Goal: Task Accomplishment & Management: Manage account settings

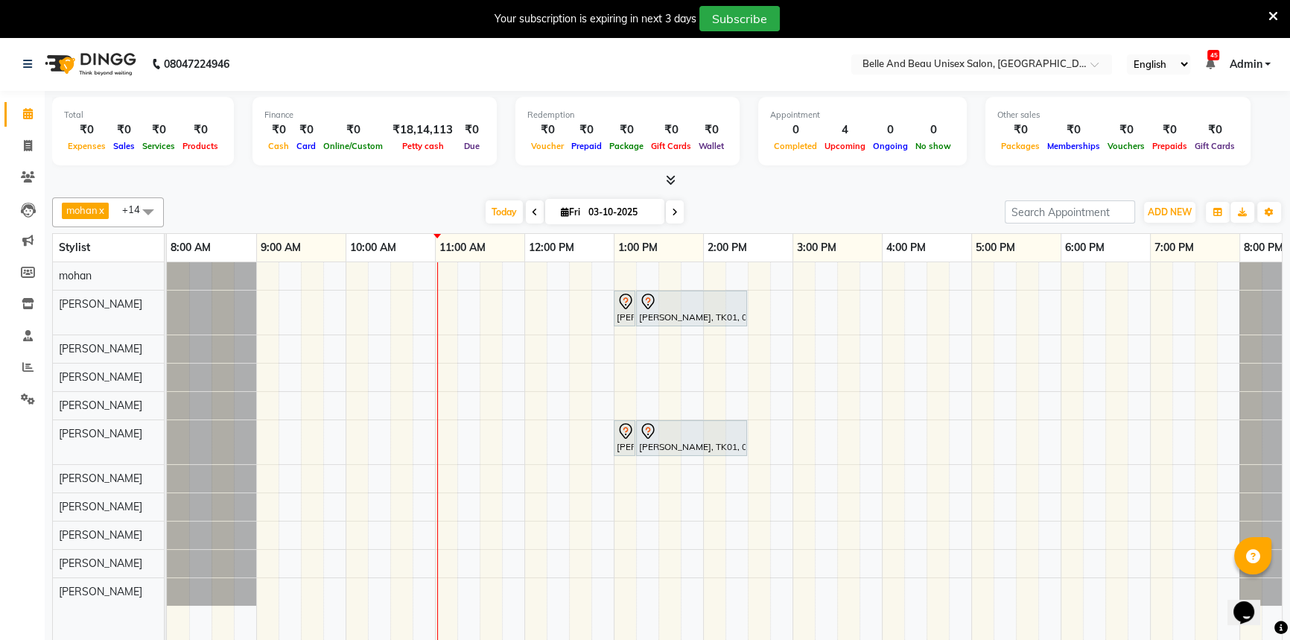
click at [1162, 280] on div "[PERSON_NAME], TK01, 01:00 PM-01:10 PM, saree drapping [PERSON_NAME] Maam, TK01…" at bounding box center [748, 462] width 1162 height 400
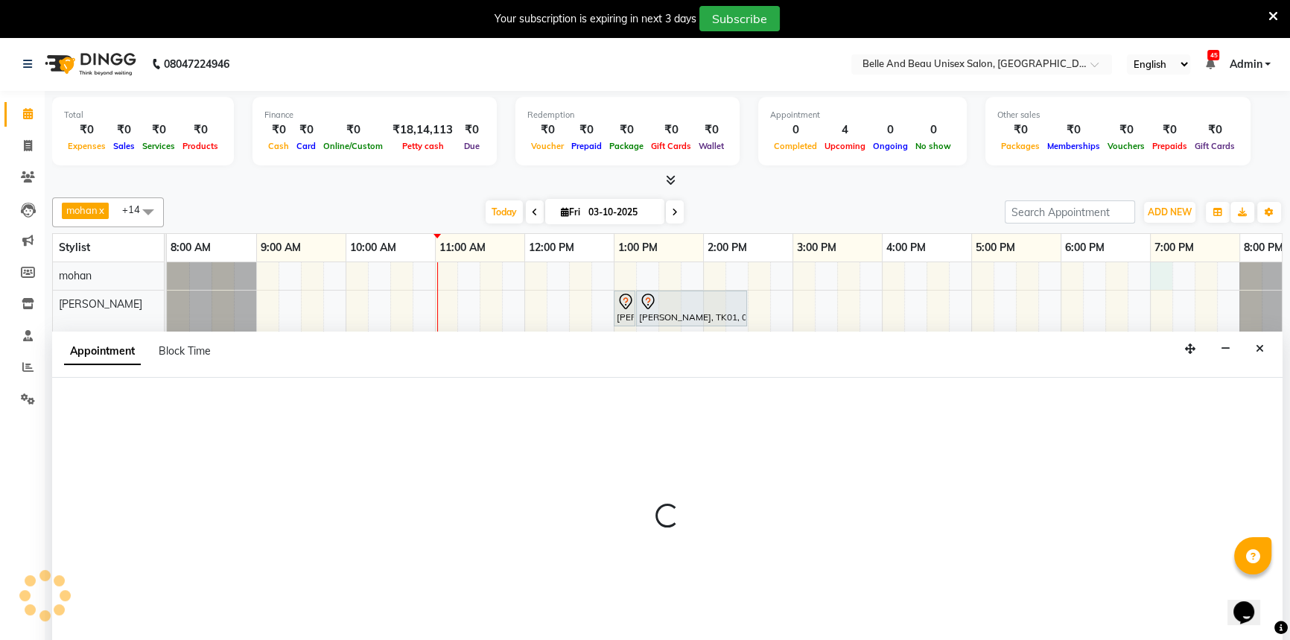
scroll to position [37, 0]
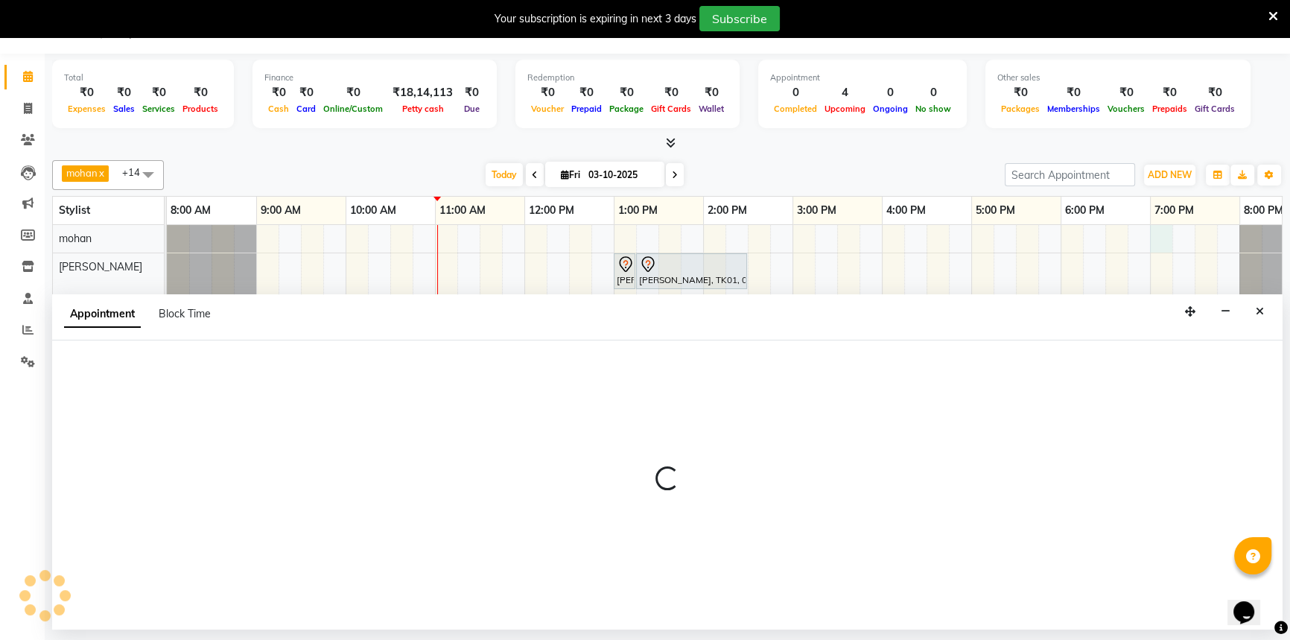
select select "65137"
select select "tentative"
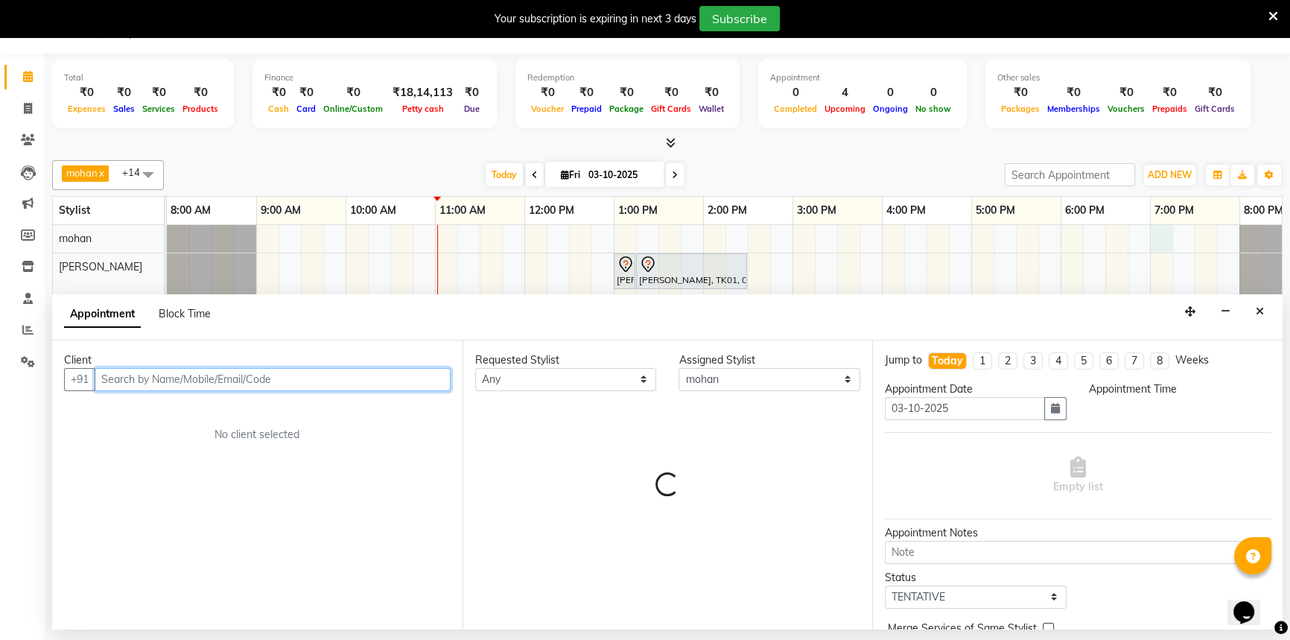
select select "1140"
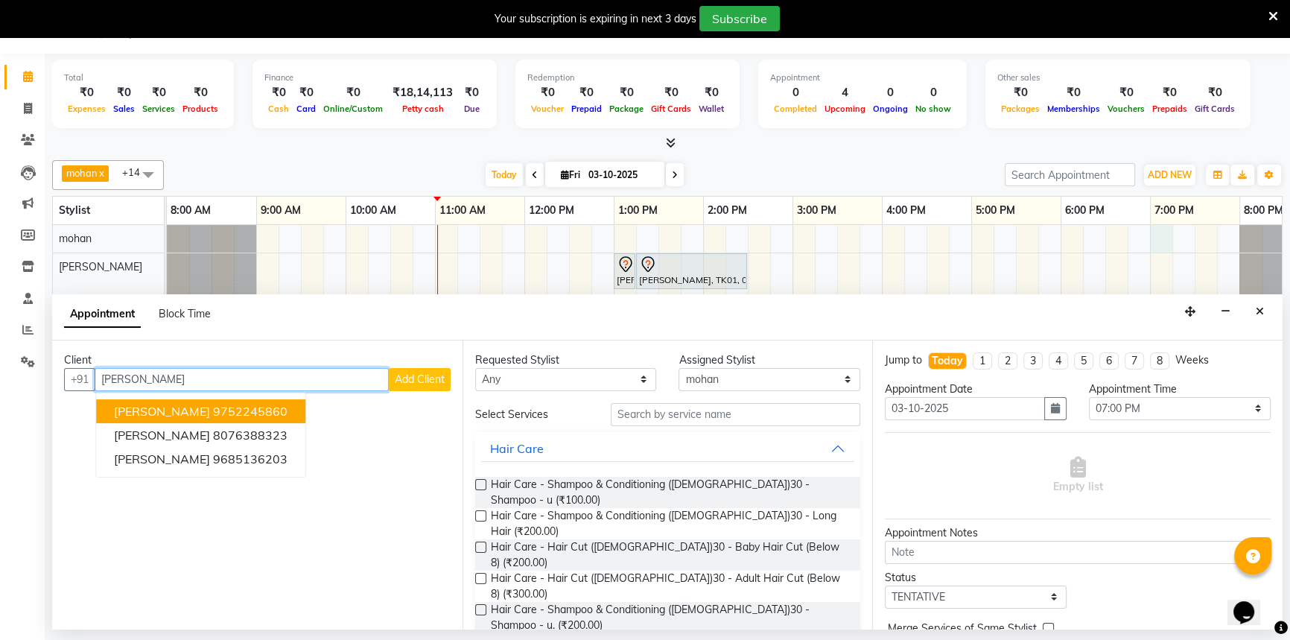
click at [270, 410] on ngb-highlight "9752245860" at bounding box center [250, 411] width 74 height 15
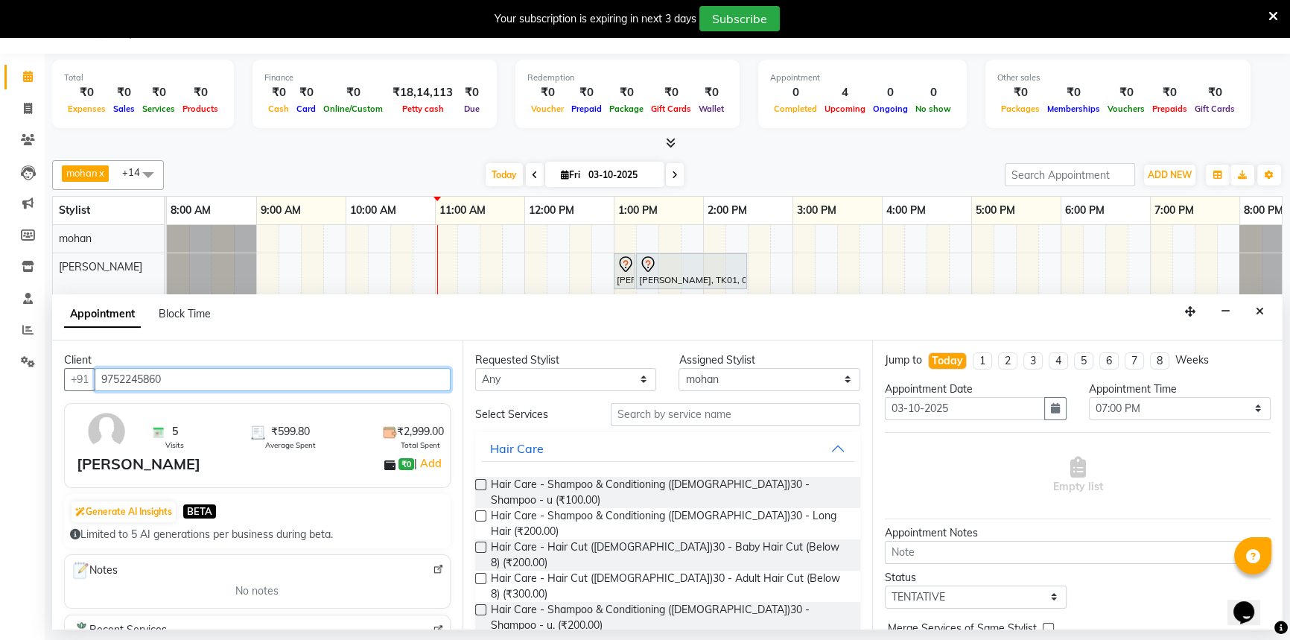
type input "9752245860"
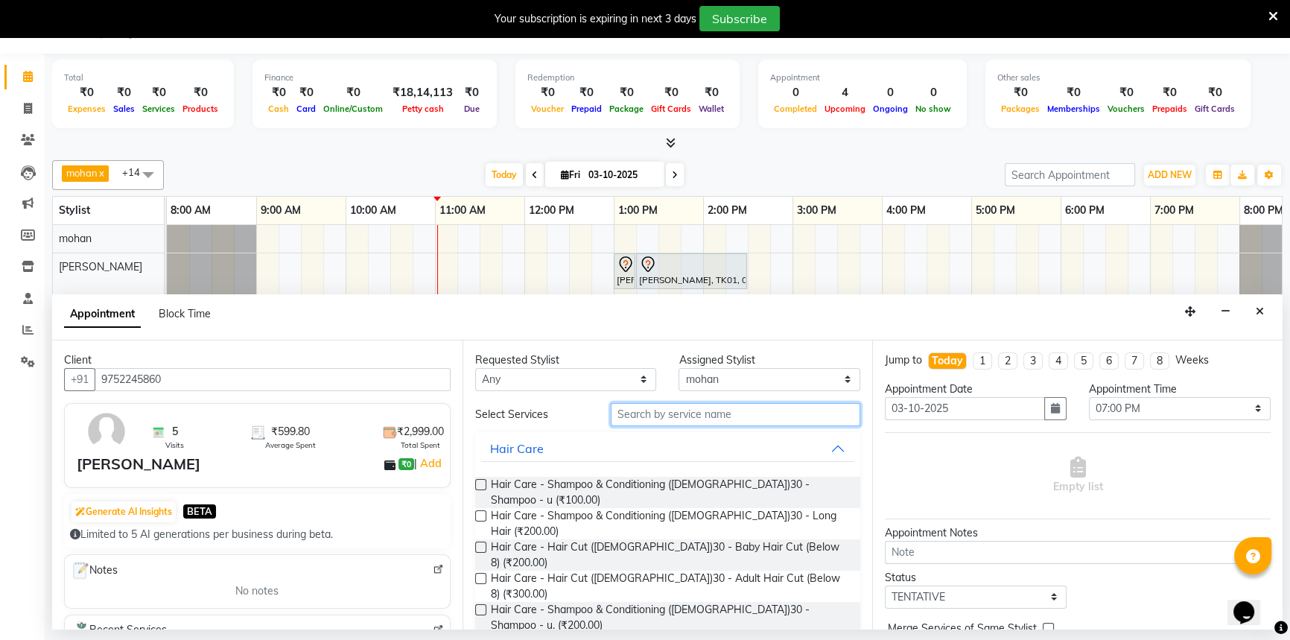
click at [651, 415] on input "text" at bounding box center [735, 414] width 249 height 23
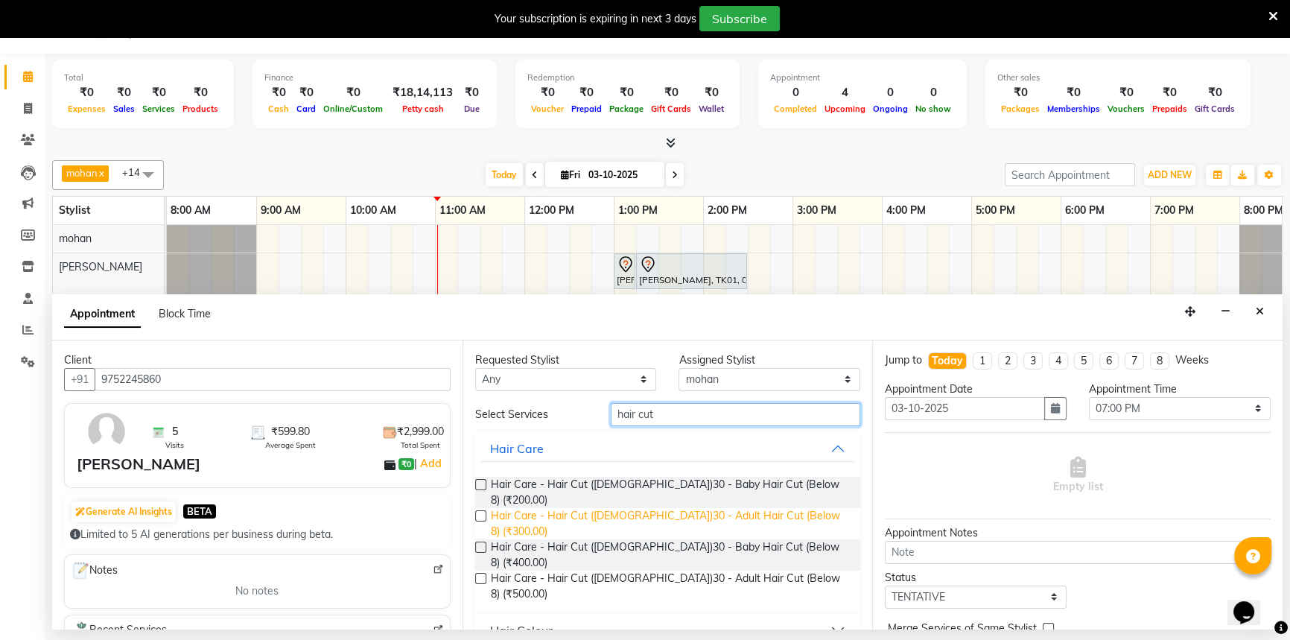
type input "hair cut"
click at [664, 508] on span "Hair Care - Hair Cut ([DEMOGRAPHIC_DATA])30 - Adult Hair Cut (Below 8) (₹300.00)" at bounding box center [670, 523] width 358 height 31
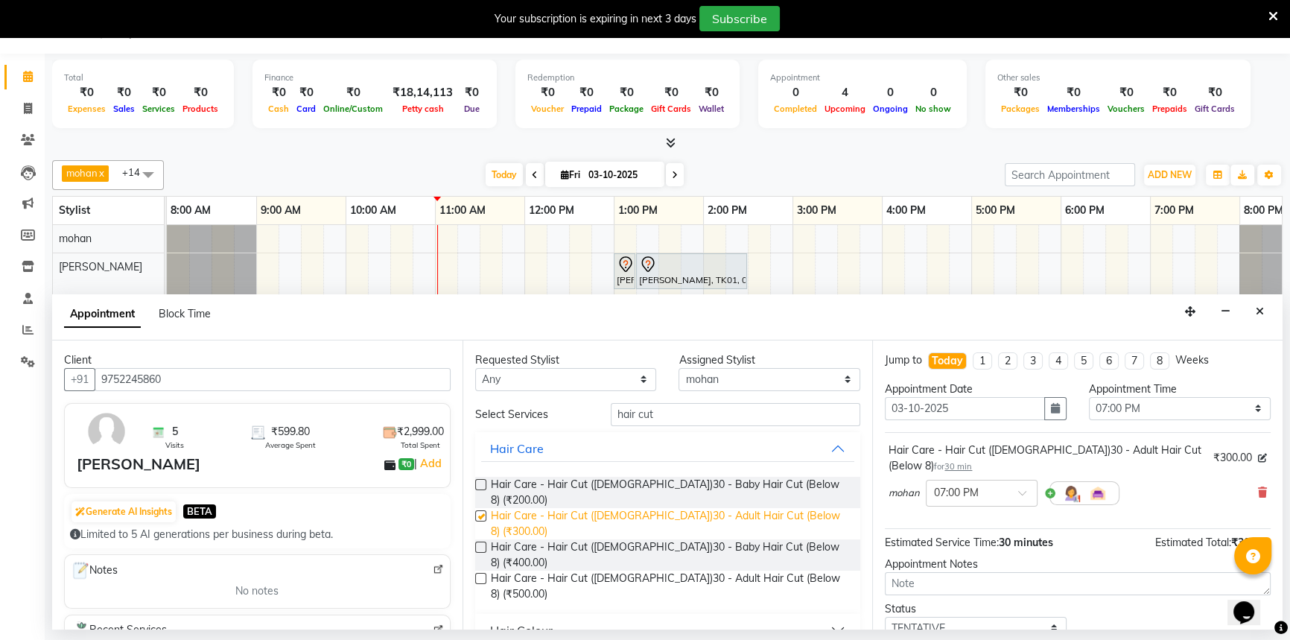
checkbox input "false"
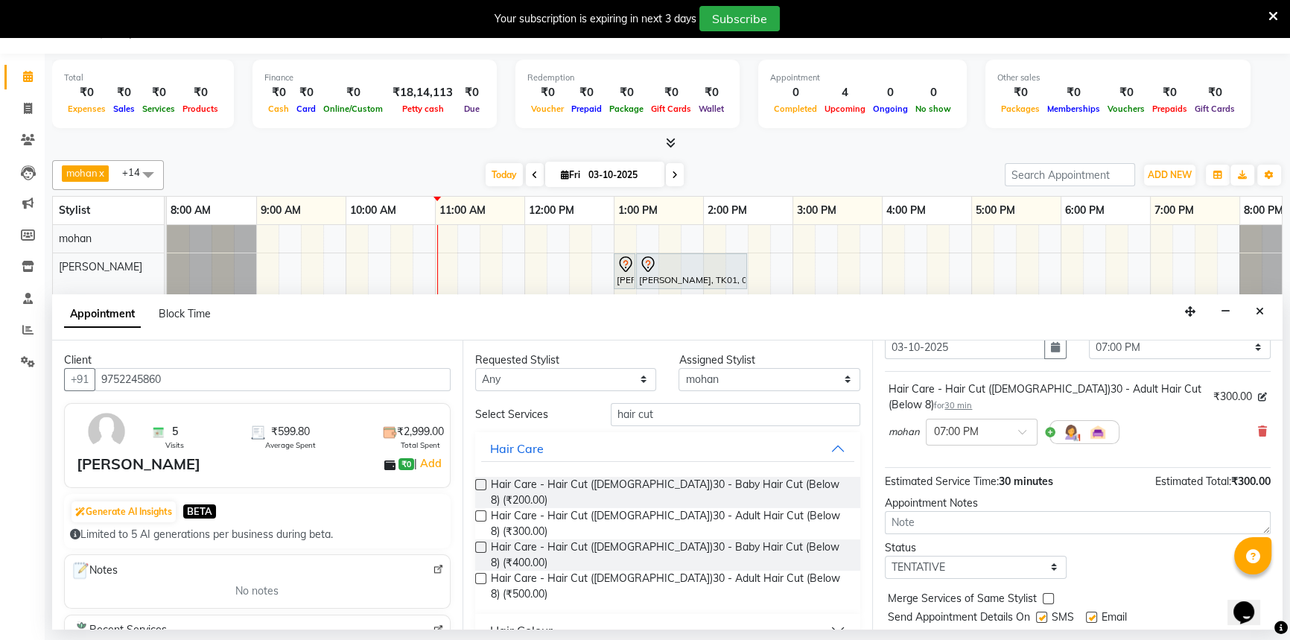
scroll to position [103, 0]
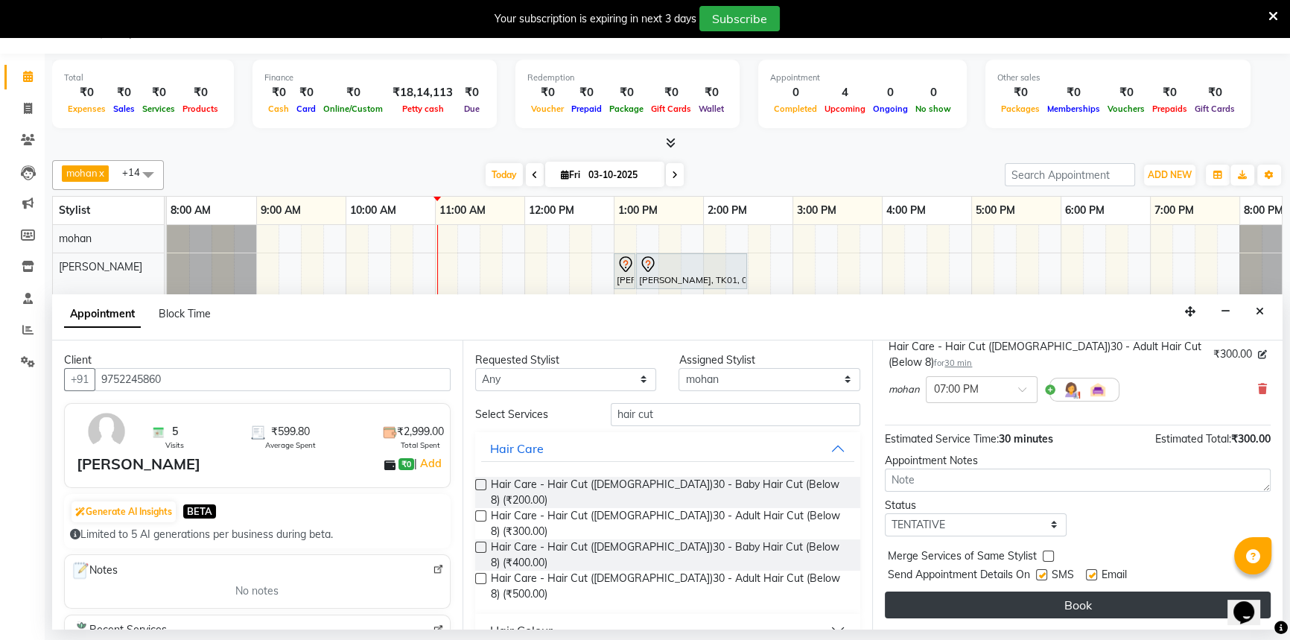
click at [1033, 599] on button "Book" at bounding box center [1078, 604] width 386 height 27
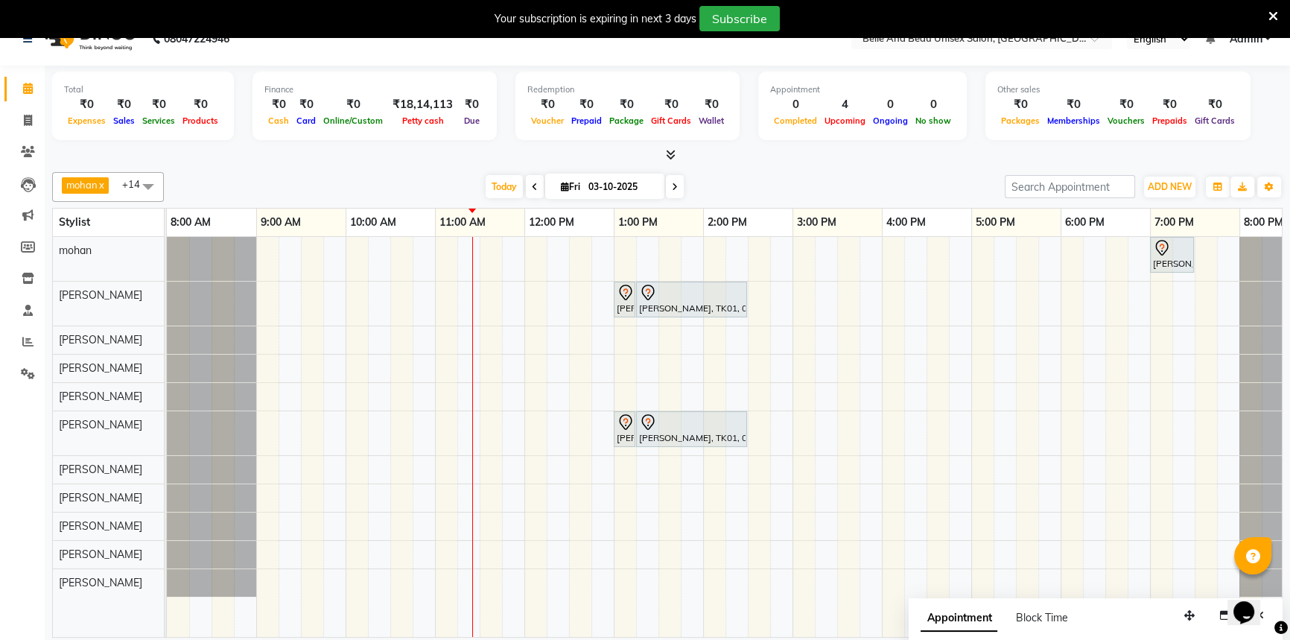
scroll to position [37, 0]
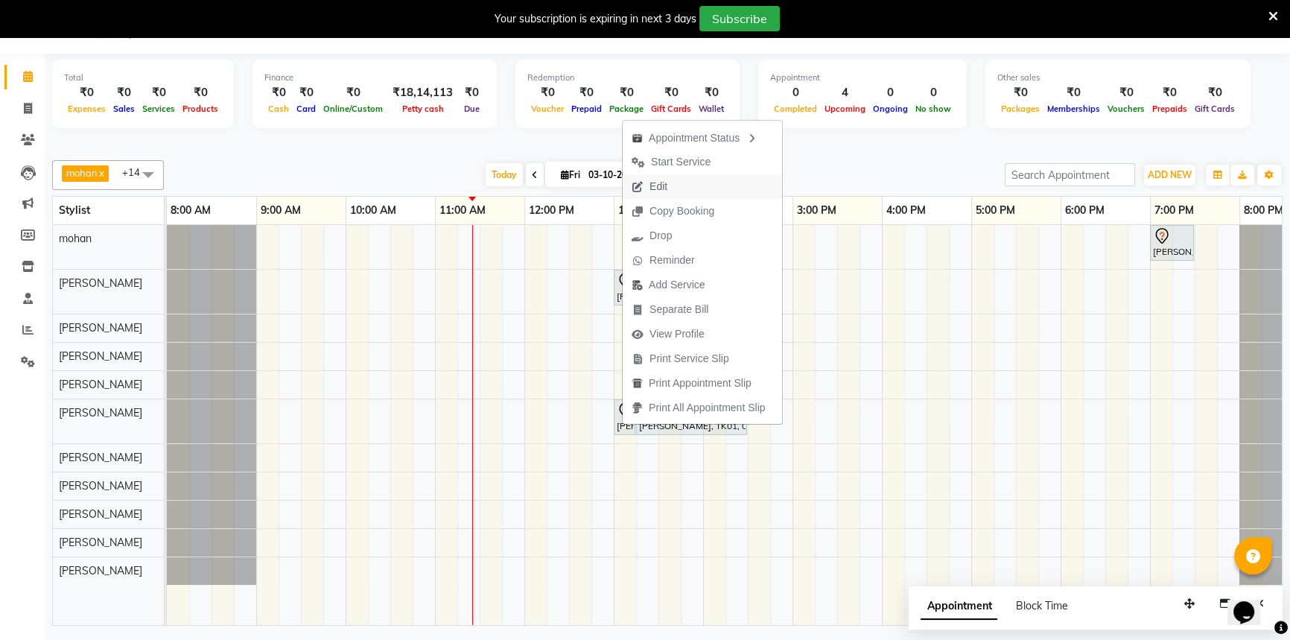
click at [665, 190] on span "Edit" at bounding box center [658, 187] width 18 height 16
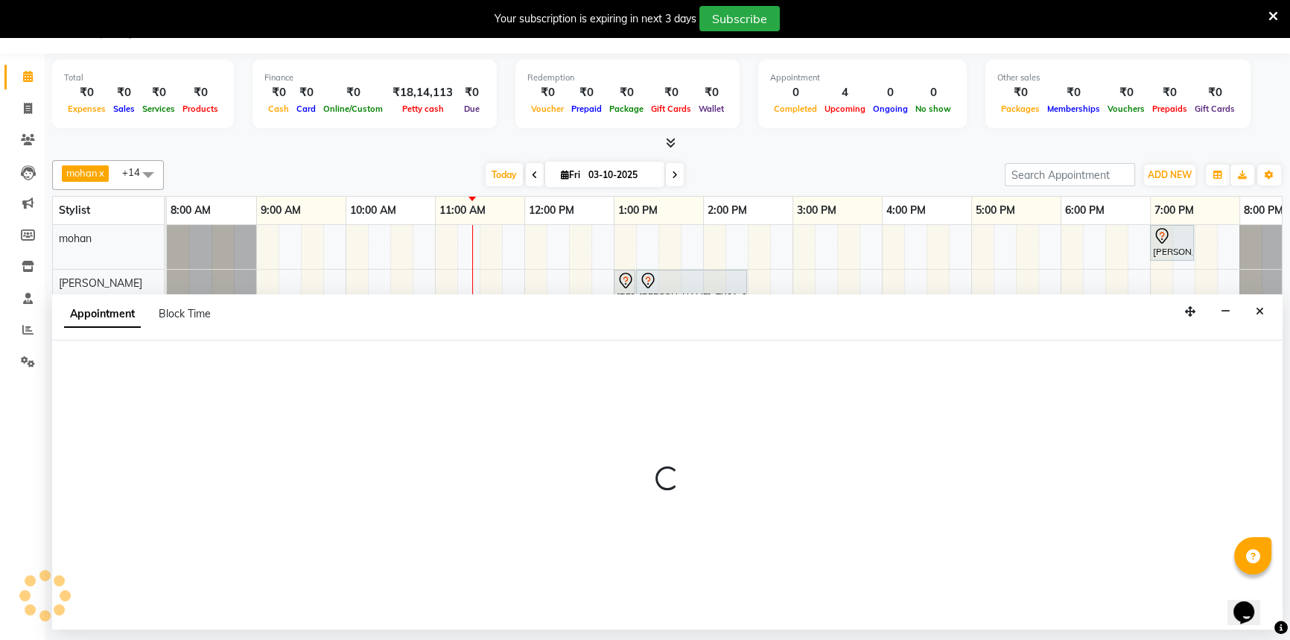
select select "tentative"
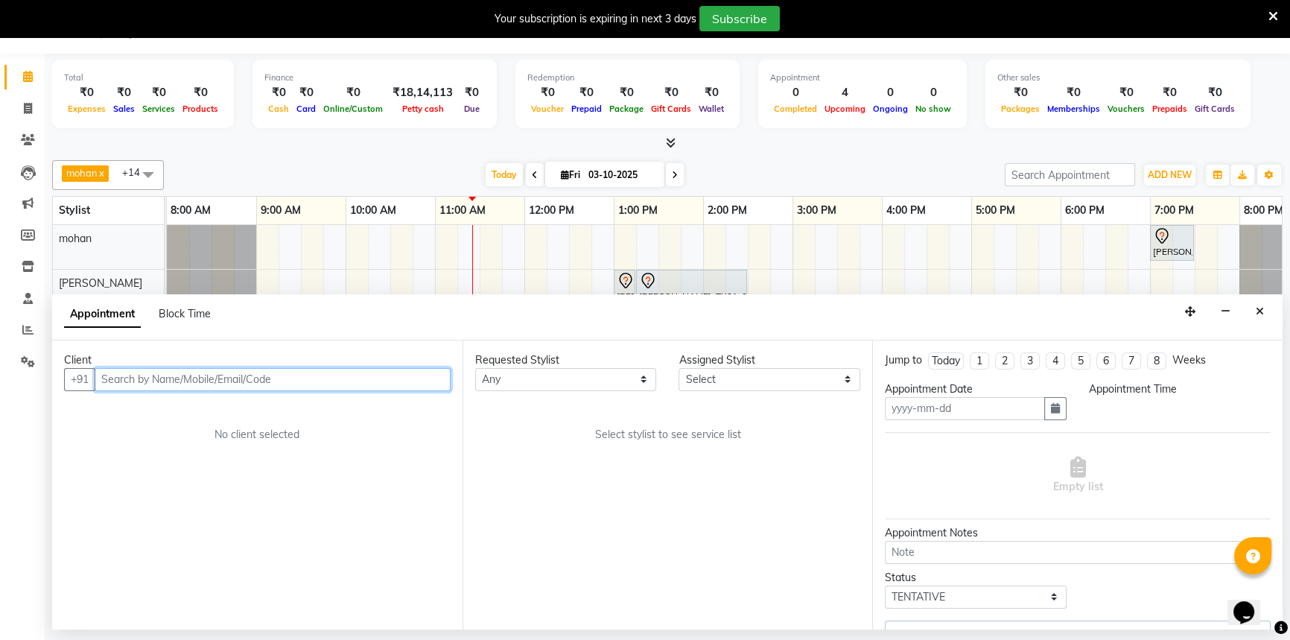
type input "03-10-2025"
select select "60511"
select select "780"
select select "3555"
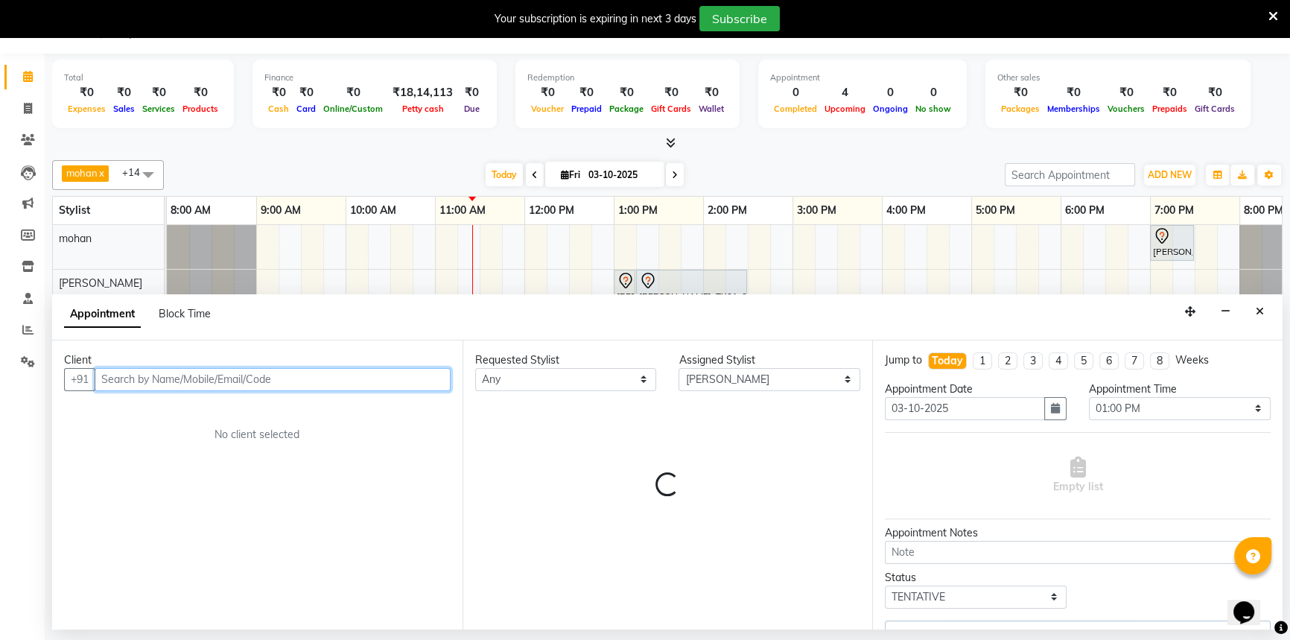
select select "3555"
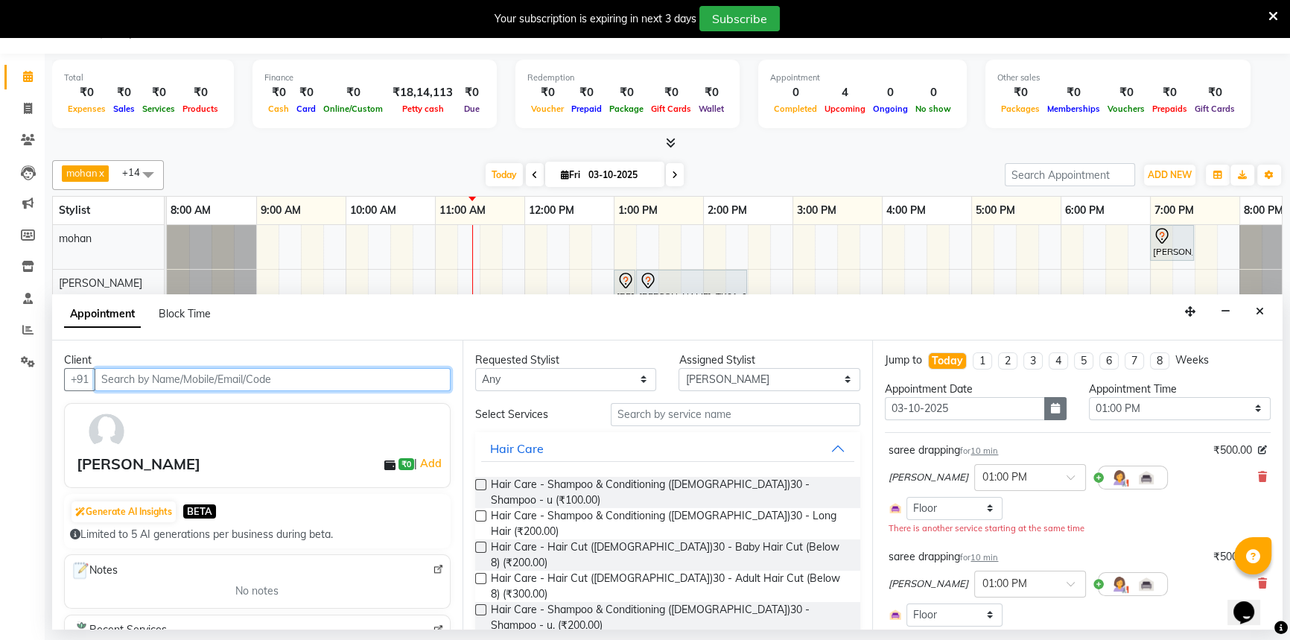
scroll to position [0, 46]
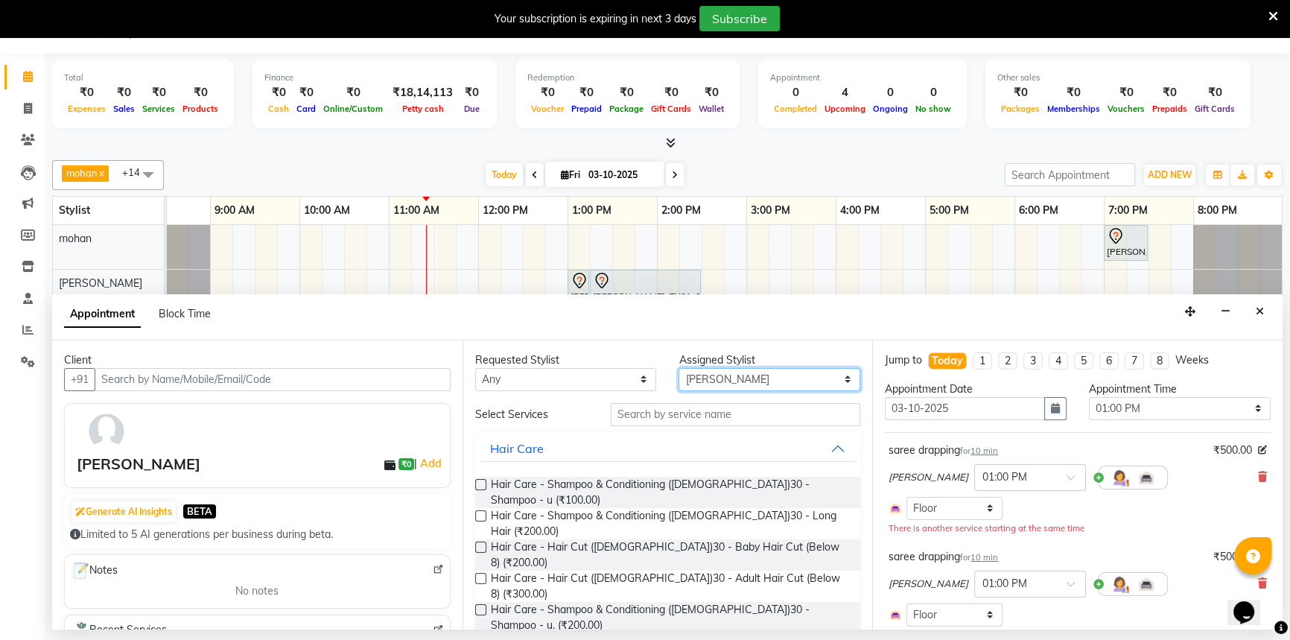
click at [688, 379] on select "Select [PERSON_NAME] [PERSON_NAME] [PERSON_NAME] [PERSON_NAME] [PERSON_NAME] [P…" at bounding box center [769, 379] width 182 height 23
click at [678, 368] on select "Select [PERSON_NAME] [PERSON_NAME] [PERSON_NAME] [PERSON_NAME] [PERSON_NAME] [P…" at bounding box center [769, 379] width 182 height 23
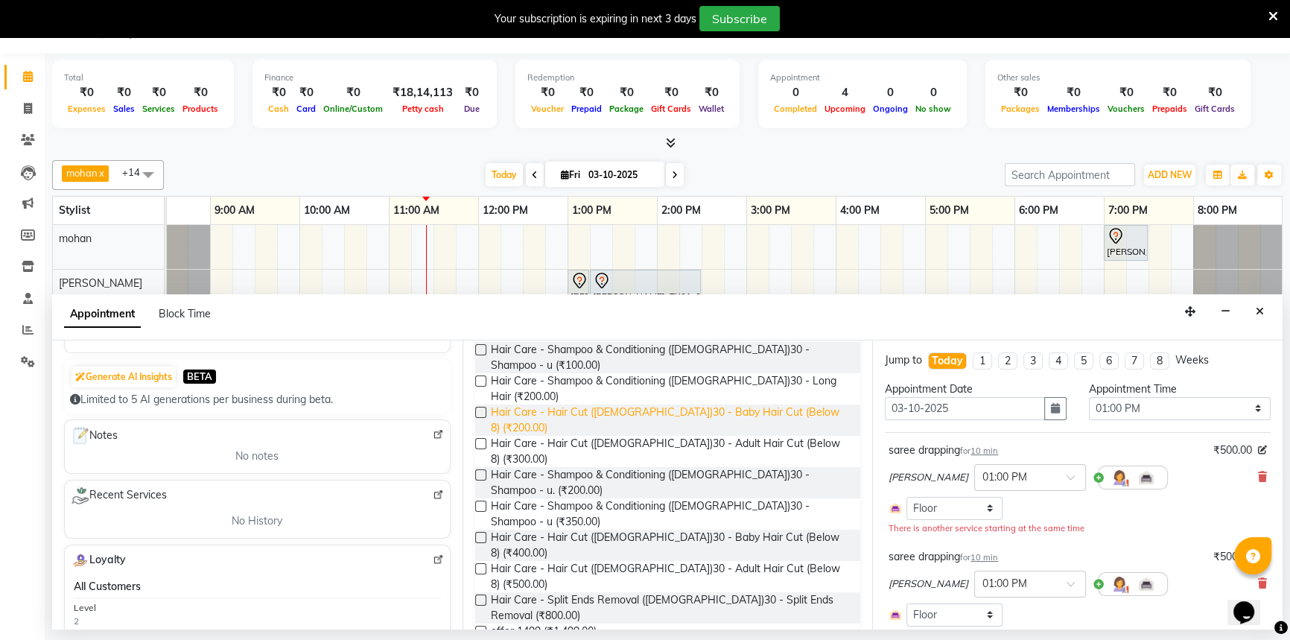
scroll to position [0, 0]
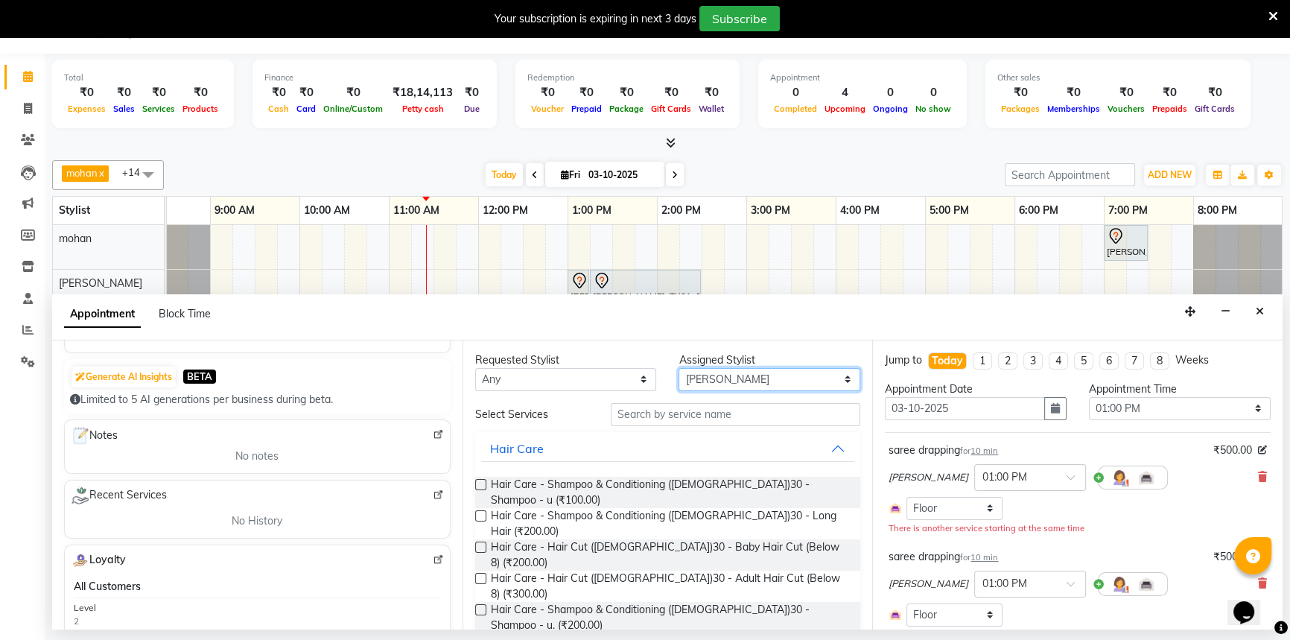
click at [731, 372] on select "Select [PERSON_NAME] [PERSON_NAME] [PERSON_NAME] [PERSON_NAME] [PERSON_NAME] [P…" at bounding box center [769, 379] width 182 height 23
select select "84331"
click at [678, 368] on select "Select [PERSON_NAME] [PERSON_NAME] [PERSON_NAME] [PERSON_NAME] [PERSON_NAME] [P…" at bounding box center [769, 379] width 182 height 23
click at [674, 413] on input "text" at bounding box center [735, 414] width 249 height 23
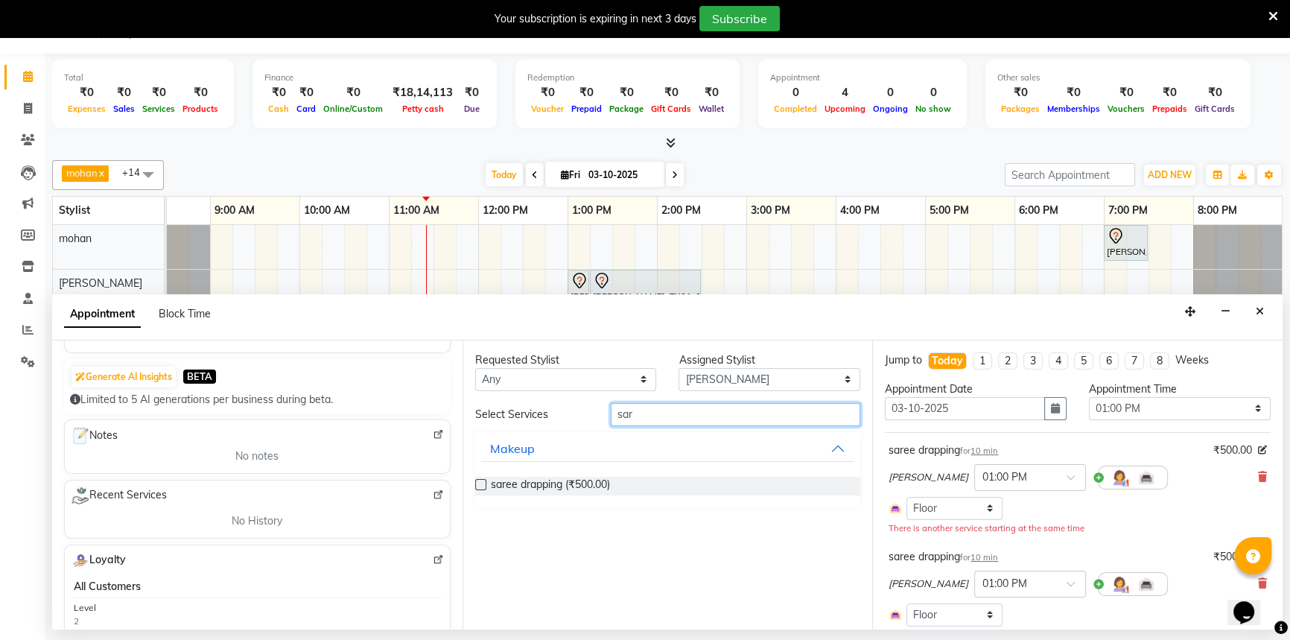
type input "sar"
click at [477, 484] on label at bounding box center [480, 484] width 11 height 11
click at [477, 484] on input "checkbox" at bounding box center [480, 486] width 10 height 10
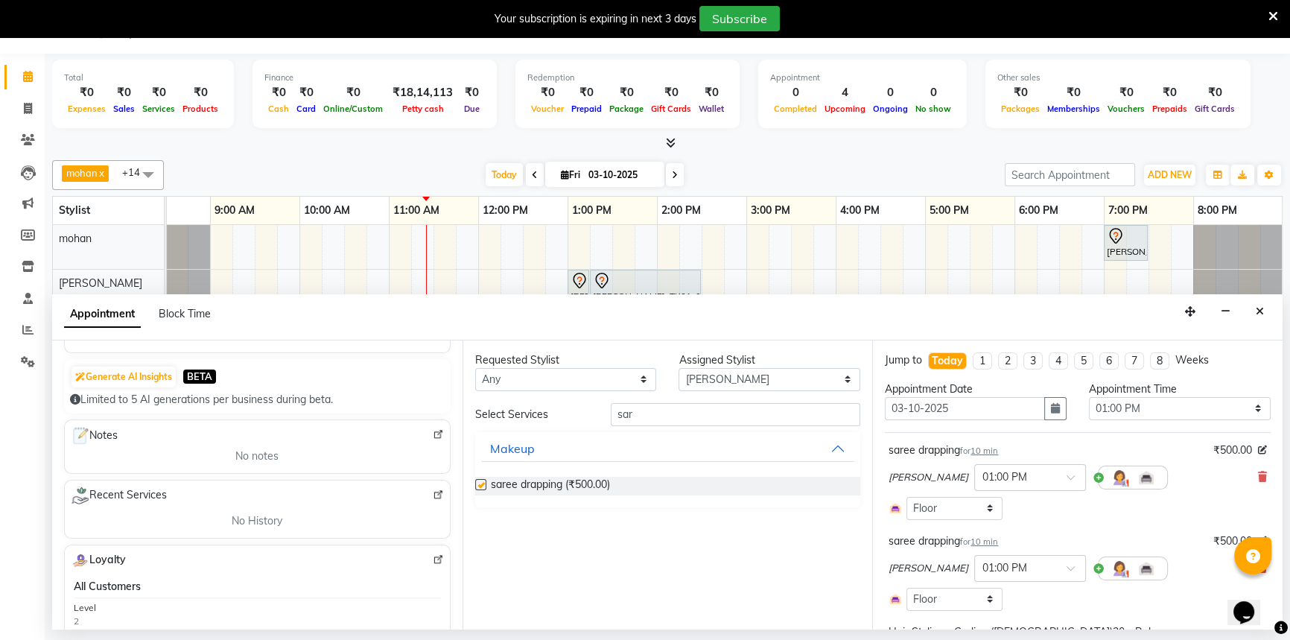
checkbox input "false"
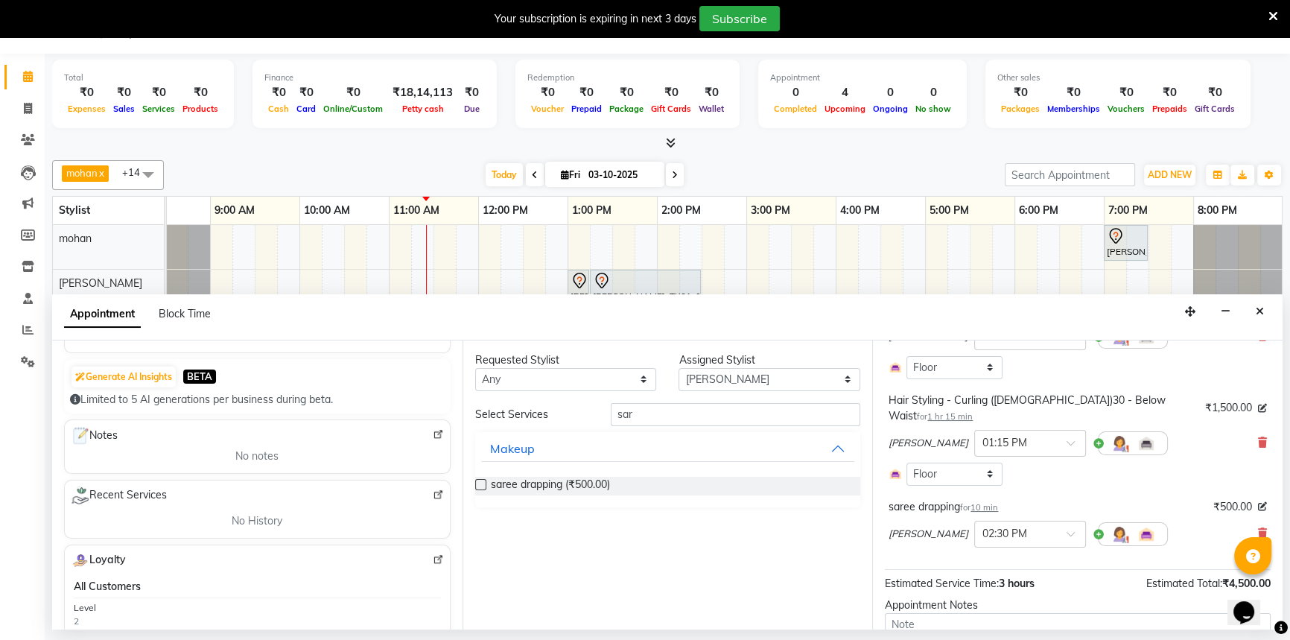
scroll to position [408, 0]
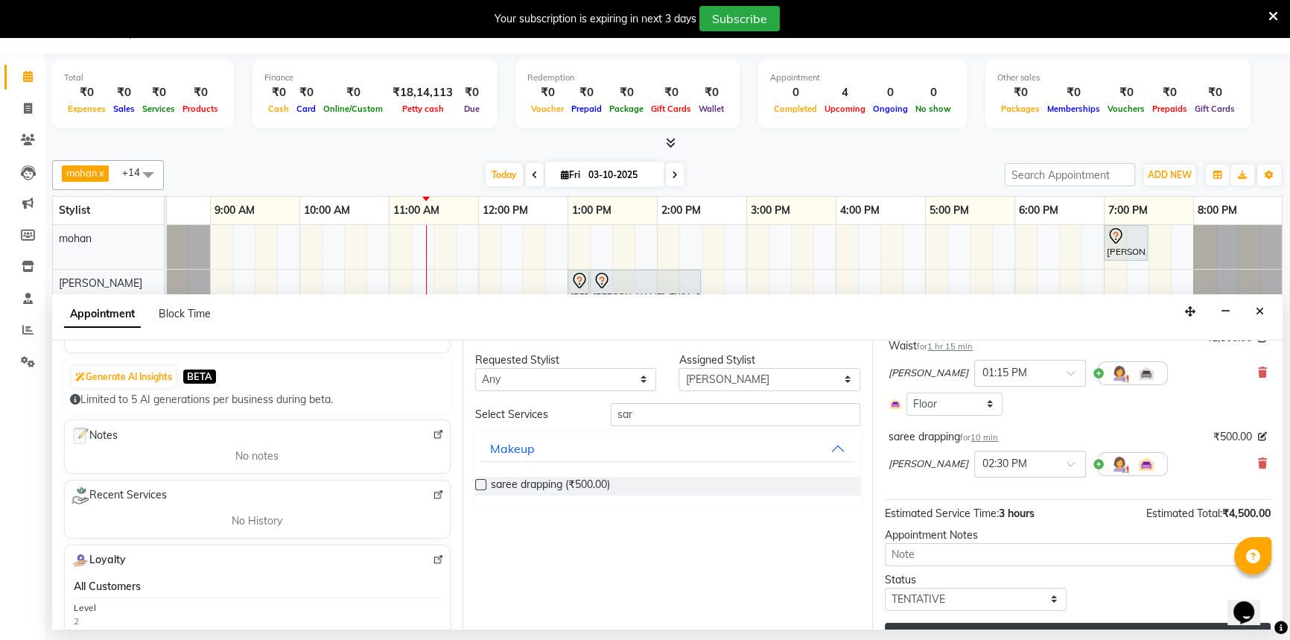
click at [1024, 622] on button "Update" at bounding box center [1078, 635] width 386 height 27
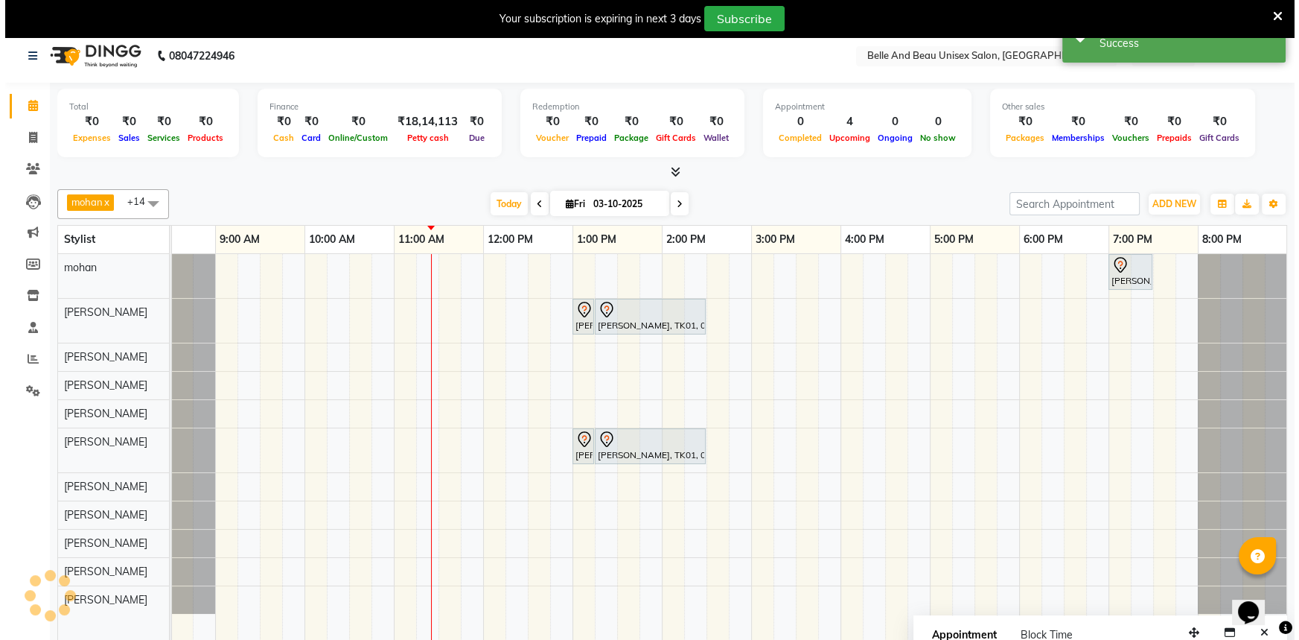
scroll to position [0, 0]
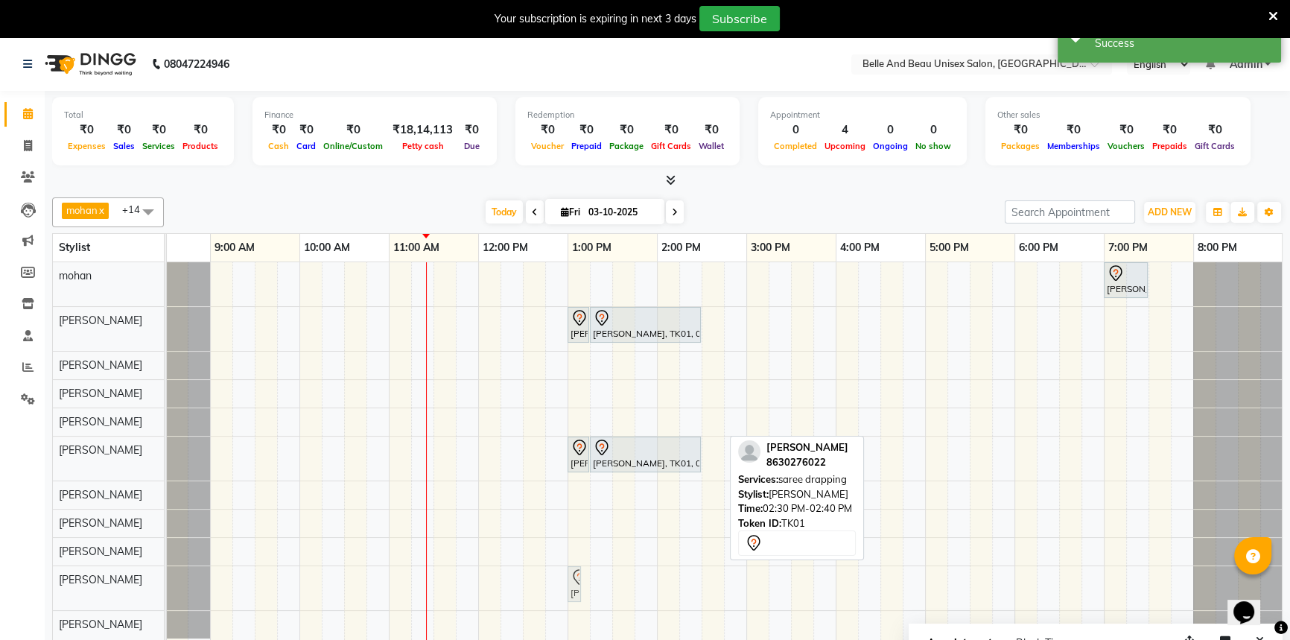
drag, startPoint x: 710, startPoint y: 593, endPoint x: 581, endPoint y: 593, distance: 129.6
click at [121, 593] on div "[PERSON_NAME], TK01, 02:30 PM-02:40 PM, saree drapping [PERSON_NAME] Maam, TK01…" at bounding box center [121, 588] width 0 height 44
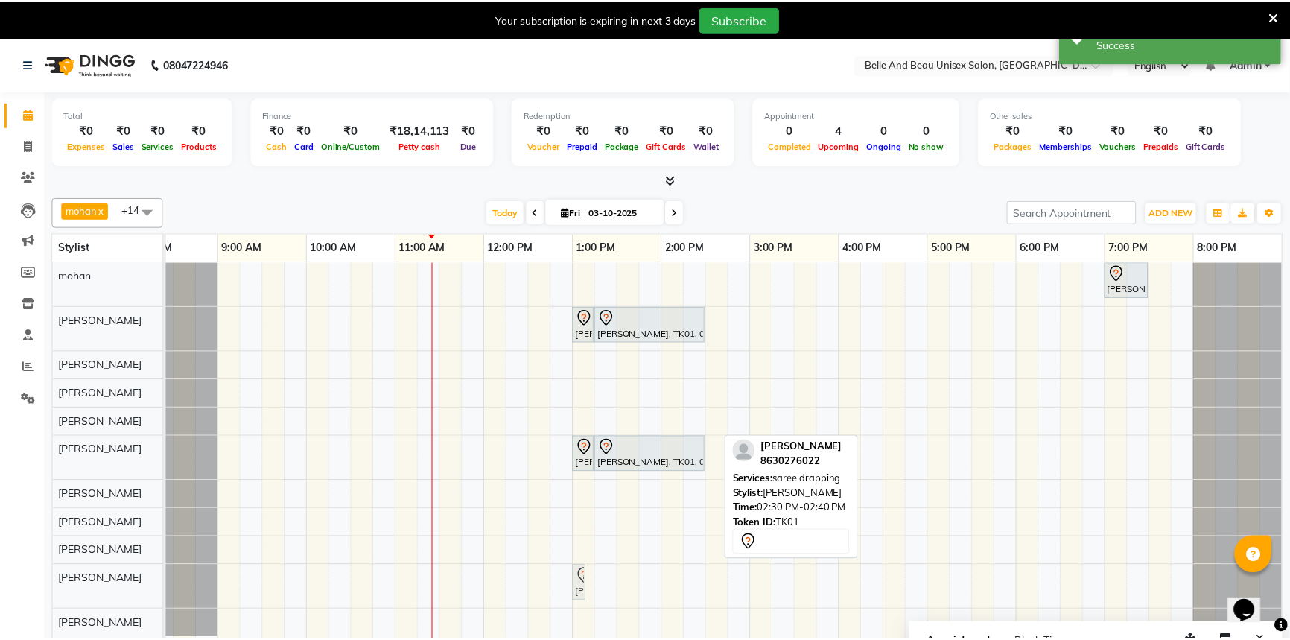
scroll to position [0, 36]
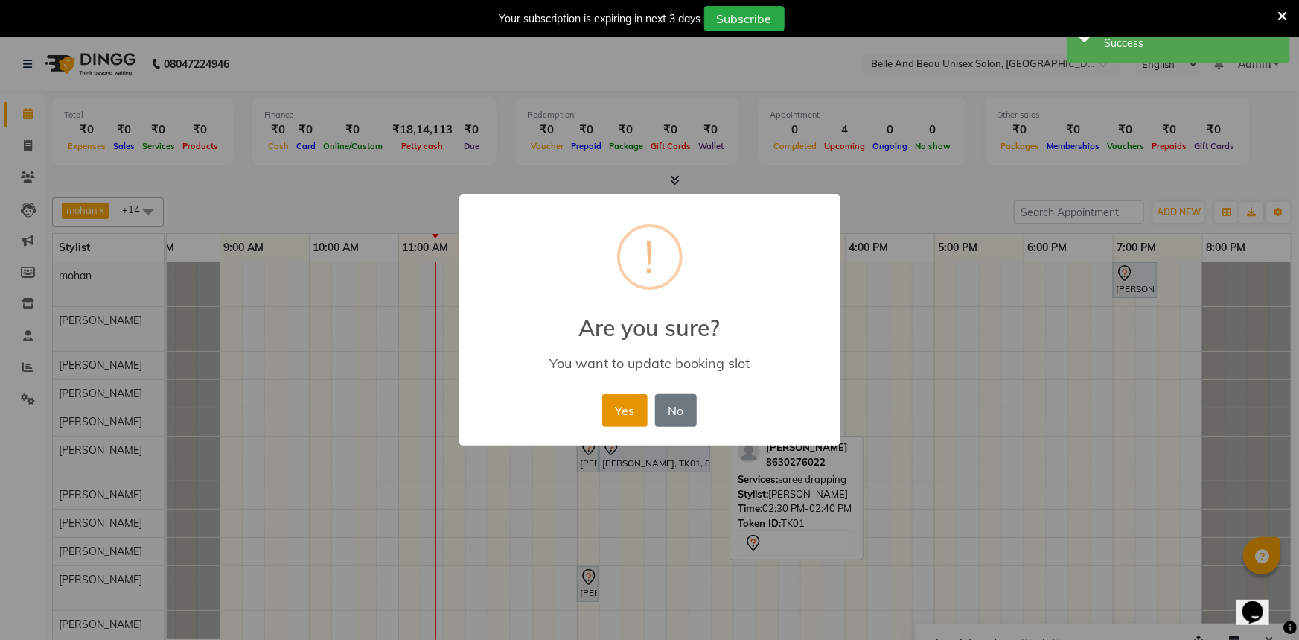
click at [640, 411] on button "Yes" at bounding box center [624, 410] width 45 height 33
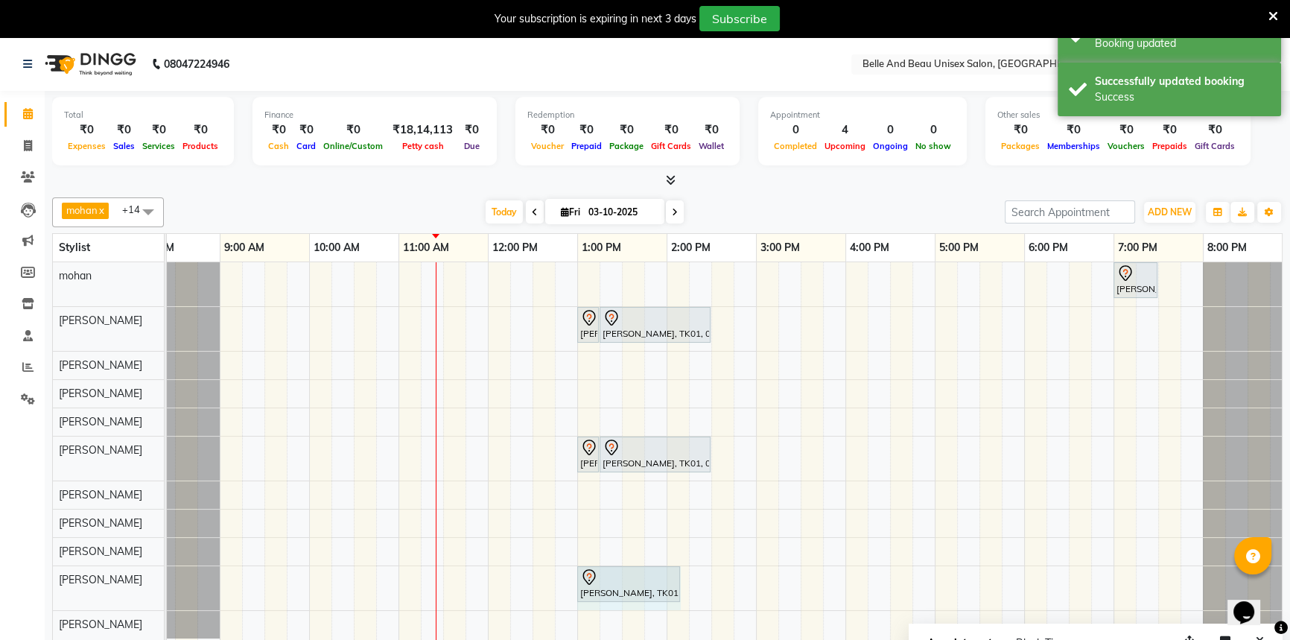
drag, startPoint x: 596, startPoint y: 584, endPoint x: 670, endPoint y: 593, distance: 75.0
click at [130, 593] on div "[PERSON_NAME], TK01, 01:00 PM-01:10 PM, saree drapping [PERSON_NAME] Maam, TK01…" at bounding box center [130, 588] width 0 height 44
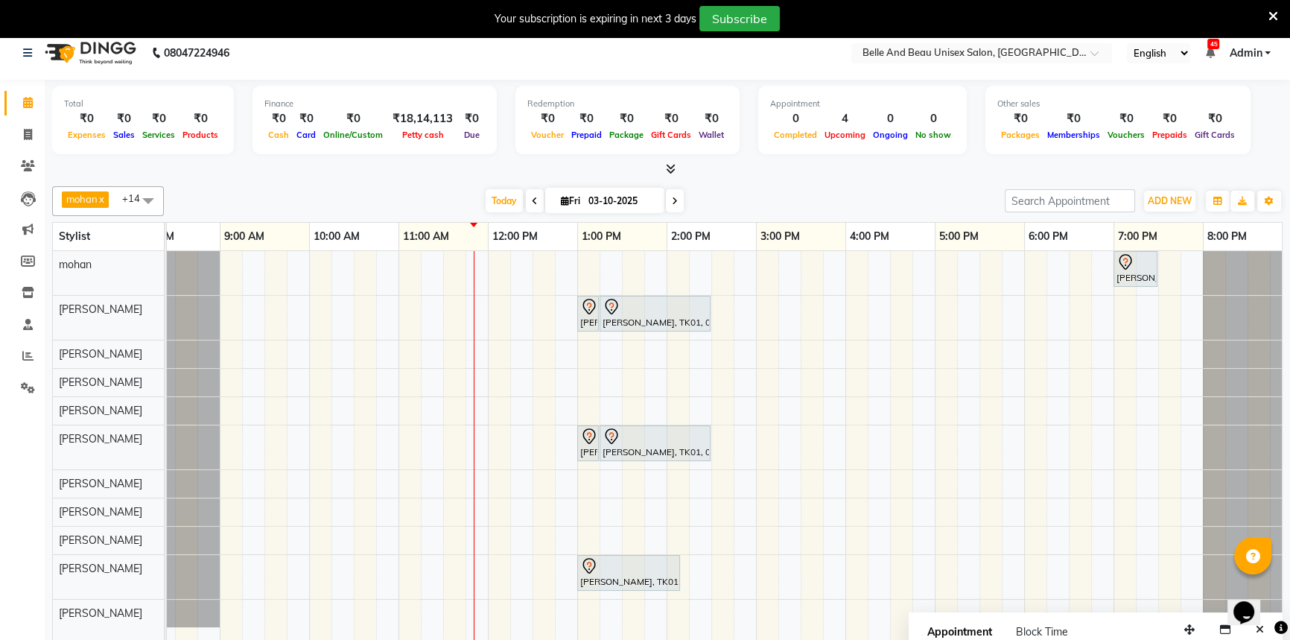
scroll to position [0, 0]
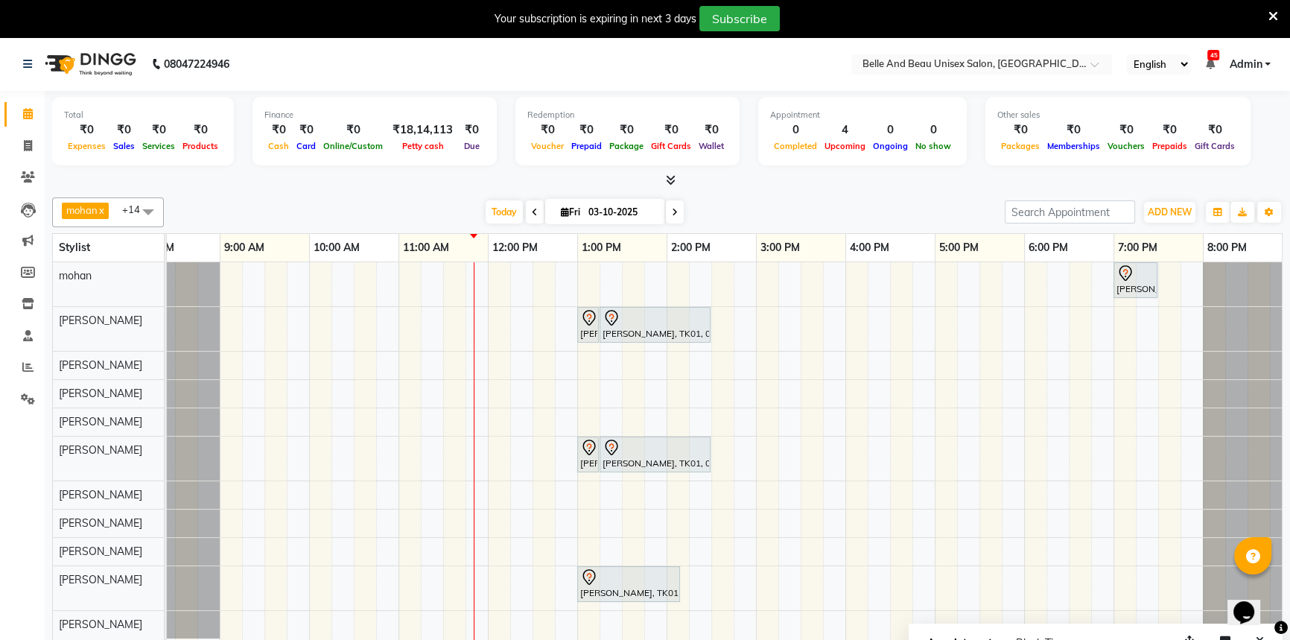
click at [884, 519] on div "[PERSON_NAME], TK02, 07:00 PM-07:30 PM, Hair Care - Hair Cut ([DEMOGRAPHIC_DATA…" at bounding box center [711, 462] width 1162 height 400
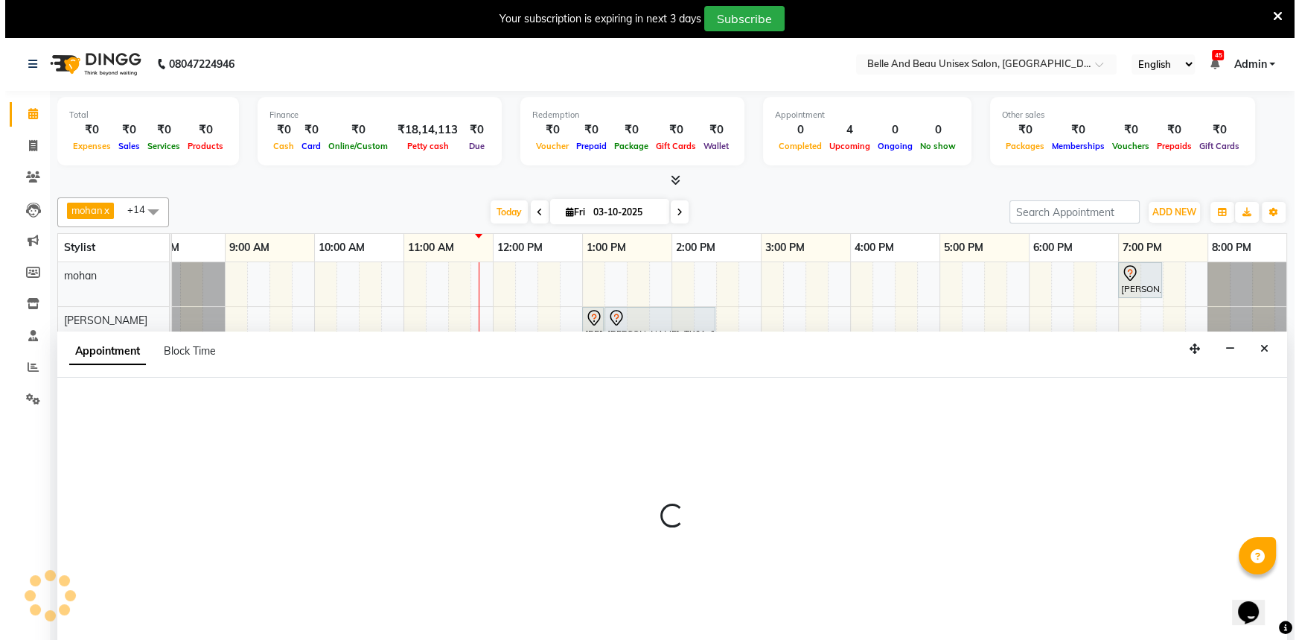
scroll to position [37, 0]
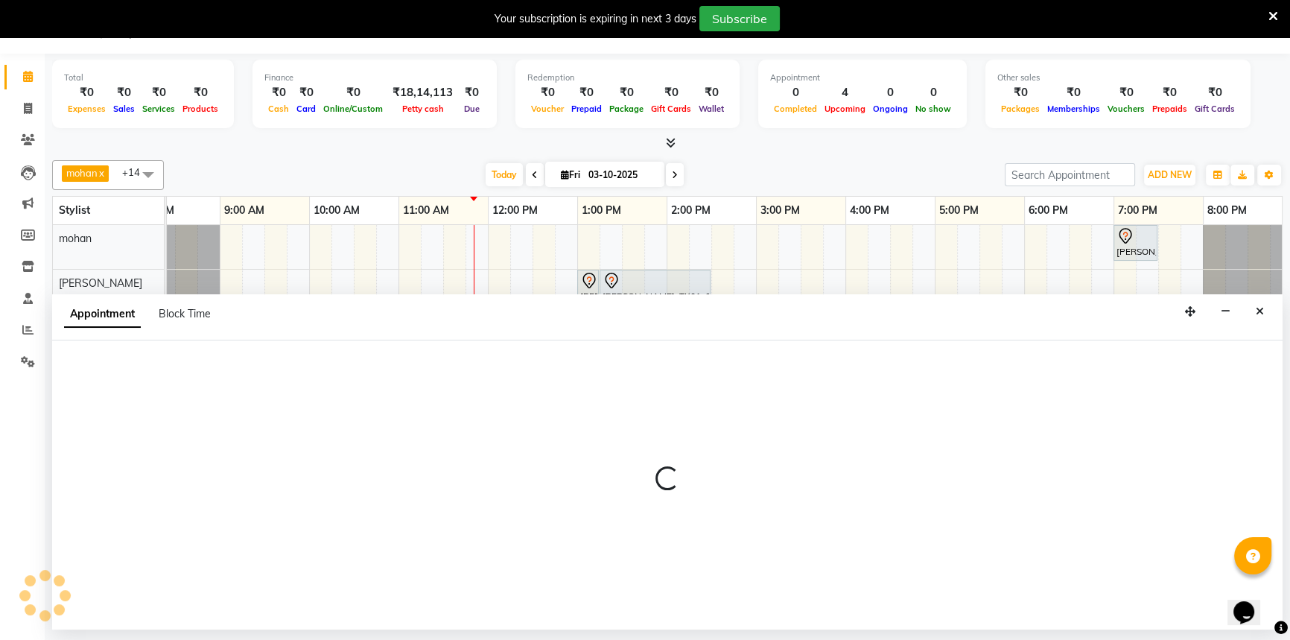
select select "92802"
select select "tentative"
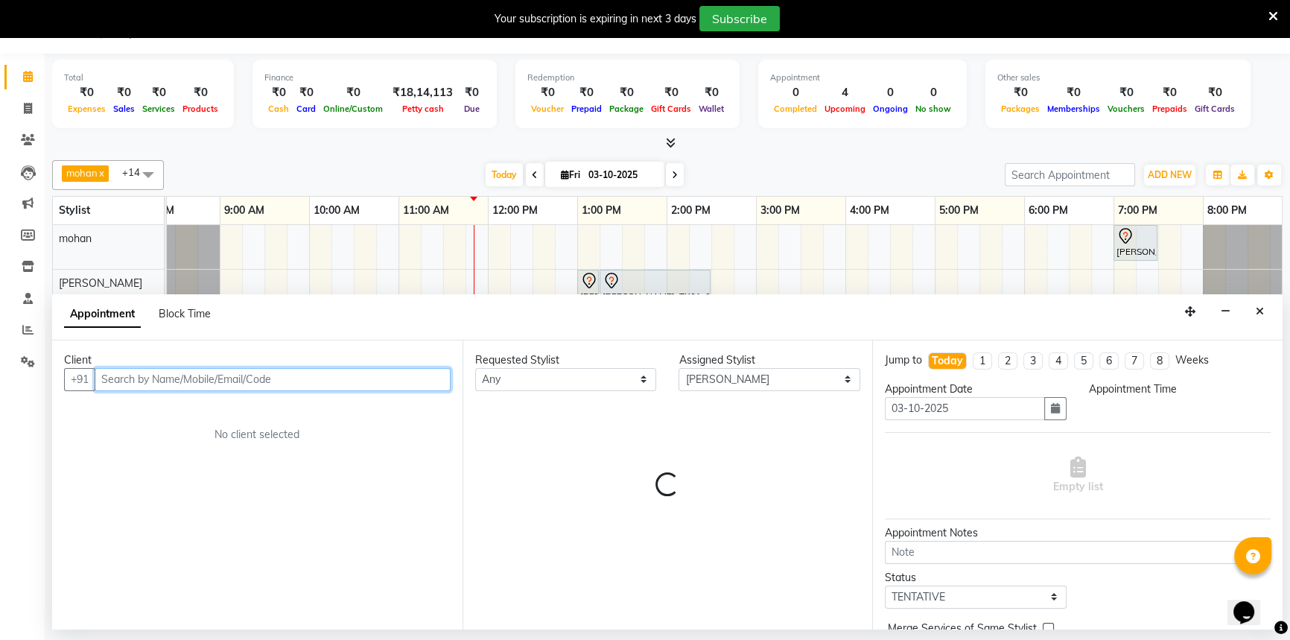
select select "975"
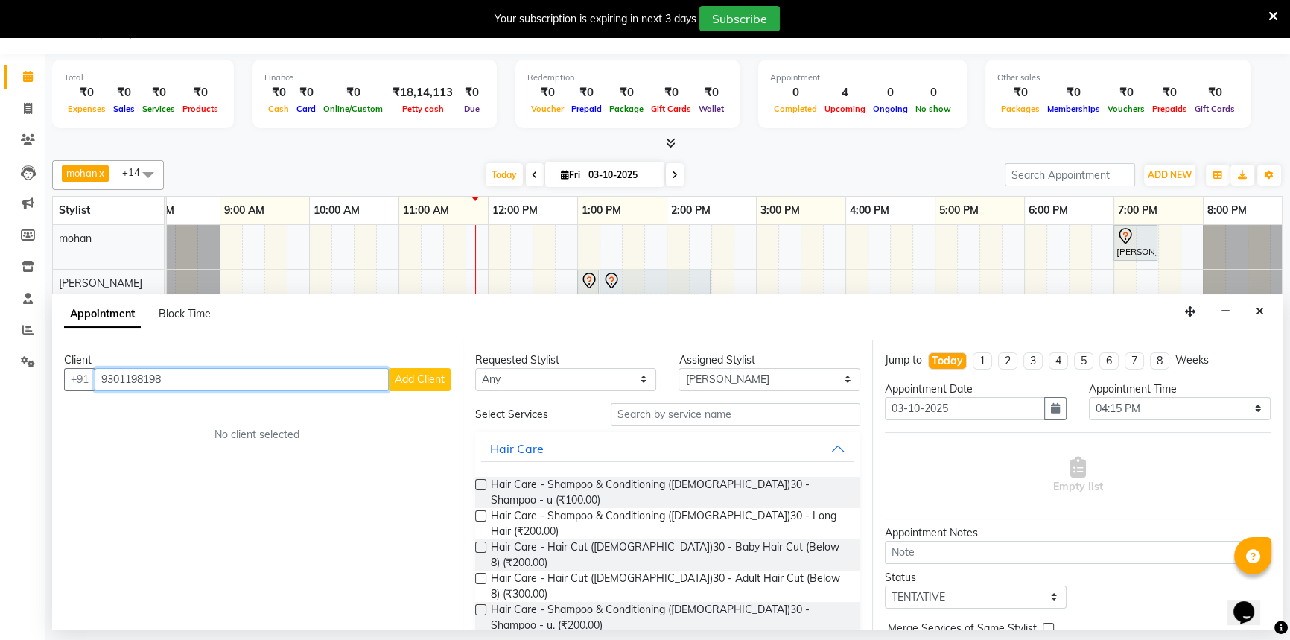
type input "9301198198"
click at [415, 382] on span "Add Client" at bounding box center [420, 378] width 50 height 13
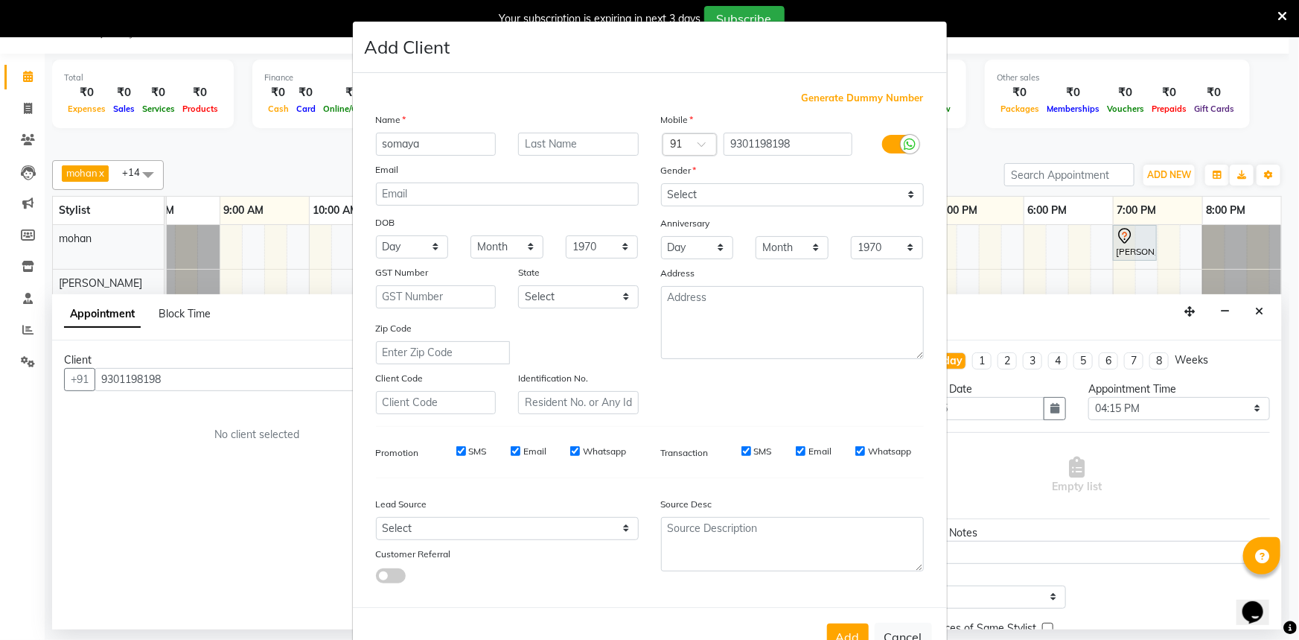
type input "somaya"
click at [745, 202] on select "Select [DEMOGRAPHIC_DATA] [DEMOGRAPHIC_DATA] Other Prefer Not To Say" at bounding box center [792, 194] width 263 height 23
select select "[DEMOGRAPHIC_DATA]"
click at [661, 183] on select "Select [DEMOGRAPHIC_DATA] [DEMOGRAPHIC_DATA] Other Prefer Not To Say" at bounding box center [792, 194] width 263 height 23
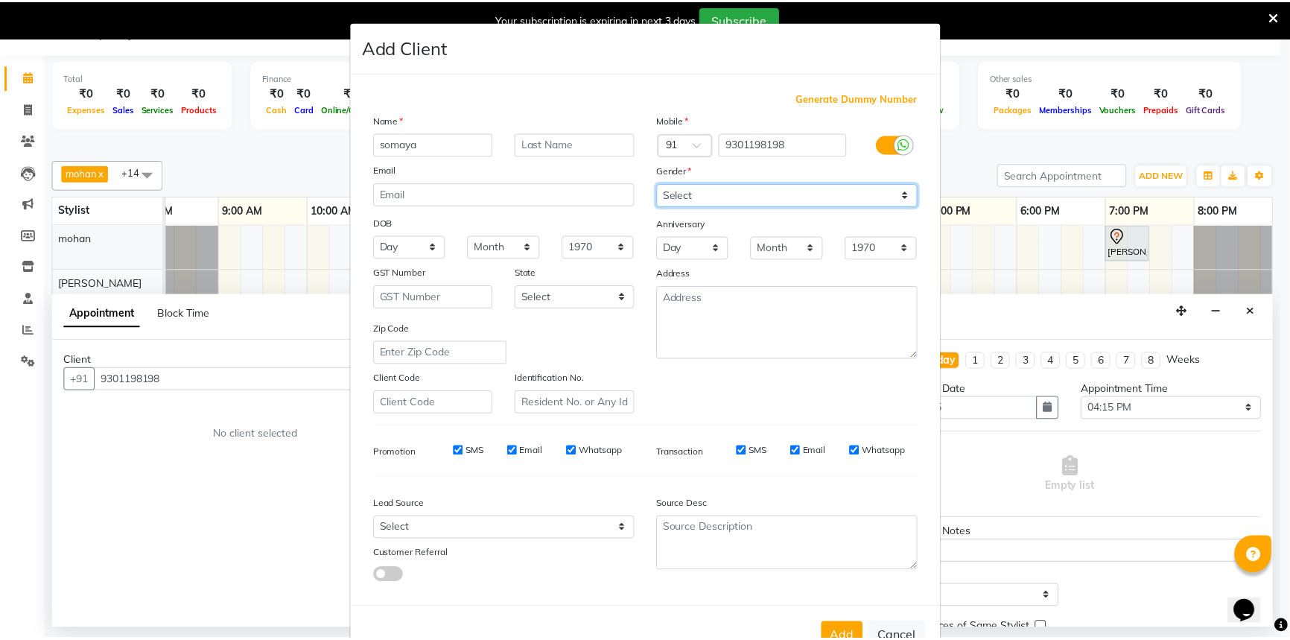
scroll to position [52, 0]
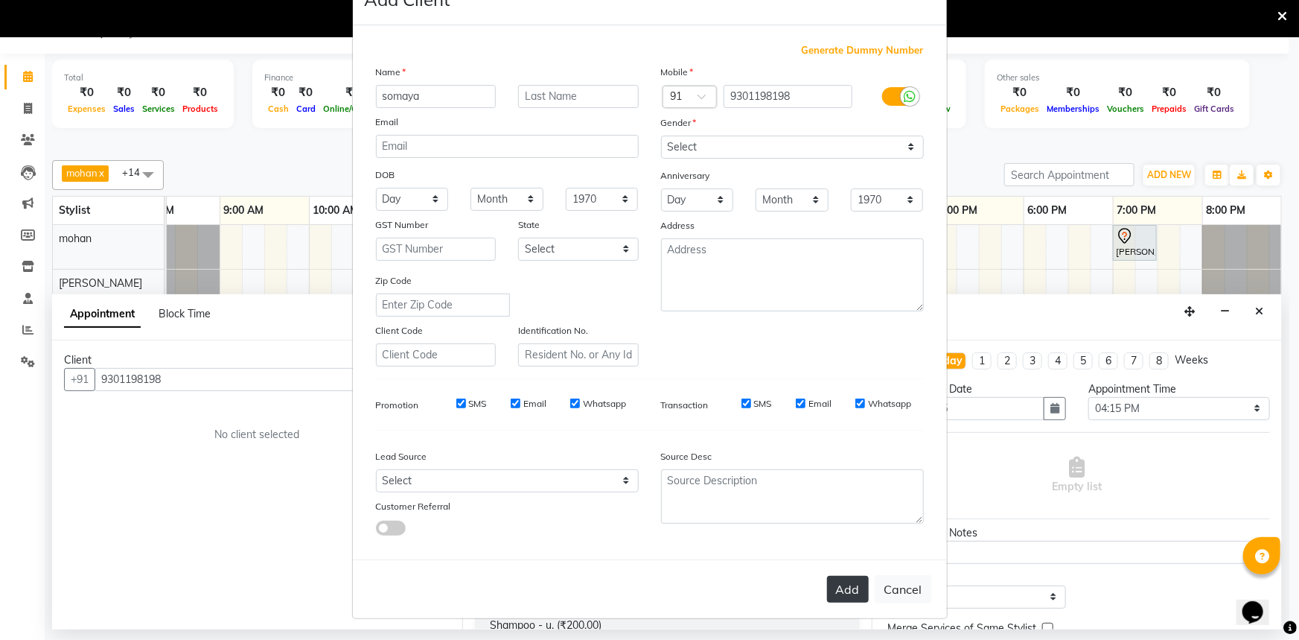
click at [849, 601] on button "Add" at bounding box center [848, 589] width 42 height 27
select select
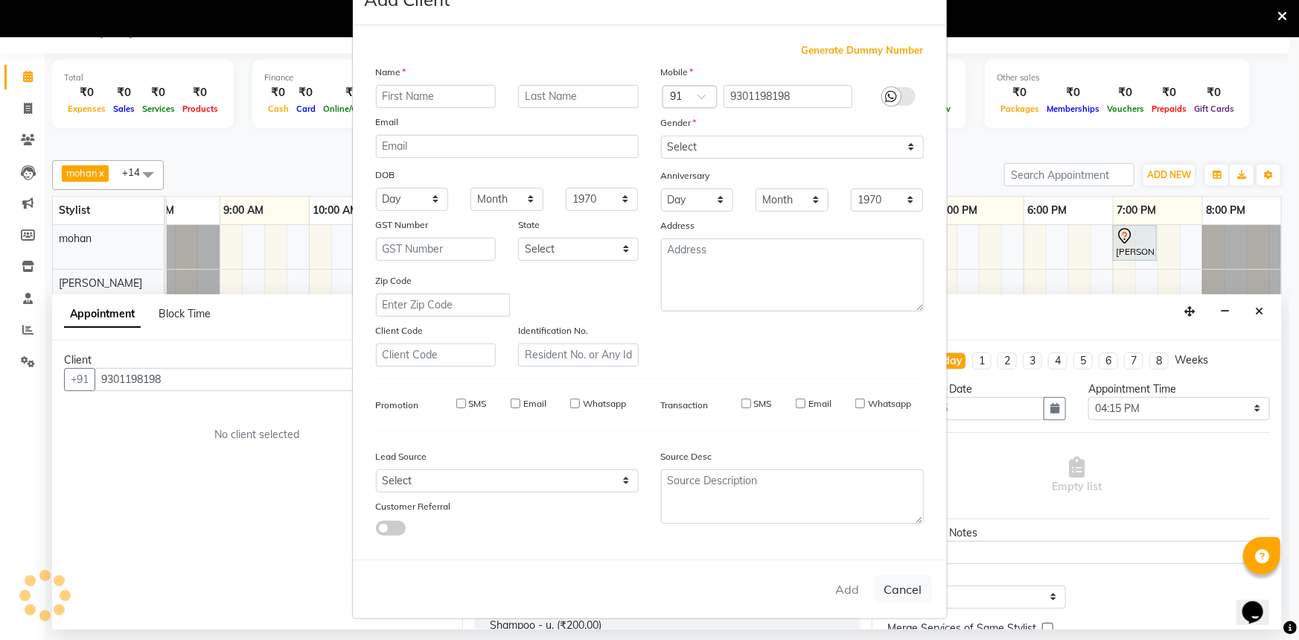
select select
checkbox input "false"
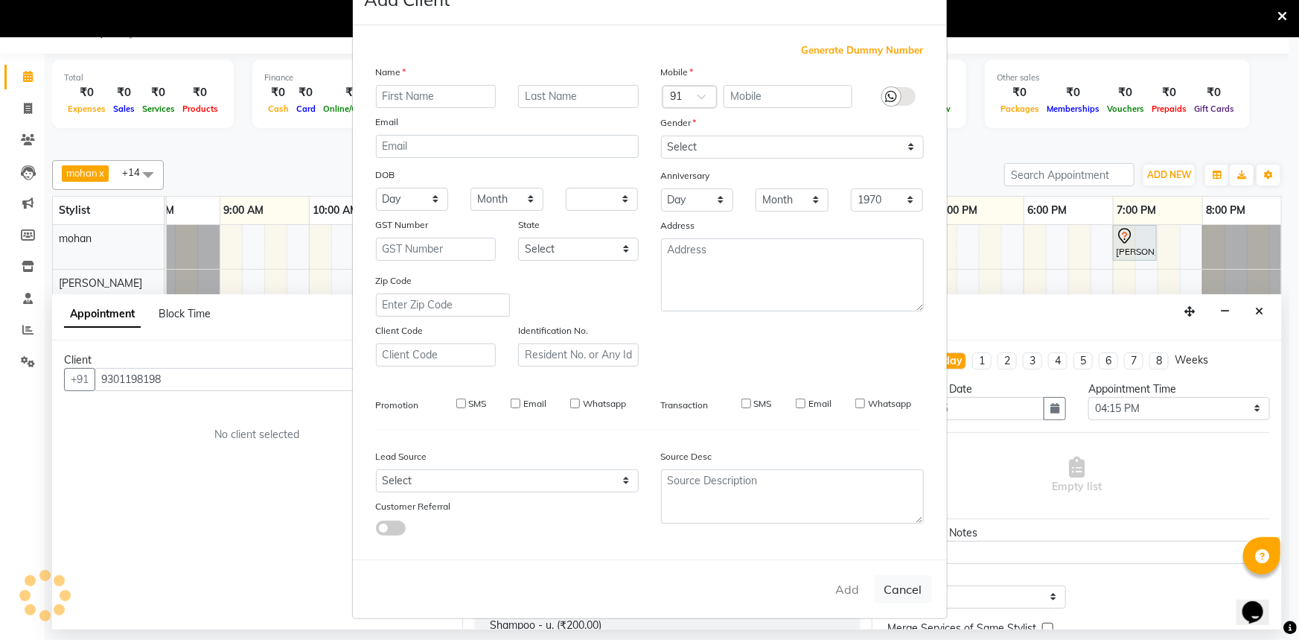
checkbox input "false"
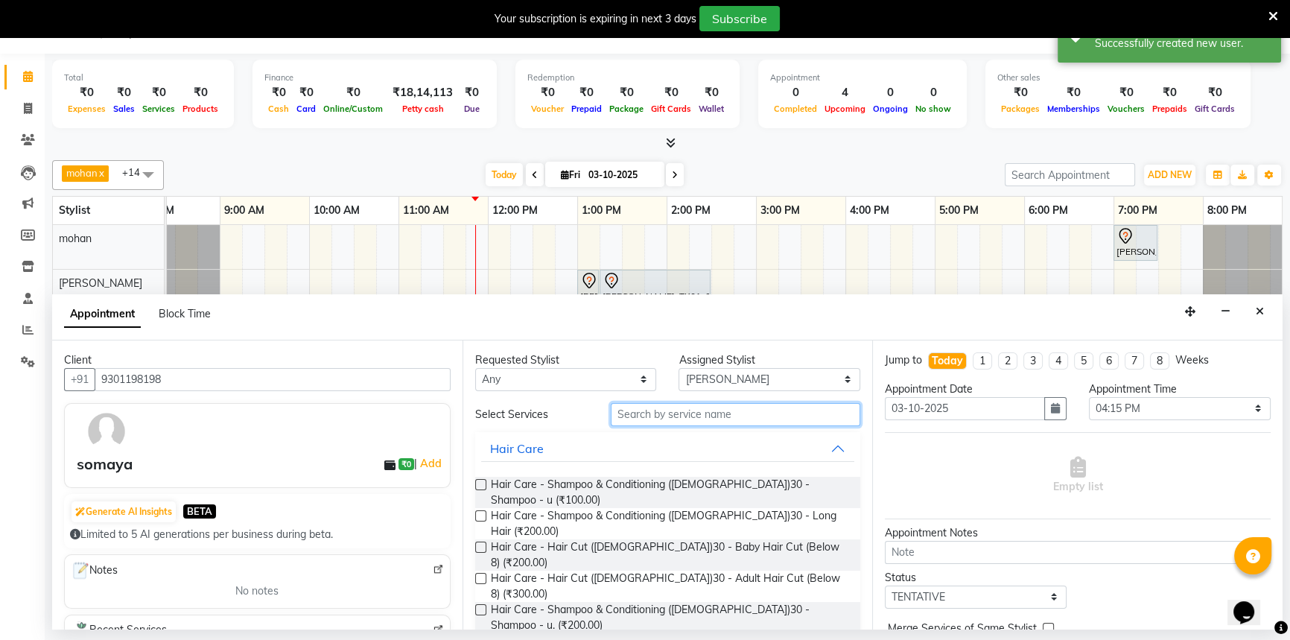
click at [634, 408] on input "text" at bounding box center [735, 414] width 249 height 23
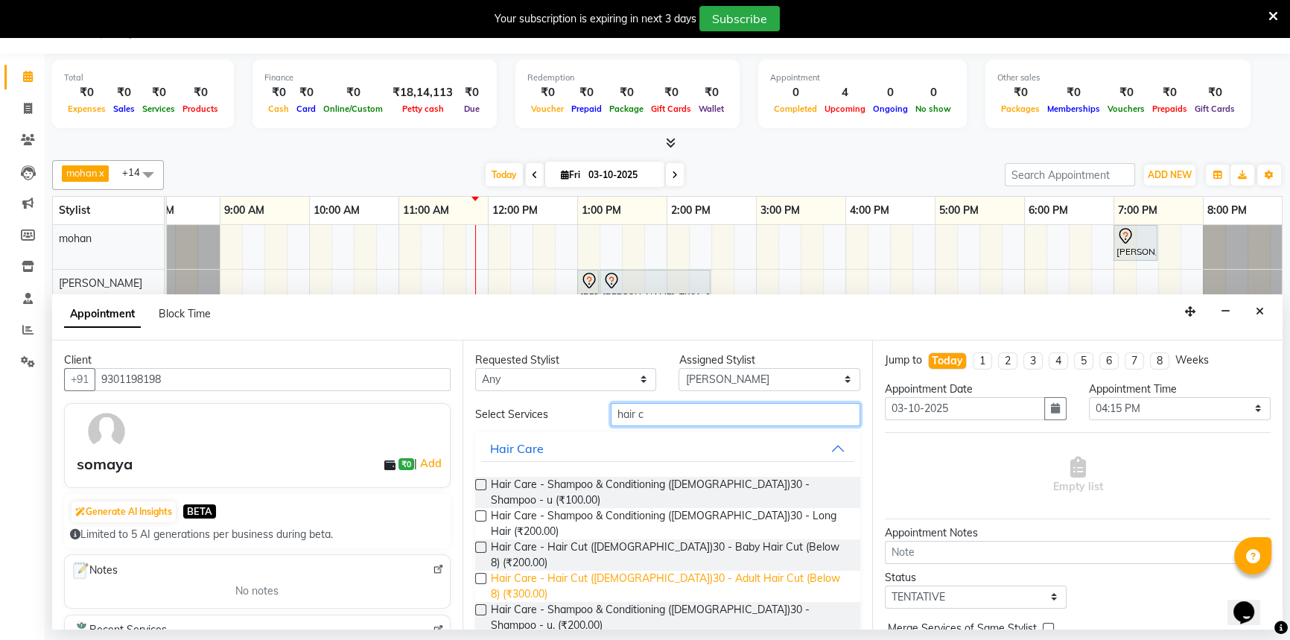
type input "hair c"
click at [730, 570] on span "Hair Care - Hair Cut ([DEMOGRAPHIC_DATA])30 - Adult Hair Cut (Below 8) (₹300.00)" at bounding box center [670, 585] width 358 height 31
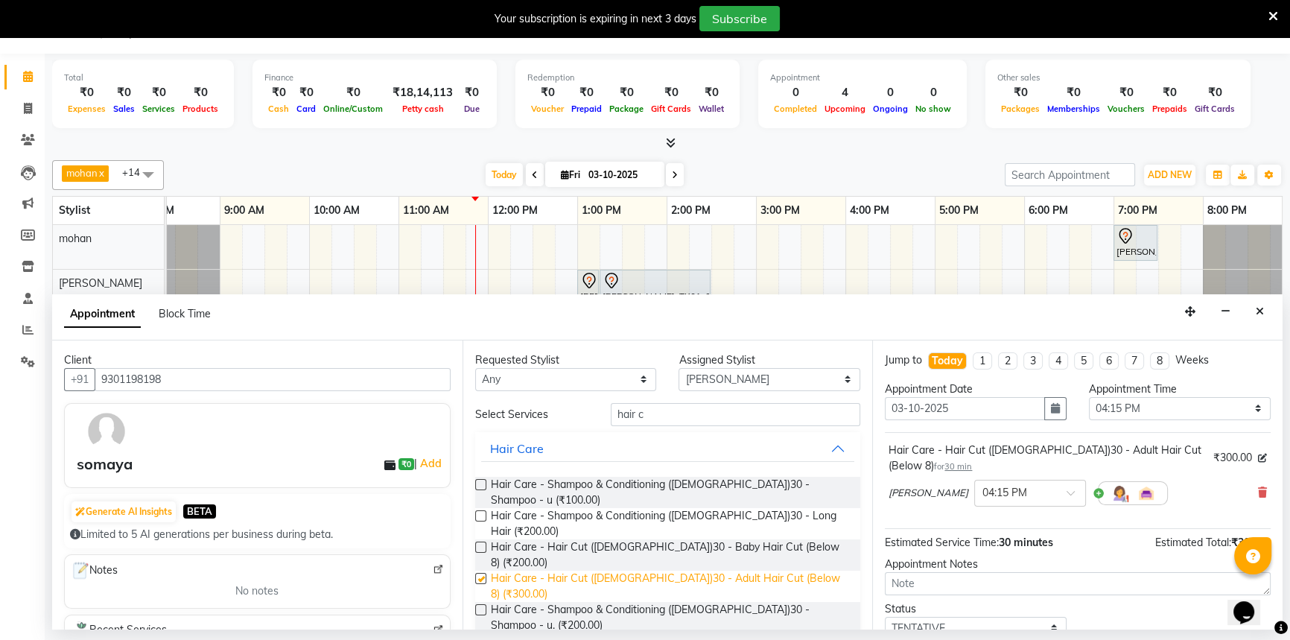
checkbox input "false"
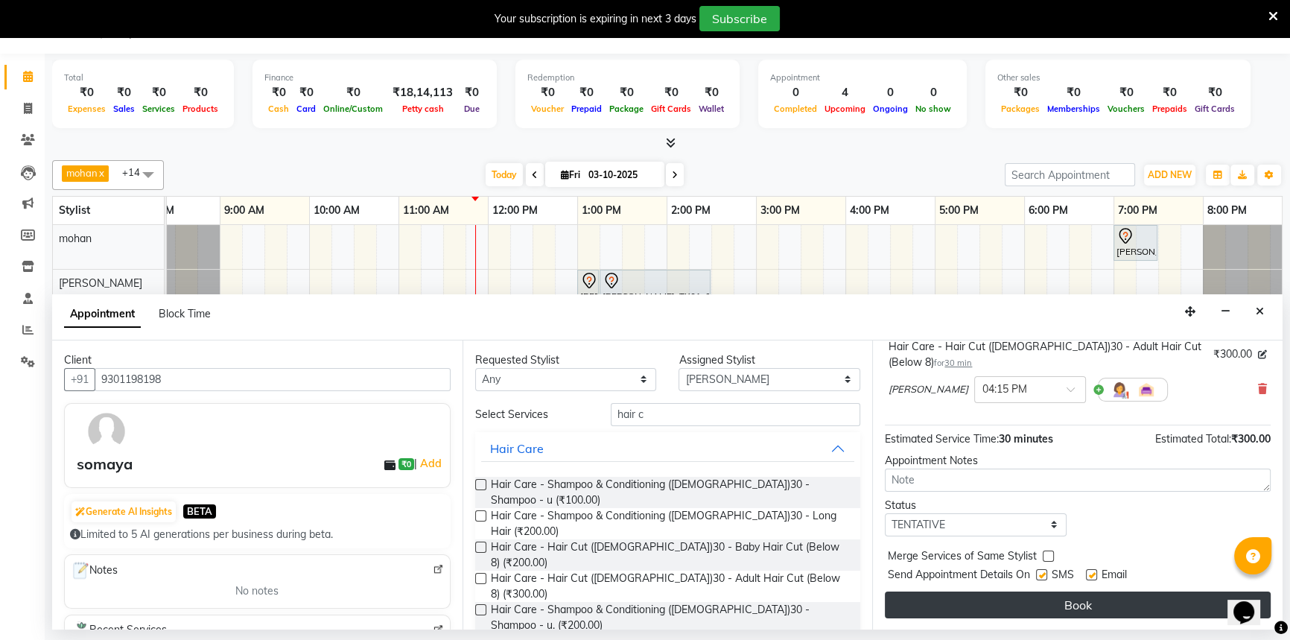
click at [1039, 598] on button "Book" at bounding box center [1078, 604] width 386 height 27
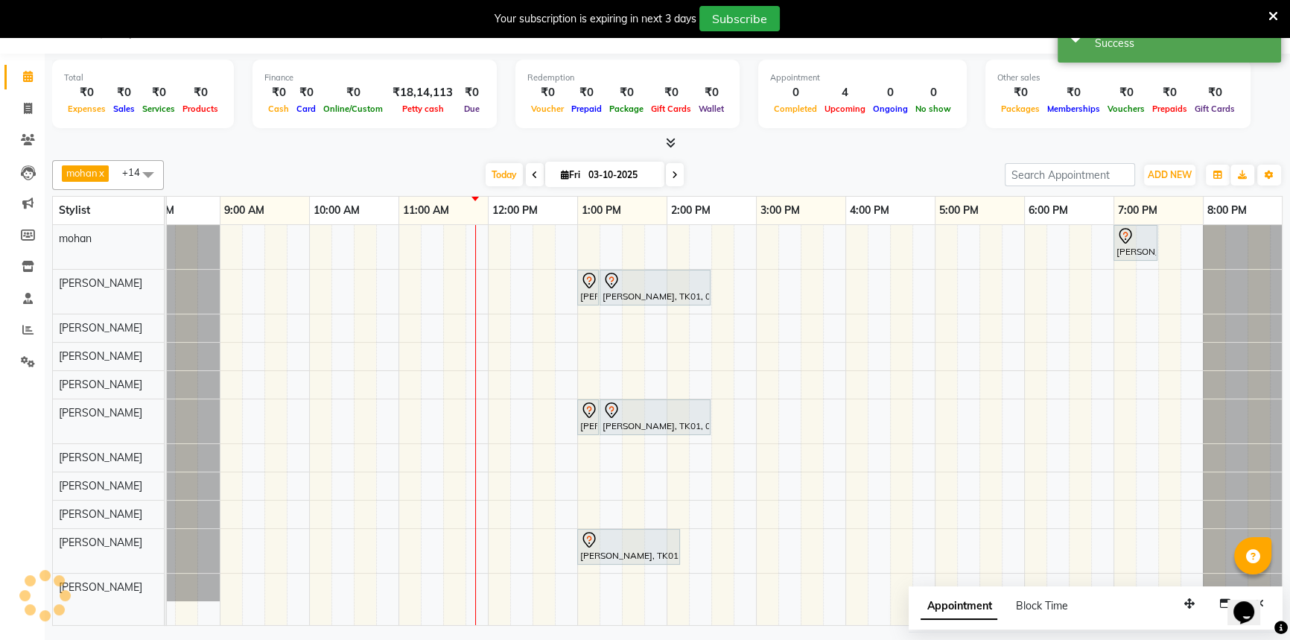
scroll to position [0, 0]
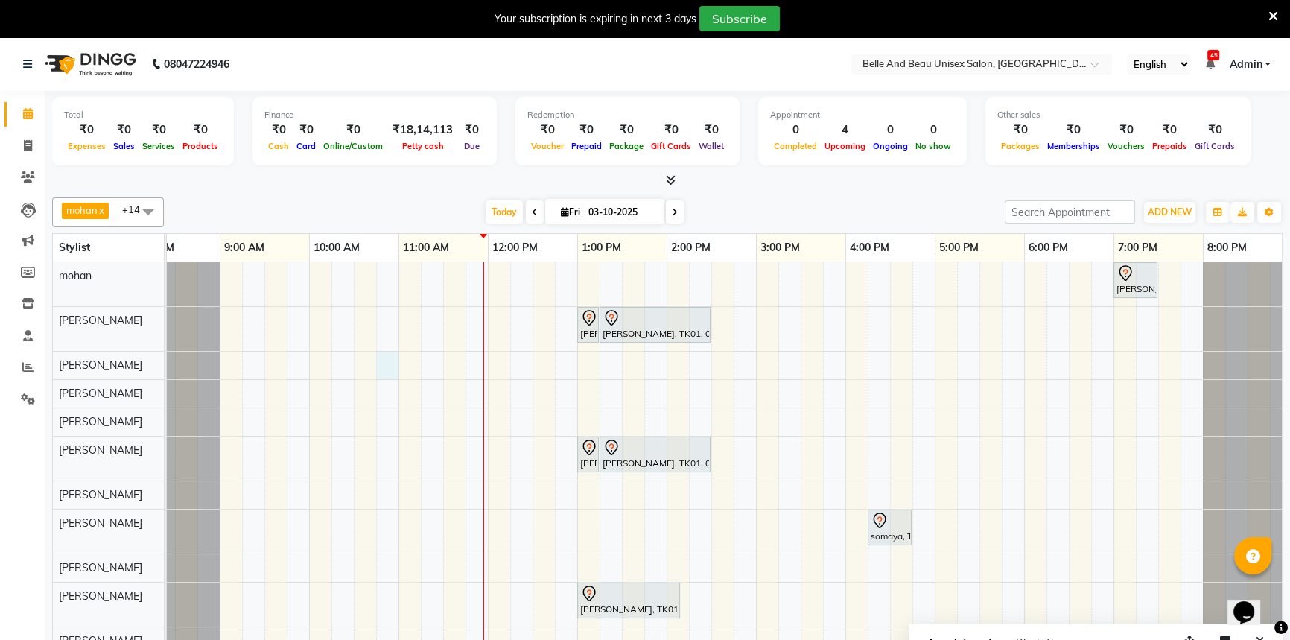
click at [386, 367] on div "[PERSON_NAME], TK02, 07:00 PM-07:30 PM, Hair Care - Hair Cut ([DEMOGRAPHIC_DATA…" at bounding box center [711, 462] width 1162 height 400
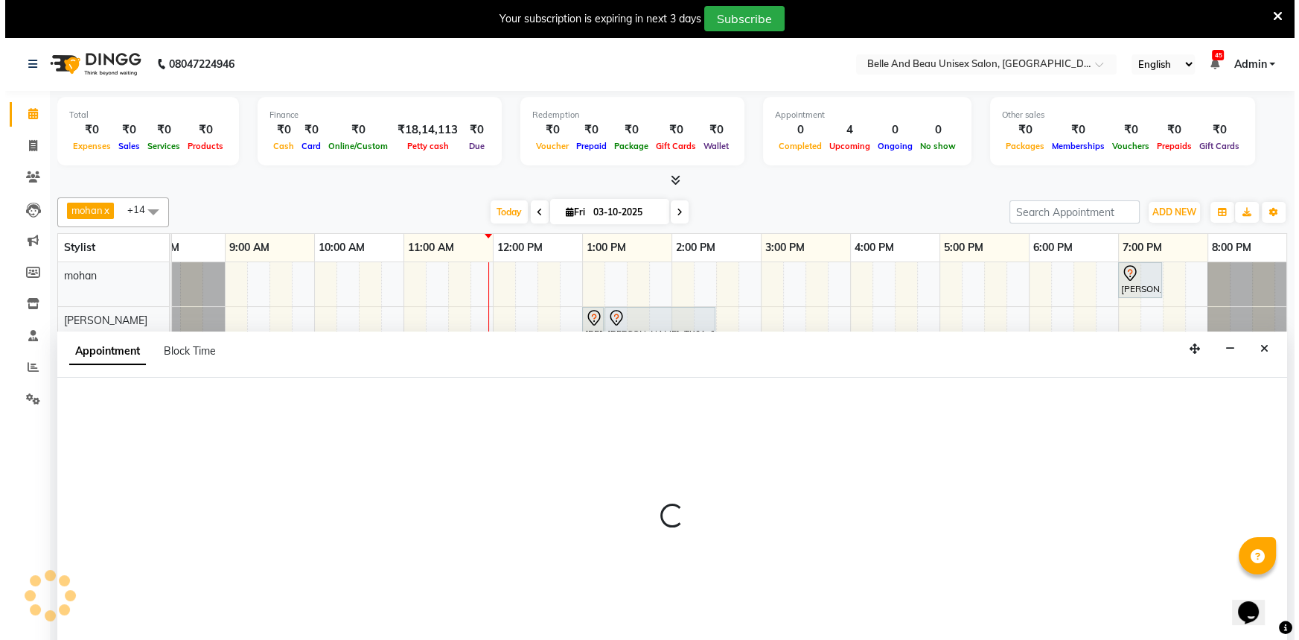
scroll to position [37, 0]
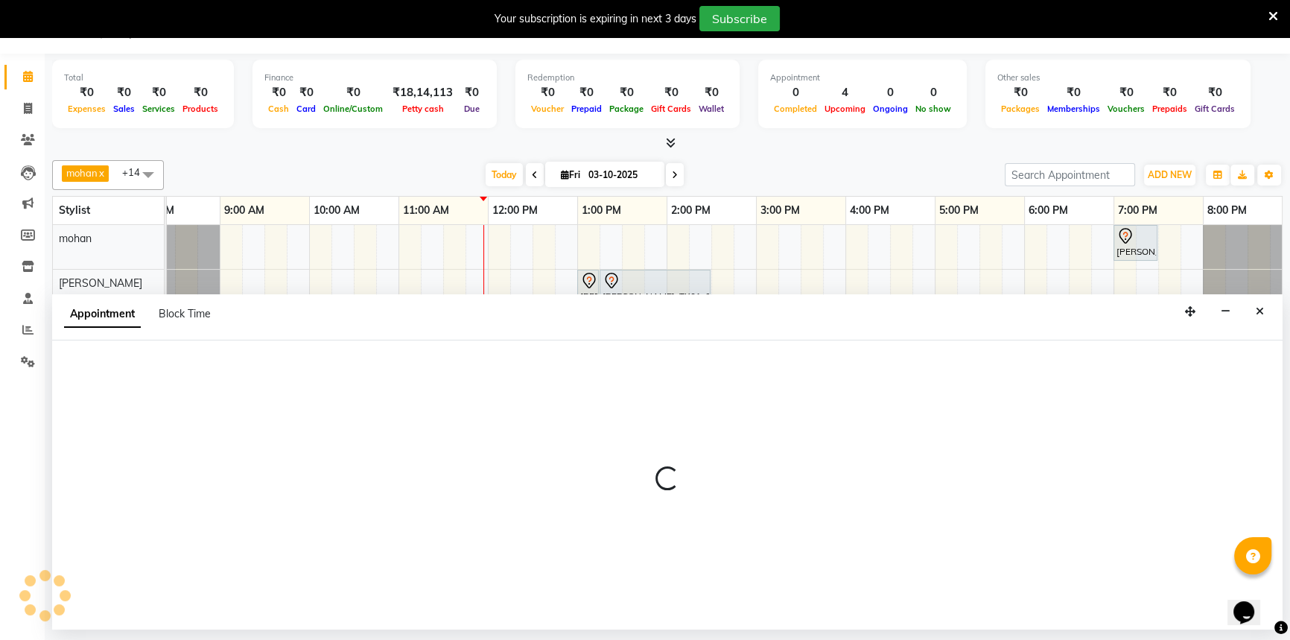
select select "59227"
select select "645"
select select "tentative"
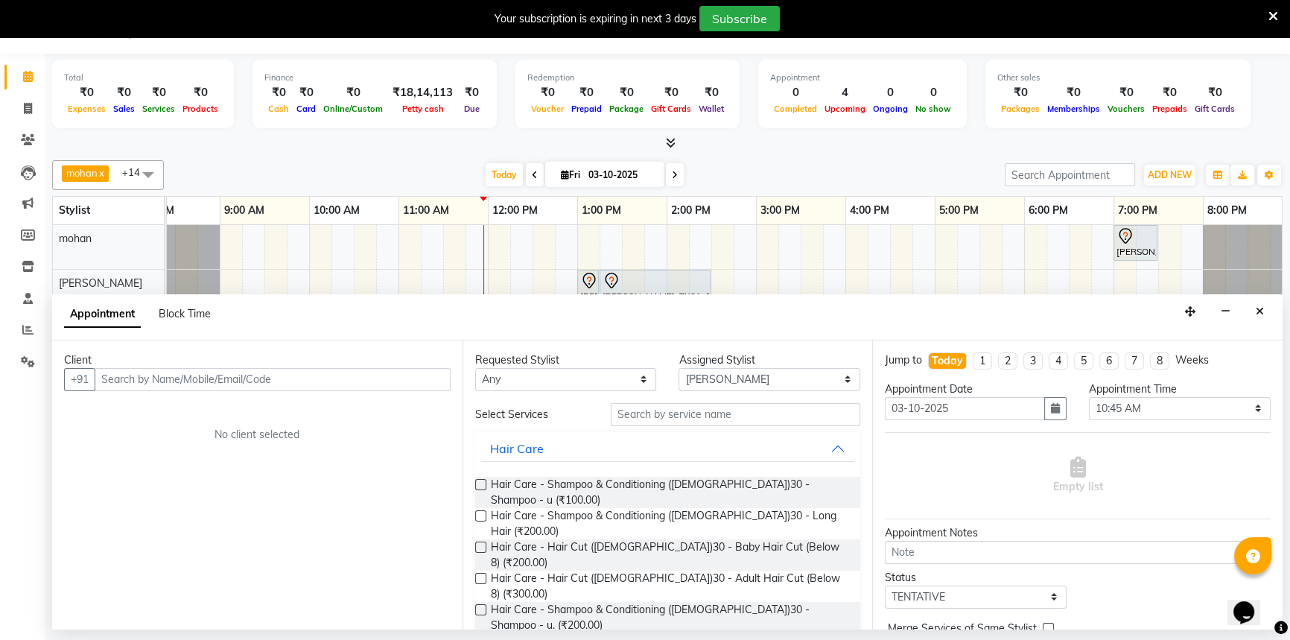
click at [147, 378] on input "text" at bounding box center [273, 379] width 356 height 23
type input "9111870600"
click at [412, 382] on span "Add Client" at bounding box center [420, 378] width 50 height 13
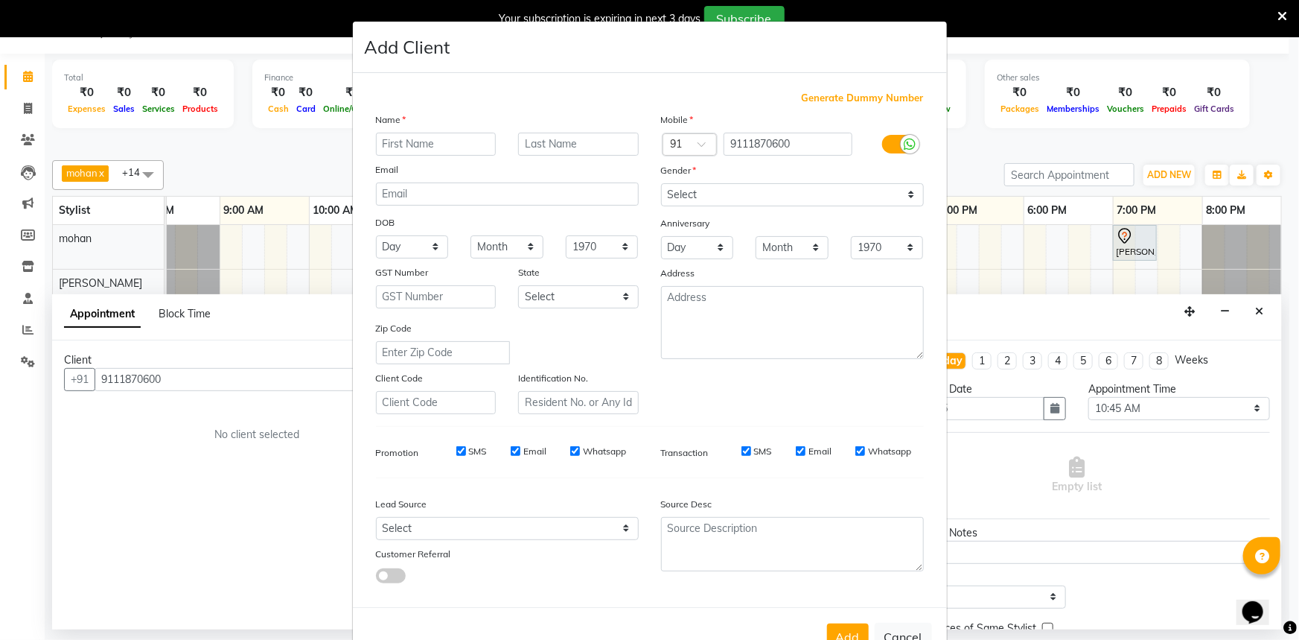
click at [447, 145] on input "text" at bounding box center [436, 144] width 121 height 23
type input "utsiv"
type input "yadav"
click at [394, 144] on input "utsiv" at bounding box center [436, 144] width 121 height 23
type input "utsav"
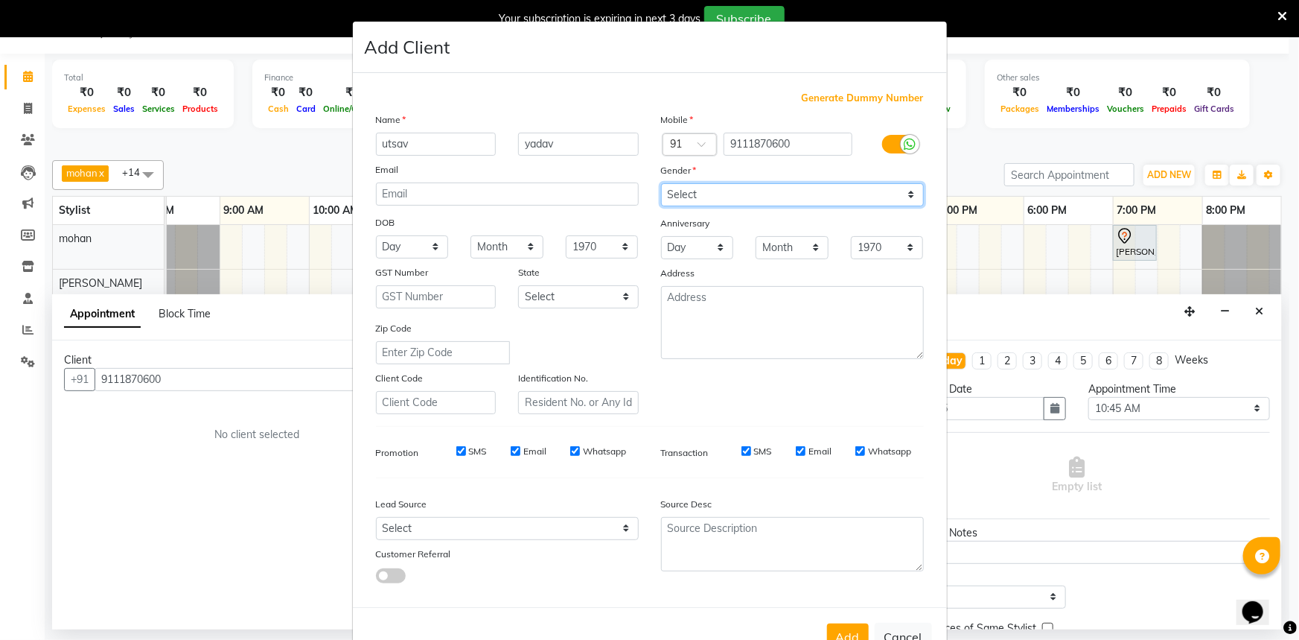
click at [735, 192] on select "Select Male Female Other Prefer Not To Say" at bounding box center [792, 194] width 263 height 23
select select "male"
click at [661, 183] on select "Select Male Female Other Prefer Not To Say" at bounding box center [792, 194] width 263 height 23
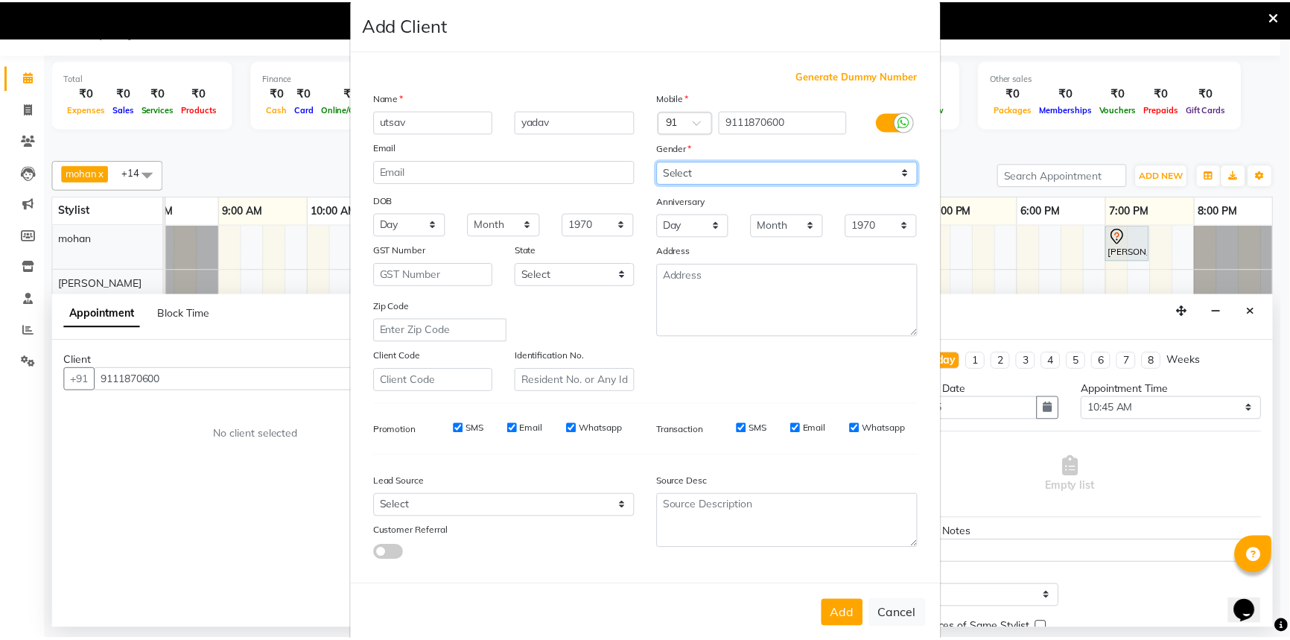
scroll to position [52, 0]
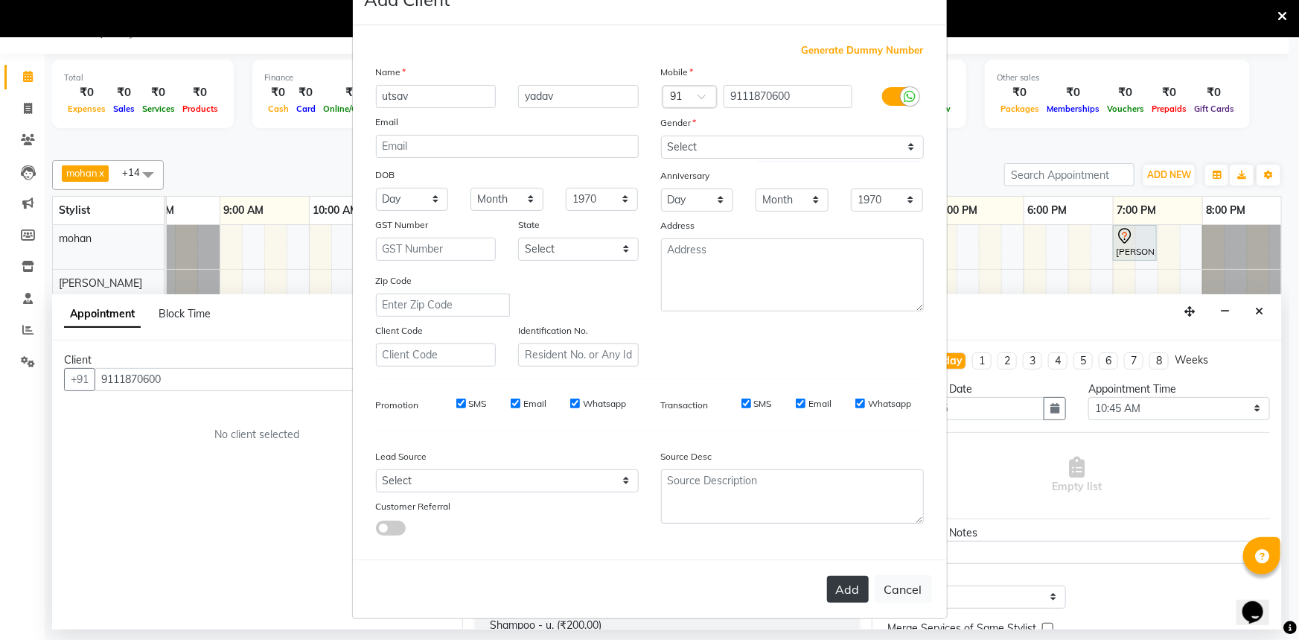
click at [849, 588] on button "Add" at bounding box center [848, 589] width 42 height 27
select select
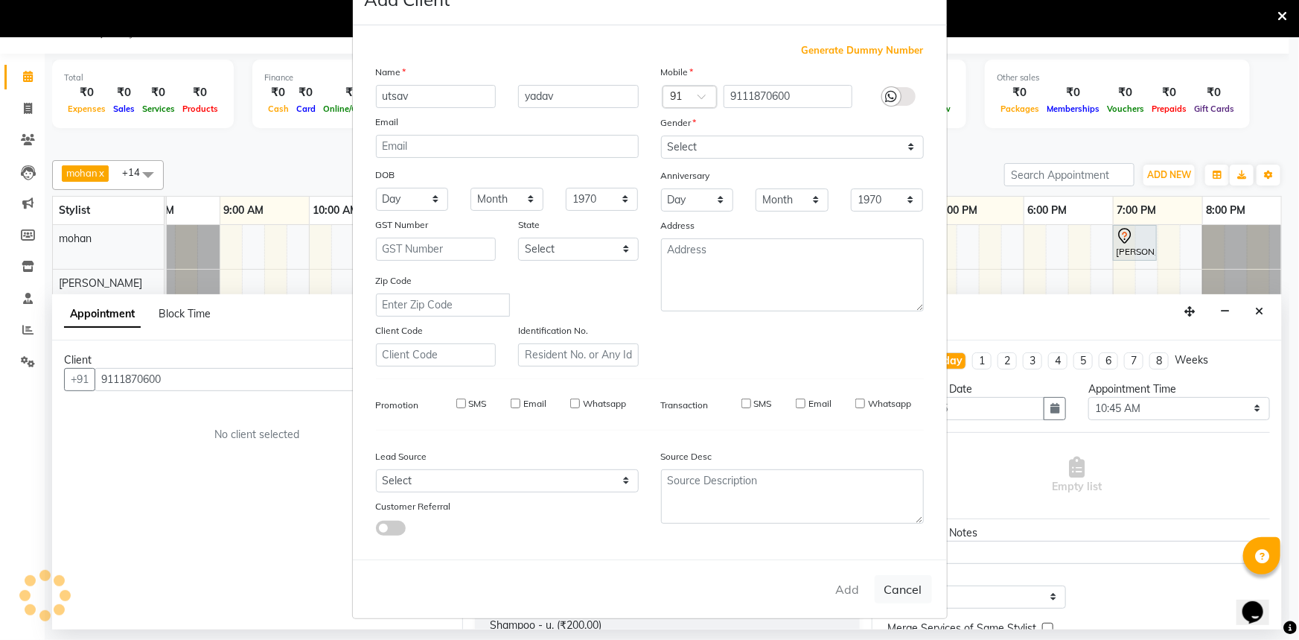
select select
checkbox input "false"
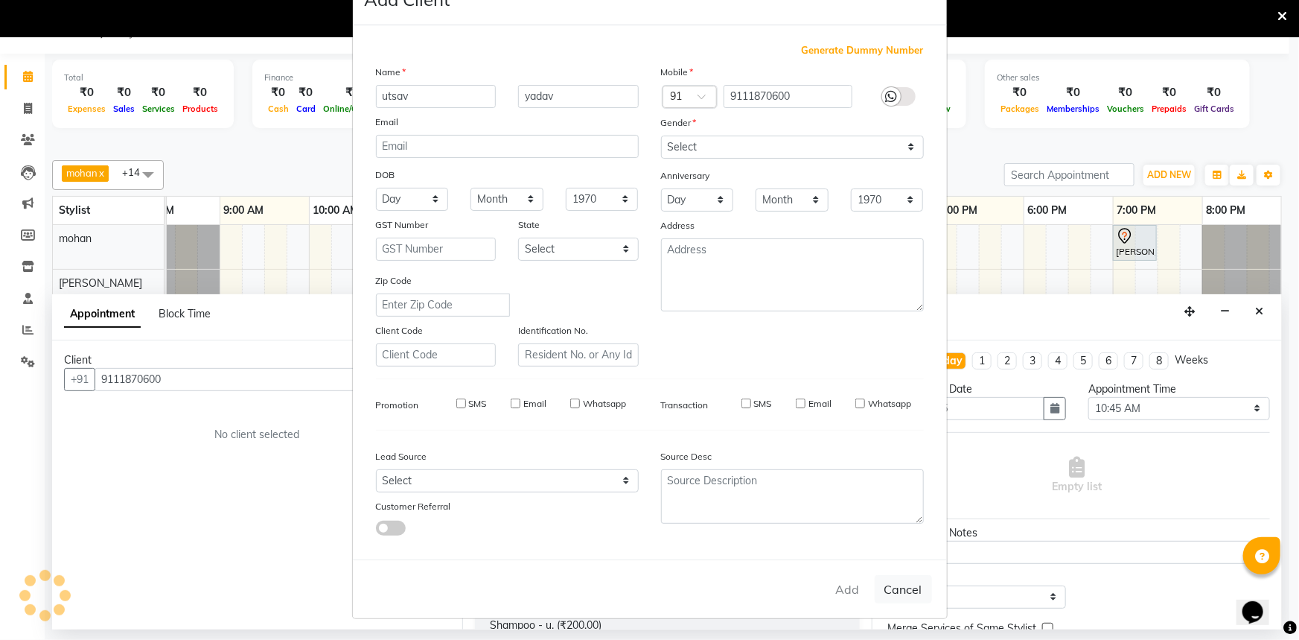
checkbox input "false"
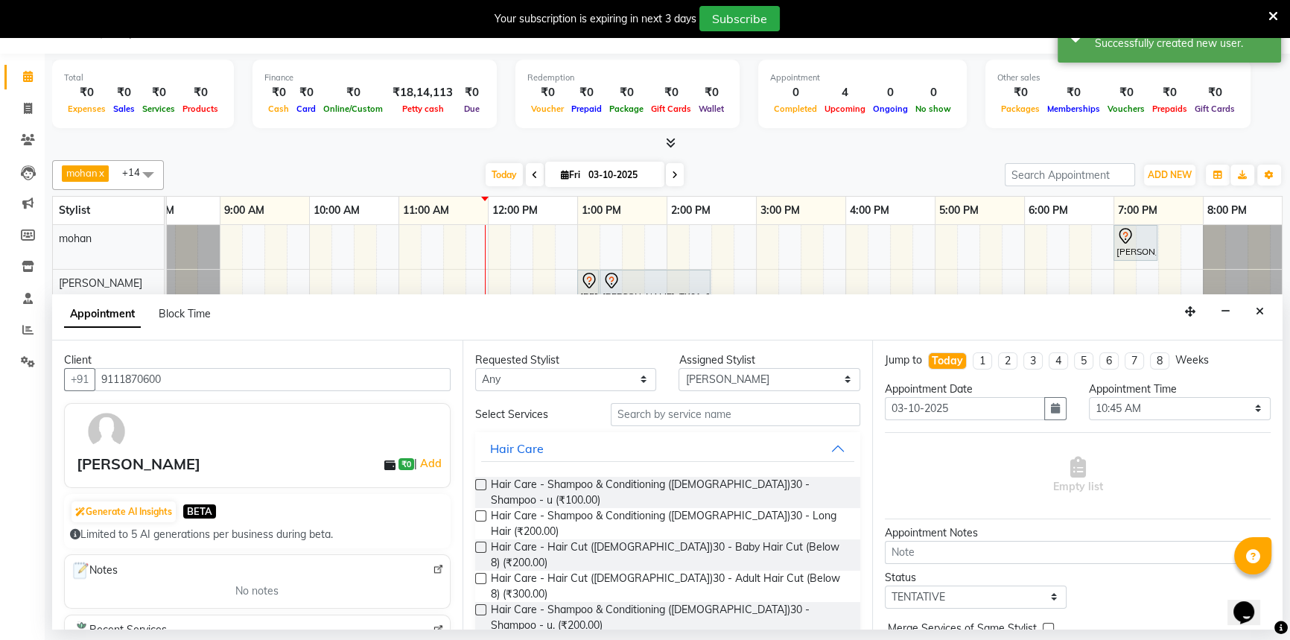
click at [480, 480] on label at bounding box center [480, 484] width 11 height 11
click at [480, 481] on input "checkbox" at bounding box center [480, 486] width 10 height 10
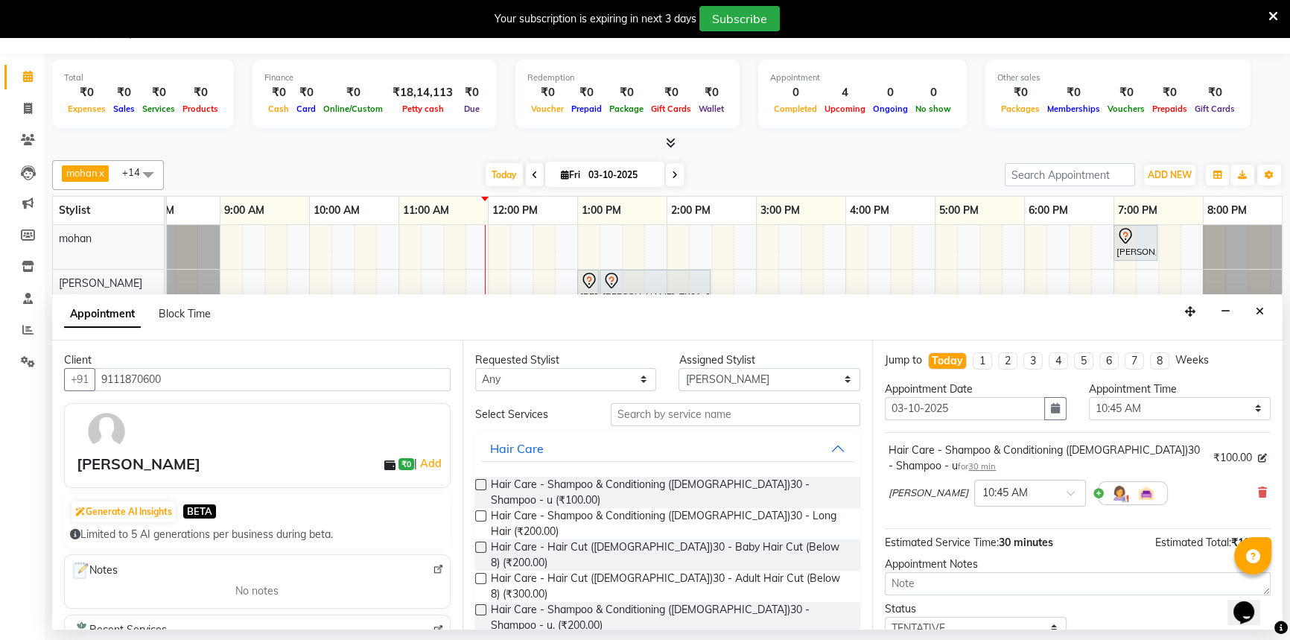
click at [484, 485] on label at bounding box center [480, 484] width 11 height 11
click at [484, 485] on input "checkbox" at bounding box center [480, 486] width 10 height 10
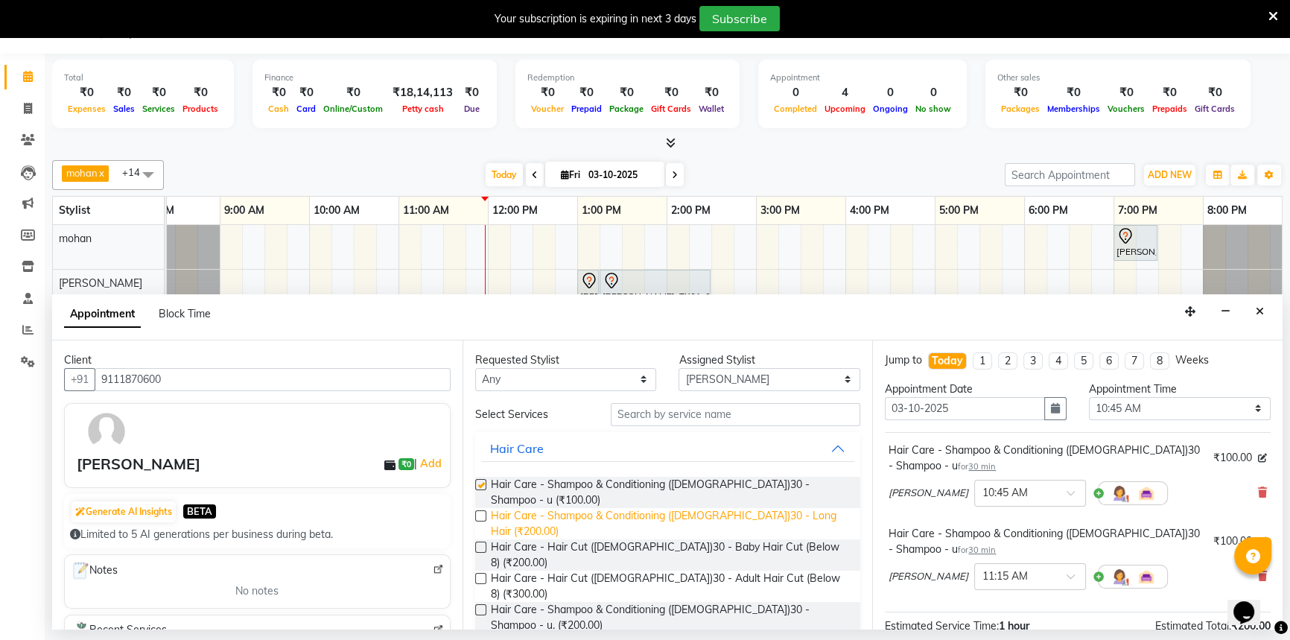
checkbox input "false"
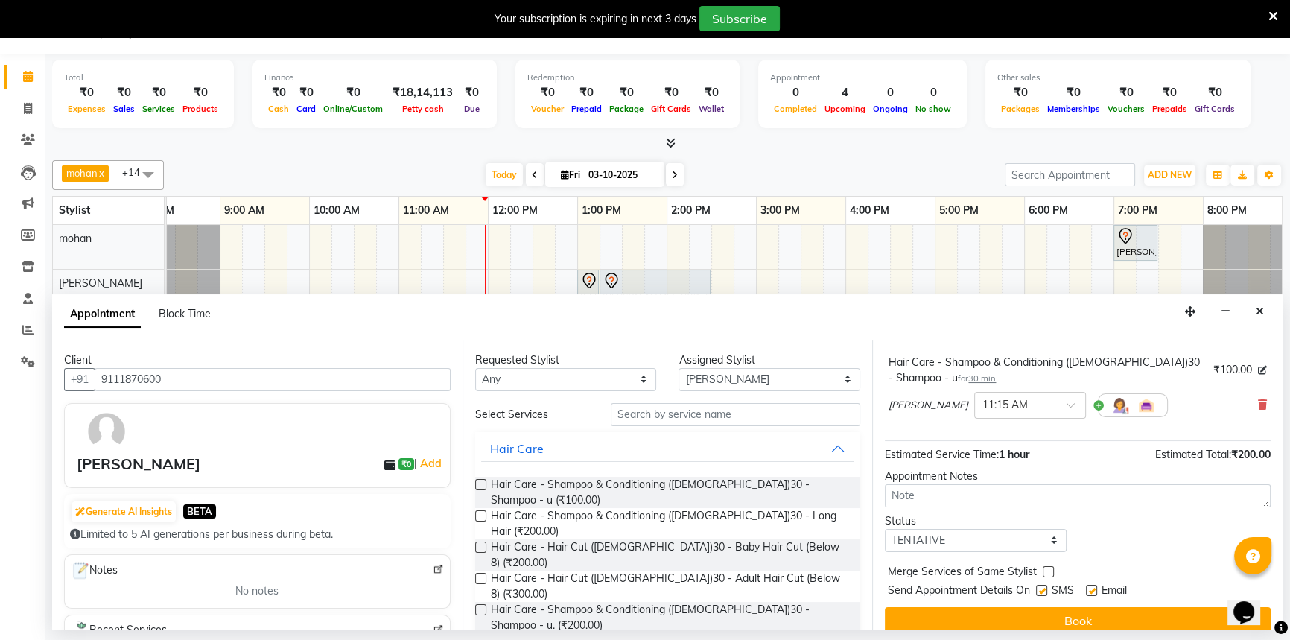
scroll to position [187, 0]
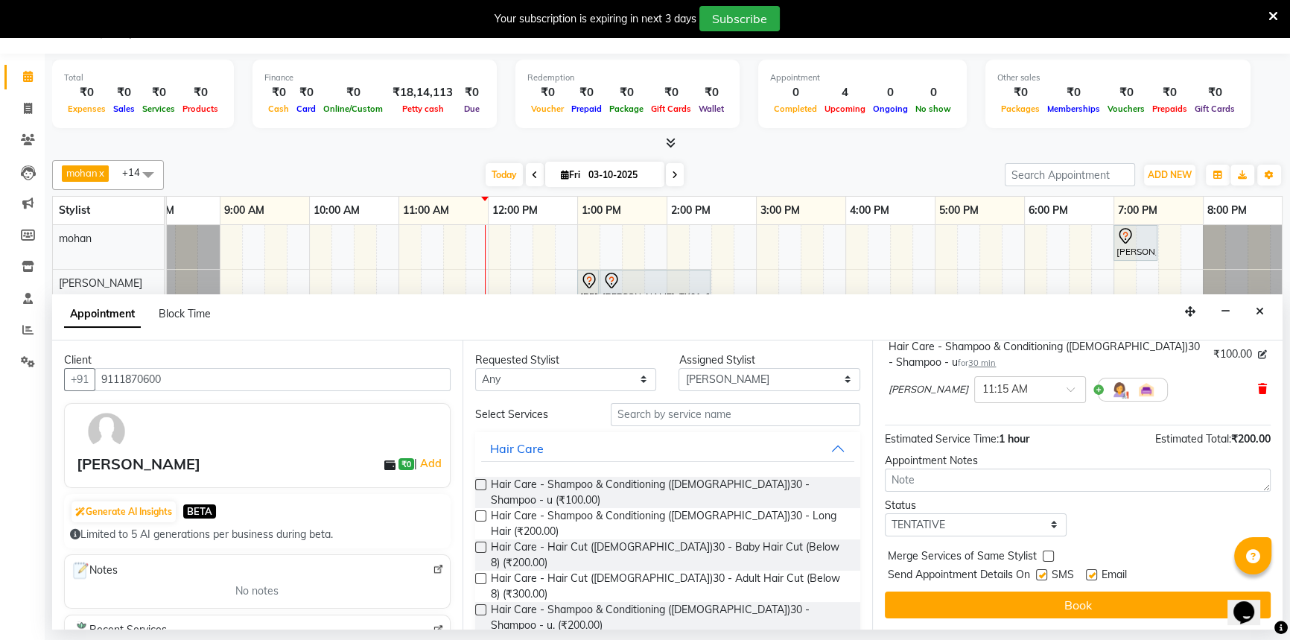
click at [1258, 387] on icon at bounding box center [1262, 388] width 9 height 10
click at [477, 573] on label at bounding box center [480, 578] width 11 height 11
click at [477, 575] on input "checkbox" at bounding box center [480, 580] width 10 height 10
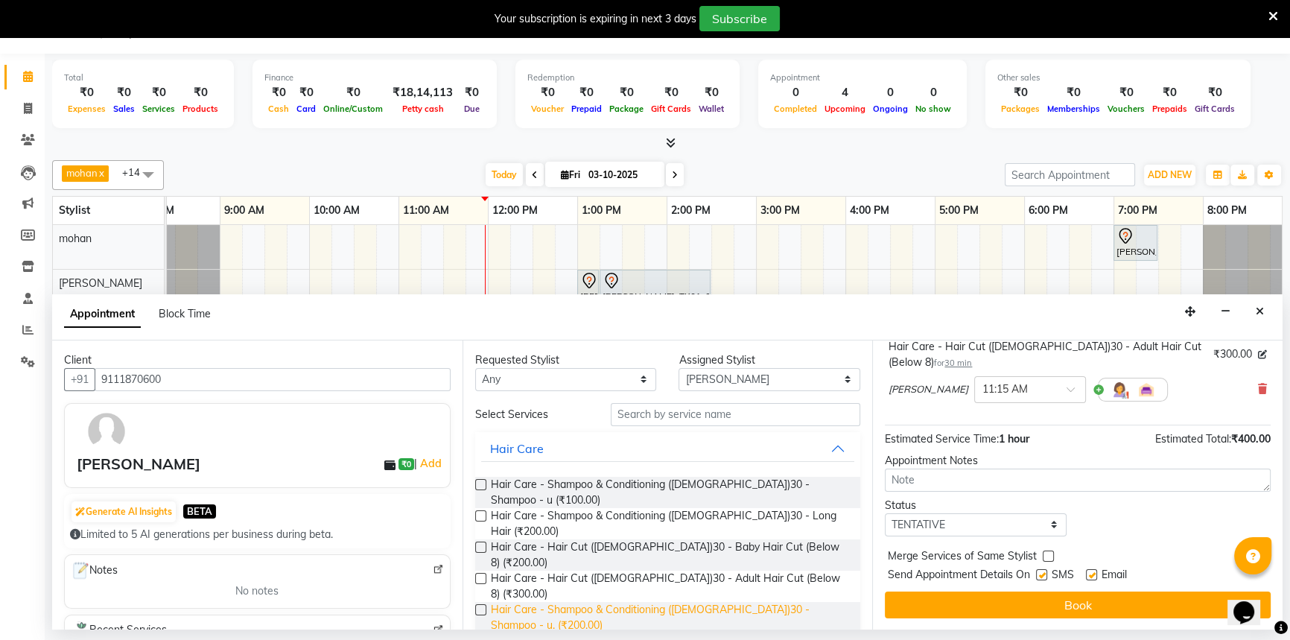
checkbox input "false"
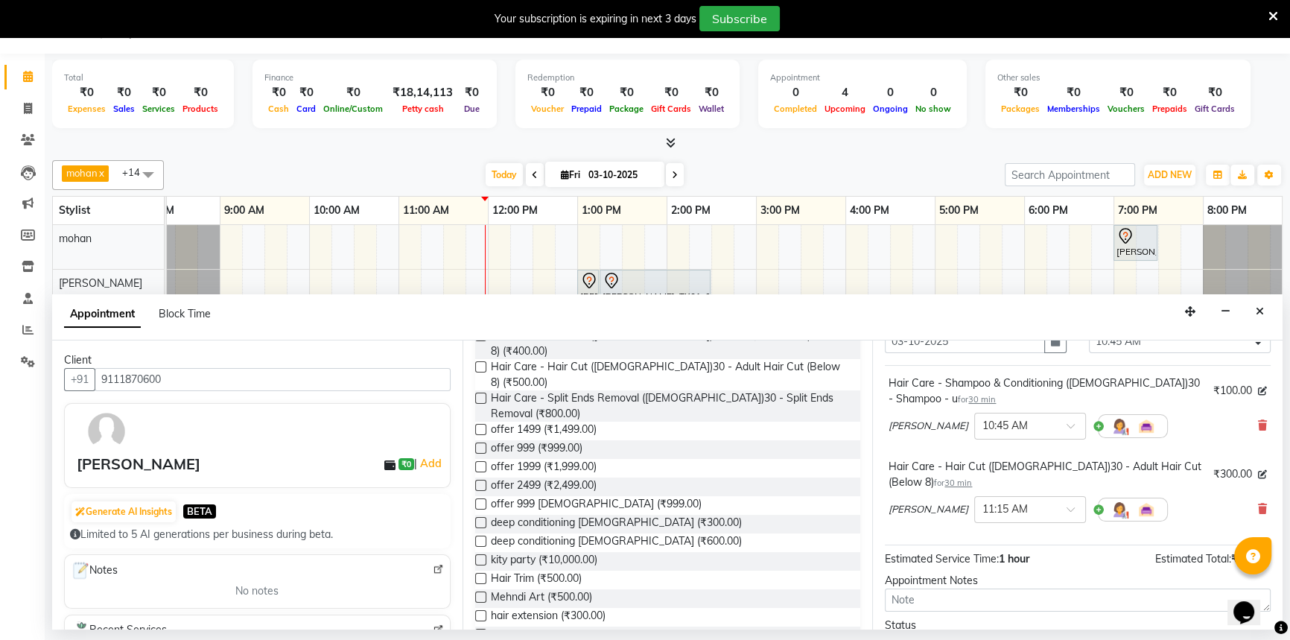
scroll to position [338, 0]
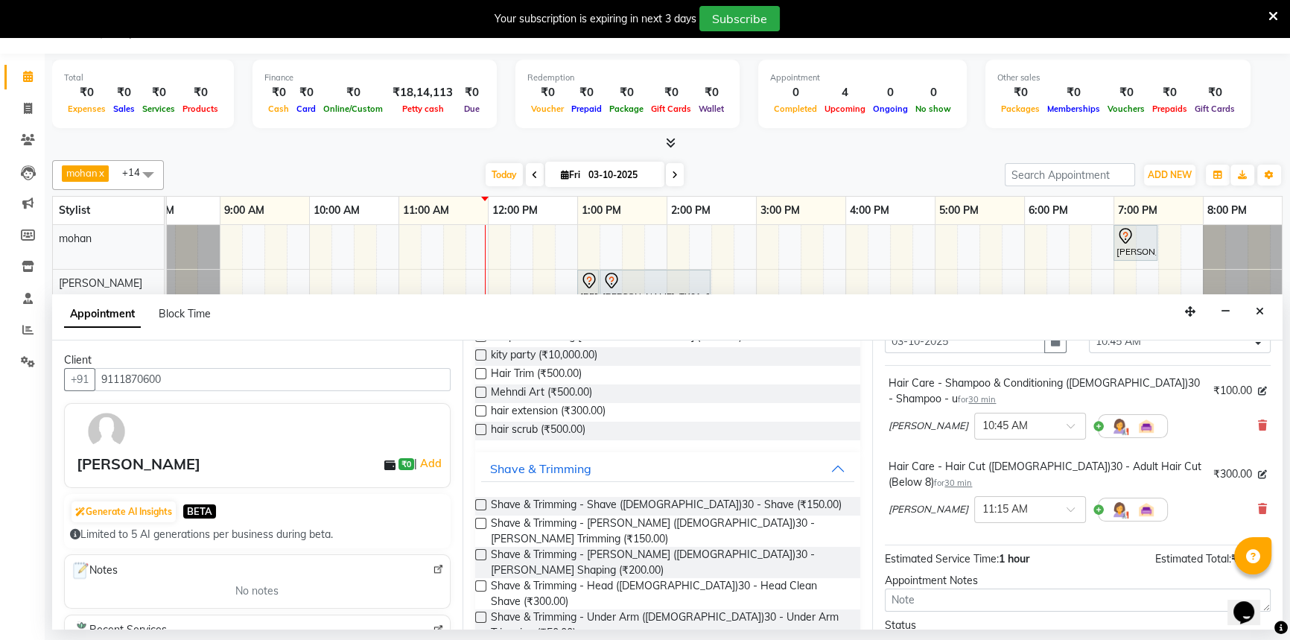
click at [475, 549] on label at bounding box center [480, 554] width 11 height 11
click at [475, 551] on input "checkbox" at bounding box center [480, 556] width 10 height 10
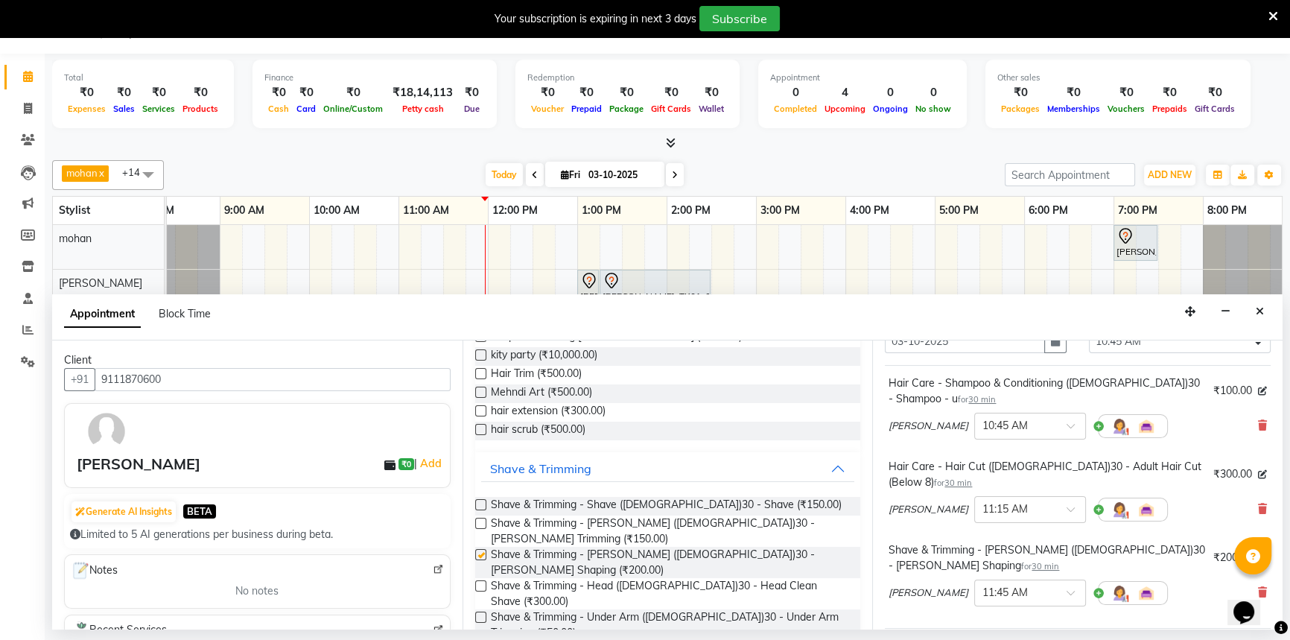
checkbox input "false"
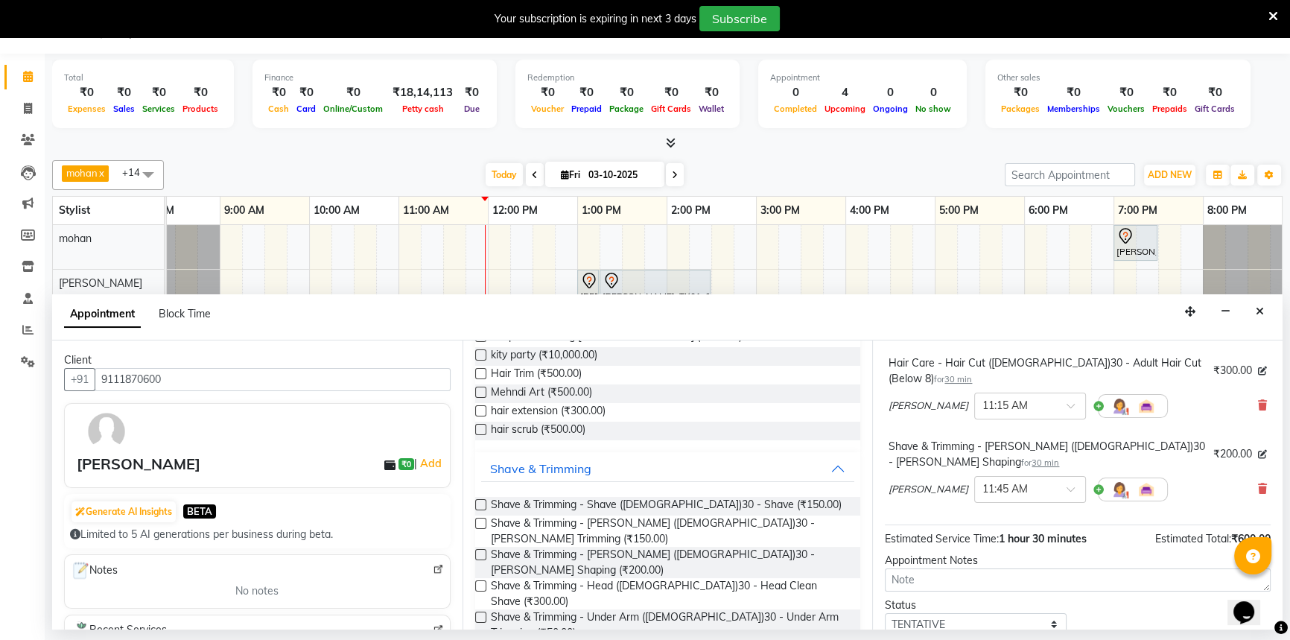
scroll to position [255, 0]
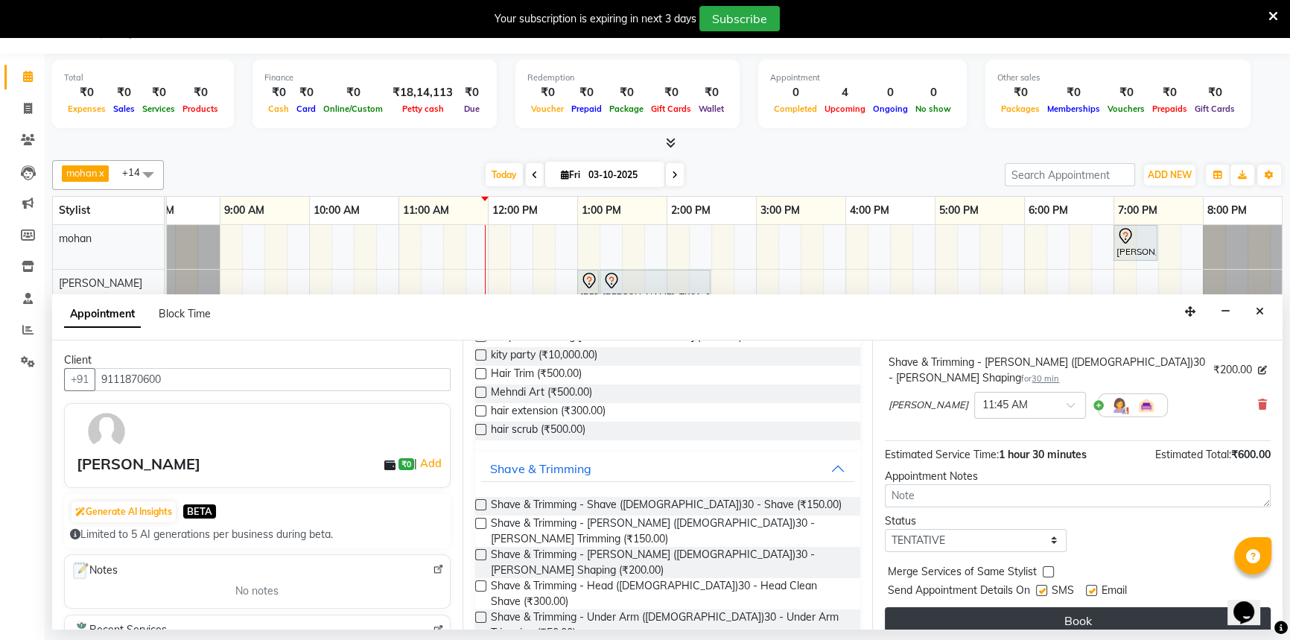
click at [1022, 607] on button "Book" at bounding box center [1078, 620] width 386 height 27
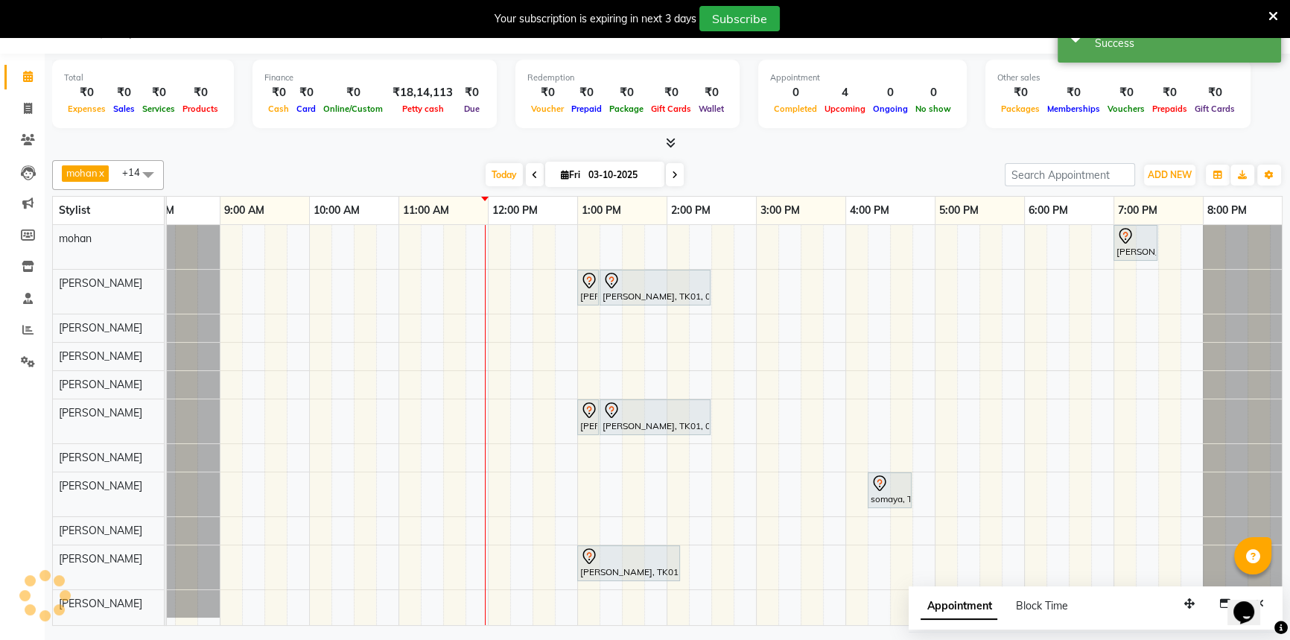
scroll to position [0, 0]
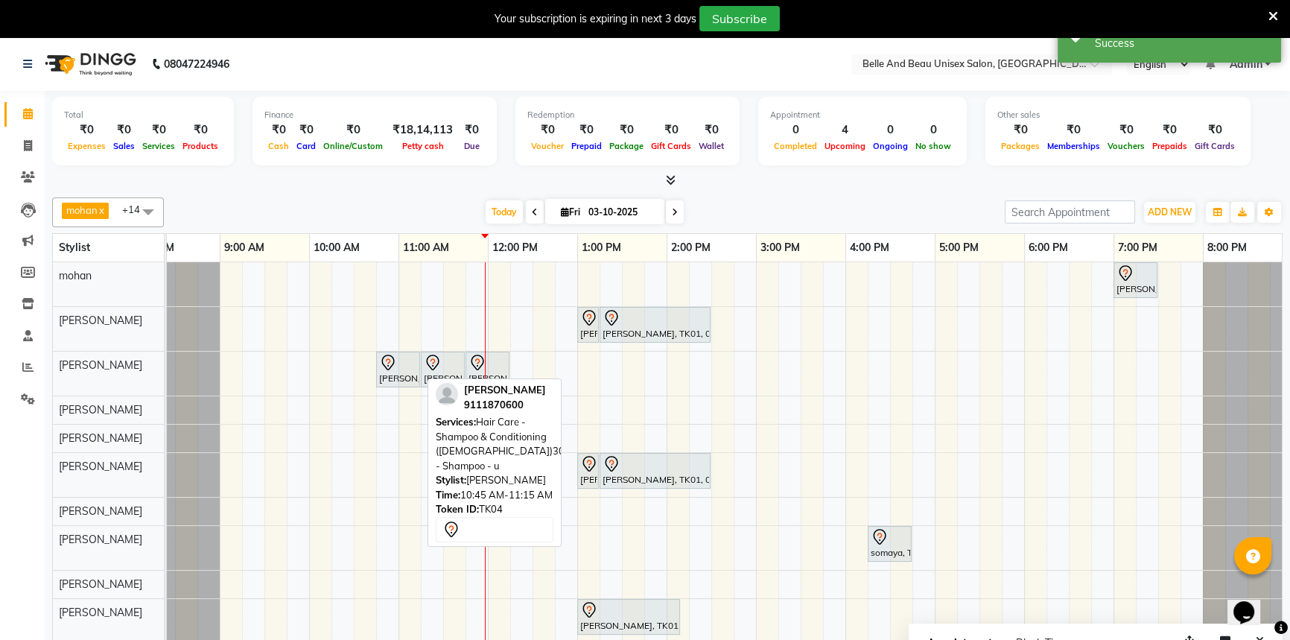
click at [408, 369] on div at bounding box center [398, 363] width 38 height 18
click at [401, 376] on div "[PERSON_NAME], TK04, 10:45 AM-11:15 AM, Hair Care - Shampoo & Conditioning ([DE…" at bounding box center [398, 369] width 41 height 31
select select "7"
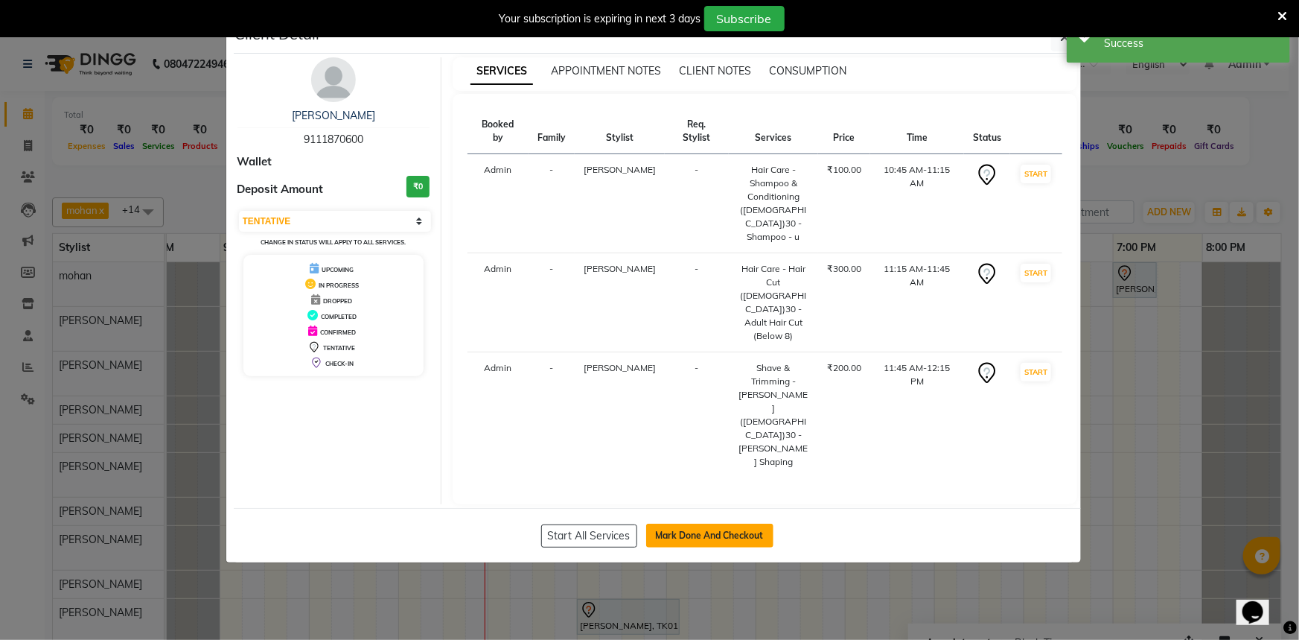
click at [676, 523] on button "Mark Done And Checkout" at bounding box center [709, 535] width 127 height 24
select select "service"
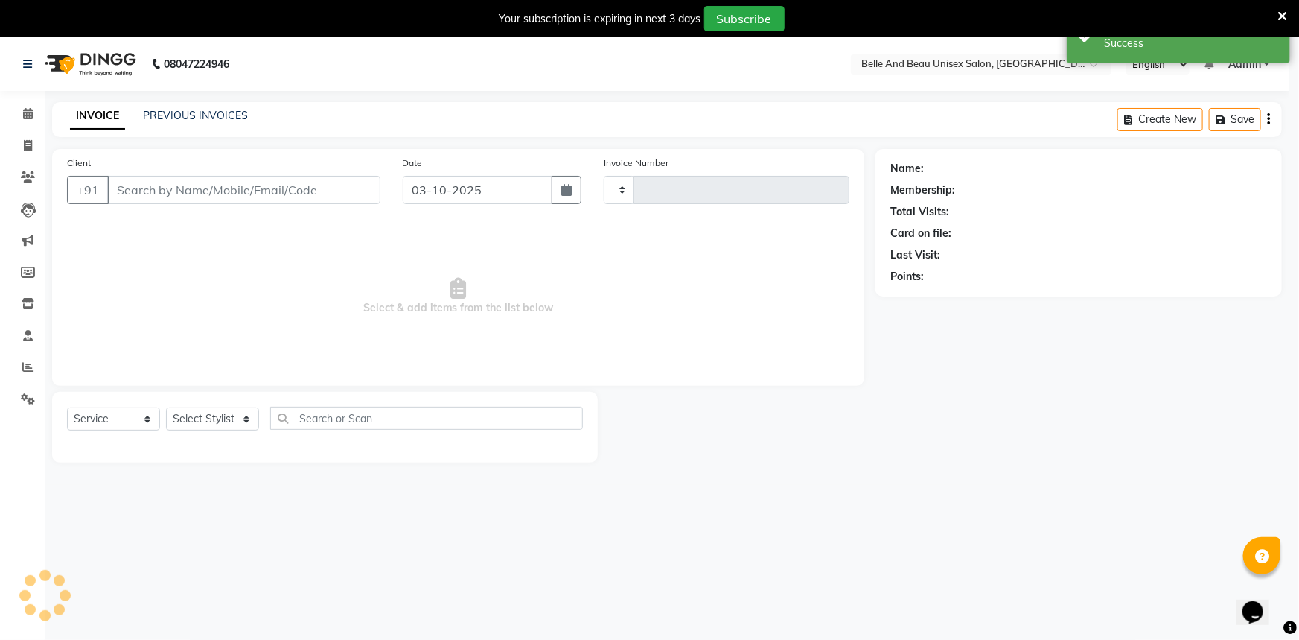
type input "2671"
select select "7066"
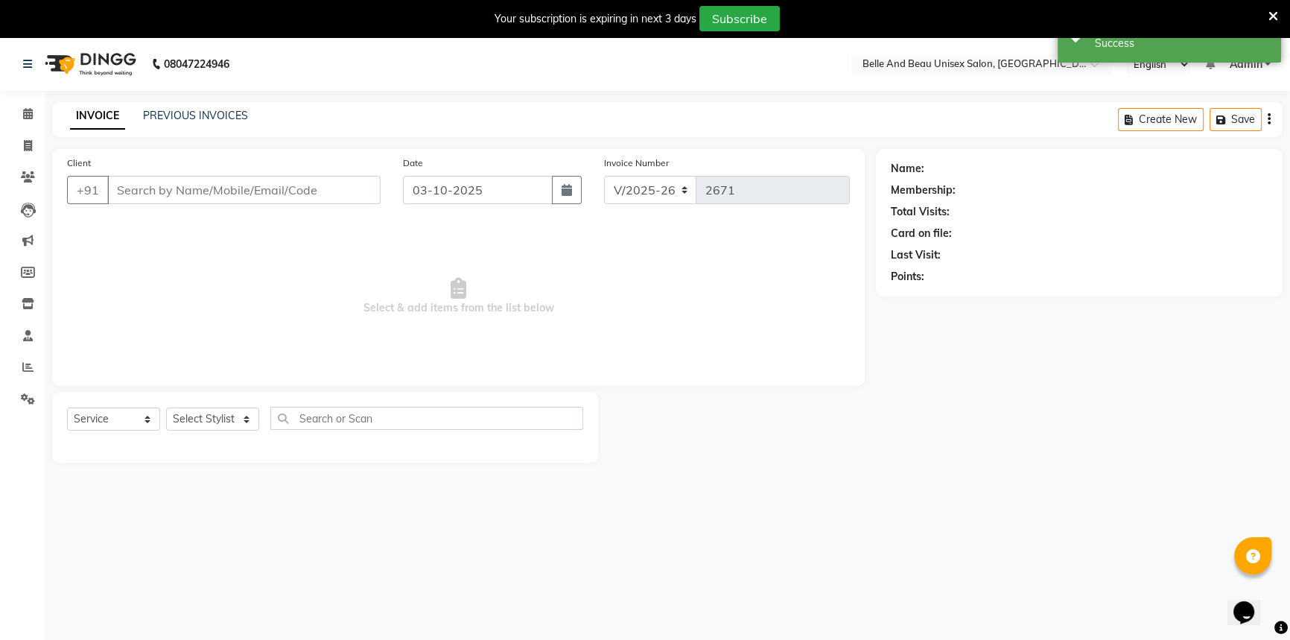
select select "60511"
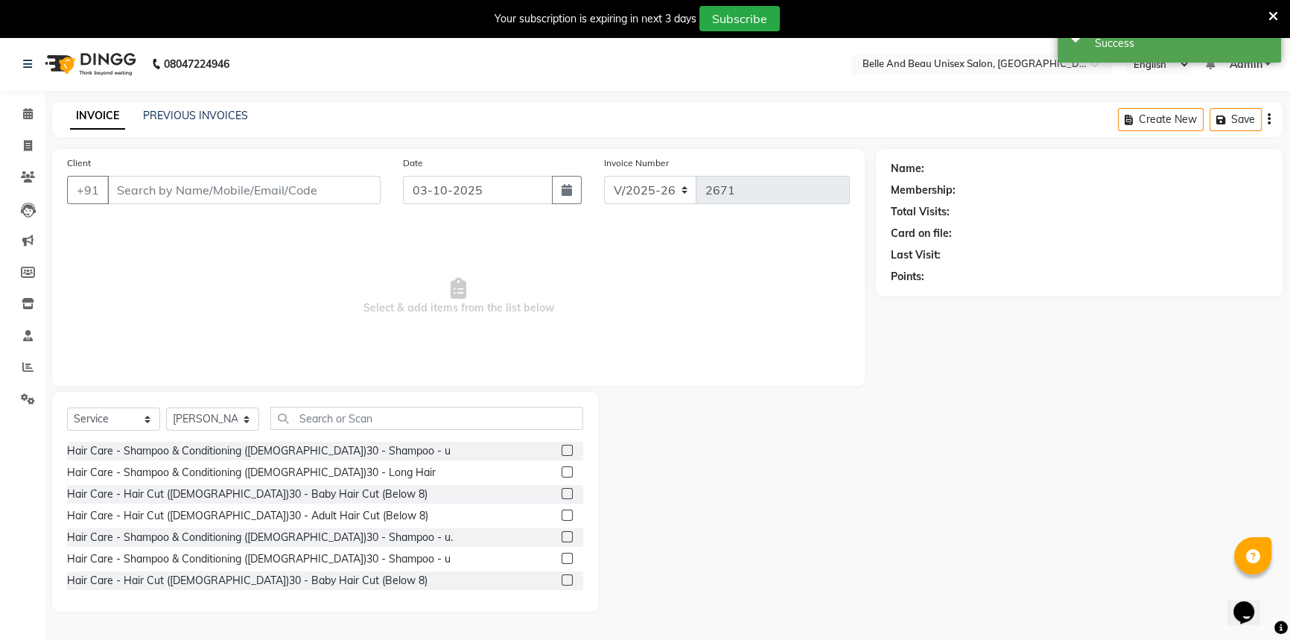
type input "9111870600"
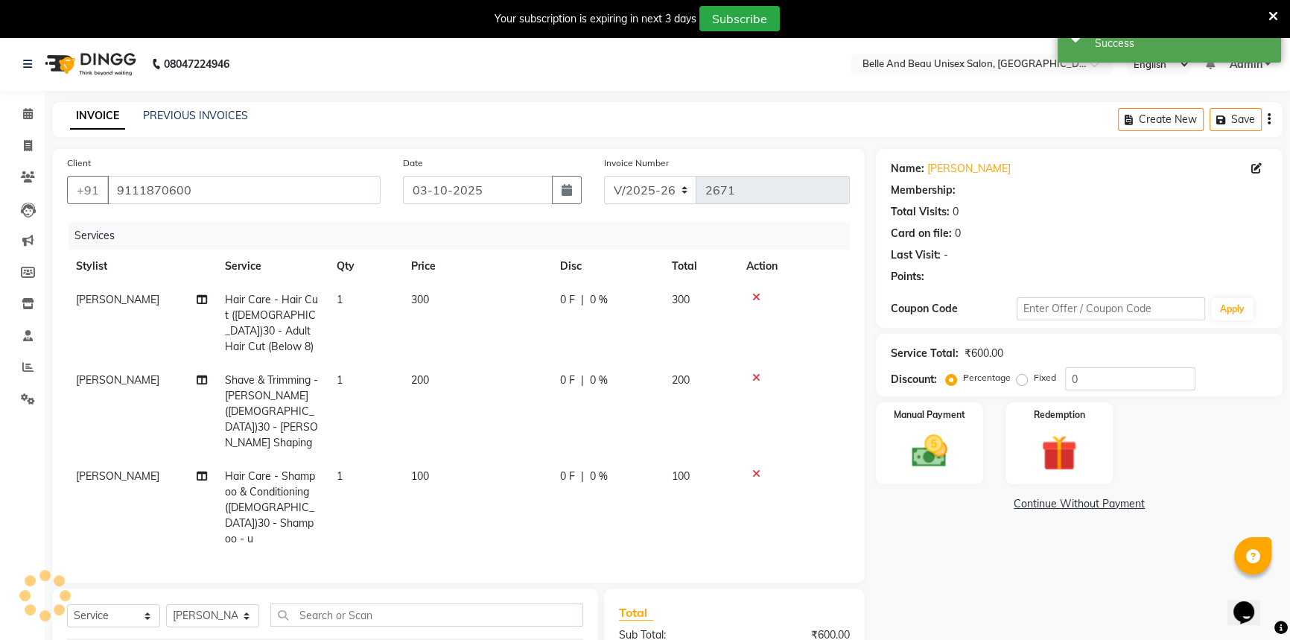
select select "1: Object"
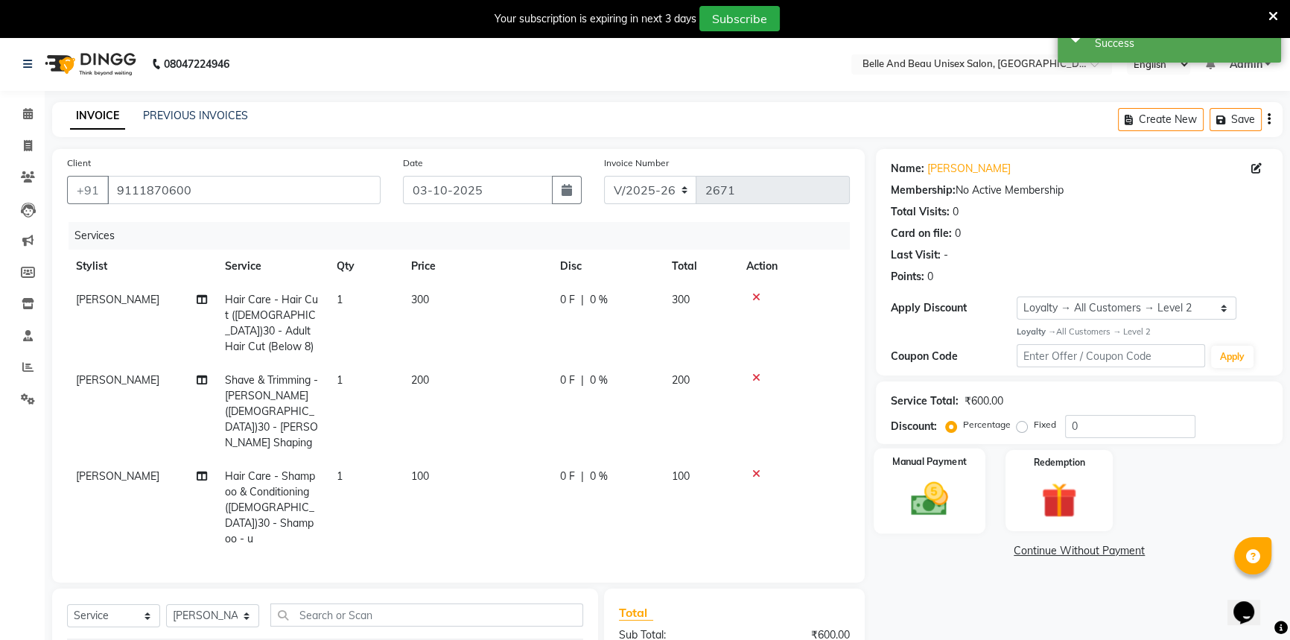
click at [935, 487] on img at bounding box center [929, 498] width 60 height 42
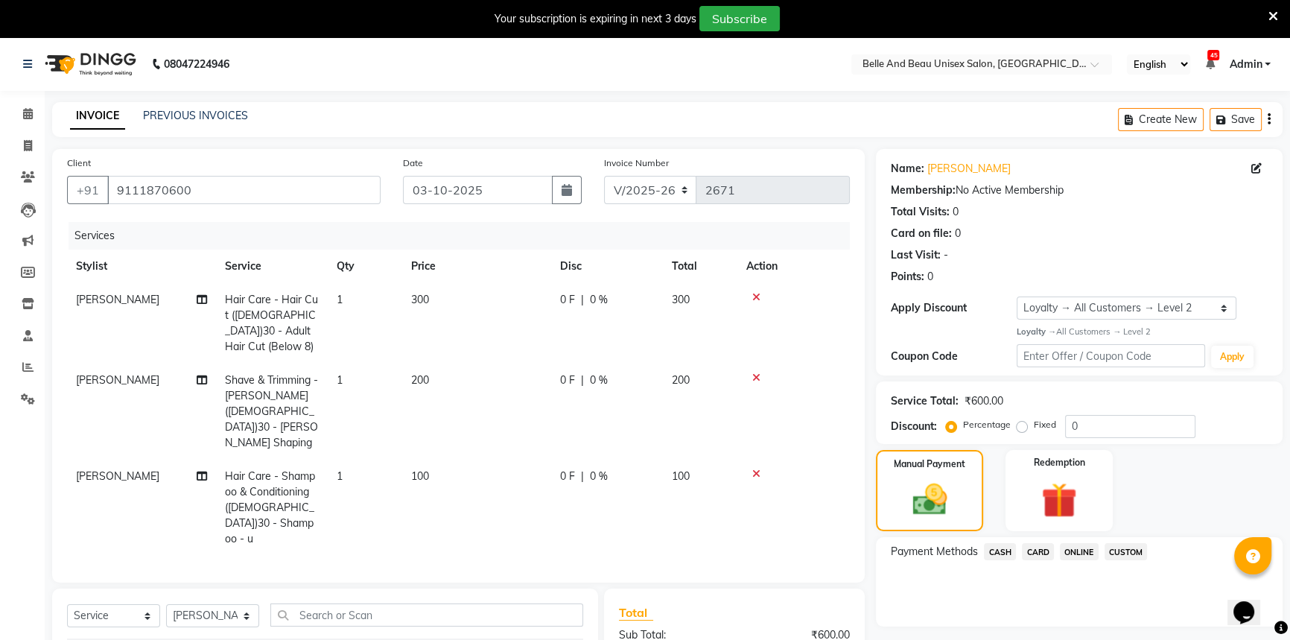
click at [1086, 555] on span "ONLINE" at bounding box center [1079, 551] width 39 height 17
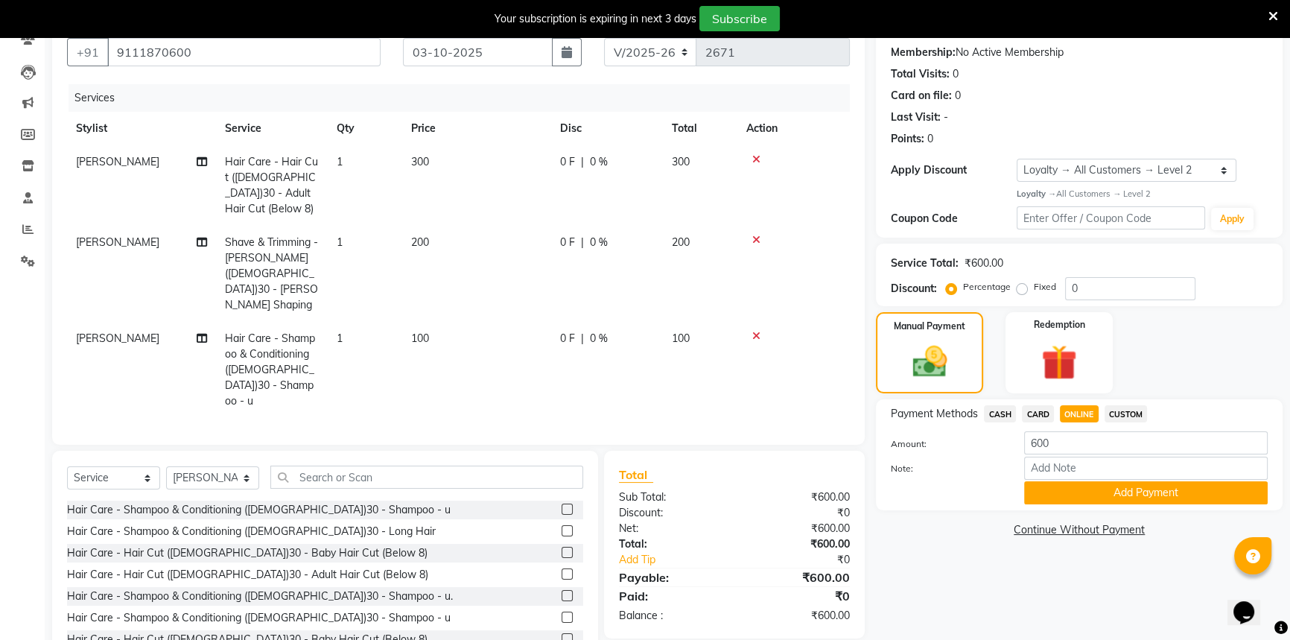
scroll to position [138, 0]
click at [1090, 496] on button "Add Payment" at bounding box center [1145, 491] width 243 height 23
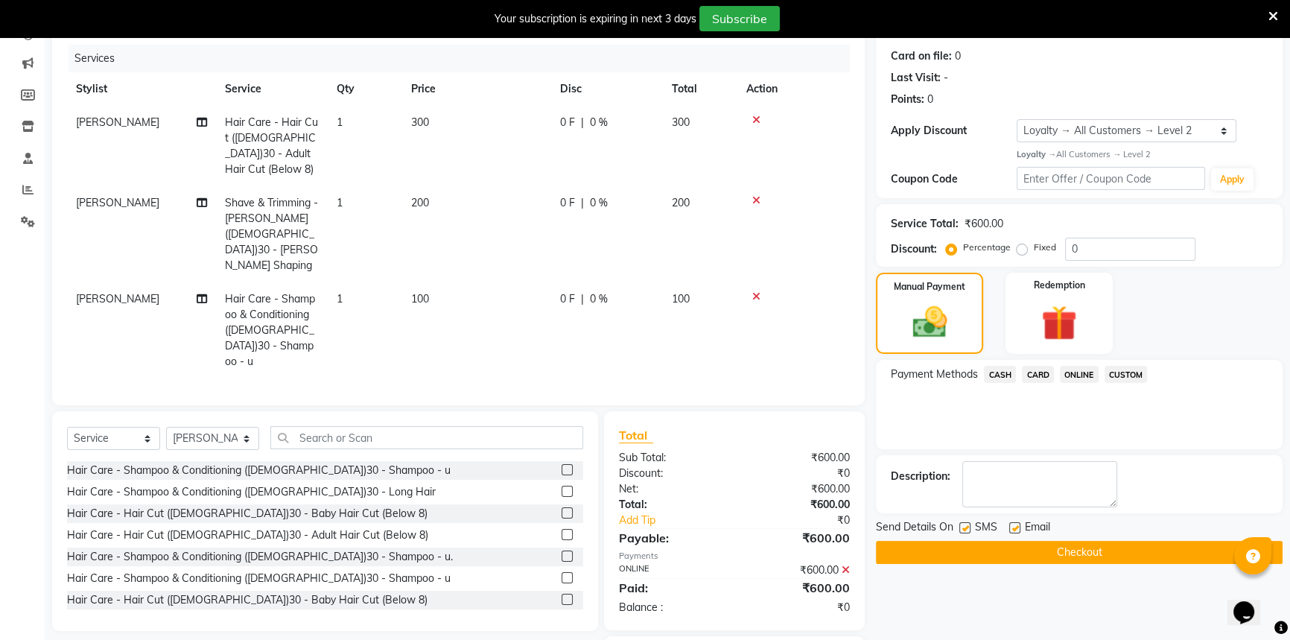
scroll to position [211, 0]
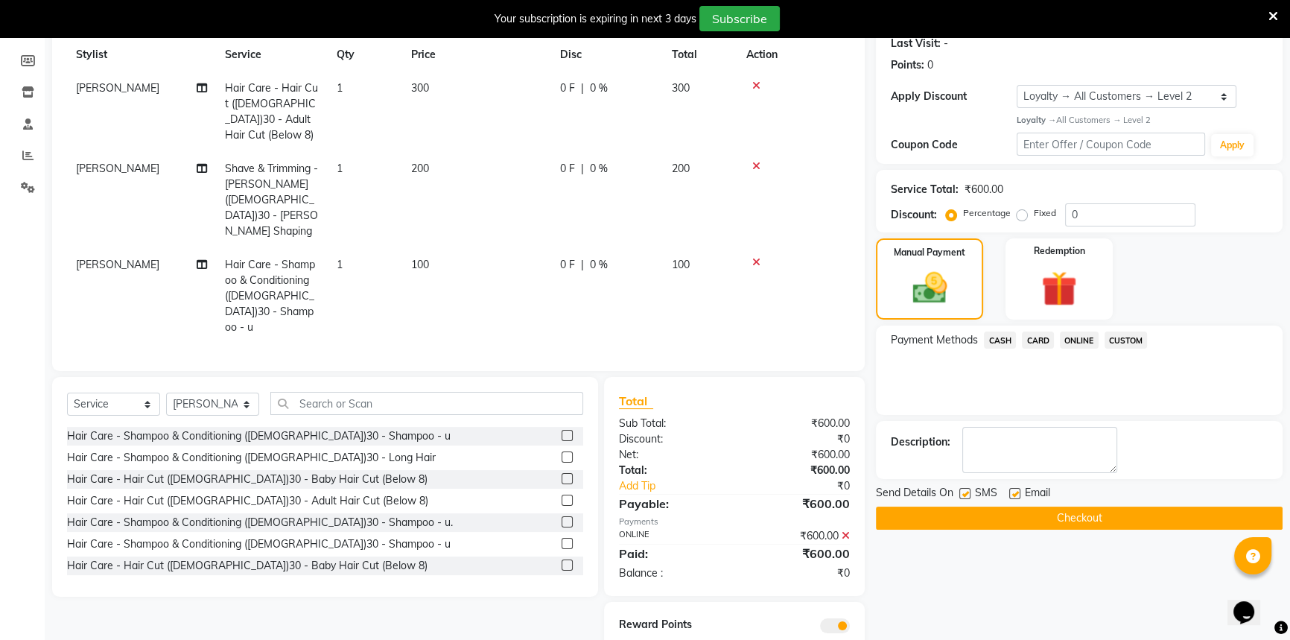
click at [1095, 515] on button "Checkout" at bounding box center [1079, 517] width 407 height 23
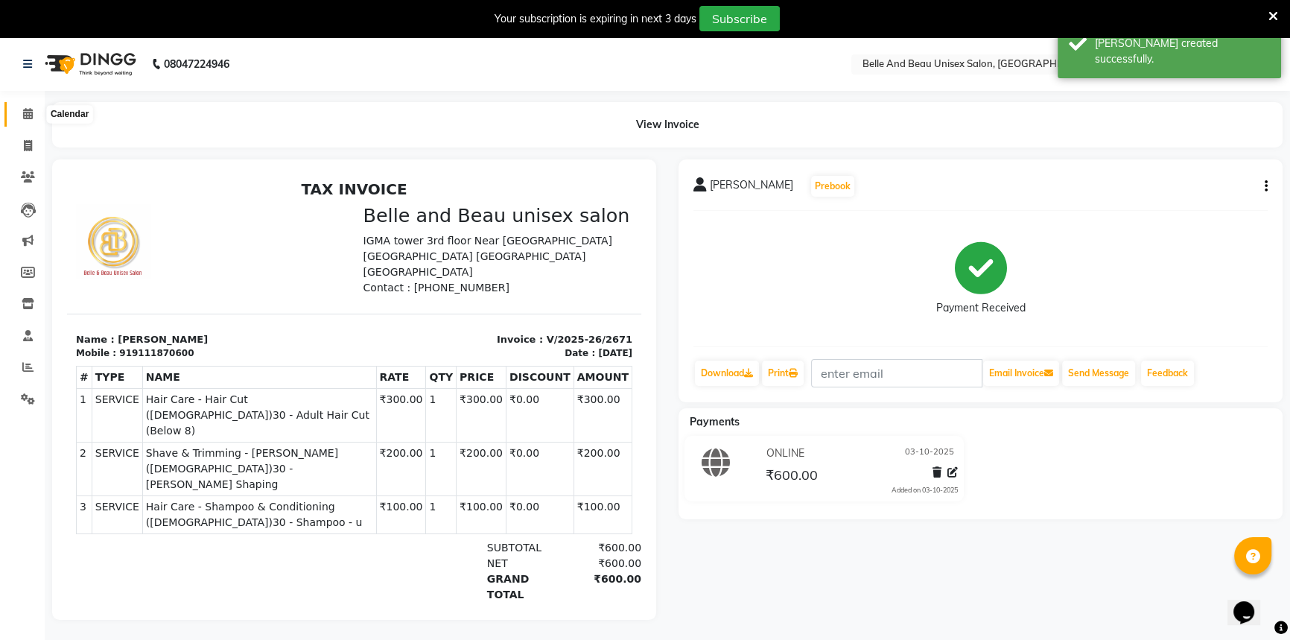
click at [24, 121] on span at bounding box center [28, 114] width 26 height 17
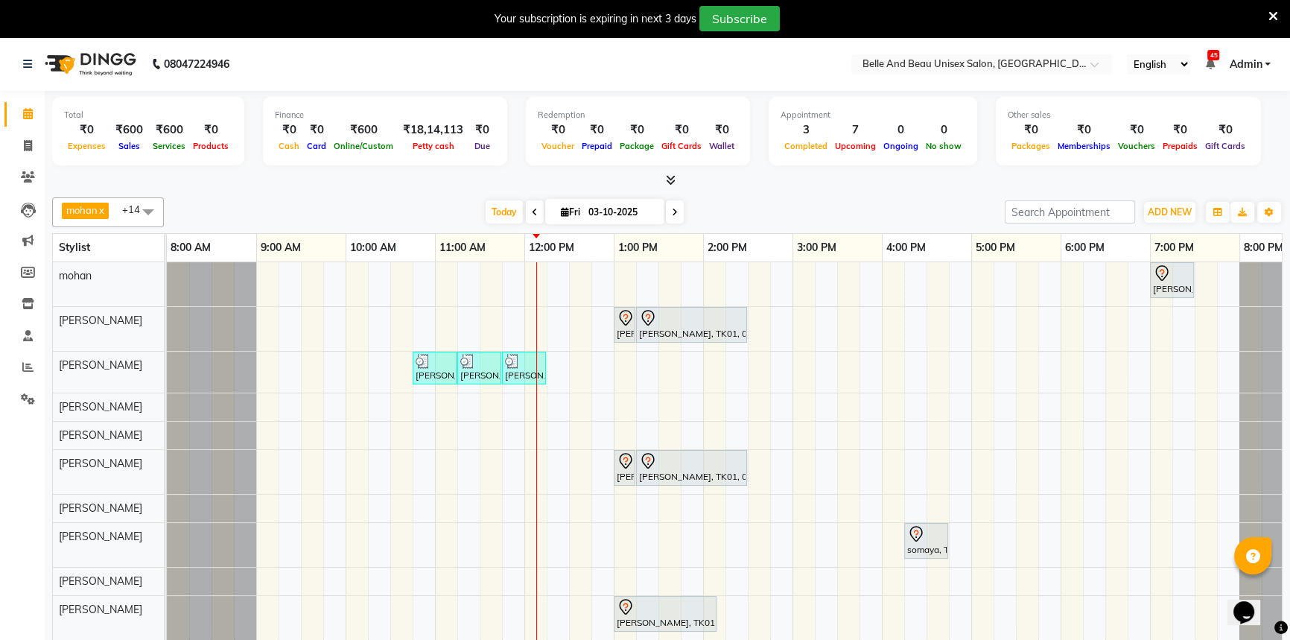
click at [443, 278] on div "Anay Agarwal, TK02, 07:00 PM-07:30 PM, Hair Care - Hair Cut (Male)30 - Adult Ha…" at bounding box center [748, 465] width 1162 height 406
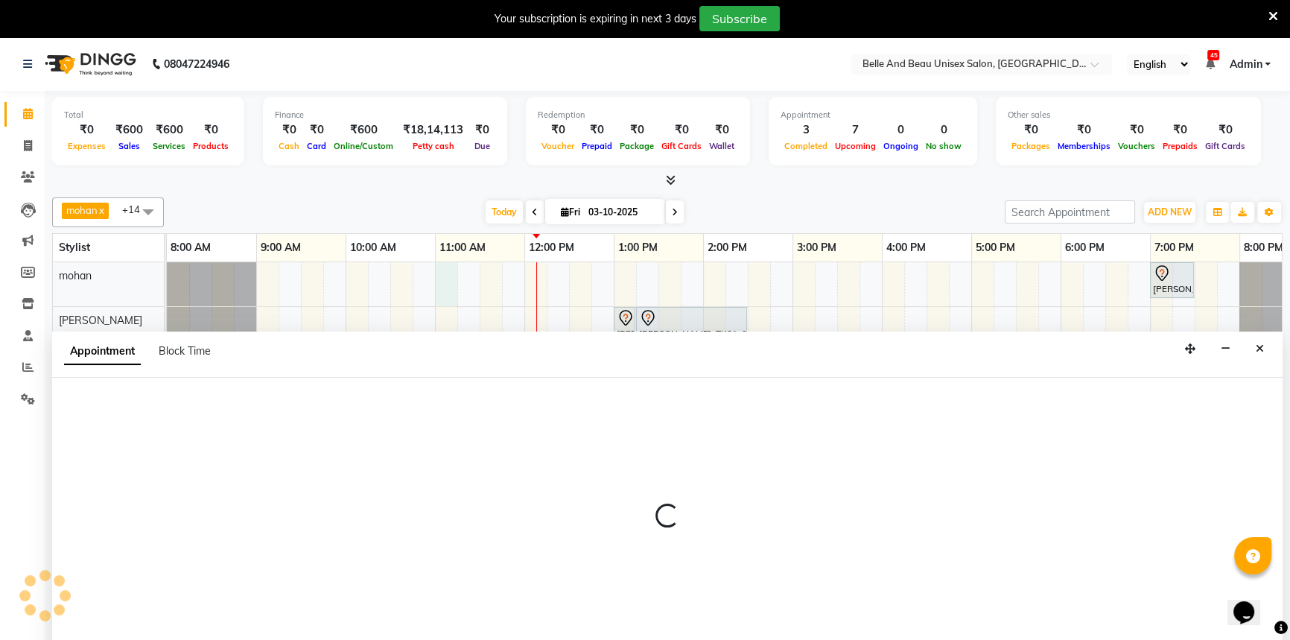
scroll to position [37, 0]
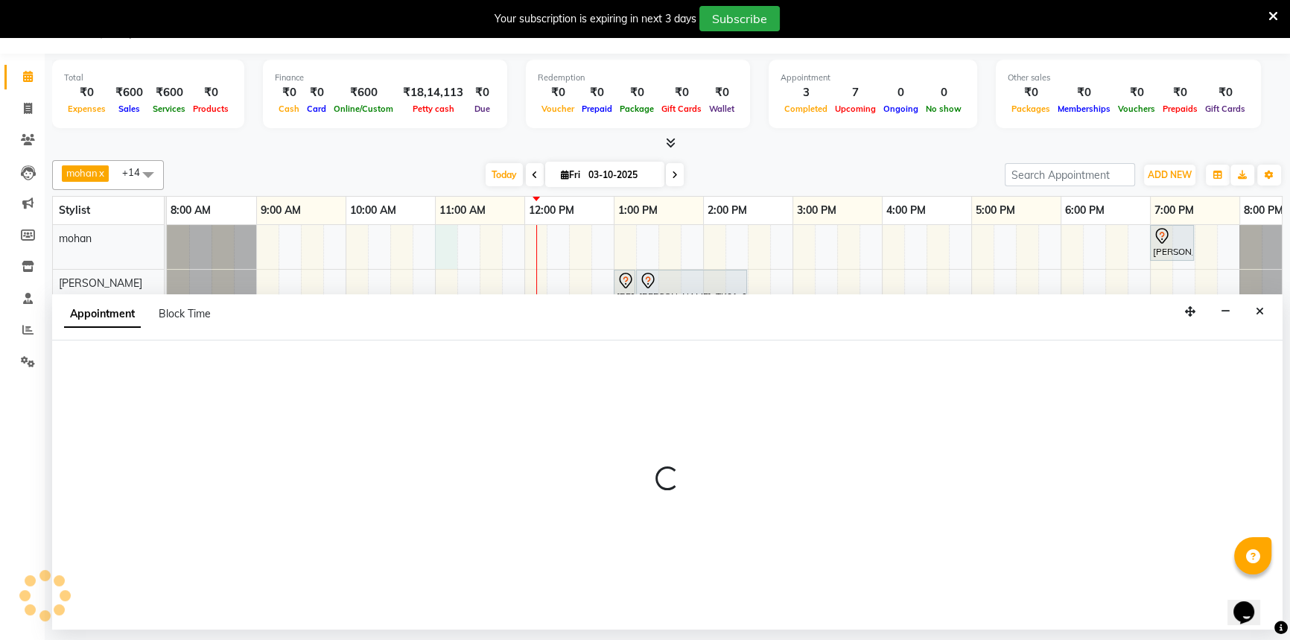
select select "65137"
select select "tentative"
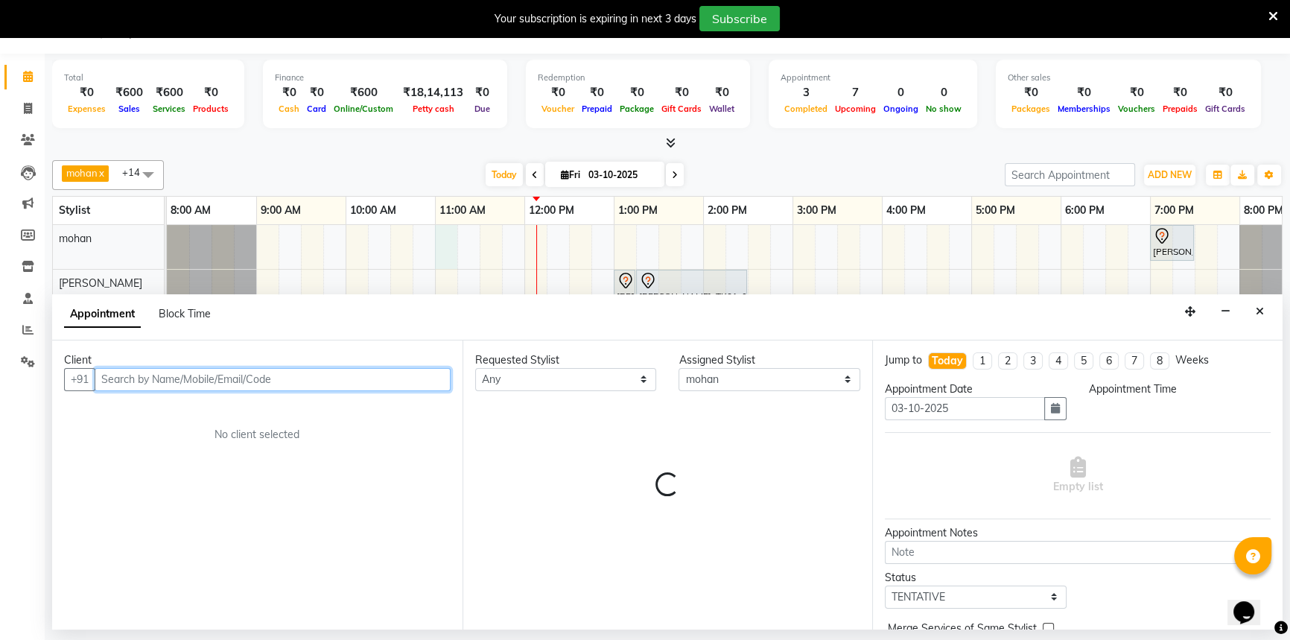
select select "660"
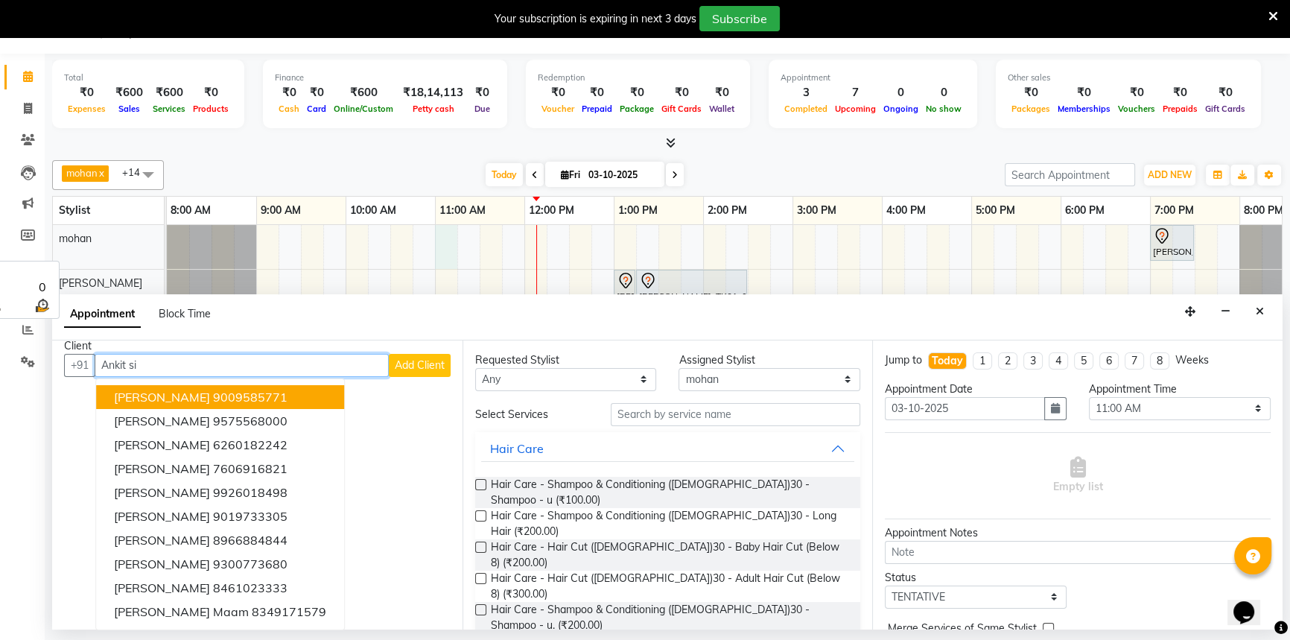
scroll to position [0, 0]
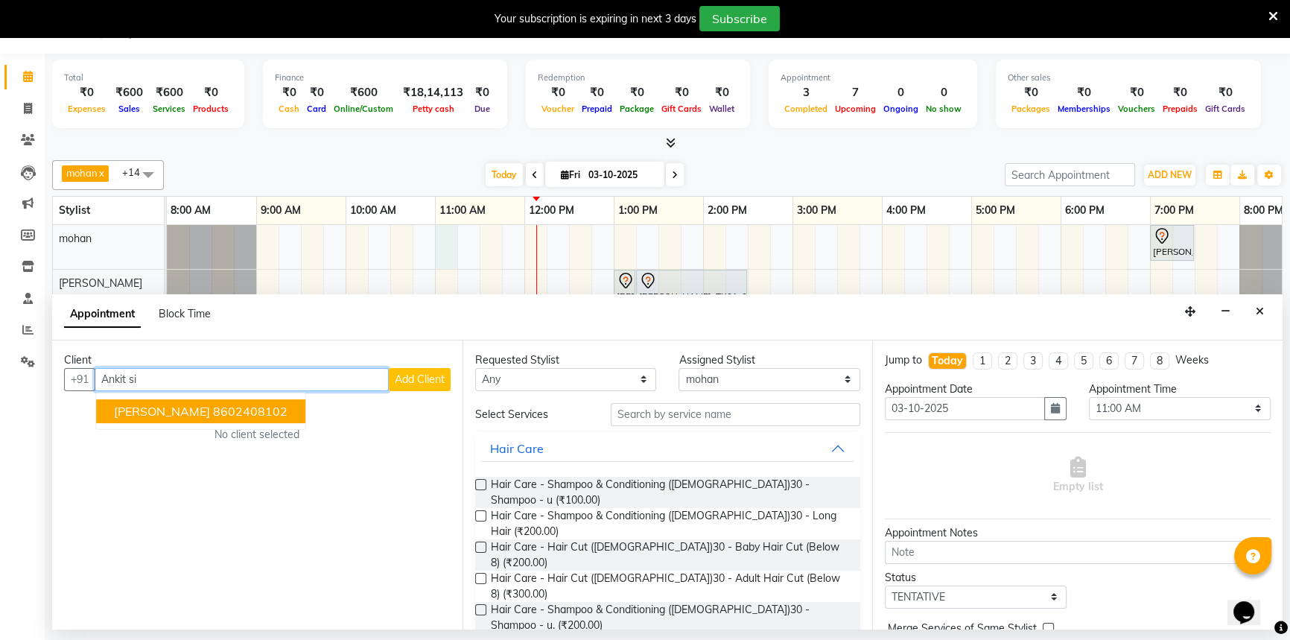
click at [225, 414] on ngb-highlight "8602408102" at bounding box center [250, 411] width 74 height 15
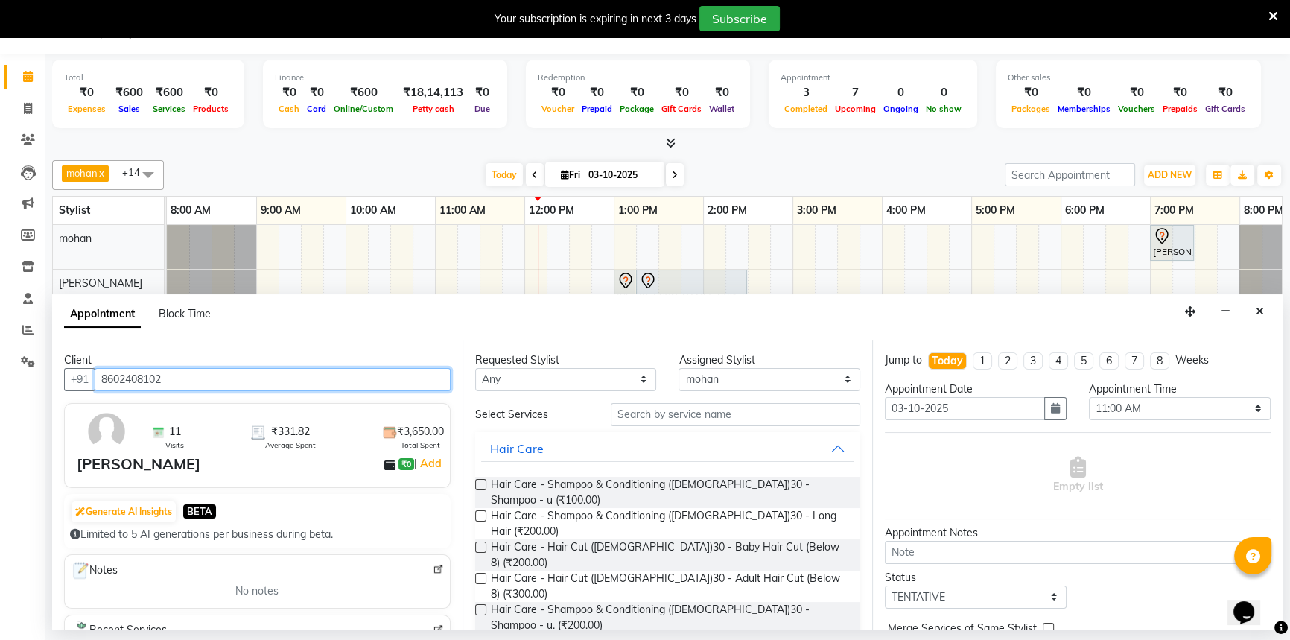
type input "8602408102"
click at [482, 573] on label at bounding box center [480, 578] width 11 height 11
click at [482, 575] on input "checkbox" at bounding box center [480, 580] width 10 height 10
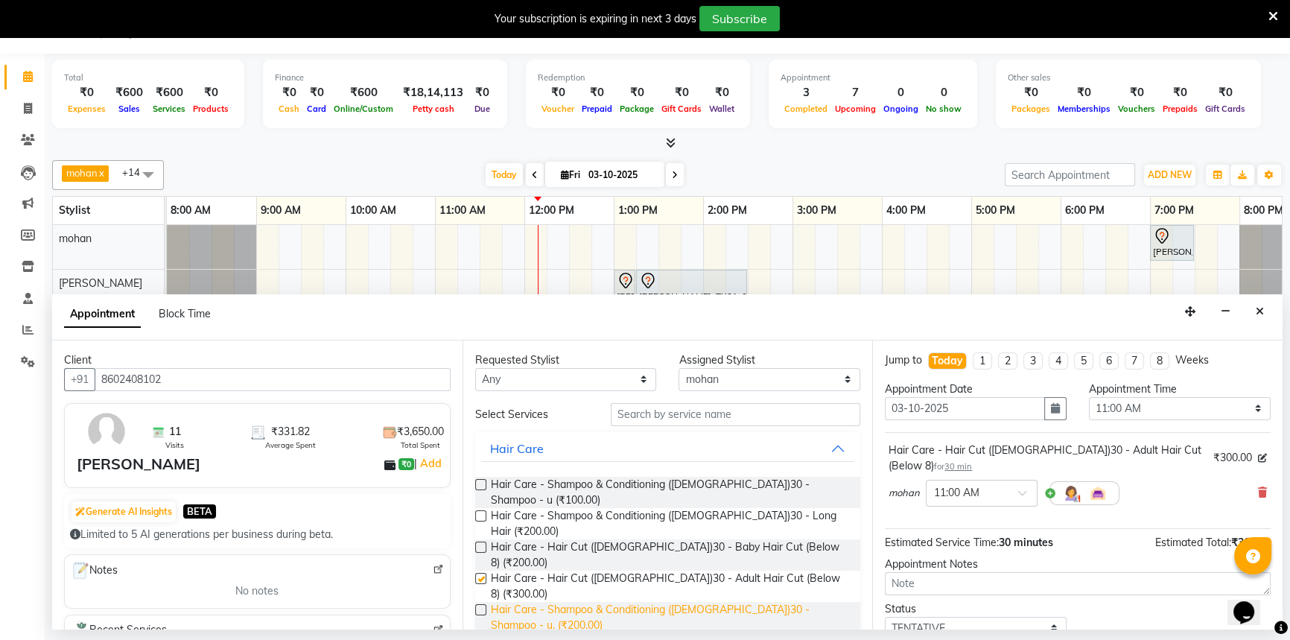
checkbox input "false"
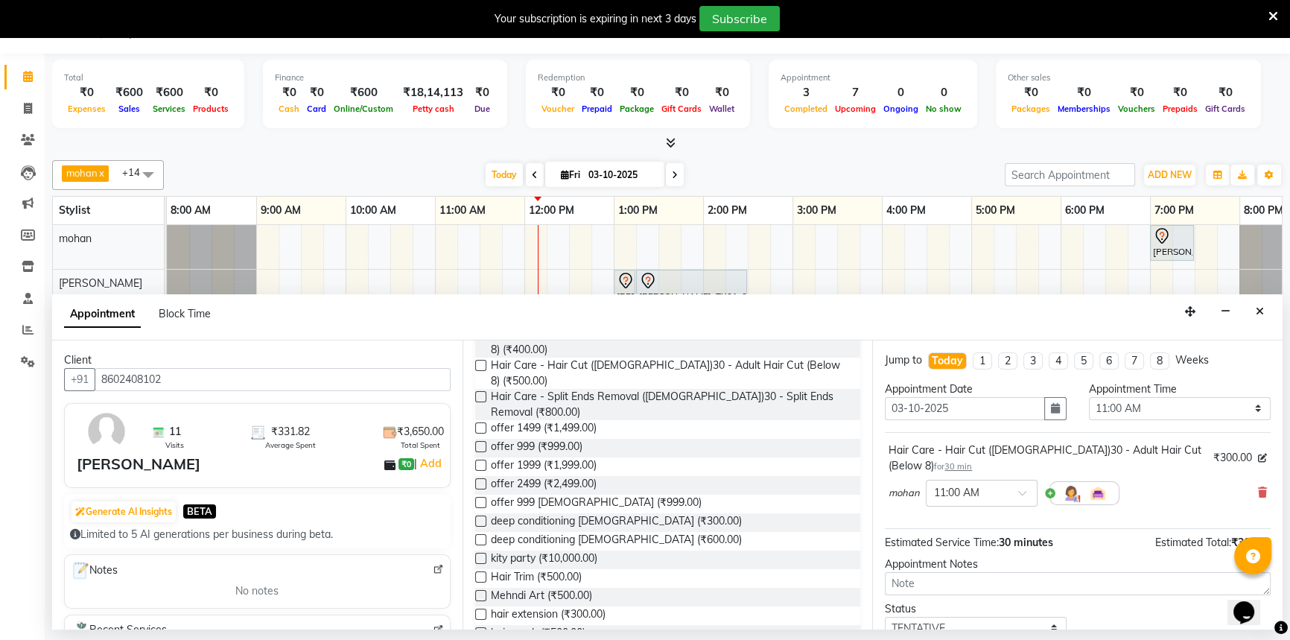
scroll to position [406, 0]
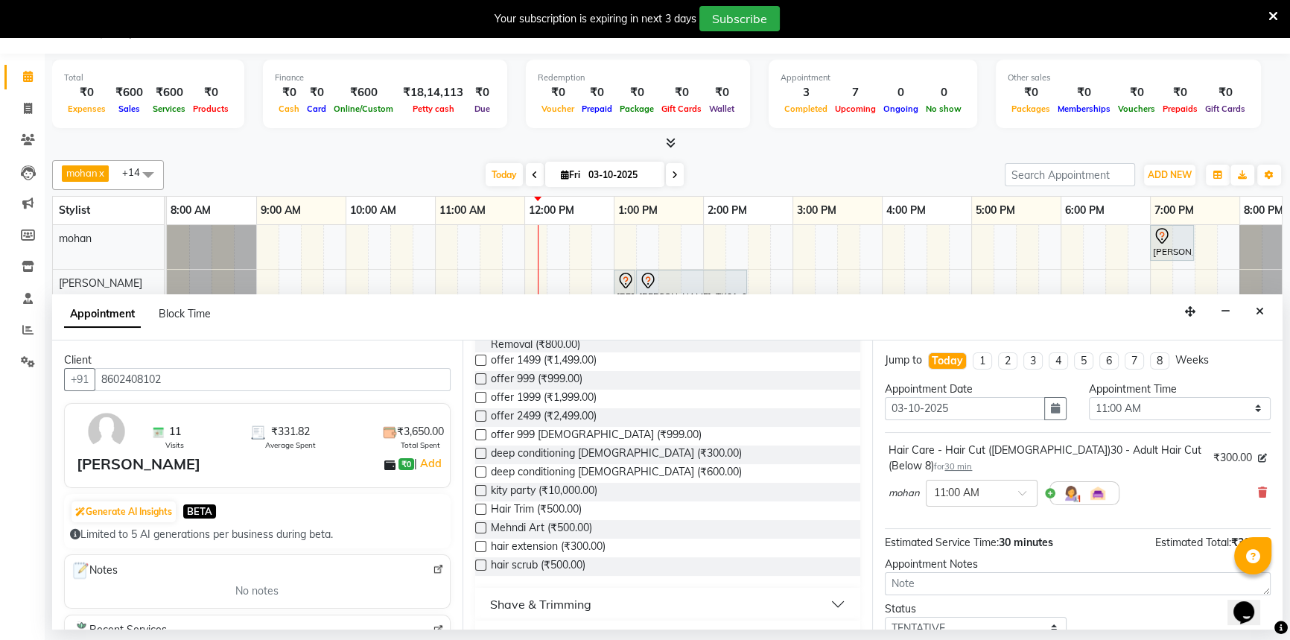
click at [607, 590] on button "Shave & Trimming" at bounding box center [668, 603] width 374 height 27
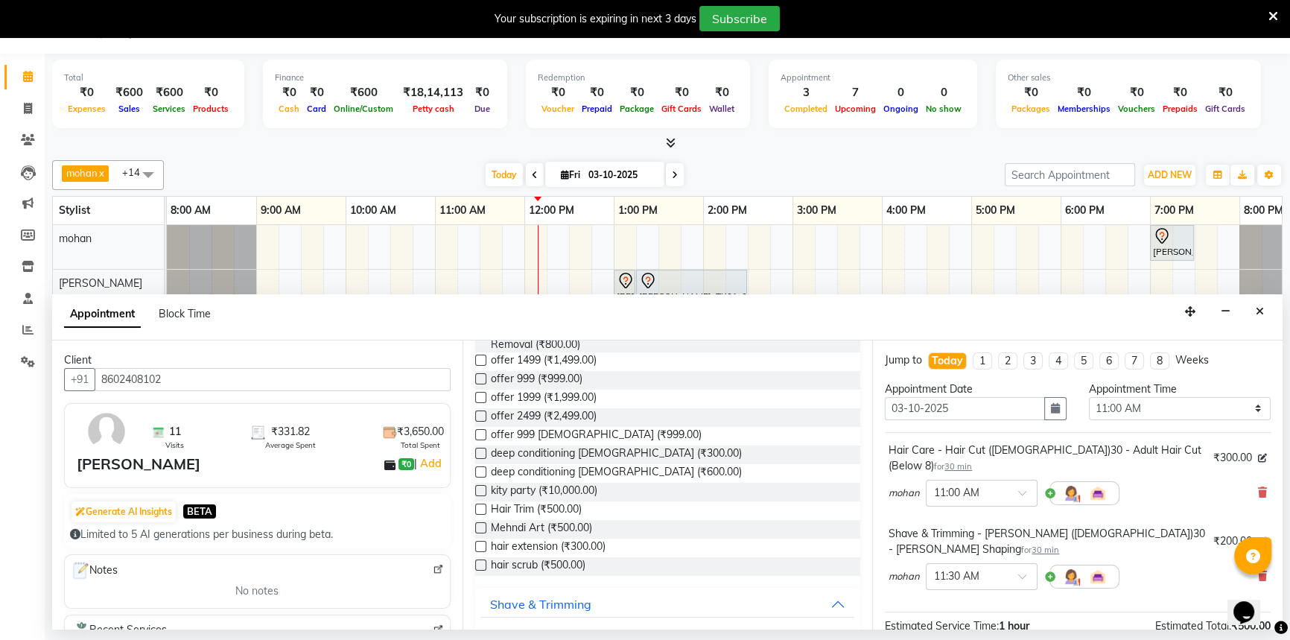
checkbox input "false"
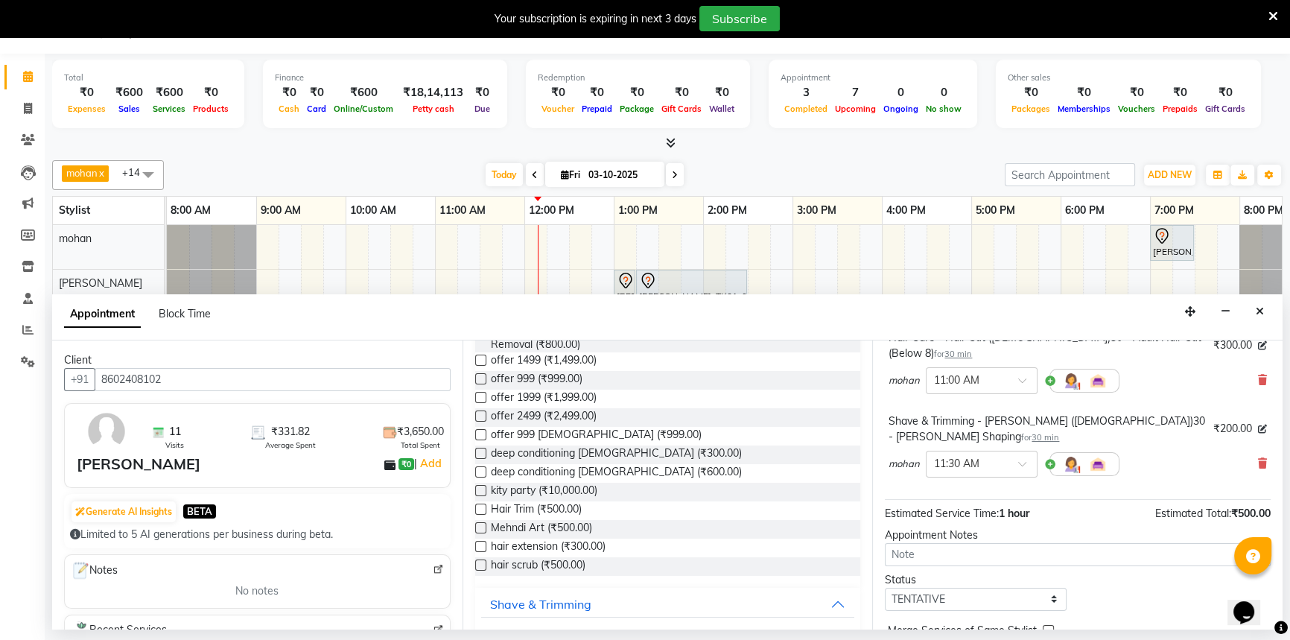
scroll to position [171, 0]
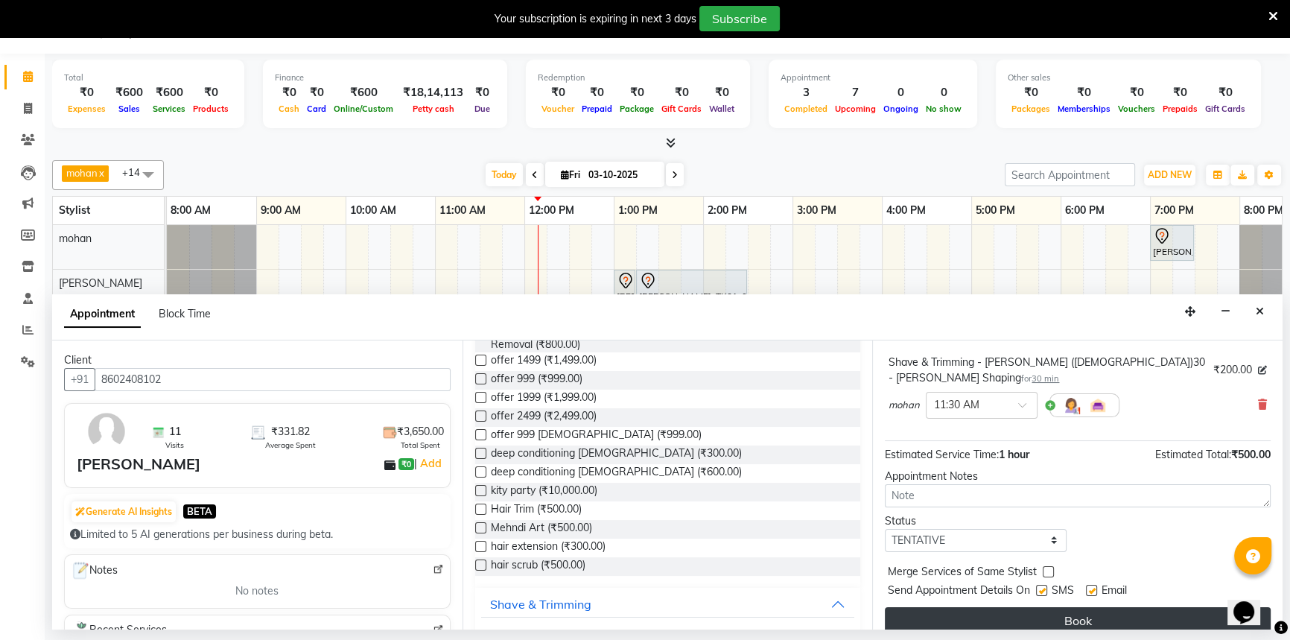
click at [998, 611] on button "Book" at bounding box center [1078, 620] width 386 height 27
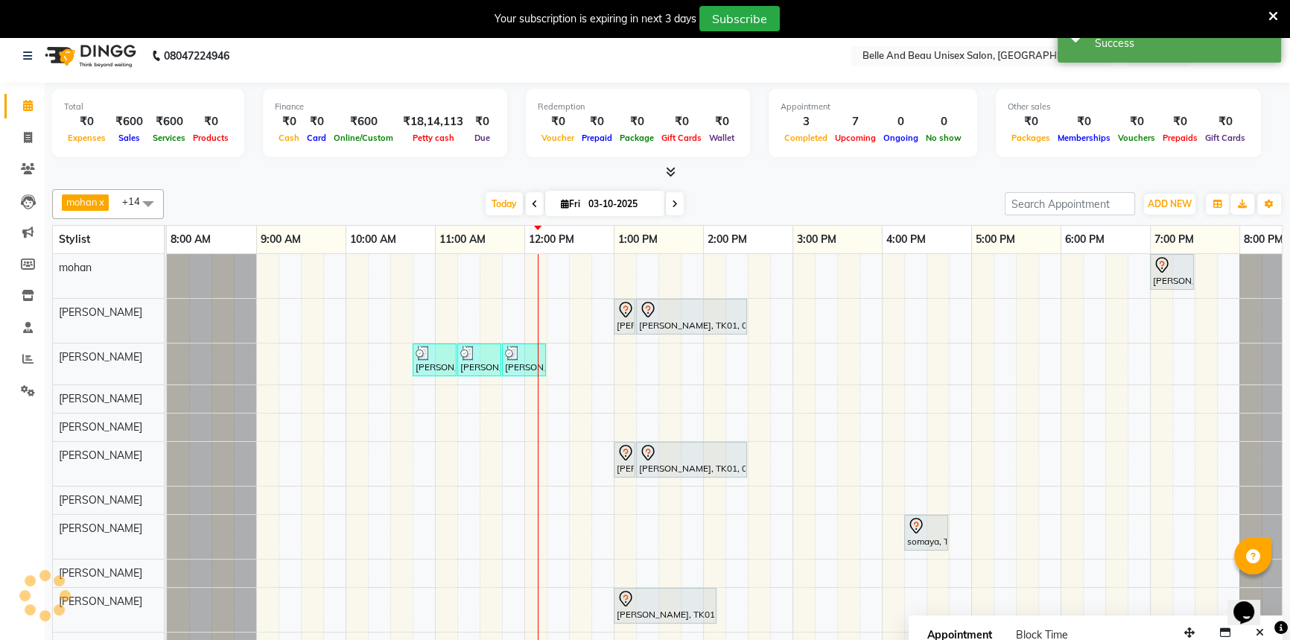
scroll to position [0, 0]
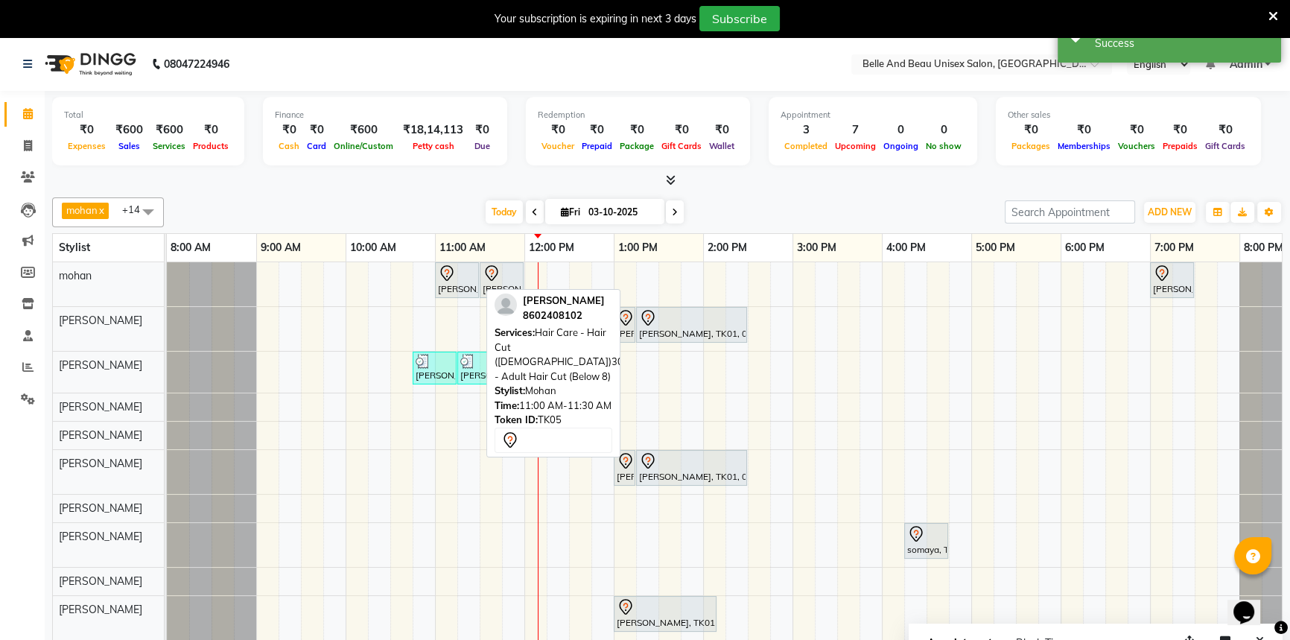
click at [454, 271] on icon at bounding box center [447, 273] width 18 height 18
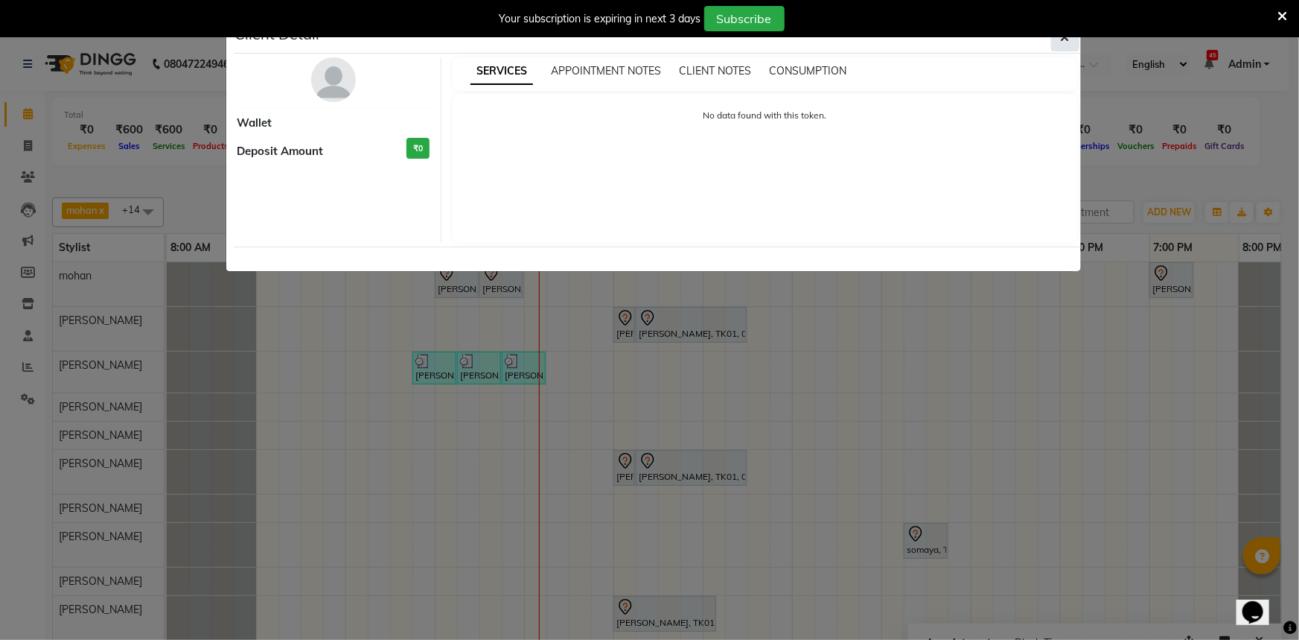
click at [1073, 42] on button "button" at bounding box center [1065, 37] width 28 height 28
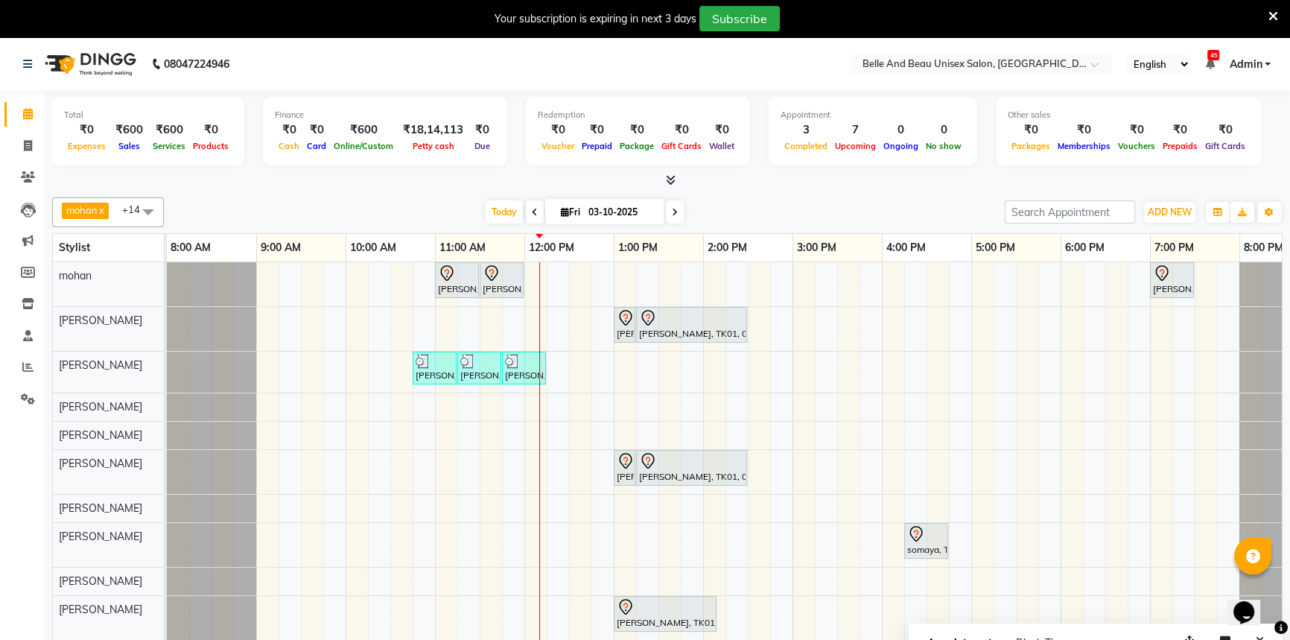
click at [748, 283] on div "Ankit Singh, TK05, 11:00 AM-11:30 AM, Hair Care - Hair Cut (Male)30 - Adult Hai…" at bounding box center [748, 465] width 1162 height 406
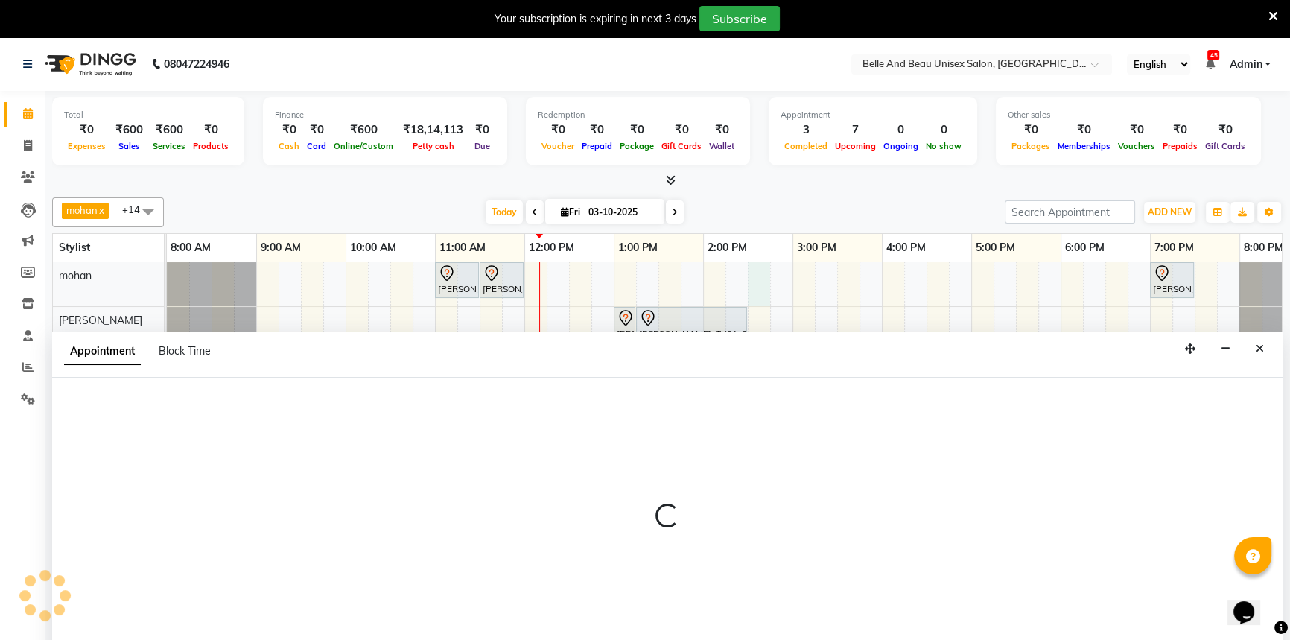
scroll to position [37, 0]
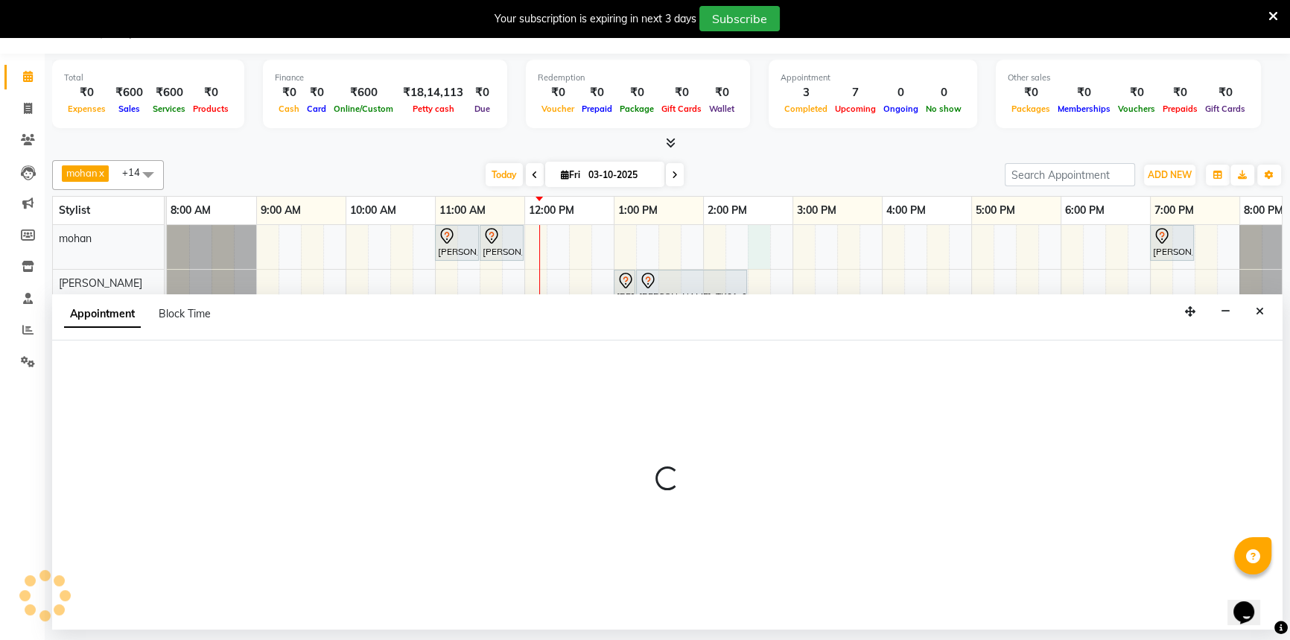
select select "65137"
select select "870"
select select "tentative"
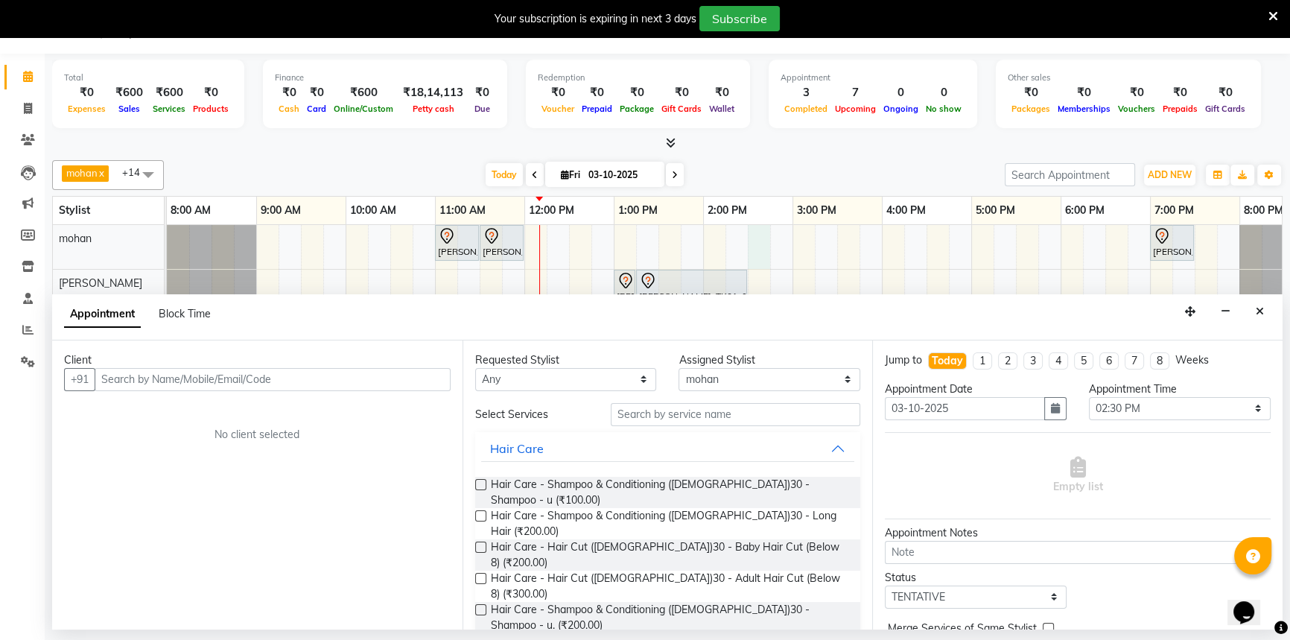
click at [205, 384] on input "text" at bounding box center [273, 379] width 356 height 23
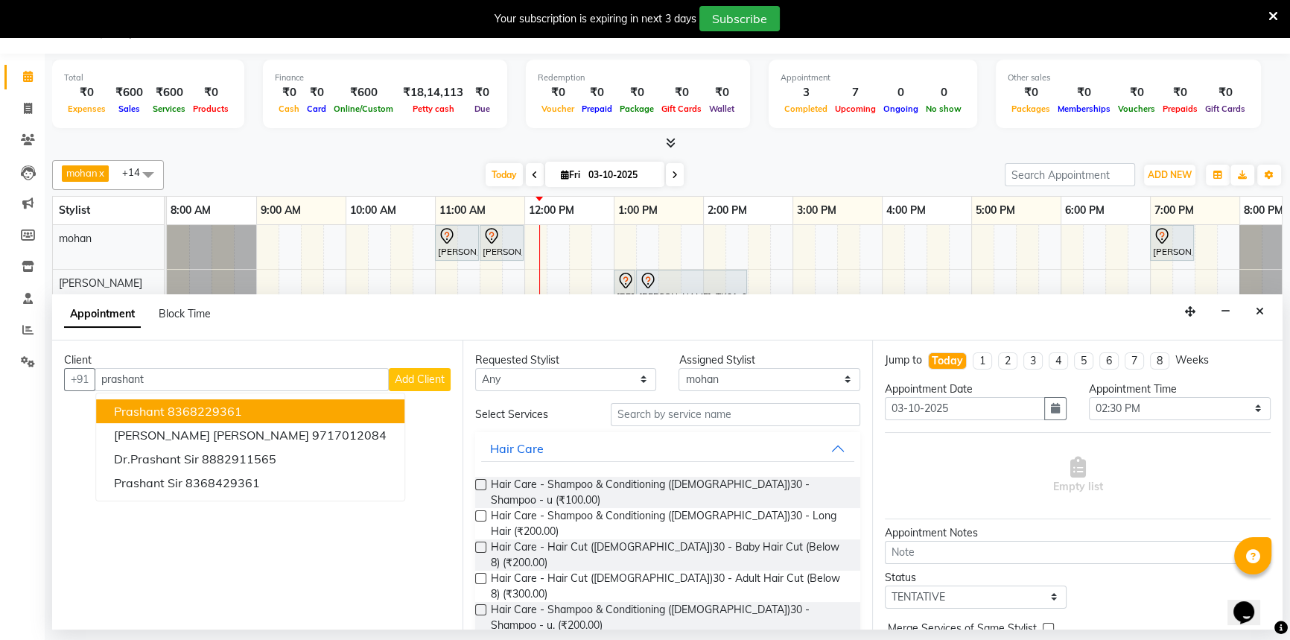
click at [243, 410] on button "prashant 8368229361" at bounding box center [250, 411] width 308 height 24
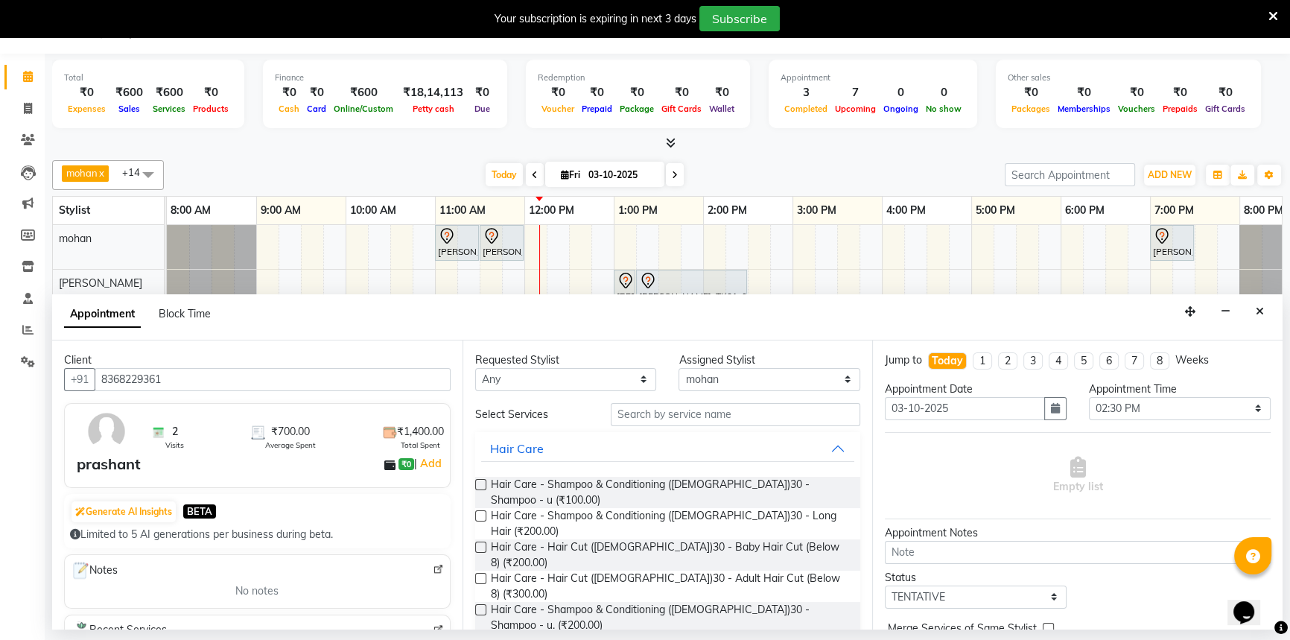
type input "8368229361"
click at [482, 573] on label at bounding box center [480, 578] width 11 height 11
click at [482, 575] on input "checkbox" at bounding box center [480, 580] width 10 height 10
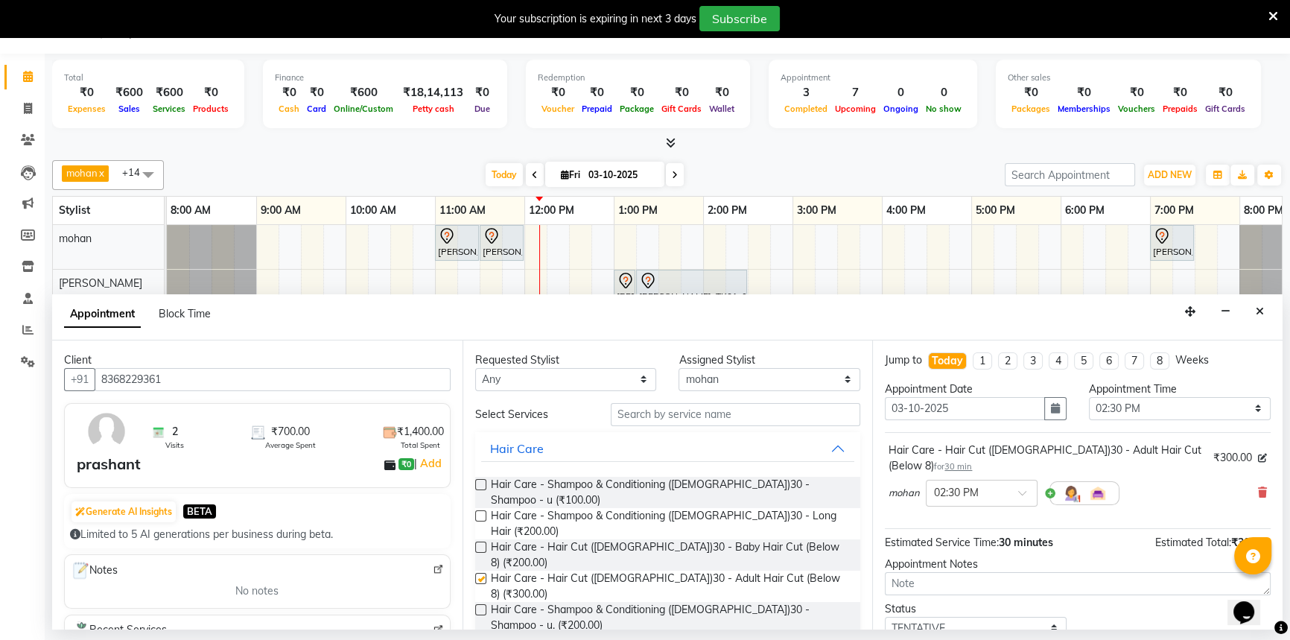
checkbox input "false"
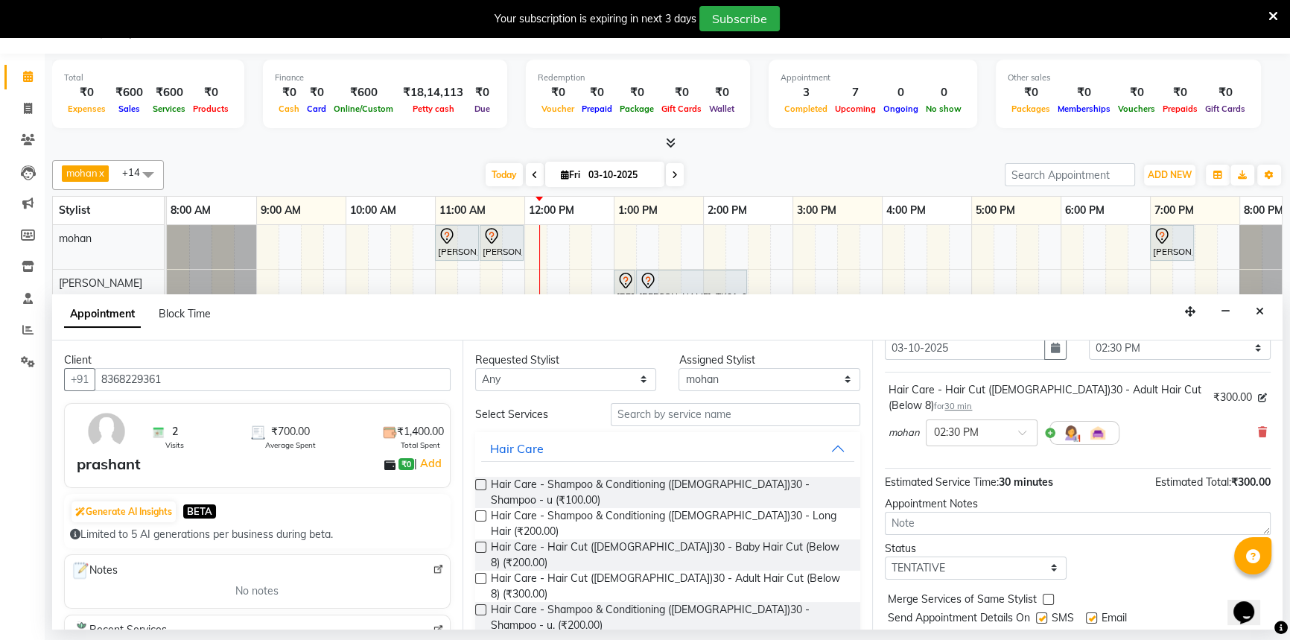
scroll to position [103, 0]
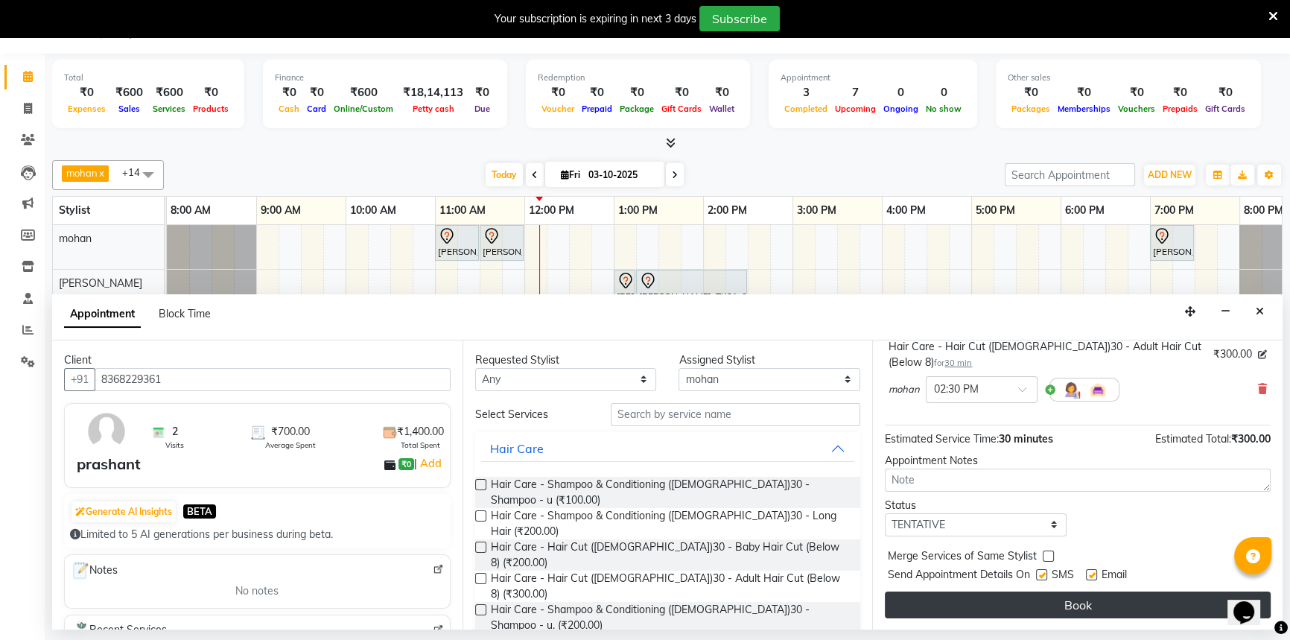
click at [960, 599] on button "Book" at bounding box center [1078, 604] width 386 height 27
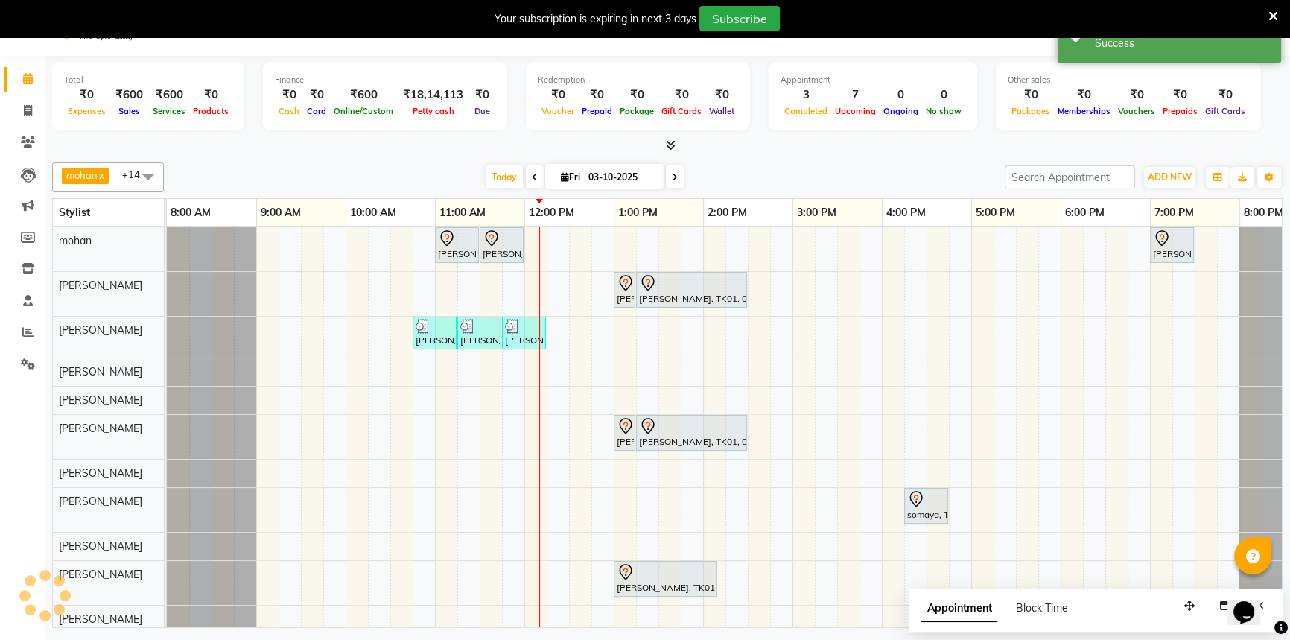
scroll to position [0, 0]
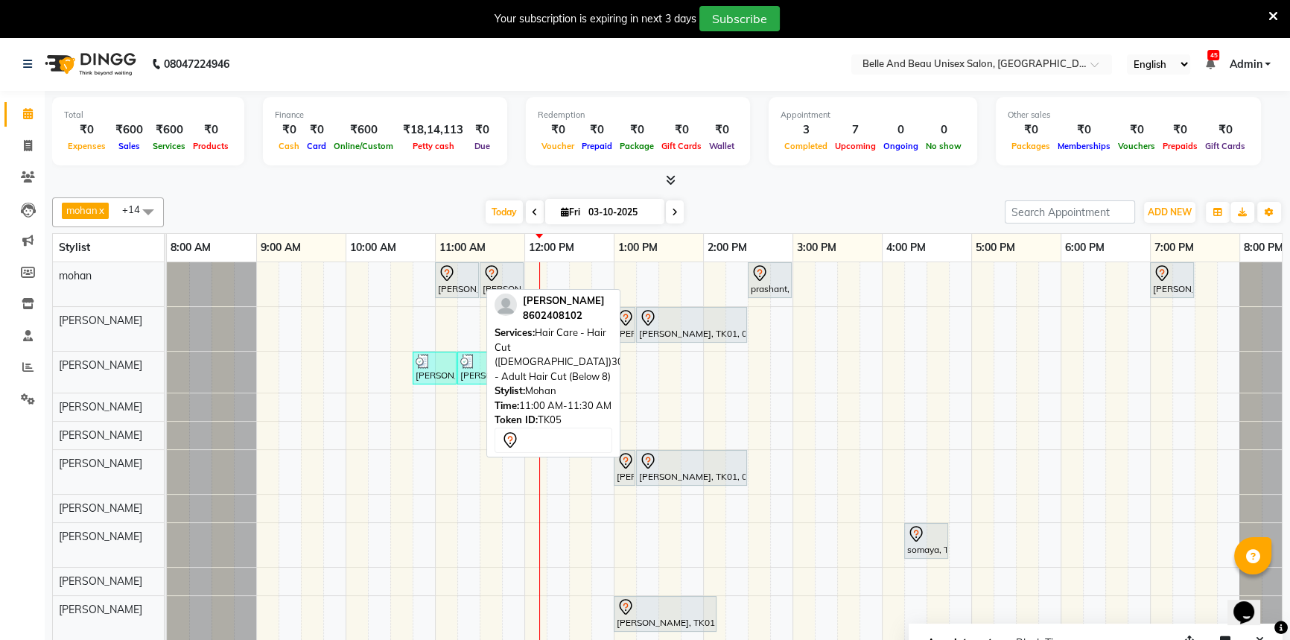
click at [462, 282] on div "[PERSON_NAME], TK05, 11:00 AM-11:30 AM, Hair Care - Hair Cut ([DEMOGRAPHIC_DATA…" at bounding box center [456, 279] width 41 height 31
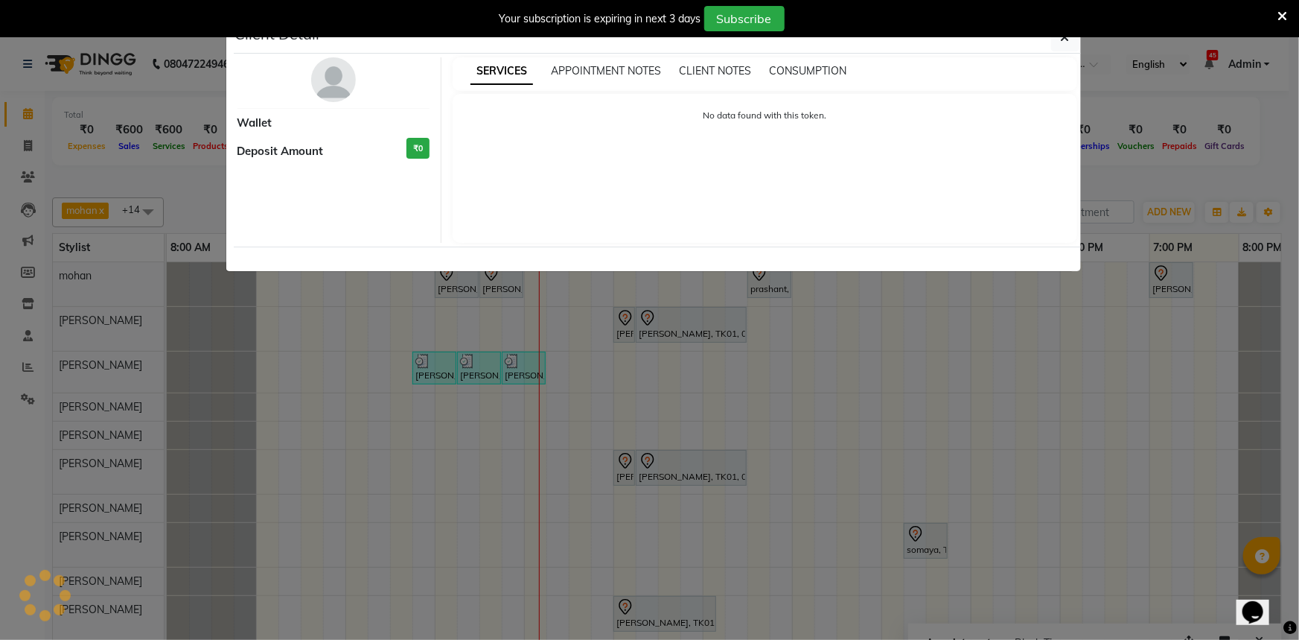
select select "7"
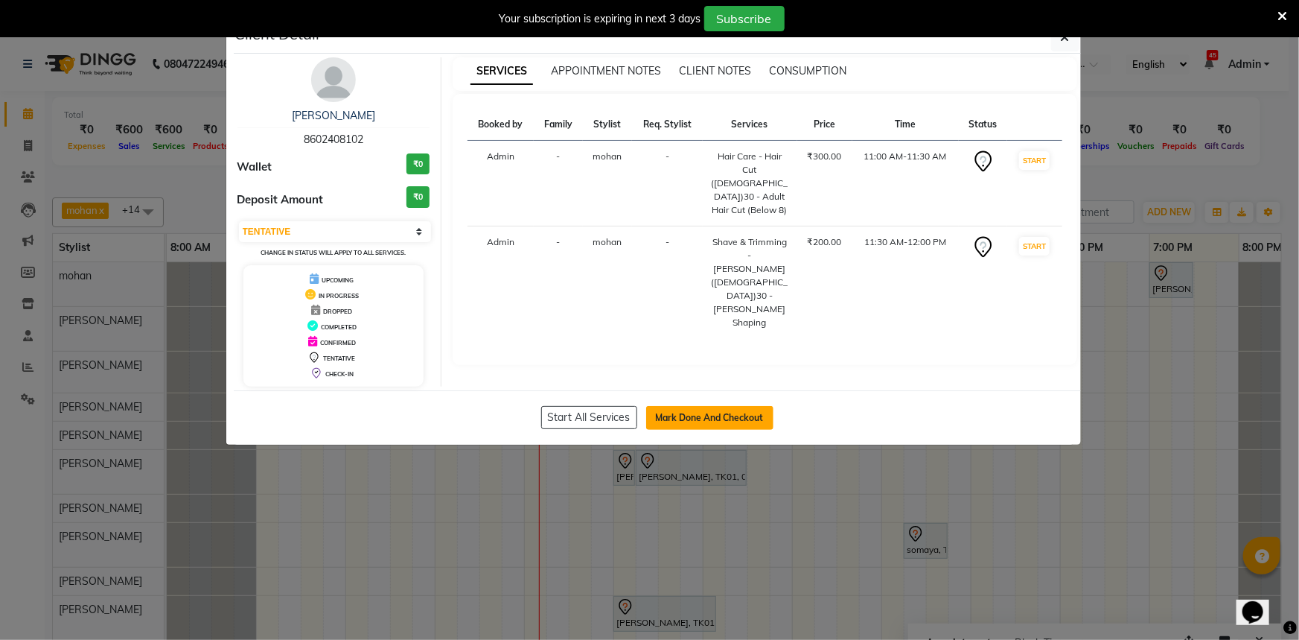
click at [684, 410] on button "Mark Done And Checkout" at bounding box center [709, 418] width 127 height 24
select select "service"
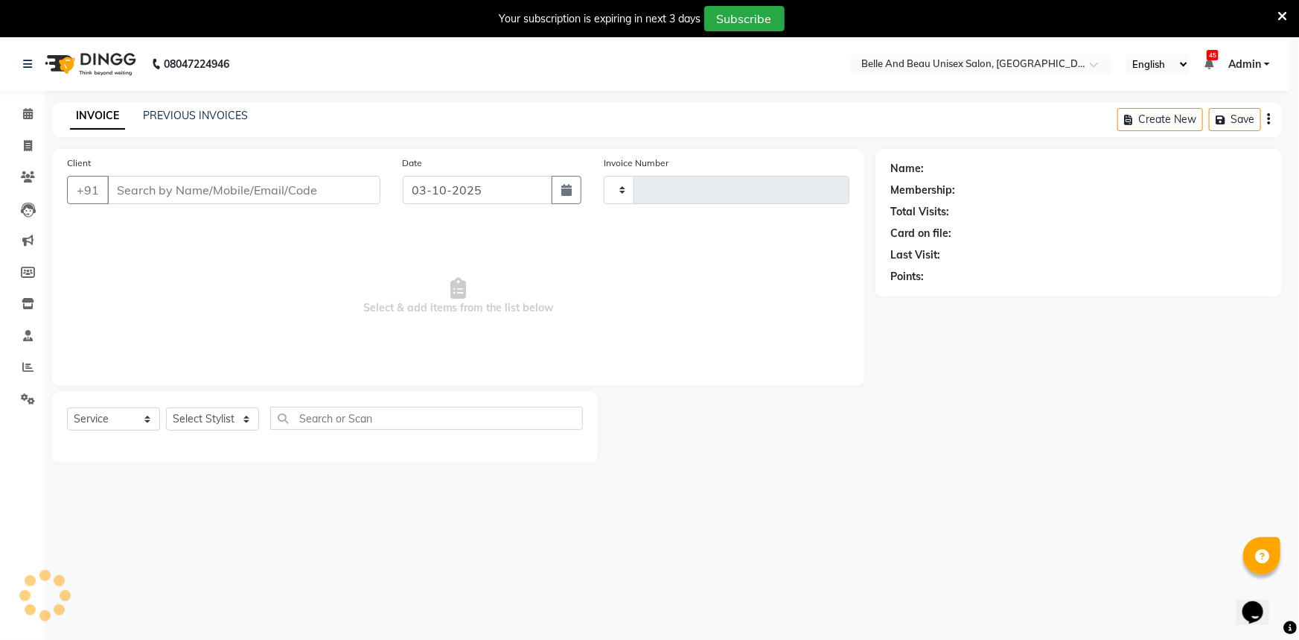
type input "2672"
select select "7066"
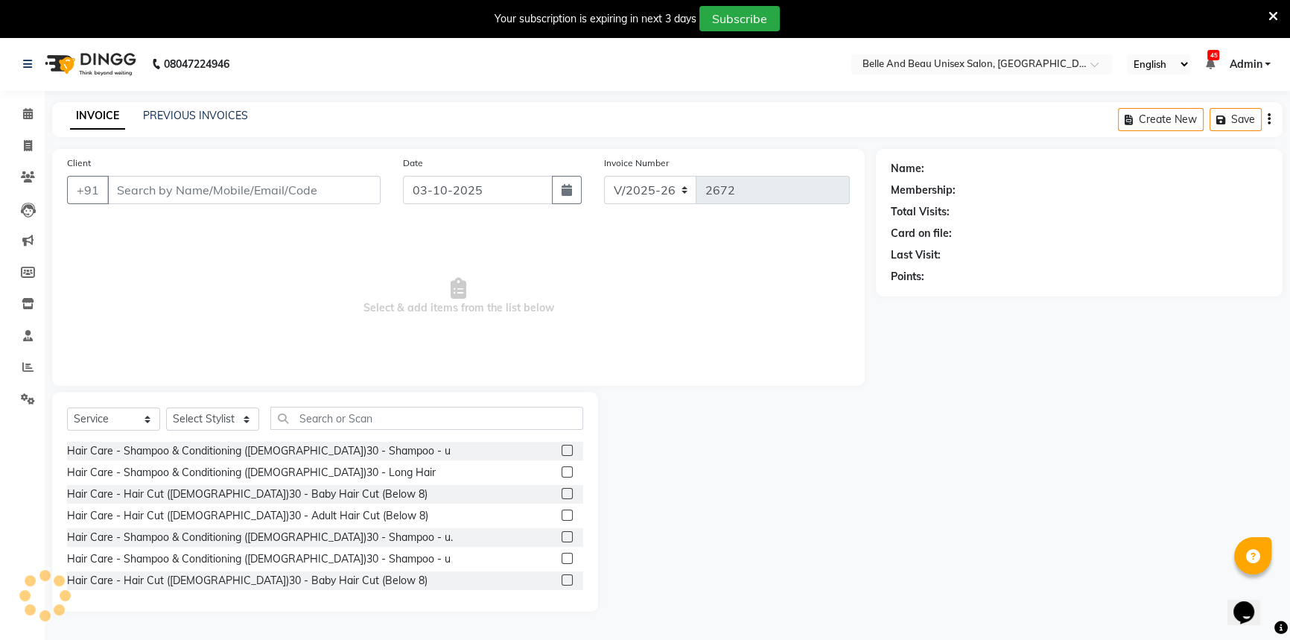
select select "60511"
type input "8602408102"
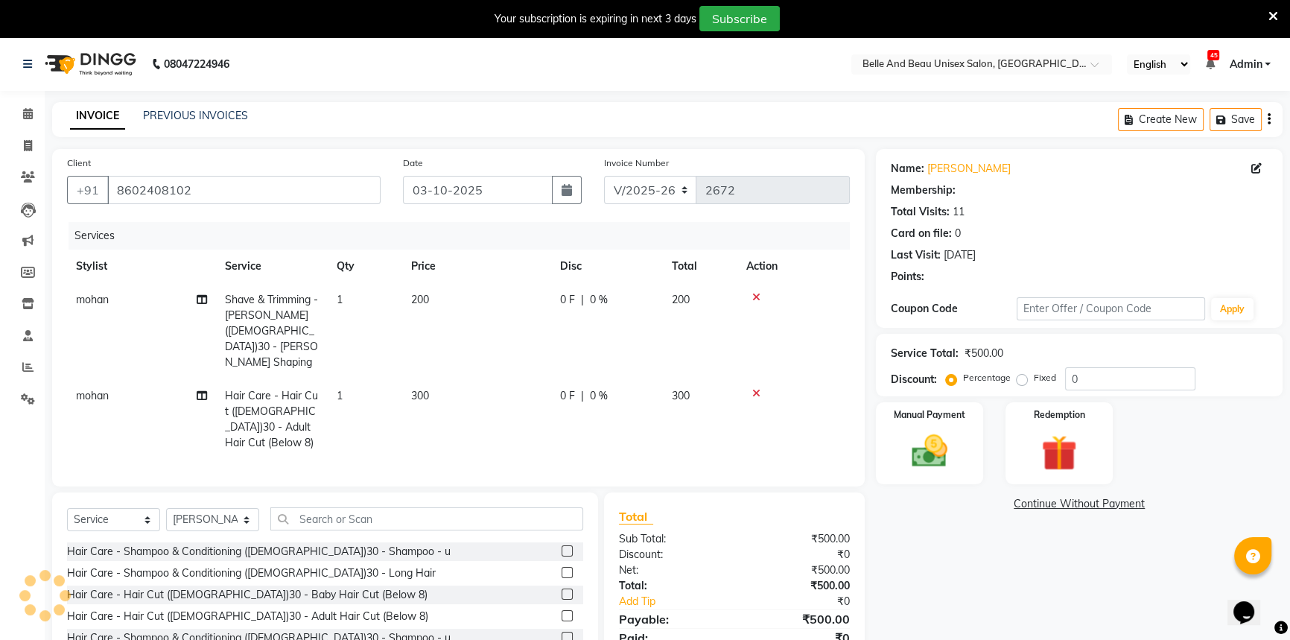
select select "1: Object"
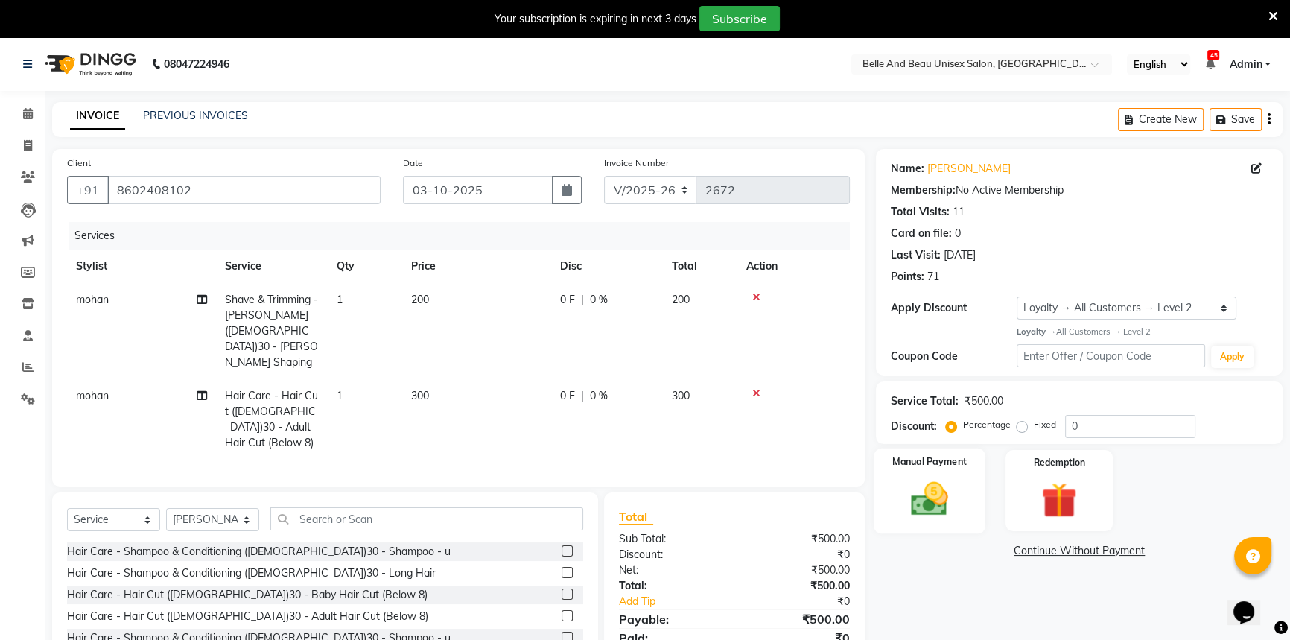
drag, startPoint x: 921, startPoint y: 485, endPoint x: 1013, endPoint y: 527, distance: 100.6
click at [922, 486] on img at bounding box center [929, 498] width 58 height 41
click at [1071, 553] on span "ONLINE" at bounding box center [1079, 551] width 39 height 17
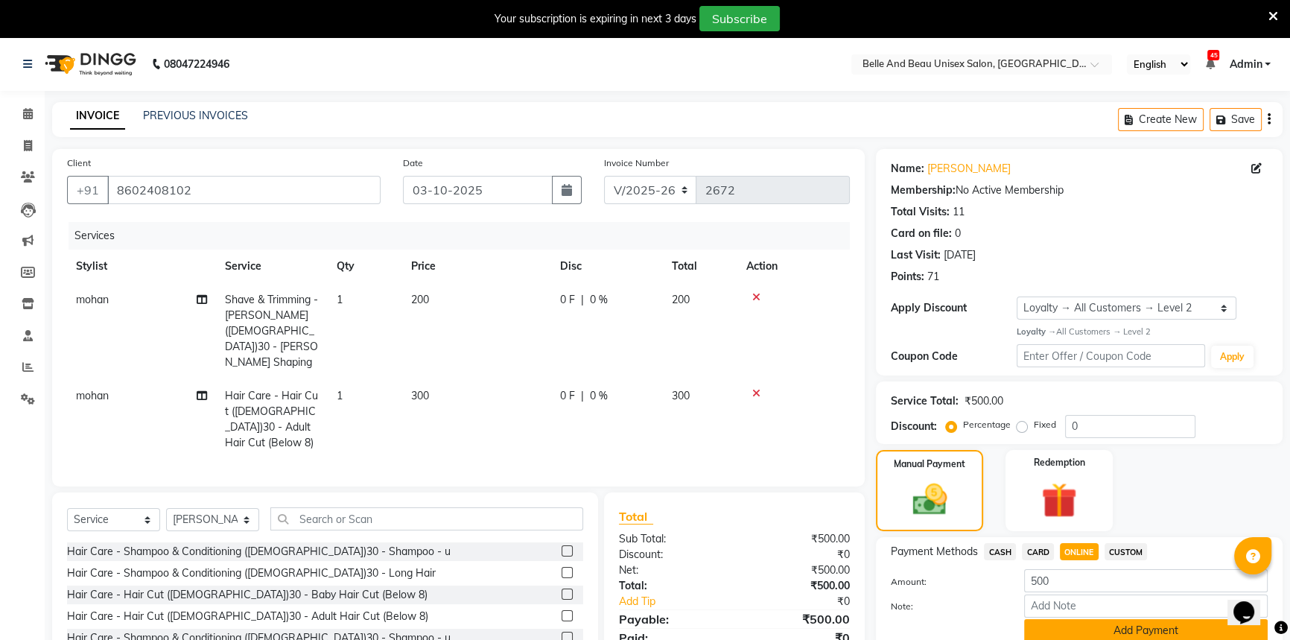
click at [1096, 628] on button "Add Payment" at bounding box center [1145, 630] width 243 height 23
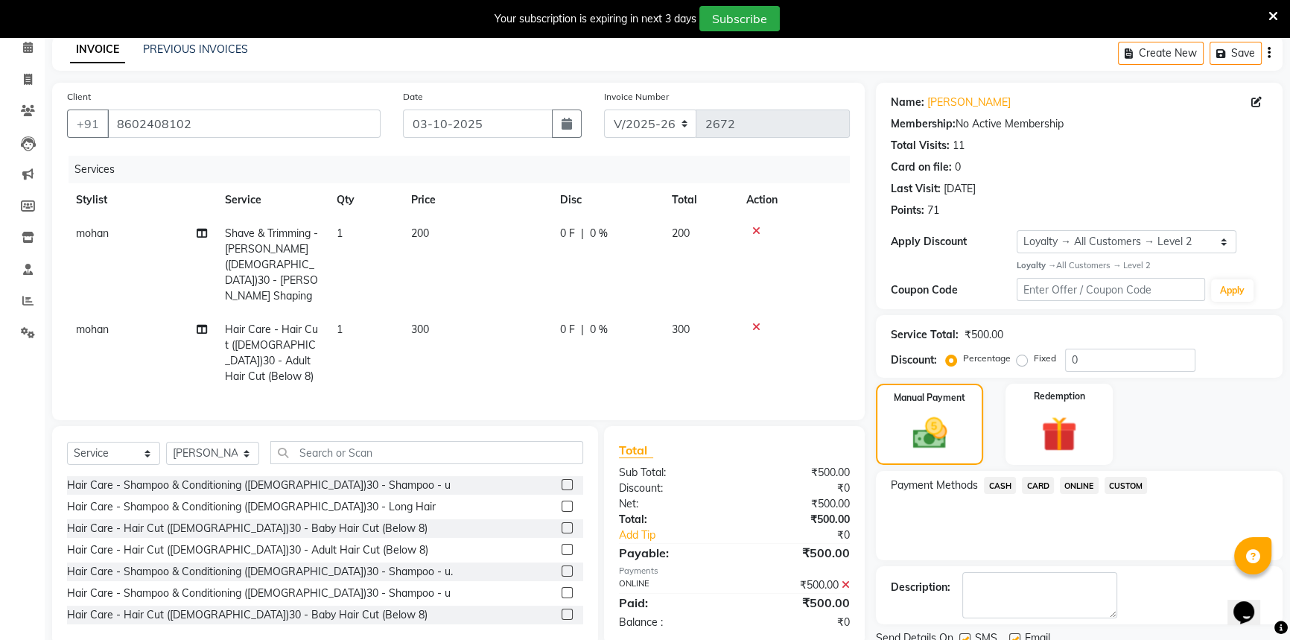
scroll to position [131, 0]
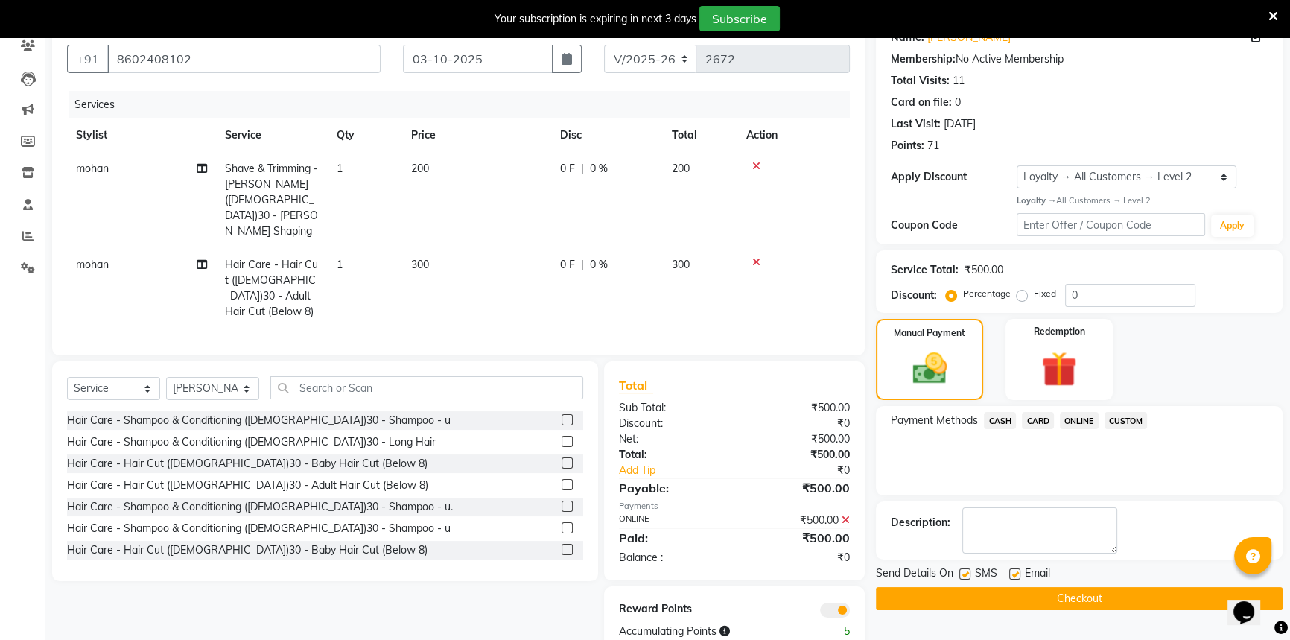
click at [1069, 602] on button "Checkout" at bounding box center [1079, 598] width 407 height 23
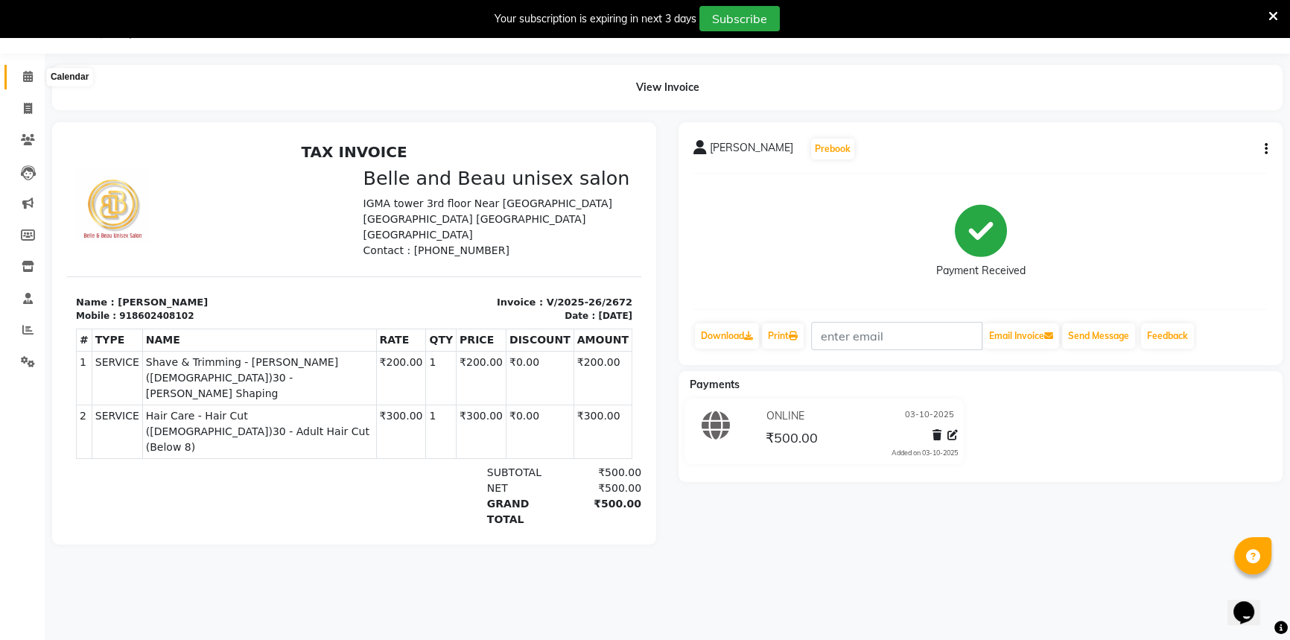
drag, startPoint x: 22, startPoint y: 78, endPoint x: 35, endPoint y: 84, distance: 14.0
click at [23, 78] on icon at bounding box center [28, 76] width 10 height 11
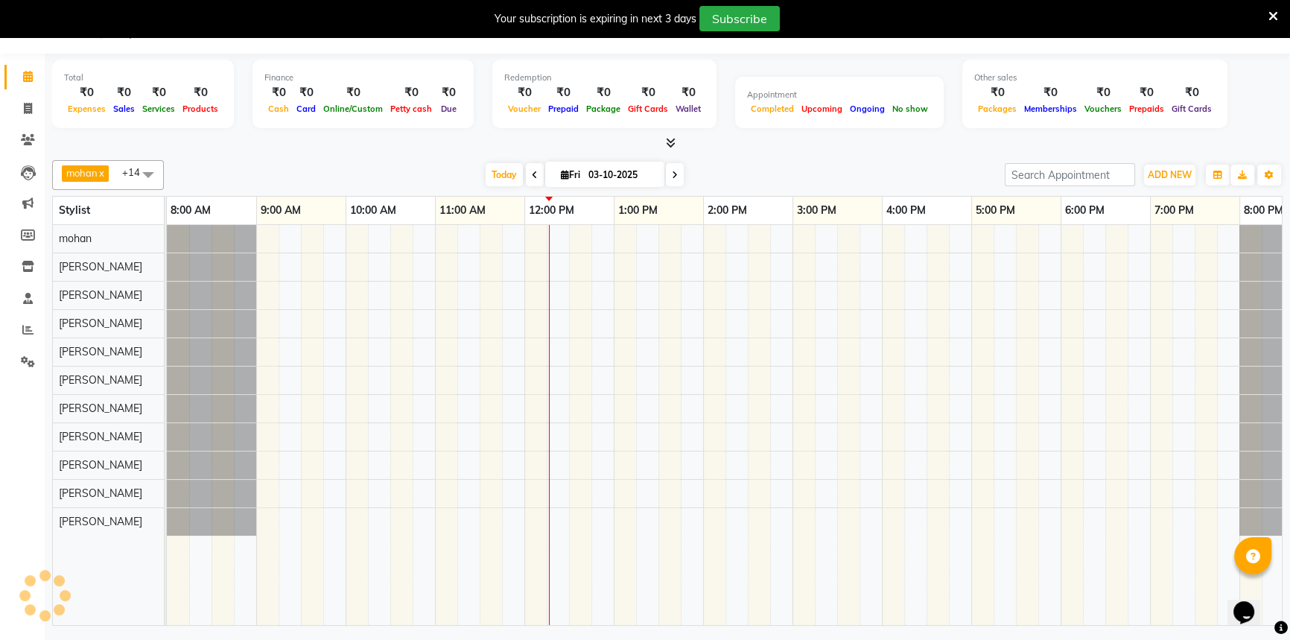
scroll to position [0, 46]
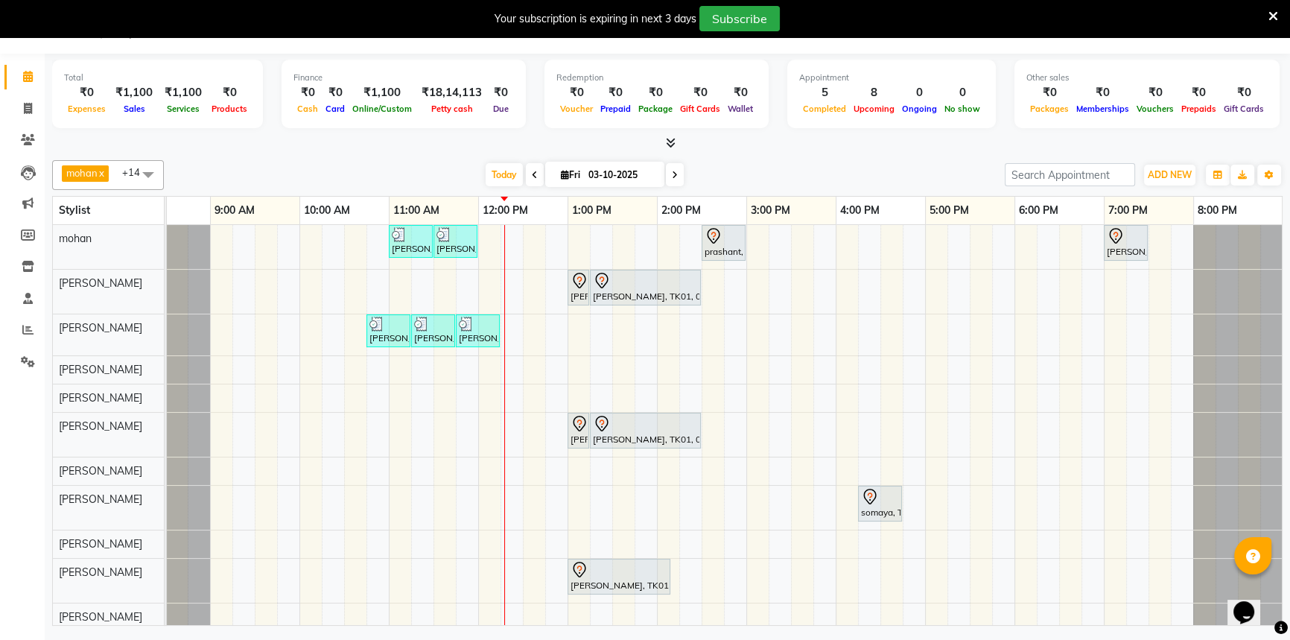
click at [525, 246] on div "Ankit Singh, TK05, 11:00 AM-11:30 AM, Hair Care - Hair Cut (Male)30 - Adult Hai…" at bounding box center [702, 428] width 1162 height 406
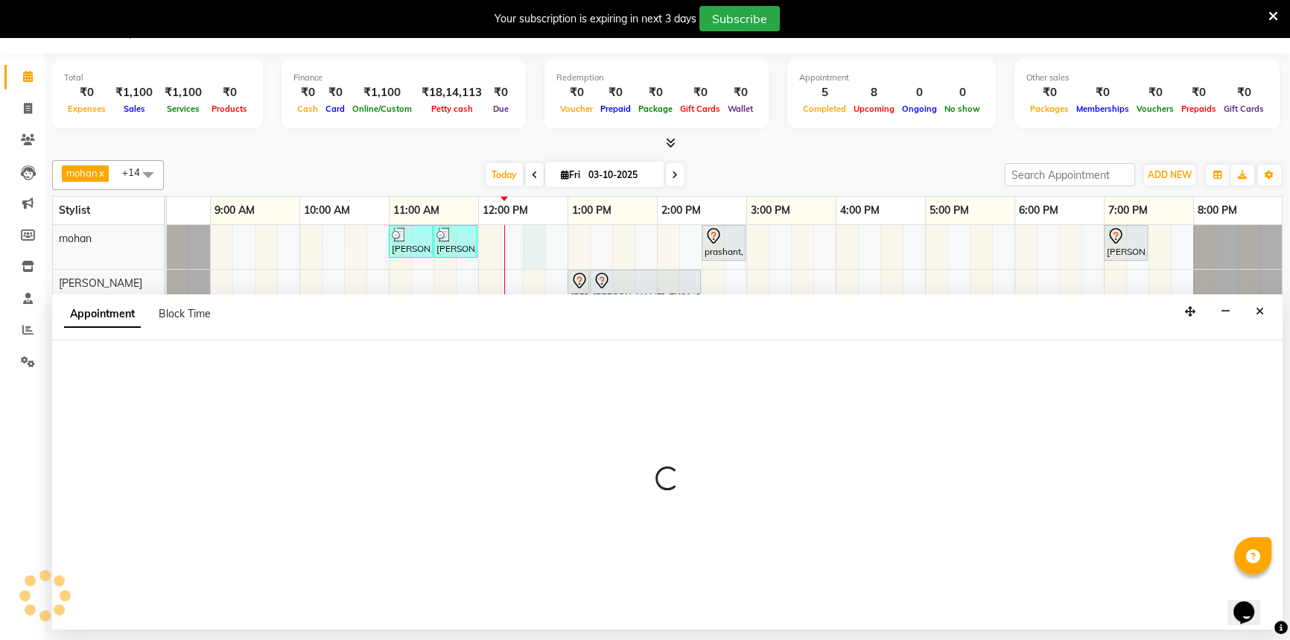
select select "65137"
select select "tentative"
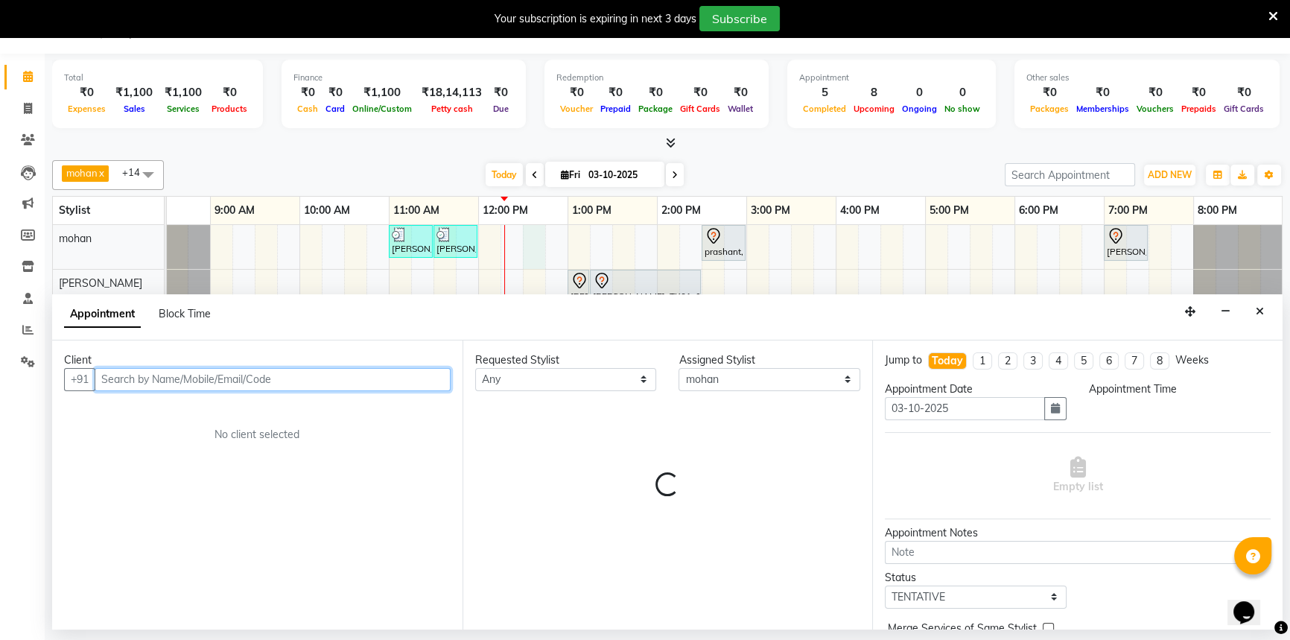
select select "750"
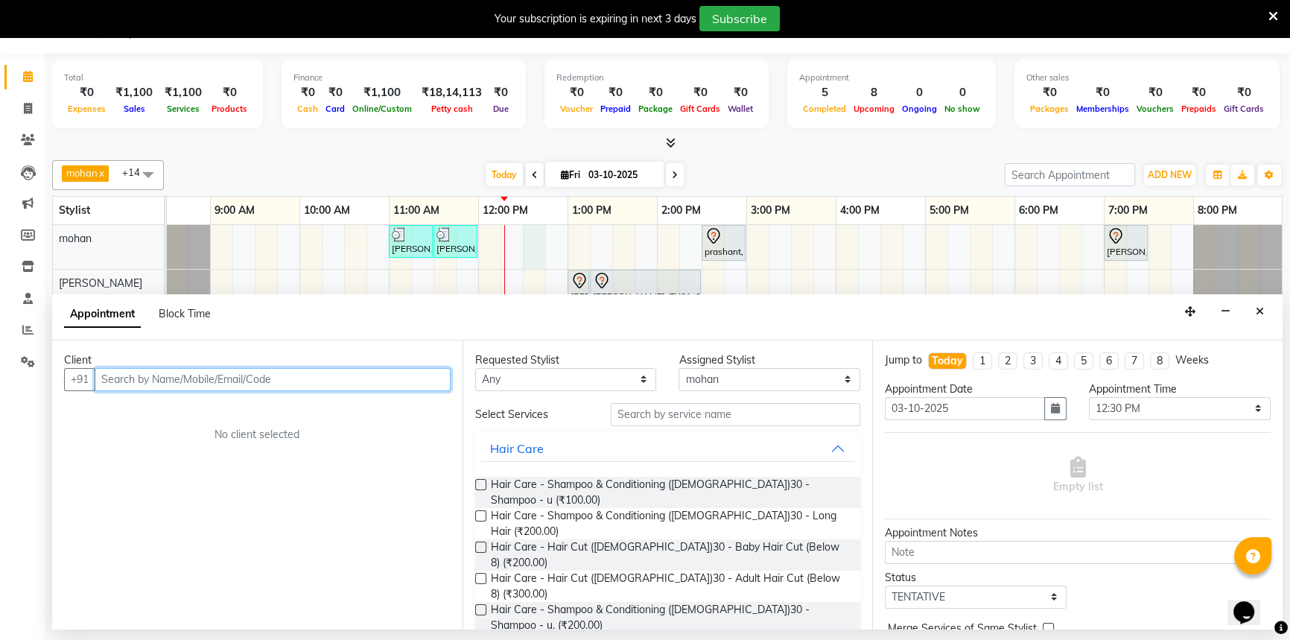
click at [172, 385] on input "text" at bounding box center [273, 379] width 356 height 23
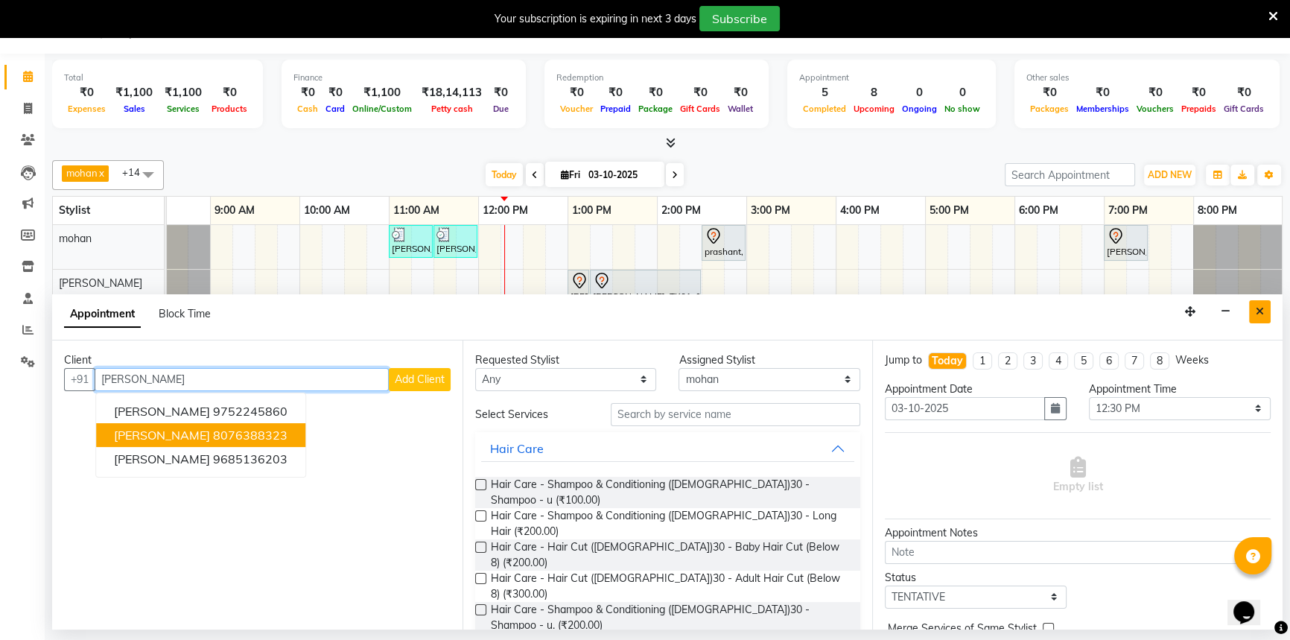
type input "anay"
click at [1258, 311] on icon "Close" at bounding box center [1259, 311] width 8 height 10
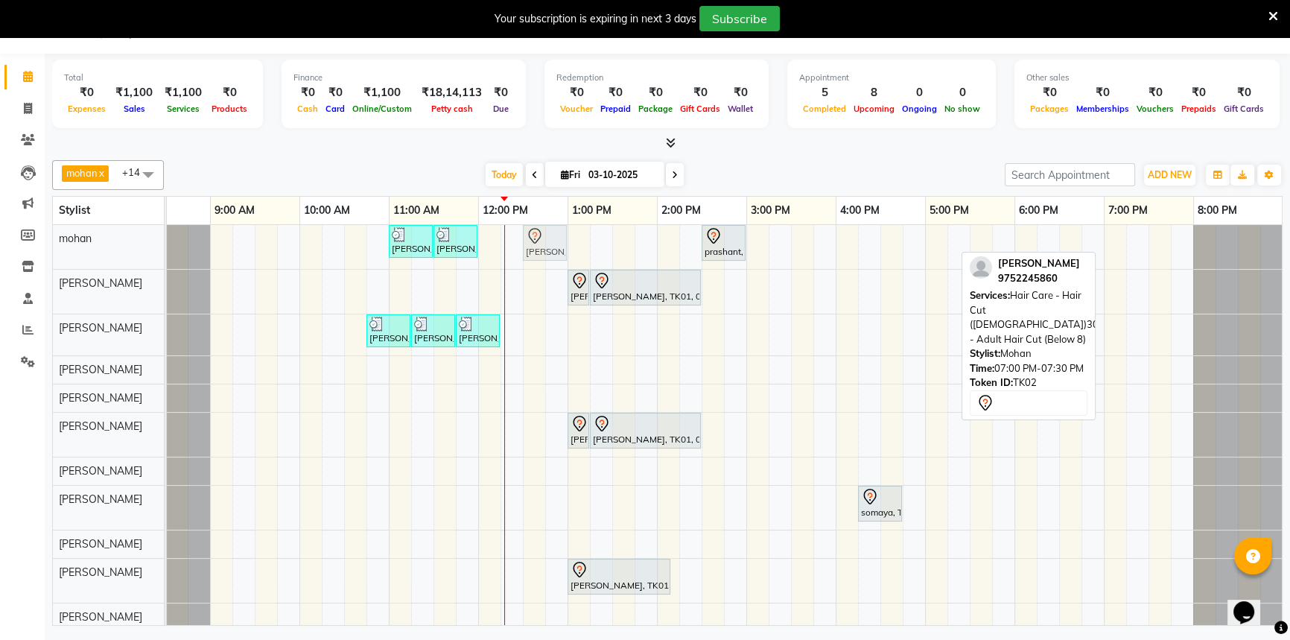
drag, startPoint x: 1121, startPoint y: 240, endPoint x: 529, endPoint y: 244, distance: 591.2
click at [121, 244] on div "Ankit Singh, TK05, 11:00 AM-11:30 AM, Hair Care - Hair Cut (Male)30 - Adult Hai…" at bounding box center [121, 247] width 0 height 44
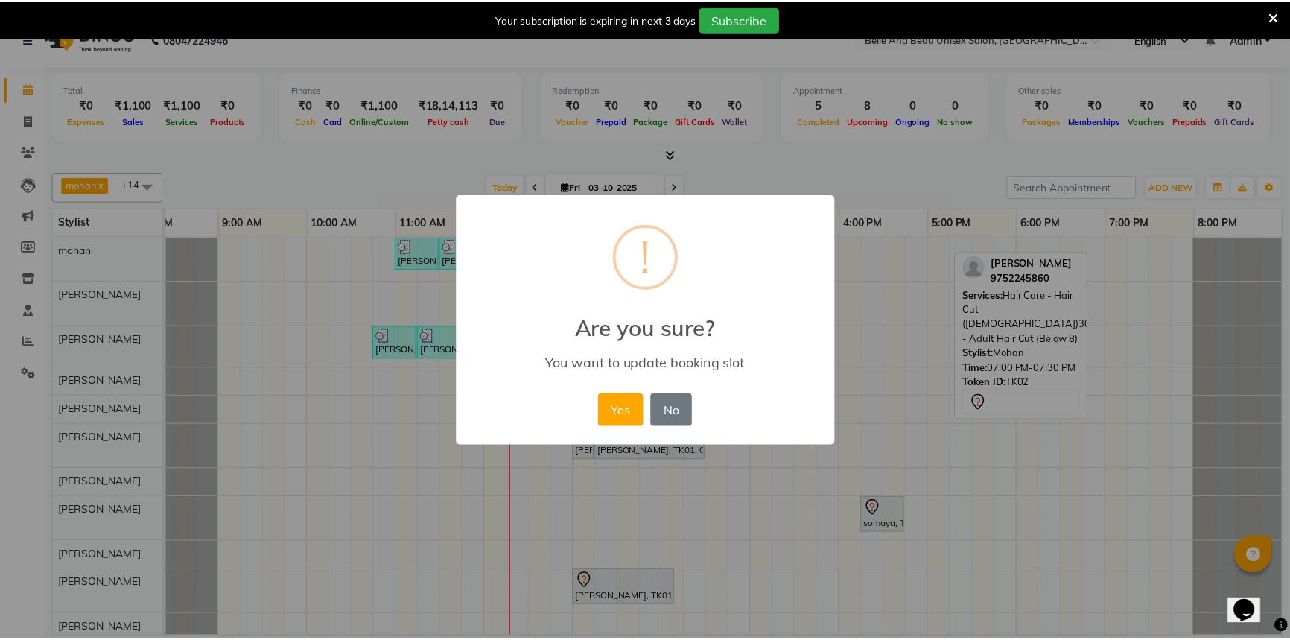
scroll to position [0, 36]
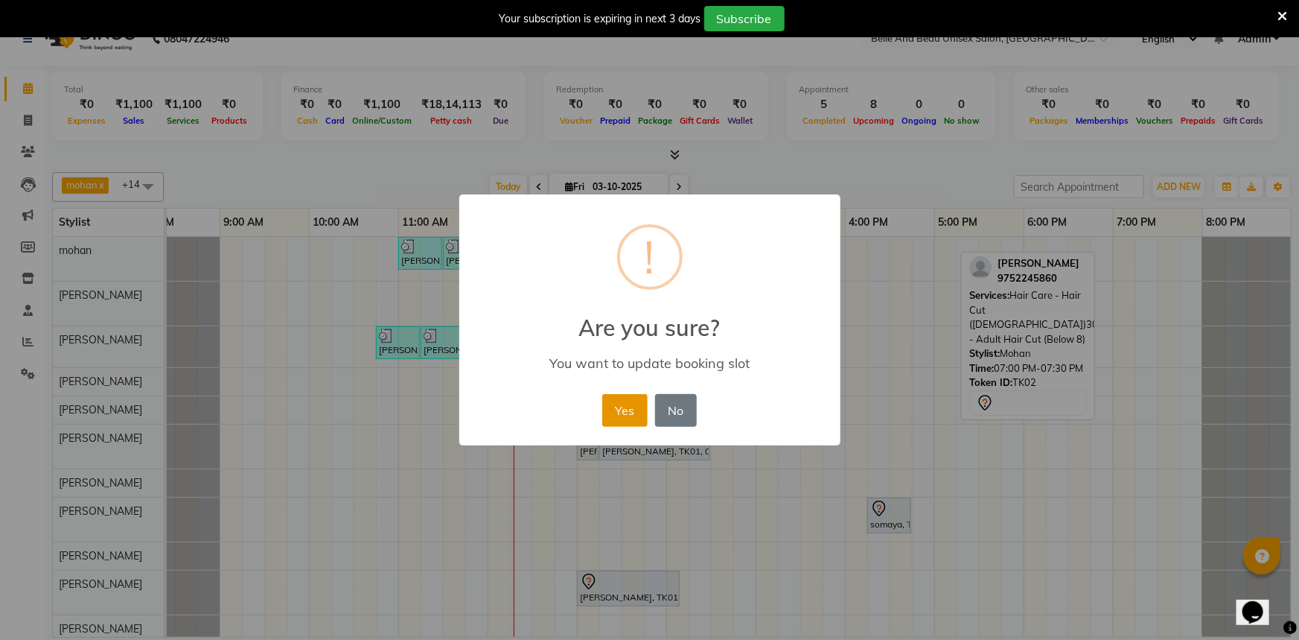
click at [631, 421] on button "Yes" at bounding box center [624, 410] width 45 height 33
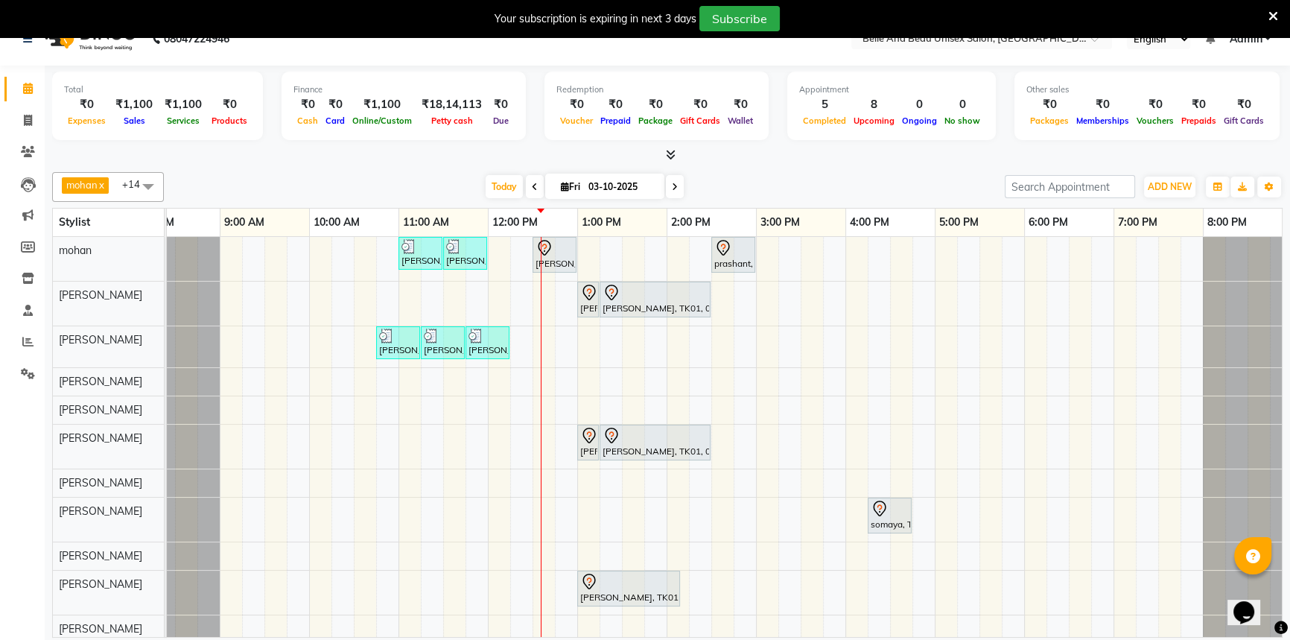
scroll to position [15, 0]
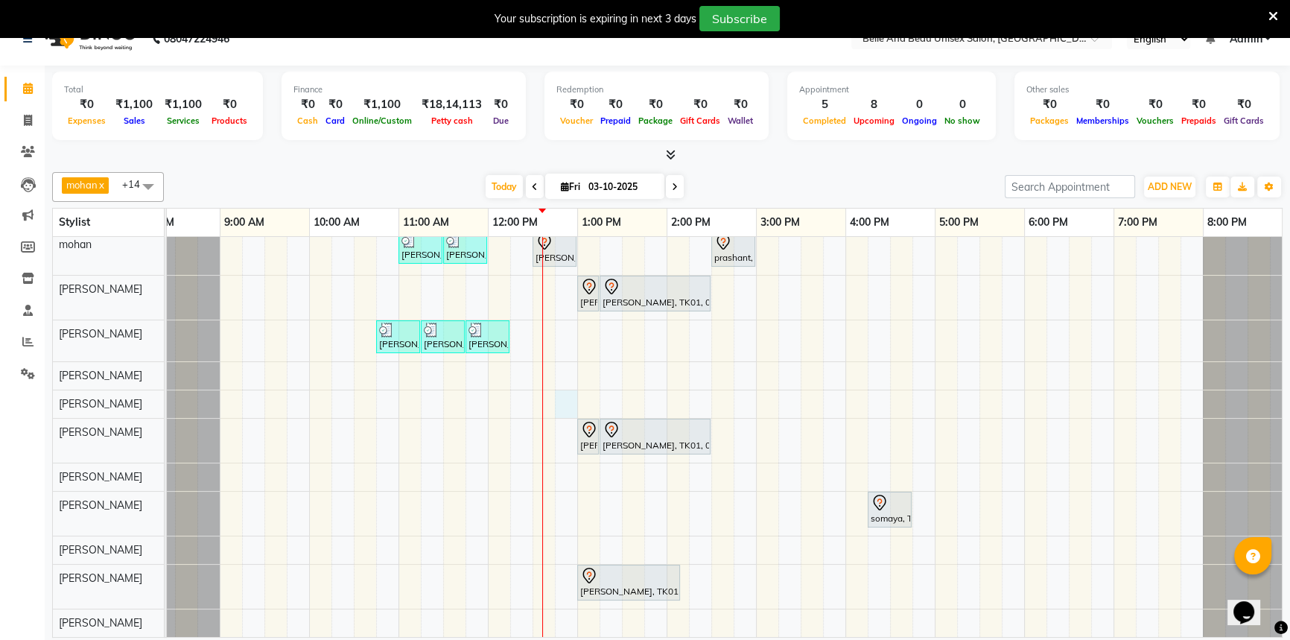
click at [571, 388] on div "Ankit Singh, TK05, 11:00 AM-11:30 AM, Hair Care - Hair Cut (Male)30 - Adult Hai…" at bounding box center [711, 434] width 1162 height 406
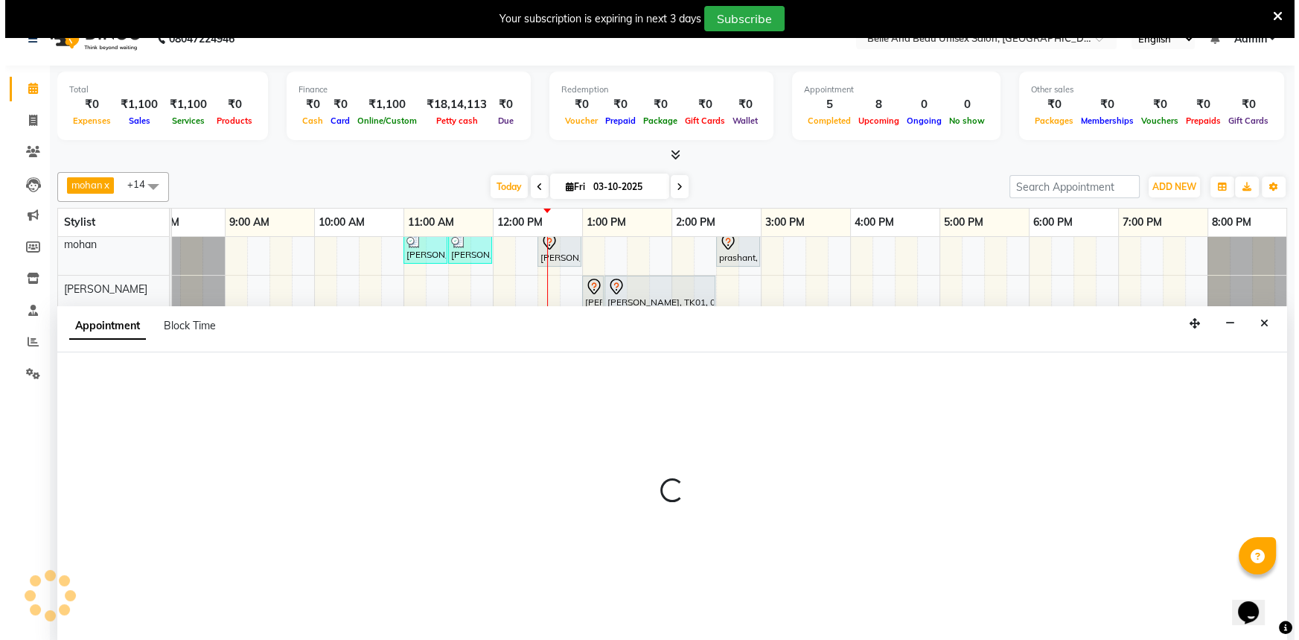
scroll to position [37, 0]
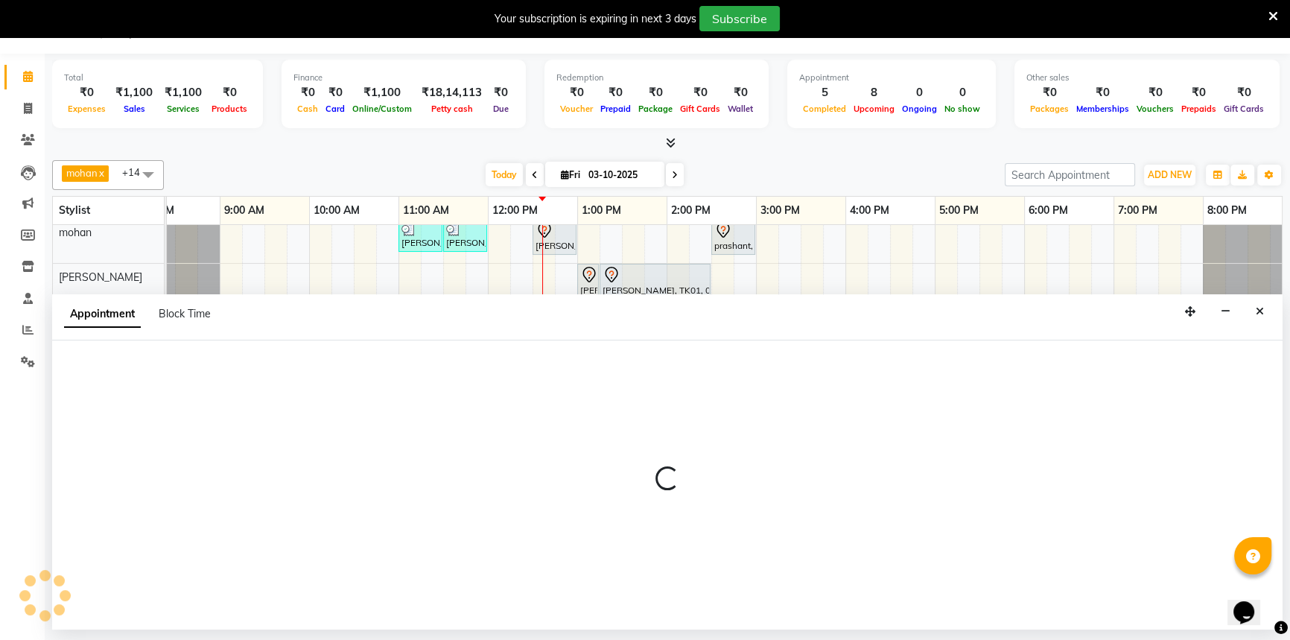
select select "59701"
select select "tentative"
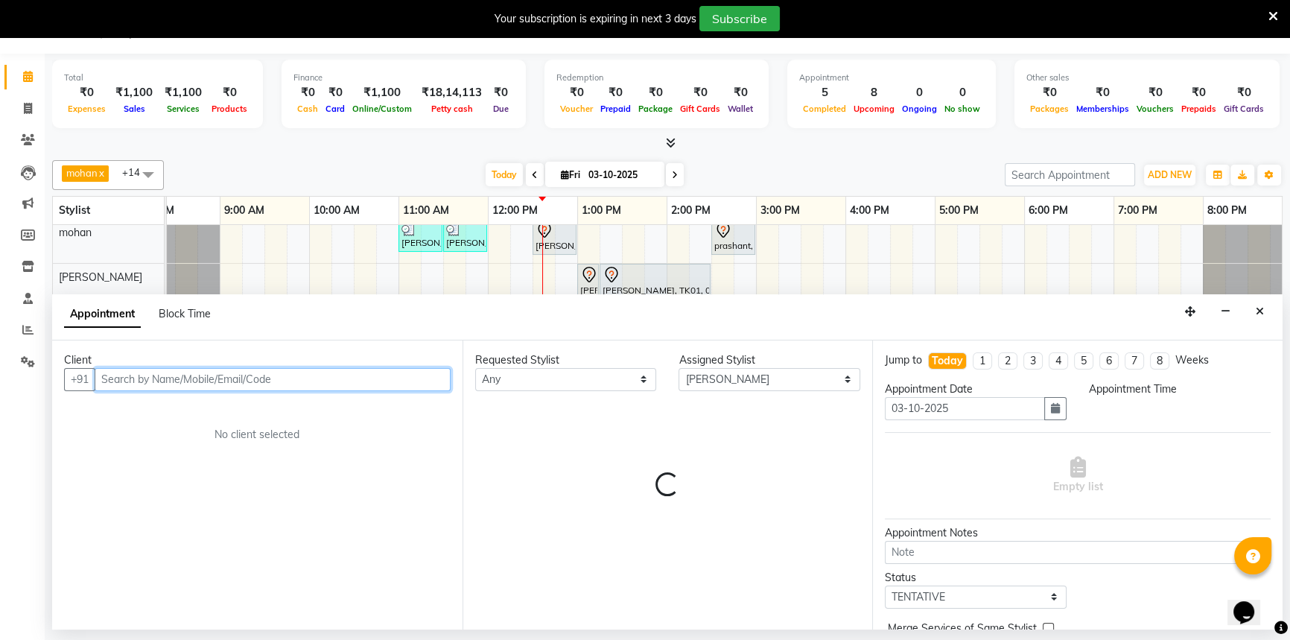
select select "765"
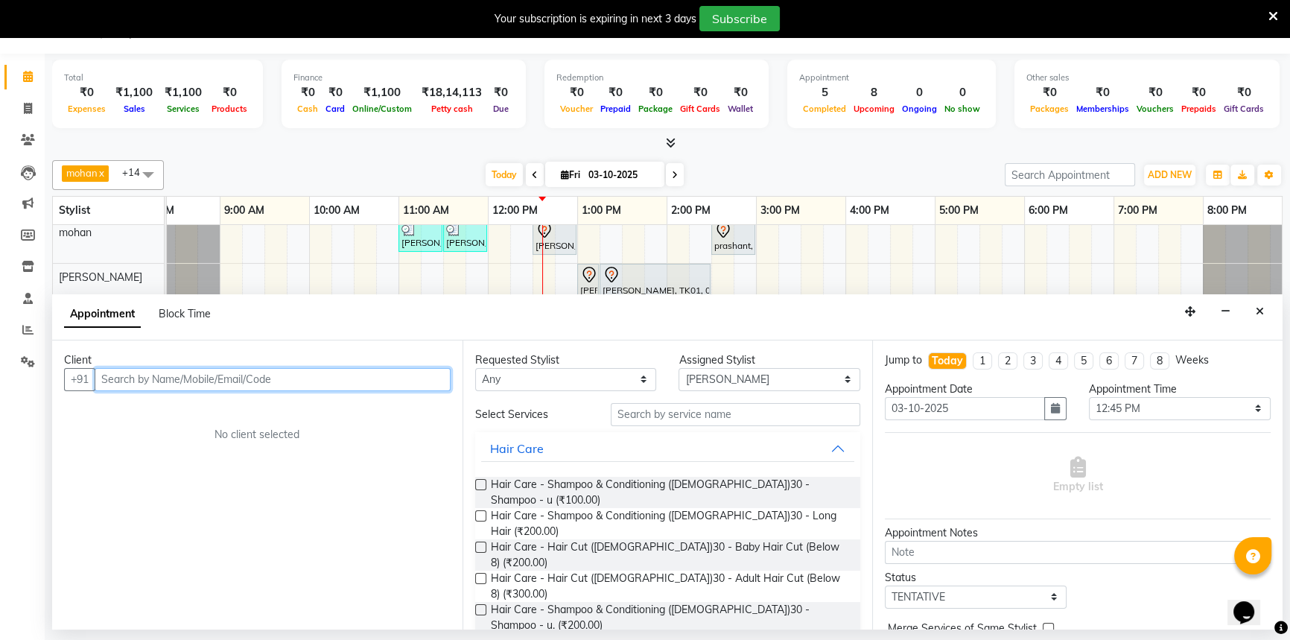
drag, startPoint x: 171, startPoint y: 379, endPoint x: 152, endPoint y: 374, distance: 19.3
click at [171, 379] on input "text" at bounding box center [273, 379] width 356 height 23
type input "8878718969"
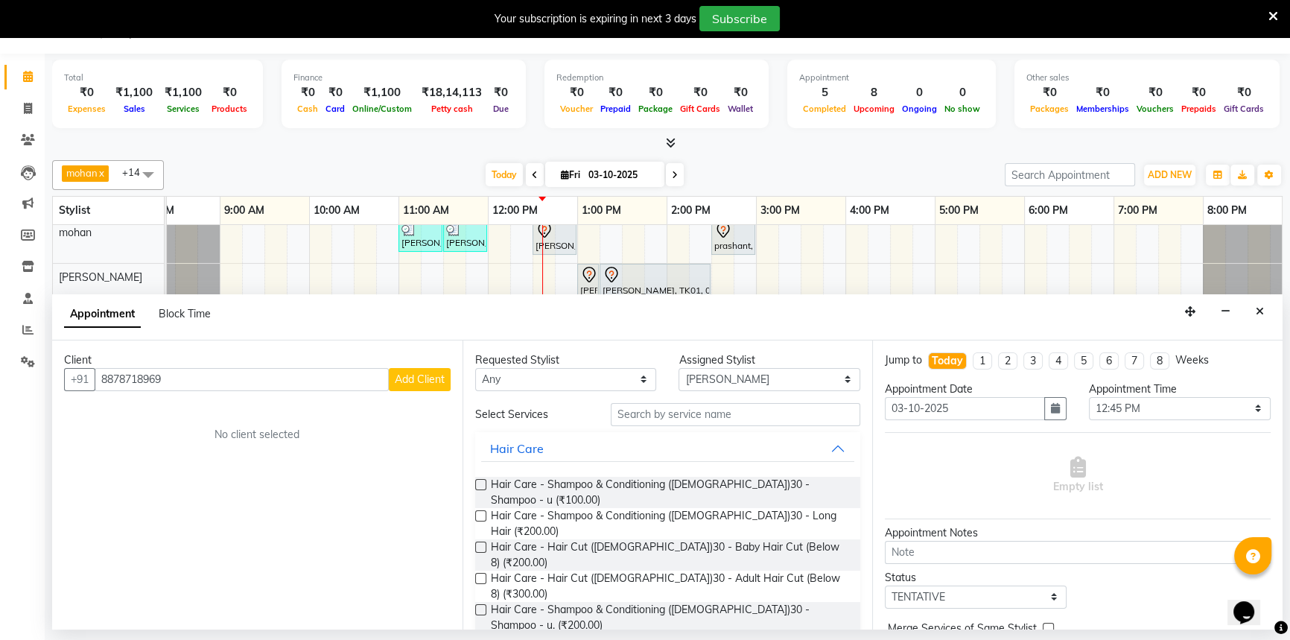
click at [423, 386] on button "Add Client" at bounding box center [420, 379] width 62 height 23
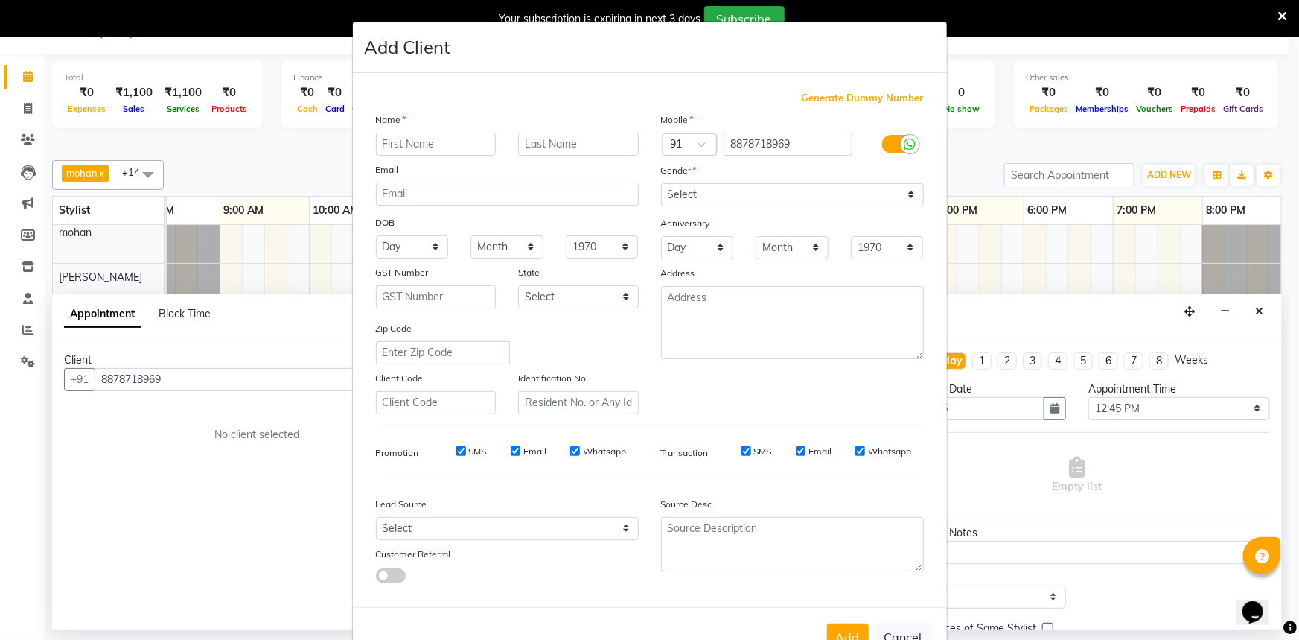
click at [432, 151] on input "text" at bounding box center [436, 144] width 121 height 23
type input "garima"
type input "jain"
drag, startPoint x: 687, startPoint y: 185, endPoint x: 687, endPoint y: 200, distance: 14.9
click at [687, 185] on select "Select Male Female Other Prefer Not To Say" at bounding box center [792, 194] width 263 height 23
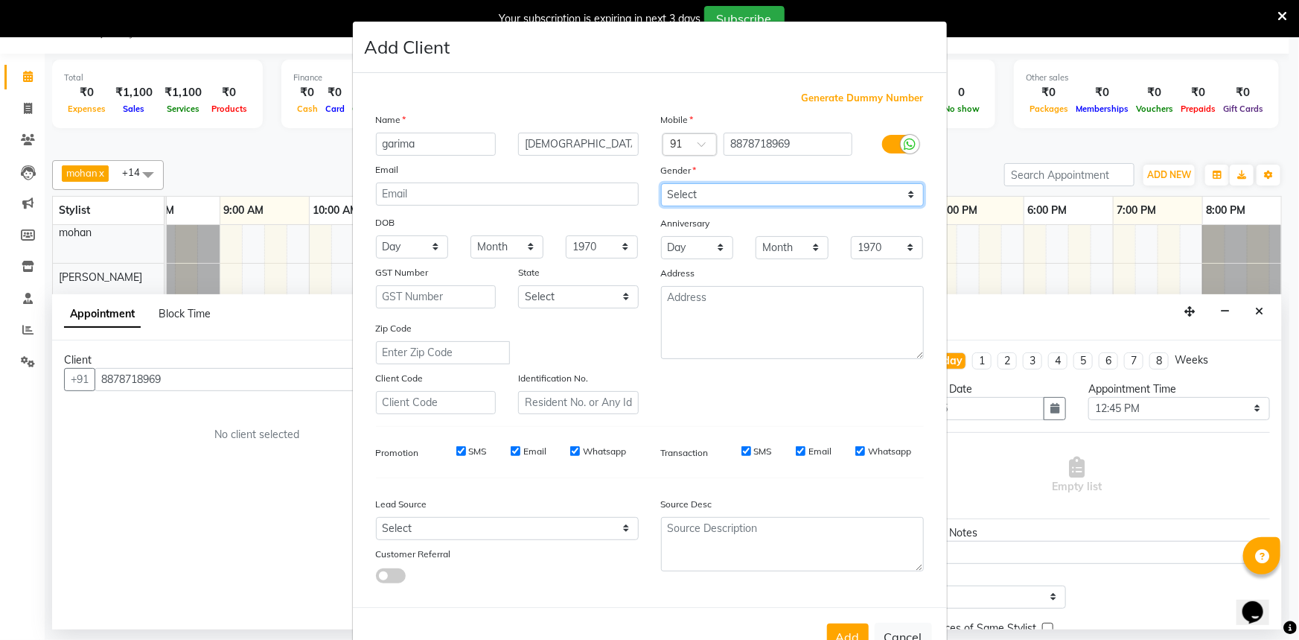
select select "female"
click at [661, 183] on select "Select Male Female Other Prefer Not To Say" at bounding box center [792, 194] width 263 height 23
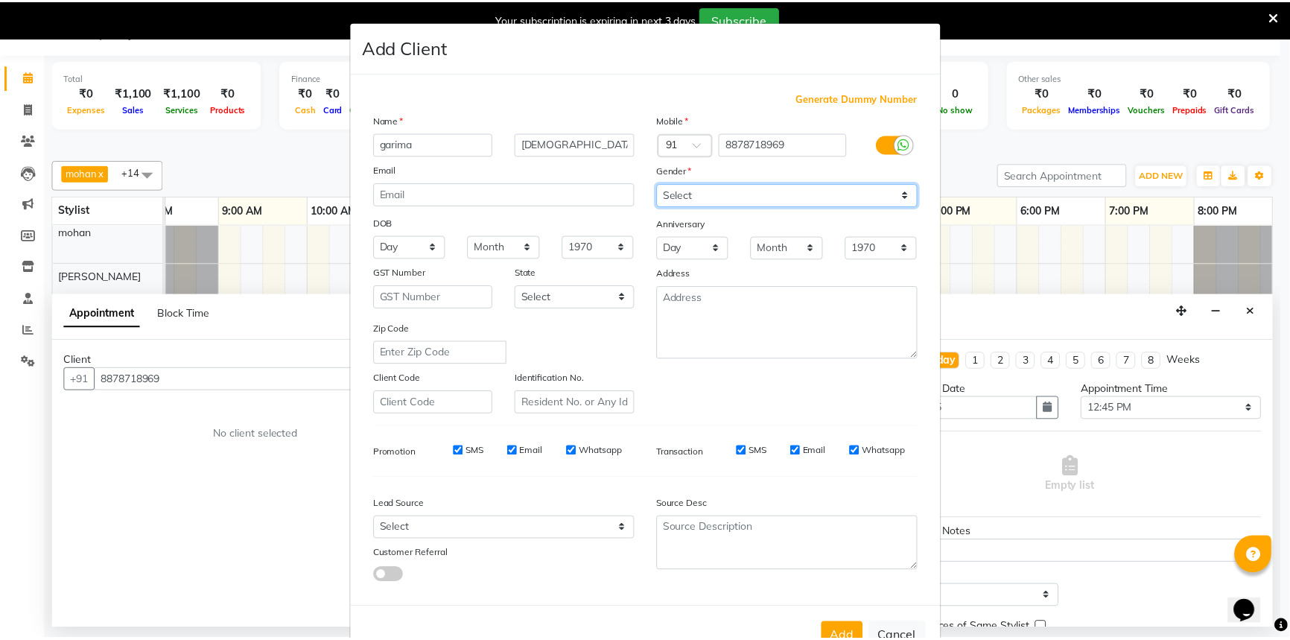
scroll to position [52, 0]
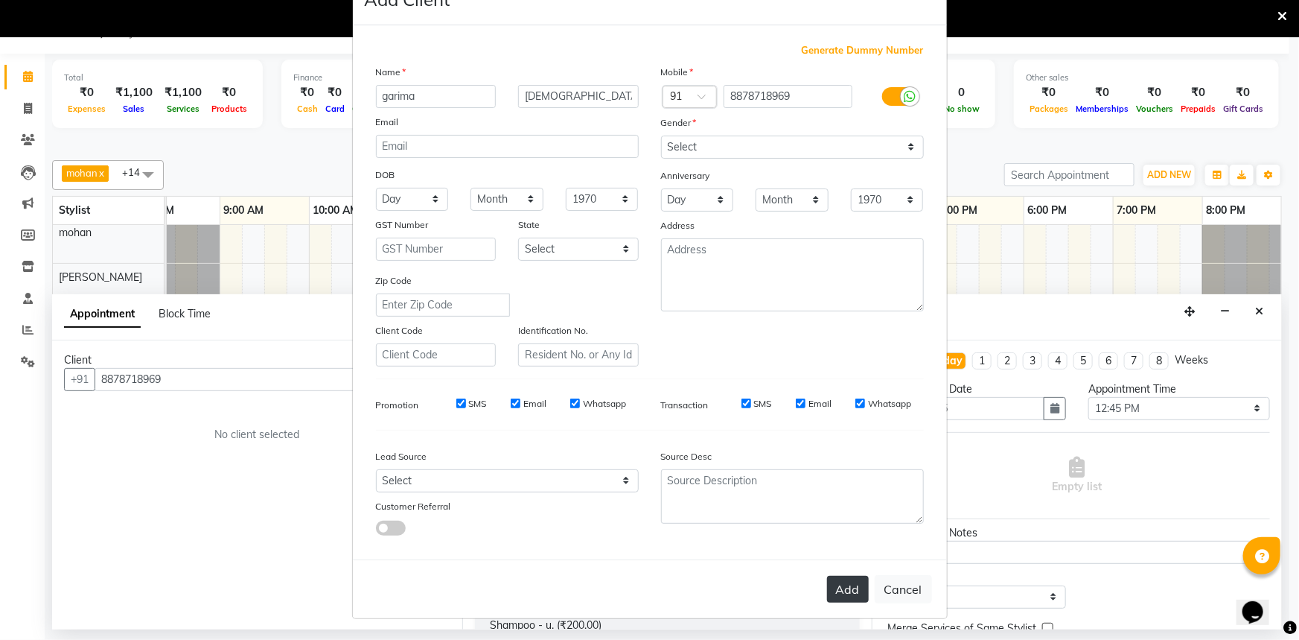
click at [844, 587] on button "Add" at bounding box center [848, 589] width 42 height 27
select select
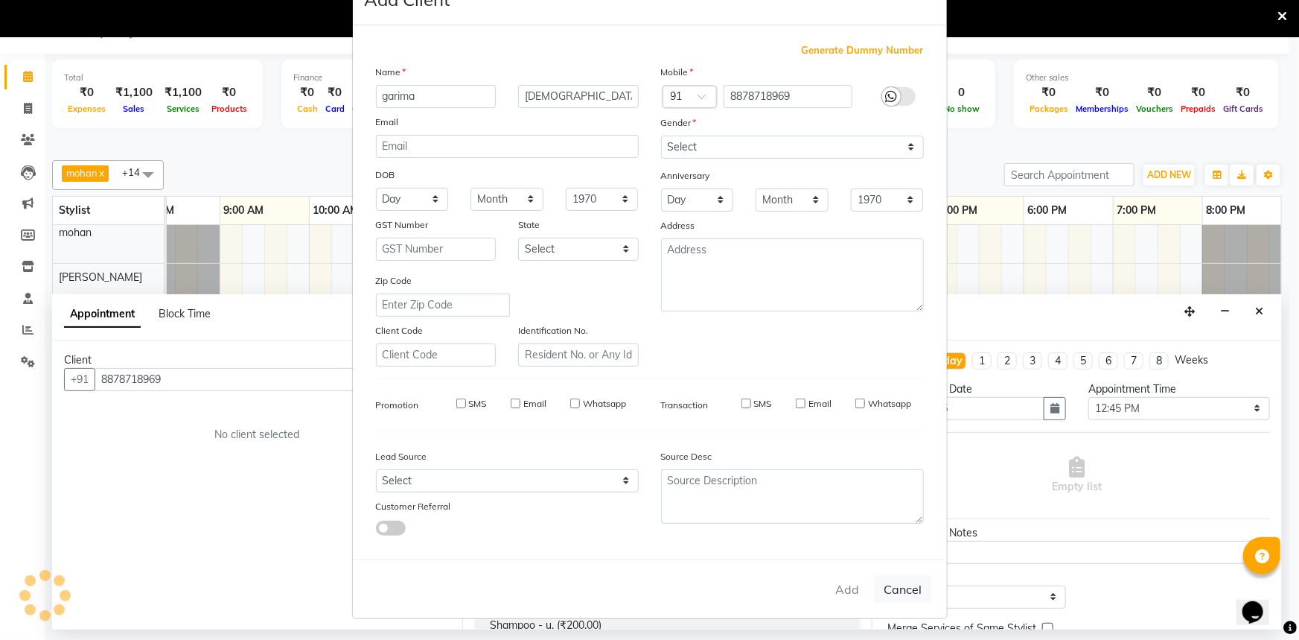
select select
checkbox input "false"
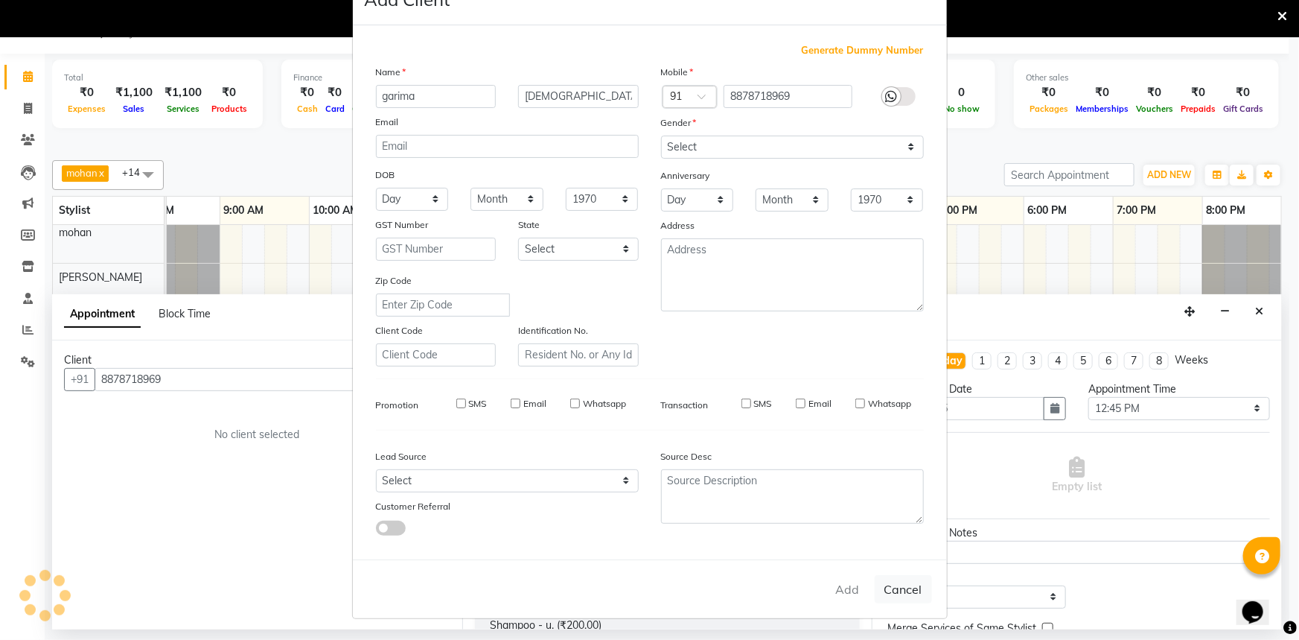
checkbox input "false"
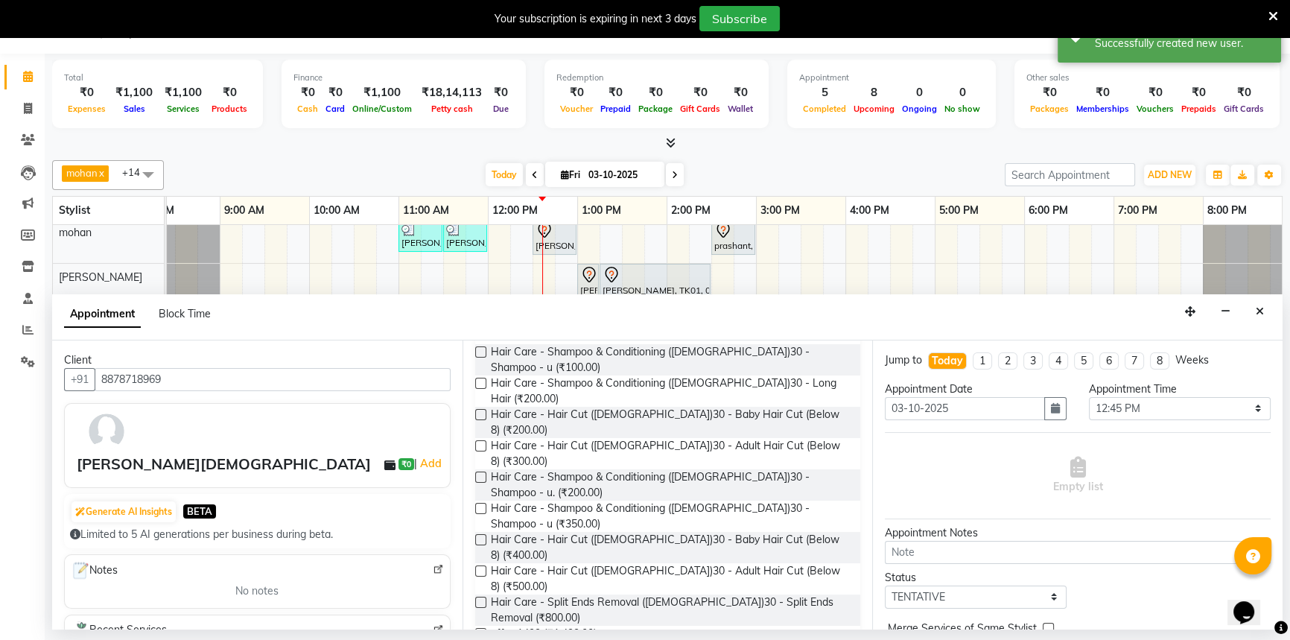
scroll to position [135, 0]
click at [481, 563] on label at bounding box center [480, 568] width 11 height 11
click at [481, 565] on input "checkbox" at bounding box center [480, 570] width 10 height 10
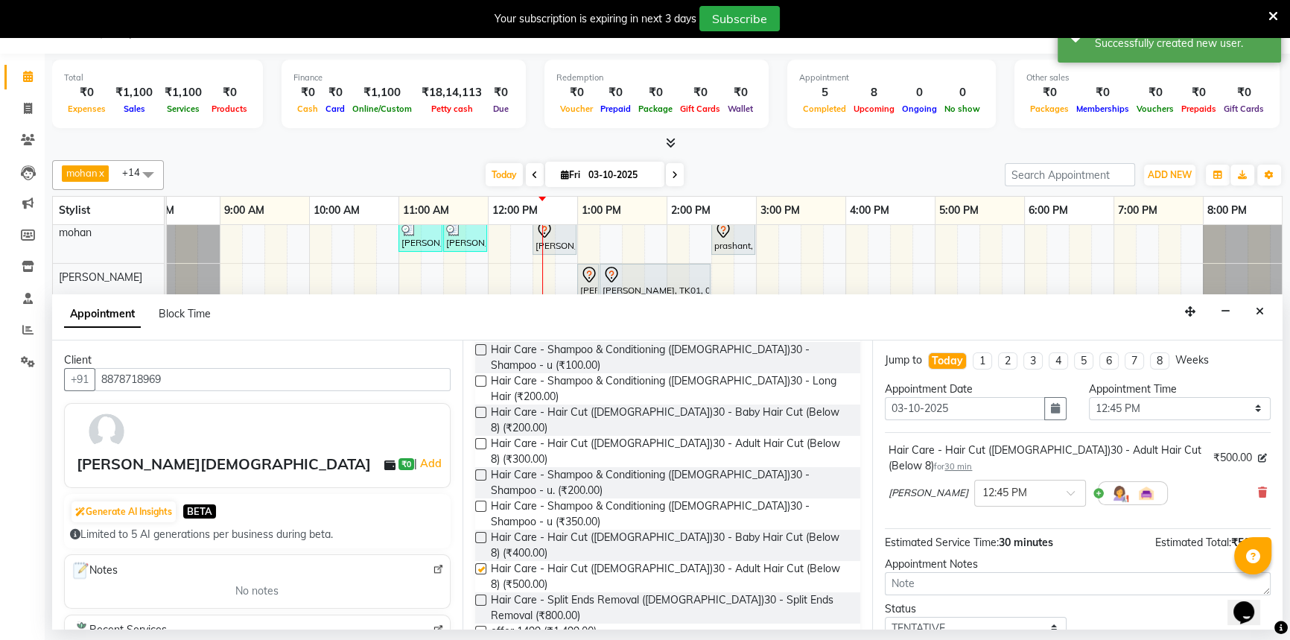
checkbox input "false"
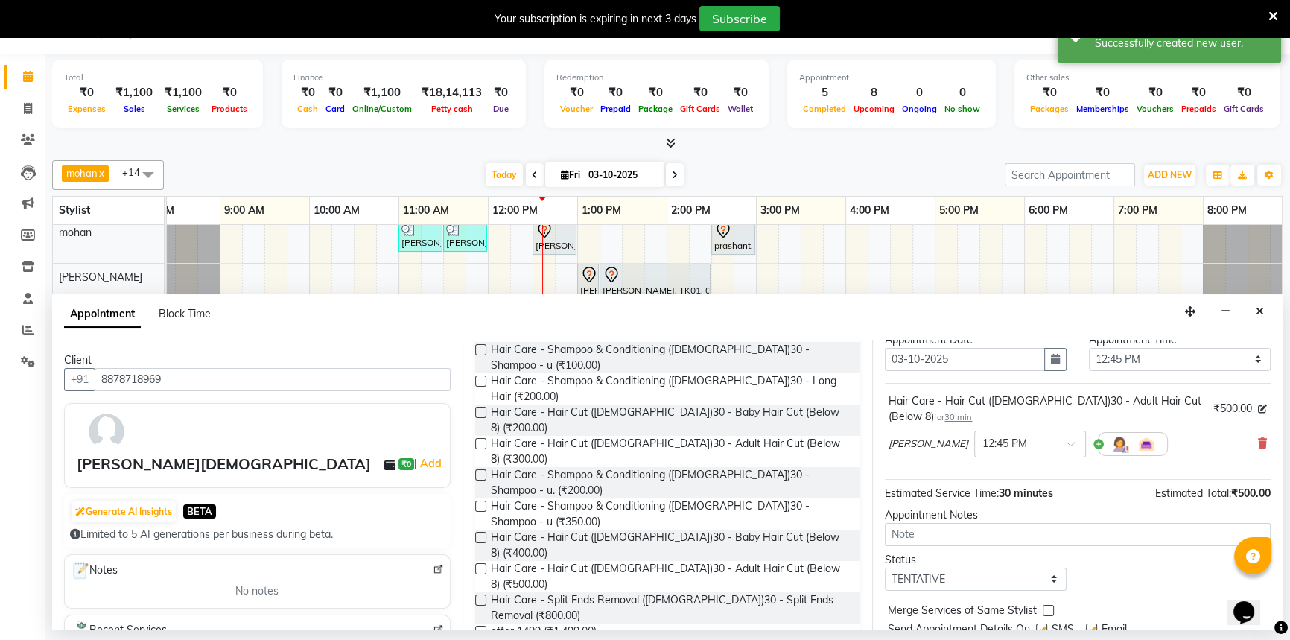
scroll to position [103, 0]
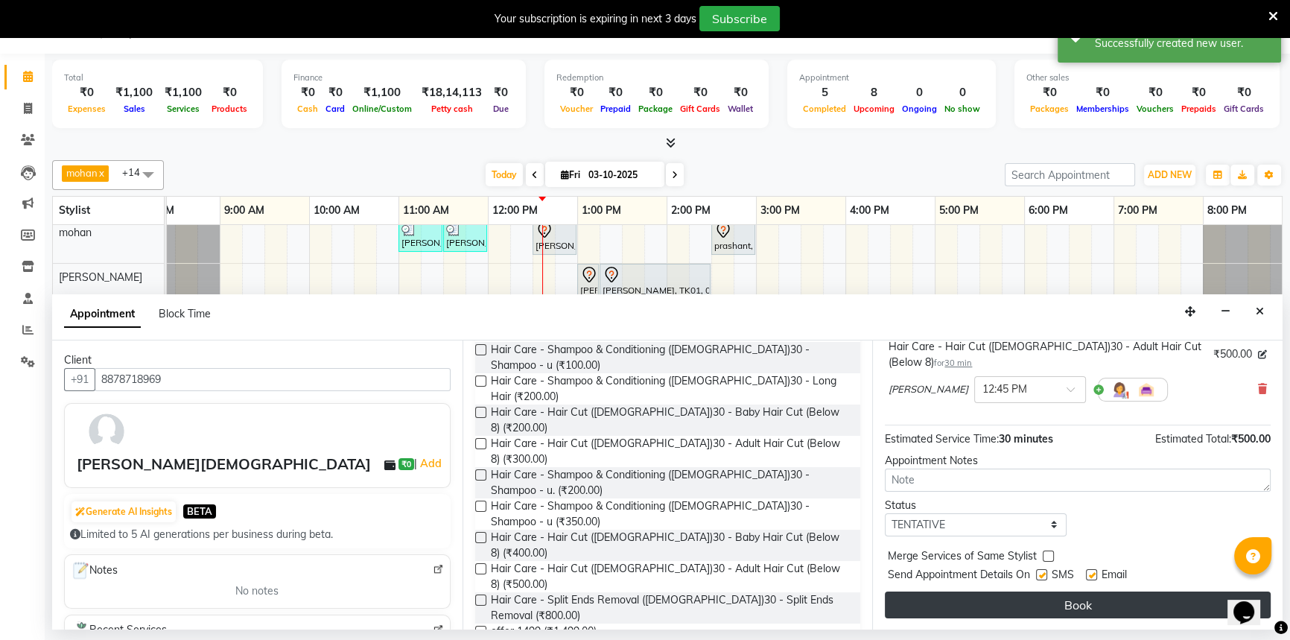
click at [993, 607] on button "Book" at bounding box center [1078, 604] width 386 height 27
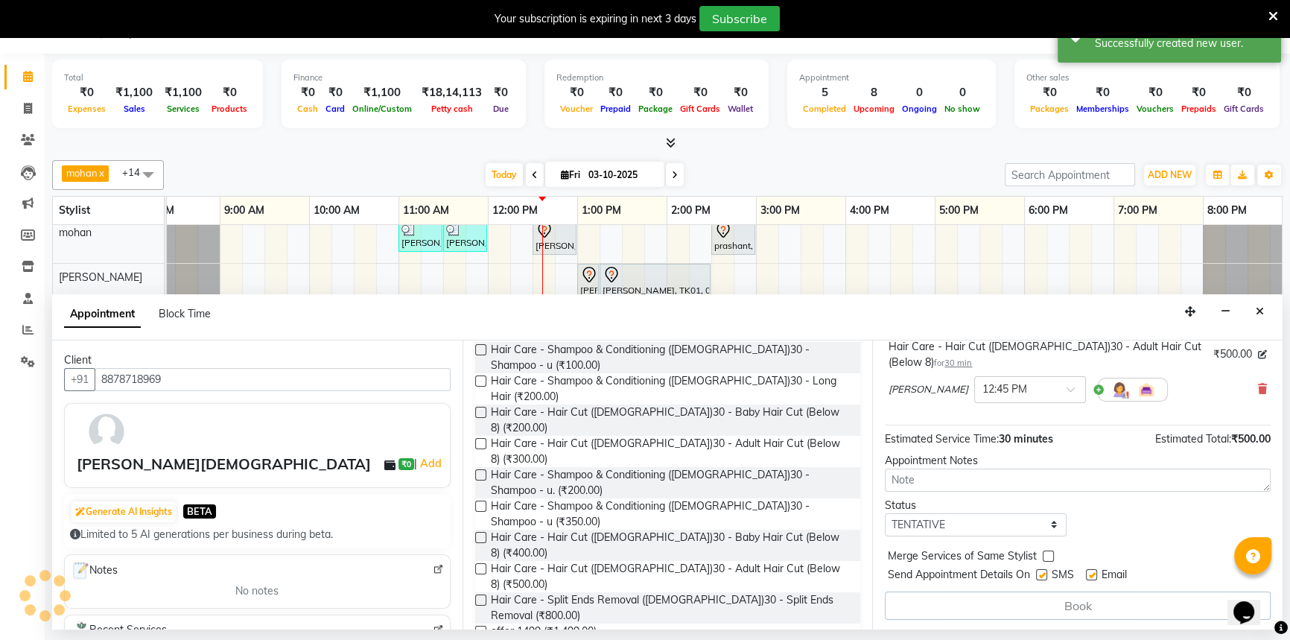
scroll to position [0, 0]
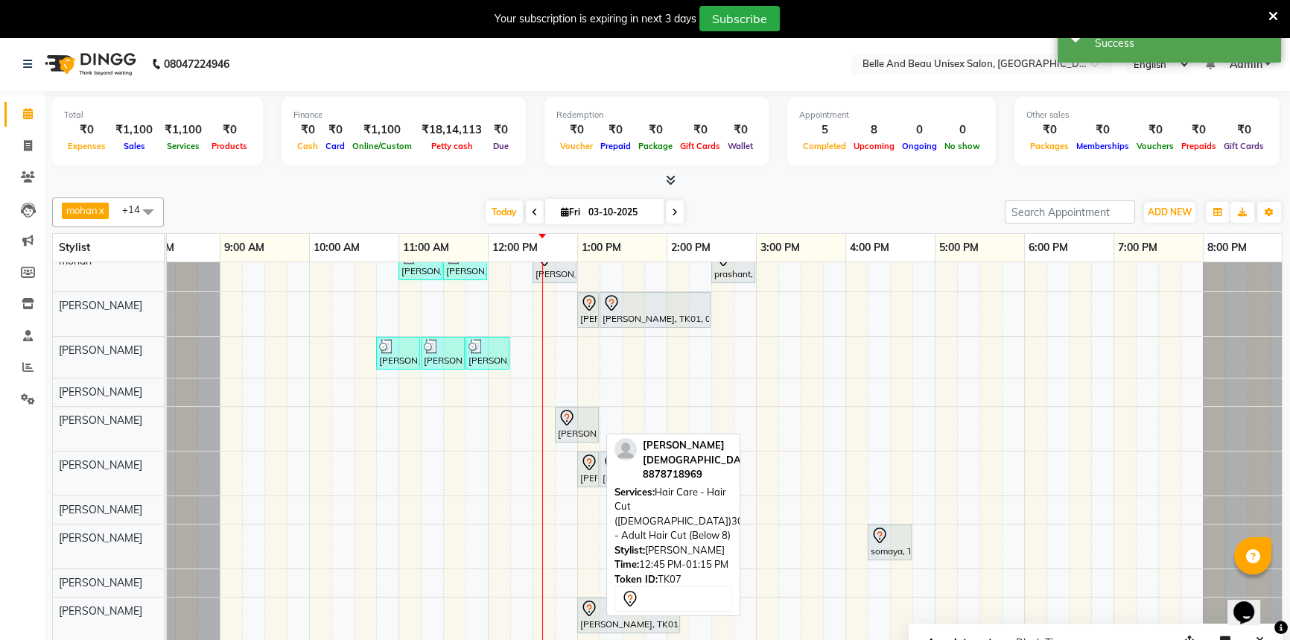
click at [561, 428] on div "[PERSON_NAME], TK07, 12:45 PM-01:15 PM, Hair Care - Hair Cut ([DEMOGRAPHIC_DATA…" at bounding box center [576, 424] width 41 height 31
click at [576, 431] on div "[PERSON_NAME], TK07, 12:45 PM-01:15 PM, Hair Care - Hair Cut ([DEMOGRAPHIC_DATA…" at bounding box center [576, 424] width 41 height 31
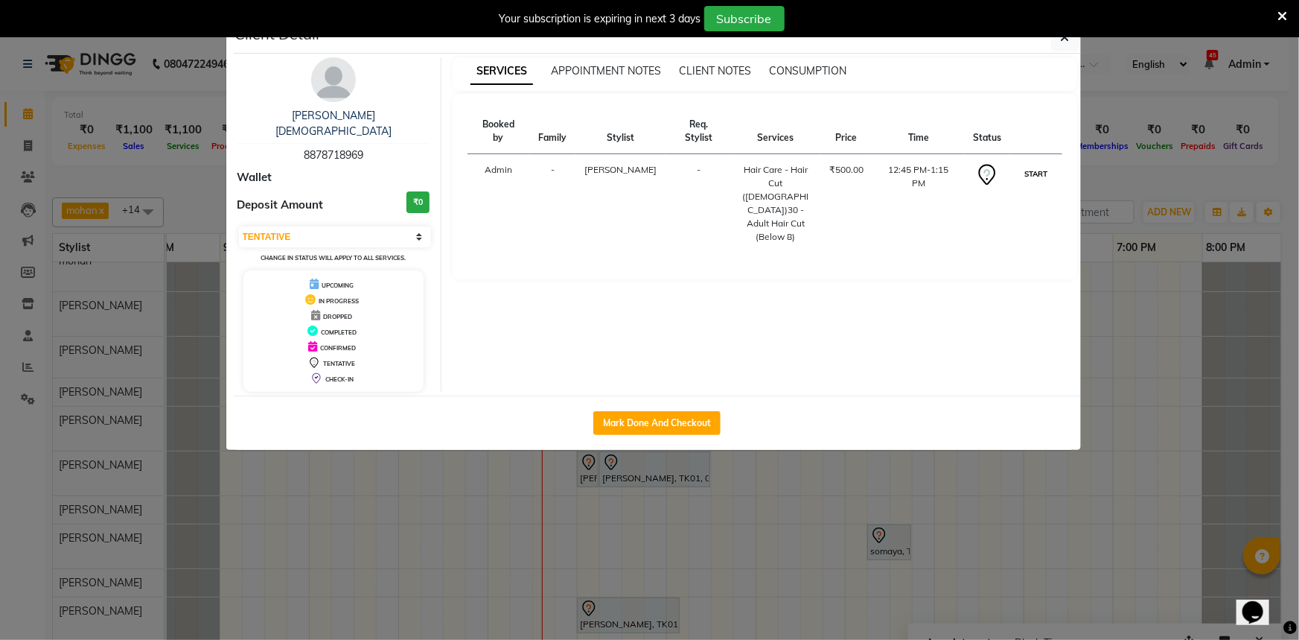
click at [1031, 165] on button "START" at bounding box center [1036, 174] width 31 height 19
select select "1"
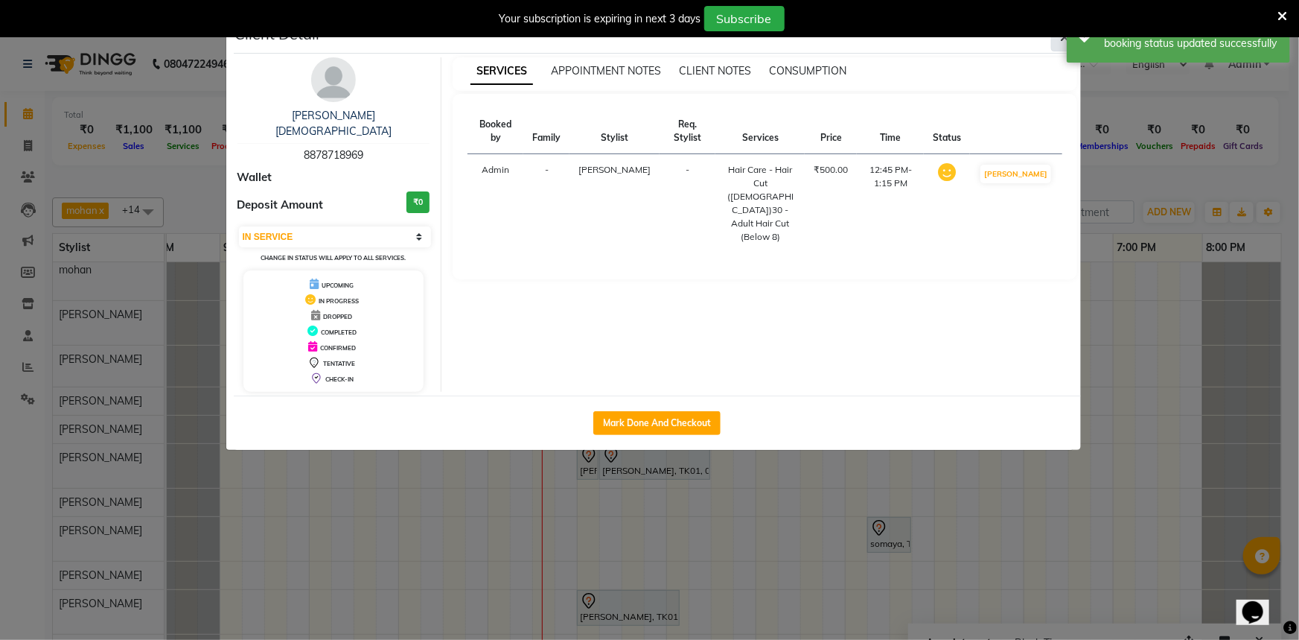
click at [1060, 44] on button "button" at bounding box center [1065, 37] width 28 height 28
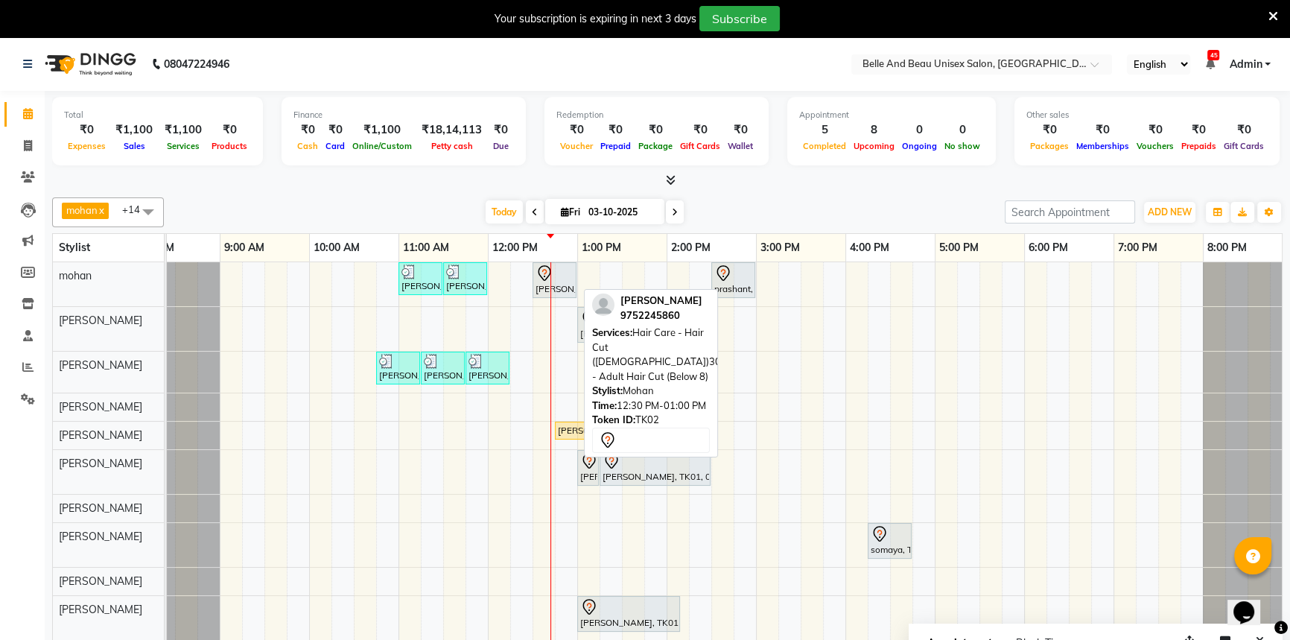
click at [553, 279] on div at bounding box center [554, 273] width 38 height 18
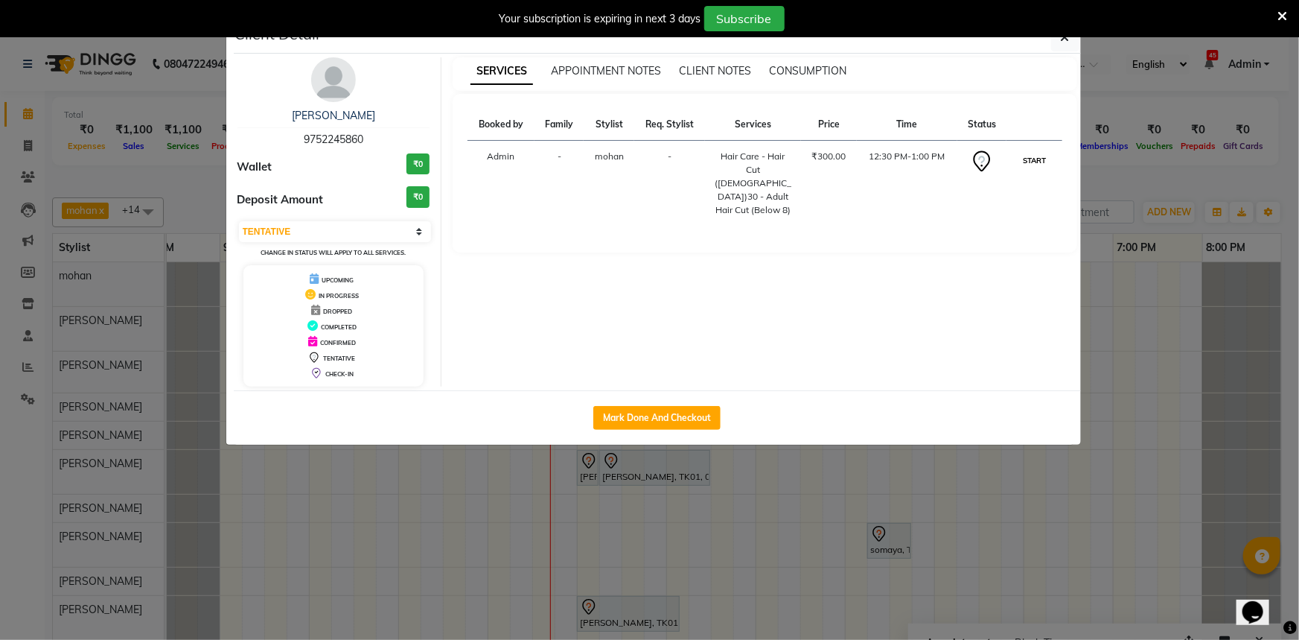
click at [1025, 157] on button "START" at bounding box center [1034, 160] width 31 height 19
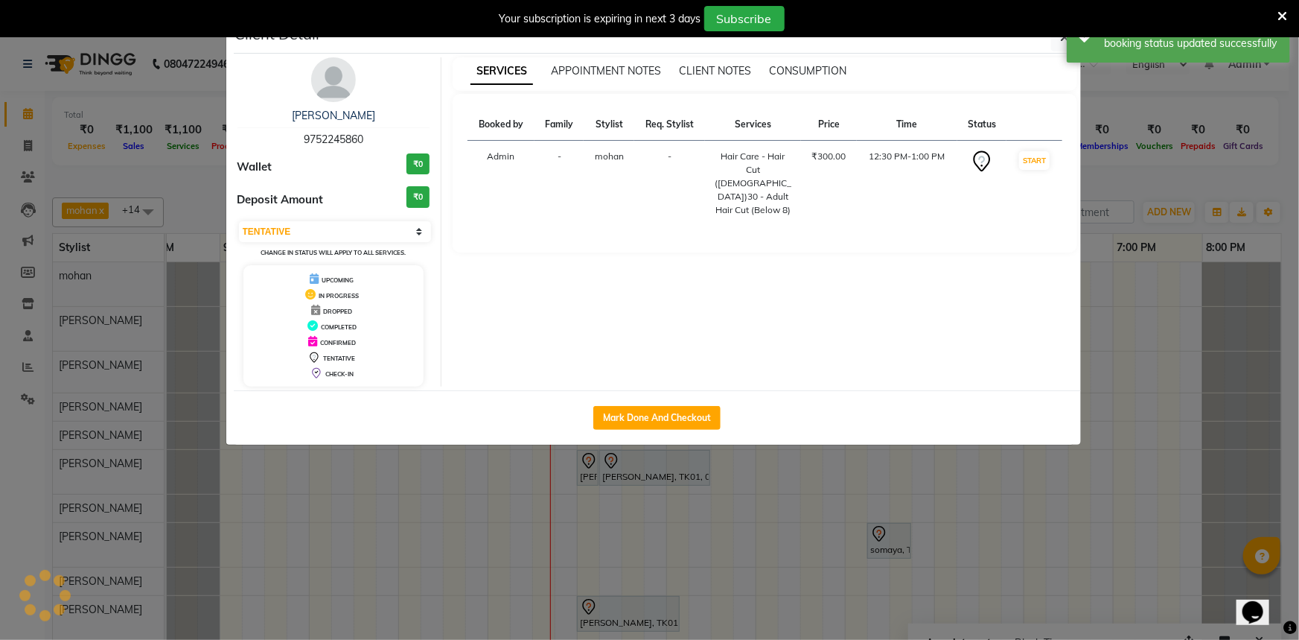
select select "1"
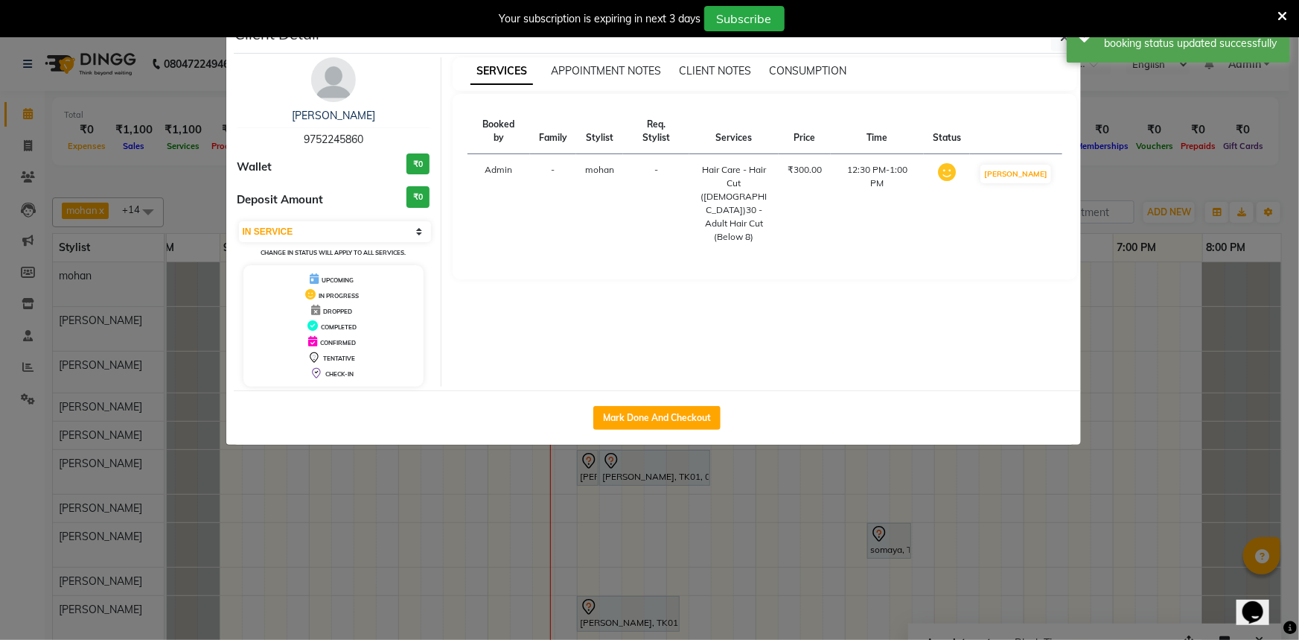
click at [1286, 19] on icon at bounding box center [1283, 16] width 10 height 13
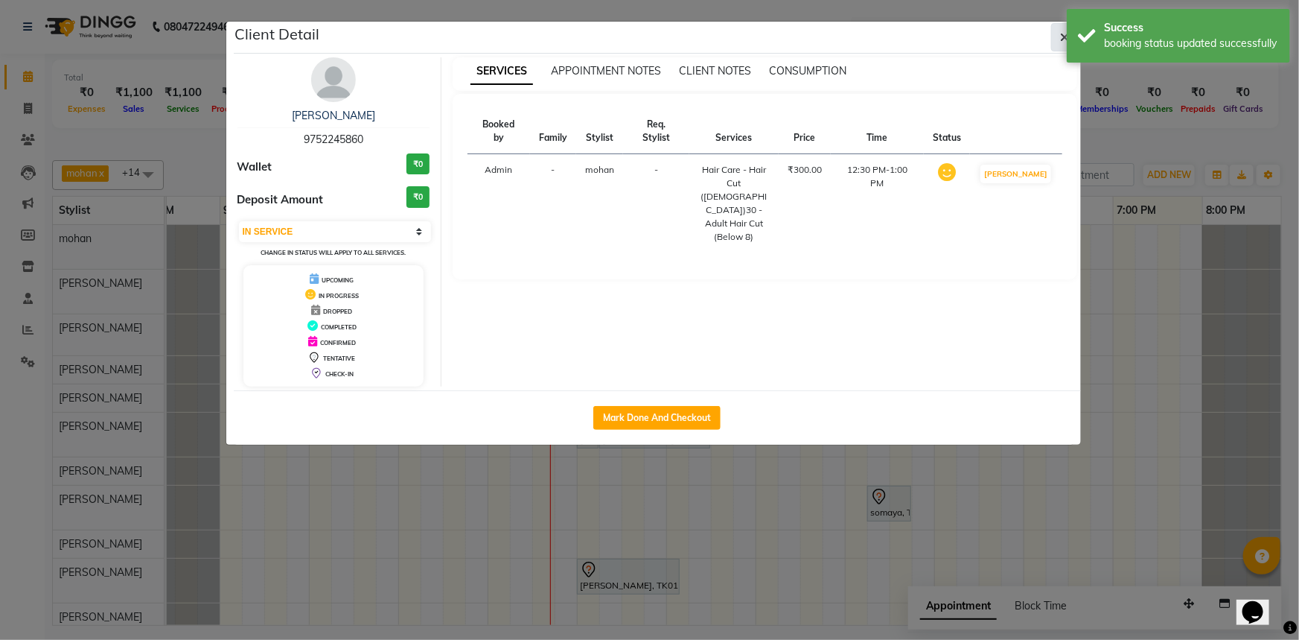
click at [1063, 37] on icon "button" at bounding box center [1065, 37] width 9 height 12
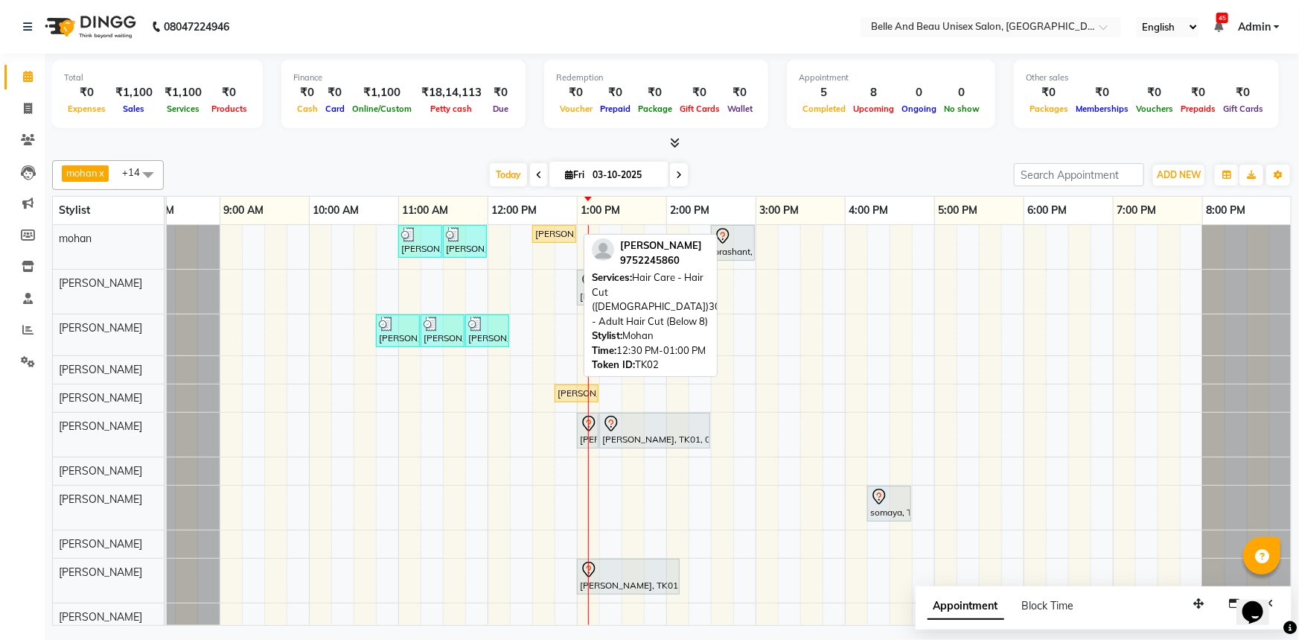
click at [545, 234] on div "[PERSON_NAME], TK02, 12:30 PM-01:00 PM, Hair Care - Hair Cut ([DEMOGRAPHIC_DATA…" at bounding box center [554, 233] width 41 height 13
select select "1"
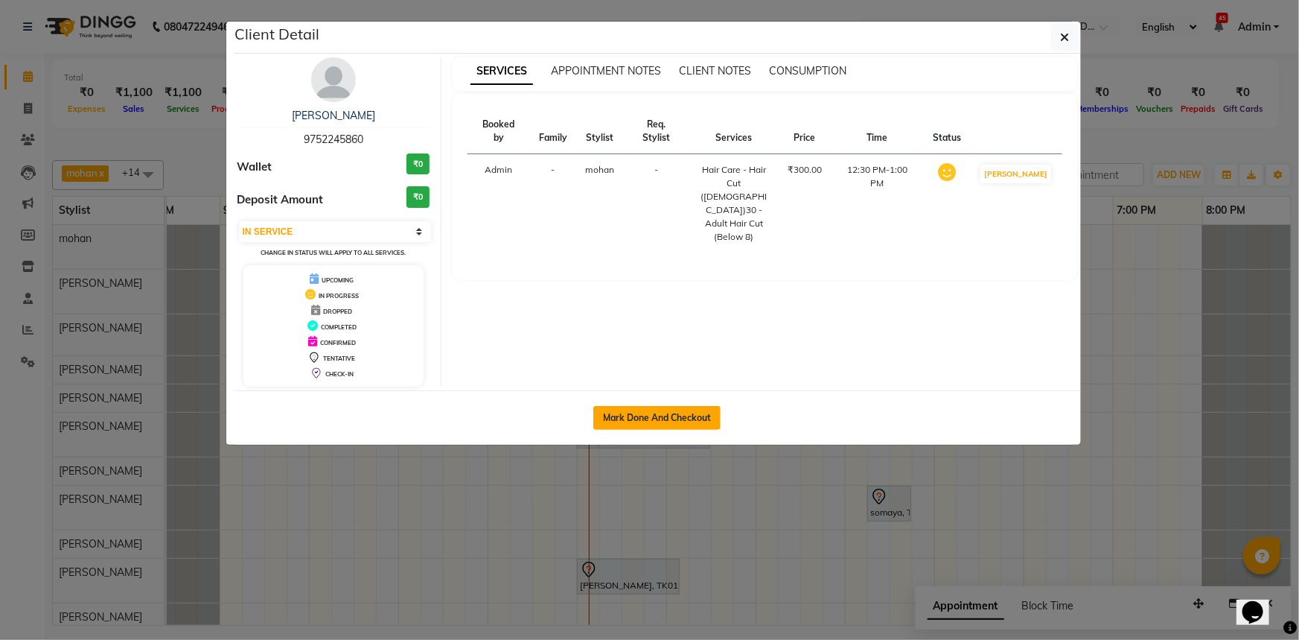
click at [680, 417] on button "Mark Done And Checkout" at bounding box center [656, 418] width 127 height 24
select select "service"
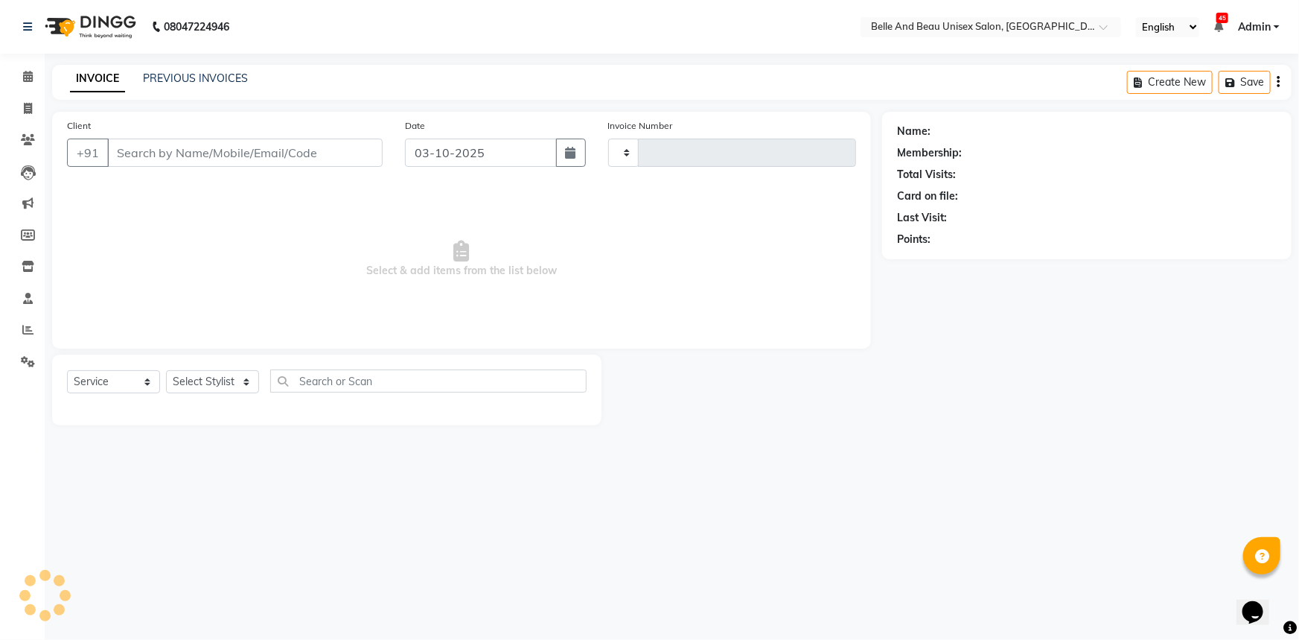
type input "2673"
select select "7066"
select select "60511"
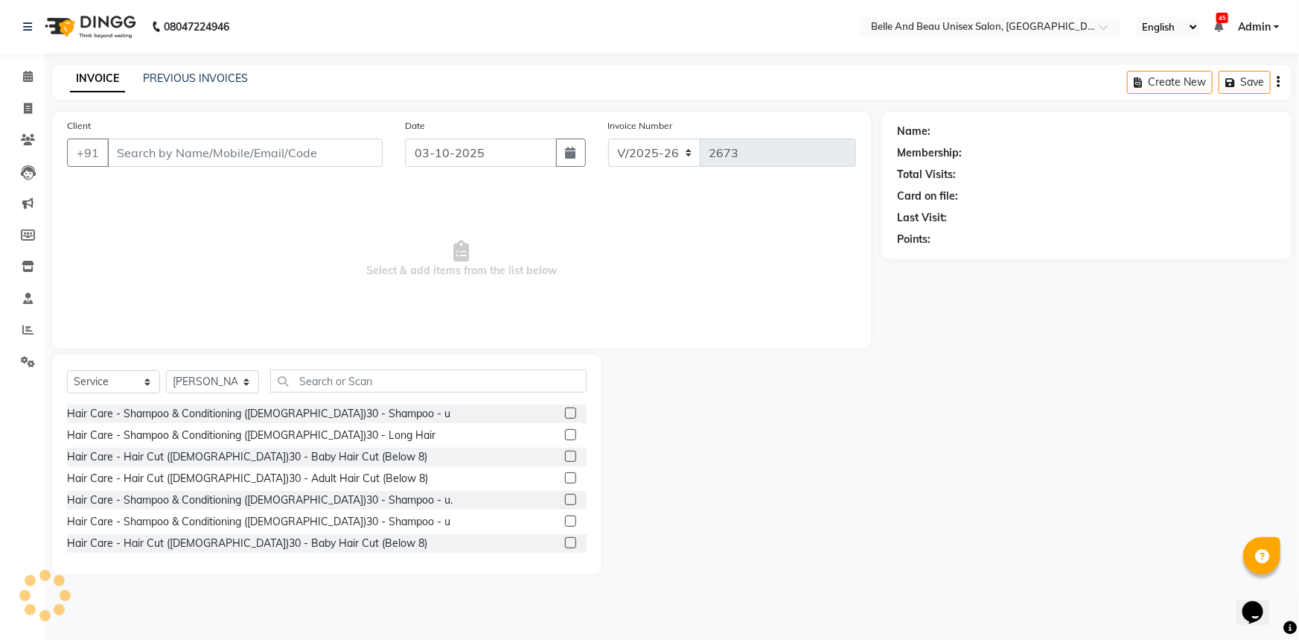
type input "9752245860"
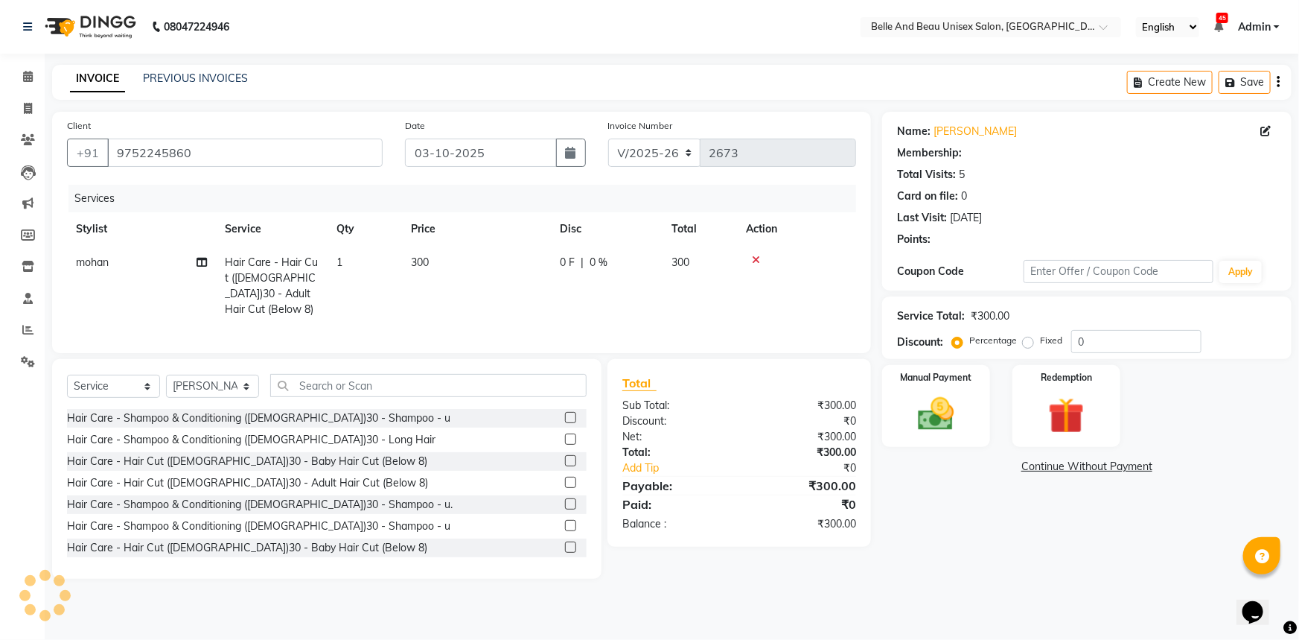
select select "1: Object"
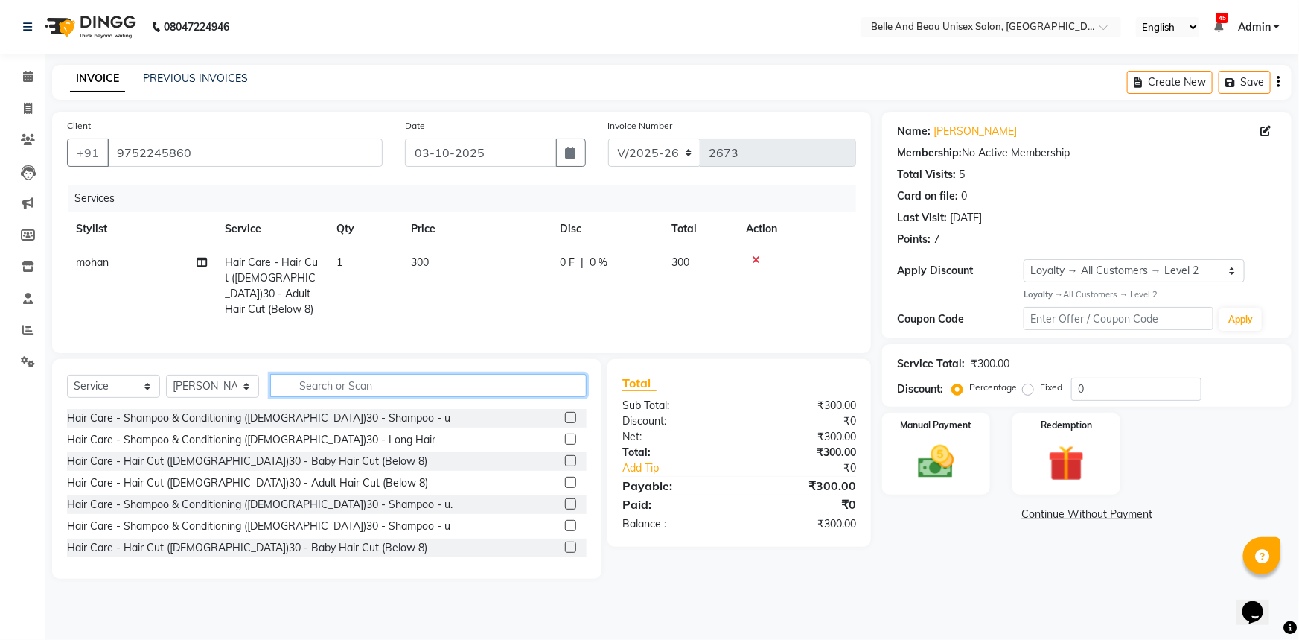
click at [423, 379] on input "text" at bounding box center [428, 385] width 316 height 23
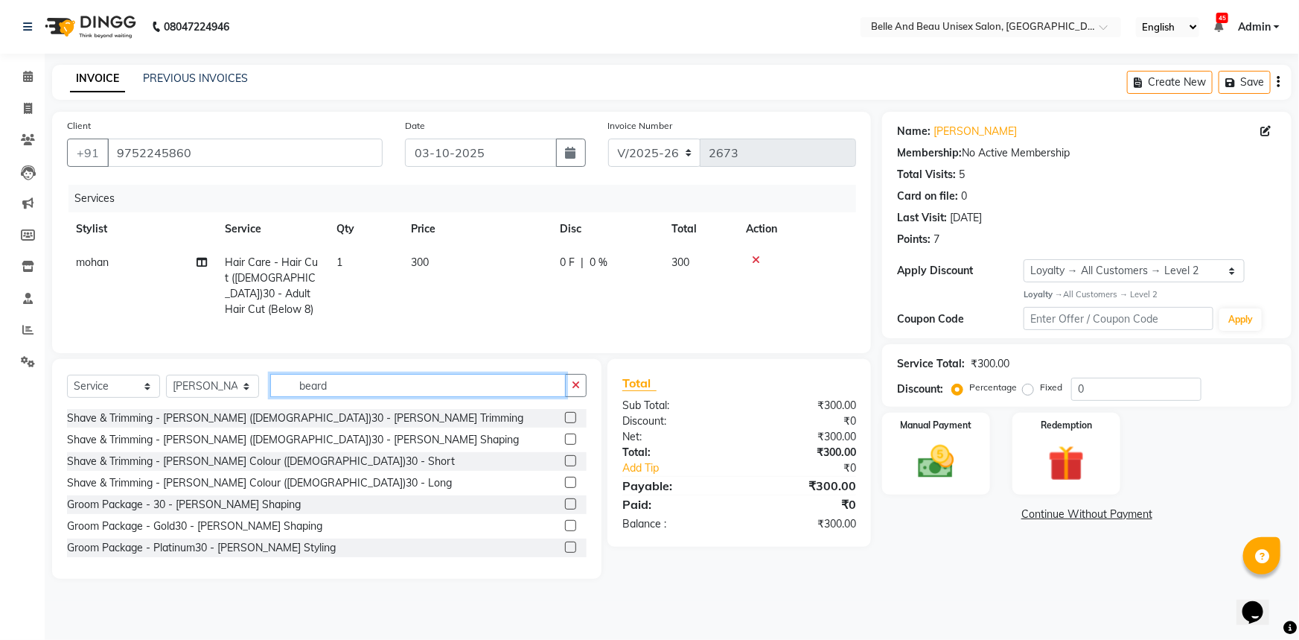
type input "beard"
click at [565, 412] on label at bounding box center [570, 417] width 11 height 11
click at [565, 413] on input "checkbox" at bounding box center [570, 418] width 10 height 10
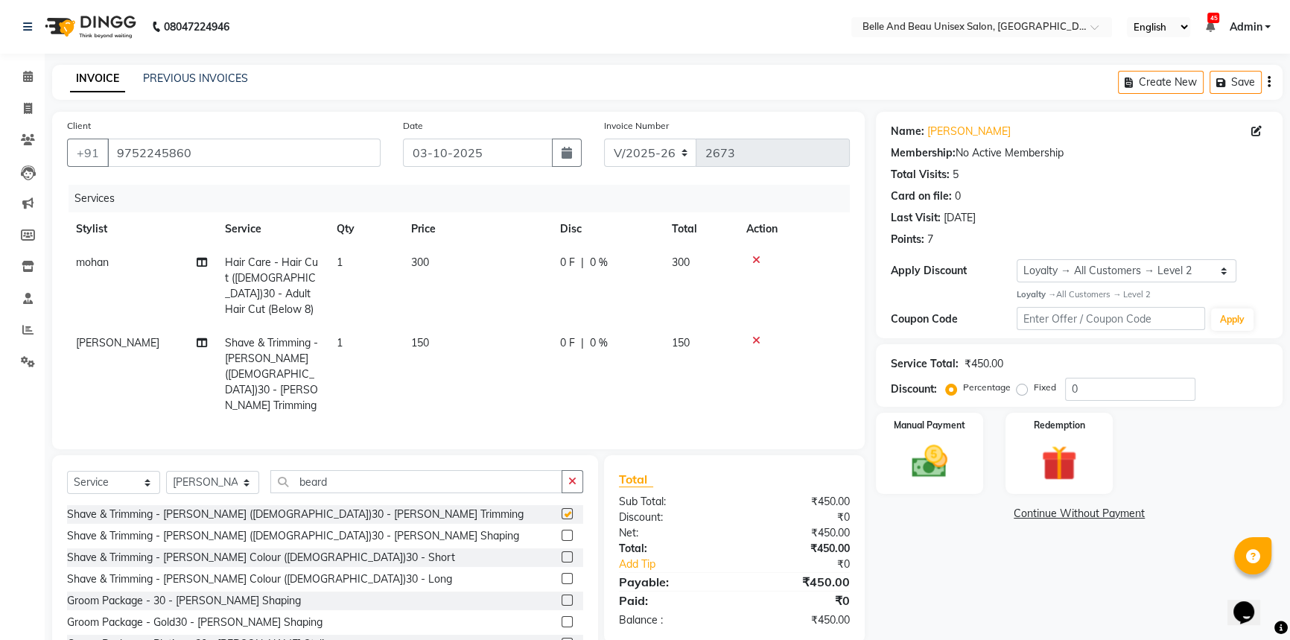
checkbox input "false"
click at [421, 336] on span "150" at bounding box center [420, 342] width 18 height 13
select select "60511"
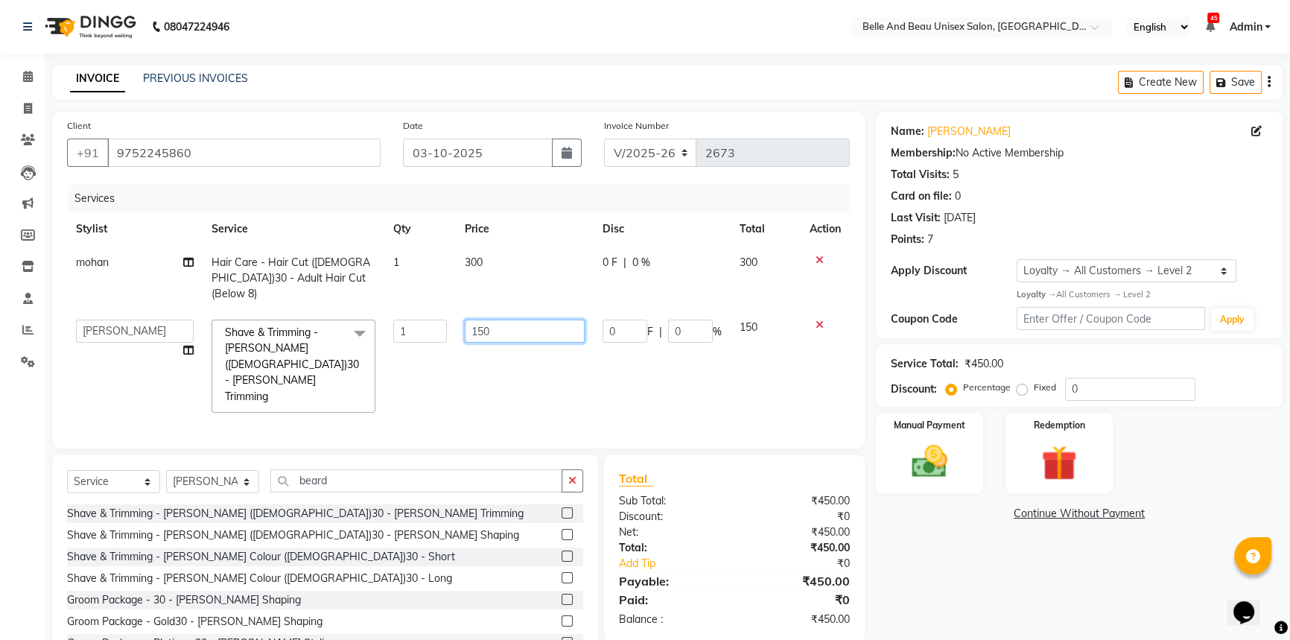
click at [477, 319] on input "150" at bounding box center [525, 330] width 120 height 23
click at [485, 319] on input "150" at bounding box center [525, 330] width 120 height 23
type input "200"
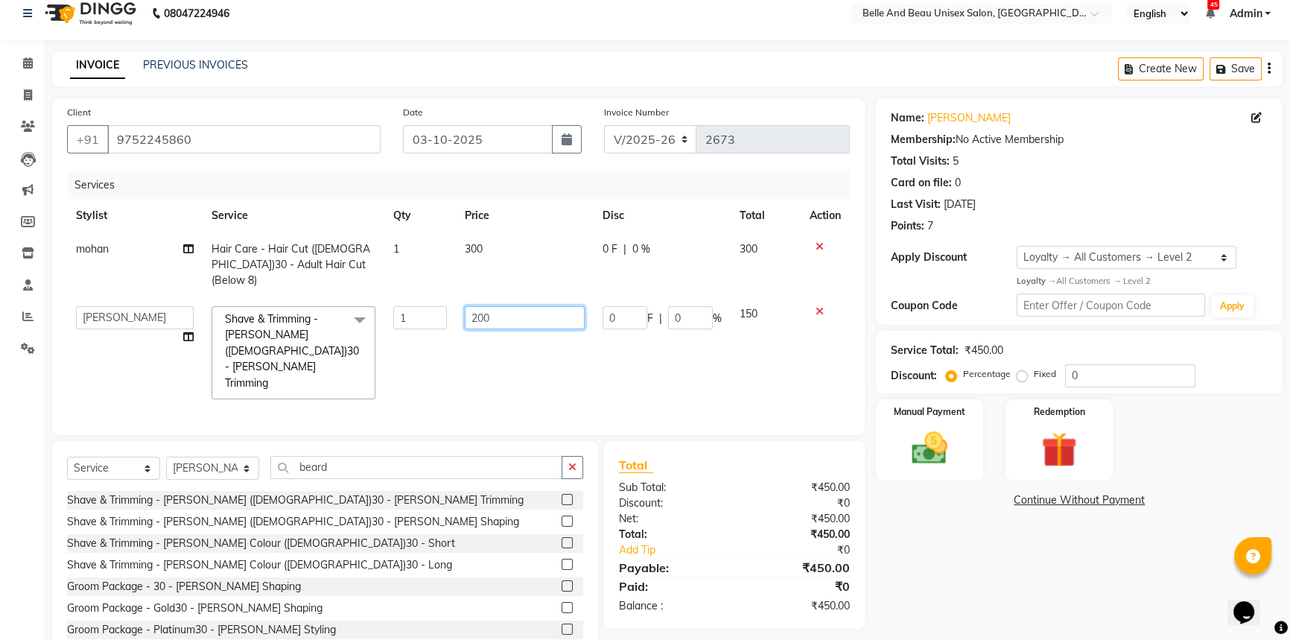
scroll to position [19, 0]
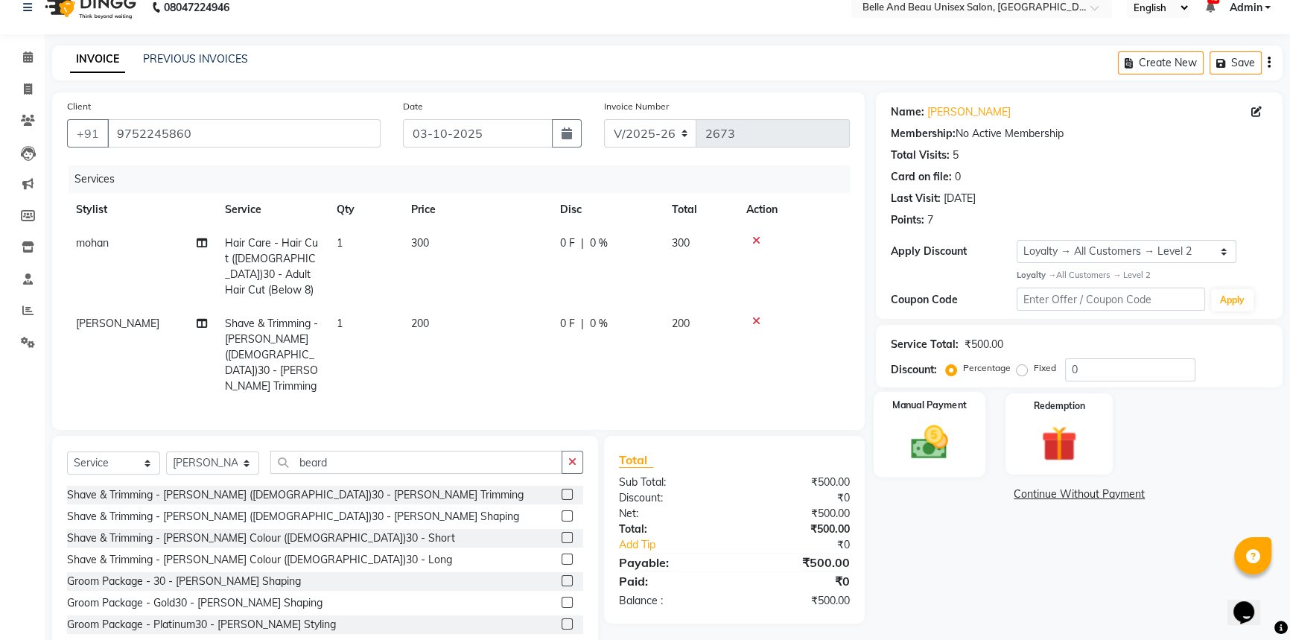
click at [930, 414] on div "Manual Payment" at bounding box center [929, 434] width 112 height 85
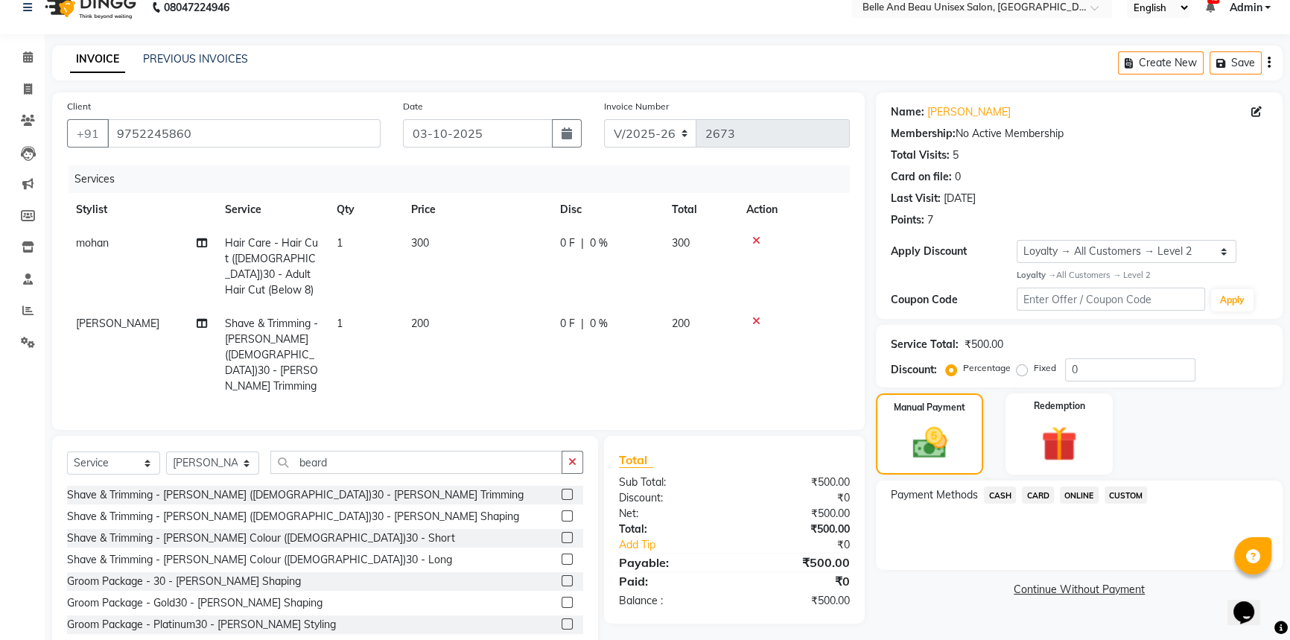
click at [999, 494] on span "CASH" at bounding box center [1000, 494] width 32 height 17
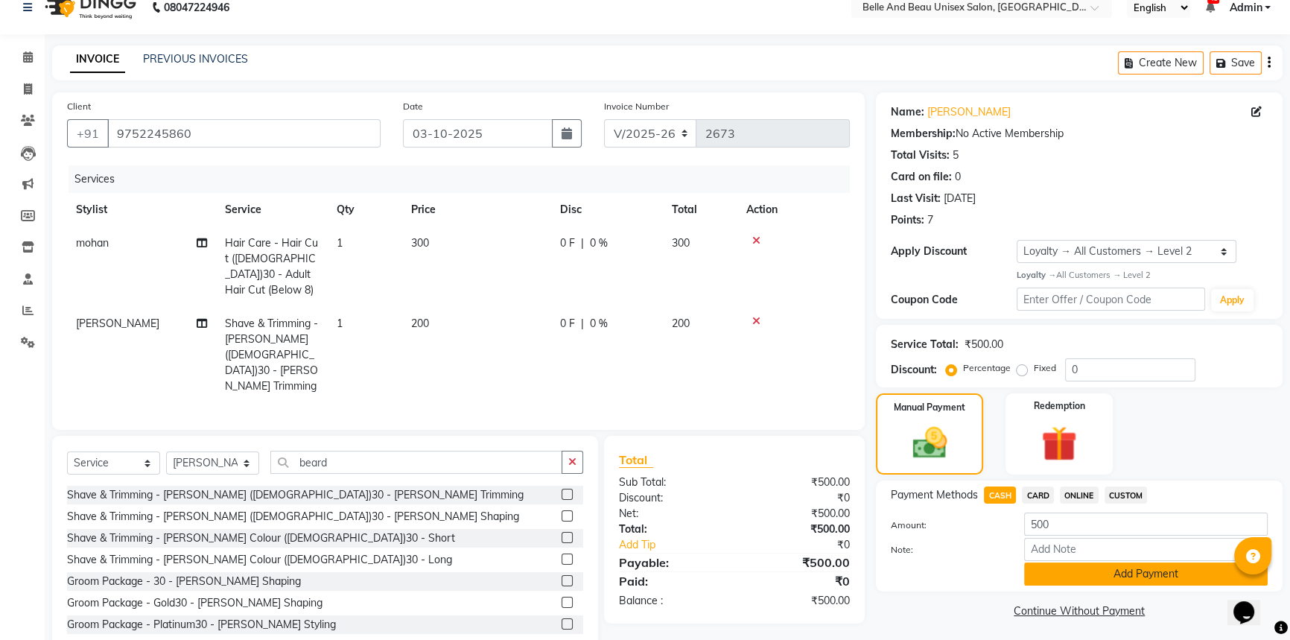
click at [1099, 581] on button "Add Payment" at bounding box center [1145, 573] width 243 height 23
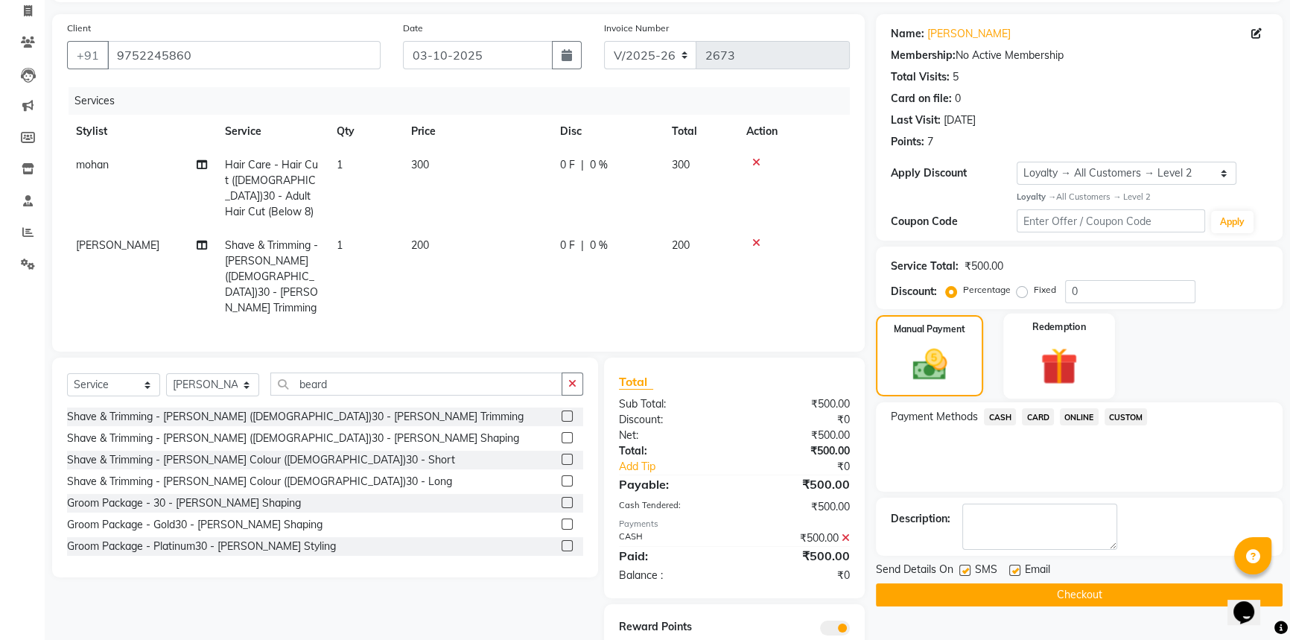
scroll to position [115, 0]
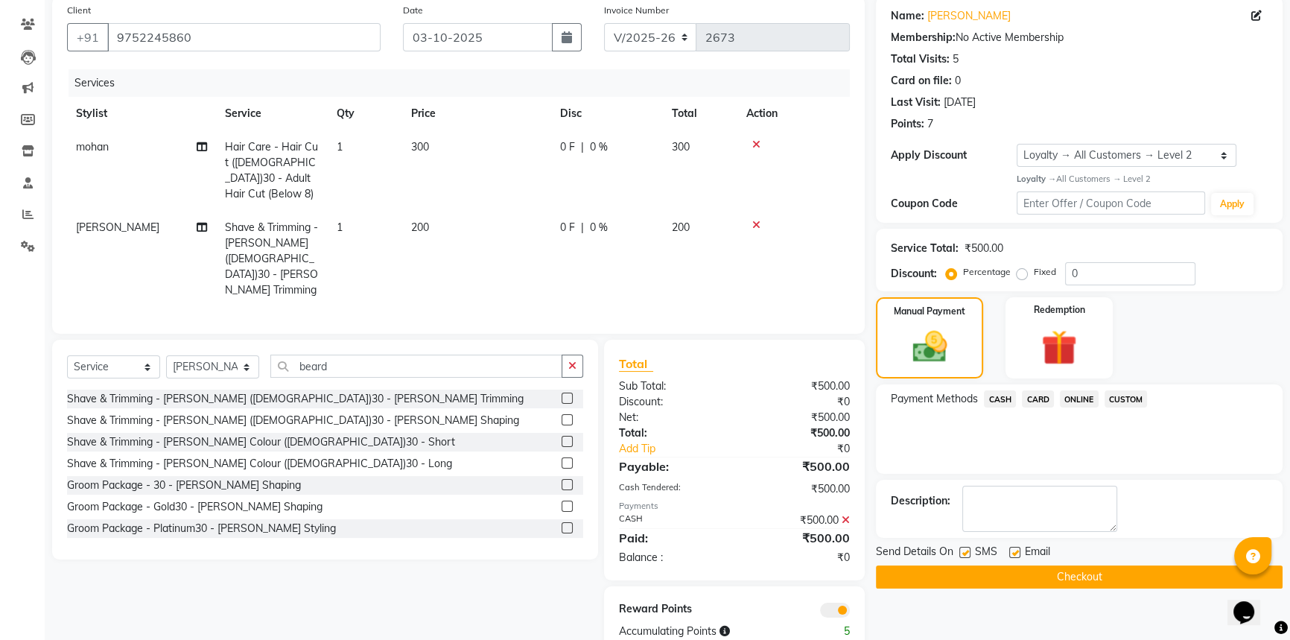
click at [1051, 576] on button "Checkout" at bounding box center [1079, 576] width 407 height 23
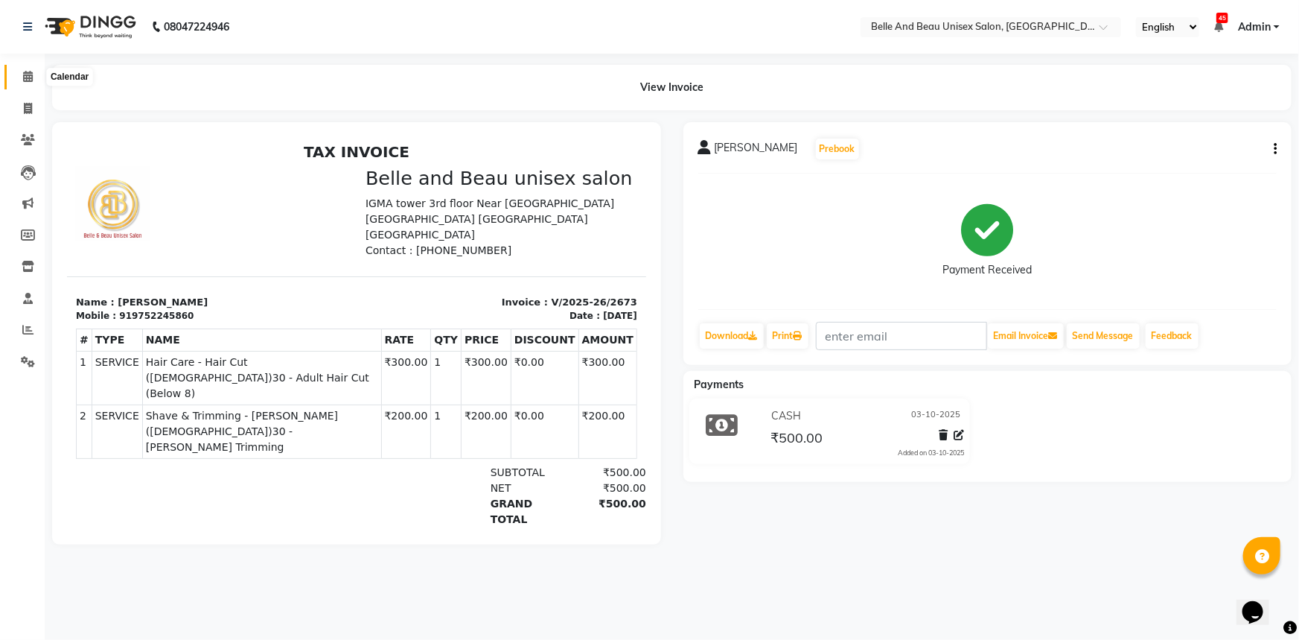
click at [32, 74] on icon at bounding box center [28, 76] width 10 height 11
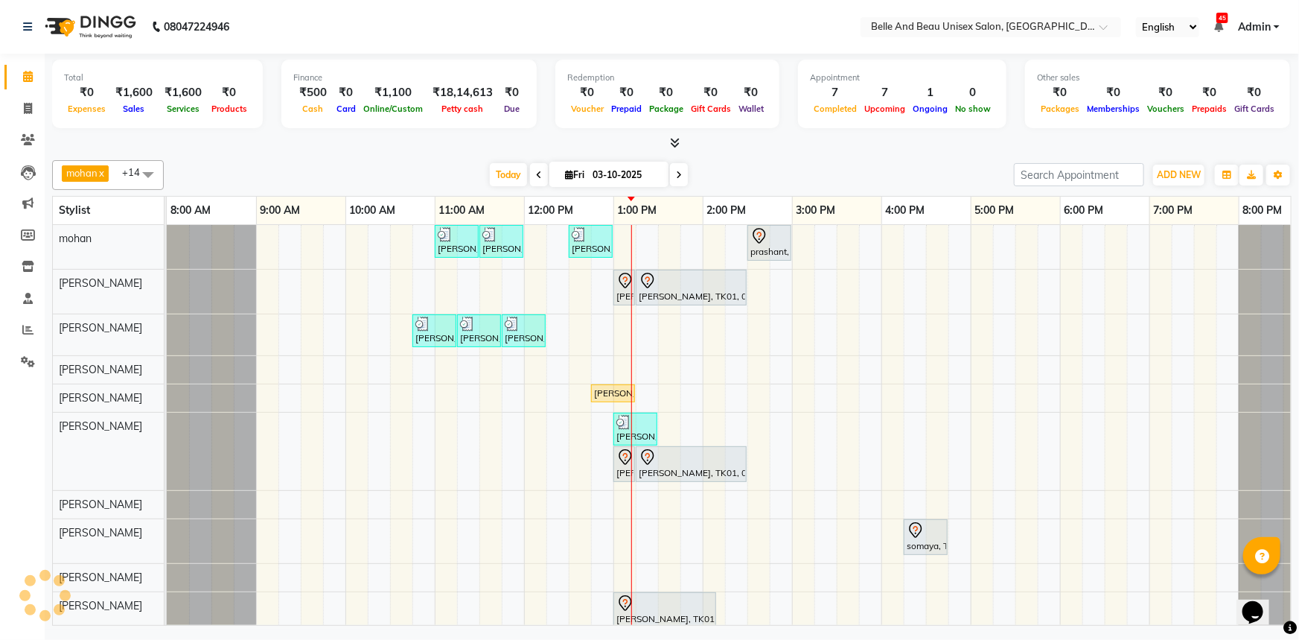
scroll to position [0, 36]
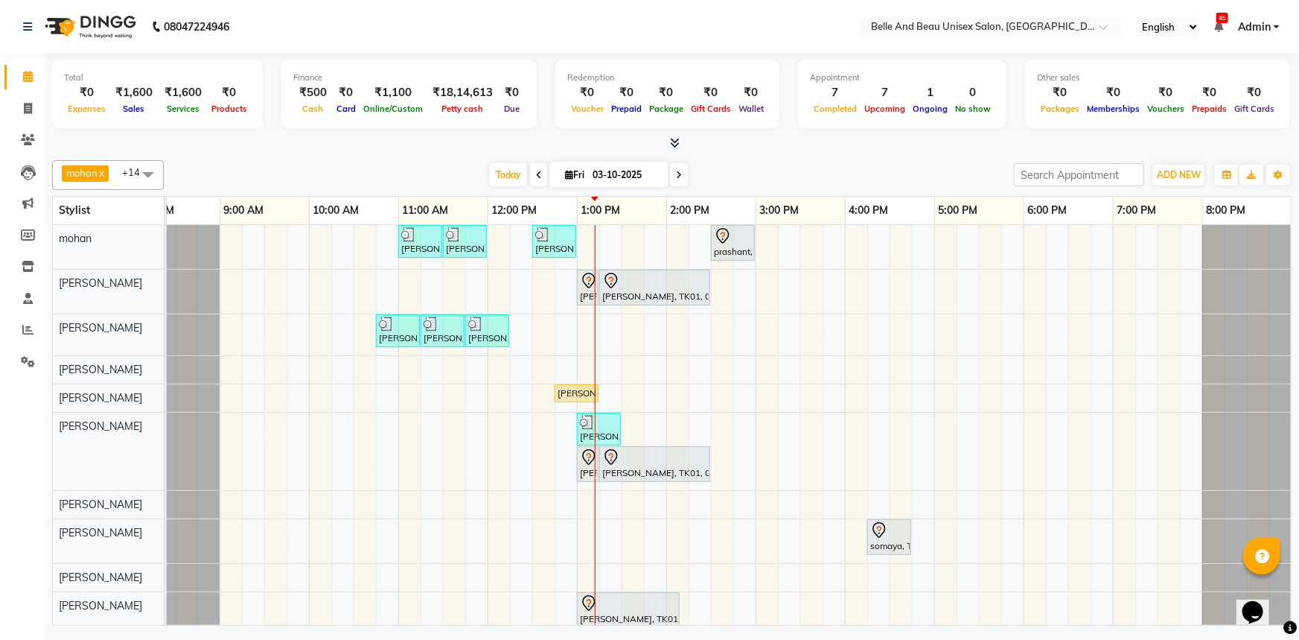
click at [677, 177] on icon at bounding box center [679, 175] width 6 height 9
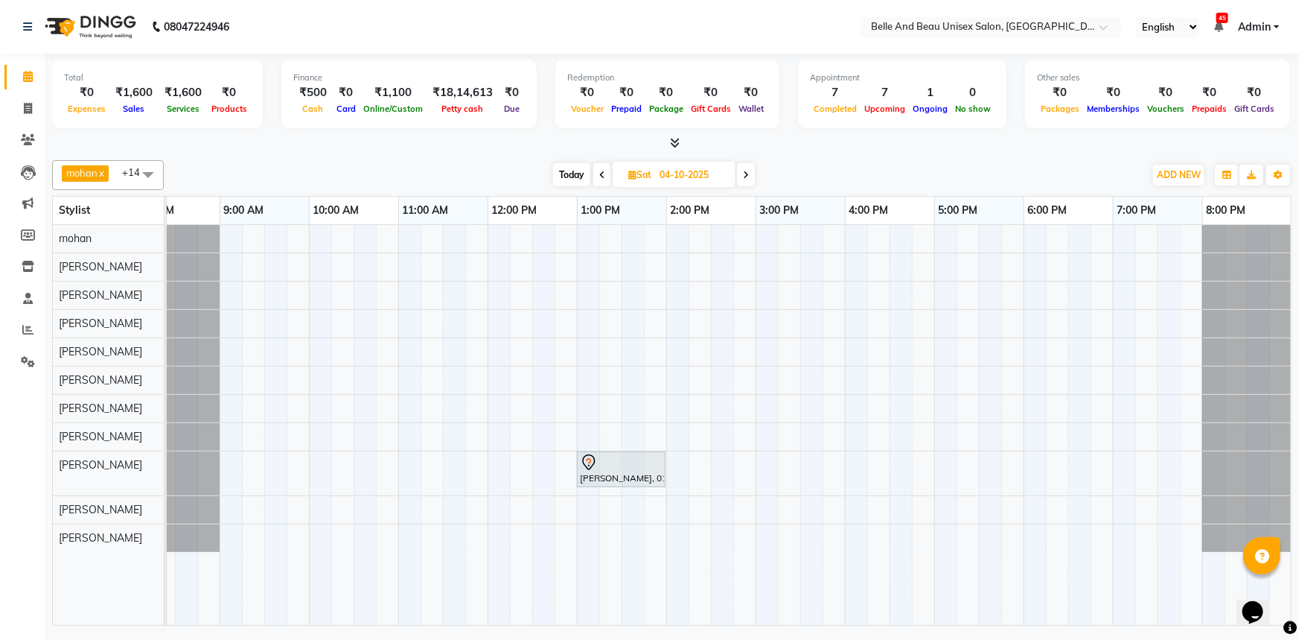
click at [601, 179] on span at bounding box center [602, 174] width 18 height 23
type input "03-10-2025"
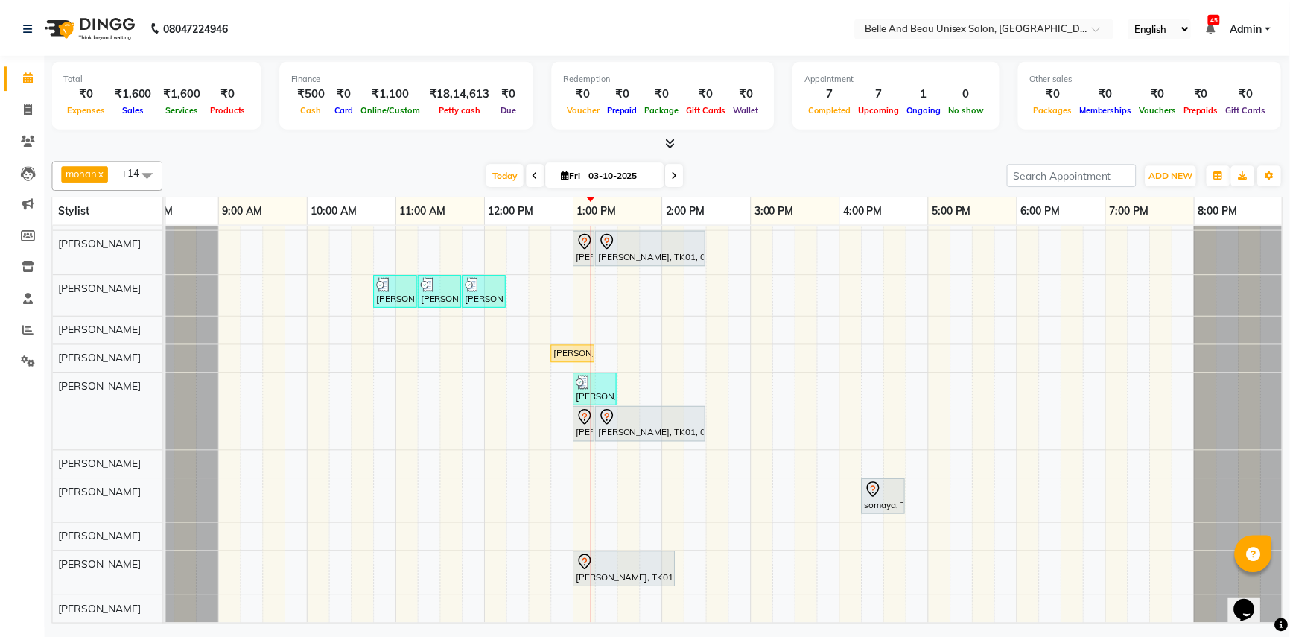
scroll to position [0, 0]
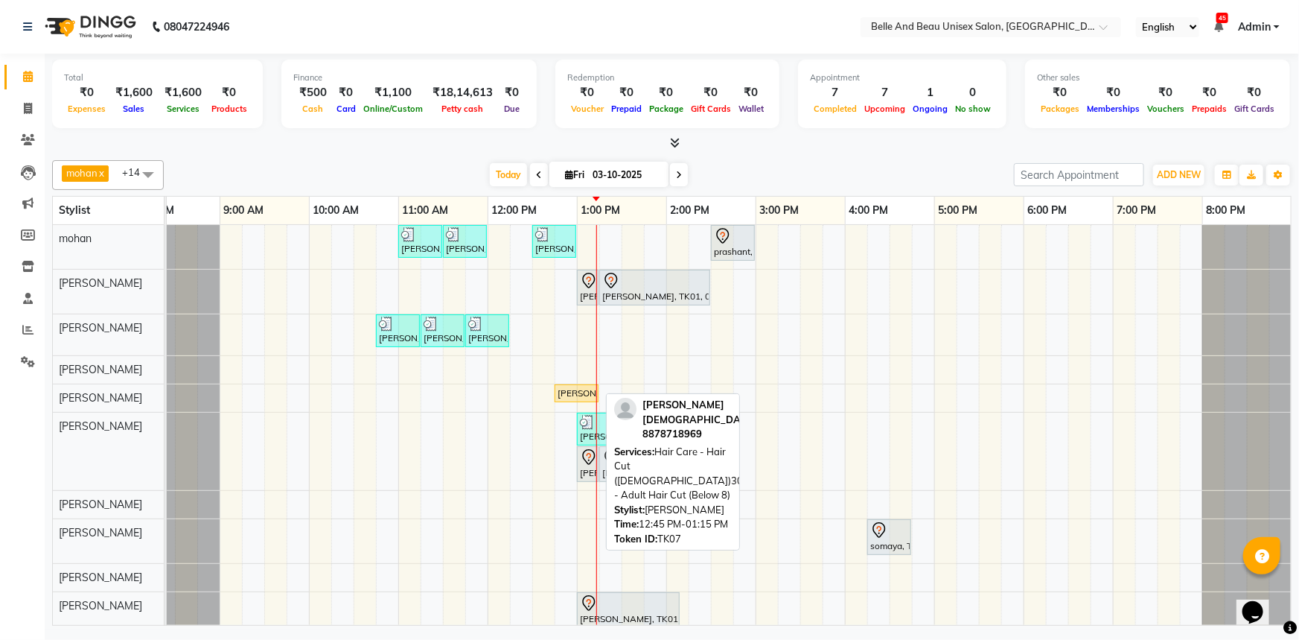
click at [577, 395] on div "[PERSON_NAME], TK07, 12:45 PM-01:15 PM, Hair Care - Hair Cut ([DEMOGRAPHIC_DATA…" at bounding box center [576, 392] width 41 height 13
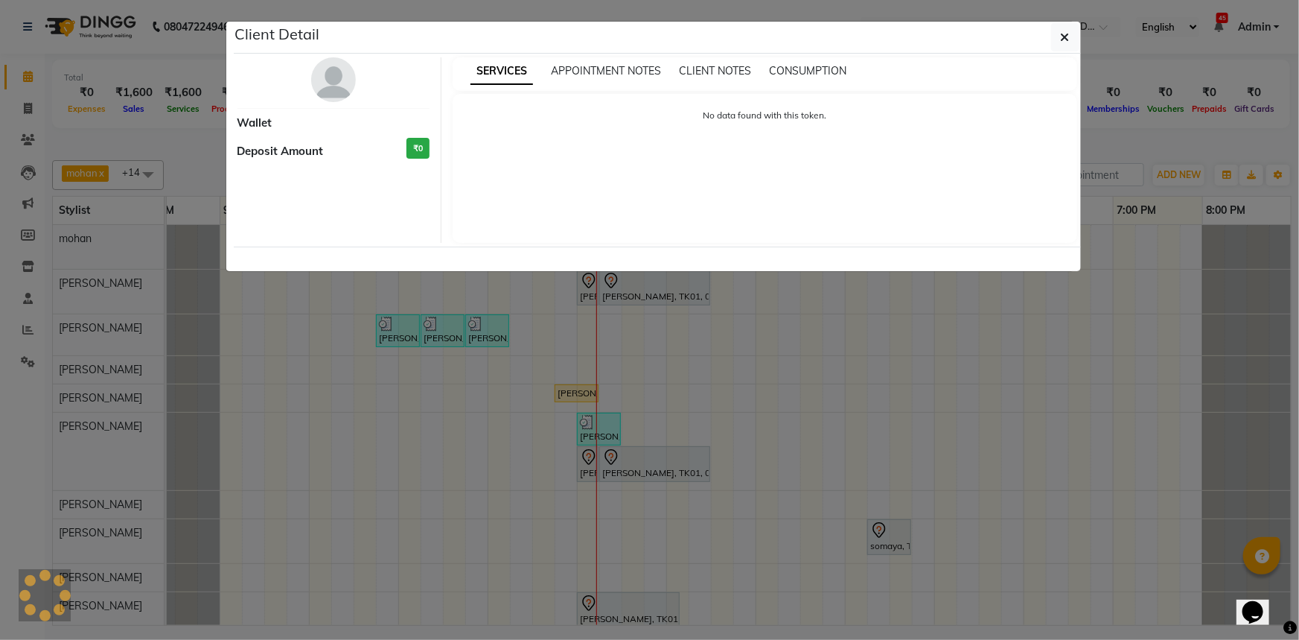
select select "1"
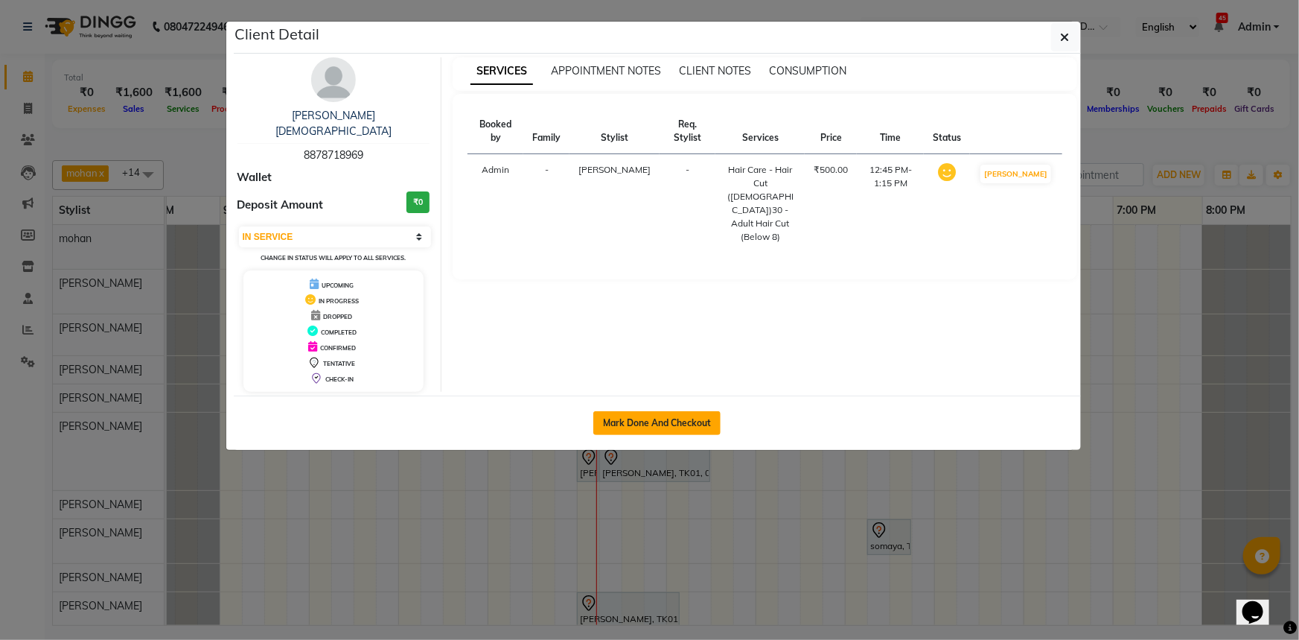
click at [699, 411] on button "Mark Done And Checkout" at bounding box center [656, 423] width 127 height 24
select select "7066"
select select "service"
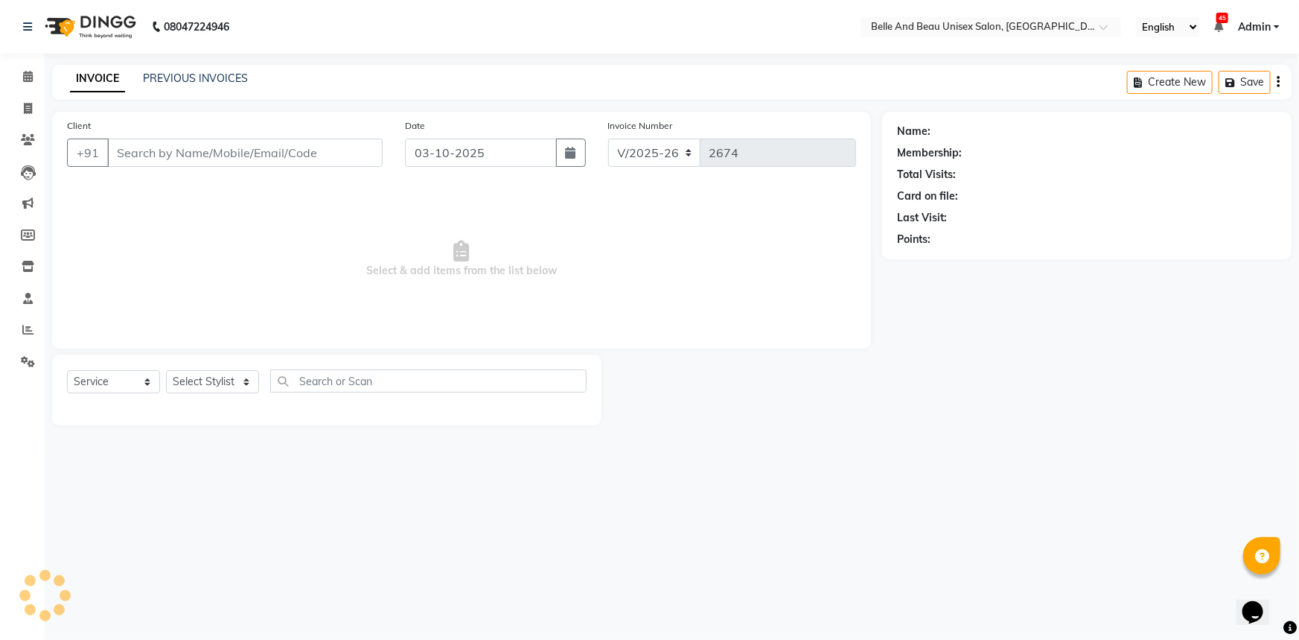
select select "60511"
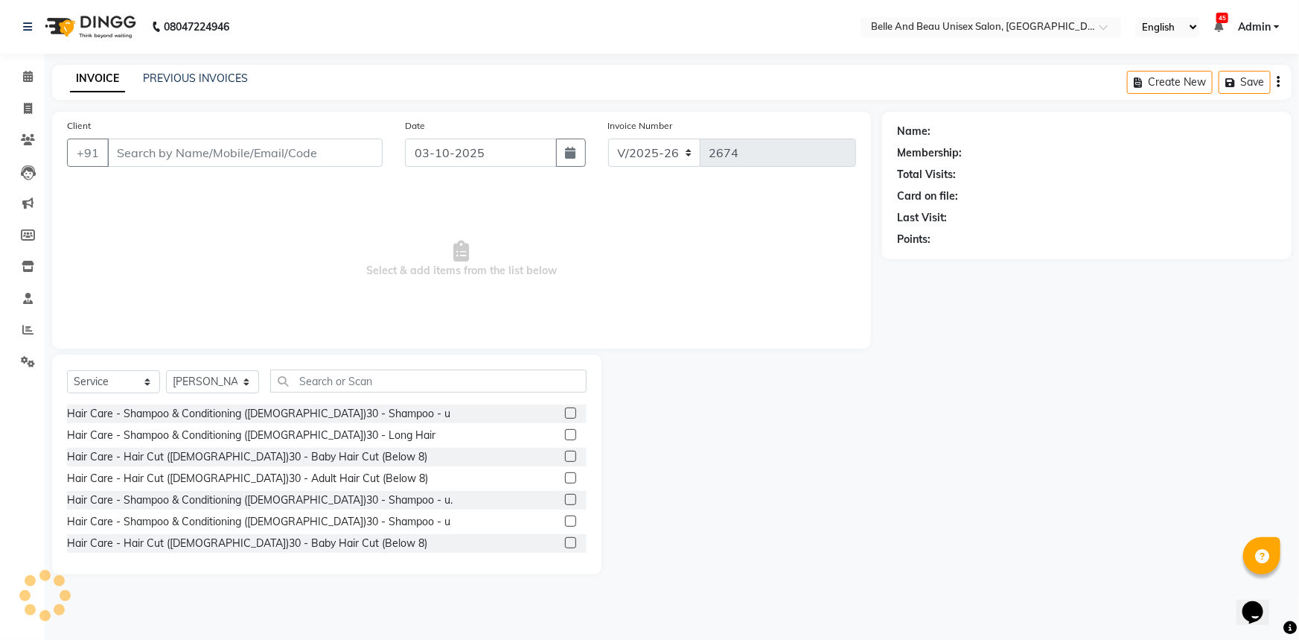
type input "8878718969"
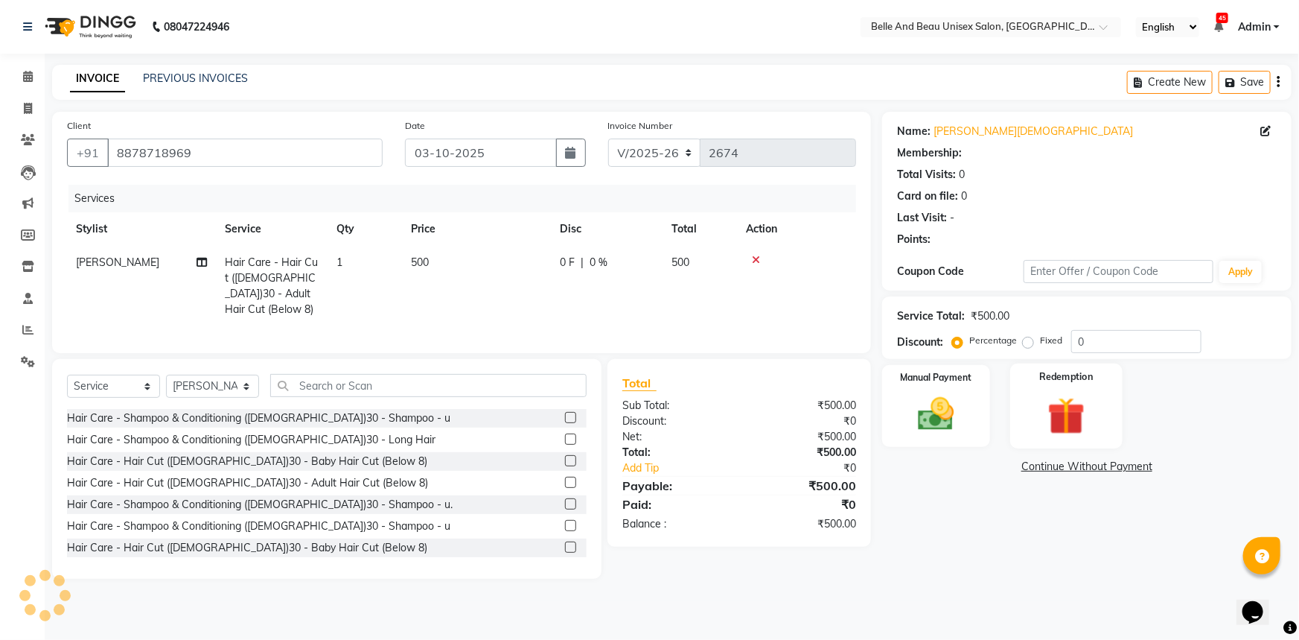
select select "1: Object"
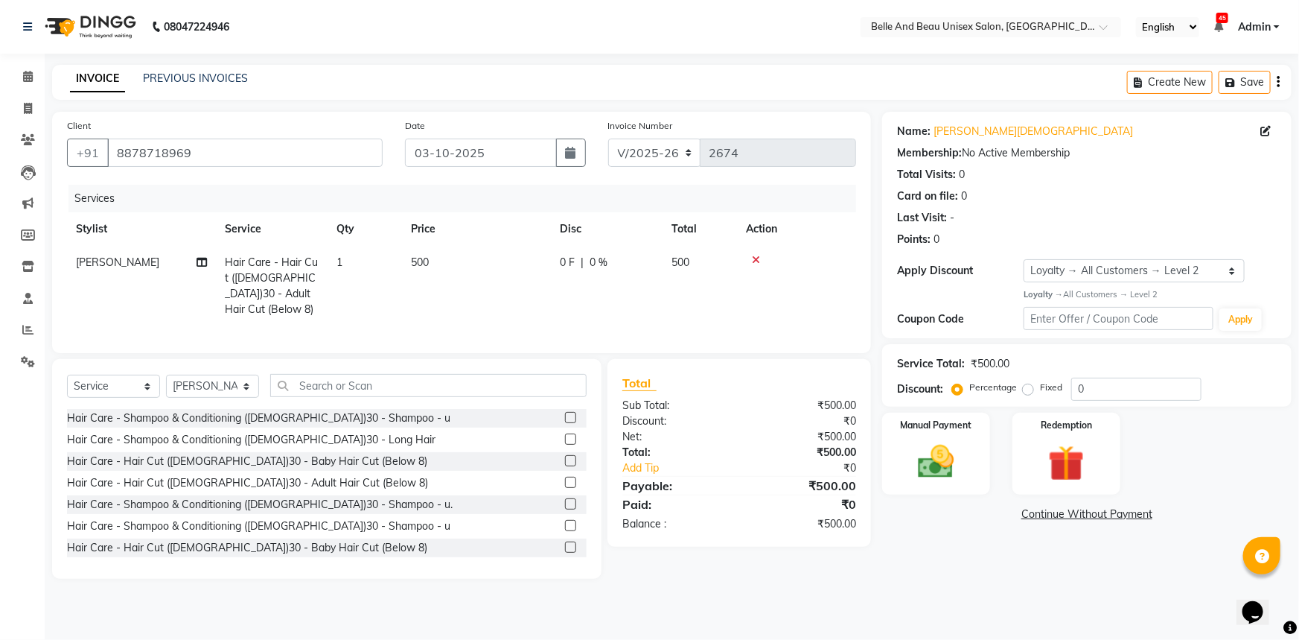
click at [435, 264] on td "500" at bounding box center [476, 286] width 149 height 80
select select "59701"
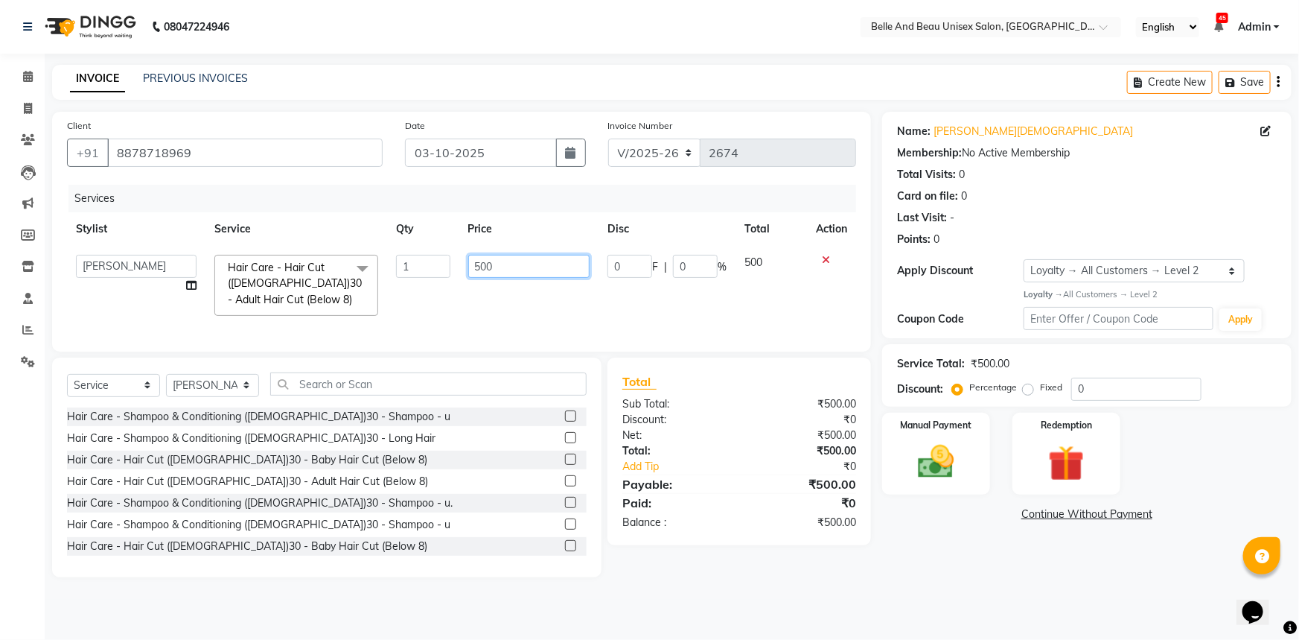
click at [528, 273] on input "500" at bounding box center [529, 266] width 122 height 23
type input "5"
type input "700"
click at [529, 305] on td "700" at bounding box center [529, 285] width 140 height 79
select select "59701"
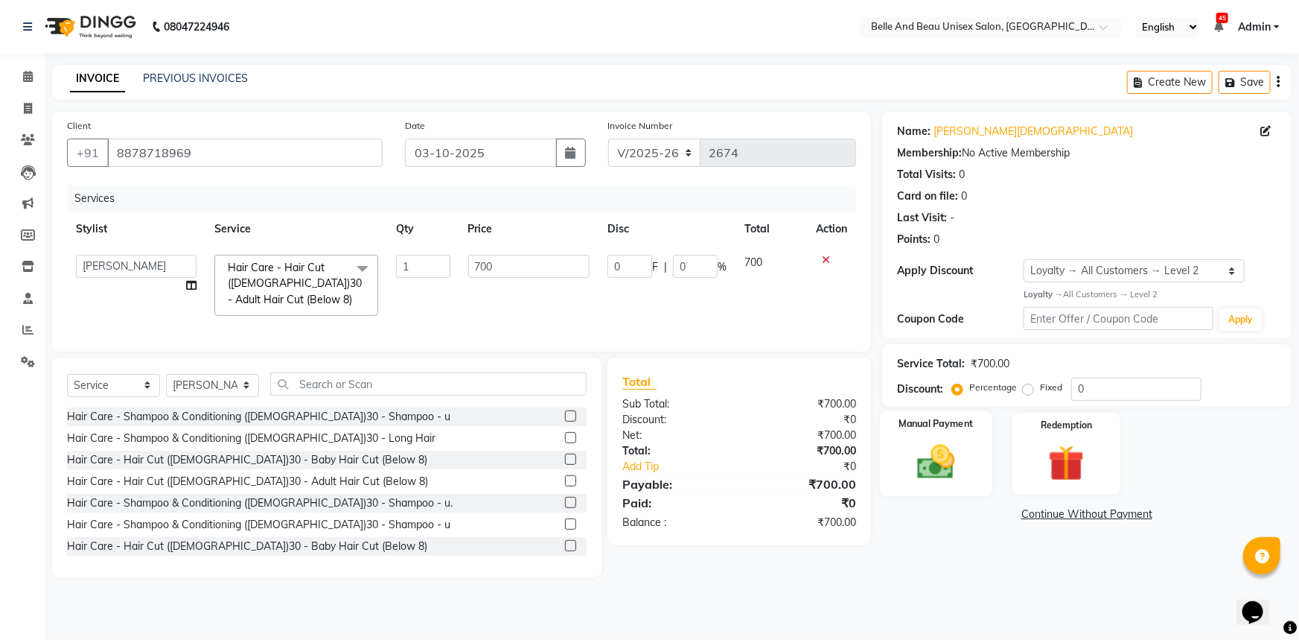
click at [935, 478] on img at bounding box center [936, 461] width 61 height 43
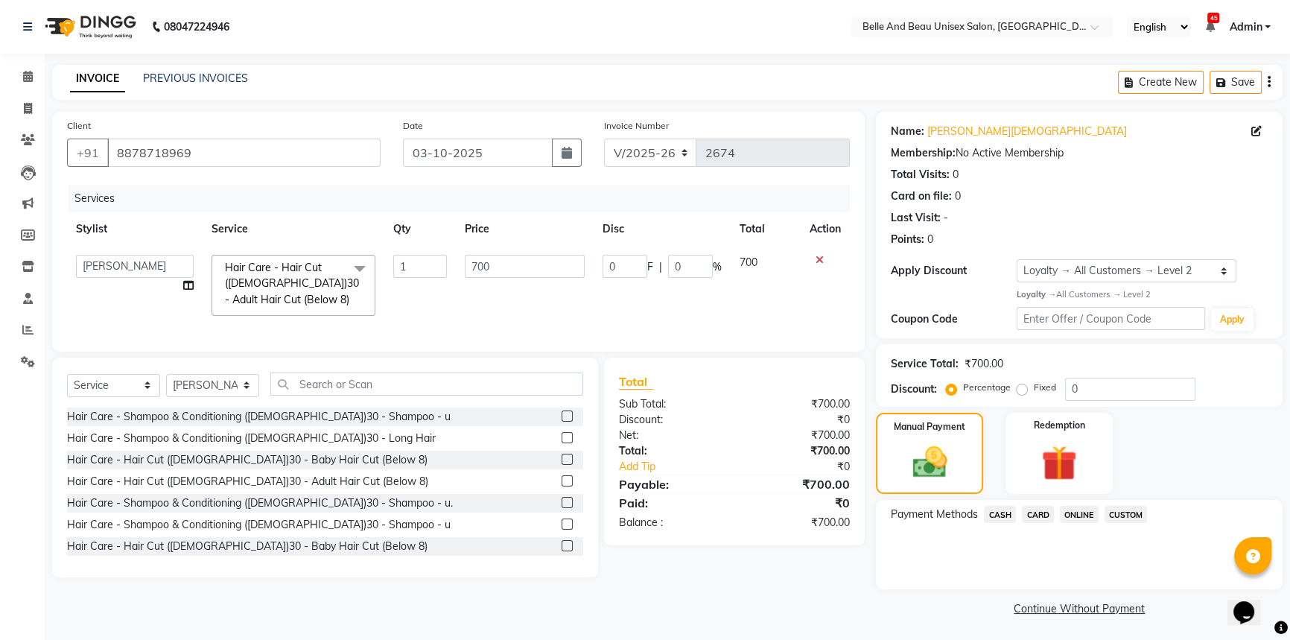
click at [992, 513] on span "CASH" at bounding box center [1000, 514] width 32 height 17
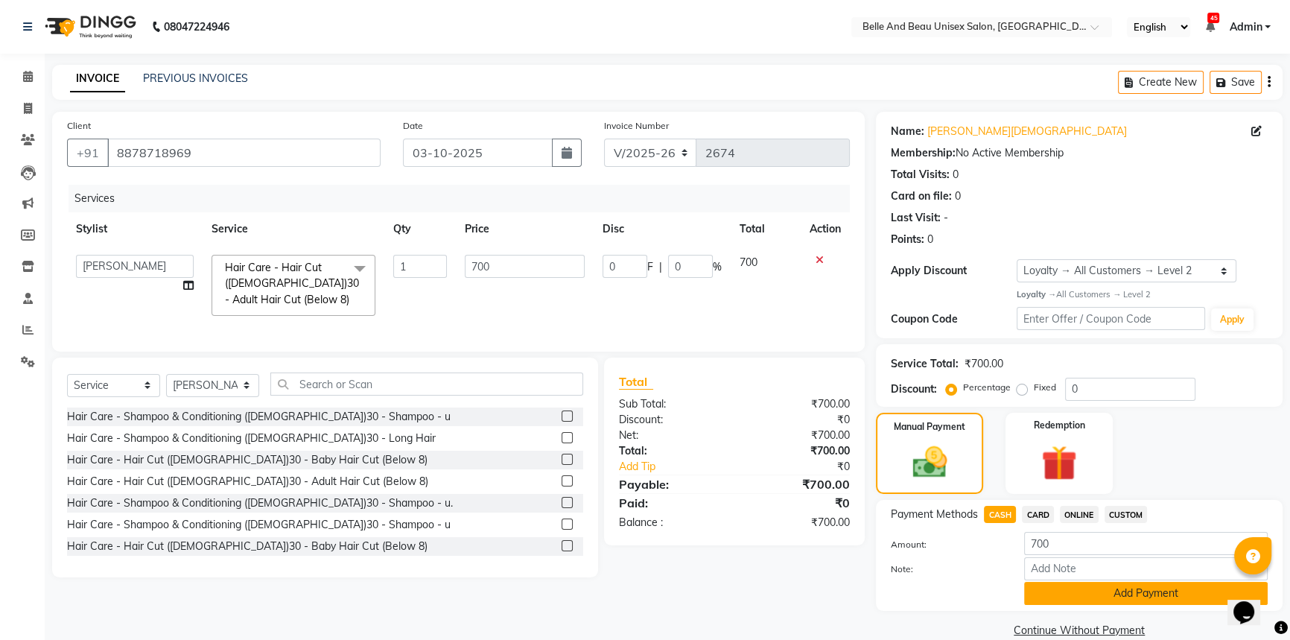
click at [1058, 593] on button "Add Payment" at bounding box center [1145, 593] width 243 height 23
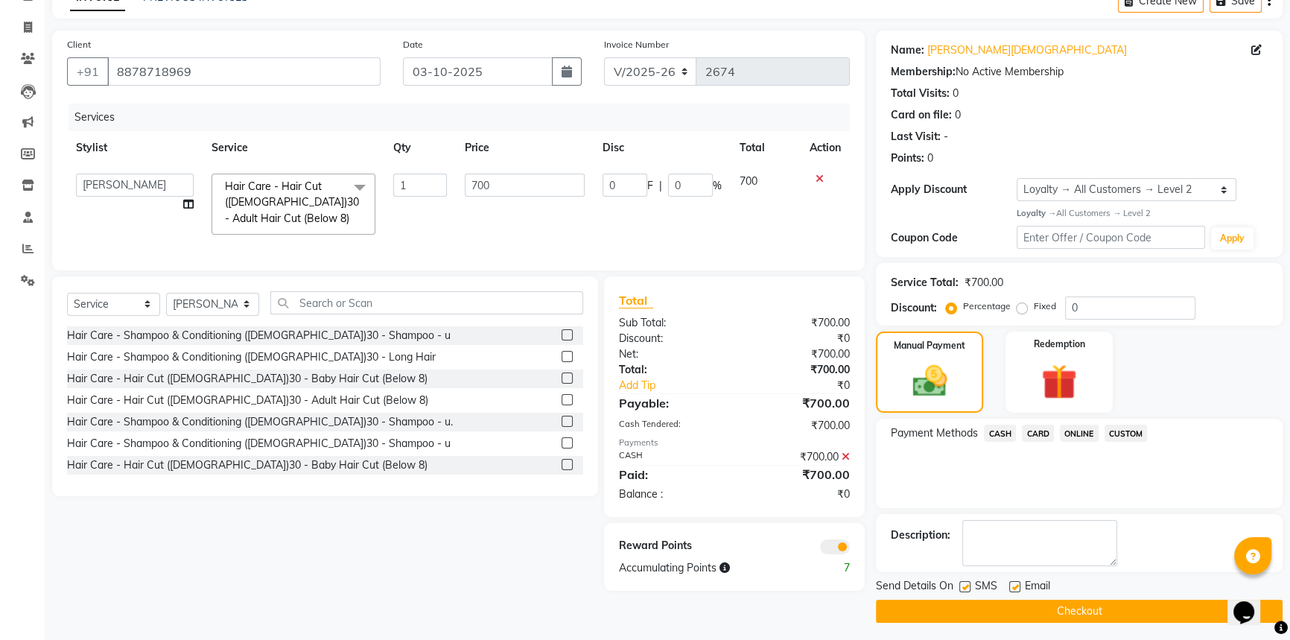
scroll to position [86, 0]
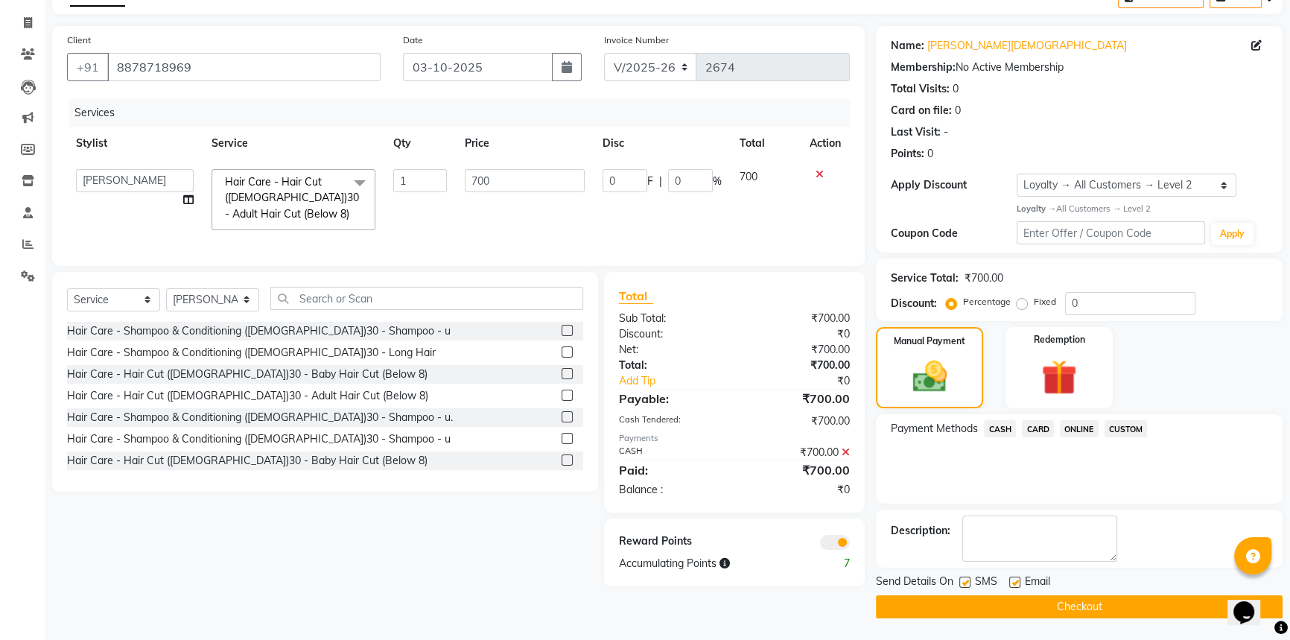
click at [1061, 608] on button "Checkout" at bounding box center [1079, 606] width 407 height 23
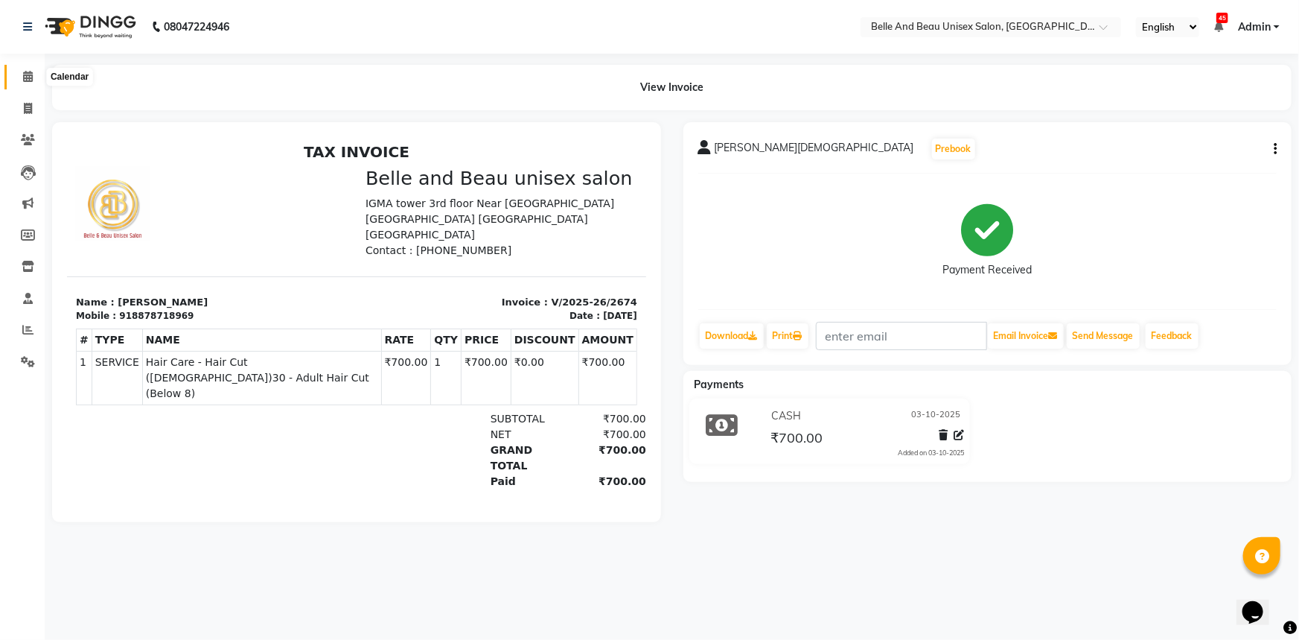
click at [30, 82] on span at bounding box center [28, 77] width 26 height 17
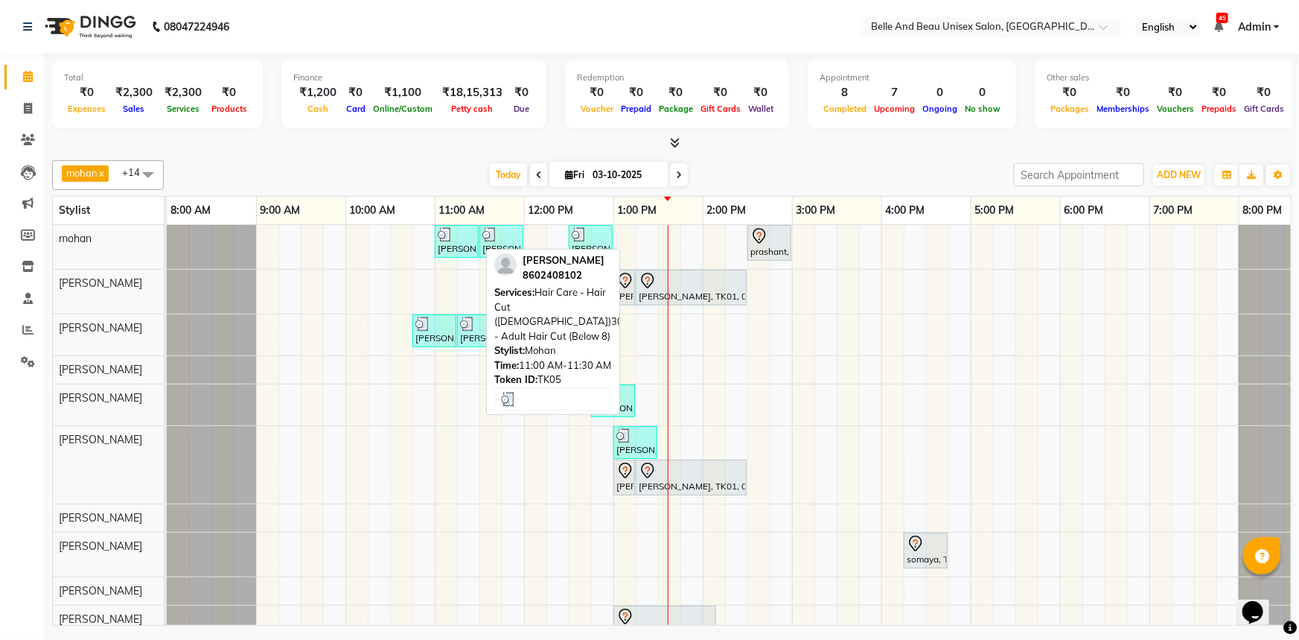
click at [450, 238] on img at bounding box center [445, 234] width 15 height 15
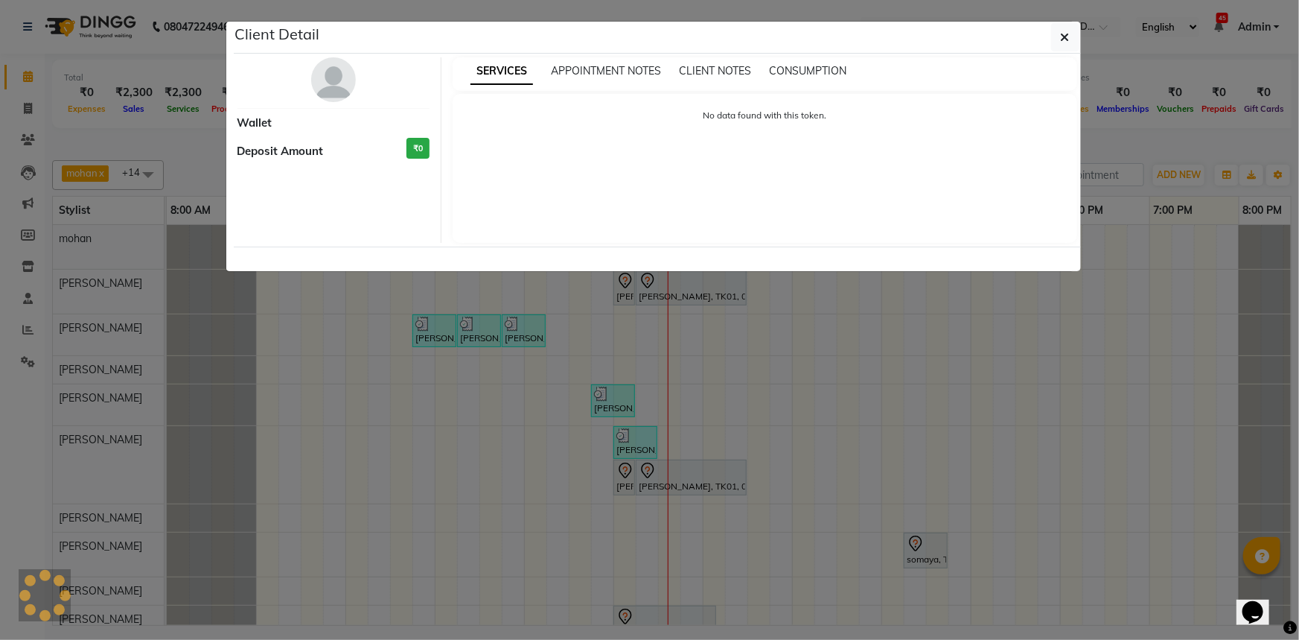
select select "3"
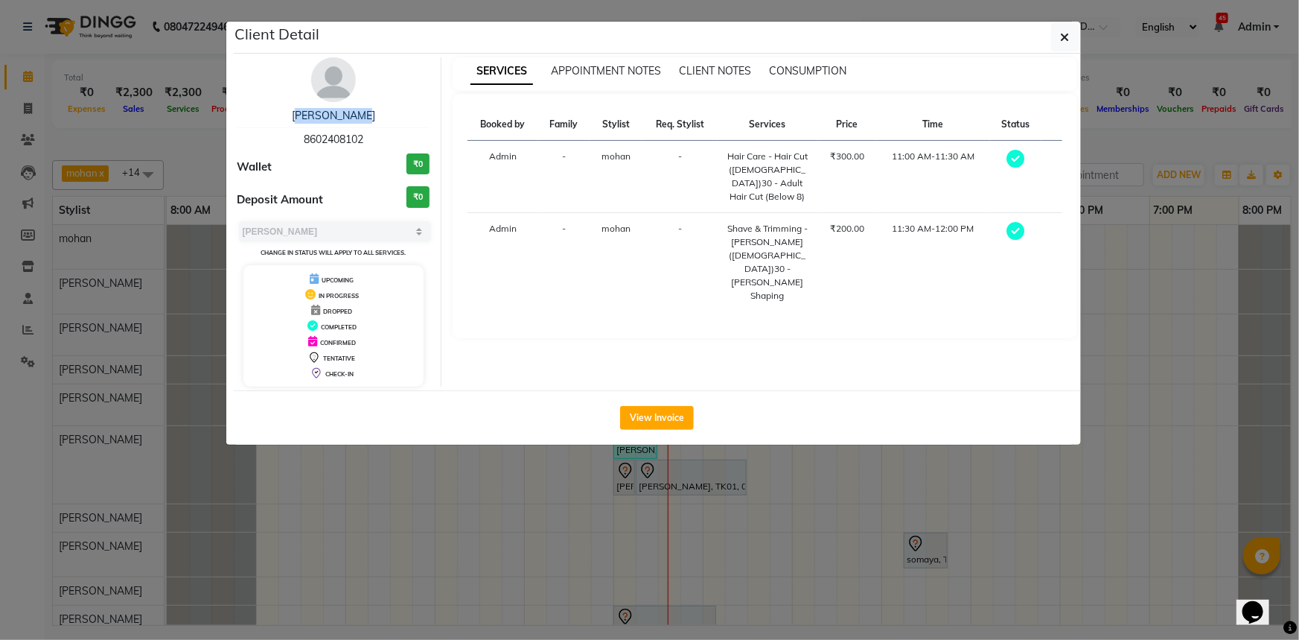
drag, startPoint x: 294, startPoint y: 111, endPoint x: 380, endPoint y: 119, distance: 86.0
click at [380, 119] on div "Ankit Singh" at bounding box center [334, 116] width 193 height 16
copy link "Ankit Singh"
click at [324, 131] on div "Ankit Singh 8602408102" at bounding box center [334, 127] width 193 height 39
click at [325, 131] on div "Ankit Singh 8602408102" at bounding box center [334, 127] width 193 height 39
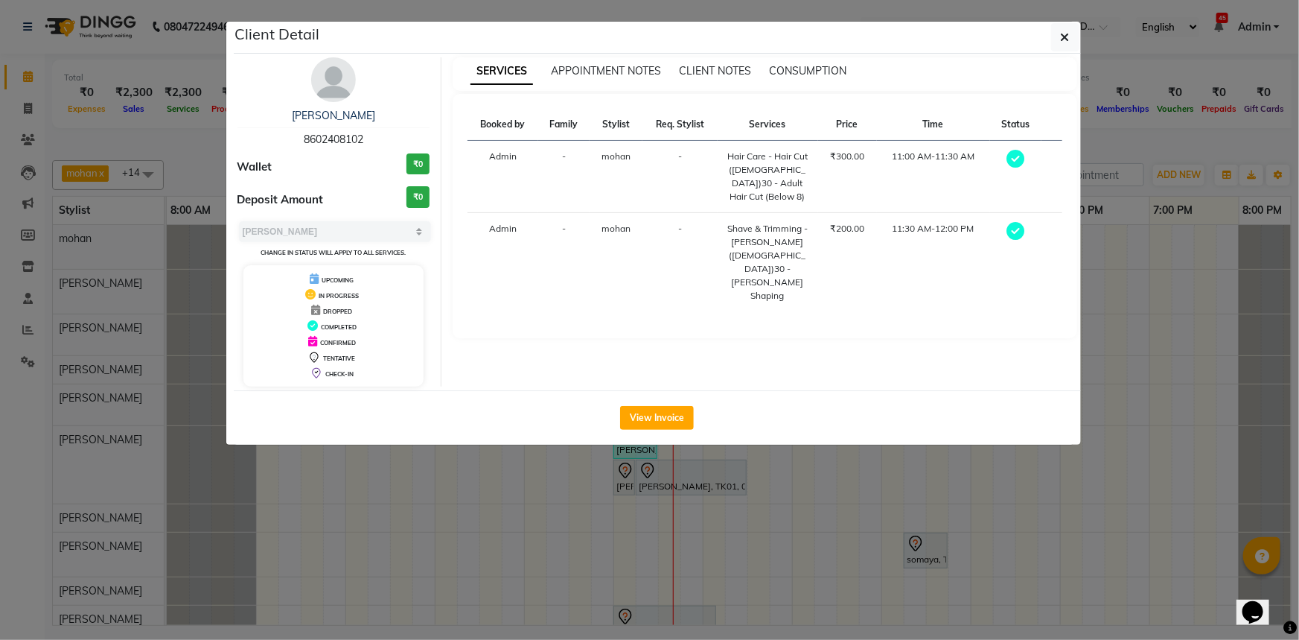
copy span "8602408102"
click at [662, 409] on button "View Invoice" at bounding box center [657, 418] width 74 height 24
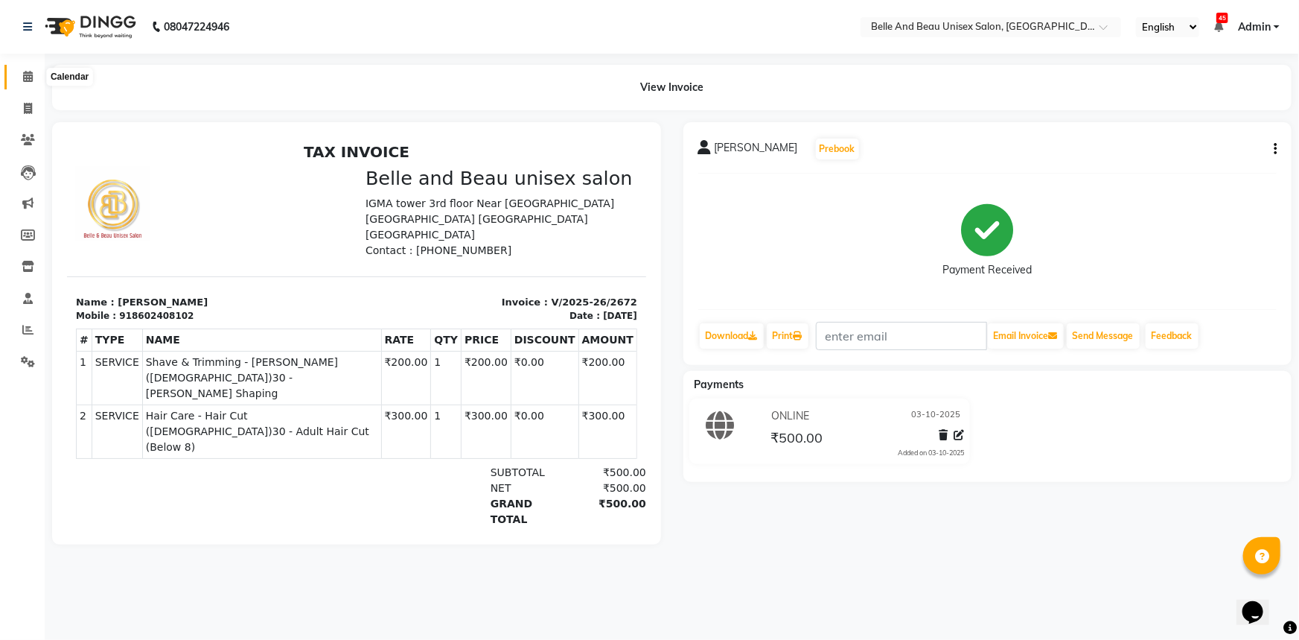
click at [31, 81] on icon at bounding box center [28, 76] width 10 height 11
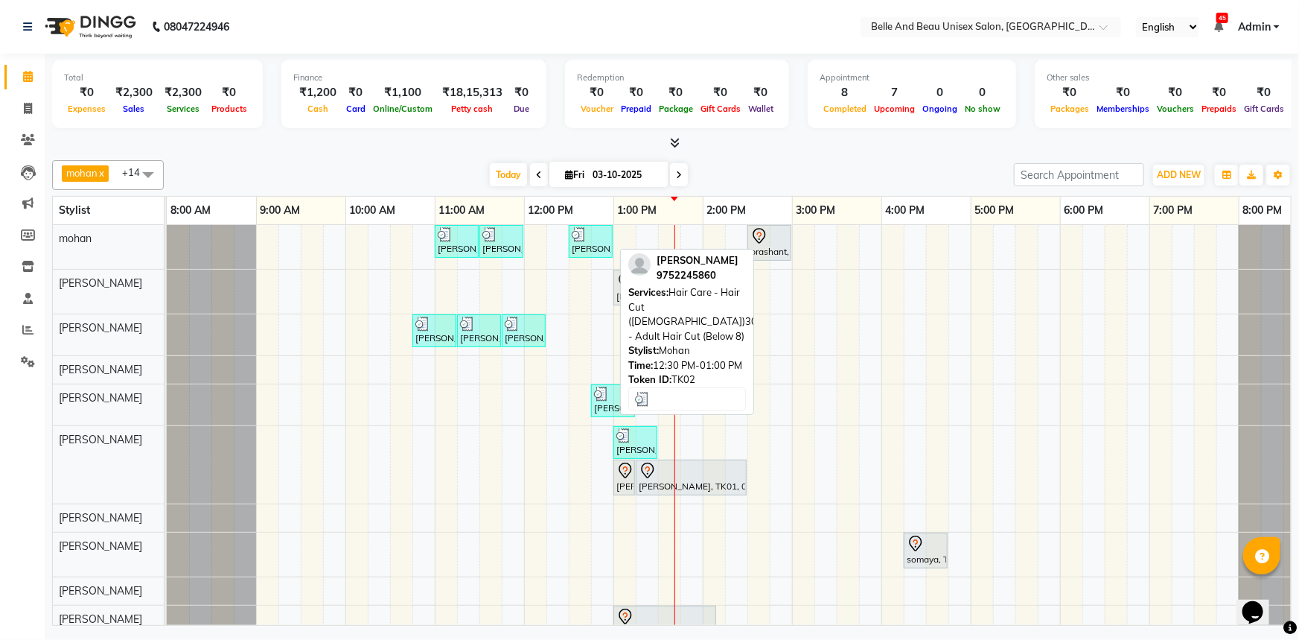
click at [579, 241] on div "[PERSON_NAME], TK02, 12:30 PM-01:00 PM, Hair Care - Hair Cut ([DEMOGRAPHIC_DATA…" at bounding box center [590, 241] width 41 height 28
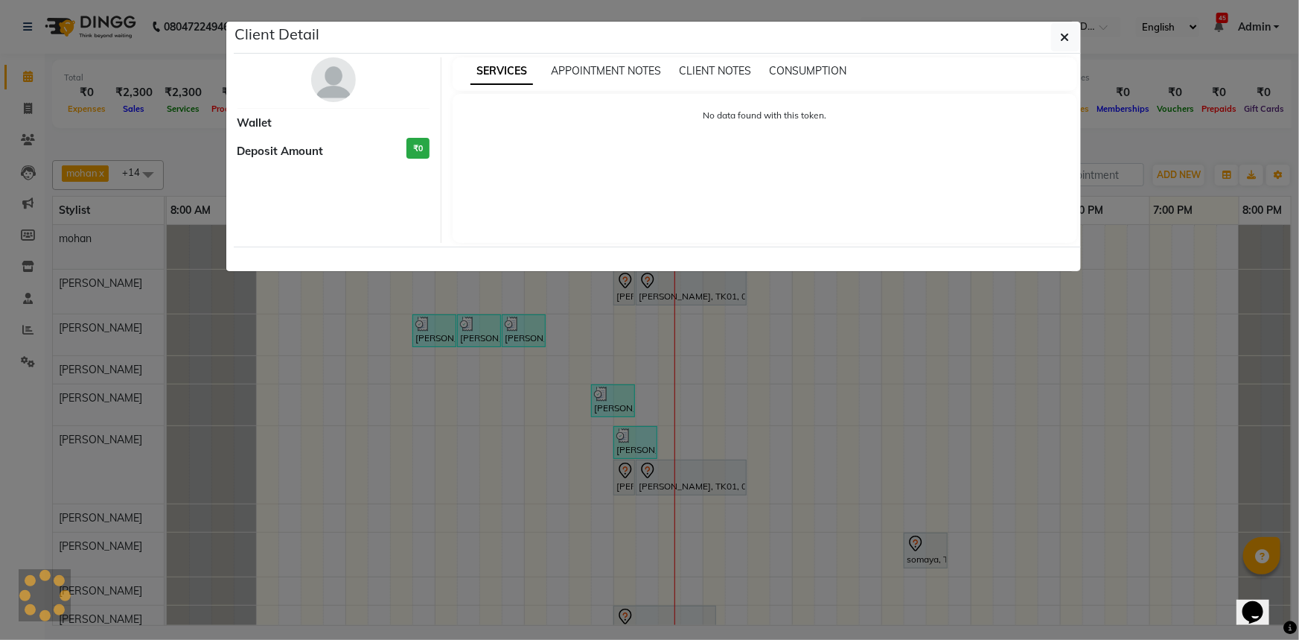
select select "3"
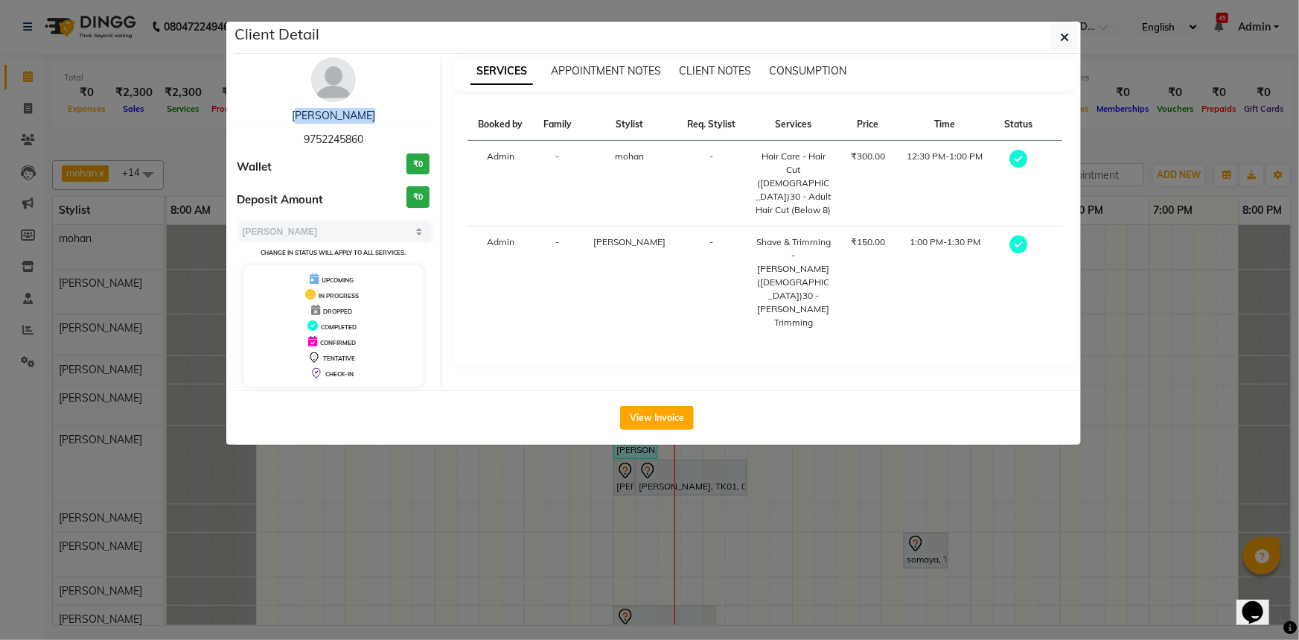
drag, startPoint x: 278, startPoint y: 112, endPoint x: 387, endPoint y: 104, distance: 109.0
click at [387, 104] on div "Anay Agarwal 9752245860 Wallet ₹0 Deposit Amount ₹0 Select MARK DONE UPCOMING C…" at bounding box center [334, 221] width 216 height 329
copy link "Anay Agarwal"
drag, startPoint x: 298, startPoint y: 138, endPoint x: 353, endPoint y: 134, distance: 55.2
click at [353, 134] on div "Anay Agarwal 9752245860" at bounding box center [334, 127] width 193 height 39
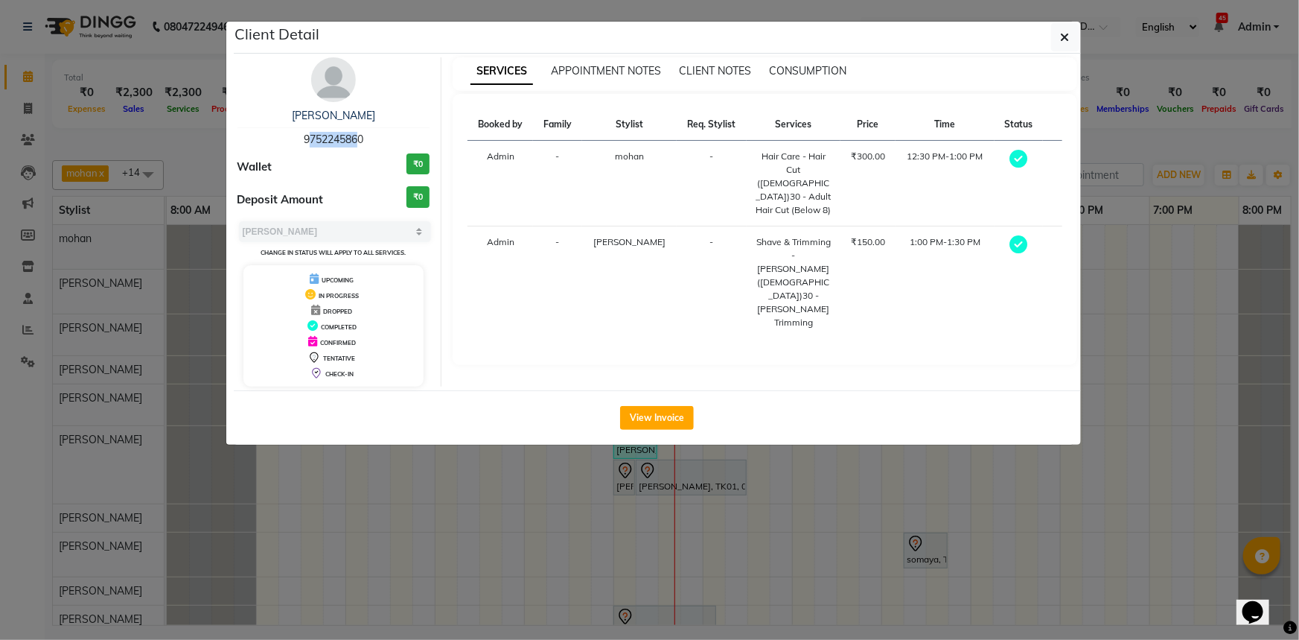
click at [351, 140] on span "9752245860" at bounding box center [334, 139] width 60 height 13
click at [669, 420] on button "View Invoice" at bounding box center [657, 418] width 74 height 24
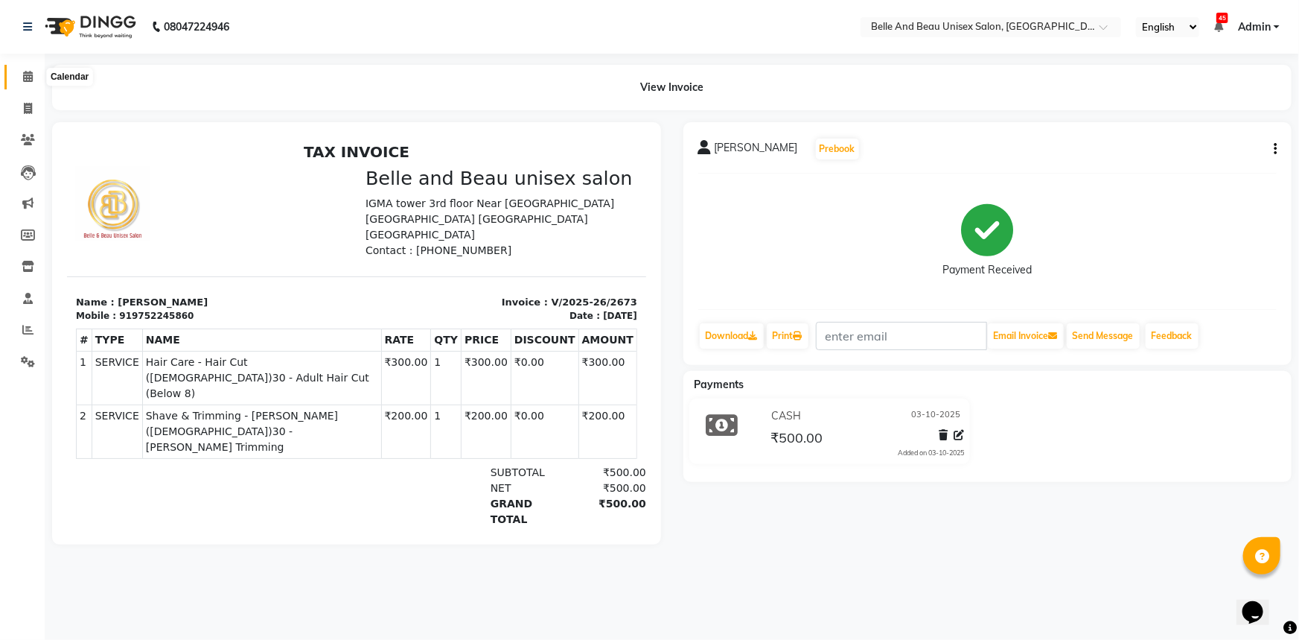
click at [25, 78] on icon at bounding box center [28, 76] width 10 height 11
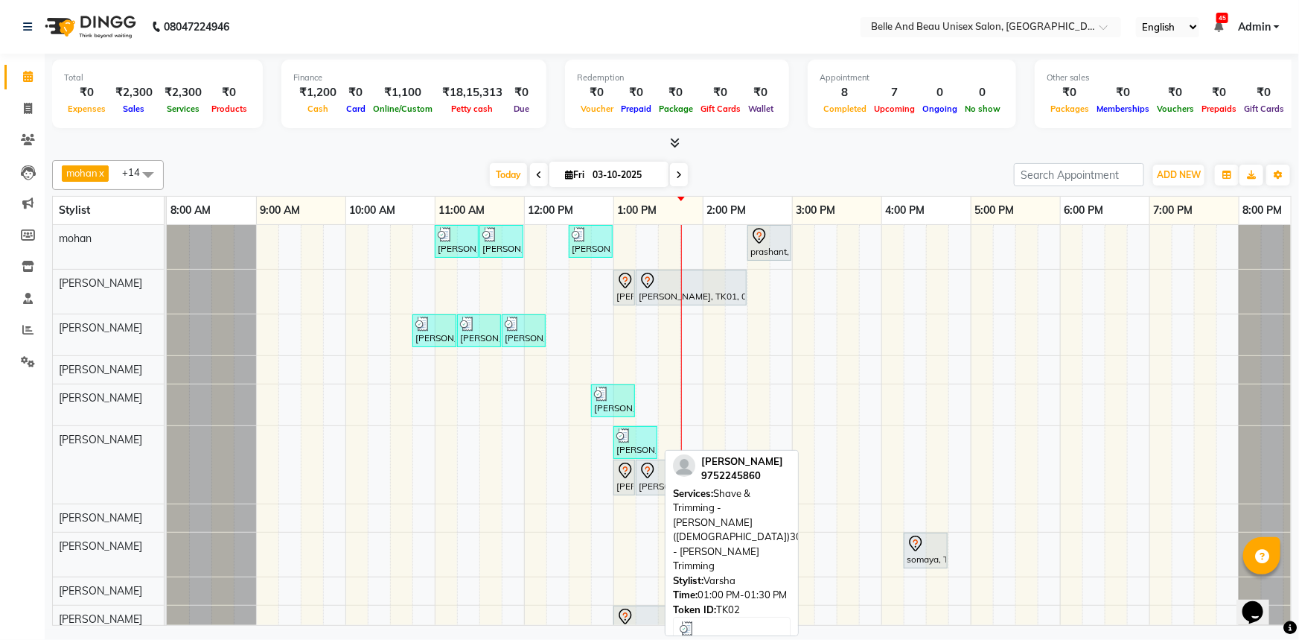
click at [635, 449] on div "Anay Agarwal, TK02, 01:00 PM-01:30 PM, Shave & Trimming - Beard (Male)30 - Bear…" at bounding box center [635, 442] width 41 height 28
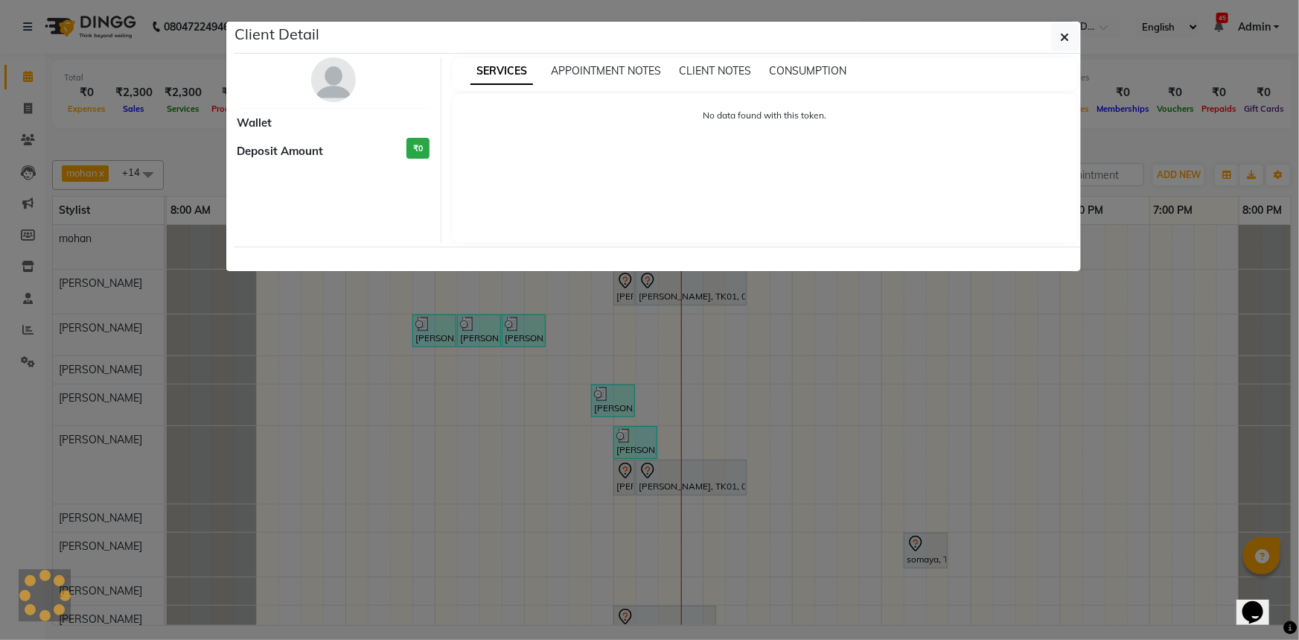
select select "3"
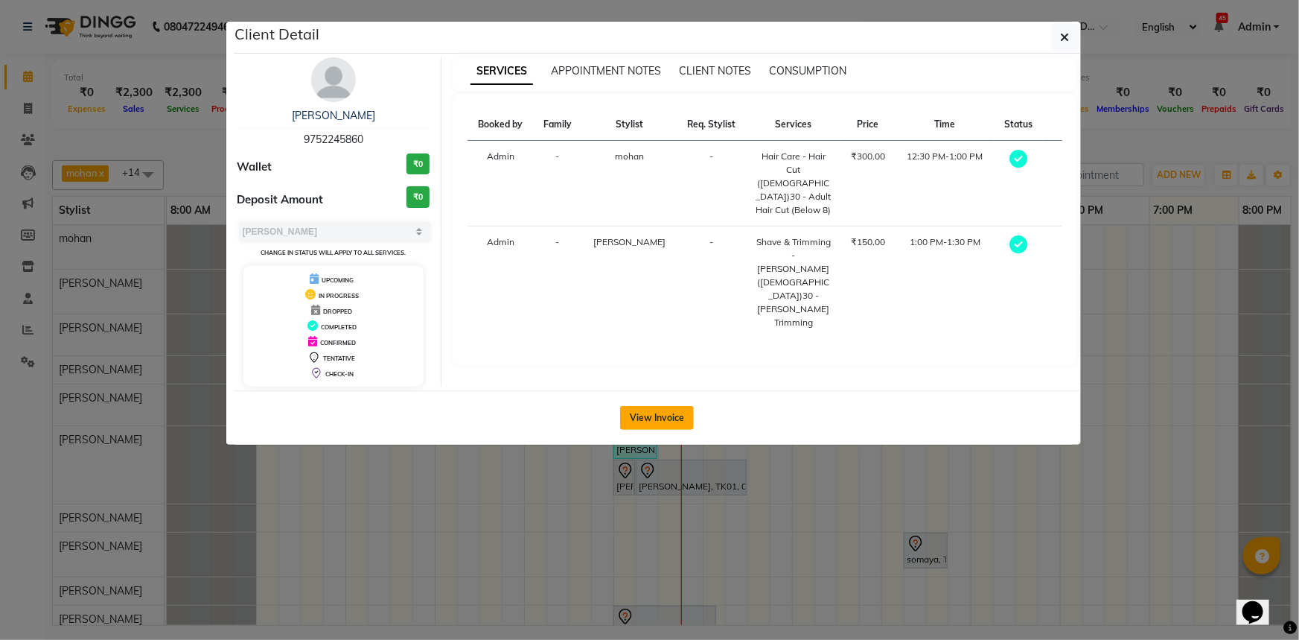
click at [678, 410] on button "View Invoice" at bounding box center [657, 418] width 74 height 24
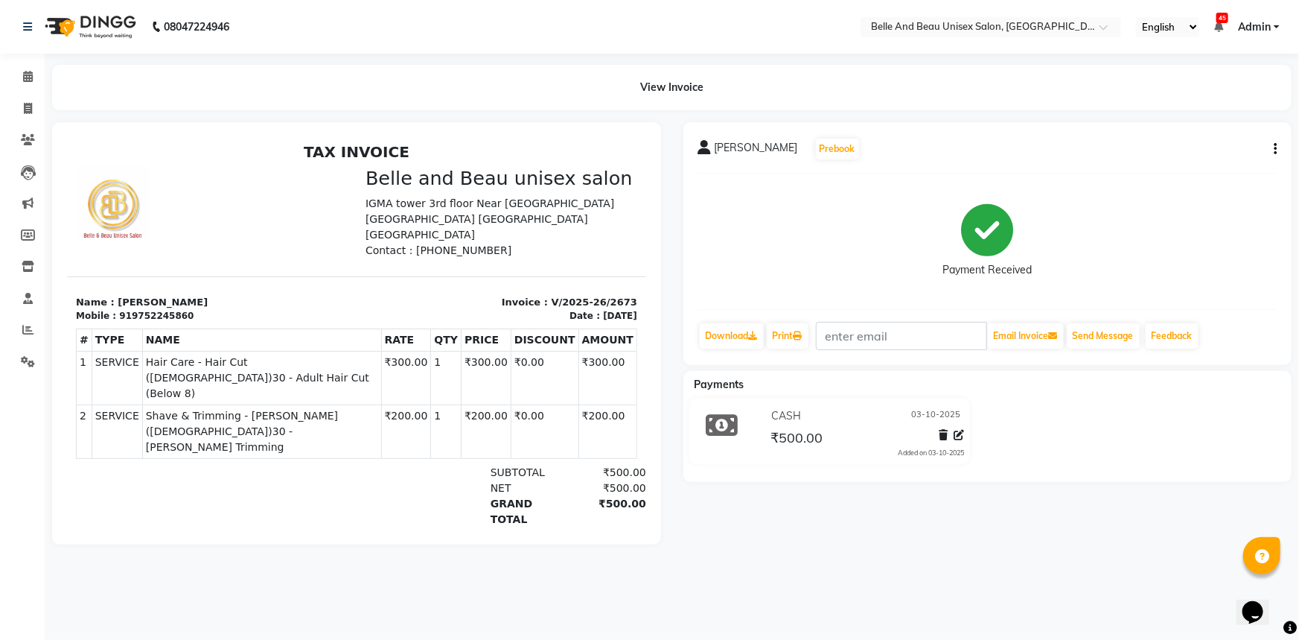
click at [1274, 149] on icon "button" at bounding box center [1275, 149] width 3 height 1
click at [1195, 153] on div "Edit Item Staff" at bounding box center [1201, 148] width 102 height 19
select select
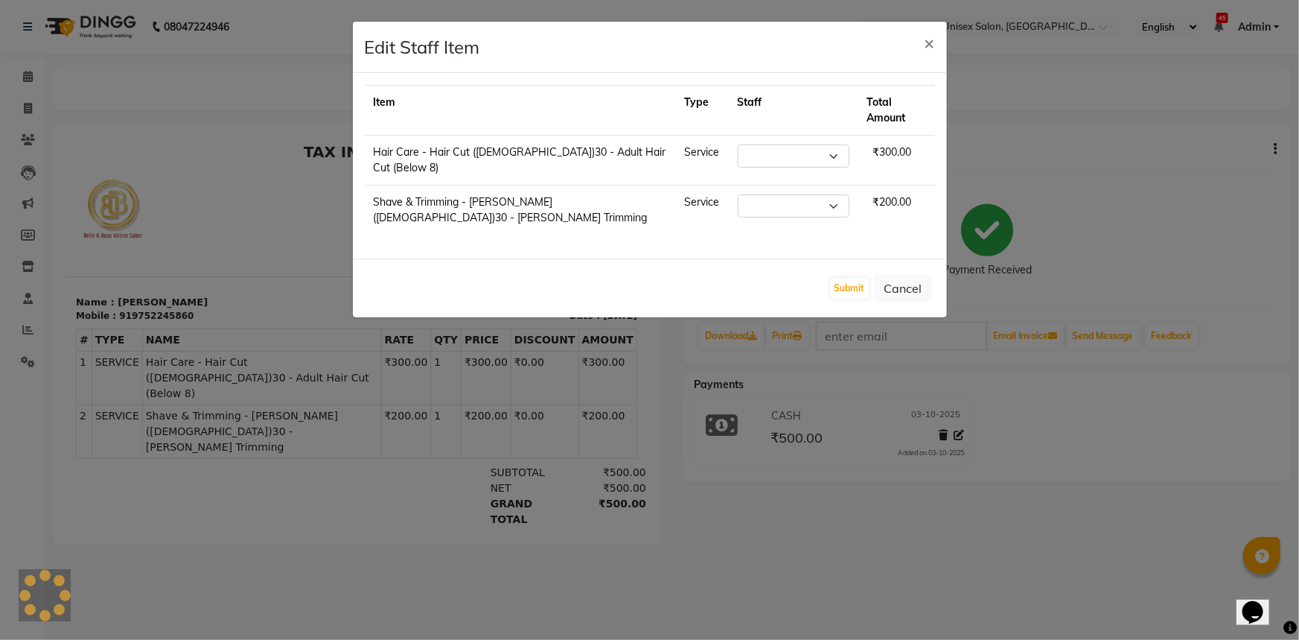
select select "65137"
click at [812, 194] on select "Select AVINASH TANDI Gaurav Mandavgane mohan Mukesh Shrivas Nibha Prachi Singh …" at bounding box center [794, 205] width 112 height 23
select select "65137"
click at [738, 194] on select "Select AVINASH TANDI Gaurav Mandavgane mohan Mukesh Shrivas Nibha Prachi Singh …" at bounding box center [794, 205] width 112 height 23
click at [860, 278] on button "Submit" at bounding box center [850, 288] width 38 height 21
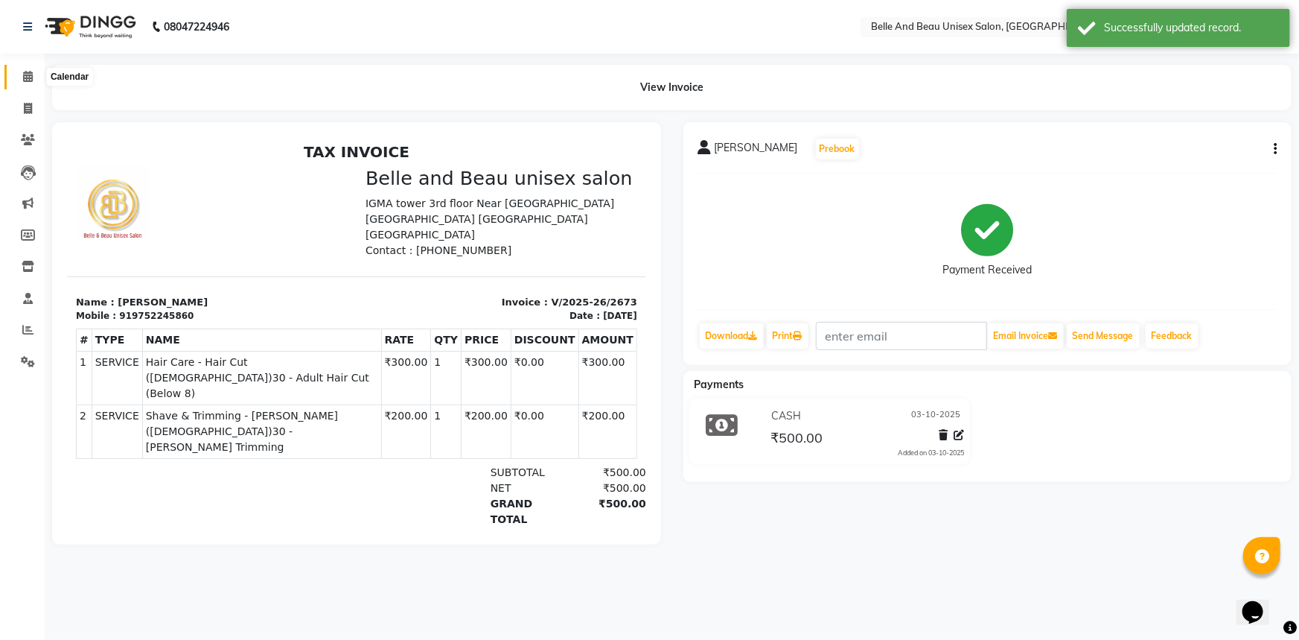
click at [21, 80] on span at bounding box center [28, 77] width 26 height 17
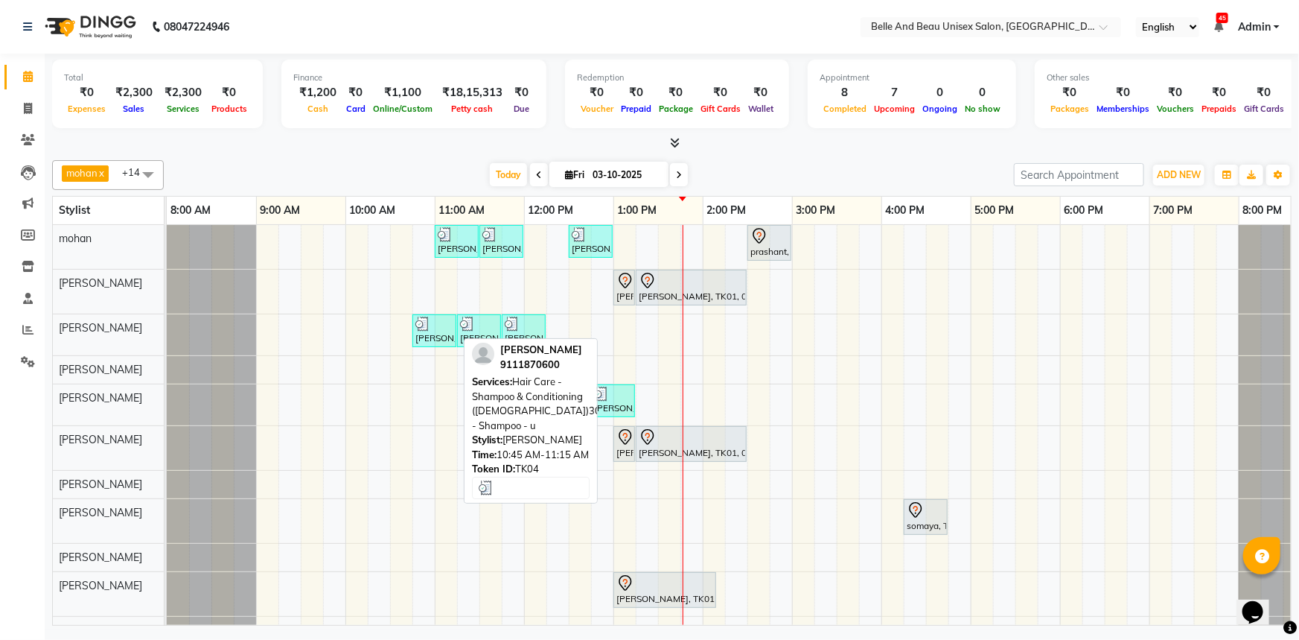
click at [430, 332] on div "[PERSON_NAME], TK04, 10:45 AM-11:15 AM, Hair Care - Shampoo & Conditioning ([DE…" at bounding box center [434, 330] width 41 height 28
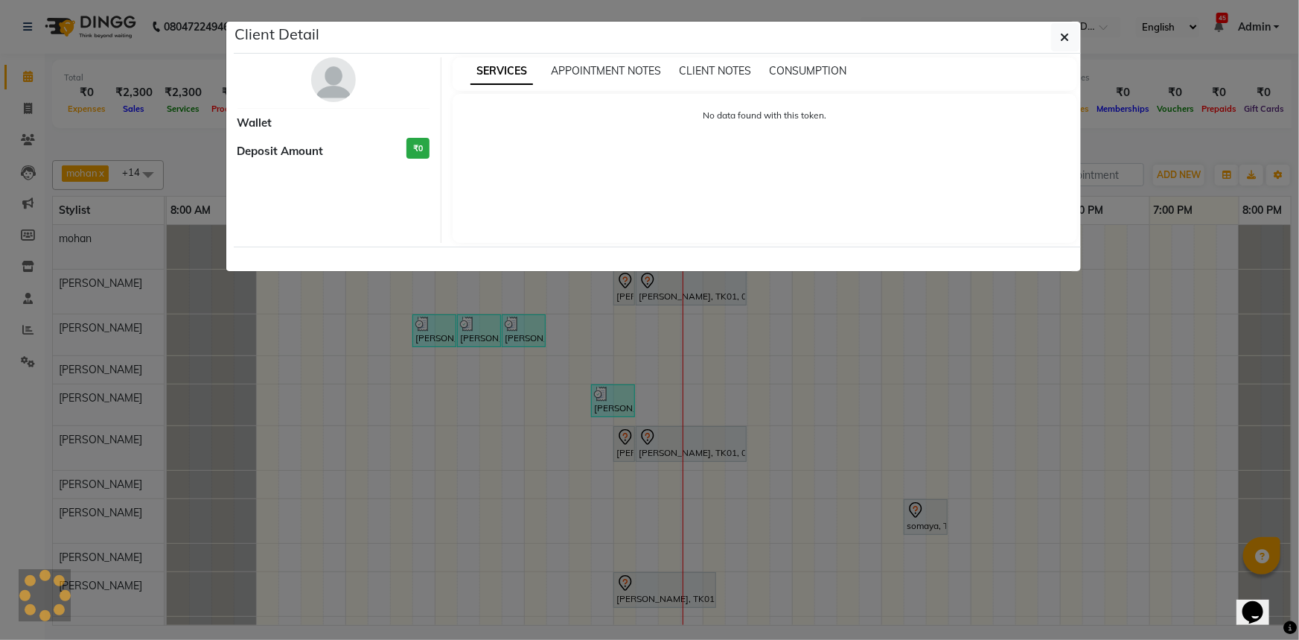
select select "3"
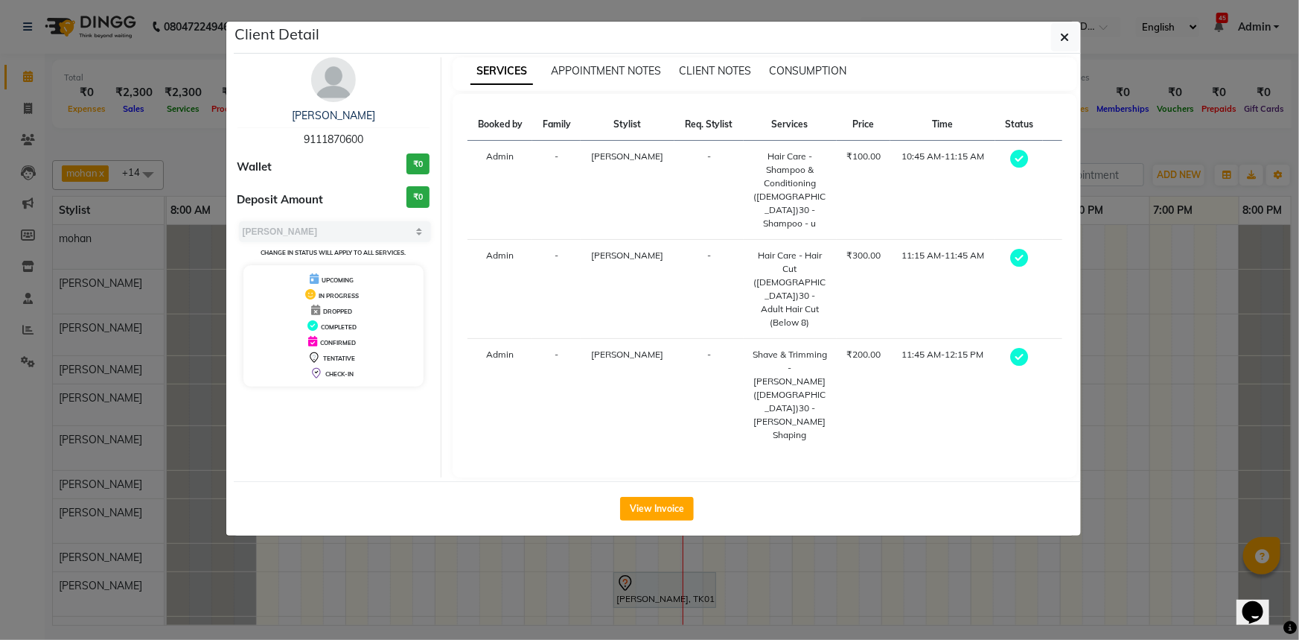
click at [339, 142] on span "9111870600" at bounding box center [334, 139] width 60 height 13
copy span "9111870600"
click at [1054, 39] on button "button" at bounding box center [1065, 37] width 28 height 28
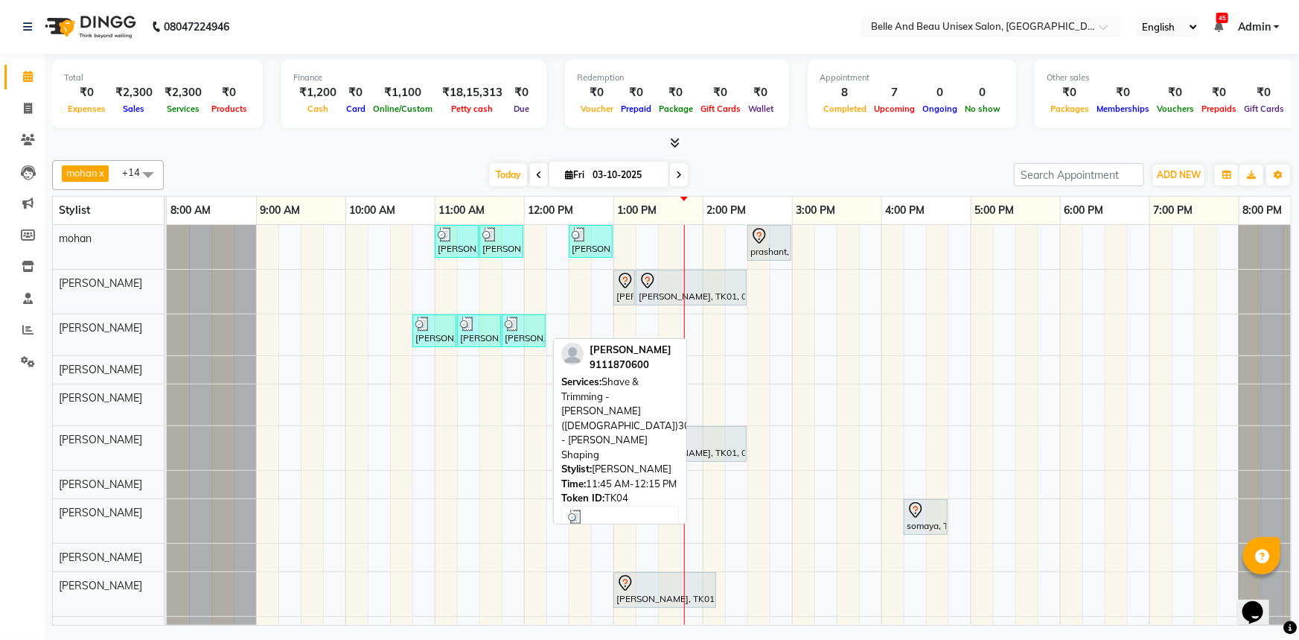
click at [514, 335] on div "[PERSON_NAME], TK04, 11:45 AM-12:15 PM, Shave & Trimming - [PERSON_NAME] ([DEMO…" at bounding box center [523, 330] width 41 height 28
select select "3"
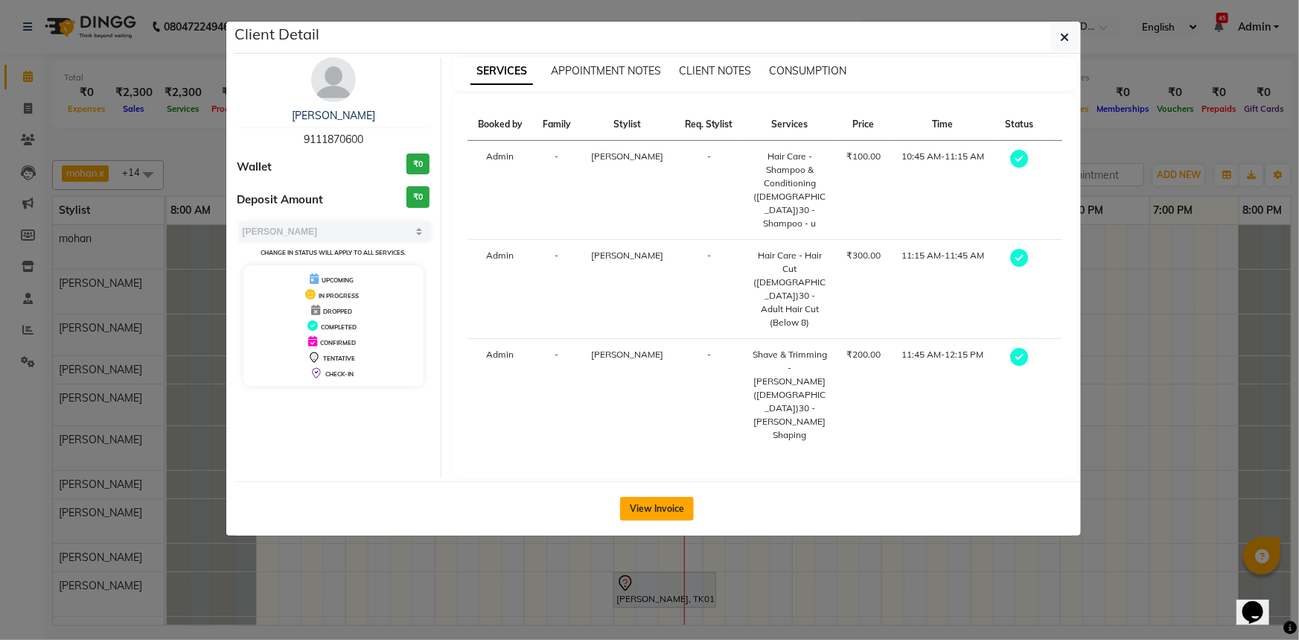
click at [657, 497] on button "View Invoice" at bounding box center [657, 509] width 74 height 24
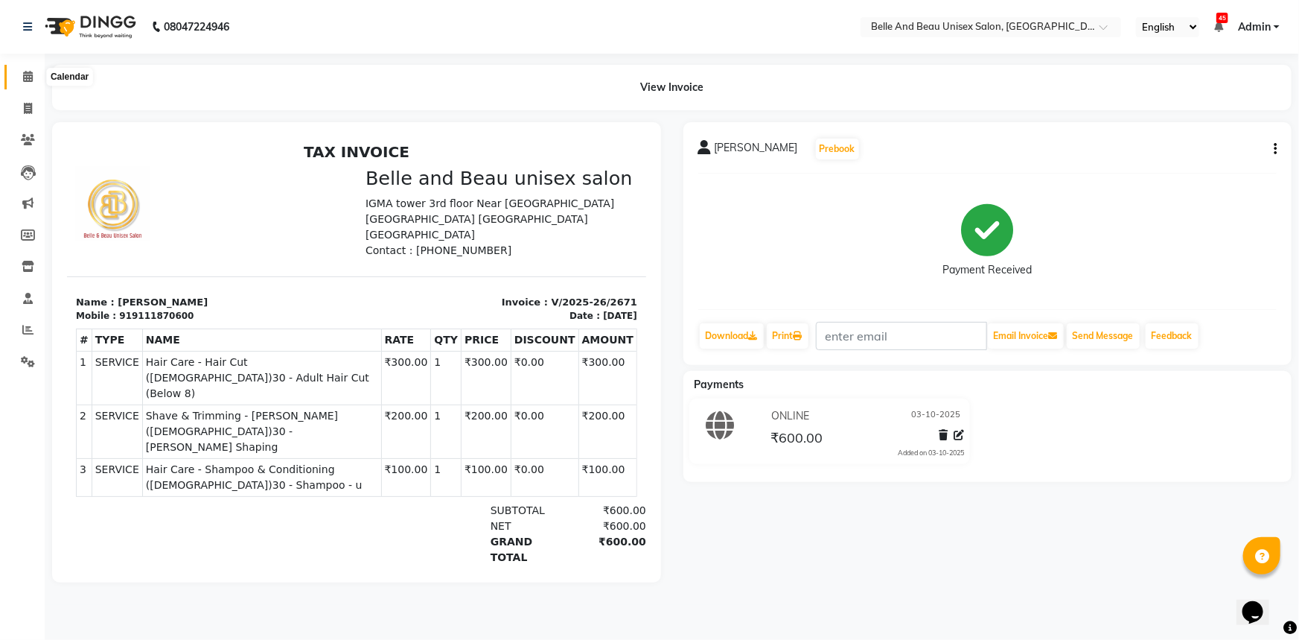
click at [28, 73] on icon at bounding box center [28, 76] width 10 height 11
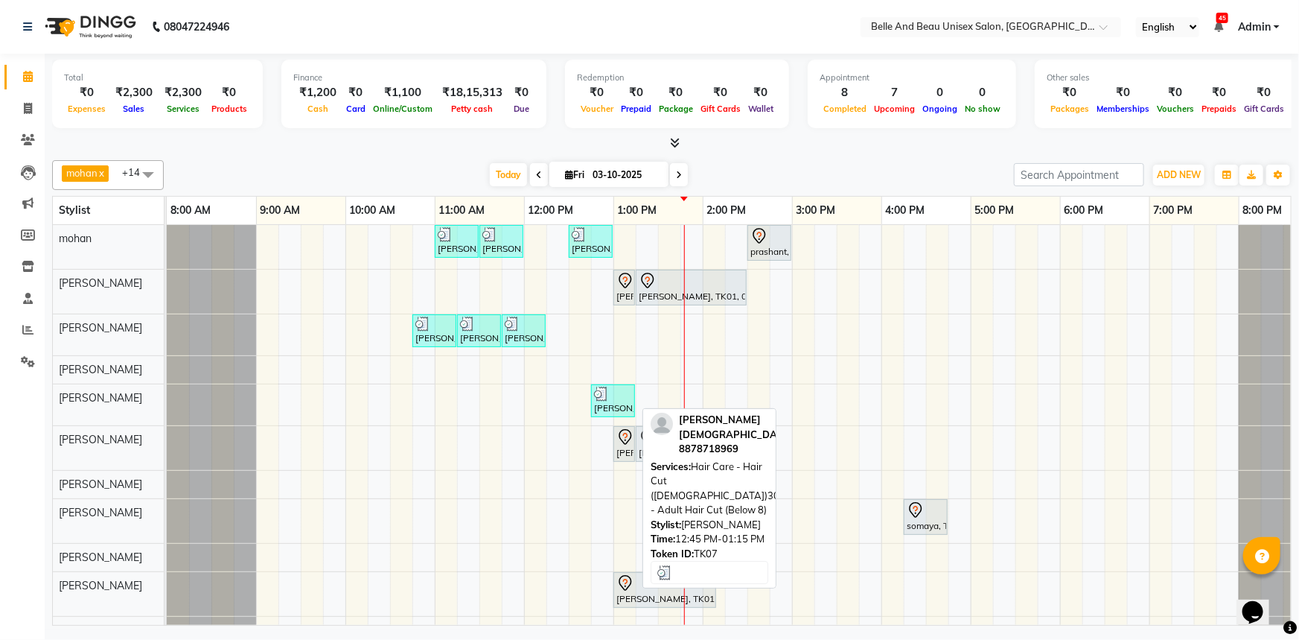
click at [608, 404] on div "[PERSON_NAME], TK07, 12:45 PM-01:15 PM, Hair Care - Hair Cut ([DEMOGRAPHIC_DATA…" at bounding box center [613, 400] width 41 height 28
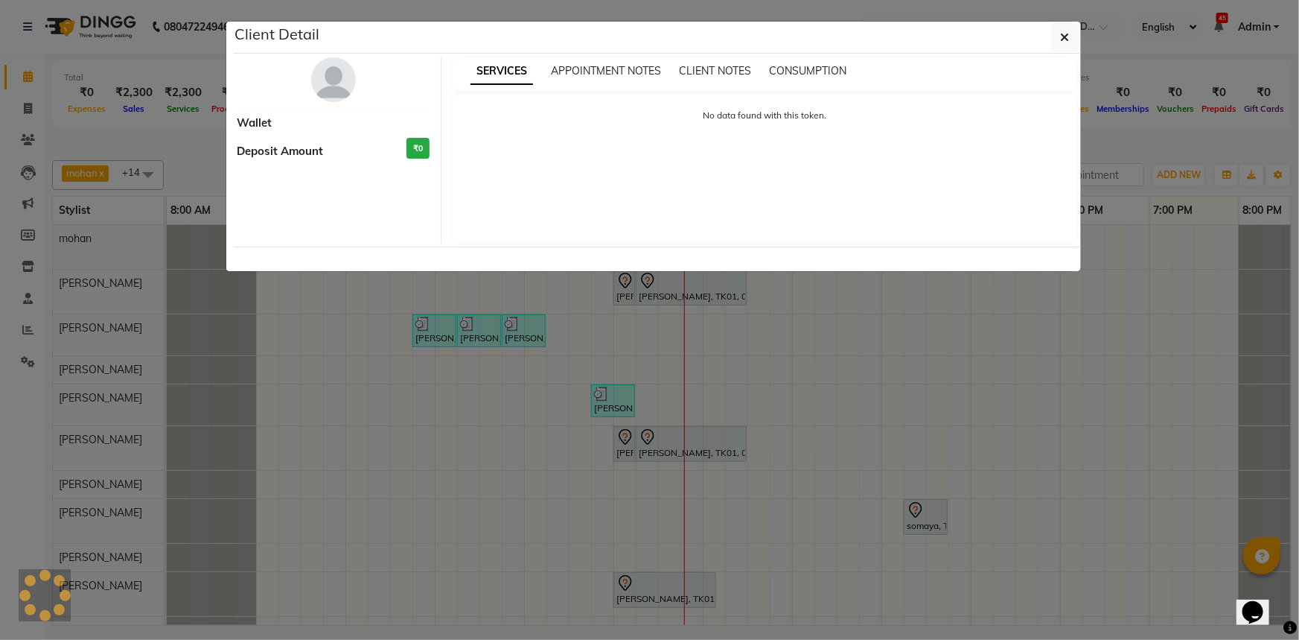
select select "3"
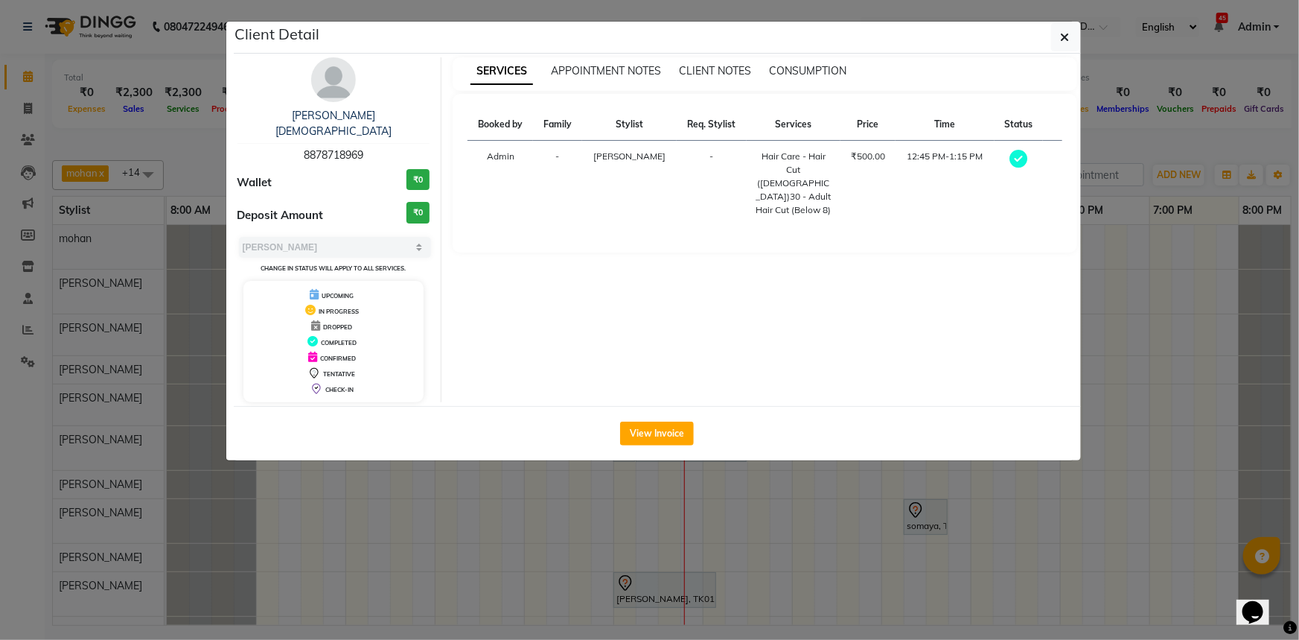
click at [344, 129] on div "garima jain 8878718969" at bounding box center [334, 135] width 193 height 55
click at [342, 148] on span "8878718969" at bounding box center [334, 154] width 60 height 13
copy span "8878718969"
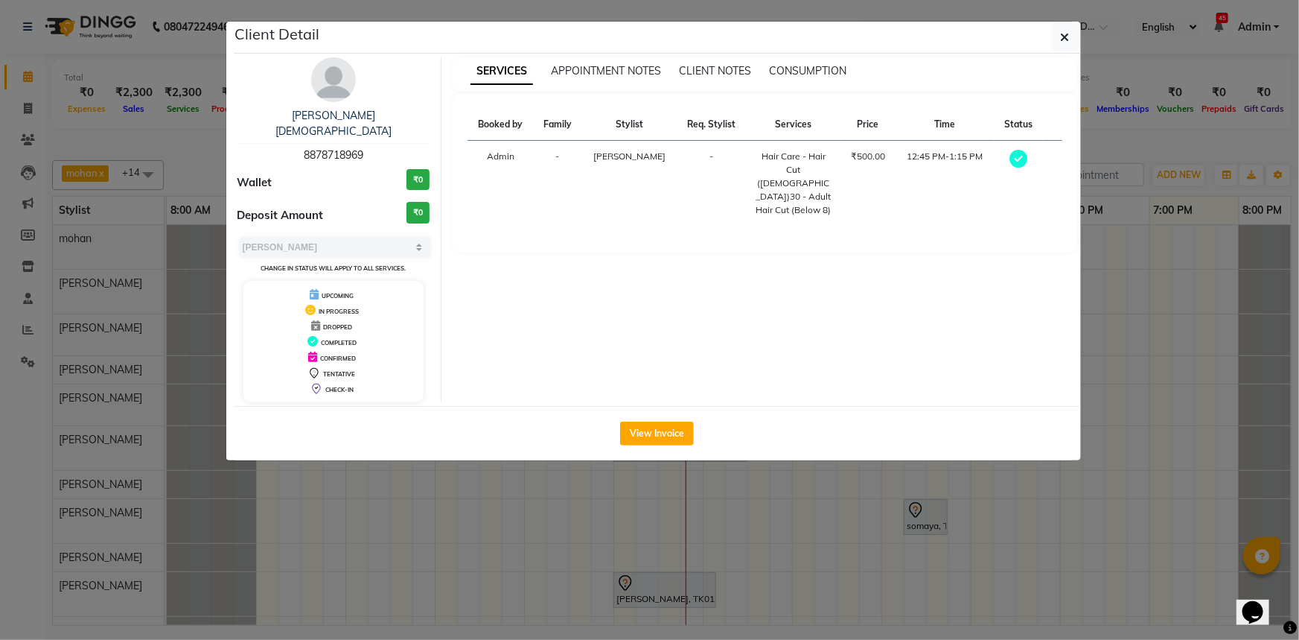
drag, startPoint x: 316, startPoint y: 140, endPoint x: 345, endPoint y: 147, distance: 30.0
click at [345, 147] on div "garima jain 8878718969 Wallet ₹0 Deposit Amount ₹0 Select MARK DONE UPCOMING Ch…" at bounding box center [334, 229] width 216 height 345
click at [342, 148] on span "8878718969" at bounding box center [334, 154] width 60 height 13
copy span "8878718969"
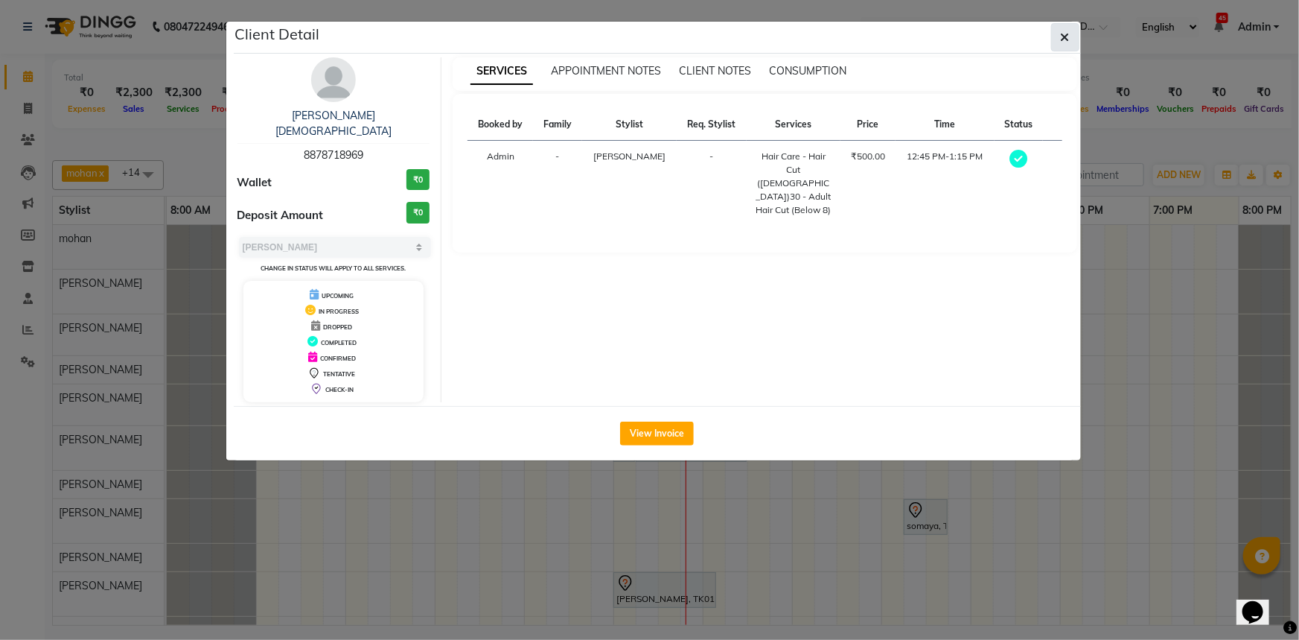
click at [1063, 36] on icon "button" at bounding box center [1065, 37] width 9 height 12
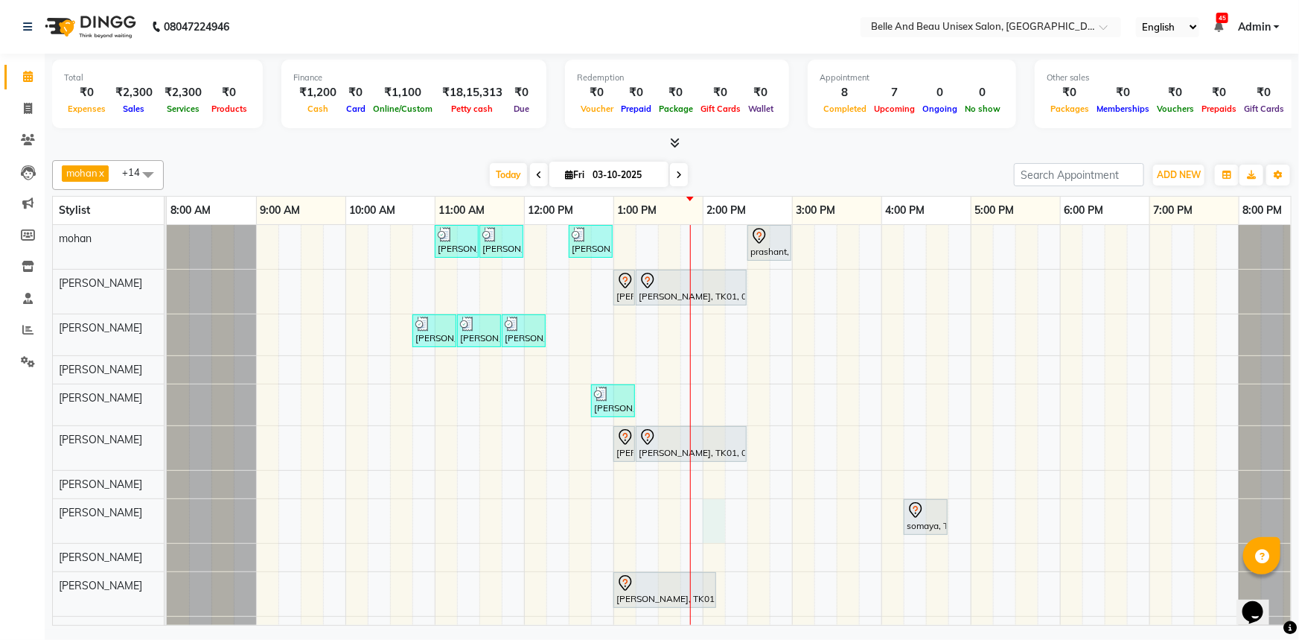
click at [712, 509] on div "Ankit Singh, TK05, 11:00 AM-11:30 AM, Hair Care - Hair Cut (Male)30 - Adult Hai…" at bounding box center [748, 434] width 1162 height 419
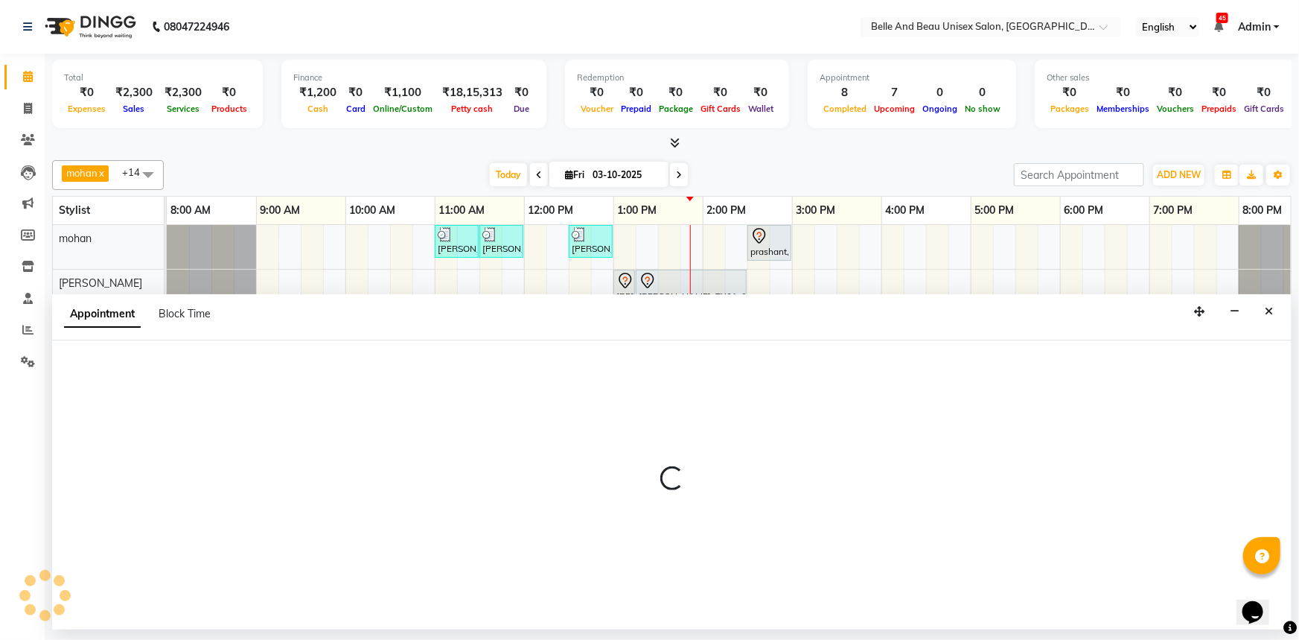
select select "92802"
select select "840"
select select "tentative"
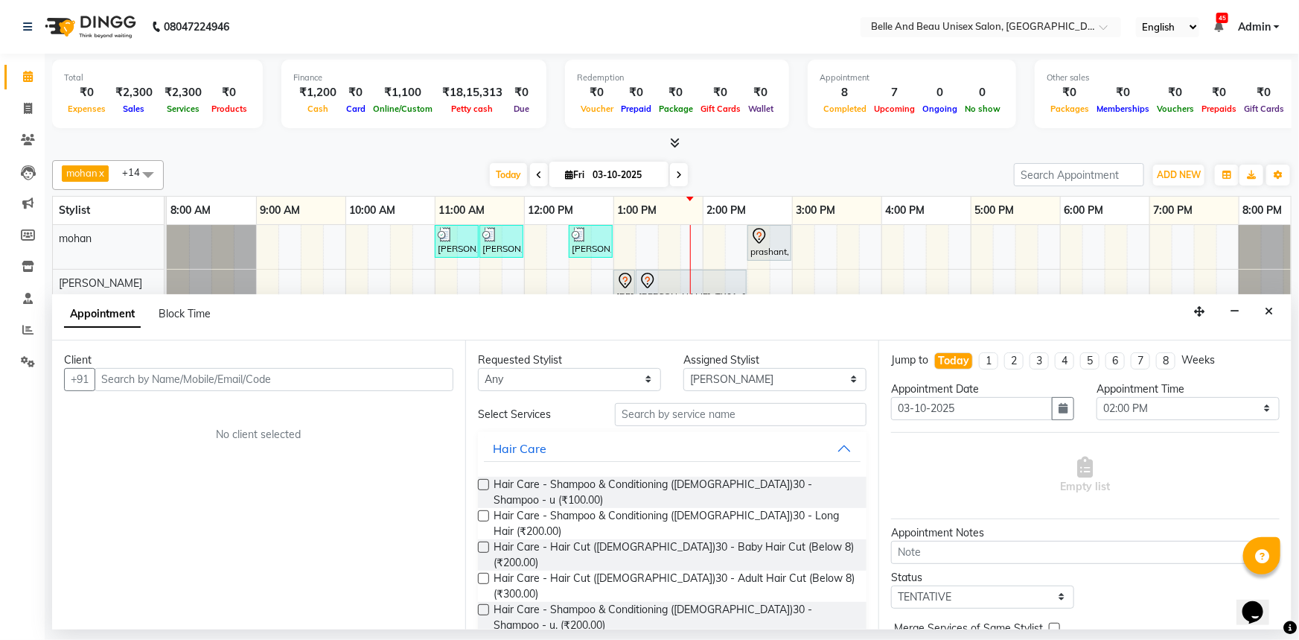
click at [235, 370] on input "text" at bounding box center [274, 379] width 359 height 23
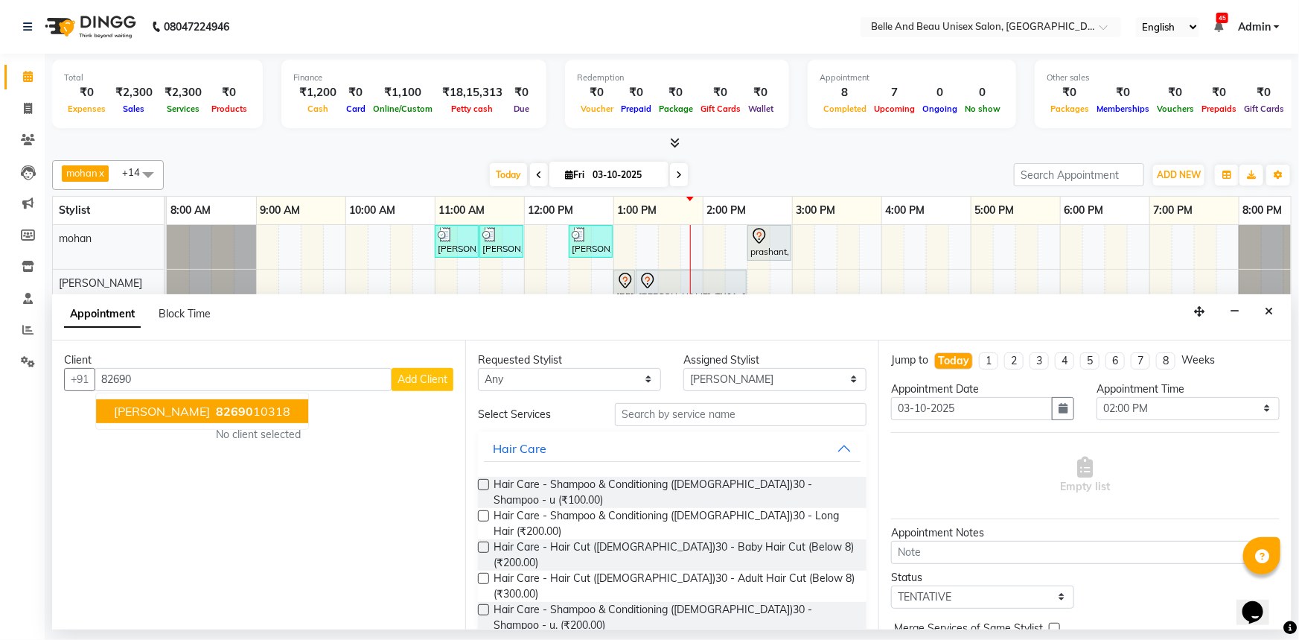
click at [238, 405] on span "82690" at bounding box center [234, 411] width 37 height 15
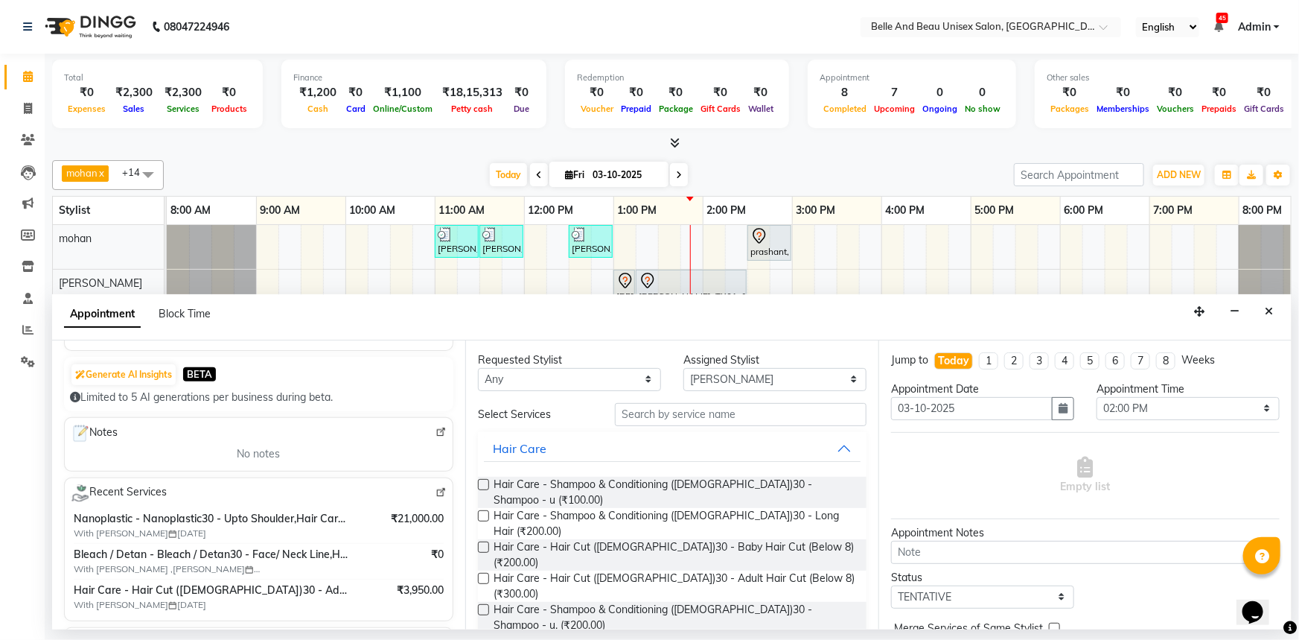
scroll to position [338, 0]
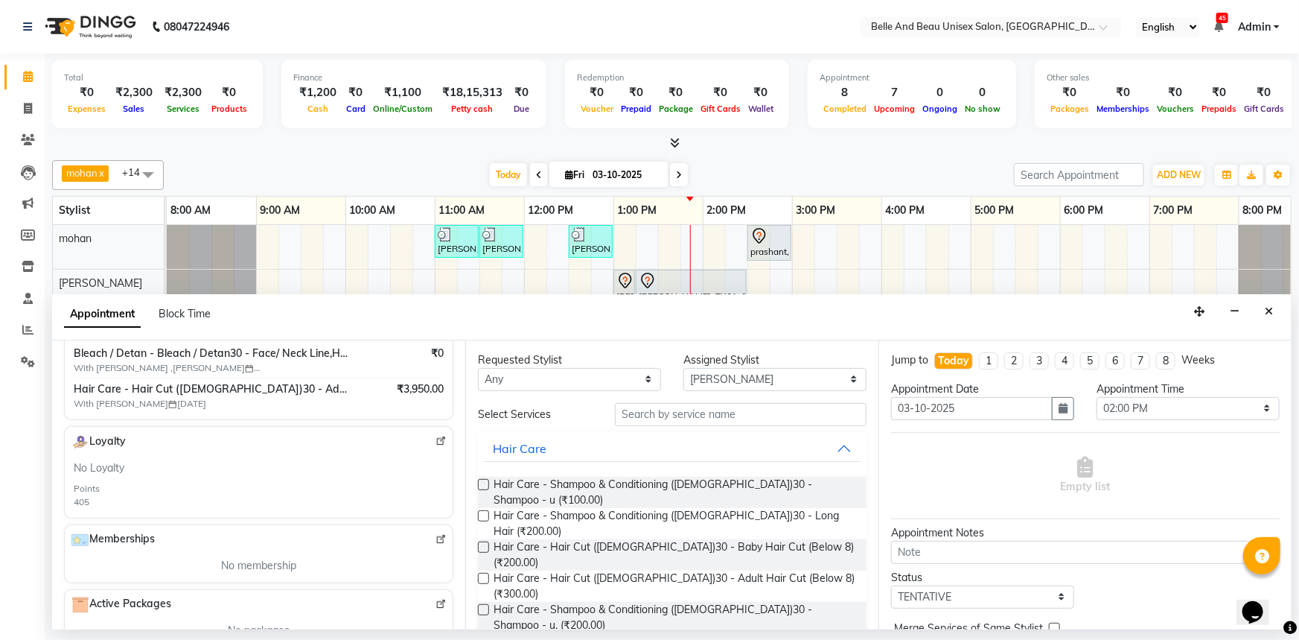
type input "8269010318"
click at [484, 573] on label at bounding box center [483, 578] width 11 height 11
click at [484, 575] on input "checkbox" at bounding box center [483, 580] width 10 height 10
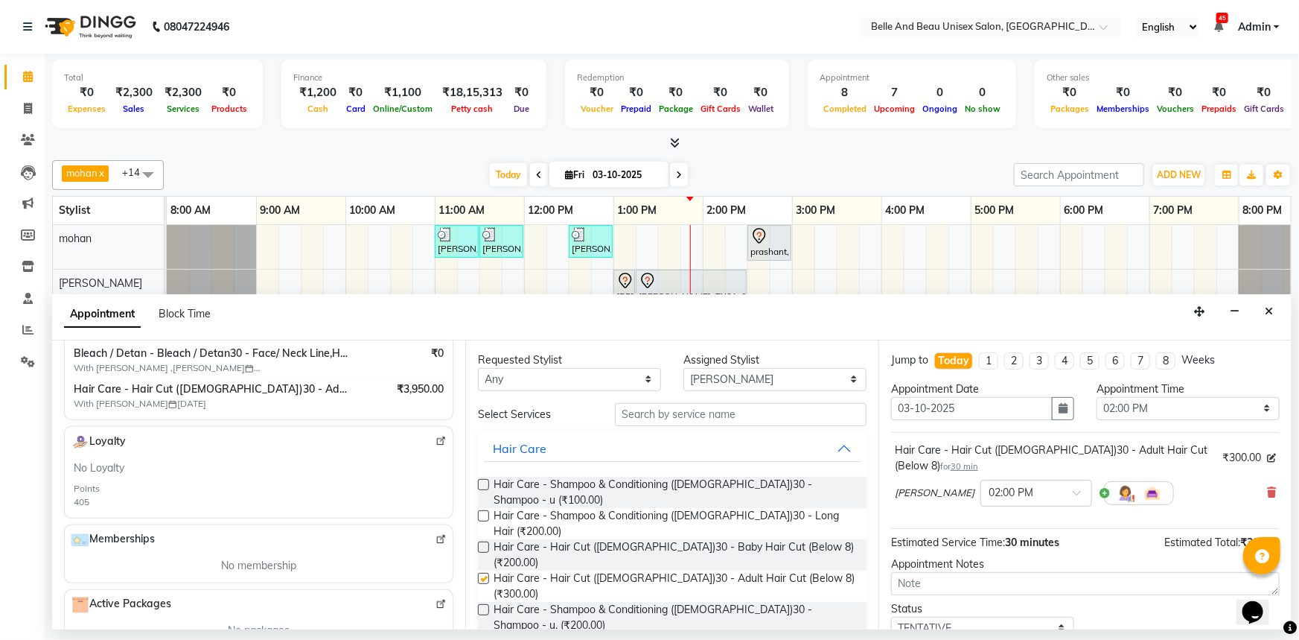
checkbox input "false"
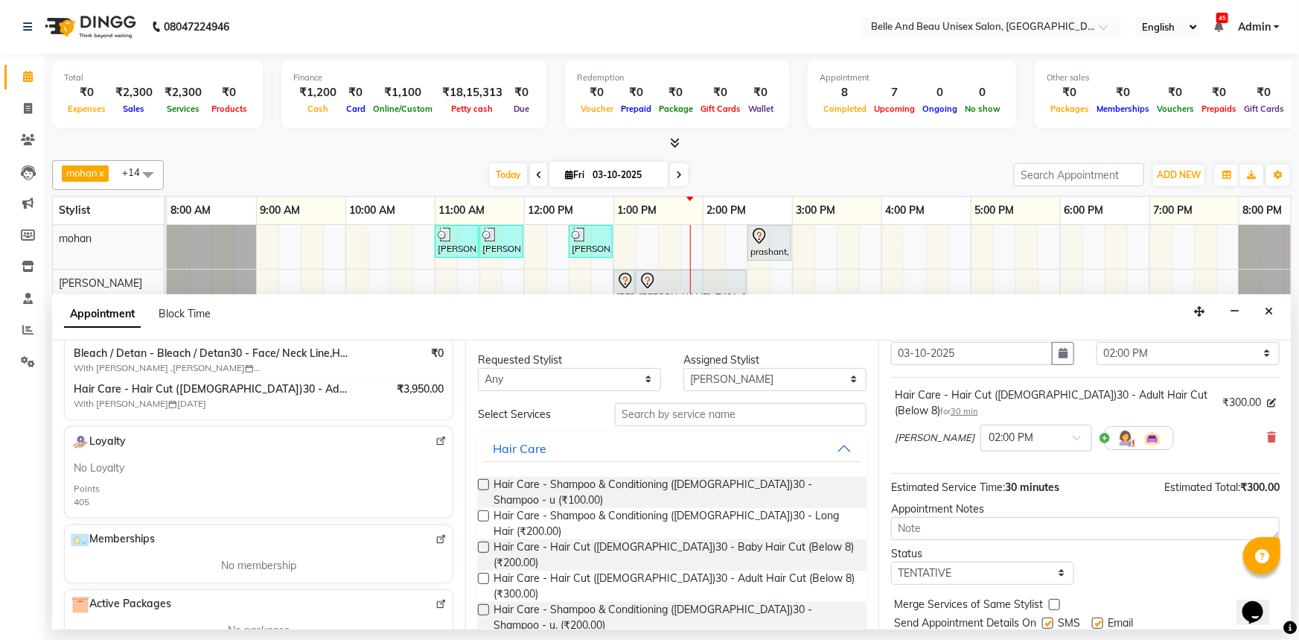
scroll to position [88, 0]
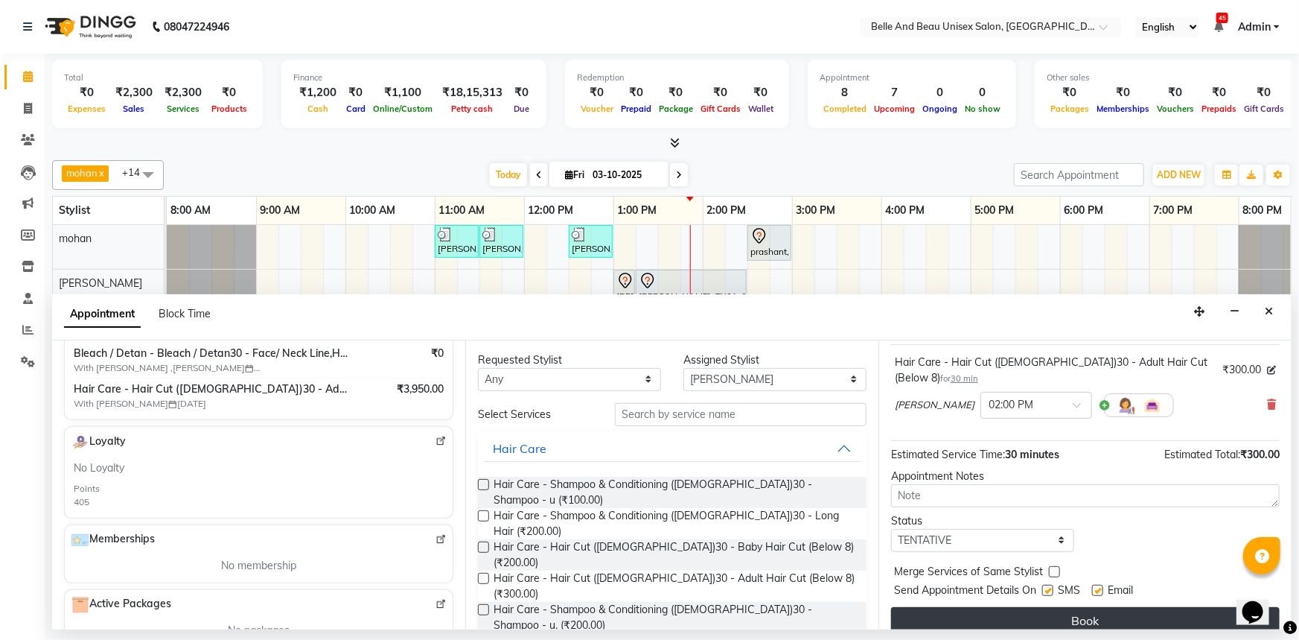
click at [1076, 612] on button "Book" at bounding box center [1085, 620] width 389 height 27
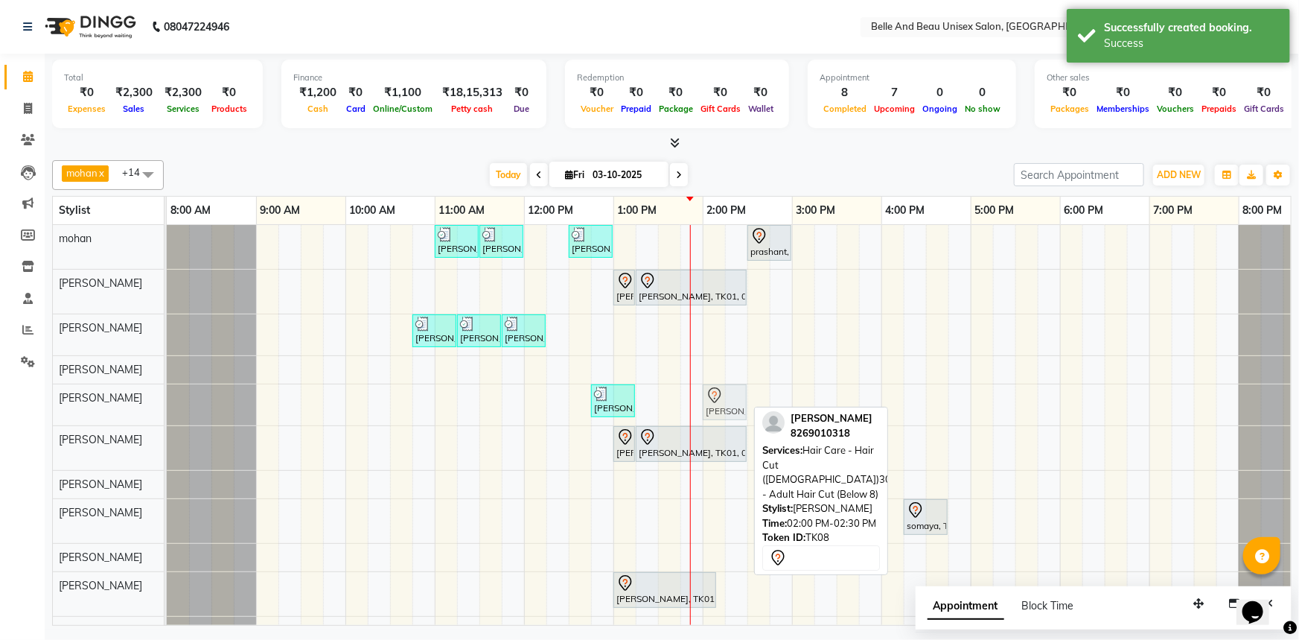
drag, startPoint x: 732, startPoint y: 470, endPoint x: 728, endPoint y: 424, distance: 46.3
click at [728, 424] on div "Ankit Singh, TK05, 11:00 AM-11:30 AM, Hair Care - Hair Cut (Male)30 - Adult Hai…" at bounding box center [748, 434] width 1162 height 419
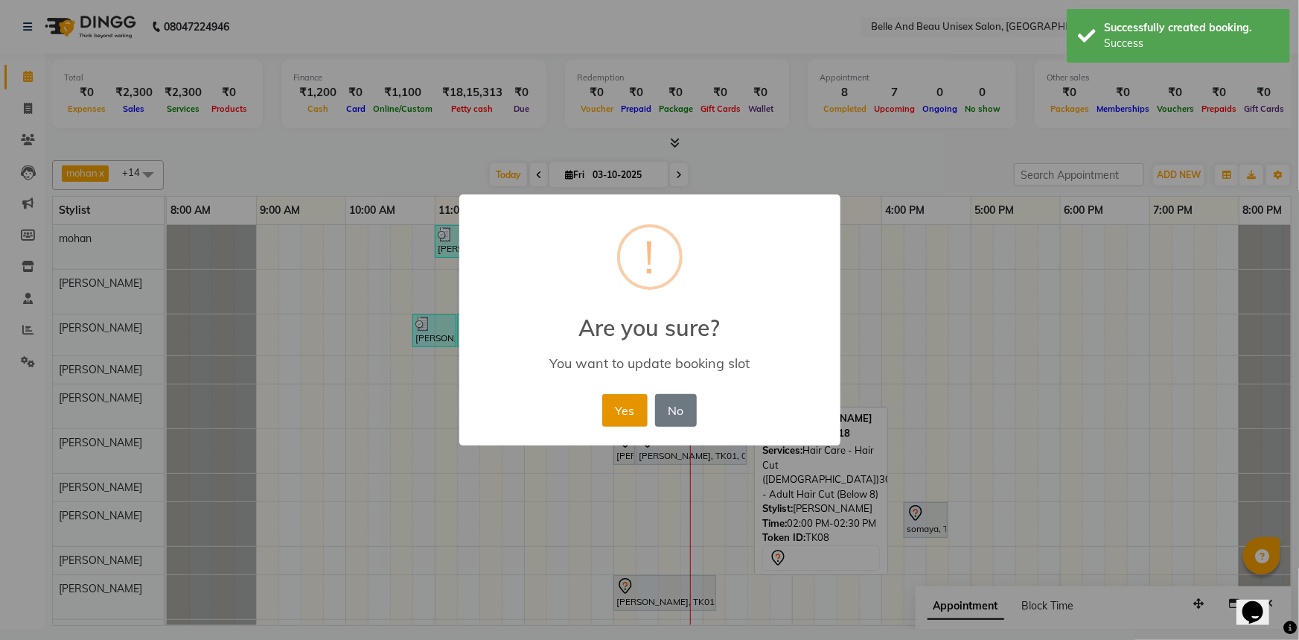
click at [624, 410] on button "Yes" at bounding box center [624, 410] width 45 height 33
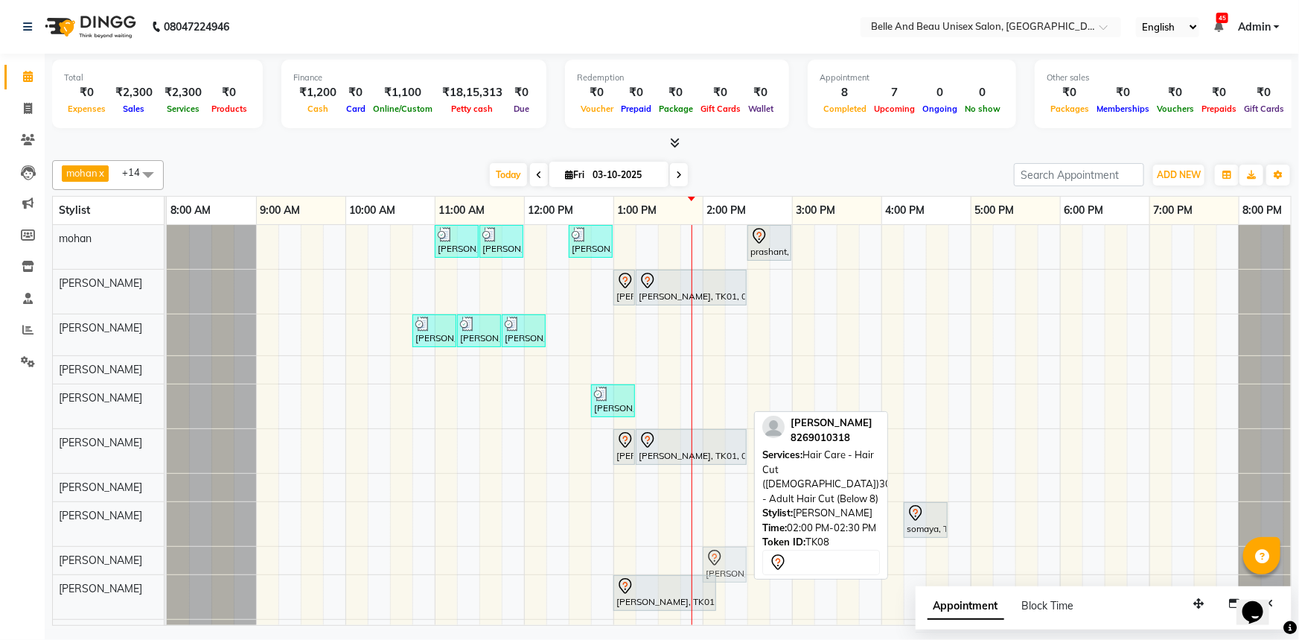
drag, startPoint x: 728, startPoint y: 394, endPoint x: 719, endPoint y: 548, distance: 154.4
click at [719, 548] on tbody "Ankit Singh, TK05, 11:00 AM-11:30 AM, Hair Care - Hair Cut (Male)30 - Adult Hai…" at bounding box center [748, 436] width 1162 height 422
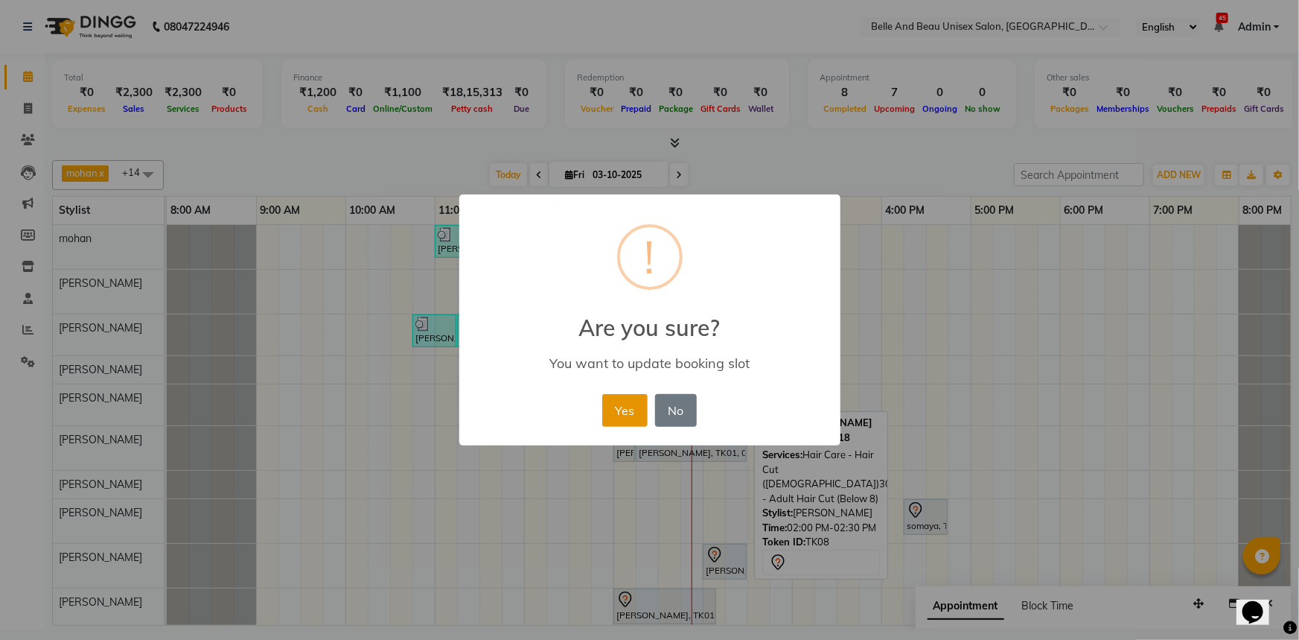
click at [619, 412] on button "Yes" at bounding box center [624, 410] width 45 height 33
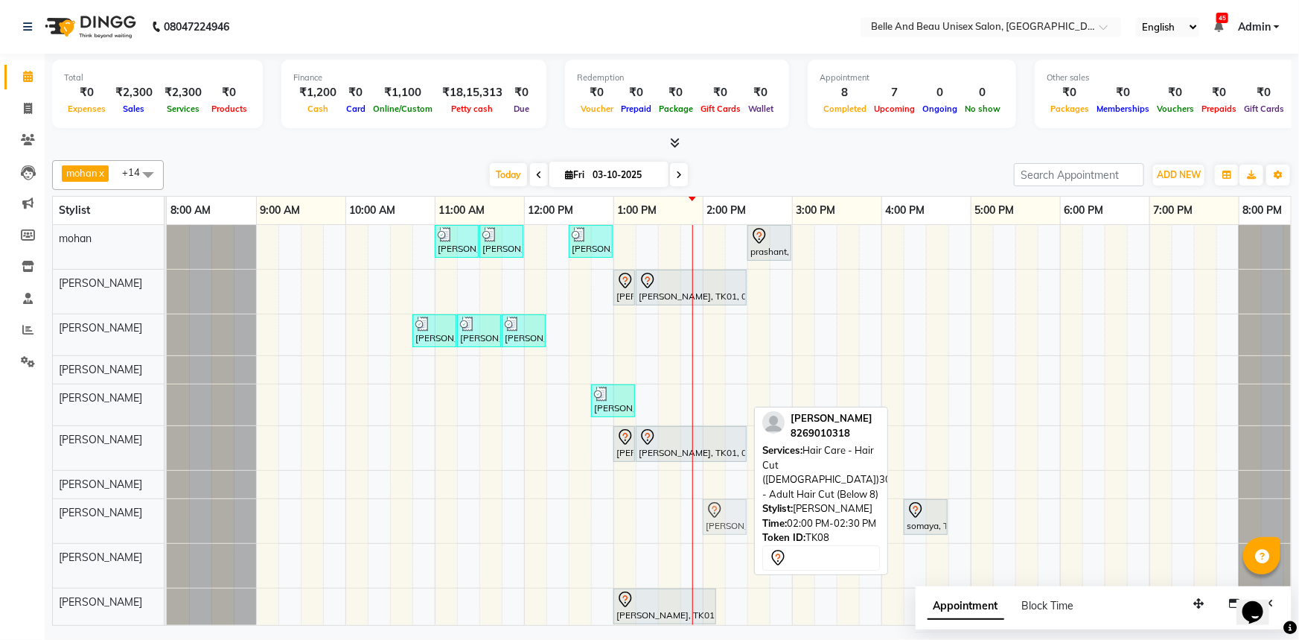
drag, startPoint x: 709, startPoint y: 566, endPoint x: 707, endPoint y: 540, distance: 26.2
click at [707, 540] on div "Ankit Singh, TK05, 11:00 AM-11:30 AM, Hair Care - Hair Cut (Male)30 - Adult Hai…" at bounding box center [748, 443] width 1162 height 436
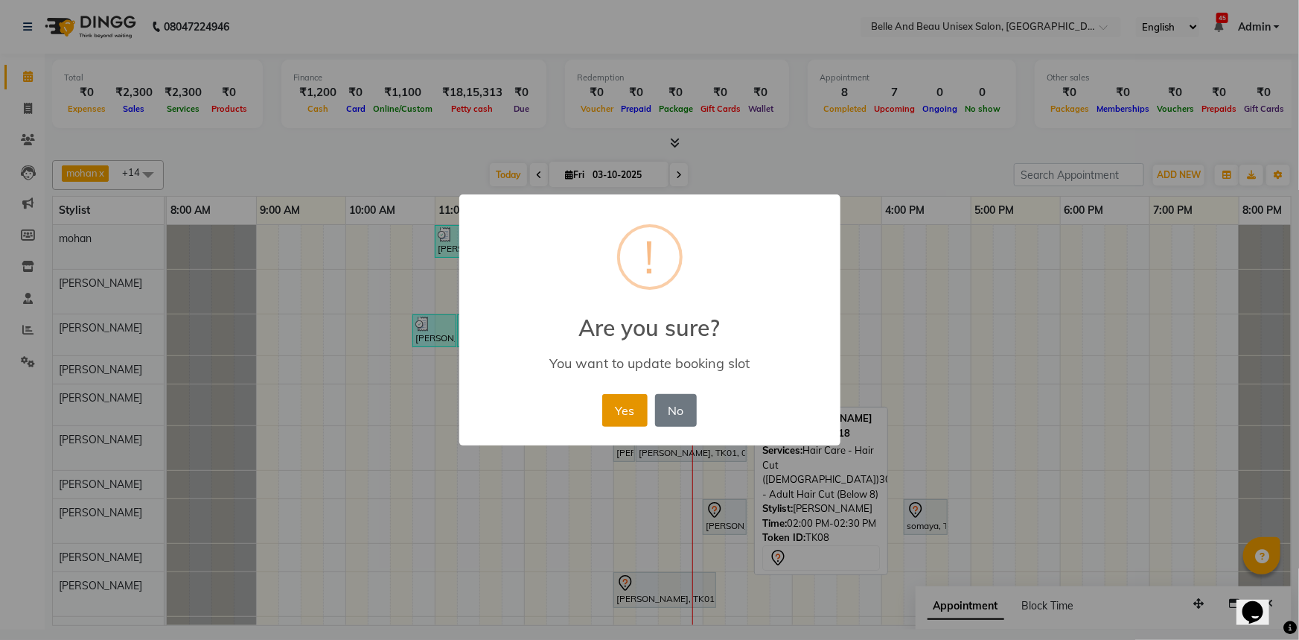
click at [612, 398] on button "Yes" at bounding box center [624, 410] width 45 height 33
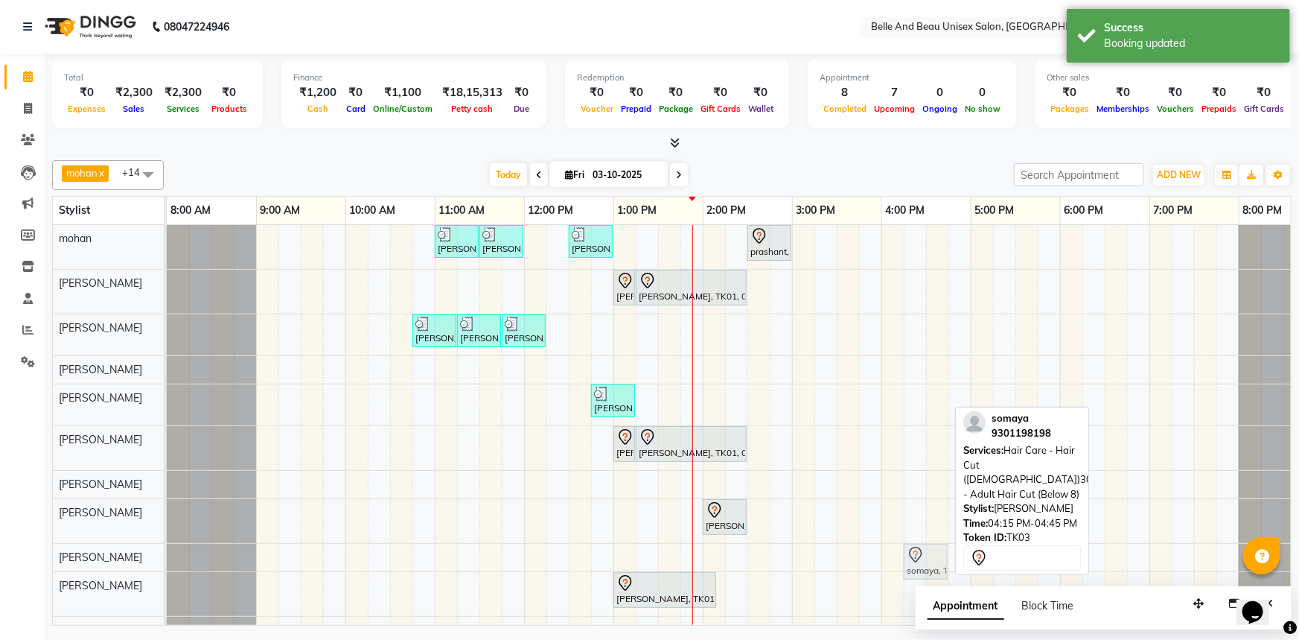
drag, startPoint x: 914, startPoint y: 503, endPoint x: 916, endPoint y: 536, distance: 33.6
click at [916, 536] on div "Ankit Singh, TK05, 11:00 AM-11:30 AM, Hair Care - Hair Cut (Male)30 - Adult Hai…" at bounding box center [748, 434] width 1162 height 419
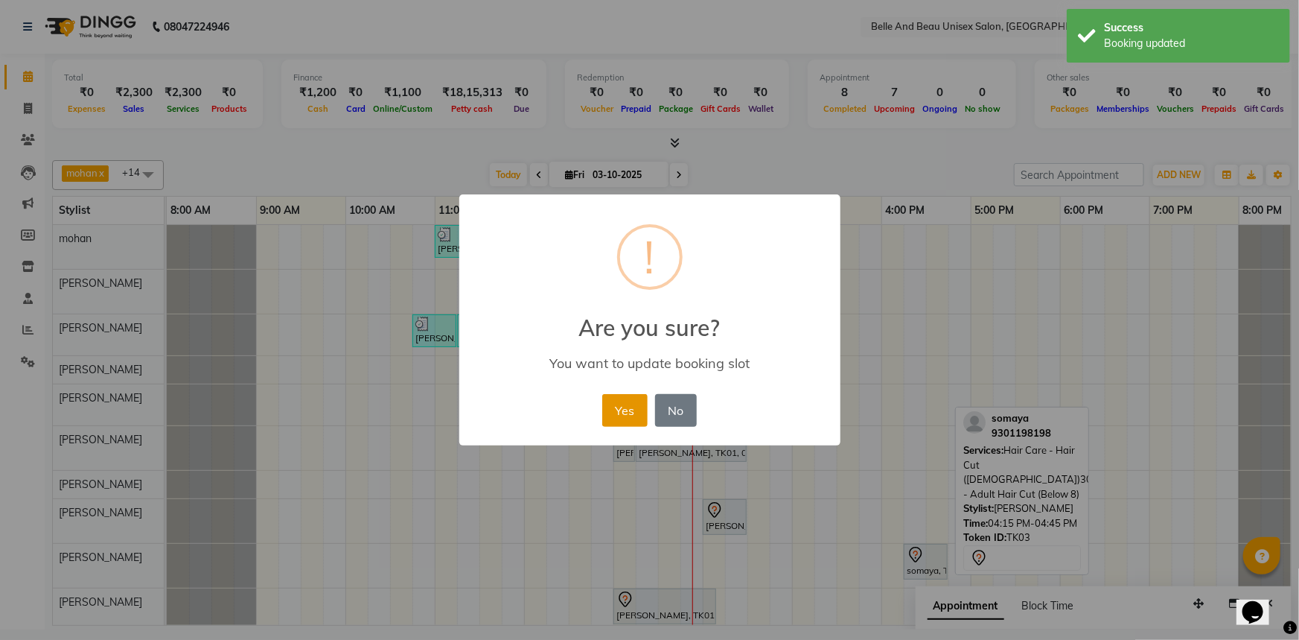
click at [633, 415] on button "Yes" at bounding box center [624, 410] width 45 height 33
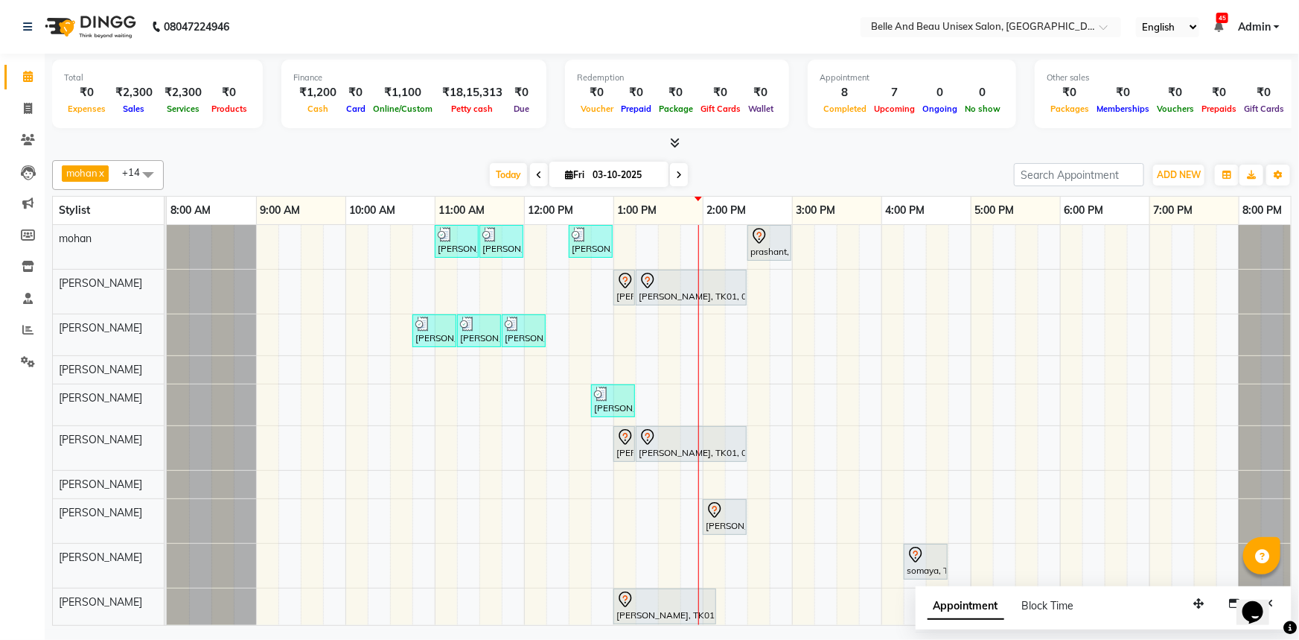
scroll to position [45, 0]
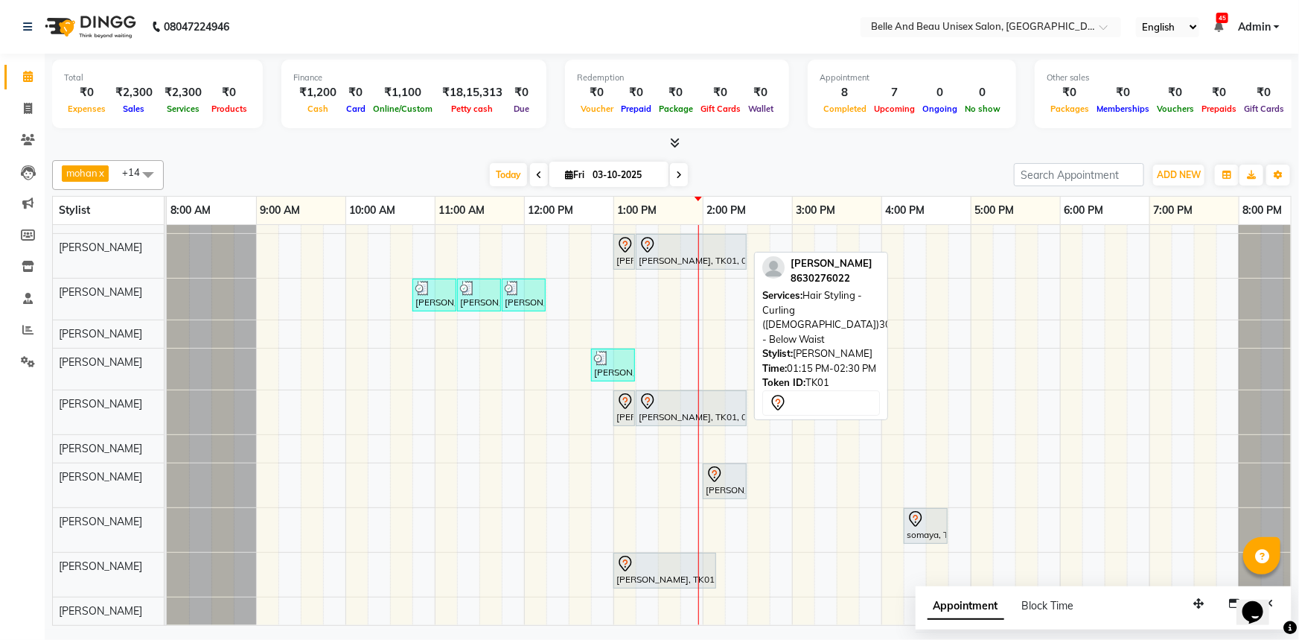
click at [669, 236] on div at bounding box center [691, 245] width 105 height 18
click at [666, 249] on div "[PERSON_NAME], TK01, 01:15 PM-02:30 PM, Hair Styling - Curling ([DEMOGRAPHIC_DA…" at bounding box center [691, 251] width 108 height 31
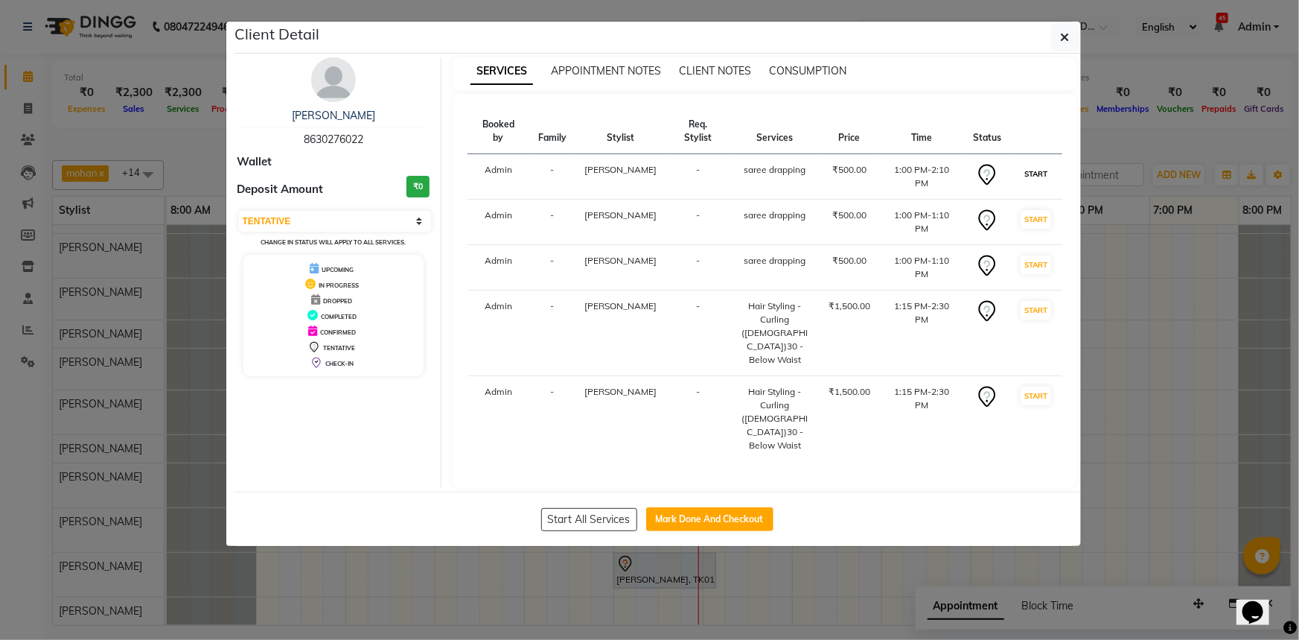
click at [1041, 179] on button "START" at bounding box center [1036, 174] width 31 height 19
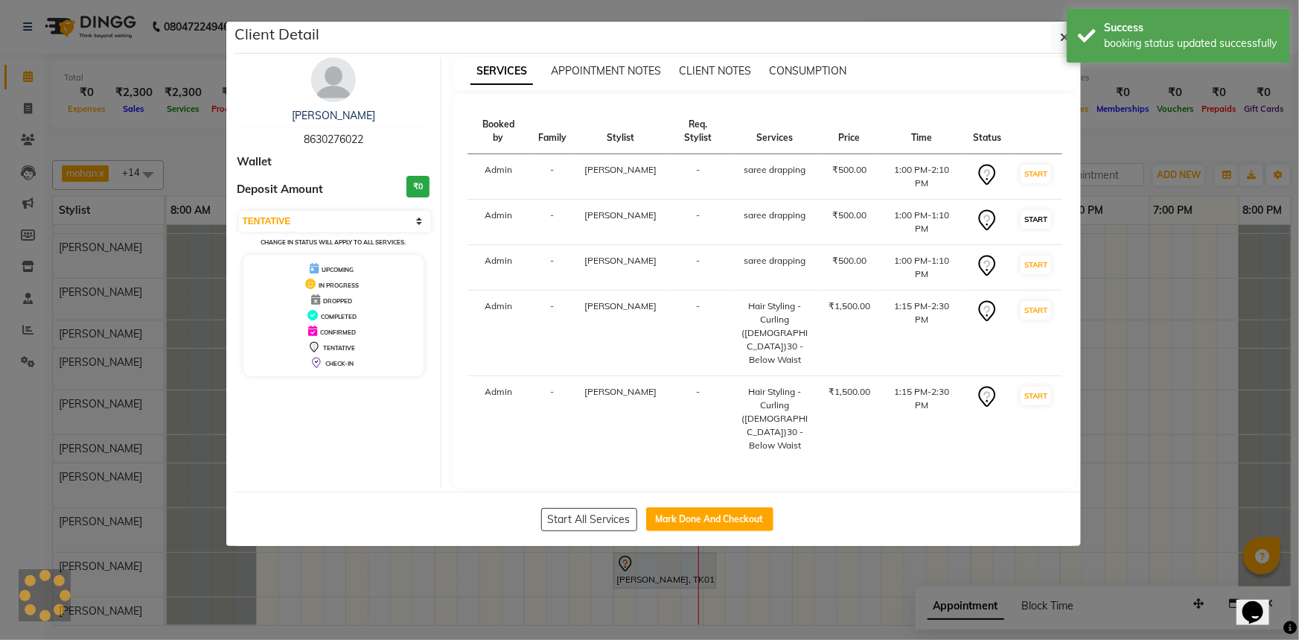
select select "select"
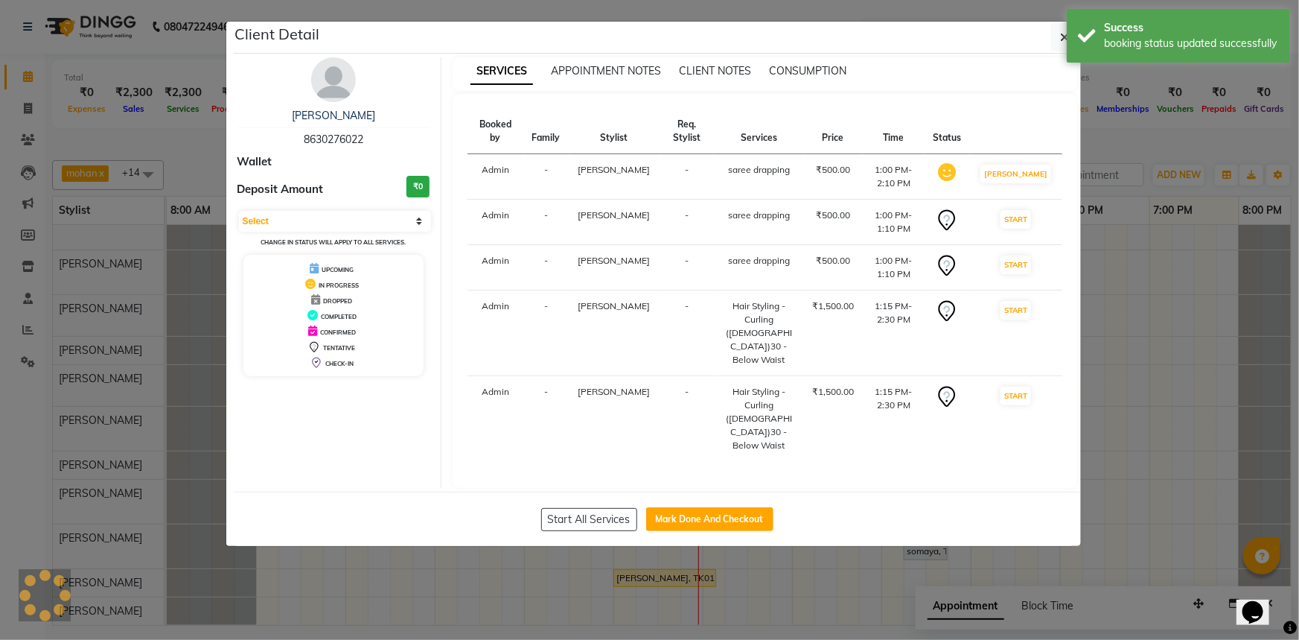
scroll to position [28, 0]
click at [1031, 224] on button "START" at bounding box center [1016, 219] width 31 height 19
click at [1057, 41] on button "button" at bounding box center [1065, 37] width 28 height 28
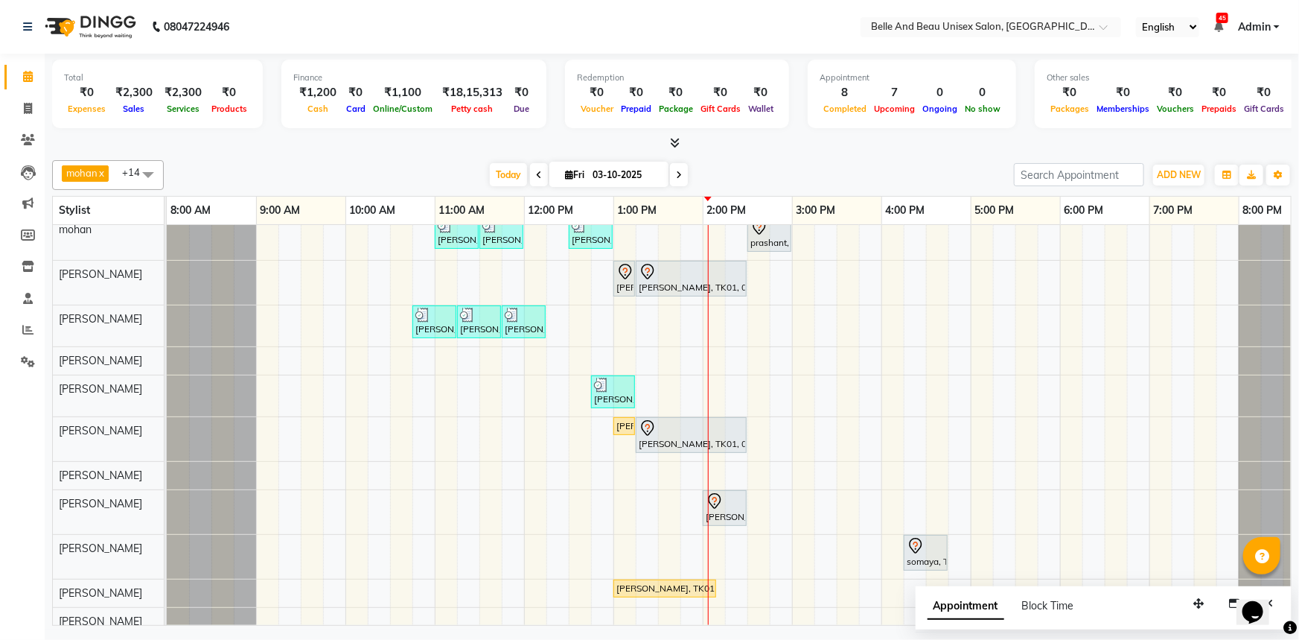
scroll to position [0, 0]
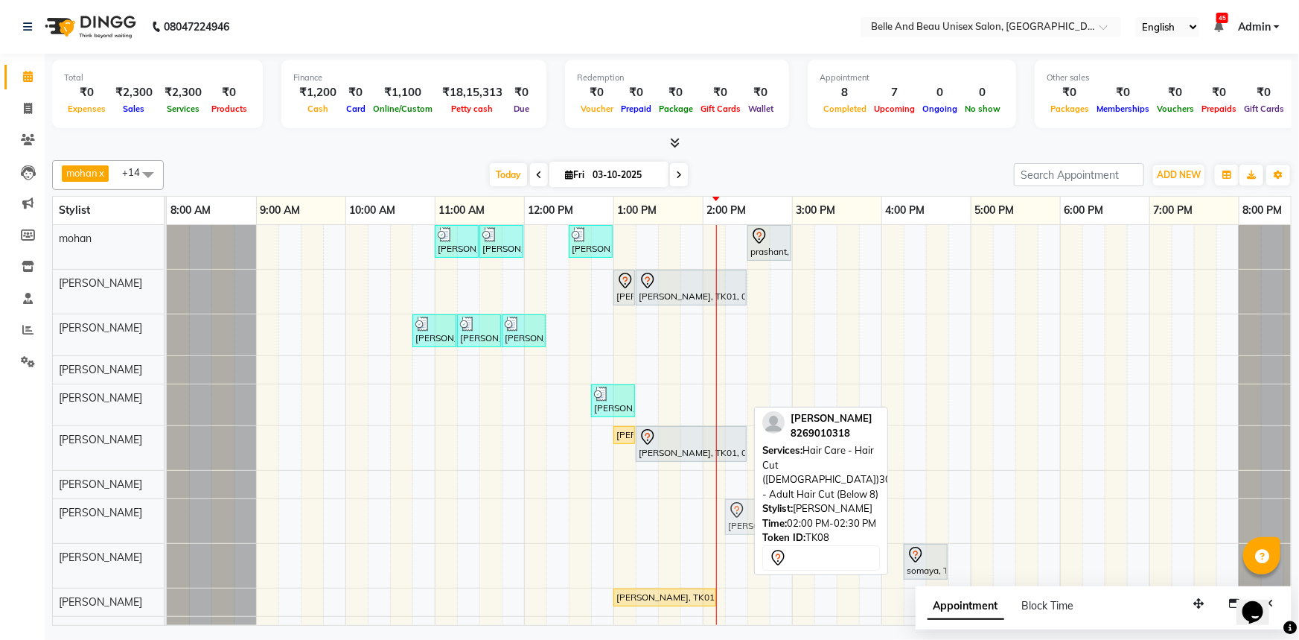
drag, startPoint x: 730, startPoint y: 520, endPoint x: 762, endPoint y: 523, distance: 32.9
click at [762, 523] on div "mohan x Nibha x Rahul Sen x Rekha Agarwal x Rihan khan x varsha x Gaurav Mandav…" at bounding box center [672, 389] width 1240 height 471
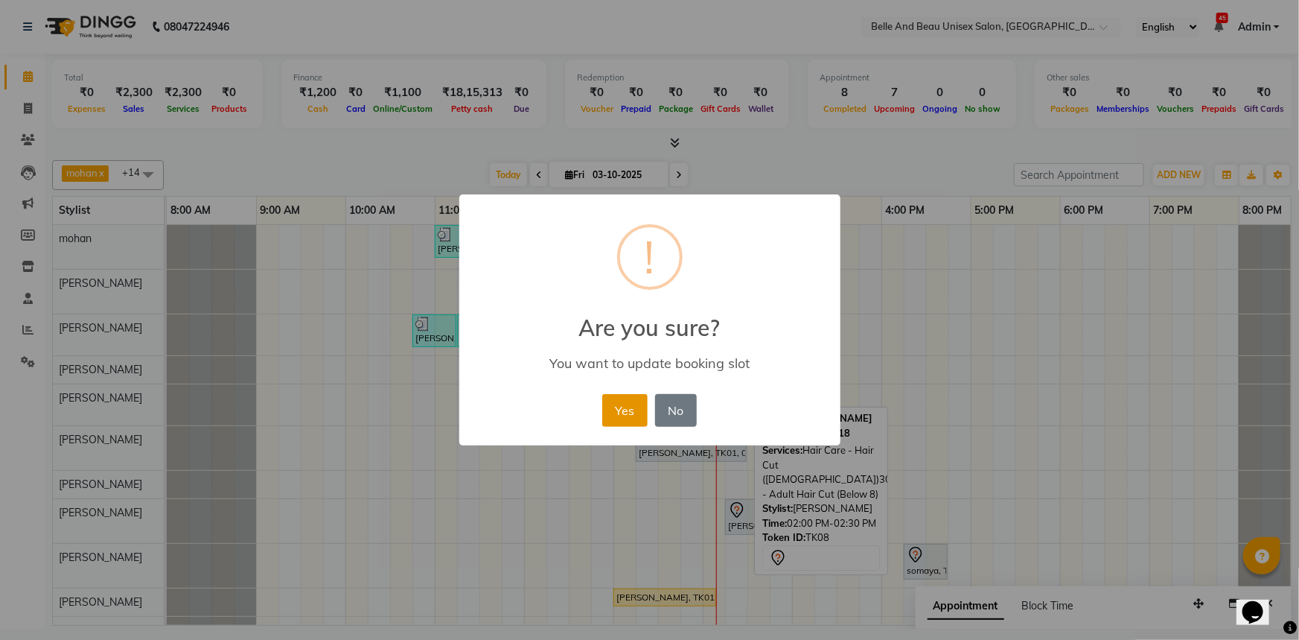
click at [632, 411] on button "Yes" at bounding box center [624, 410] width 45 height 33
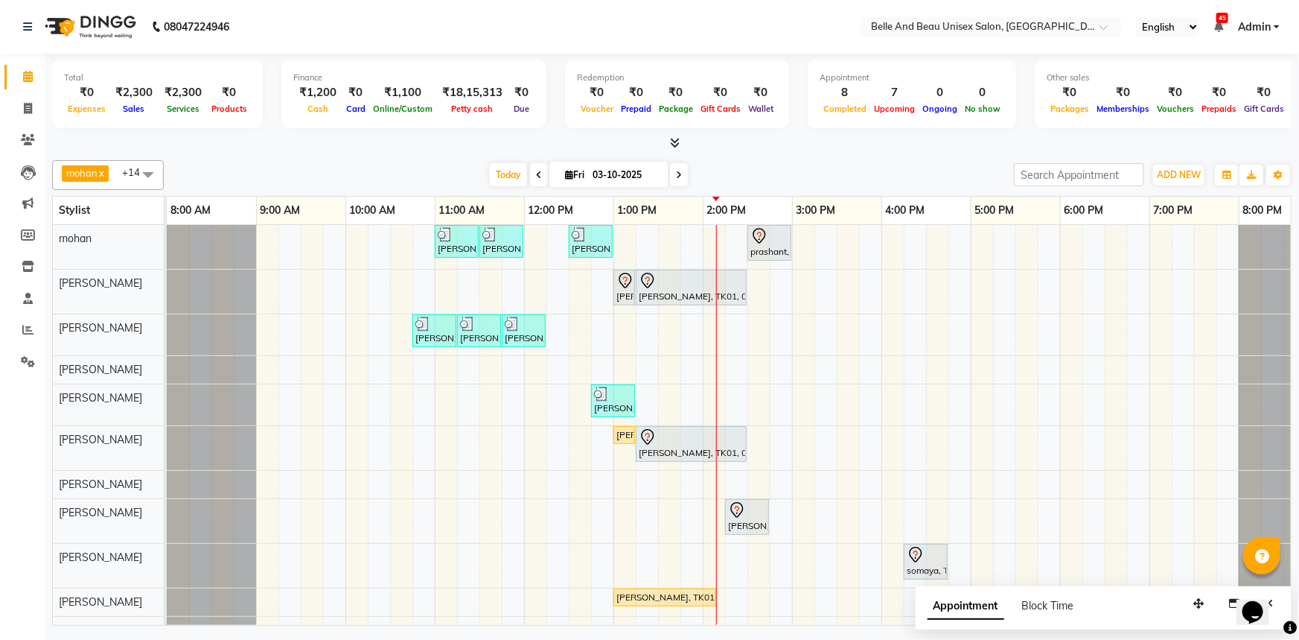
scroll to position [28, 0]
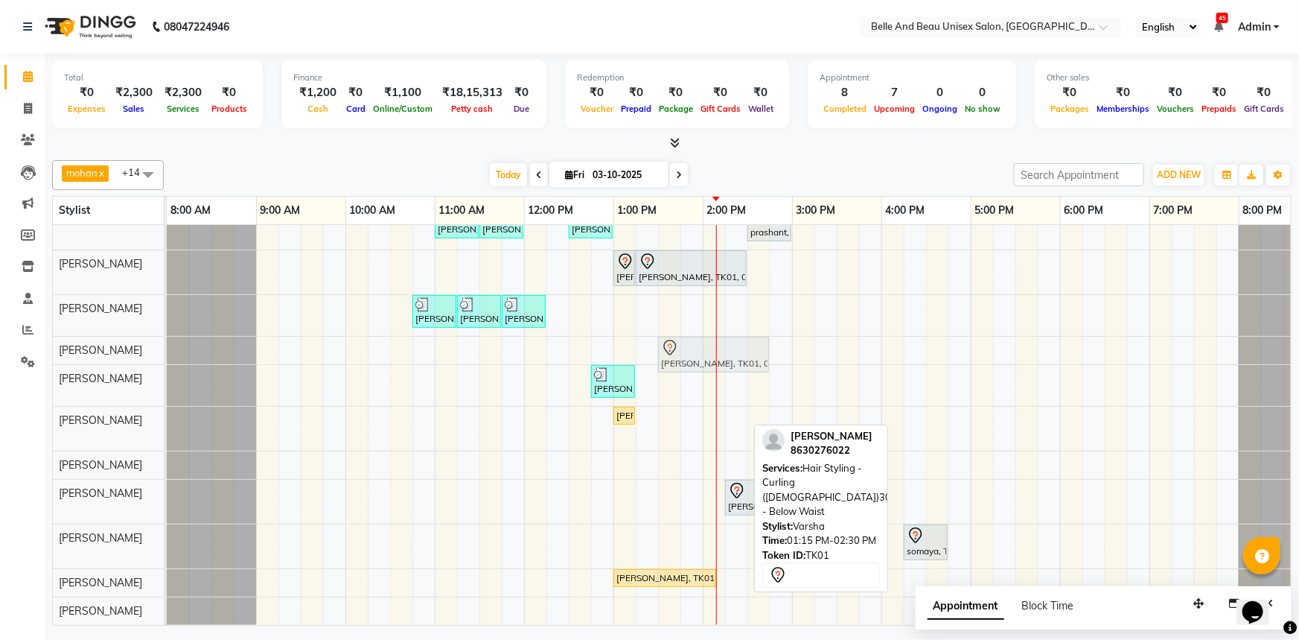
drag, startPoint x: 691, startPoint y: 421, endPoint x: 713, endPoint y: 351, distance: 73.5
click at [713, 351] on tbody "Ankit Singh, TK05, 11:00 AM-11:30 AM, Hair Care - Hair Cut (Male)30 - Adult Hai…" at bounding box center [748, 415] width 1162 height 419
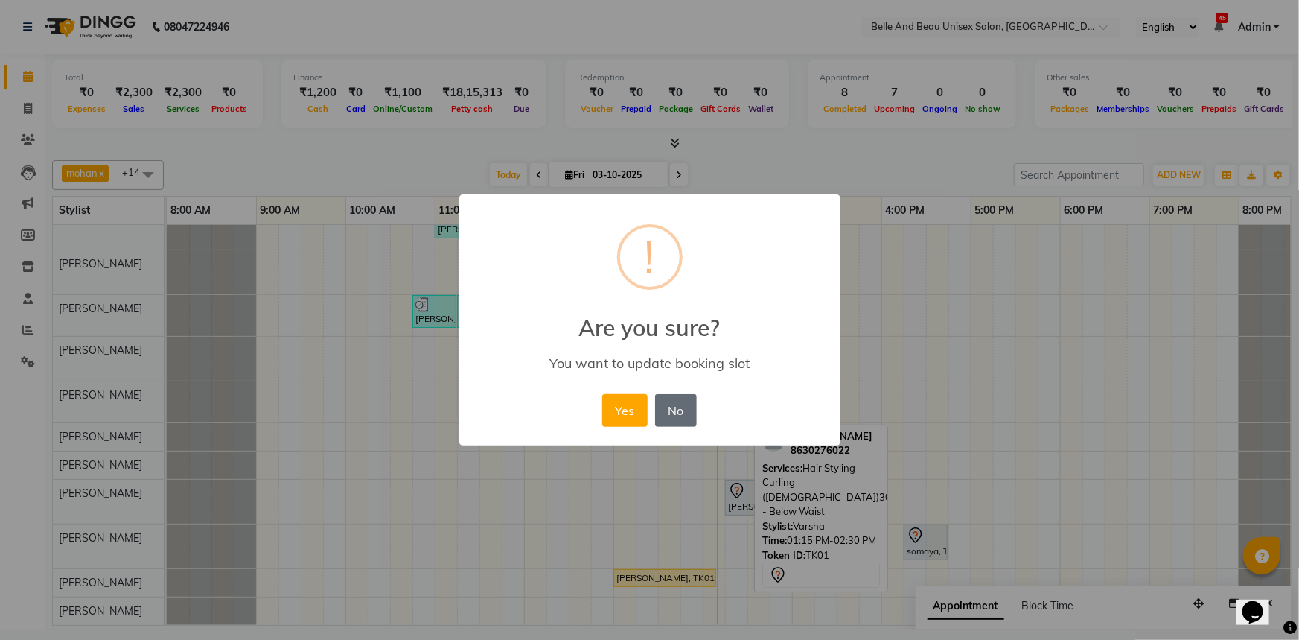
click at [683, 418] on button "No" at bounding box center [676, 410] width 42 height 33
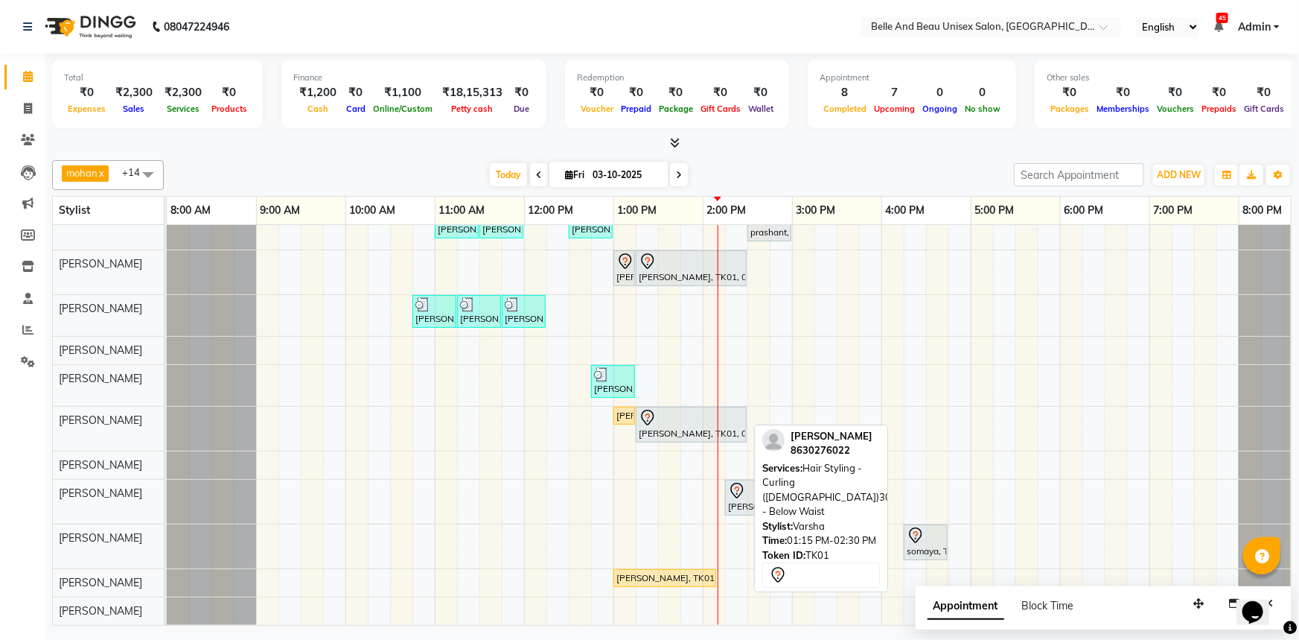
click at [147, 175] on span at bounding box center [148, 174] width 30 height 28
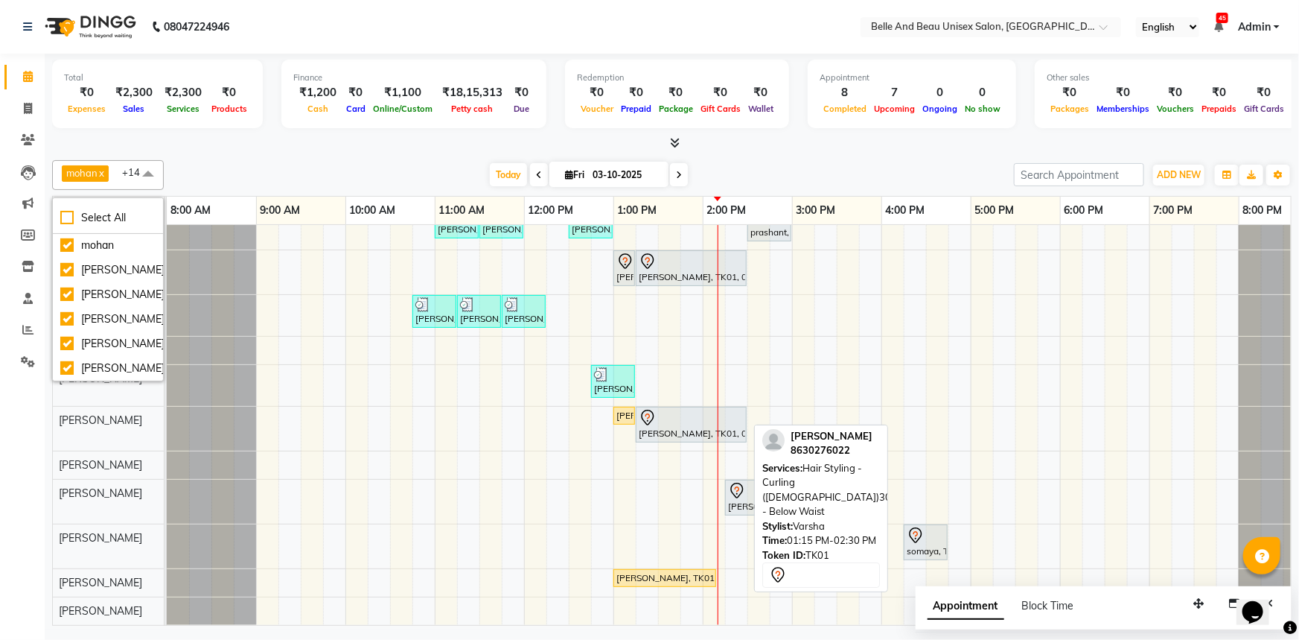
scroll to position [0, 0]
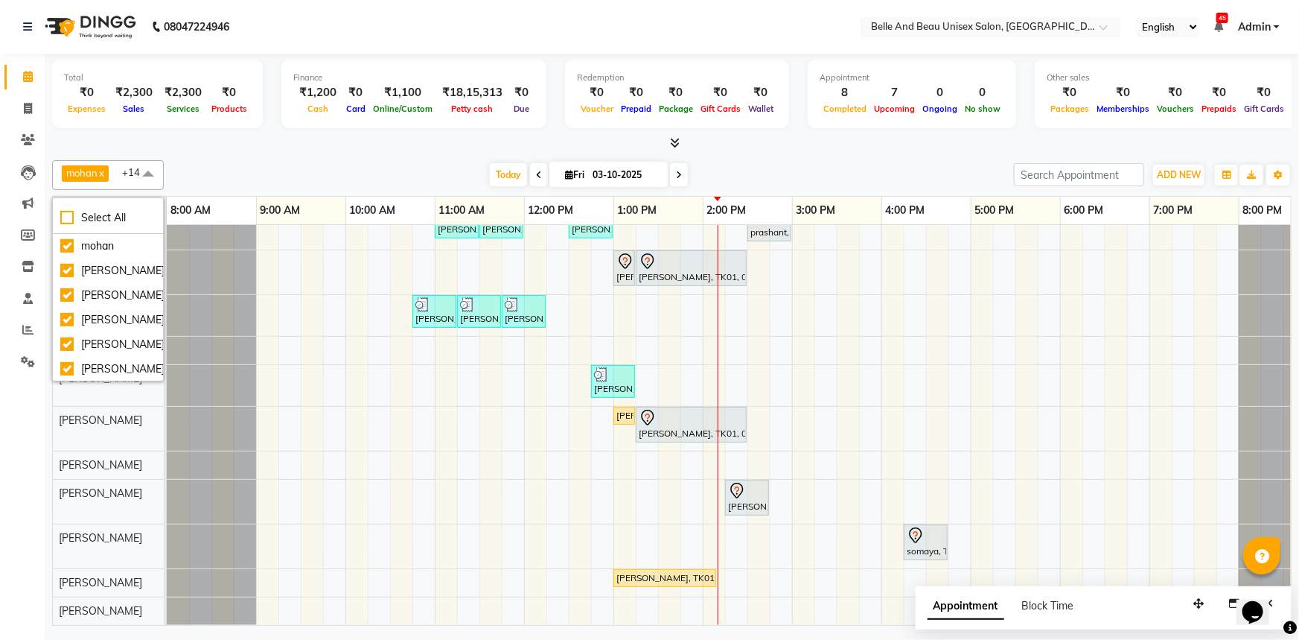
click at [211, 182] on div "Today Fri 03-10-2025" at bounding box center [588, 175] width 835 height 22
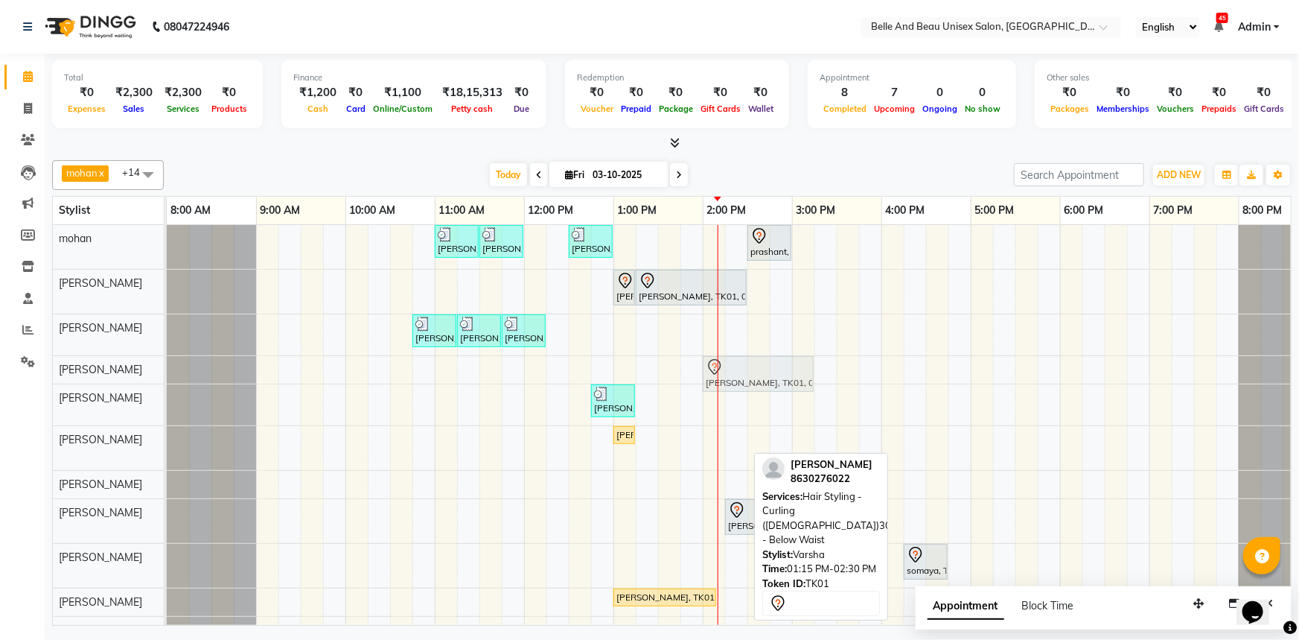
drag, startPoint x: 677, startPoint y: 447, endPoint x: 748, endPoint y: 378, distance: 99.5
click at [748, 378] on tbody "Ankit Singh, TK05, 11:00 AM-11:30 AM, Hair Care - Hair Cut (Male)30 - Adult Hai…" at bounding box center [748, 434] width 1162 height 419
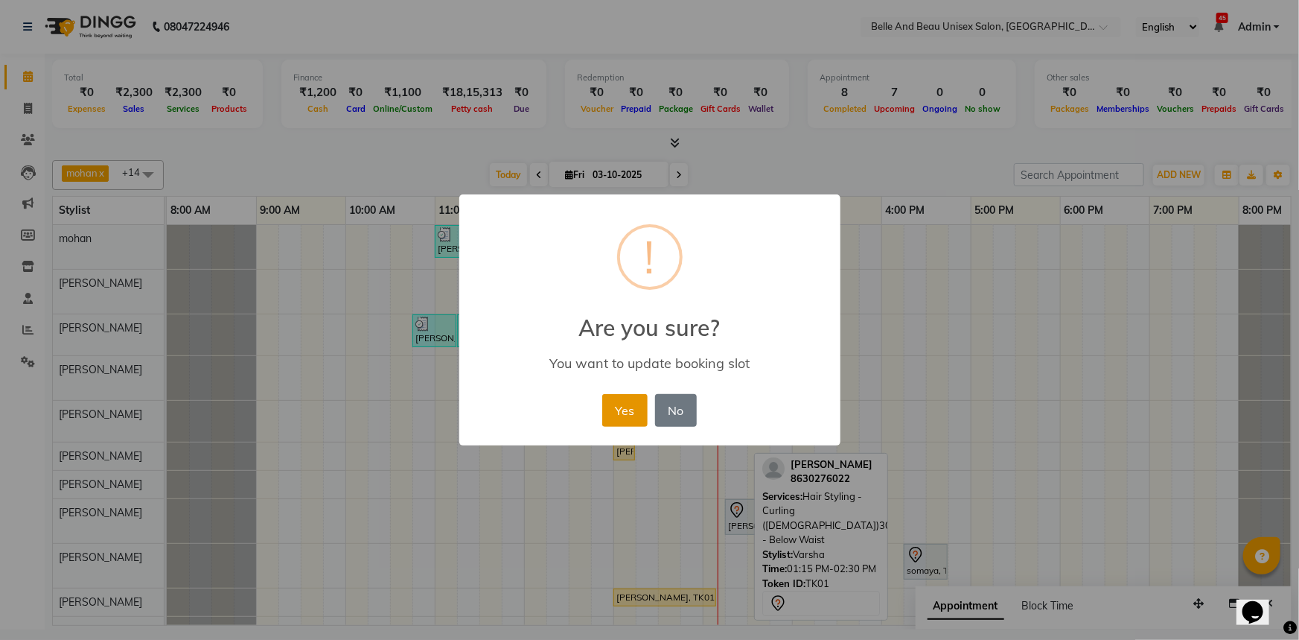
click at [642, 409] on button "Yes" at bounding box center [624, 410] width 45 height 33
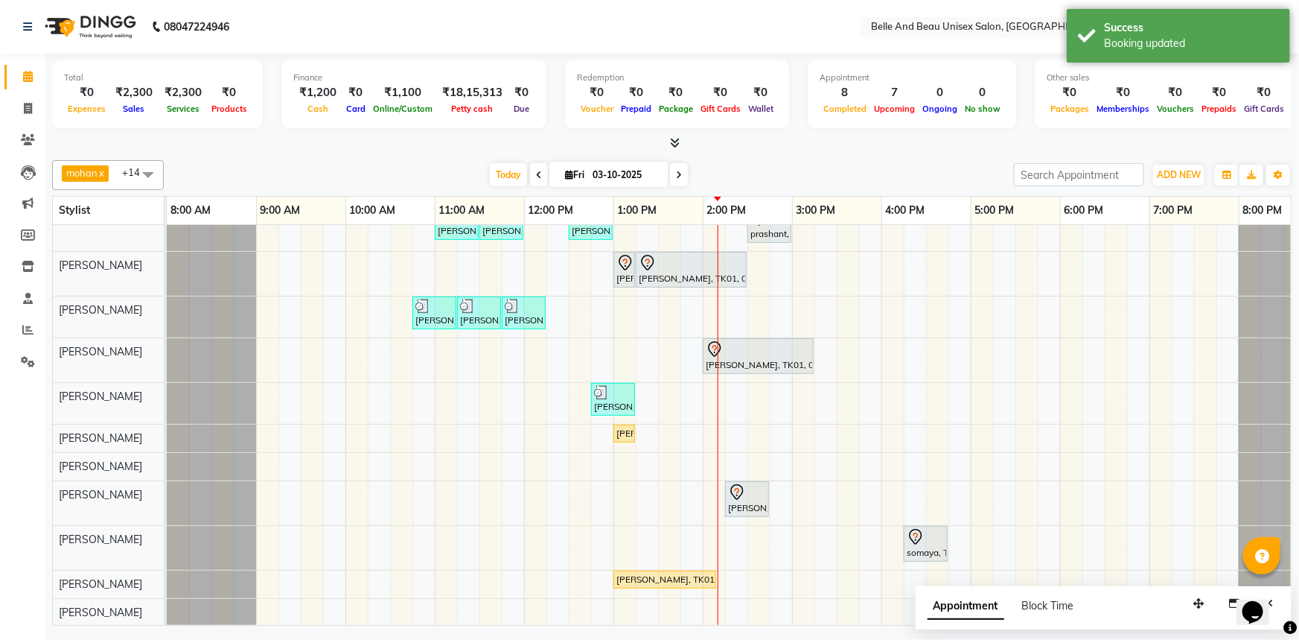
scroll to position [28, 0]
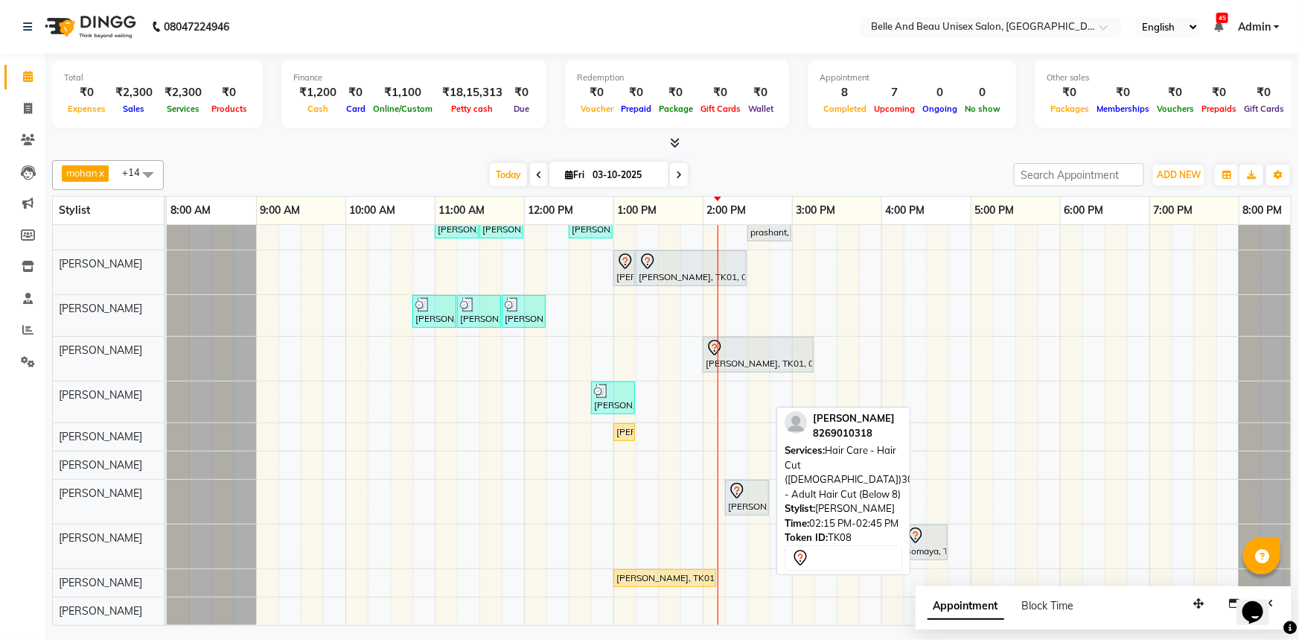
click at [735, 482] on icon at bounding box center [737, 491] width 18 height 18
click at [756, 495] on div "ranjan Poddar, TK08, 02:15 PM-02:45 PM, Hair Care - Hair Cut (Male)30 - Adult H…" at bounding box center [747, 497] width 41 height 31
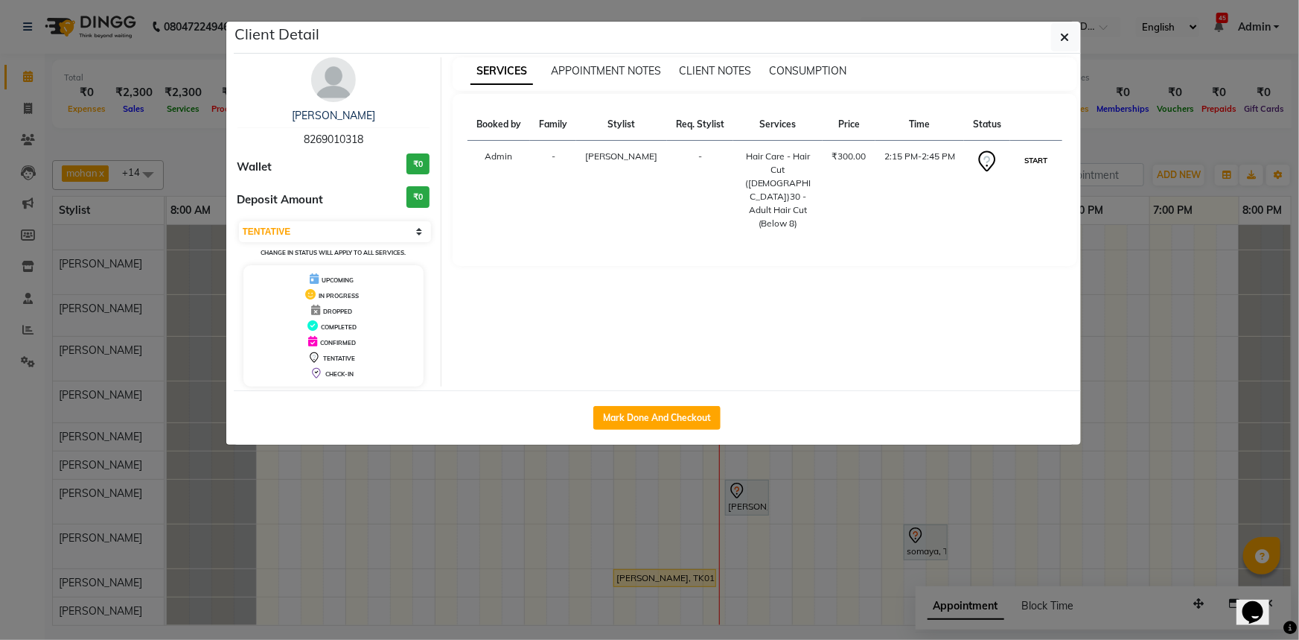
click at [1037, 162] on button "START" at bounding box center [1036, 160] width 31 height 19
select select "1"
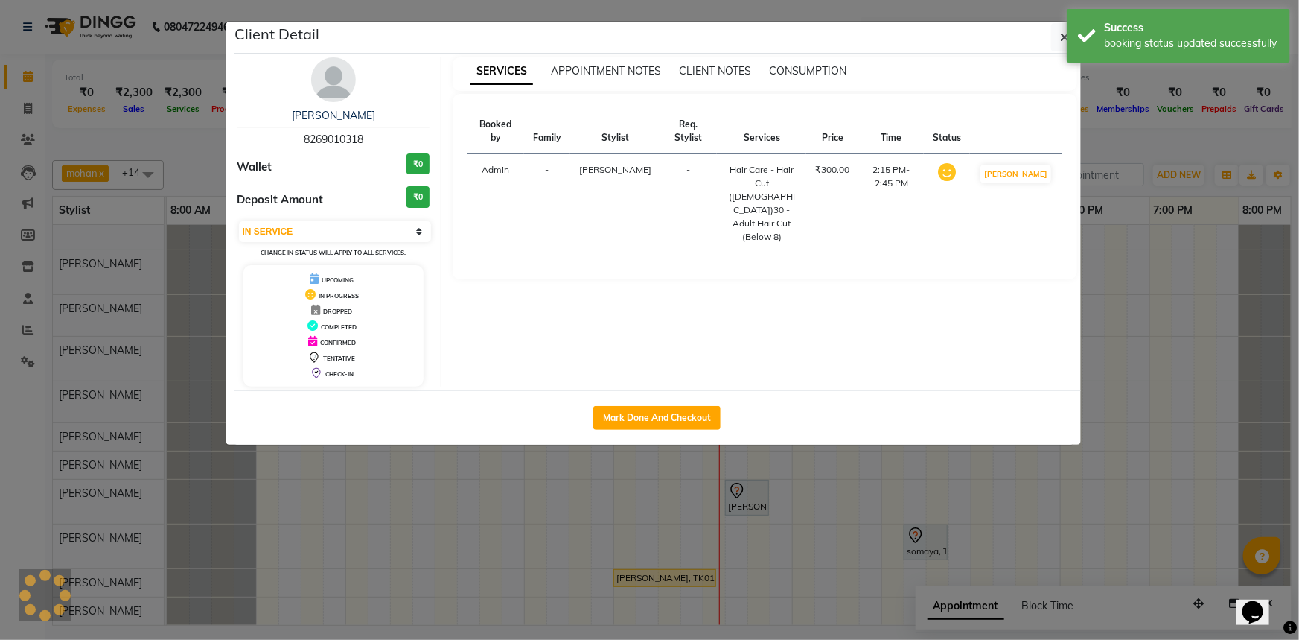
scroll to position [12, 0]
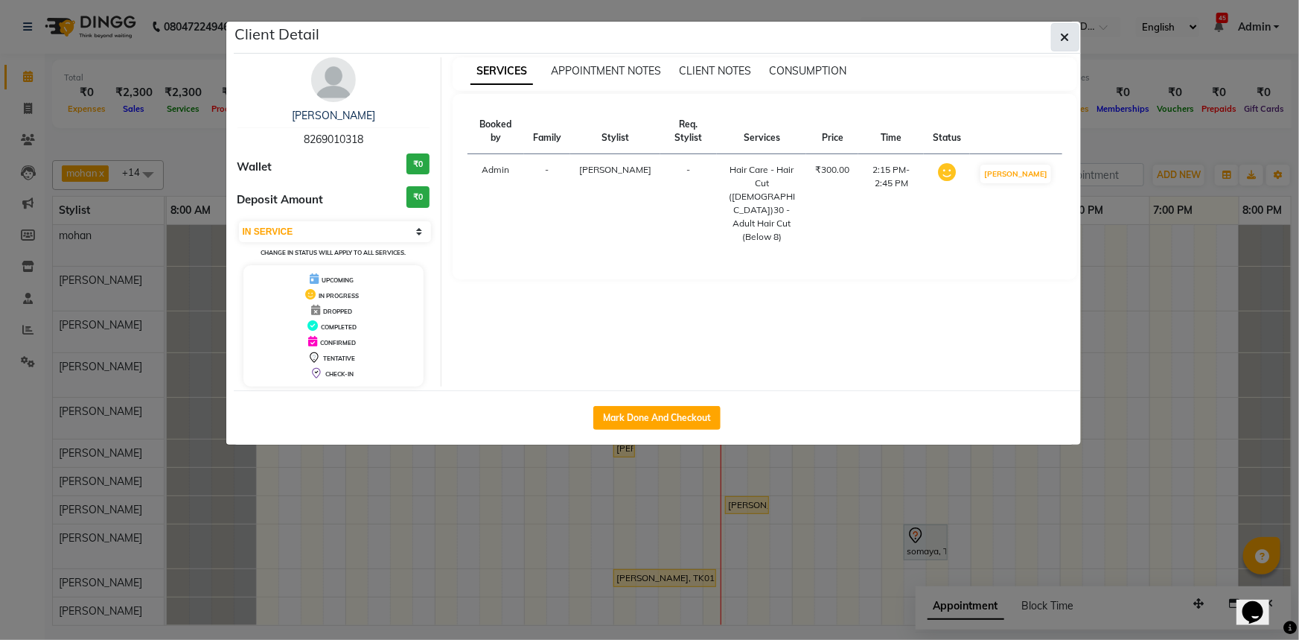
click at [1066, 38] on icon "button" at bounding box center [1065, 37] width 9 height 12
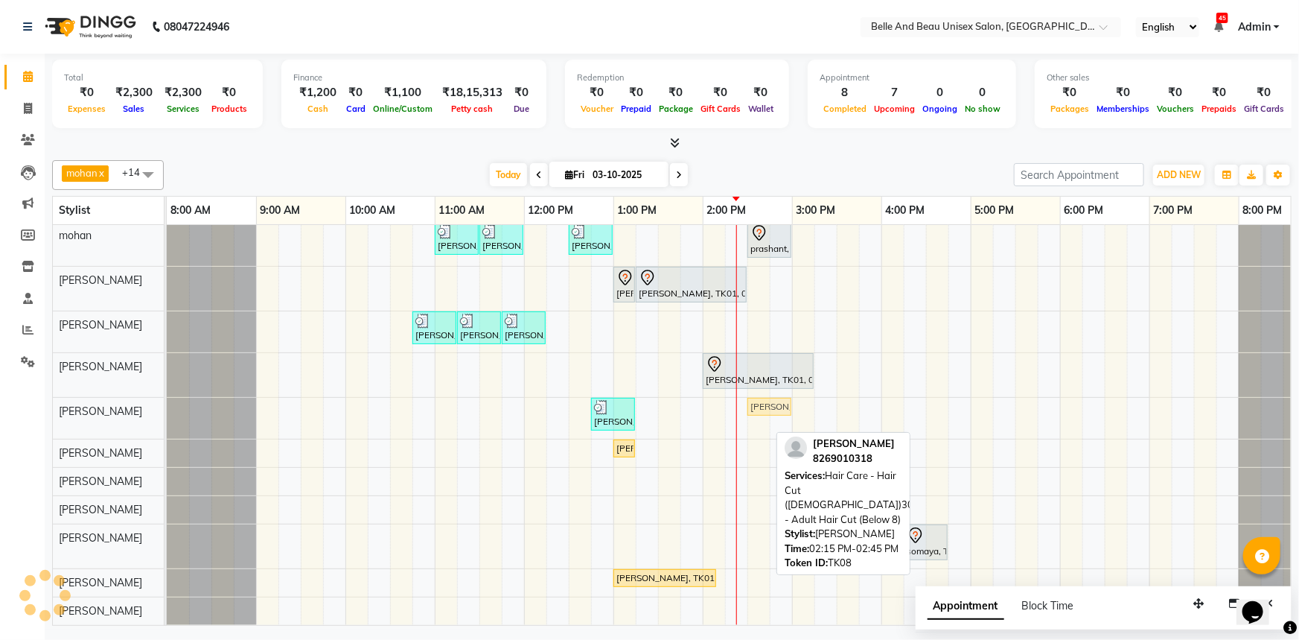
drag, startPoint x: 746, startPoint y: 497, endPoint x: 765, endPoint y: 424, distance: 74.8
click at [765, 424] on div "Ankit Singh, TK05, 11:00 AM-11:30 AM, Hair Care - Hair Cut (Male)30 - Adult Hai…" at bounding box center [748, 423] width 1162 height 403
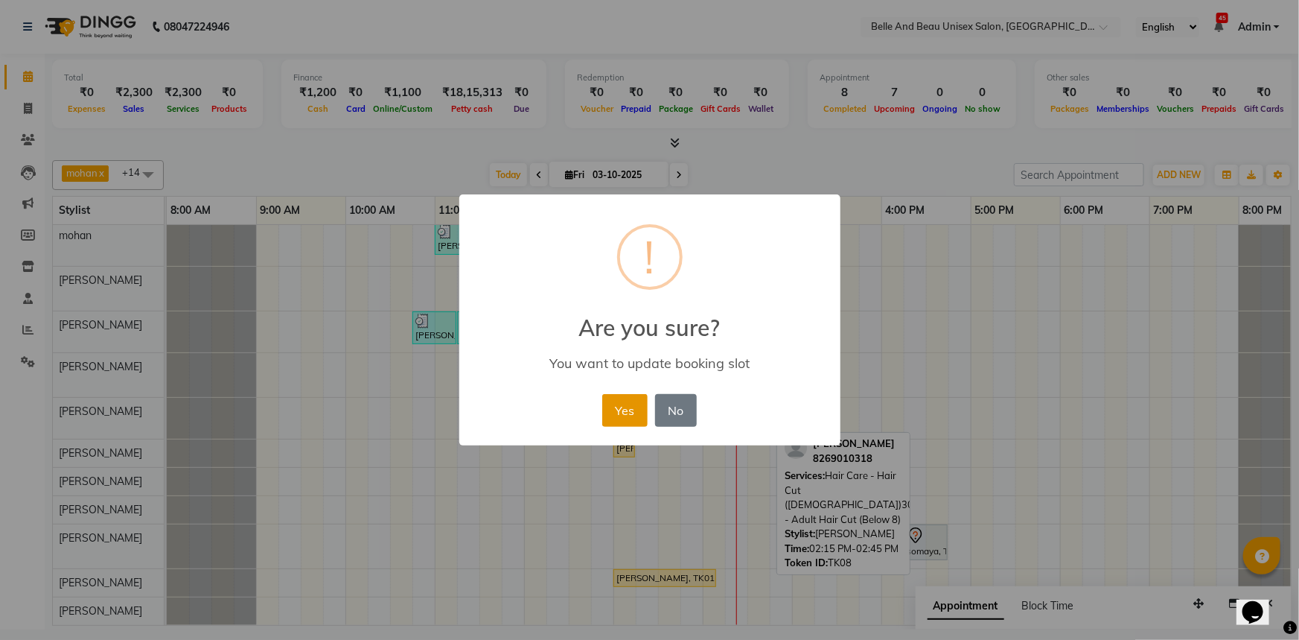
click at [618, 410] on button "Yes" at bounding box center [624, 410] width 45 height 33
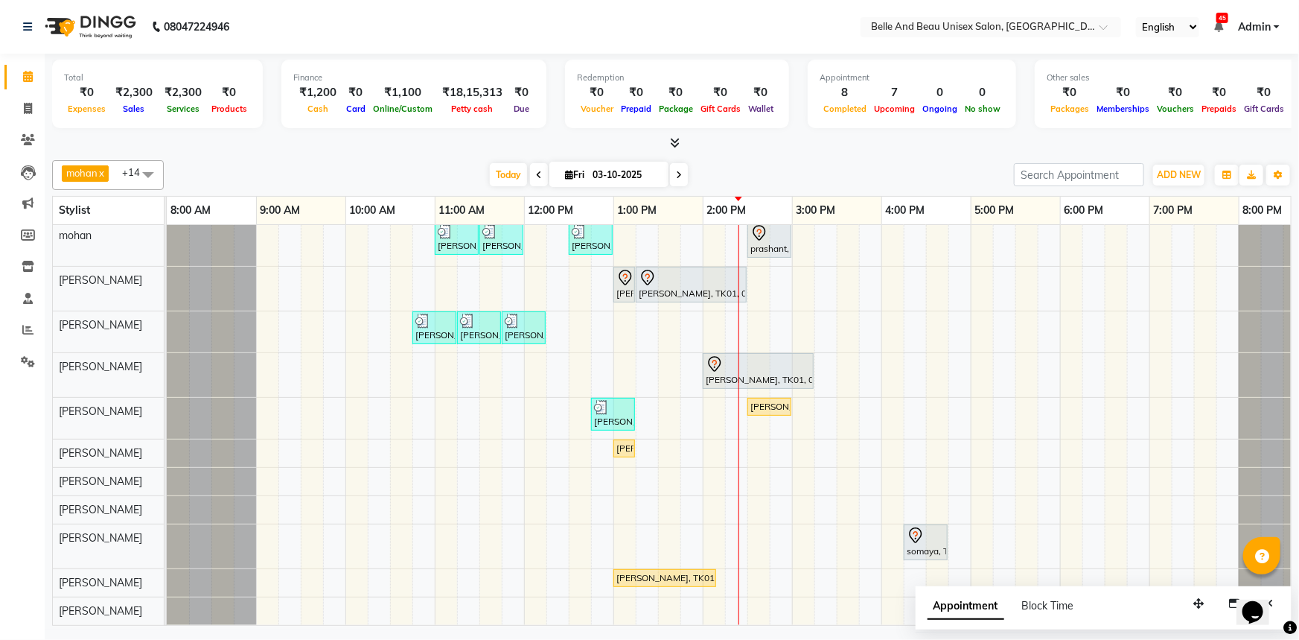
scroll to position [0, 0]
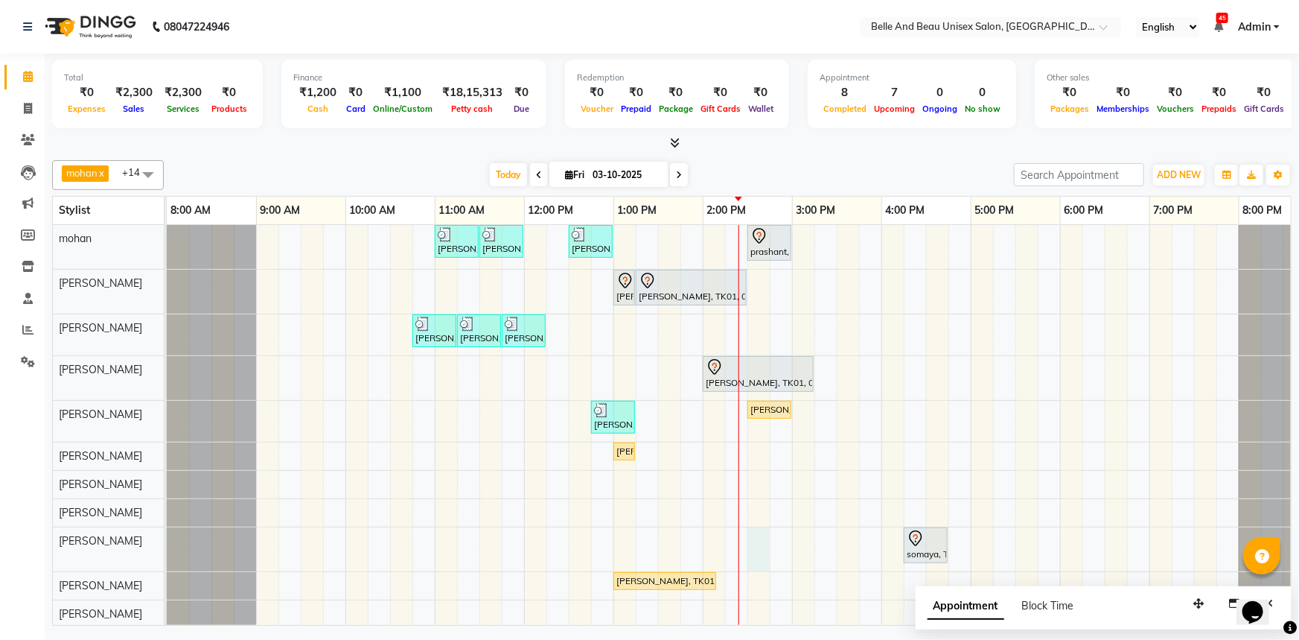
click at [764, 540] on div "Ankit Singh, TK05, 11:00 AM-11:30 AM, Hair Care - Hair Cut (Male)30 - Adult Hai…" at bounding box center [748, 426] width 1162 height 403
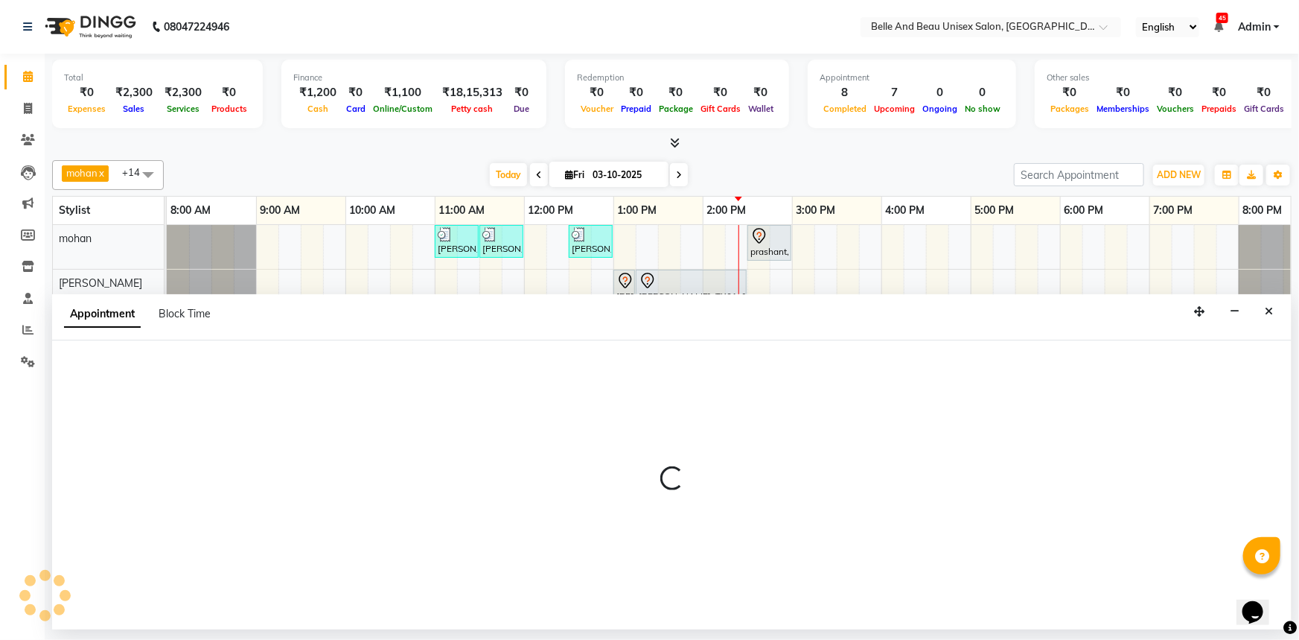
select select "83443"
select select "870"
select select "tentative"
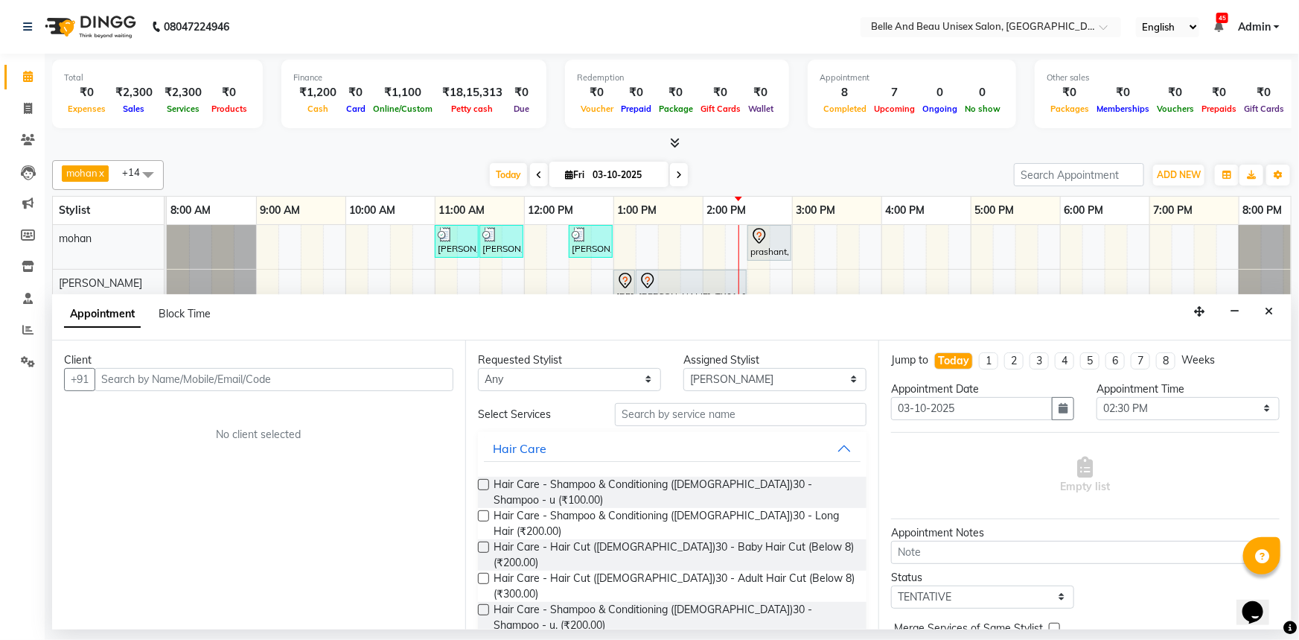
click at [150, 379] on input "text" at bounding box center [274, 379] width 359 height 23
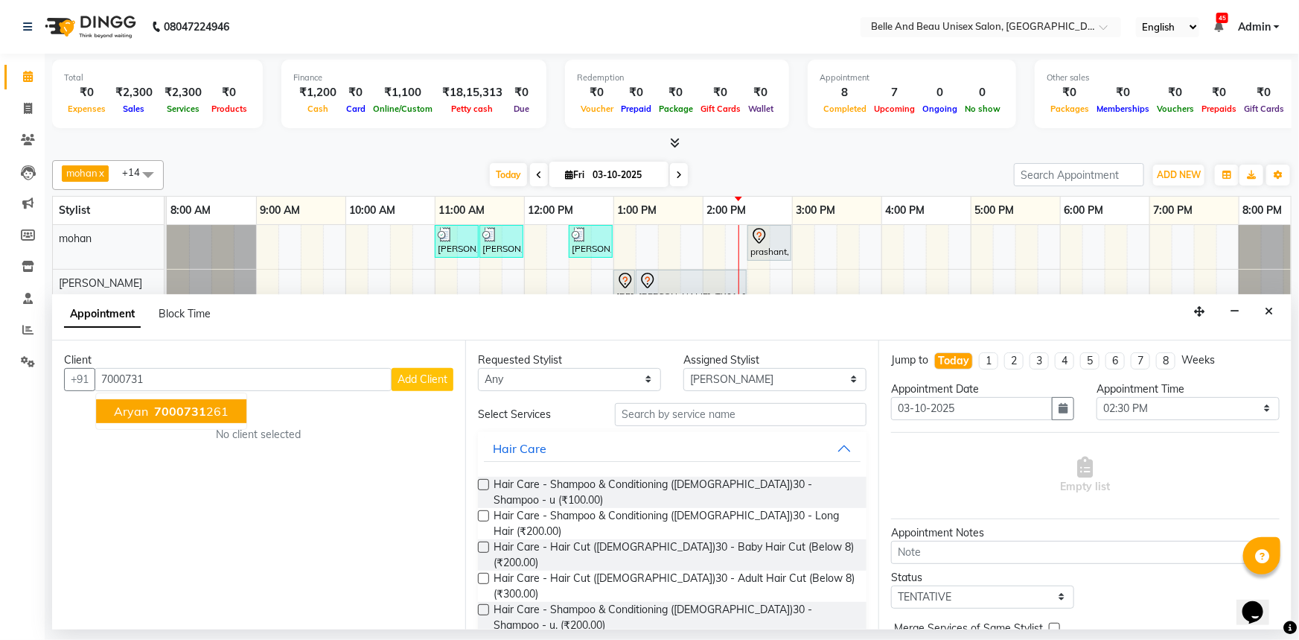
click at [168, 407] on span "7000731" at bounding box center [180, 411] width 52 height 15
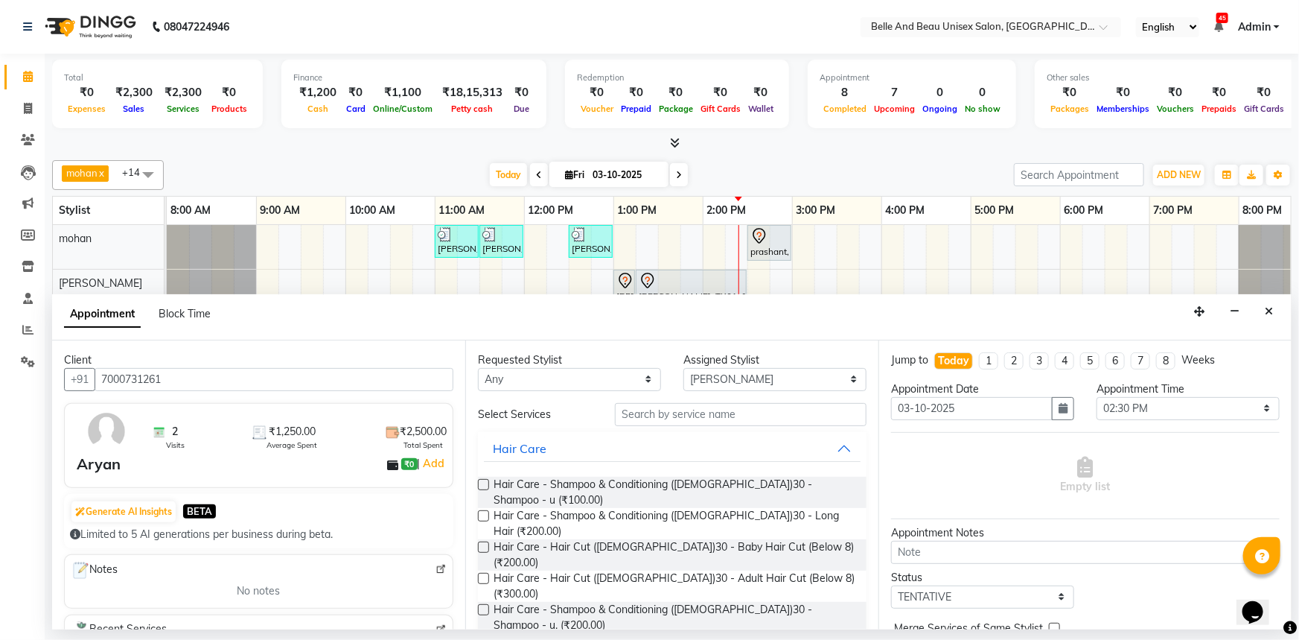
type input "7000731261"
click at [485, 573] on label at bounding box center [483, 578] width 11 height 11
click at [485, 575] on input "checkbox" at bounding box center [483, 580] width 10 height 10
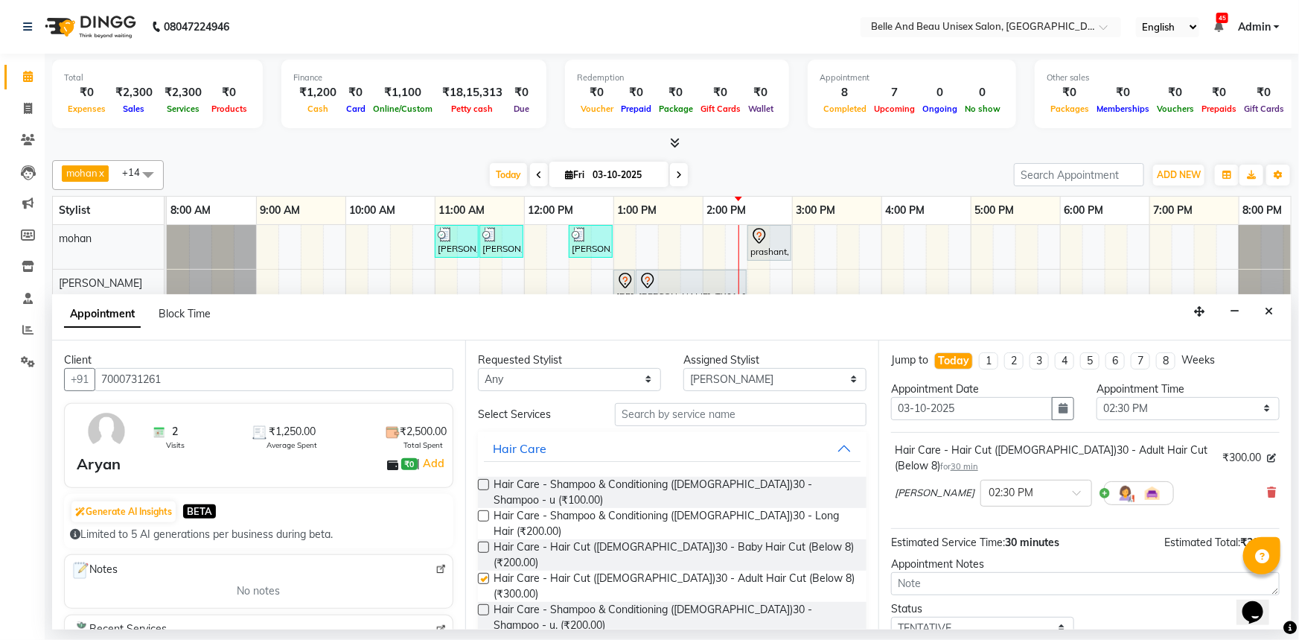
checkbox input "false"
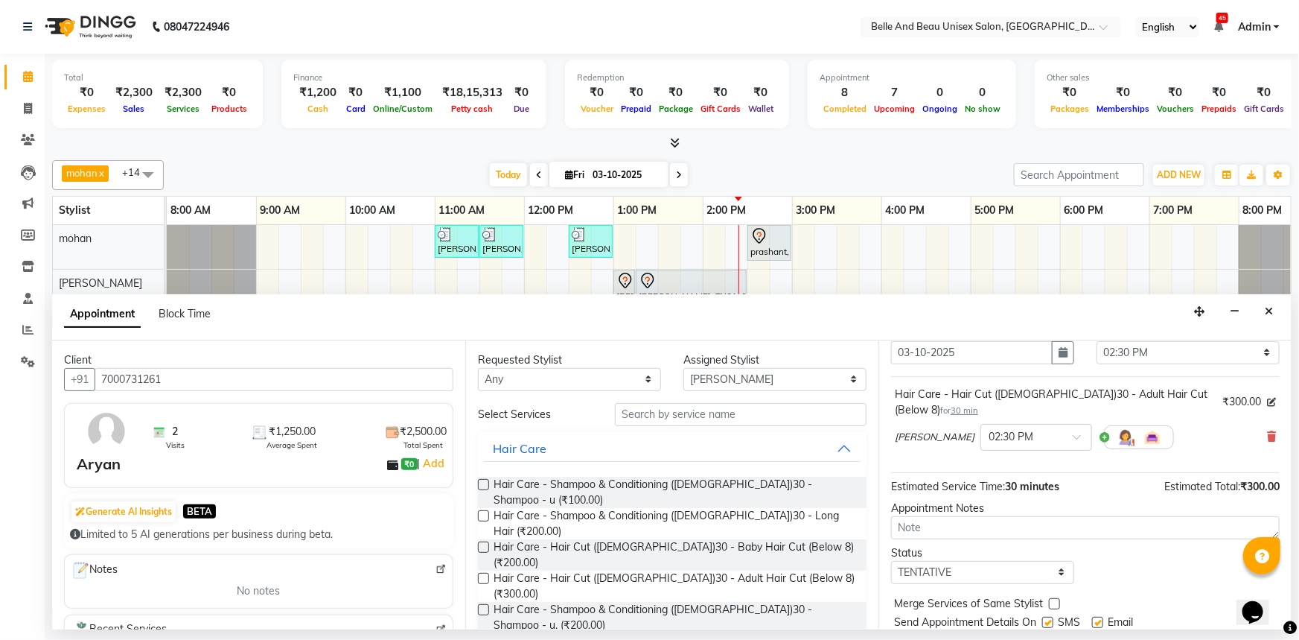
scroll to position [88, 0]
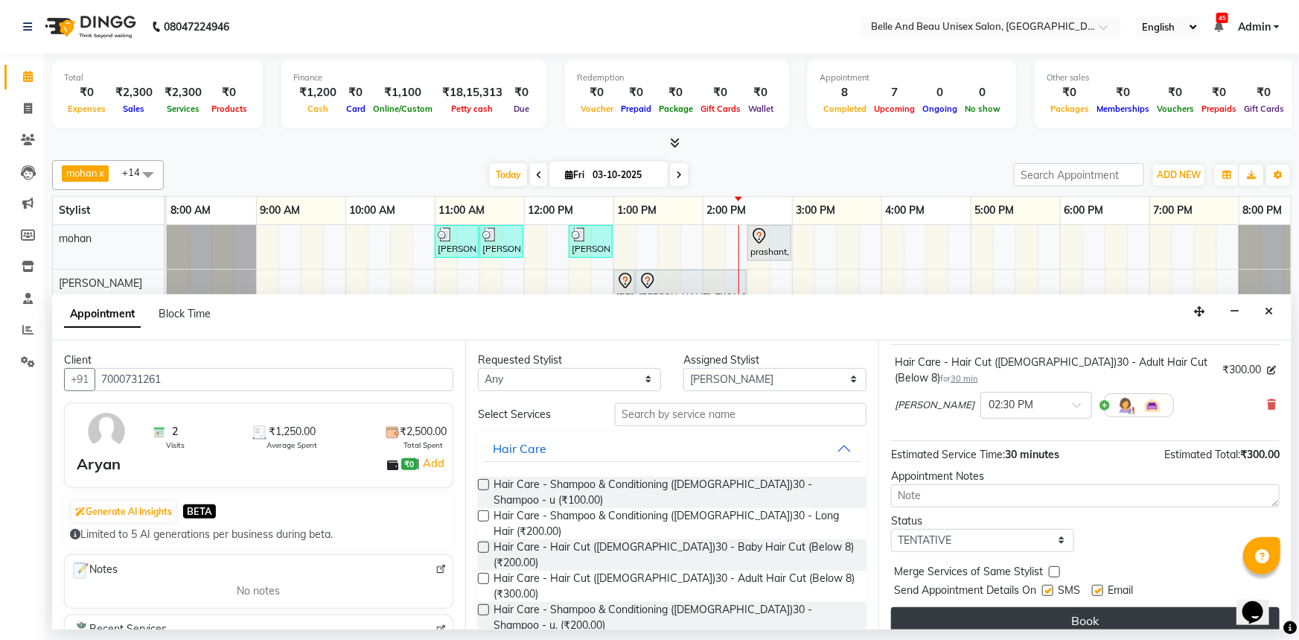
click at [1074, 607] on button "Book" at bounding box center [1085, 620] width 389 height 27
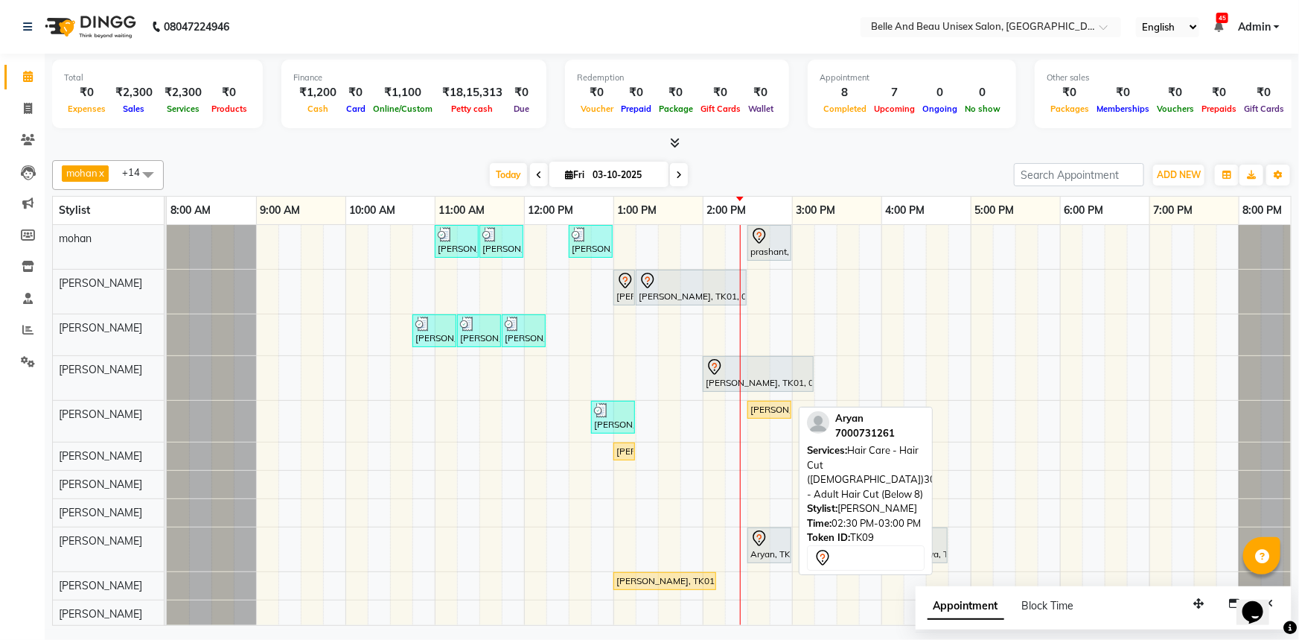
click at [761, 547] on div "Aryan, TK09, 02:30 PM-03:00 PM, Hair Care - Hair Cut (Male)30 - Adult Hair Cut …" at bounding box center [769, 544] width 41 height 31
click at [762, 547] on div "Aryan, TK09, 02:30 PM-03:00 PM, Hair Care - Hair Cut (Male)30 - Adult Hair Cut …" at bounding box center [769, 544] width 41 height 31
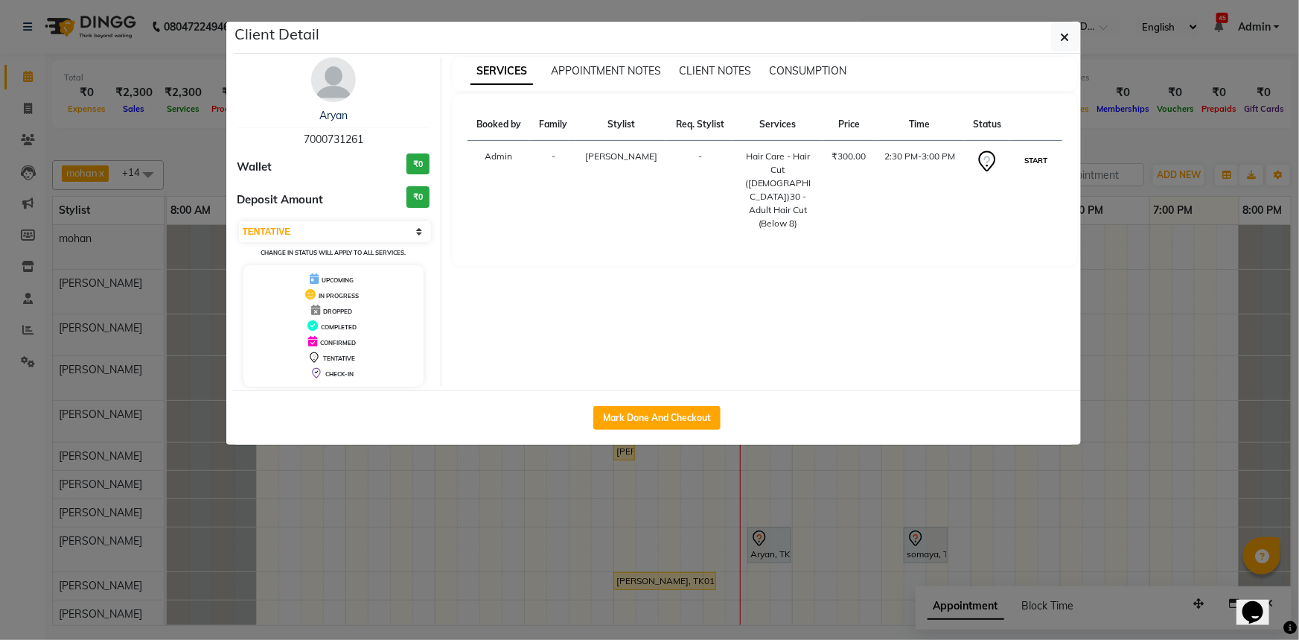
click at [1042, 162] on button "START" at bounding box center [1036, 160] width 31 height 19
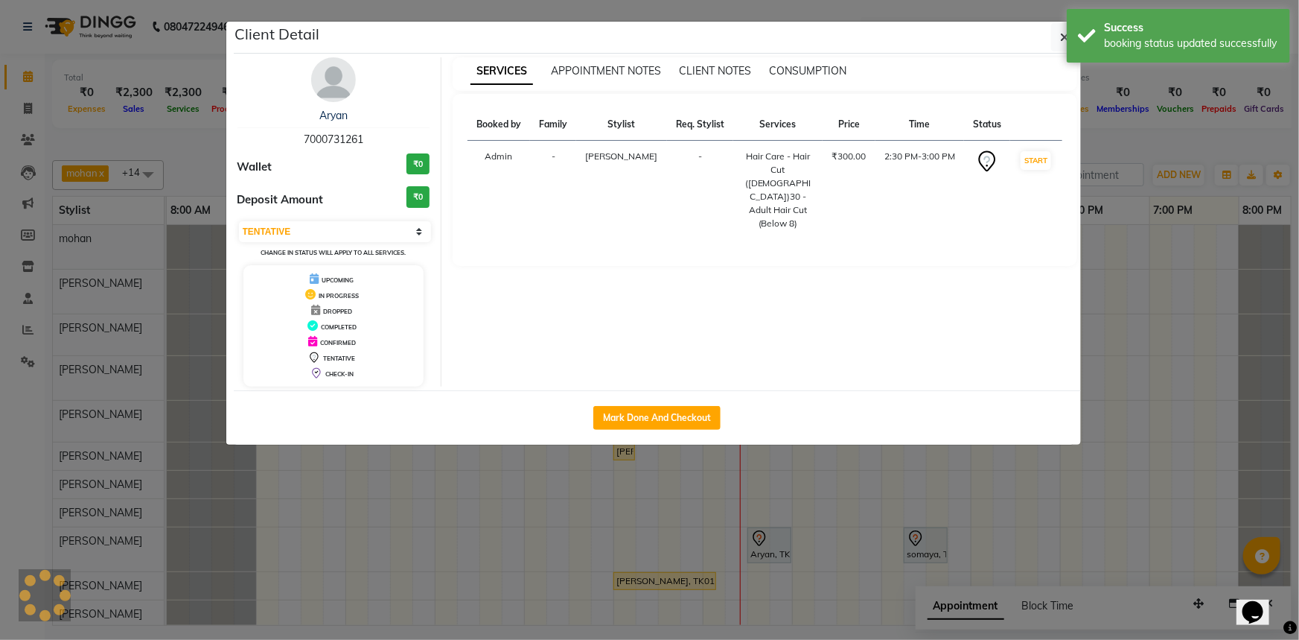
select select "1"
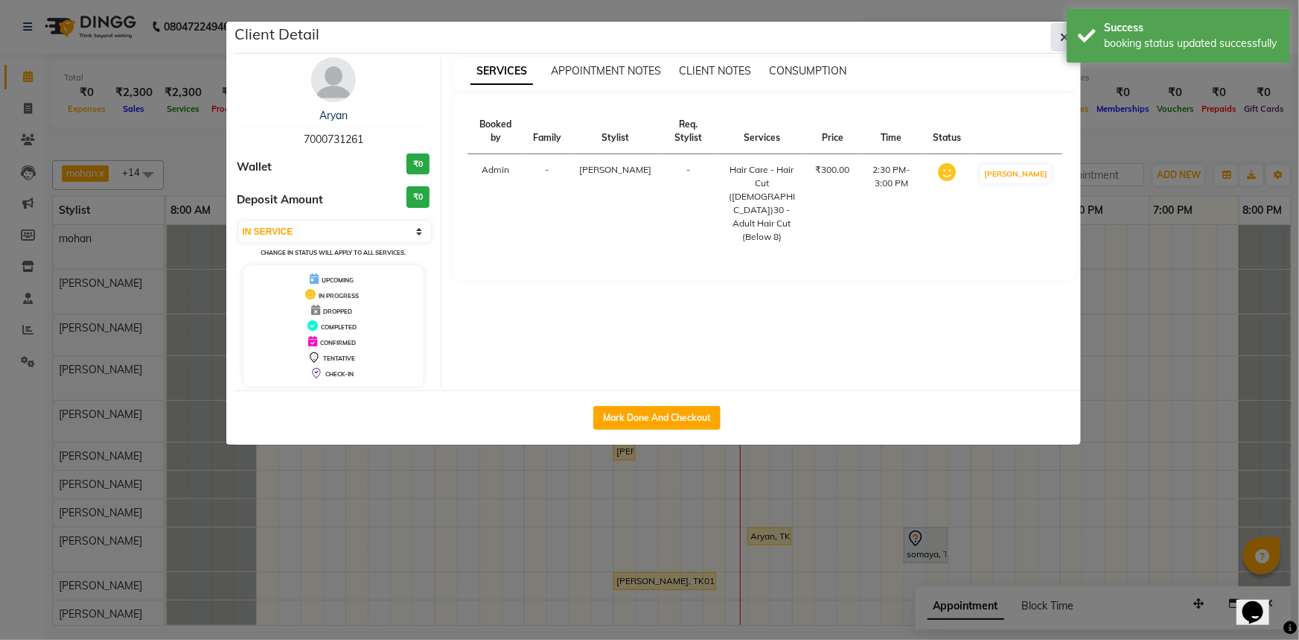
click at [1055, 37] on button "button" at bounding box center [1065, 37] width 28 height 28
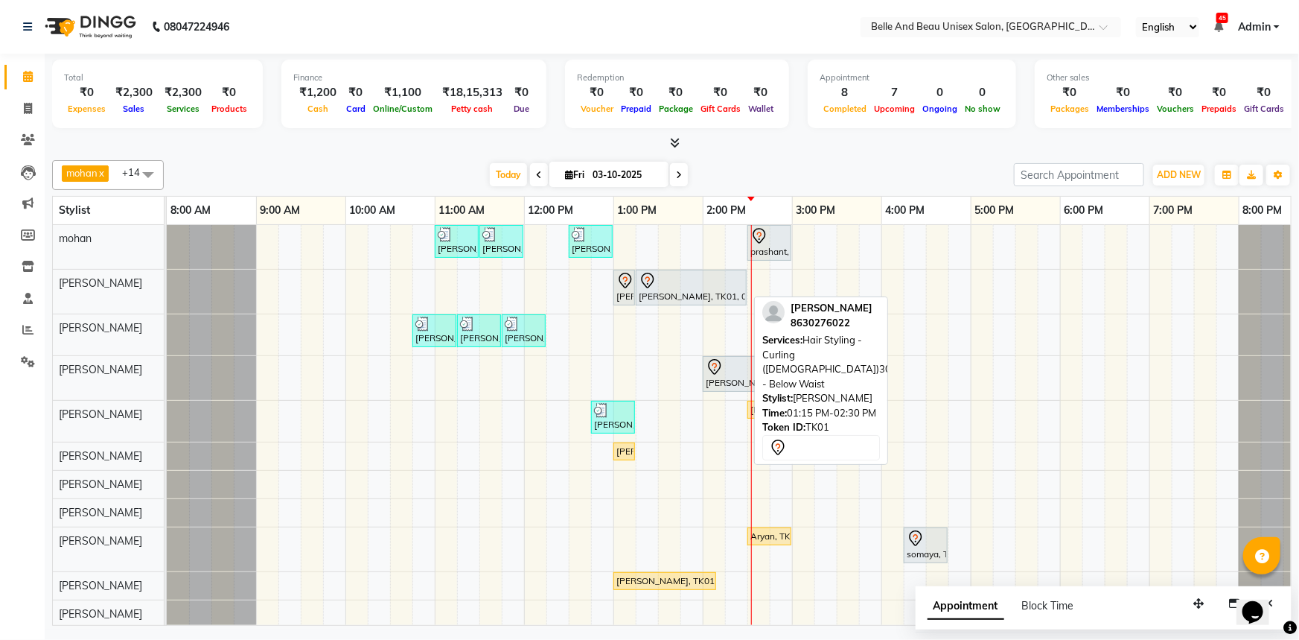
click at [637, 275] on div "[PERSON_NAME], TK01, 01:15 PM-02:30 PM, Hair Styling - Curling ([DEMOGRAPHIC_DA…" at bounding box center [691, 287] width 108 height 31
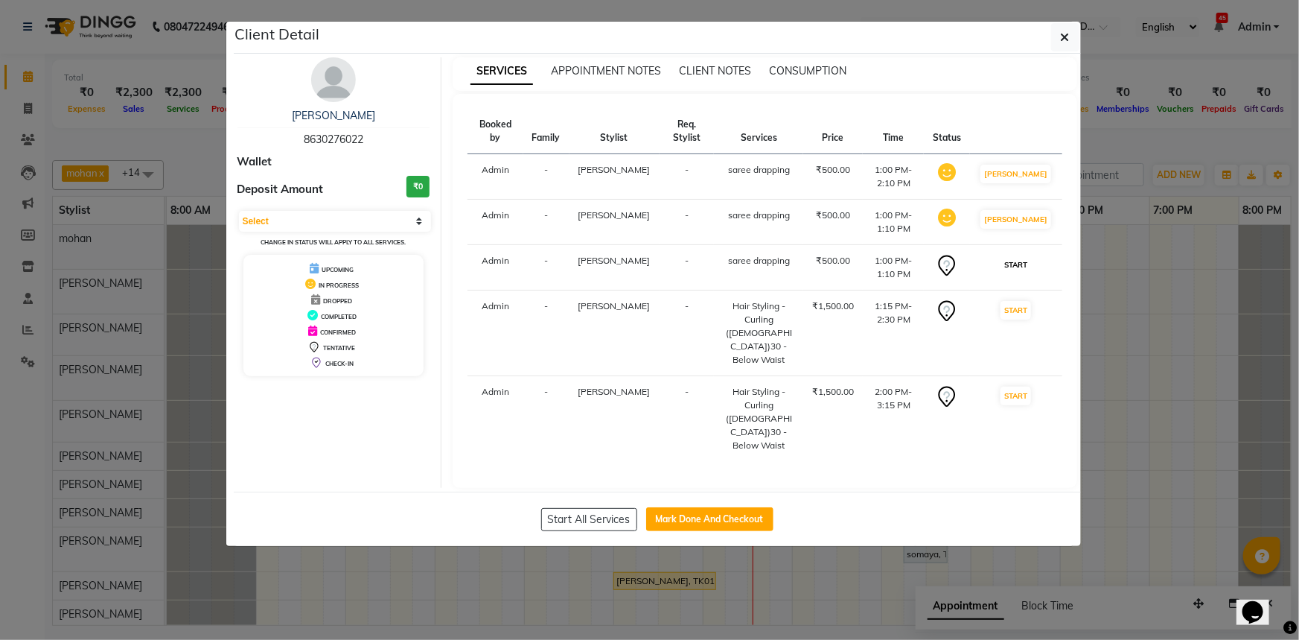
click at [1030, 274] on button "START" at bounding box center [1016, 264] width 31 height 19
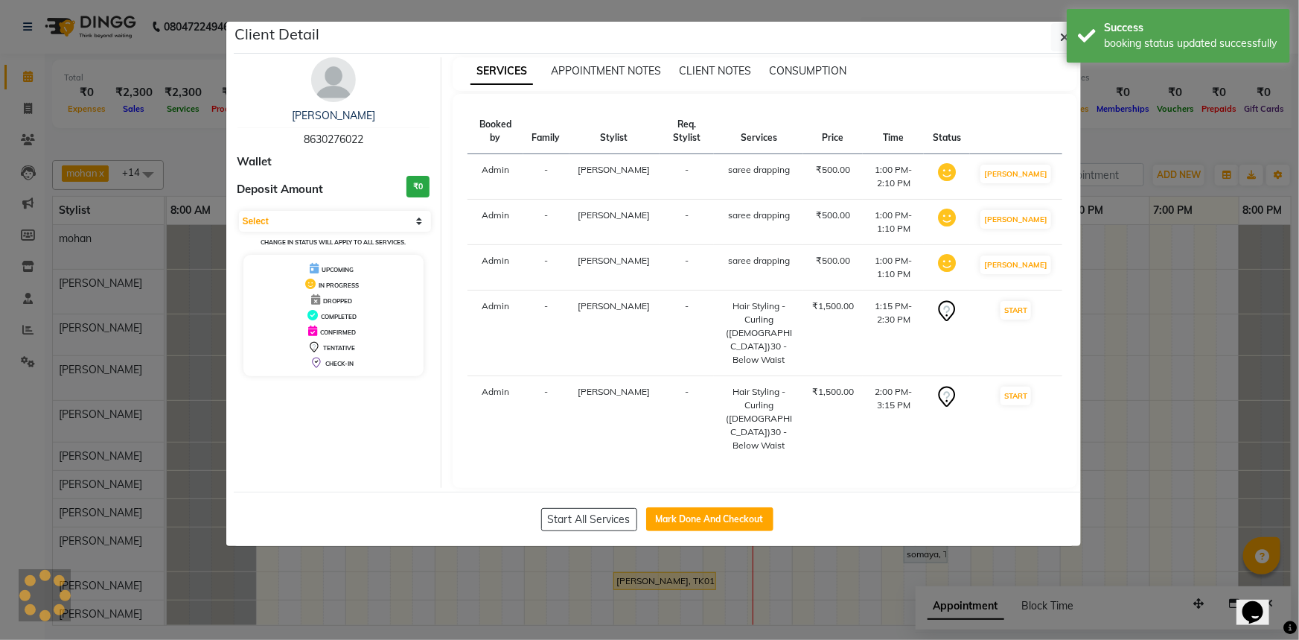
click at [1026, 316] on td "START" at bounding box center [1016, 333] width 92 height 86
click at [1028, 319] on button "START" at bounding box center [1016, 310] width 31 height 19
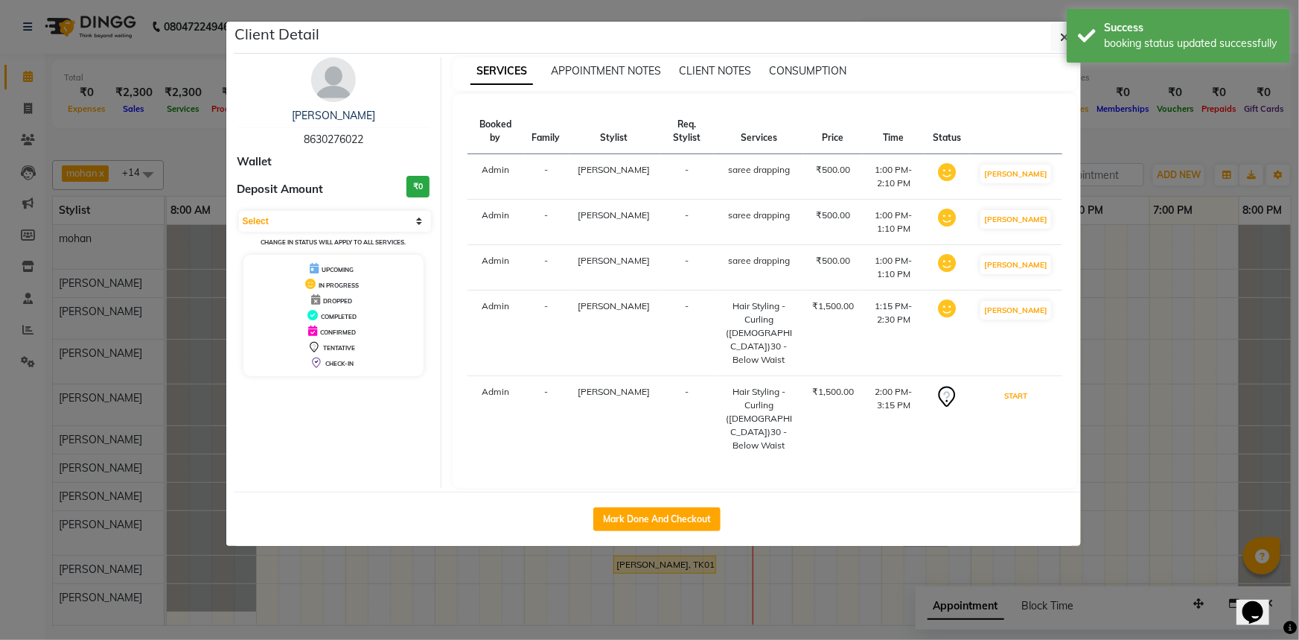
click at [1031, 398] on button "START" at bounding box center [1016, 395] width 31 height 19
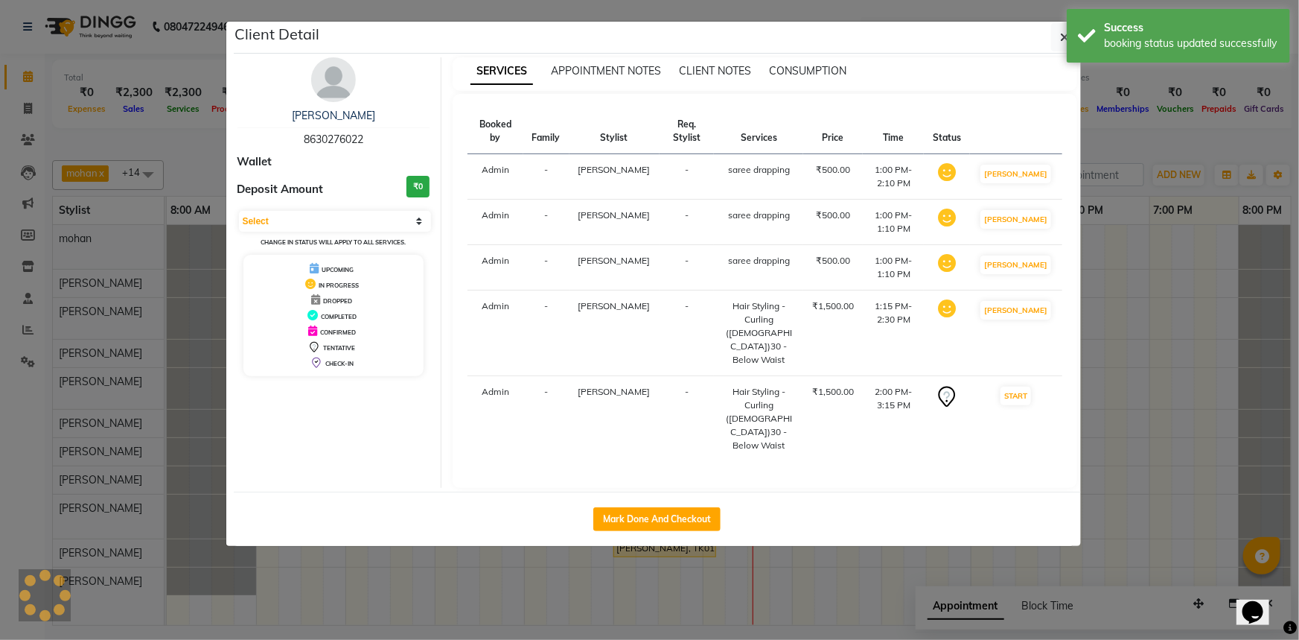
select select "1"
click at [1049, 45] on div "Client Detail" at bounding box center [657, 38] width 847 height 32
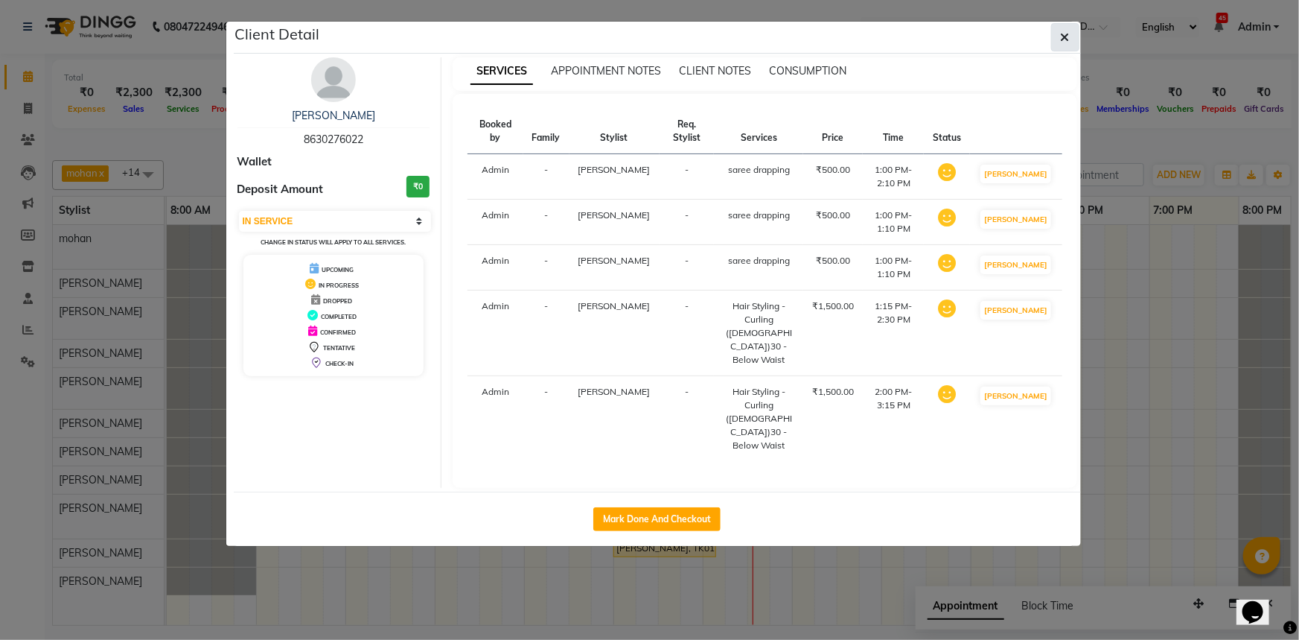
click at [1061, 48] on button "button" at bounding box center [1065, 37] width 28 height 28
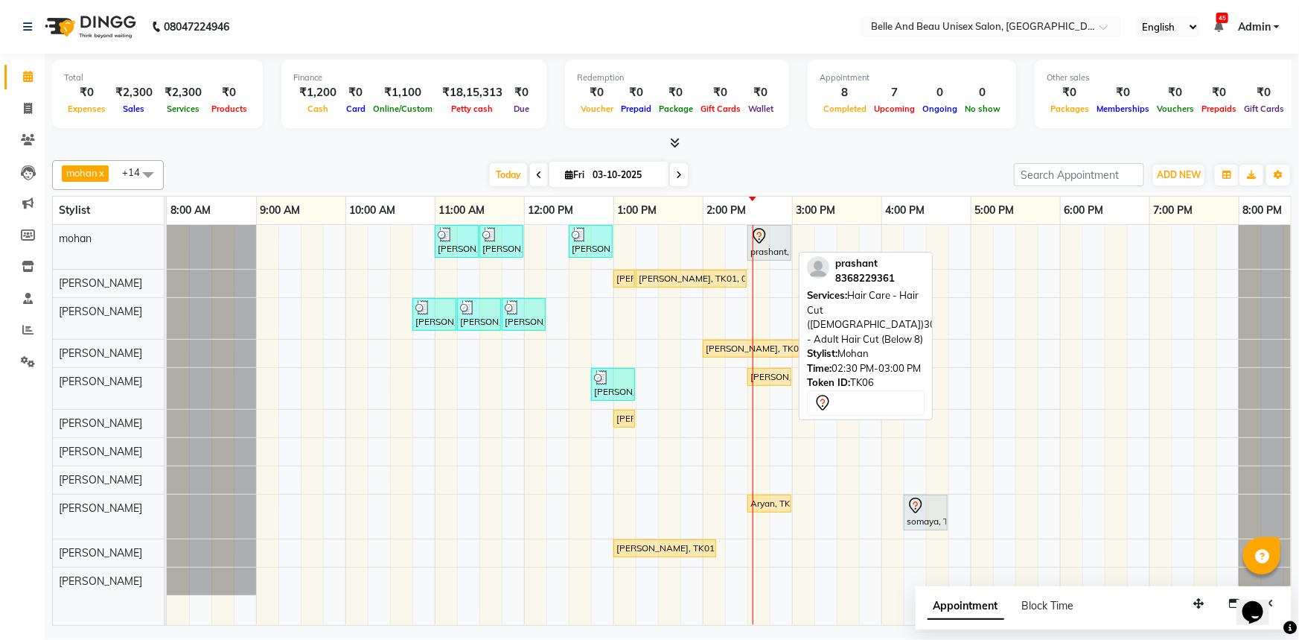
click at [765, 251] on div "prashant, TK06, 02:30 PM-03:00 PM, Hair Care - Hair Cut (Male)30 - Adult Hair C…" at bounding box center [769, 242] width 41 height 31
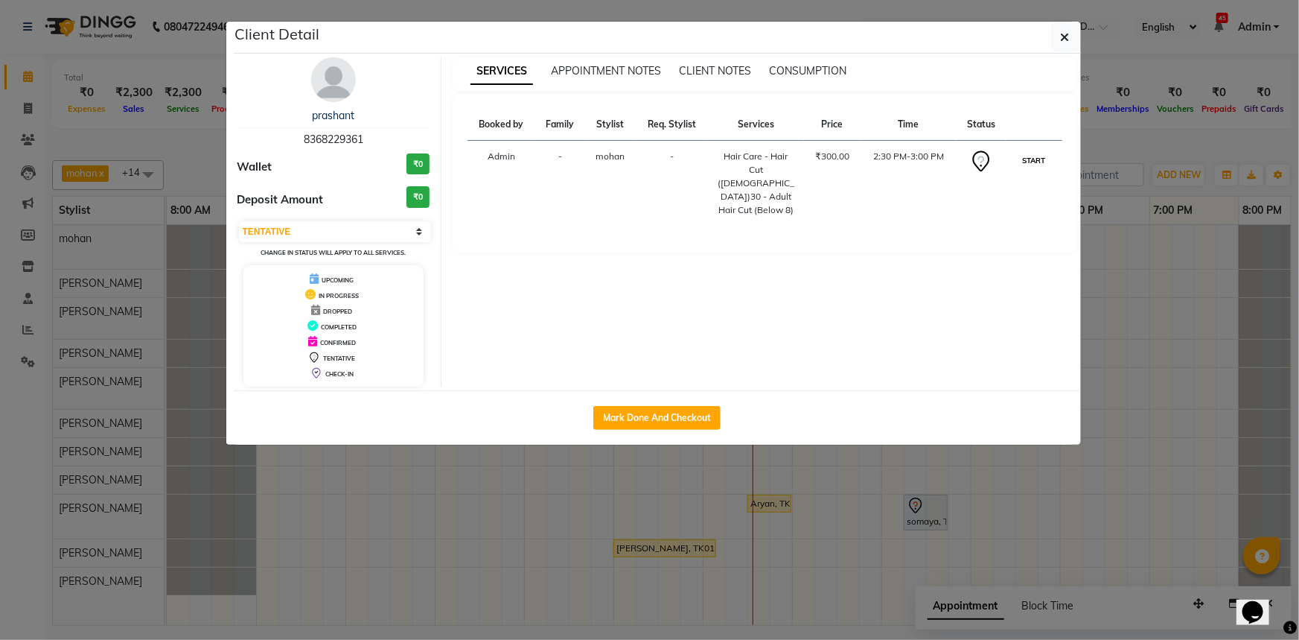
click at [1042, 160] on button "START" at bounding box center [1034, 160] width 31 height 19
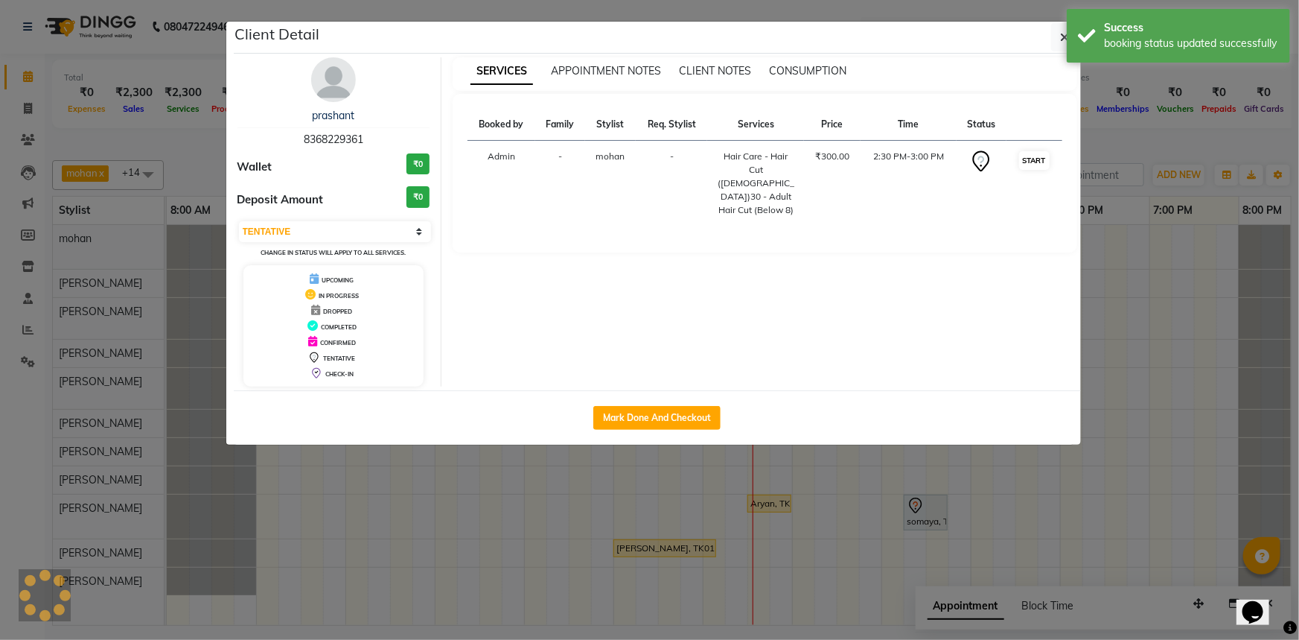
select select "1"
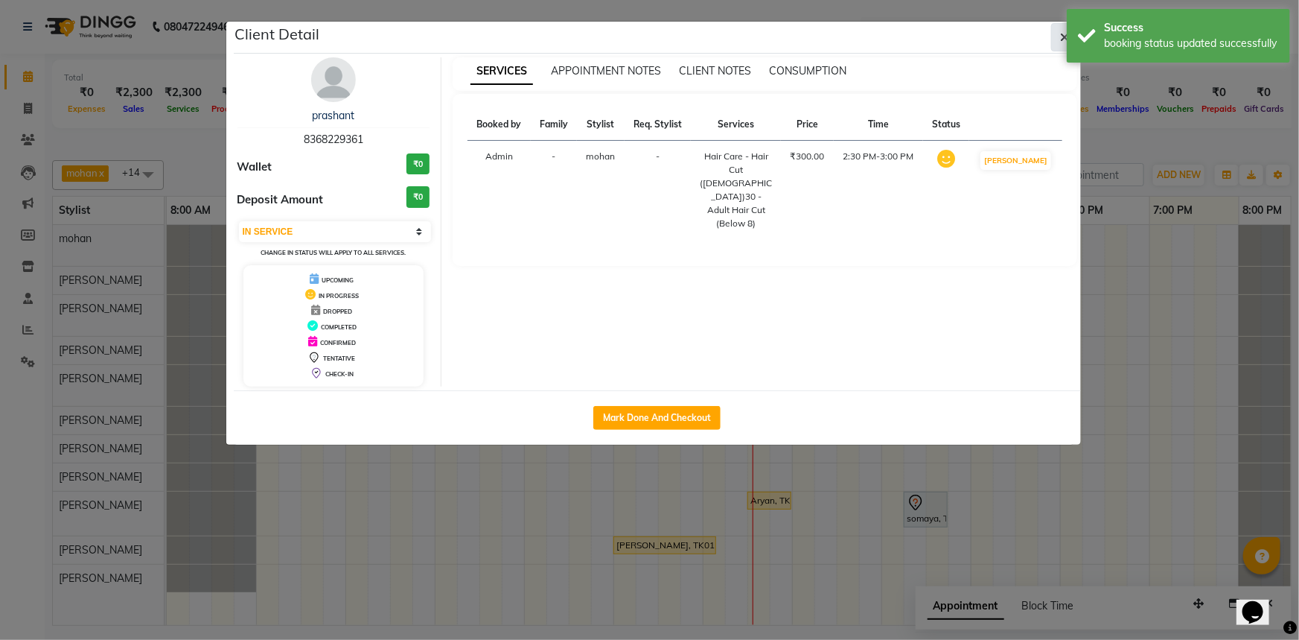
click at [1054, 37] on button "button" at bounding box center [1065, 37] width 28 height 28
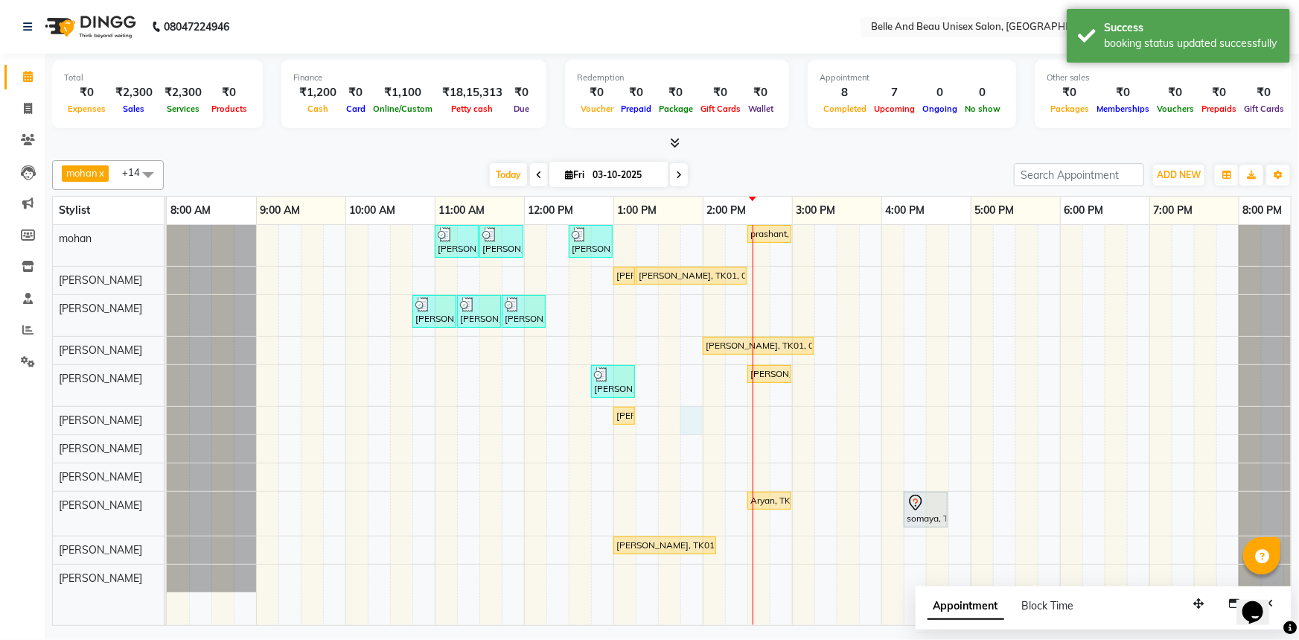
click at [684, 417] on div "Ankit Singh, TK05, 11:00 AM-11:30 AM, Hair Care - Hair Cut (Male)30 - Adult Hai…" at bounding box center [748, 425] width 1162 height 400
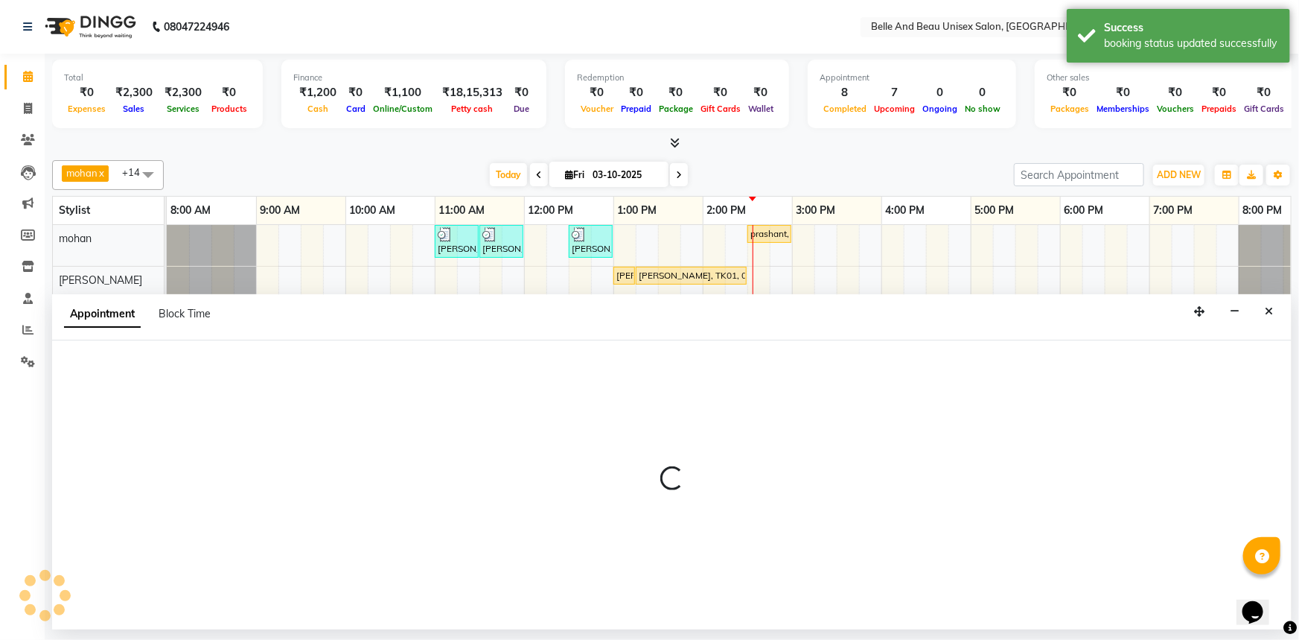
select select "60511"
select select "825"
select select "tentative"
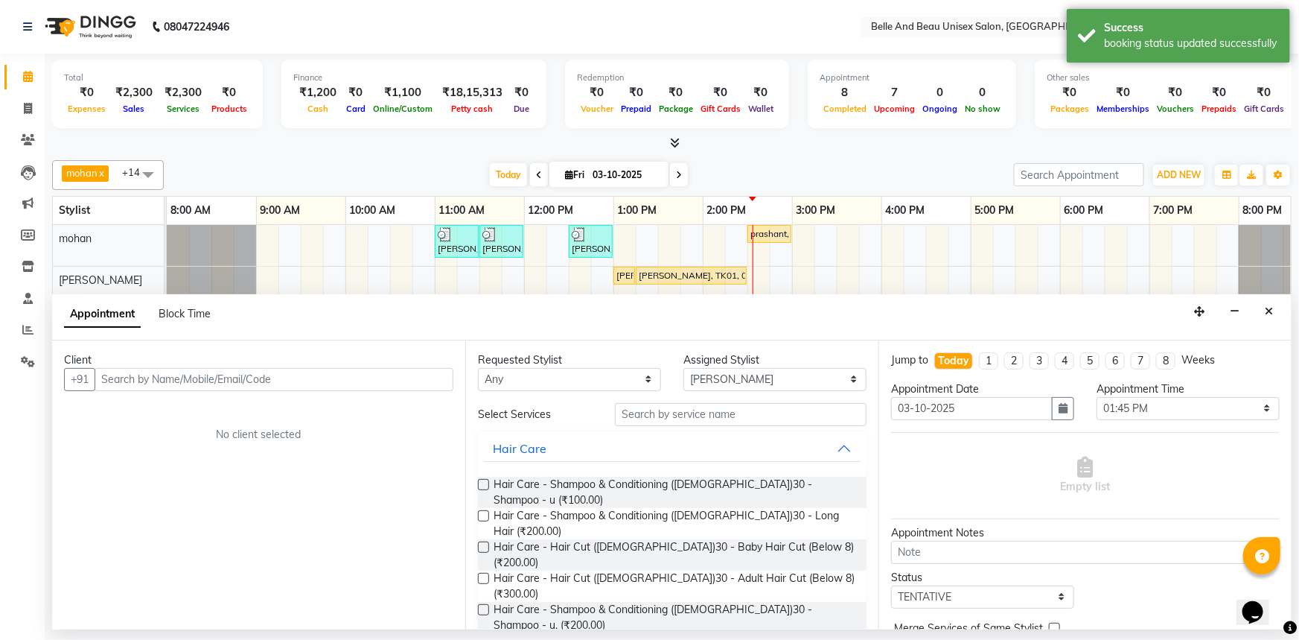
click at [141, 386] on input "text" at bounding box center [274, 379] width 359 height 23
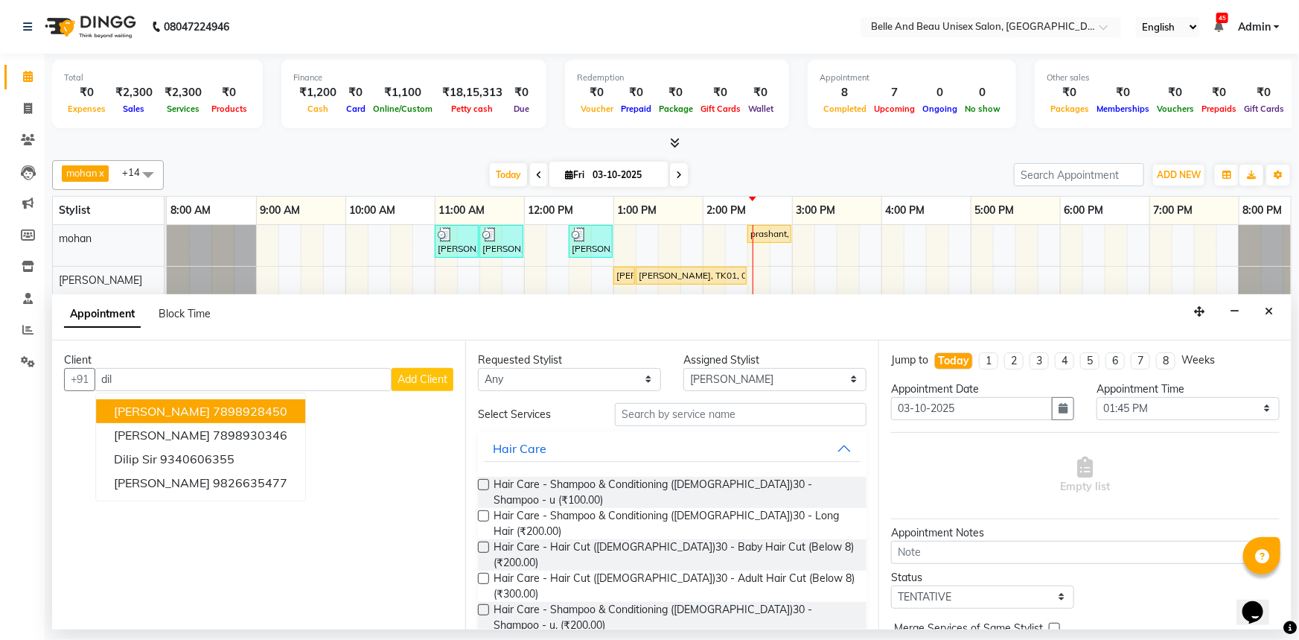
click at [154, 417] on button "dilbagh singh 7898928450" at bounding box center [200, 411] width 209 height 24
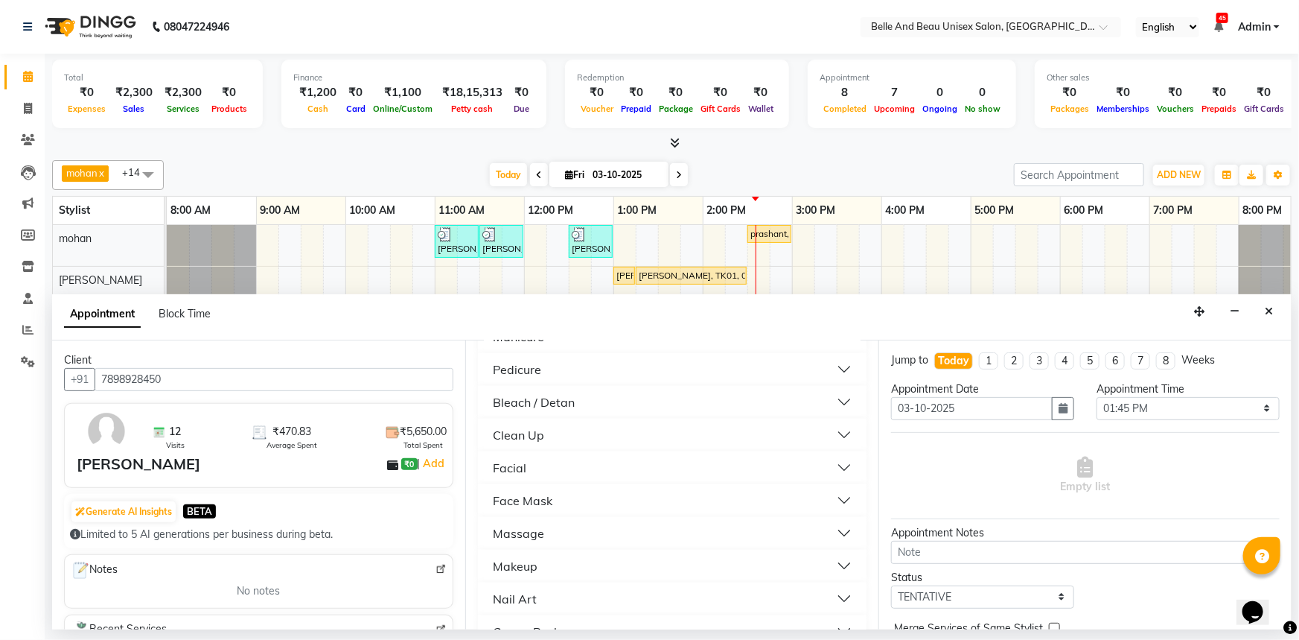
scroll to position [1083, 0]
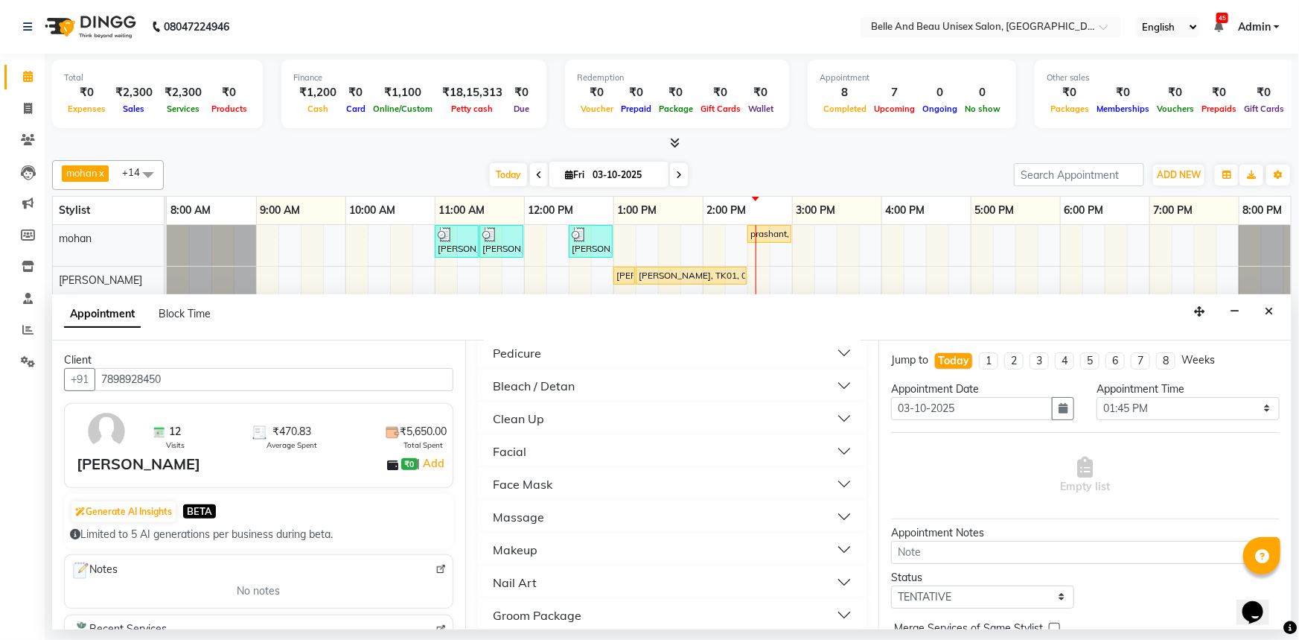
type input "7898928450"
click at [576, 503] on button "Massage" at bounding box center [672, 516] width 377 height 27
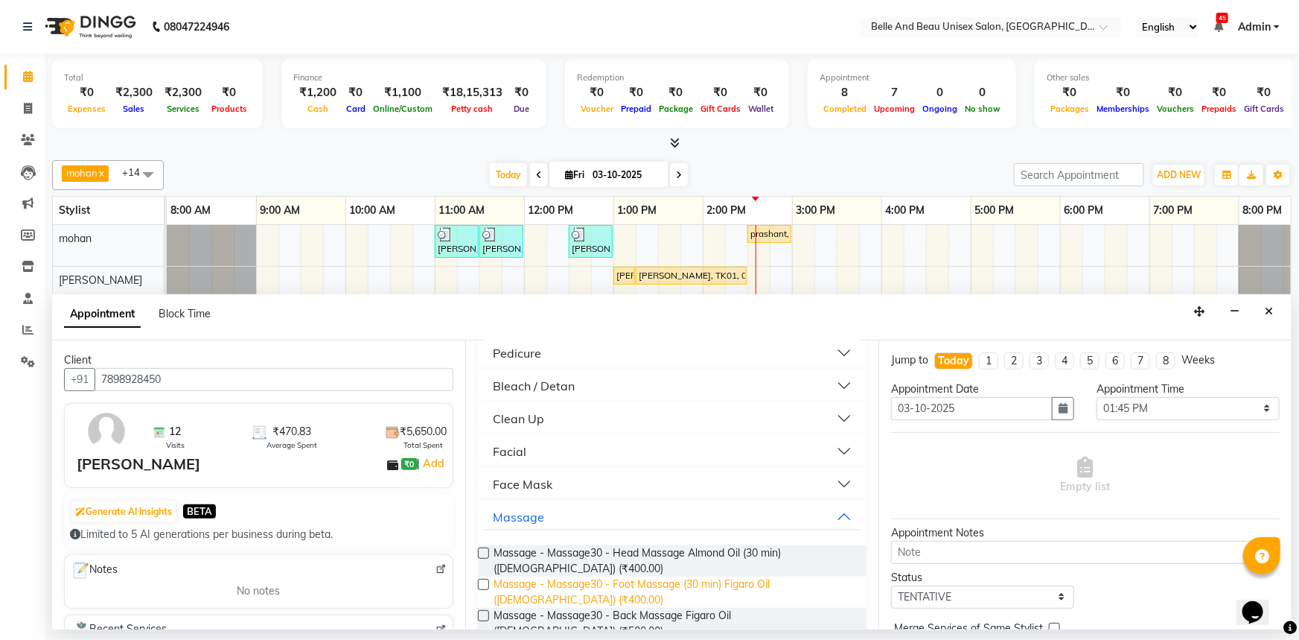
drag, startPoint x: 480, startPoint y: 508, endPoint x: 666, endPoint y: 521, distance: 185.9
click at [482, 579] on label at bounding box center [483, 584] width 11 height 11
click at [482, 581] on input "checkbox" at bounding box center [483, 586] width 10 height 10
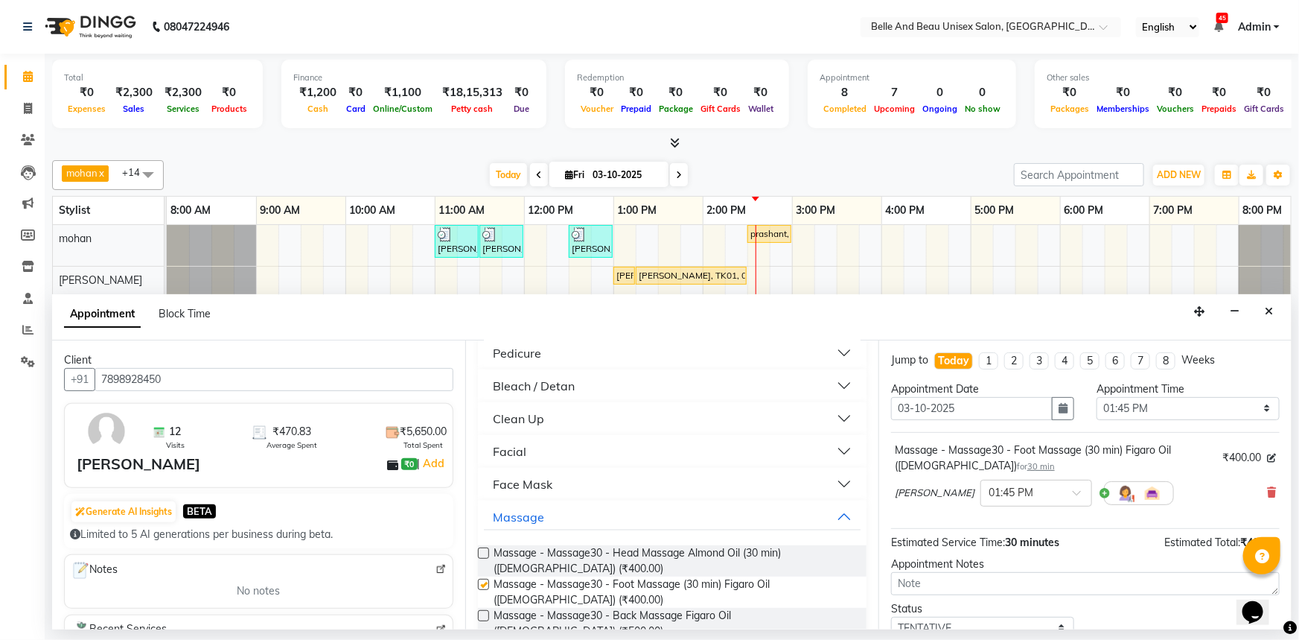
checkbox input "false"
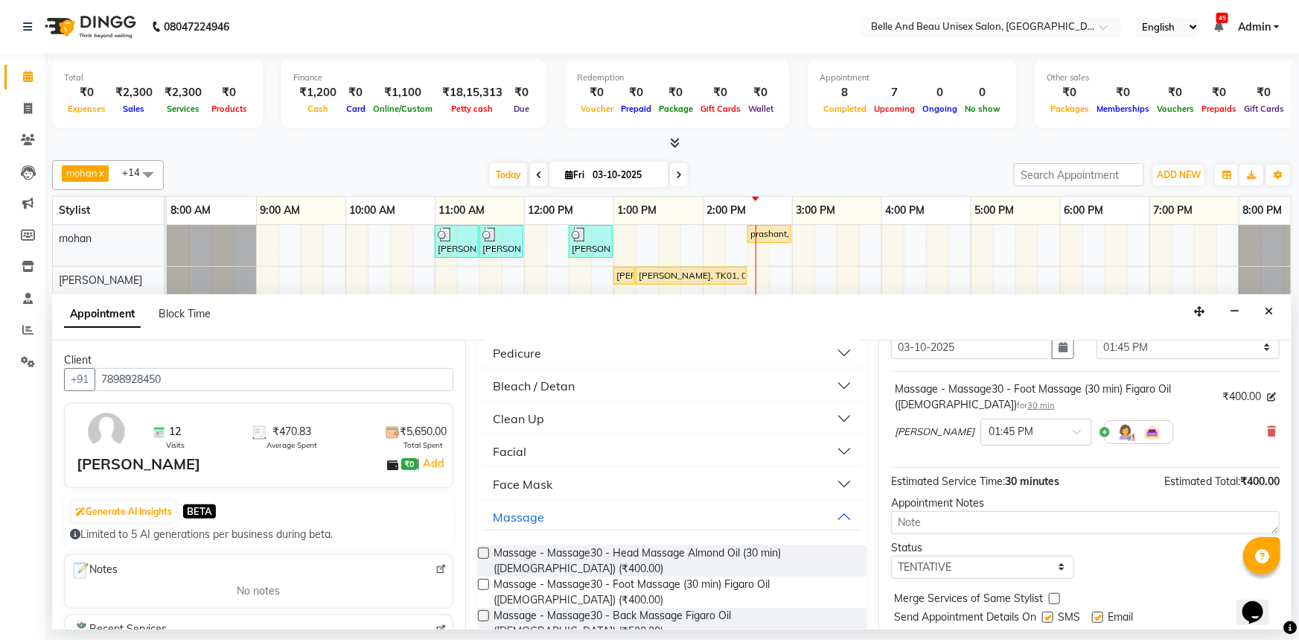
scroll to position [103, 0]
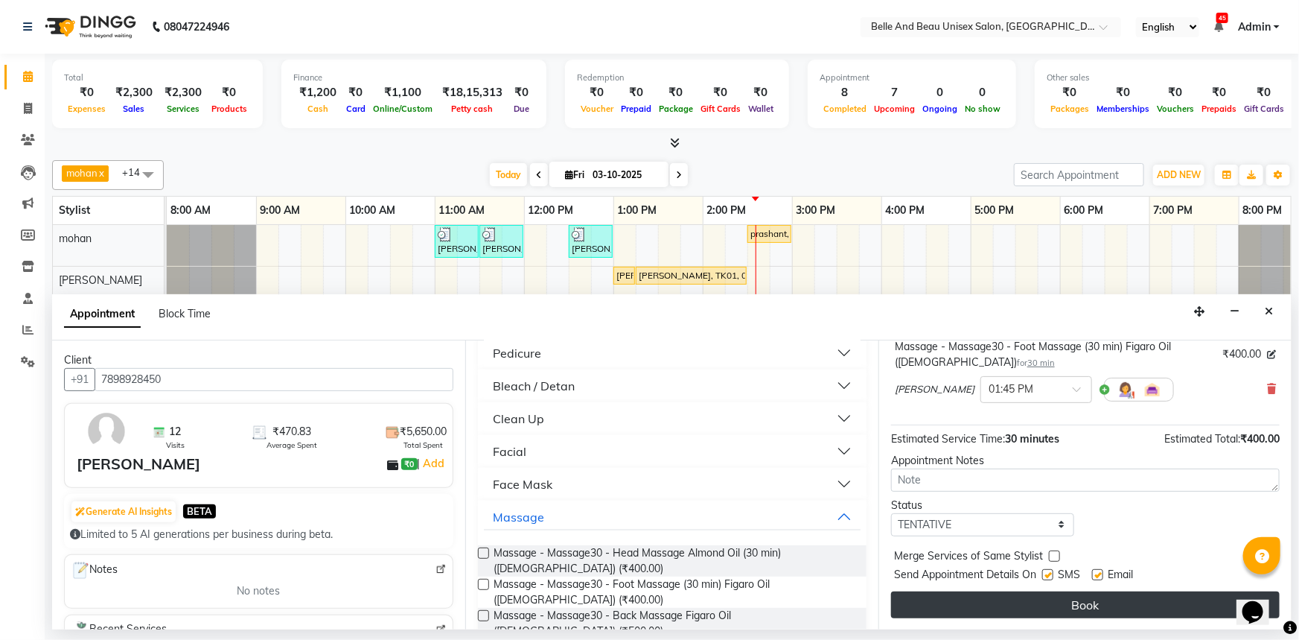
click at [1000, 599] on button "Book" at bounding box center [1085, 604] width 389 height 27
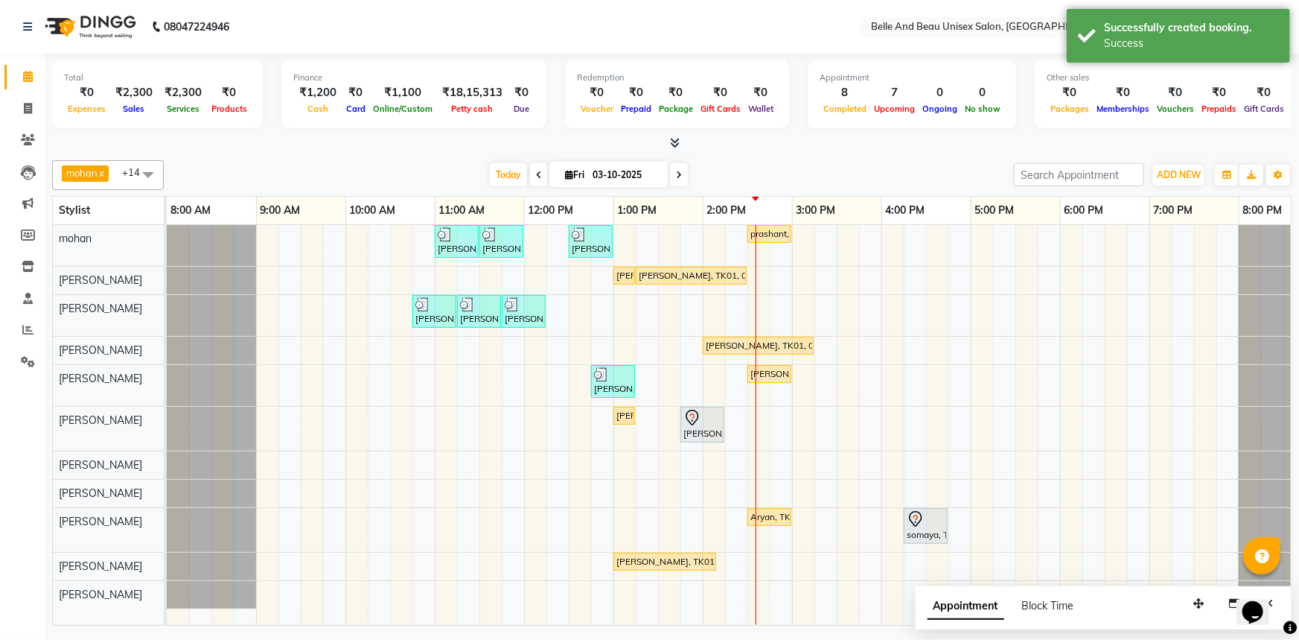
click at [605, 178] on input "03-10-2025" at bounding box center [625, 175] width 74 height 22
select select "10"
select select "2025"
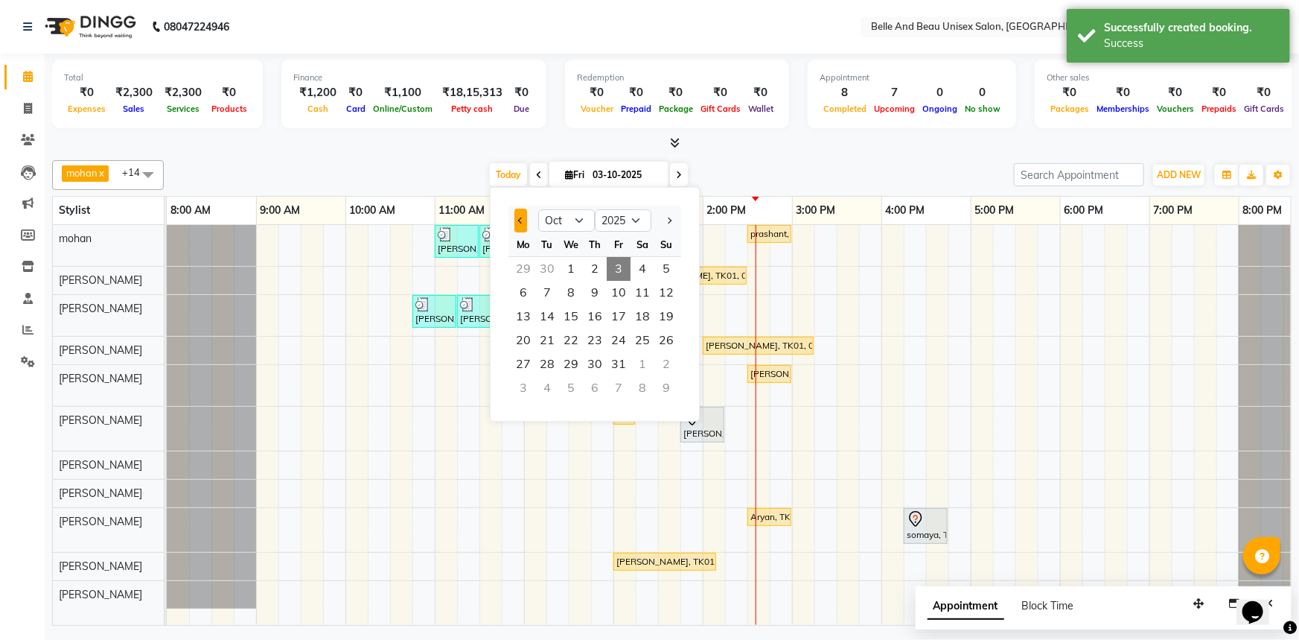
click at [520, 230] on button "Previous month" at bounding box center [521, 220] width 13 height 24
select select "9"
click at [602, 323] on span "18" at bounding box center [595, 317] width 24 height 24
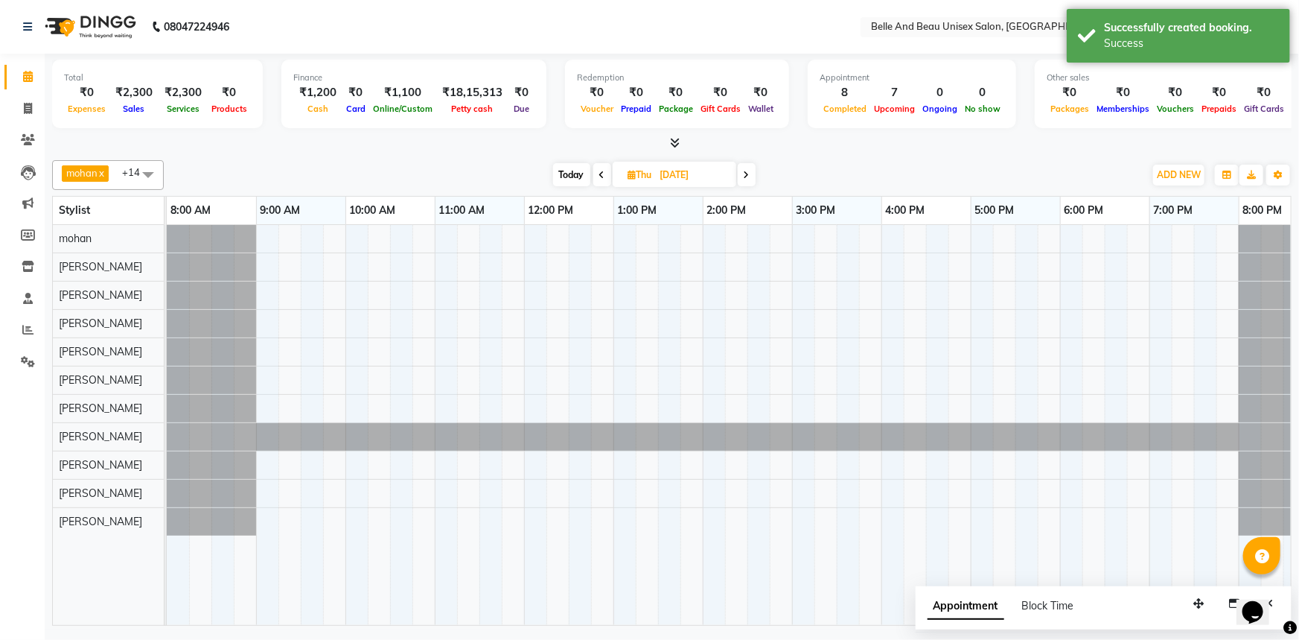
scroll to position [0, 36]
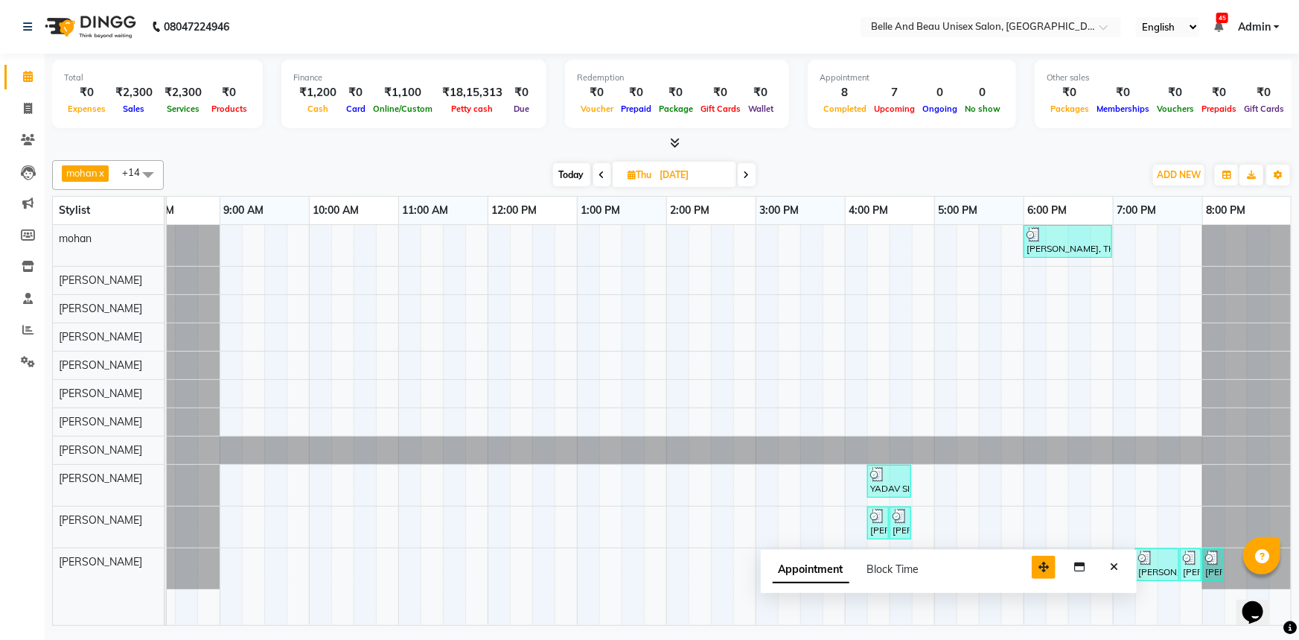
drag, startPoint x: 1203, startPoint y: 608, endPoint x: 1040, endPoint y: 559, distance: 170.1
click at [1039, 562] on icon "button" at bounding box center [1044, 566] width 10 height 10
click at [1109, 558] on icon "Close" at bounding box center [1105, 557] width 8 height 10
click at [576, 175] on span "Today" at bounding box center [571, 174] width 37 height 23
type input "03-10-2025"
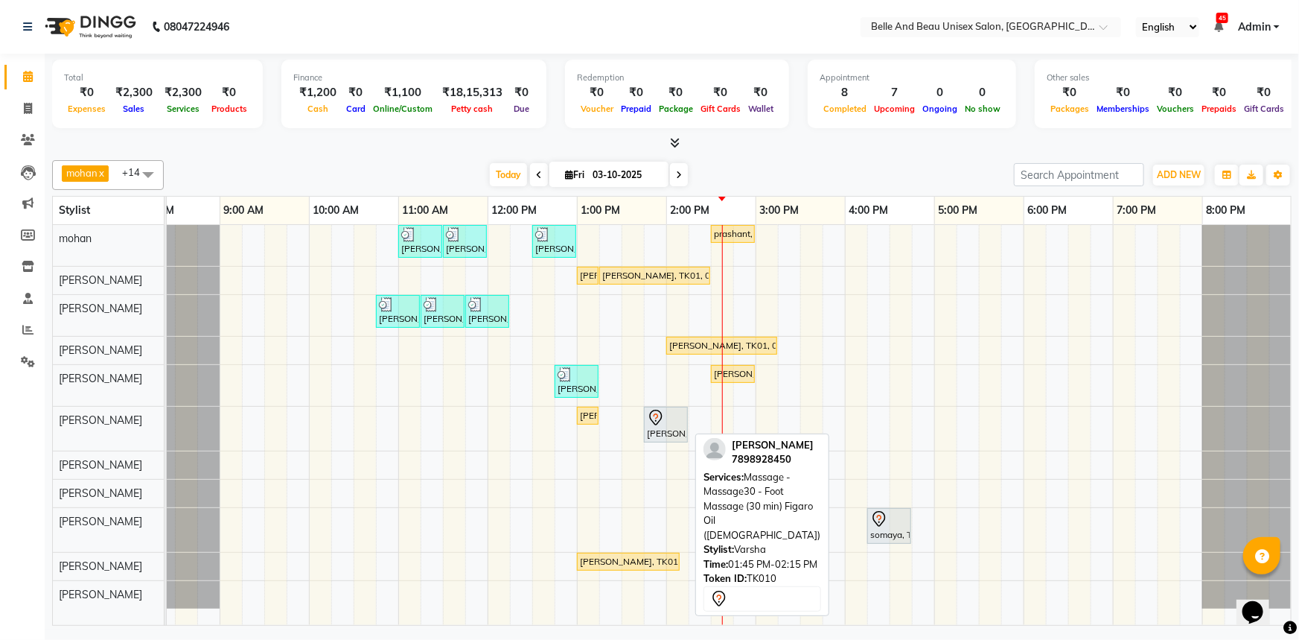
click at [679, 437] on div "dilbagh singh, TK10, 01:45 PM-02:15 PM, Massage - Massage30 - Foot Massage (30 …" at bounding box center [666, 424] width 41 height 31
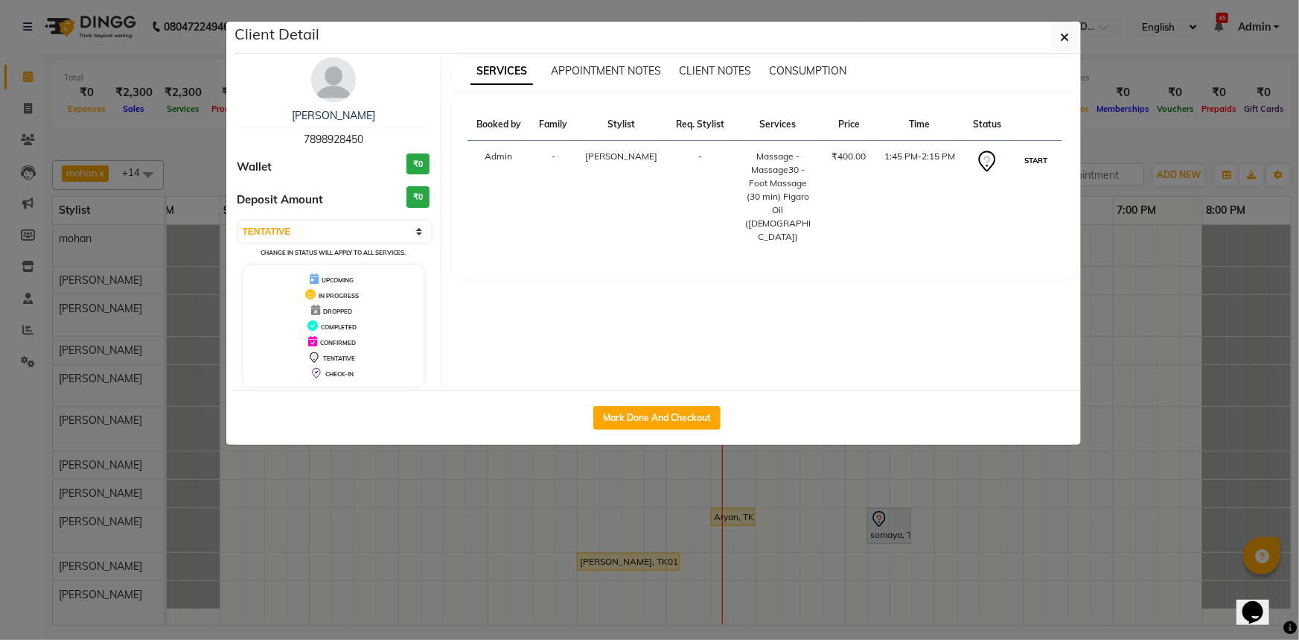
click at [1034, 164] on button "START" at bounding box center [1036, 160] width 31 height 19
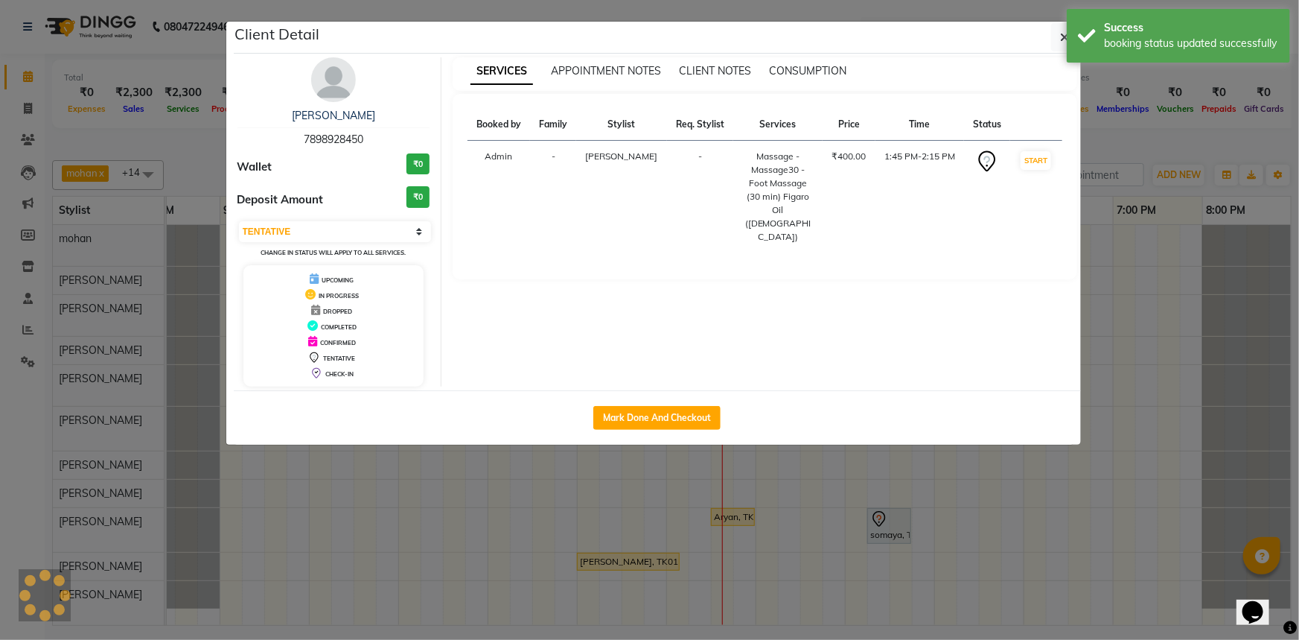
select select "1"
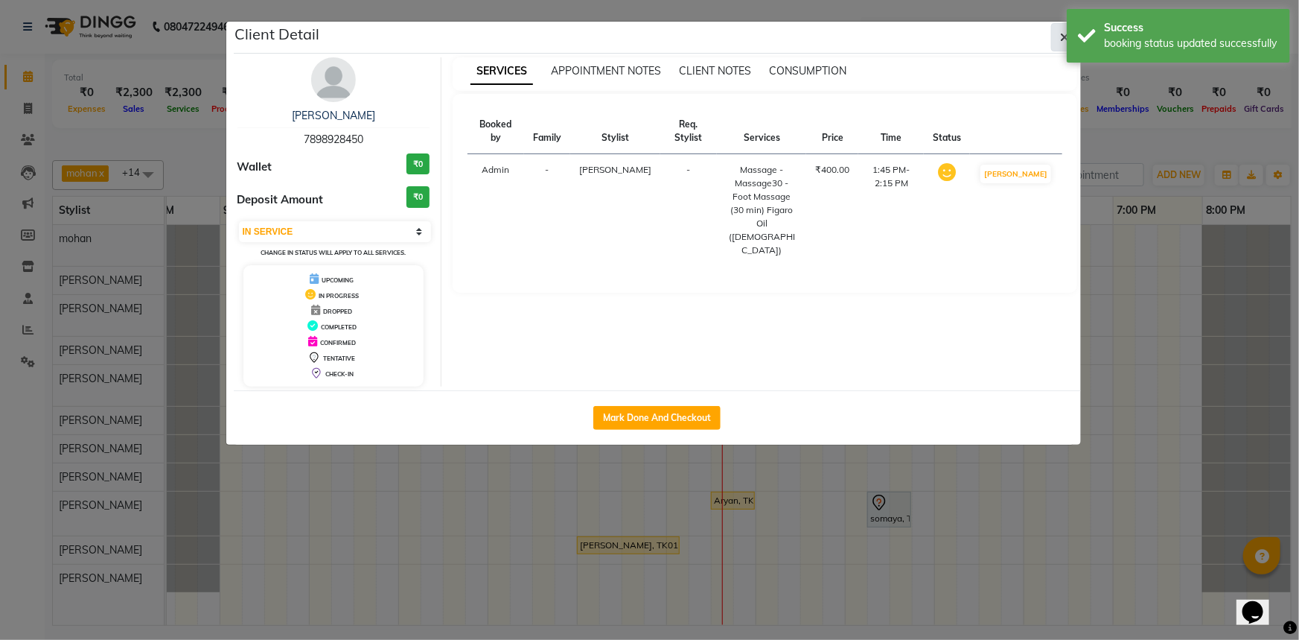
click at [1065, 32] on icon "button" at bounding box center [1065, 37] width 9 height 12
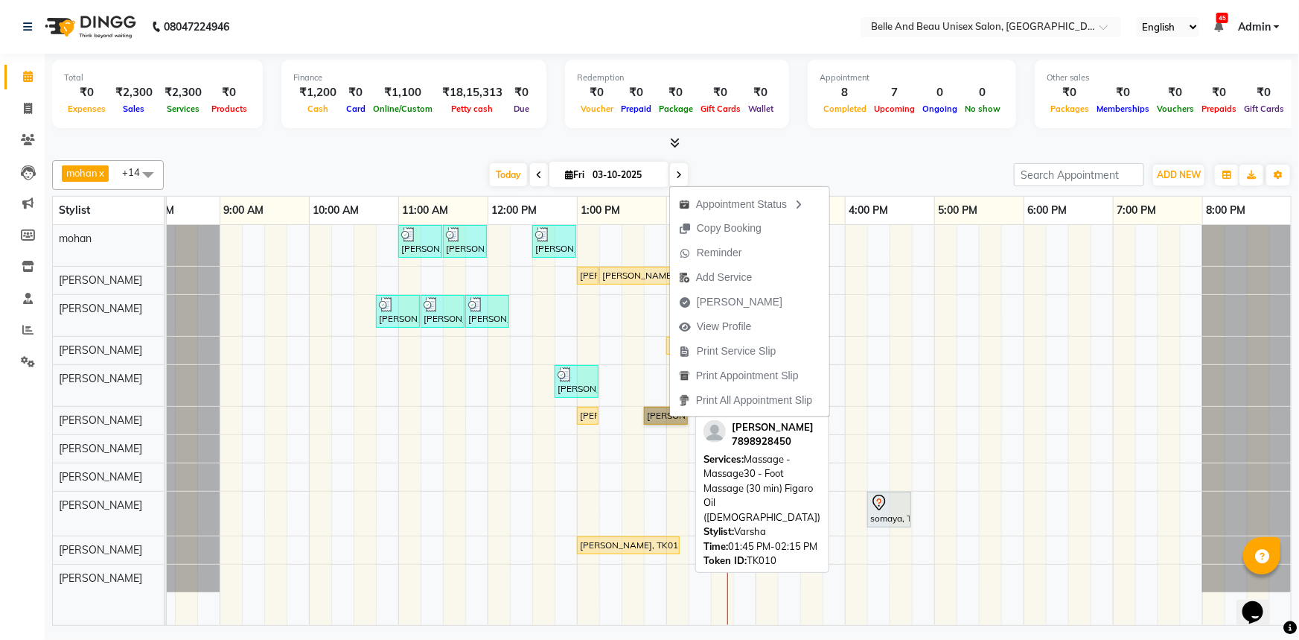
click at [666, 412] on link "dilbagh singh, TK10, 01:45 PM-02:15 PM, Massage - Massage30 - Foot Massage (30 …" at bounding box center [666, 416] width 44 height 18
select select "1"
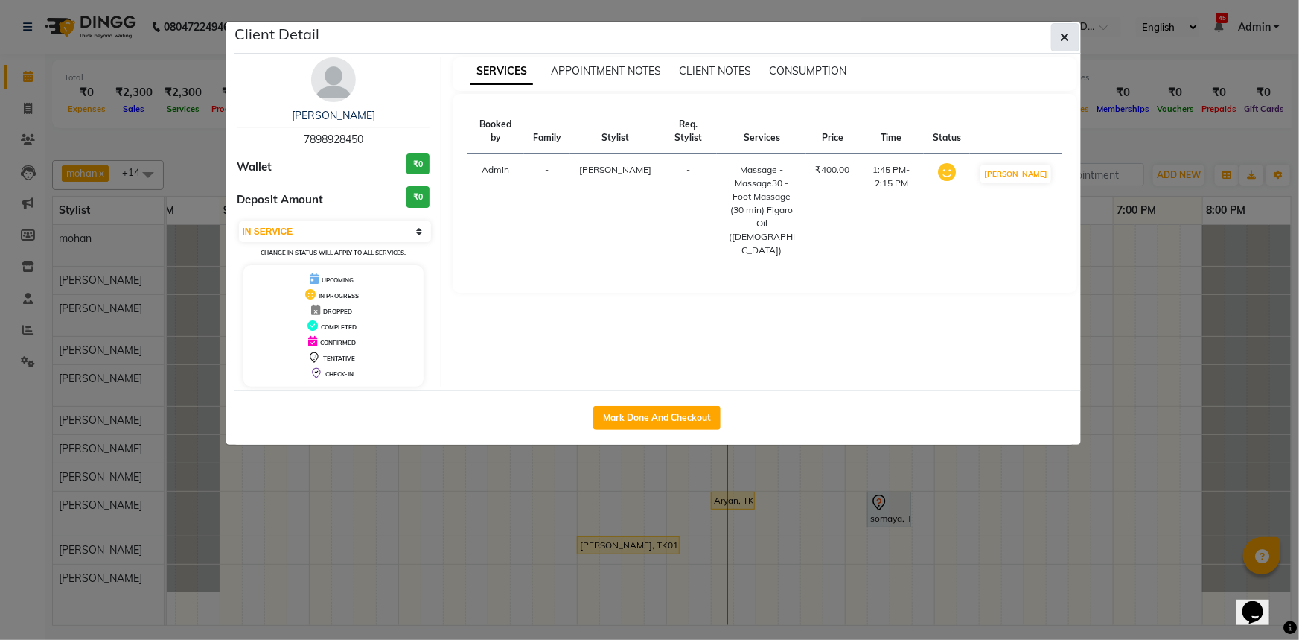
click at [1063, 34] on icon "button" at bounding box center [1065, 37] width 9 height 12
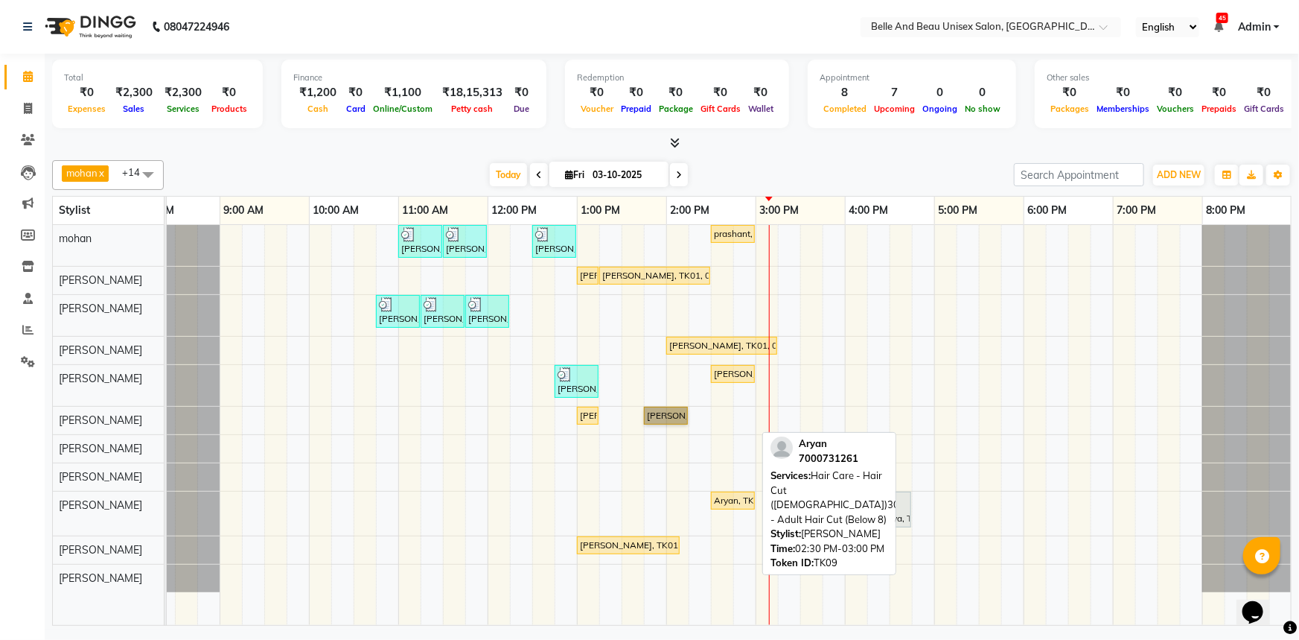
click at [721, 505] on div "Aryan, TK09, 02:30 PM-03:00 PM, Hair Care - Hair Cut (Male)30 - Adult Hair Cut …" at bounding box center [733, 500] width 41 height 13
select select "1"
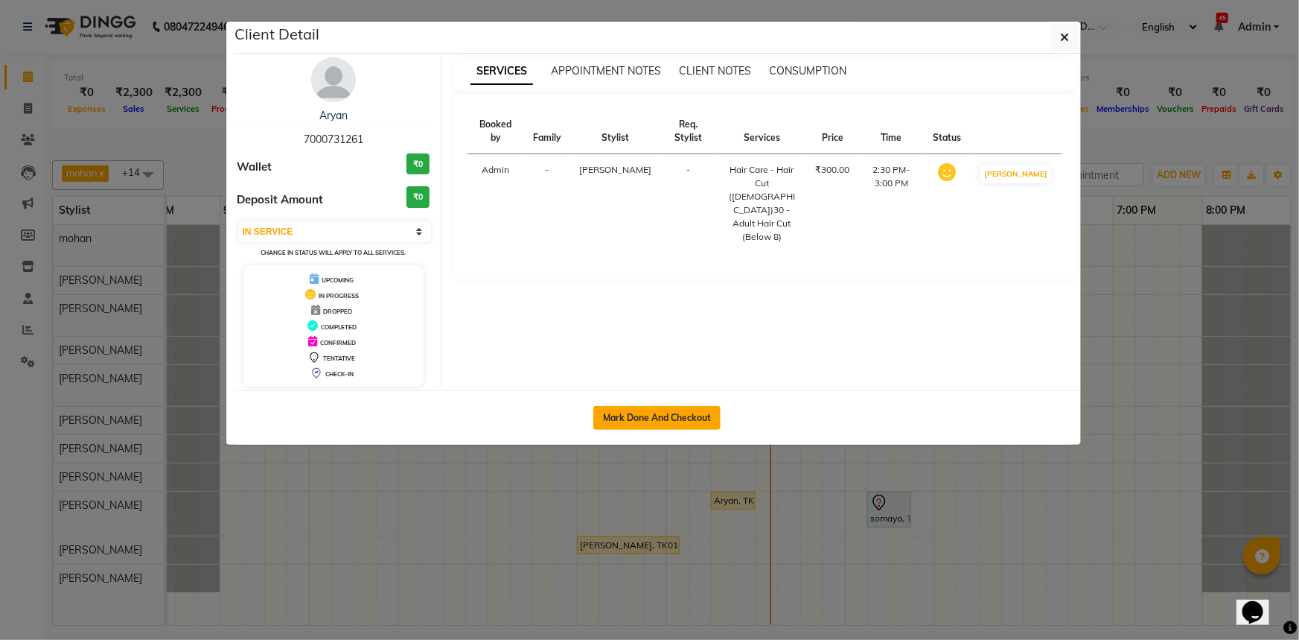
click at [666, 420] on button "Mark Done And Checkout" at bounding box center [656, 418] width 127 height 24
select select "service"
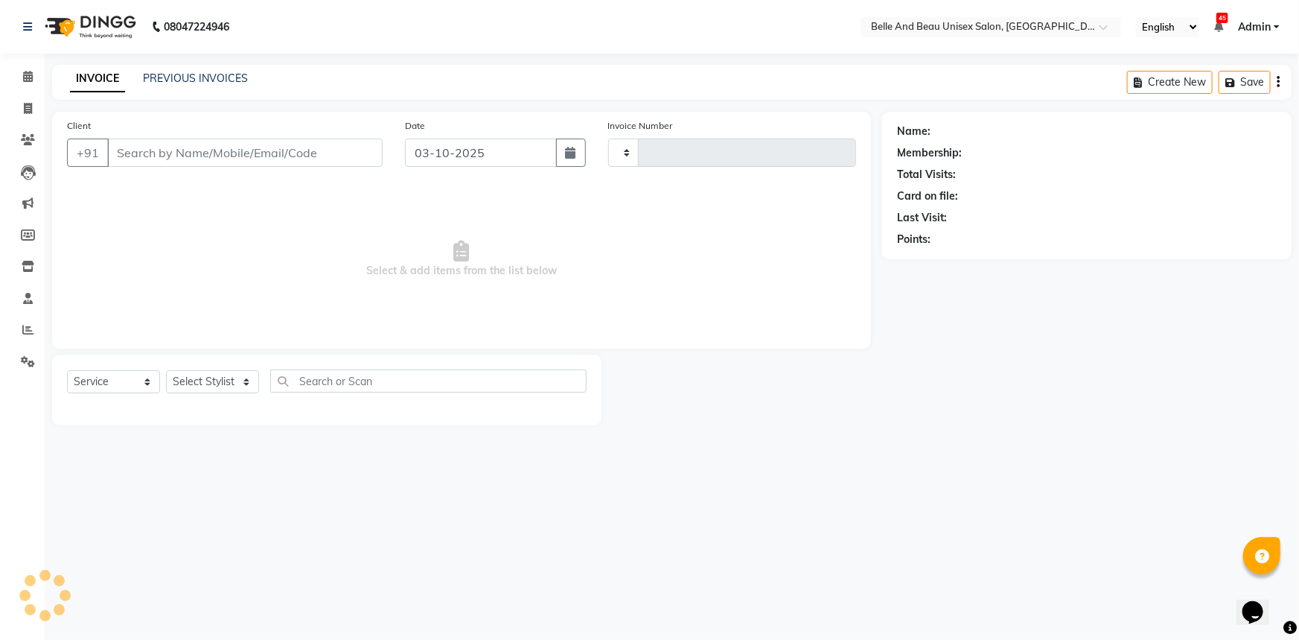
type input "2675"
select select "7066"
select select "60511"
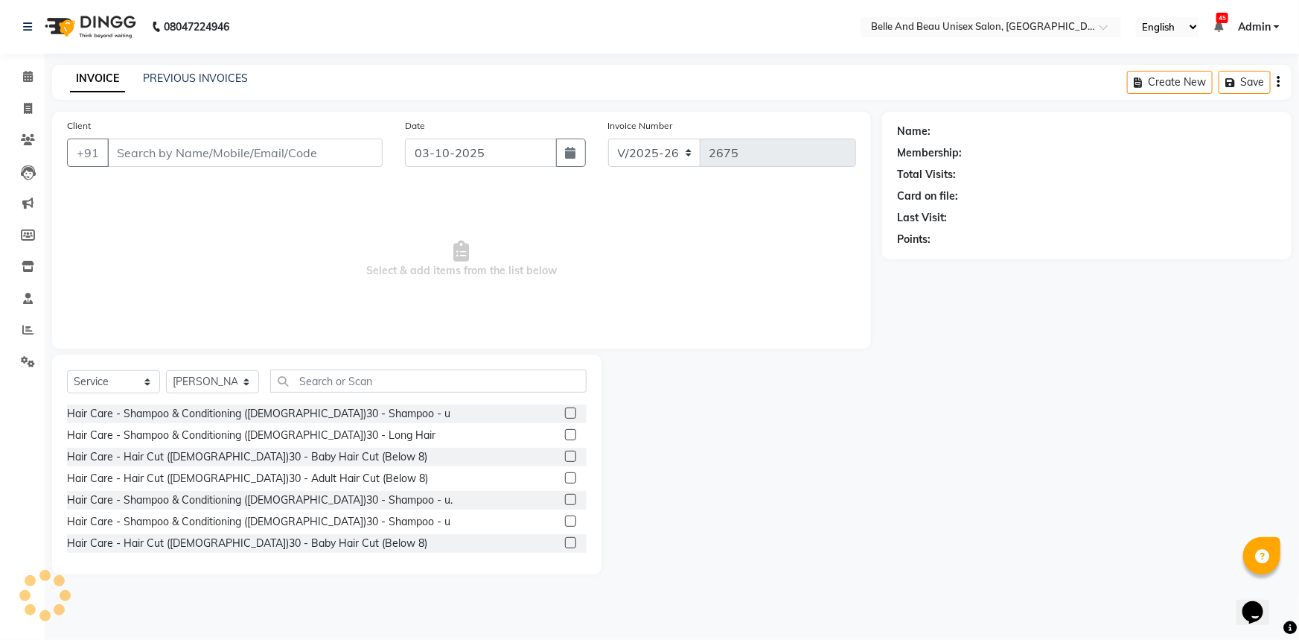
type input "7000731261"
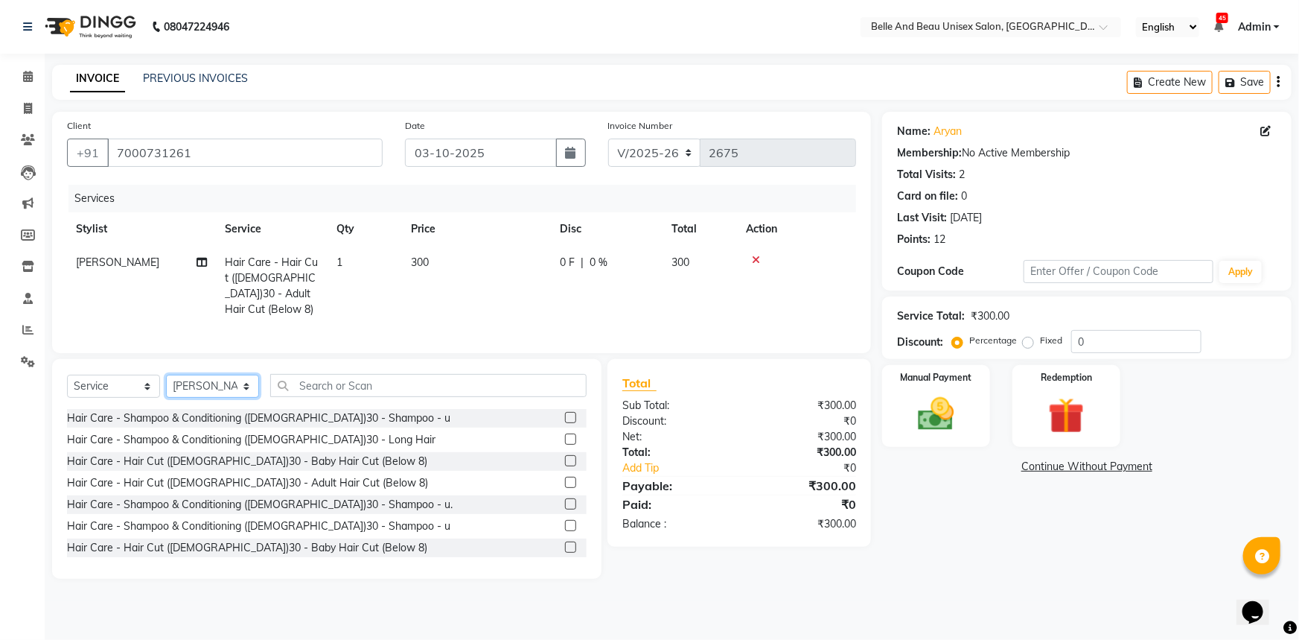
click at [220, 379] on select "Select Stylist AVINASH TANDI Gaurav Mandavgane mohan Mukesh Shrivas Nibha Prach…" at bounding box center [212, 386] width 93 height 23
select select "83443"
click at [166, 375] on select "Select Stylist AVINASH TANDI Gaurav Mandavgane mohan Mukesh Shrivas Nibha Prach…" at bounding box center [212, 386] width 93 height 23
click at [565, 412] on label at bounding box center [570, 417] width 11 height 11
click at [565, 413] on input "checkbox" at bounding box center [570, 418] width 10 height 10
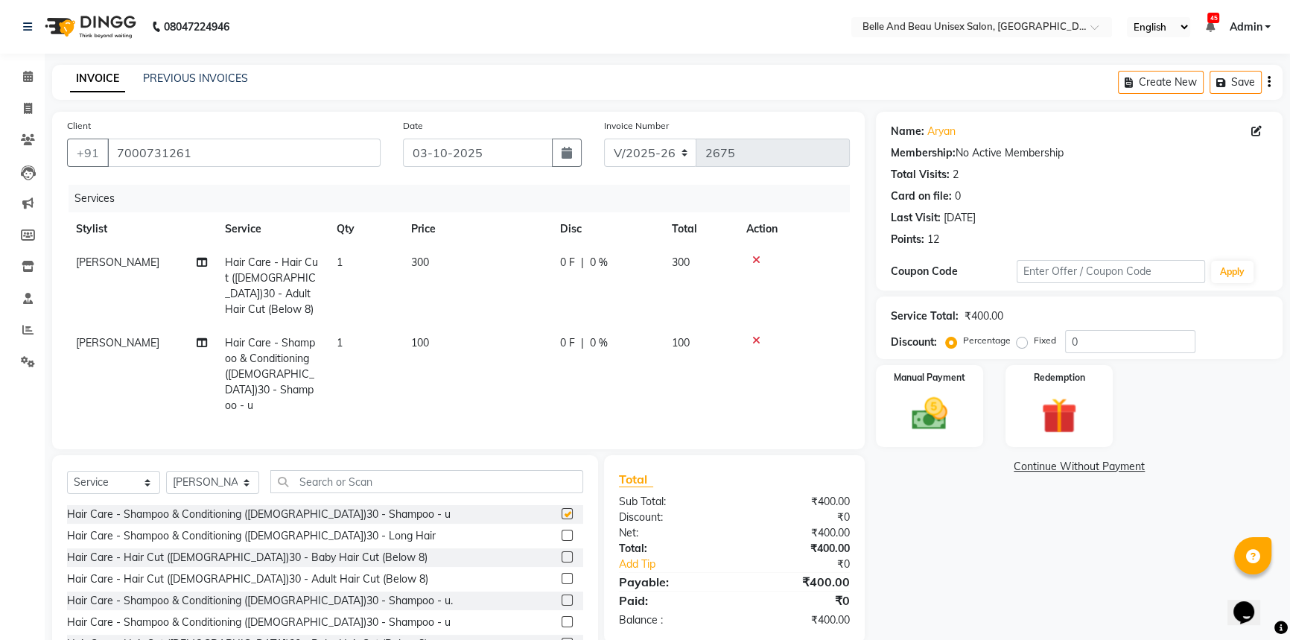
checkbox input "false"
click at [906, 404] on img at bounding box center [929, 413] width 60 height 42
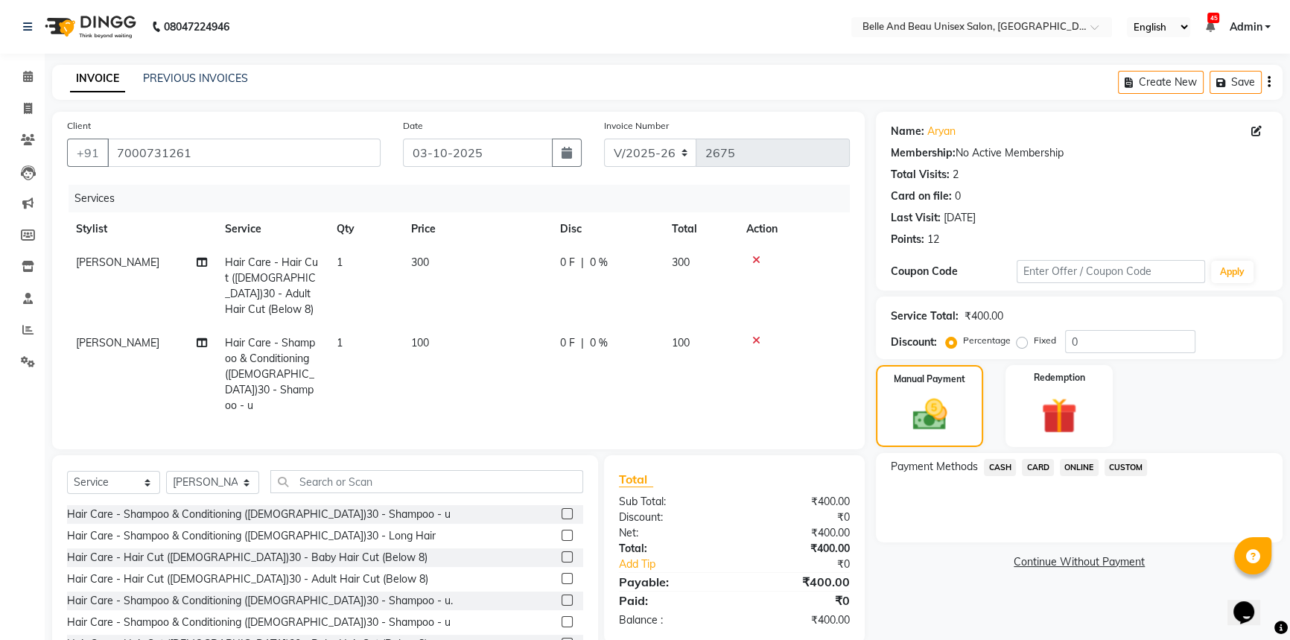
click at [990, 468] on span "CASH" at bounding box center [1000, 467] width 32 height 17
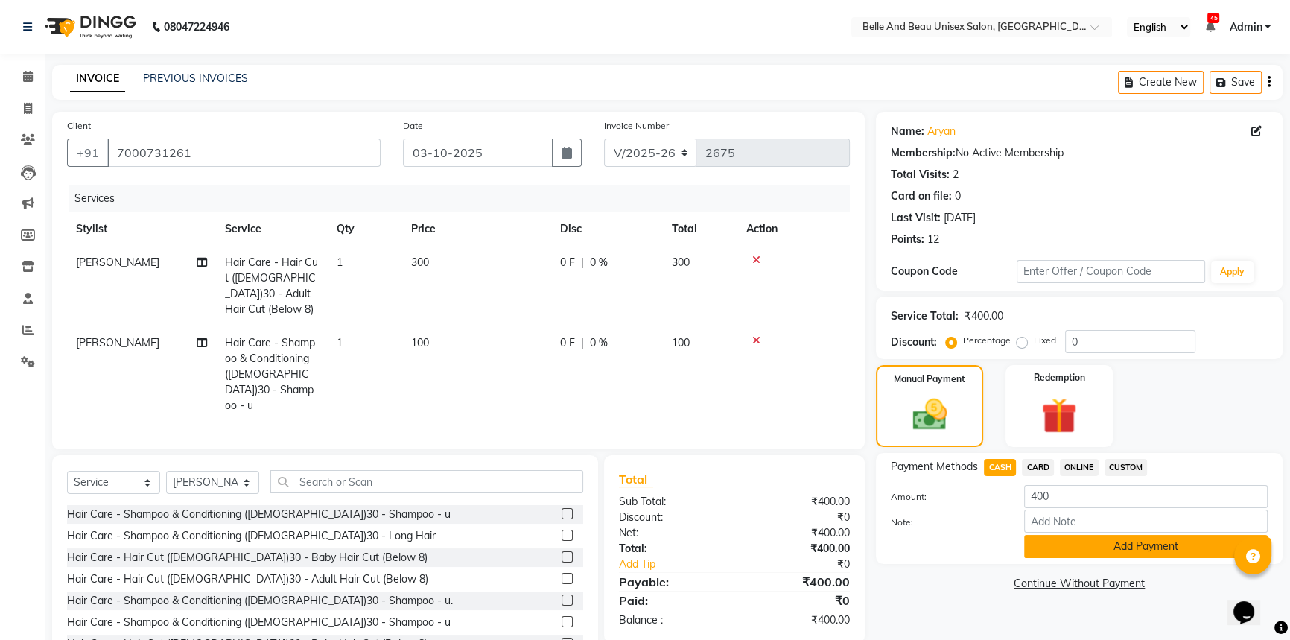
click at [1070, 544] on button "Add Payment" at bounding box center [1145, 546] width 243 height 23
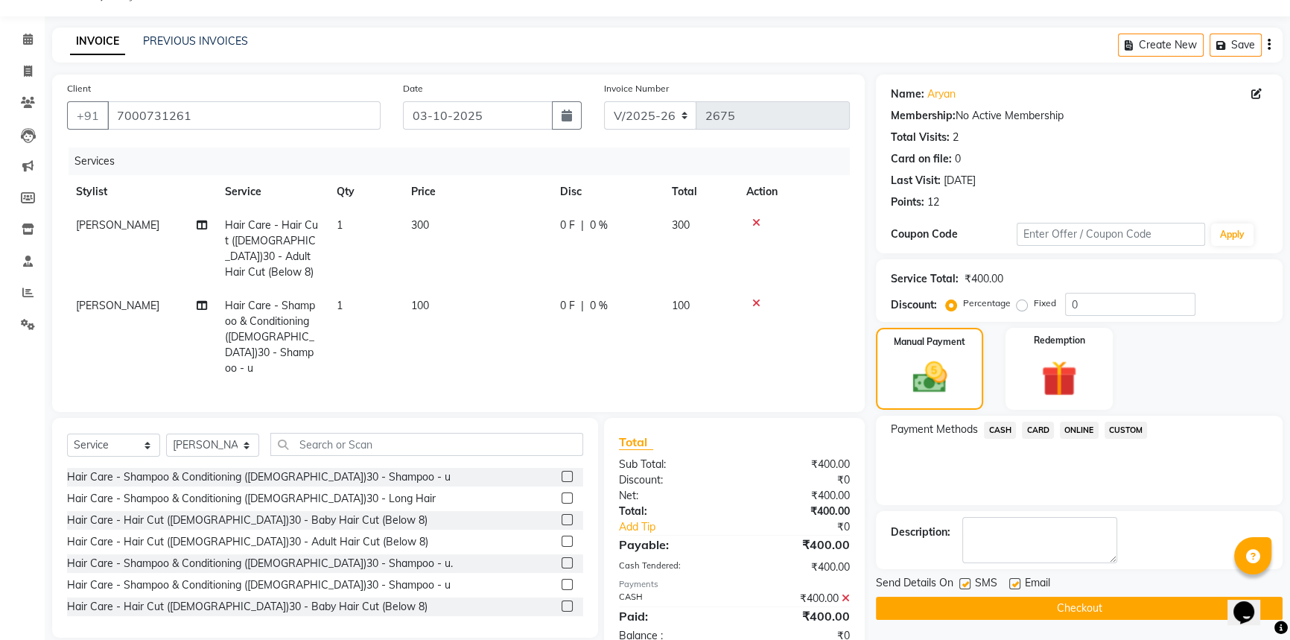
scroll to position [57, 0]
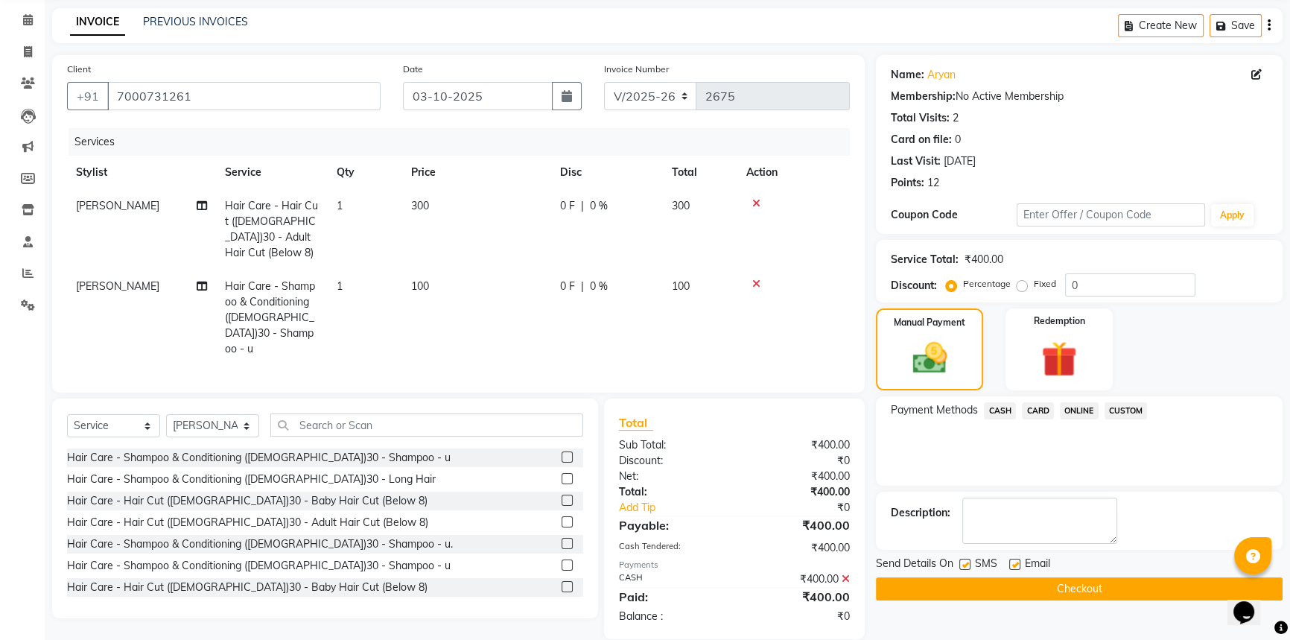
click at [981, 591] on button "Checkout" at bounding box center [1079, 588] width 407 height 23
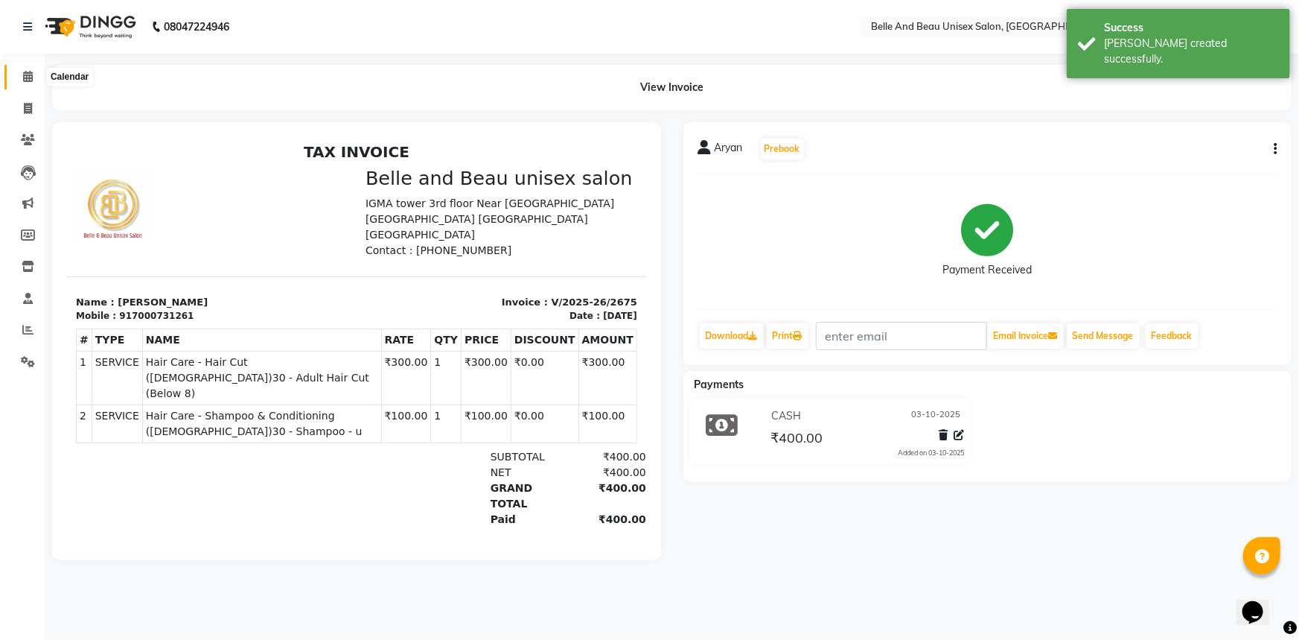
drag, startPoint x: 30, startPoint y: 77, endPoint x: 34, endPoint y: 95, distance: 18.4
click at [30, 77] on icon at bounding box center [28, 76] width 10 height 11
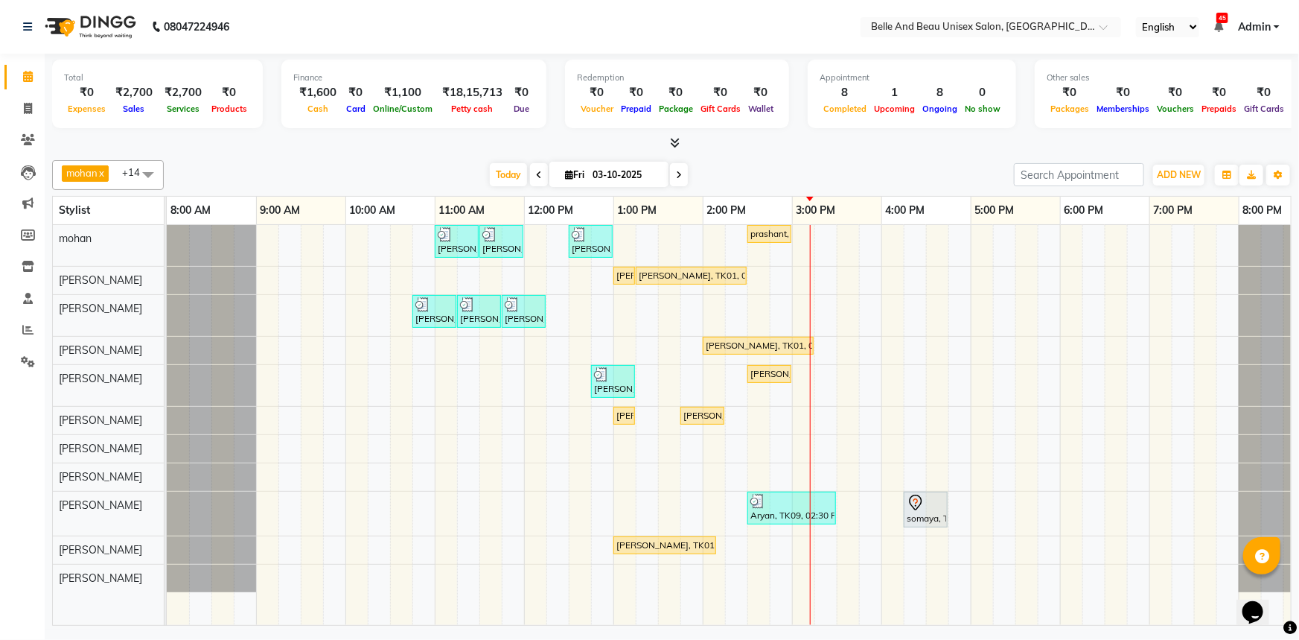
click at [630, 179] on input "03-10-2025" at bounding box center [625, 175] width 74 height 22
select select "10"
select select "2025"
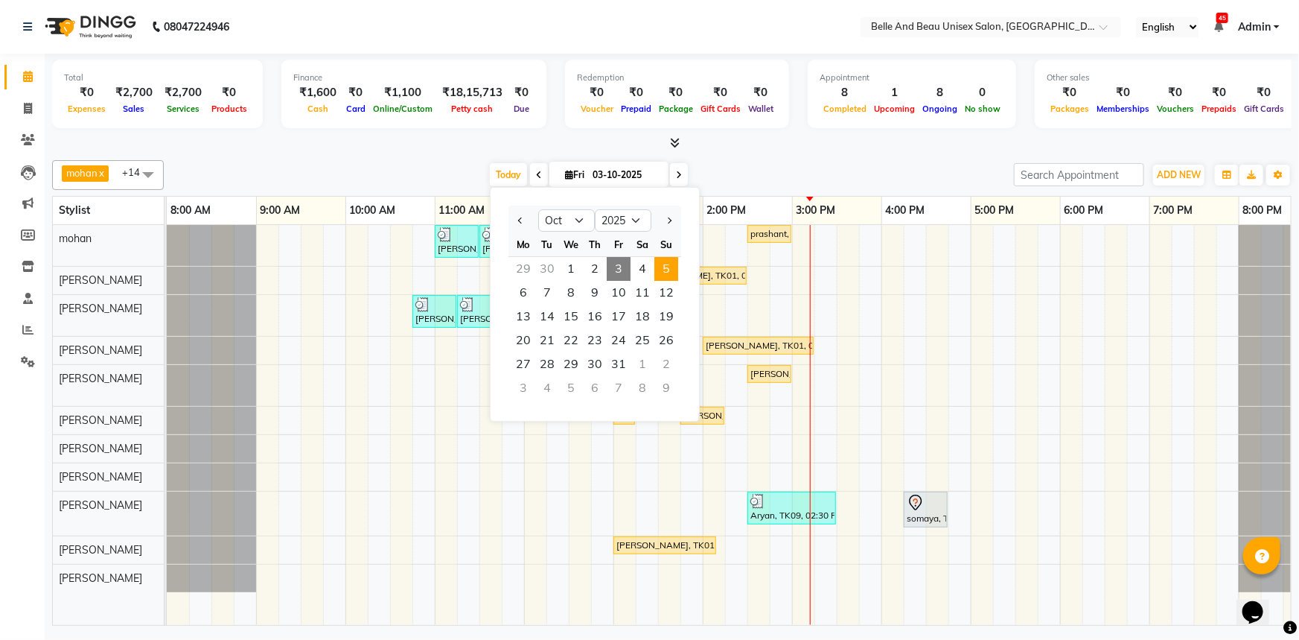
click at [664, 275] on span "5" at bounding box center [666, 269] width 24 height 24
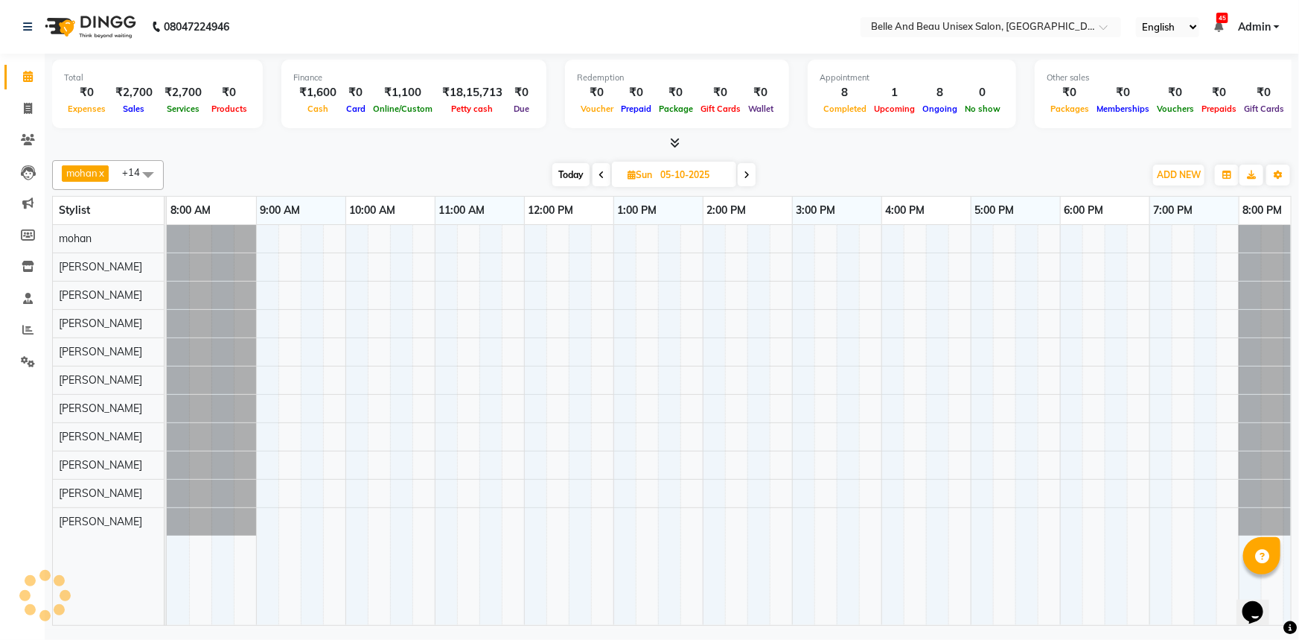
scroll to position [0, 36]
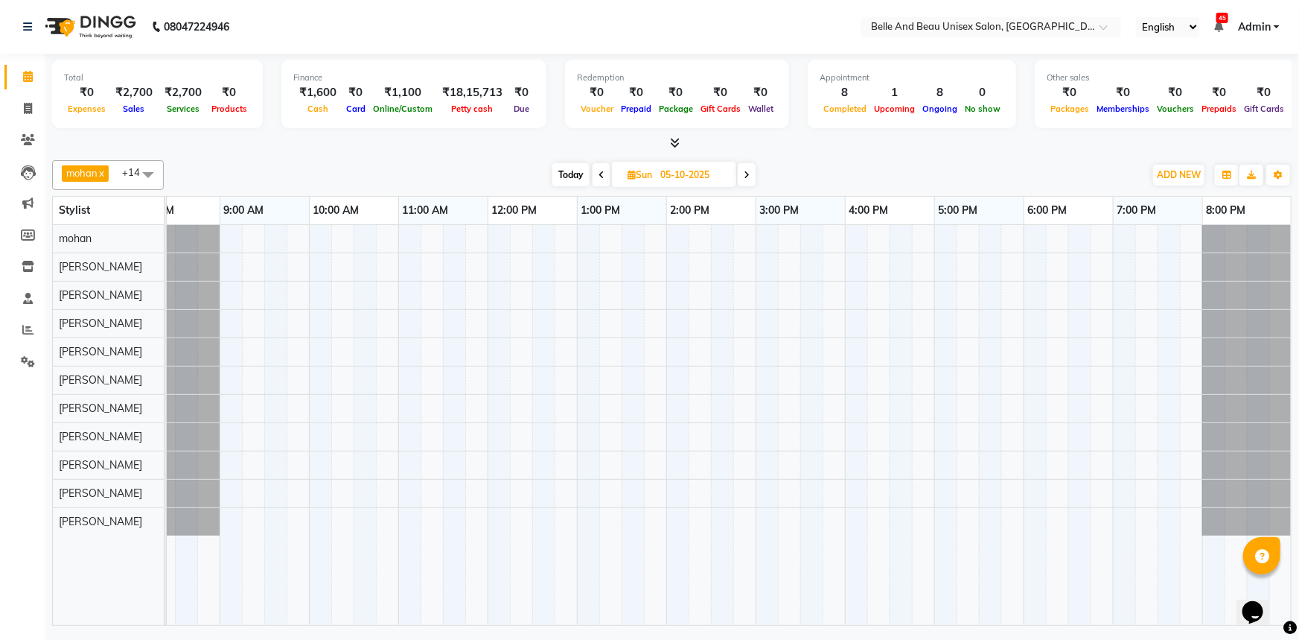
click at [579, 181] on span "Today" at bounding box center [570, 174] width 37 height 23
type input "03-10-2025"
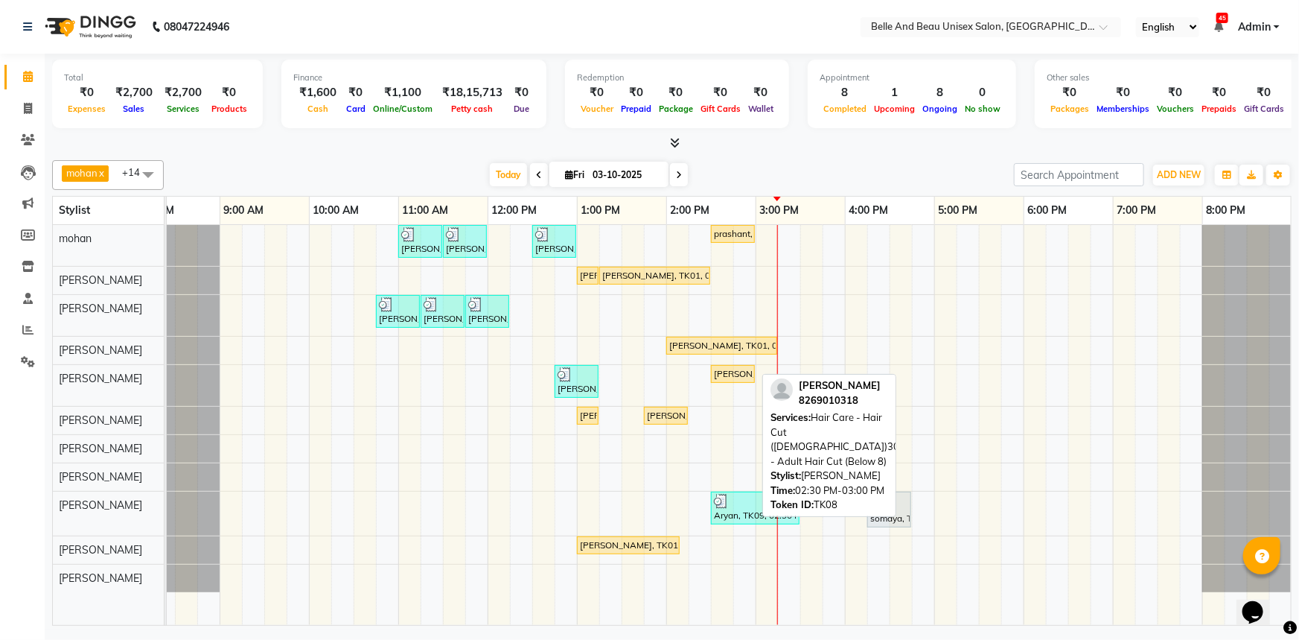
click at [738, 376] on div "[PERSON_NAME], TK08, 02:30 PM-03:00 PM, Hair Care - Hair Cut ([DEMOGRAPHIC_DATA…" at bounding box center [733, 373] width 41 height 13
select select "1"
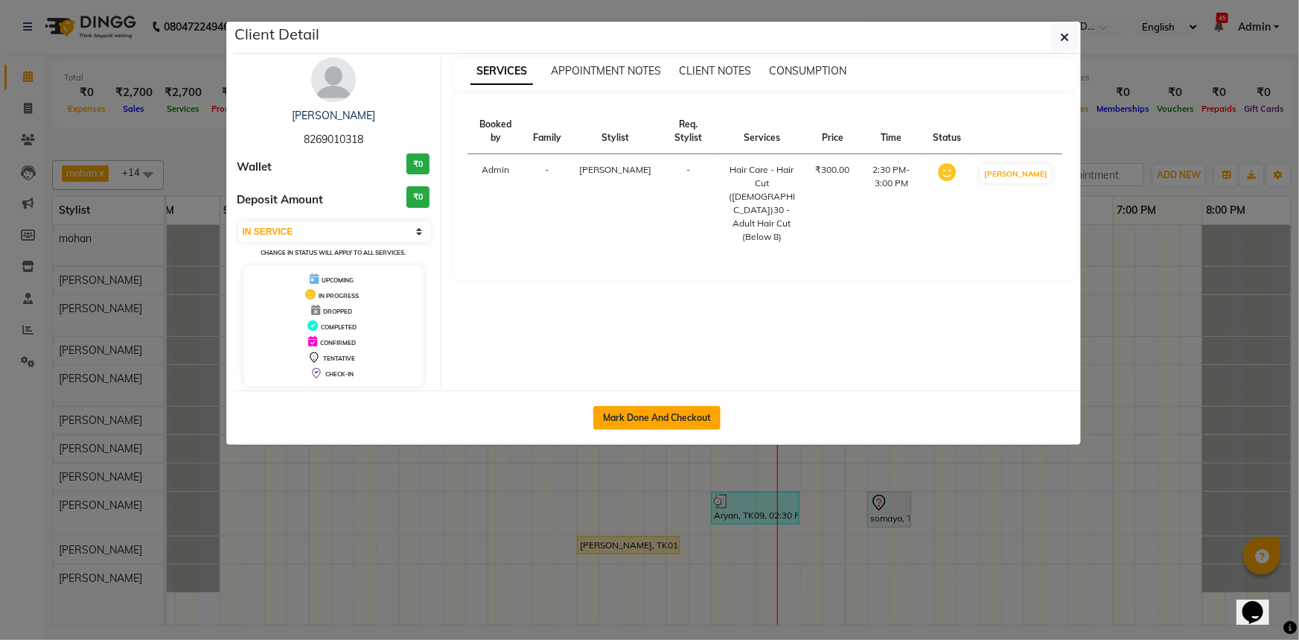
click at [631, 412] on button "Mark Done And Checkout" at bounding box center [656, 418] width 127 height 24
select select "7066"
select select "service"
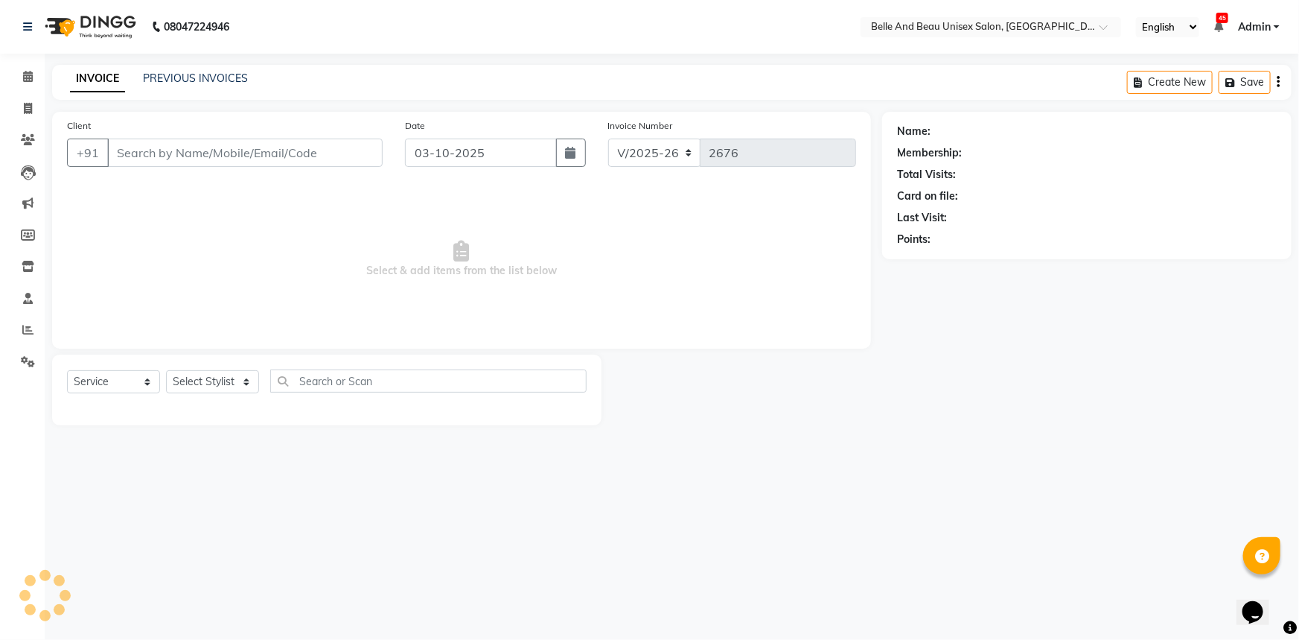
type input "8269010318"
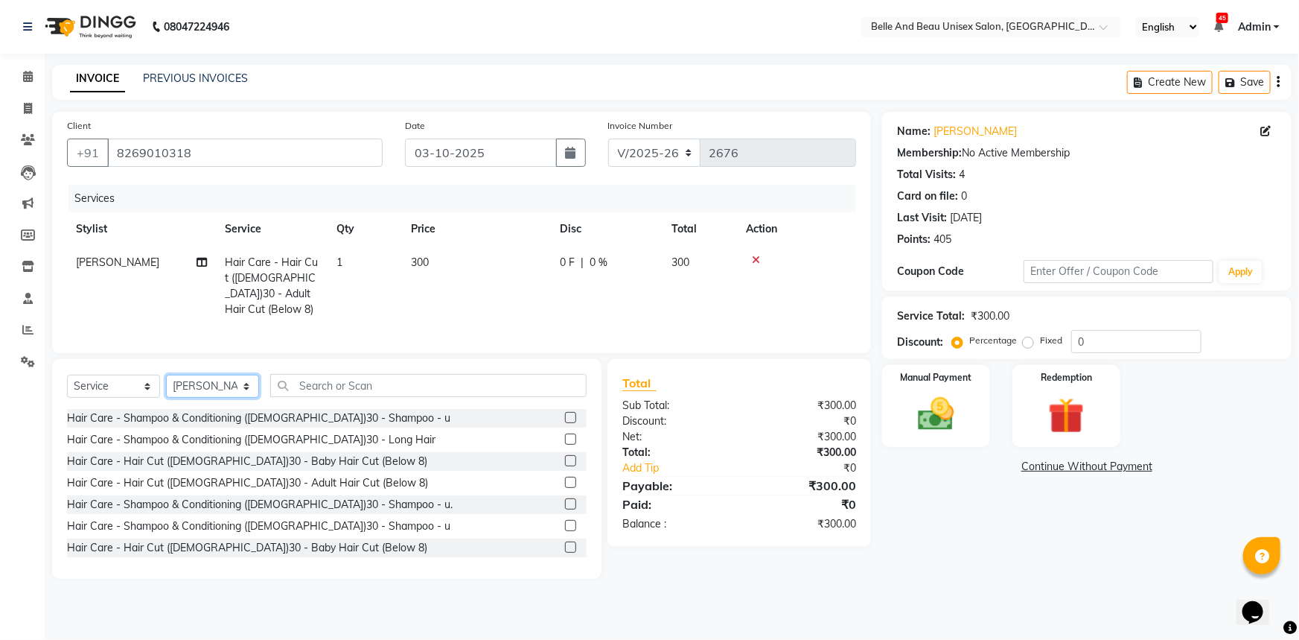
click at [212, 387] on select "Select Stylist AVINASH TANDI Gaurav Mandavgane mohan Mukesh Shrivas Nibha Prach…" at bounding box center [212, 386] width 93 height 23
select select "59227"
click at [166, 375] on select "Select Stylist AVINASH TANDI Gaurav Mandavgane mohan Mukesh Shrivas Nibha Prach…" at bounding box center [212, 386] width 93 height 23
click at [313, 379] on input "text" at bounding box center [428, 385] width 316 height 23
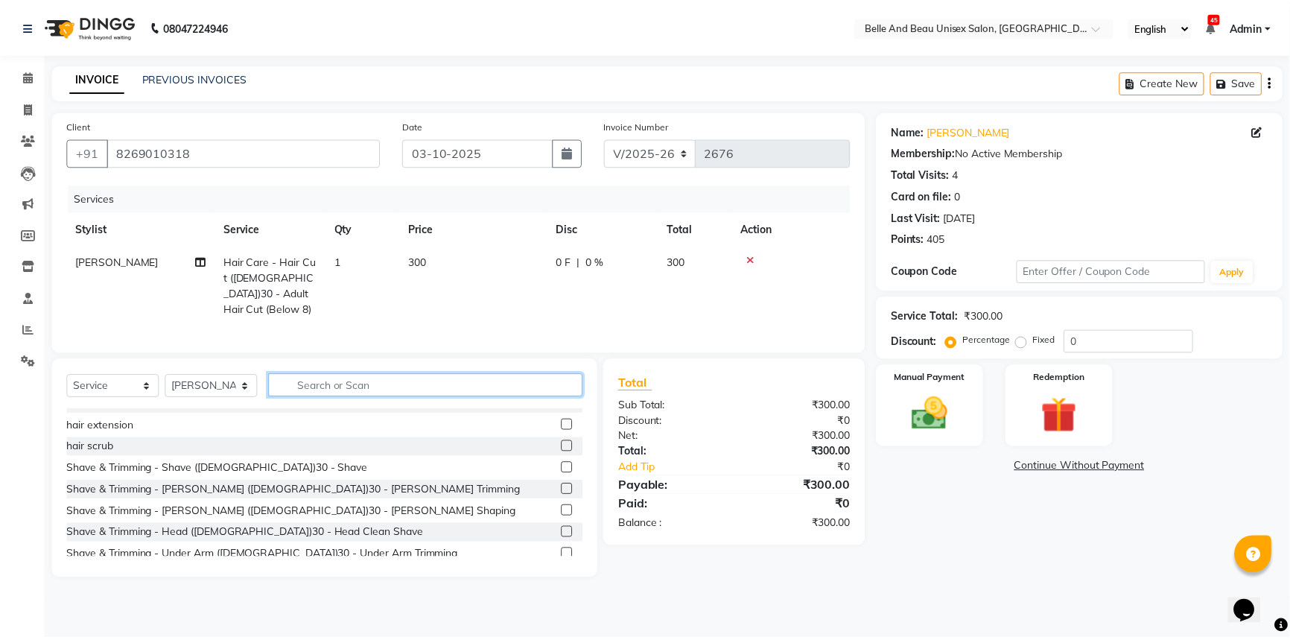
scroll to position [406, 0]
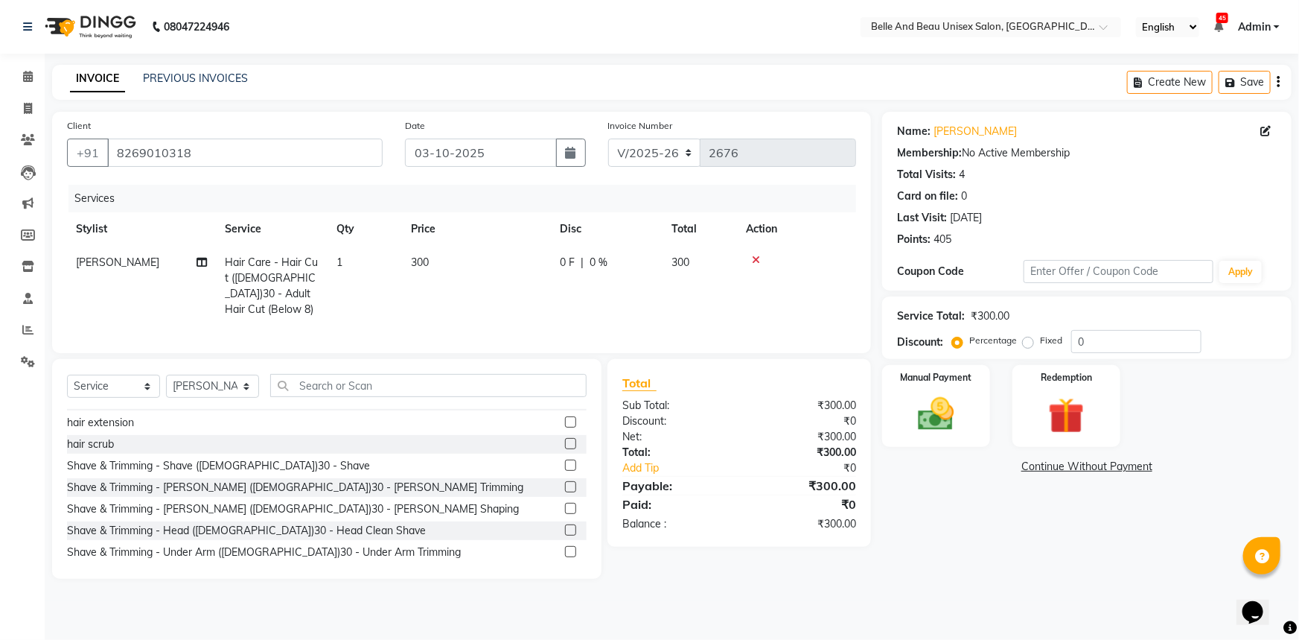
click at [565, 482] on label at bounding box center [570, 486] width 11 height 11
click at [565, 482] on input "checkbox" at bounding box center [570, 487] width 10 height 10
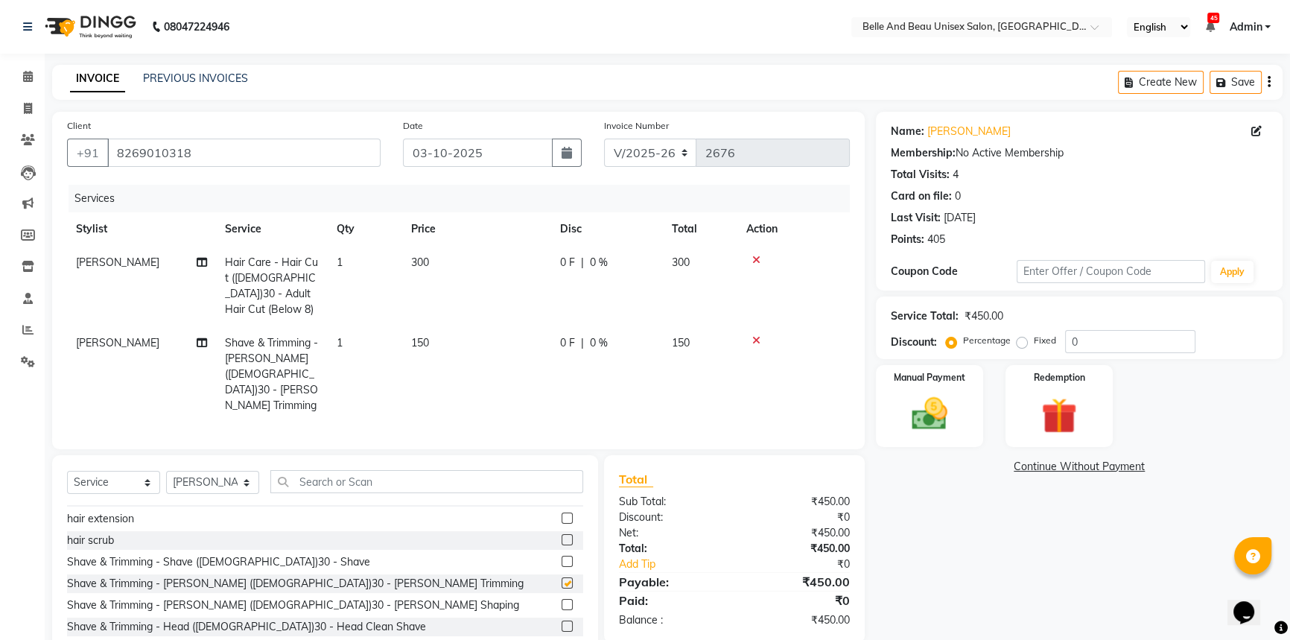
checkbox input "false"
click at [455, 328] on td "150" at bounding box center [476, 374] width 149 height 96
select select "59227"
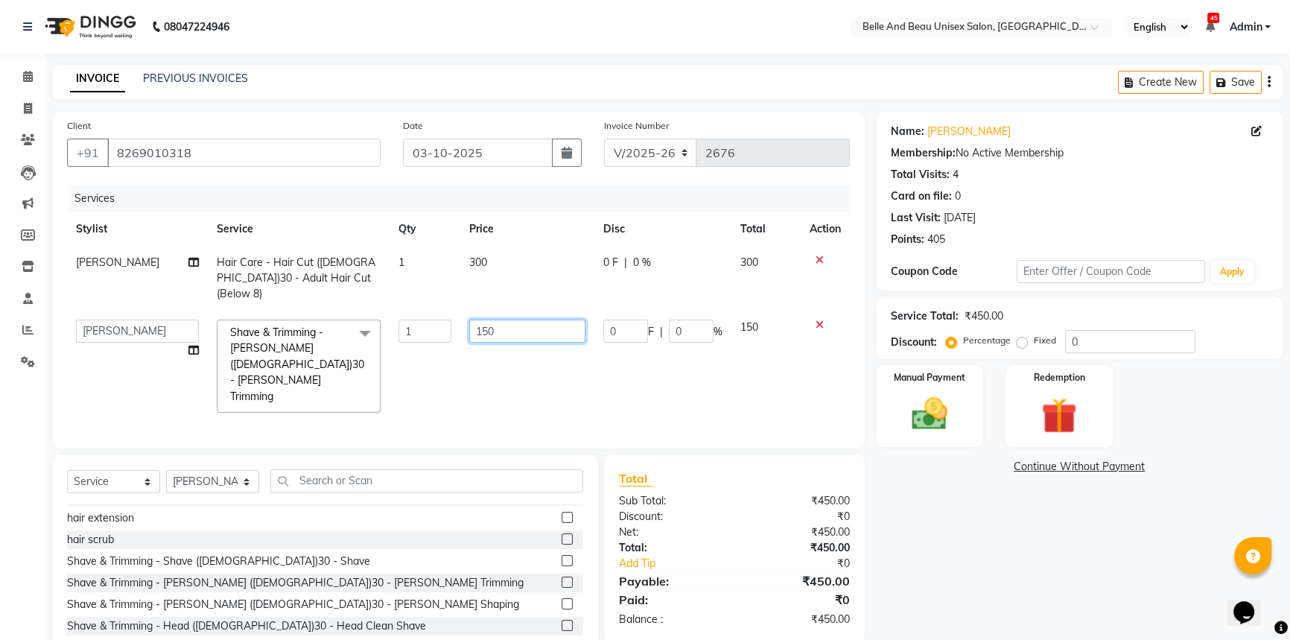
click at [542, 319] on input "150" at bounding box center [527, 330] width 116 height 23
type input "1"
type input "200"
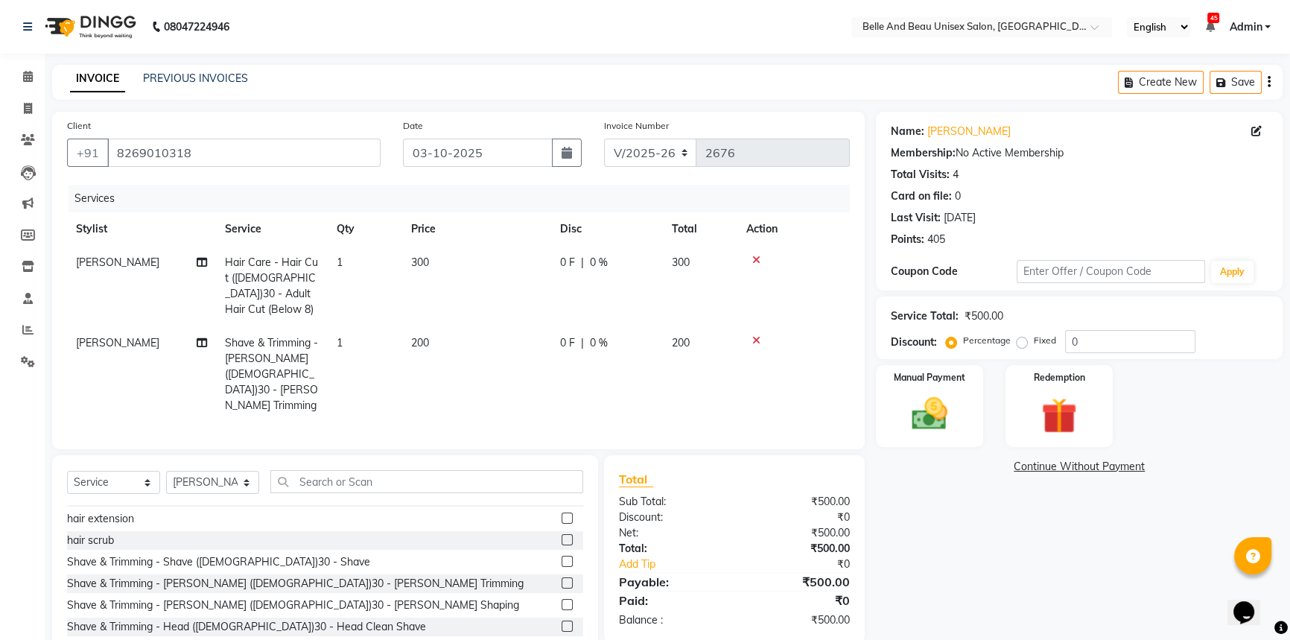
click at [486, 333] on td "200" at bounding box center [476, 374] width 149 height 96
select select "59227"
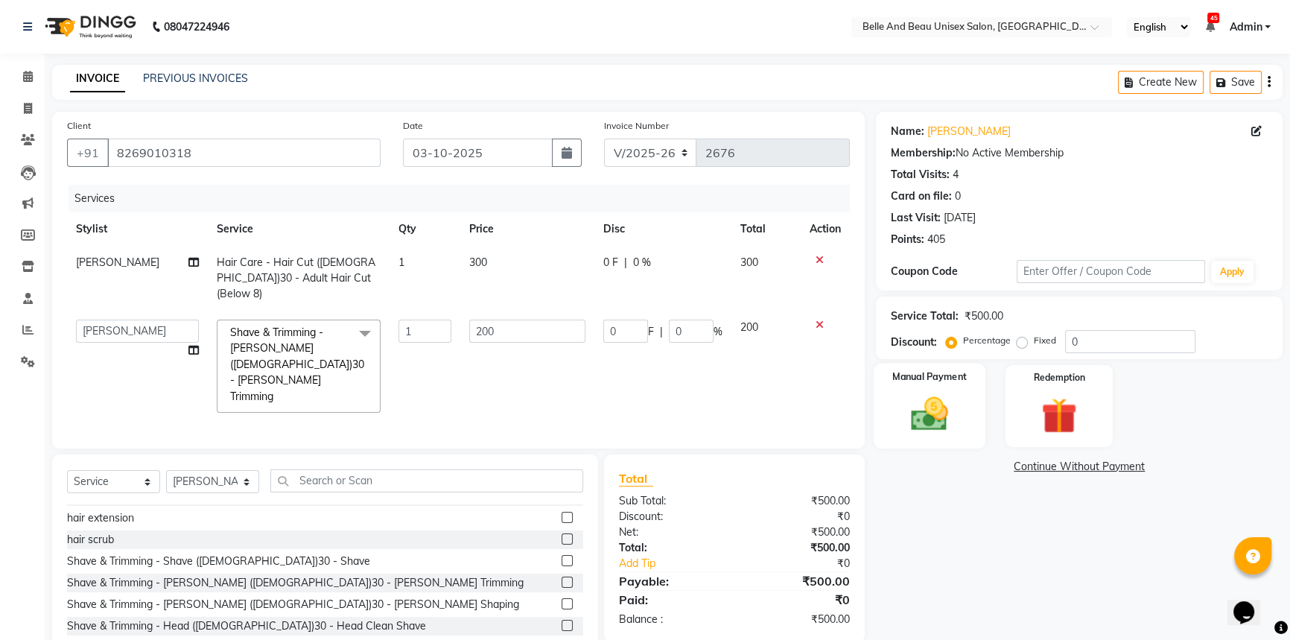
click at [916, 447] on div "Manual Payment" at bounding box center [929, 405] width 112 height 85
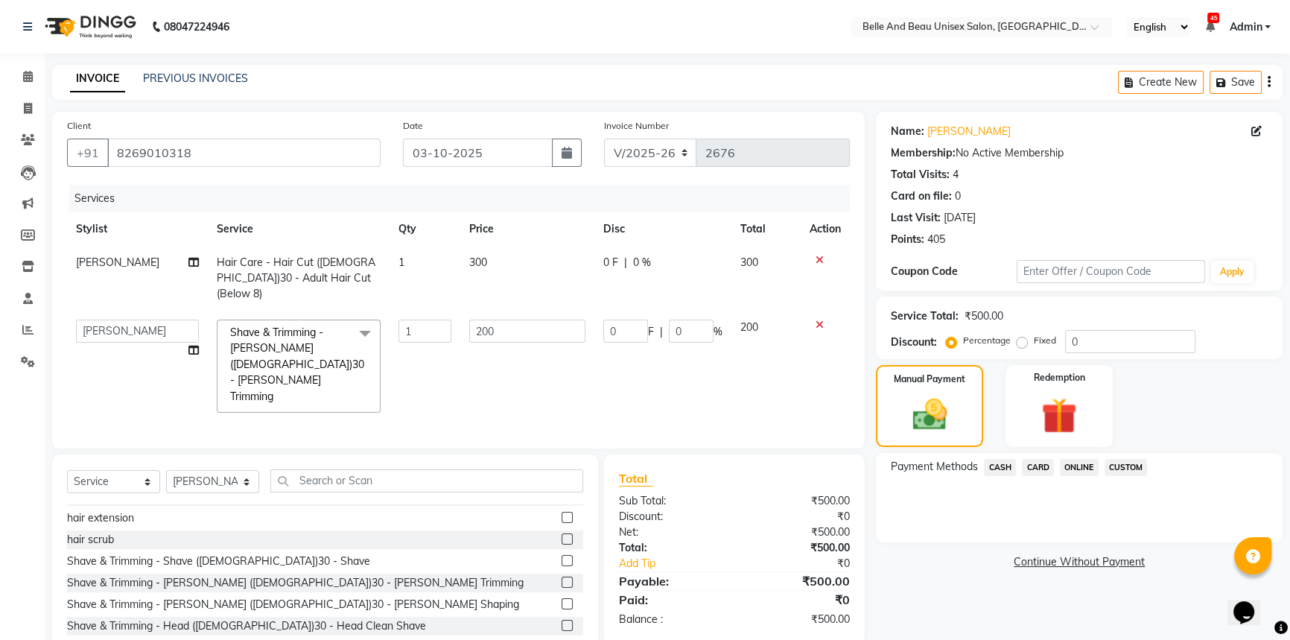
click at [1091, 469] on span "ONLINE" at bounding box center [1079, 467] width 39 height 17
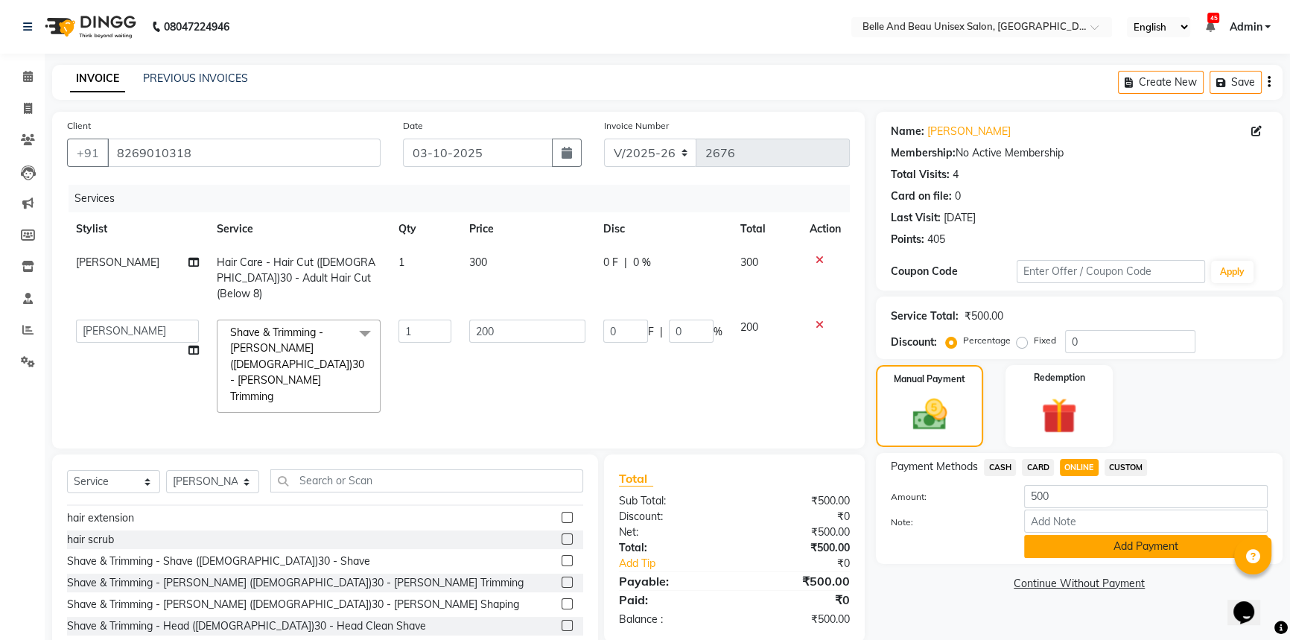
click at [1096, 555] on button "Add Payment" at bounding box center [1145, 546] width 243 height 23
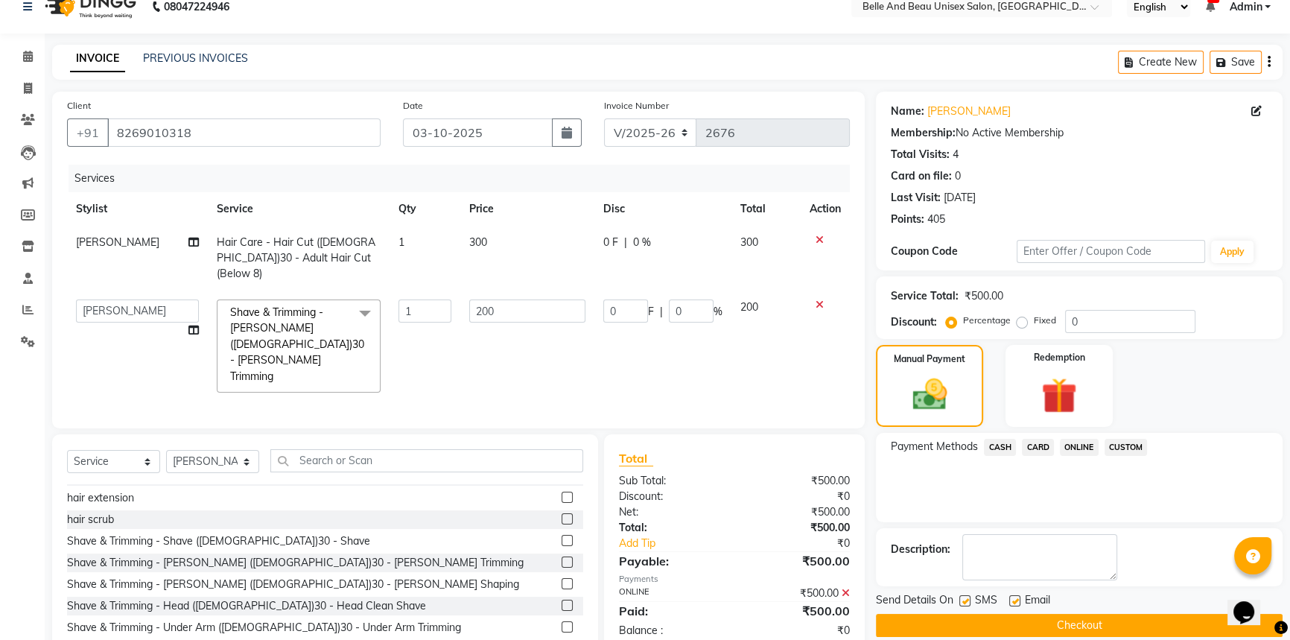
scroll to position [38, 0]
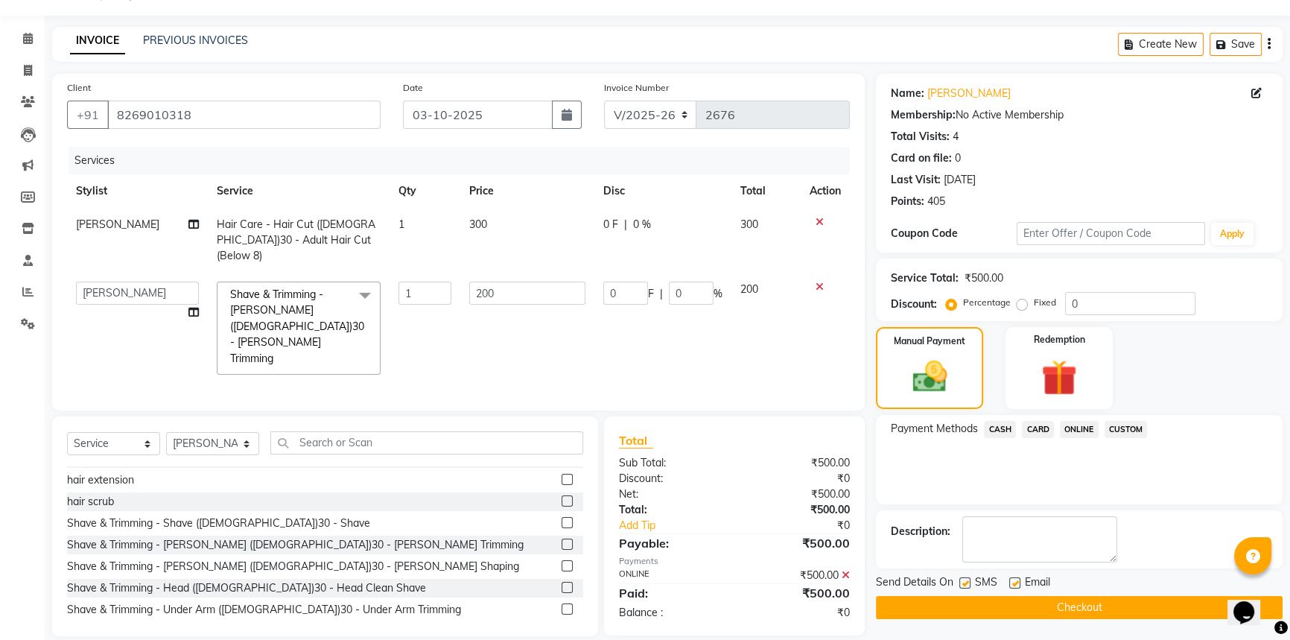
click at [1123, 603] on button "Checkout" at bounding box center [1079, 607] width 407 height 23
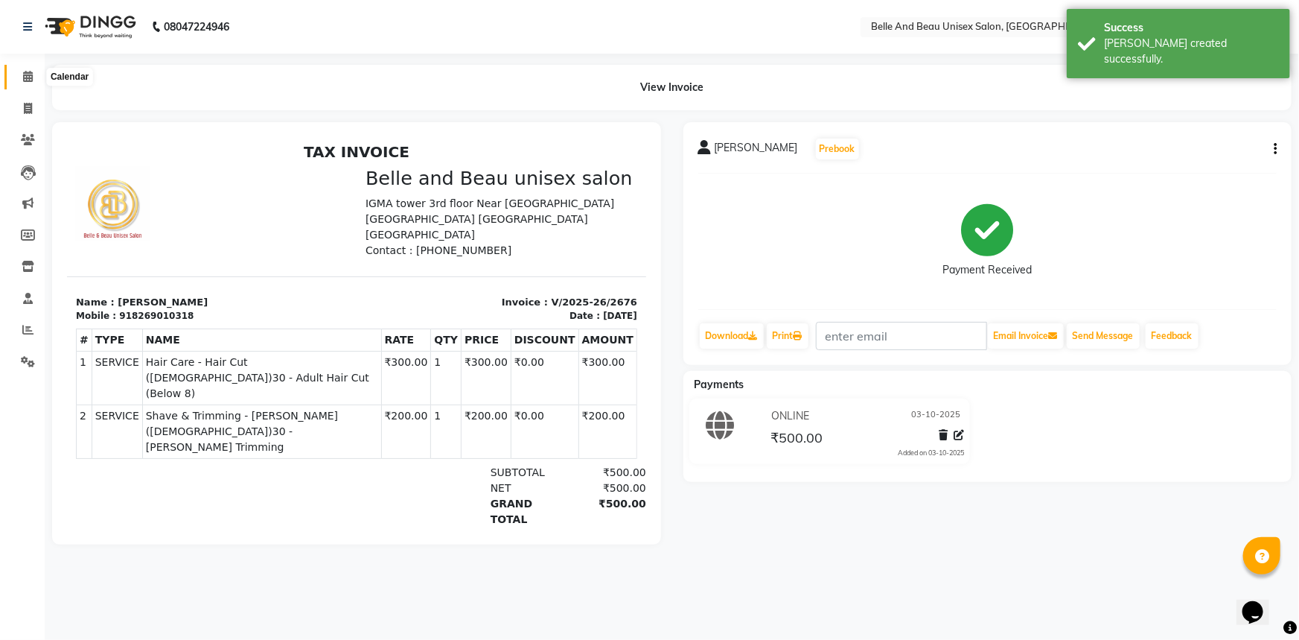
drag, startPoint x: 34, startPoint y: 76, endPoint x: 43, endPoint y: 80, distance: 10.0
click at [34, 76] on span at bounding box center [28, 77] width 26 height 17
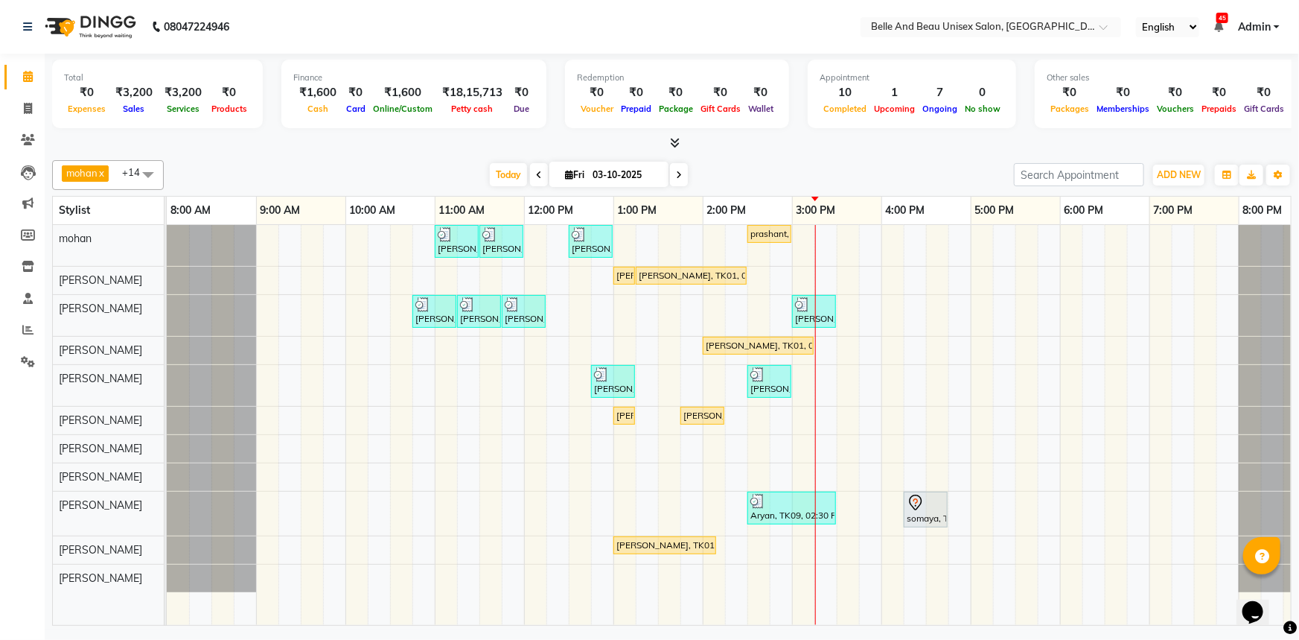
click at [575, 165] on span "Fri 03-10-2025" at bounding box center [608, 174] width 119 height 25
click at [602, 168] on input "03-10-2025" at bounding box center [625, 175] width 74 height 22
select select "10"
select select "2025"
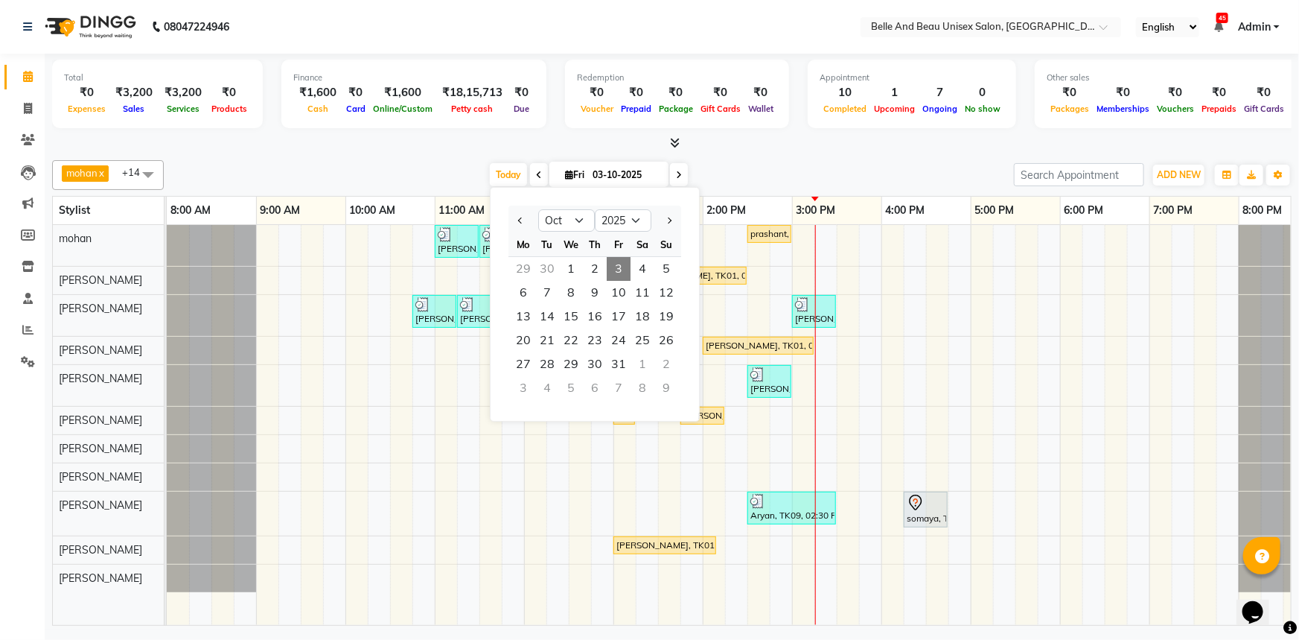
click at [676, 177] on icon at bounding box center [679, 175] width 6 height 9
type input "04-10-2025"
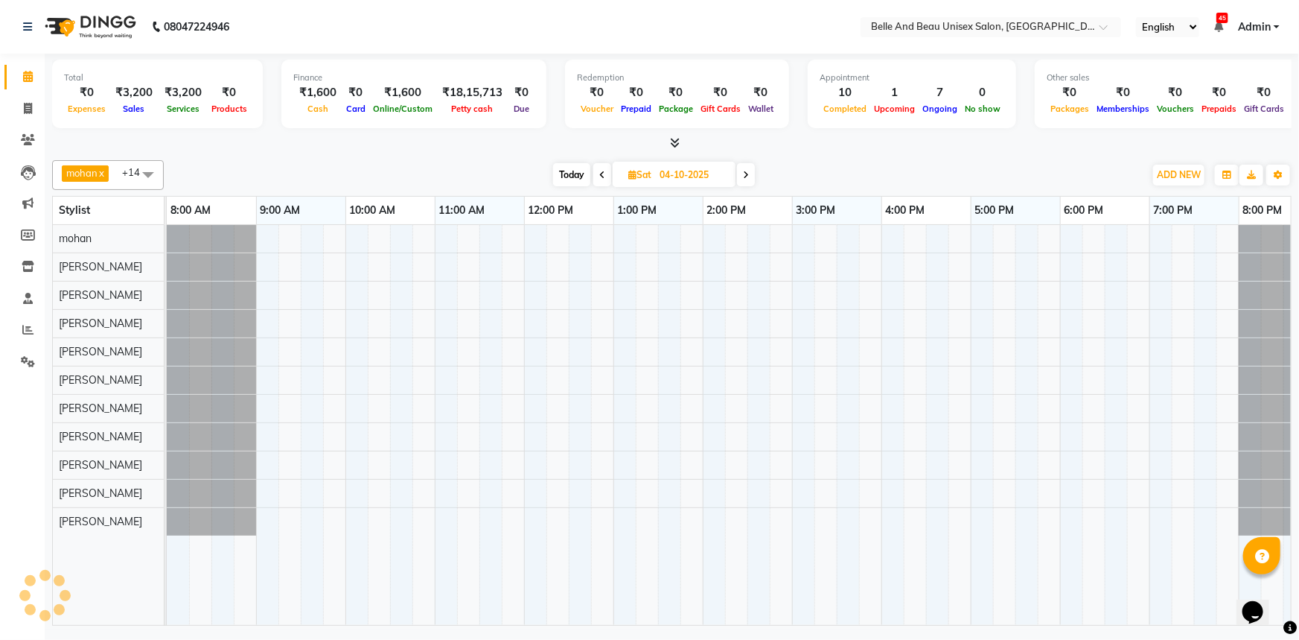
scroll to position [0, 36]
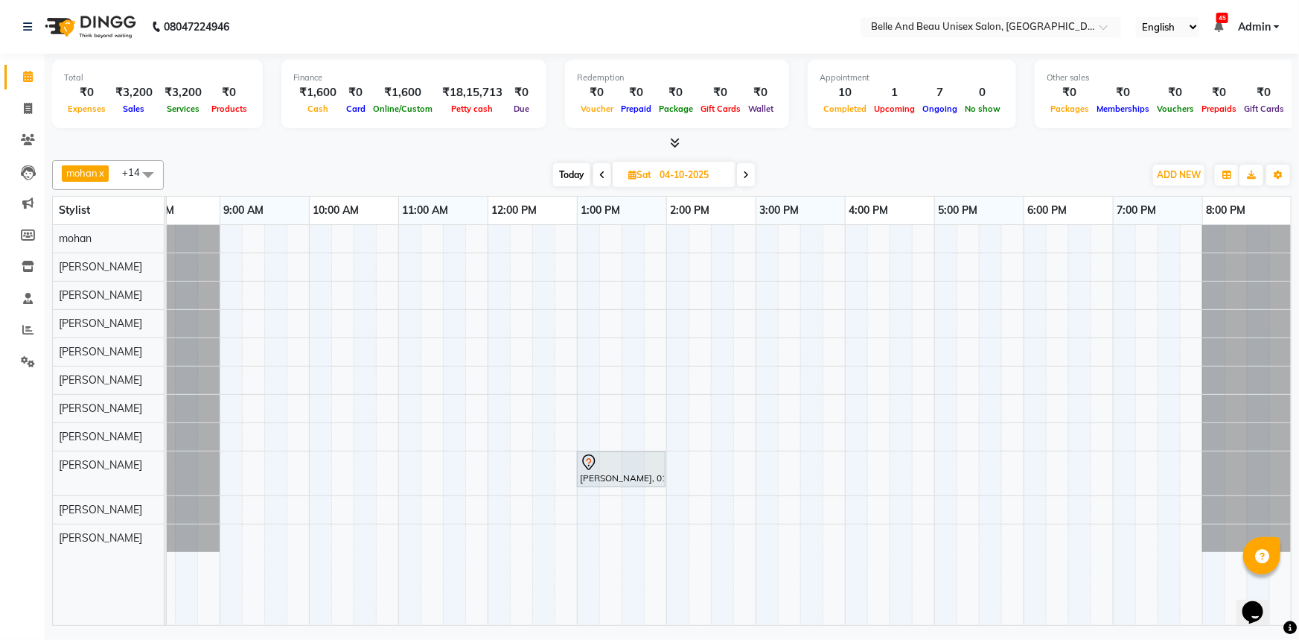
click at [1033, 346] on div "rennuka deshmukh, 01:00 PM-02:00 PM, Hair Care - Hair Cut (Female)30 - Adult Ha…" at bounding box center [711, 425] width 1162 height 400
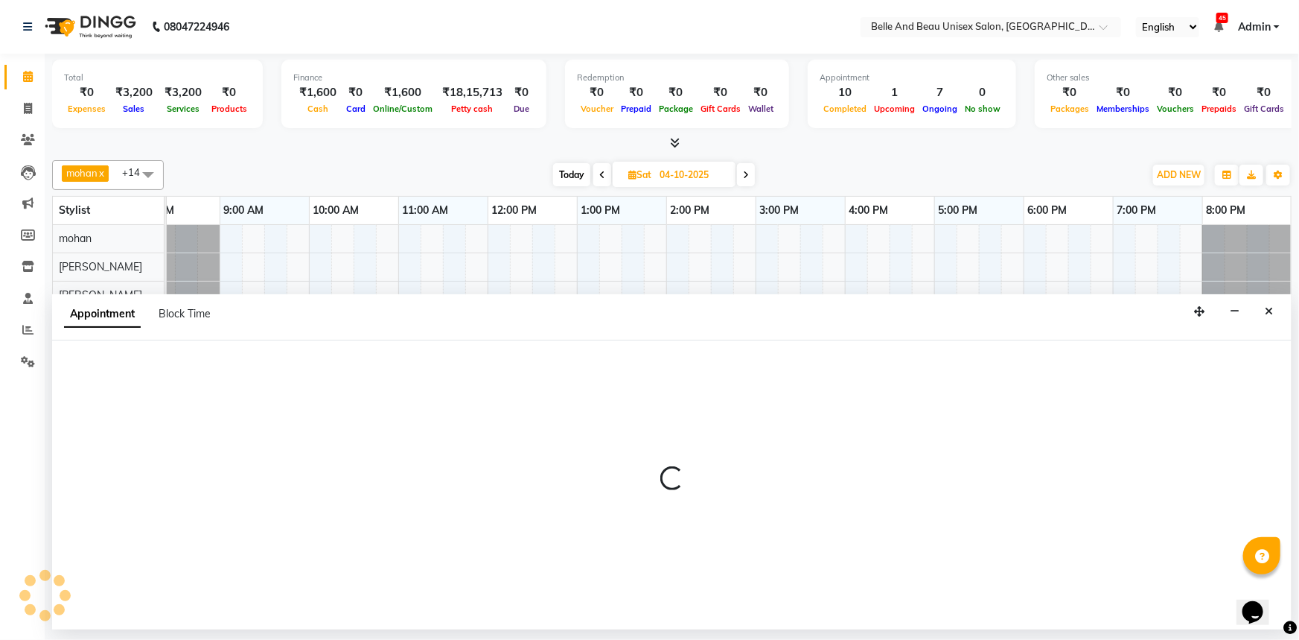
select select "59701"
select select "tentative"
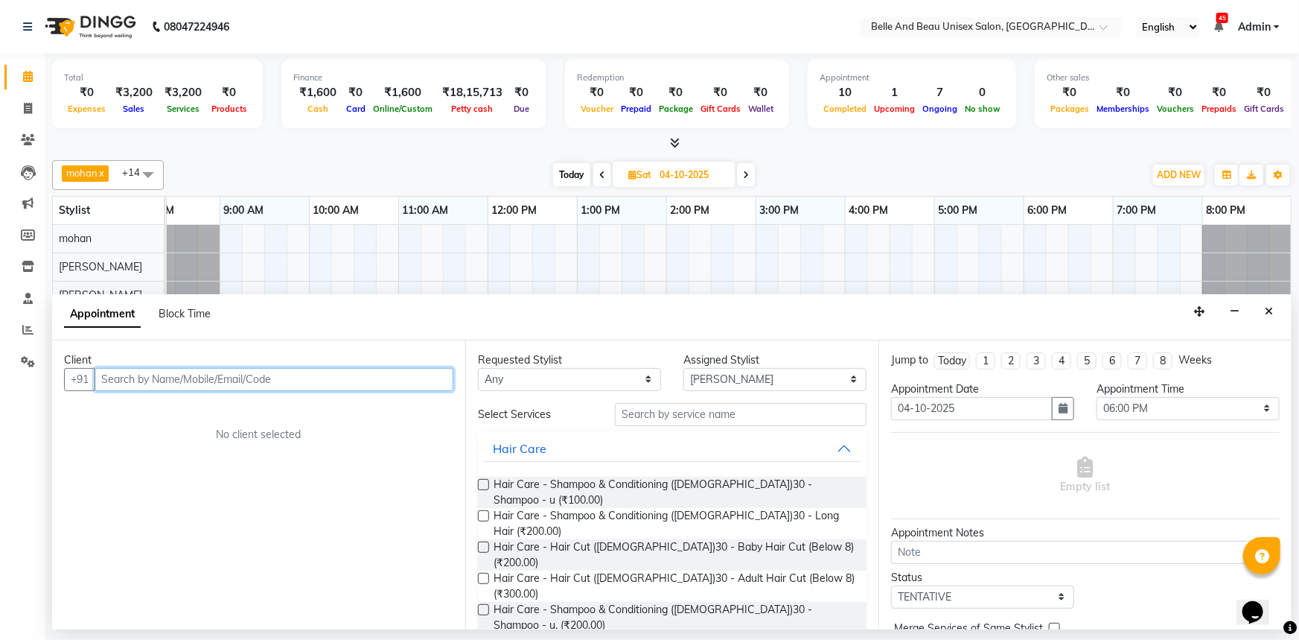
click at [178, 381] on input "text" at bounding box center [274, 379] width 359 height 23
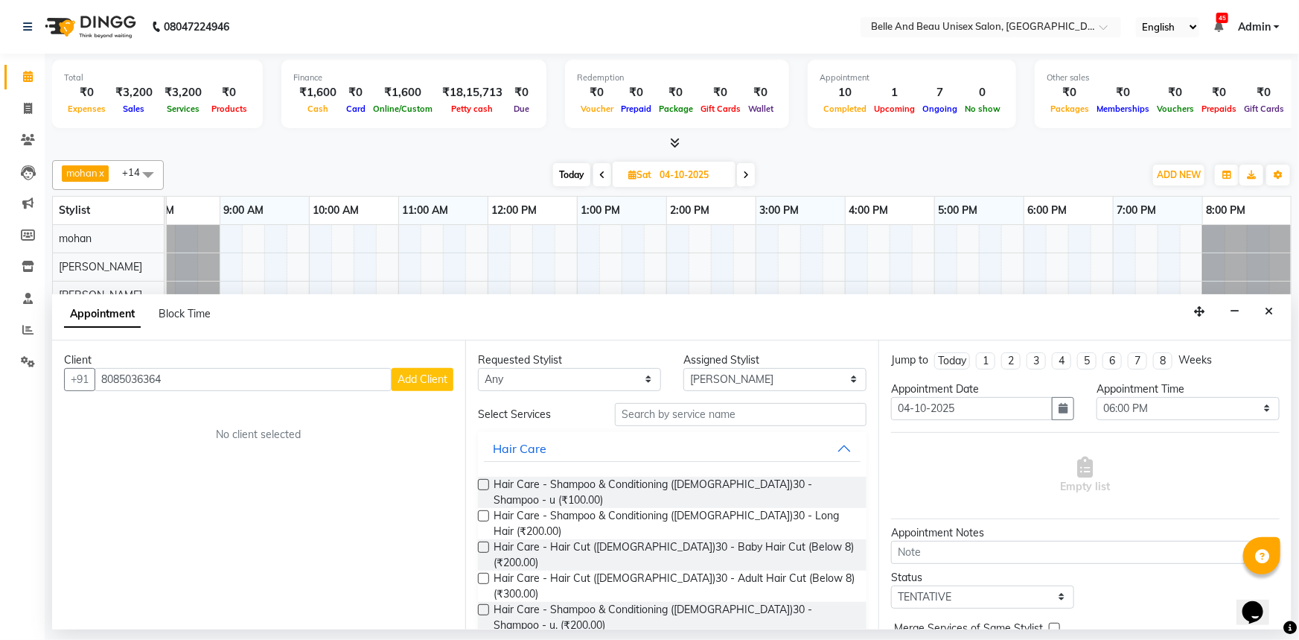
click at [420, 369] on button "Add Client" at bounding box center [423, 379] width 62 height 23
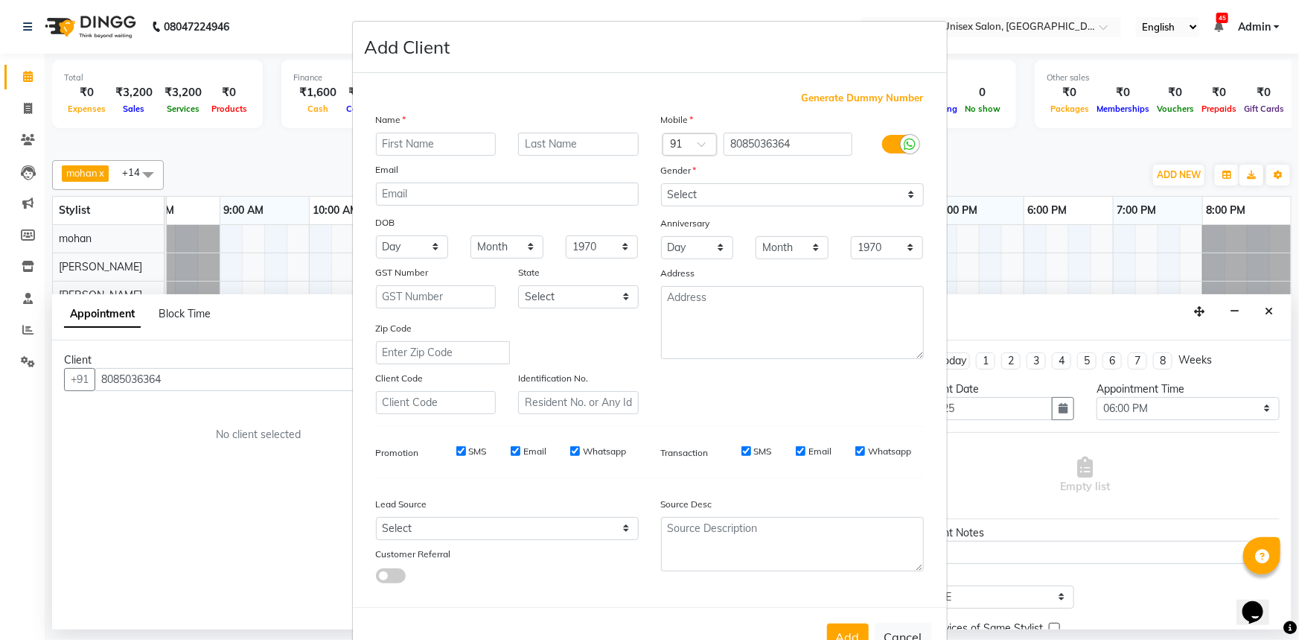
click at [421, 141] on input "text" at bounding box center [436, 144] width 121 height 23
click at [747, 201] on select "Select Male Female Other Prefer Not To Say" at bounding box center [792, 194] width 263 height 23
click at [661, 183] on select "Select Male Female Other Prefer Not To Say" at bounding box center [792, 194] width 263 height 23
click at [837, 631] on button "Add" at bounding box center [848, 636] width 42 height 27
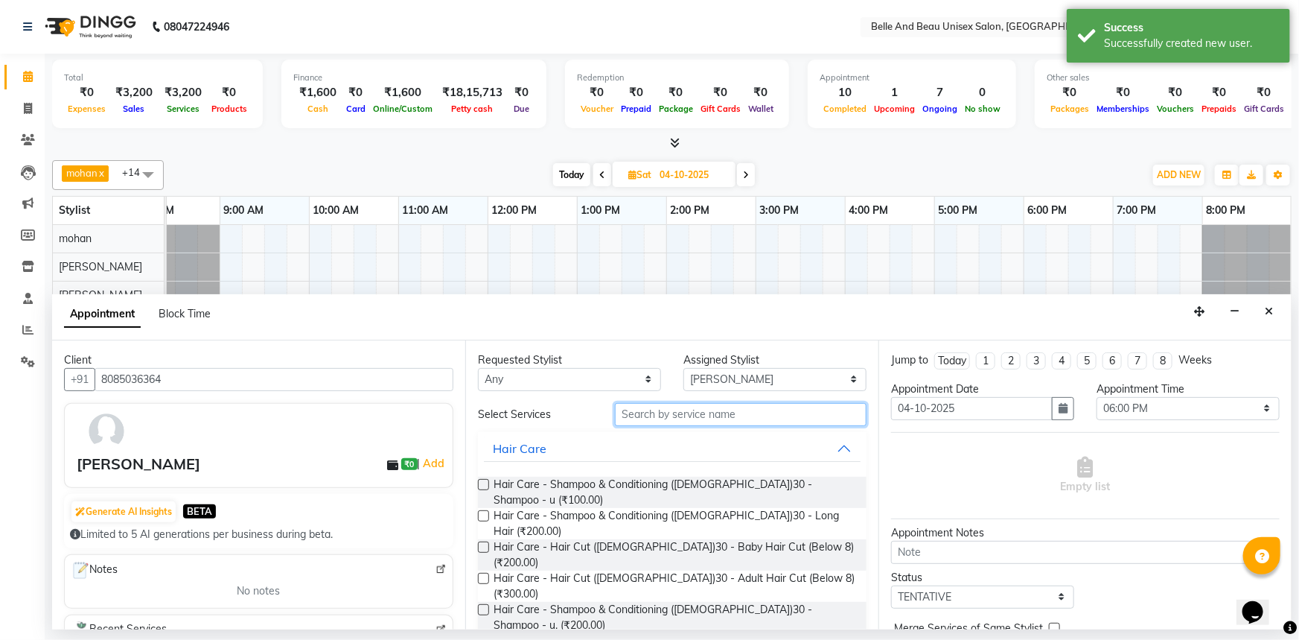
click at [686, 421] on input "text" at bounding box center [741, 414] width 252 height 23
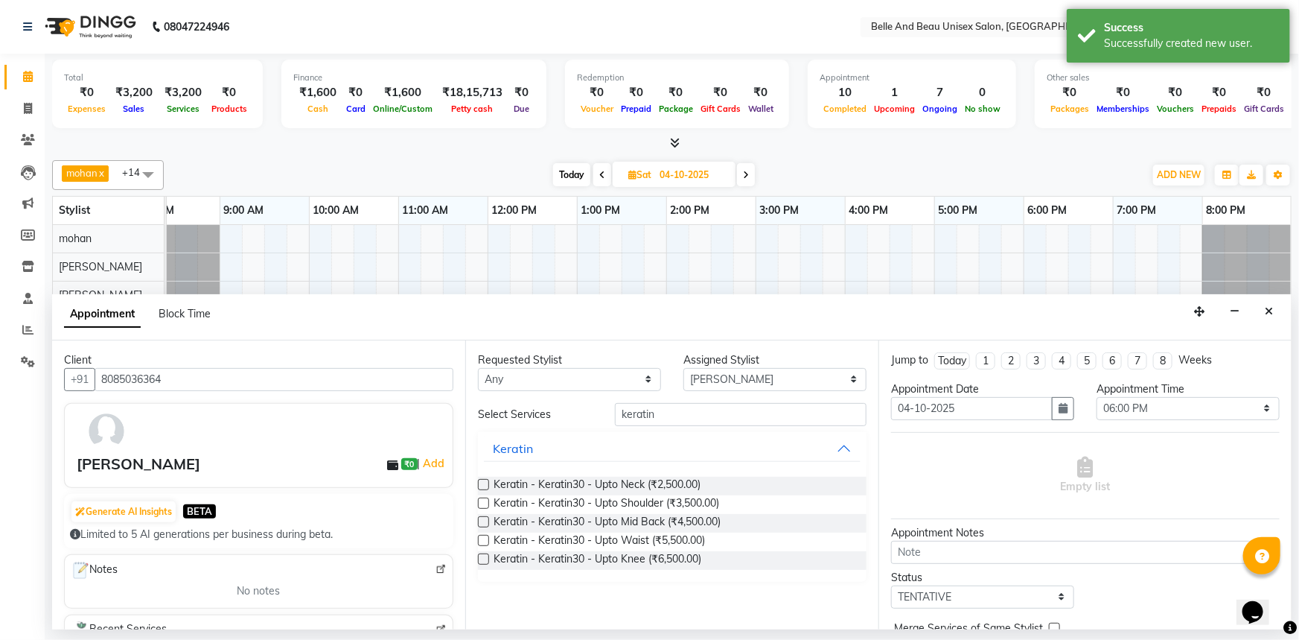
drag, startPoint x: 482, startPoint y: 519, endPoint x: 664, endPoint y: 555, distance: 185.3
click at [484, 520] on label at bounding box center [483, 521] width 11 height 11
click at [484, 520] on input "checkbox" at bounding box center [483, 523] width 10 height 10
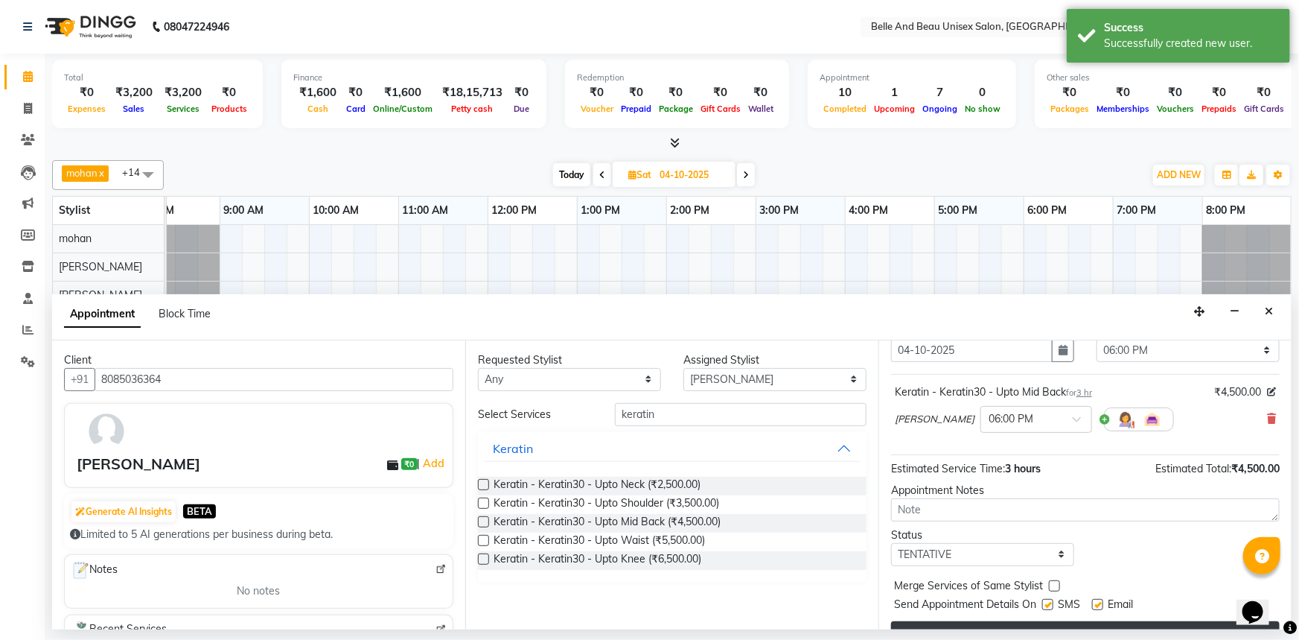
scroll to position [88, 0]
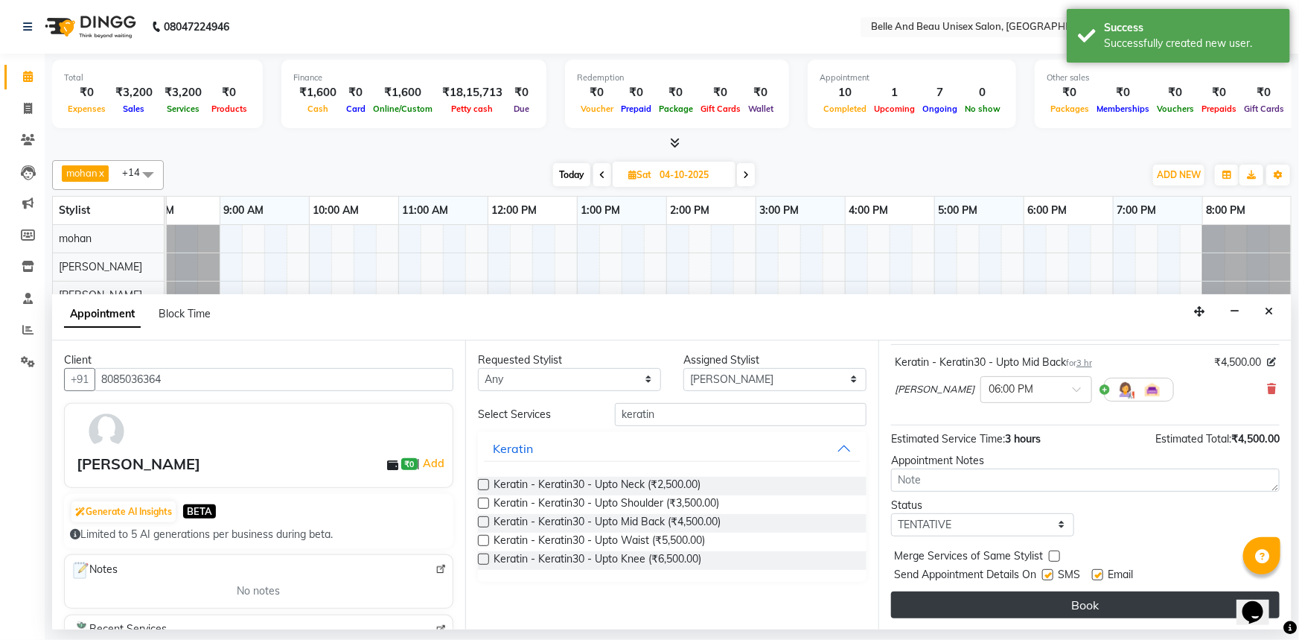
click at [1031, 599] on button "Book" at bounding box center [1085, 604] width 389 height 27
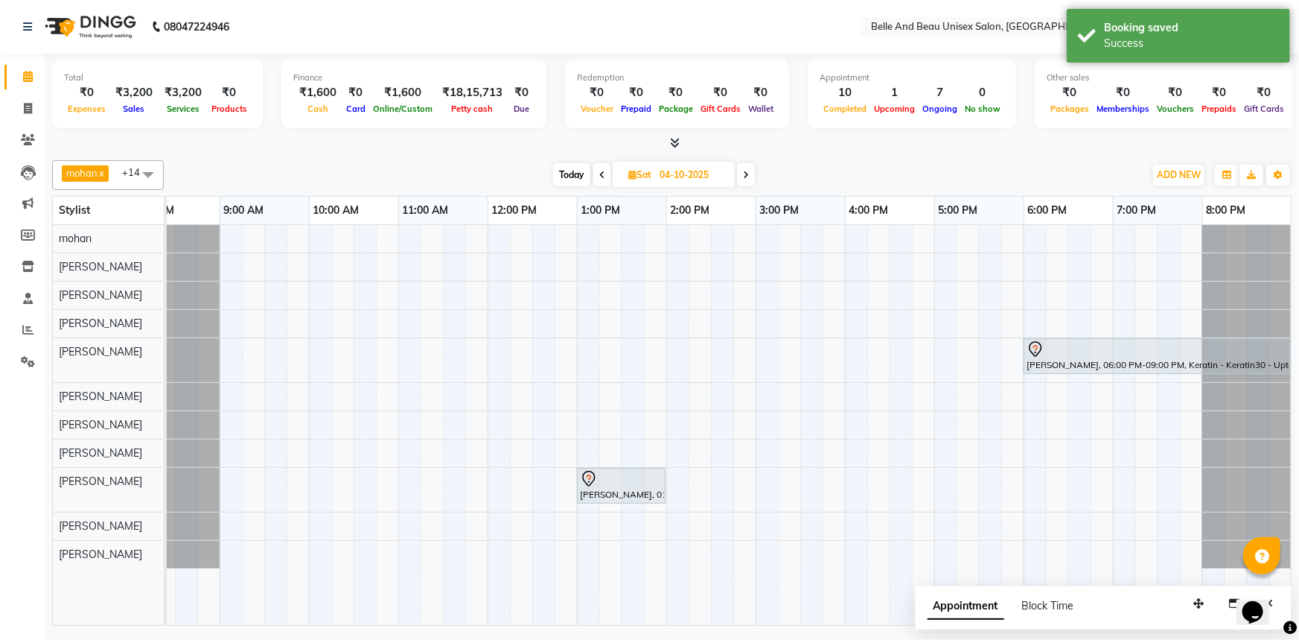
click at [561, 171] on span "Today" at bounding box center [571, 174] width 37 height 23
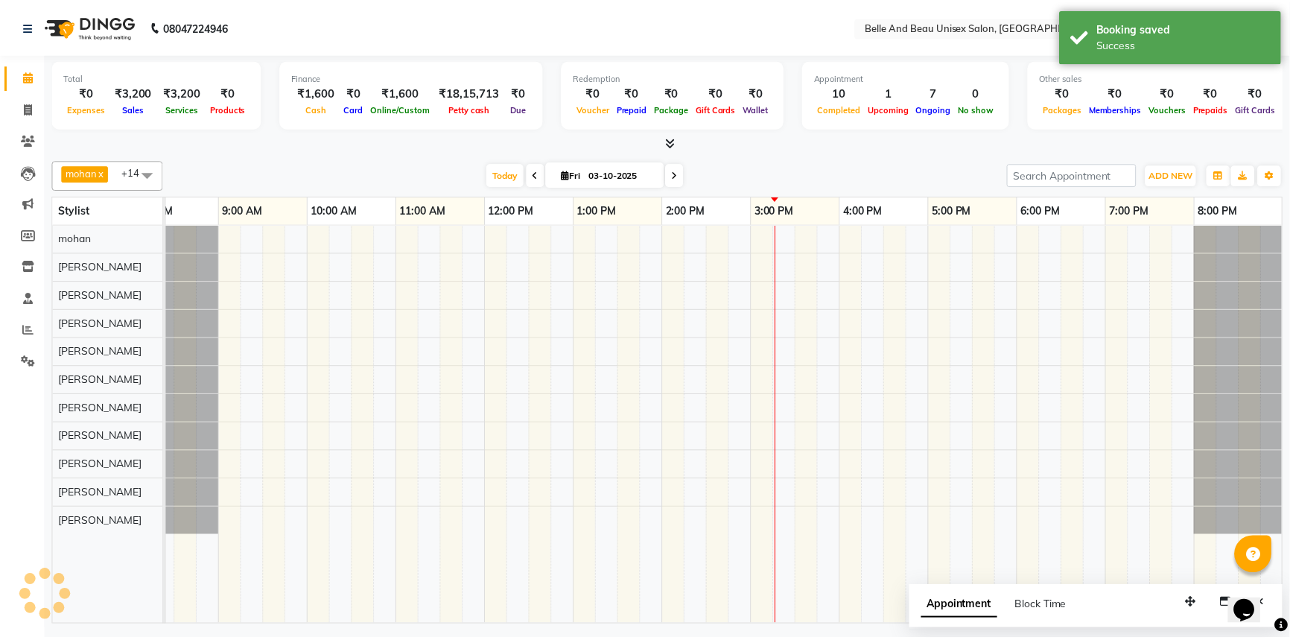
scroll to position [0, 36]
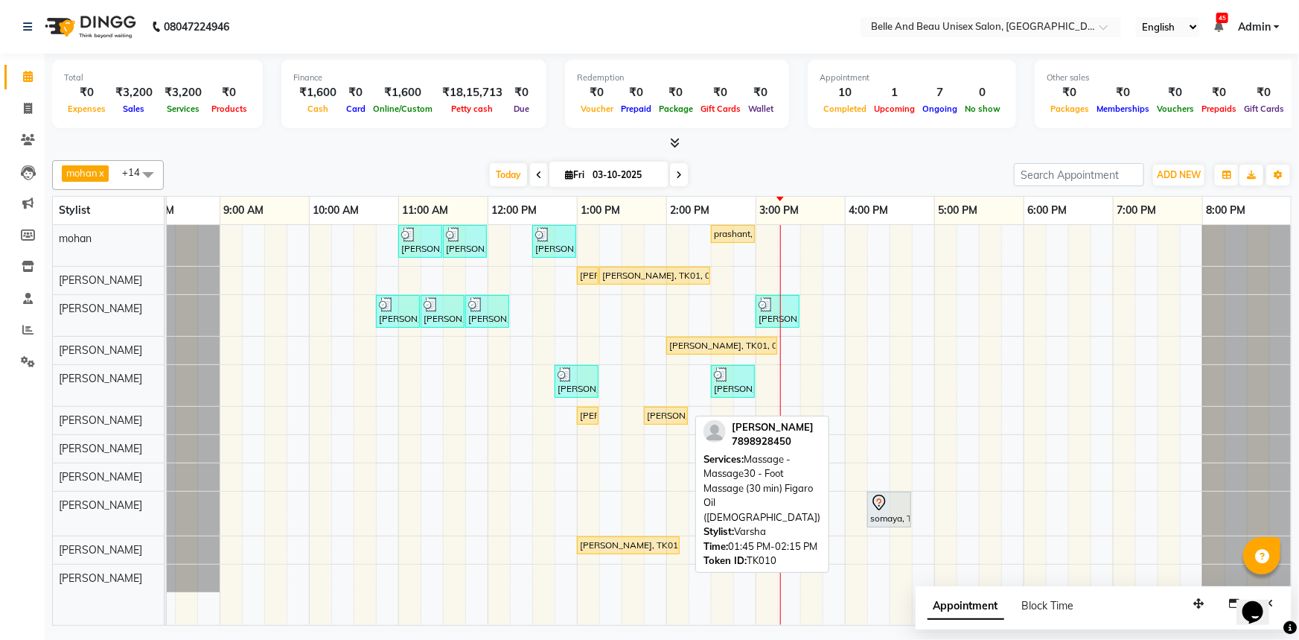
click at [669, 418] on div "dilbagh singh, TK10, 01:45 PM-02:15 PM, Massage - Massage30 - Foot Massage (30 …" at bounding box center [666, 415] width 41 height 13
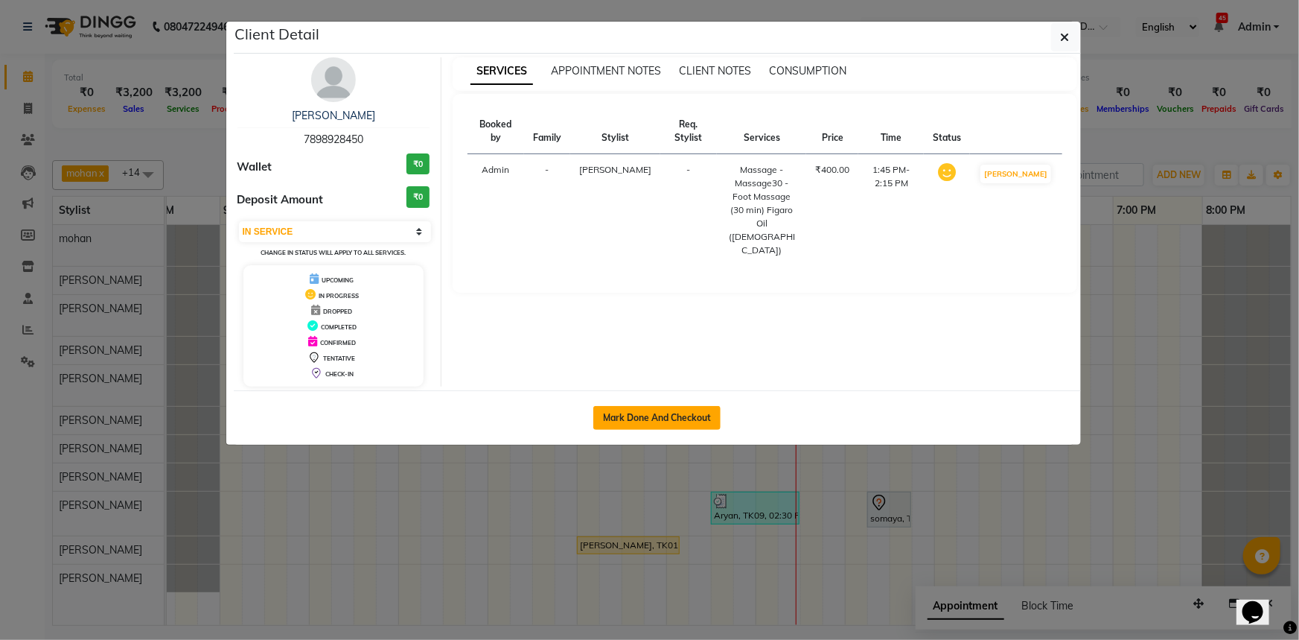
click at [687, 421] on button "Mark Done And Checkout" at bounding box center [656, 418] width 127 height 24
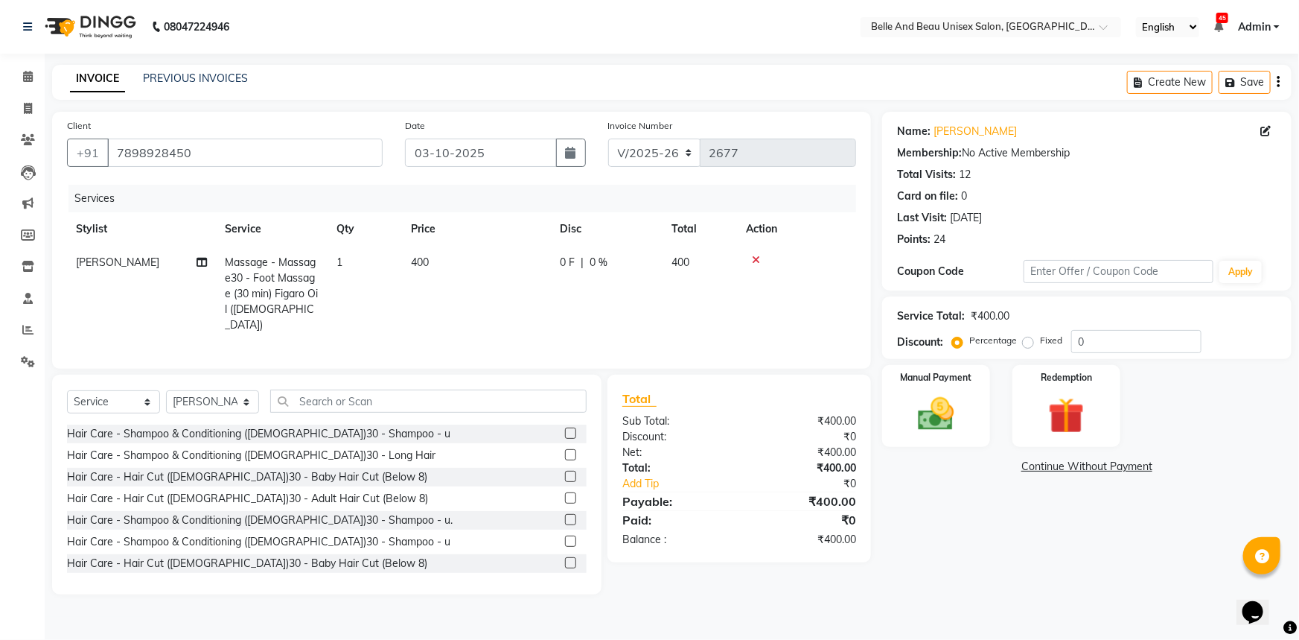
click at [565, 536] on label at bounding box center [570, 540] width 11 height 11
click at [565, 537] on input "checkbox" at bounding box center [570, 542] width 10 height 10
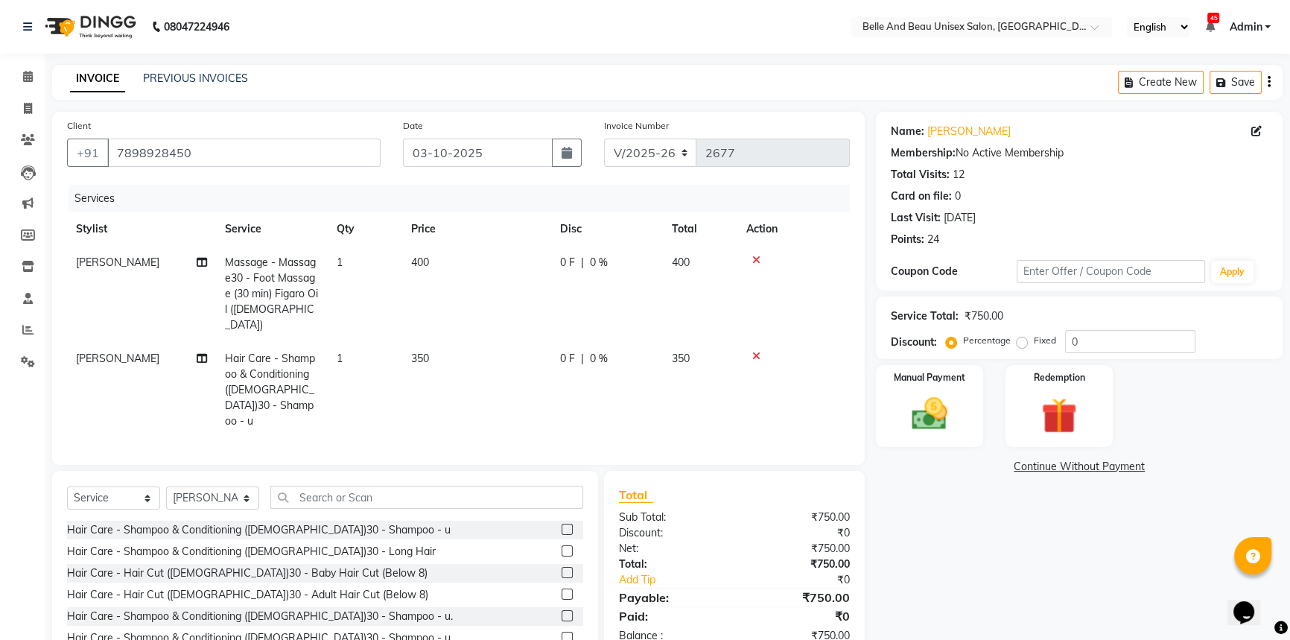
click at [446, 342] on td "350" at bounding box center [476, 390] width 149 height 96
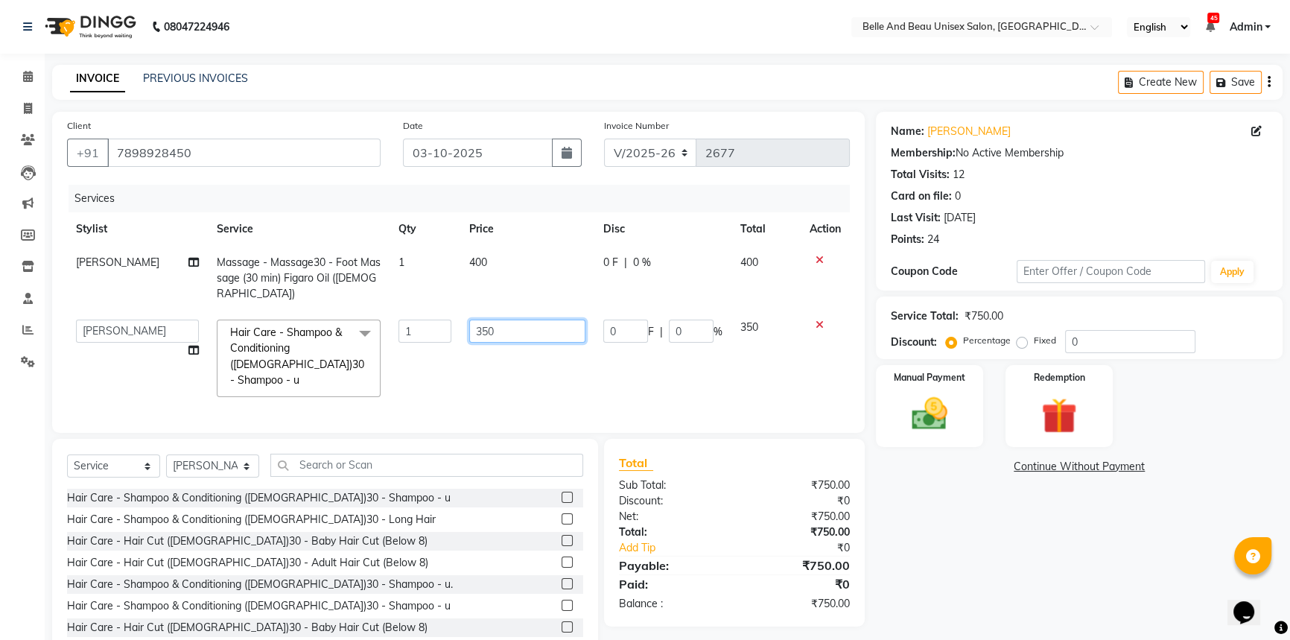
click at [524, 319] on input "350" at bounding box center [527, 330] width 116 height 23
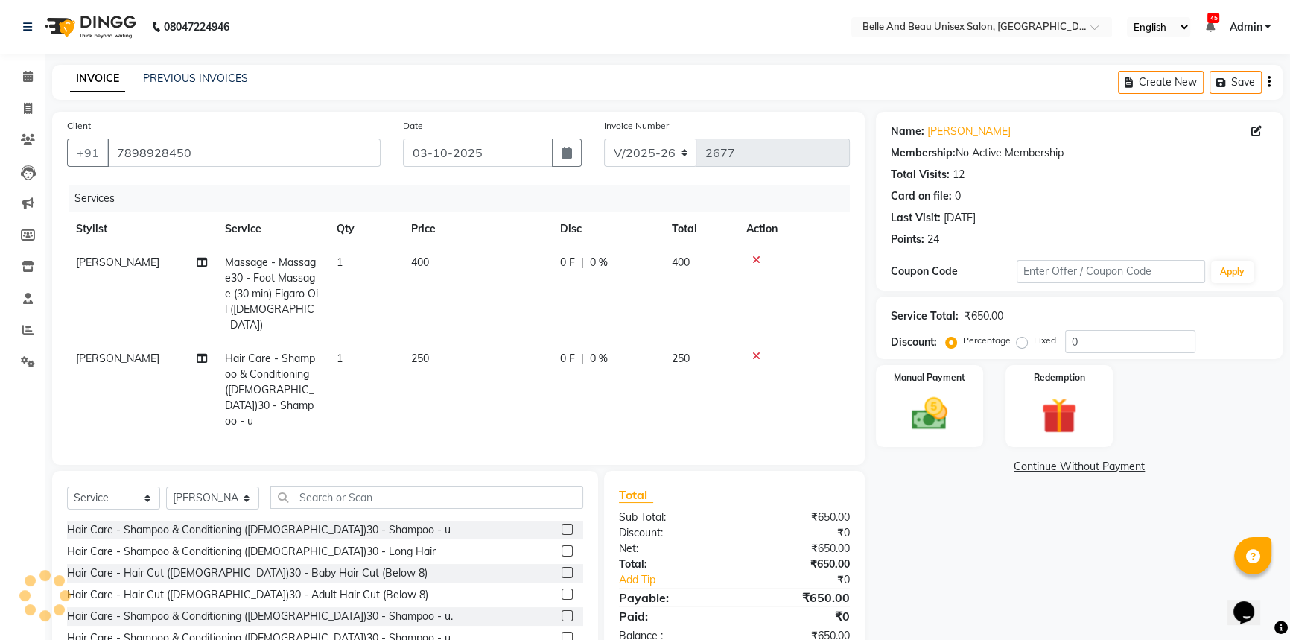
click at [523, 348] on td "250" at bounding box center [476, 390] width 149 height 96
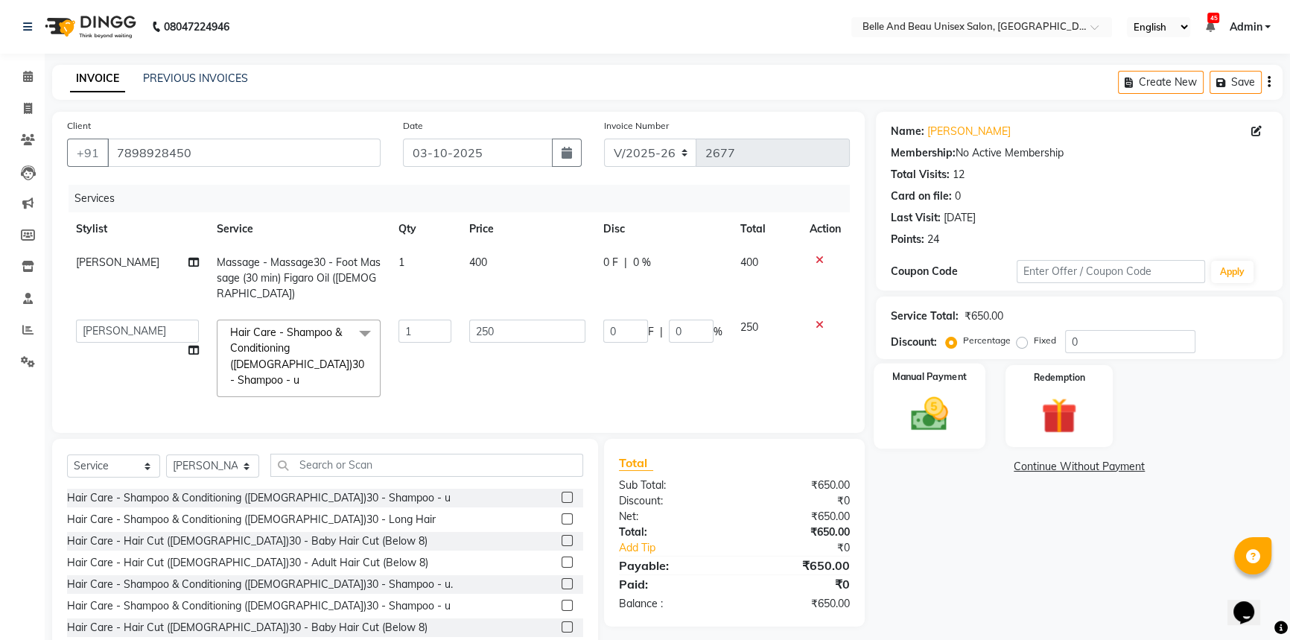
click at [949, 435] on img at bounding box center [929, 413] width 60 height 42
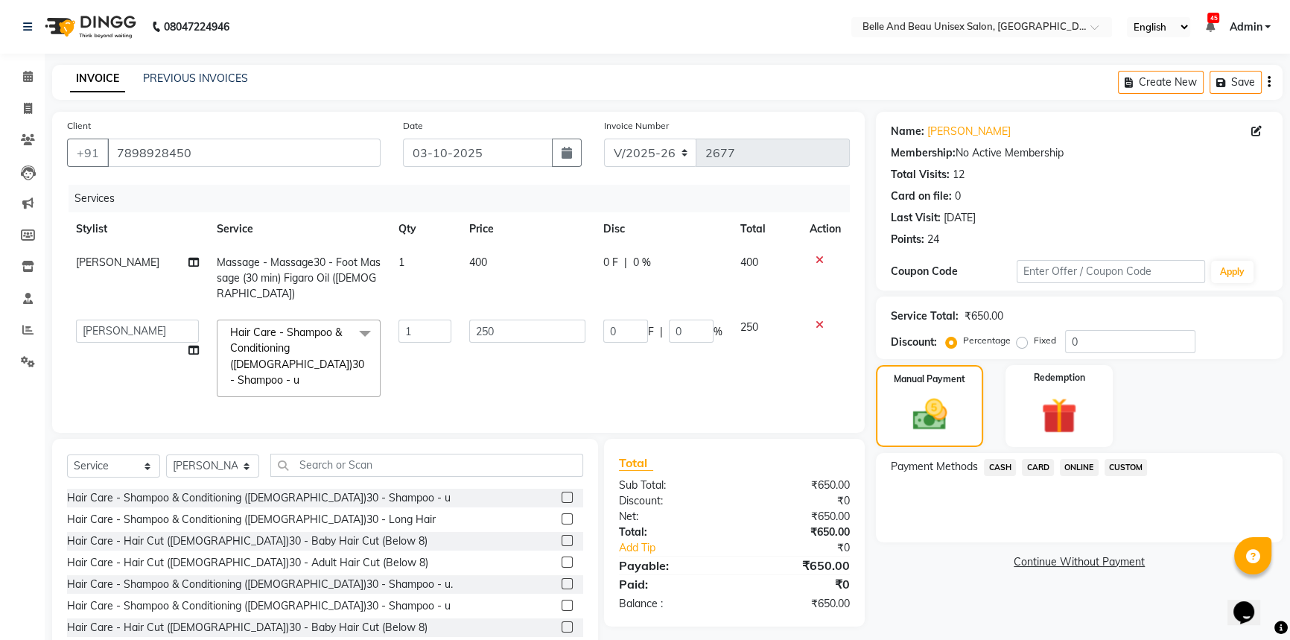
click at [1005, 473] on span "CASH" at bounding box center [1000, 467] width 32 height 17
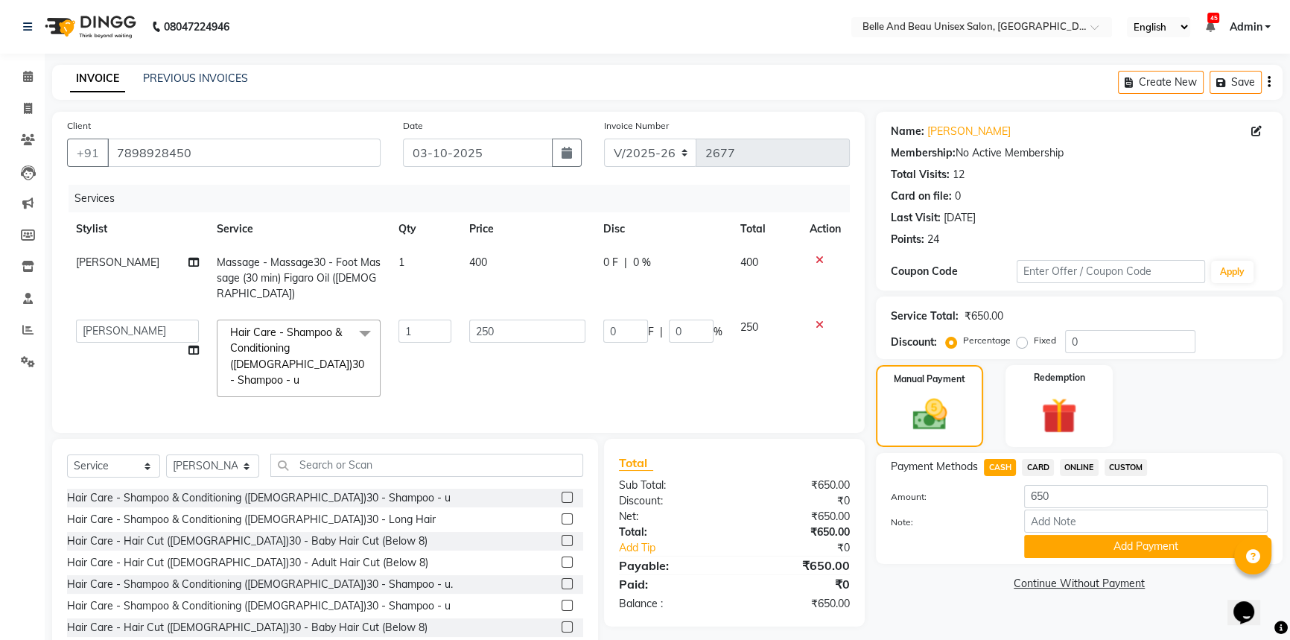
click at [1069, 544] on button "Add Payment" at bounding box center [1145, 546] width 243 height 23
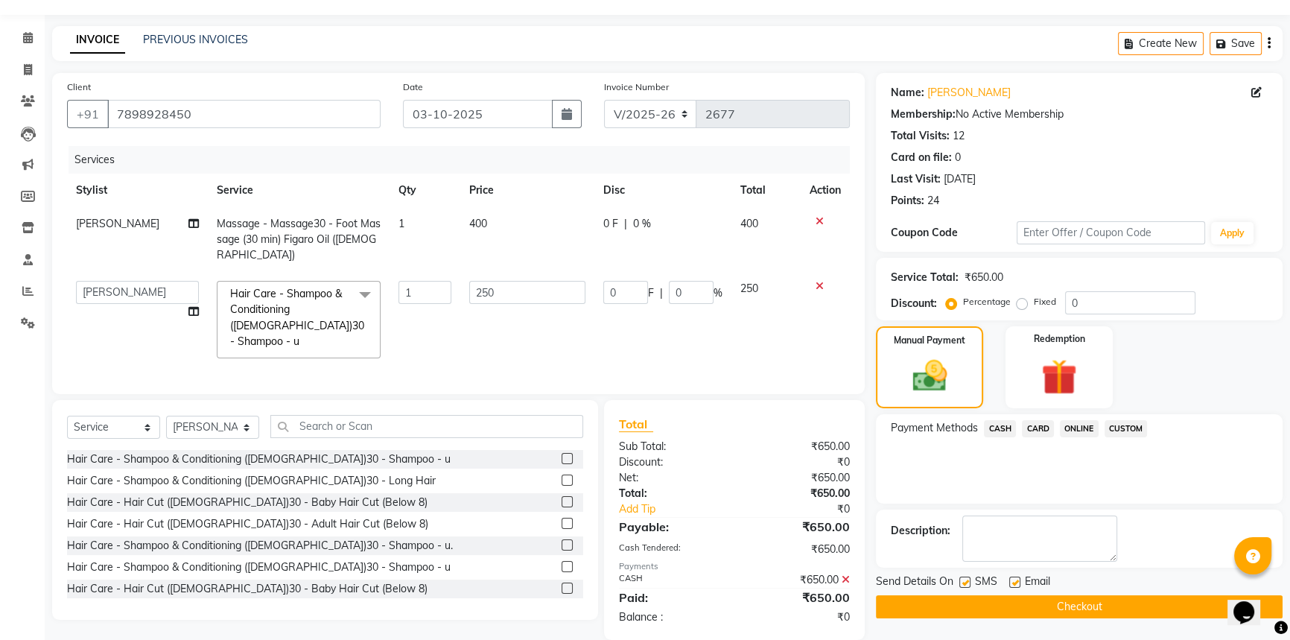
scroll to position [39, 0]
click at [1084, 603] on button "Checkout" at bounding box center [1079, 605] width 407 height 23
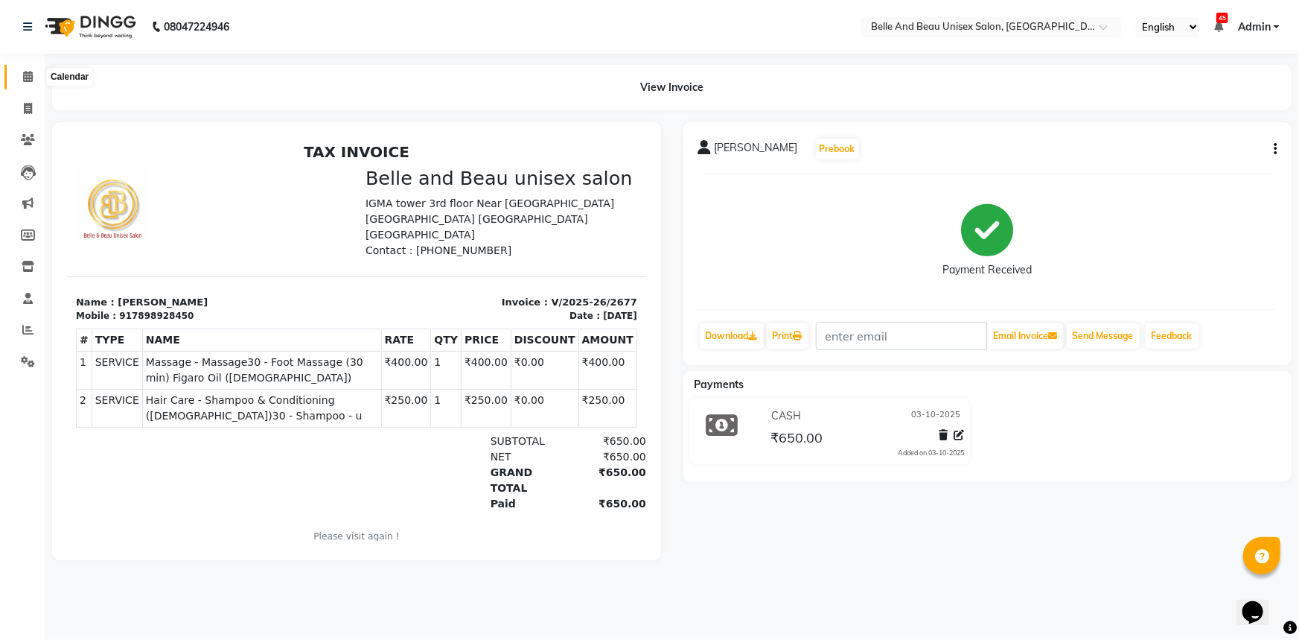
click at [32, 74] on icon at bounding box center [28, 76] width 10 height 11
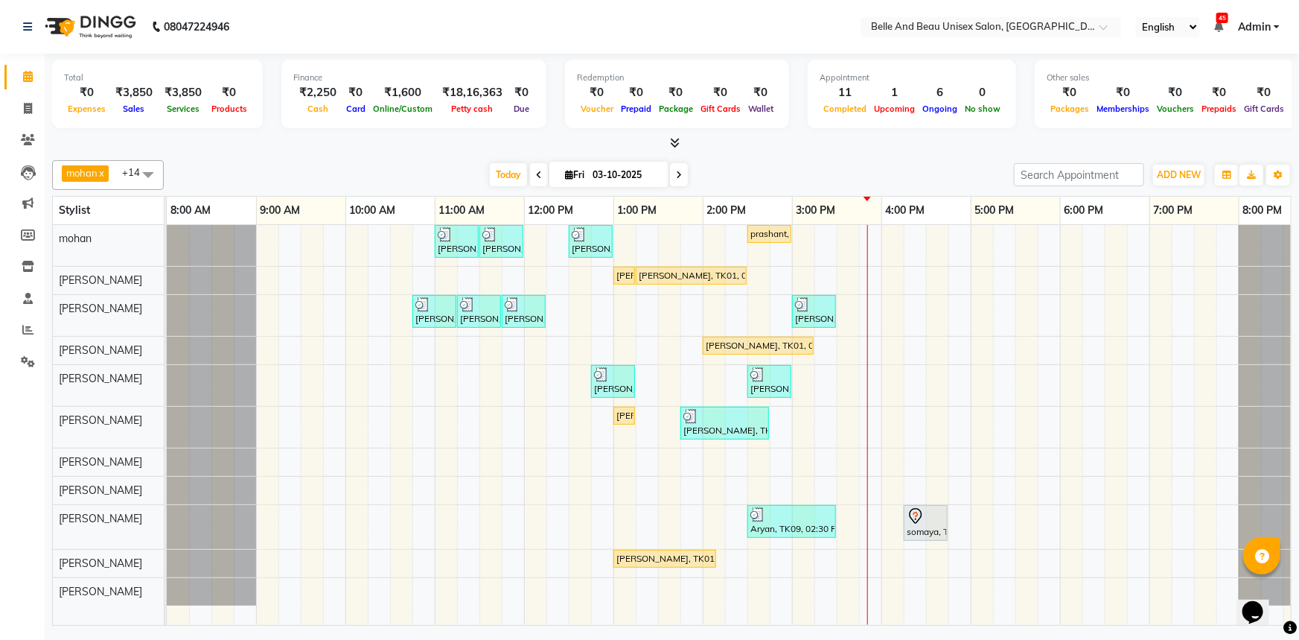
click at [611, 175] on input "03-10-2025" at bounding box center [625, 175] width 74 height 22
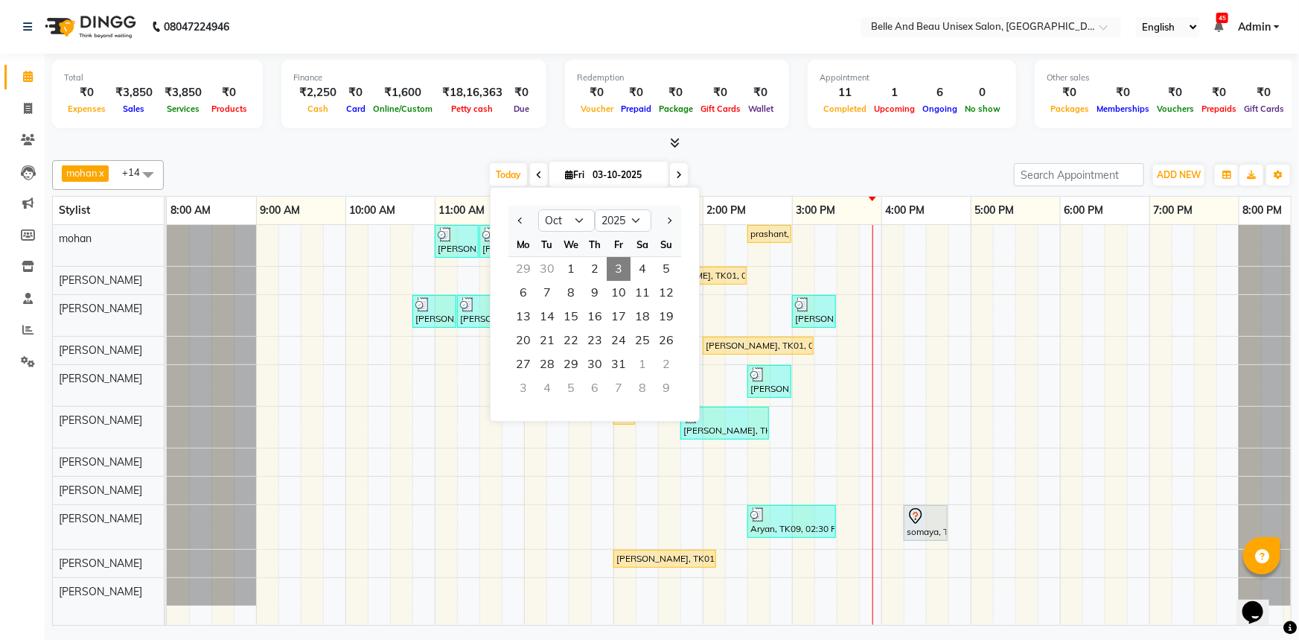
click at [784, 188] on div "mohan x Nibha x Rahul Sen x Rekha Agarwal x Rihan khan x varsha x Gaurav Mandav…" at bounding box center [672, 175] width 1240 height 30
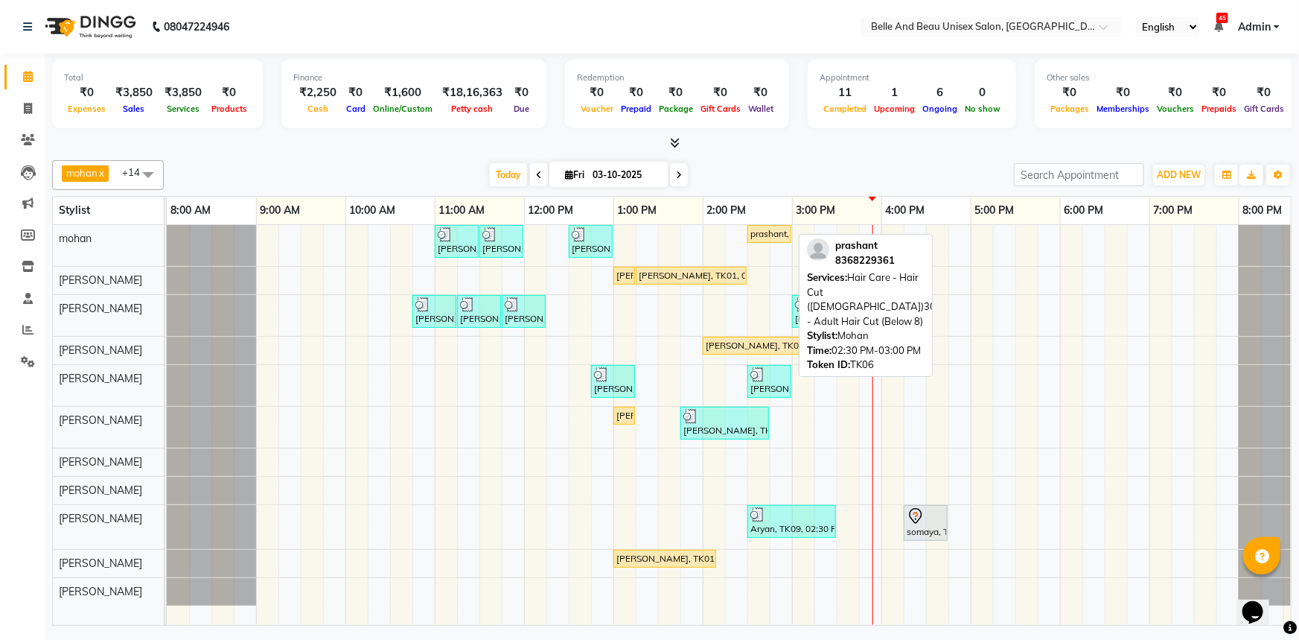
click at [767, 236] on div "prashant, TK06, 02:30 PM-03:00 PM, Hair Care - Hair Cut (Male)30 - Adult Hair C…" at bounding box center [769, 233] width 41 height 13
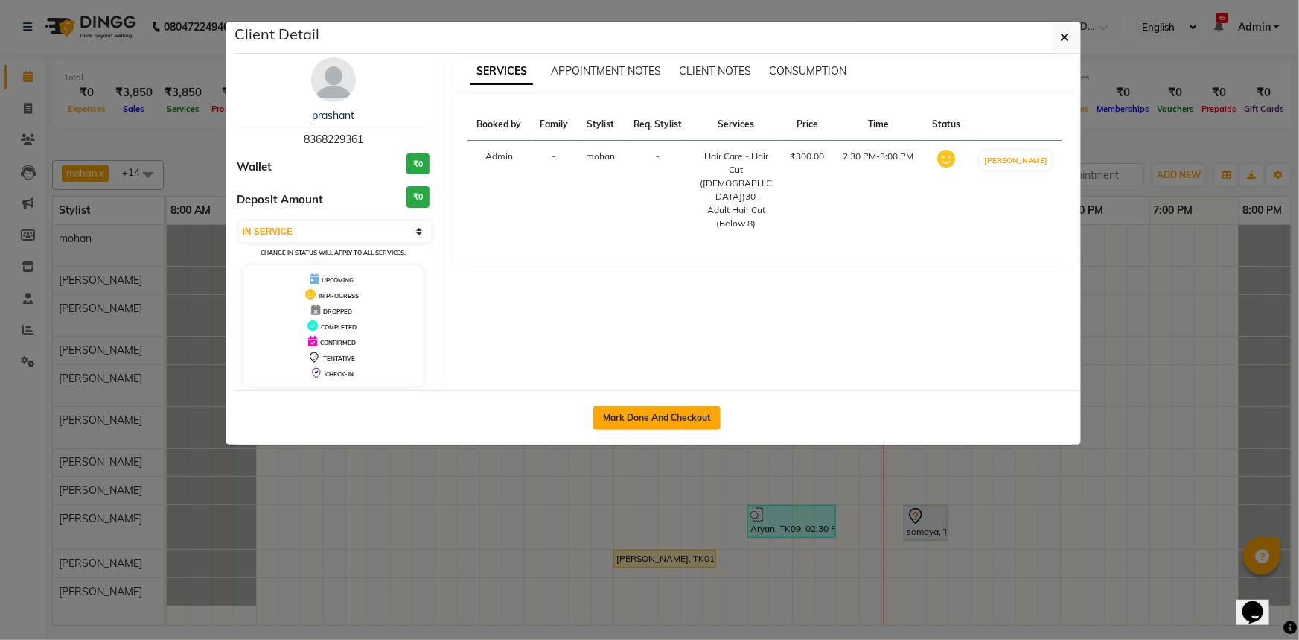
click at [662, 415] on button "Mark Done And Checkout" at bounding box center [656, 418] width 127 height 24
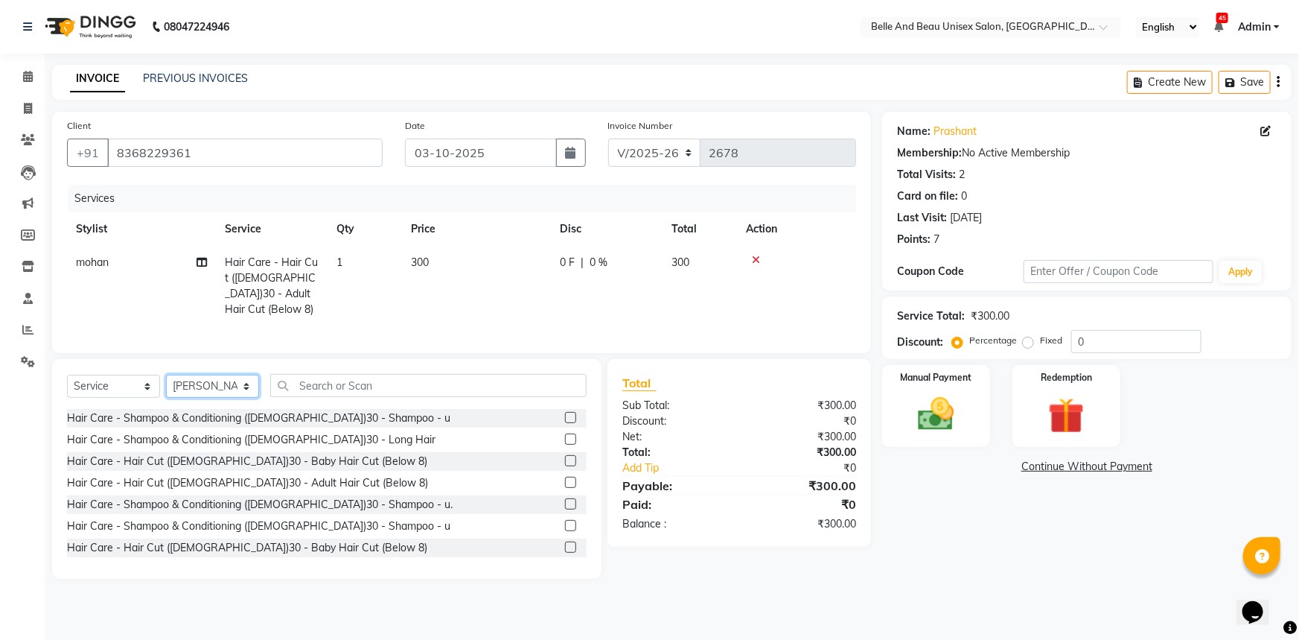
click at [217, 379] on select "Select Stylist AVINASH TANDI Gaurav Mandavgane mohan Mukesh Shrivas Nibha Prach…" at bounding box center [212, 386] width 93 height 23
click at [166, 375] on select "Select Stylist AVINASH TANDI Gaurav Mandavgane mohan Mukesh Shrivas Nibha Prach…" at bounding box center [212, 386] width 93 height 23
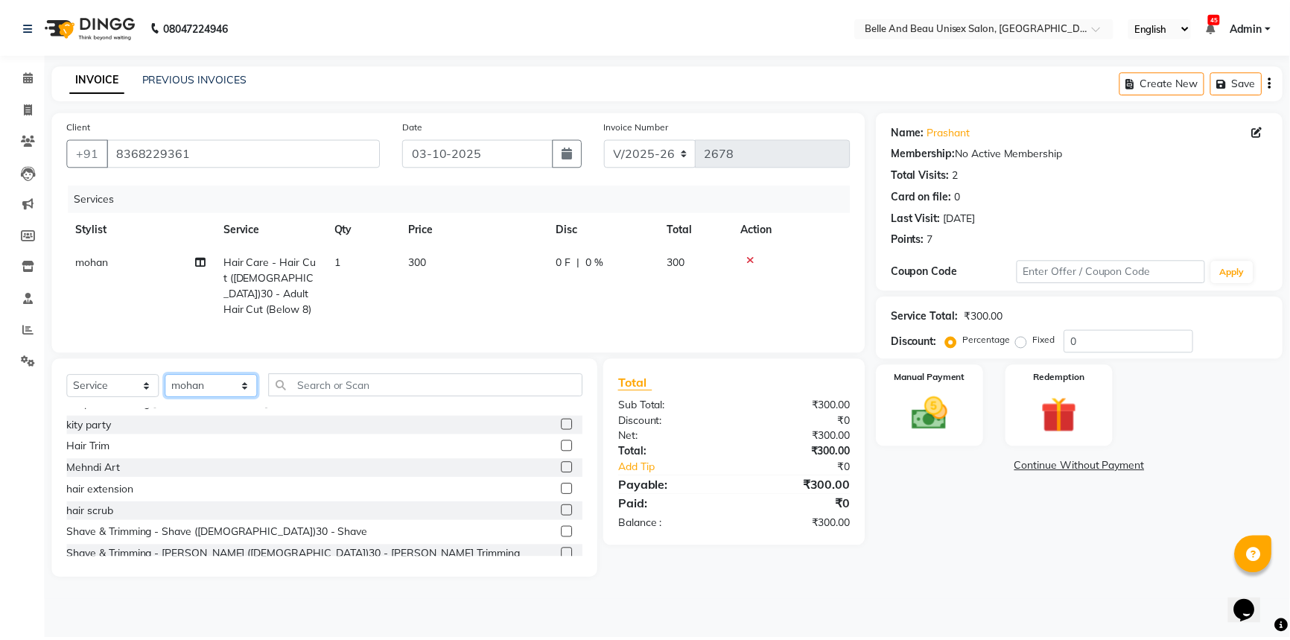
scroll to position [406, 0]
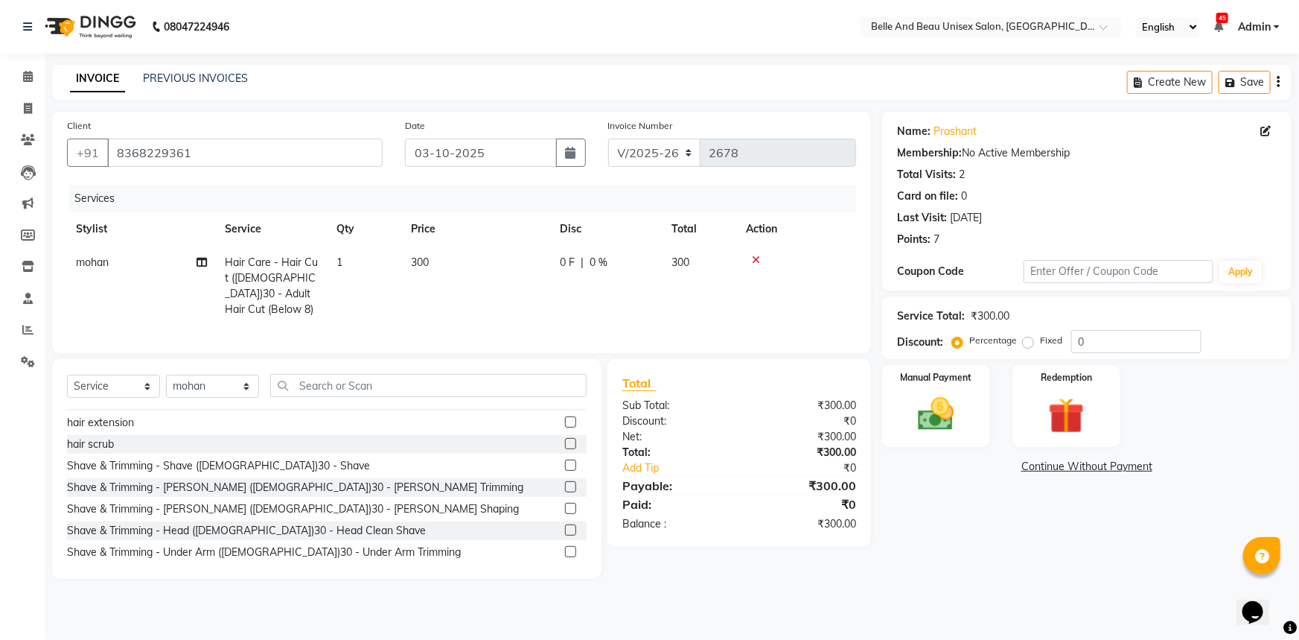
click at [565, 503] on label at bounding box center [570, 508] width 11 height 11
click at [565, 504] on input "checkbox" at bounding box center [570, 509] width 10 height 10
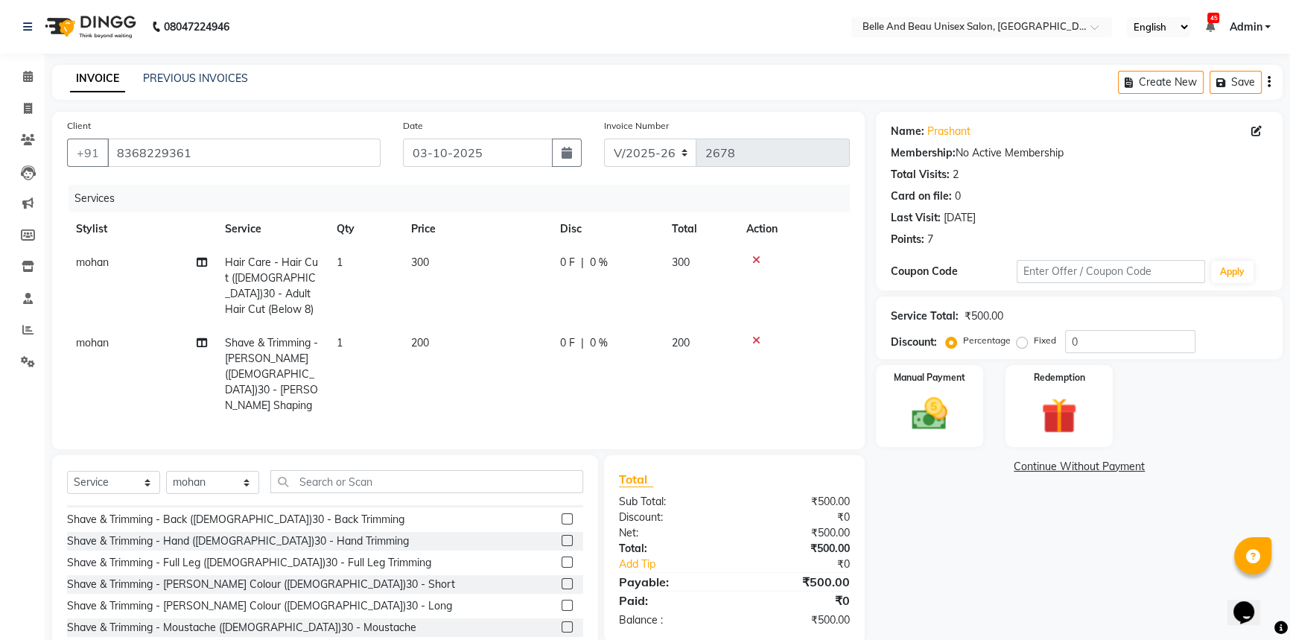
scroll to position [609, 0]
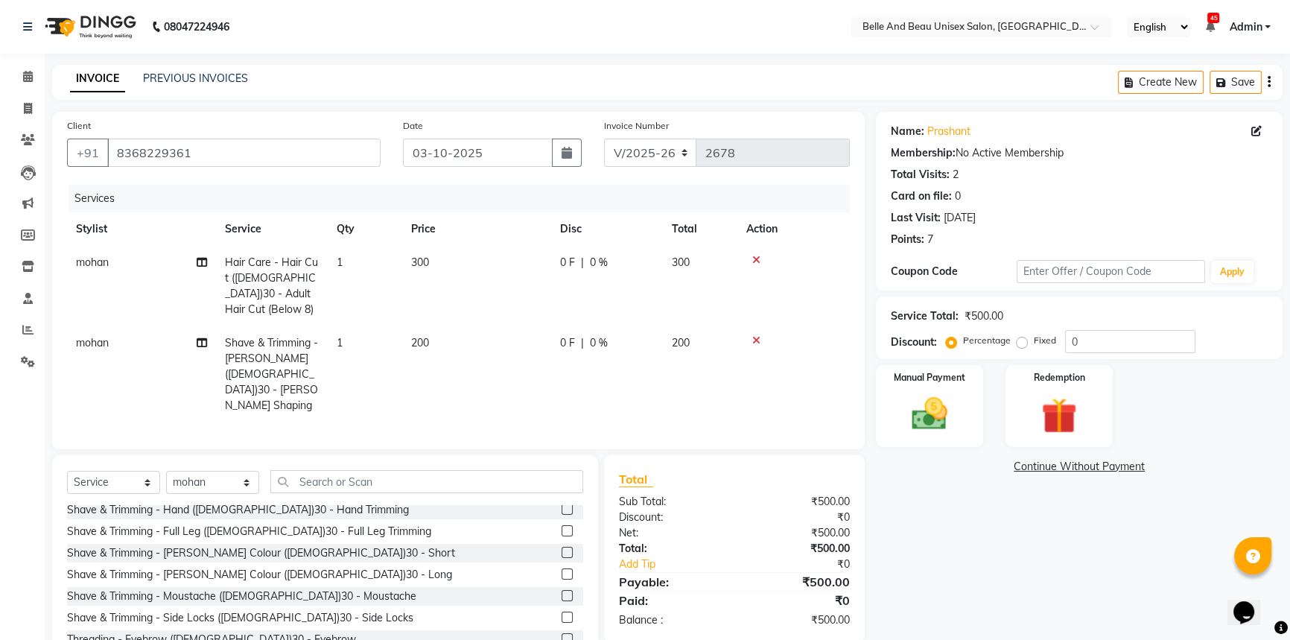
click at [561, 547] on label at bounding box center [566, 552] width 11 height 11
click at [561, 548] on input "checkbox" at bounding box center [566, 553] width 10 height 10
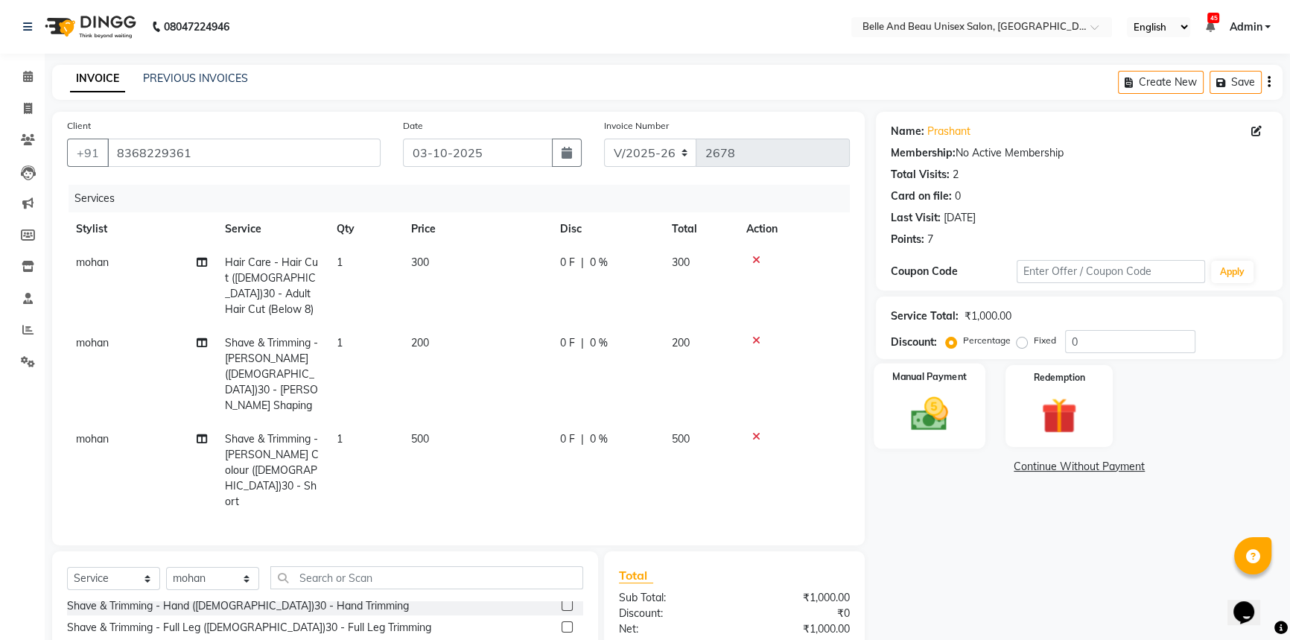
click at [914, 419] on img at bounding box center [929, 413] width 60 height 42
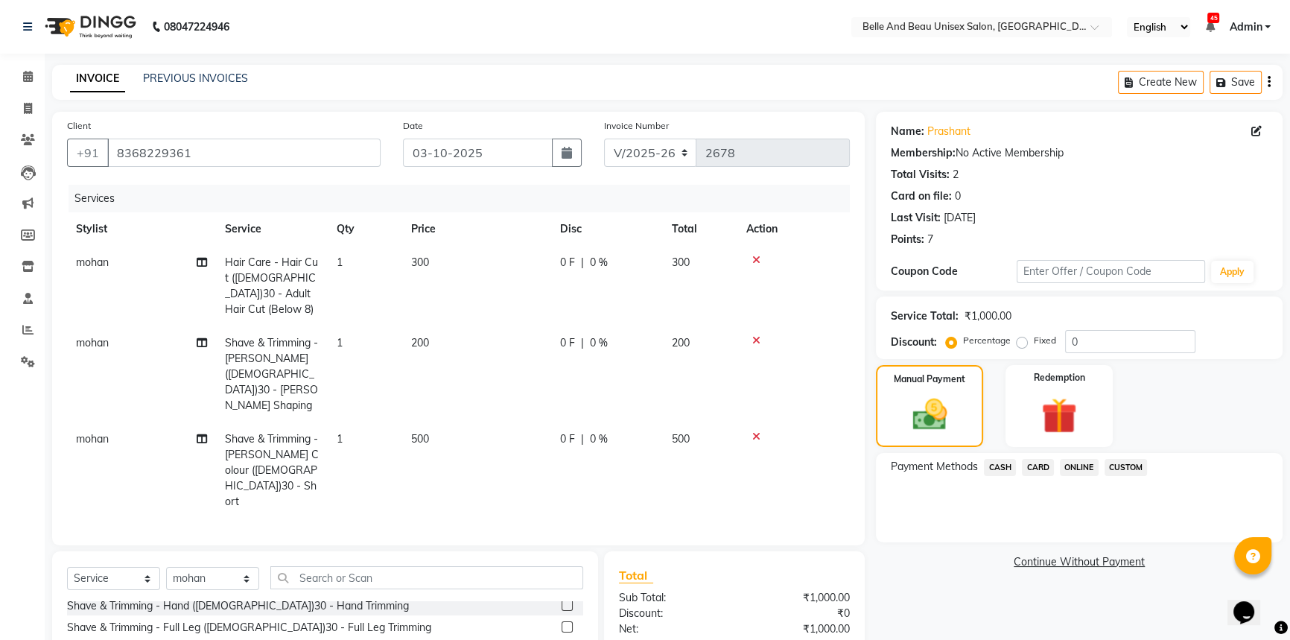
click at [1090, 466] on span "ONLINE" at bounding box center [1079, 467] width 39 height 17
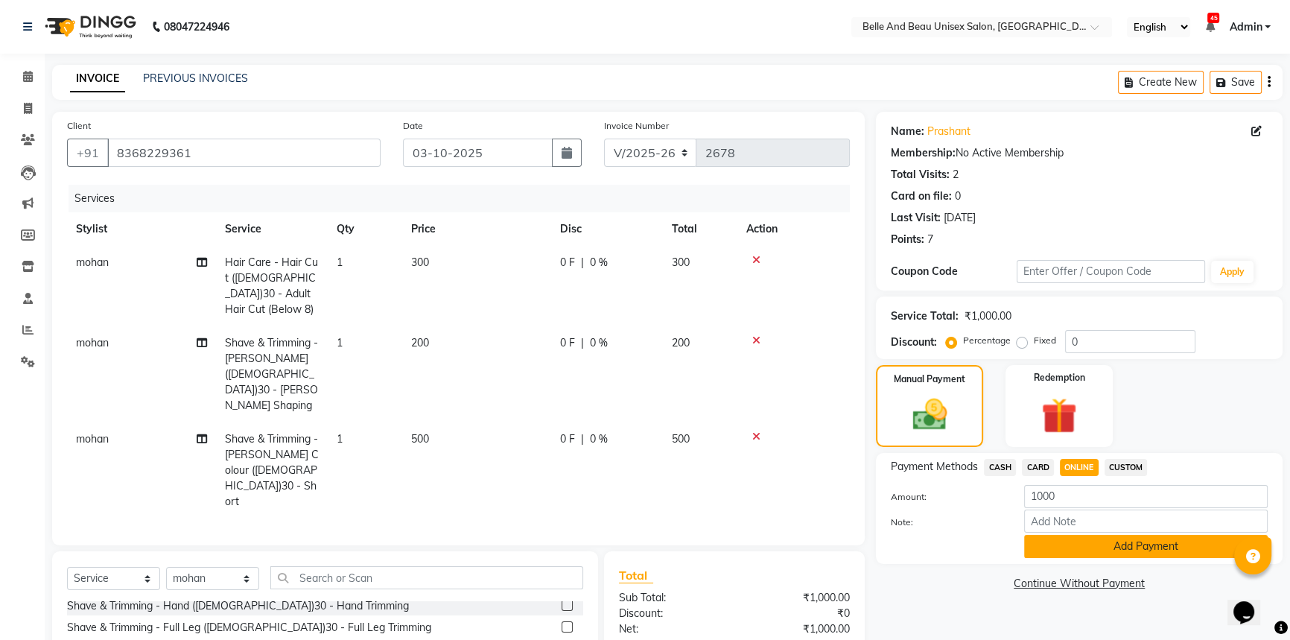
click at [1071, 549] on button "Add Payment" at bounding box center [1145, 546] width 243 height 23
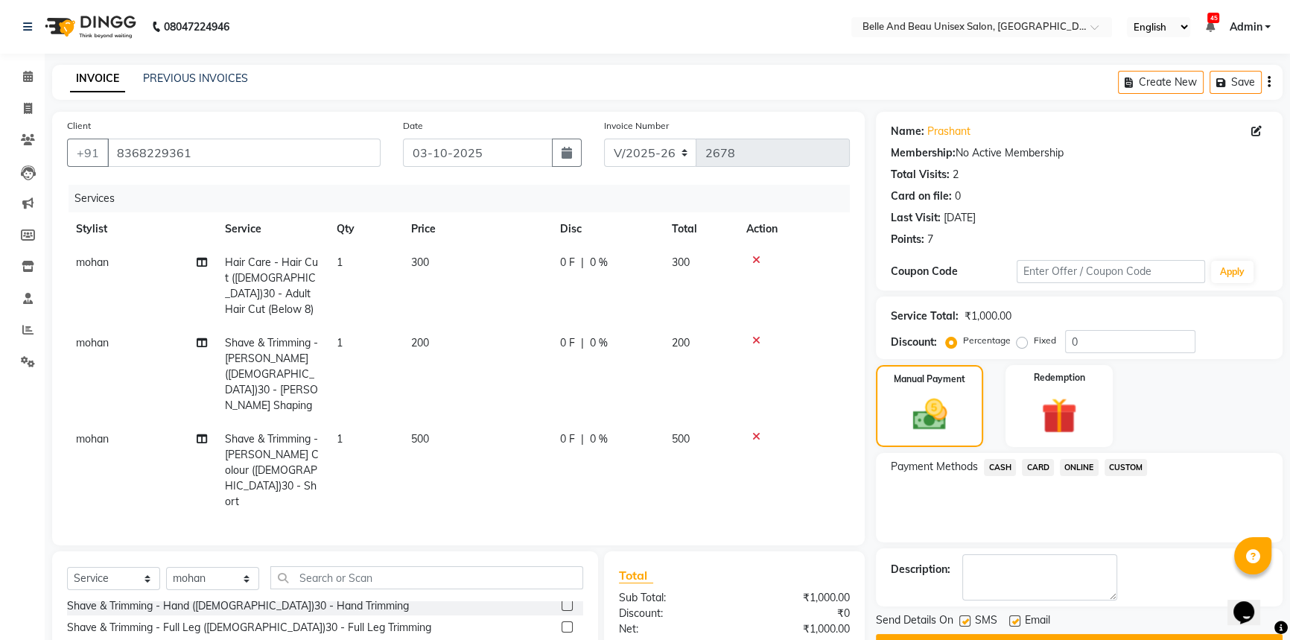
scroll to position [86, 0]
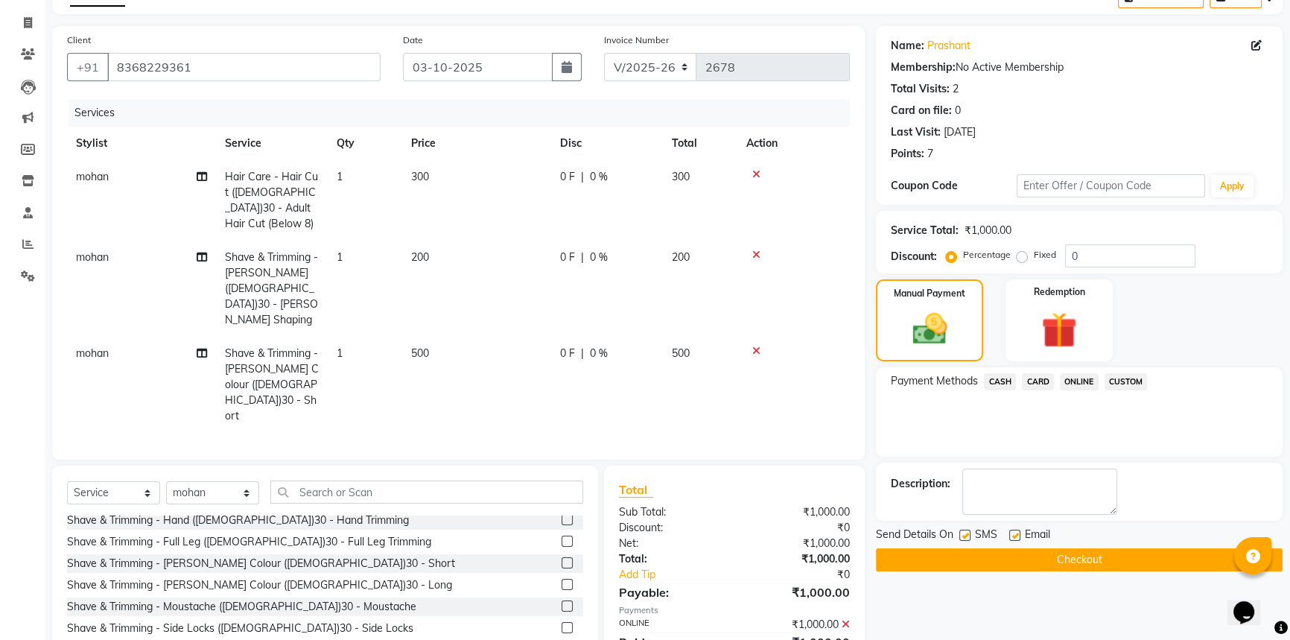
click at [1084, 566] on button "Checkout" at bounding box center [1079, 559] width 407 height 23
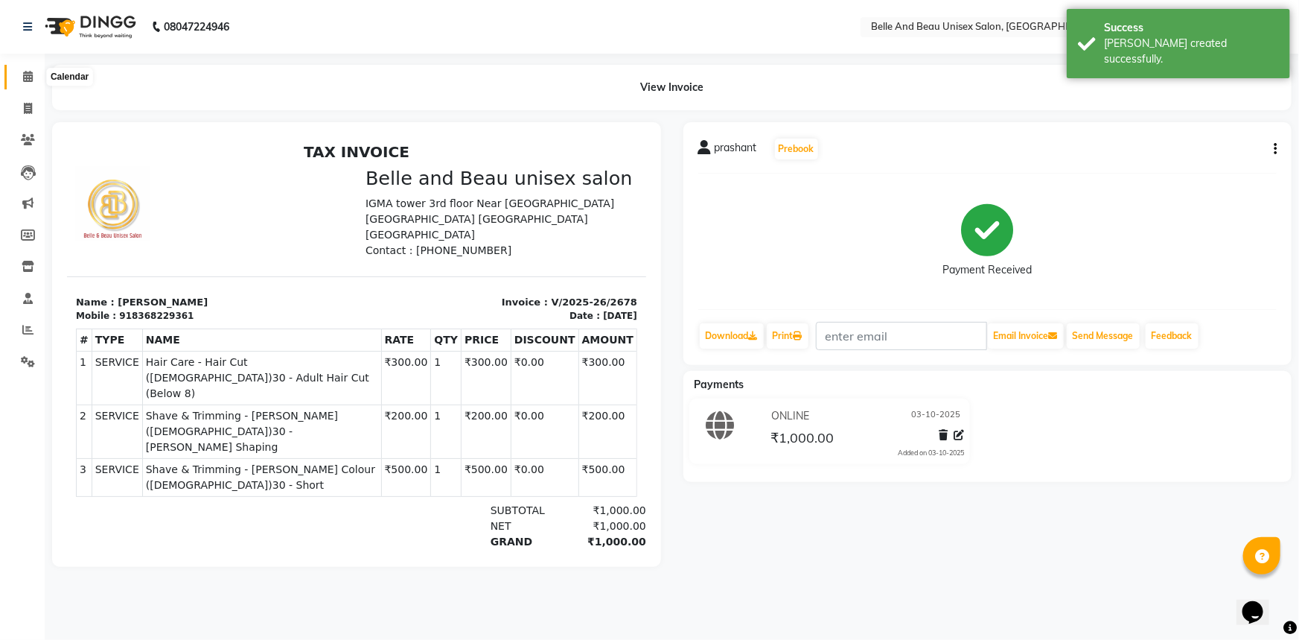
click at [37, 74] on span at bounding box center [28, 77] width 26 height 17
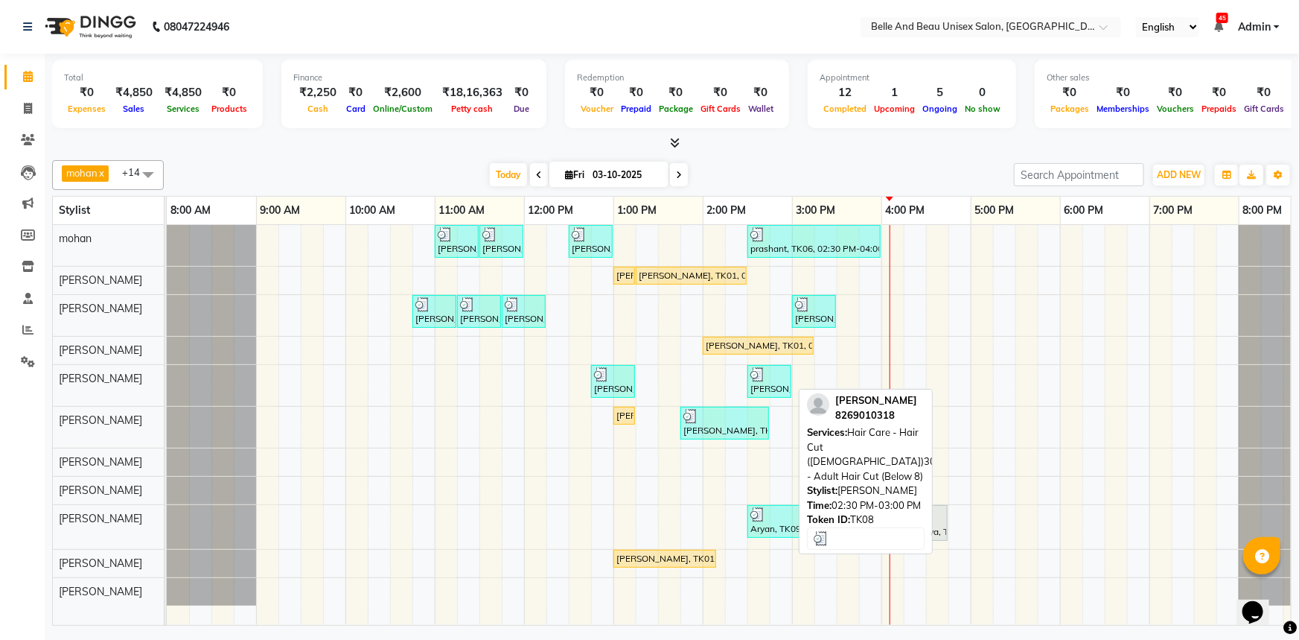
click at [758, 383] on div "[PERSON_NAME], TK08, 02:30 PM-03:00 PM, Hair Care - Hair Cut ([DEMOGRAPHIC_DATA…" at bounding box center [769, 381] width 41 height 28
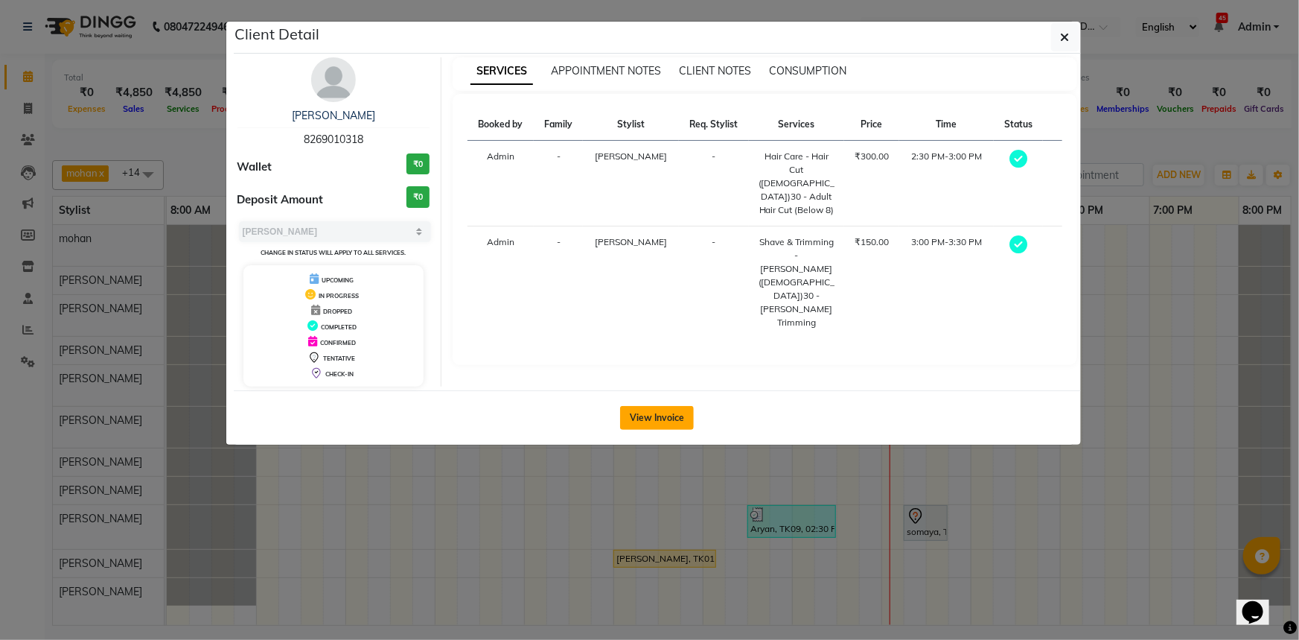
click at [663, 420] on button "View Invoice" at bounding box center [657, 418] width 74 height 24
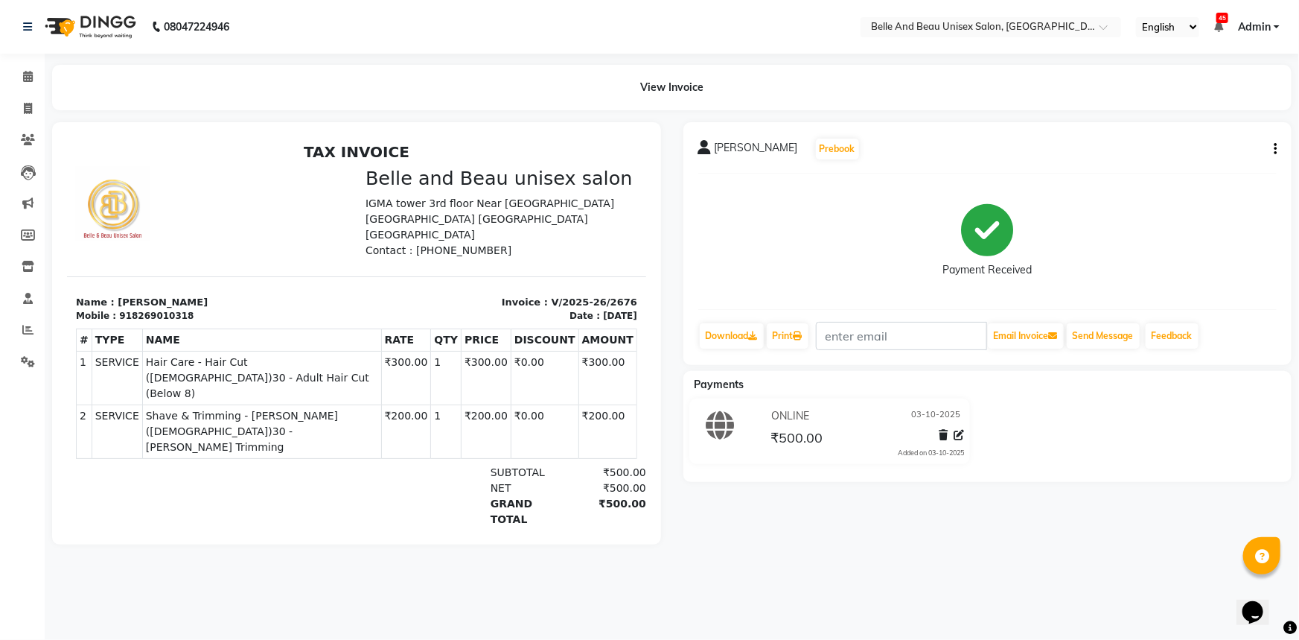
click at [1272, 153] on button "button" at bounding box center [1272, 149] width 9 height 16
click at [1175, 153] on div "Edit Item Staff" at bounding box center [1201, 148] width 102 height 19
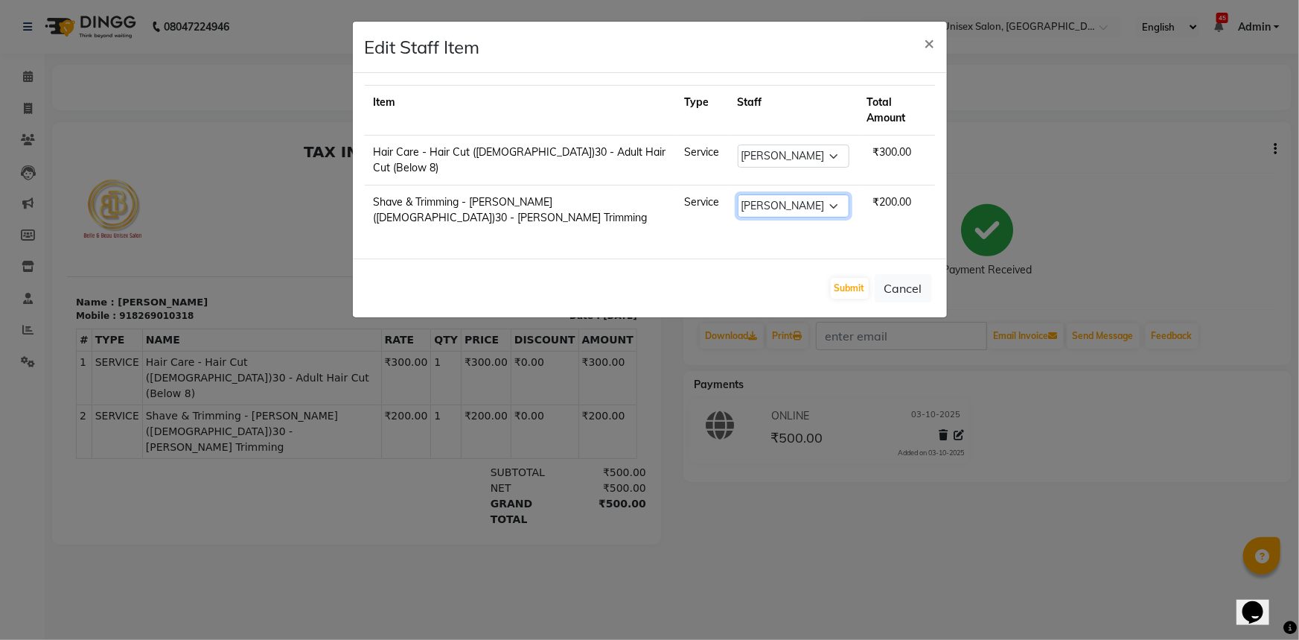
click at [782, 194] on select "Select AVINASH TANDI Gaurav Mandavgane mohan Mukesh Shrivas Nibha Prachi Singh …" at bounding box center [794, 205] width 112 height 23
click at [738, 194] on select "Select AVINASH TANDI Gaurav Mandavgane mohan Mukesh Shrivas Nibha Prachi Singh …" at bounding box center [794, 205] width 112 height 23
click at [844, 278] on button "Submit" at bounding box center [850, 288] width 38 height 21
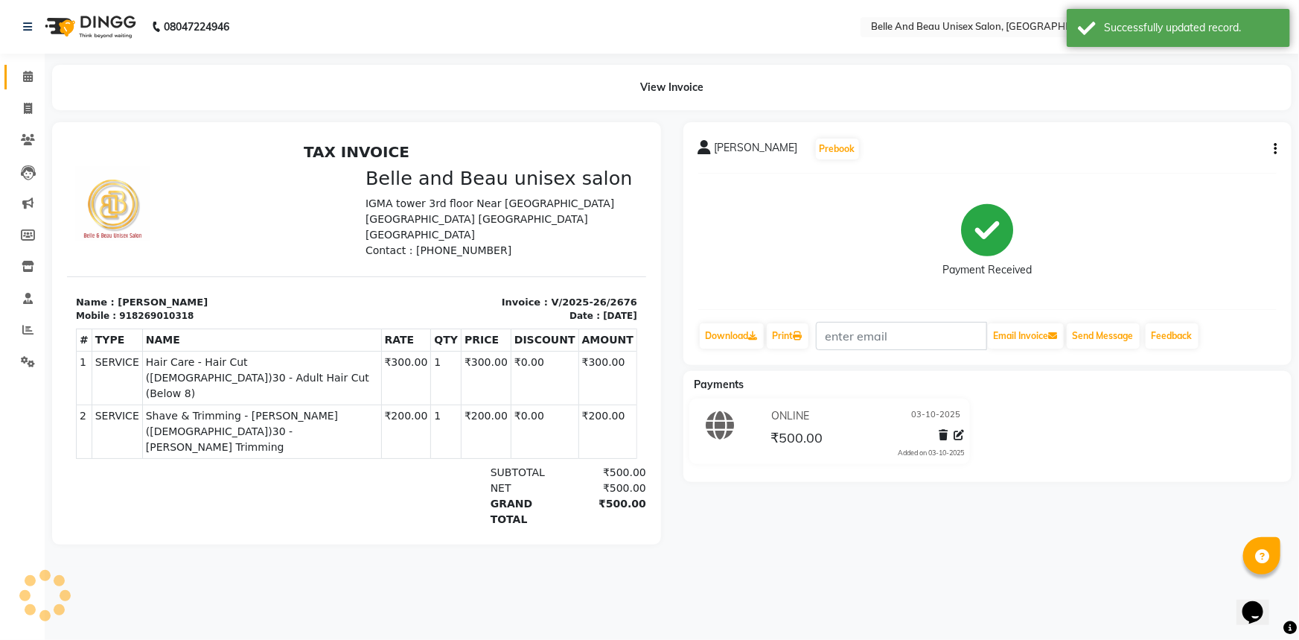
drag, startPoint x: 32, startPoint y: 86, endPoint x: 39, endPoint y: 92, distance: 9.0
click at [32, 86] on link "Calendar" at bounding box center [22, 77] width 36 height 25
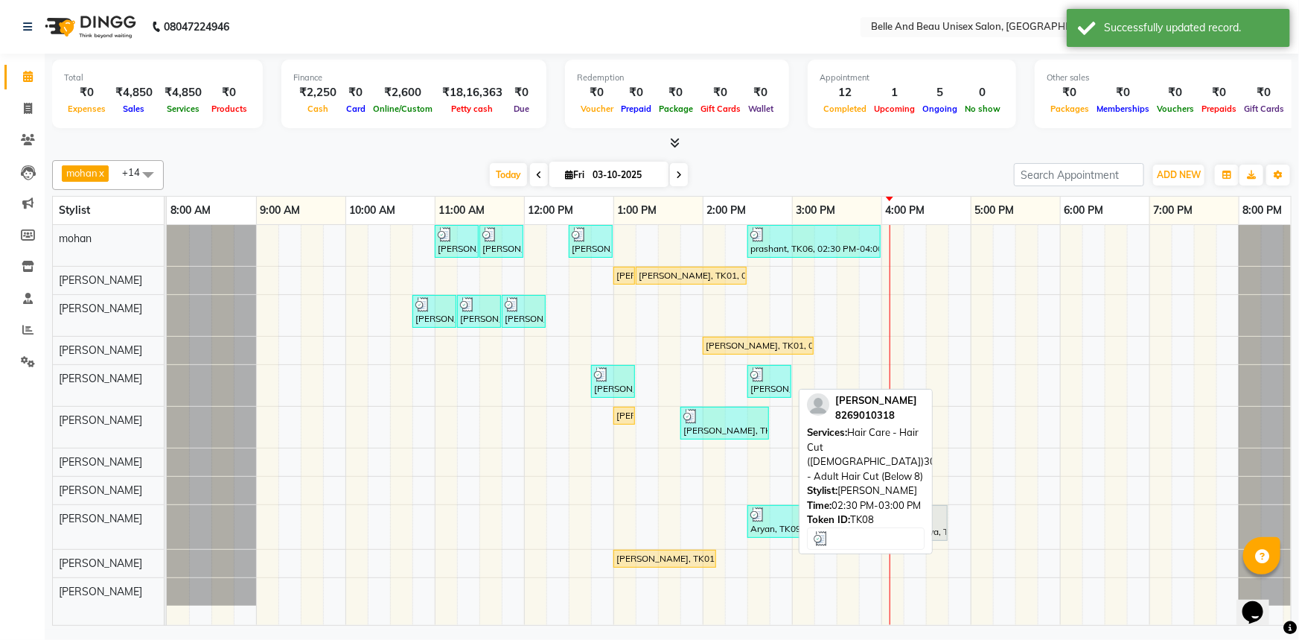
click at [764, 383] on div "[PERSON_NAME], TK08, 02:30 PM-03:00 PM, Hair Care - Hair Cut ([DEMOGRAPHIC_DATA…" at bounding box center [769, 381] width 41 height 28
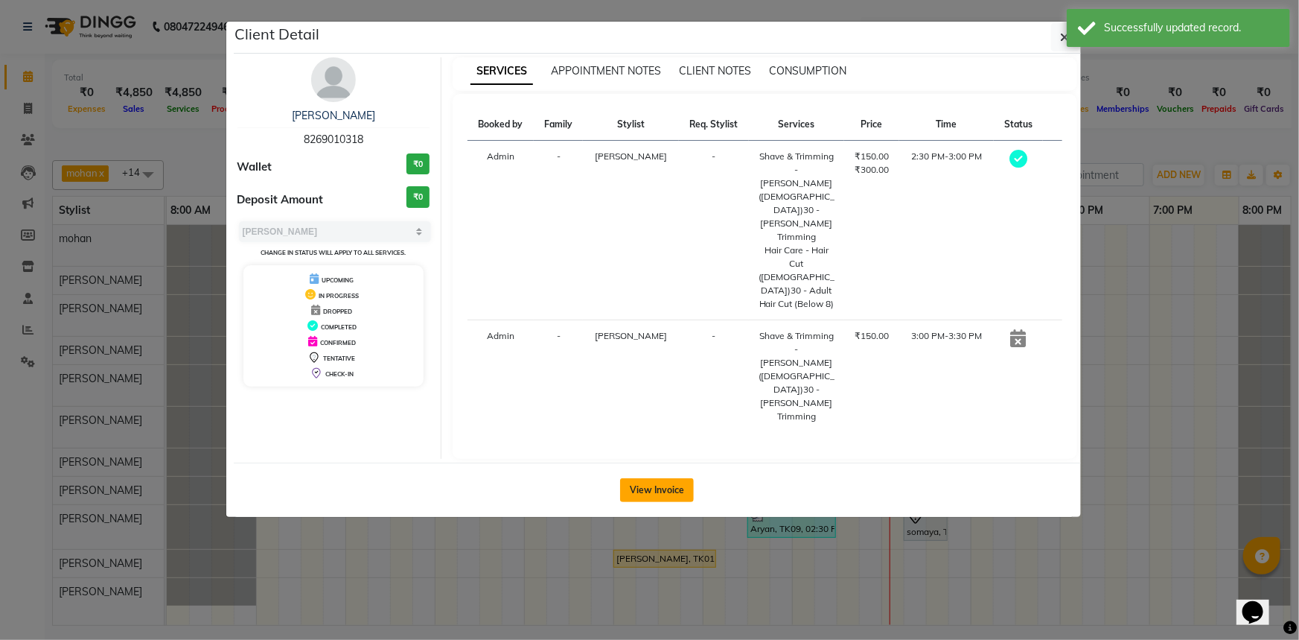
click at [656, 478] on button "View Invoice" at bounding box center [657, 490] width 74 height 24
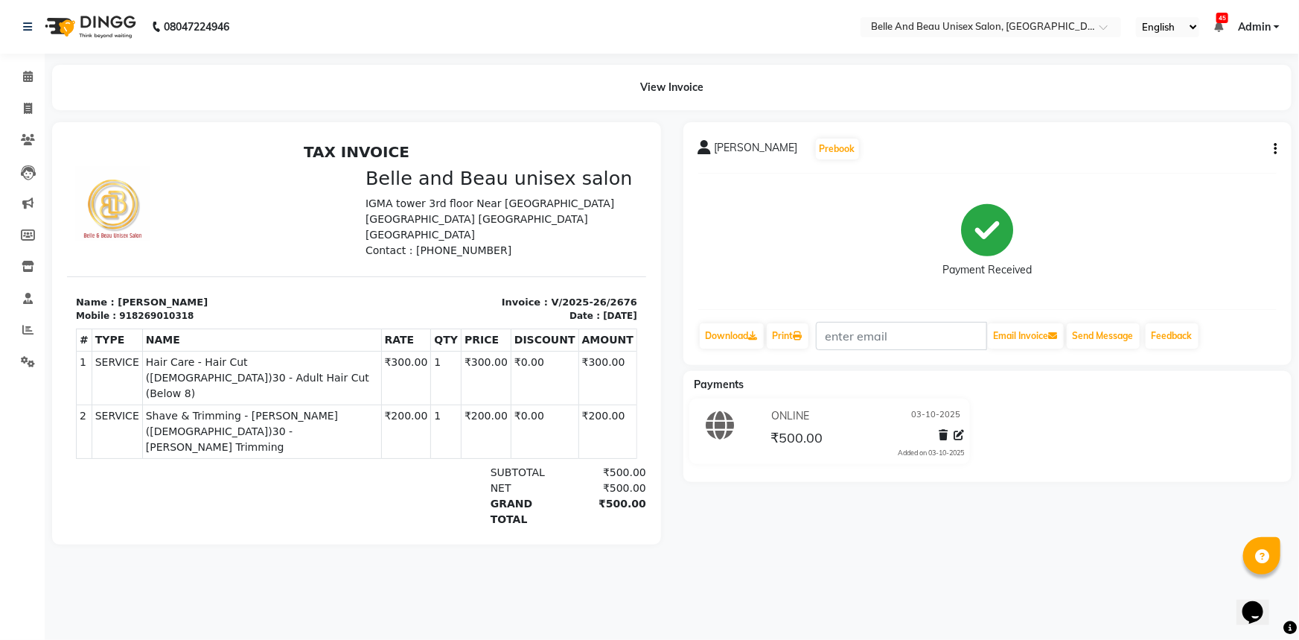
click at [1271, 150] on button "button" at bounding box center [1272, 149] width 9 height 16
click at [1187, 153] on div "Edit Item Staff" at bounding box center [1201, 148] width 102 height 19
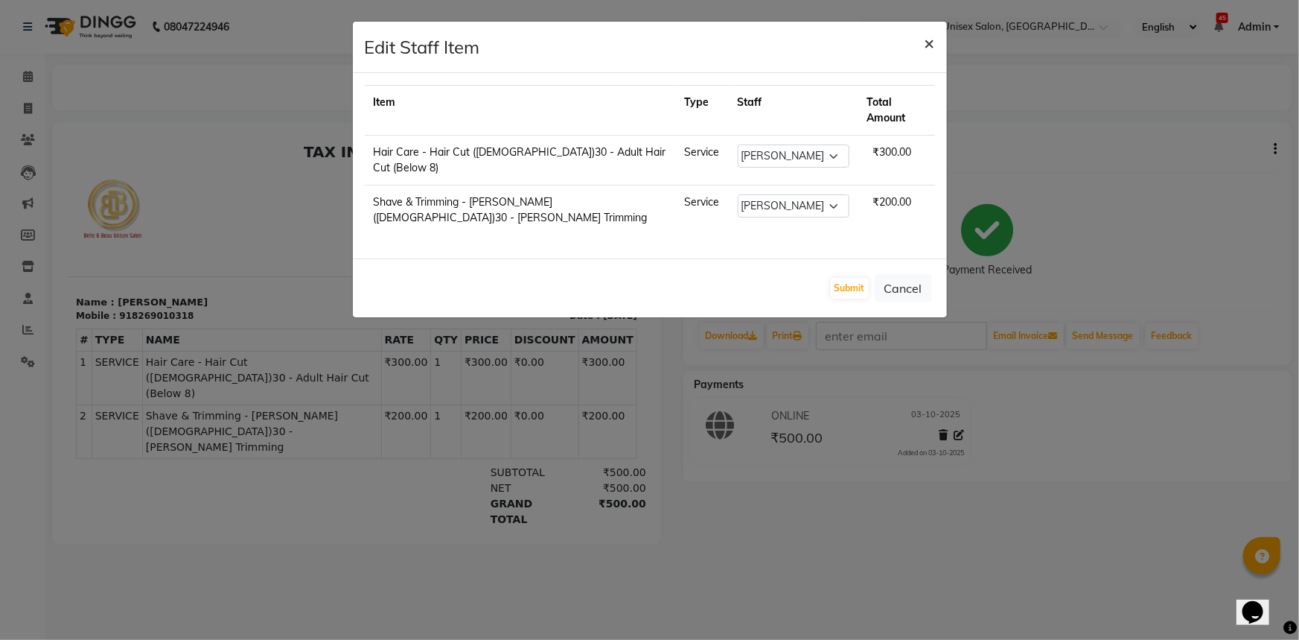
click at [931, 39] on span "×" at bounding box center [930, 42] width 10 height 22
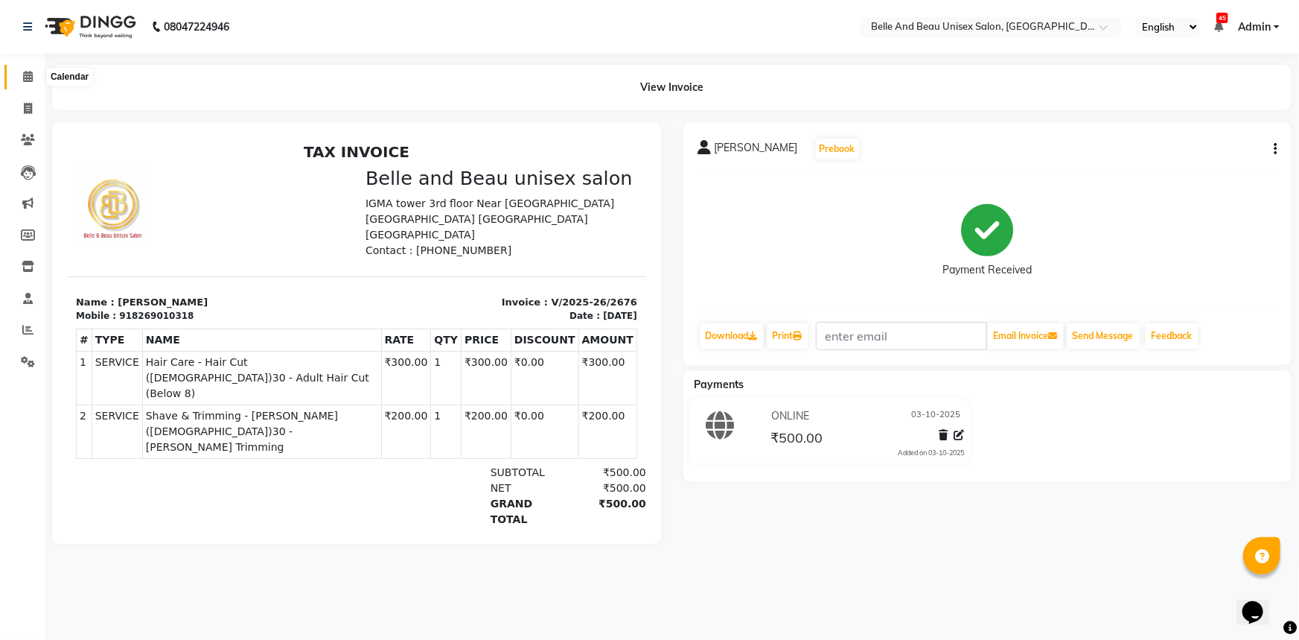
click at [23, 77] on icon at bounding box center [28, 76] width 10 height 11
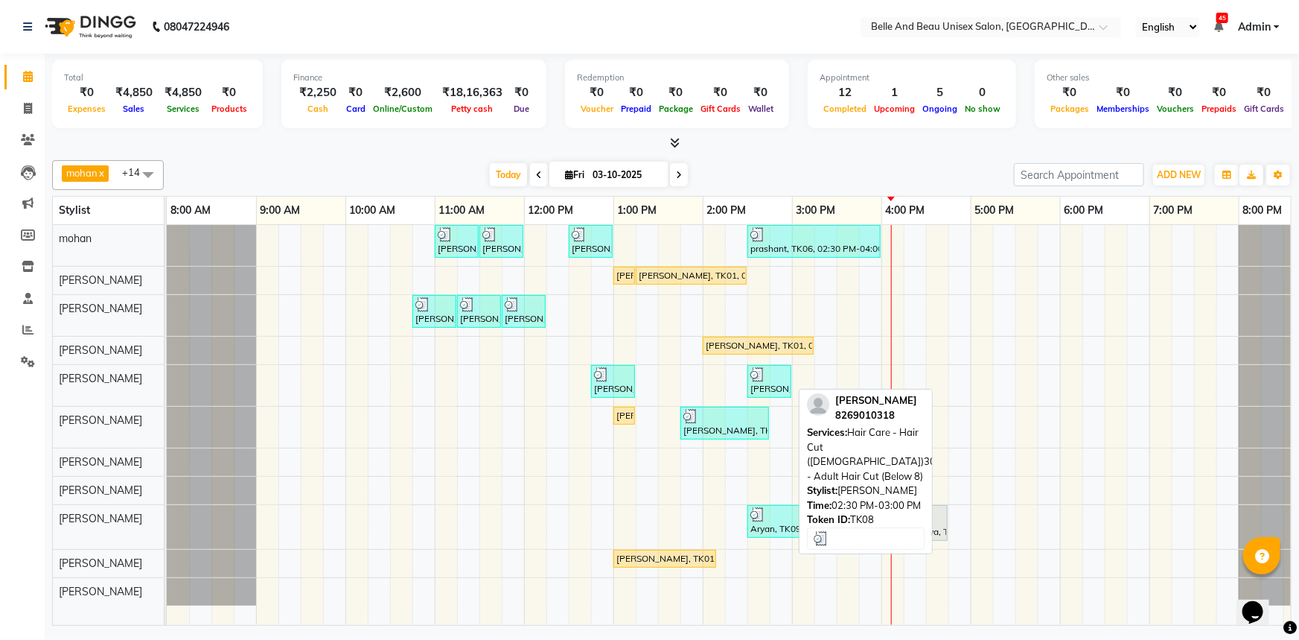
click at [776, 380] on div "[PERSON_NAME], TK08, 02:30 PM-03:00 PM, Hair Care - Hair Cut ([DEMOGRAPHIC_DATA…" at bounding box center [769, 381] width 41 height 28
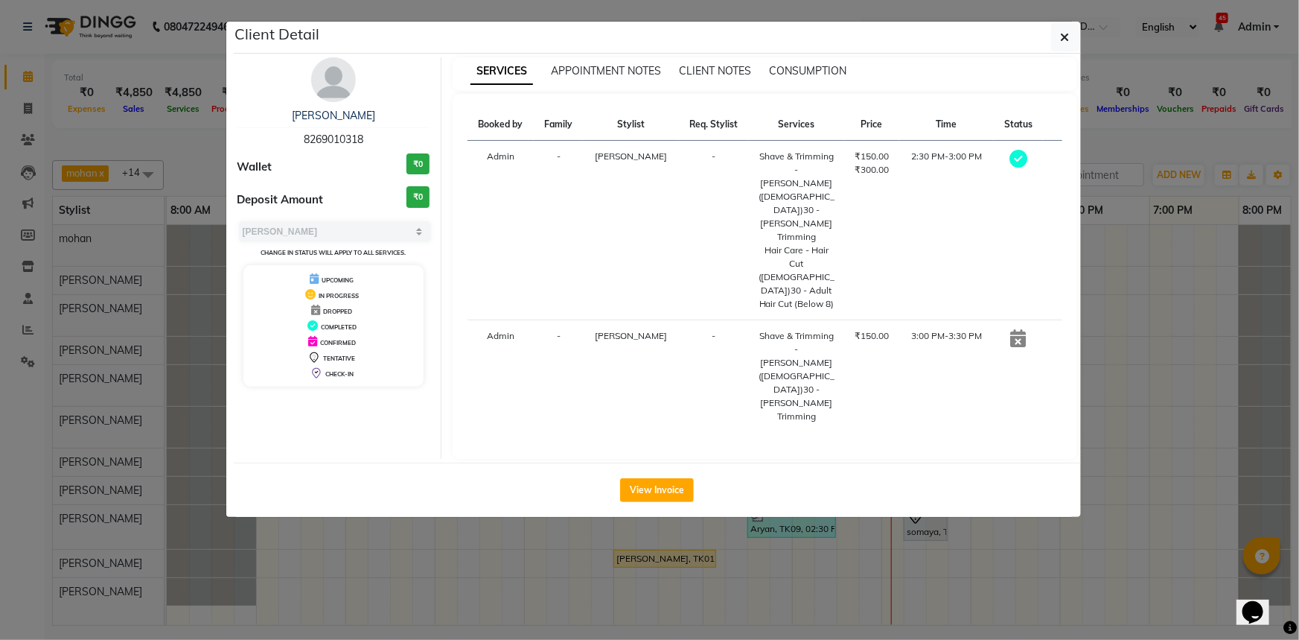
click at [338, 139] on span "8269010318" at bounding box center [334, 139] width 60 height 13
copy span "8269010318"
click at [1057, 40] on button "button" at bounding box center [1065, 37] width 28 height 28
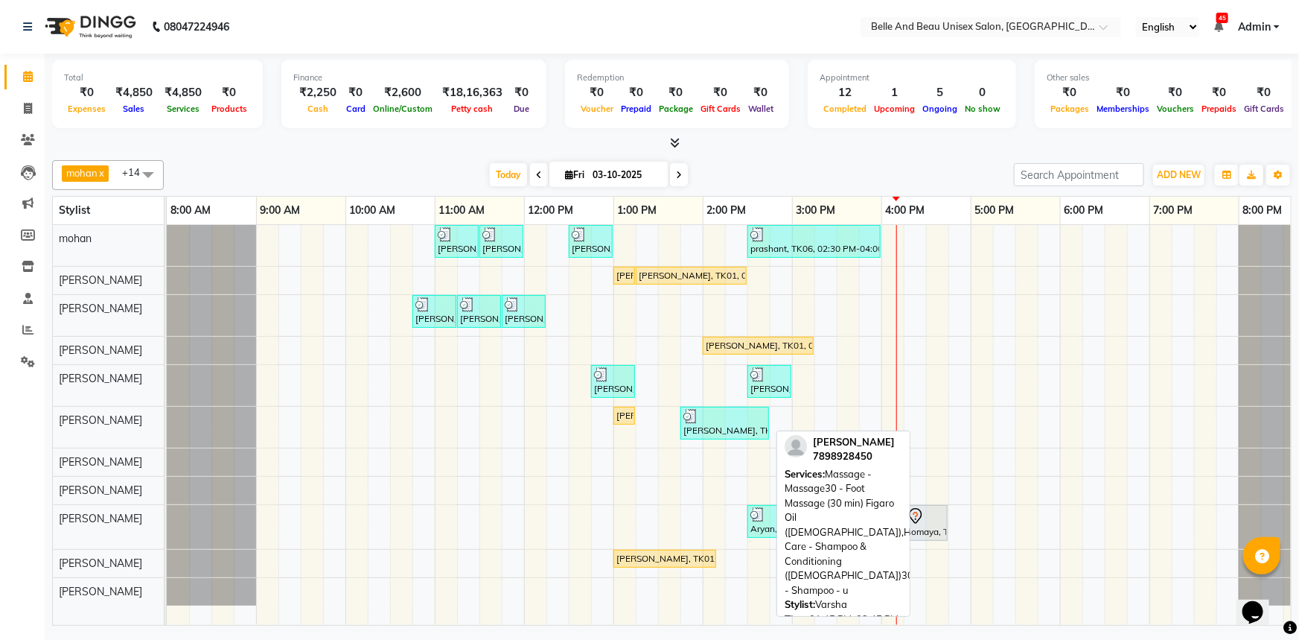
click at [724, 425] on div "[PERSON_NAME], TK10, 01:45 PM-02:45 PM, Massage - Massage30 - Foot Massage (30 …" at bounding box center [725, 423] width 86 height 28
click at [710, 416] on div at bounding box center [725, 416] width 83 height 15
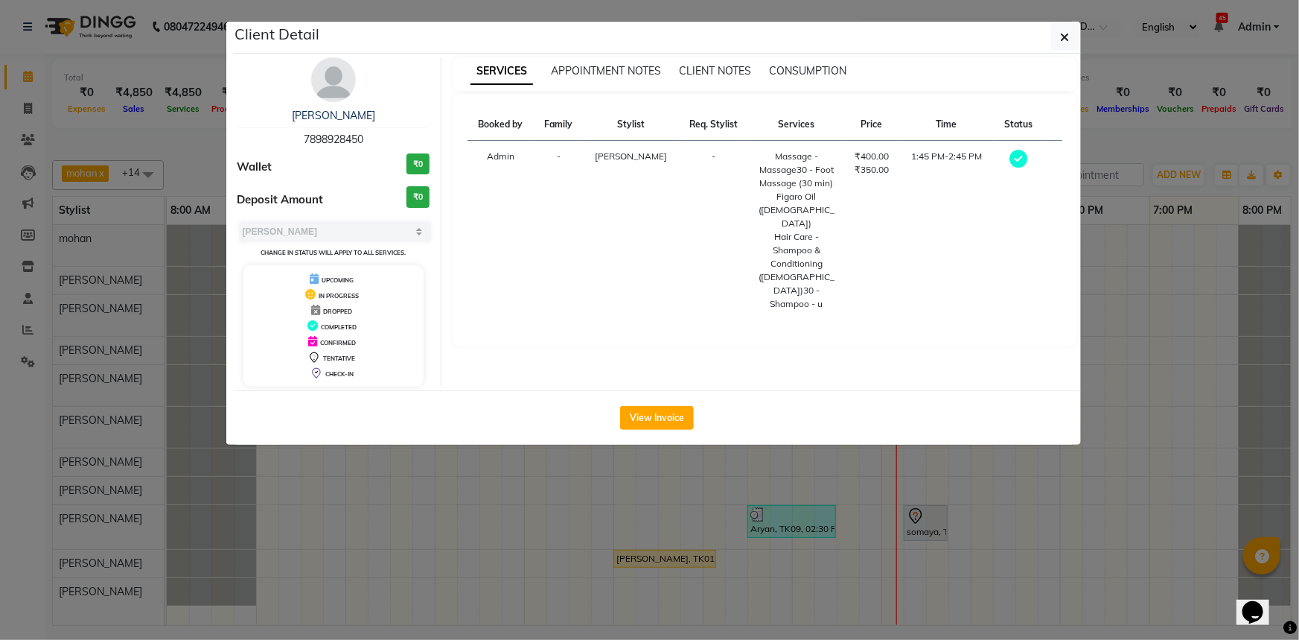
click at [329, 141] on span "7898928450" at bounding box center [334, 139] width 60 height 13
copy span "7898928450"
click at [1056, 38] on button "button" at bounding box center [1065, 37] width 28 height 28
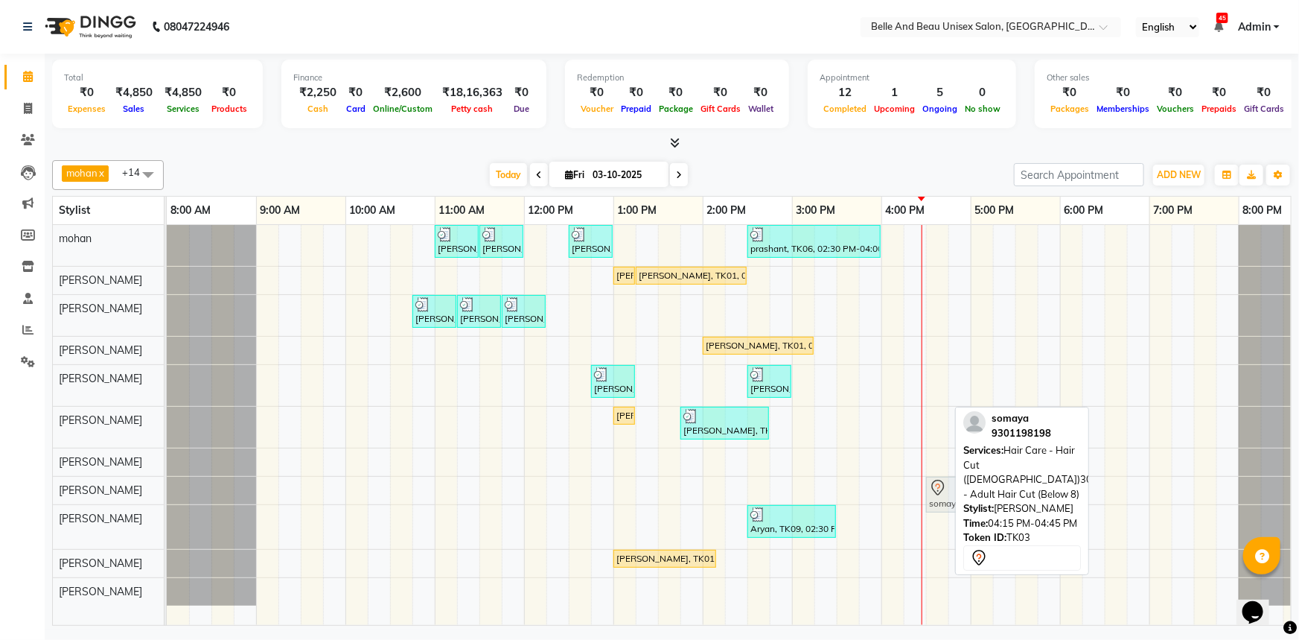
drag, startPoint x: 919, startPoint y: 528, endPoint x: 936, endPoint y: 503, distance: 30.0
click at [936, 503] on tbody "Ankit Singh, TK05, 11:00 AM-11:30 AM, Hair Care - Hair Cut (Male)30 - Adult Hai…" at bounding box center [748, 415] width 1162 height 380
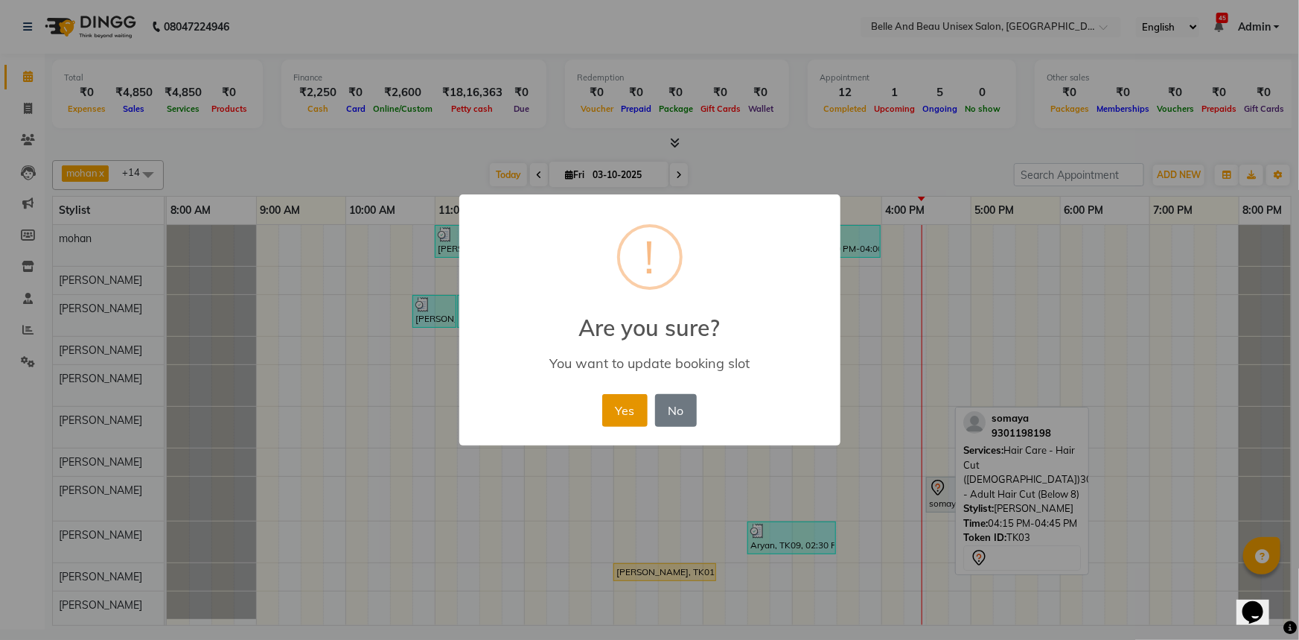
click at [643, 404] on button "Yes" at bounding box center [624, 410] width 45 height 33
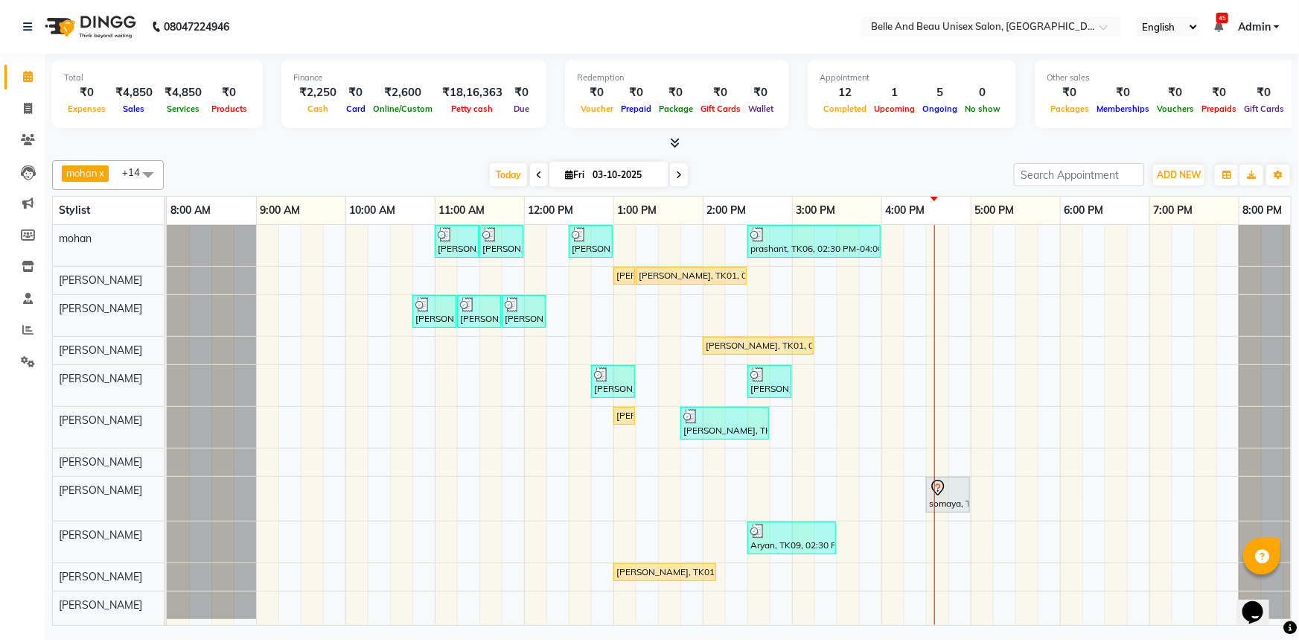
click at [150, 171] on span at bounding box center [148, 174] width 30 height 28
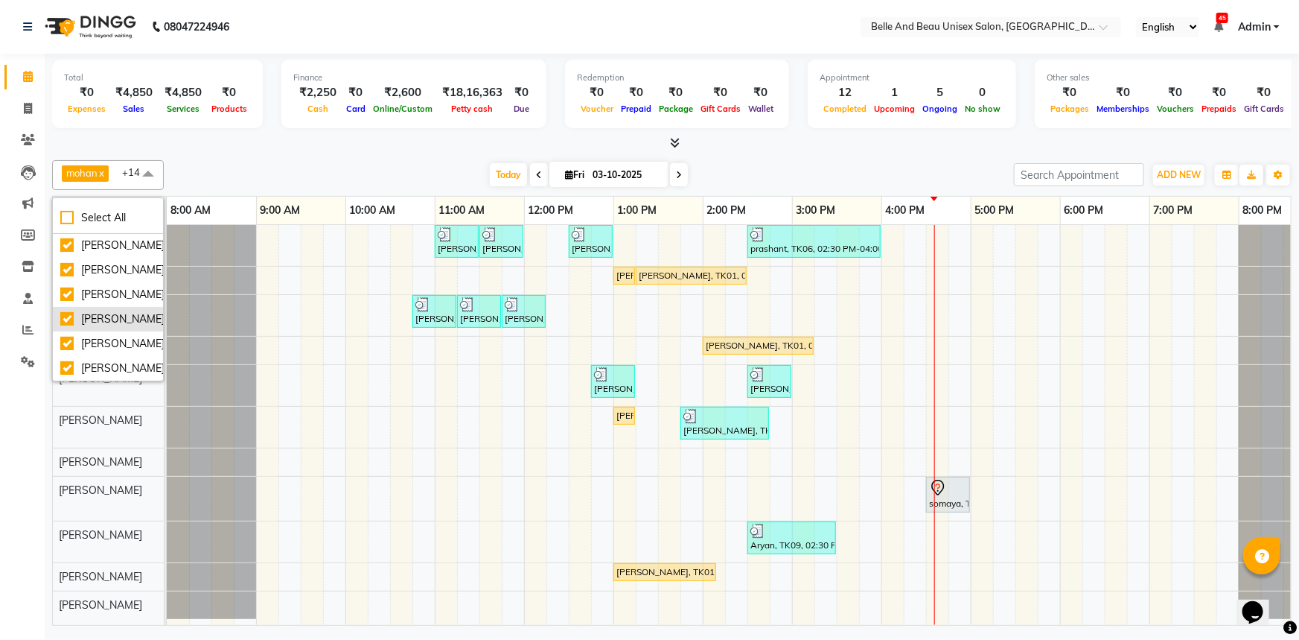
scroll to position [217, 0]
click at [150, 173] on span at bounding box center [148, 174] width 30 height 28
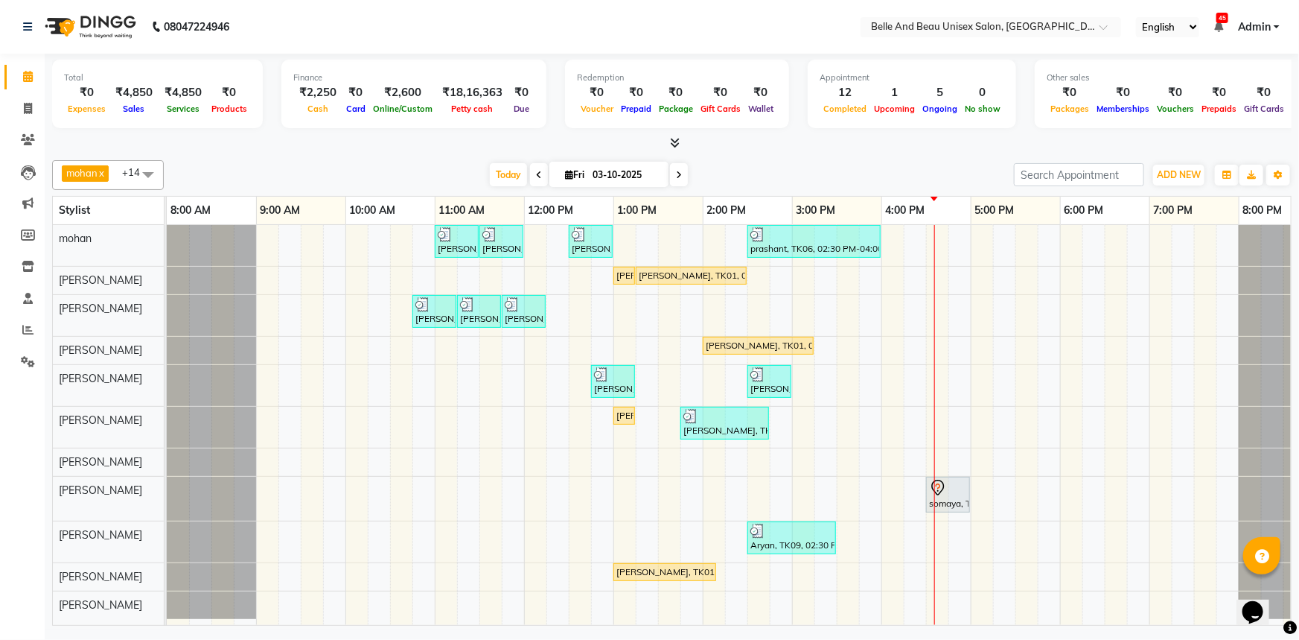
click at [150, 173] on span at bounding box center [148, 174] width 30 height 28
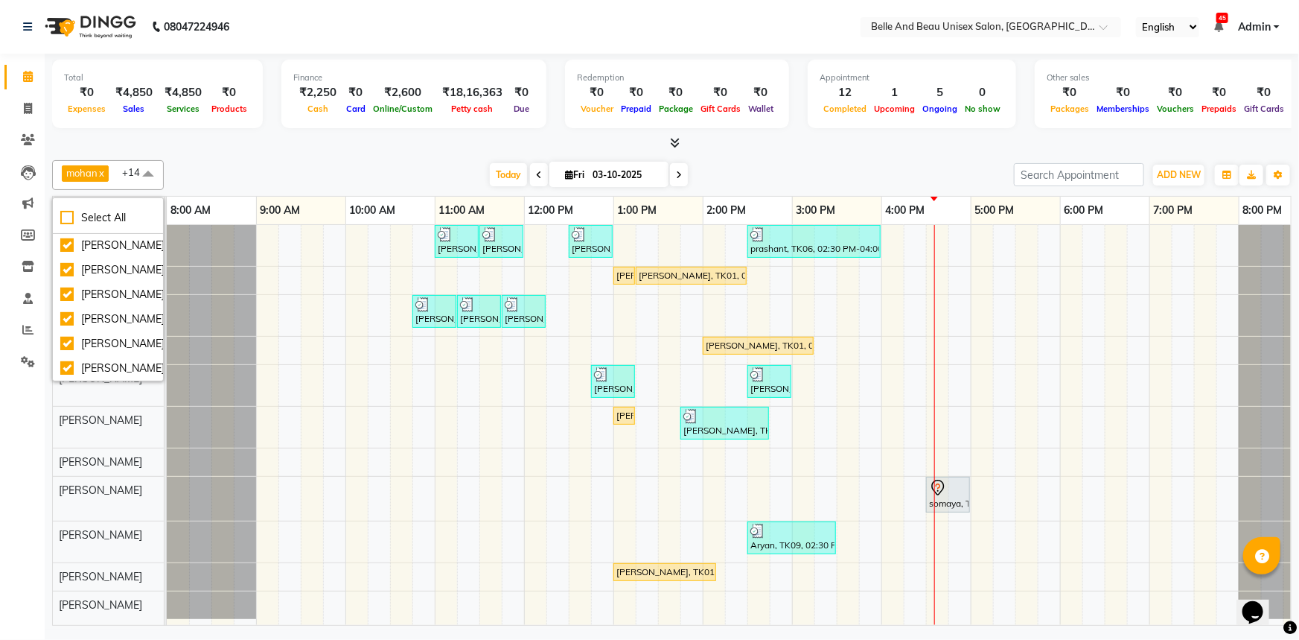
click at [108, 174] on span "mohan x" at bounding box center [85, 173] width 47 height 16
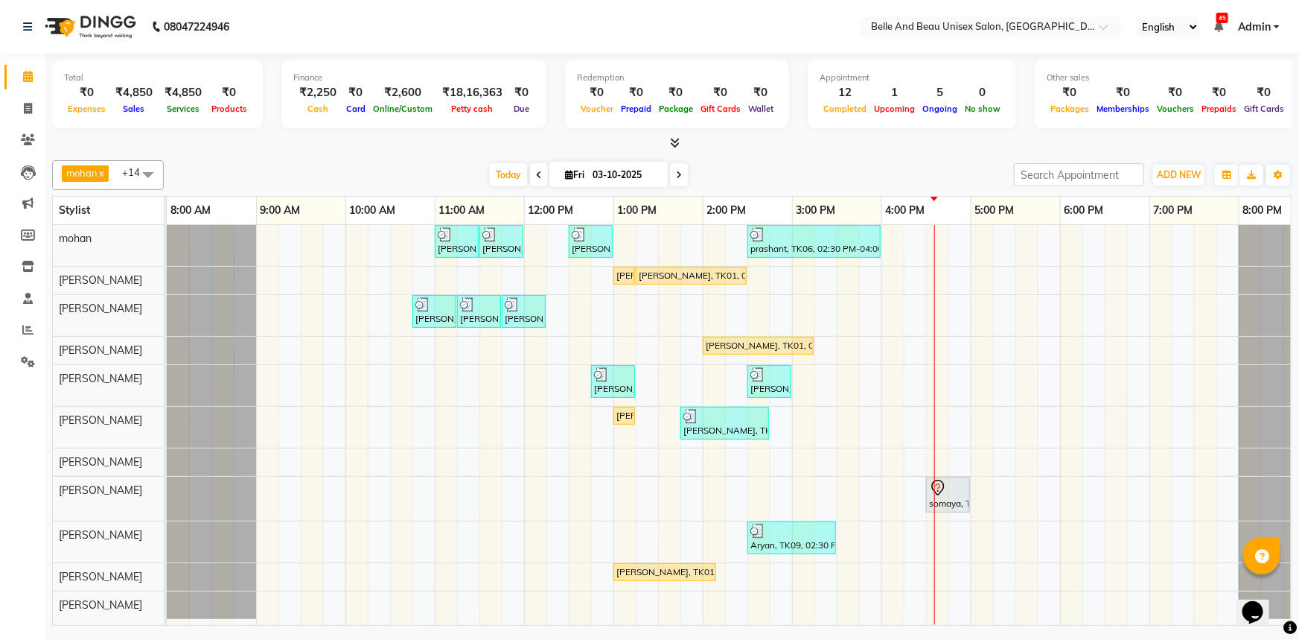
click at [103, 174] on link "x" at bounding box center [101, 173] width 7 height 12
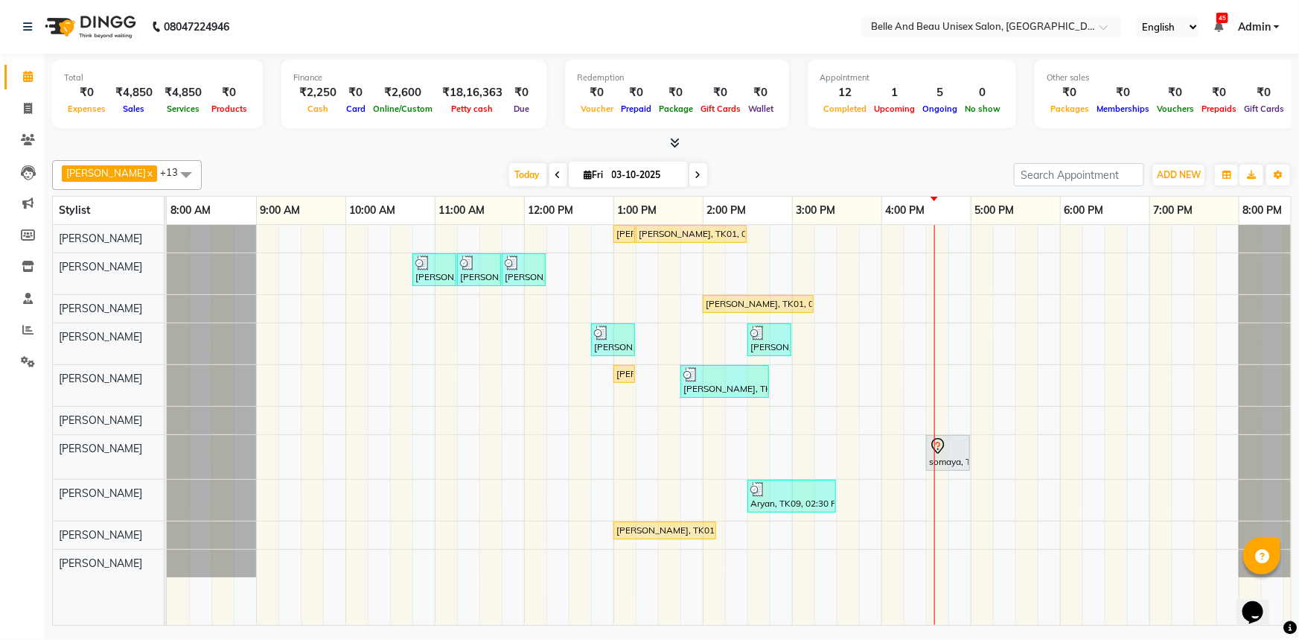
click at [171, 176] on span at bounding box center [186, 174] width 30 height 28
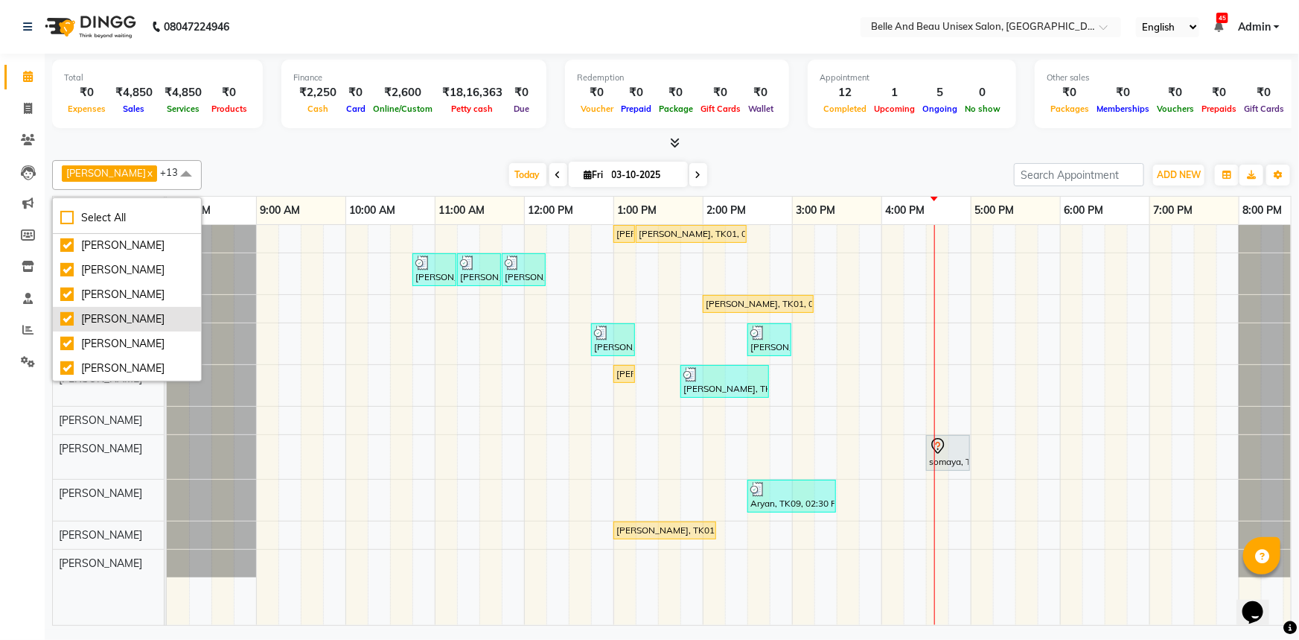
scroll to position [0, 0]
click at [69, 249] on div "mohan" at bounding box center [126, 246] width 133 height 16
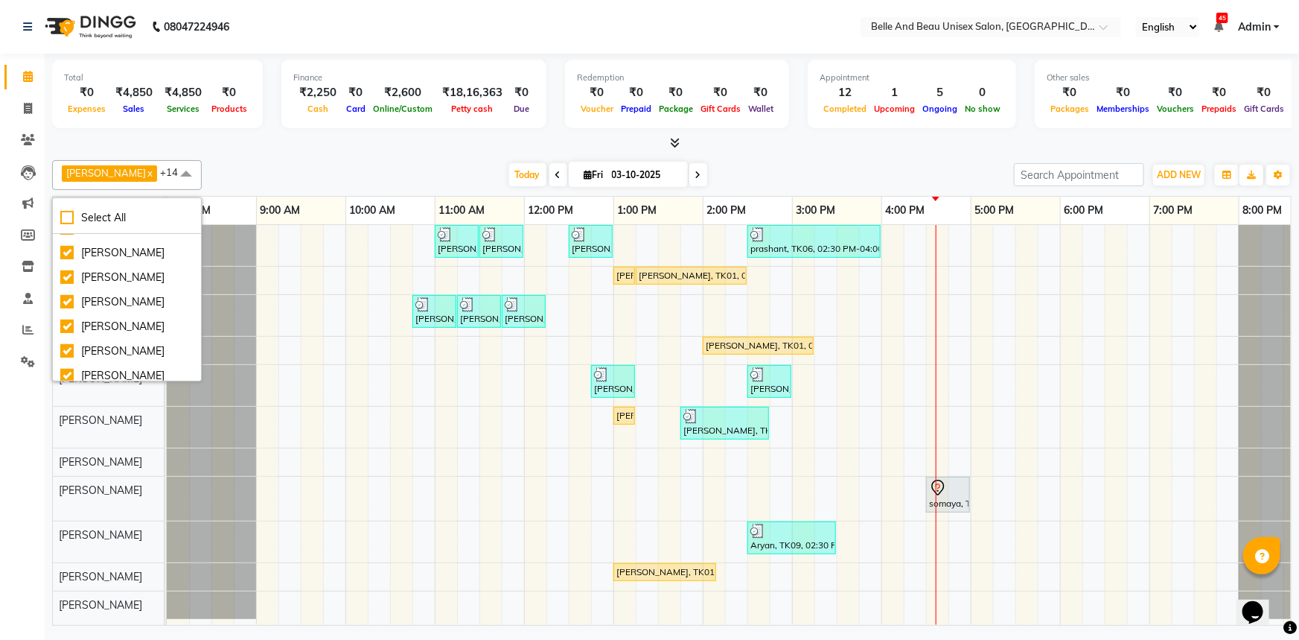
scroll to position [135, 0]
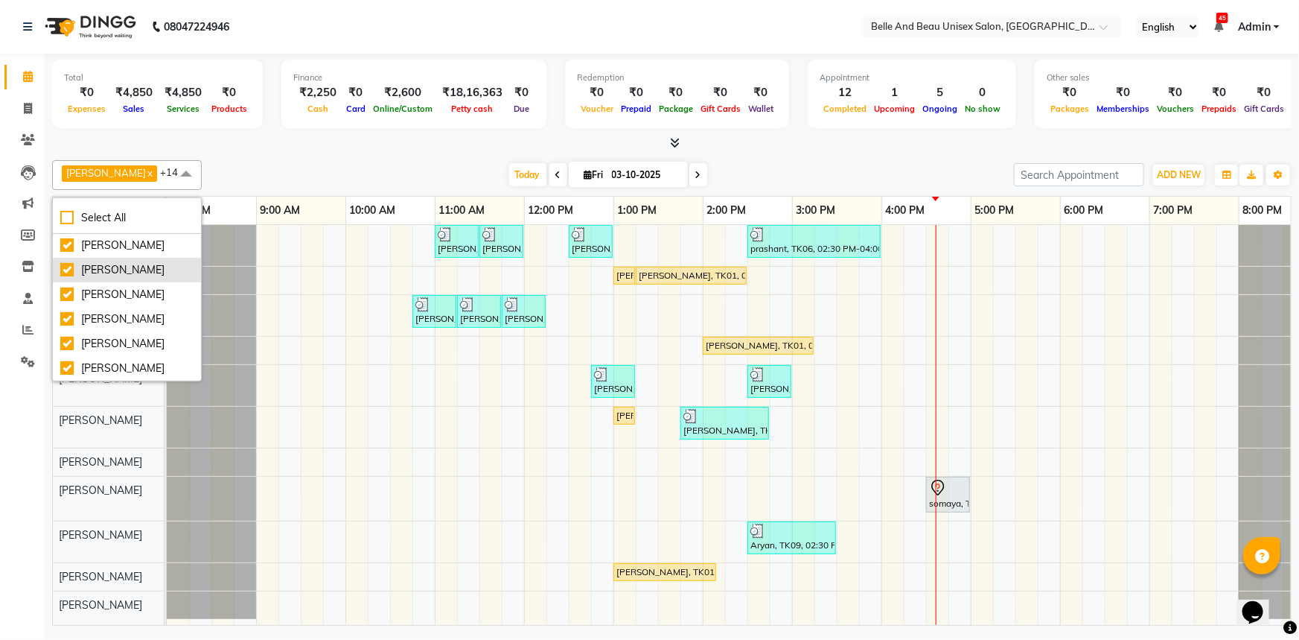
click at [68, 278] on div "[PERSON_NAME]" at bounding box center [126, 270] width 133 height 16
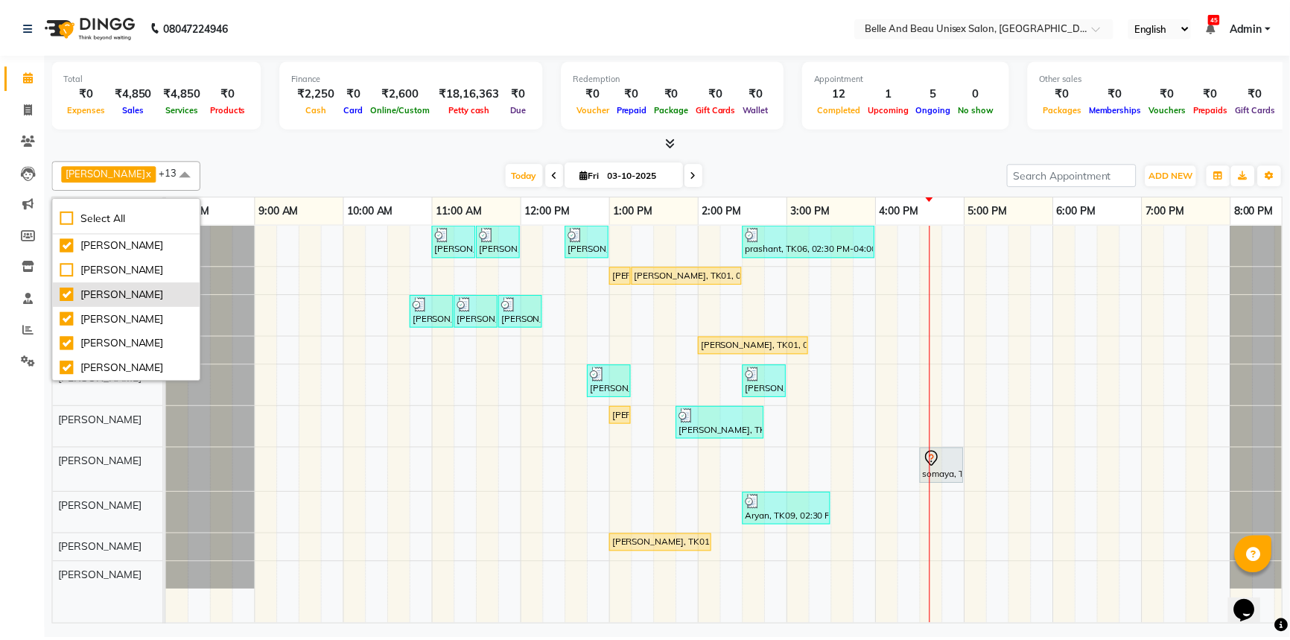
scroll to position [217, 0]
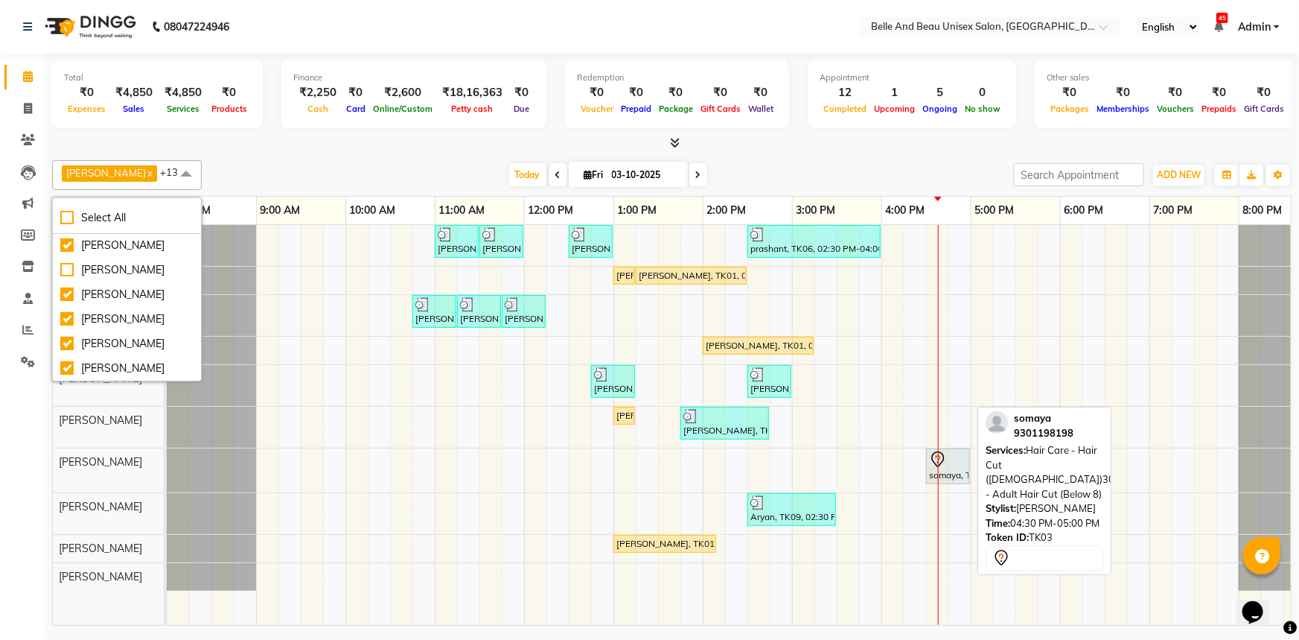
click at [943, 474] on div "somaya, TK03, 04:30 PM-05:00 PM, Hair Care - Hair Cut (Male)30 - Adult Hair Cut…" at bounding box center [948, 465] width 41 height 31
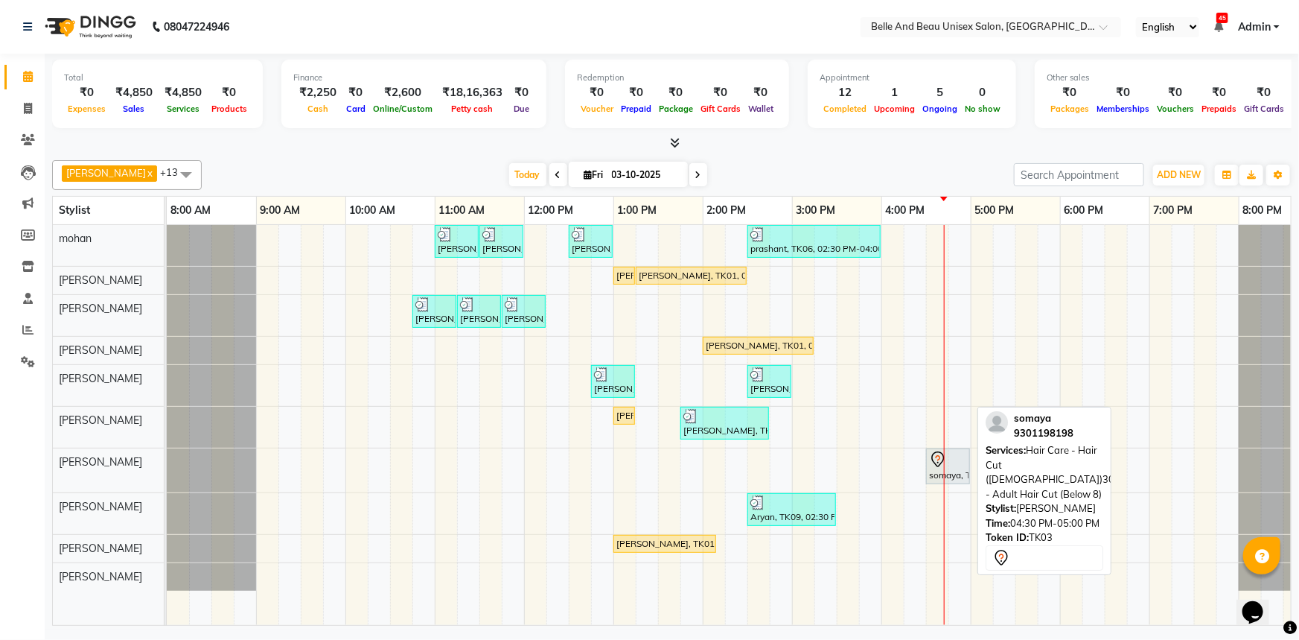
click at [946, 477] on div "somaya, TK03, 04:30 PM-05:00 PM, Hair Care - Hair Cut (Male)30 - Adult Hair Cut…" at bounding box center [948, 465] width 41 height 31
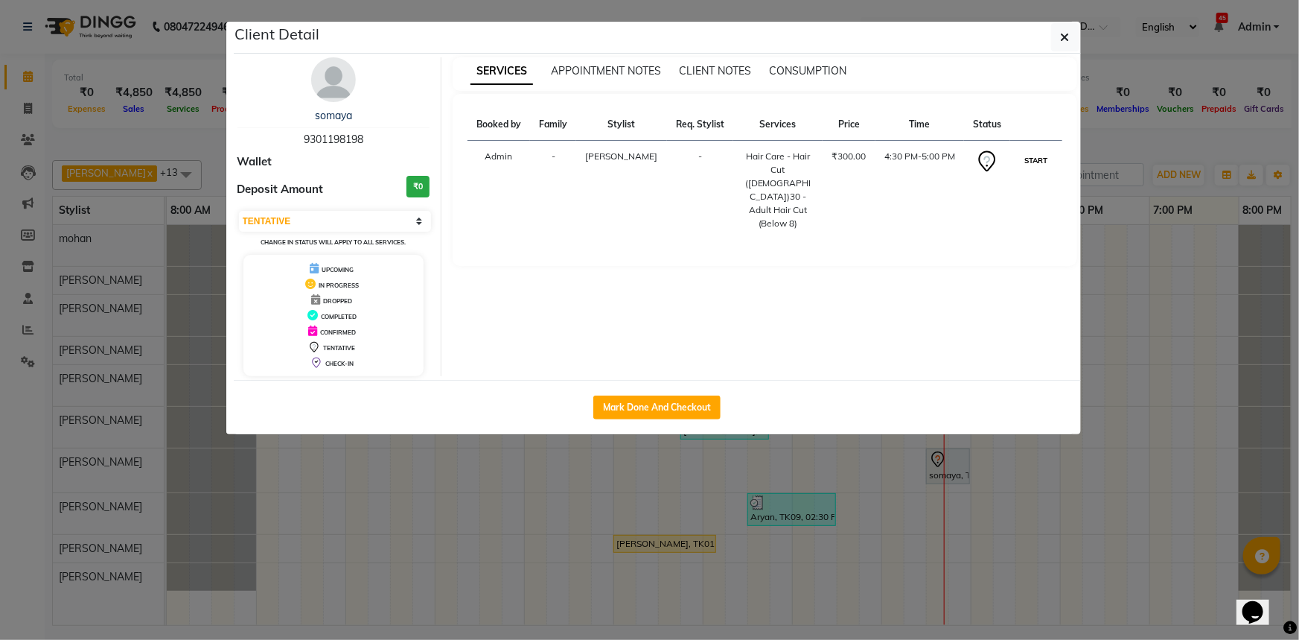
click at [1037, 165] on button "START" at bounding box center [1036, 160] width 31 height 19
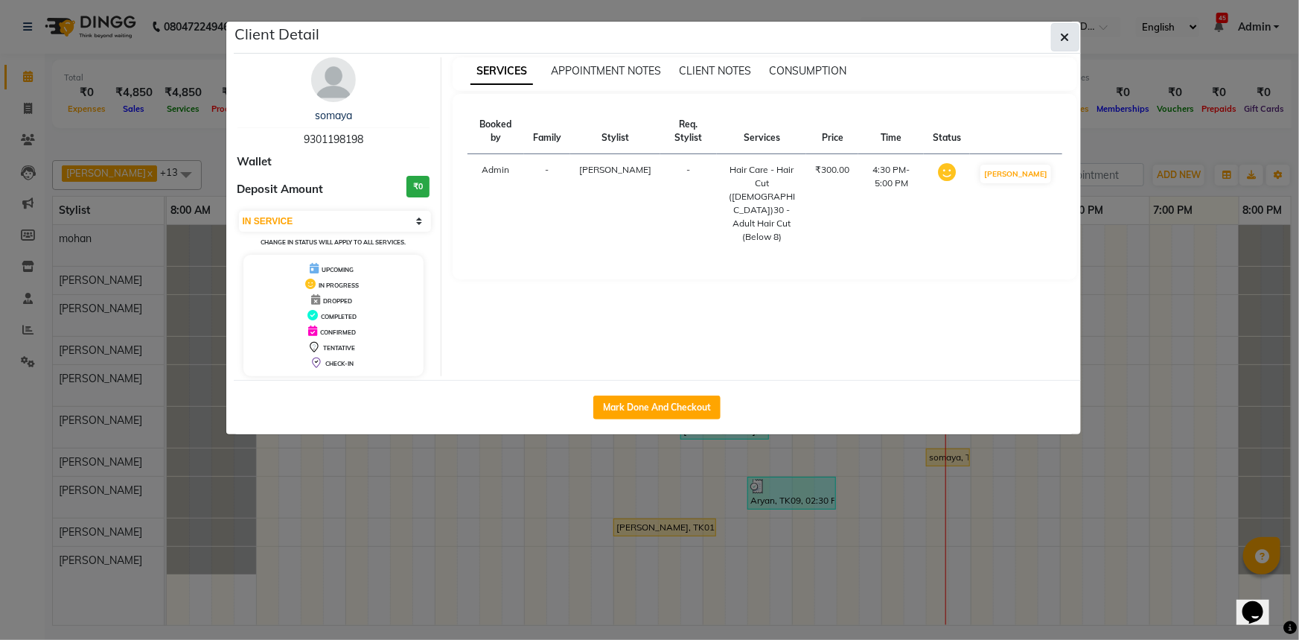
click at [1063, 31] on icon "button" at bounding box center [1065, 37] width 9 height 12
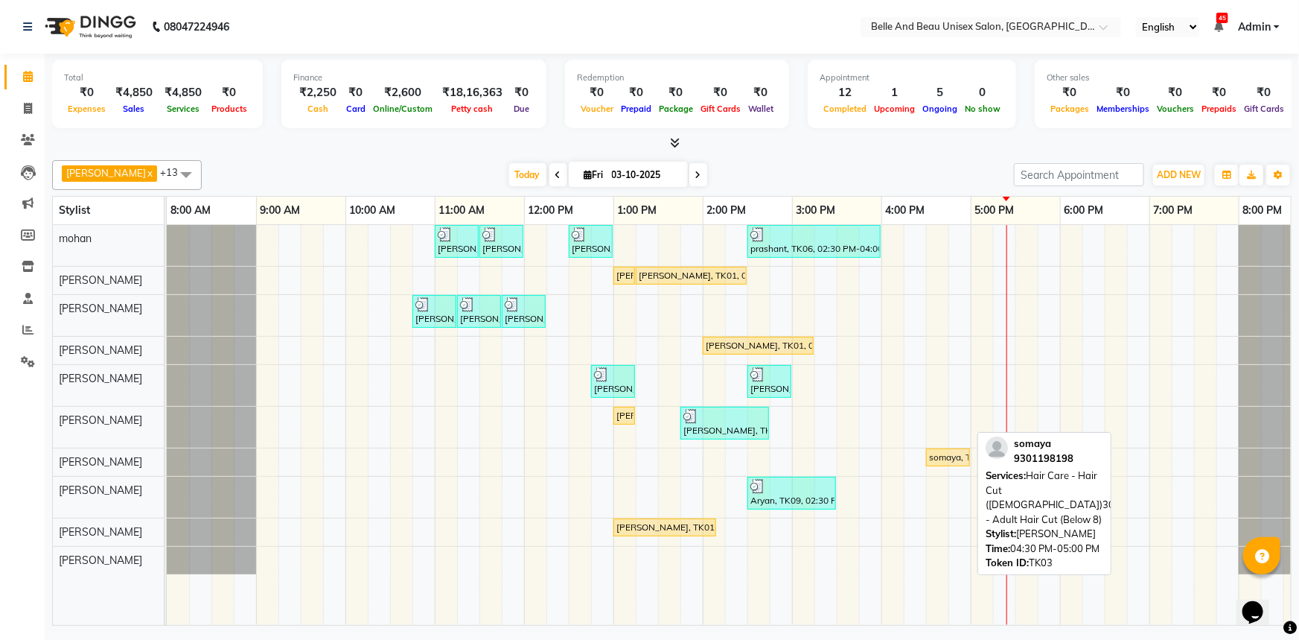
click at [946, 458] on div "somaya, TK03, 04:30 PM-05:00 PM, Hair Care - Hair Cut (Male)30 - Adult Hair Cut…" at bounding box center [948, 456] width 41 height 13
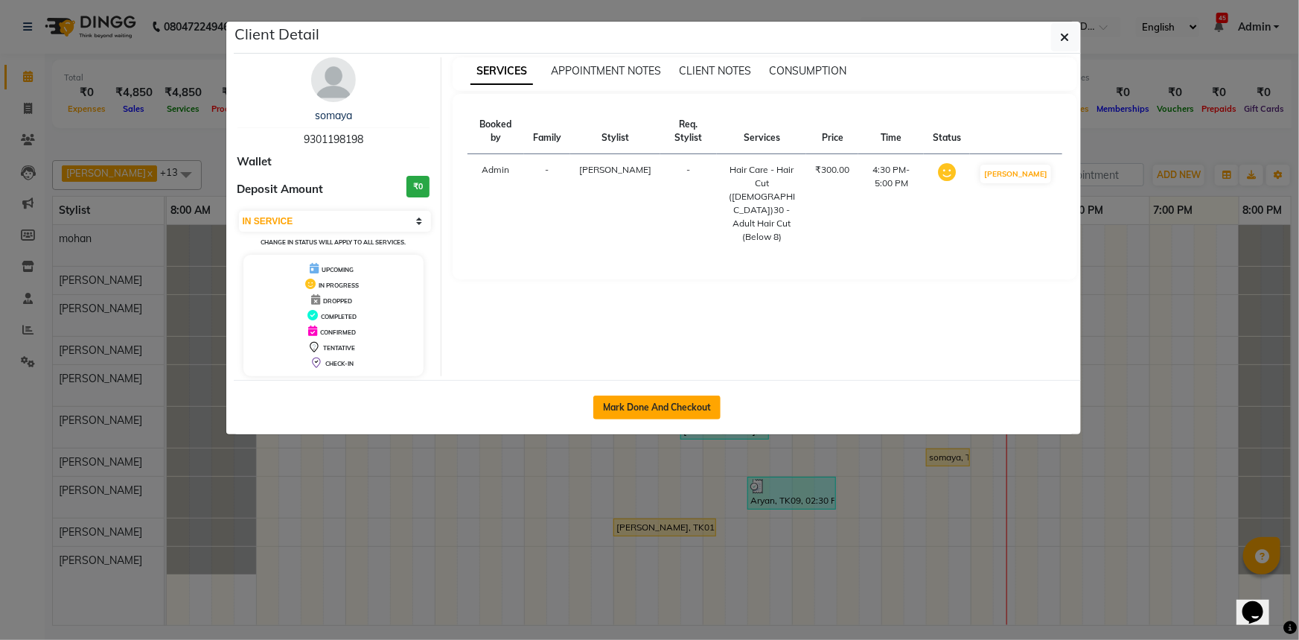
click at [689, 413] on button "Mark Done And Checkout" at bounding box center [656, 407] width 127 height 24
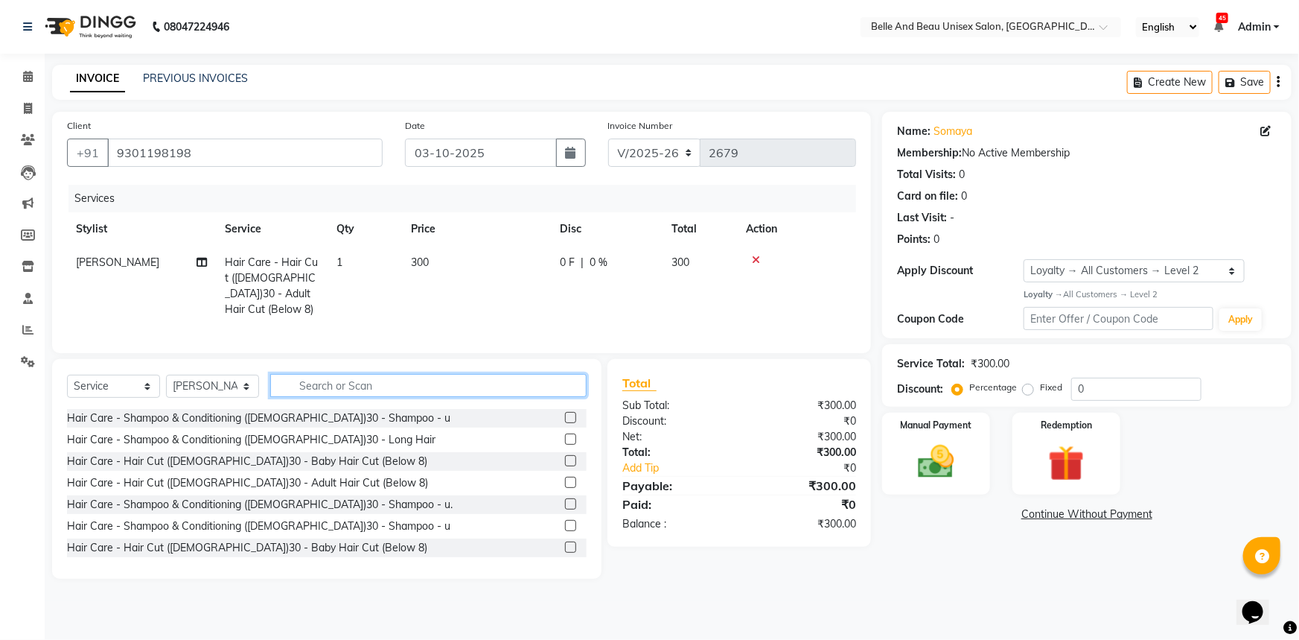
click at [462, 378] on input "text" at bounding box center [428, 385] width 316 height 23
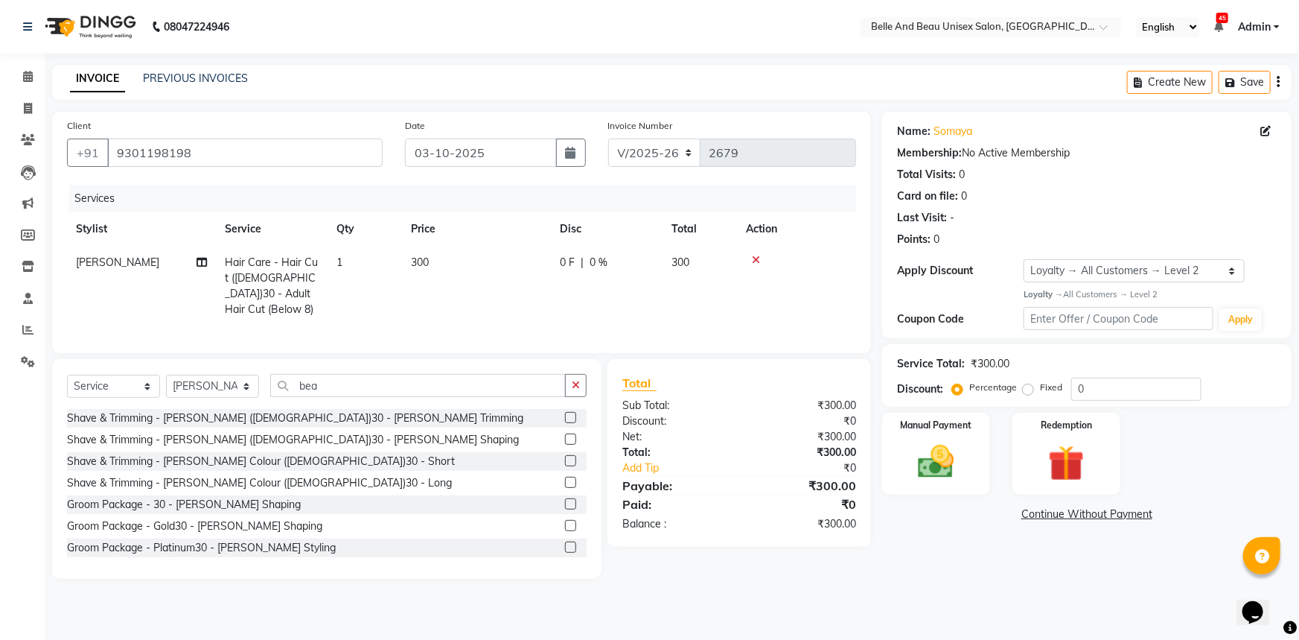
click at [565, 430] on div at bounding box center [576, 439] width 22 height 19
click at [565, 436] on label at bounding box center [570, 438] width 11 height 11
click at [565, 436] on input "checkbox" at bounding box center [570, 440] width 10 height 10
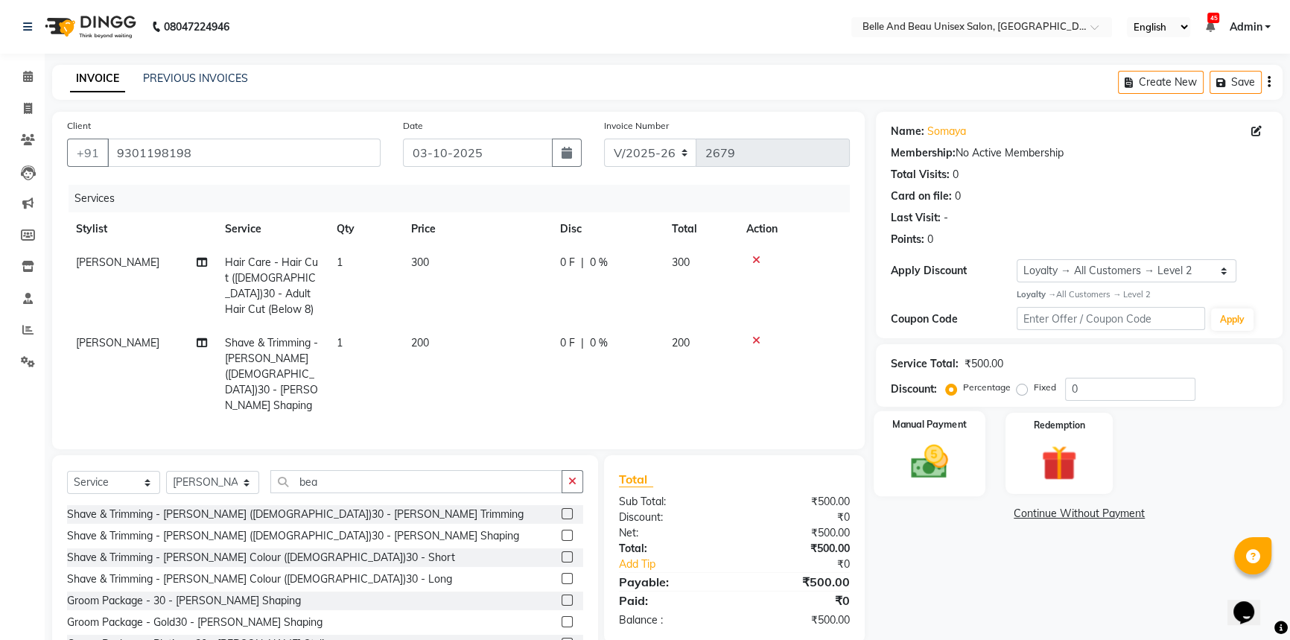
click at [958, 458] on img at bounding box center [929, 461] width 60 height 42
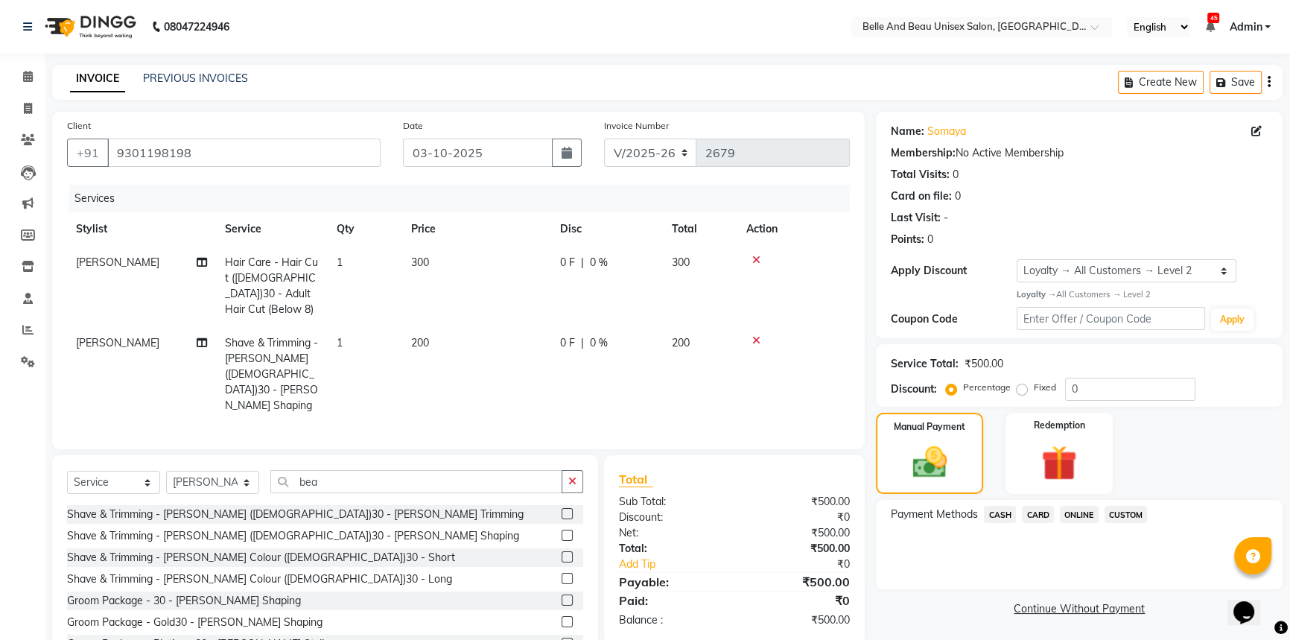
click at [1068, 515] on span "ONLINE" at bounding box center [1079, 514] width 39 height 17
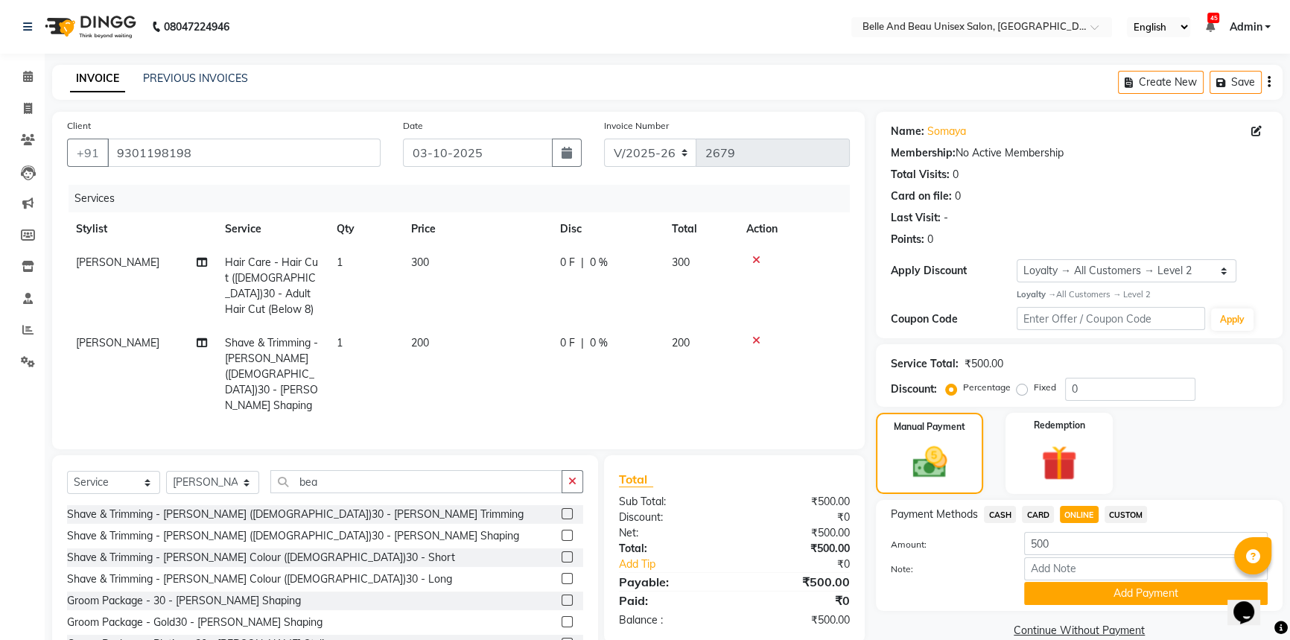
scroll to position [24, 0]
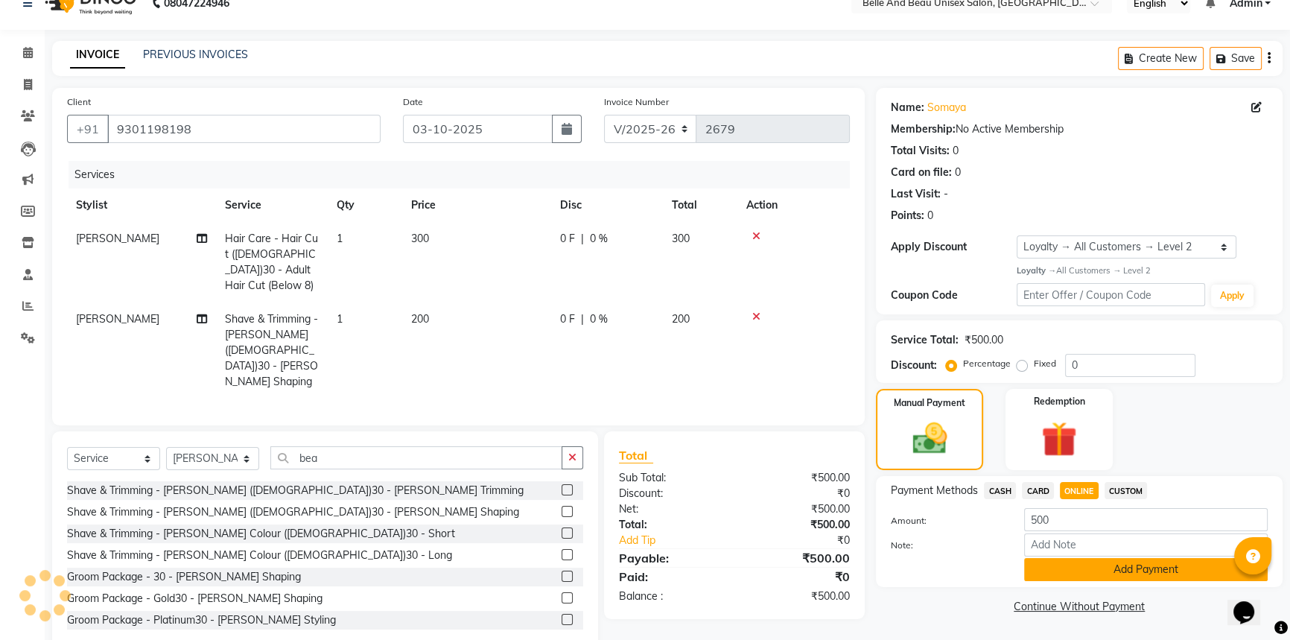
click at [1065, 569] on button "Add Payment" at bounding box center [1145, 569] width 243 height 23
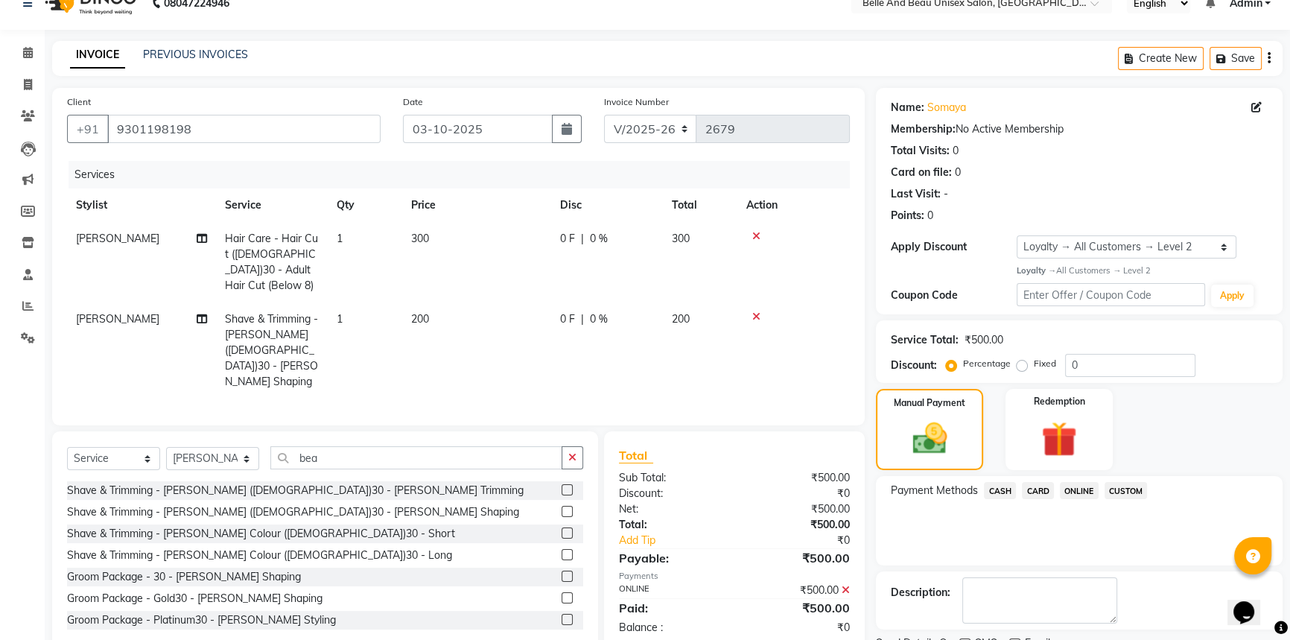
click at [103, 312] on span "[PERSON_NAME]" at bounding box center [117, 318] width 83 height 13
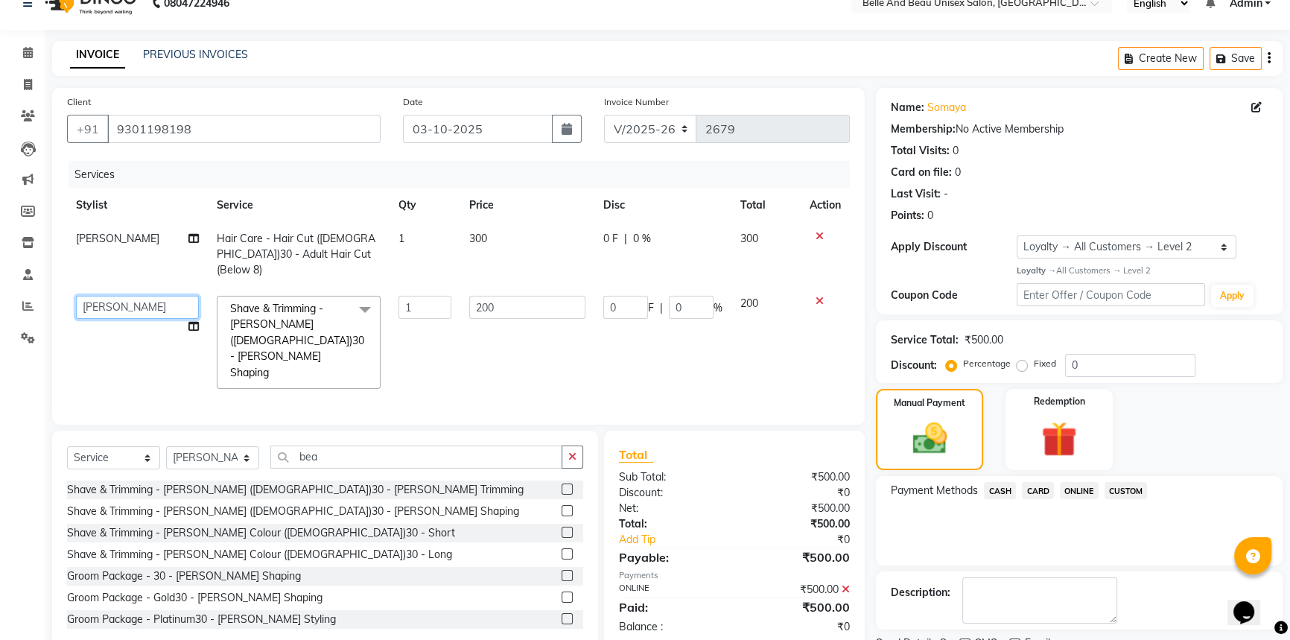
click at [117, 296] on select "AVINASH TANDI Gaurav Mandavgane mohan Mukesh Shrivas Nibha Prachi Singh Rahul S…" at bounding box center [137, 307] width 123 height 23
click at [1080, 493] on span "ONLINE" at bounding box center [1079, 490] width 39 height 17
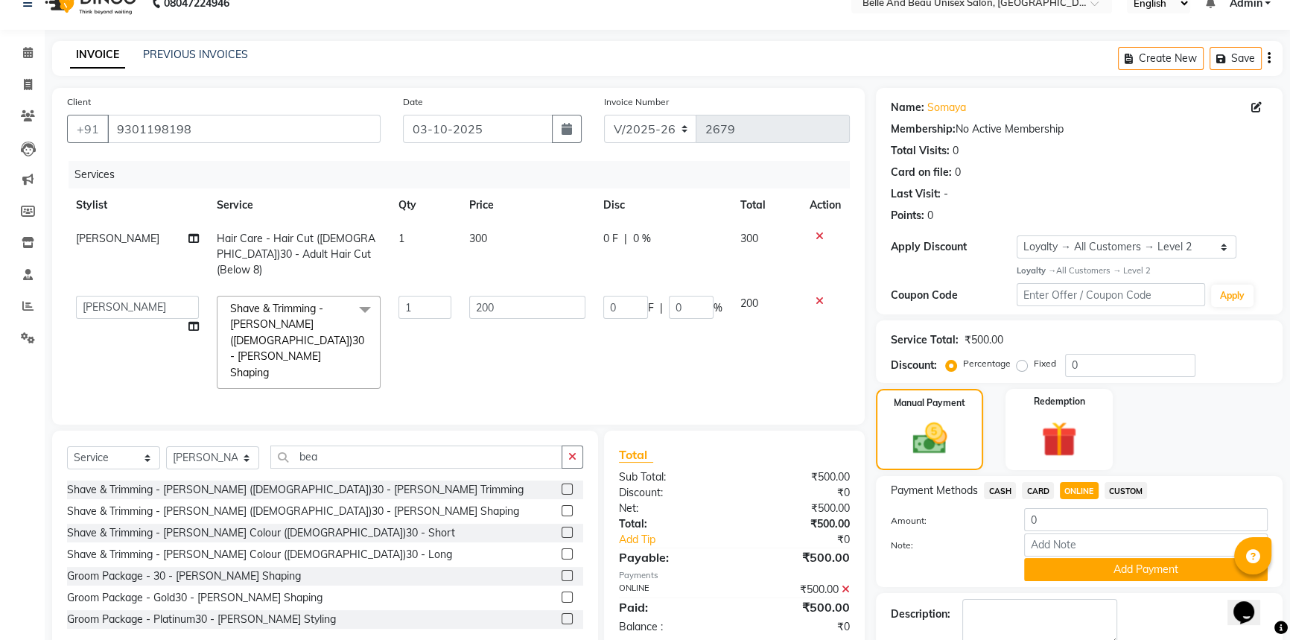
scroll to position [92, 0]
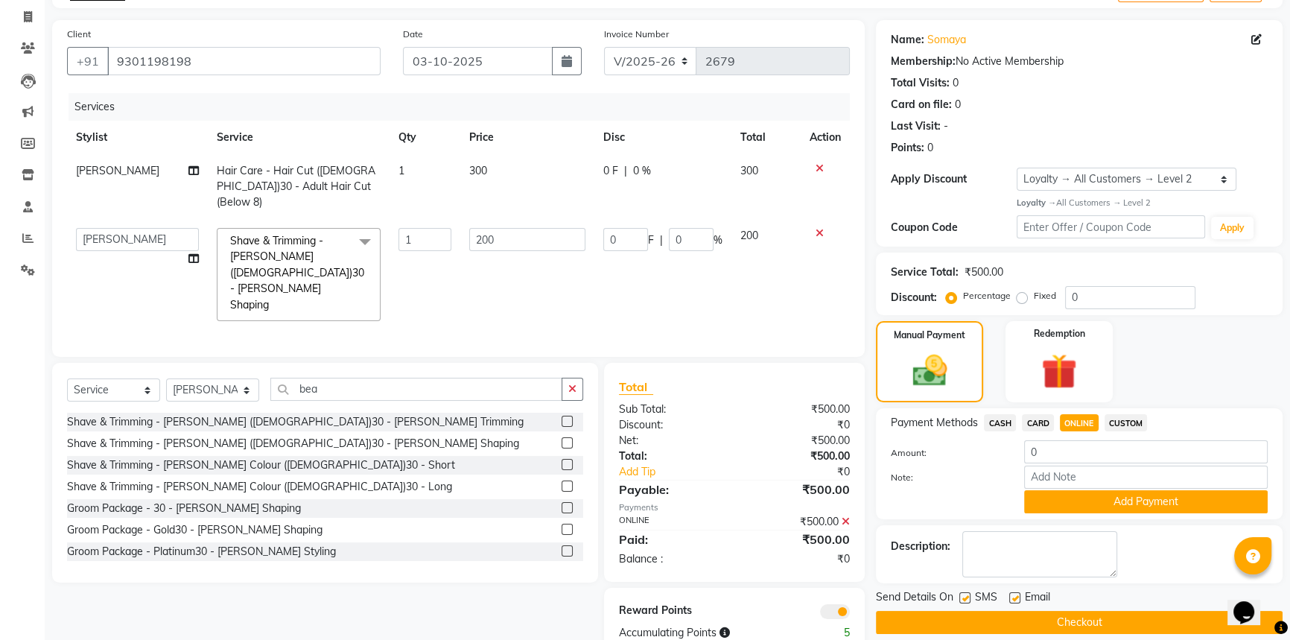
click at [1061, 618] on button "Checkout" at bounding box center [1079, 622] width 407 height 23
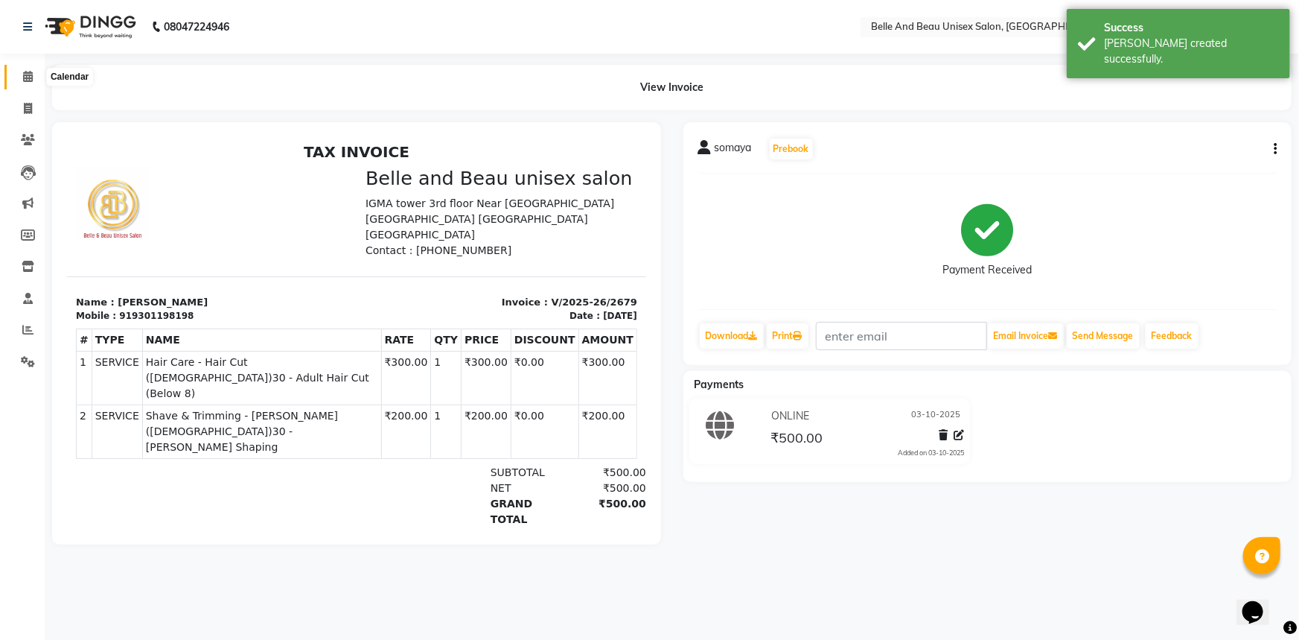
click at [25, 72] on icon at bounding box center [28, 76] width 10 height 11
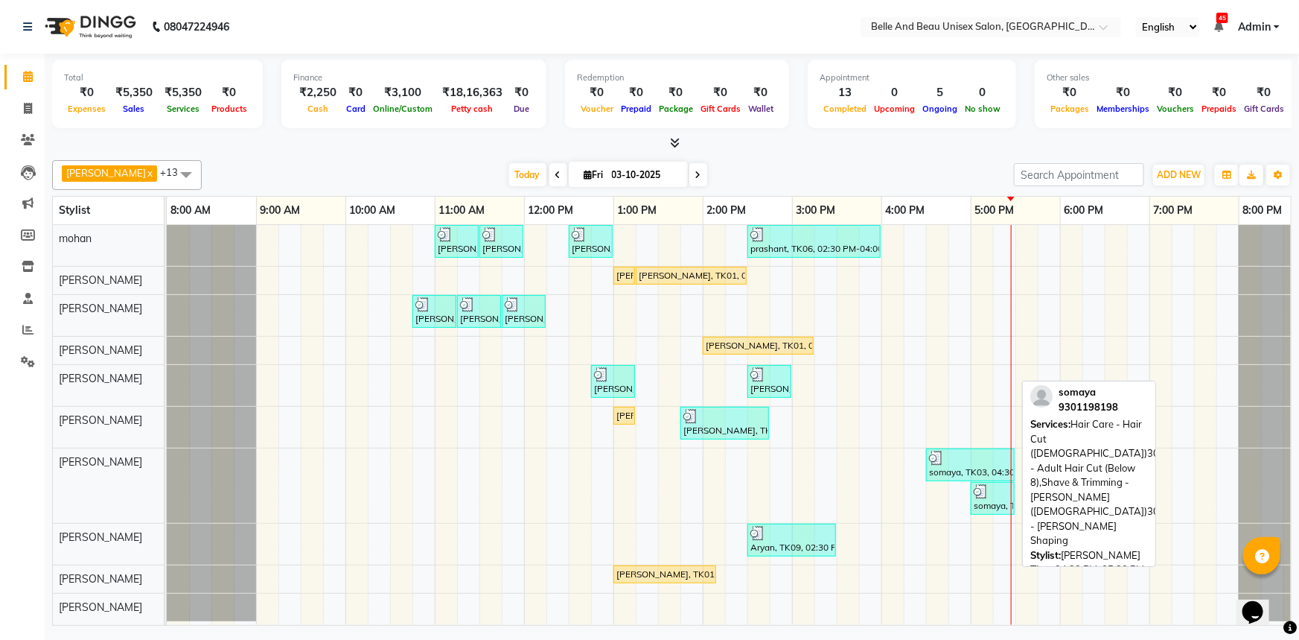
click at [939, 468] on div "somaya, TK03, 04:30 PM-05:30 PM, Hair Care - Hair Cut ([DEMOGRAPHIC_DATA])30 - …" at bounding box center [971, 464] width 86 height 28
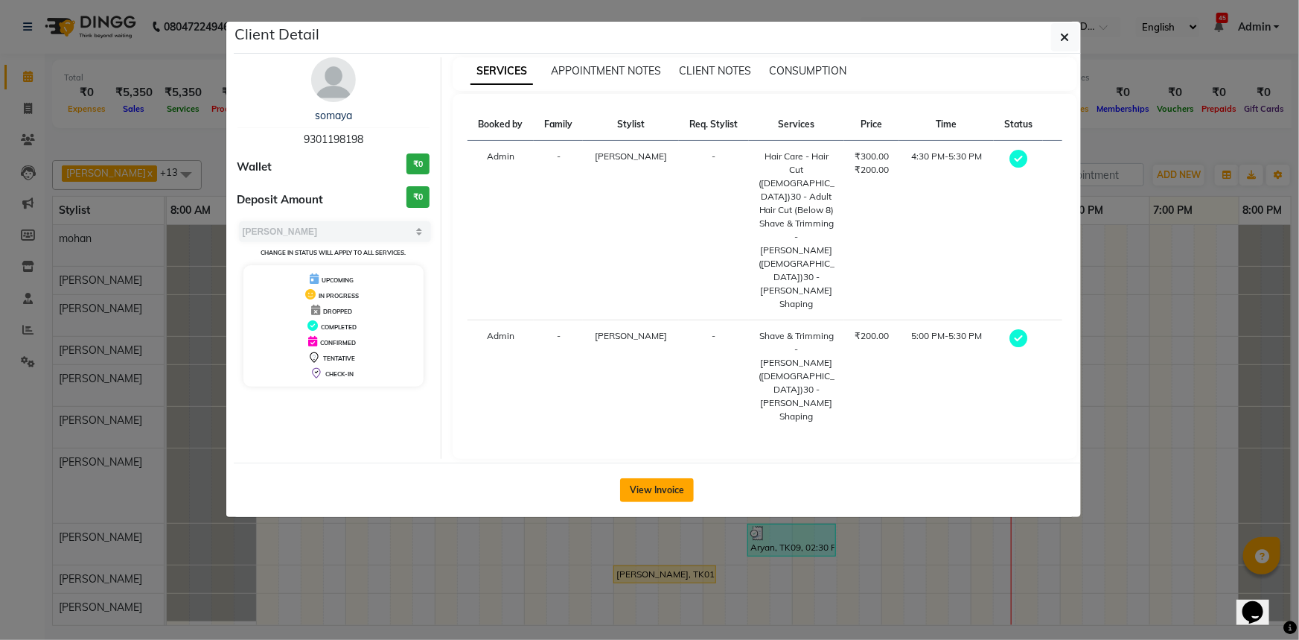
click at [629, 478] on button "View Invoice" at bounding box center [657, 490] width 74 height 24
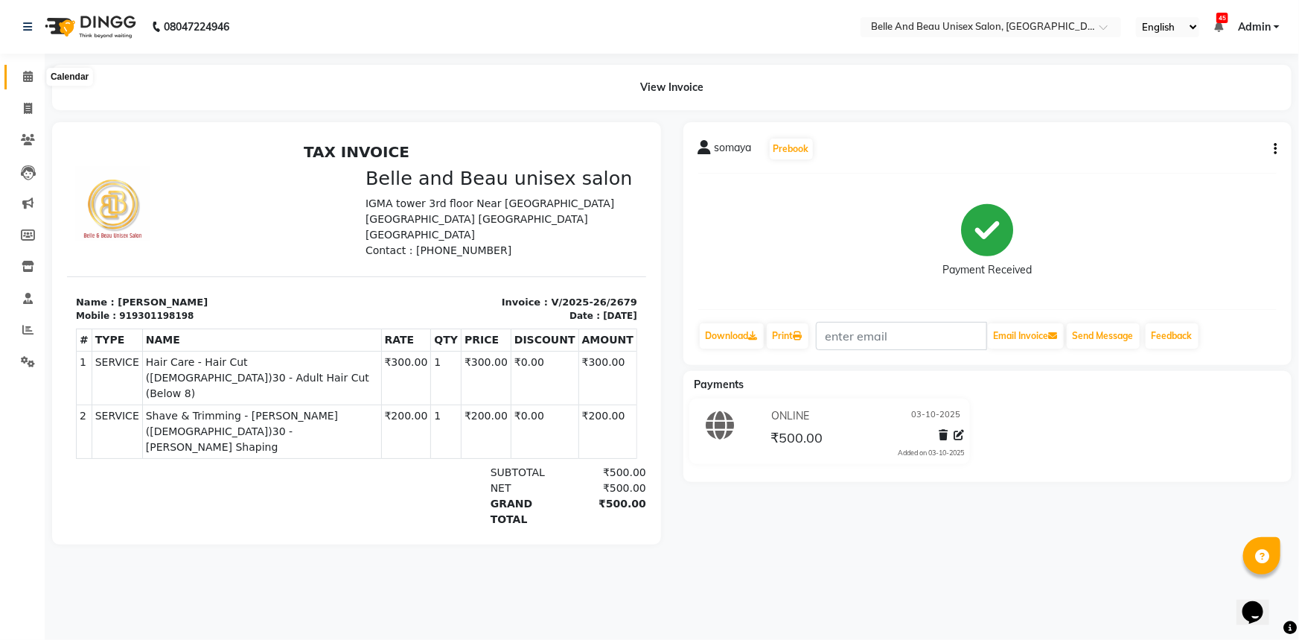
click at [31, 81] on icon at bounding box center [28, 76] width 10 height 11
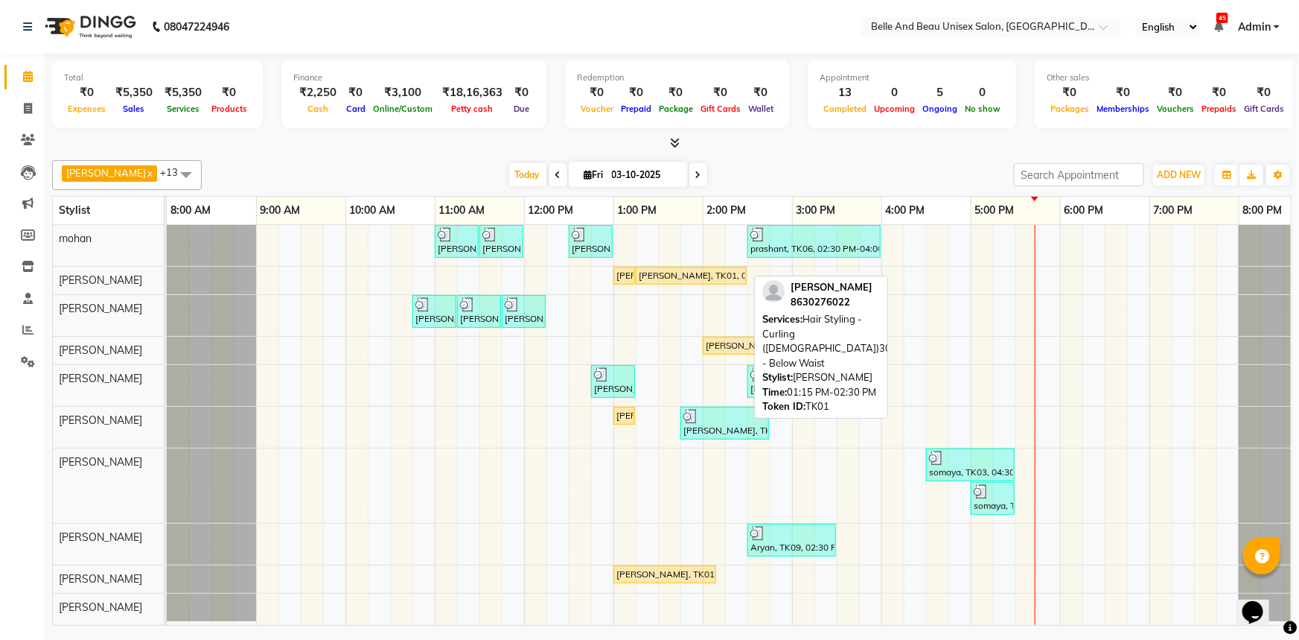
click at [666, 271] on div "[PERSON_NAME], TK01, 01:15 PM-02:30 PM, Hair Styling - Curling ([DEMOGRAPHIC_DA…" at bounding box center [691, 275] width 108 height 13
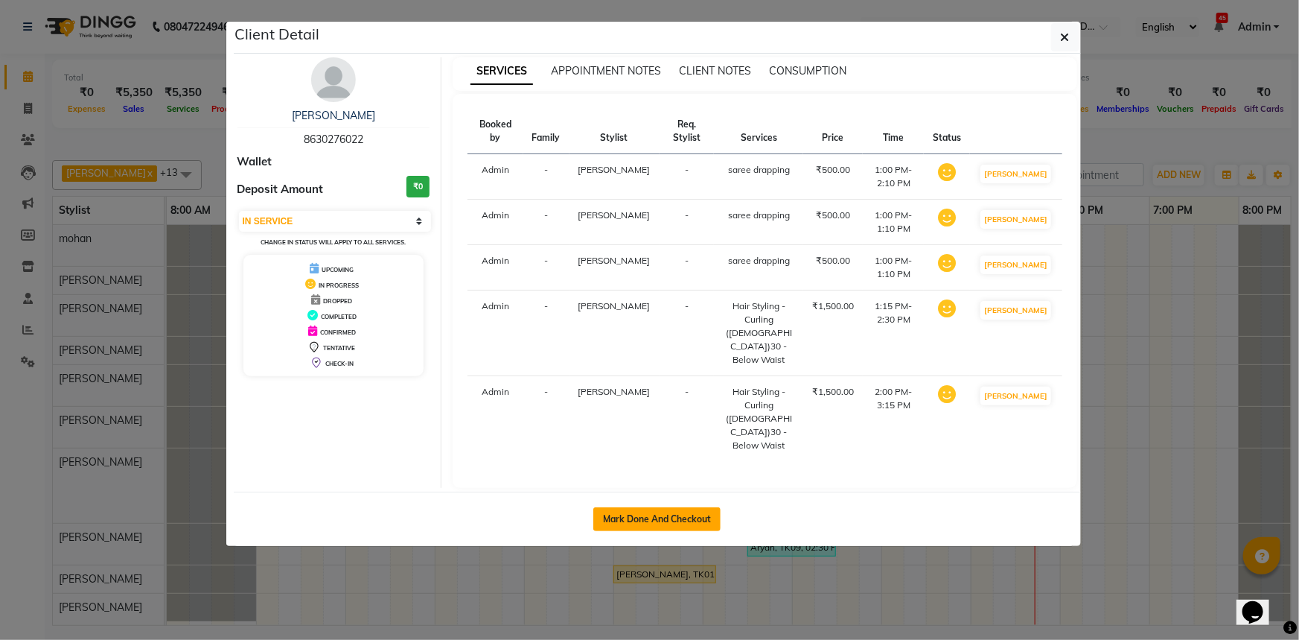
click at [657, 513] on button "Mark Done And Checkout" at bounding box center [656, 519] width 127 height 24
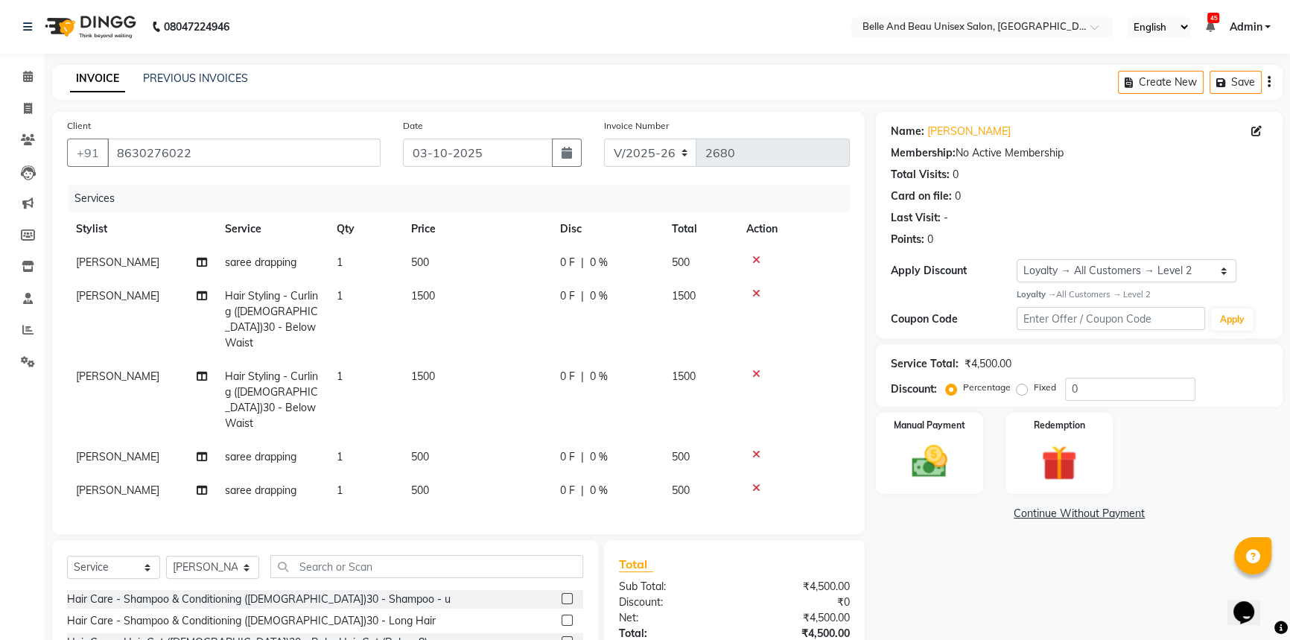
click at [118, 369] on span "[PERSON_NAME]" at bounding box center [117, 375] width 83 height 13
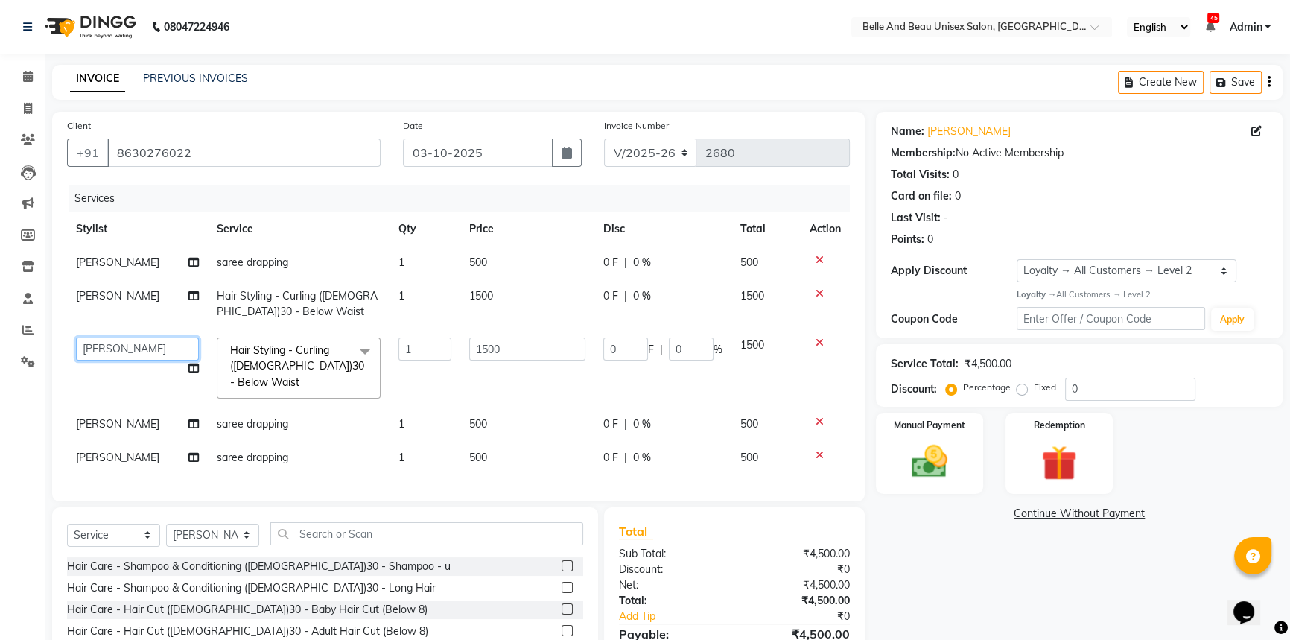
click at [130, 350] on select "AVINASH TANDI Gaurav Mandavgane mohan Mukesh Shrivas Nibha Prachi Singh Rahul S…" at bounding box center [137, 348] width 123 height 23
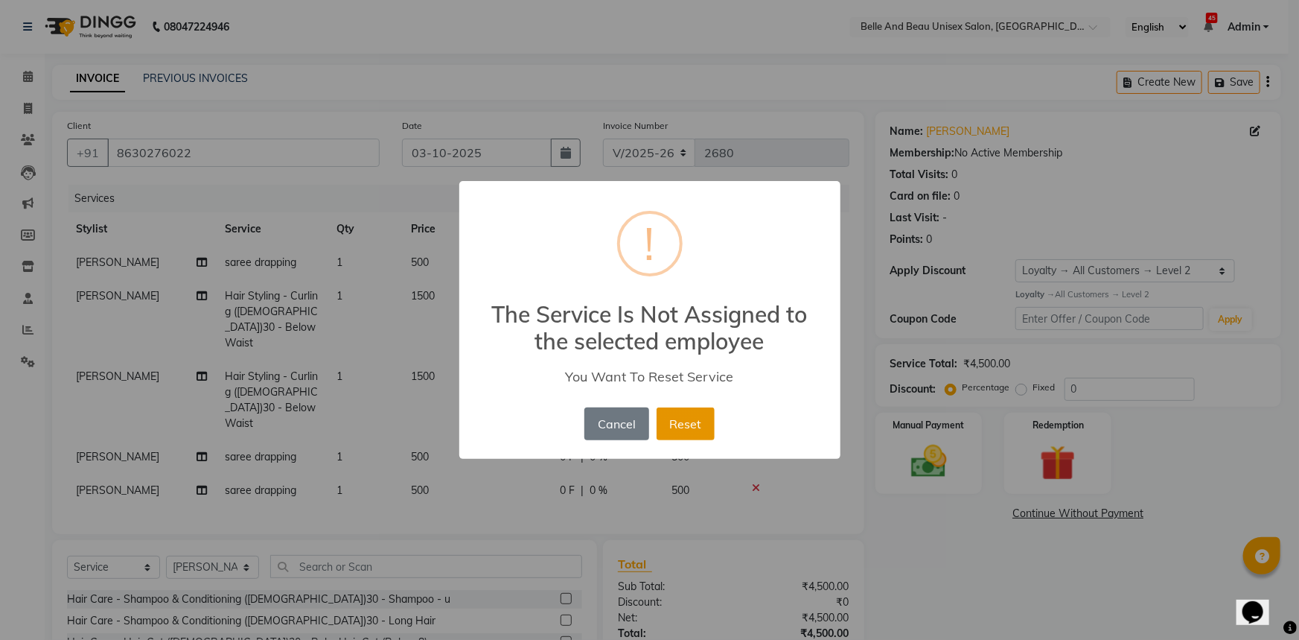
click at [694, 433] on button "Reset" at bounding box center [686, 423] width 58 height 33
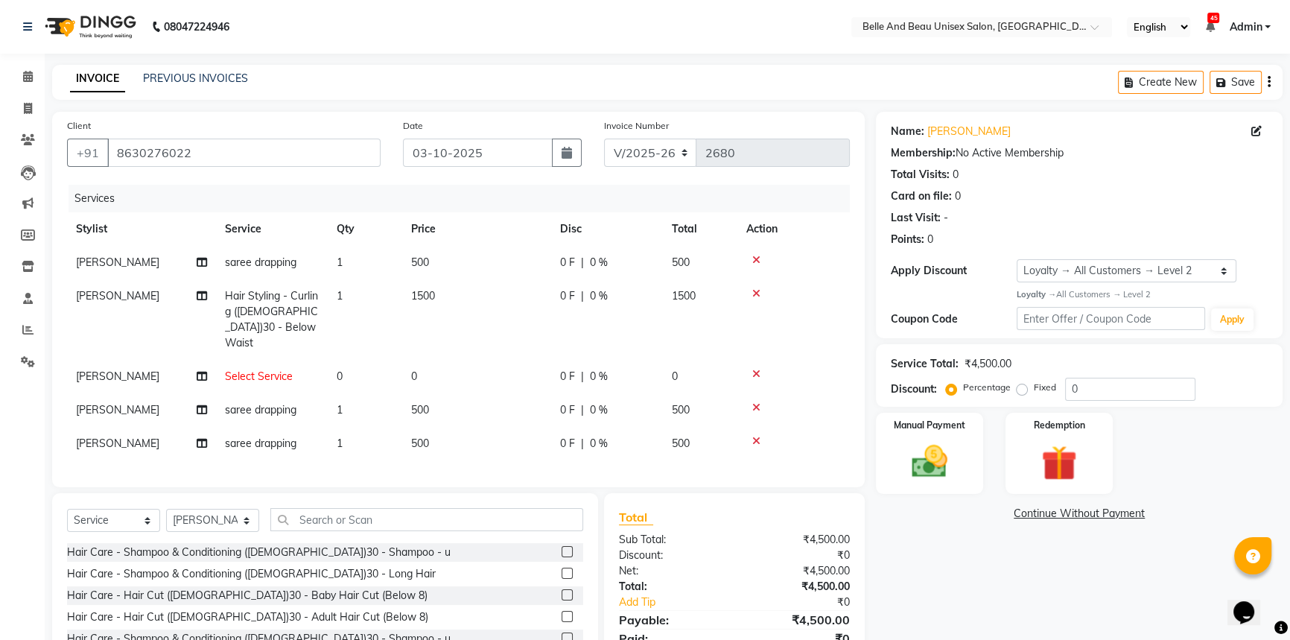
click at [759, 369] on icon at bounding box center [756, 374] width 8 height 10
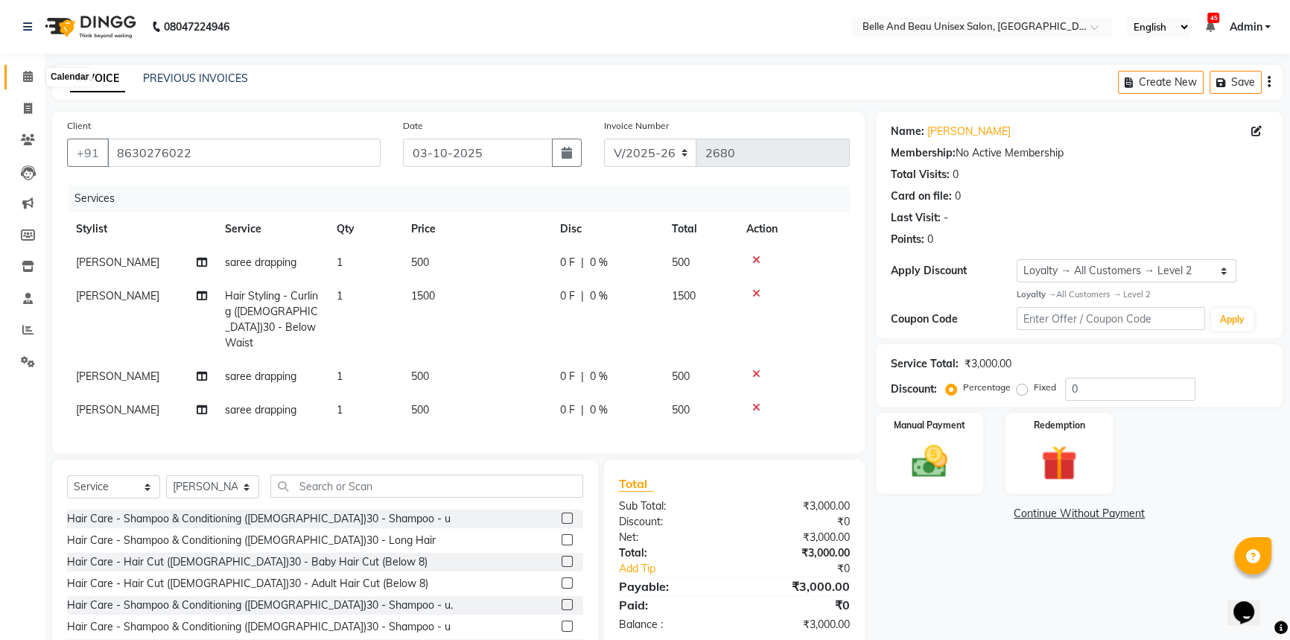
click at [29, 72] on icon at bounding box center [28, 76] width 10 height 11
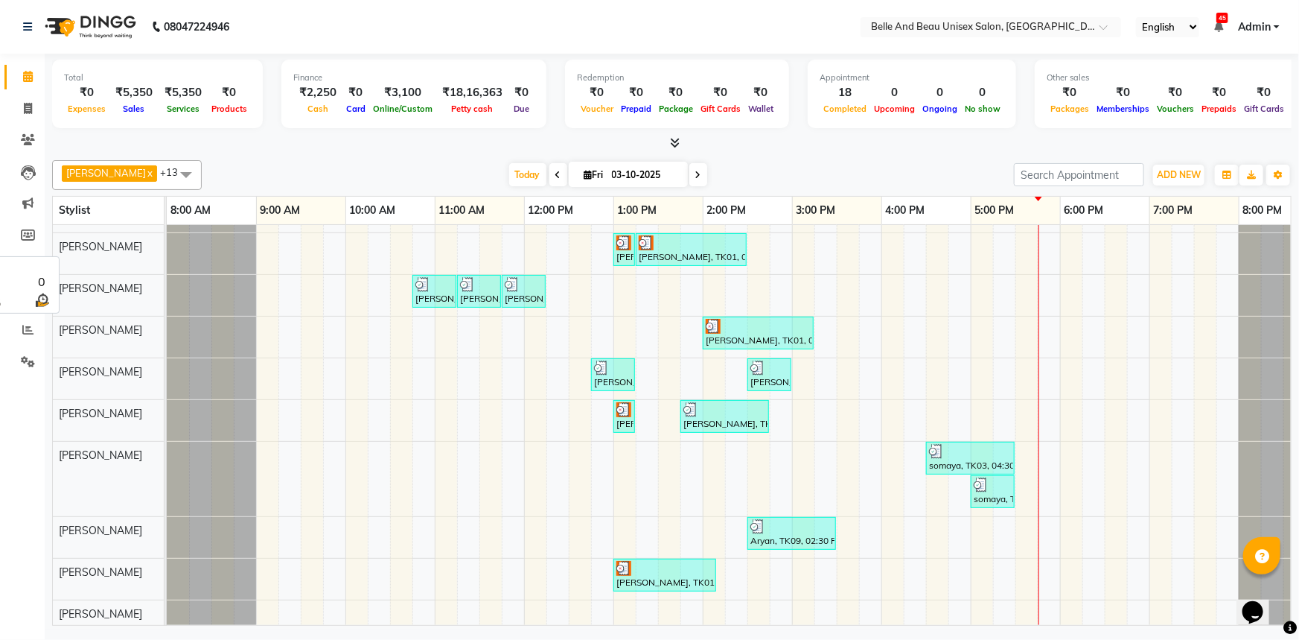
scroll to position [45, 0]
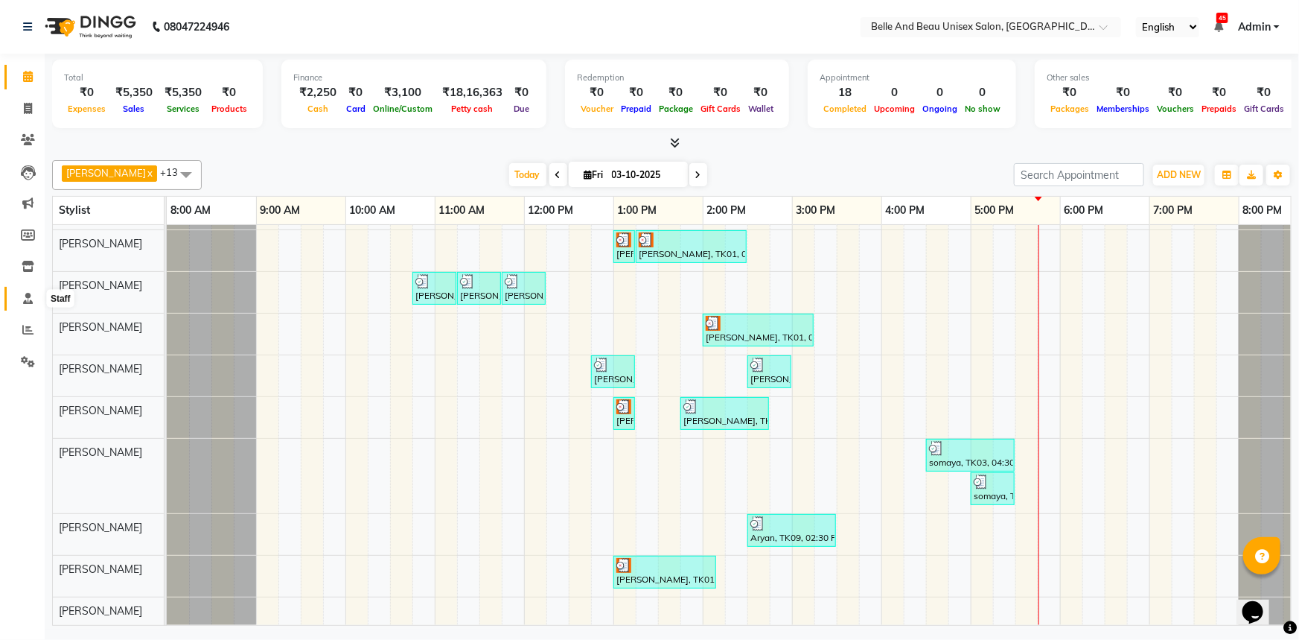
click at [27, 302] on icon at bounding box center [28, 298] width 10 height 11
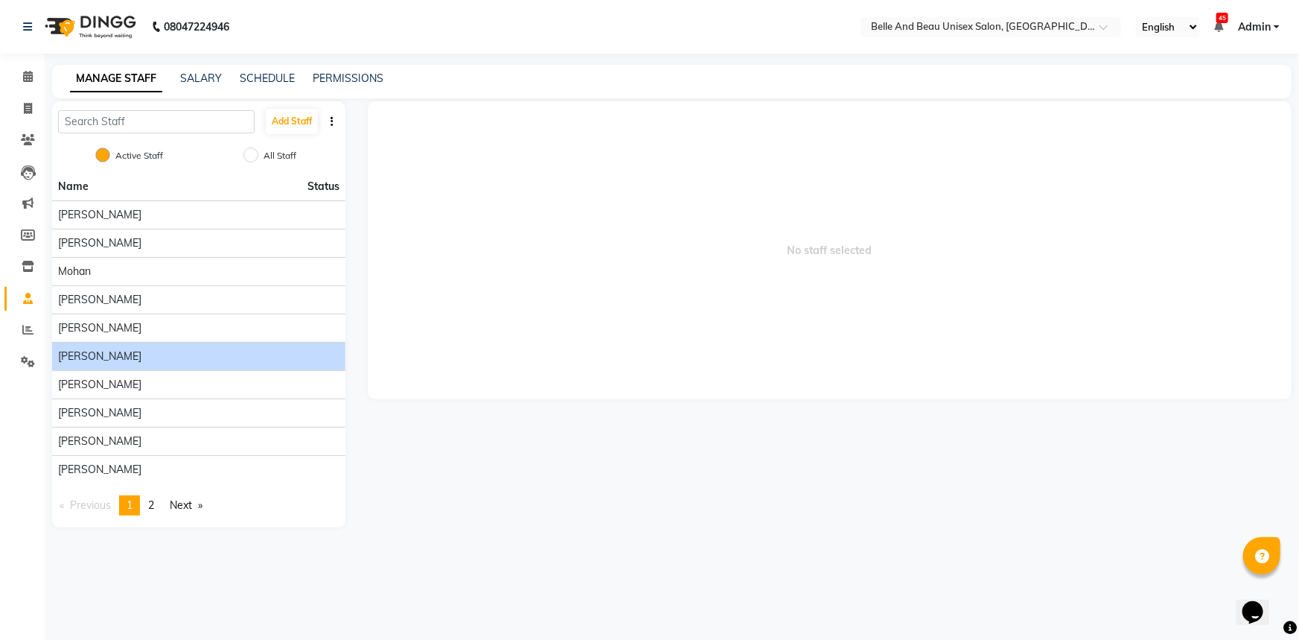
click at [127, 351] on div "[PERSON_NAME]" at bounding box center [198, 356] width 281 height 16
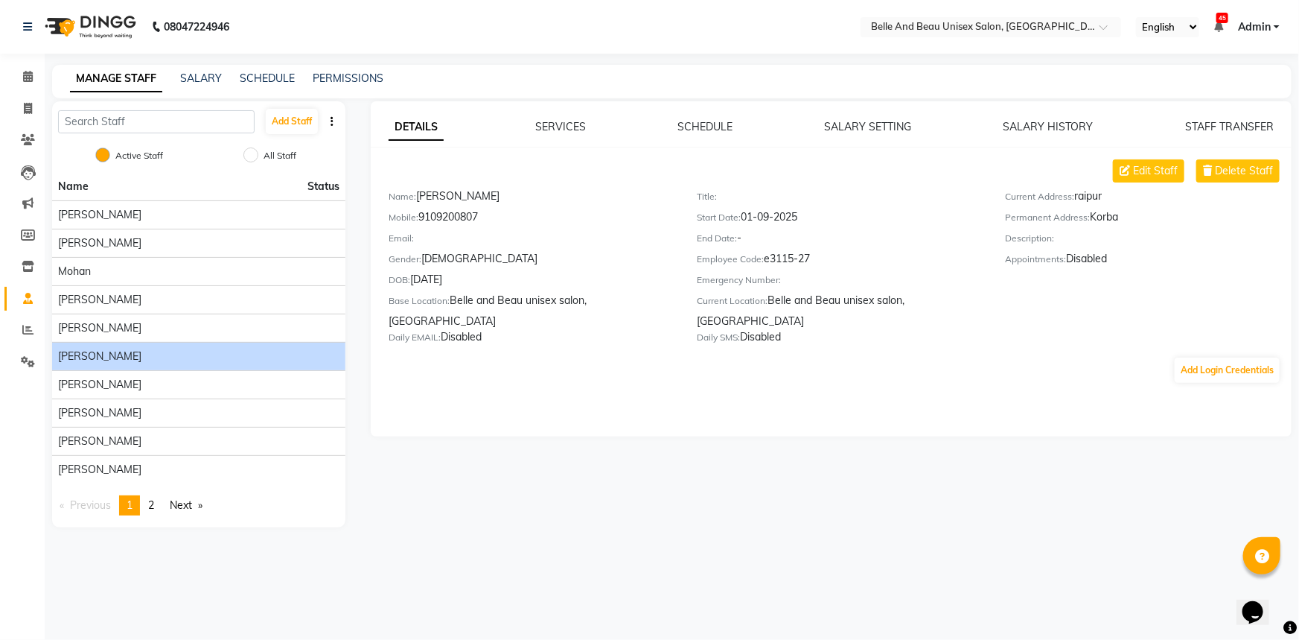
click at [493, 356] on div "Add Login Credentials" at bounding box center [831, 370] width 921 height 28
click at [100, 156] on input "Active Staff" at bounding box center [102, 154] width 15 height 15
click at [31, 112] on icon at bounding box center [28, 108] width 8 height 11
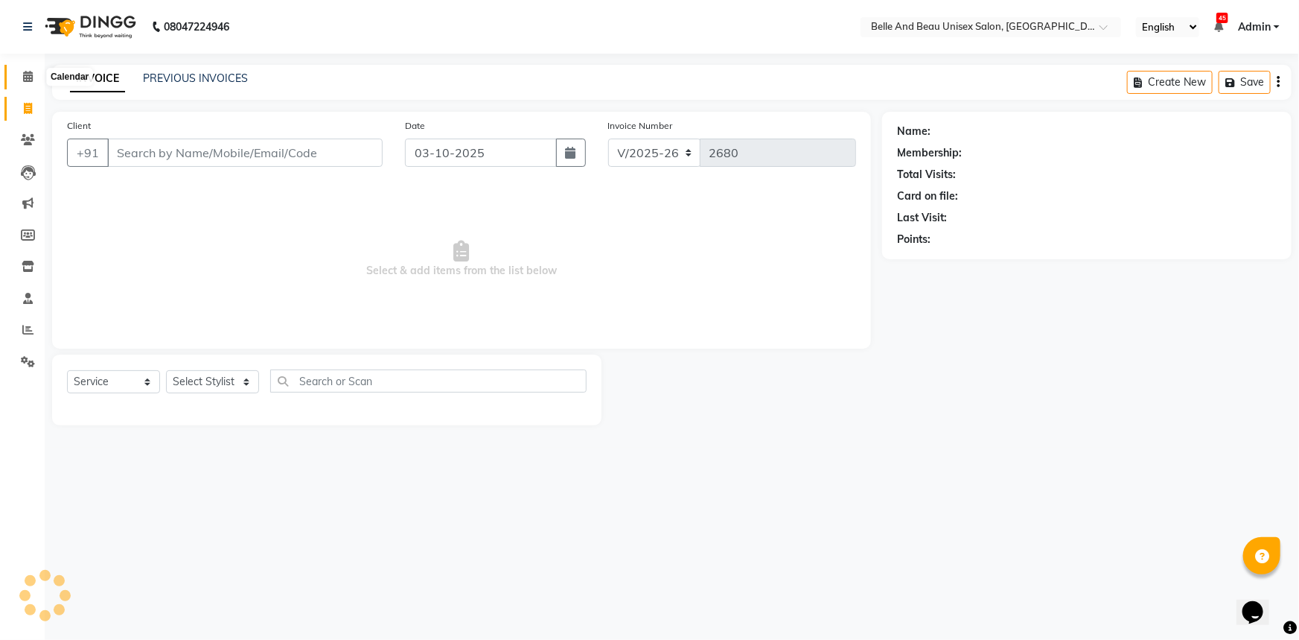
click at [34, 73] on span at bounding box center [28, 77] width 26 height 17
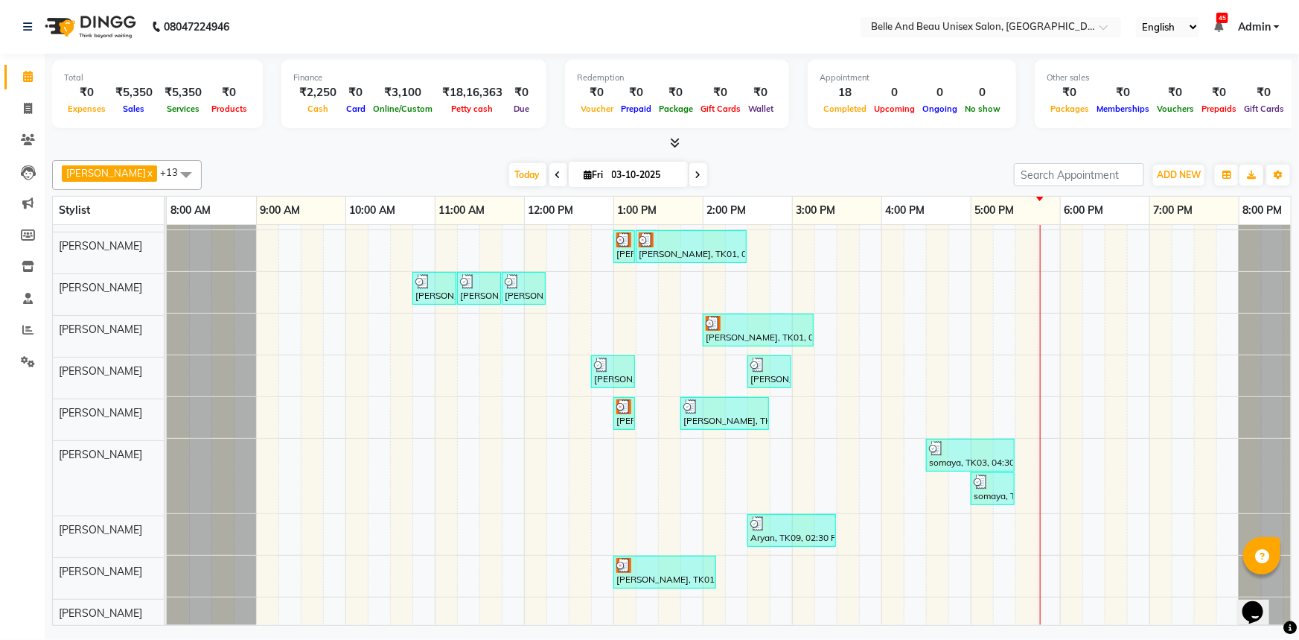
scroll to position [45, 0]
click at [171, 168] on span at bounding box center [186, 174] width 30 height 28
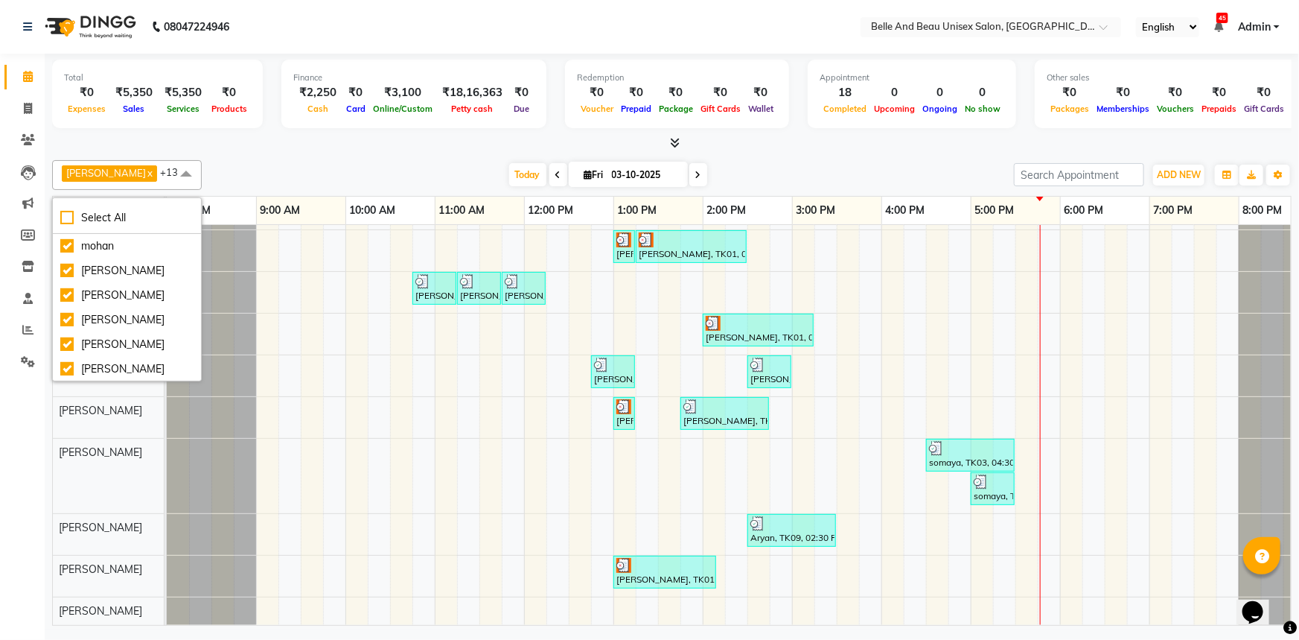
scroll to position [0, 0]
click at [71, 216] on div "Select All" at bounding box center [126, 218] width 133 height 16
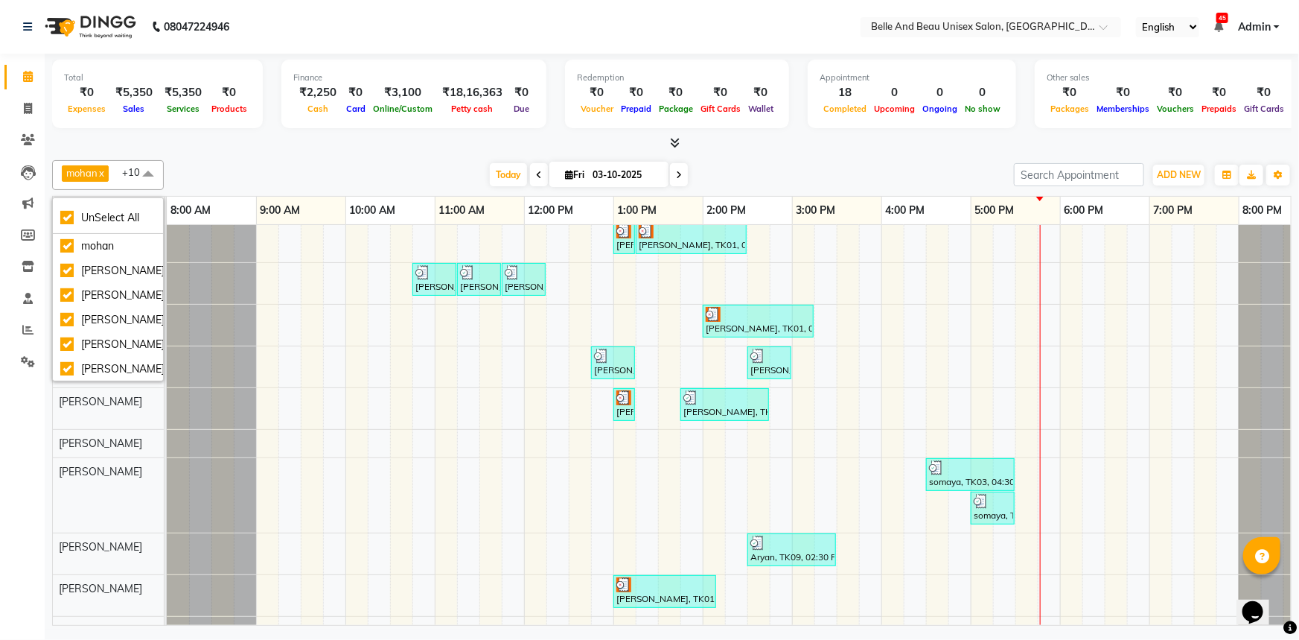
click at [224, 176] on div "Today Fri 03-10-2025" at bounding box center [588, 175] width 835 height 22
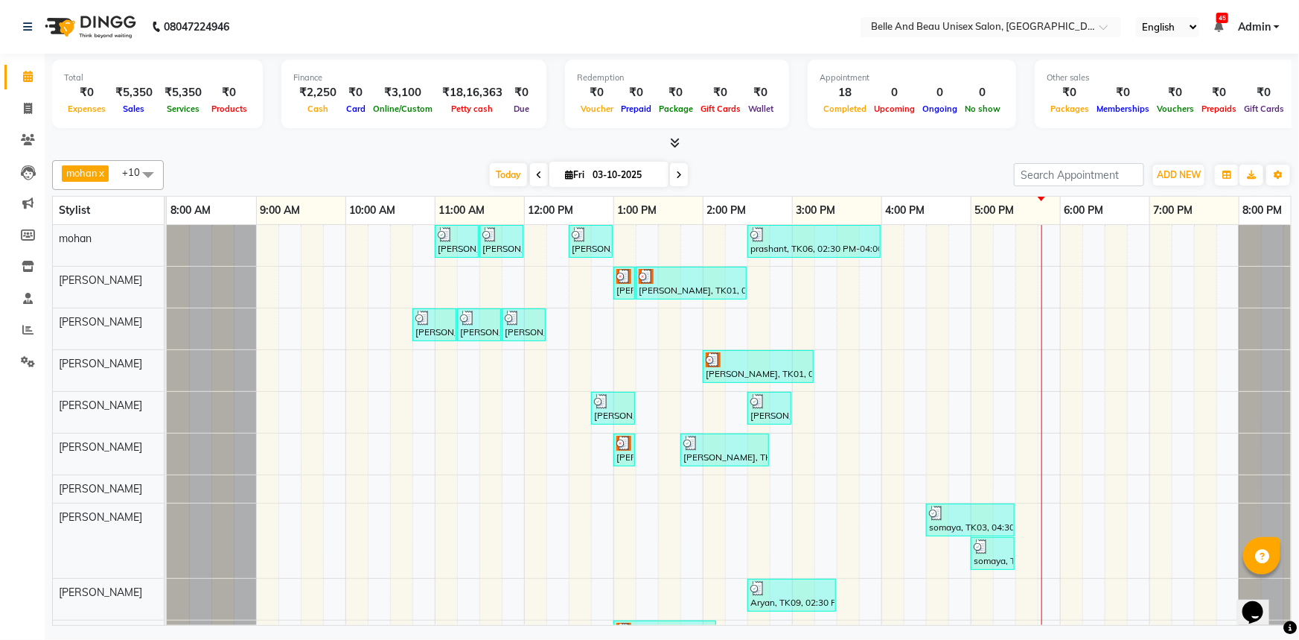
click at [153, 178] on span at bounding box center [148, 174] width 30 height 28
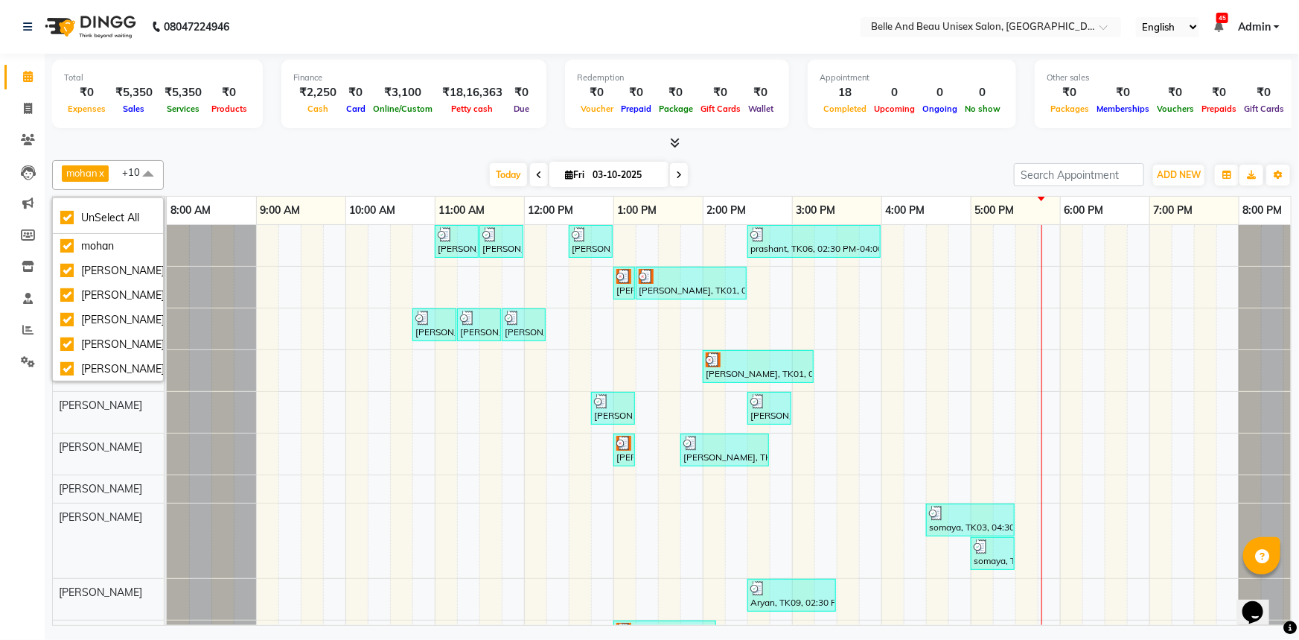
click at [192, 177] on div "Today Fri 03-10-2025" at bounding box center [588, 175] width 835 height 22
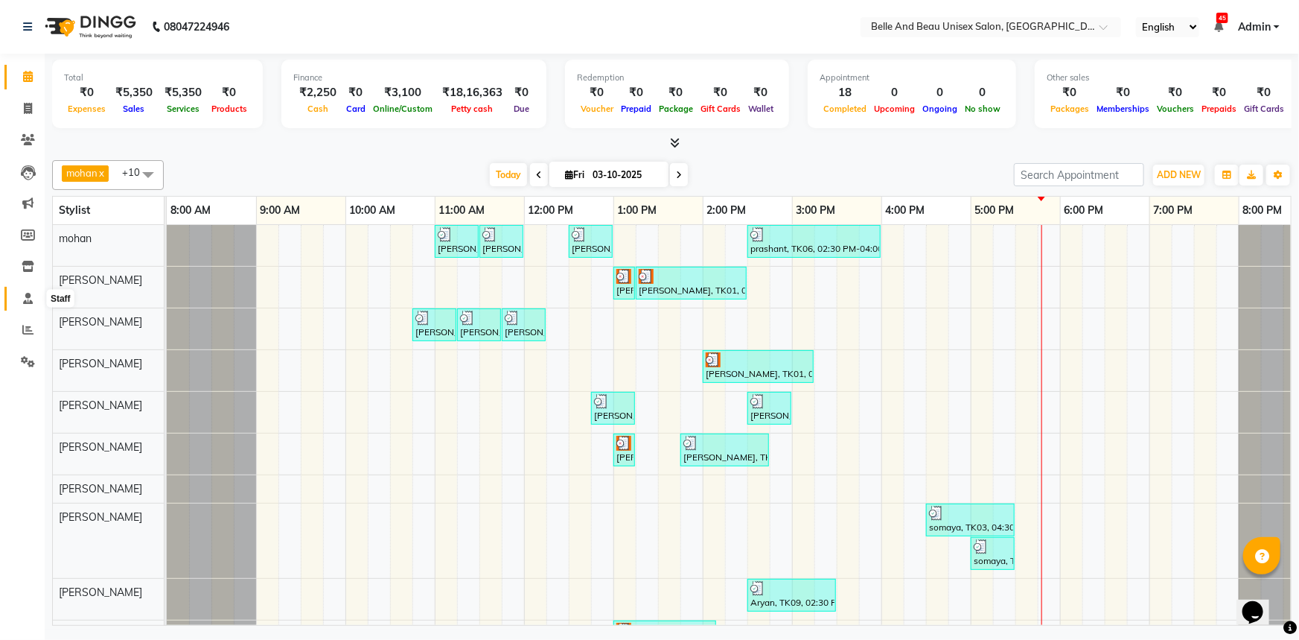
click at [33, 298] on span at bounding box center [28, 298] width 26 height 17
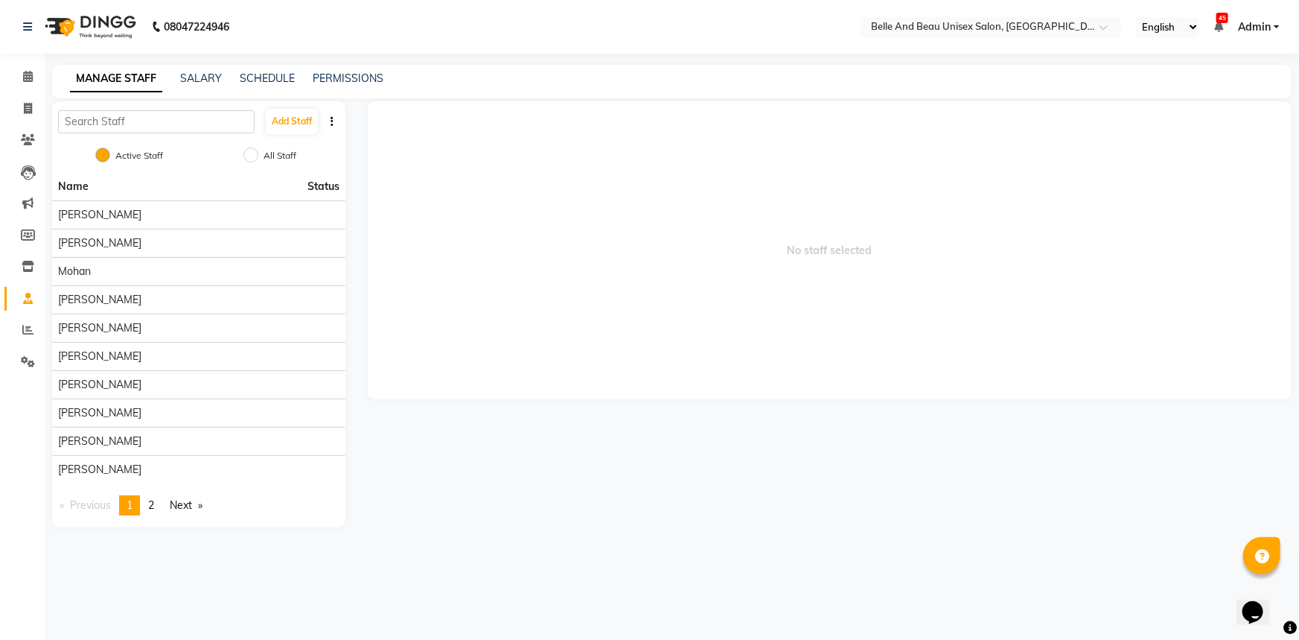
click at [331, 127] on icon "button" at bounding box center [332, 121] width 3 height 10
click at [99, 155] on input "Active Staff" at bounding box center [102, 154] width 15 height 15
click at [253, 155] on input "All Staff" at bounding box center [250, 154] width 15 height 15
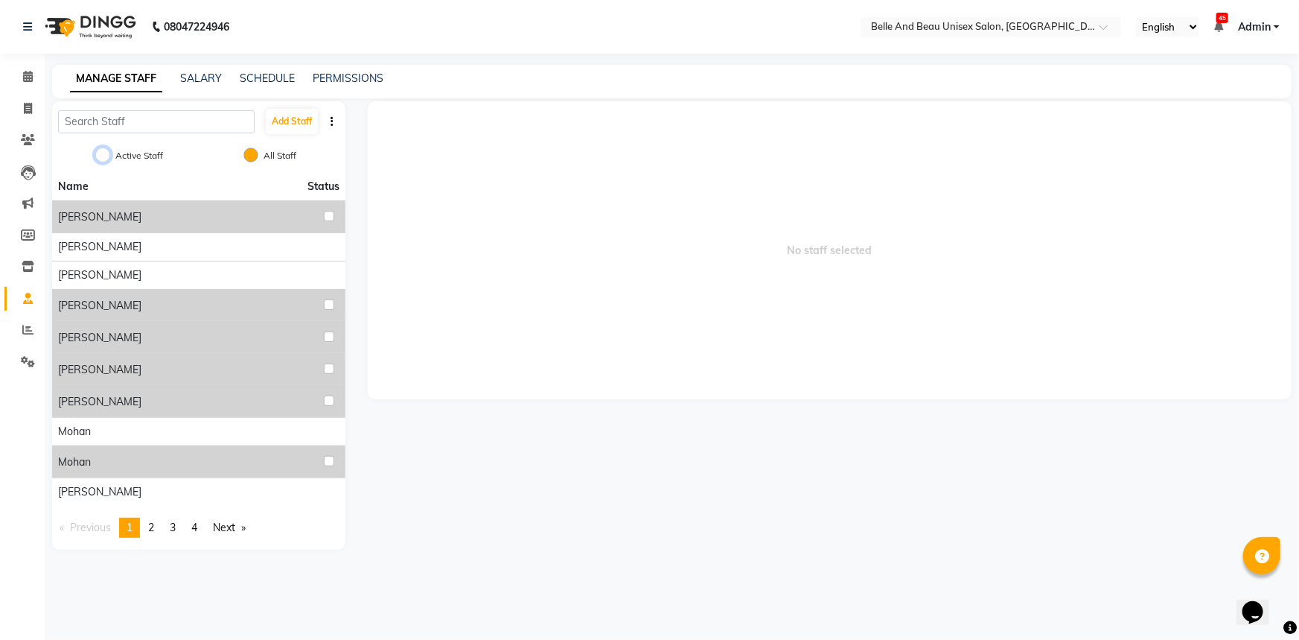
click at [107, 156] on input "Active Staff" at bounding box center [102, 154] width 15 height 15
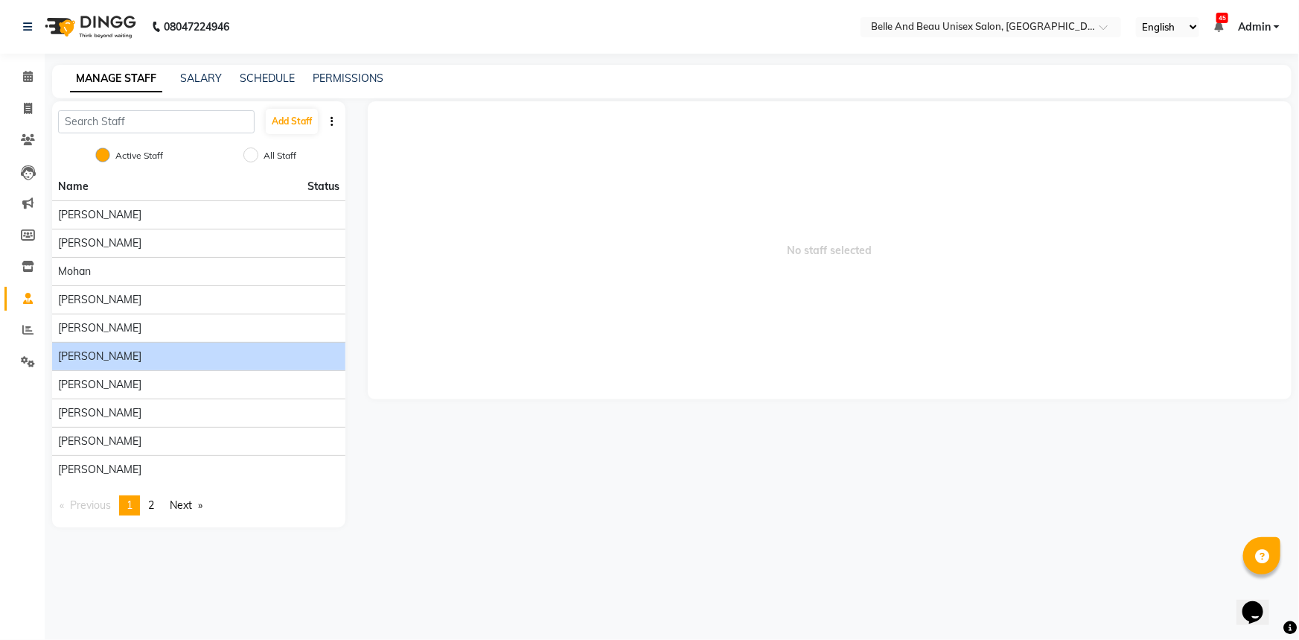
click at [226, 365] on li "[PERSON_NAME]" at bounding box center [198, 356] width 293 height 28
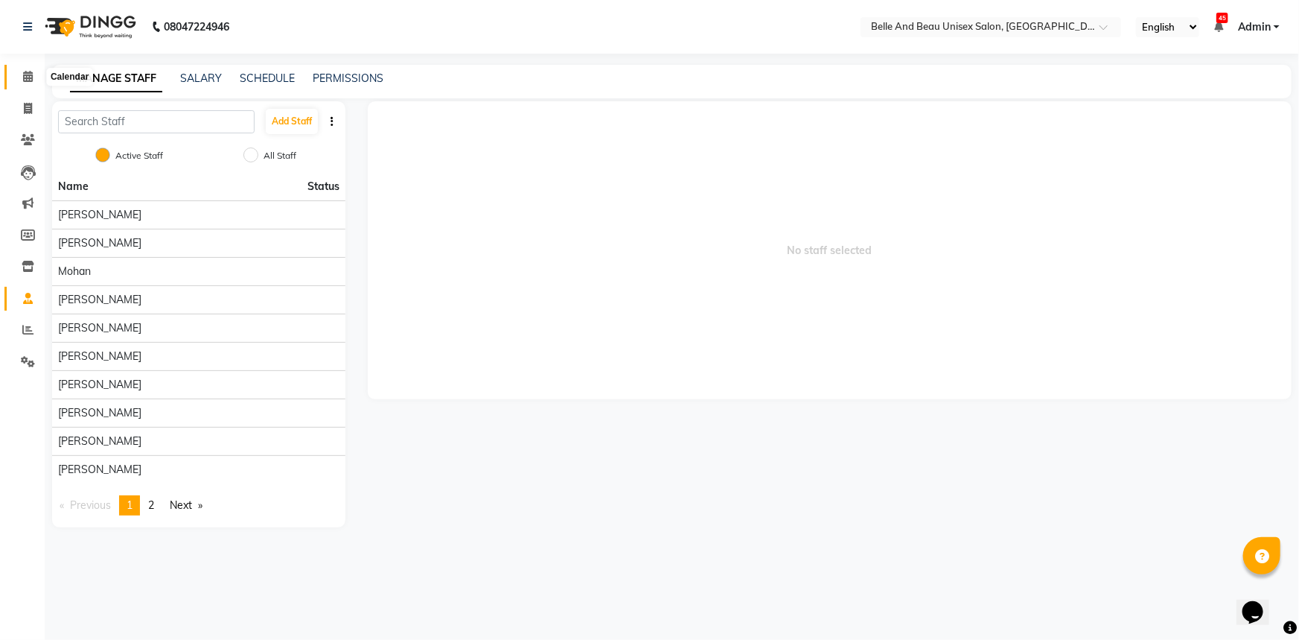
click at [28, 71] on icon at bounding box center [28, 76] width 10 height 11
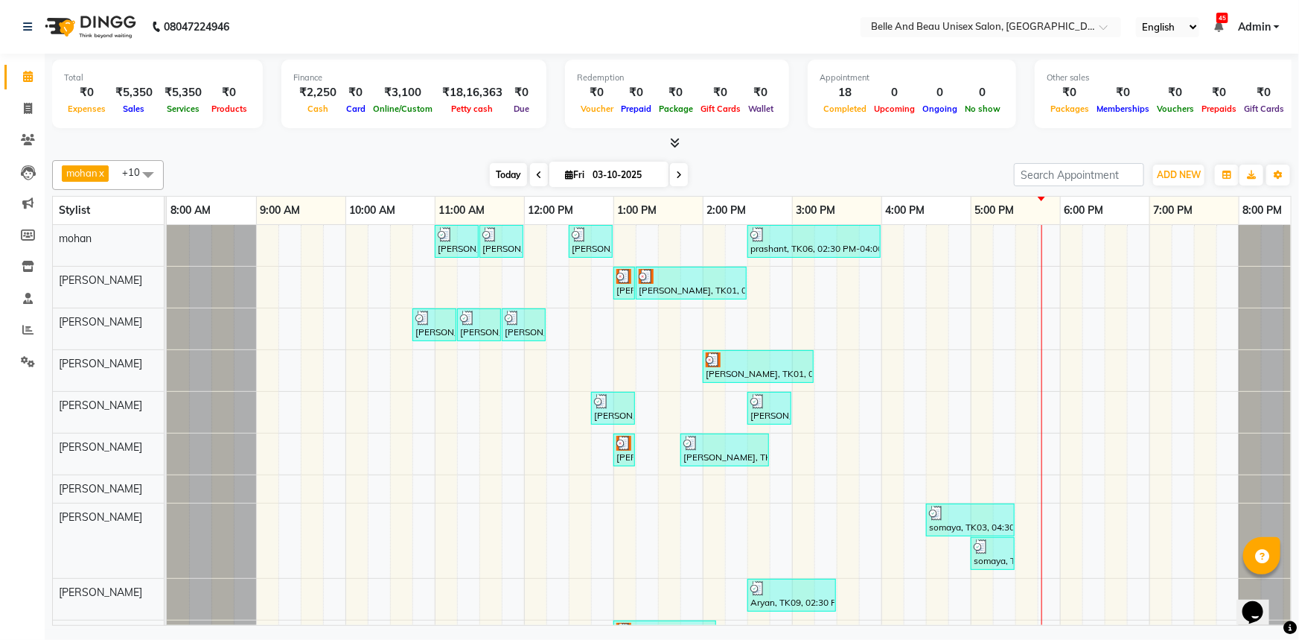
click at [506, 175] on span "Today" at bounding box center [508, 174] width 37 height 23
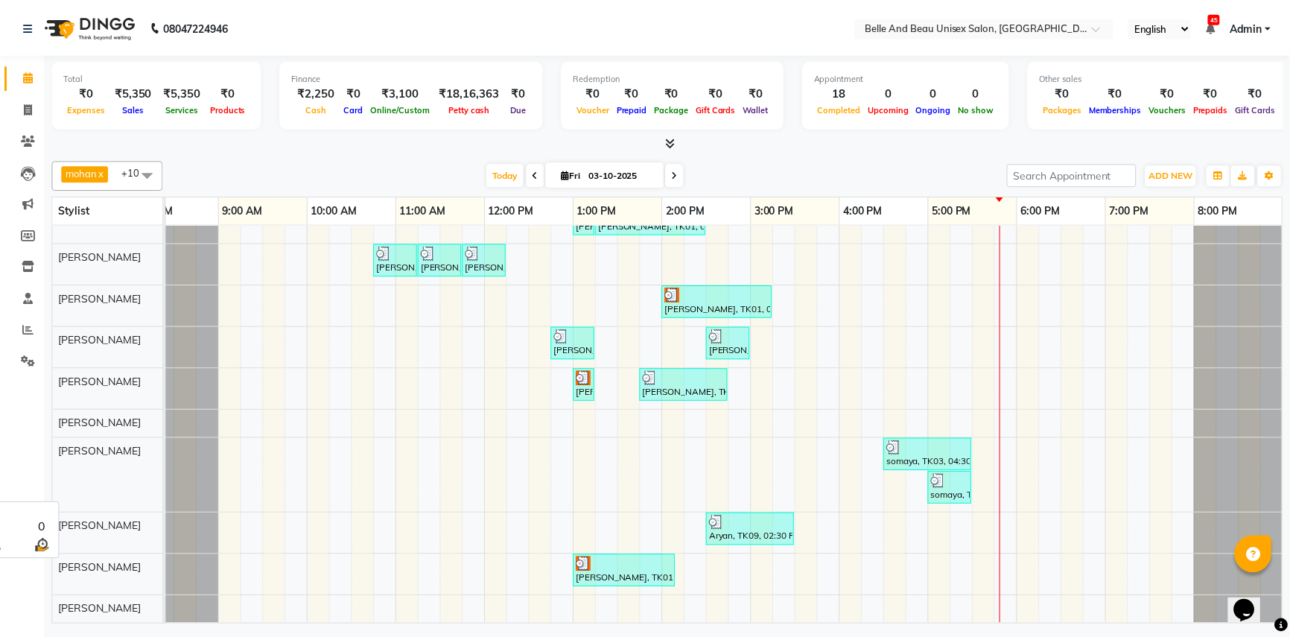
scroll to position [0, 36]
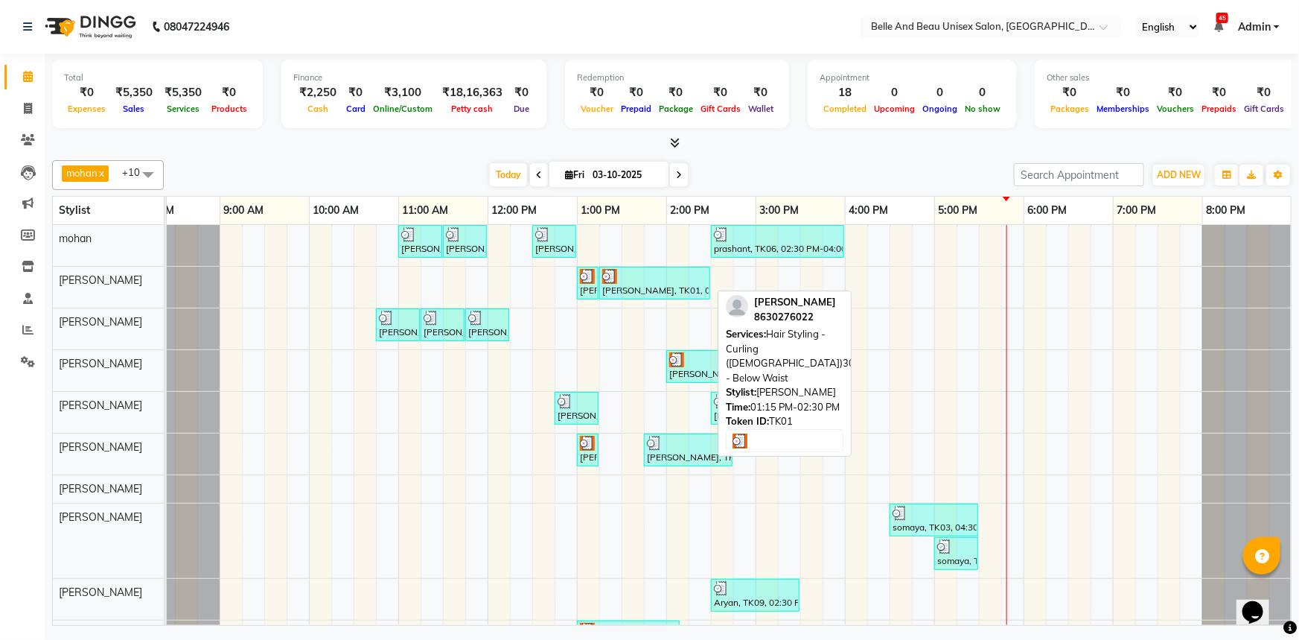
click at [622, 290] on div "[PERSON_NAME], TK01, 01:15 PM-02:30 PM, Hair Styling - Curling ([DEMOGRAPHIC_DA…" at bounding box center [655, 283] width 108 height 28
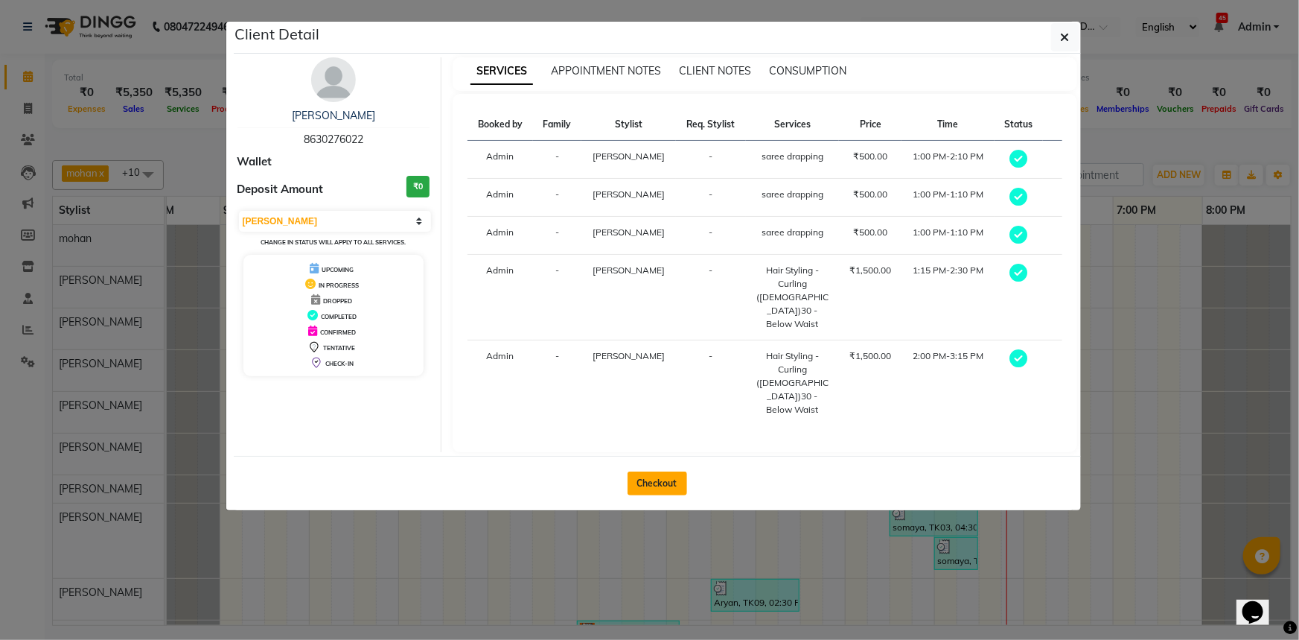
click at [648, 471] on button "Checkout" at bounding box center [658, 483] width 60 height 24
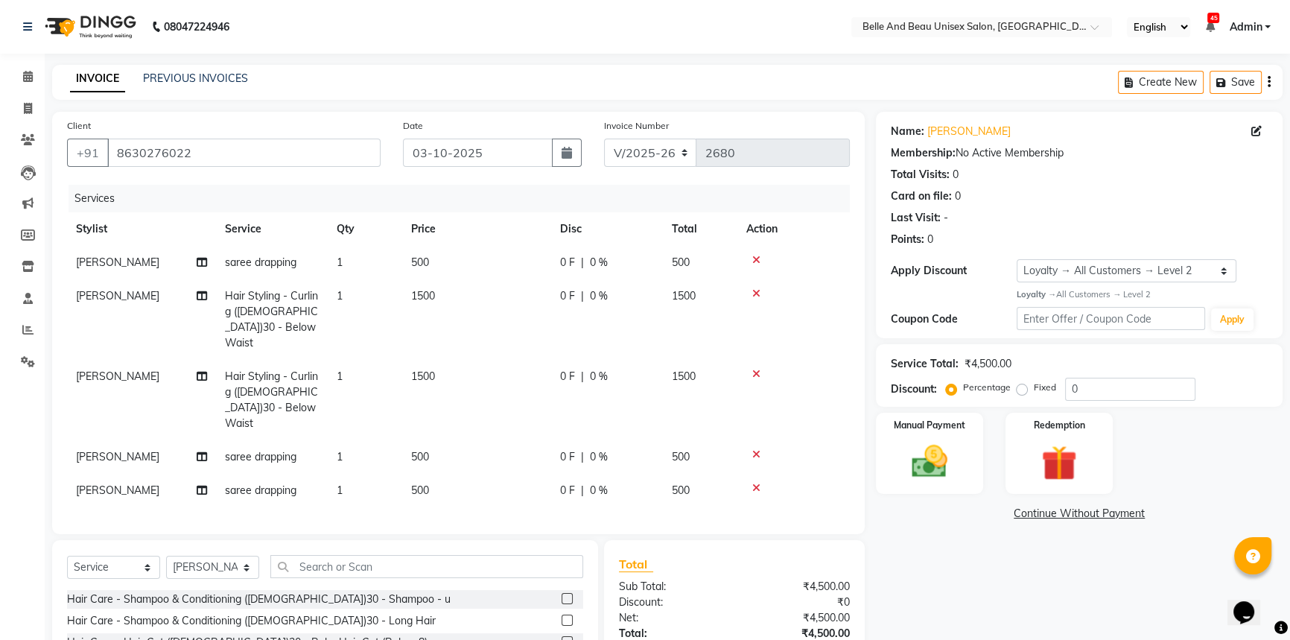
click at [755, 482] on icon at bounding box center [756, 487] width 8 height 10
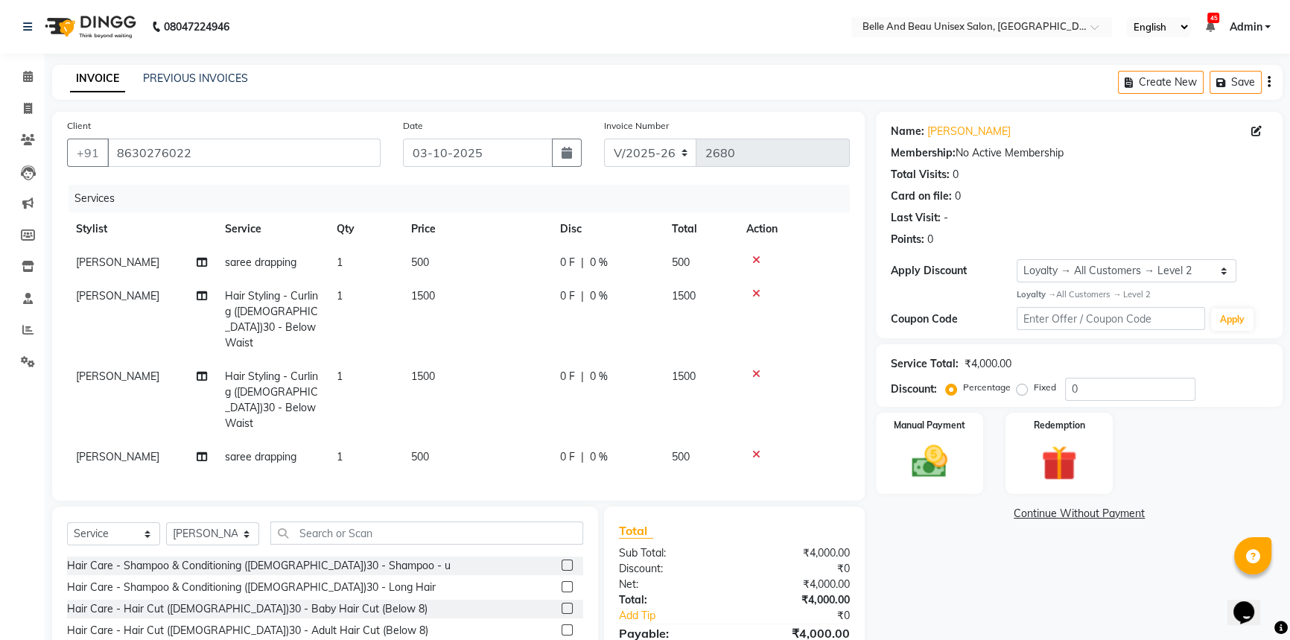
click at [756, 449] on icon at bounding box center [756, 454] width 8 height 10
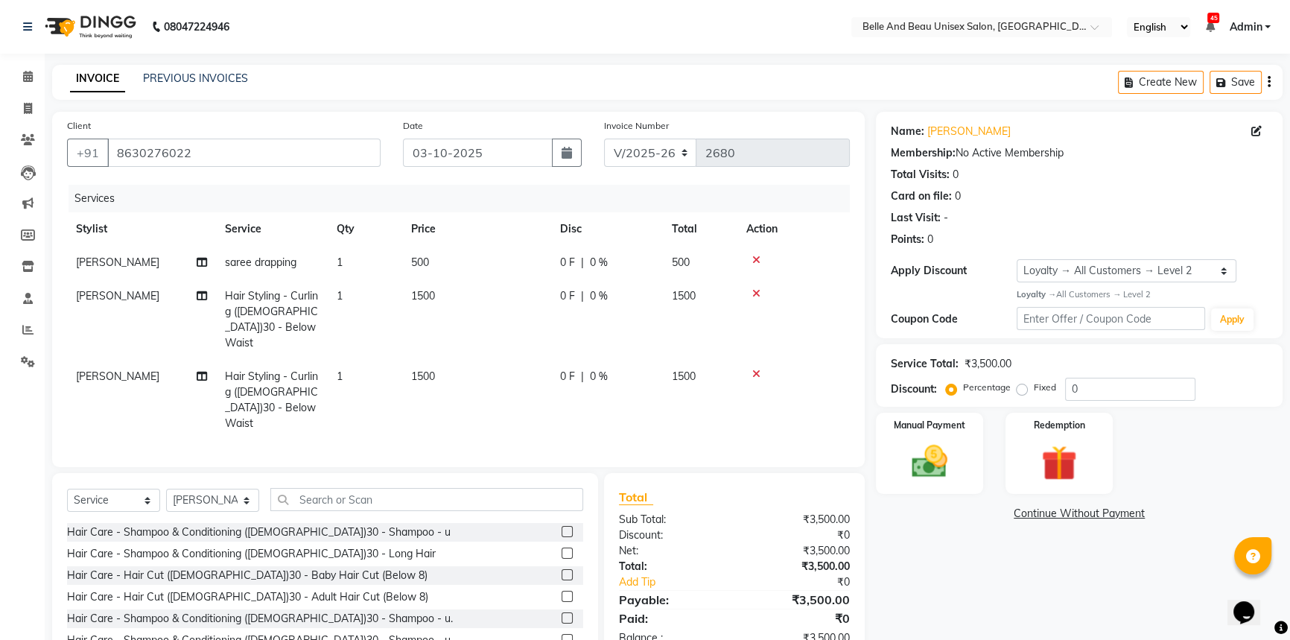
click at [104, 369] on span "[PERSON_NAME]" at bounding box center [117, 375] width 83 height 13
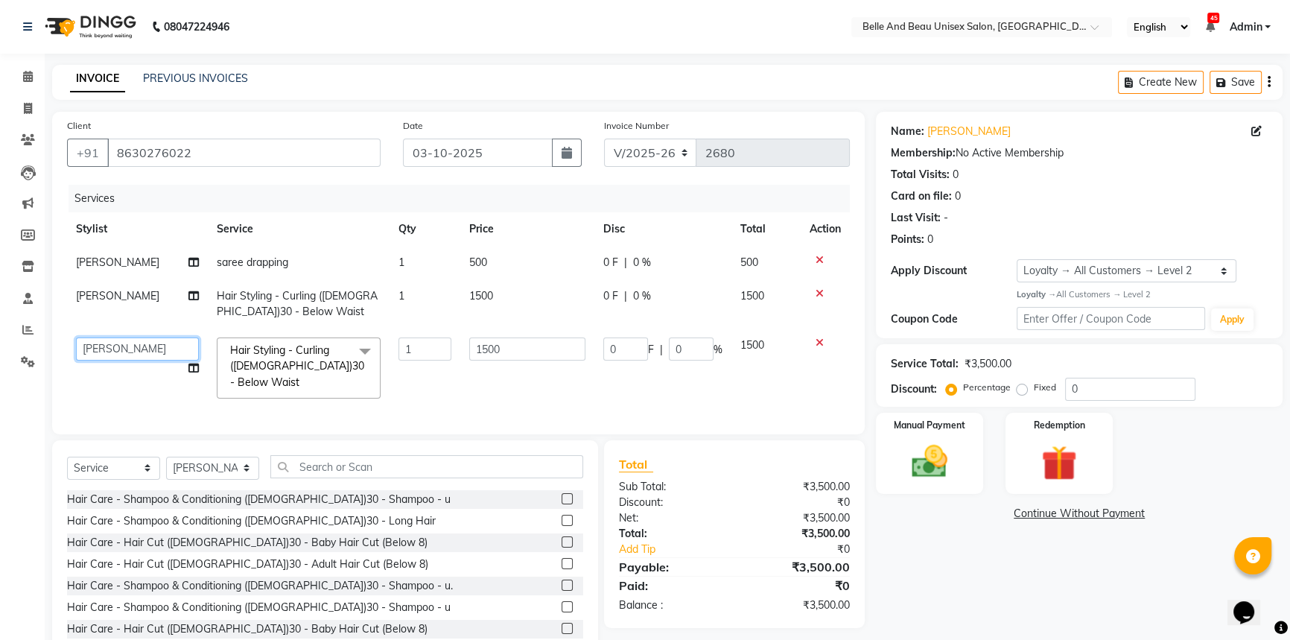
click at [134, 351] on select "AVINASH TANDI Gaurav Mandavgane mohan Mukesh Shrivas Nibha Prachi Singh Rahul S…" at bounding box center [137, 348] width 123 height 23
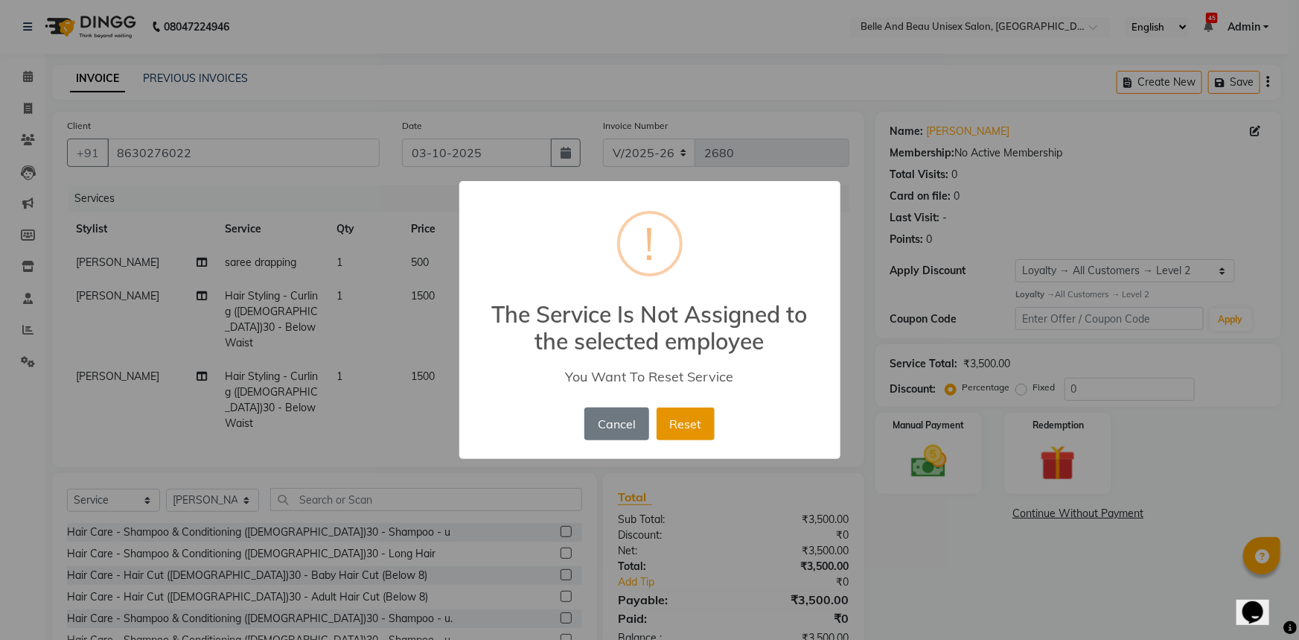
click at [703, 430] on button "Reset" at bounding box center [686, 423] width 58 height 33
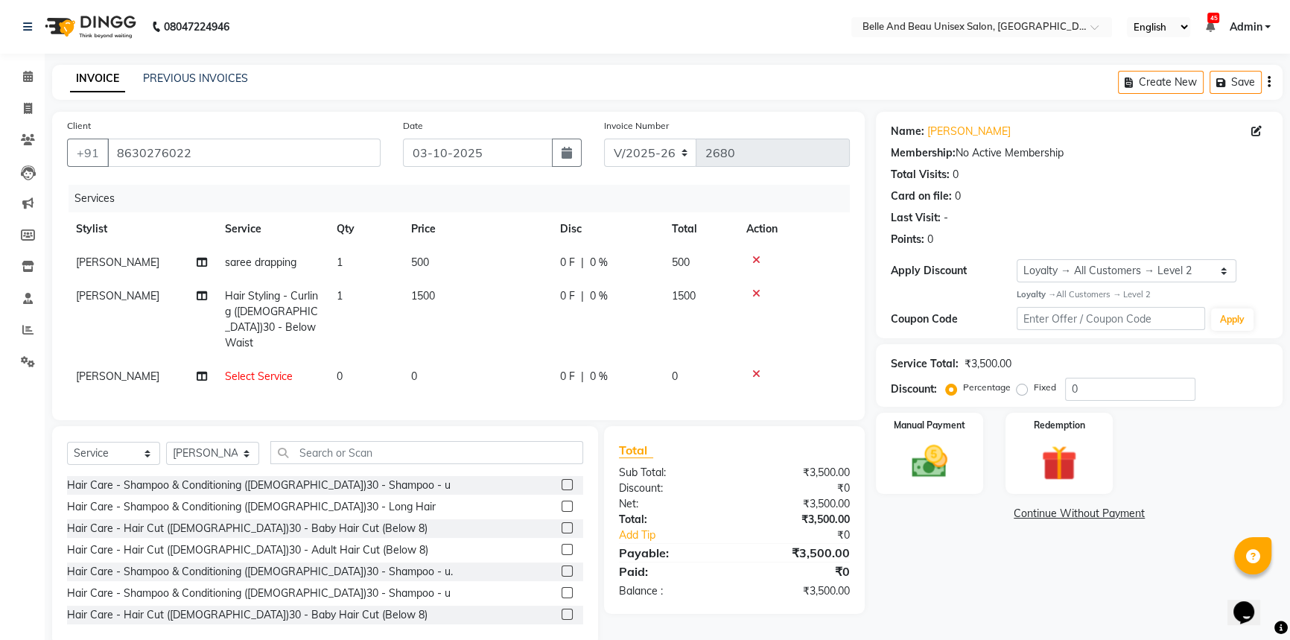
click at [259, 369] on span "Select Service" at bounding box center [259, 375] width 68 height 13
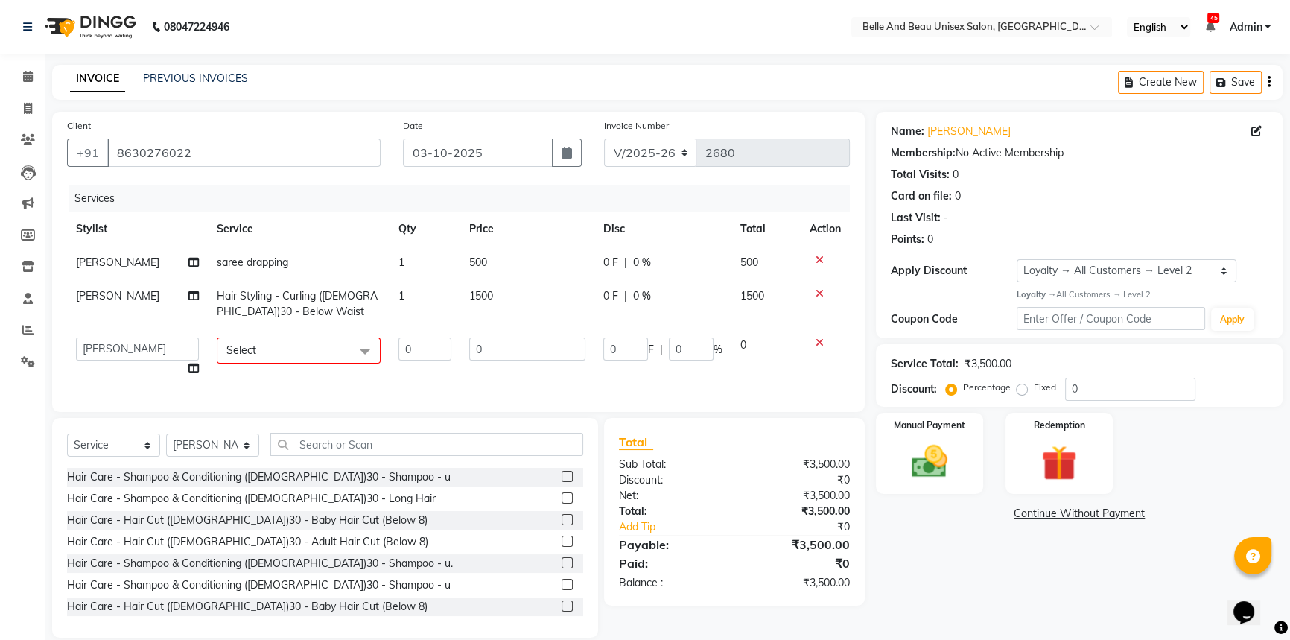
click at [270, 356] on span "Select" at bounding box center [299, 350] width 164 height 26
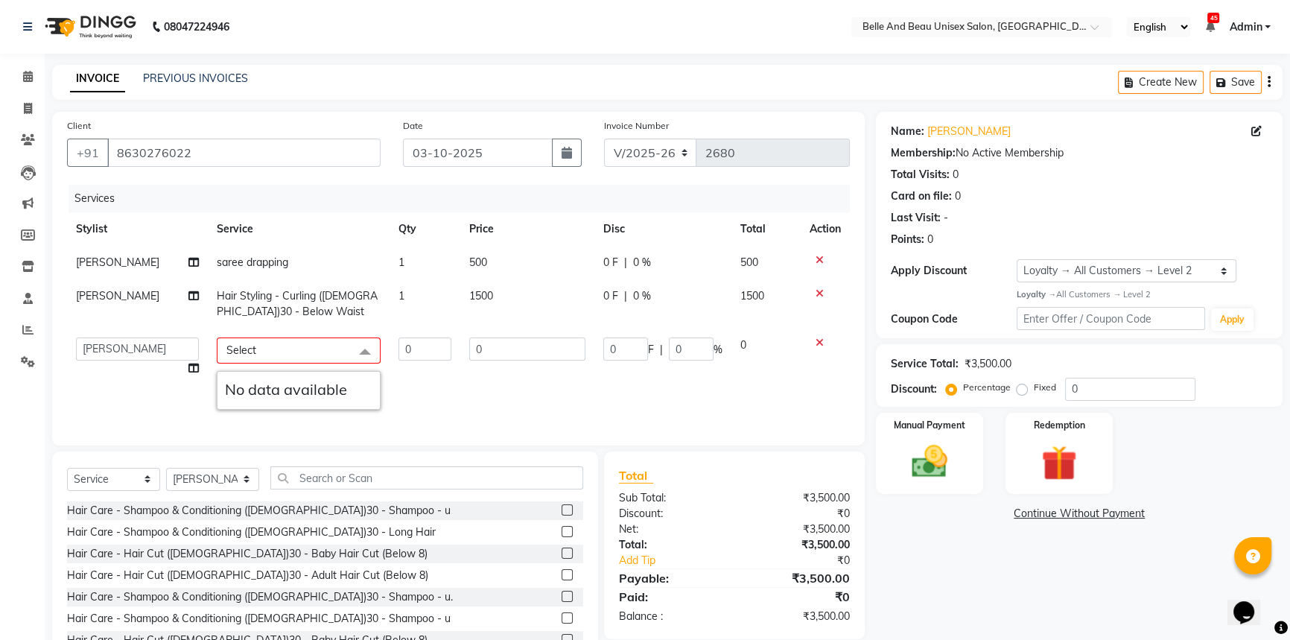
click at [290, 364] on div "Select No data available" at bounding box center [299, 373] width 164 height 72
click at [290, 362] on span "Select" at bounding box center [299, 350] width 164 height 26
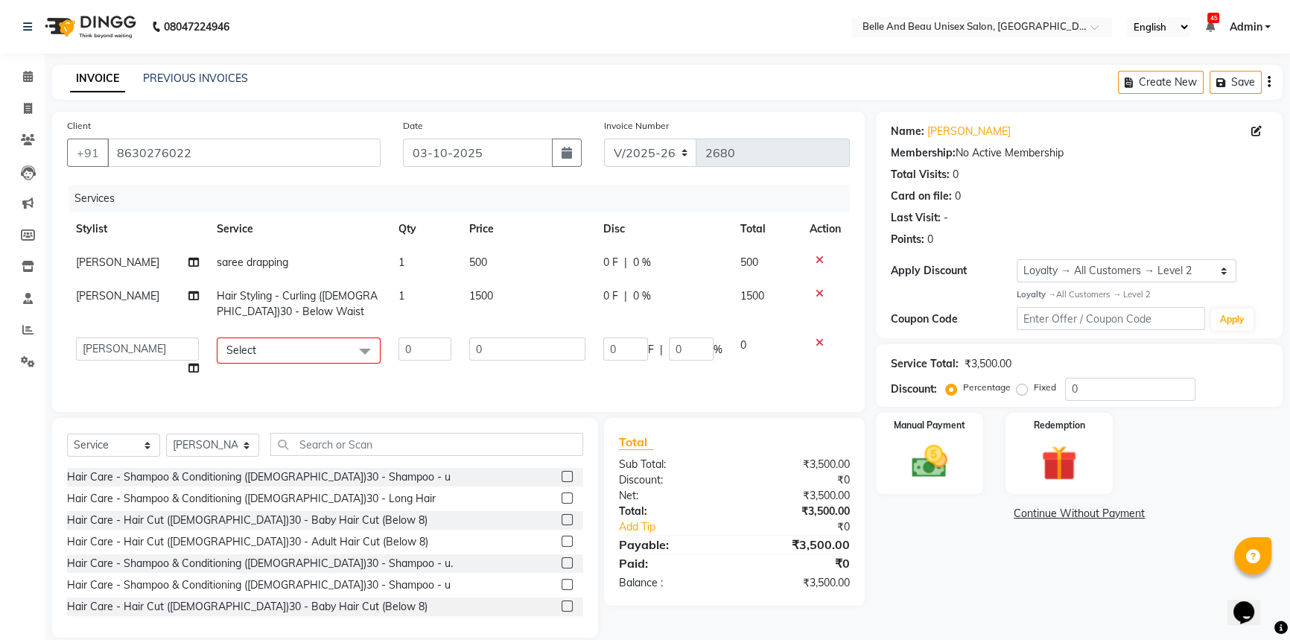
click at [290, 362] on span "Select" at bounding box center [299, 350] width 164 height 26
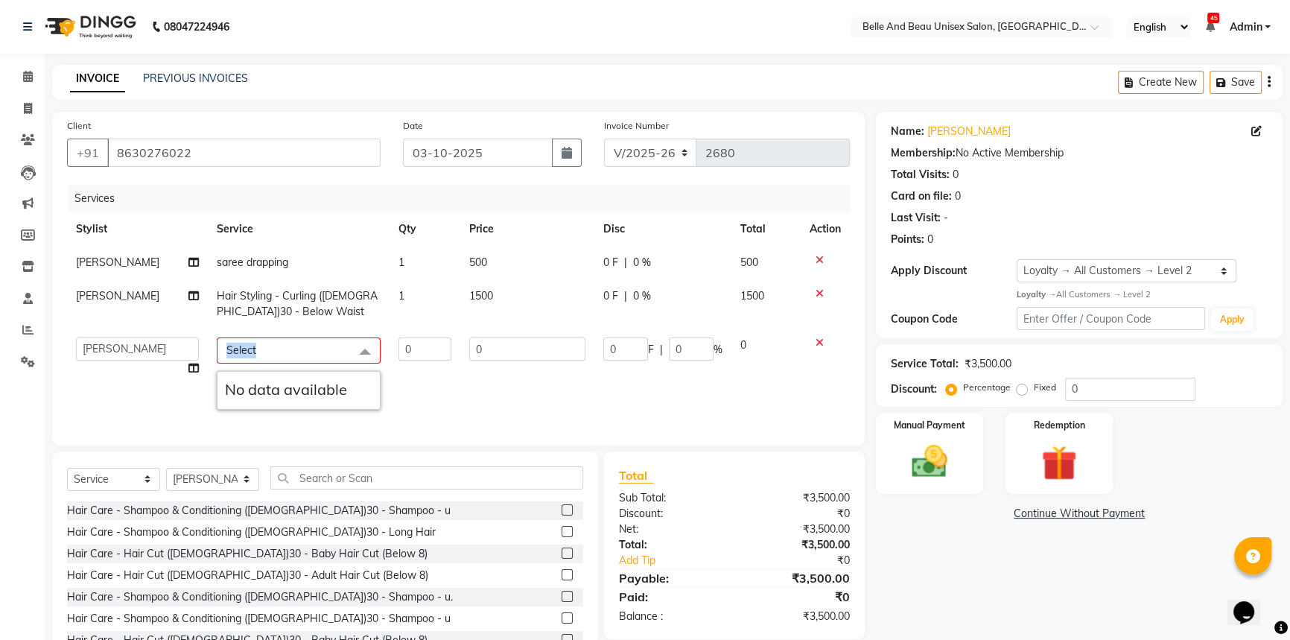
click at [290, 362] on span "Select" at bounding box center [299, 350] width 164 height 26
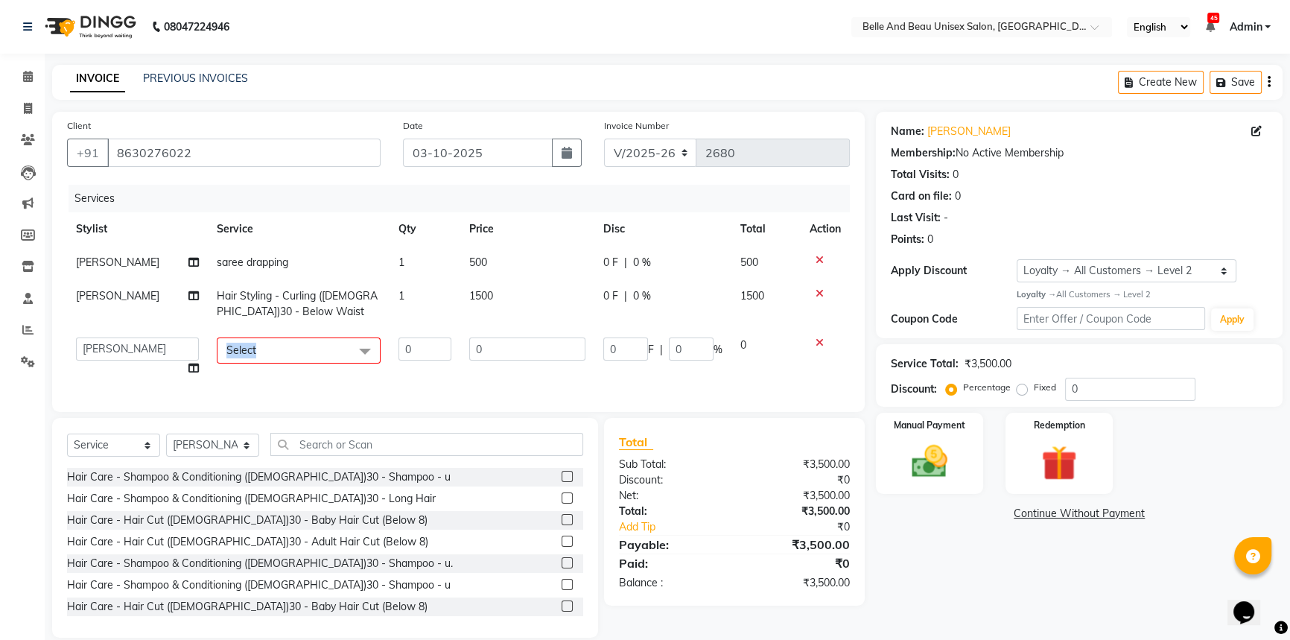
click at [290, 362] on span "Select" at bounding box center [299, 350] width 164 height 26
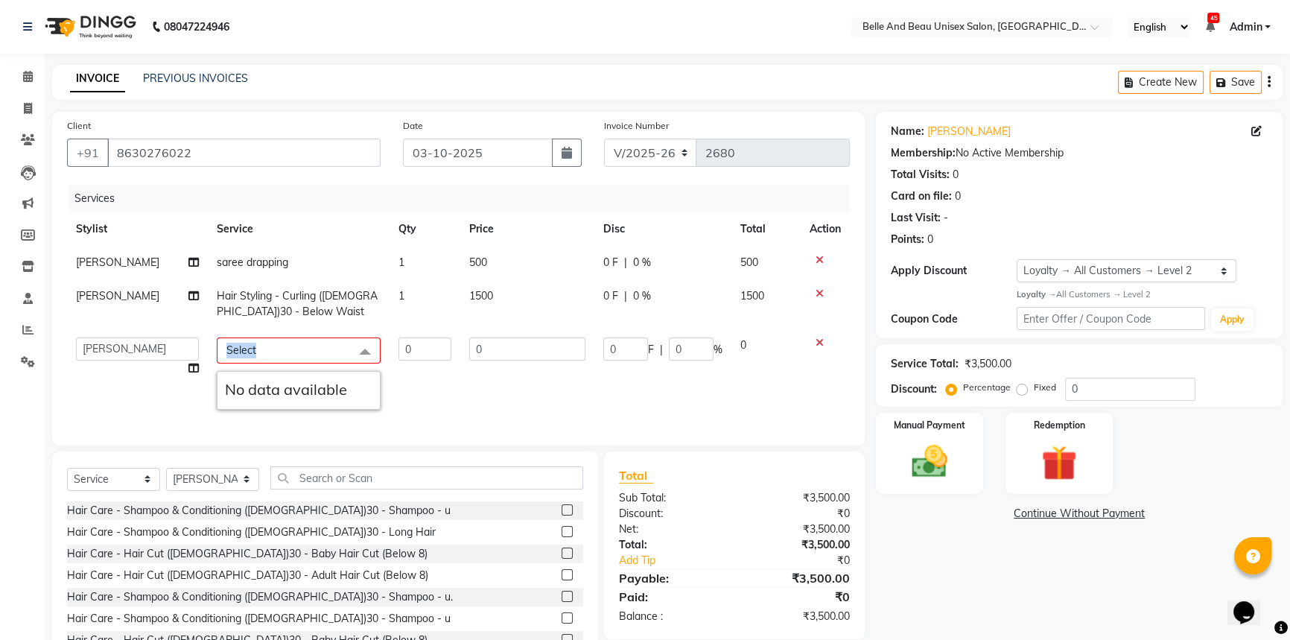
click at [290, 362] on span "Select" at bounding box center [299, 350] width 164 height 26
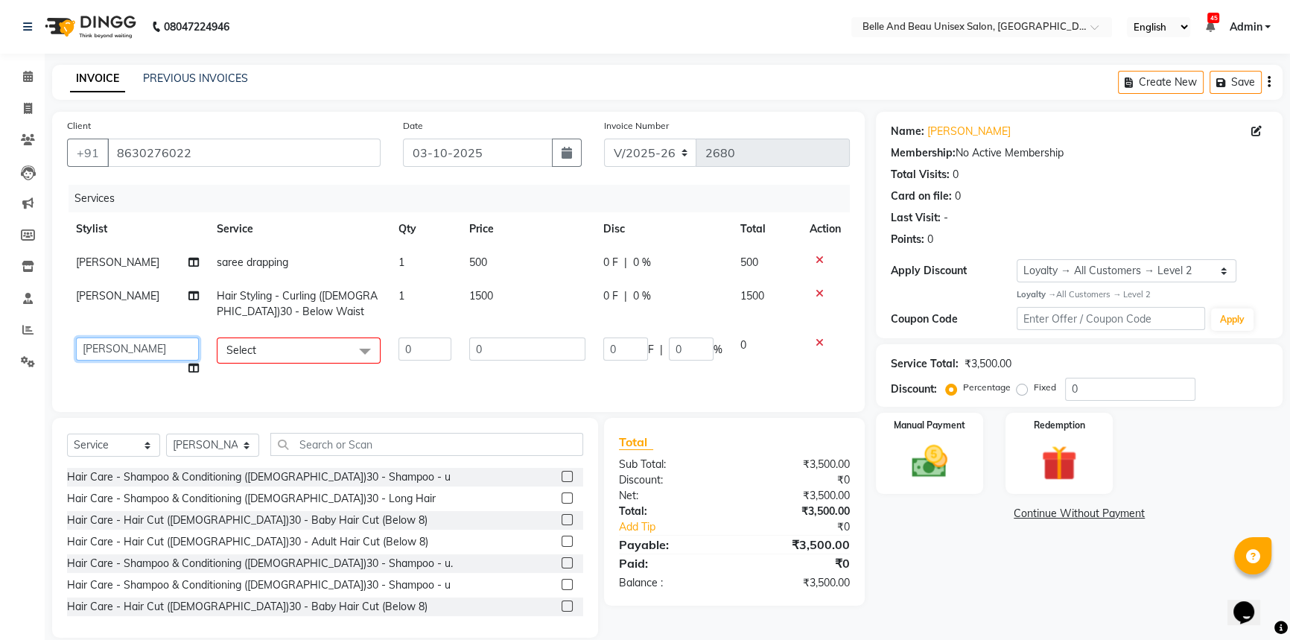
click at [118, 346] on select "AVINASH TANDI Gaurav Mandavgane mohan Mukesh Shrivas Nibha Prachi Singh Rahul S…" at bounding box center [137, 348] width 123 height 23
click at [249, 388] on div "Services Stylist Service Qty Price Disc Total Action Nibha saree drapping 1 500…" at bounding box center [458, 291] width 783 height 212
click at [832, 372] on td at bounding box center [824, 356] width 49 height 57
click at [319, 355] on span "Select" at bounding box center [299, 350] width 164 height 26
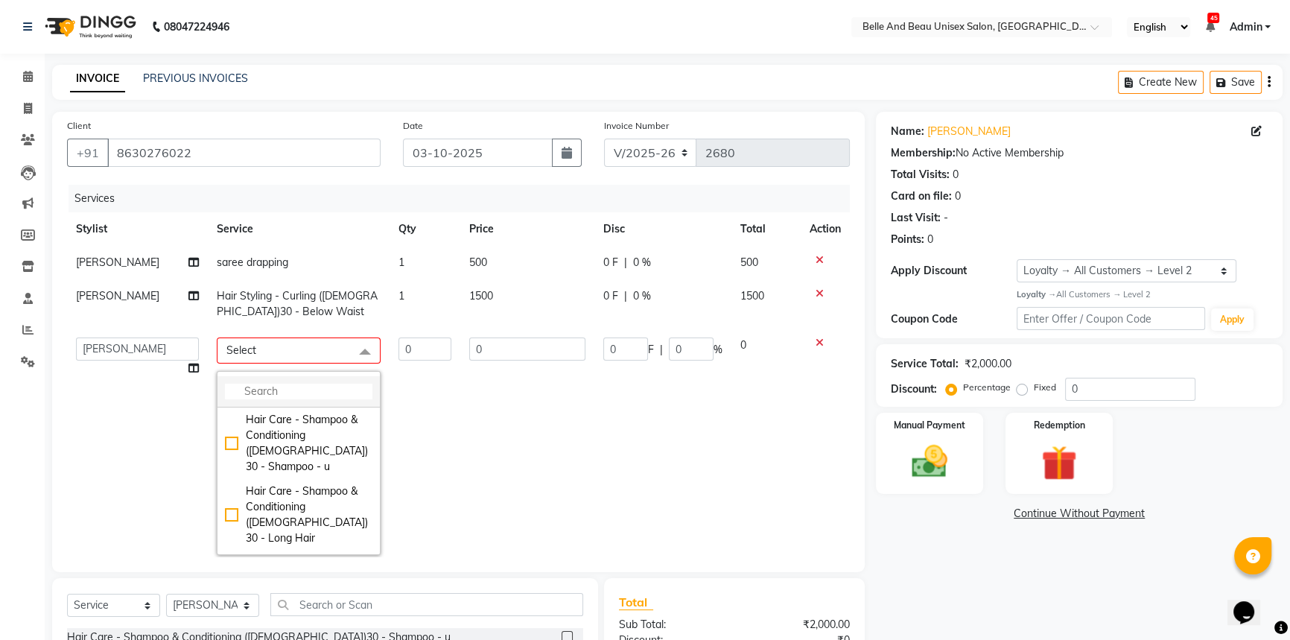
click at [302, 391] on input "multiselect-search" at bounding box center [298, 391] width 147 height 16
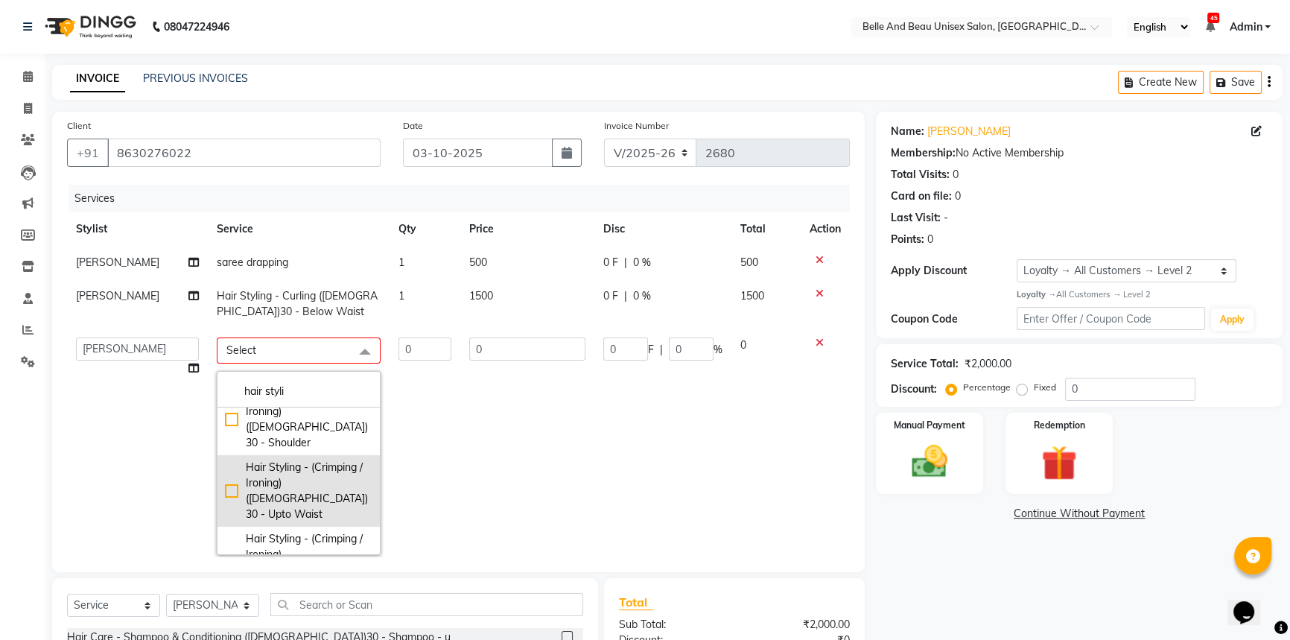
scroll to position [270, 0]
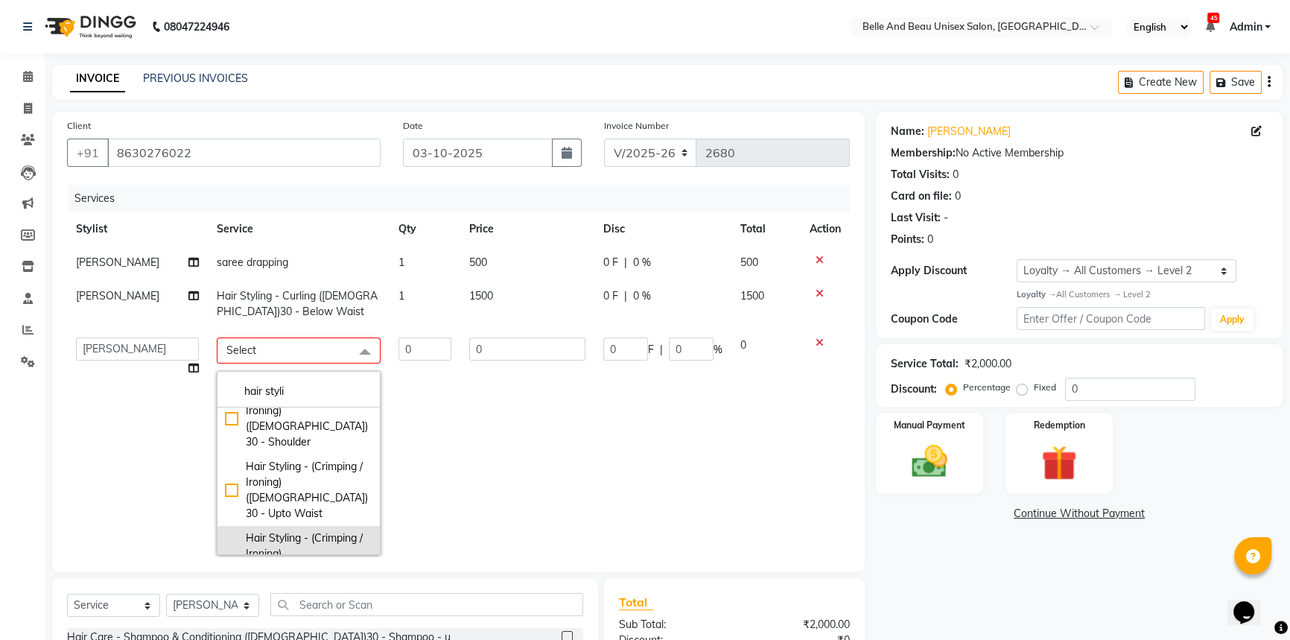
click at [225, 530] on div "Hair Styling - (Crimping / Ironing) ([DEMOGRAPHIC_DATA])30 - Below Waist" at bounding box center [298, 561] width 147 height 63
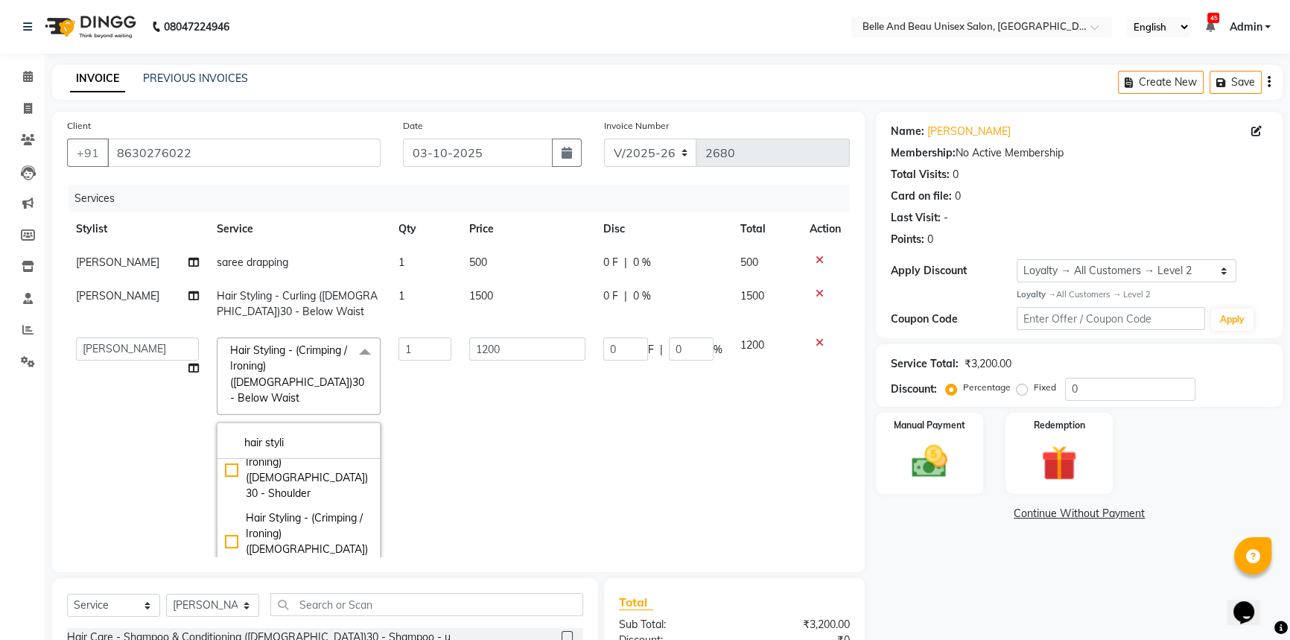
click at [225, 582] on div "Hair Styling - (Crimping / Ironing) ([DEMOGRAPHIC_DATA])30 - Below Waist" at bounding box center [298, 613] width 147 height 63
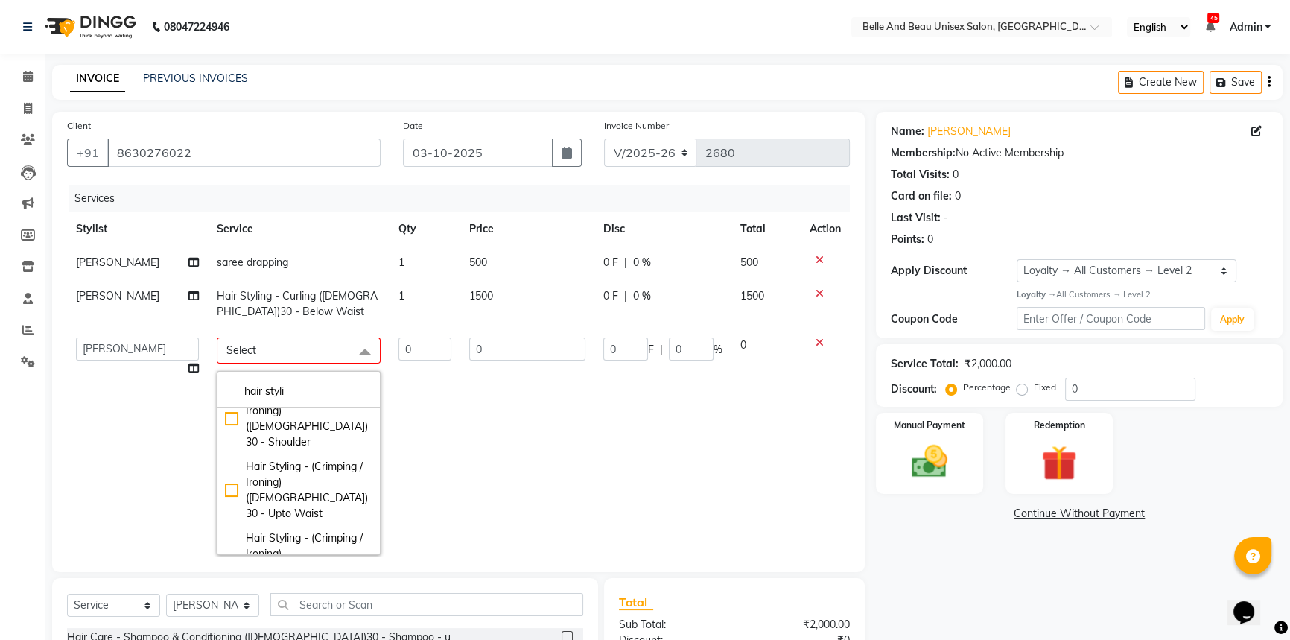
click at [225, 602] on div "Hair Styling - Curling ([DEMOGRAPHIC_DATA])30 - Upto Shoulder" at bounding box center [298, 625] width 147 height 47
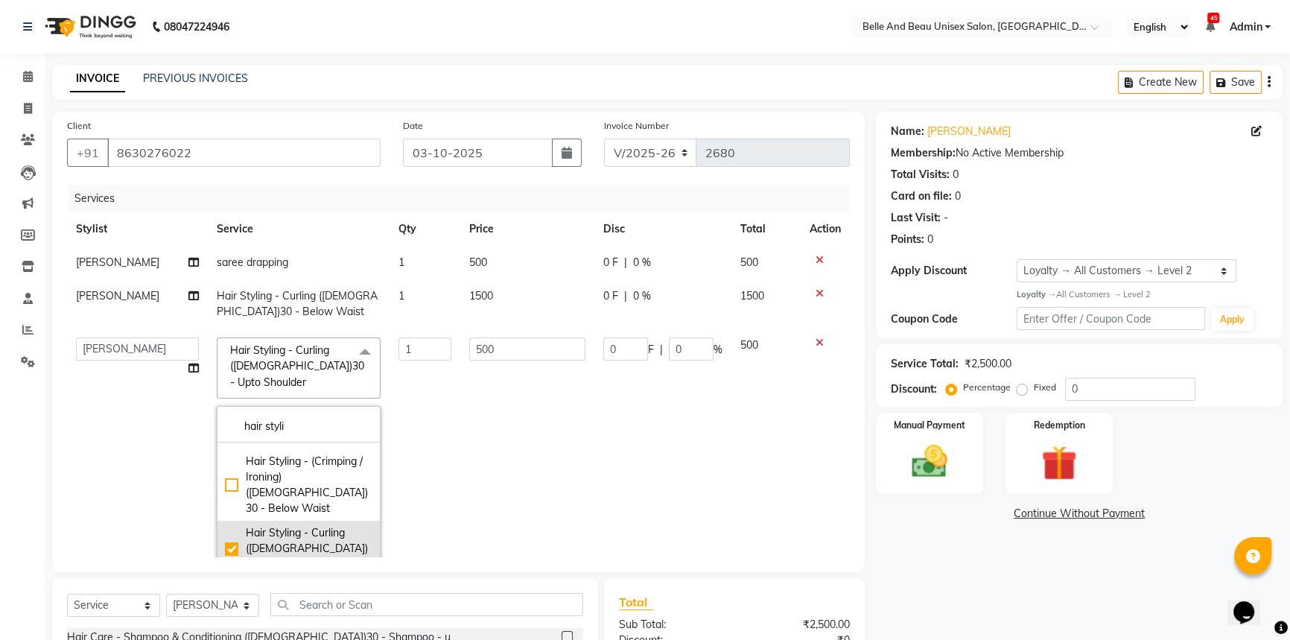
scroll to position [406, 0]
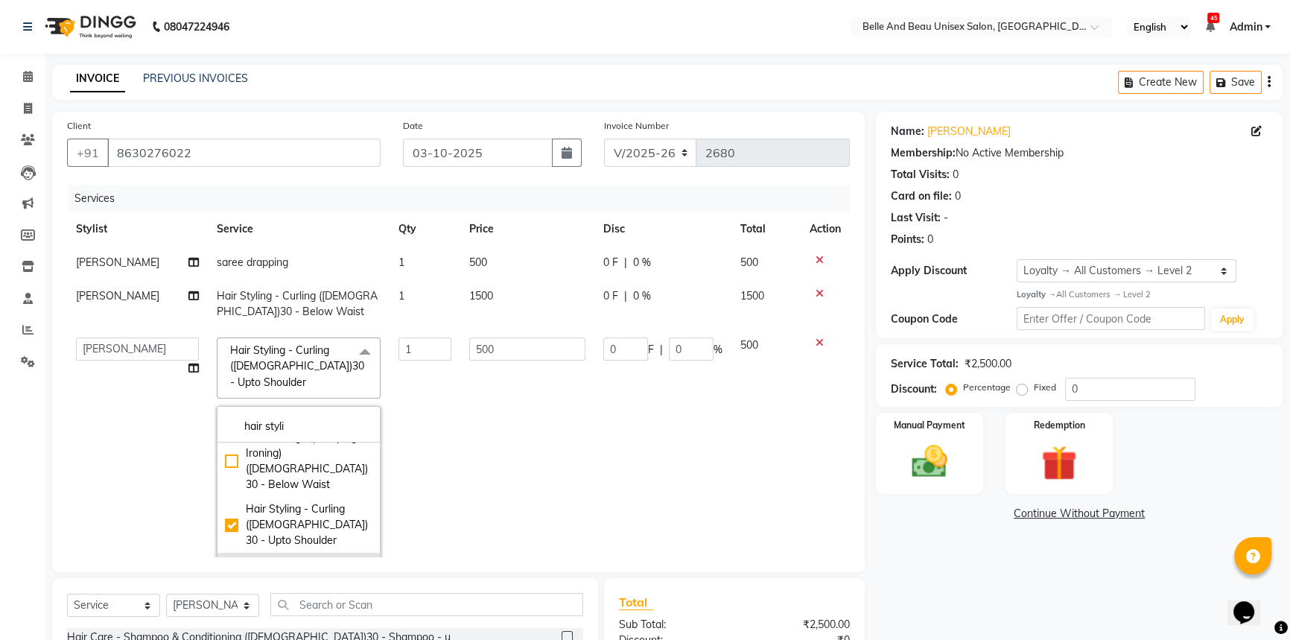
click at [227, 557] on div "Hair Styling - Curling ([DEMOGRAPHIC_DATA])30 - Upto Waist" at bounding box center [298, 580] width 147 height 47
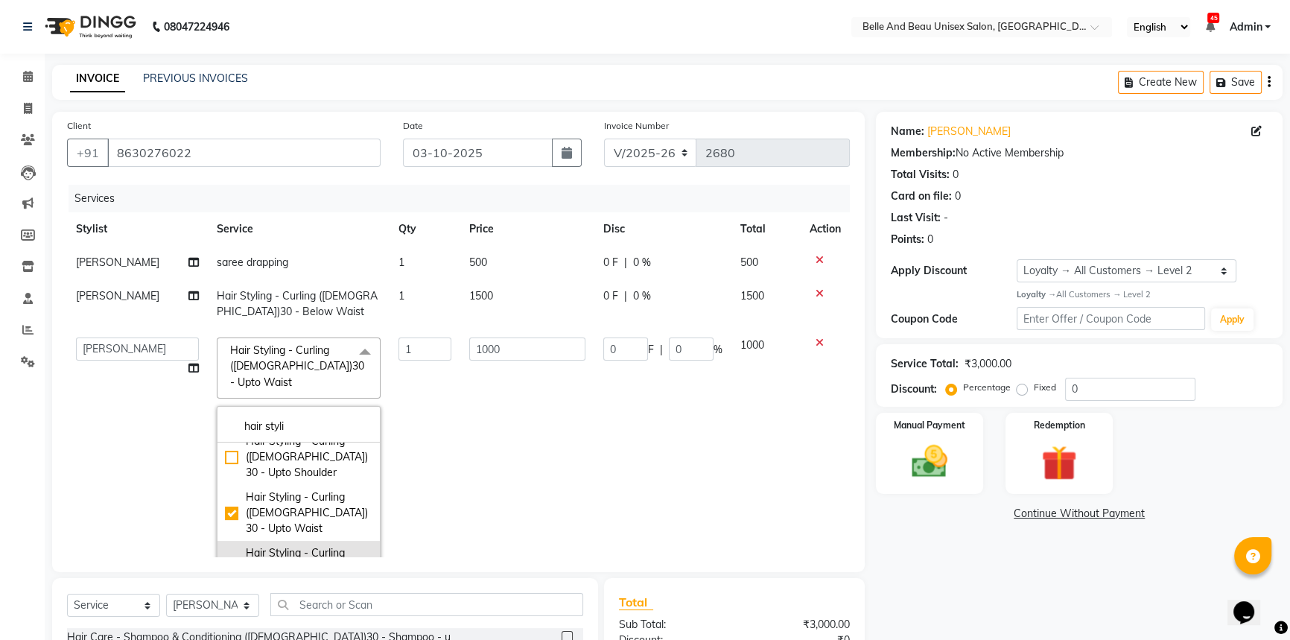
click at [225, 545] on div "Hair Styling - Curling ([DEMOGRAPHIC_DATA])30 - Below Waist" at bounding box center [298, 568] width 147 height 47
click at [537, 480] on td "1500" at bounding box center [527, 463] width 134 height 270
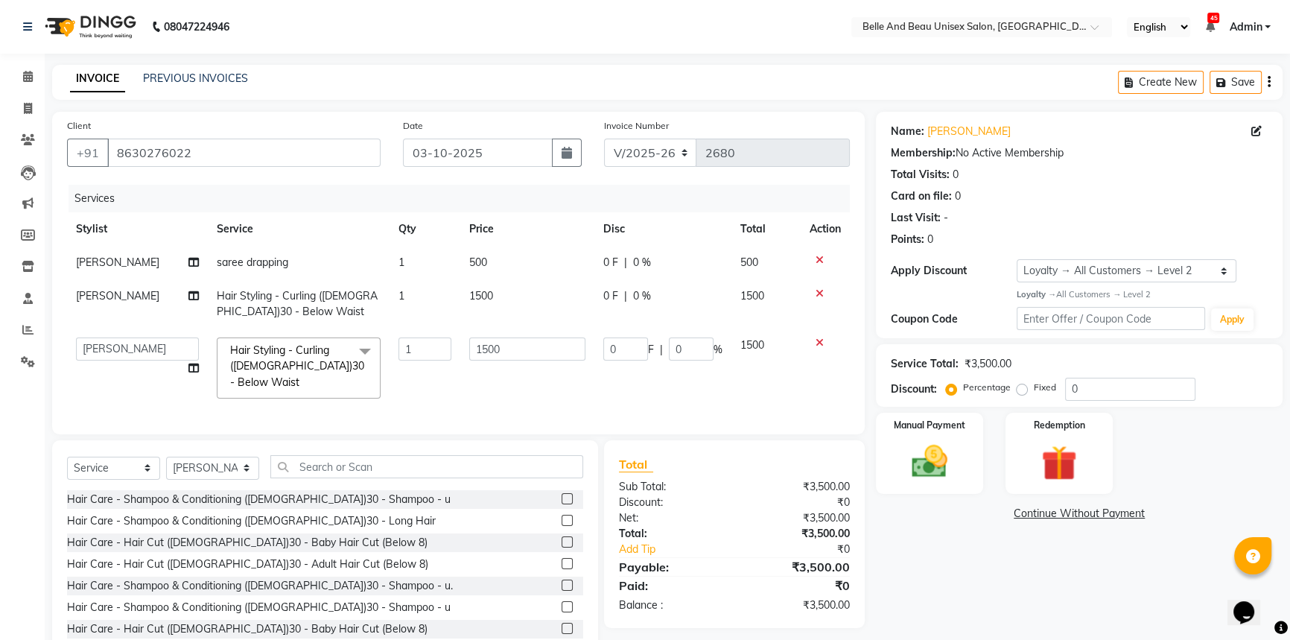
click at [509, 415] on div "Services Stylist Service Qty Price Disc Total Action Nibha saree drapping 1 500…" at bounding box center [458, 302] width 783 height 235
click at [403, 294] on td "1" at bounding box center [424, 303] width 71 height 49
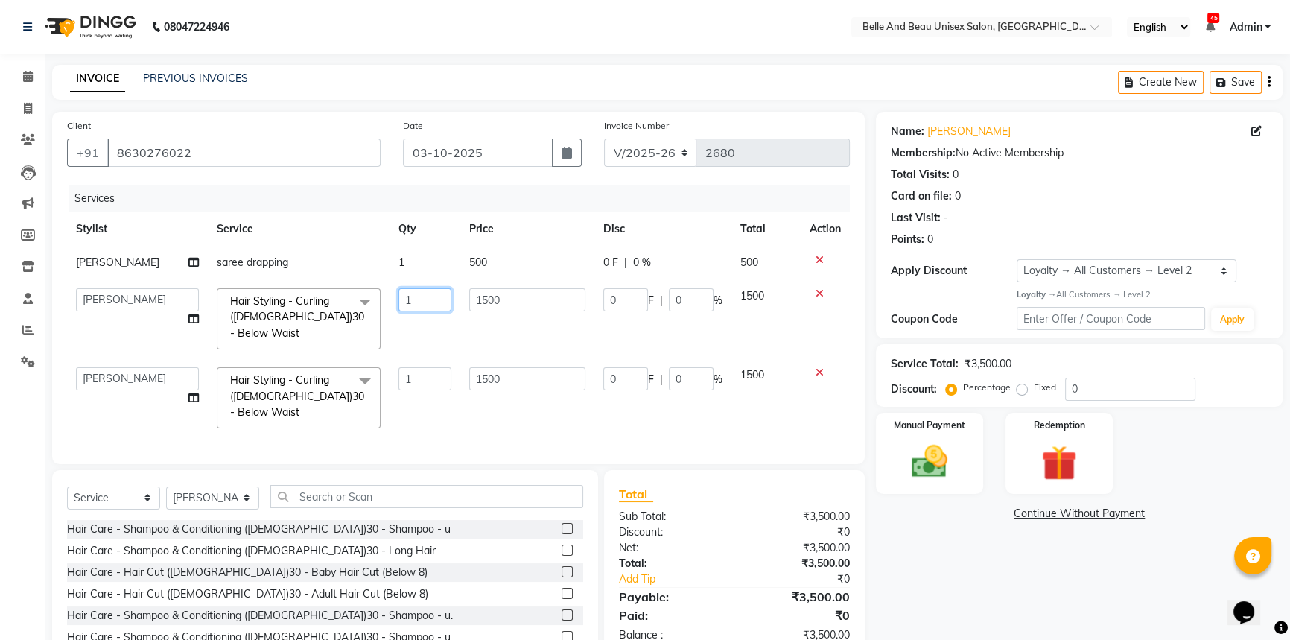
click at [439, 299] on input "1" at bounding box center [424, 299] width 53 height 23
click at [430, 383] on td "1" at bounding box center [424, 397] width 71 height 79
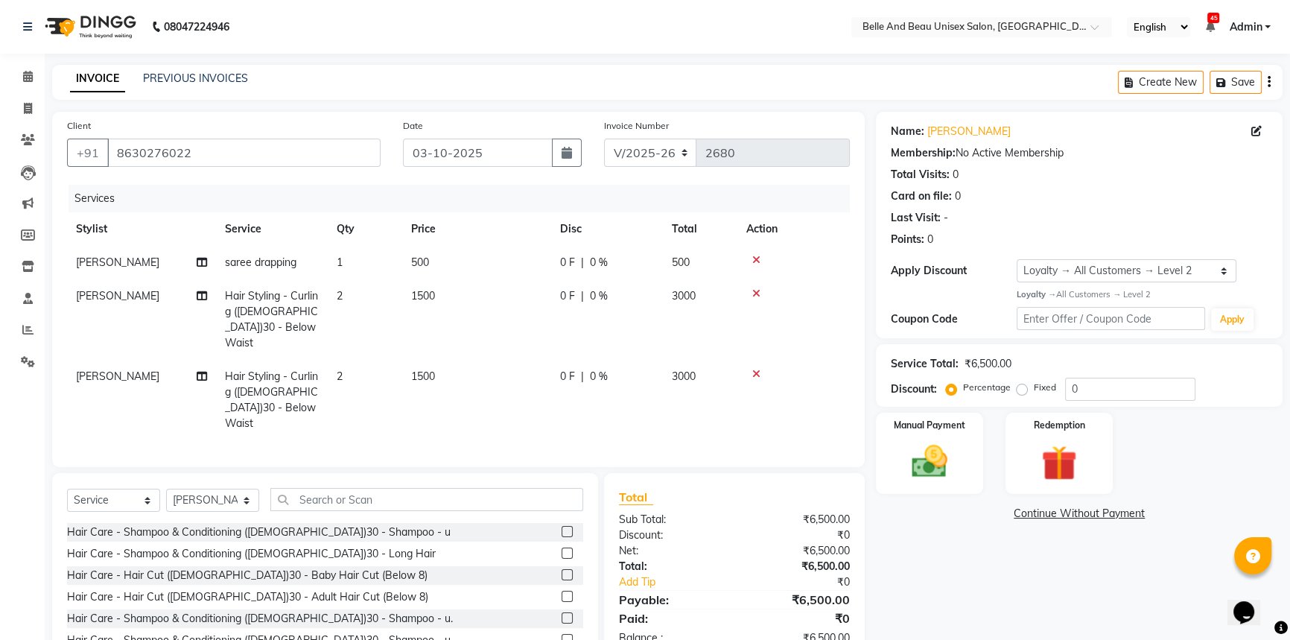
click at [430, 383] on tr "Rekha Agarwal Hair Styling - Curling (Female)30 - Below Waist 2 1500 0 F | 0 % …" at bounding box center [458, 400] width 783 height 80
click at [343, 262] on td "1" at bounding box center [365, 263] width 74 height 34
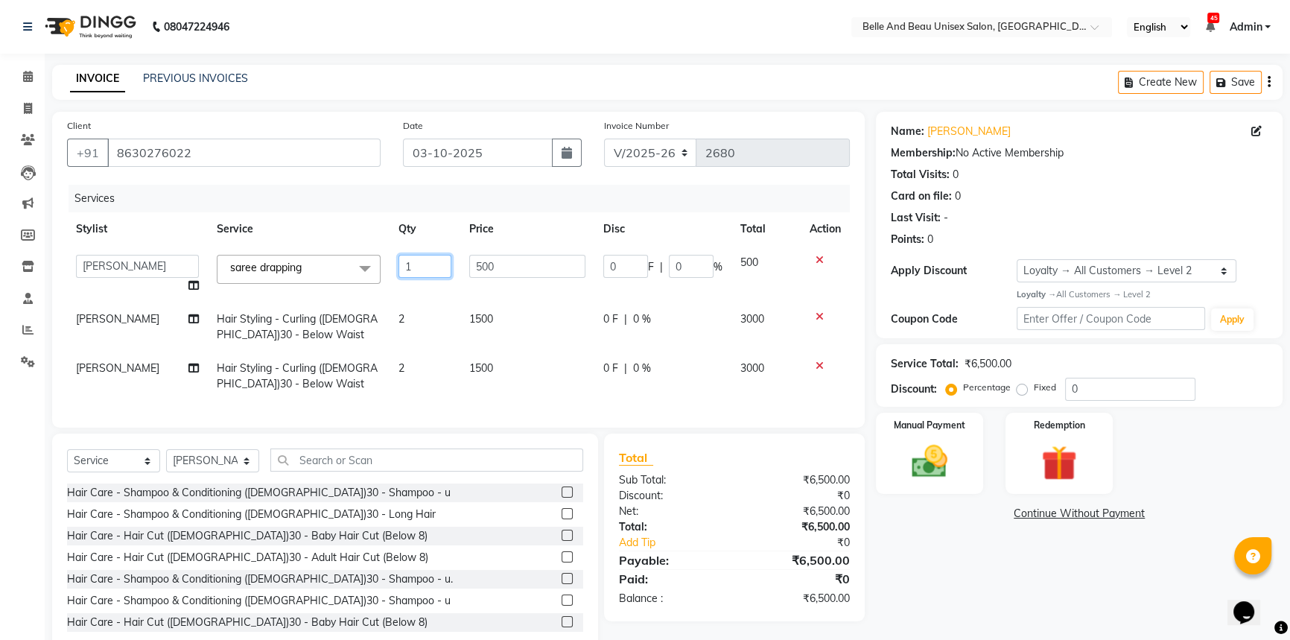
click at [430, 266] on input "1" at bounding box center [424, 266] width 53 height 23
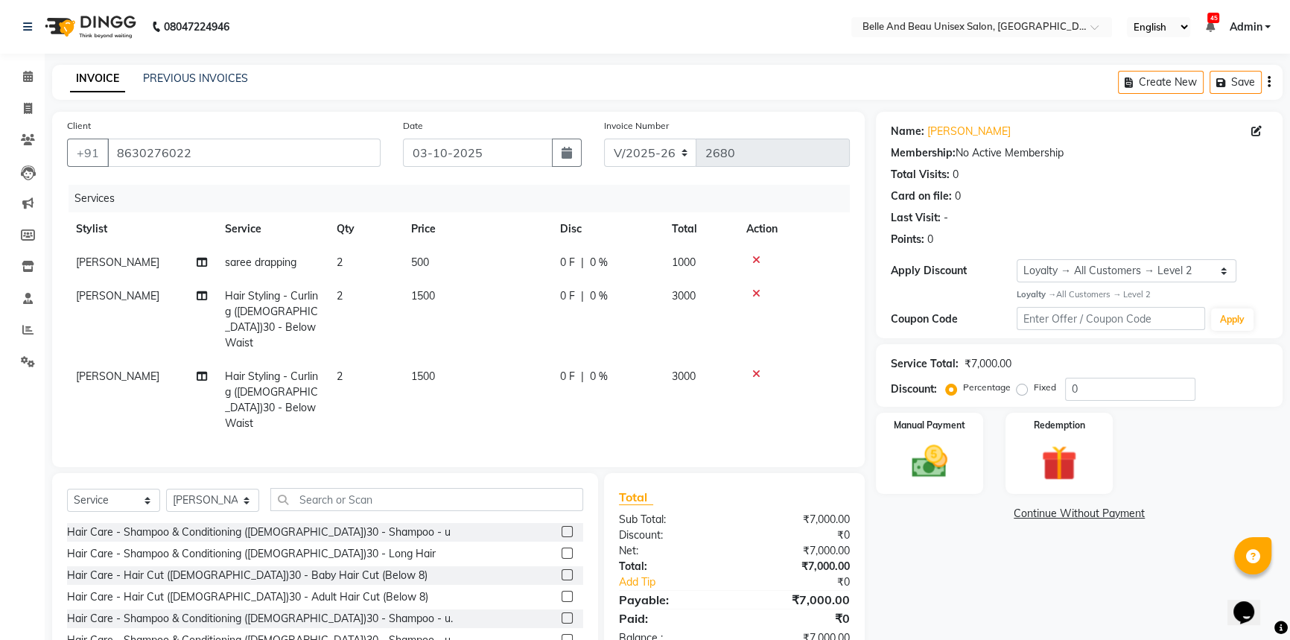
click at [421, 263] on span "500" at bounding box center [420, 261] width 18 height 13
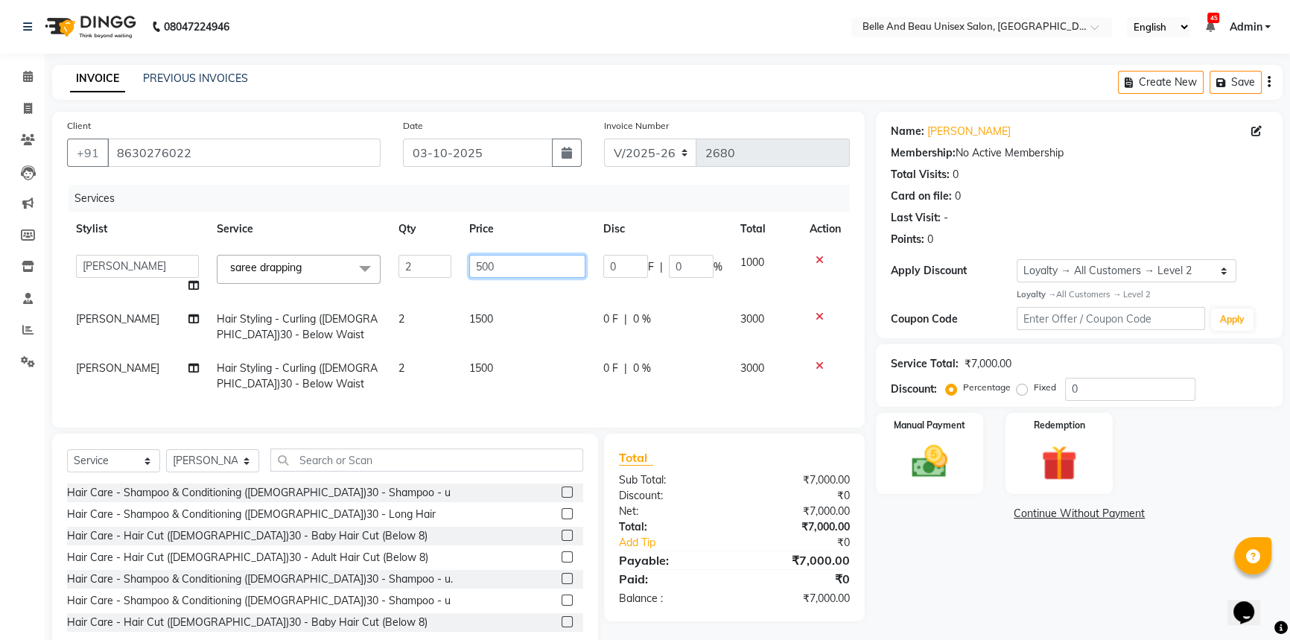
click at [509, 270] on input "500" at bounding box center [527, 266] width 116 height 23
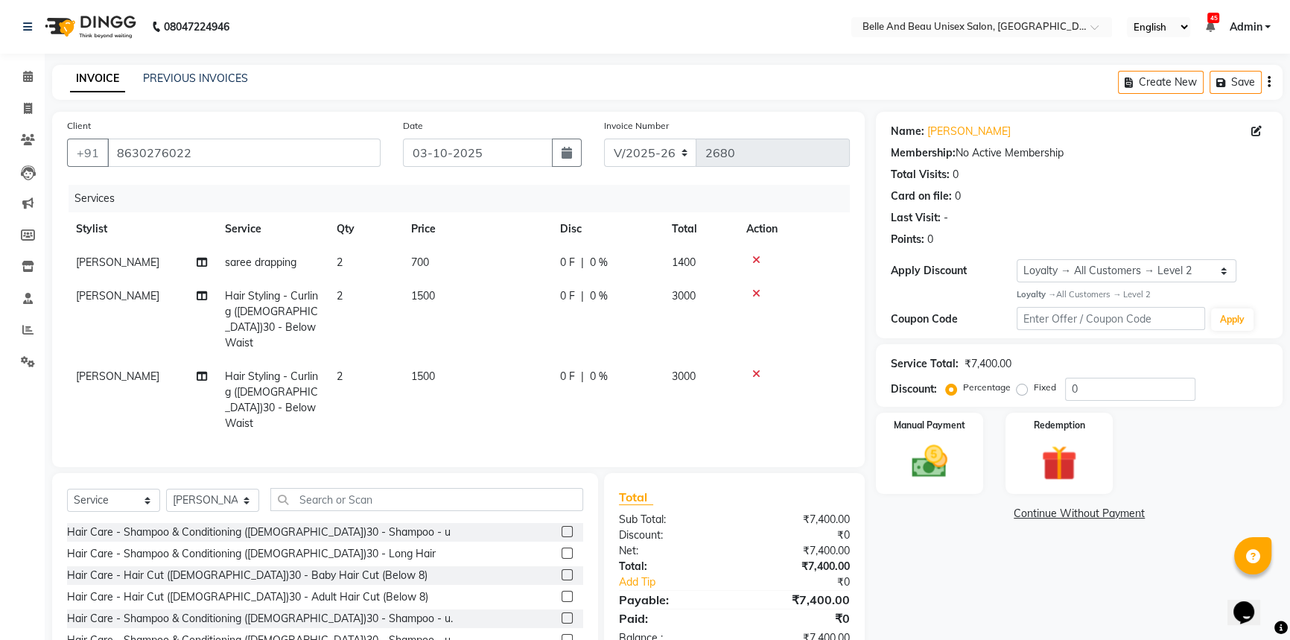
click at [349, 261] on td "2" at bounding box center [365, 263] width 74 height 34
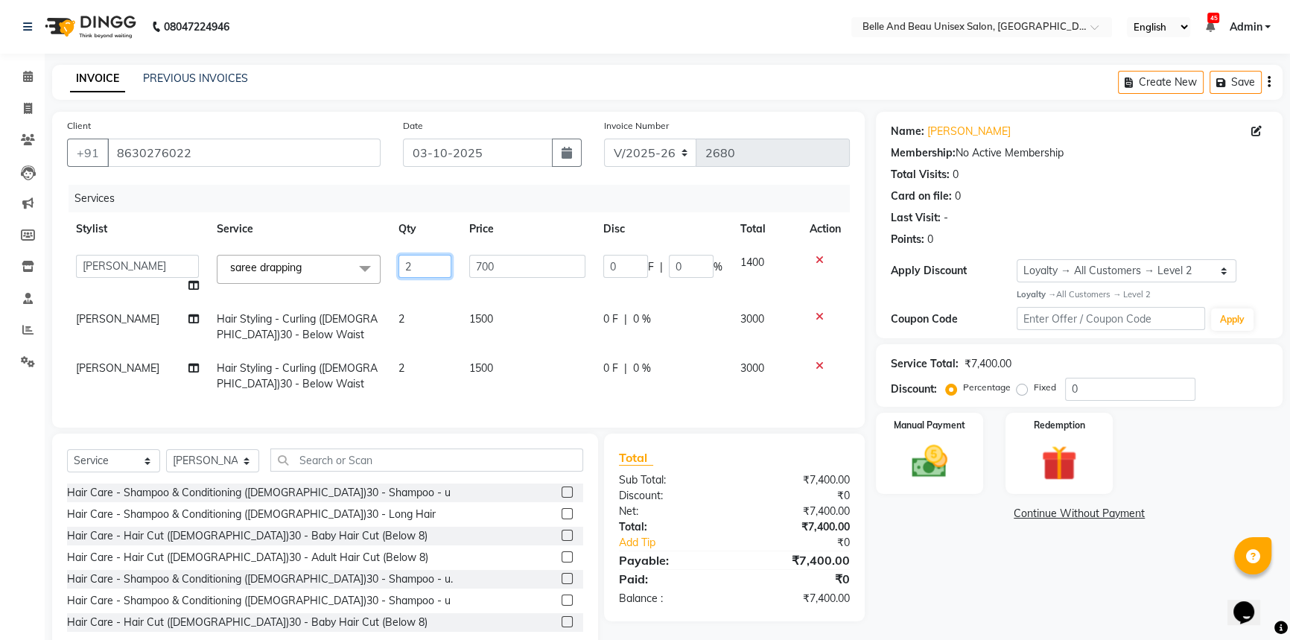
click at [436, 268] on input "2" at bounding box center [424, 266] width 53 height 23
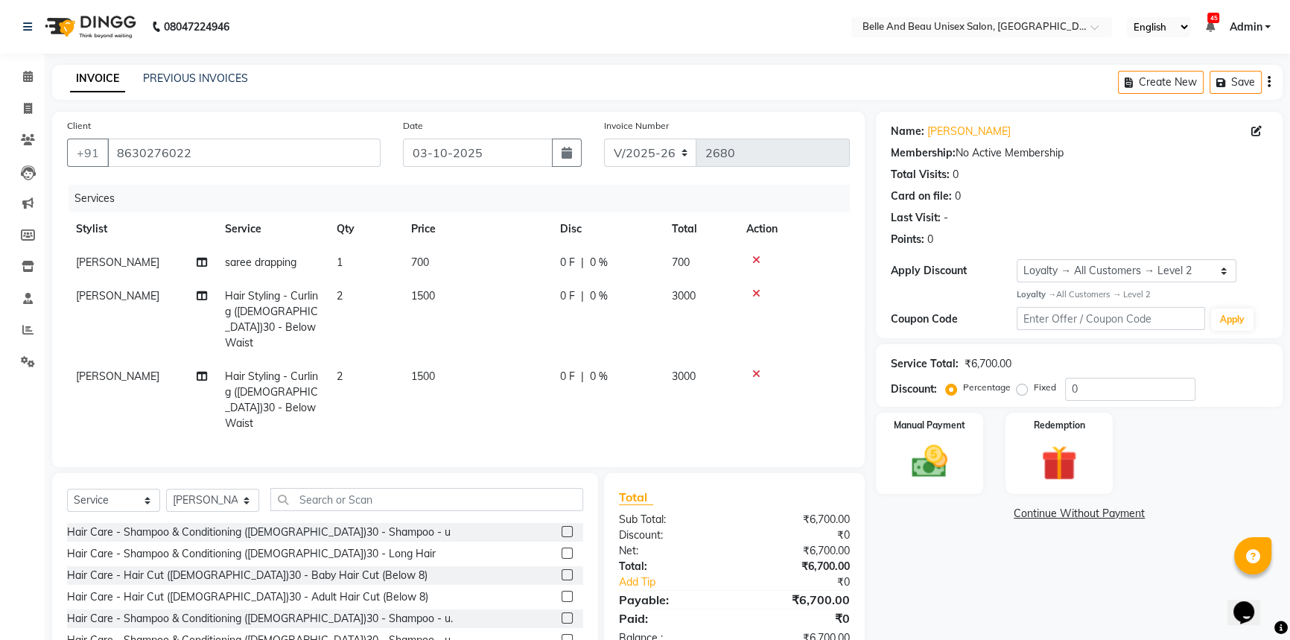
click at [100, 263] on span "[PERSON_NAME]" at bounding box center [117, 261] width 83 height 13
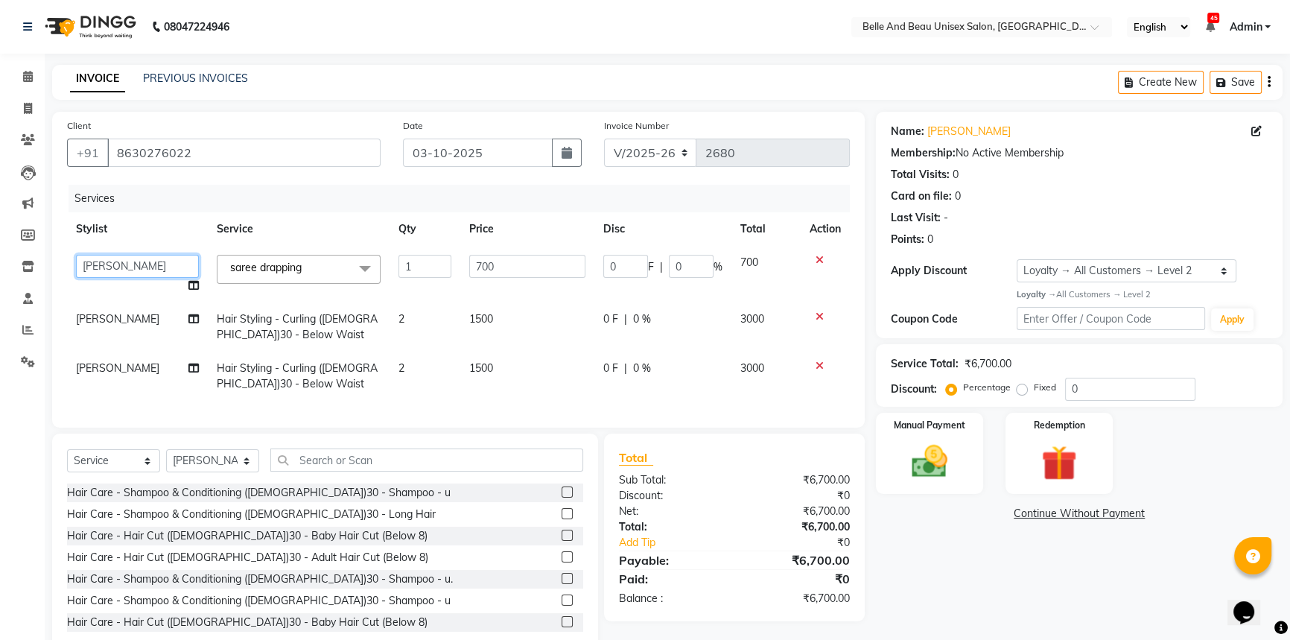
click at [100, 263] on select "AVINASH TANDI Gaurav Mandavgane mohan Mukesh Shrivas Nibha Prachi Singh Rahul S…" at bounding box center [137, 266] width 123 height 23
click at [111, 471] on select "Select Service Product Membership Package Voucher Prepaid Gift Card" at bounding box center [113, 460] width 93 height 23
click at [136, 471] on select "Select Service Product Membership Package Voucher Prepaid Gift Card" at bounding box center [113, 460] width 93 height 23
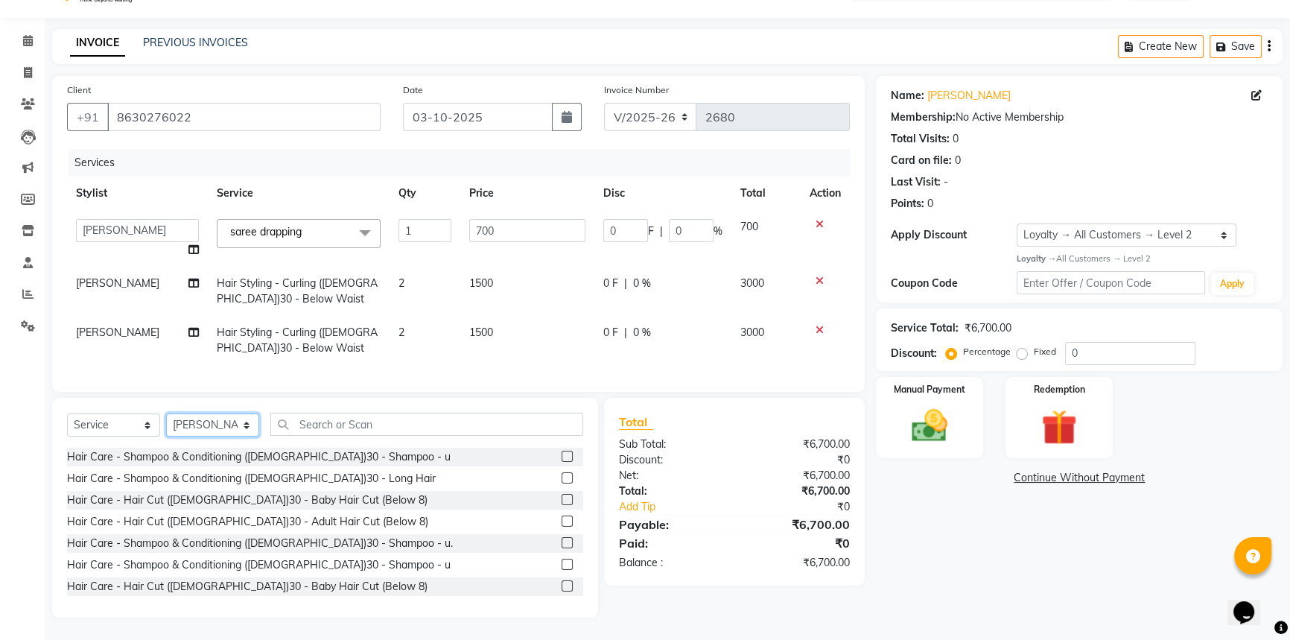
click at [190, 423] on select "Select Stylist AVINASH TANDI Gaurav Mandavgane mohan Mukesh Shrivas Nibha Prach…" at bounding box center [212, 424] width 93 height 23
click at [166, 413] on select "Select Stylist AVINASH TANDI Gaurav Mandavgane mohan Mukesh Shrivas Nibha Prach…" at bounding box center [212, 424] width 93 height 23
click at [314, 429] on input "text" at bounding box center [426, 423] width 313 height 23
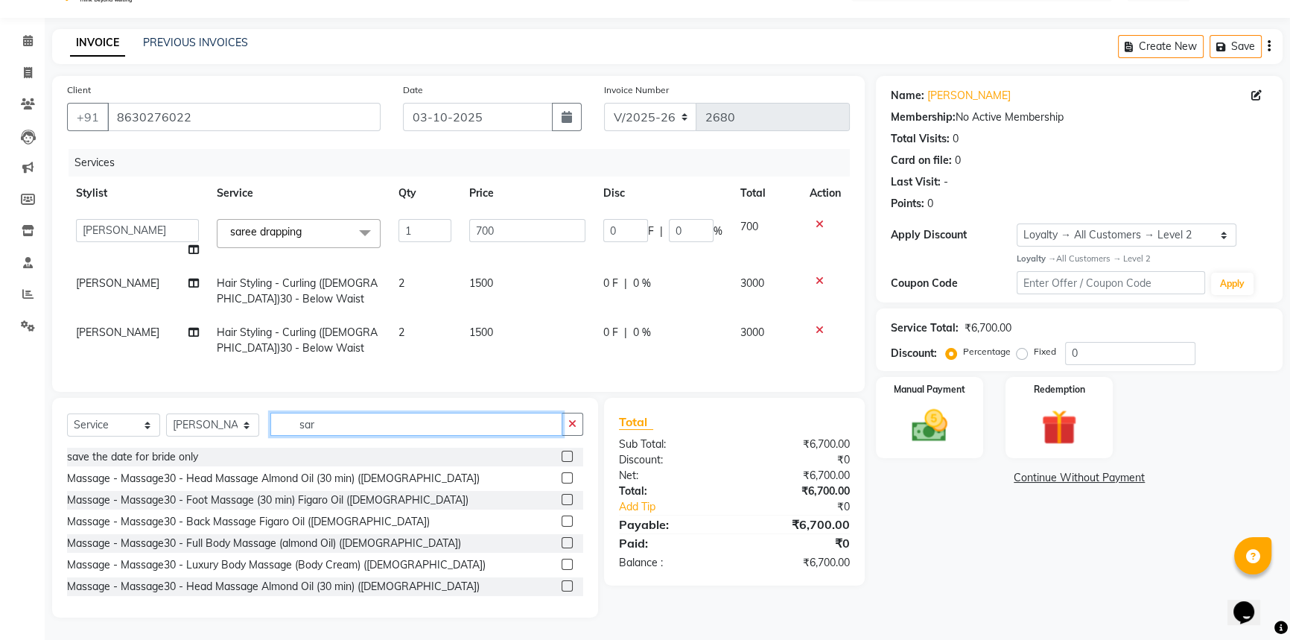
scroll to position [14, 0]
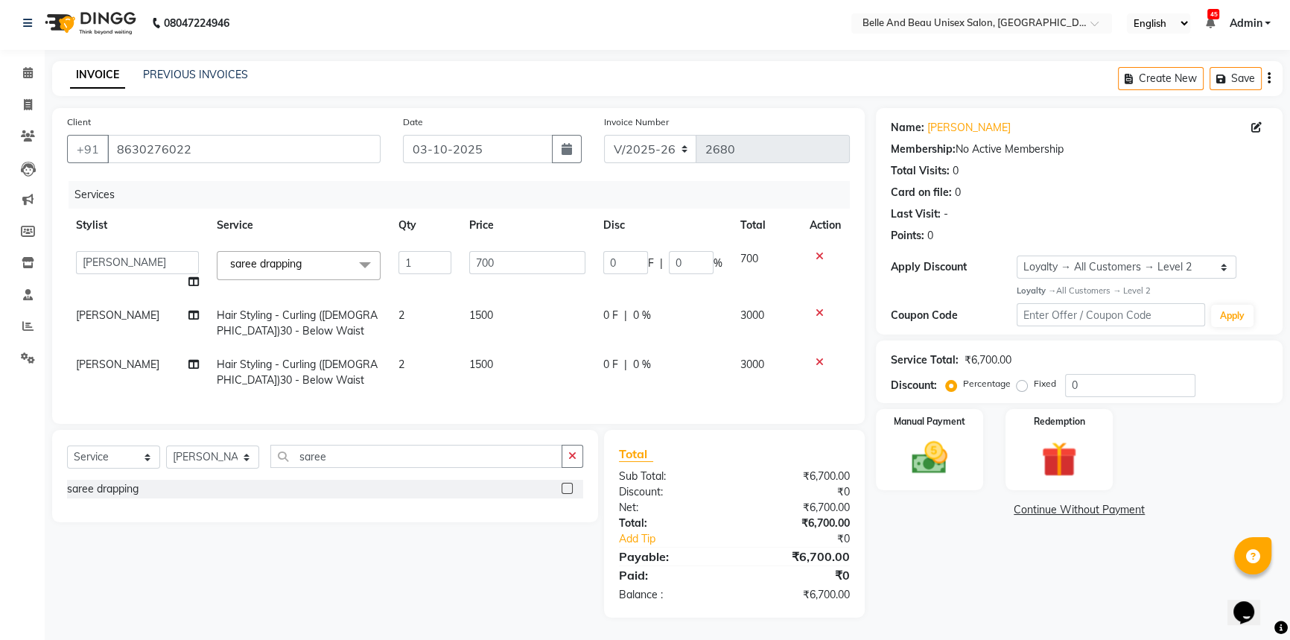
click at [567, 488] on label at bounding box center [566, 487] width 11 height 11
click at [567, 488] on input "checkbox" at bounding box center [566, 489] width 10 height 10
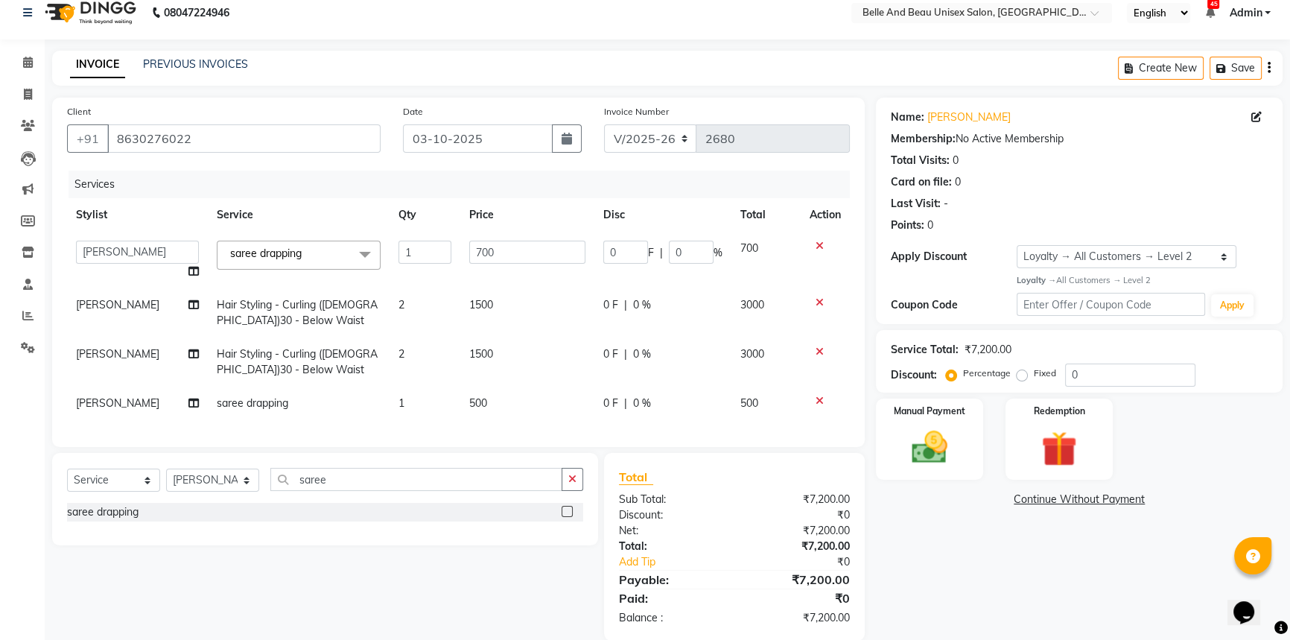
click at [485, 404] on td "500" at bounding box center [527, 403] width 134 height 34
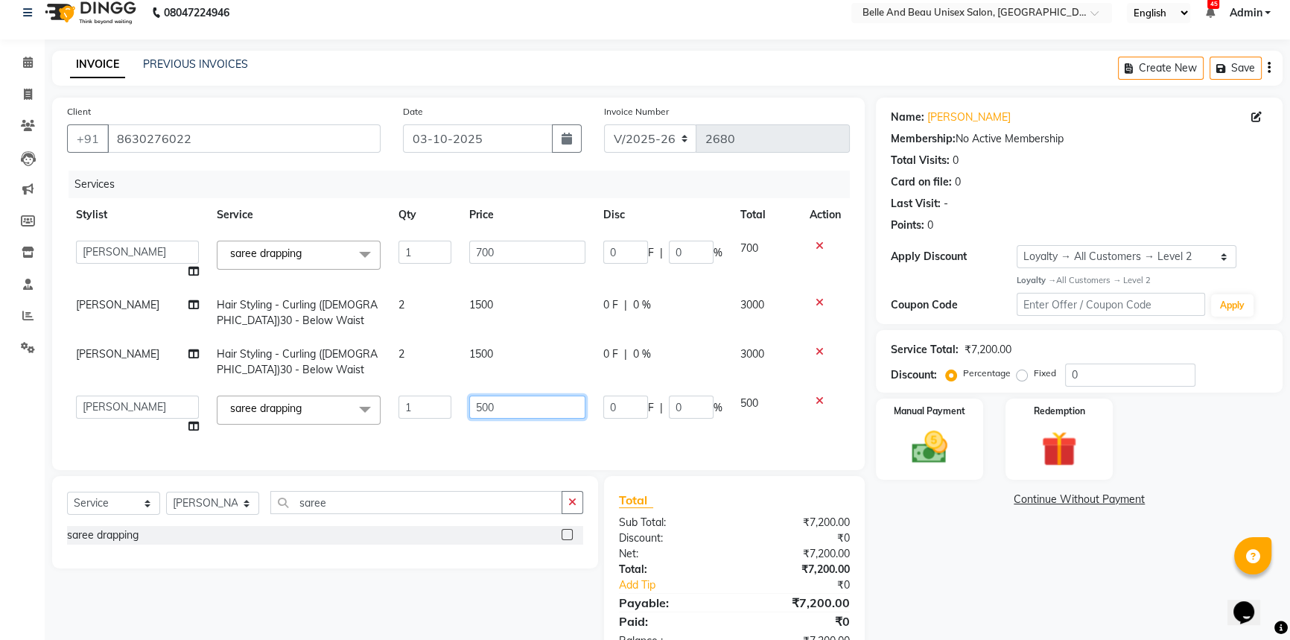
click at [526, 407] on input "500" at bounding box center [527, 406] width 116 height 23
click at [533, 439] on div "Services Stylist Service Qty Price Disc Total Action AVINASH TANDI Gaurav Manda…" at bounding box center [458, 313] width 783 height 284
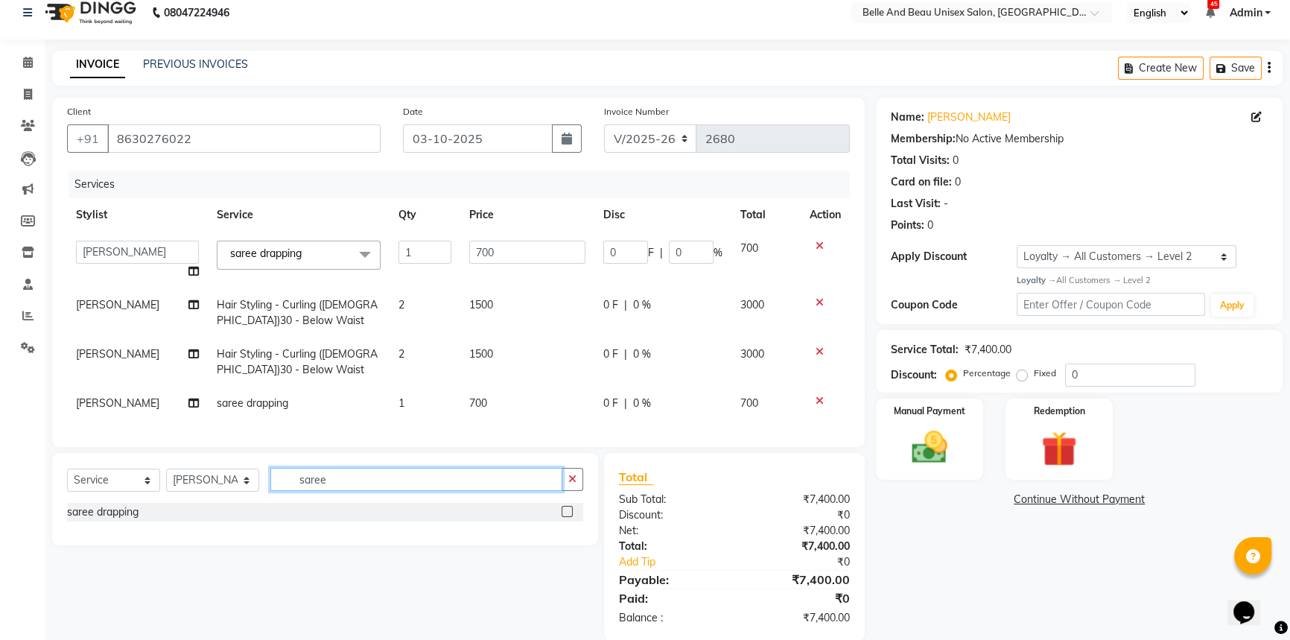
click at [361, 491] on input "saree" at bounding box center [416, 479] width 292 height 23
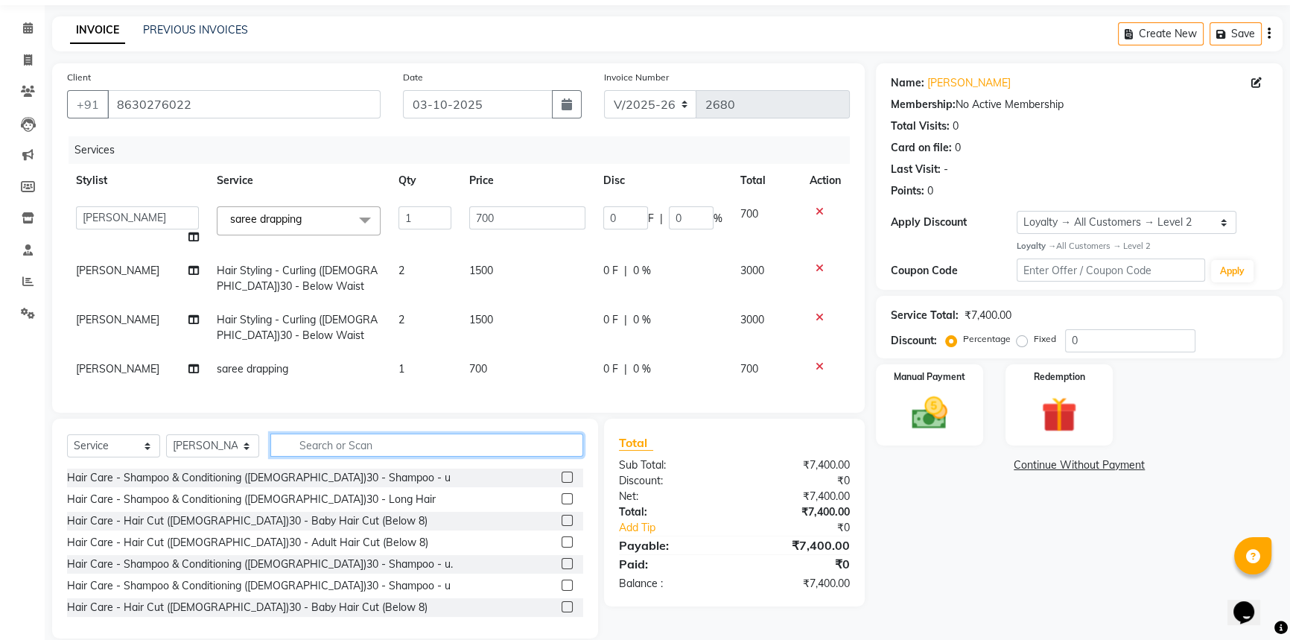
scroll to position [80, 0]
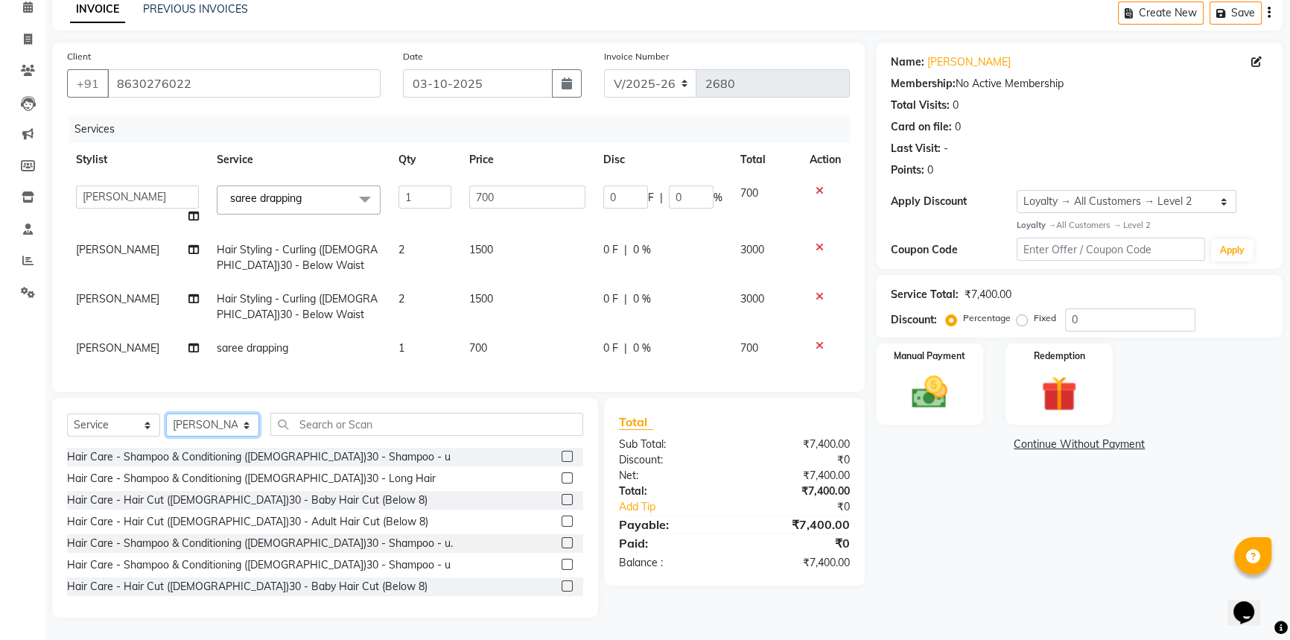
click at [204, 427] on select "Select Stylist AVINASH TANDI Gaurav Mandavgane mohan Mukesh Shrivas Nibha Prach…" at bounding box center [212, 424] width 93 height 23
click at [166, 413] on select "Select Stylist AVINASH TANDI Gaurav Mandavgane mohan Mukesh Shrivas Nibha Prach…" at bounding box center [212, 424] width 93 height 23
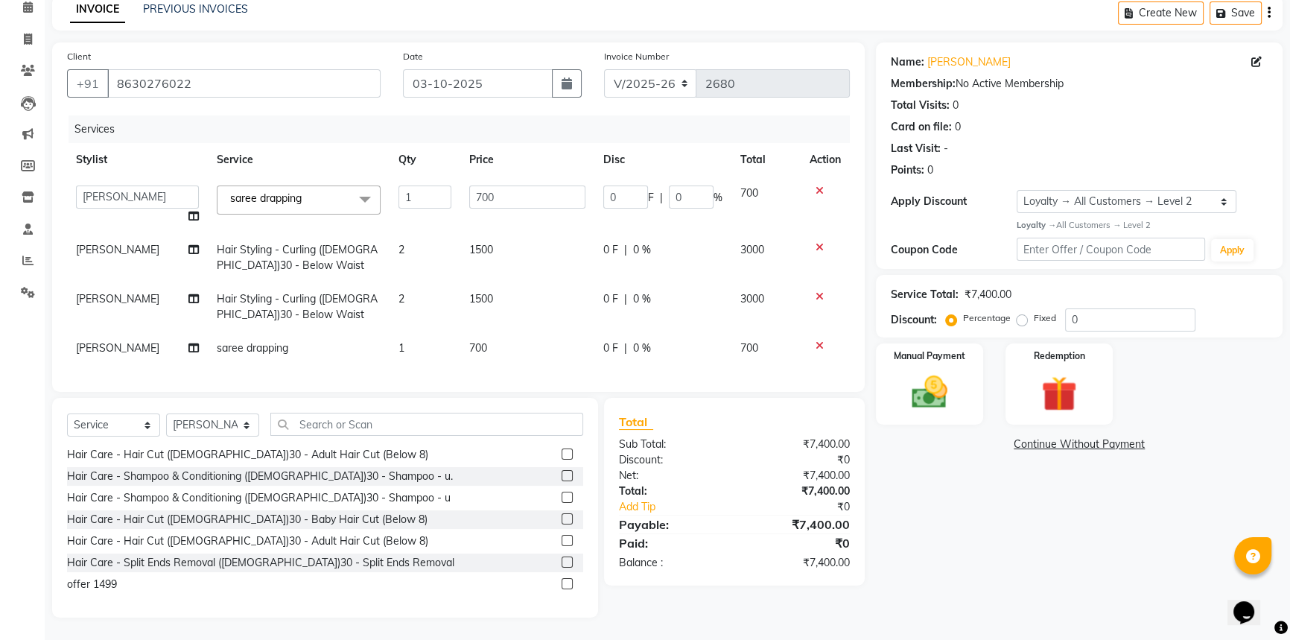
click at [561, 542] on label at bounding box center [566, 540] width 11 height 11
click at [561, 542] on input "checkbox" at bounding box center [566, 541] width 10 height 10
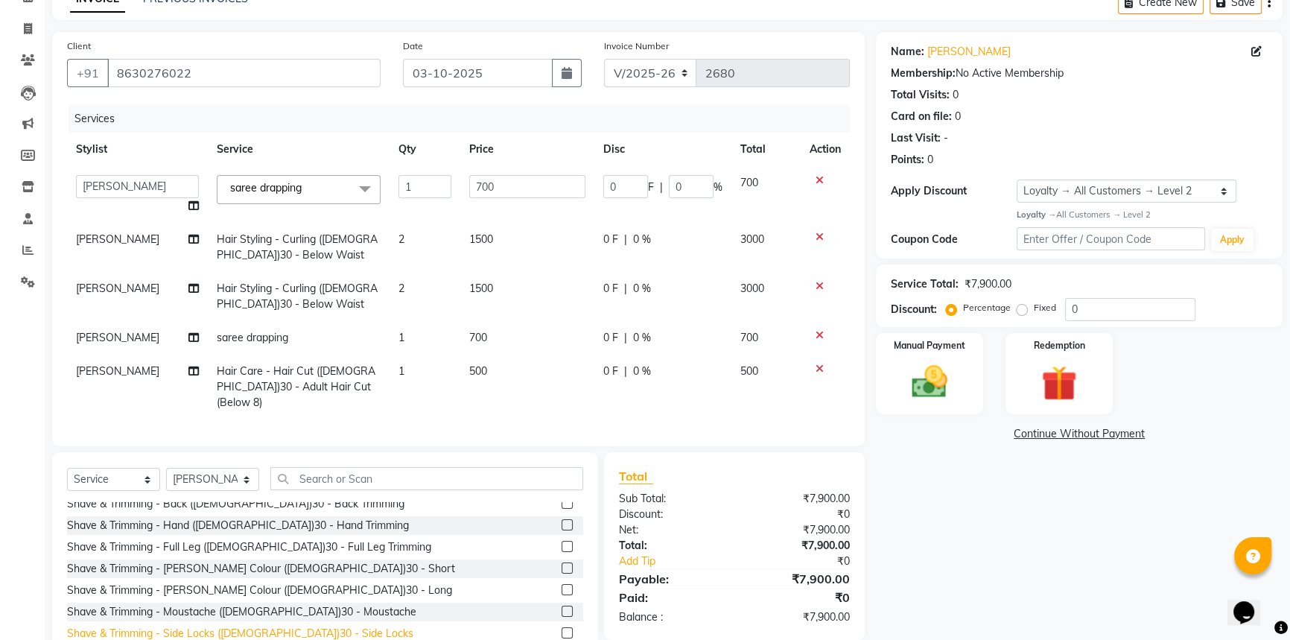
scroll to position [406, 0]
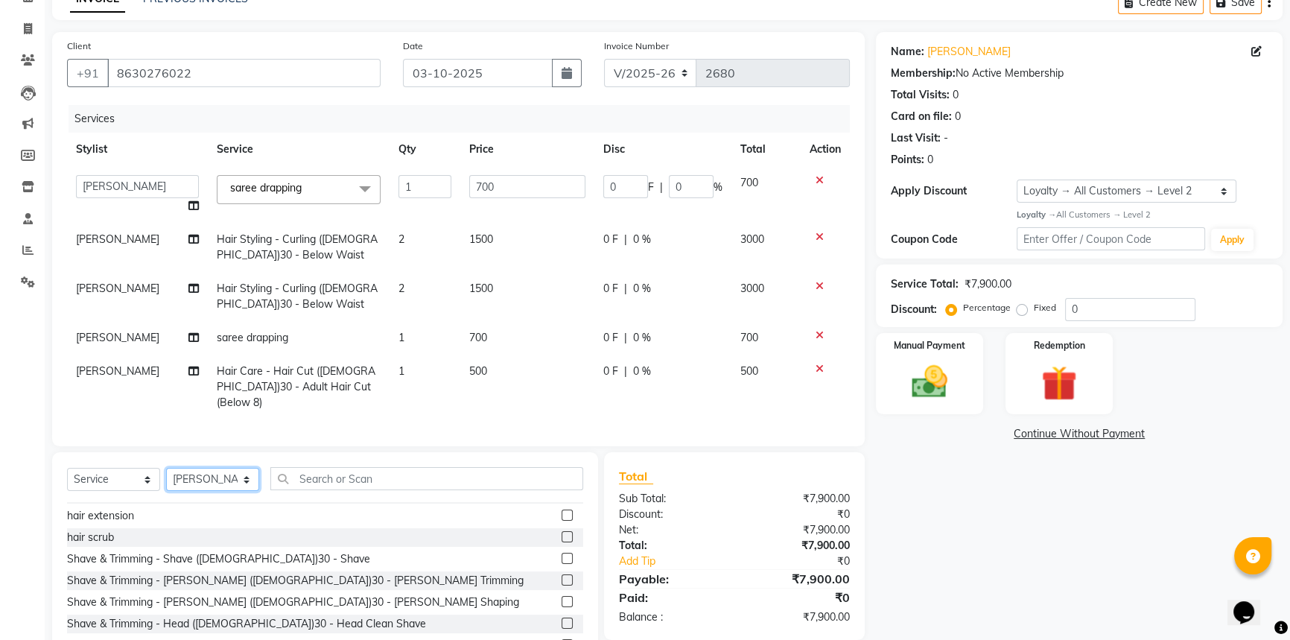
click at [202, 475] on select "Select Stylist AVINASH TANDI Gaurav Mandavgane mohan Mukesh Shrivas Nibha Prach…" at bounding box center [212, 479] width 93 height 23
click at [166, 468] on select "Select Stylist AVINASH TANDI Gaurav Mandavgane mohan Mukesh Shrivas Nibha Prach…" at bounding box center [212, 479] width 93 height 23
click at [327, 470] on input "text" at bounding box center [426, 478] width 313 height 23
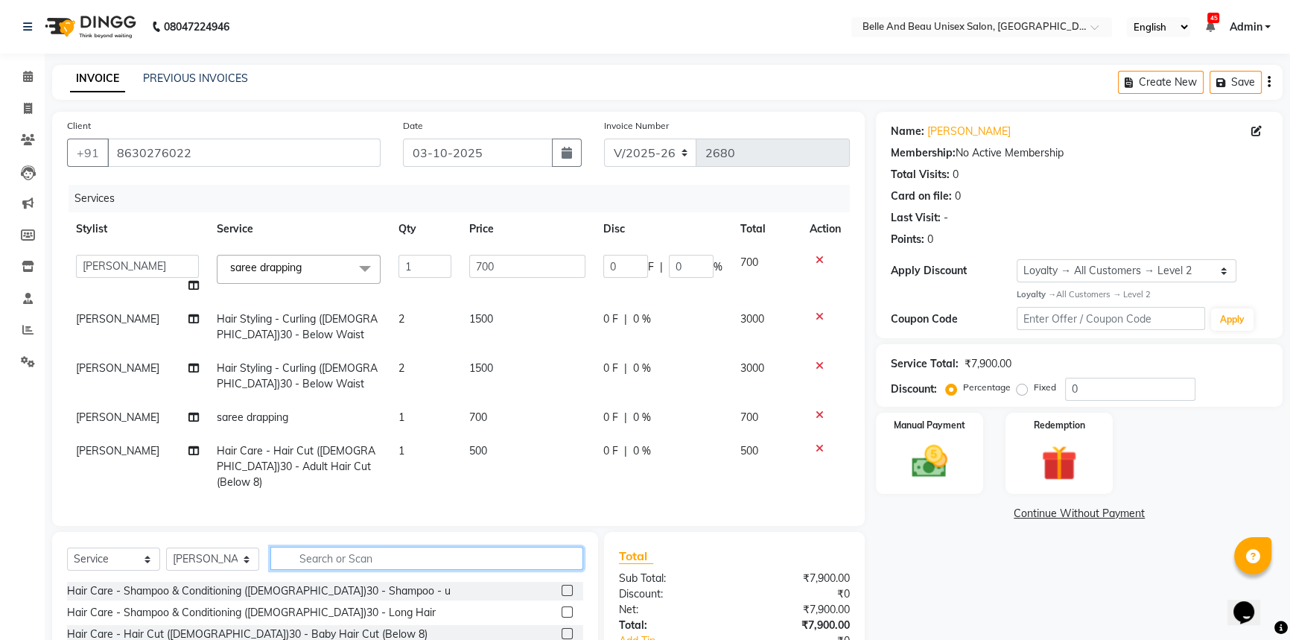
scroll to position [128, 0]
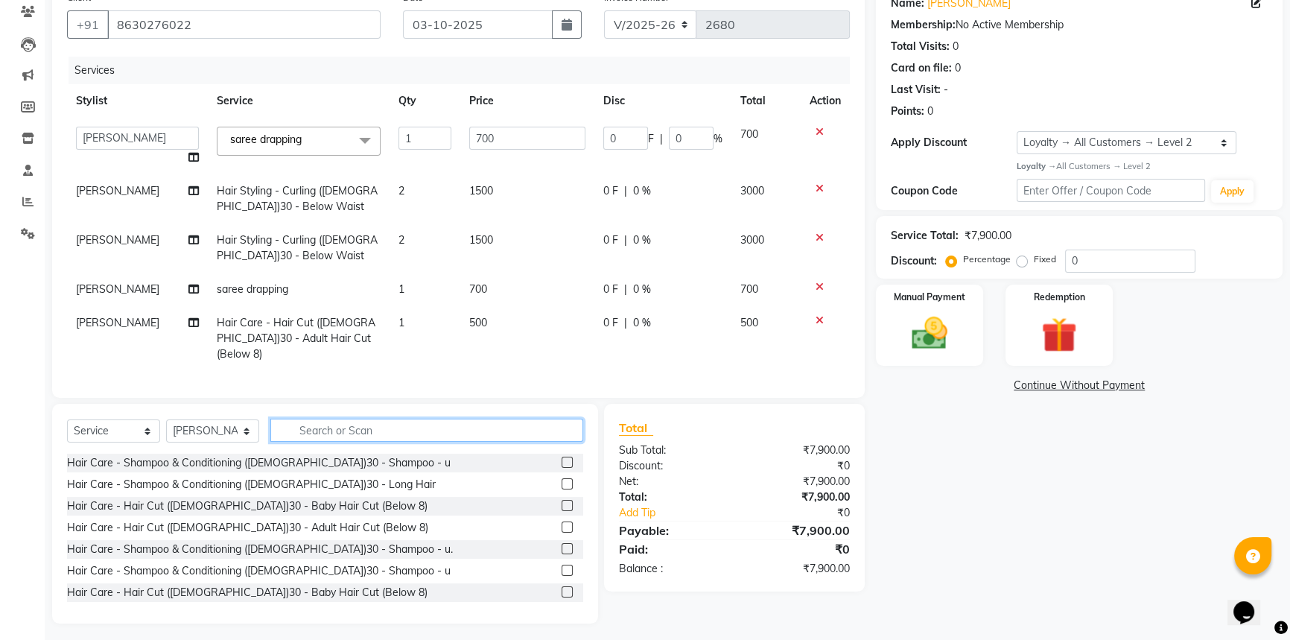
click at [331, 429] on input "text" at bounding box center [426, 429] width 313 height 23
click at [376, 431] on input "text" at bounding box center [426, 429] width 313 height 23
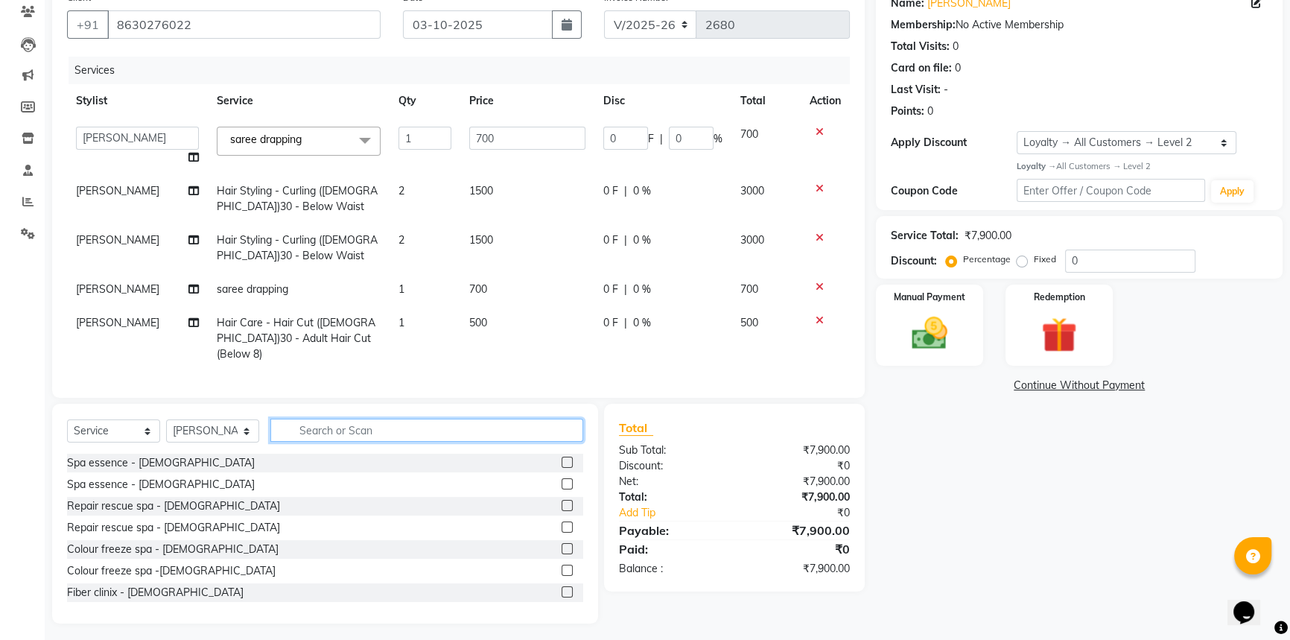
scroll to position [931, 0]
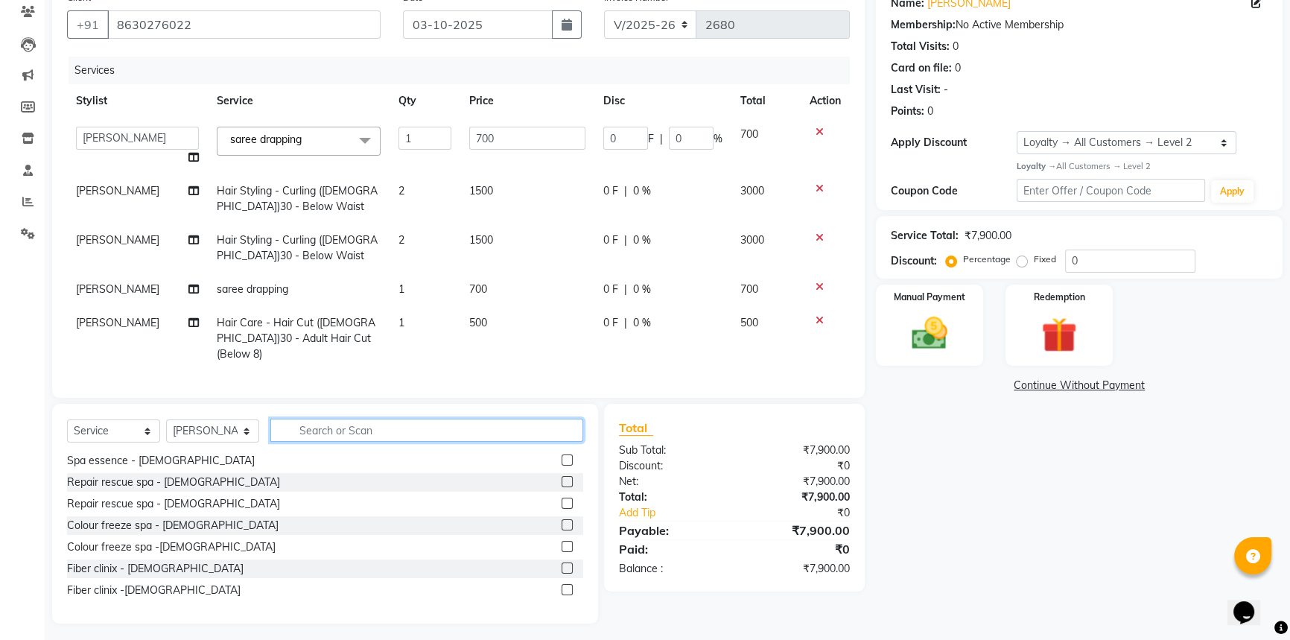
click at [386, 425] on input "text" at bounding box center [426, 429] width 313 height 23
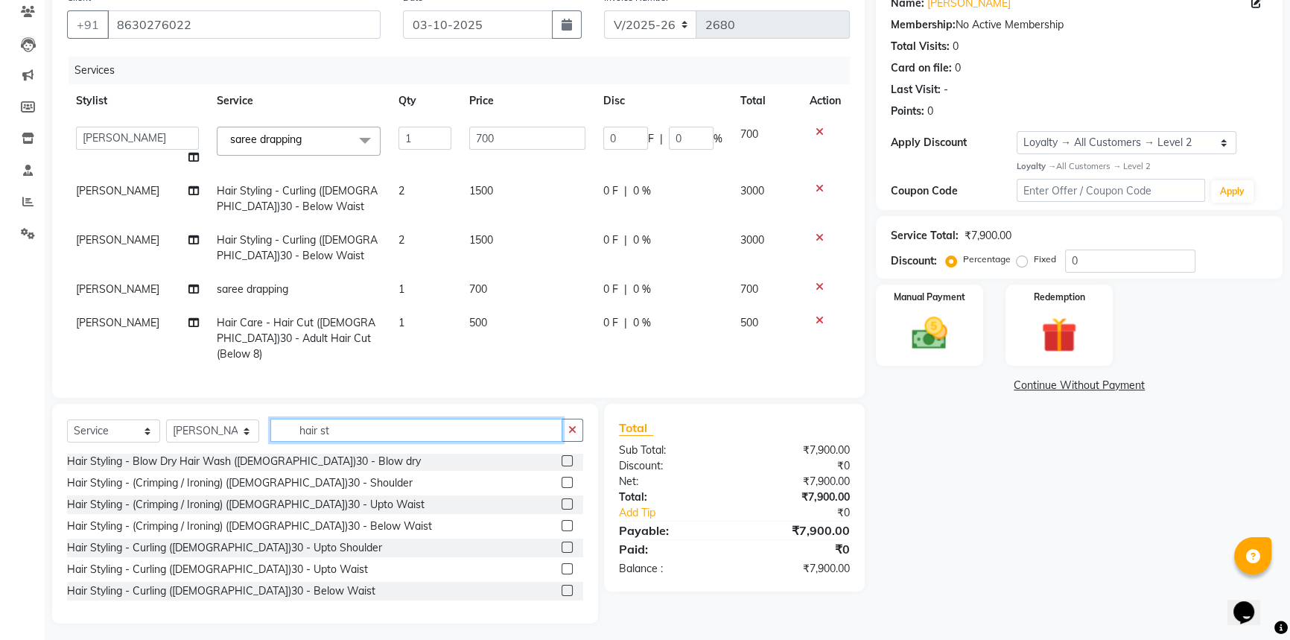
scroll to position [67, 0]
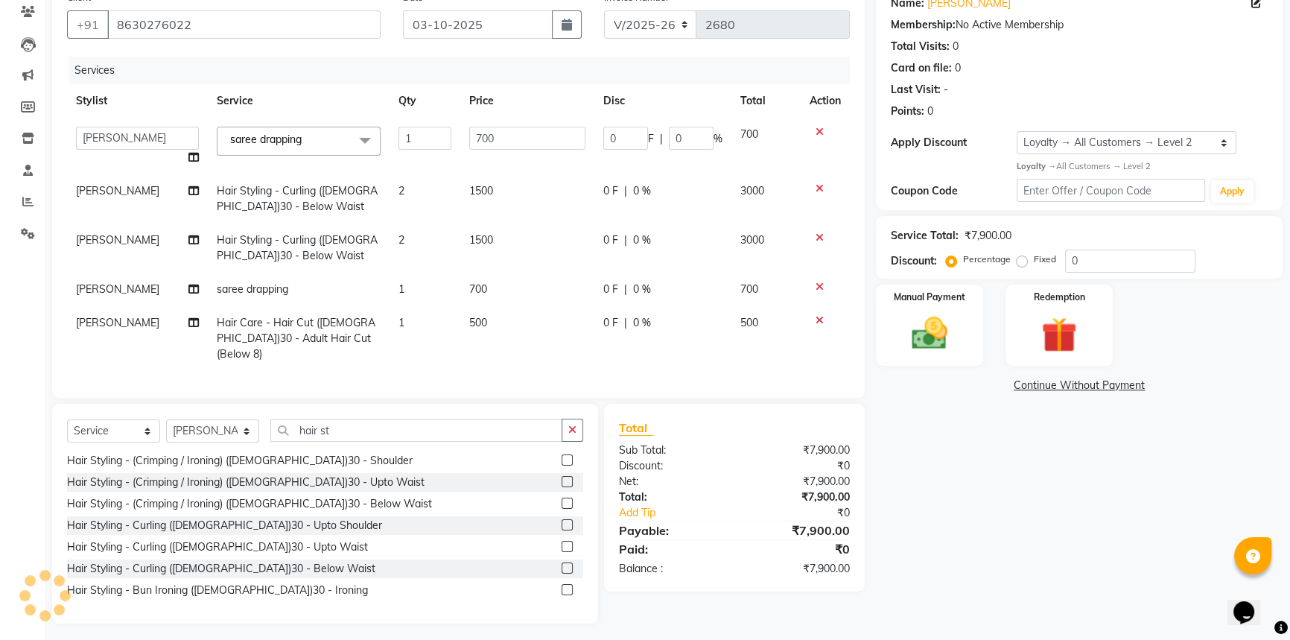
click at [561, 585] on label at bounding box center [566, 589] width 11 height 11
click at [561, 585] on input "checkbox" at bounding box center [566, 590] width 10 height 10
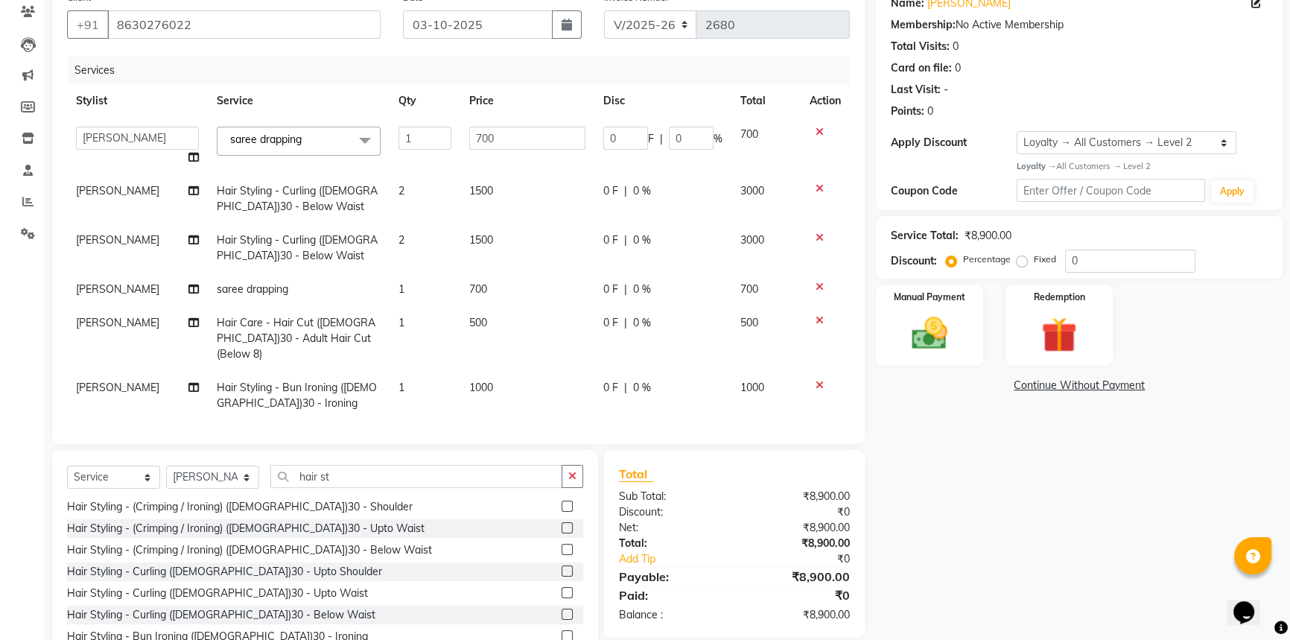
click at [499, 371] on td "1000" at bounding box center [527, 395] width 134 height 49
click at [547, 381] on input "1000" at bounding box center [527, 391] width 116 height 23
click at [540, 408] on div "Services Stylist Service Qty Price Disc Total Action AVINASH TANDI Gaurav Manda…" at bounding box center [458, 243] width 783 height 372
click at [944, 359] on div "Manual Payment" at bounding box center [929, 325] width 112 height 85
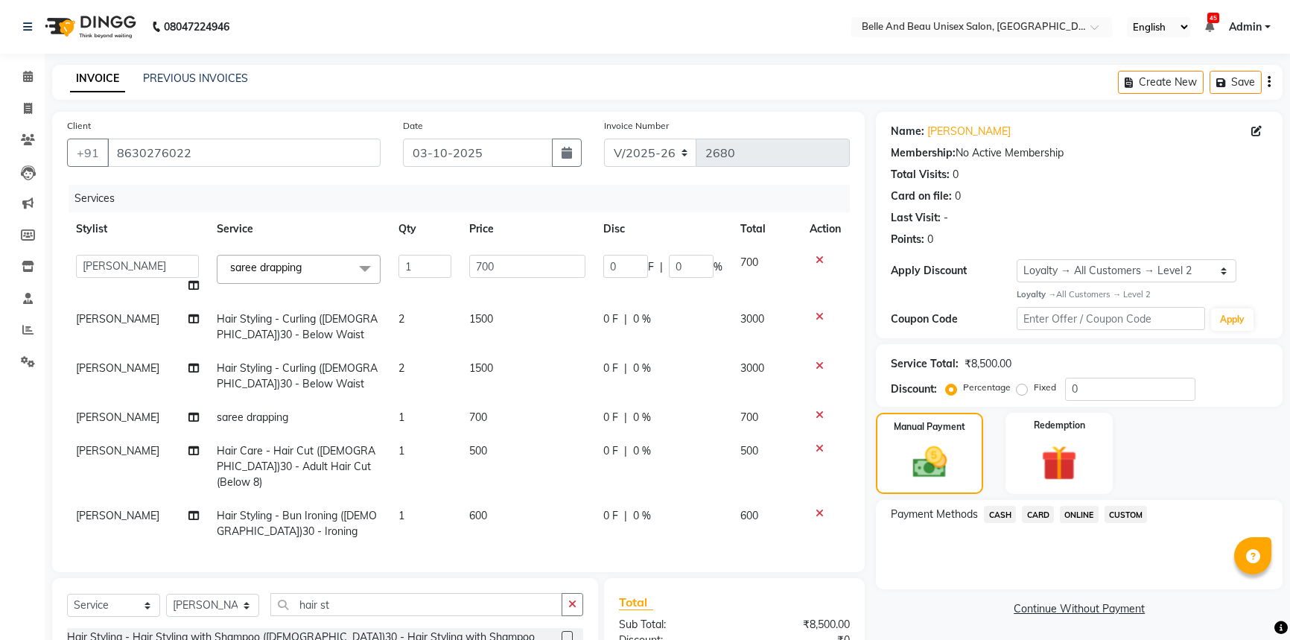
select select "7066"
select select "84331"
select select "service"
select select "62596"
select select "1: Object"
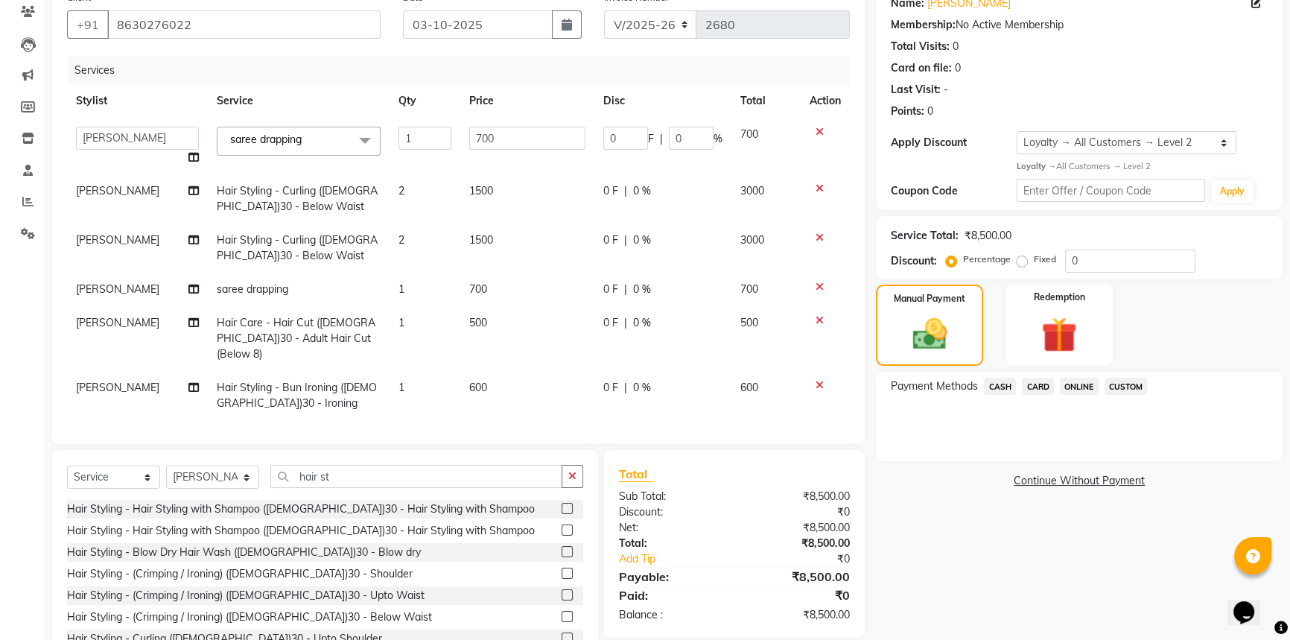
scroll to position [67, 0]
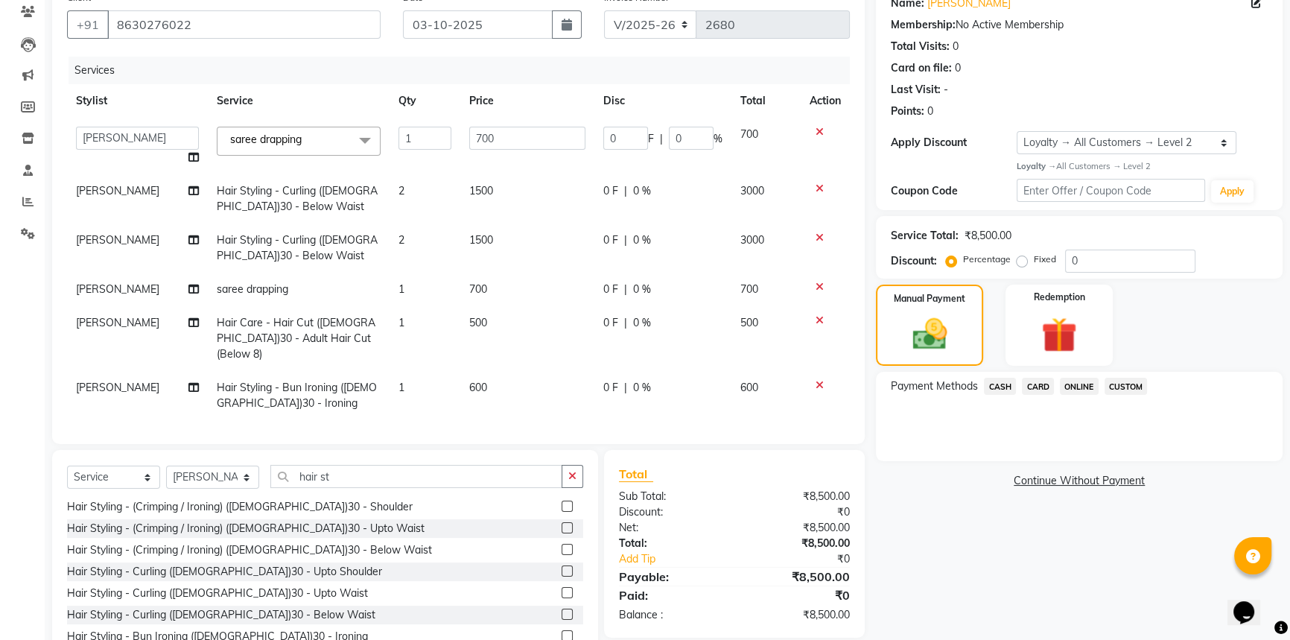
click at [1071, 387] on span "ONLINE" at bounding box center [1079, 386] width 39 height 17
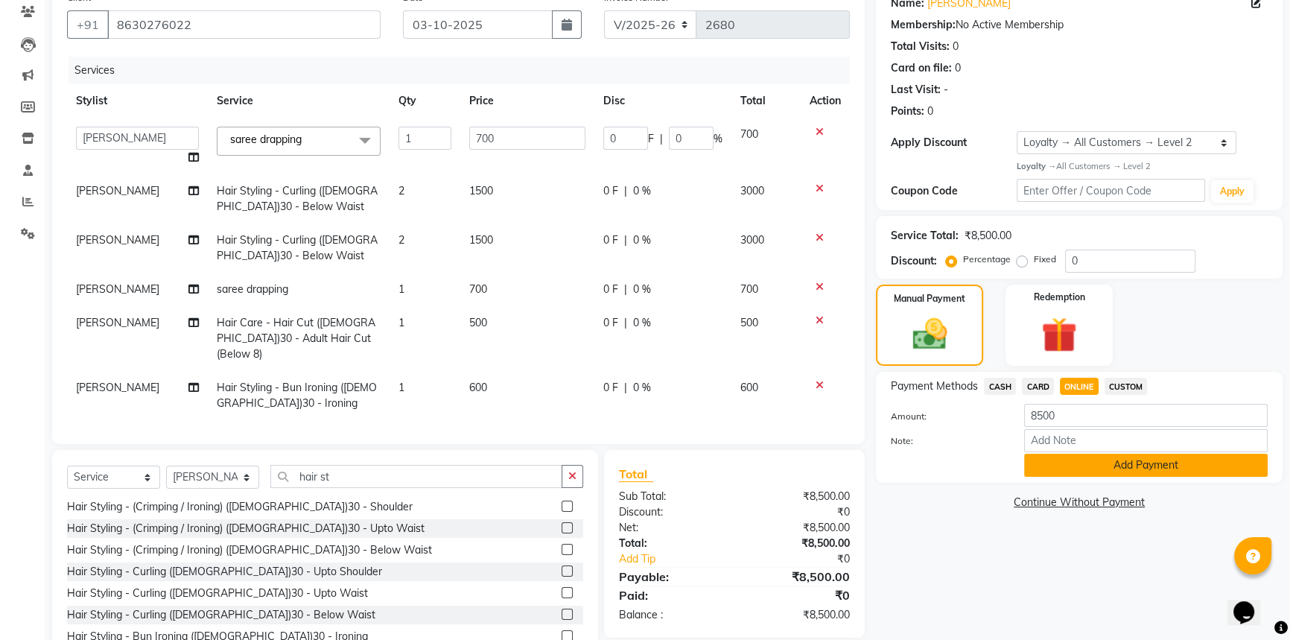
click at [1083, 465] on button "Add Payment" at bounding box center [1145, 464] width 243 height 23
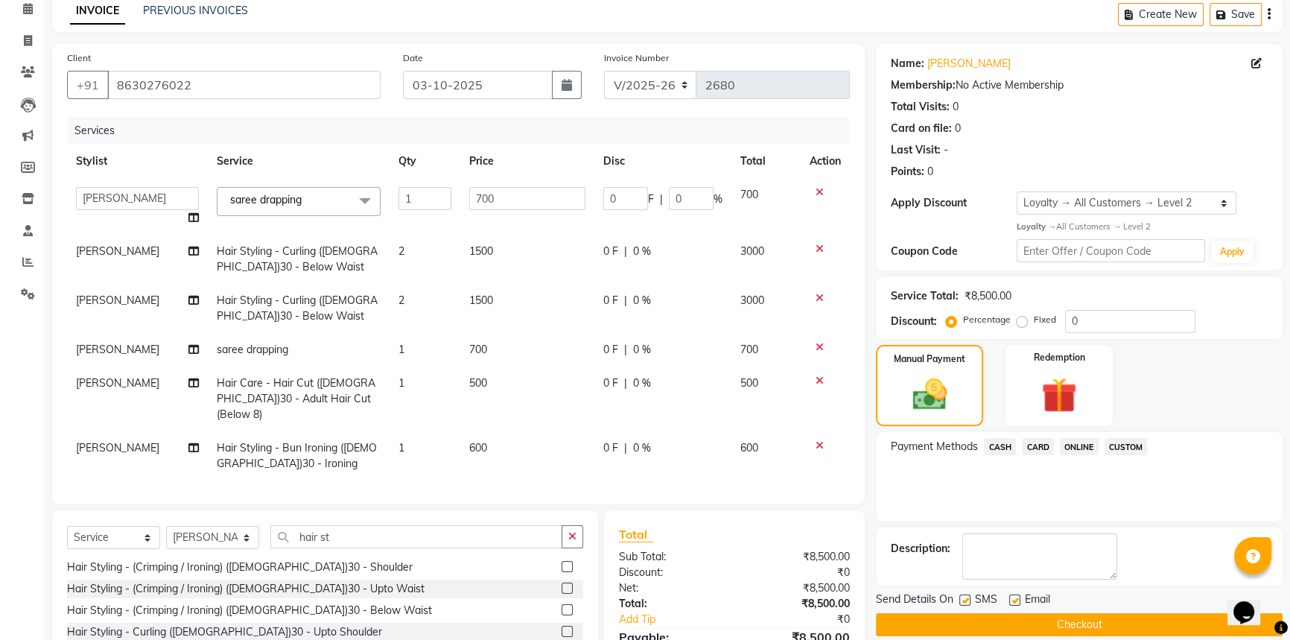
scroll to position [0, 0]
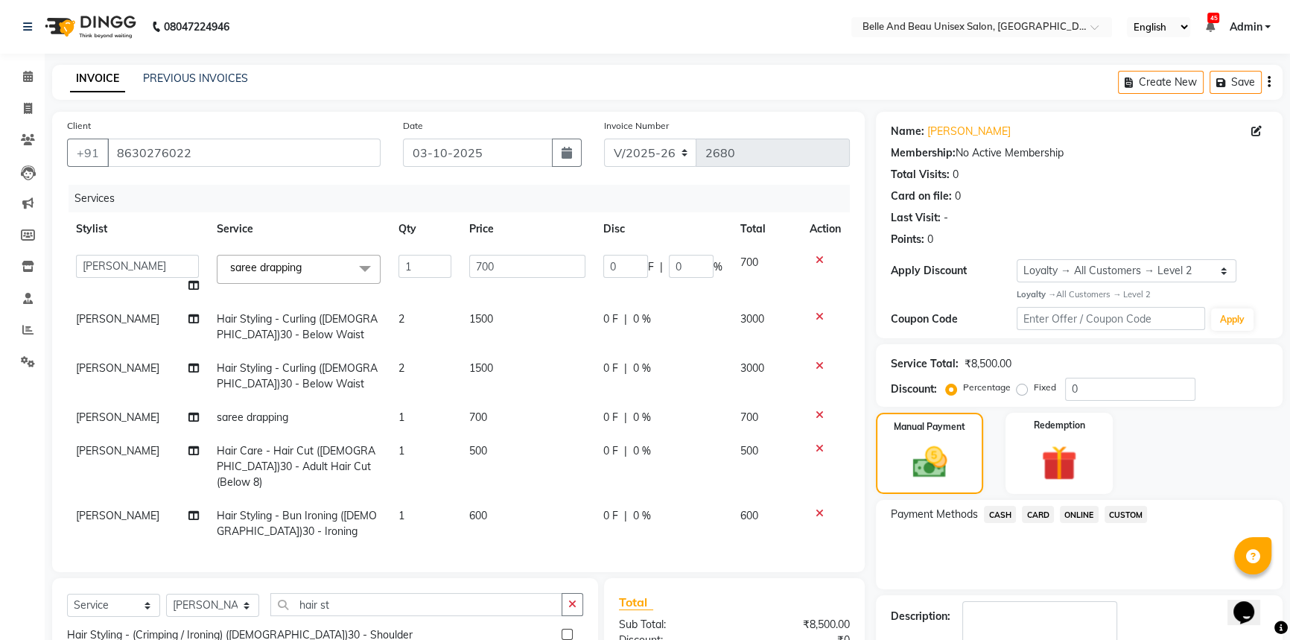
click at [1083, 512] on span "ONLINE" at bounding box center [1079, 514] width 39 height 17
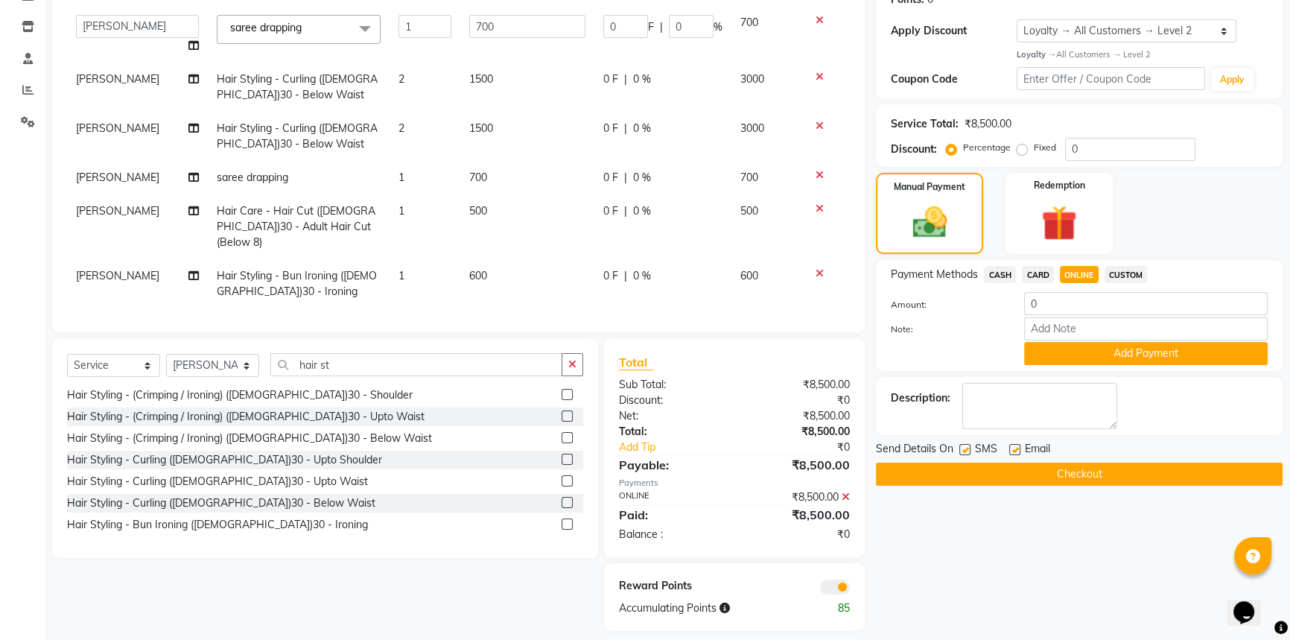
scroll to position [251, 0]
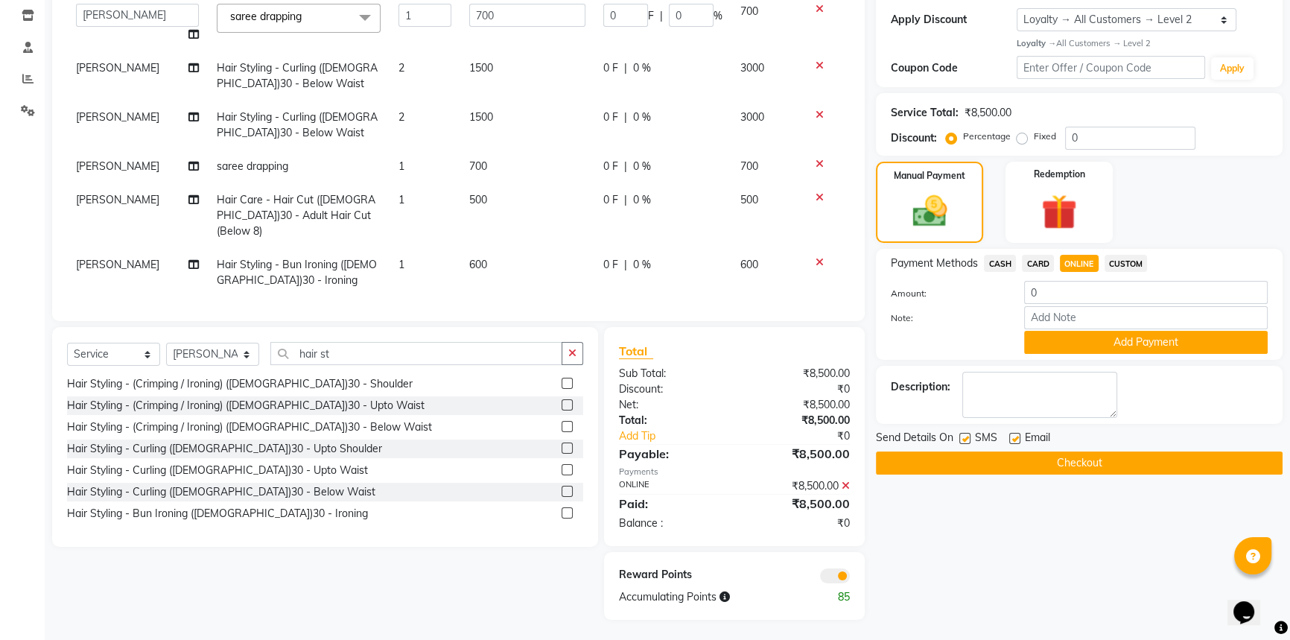
click at [1043, 457] on button "Checkout" at bounding box center [1079, 462] width 407 height 23
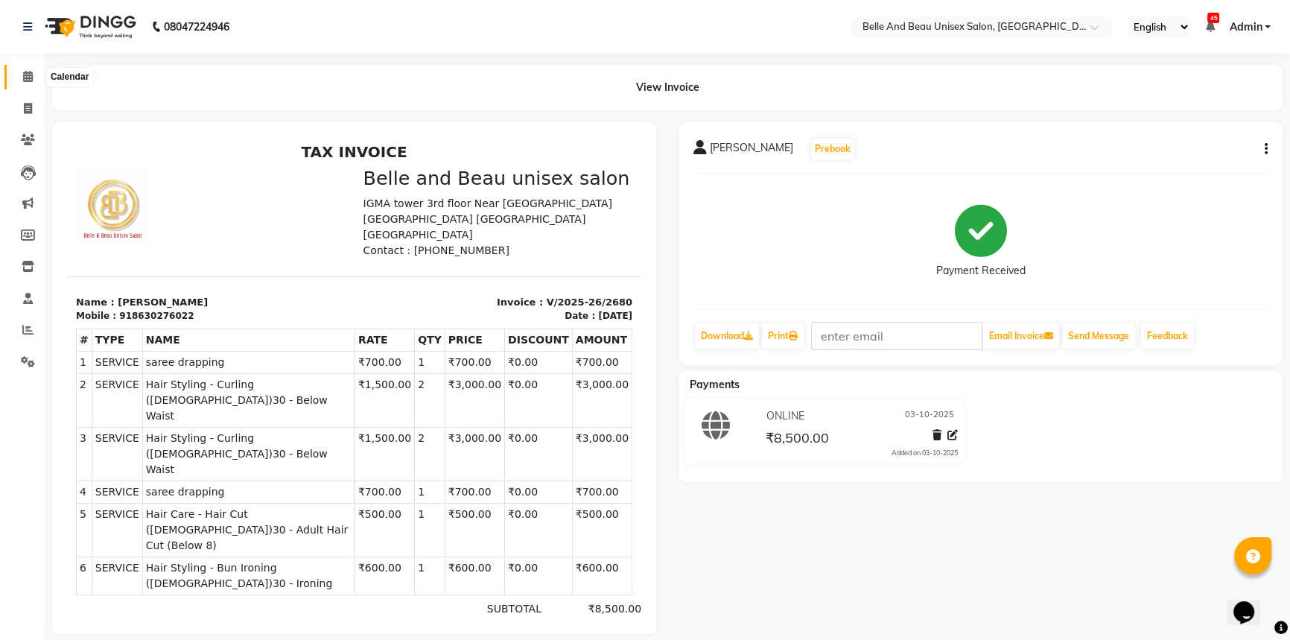
click at [34, 80] on span at bounding box center [28, 77] width 26 height 17
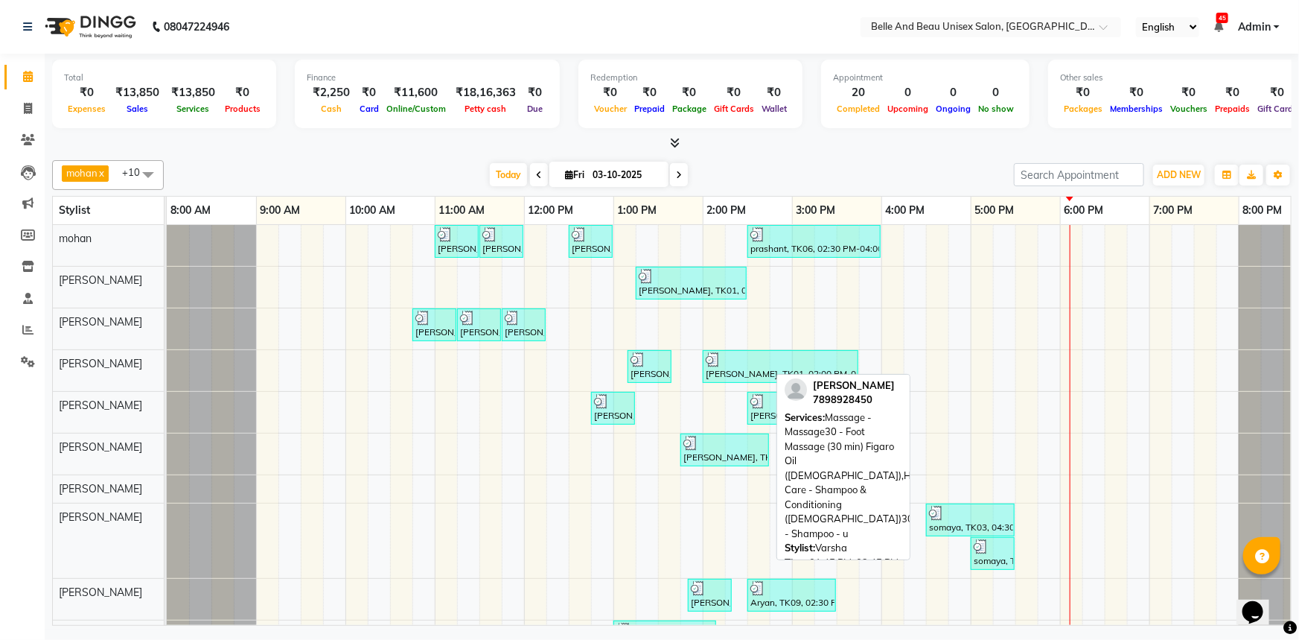
click at [722, 453] on div "[PERSON_NAME], TK10, 01:45 PM-02:45 PM, Massage - Massage30 - Foot Massage (30 …" at bounding box center [725, 450] width 86 height 28
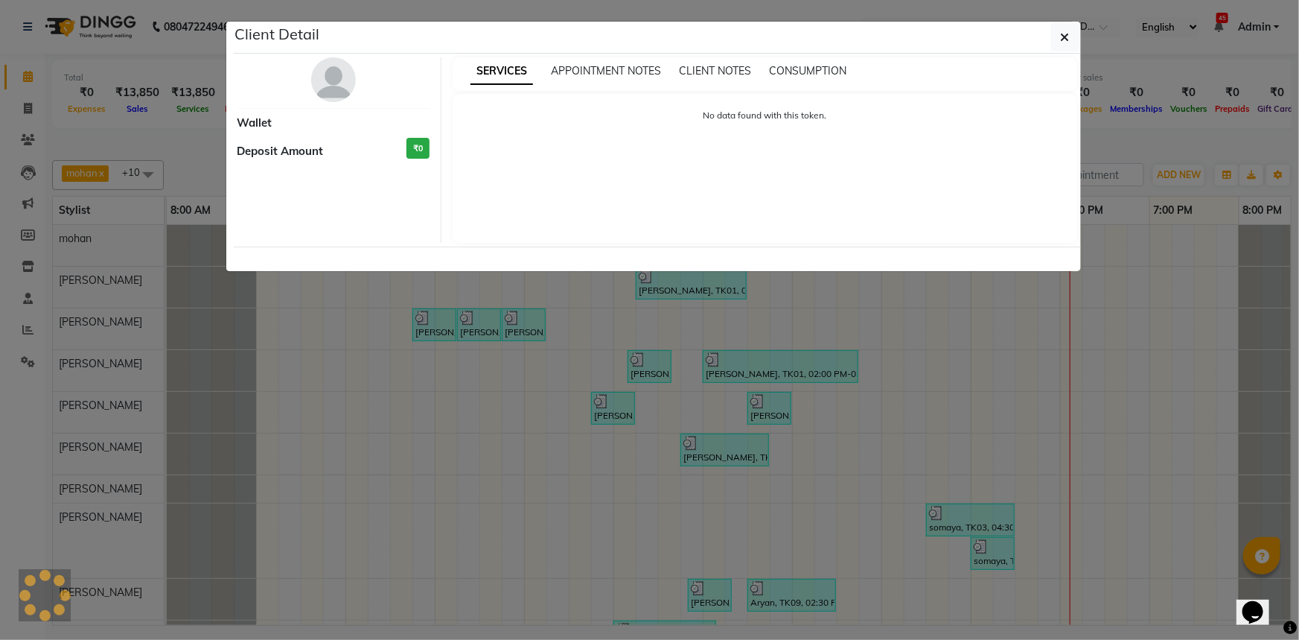
select select "3"
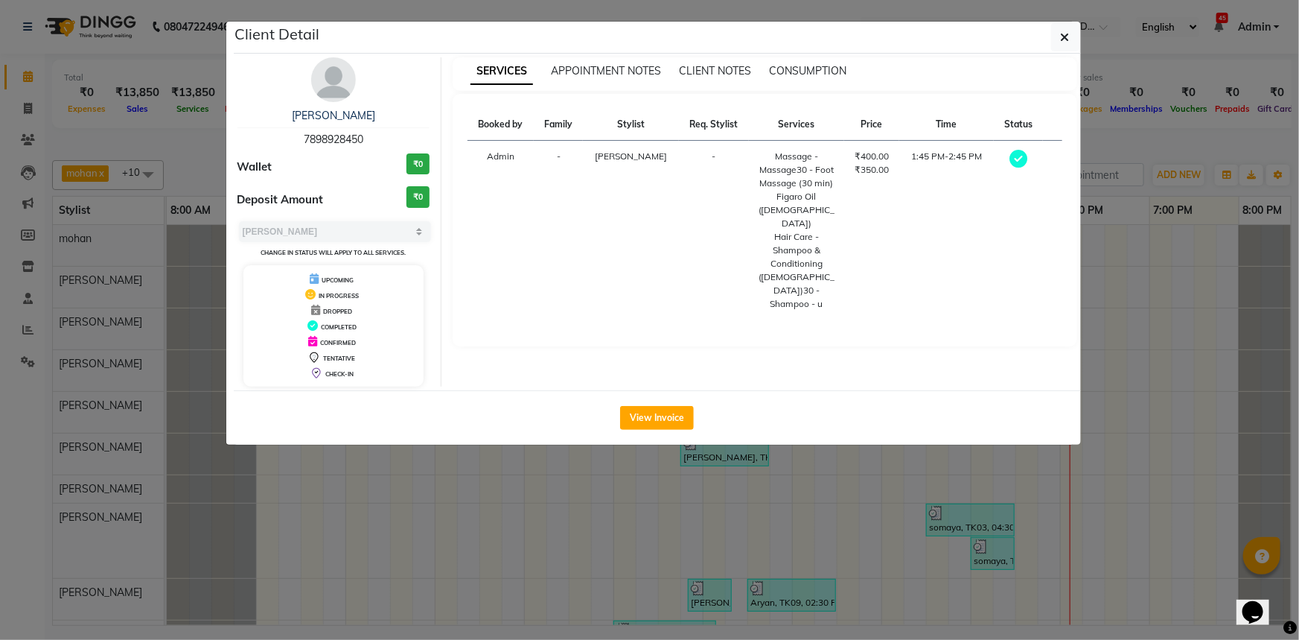
click at [342, 140] on span "7898928450" at bounding box center [334, 139] width 60 height 13
copy span "7898928450"
click at [1068, 38] on icon "button" at bounding box center [1065, 37] width 9 height 12
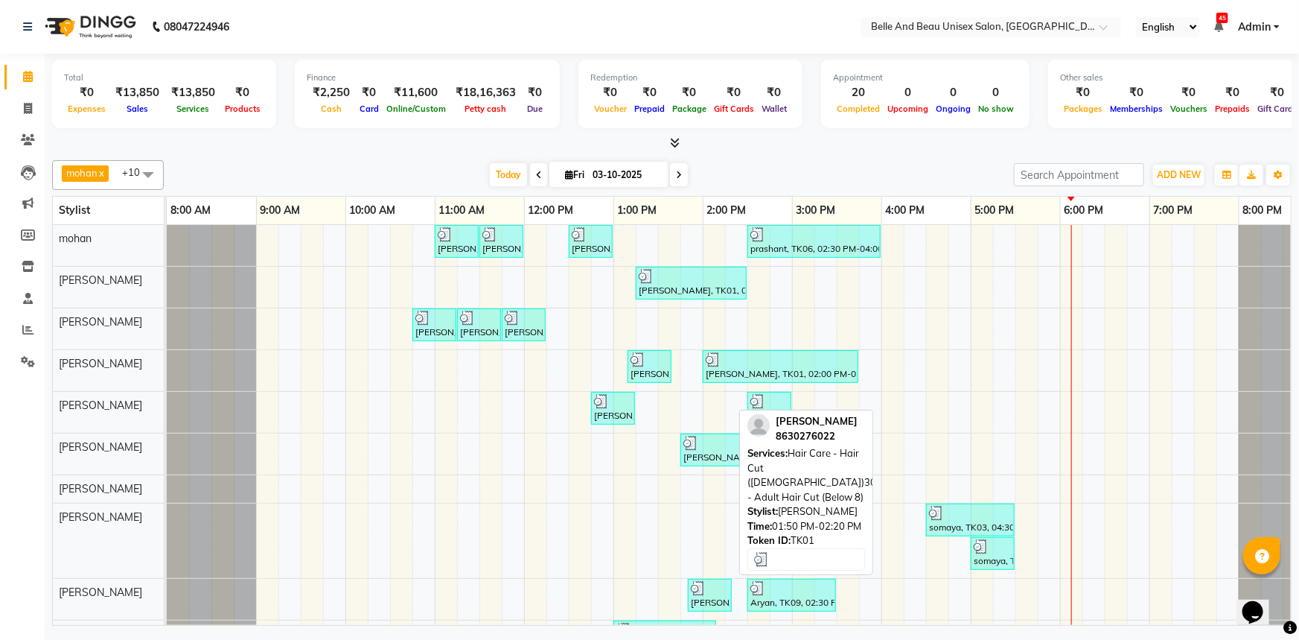
click at [707, 590] on div at bounding box center [710, 588] width 38 height 15
select select "3"
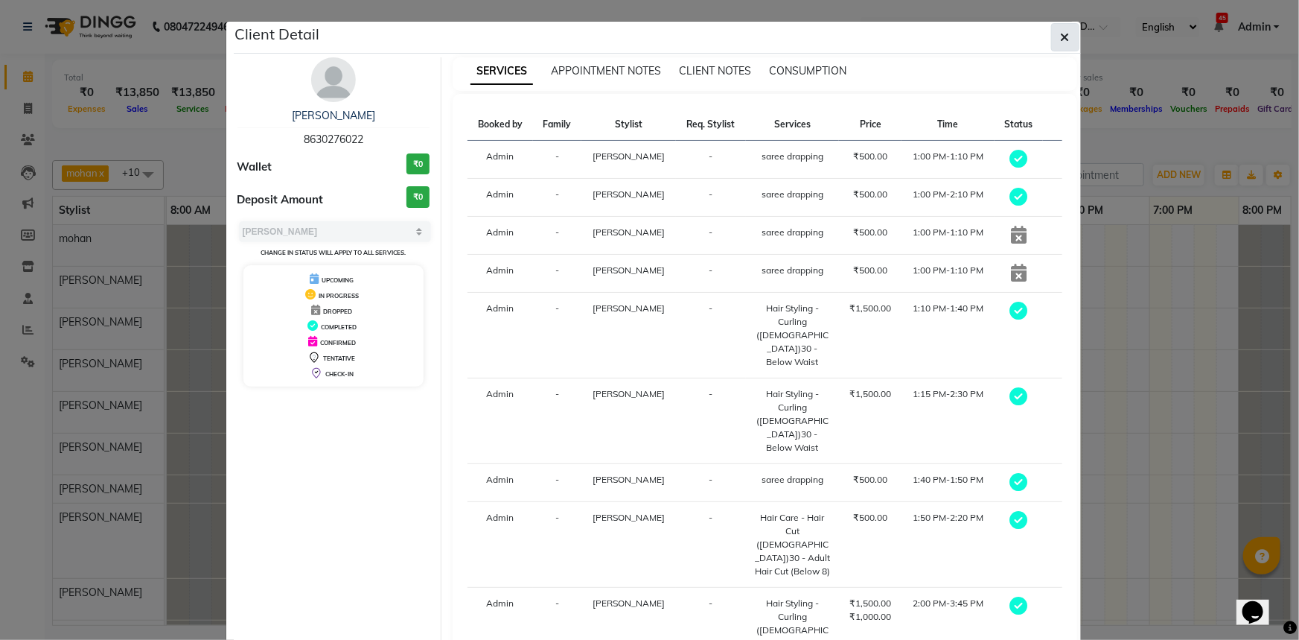
click at [1067, 37] on button "button" at bounding box center [1065, 37] width 28 height 28
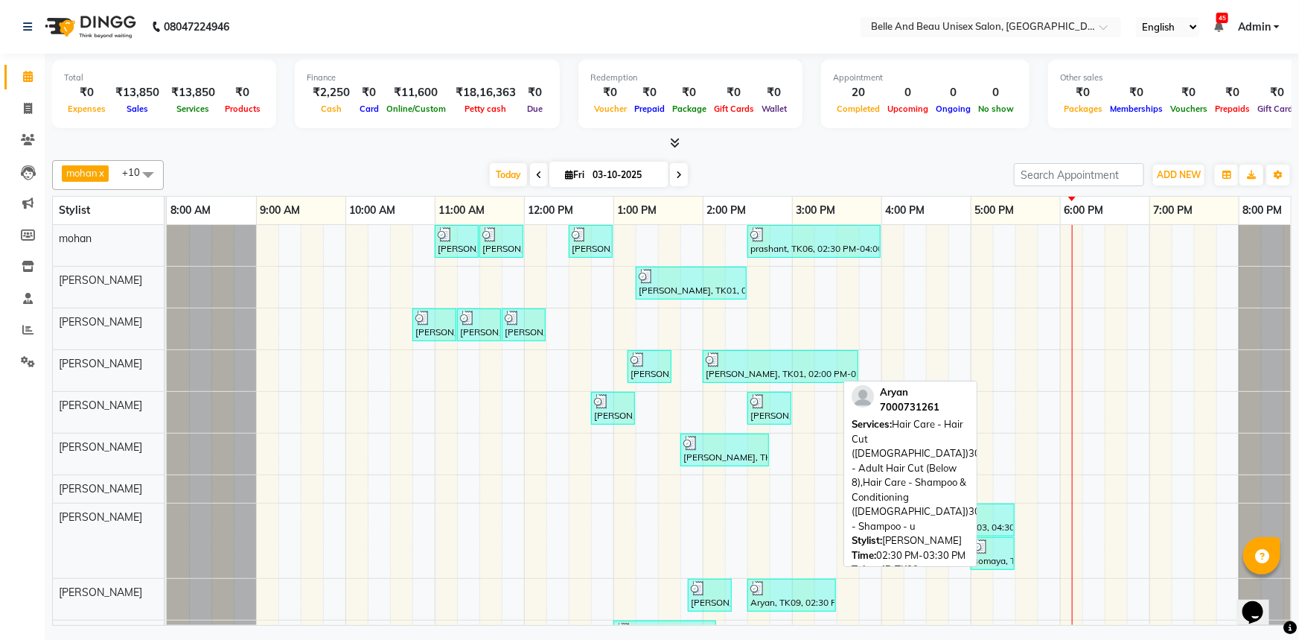
click at [791, 599] on div "Aryan, TK09, 02:30 PM-03:30 PM, Hair Care - Hair Cut ([DEMOGRAPHIC_DATA])30 - A…" at bounding box center [792, 595] width 86 height 28
select select "3"
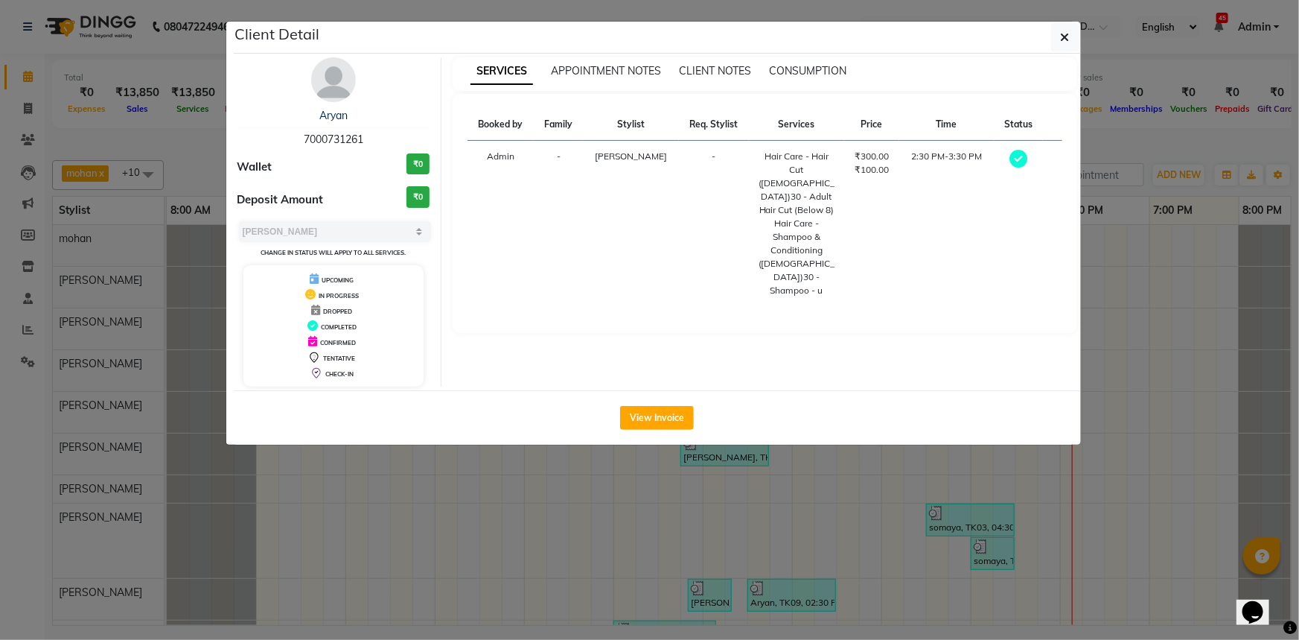
click at [335, 139] on span "7000731261" at bounding box center [334, 139] width 60 height 13
copy span "7000731261"
click at [1061, 30] on span "button" at bounding box center [1065, 37] width 9 height 15
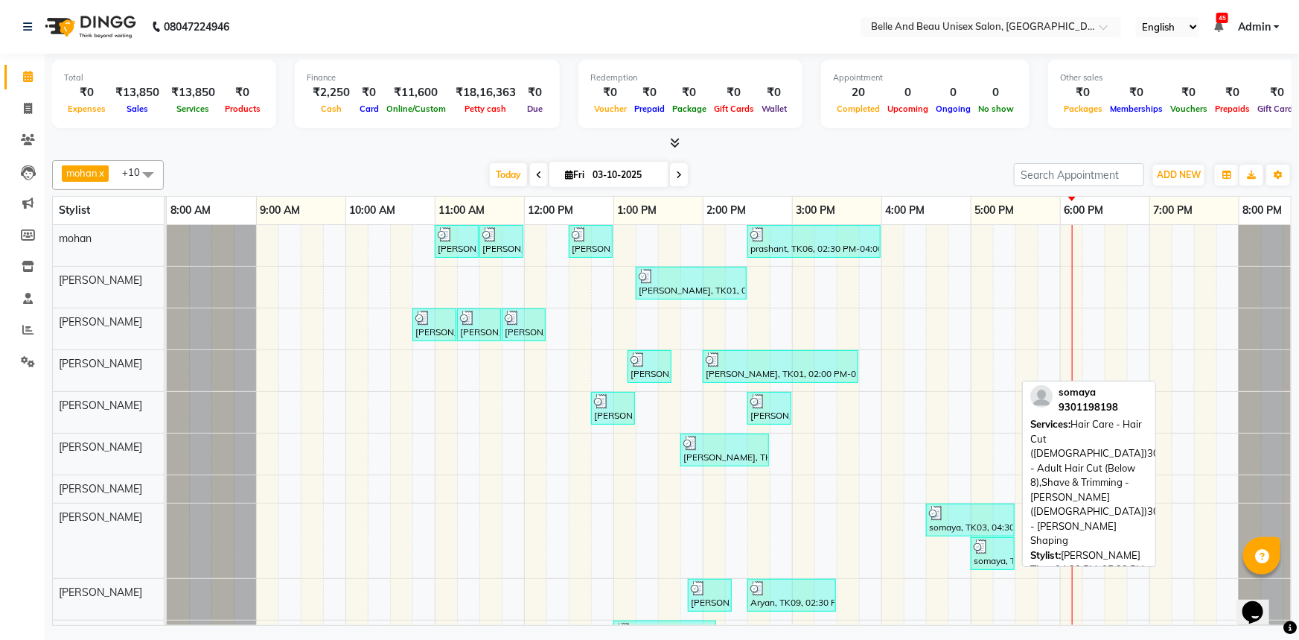
click at [961, 529] on div "somaya, TK03, 04:30 PM-05:30 PM, Hair Care - Hair Cut ([DEMOGRAPHIC_DATA])30 - …" at bounding box center [971, 520] width 86 height 28
select select "3"
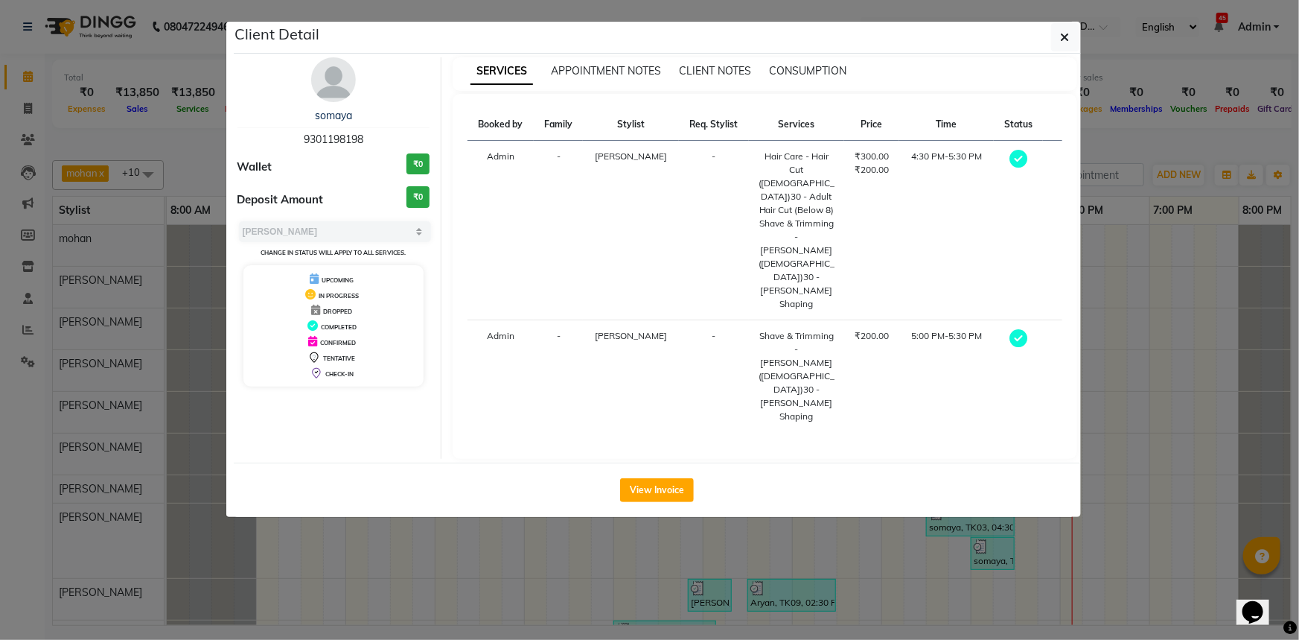
click at [337, 136] on span "9301198198" at bounding box center [334, 139] width 60 height 13
copy span "9301198198"
click at [1064, 42] on icon "button" at bounding box center [1065, 37] width 9 height 12
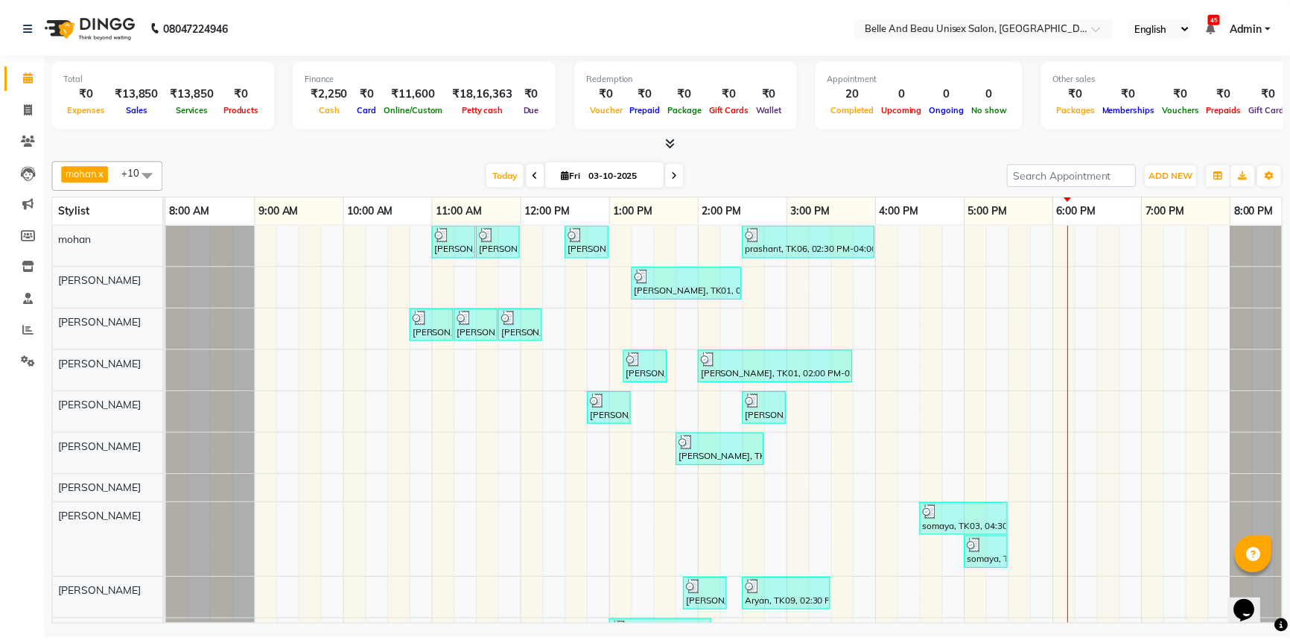
scroll to position [0, 19]
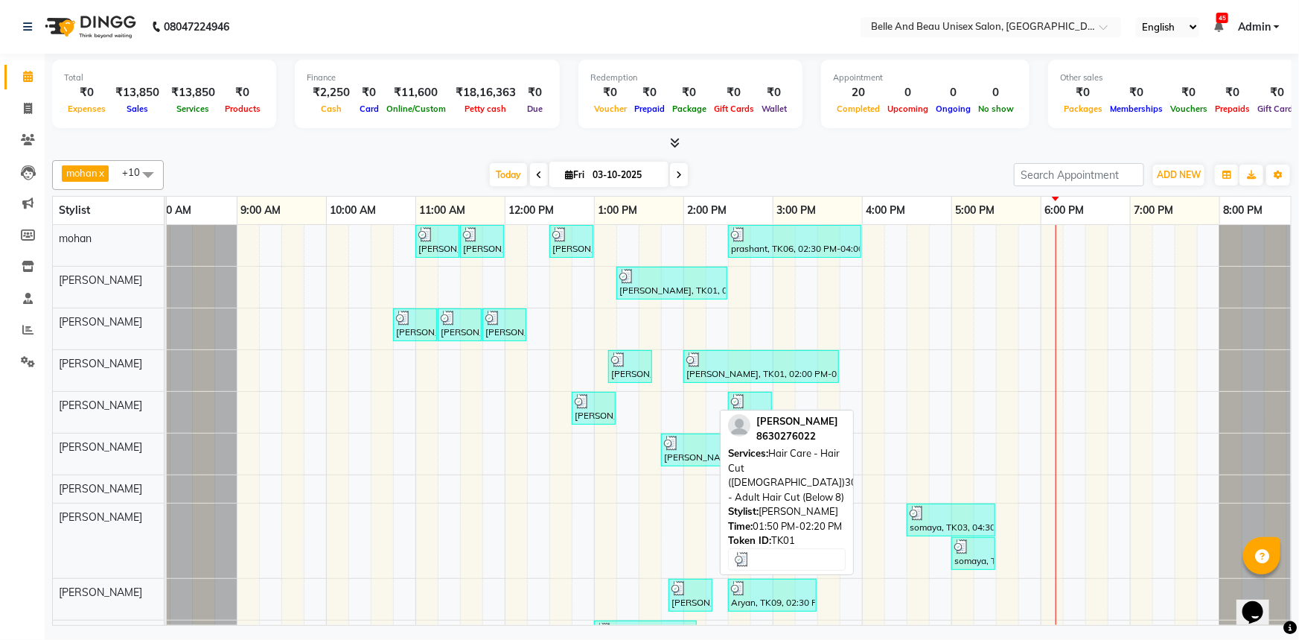
click at [681, 596] on div "Ayushi Maam, TK01, 01:50 PM-02:20 PM, Hair Care - Hair Cut (Female)30 - Adult H…" at bounding box center [690, 595] width 41 height 28
select select "3"
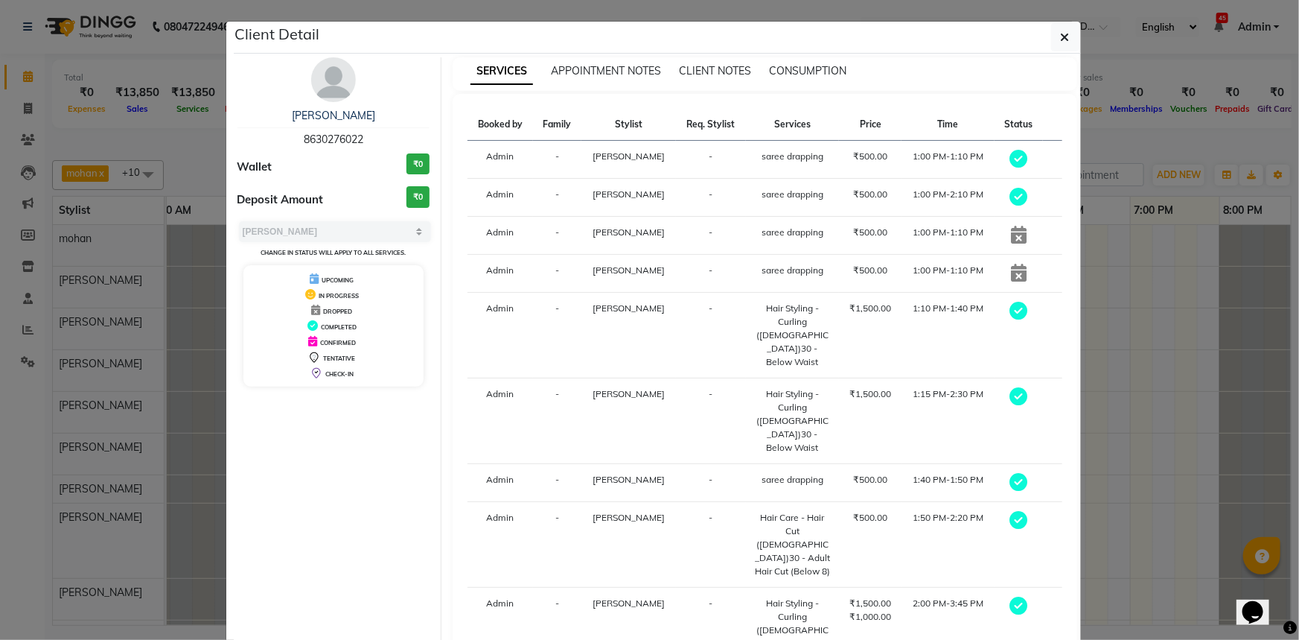
click at [323, 141] on span "8630276022" at bounding box center [334, 139] width 60 height 13
copy span "8630276022"
click at [1054, 39] on button "button" at bounding box center [1065, 37] width 28 height 28
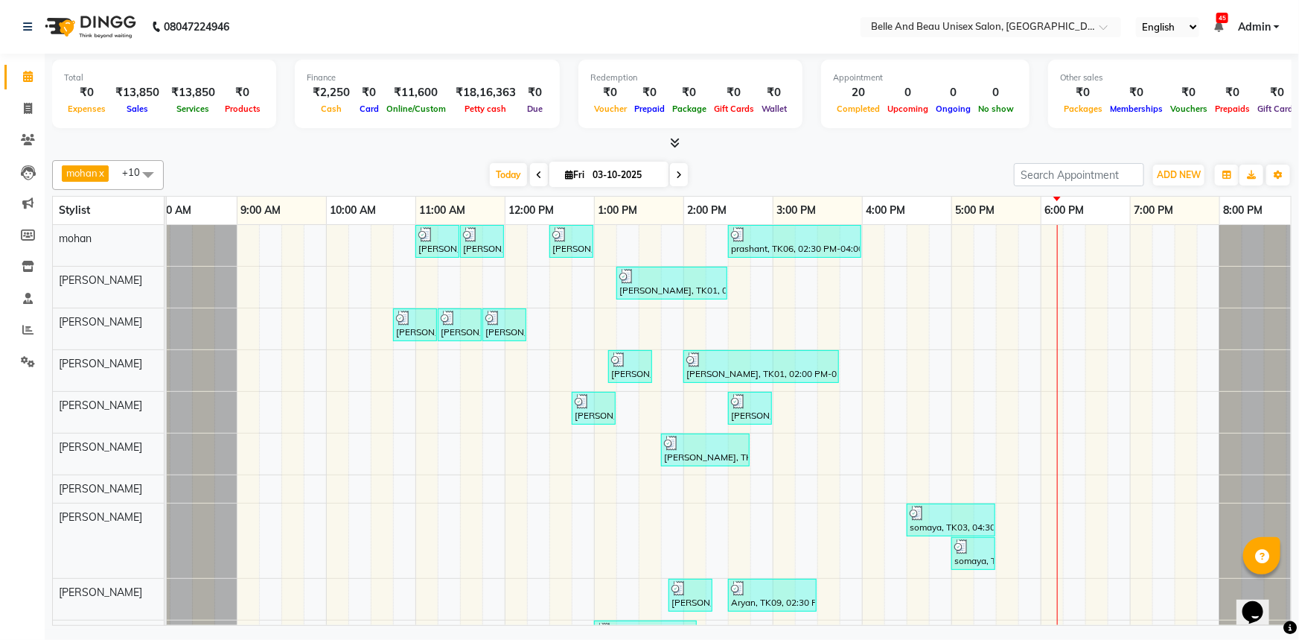
click at [599, 172] on input "03-10-2025" at bounding box center [625, 175] width 74 height 22
select select "10"
select select "2025"
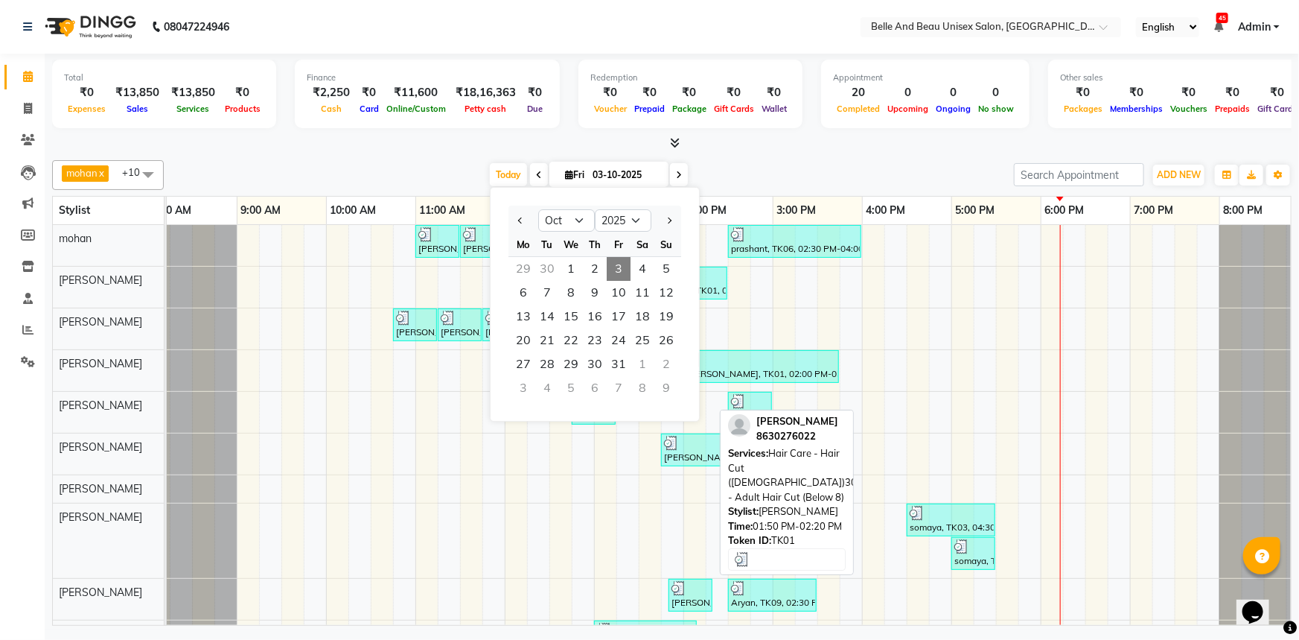
click at [680, 602] on div "Ayushi Maam, TK01, 01:50 PM-02:20 PM, Hair Care - Hair Cut (Female)30 - Adult H…" at bounding box center [690, 595] width 41 height 28
select select "3"
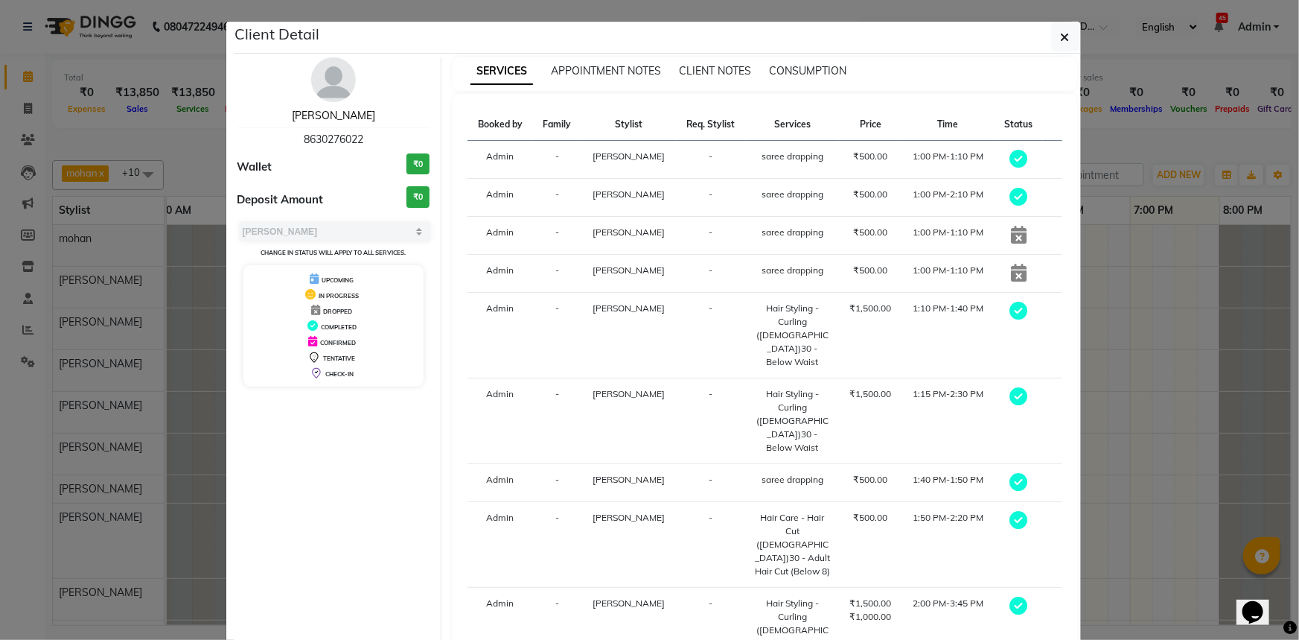
click at [348, 115] on link "[PERSON_NAME]" at bounding box center [333, 115] width 83 height 13
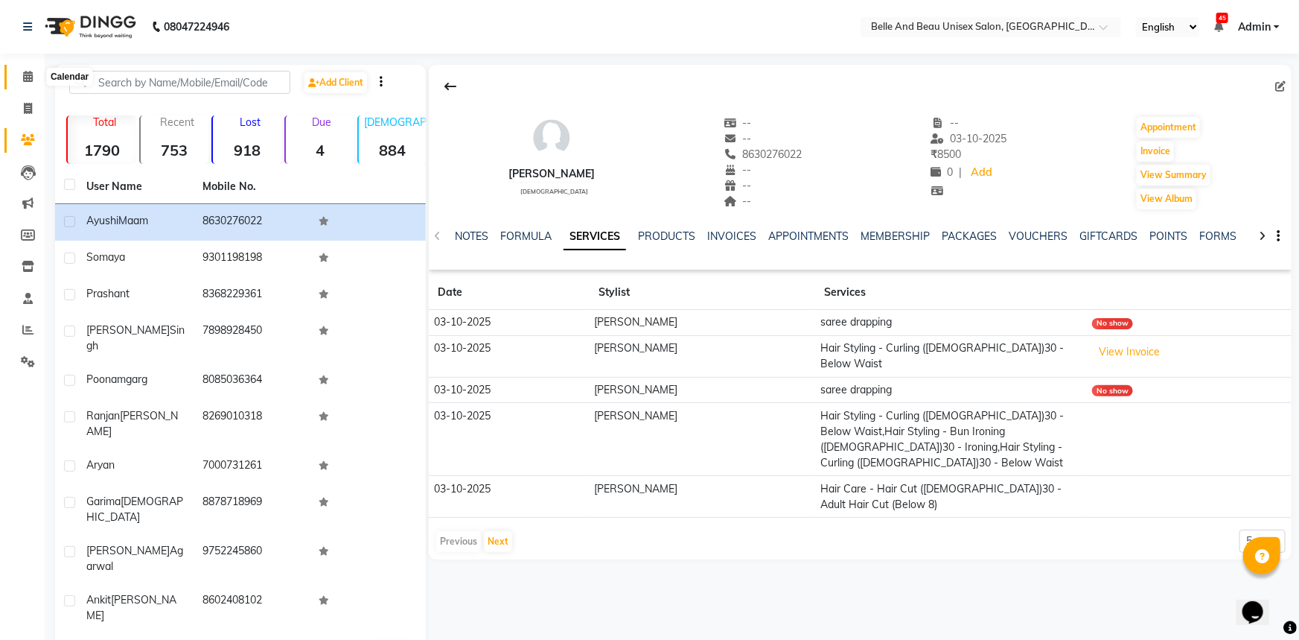
click at [23, 77] on icon at bounding box center [28, 76] width 10 height 11
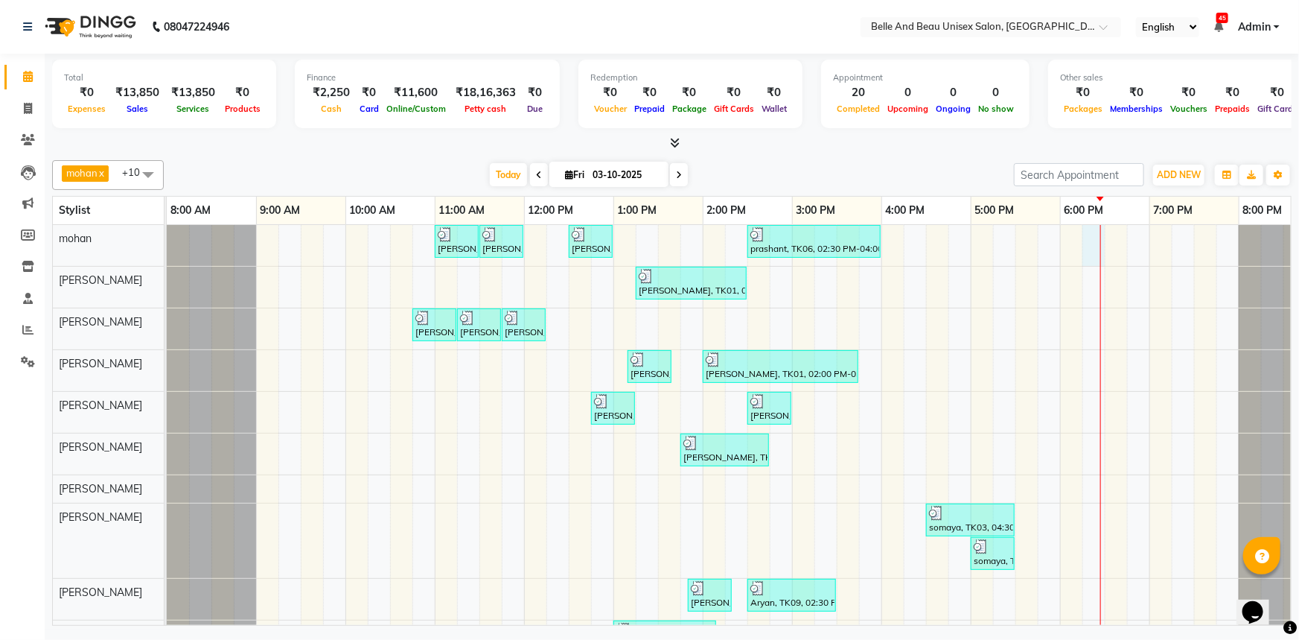
click at [1092, 246] on div "Ankit Singh, TK05, 11:00 AM-11:30 AM, Hair Care - Hair Cut (Male)30 - Adult Hai…" at bounding box center [748, 481] width 1162 height 512
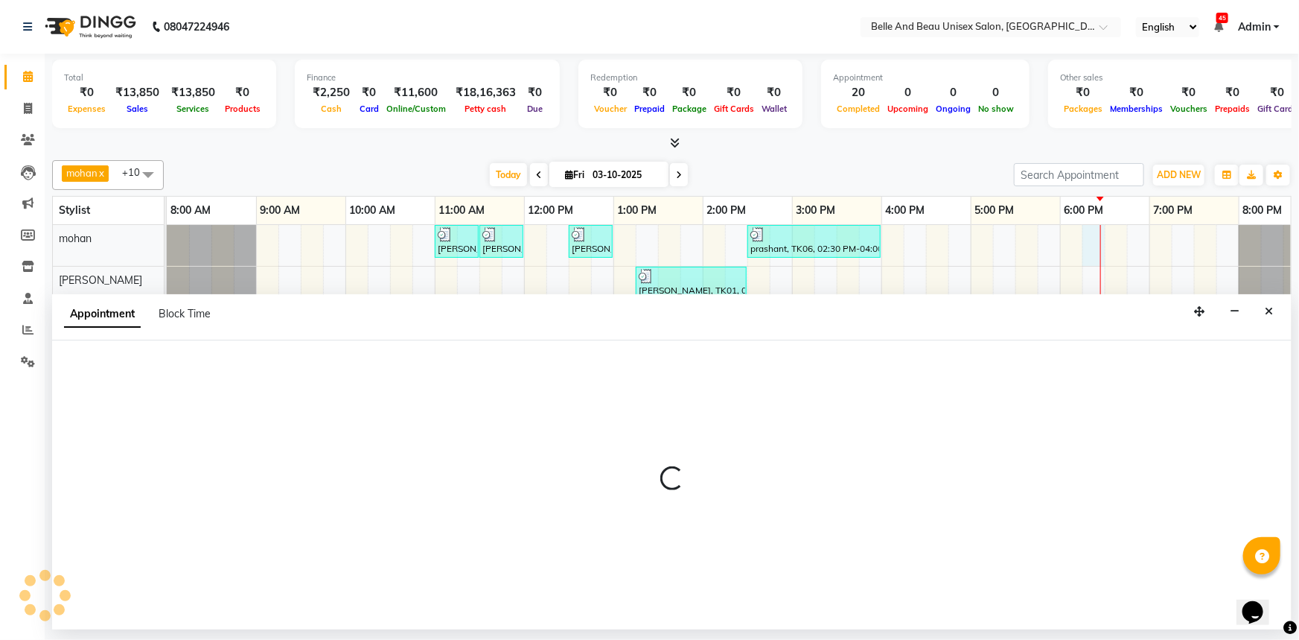
select select "65137"
select select "1095"
select select "tentative"
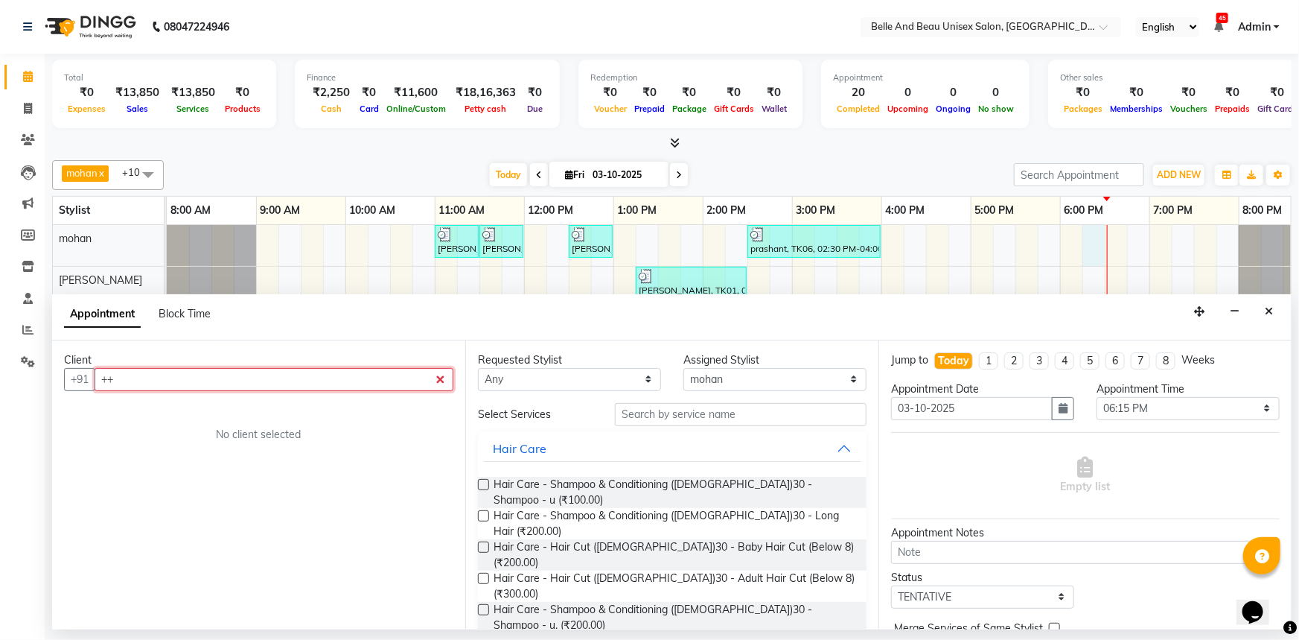
type input "+"
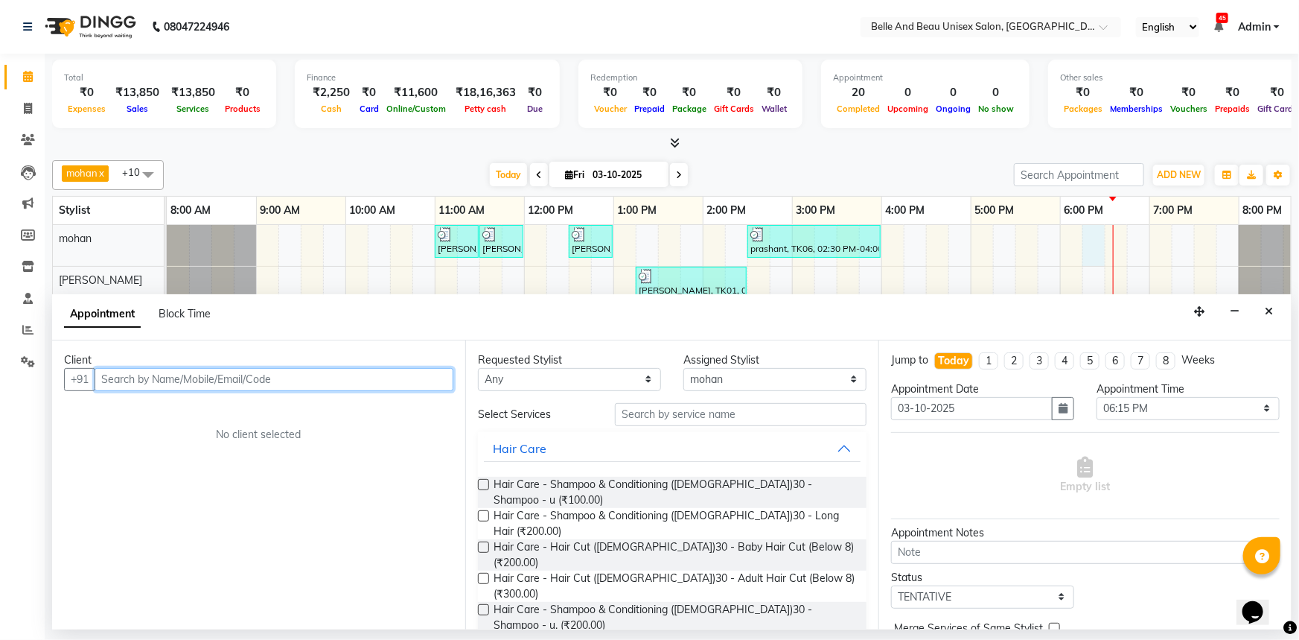
click at [291, 375] on input "text" at bounding box center [274, 379] width 359 height 23
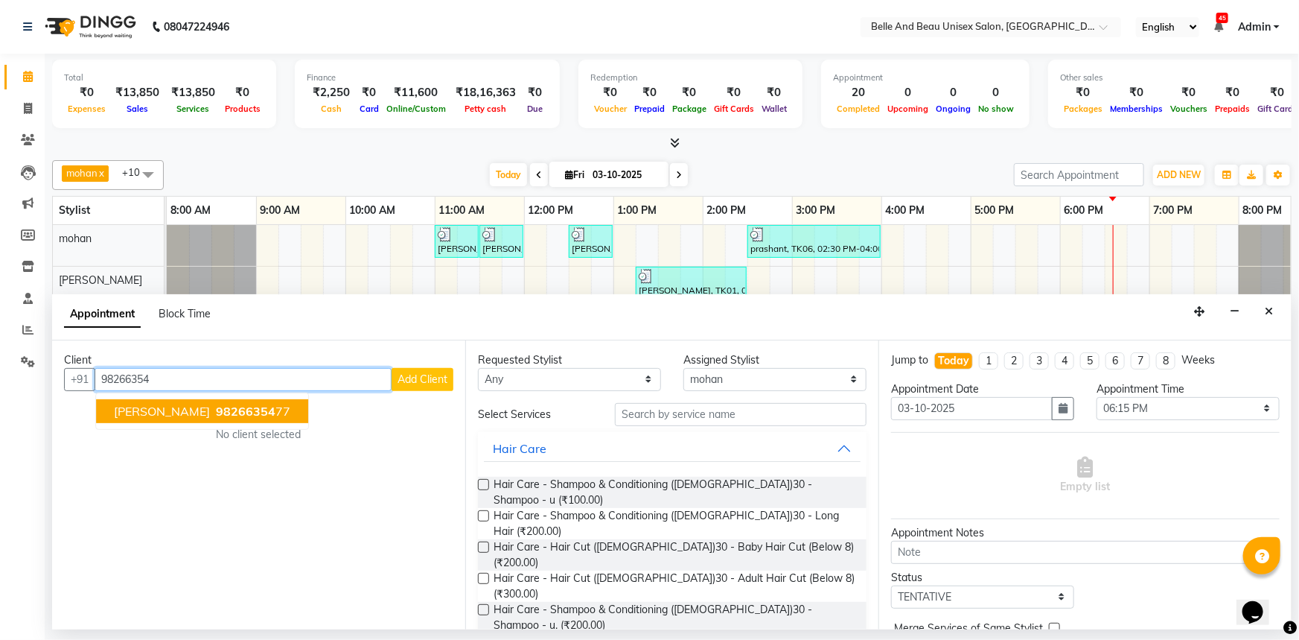
click at [156, 410] on span "[PERSON_NAME]" at bounding box center [162, 411] width 96 height 15
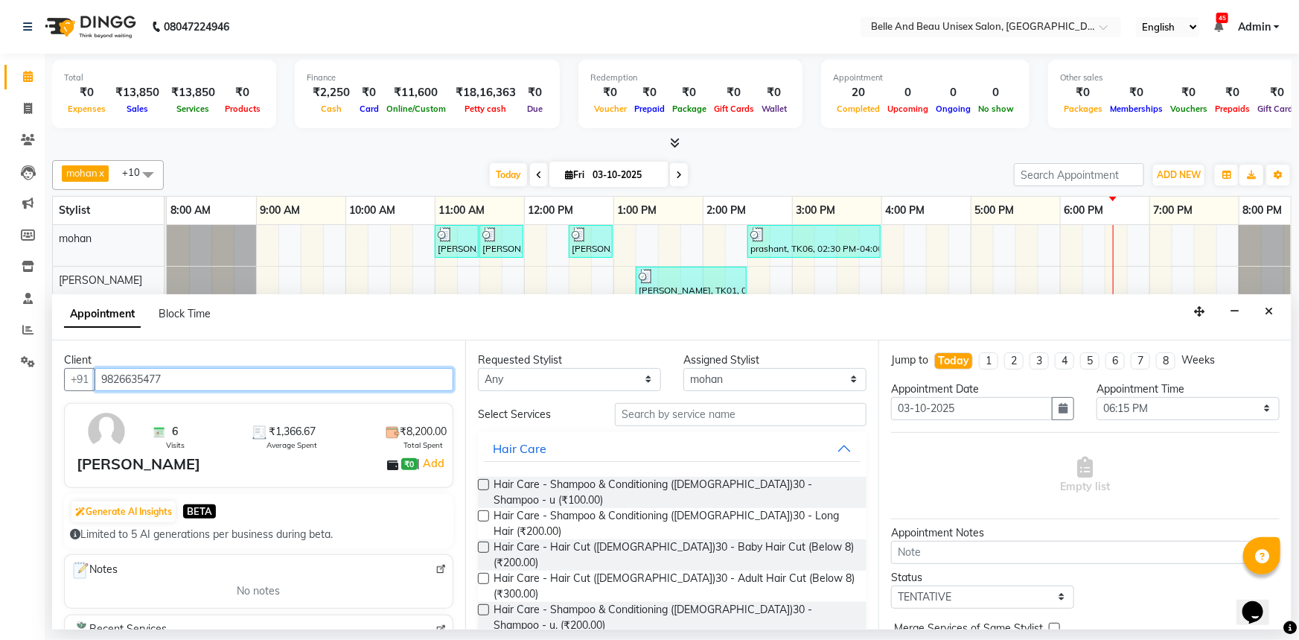
type input "9826635477"
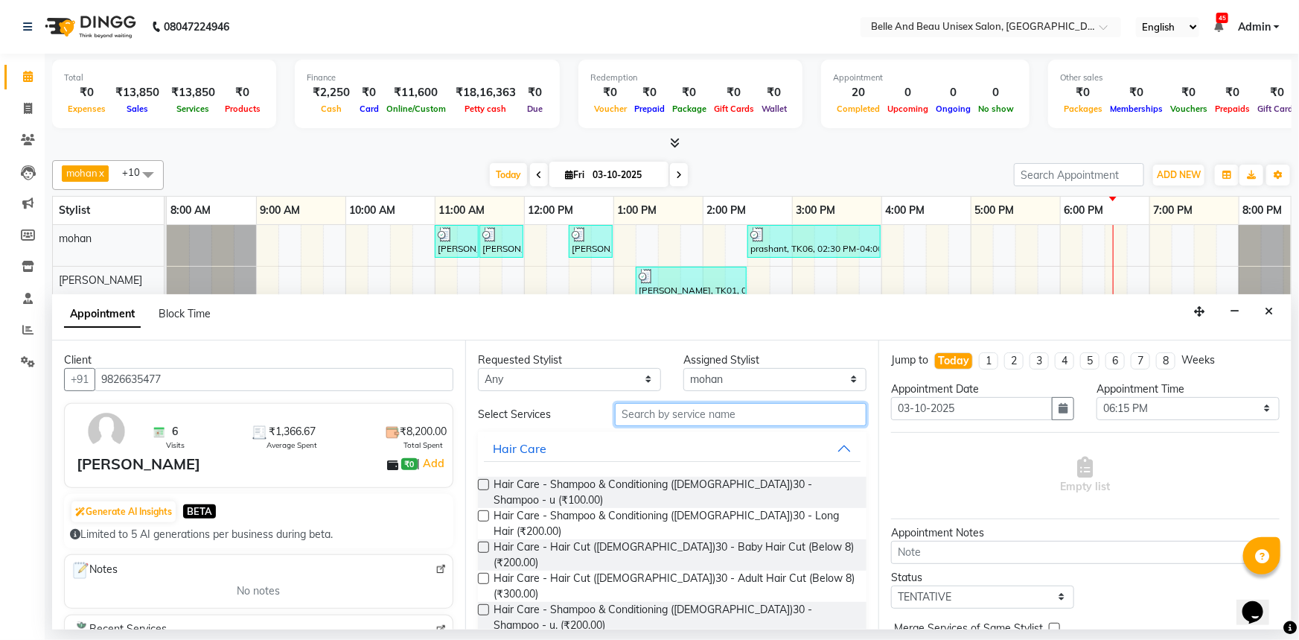
click at [672, 413] on input "text" at bounding box center [741, 414] width 252 height 23
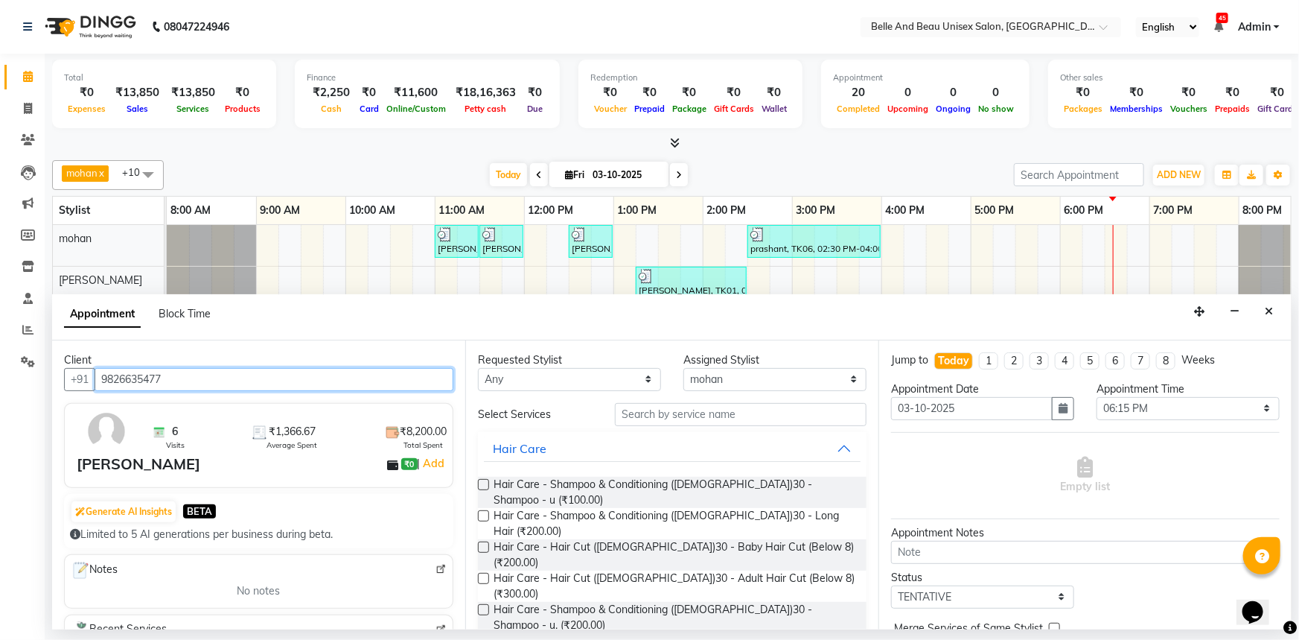
click at [145, 378] on input "9826635477" at bounding box center [274, 379] width 359 height 23
click at [1267, 304] on button "Close" at bounding box center [1269, 311] width 22 height 23
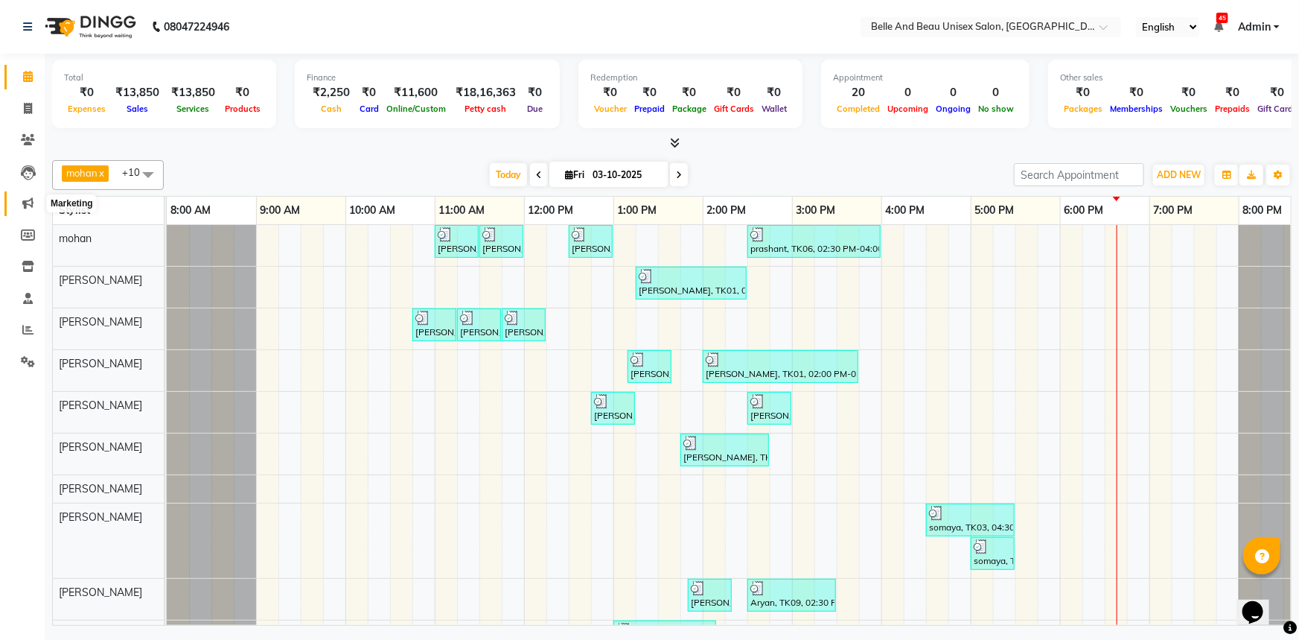
click at [28, 203] on icon at bounding box center [27, 202] width 11 height 11
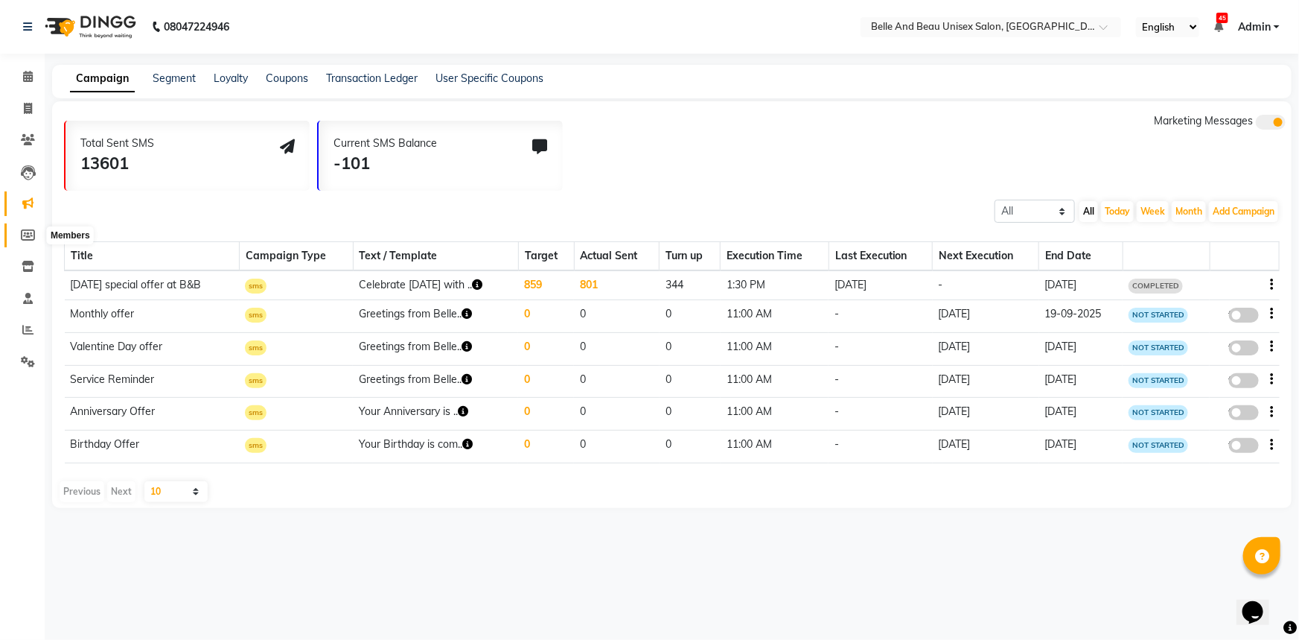
click at [28, 232] on icon at bounding box center [28, 234] width 14 height 11
select select
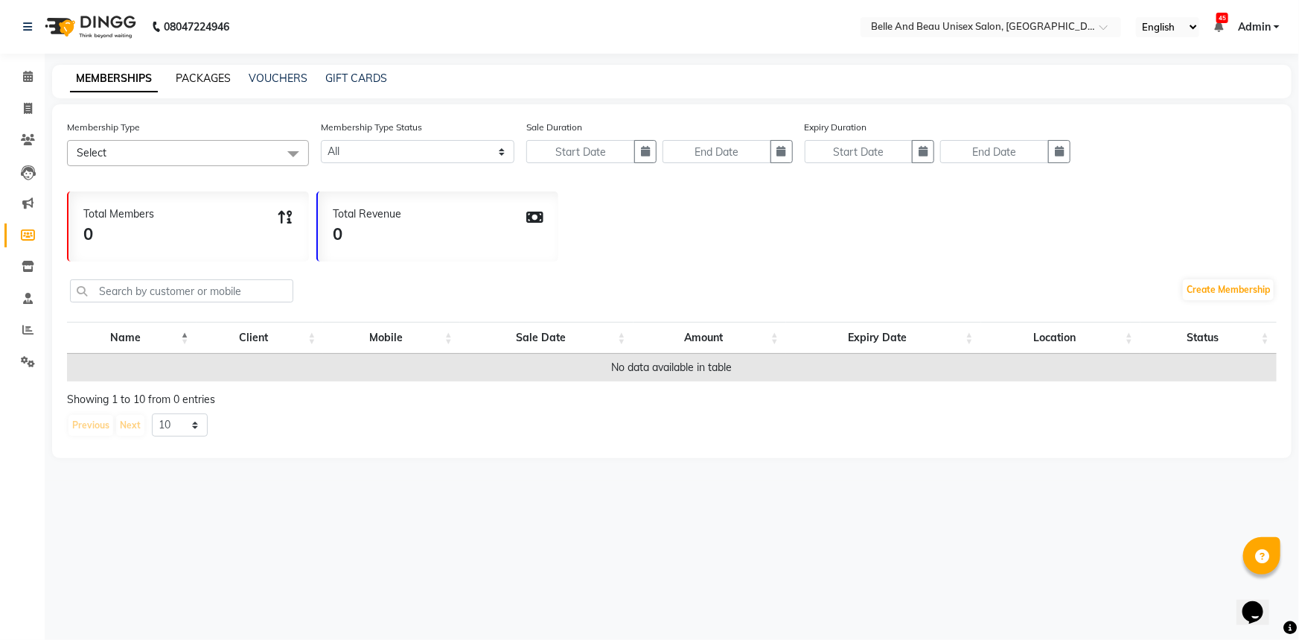
click at [209, 75] on link "PACKAGES" at bounding box center [203, 77] width 55 height 13
select select
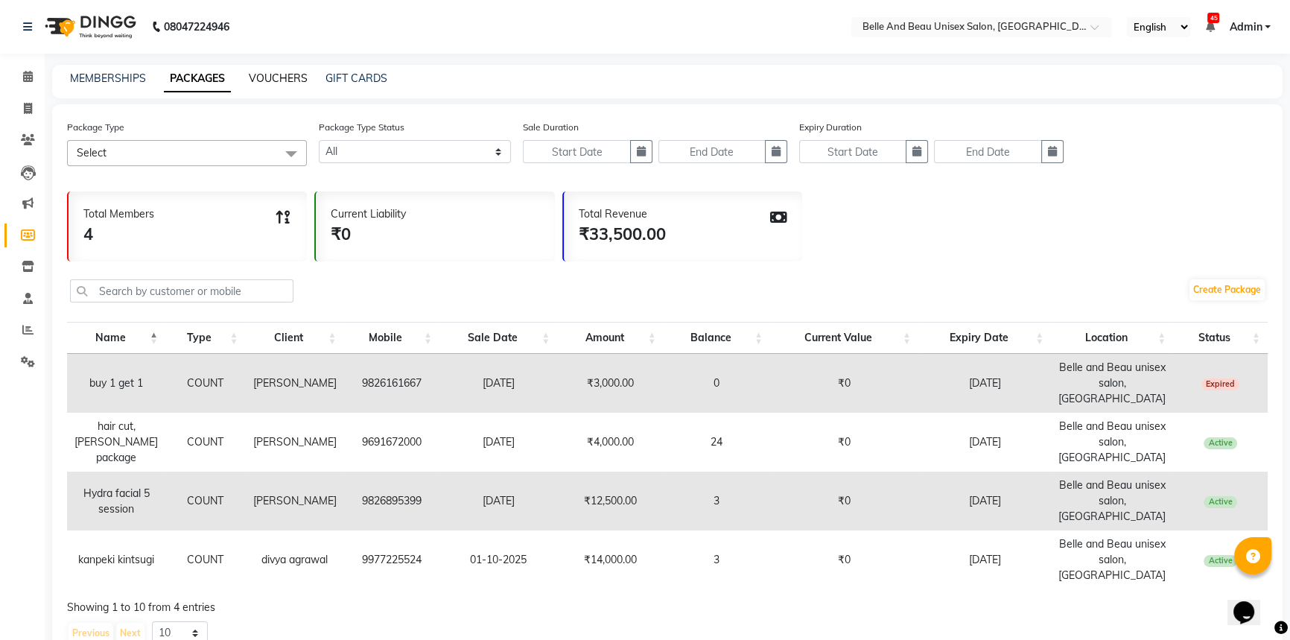
click at [275, 78] on link "VOUCHERS" at bounding box center [278, 77] width 59 height 13
select select
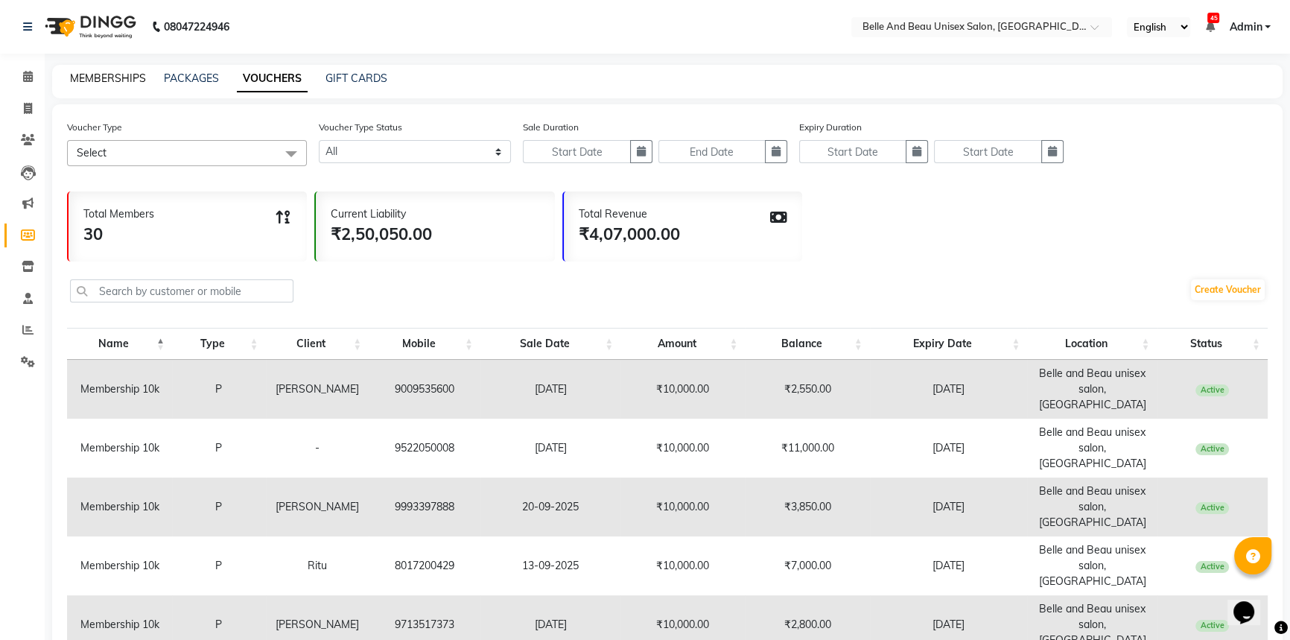
click at [106, 81] on link "MEMBERSHIPS" at bounding box center [108, 77] width 76 height 13
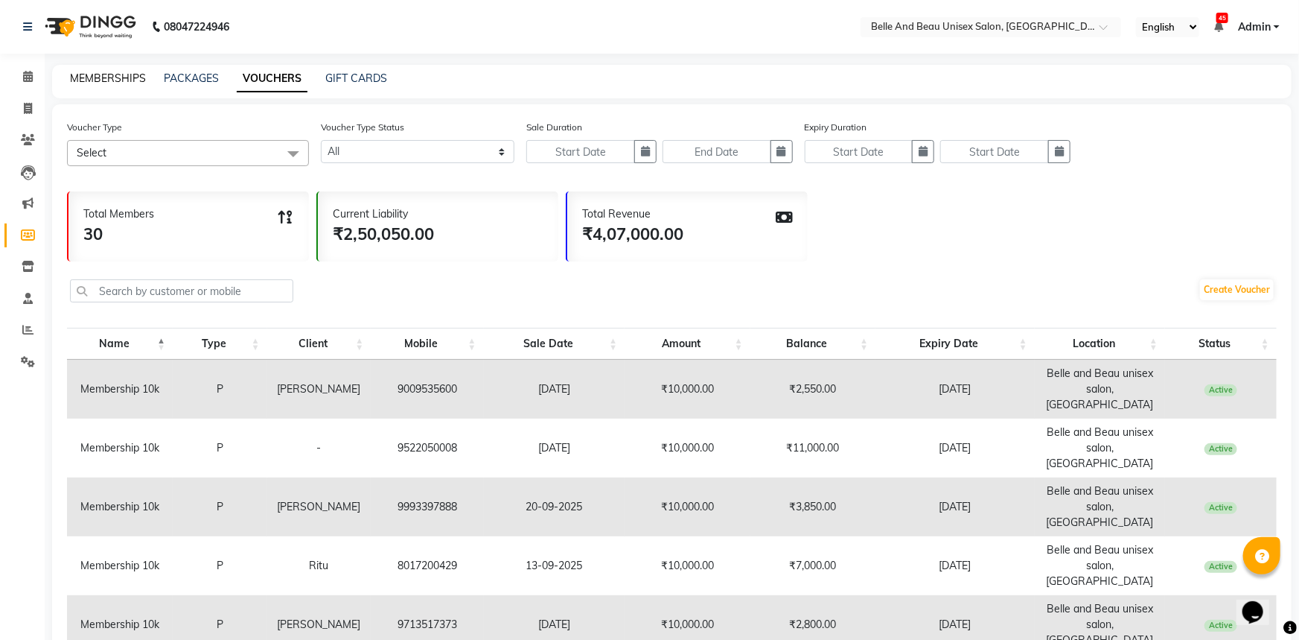
select select
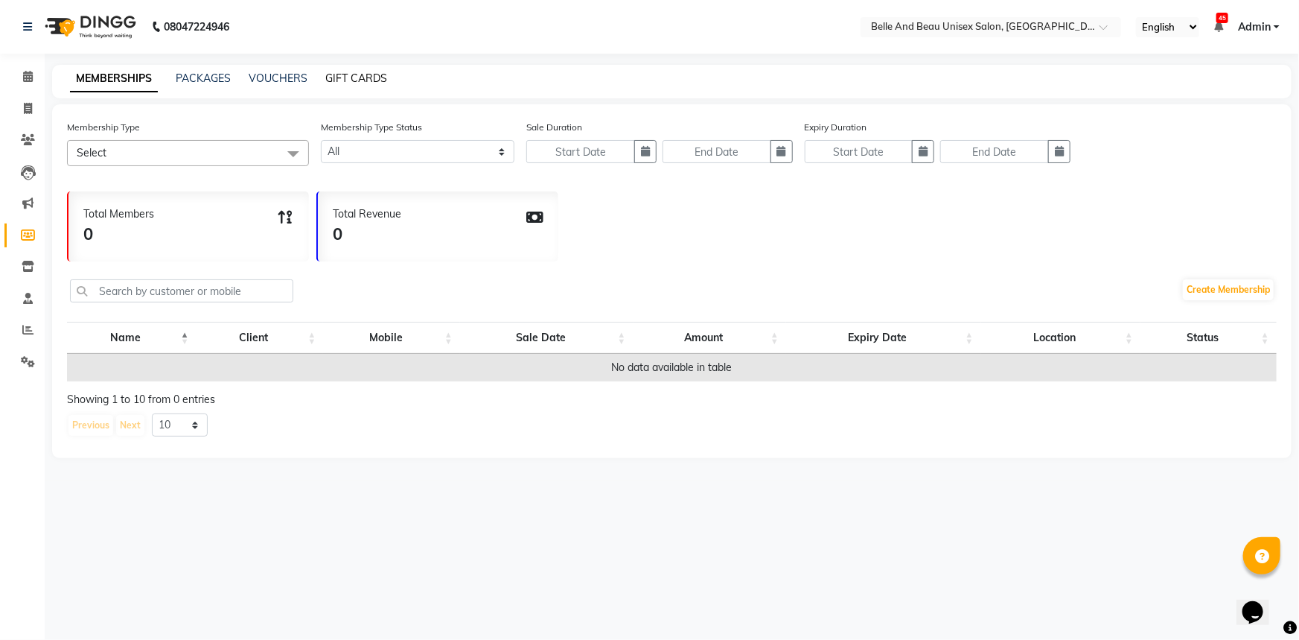
click at [357, 79] on link "GIFT CARDS" at bounding box center [356, 77] width 62 height 13
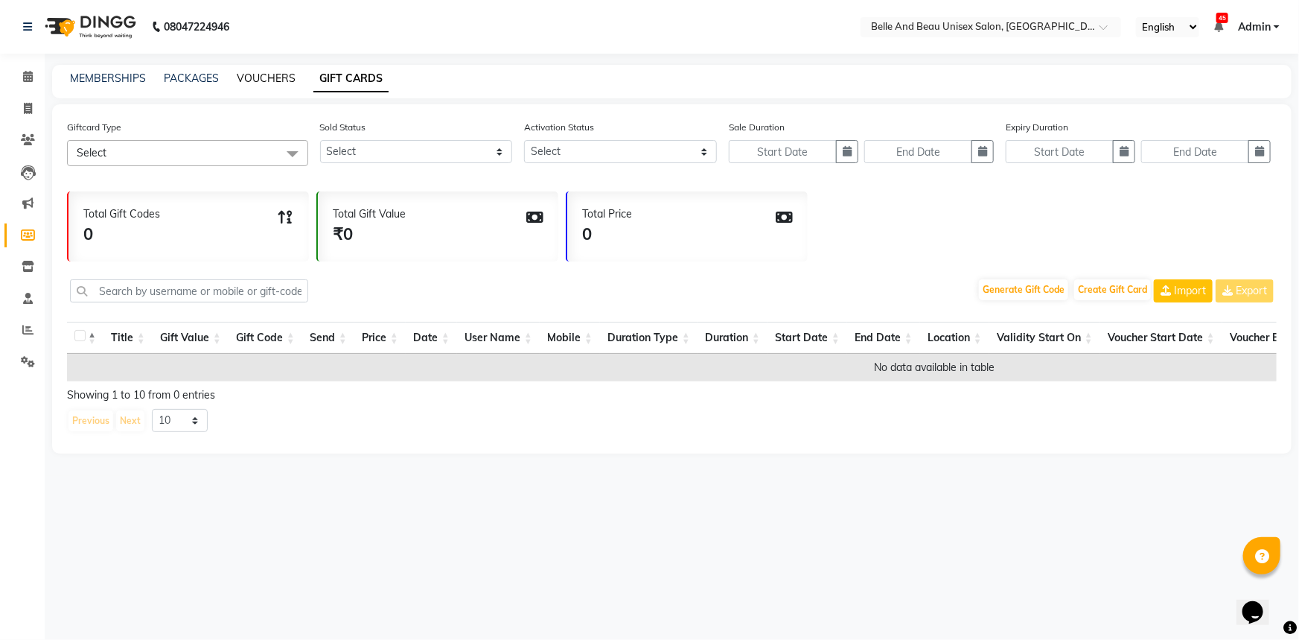
click at [258, 73] on link "VOUCHERS" at bounding box center [266, 77] width 59 height 13
select select
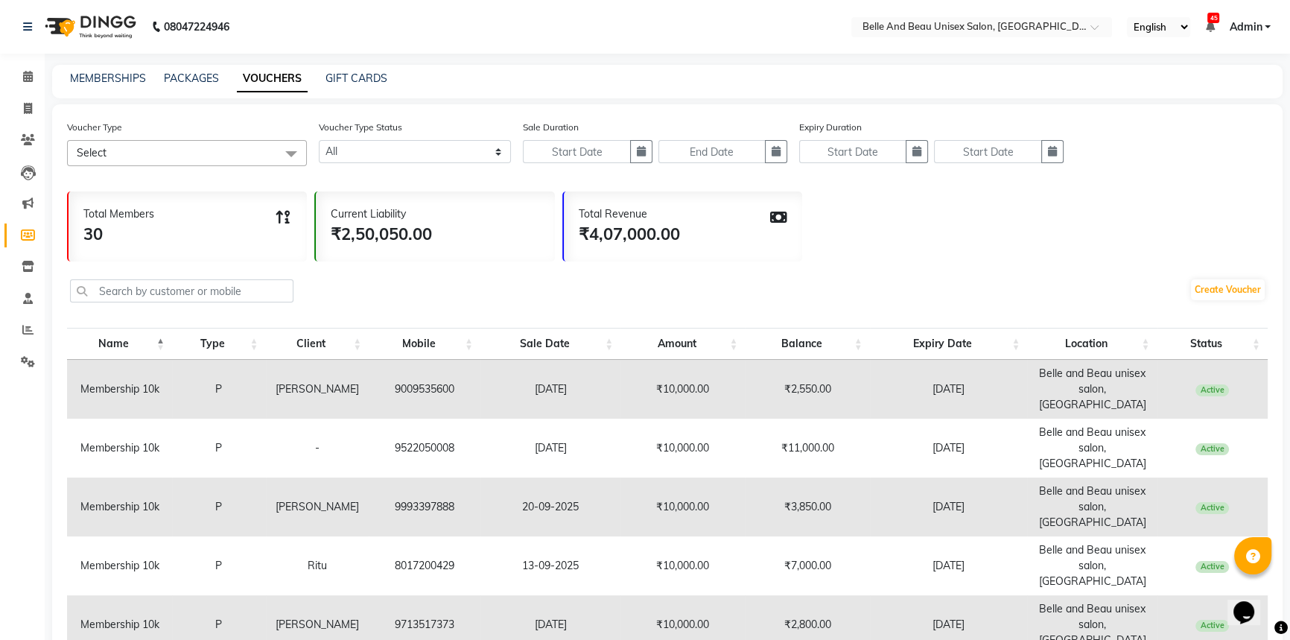
click at [184, 71] on div "PACKAGES" at bounding box center [191, 79] width 55 height 16
click at [194, 79] on link "PACKAGES" at bounding box center [191, 77] width 55 height 13
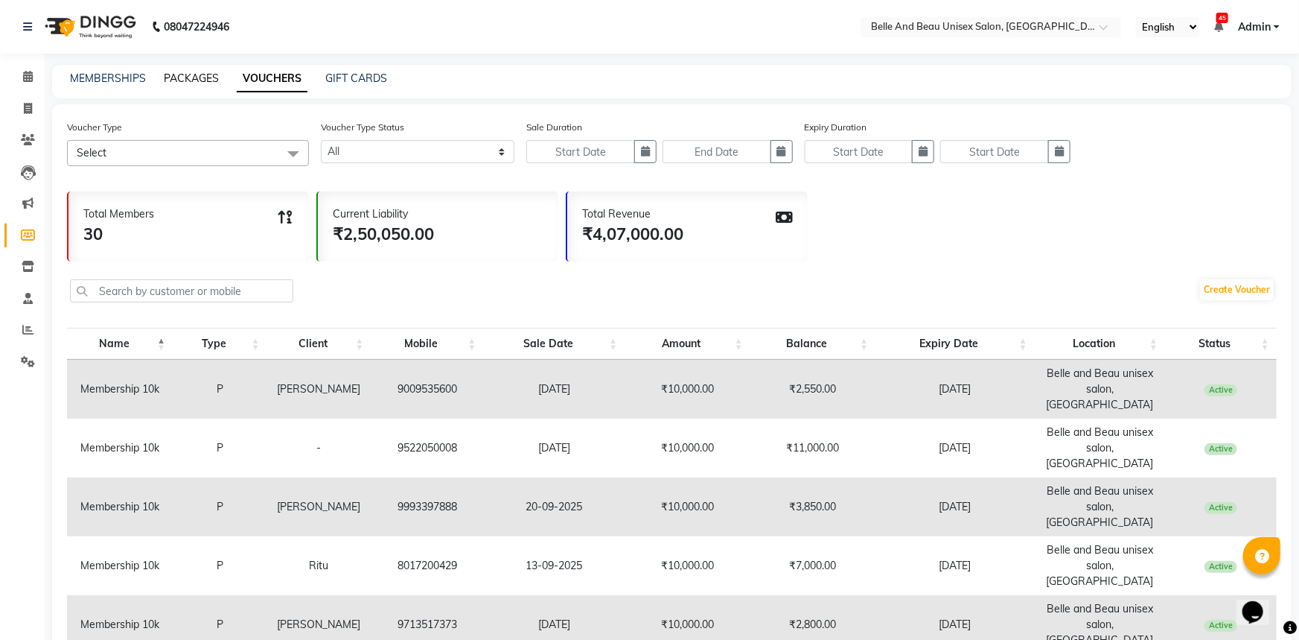
select select
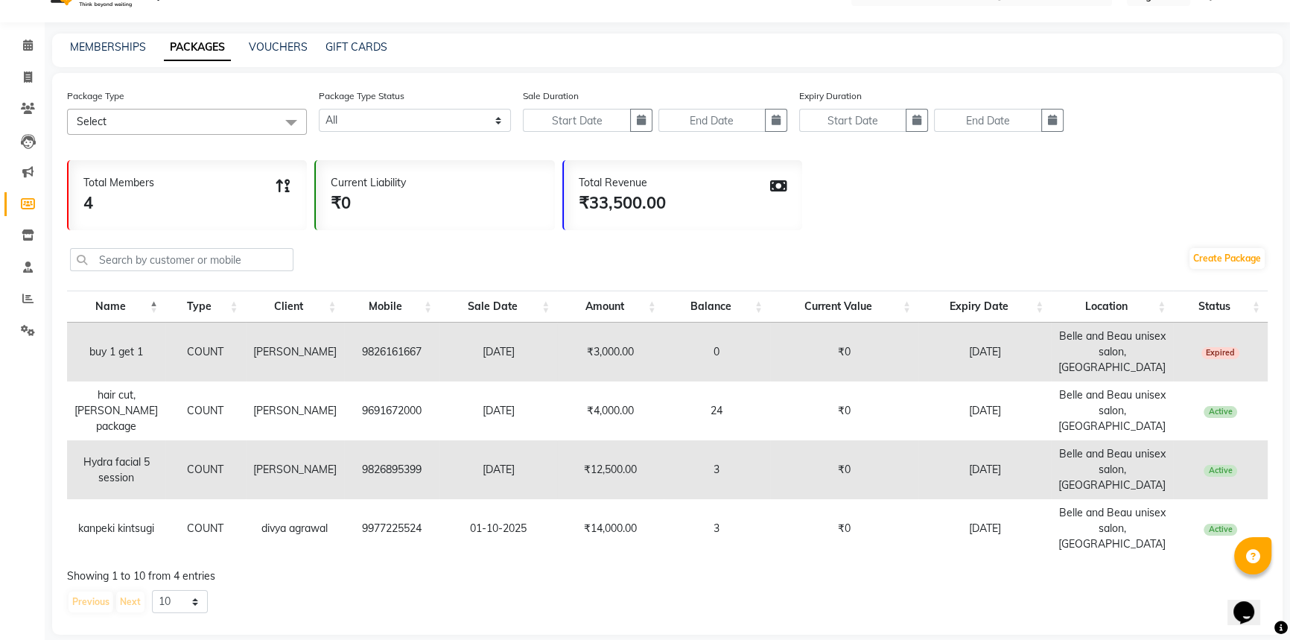
scroll to position [48, 0]
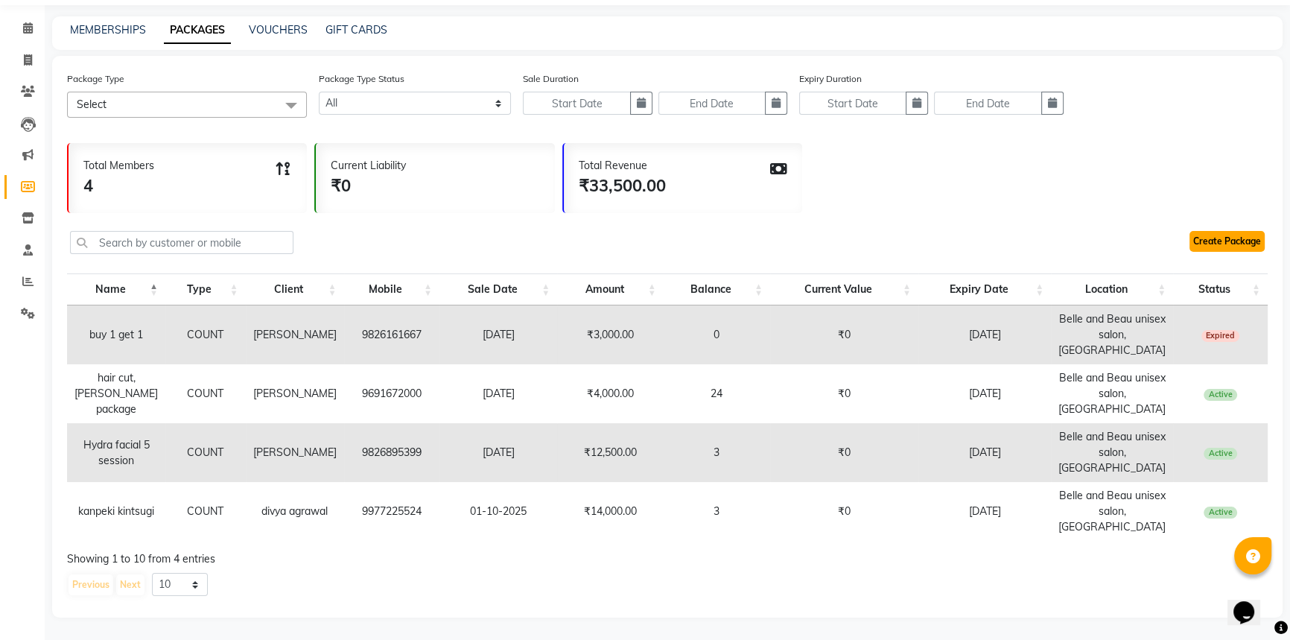
click at [1229, 243] on link "Create Package" at bounding box center [1226, 241] width 75 height 21
click at [1212, 243] on link "Create Package" at bounding box center [1226, 241] width 75 height 21
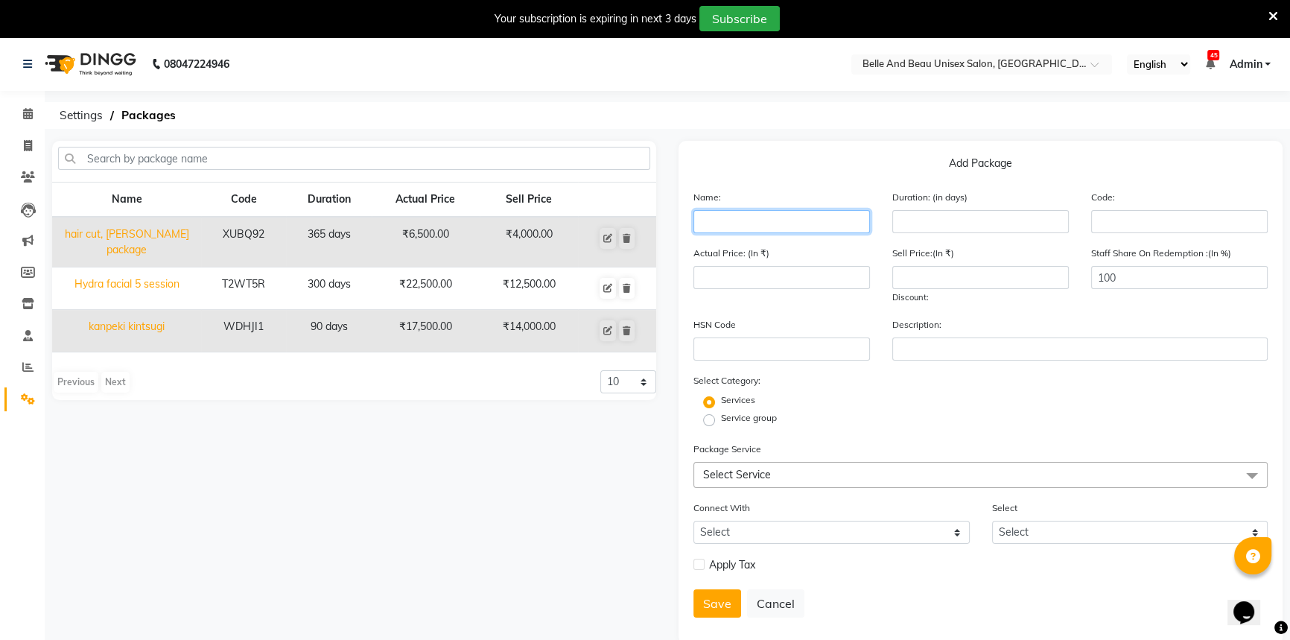
click at [710, 211] on input "text" at bounding box center [781, 221] width 176 height 23
type input "v"
type input "p"
click at [701, 216] on input "4+2" at bounding box center [781, 221] width 176 height 23
click at [815, 220] on input "body massage 4+2" at bounding box center [781, 221] width 176 height 23
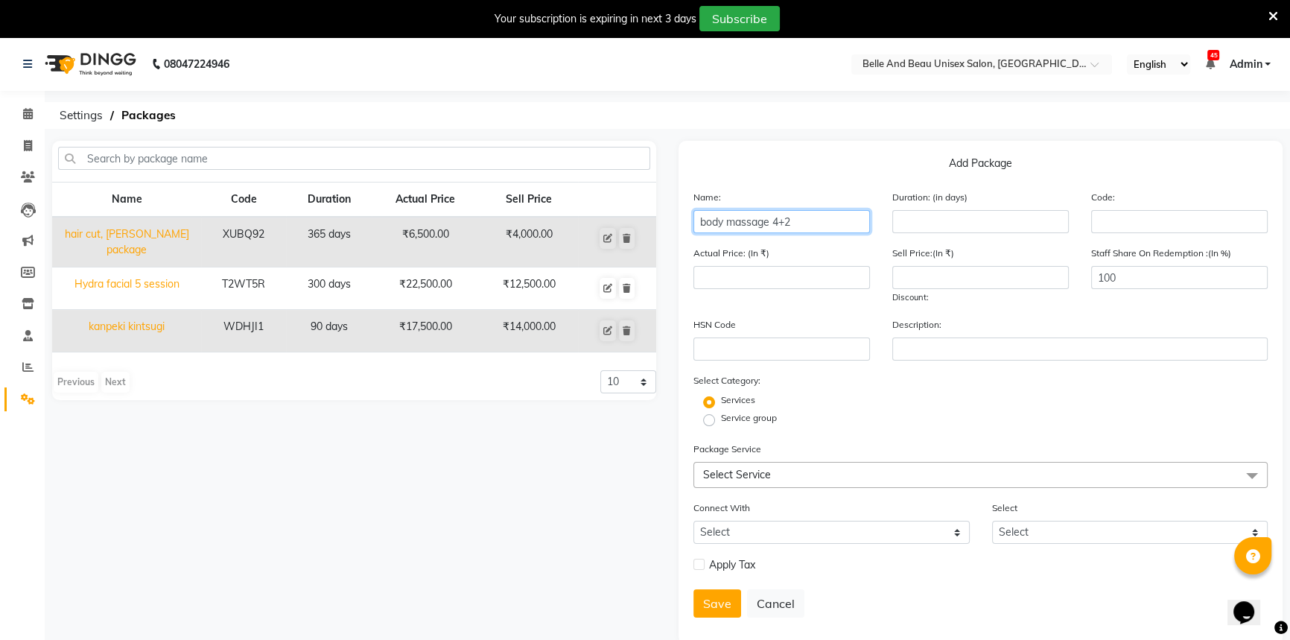
type input "body massage 4+2"
click at [913, 229] on input "number" at bounding box center [980, 221] width 176 height 23
type input "180"
click at [790, 266] on div "Actual Price: (In ₹)" at bounding box center [781, 275] width 199 height 60
click at [786, 275] on input "number" at bounding box center [781, 277] width 176 height 23
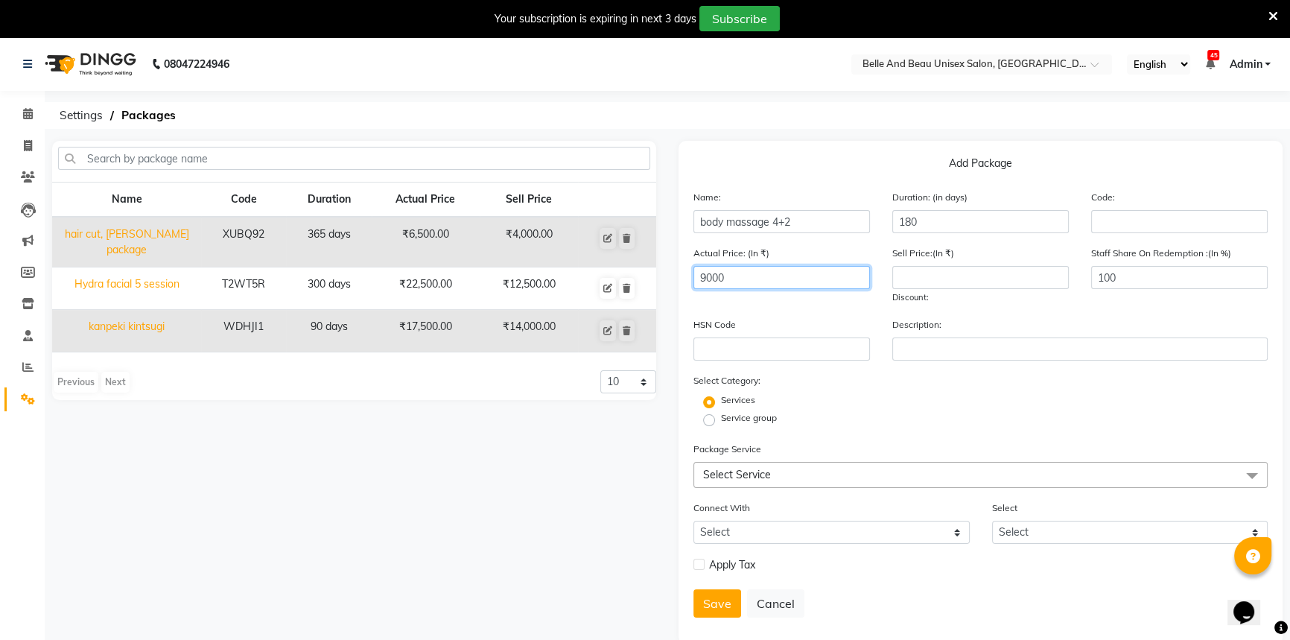
type input "9000"
click at [940, 284] on input "number" at bounding box center [980, 277] width 176 height 23
click at [938, 275] on input "number" at bounding box center [980, 277] width 176 height 23
type input "6000"
click at [756, 474] on span "Select Service" at bounding box center [737, 474] width 68 height 13
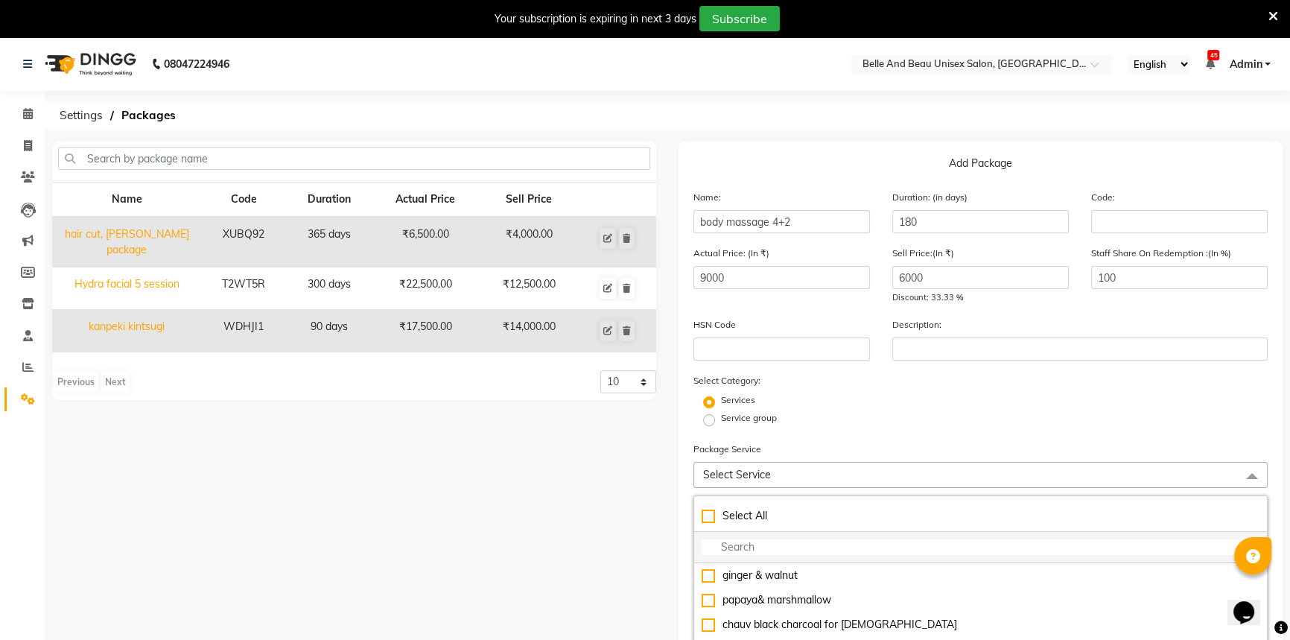
click at [767, 555] on input "multiselect-search" at bounding box center [980, 547] width 558 height 16
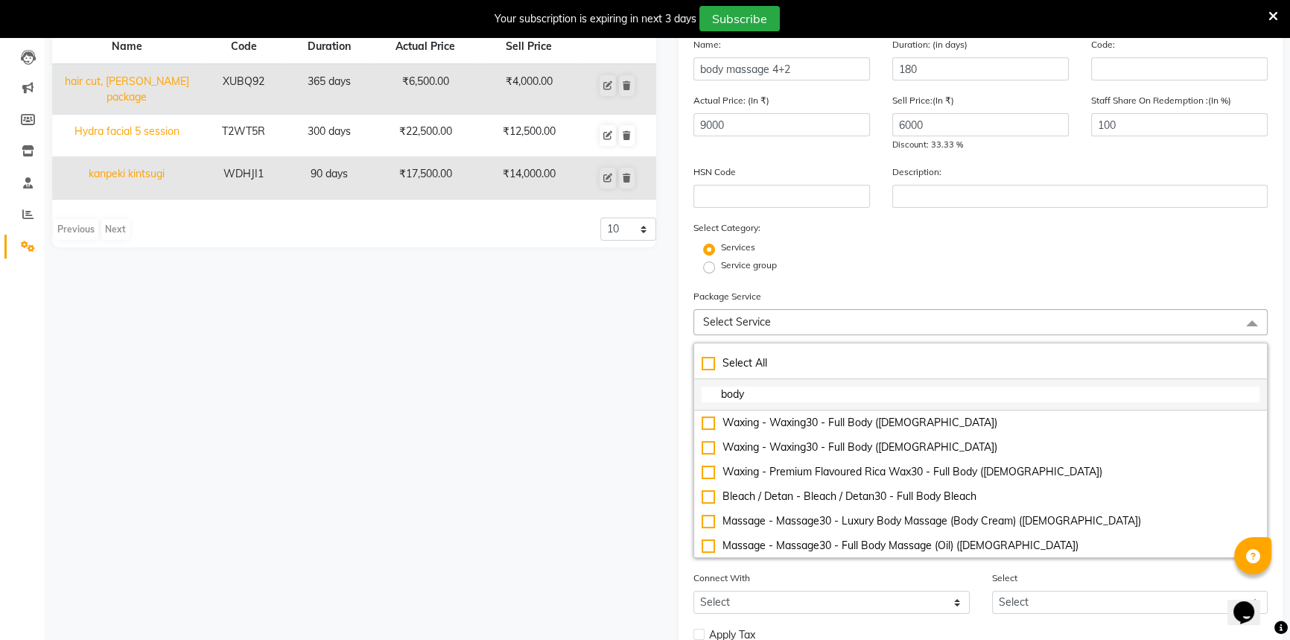
click at [785, 398] on input "body" at bounding box center [980, 394] width 558 height 16
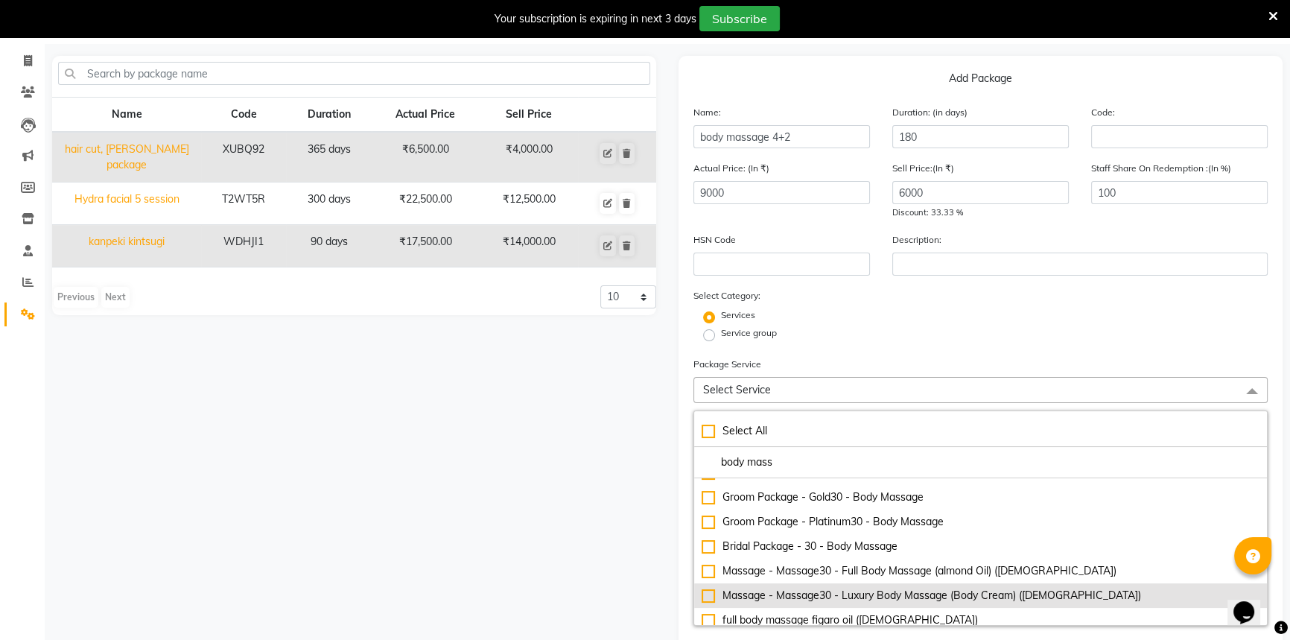
scroll to position [98, 0]
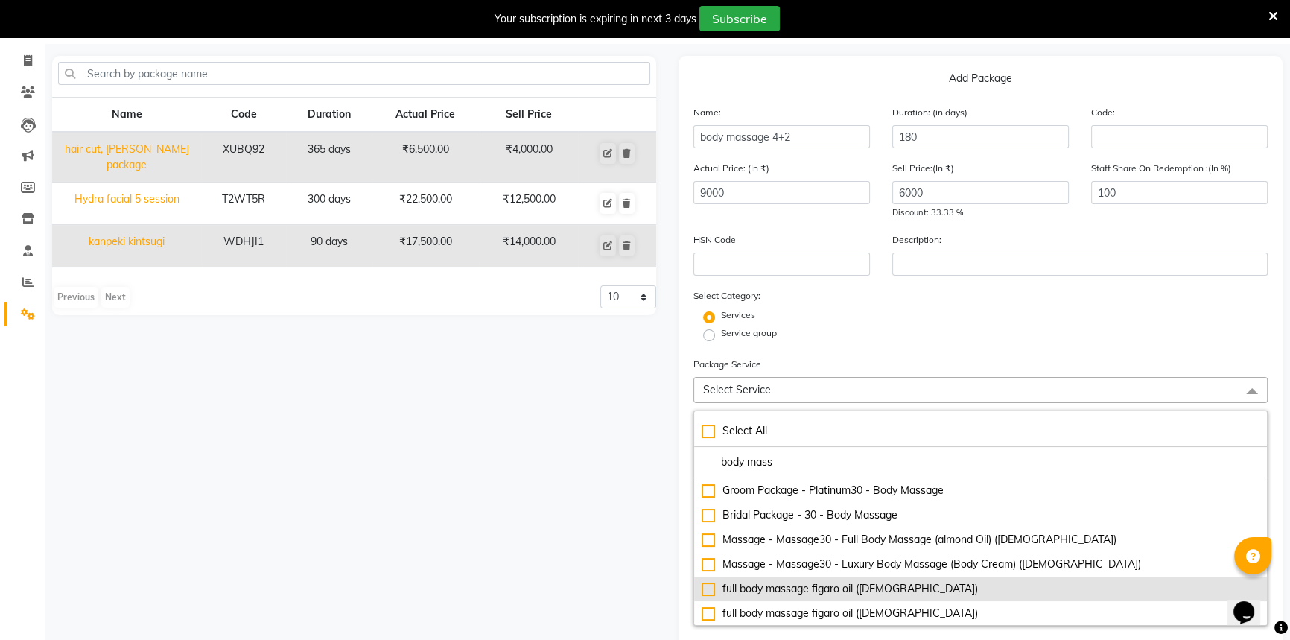
type input "body mass"
click at [844, 588] on div "full body massage figaro oil ([DEMOGRAPHIC_DATA])" at bounding box center [980, 589] width 558 height 16
checkbox input "true"
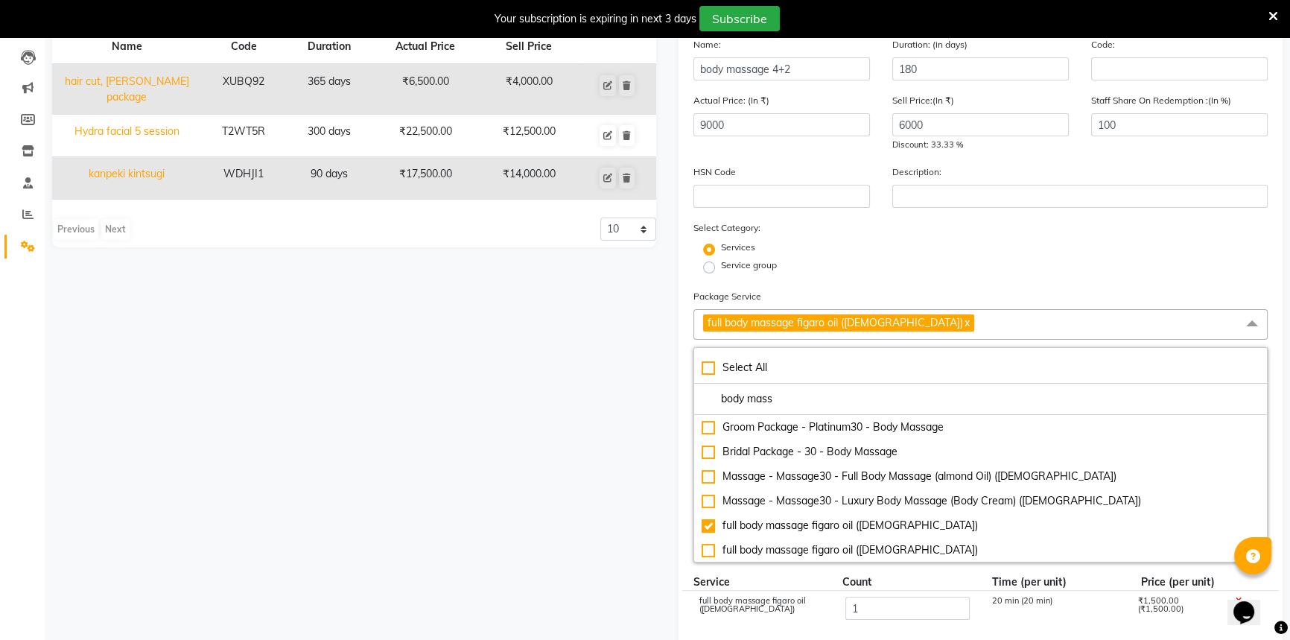
scroll to position [0, 0]
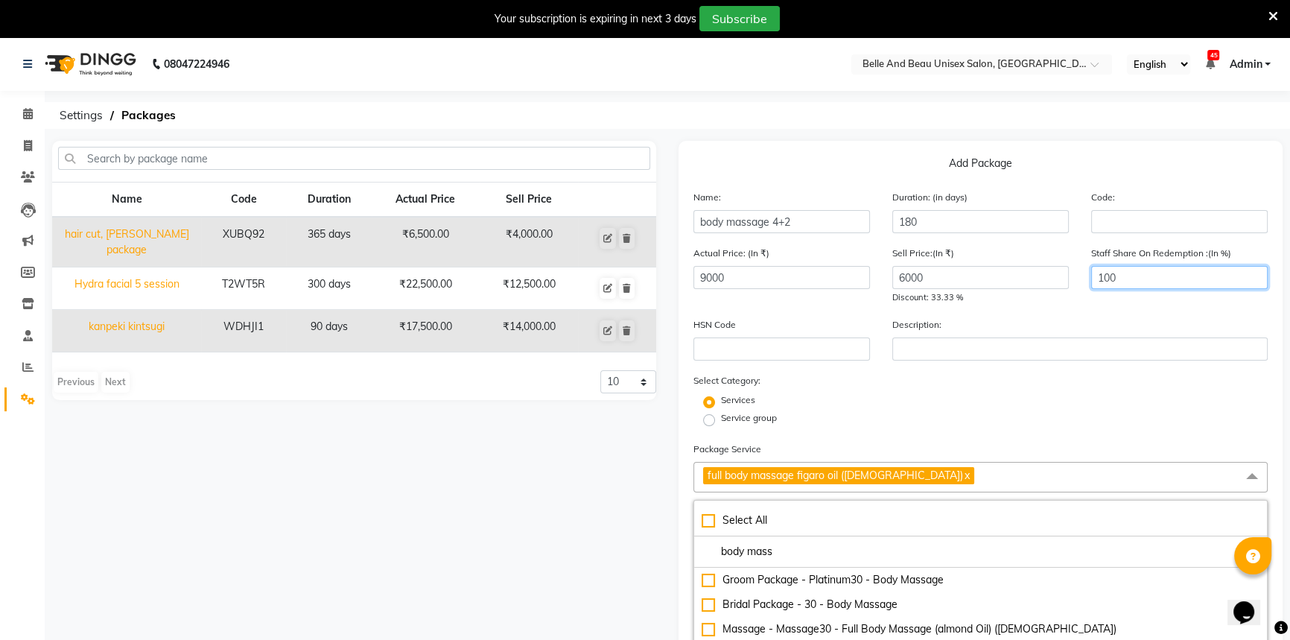
click at [1135, 275] on input "100" at bounding box center [1179, 277] width 176 height 23
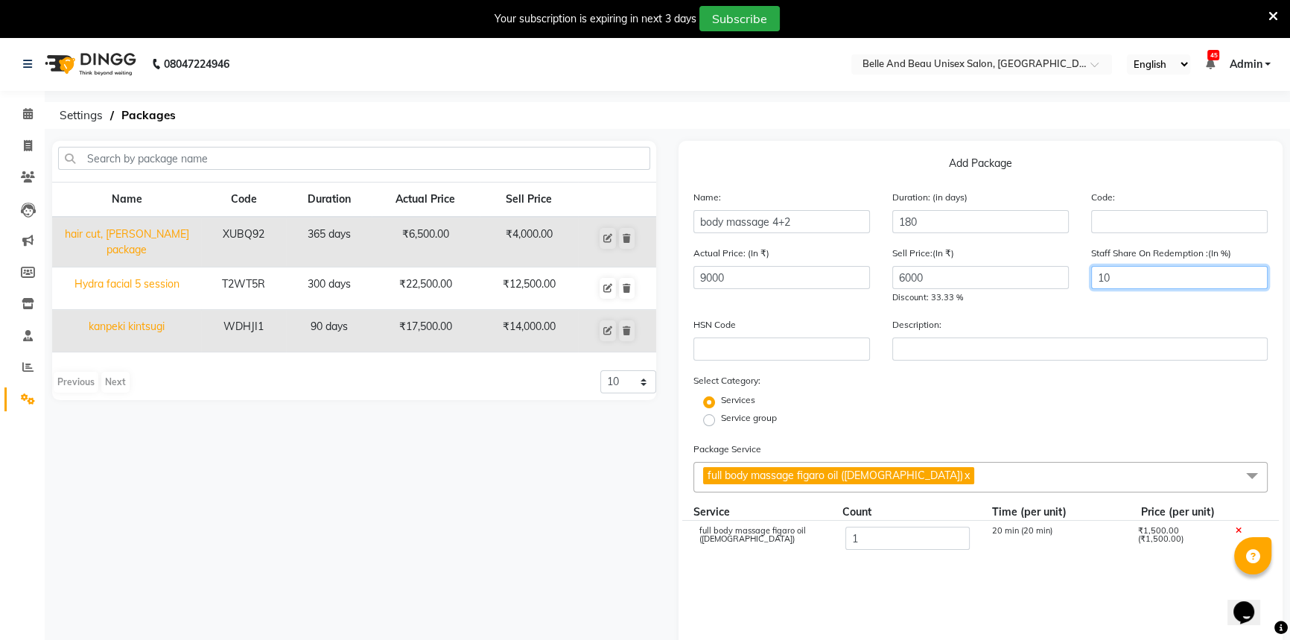
type input "1"
type input "33.33"
click at [1124, 319] on div "Description:" at bounding box center [1080, 338] width 398 height 44
click at [868, 546] on input "1" at bounding box center [907, 537] width 124 height 23
type input "6"
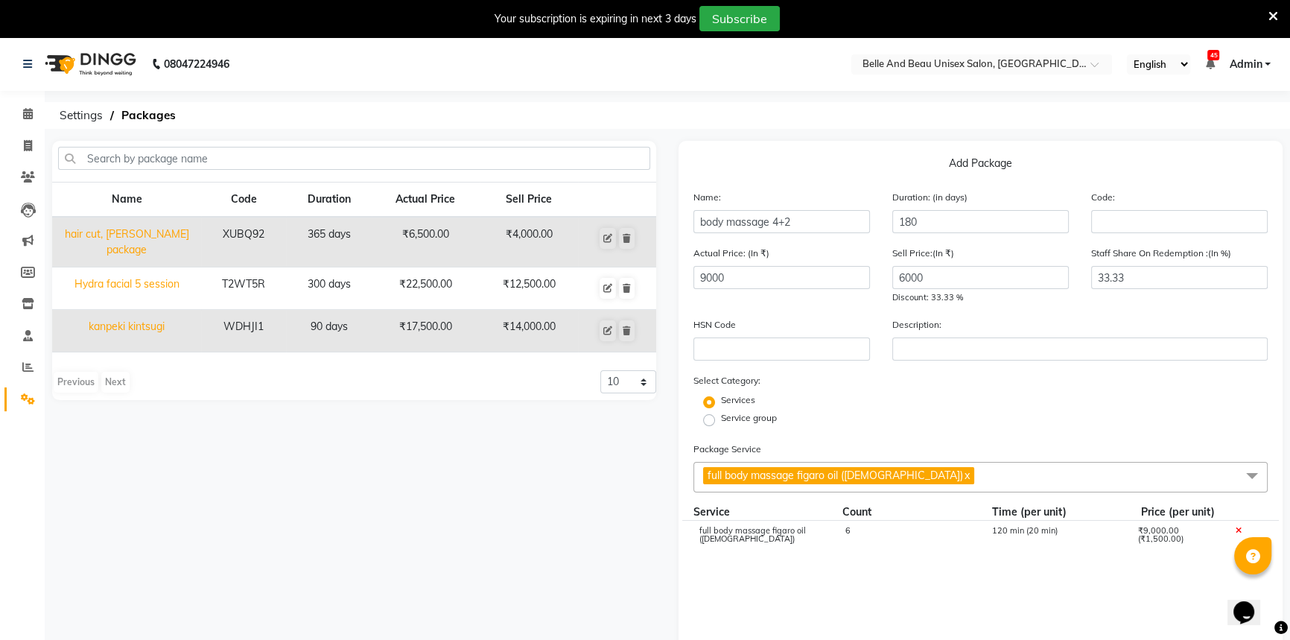
click at [844, 596] on cdk-virtual-scroll-viewport "full body massage figaro oil (male) 6 120 min (20 min) ₹9,000.00 (₹1,500.00)" at bounding box center [980, 616] width 574 height 192
click at [859, 529] on div "6" at bounding box center [907, 538] width 146 height 25
click at [881, 538] on input "6" at bounding box center [907, 537] width 124 height 23
type input "4"
click at [879, 586] on cdk-virtual-scroll-viewport "full body massage figaro oil (male) 4 120 min (20 min) ₹9,000.00 (₹1,500.00)" at bounding box center [980, 616] width 574 height 192
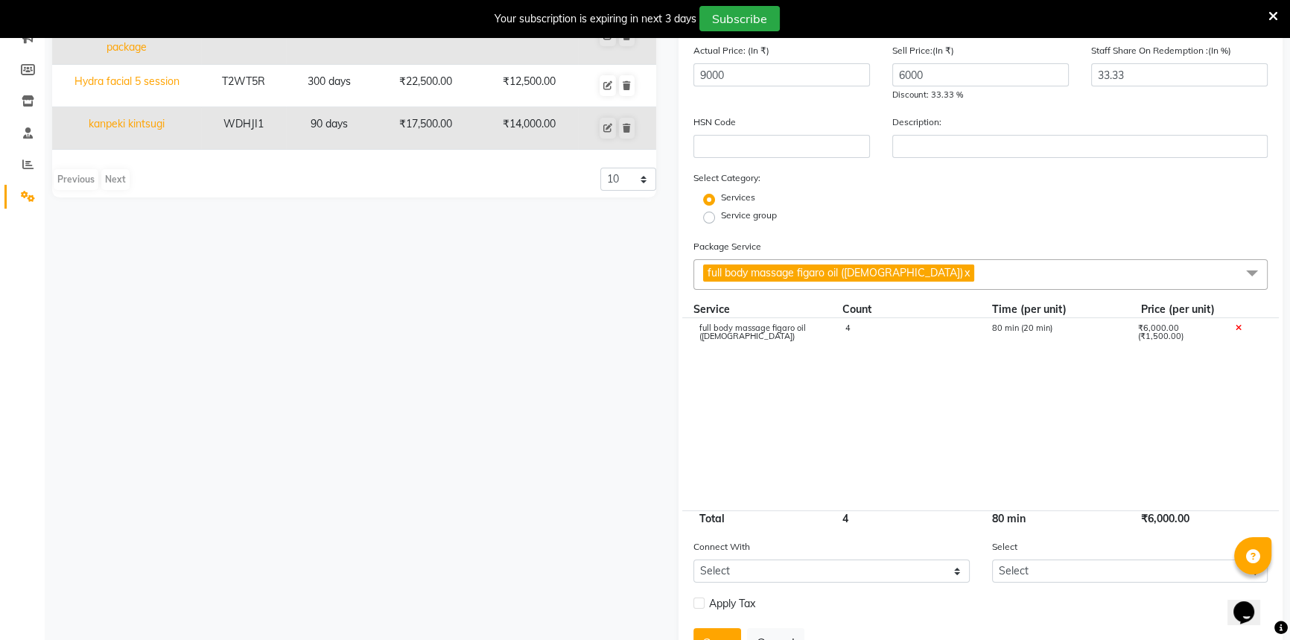
scroll to position [270, 0]
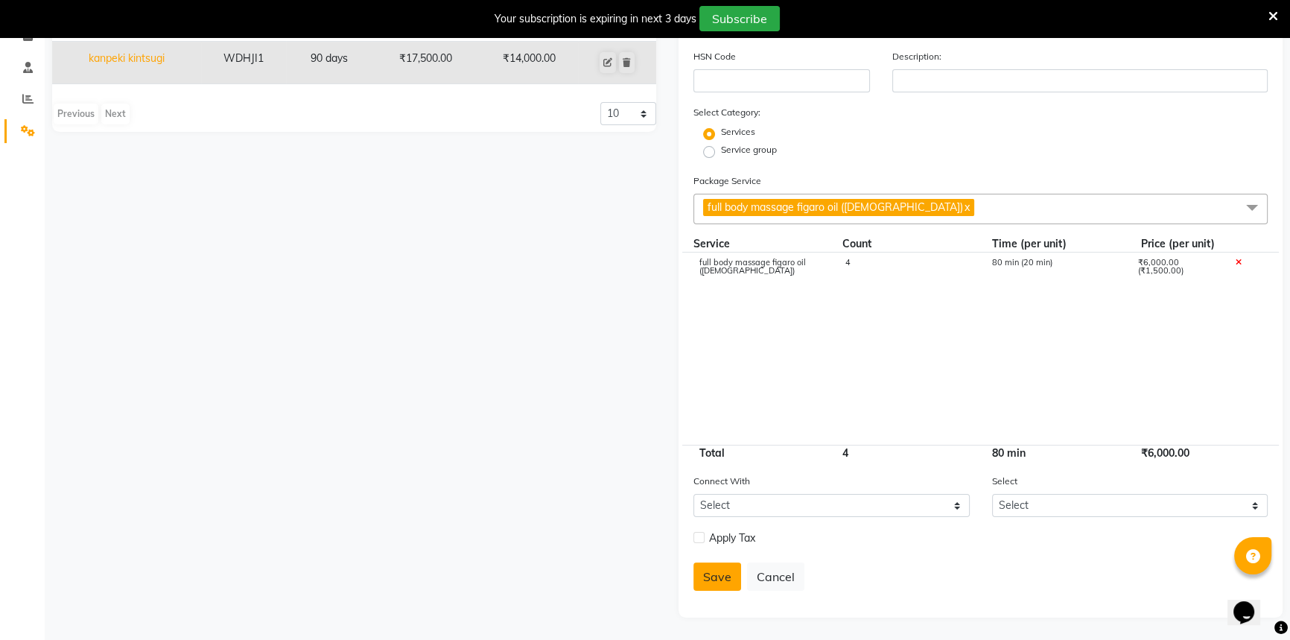
click at [721, 583] on button "Save" at bounding box center [717, 576] width 48 height 28
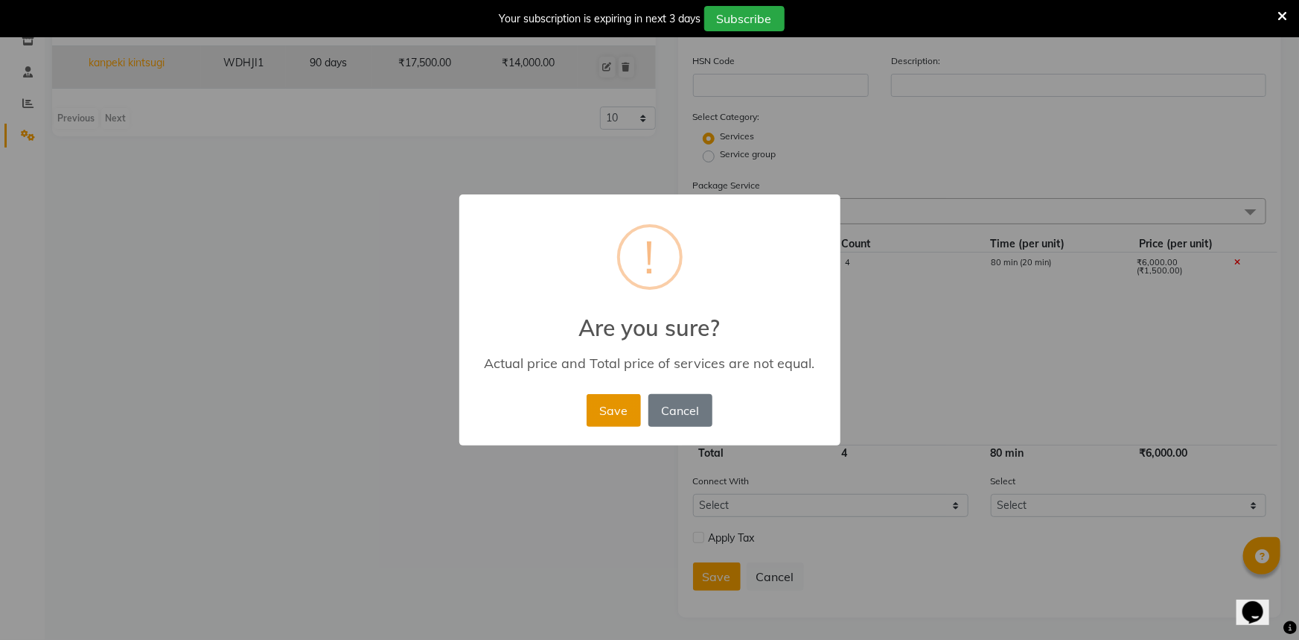
click at [603, 413] on button "Save" at bounding box center [614, 410] width 54 height 33
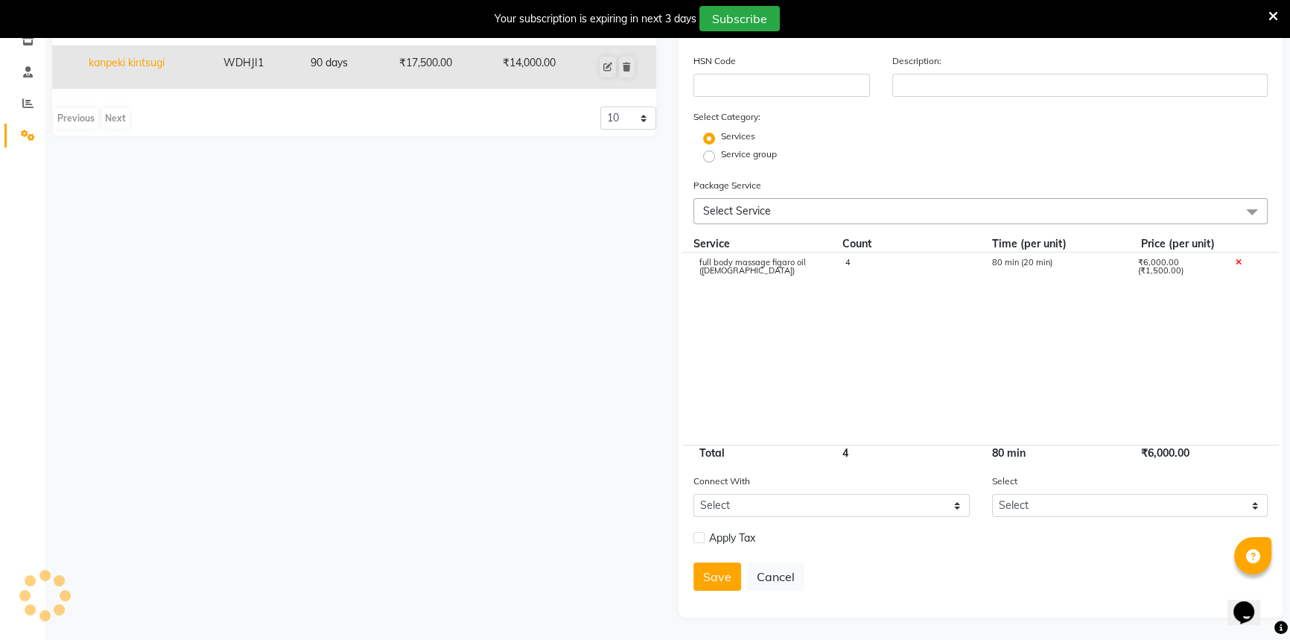
select select
checkbox input "false"
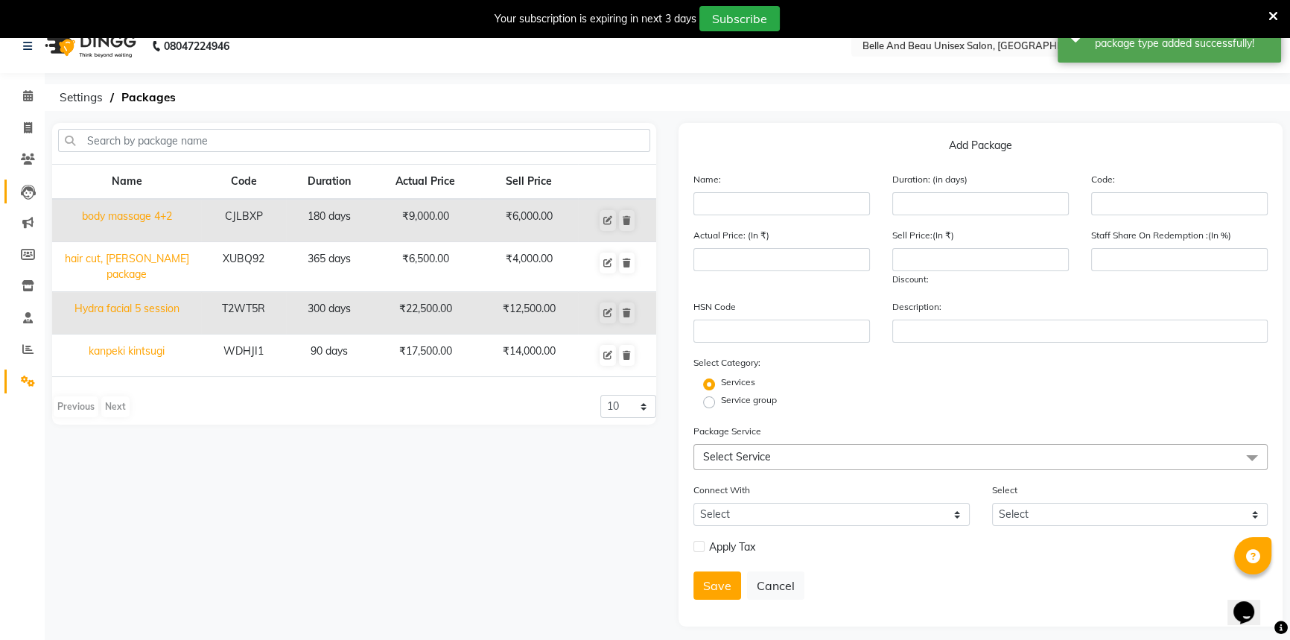
scroll to position [0, 0]
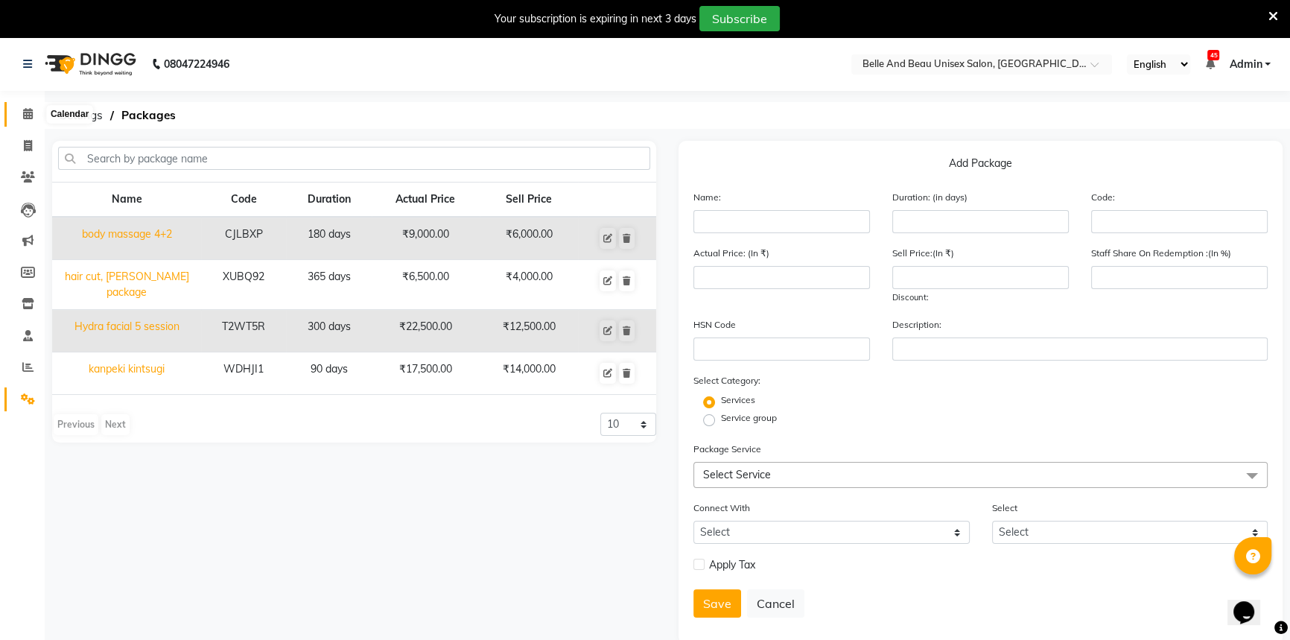
click at [28, 112] on icon at bounding box center [28, 113] width 10 height 11
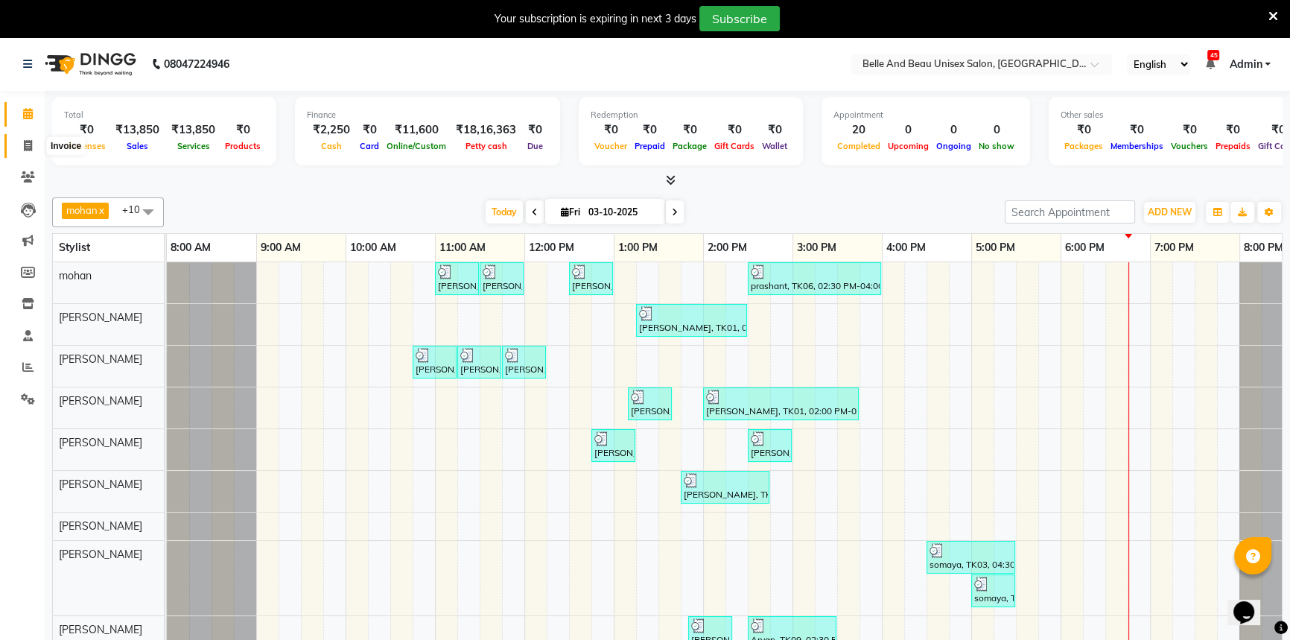
click at [25, 144] on icon at bounding box center [28, 145] width 8 height 11
select select "7066"
select select "service"
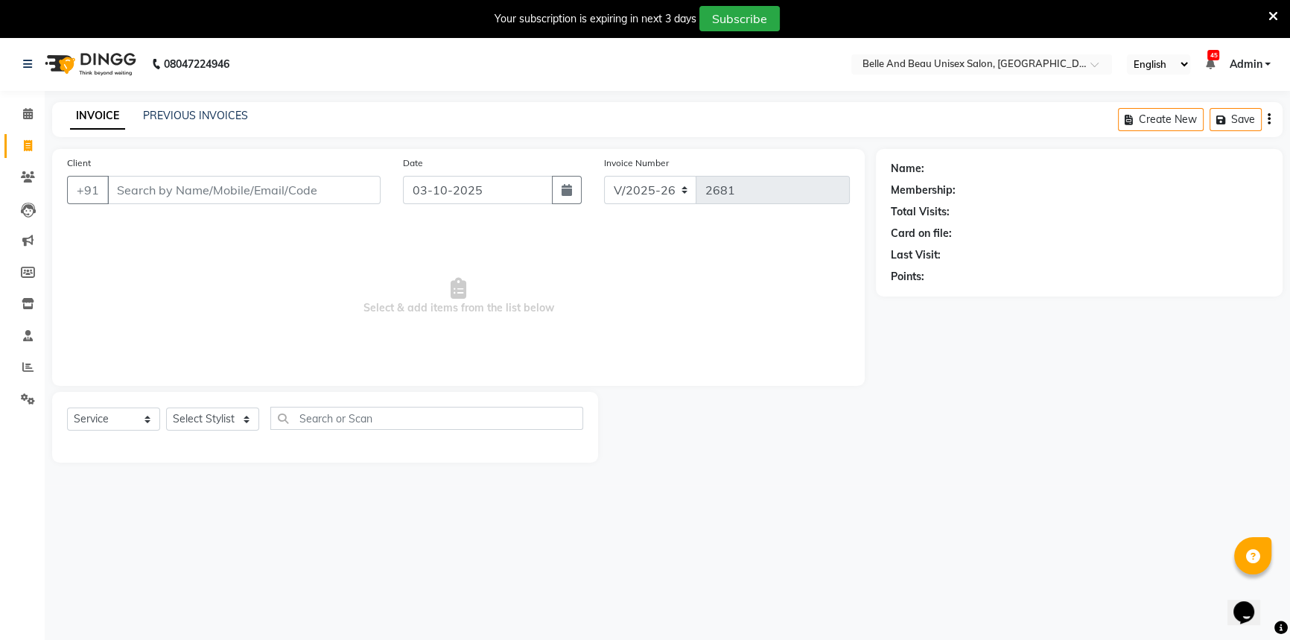
click at [194, 190] on input "Client" at bounding box center [243, 190] width 273 height 28
select select "60511"
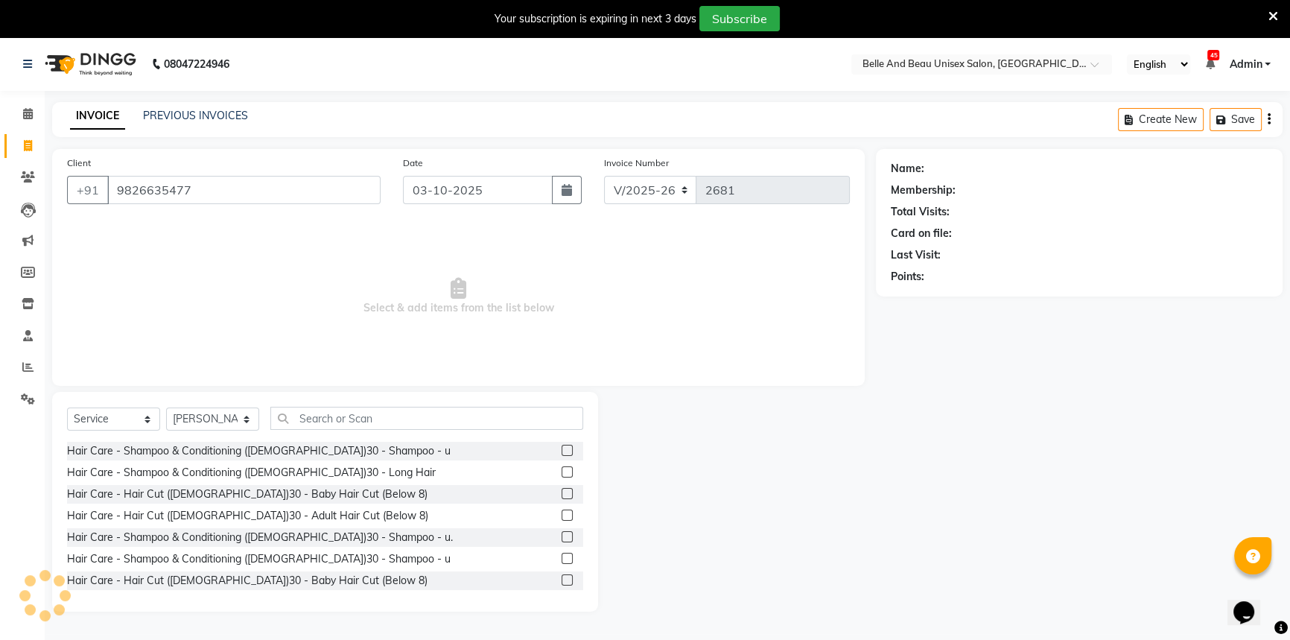
type input "9826635477"
select select "1: Object"
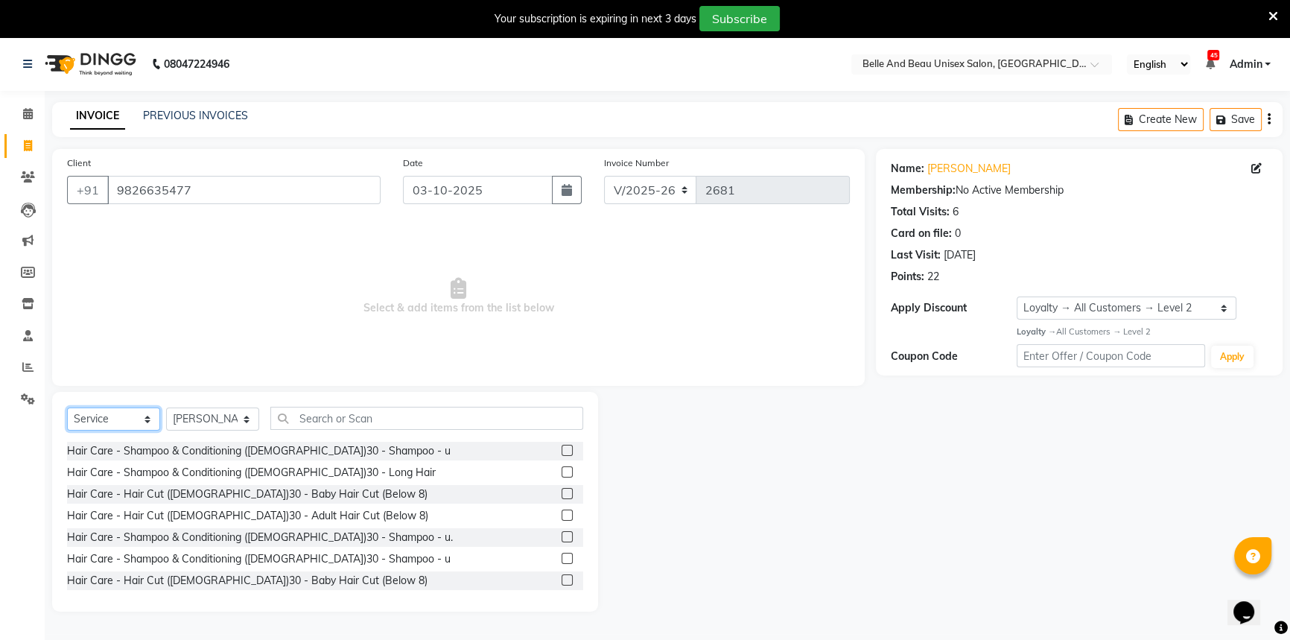
click at [113, 425] on select "Select Service Product Membership Package Voucher Prepaid Gift Card" at bounding box center [113, 418] width 93 height 23
click at [67, 407] on select "Select Service Product Membership Package Voucher Prepaid Gift Card" at bounding box center [113, 418] width 93 height 23
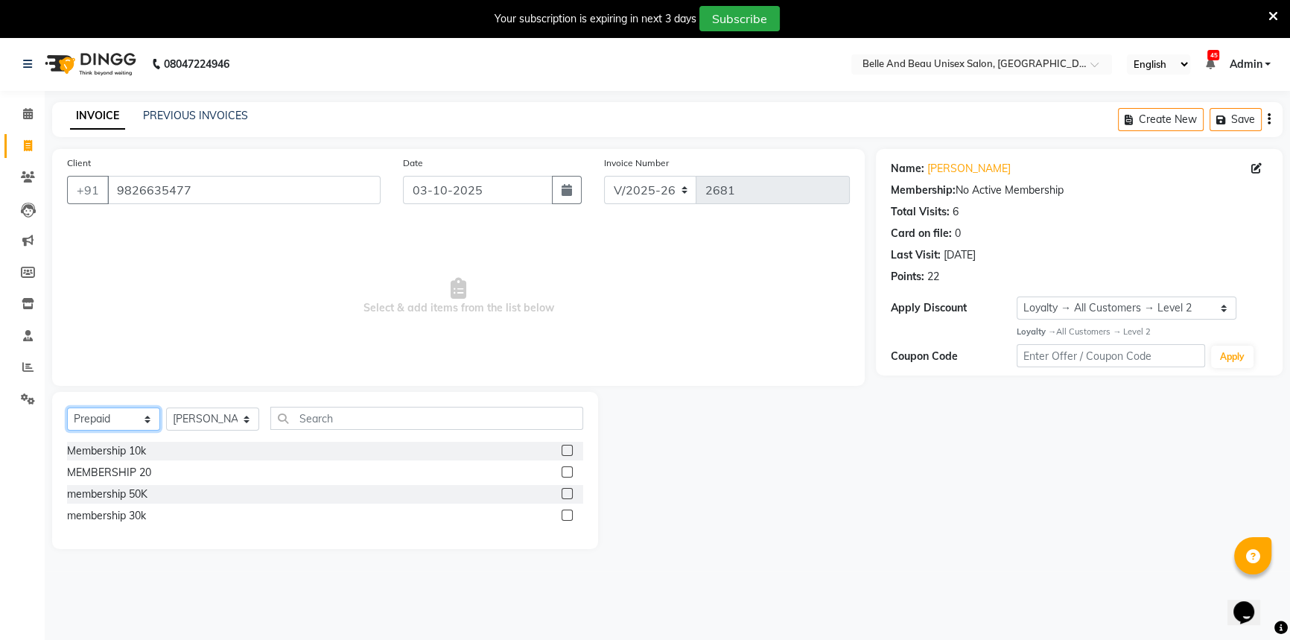
click at [115, 414] on select "Select Service Product Membership Package Voucher Prepaid Gift Card" at bounding box center [113, 418] width 93 height 23
click at [67, 407] on select "Select Service Product Membership Package Voucher Prepaid Gift Card" at bounding box center [113, 418] width 93 height 23
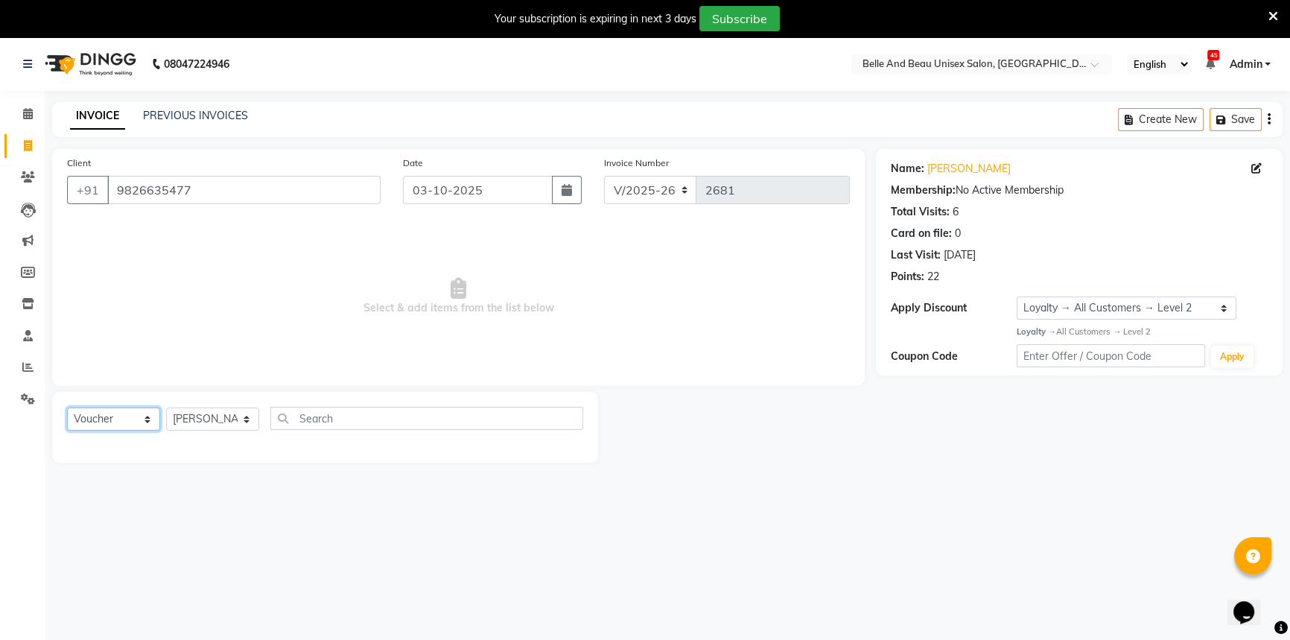
click at [133, 424] on select "Select Service Product Membership Package Voucher Prepaid Gift Card" at bounding box center [113, 418] width 93 height 23
select select "package"
click at [67, 407] on select "Select Service Product Membership Package Voucher Prepaid Gift Card" at bounding box center [113, 418] width 93 height 23
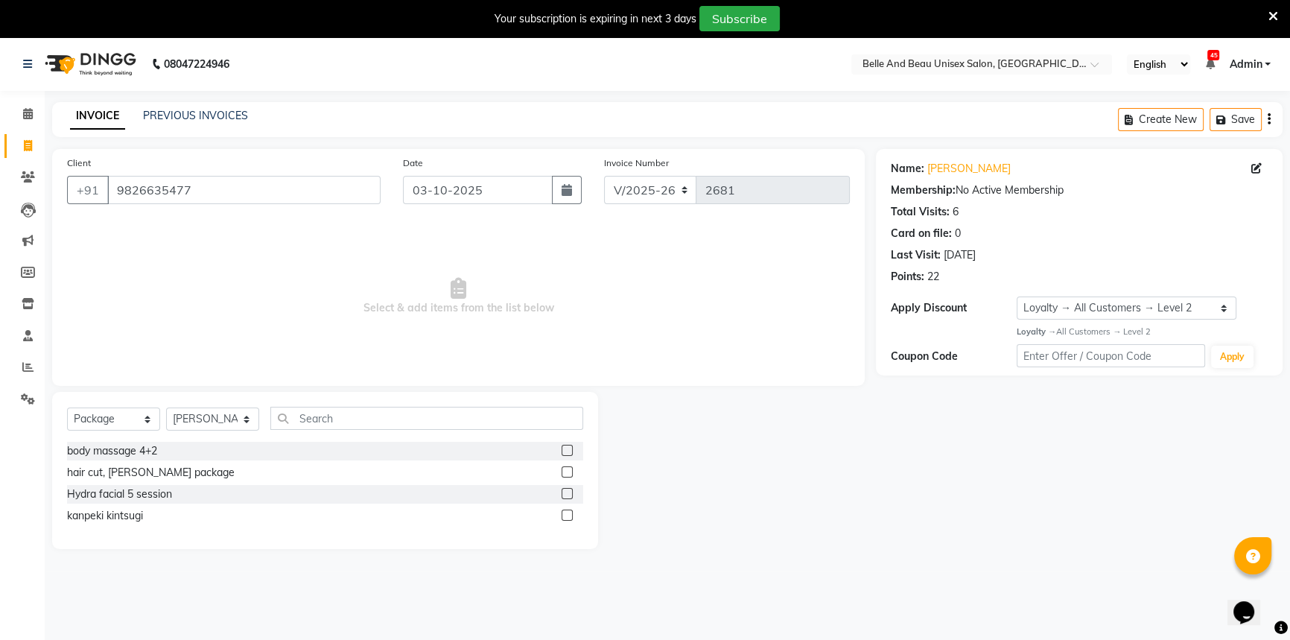
click at [564, 450] on label at bounding box center [566, 450] width 11 height 11
click at [564, 450] on input "checkbox" at bounding box center [566, 451] width 10 height 10
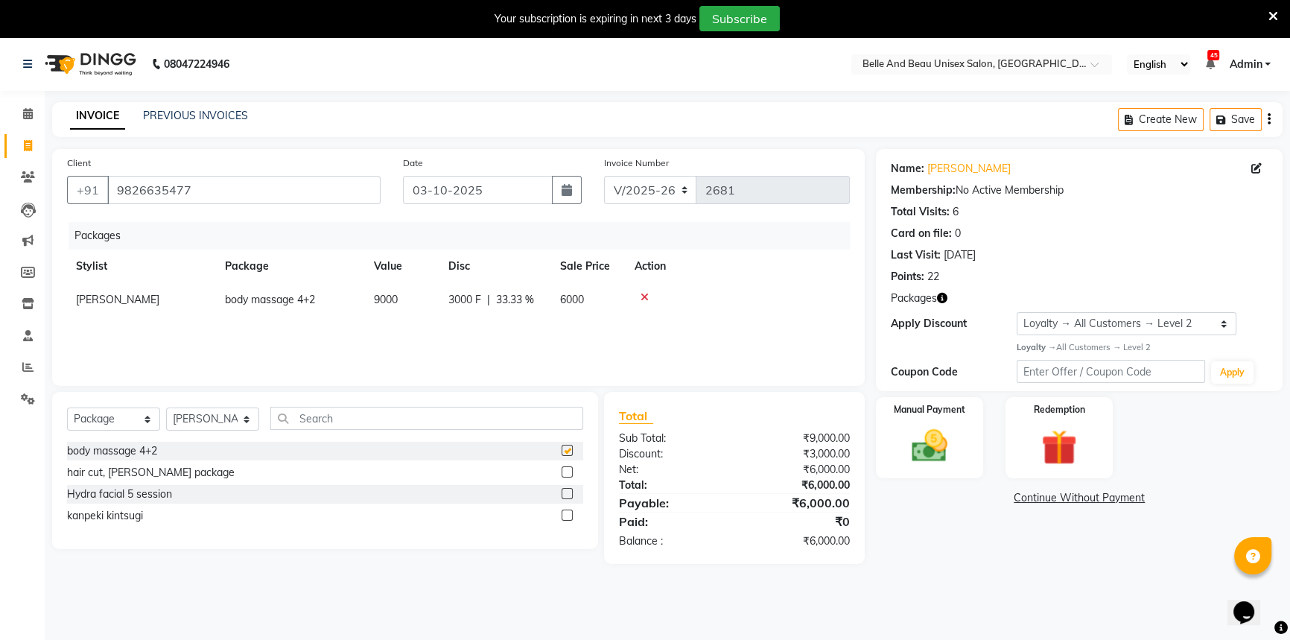
checkbox input "false"
click at [97, 302] on span "[PERSON_NAME]" at bounding box center [117, 299] width 83 height 13
select select "60511"
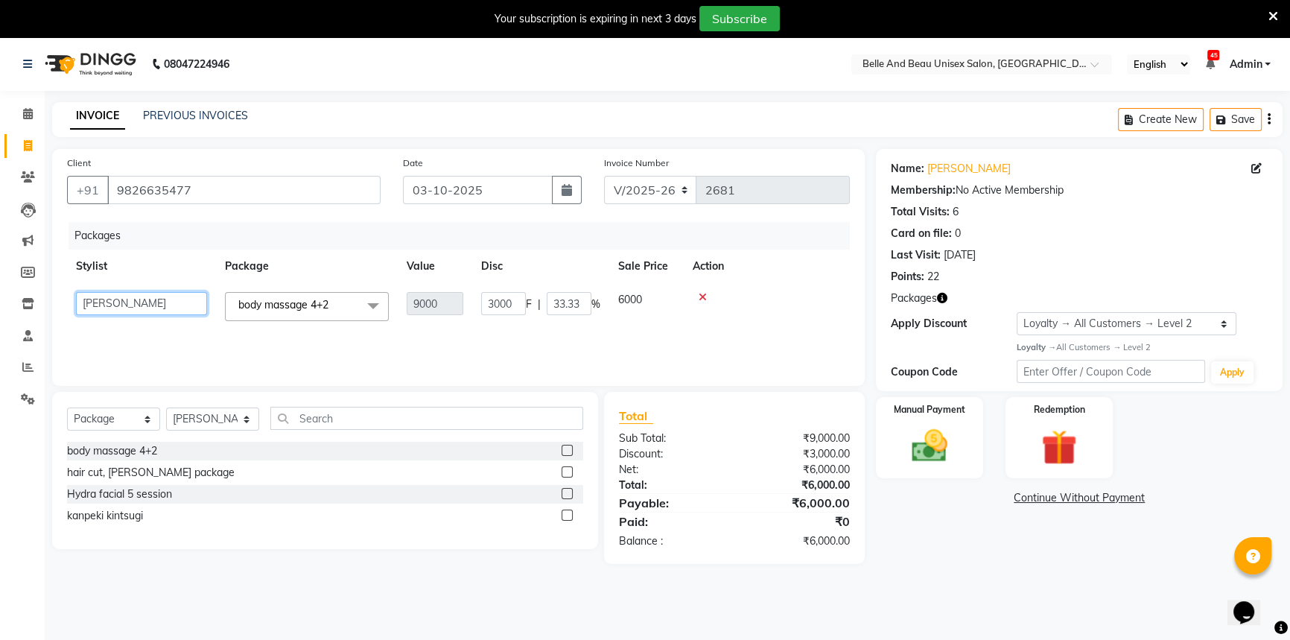
click at [111, 309] on select "AVINASH TANDI Gaurav Mandavgane mohan Mukesh Shrivas Nibha Prachi Singh Rahul S…" at bounding box center [141, 303] width 131 height 23
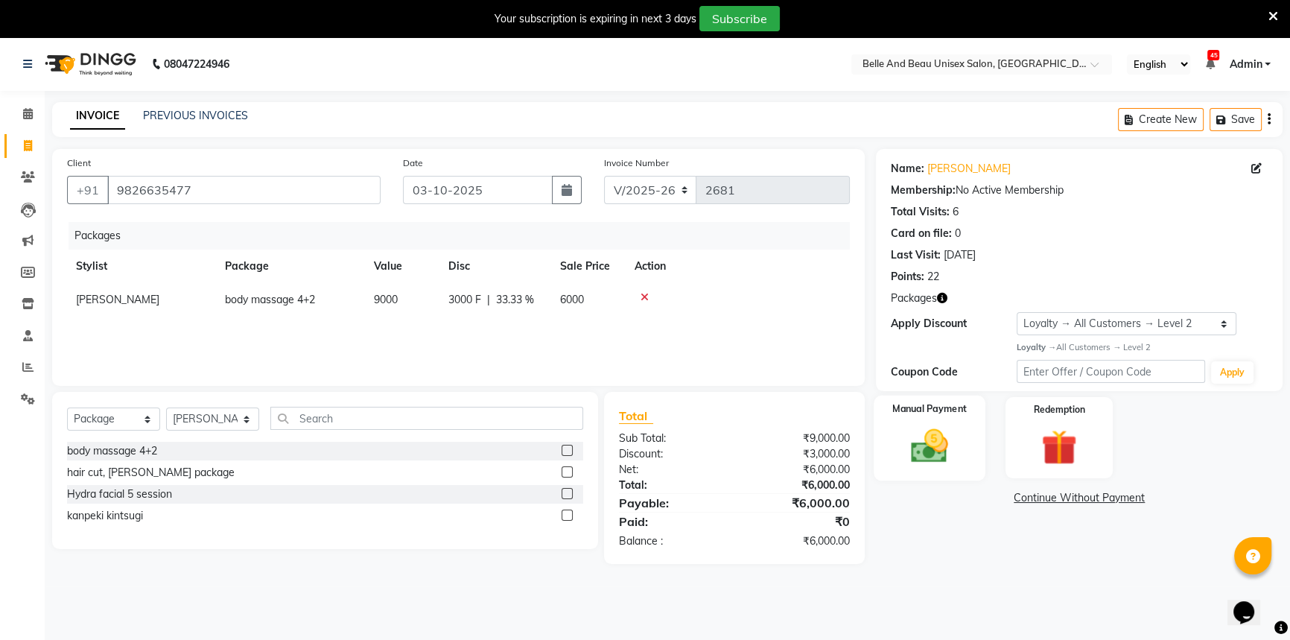
click at [928, 455] on img at bounding box center [929, 445] width 60 height 42
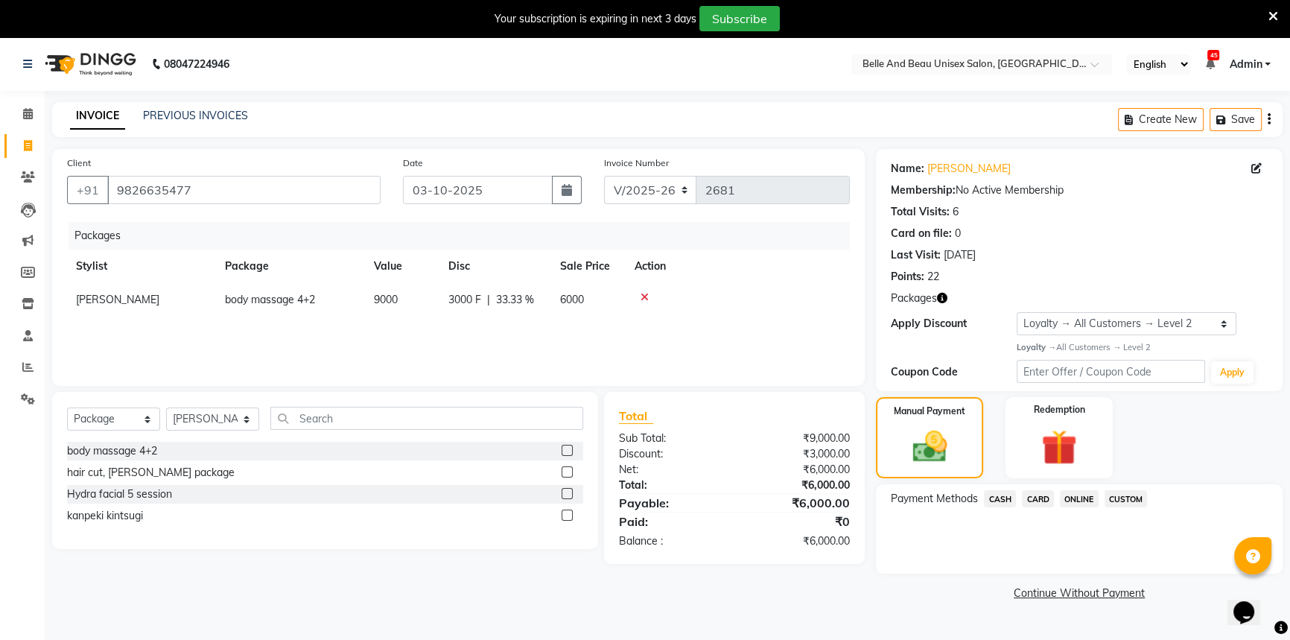
click at [1001, 503] on span "CASH" at bounding box center [1000, 498] width 32 height 17
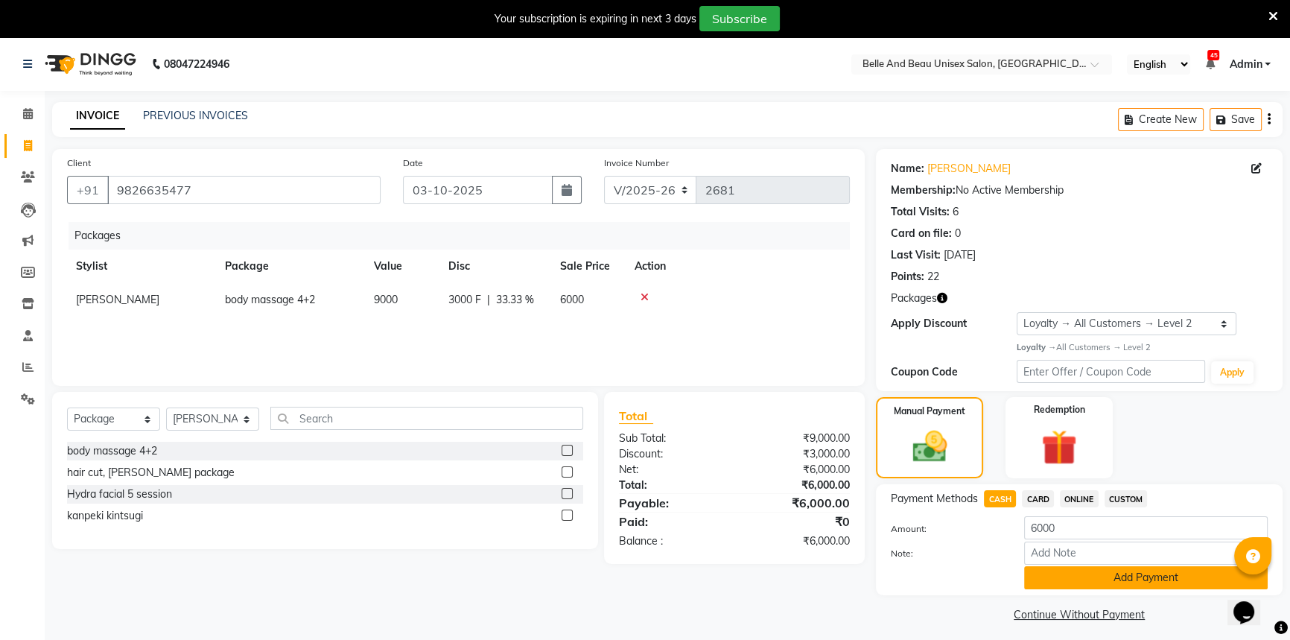
click at [1095, 581] on button "Add Payment" at bounding box center [1145, 577] width 243 height 23
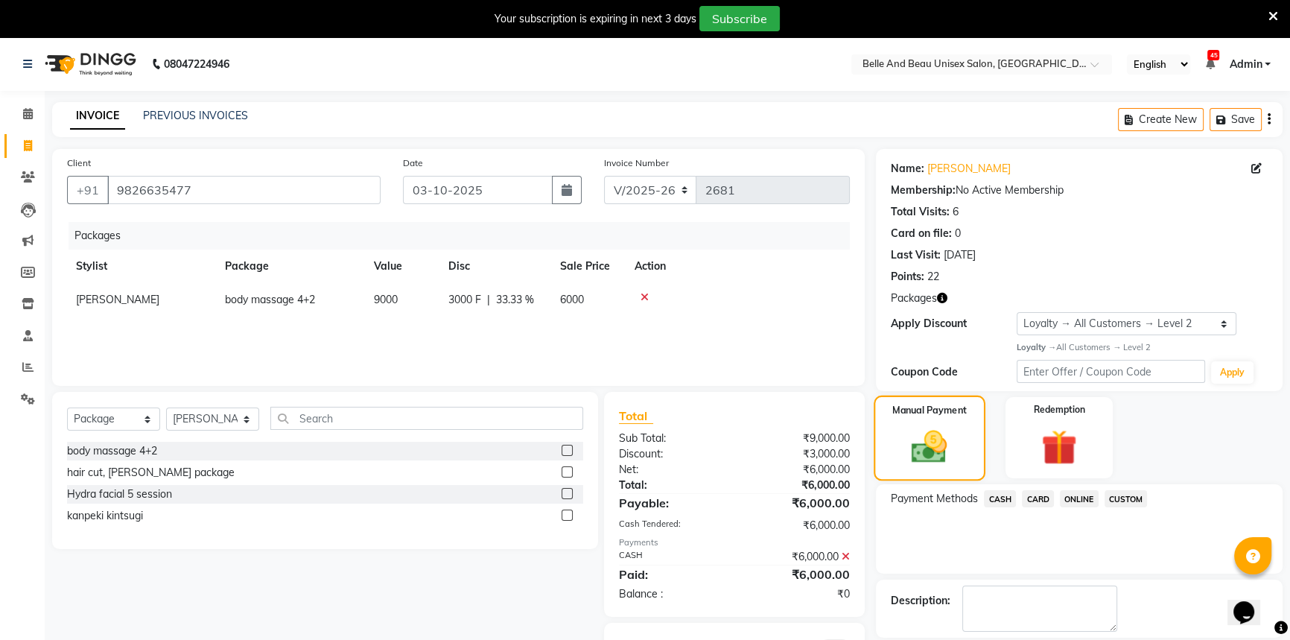
scroll to position [74, 0]
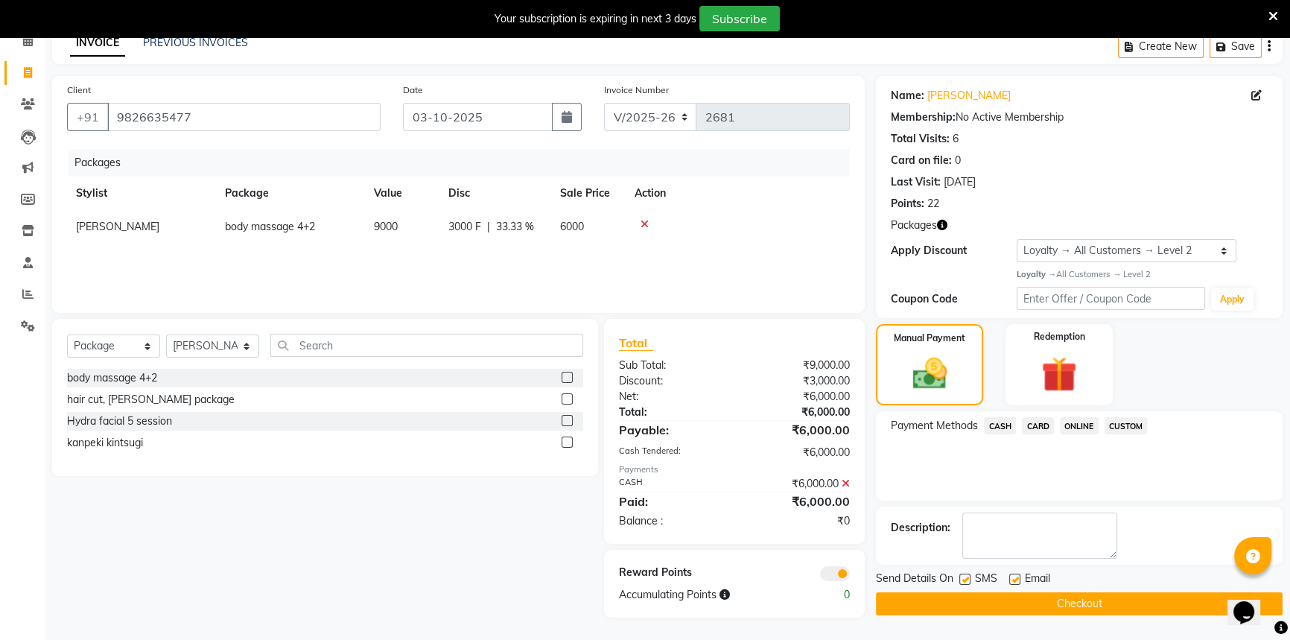
click at [1051, 601] on button "Checkout" at bounding box center [1079, 603] width 407 height 23
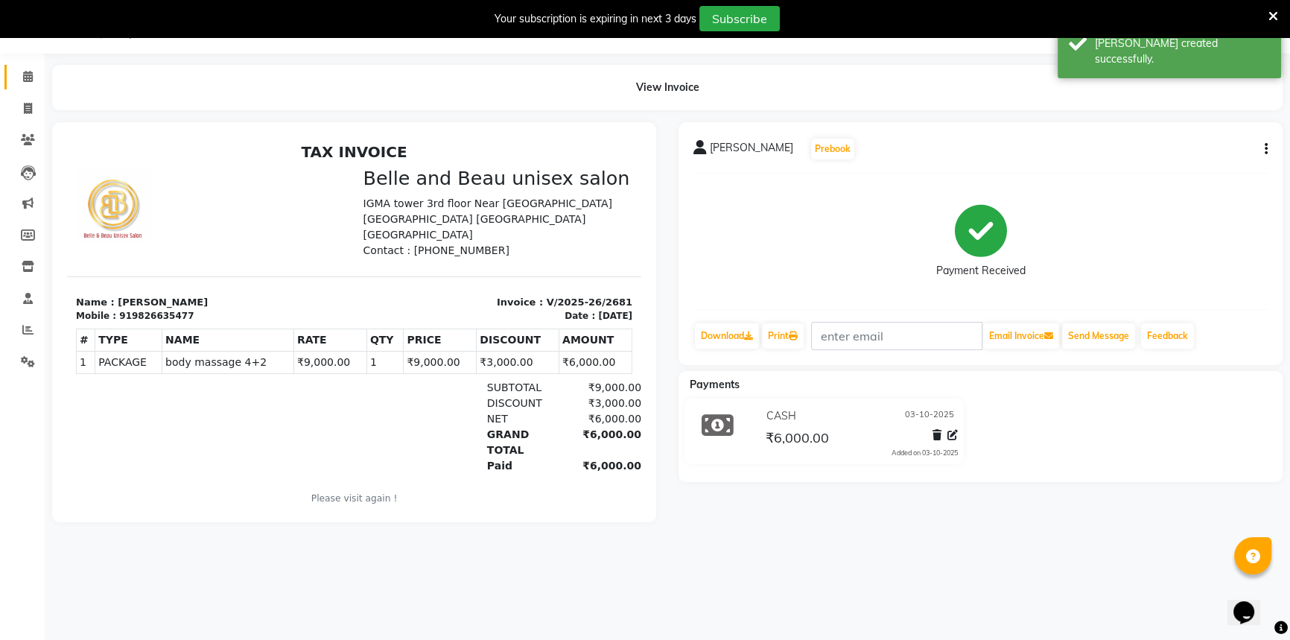
click at [30, 69] on span at bounding box center [28, 77] width 26 height 17
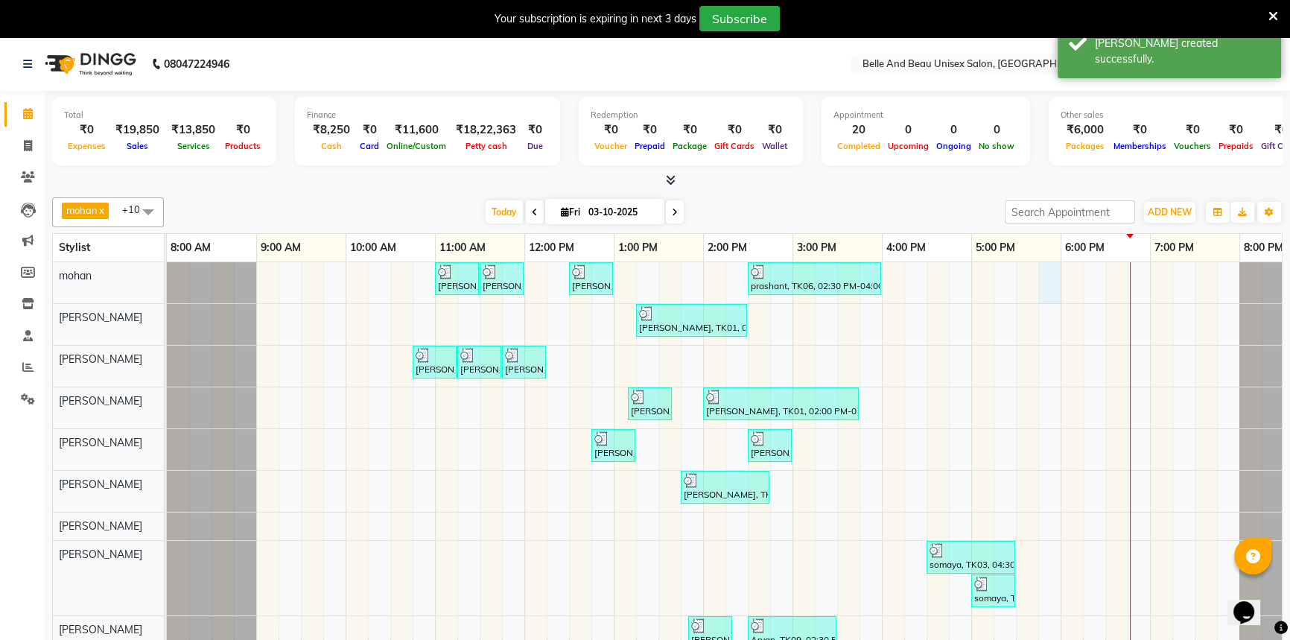
click at [1046, 279] on div "Ankit Singh, TK05, 11:00 AM-11:30 AM, Hair Care - Hair Cut (Male)30 - Adult Hai…" at bounding box center [748, 518] width 1162 height 512
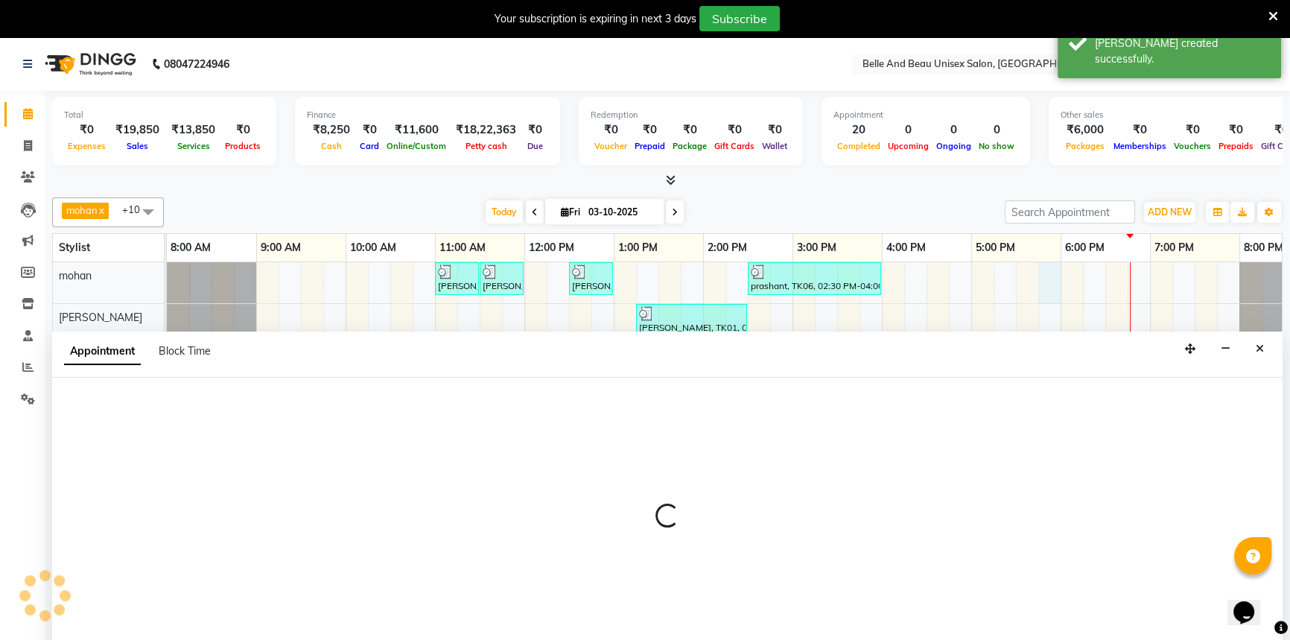
scroll to position [37, 0]
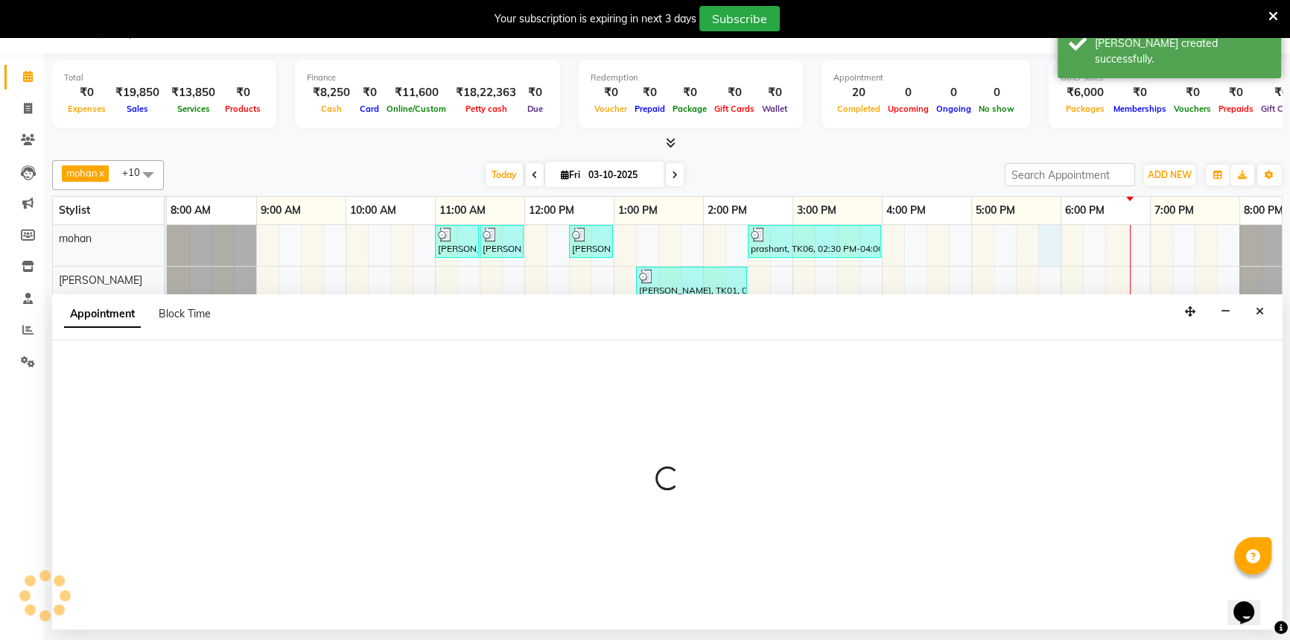
select select "65137"
select select "1065"
select select "tentative"
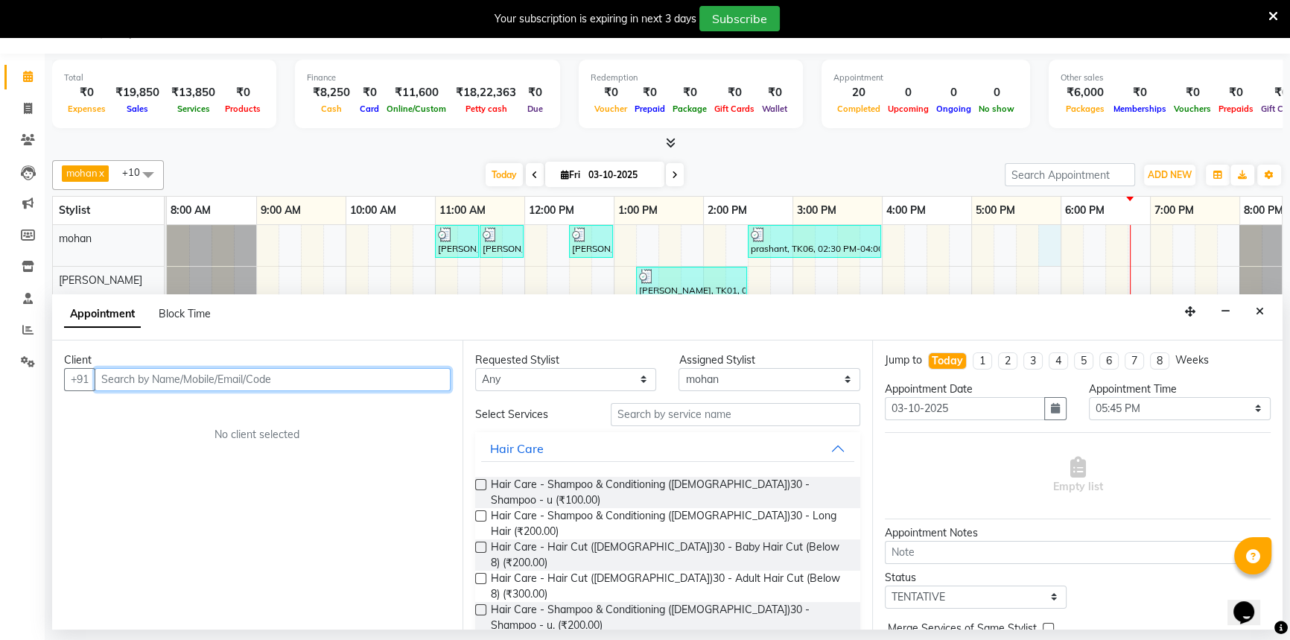
paste input "9826635477"
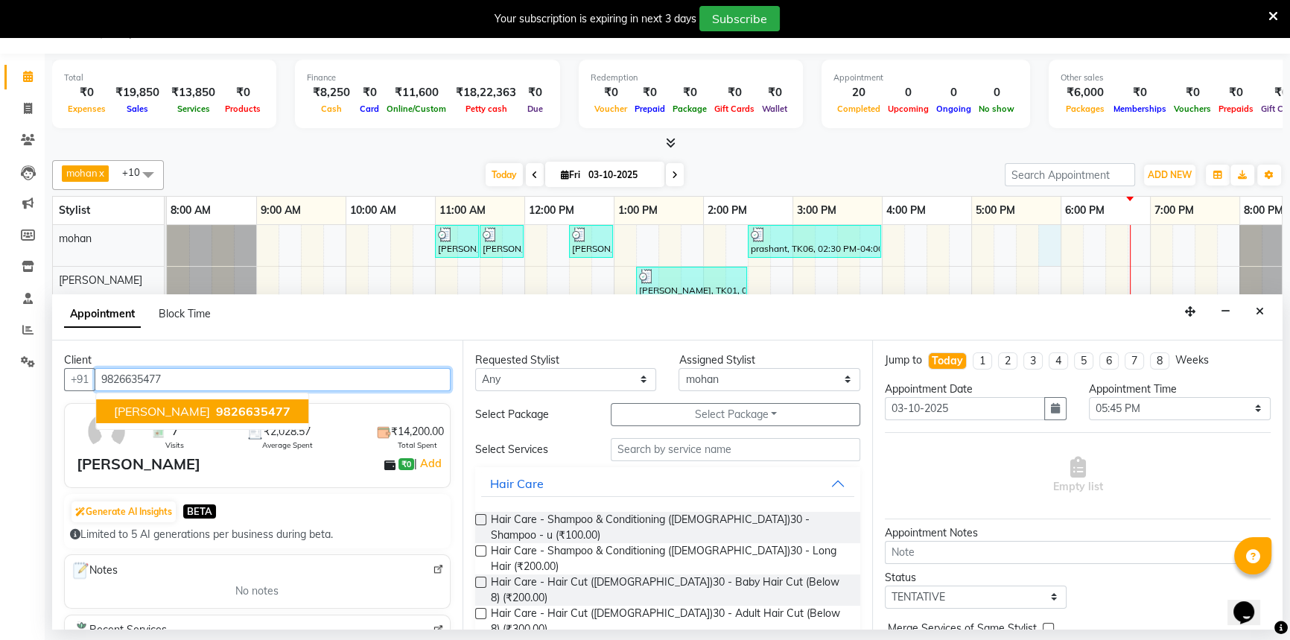
click at [168, 410] on span "[PERSON_NAME]" at bounding box center [162, 411] width 96 height 15
type input "9826635477"
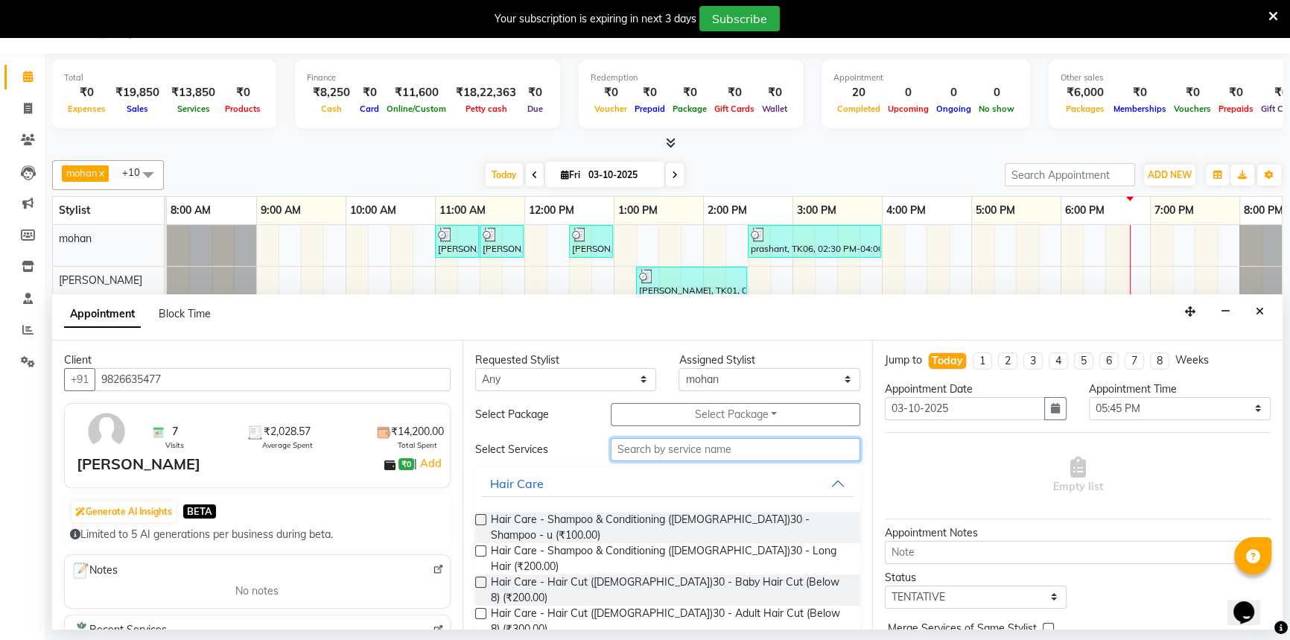
click at [664, 446] on input "text" at bounding box center [735, 449] width 249 height 23
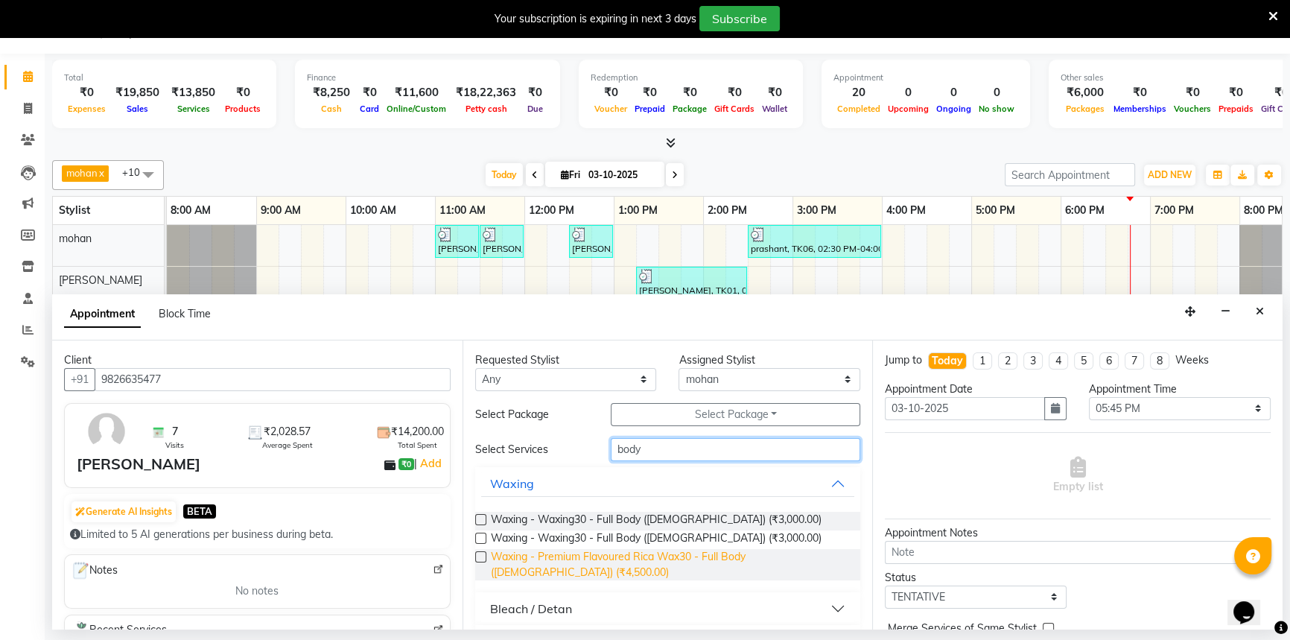
scroll to position [67, 0]
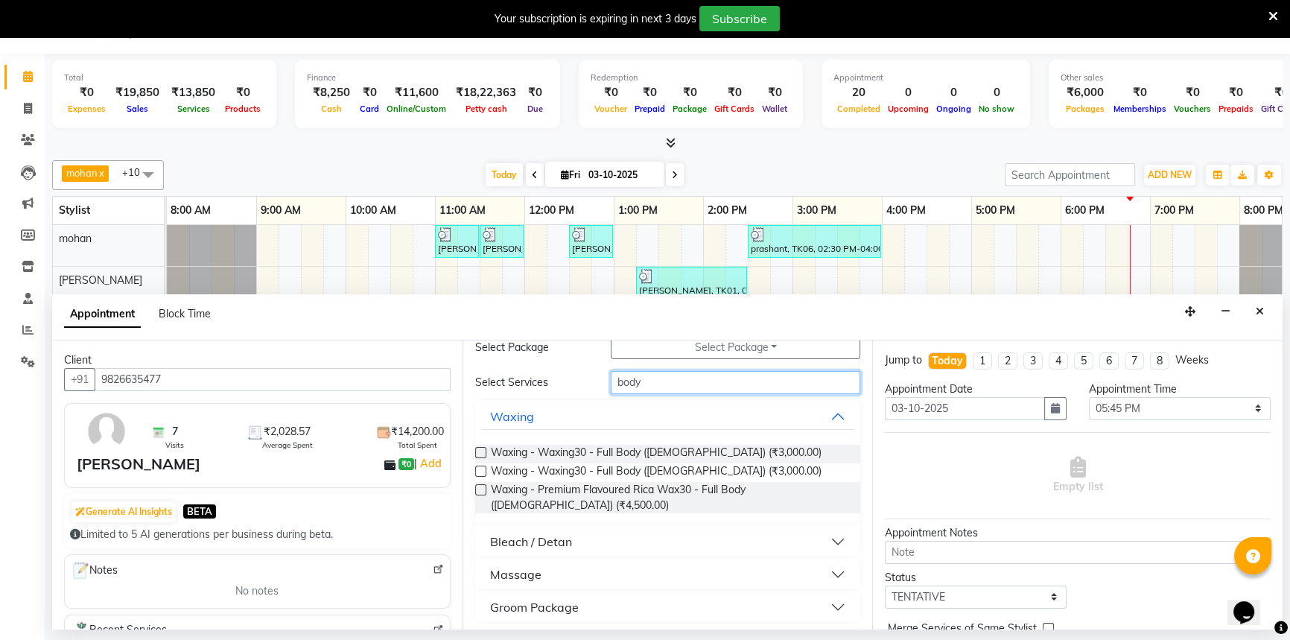
type input "body"
click at [573, 571] on button "Massage" at bounding box center [668, 574] width 374 height 27
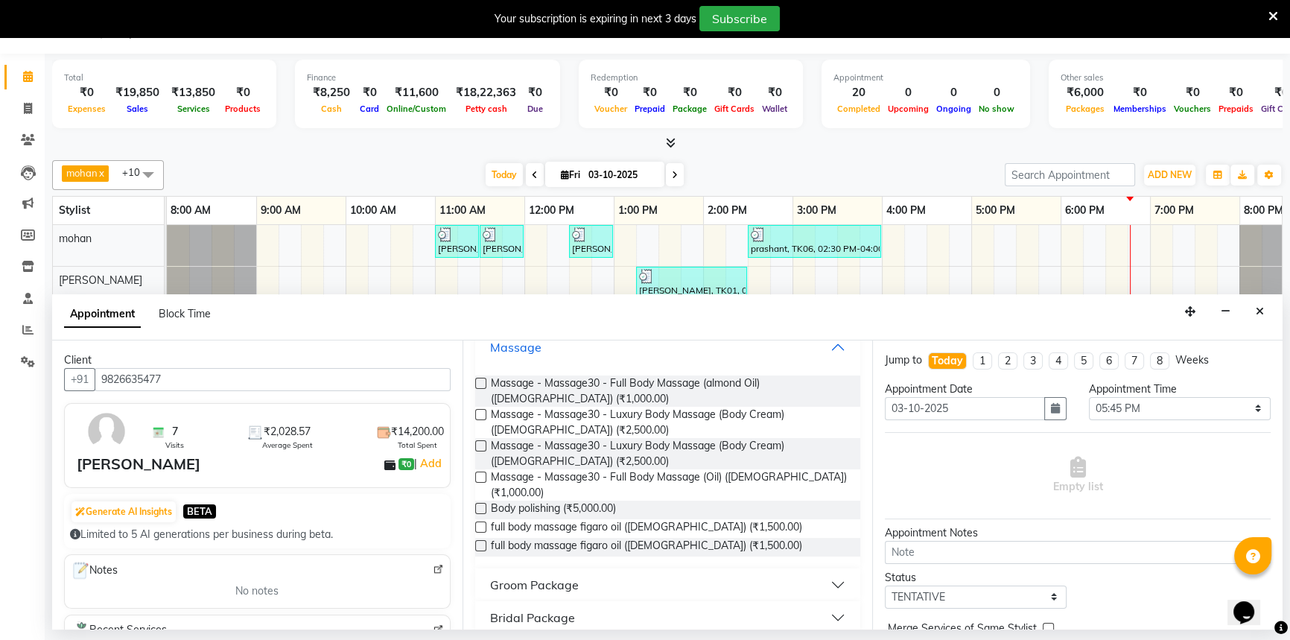
scroll to position [297, 0]
click at [478, 518] on label at bounding box center [480, 523] width 11 height 11
click at [478, 520] on input "checkbox" at bounding box center [480, 525] width 10 height 10
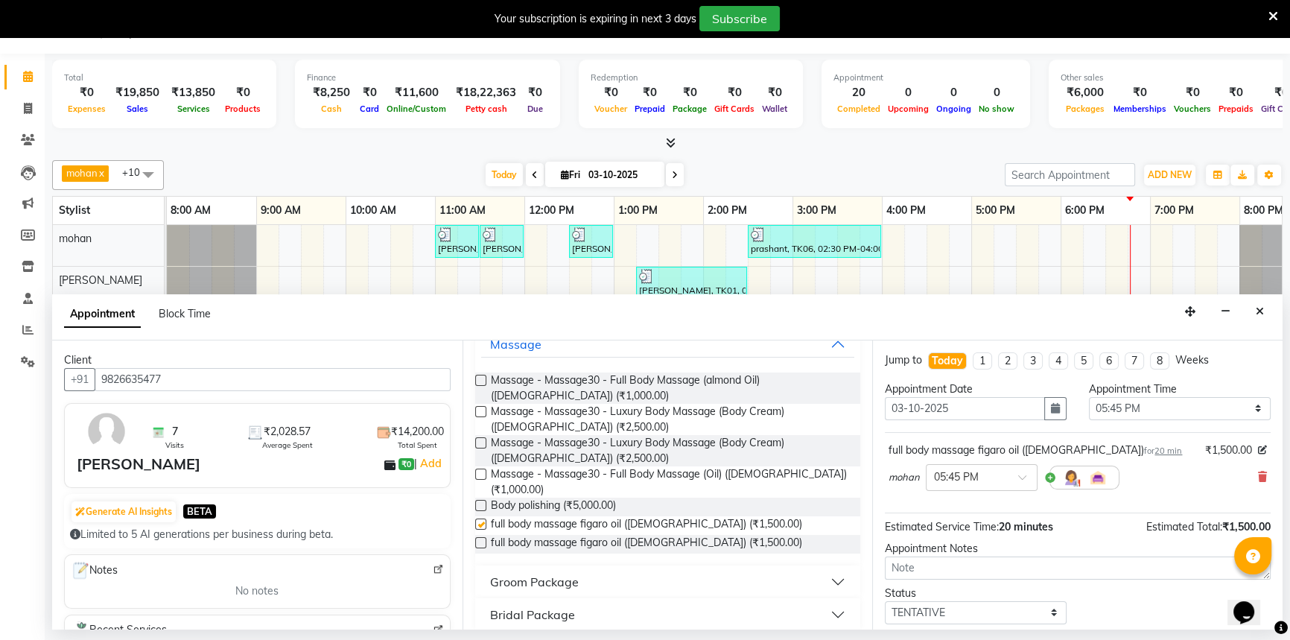
checkbox input "false"
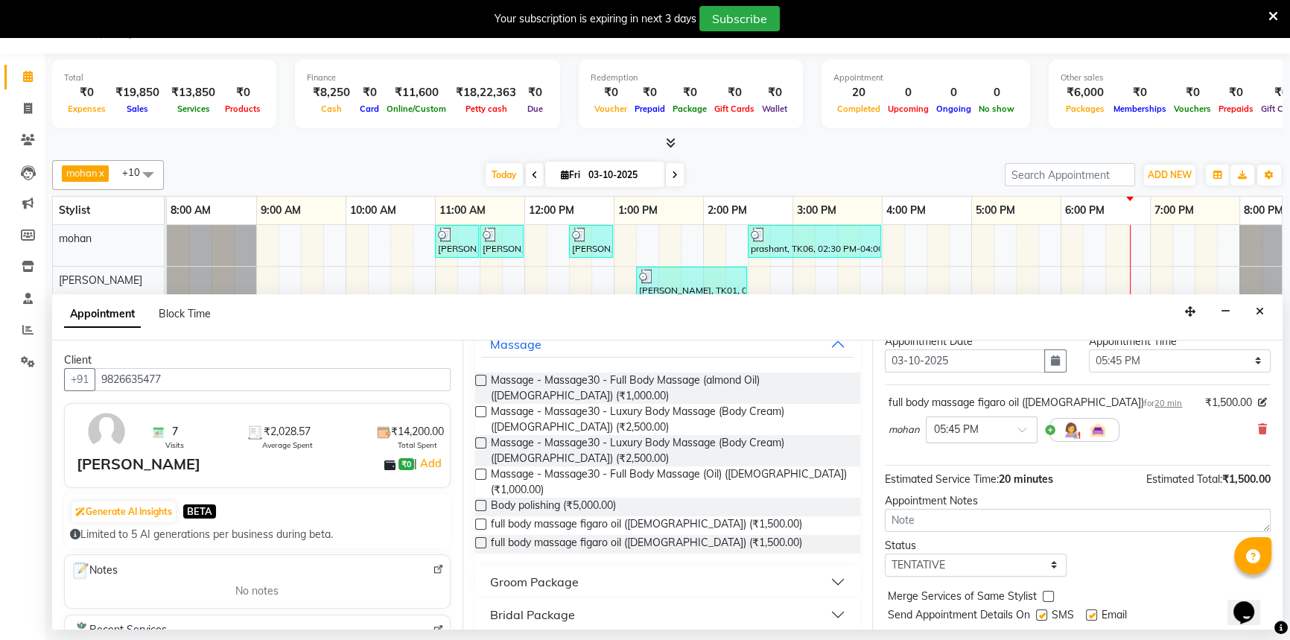
scroll to position [88, 0]
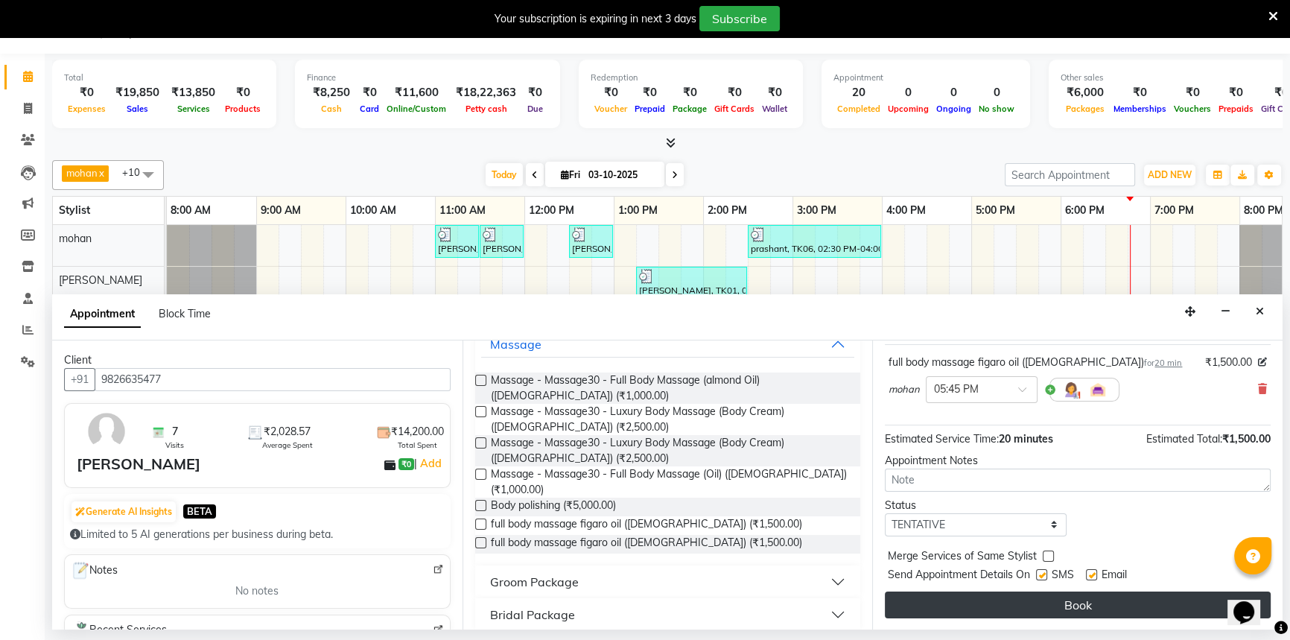
click at [1035, 609] on button "Book" at bounding box center [1078, 604] width 386 height 27
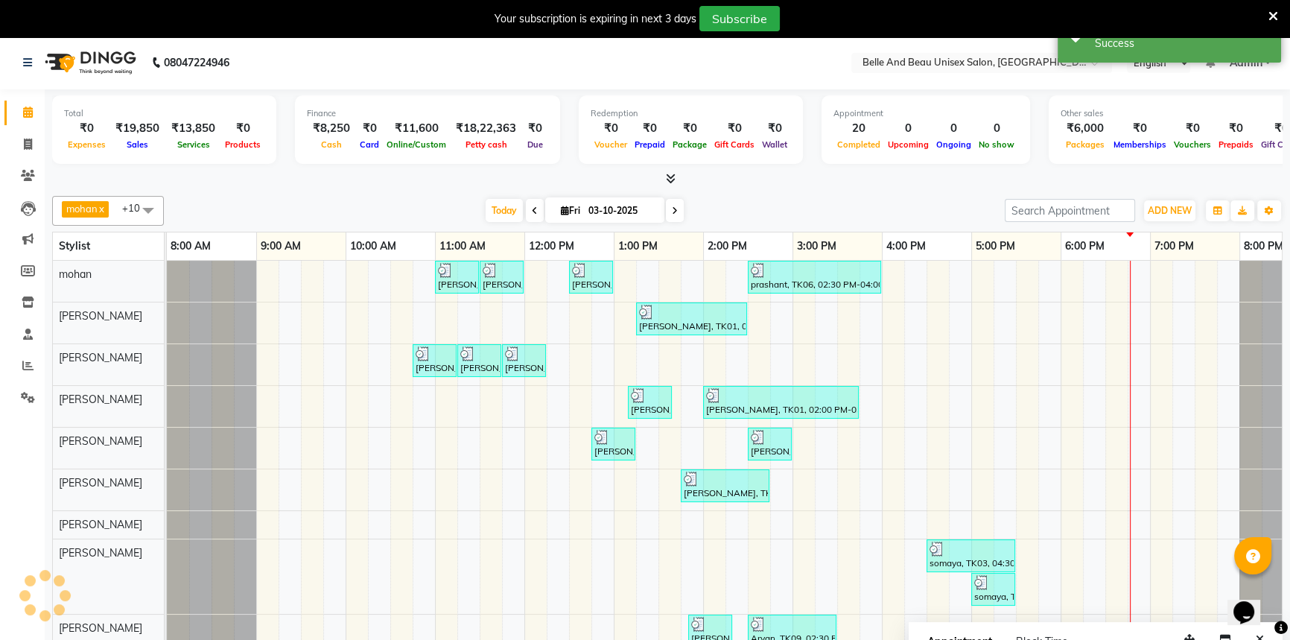
scroll to position [0, 0]
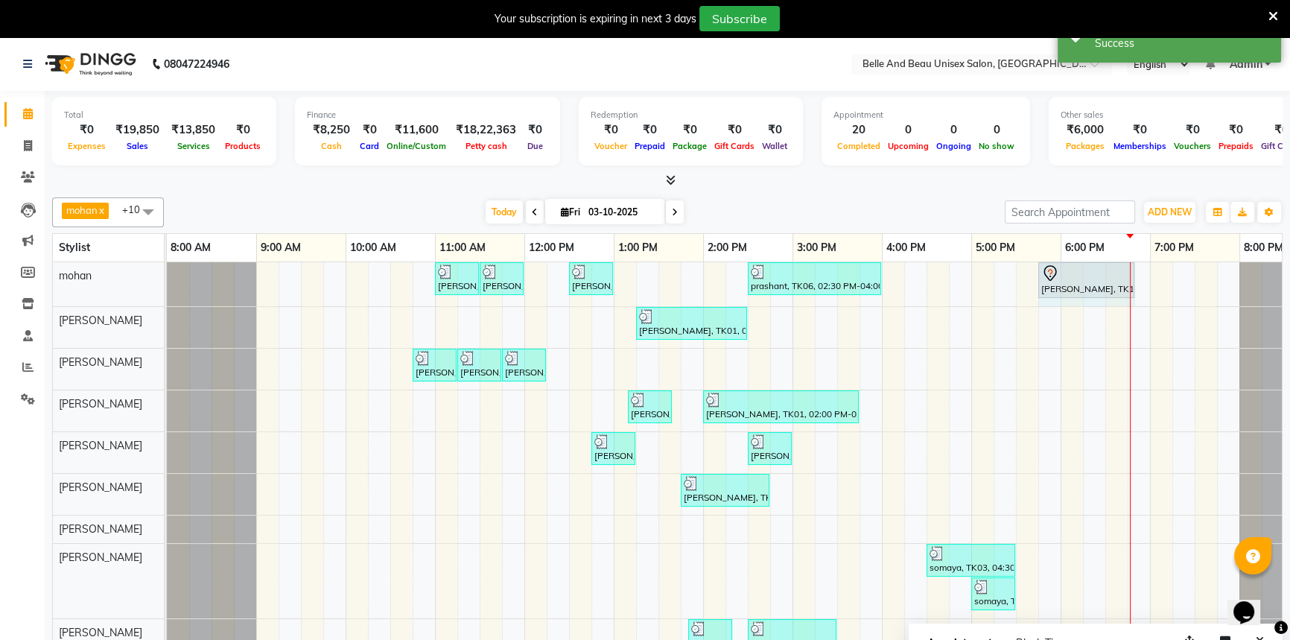
drag, startPoint x: 1065, startPoint y: 280, endPoint x: 1130, endPoint y: 292, distance: 66.6
click at [167, 292] on div "Ankit Singh, TK05, 11:00 AM-11:30 AM, Hair Care - Hair Cut (Male)30 - Adult Hai…" at bounding box center [167, 284] width 0 height 44
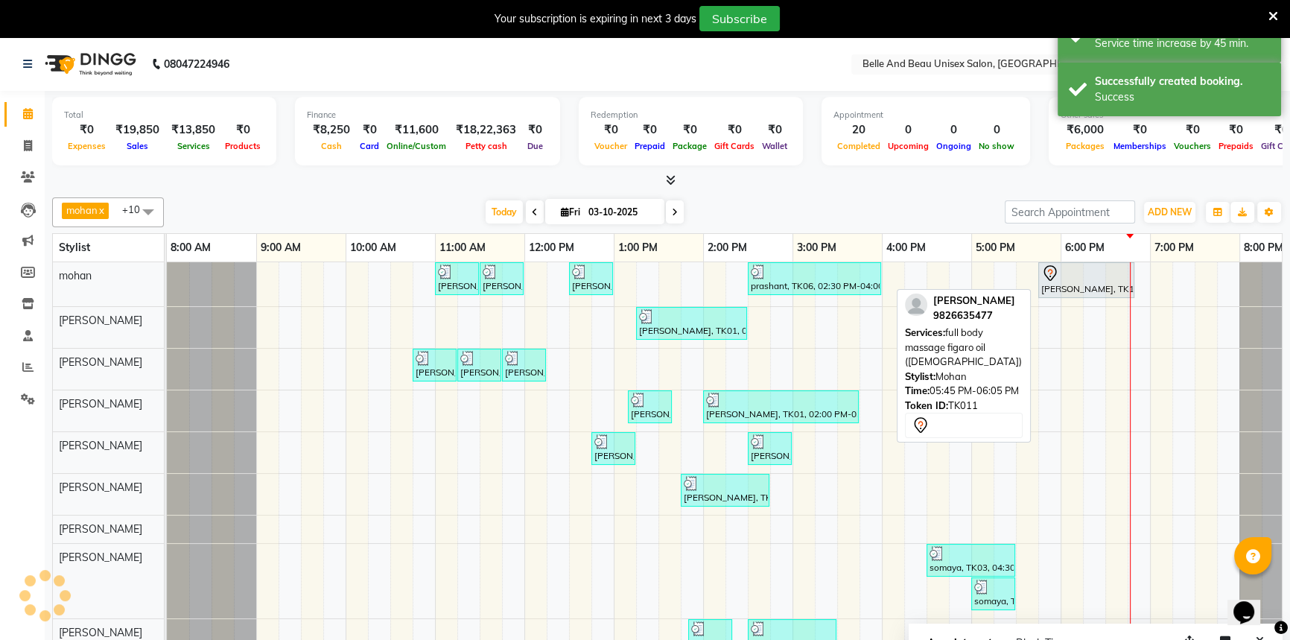
click at [1069, 284] on div "[PERSON_NAME], TK11, 05:45 PM-06:50 PM, full body massage figaro oil ([DEMOGRAP…" at bounding box center [1085, 279] width 93 height 31
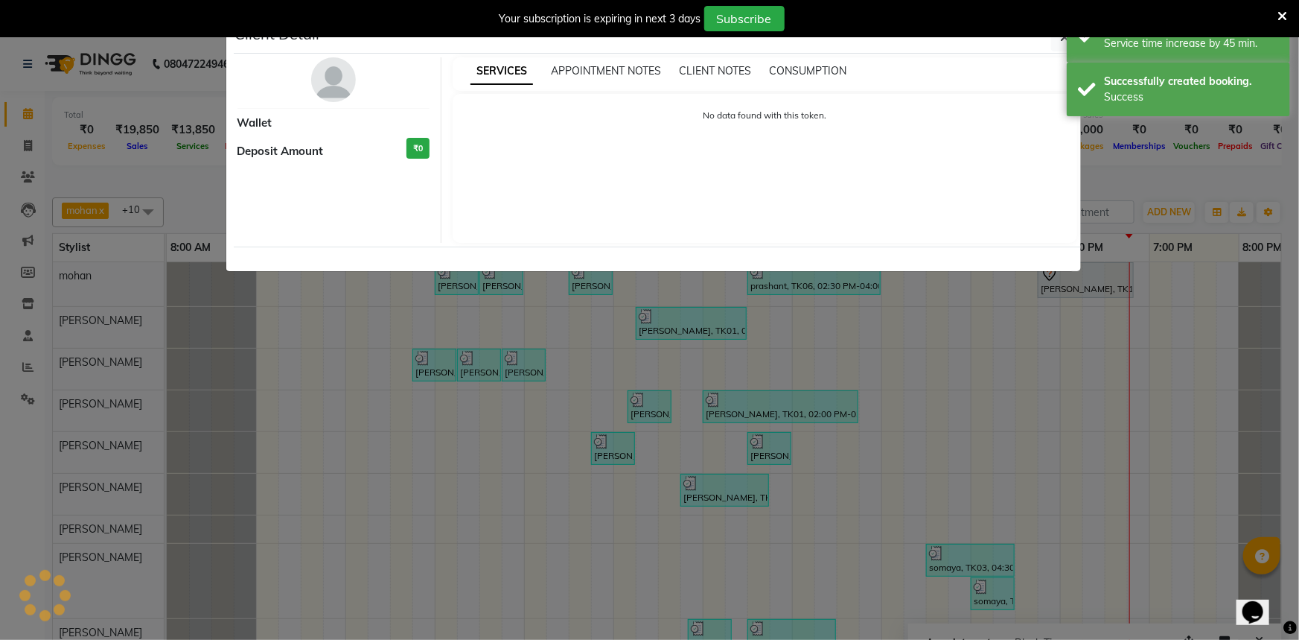
select select "7"
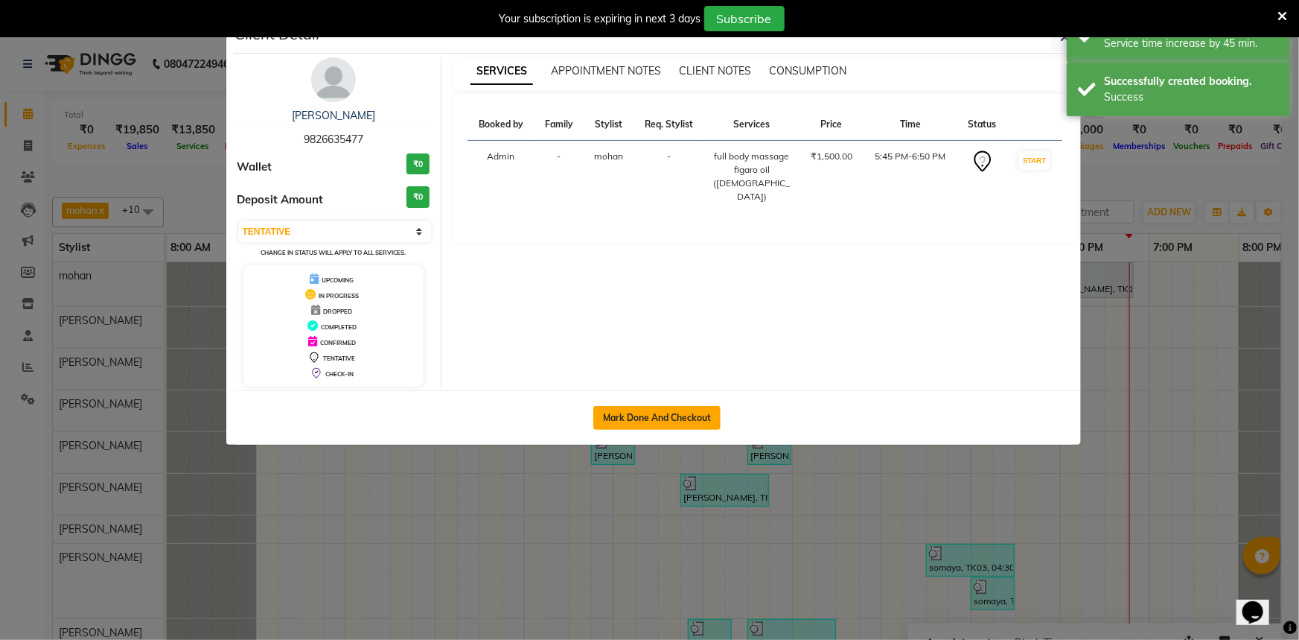
click at [675, 411] on button "Mark Done And Checkout" at bounding box center [656, 418] width 127 height 24
select select "7066"
select select "service"
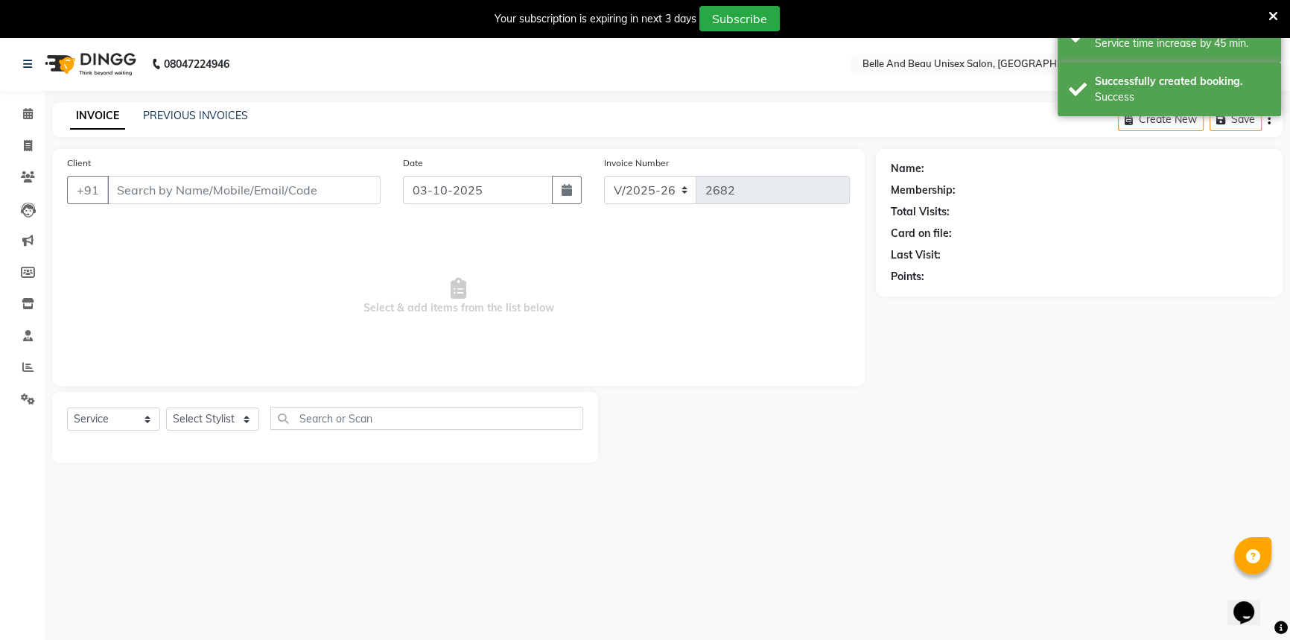
select select "60511"
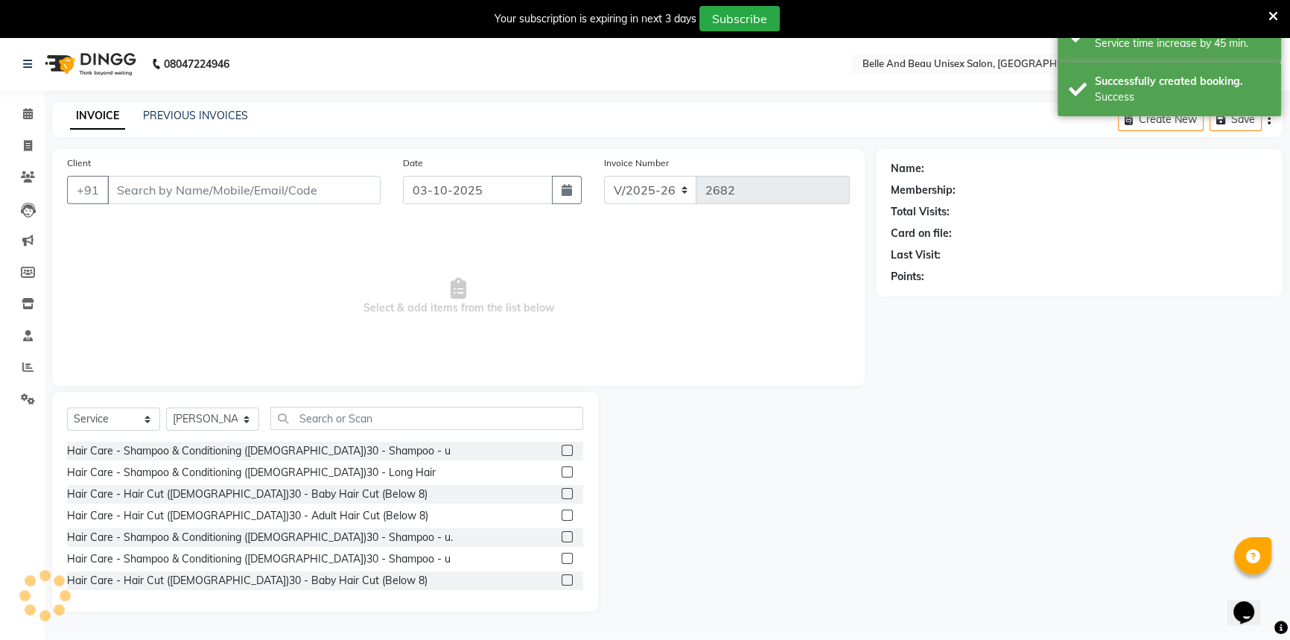
type input "9826635477"
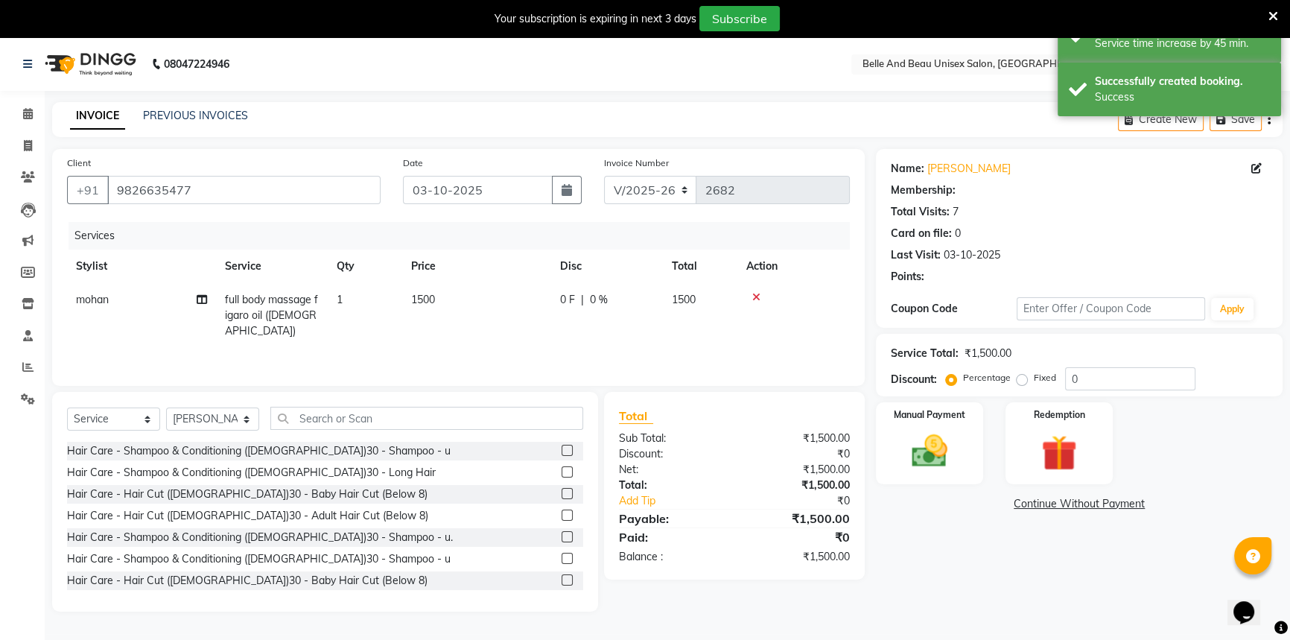
select select "1: Object"
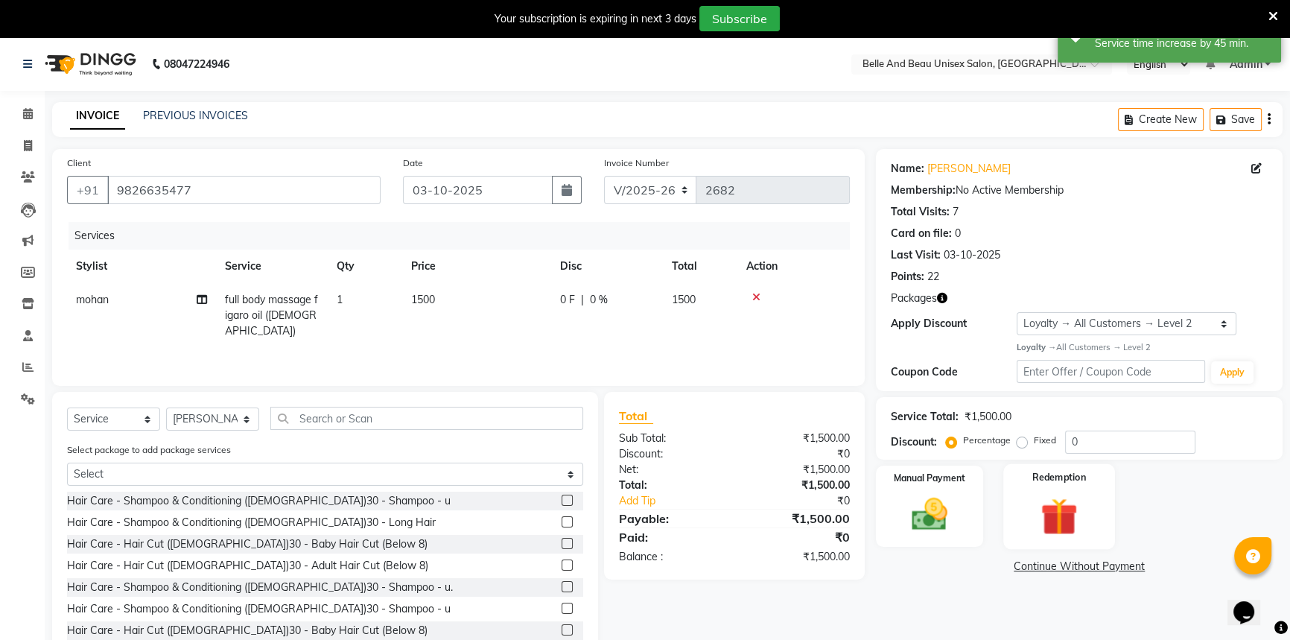
click at [1063, 512] on img at bounding box center [1059, 516] width 60 height 46
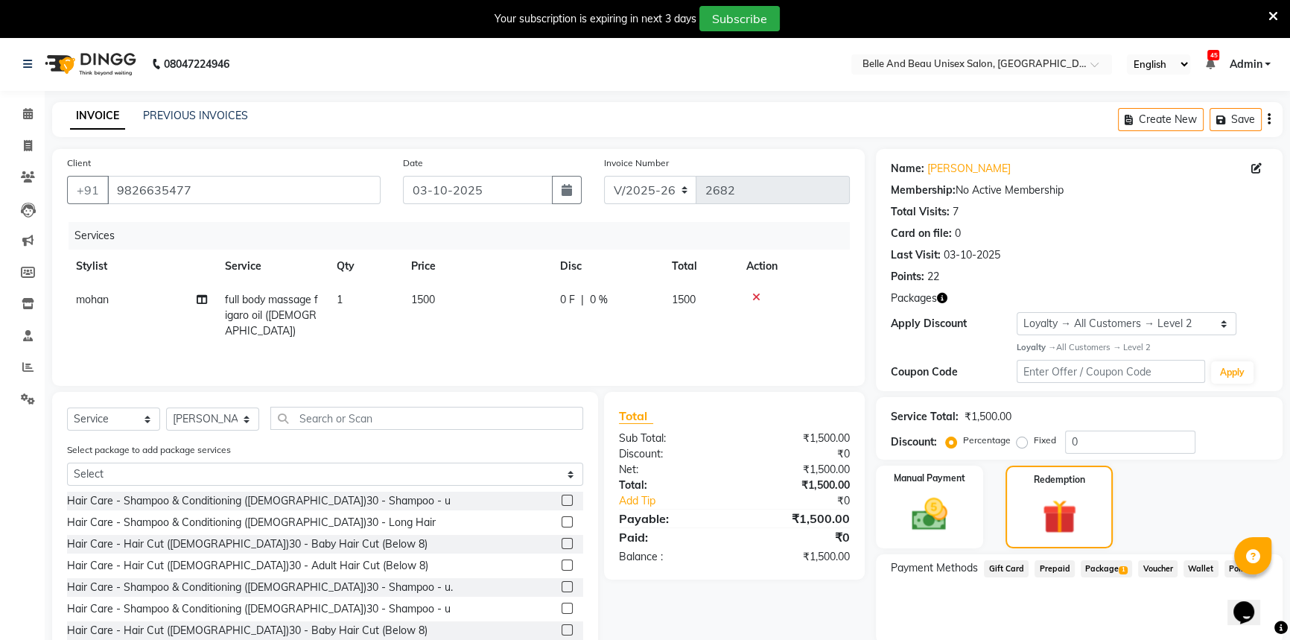
click at [1112, 570] on span "Package 1" at bounding box center [1105, 568] width 51 height 17
click at [1216, 124] on icon "button" at bounding box center [1223, 120] width 15 height 10
click at [475, 326] on td "1500" at bounding box center [476, 315] width 149 height 65
select select "65137"
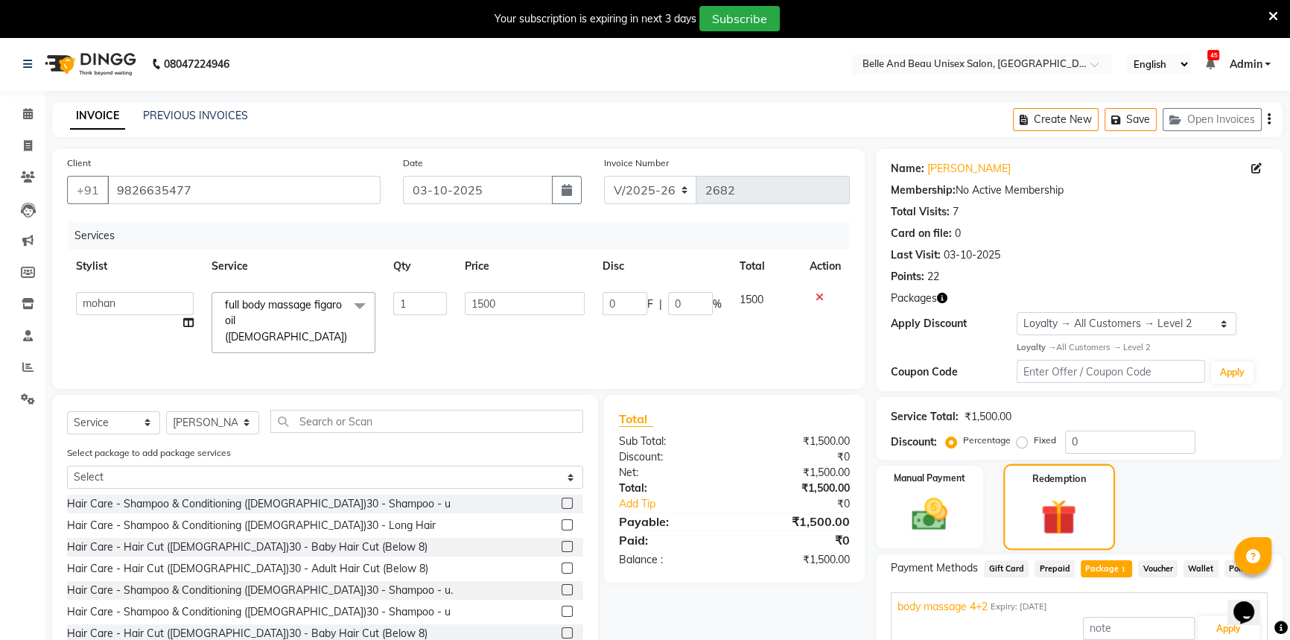
click at [1083, 526] on img at bounding box center [1059, 516] width 58 height 45
click at [1110, 571] on span "Package 1" at bounding box center [1105, 568] width 51 height 17
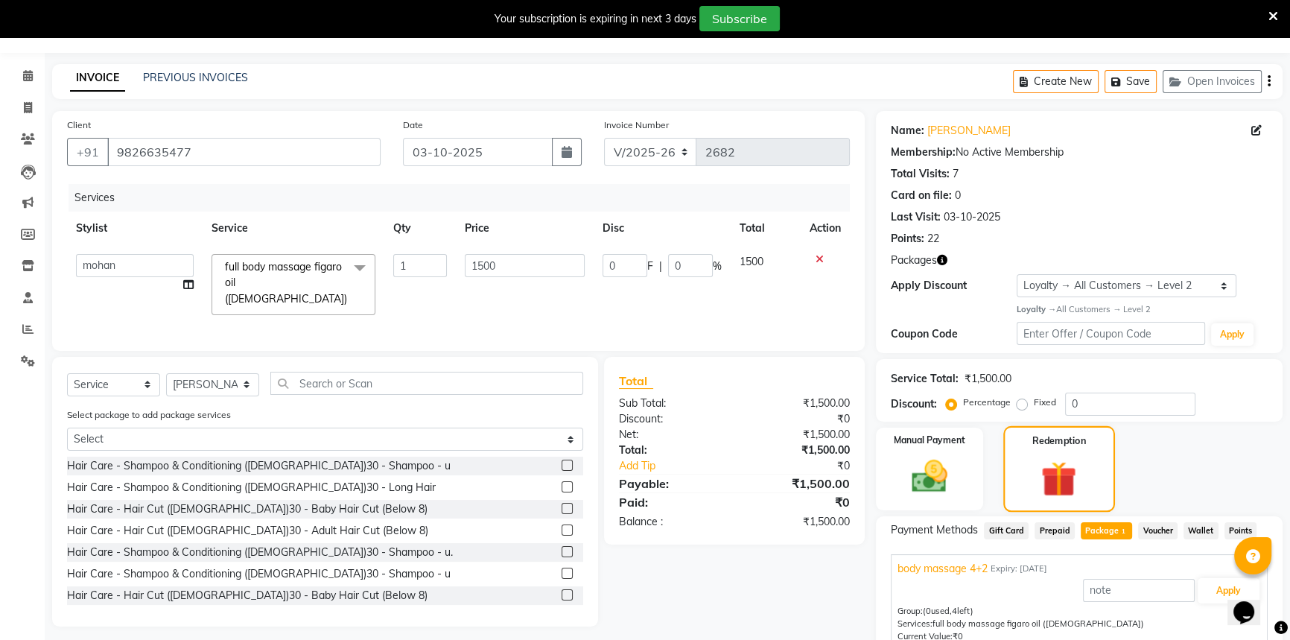
scroll to position [105, 0]
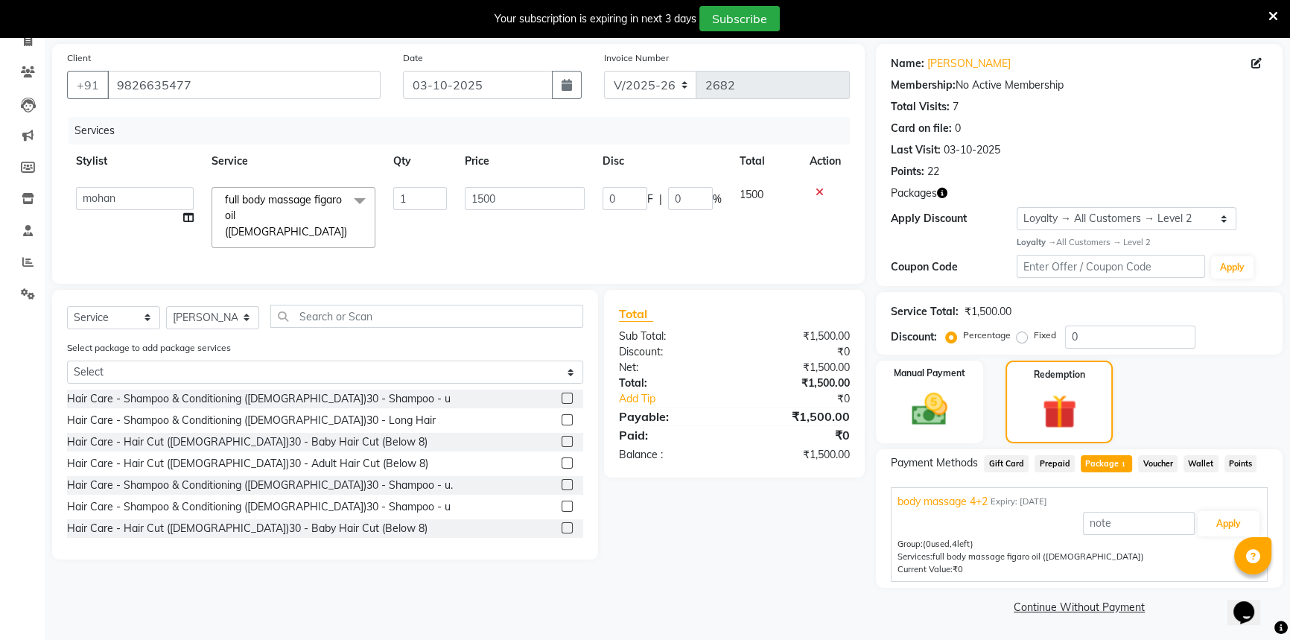
click at [1106, 459] on span "Package 1" at bounding box center [1105, 463] width 51 height 17
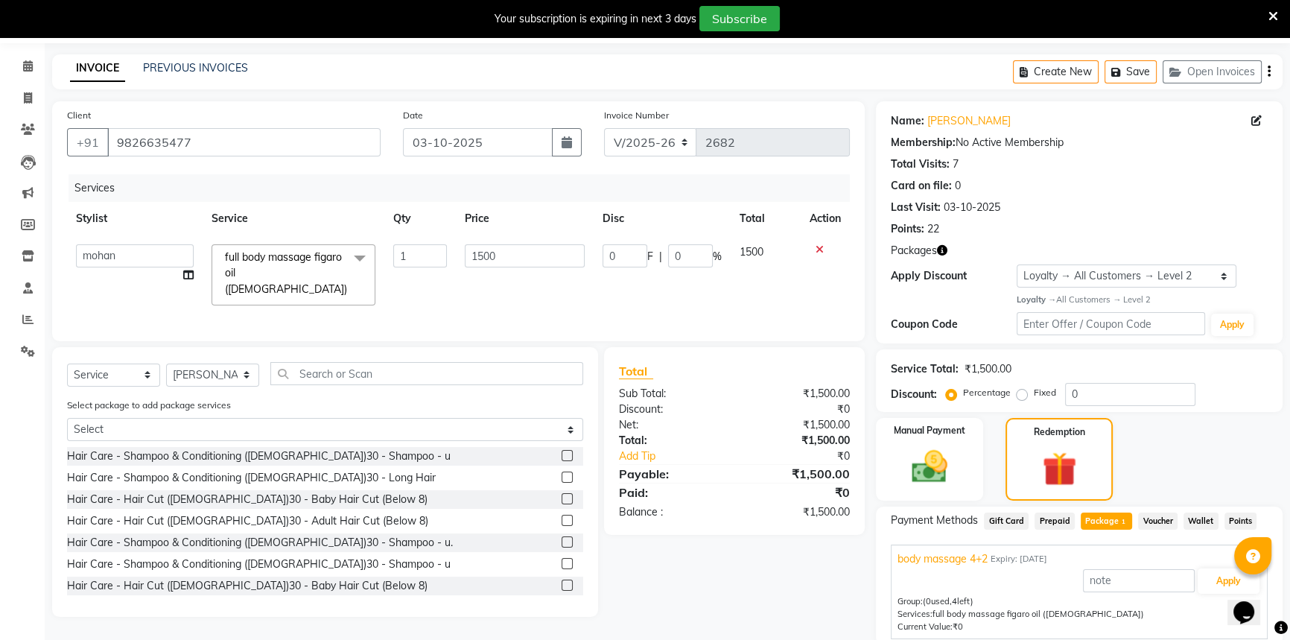
scroll to position [0, 0]
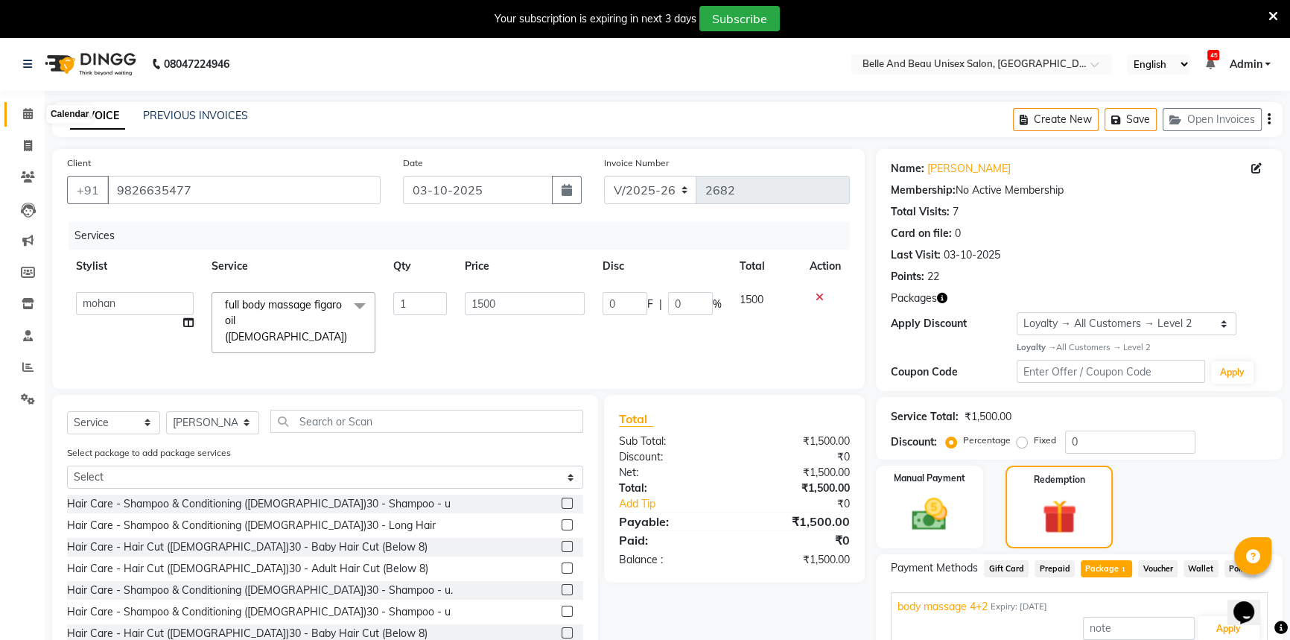
click at [29, 116] on icon at bounding box center [28, 113] width 10 height 11
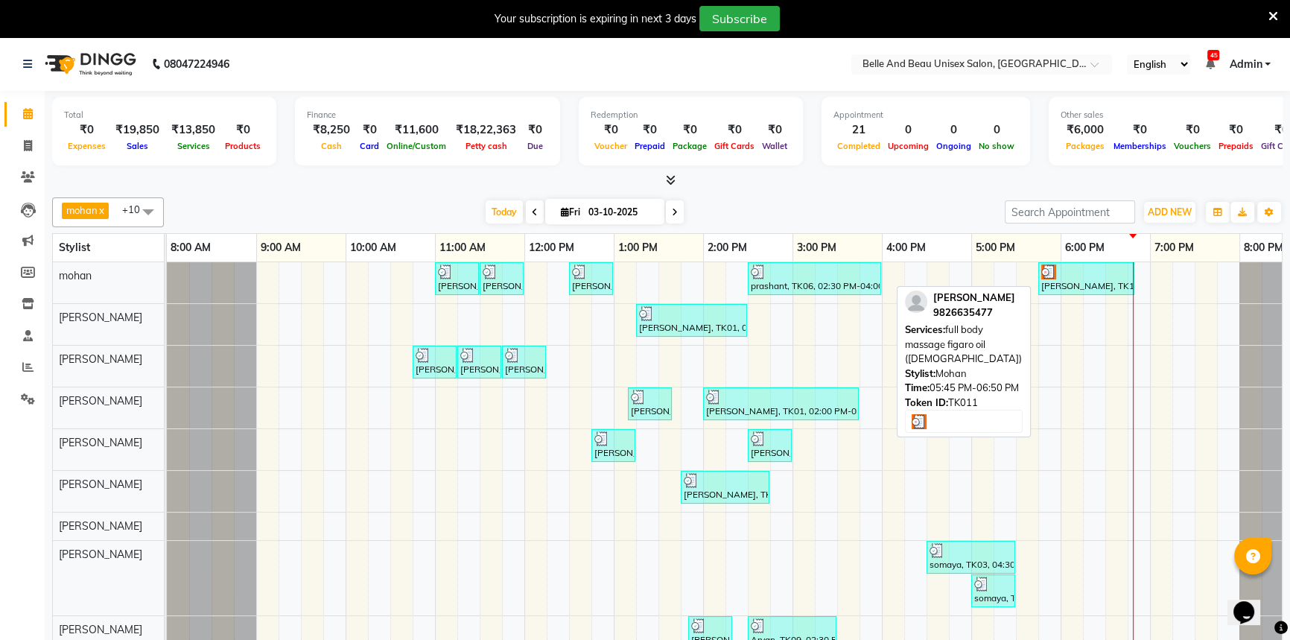
click at [1071, 285] on div "[PERSON_NAME], TK11, 05:45 PM-06:50 PM, full body massage figaro oil ([DEMOGRAP…" at bounding box center [1085, 278] width 93 height 28
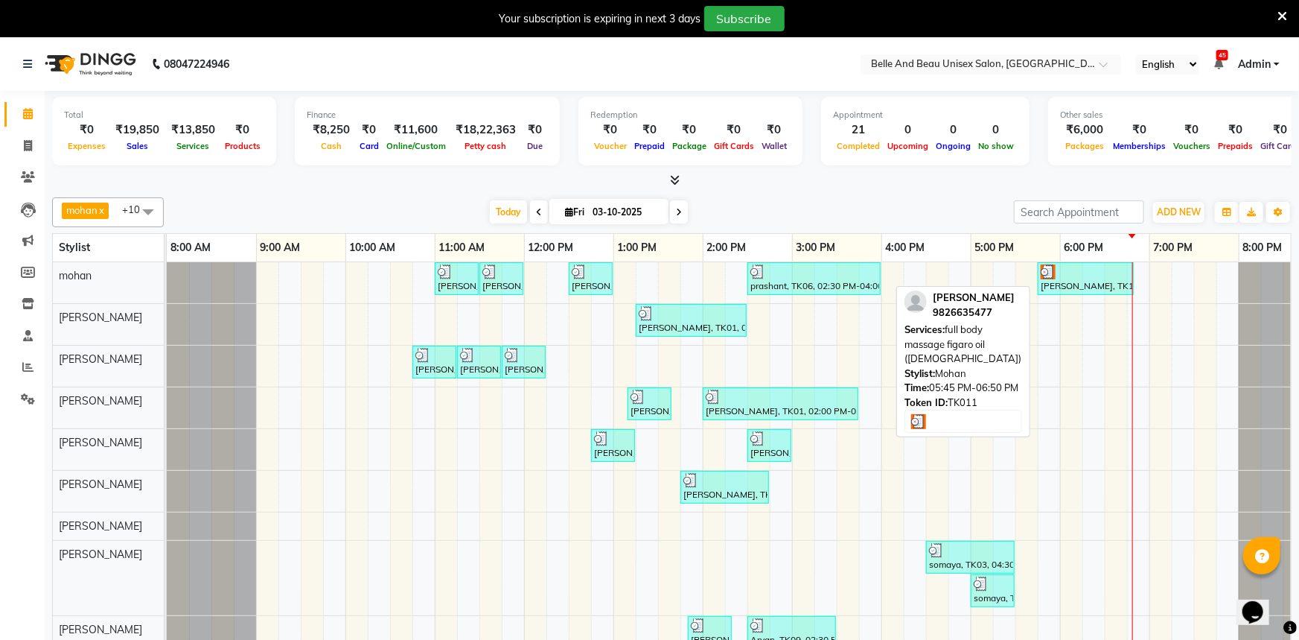
select select "3"
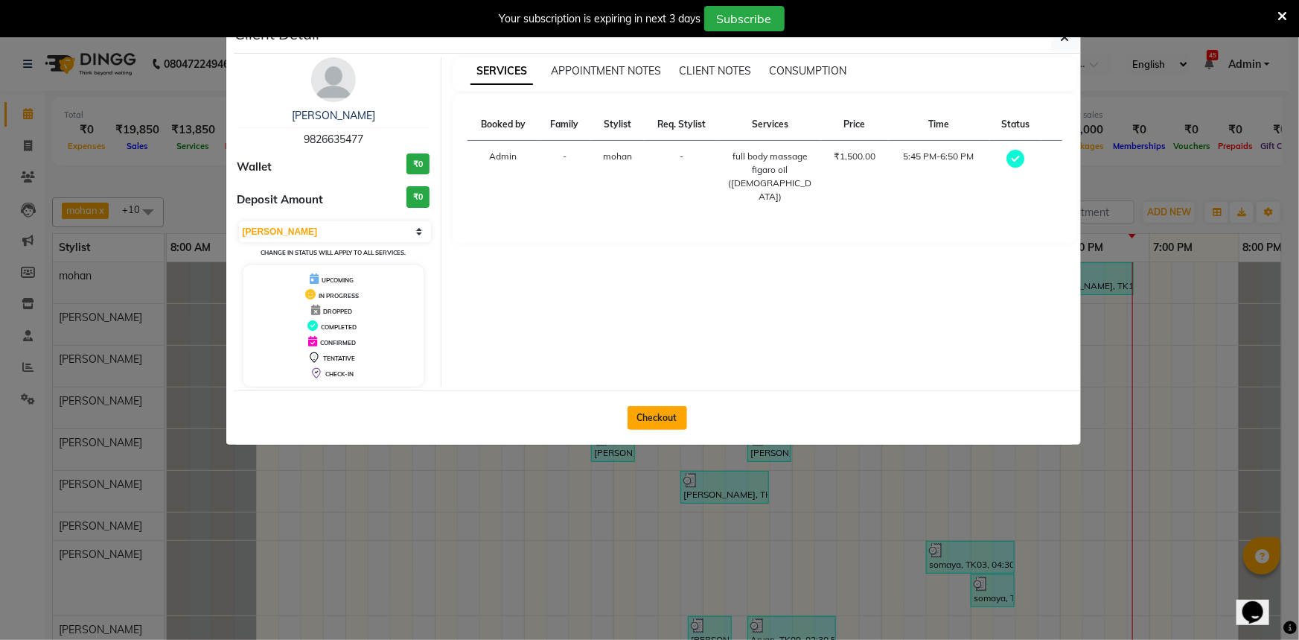
click at [636, 415] on button "Checkout" at bounding box center [658, 418] width 60 height 24
select select "7066"
select select "service"
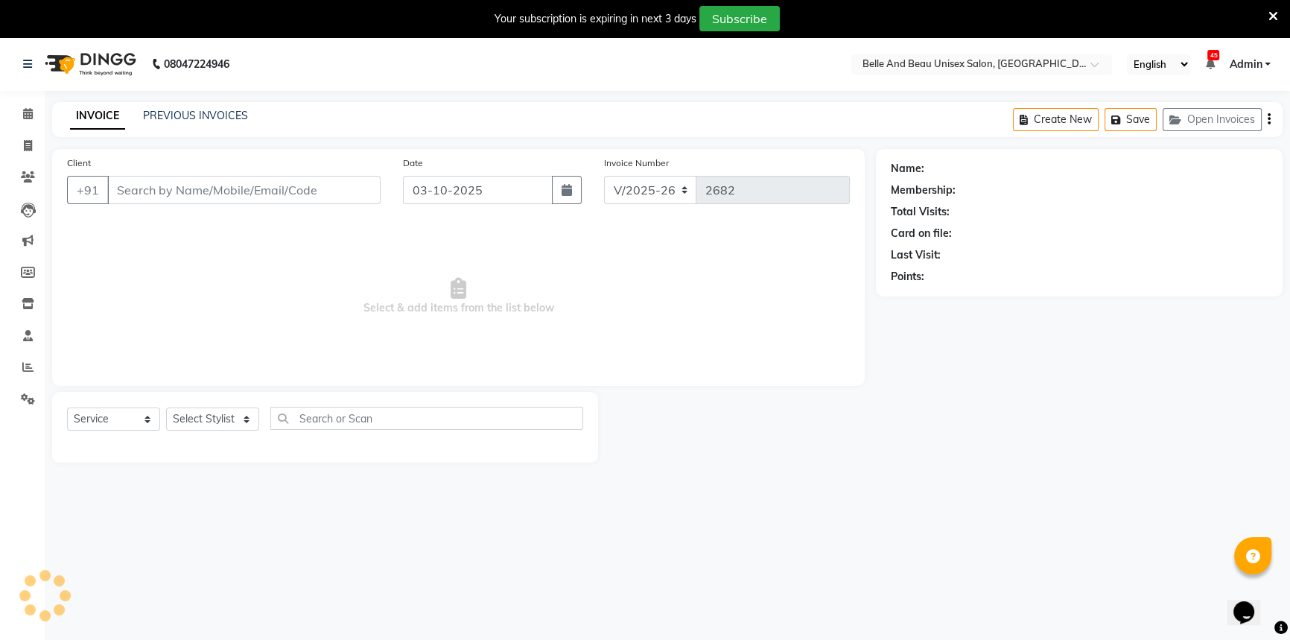
select select "60511"
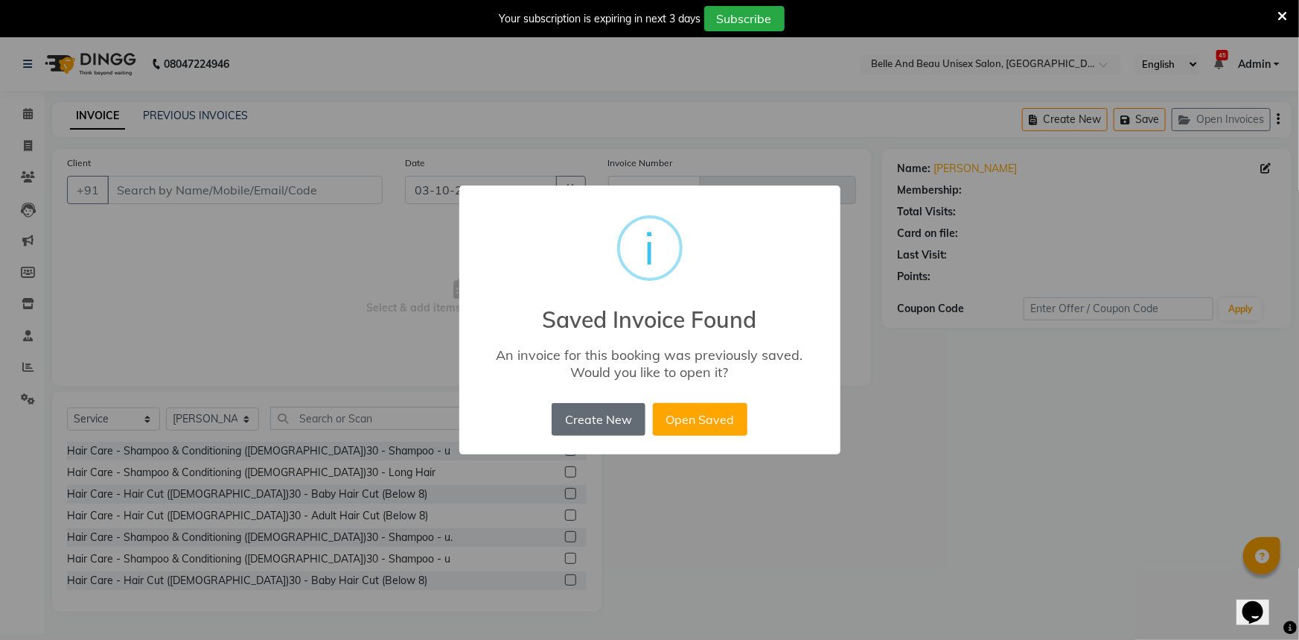
click at [614, 416] on button "Create New" at bounding box center [598, 419] width 93 height 33
type input "9826635477"
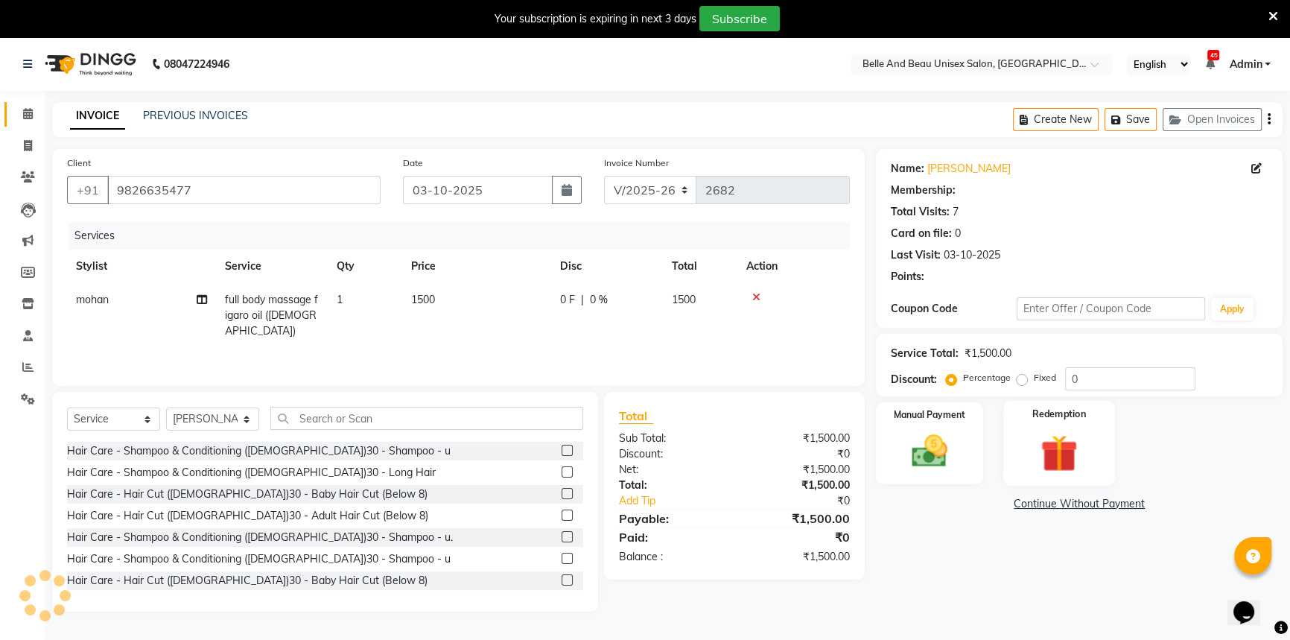
select select "1: Object"
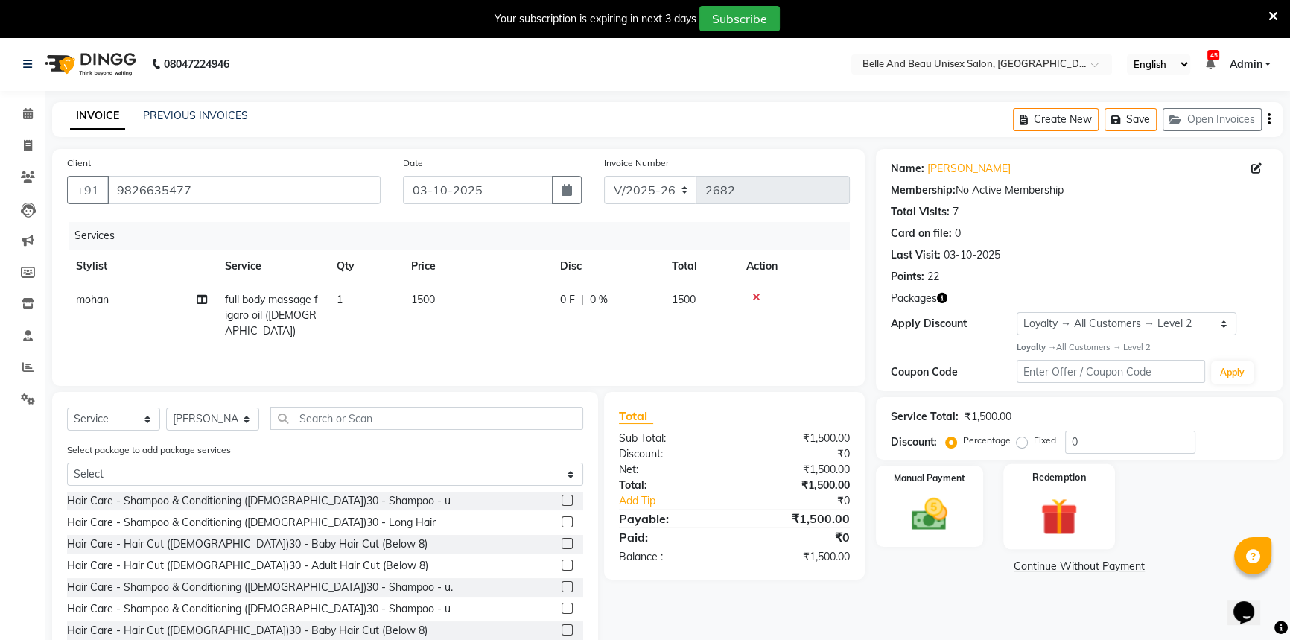
click at [1057, 497] on img at bounding box center [1059, 516] width 60 height 46
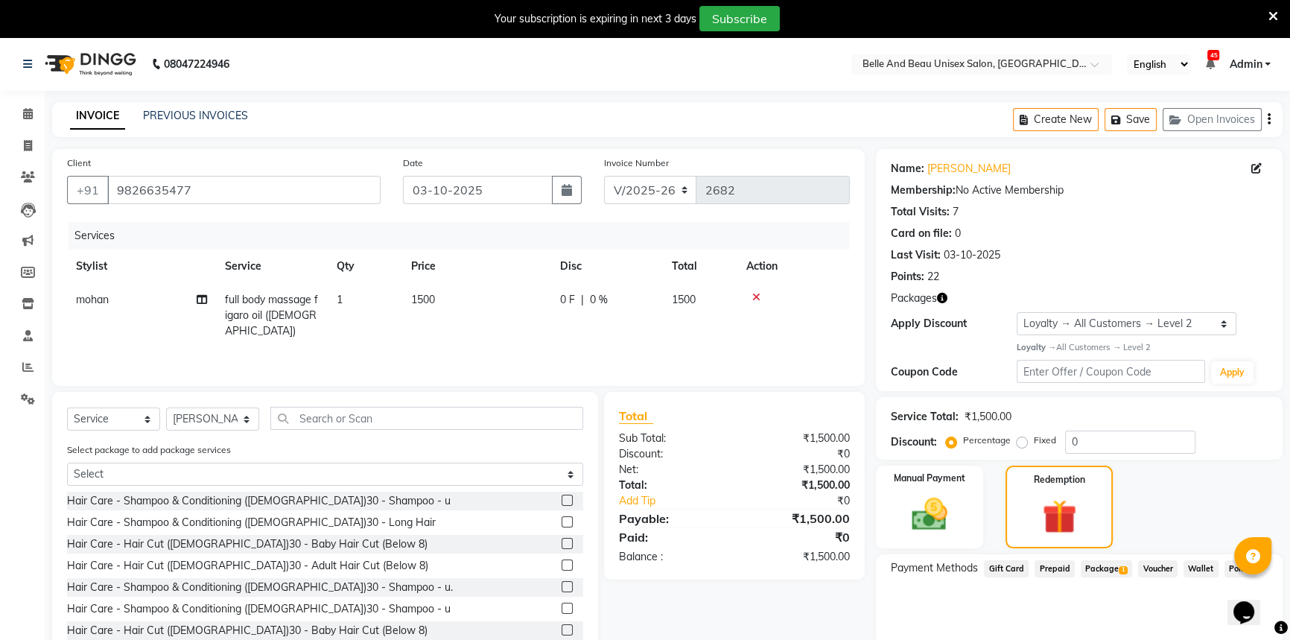
click at [1121, 566] on span "1" at bounding box center [1122, 570] width 8 height 9
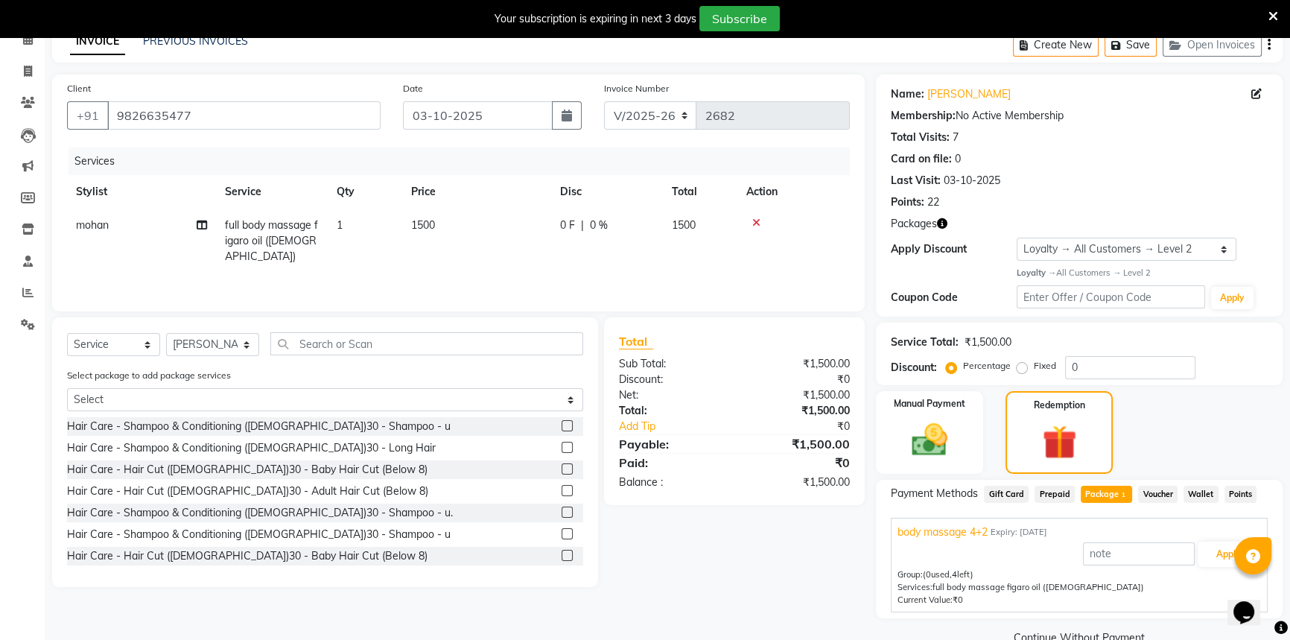
scroll to position [105, 0]
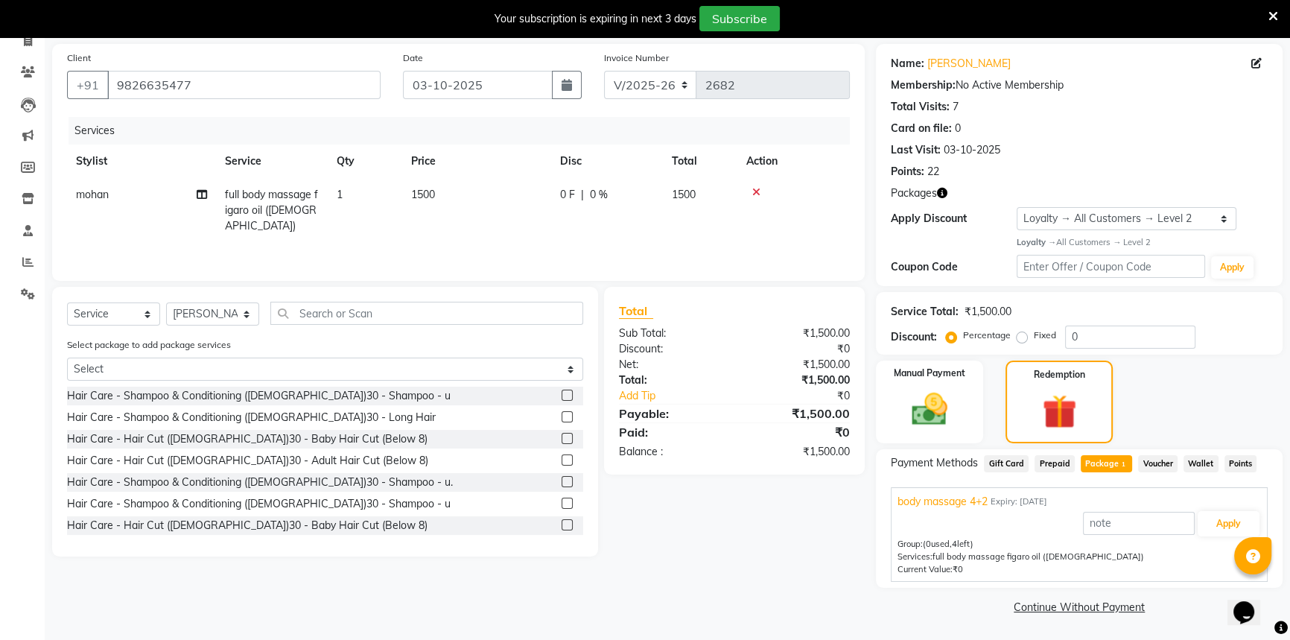
click at [1087, 465] on span "Package 1" at bounding box center [1105, 463] width 51 height 17
click at [1102, 463] on span "Package 1" at bounding box center [1105, 463] width 51 height 17
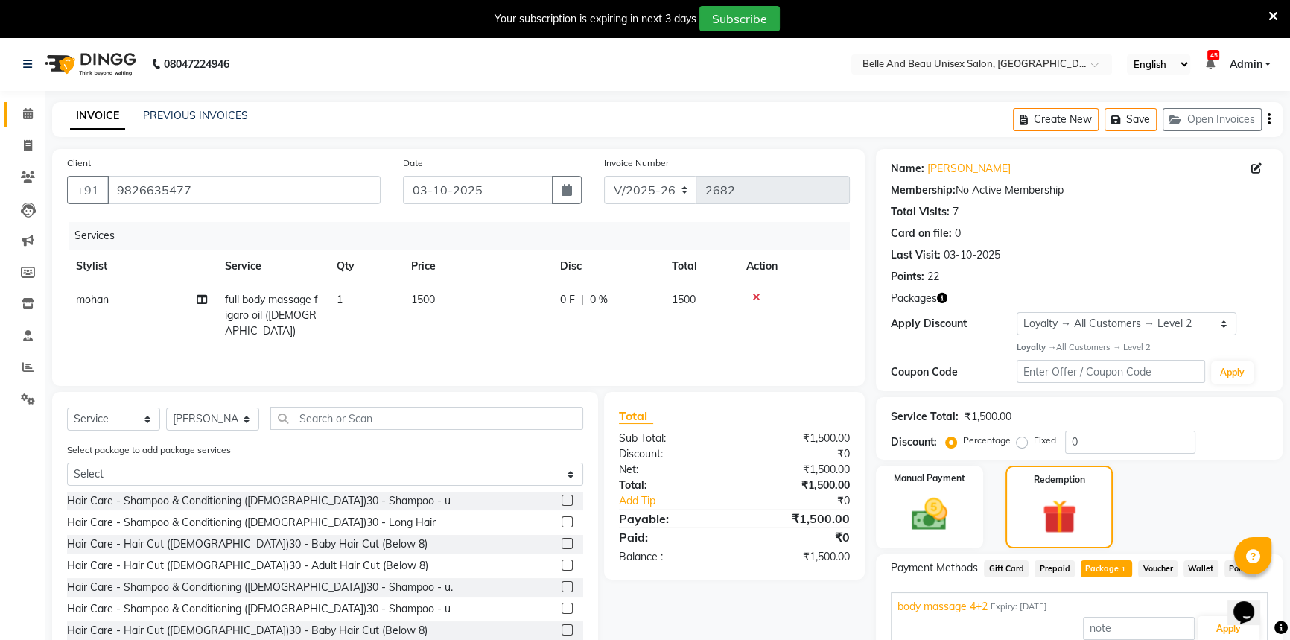
click at [32, 119] on icon at bounding box center [28, 113] width 10 height 11
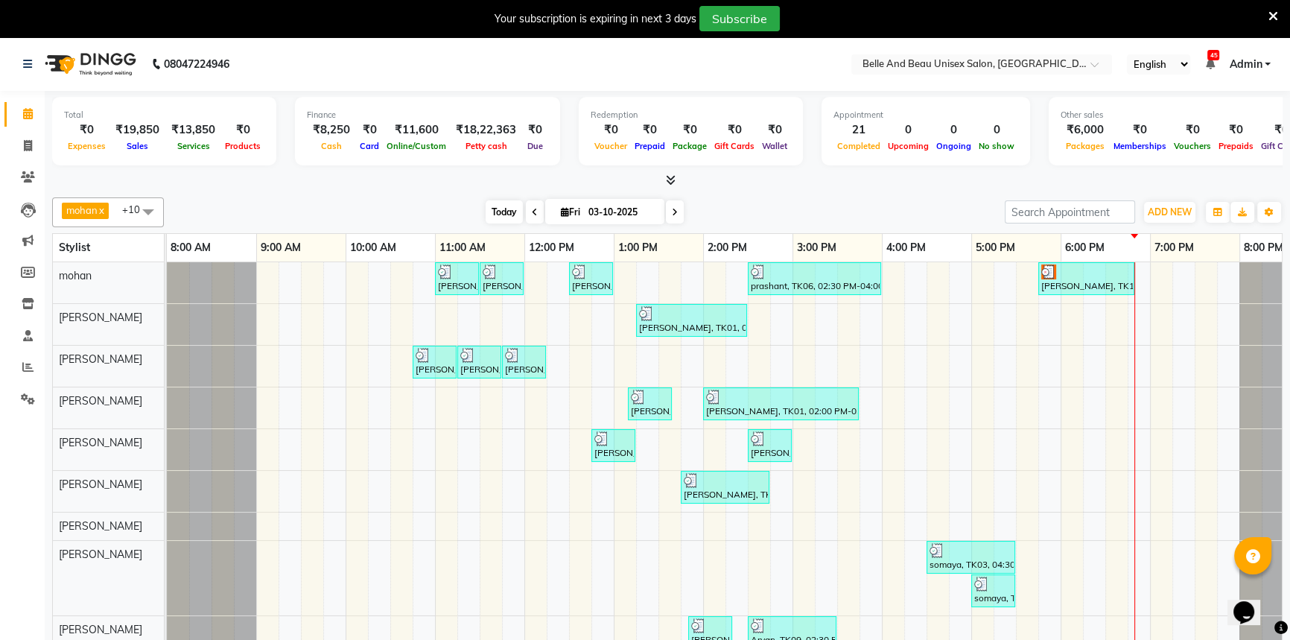
click at [488, 212] on span "Today" at bounding box center [503, 211] width 37 height 23
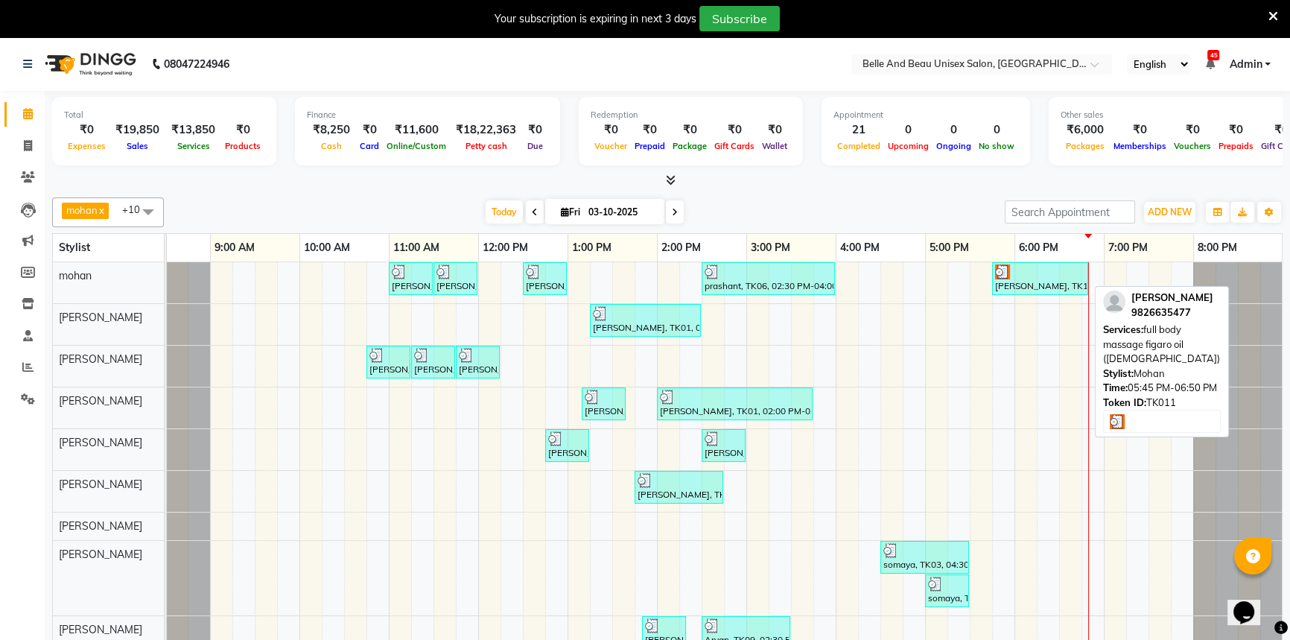
click at [1017, 275] on div at bounding box center [1040, 271] width 90 height 15
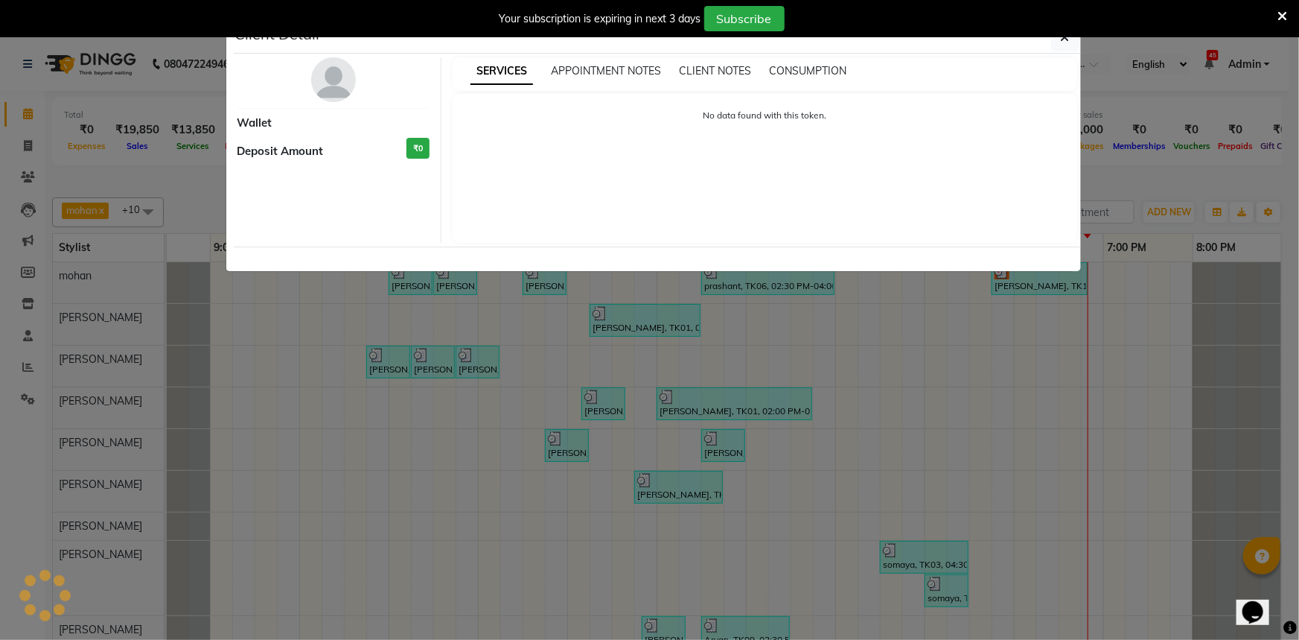
select select "3"
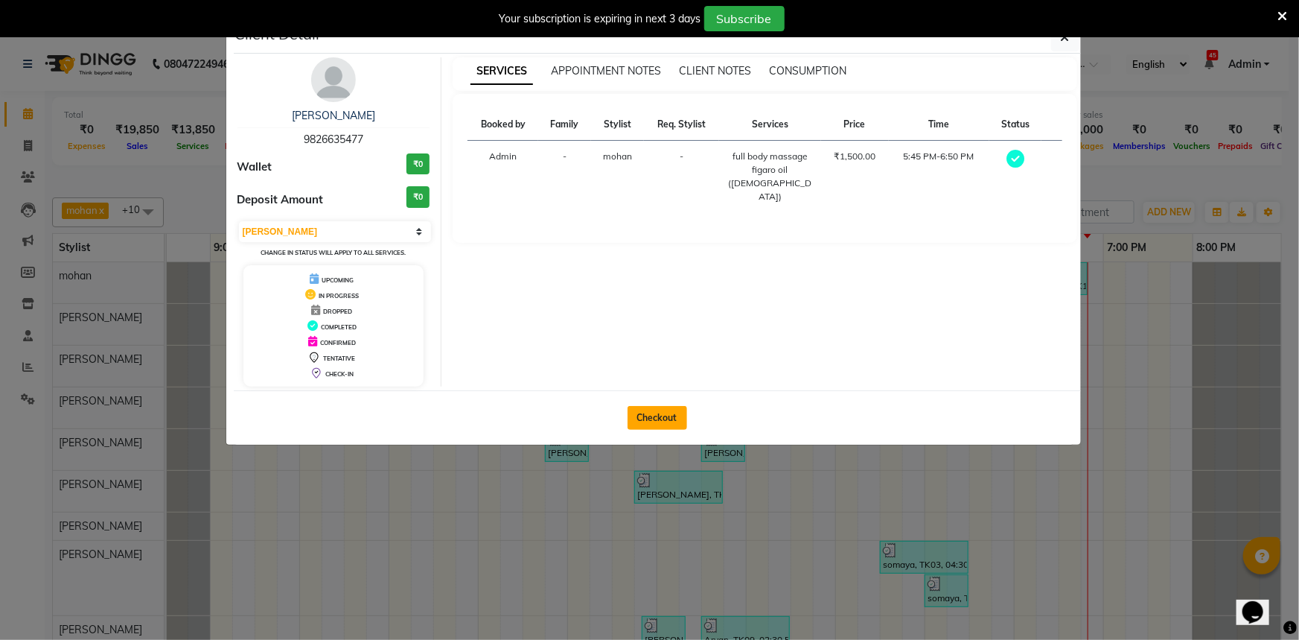
click at [675, 411] on button "Checkout" at bounding box center [658, 418] width 60 height 24
select select "7066"
select select "service"
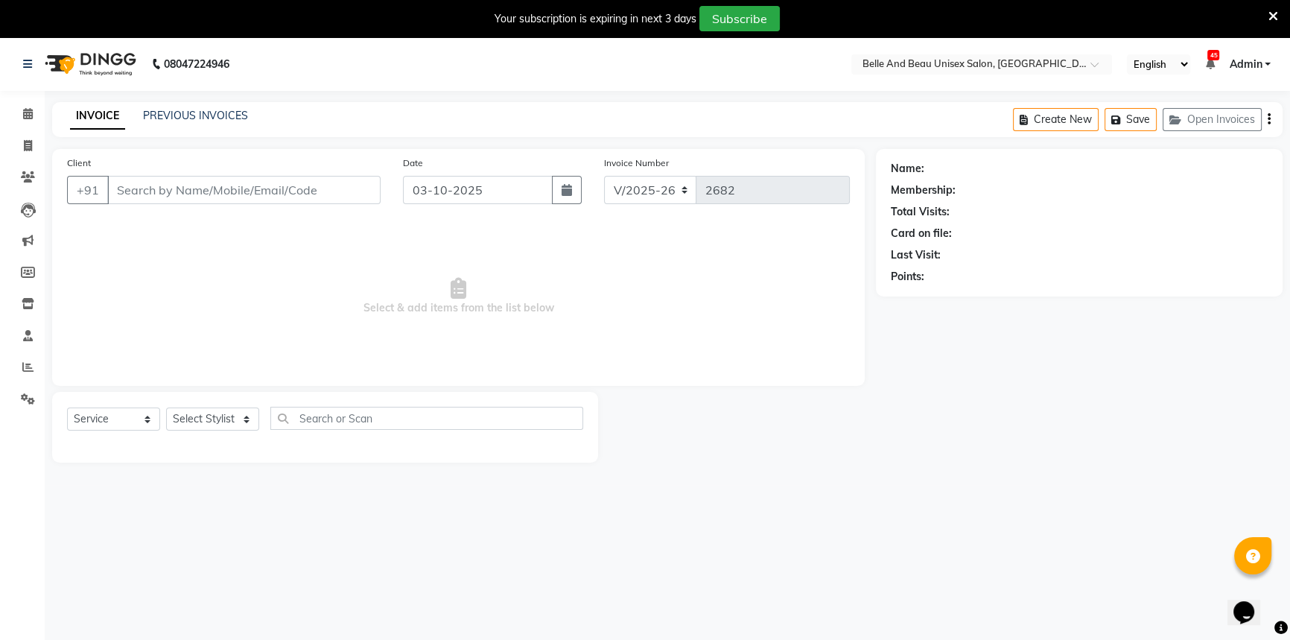
select select "60511"
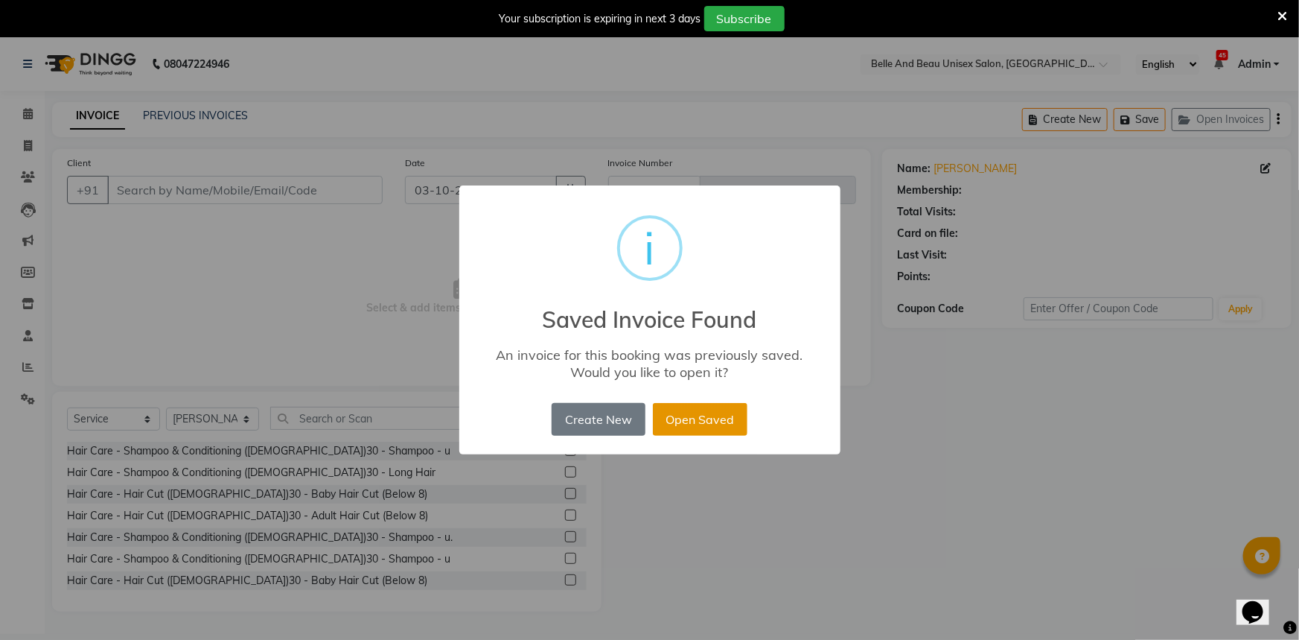
click at [681, 427] on button "Open Saved" at bounding box center [700, 419] width 95 height 33
type input "9826635477"
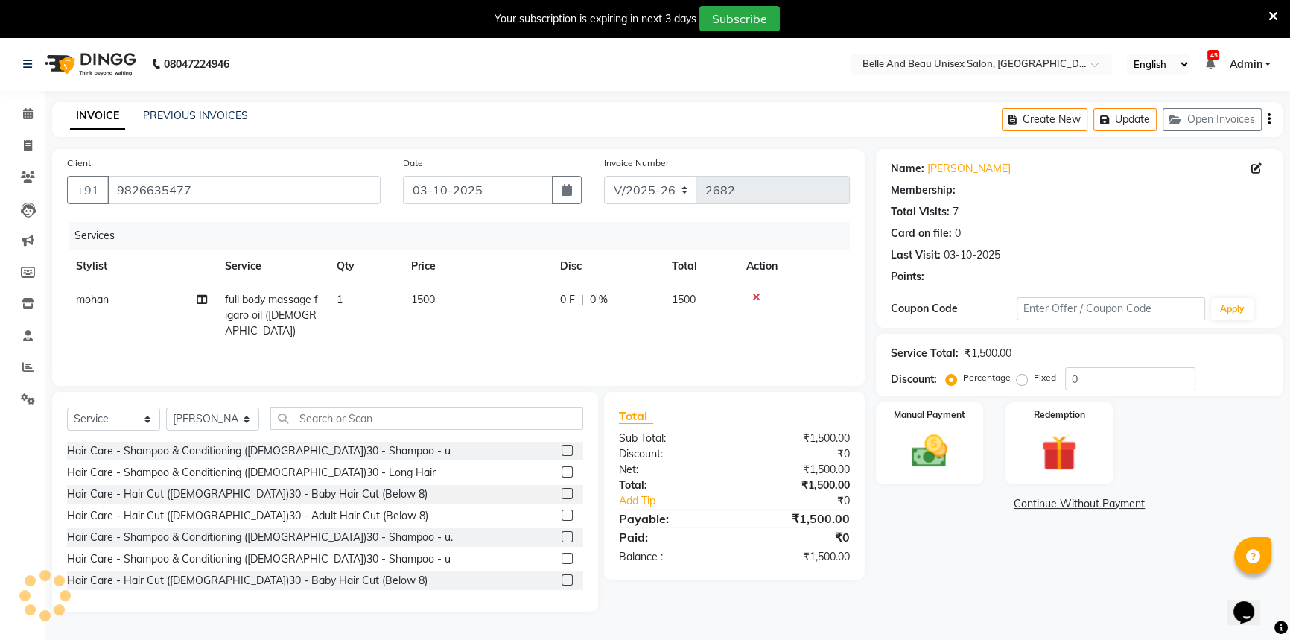
select select "1: Object"
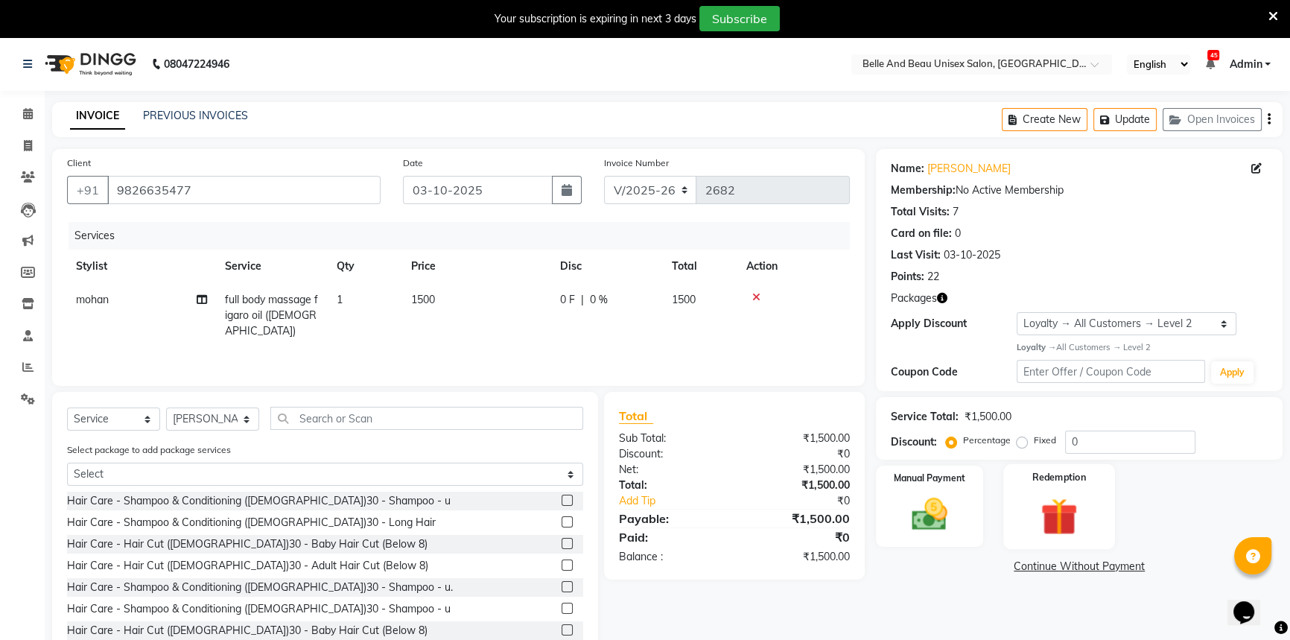
click at [1060, 482] on label "Redemption" at bounding box center [1059, 477] width 54 height 14
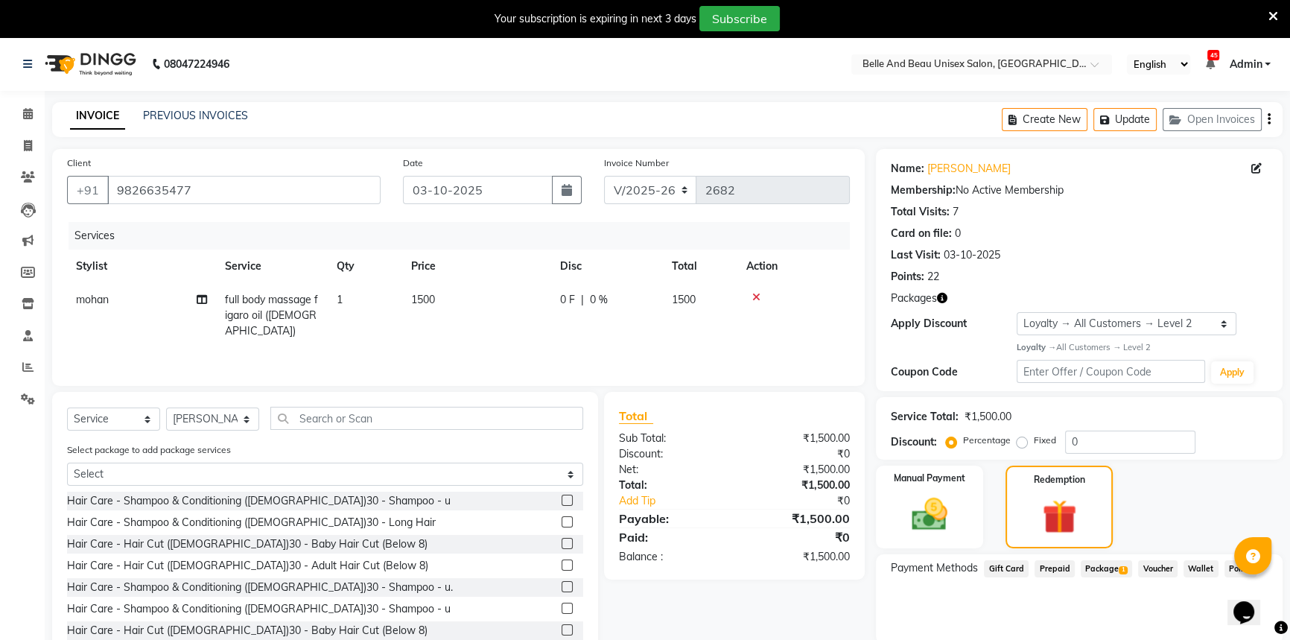
click at [1095, 566] on span "Package 1" at bounding box center [1105, 568] width 51 height 17
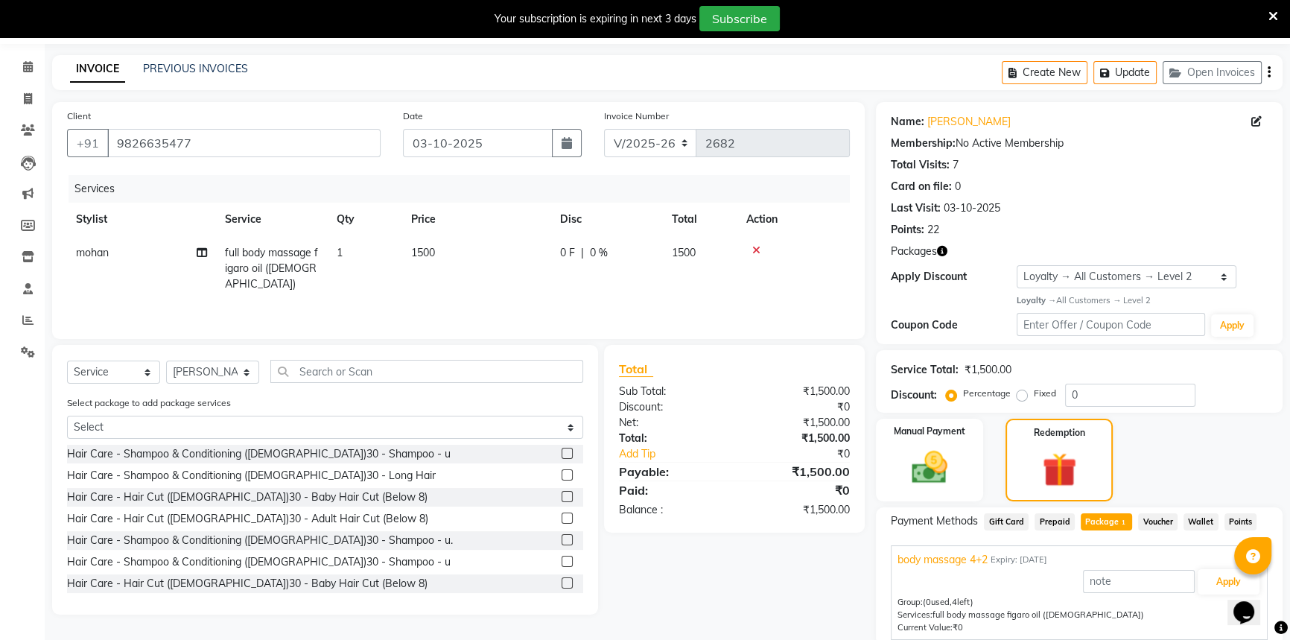
scroll to position [105, 0]
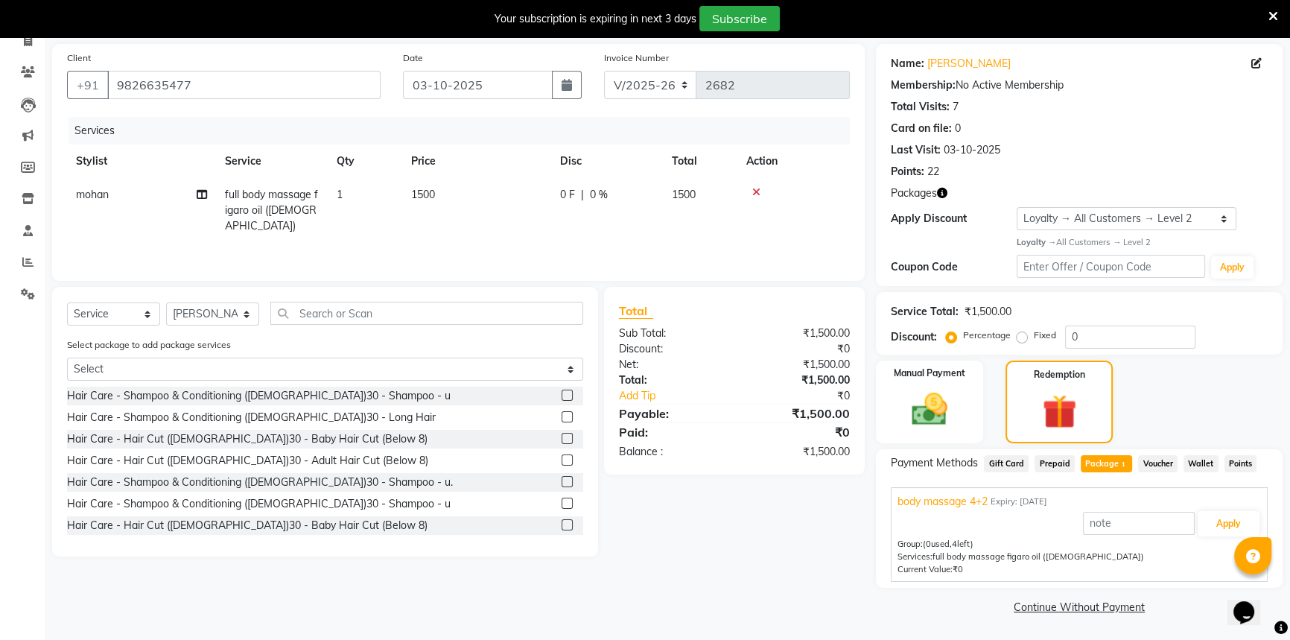
click at [1123, 464] on span "1" at bounding box center [1122, 465] width 8 height 9
click at [1081, 460] on span "Package 1" at bounding box center [1105, 463] width 51 height 17
click at [1118, 468] on span "1" at bounding box center [1122, 465] width 8 height 9
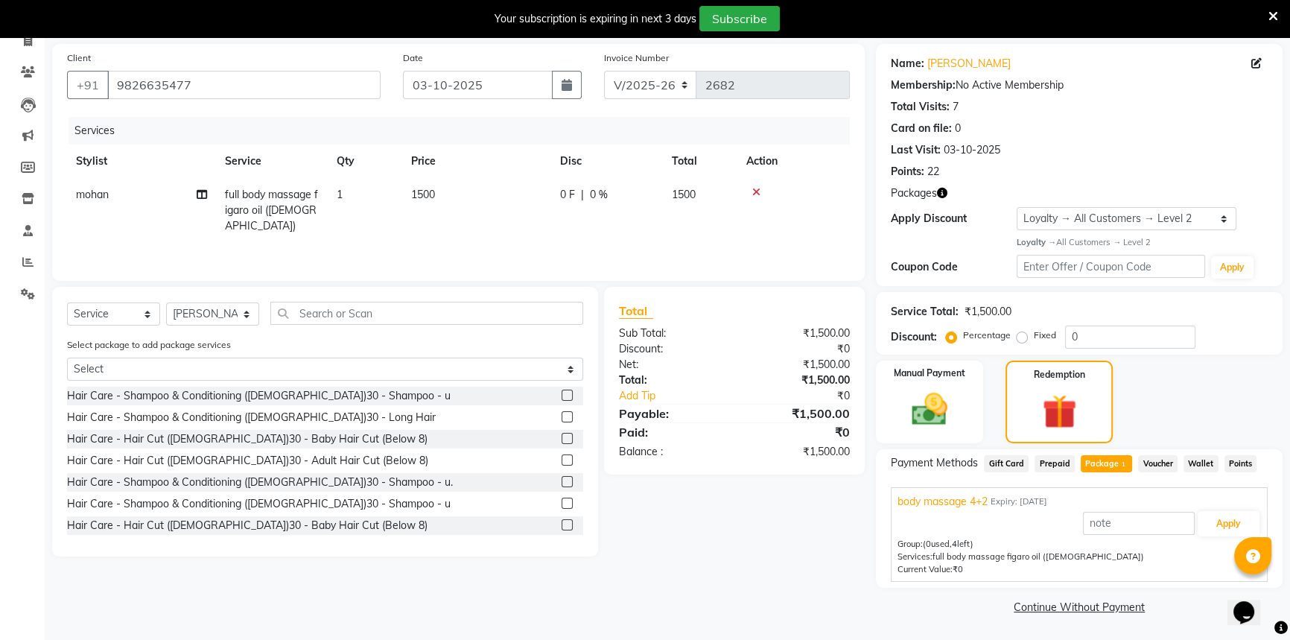
click at [1109, 459] on span "Package 1" at bounding box center [1105, 463] width 51 height 17
click at [1030, 394] on img at bounding box center [1059, 411] width 58 height 45
click at [1205, 424] on div "Manual Payment Redemption" at bounding box center [1078, 401] width 429 height 83
click at [893, 407] on div "Manual Payment" at bounding box center [929, 402] width 112 height 86
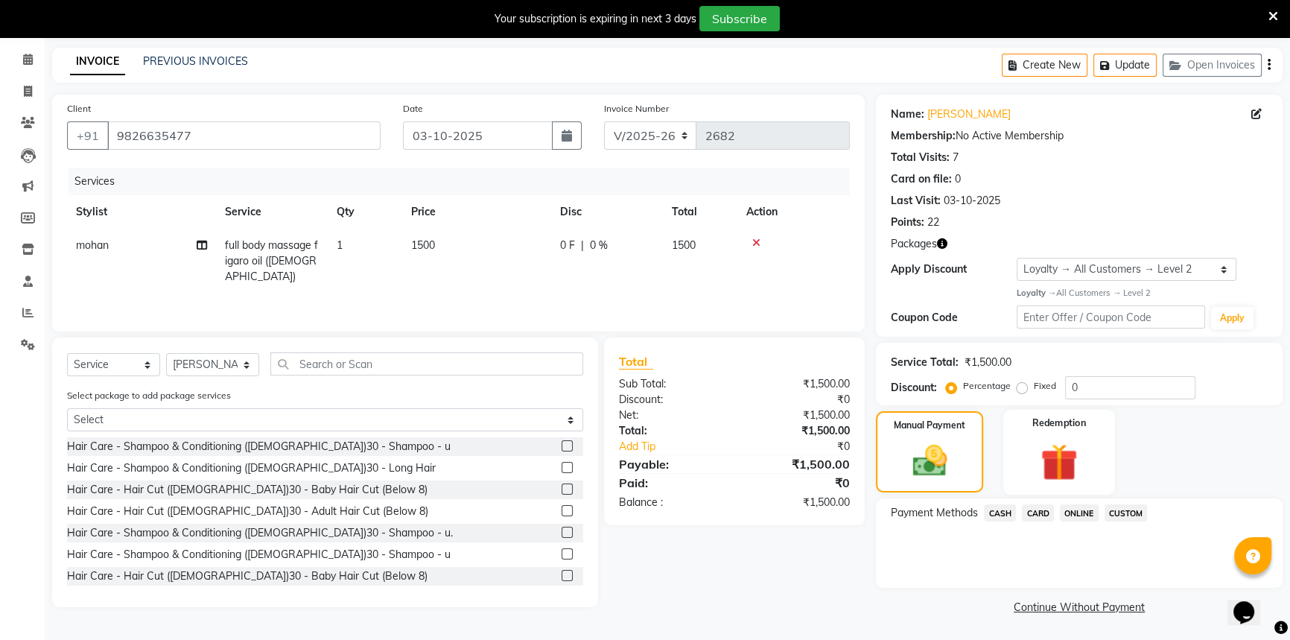
click at [1085, 459] on img at bounding box center [1059, 462] width 60 height 46
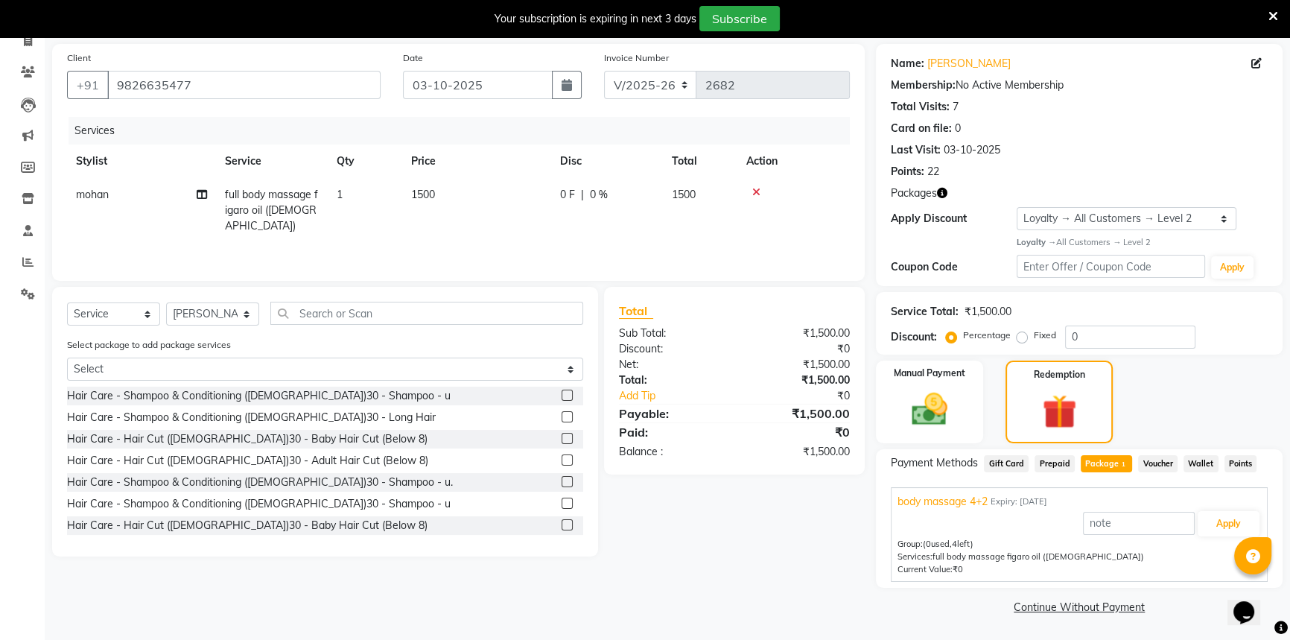
click at [1118, 466] on span "1" at bounding box center [1122, 465] width 8 height 9
click at [1138, 558] on div "Services: full body massage figaro oil (male)" at bounding box center [1078, 556] width 363 height 13
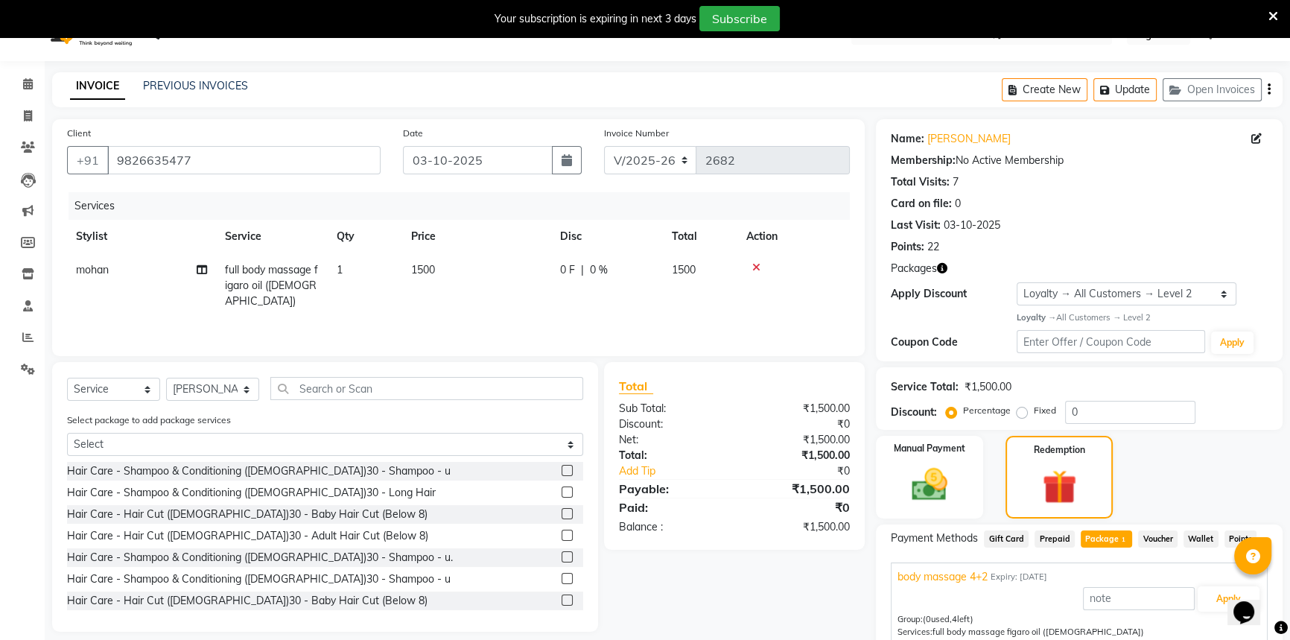
scroll to position [0, 0]
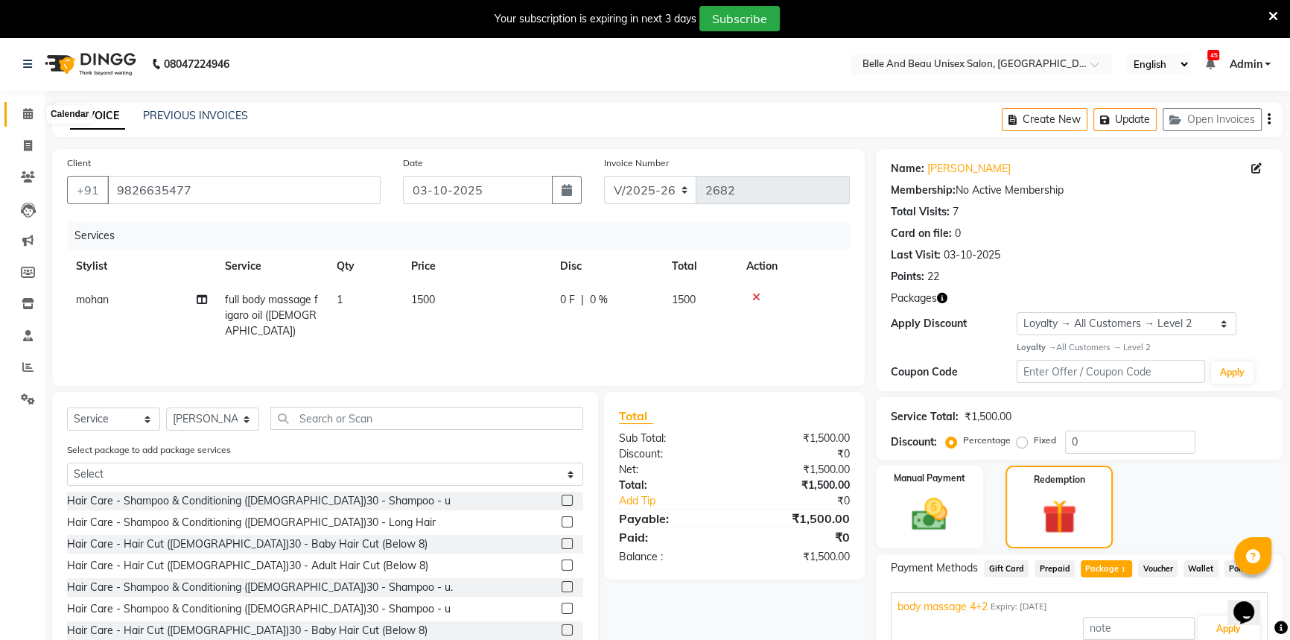
click at [23, 115] on icon at bounding box center [28, 113] width 10 height 11
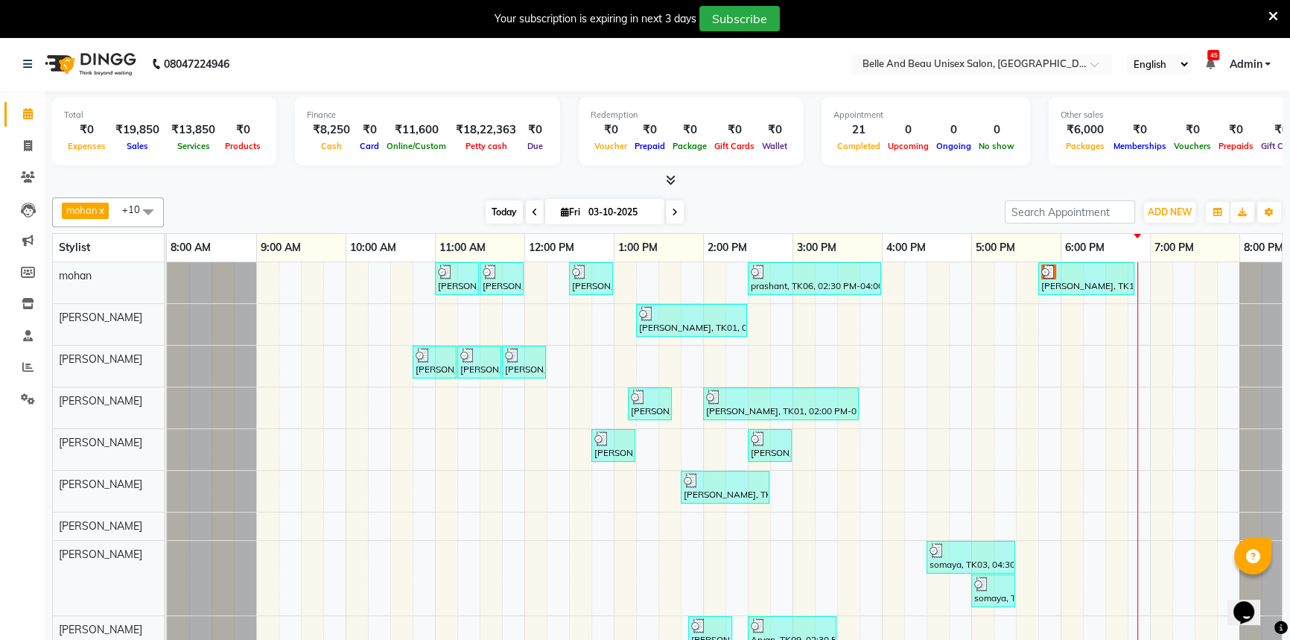
click at [513, 211] on span "Today" at bounding box center [503, 211] width 37 height 23
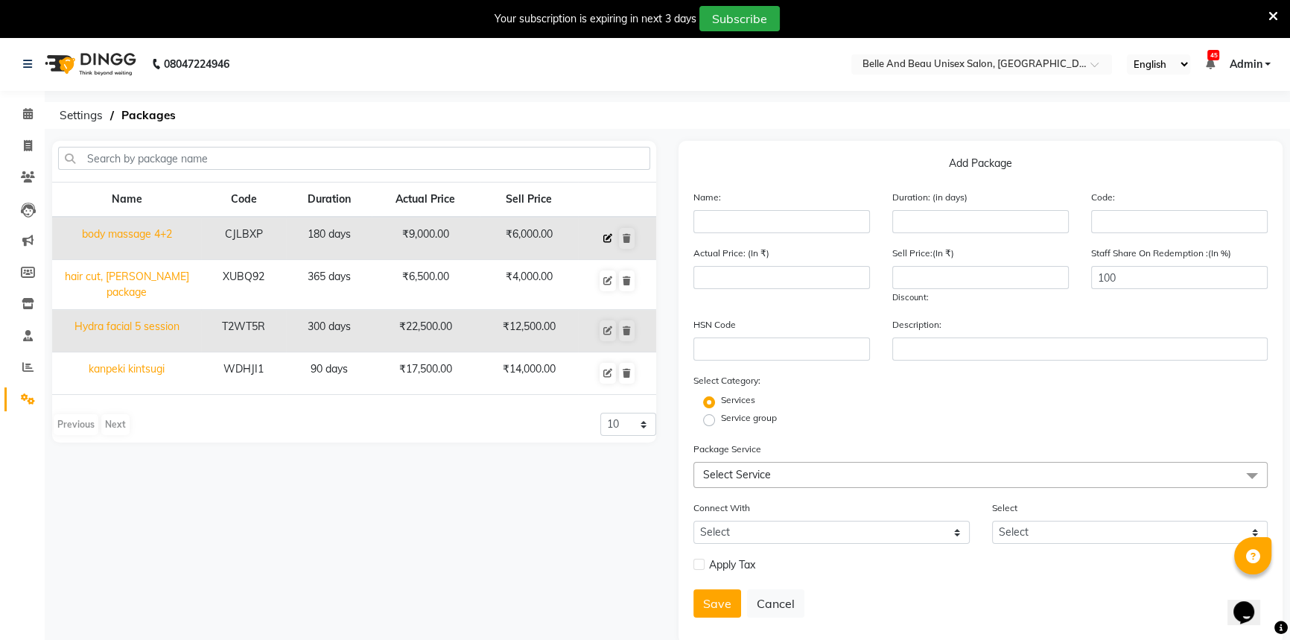
click at [603, 240] on icon at bounding box center [607, 238] width 9 height 9
type input "body massage 4+2"
type input "180"
type input "CJLBXP"
type input "9000"
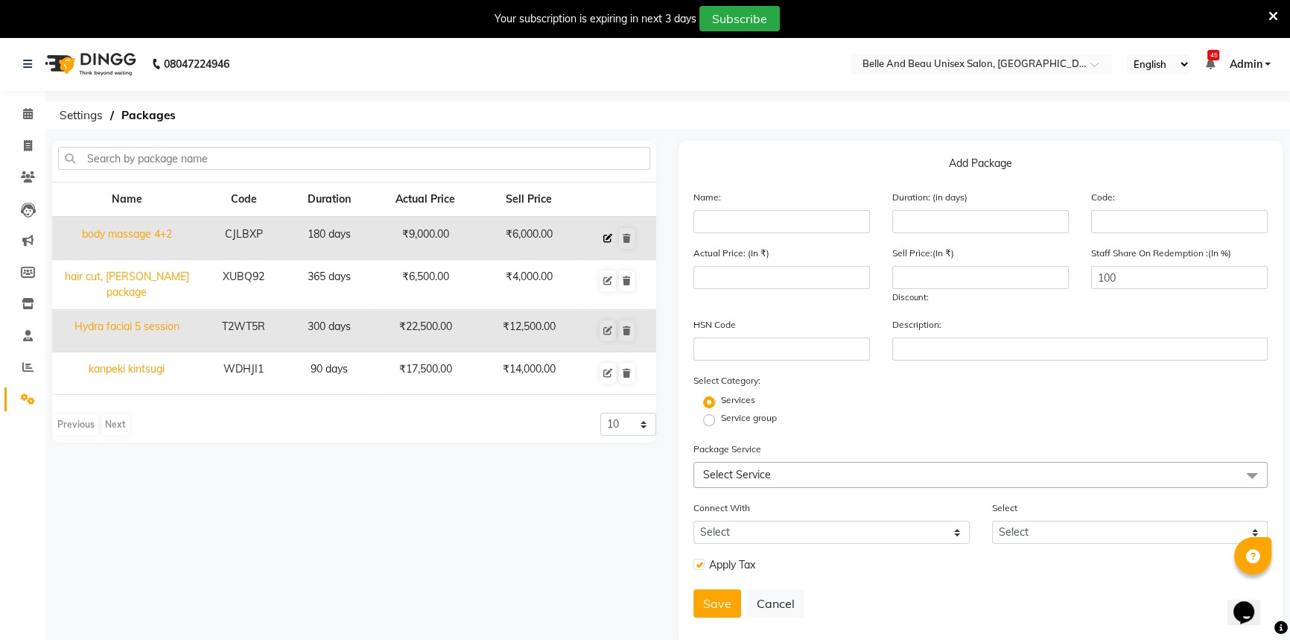
type input "6000"
type input "33.33"
checkbox input "true"
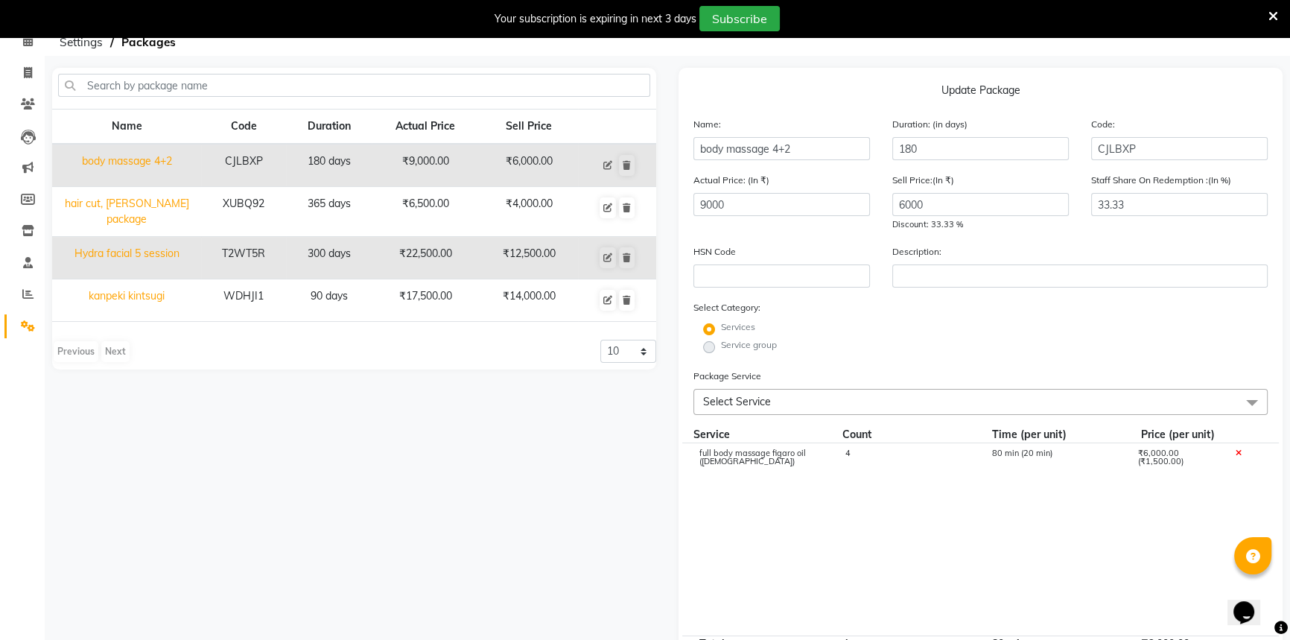
scroll to position [270, 0]
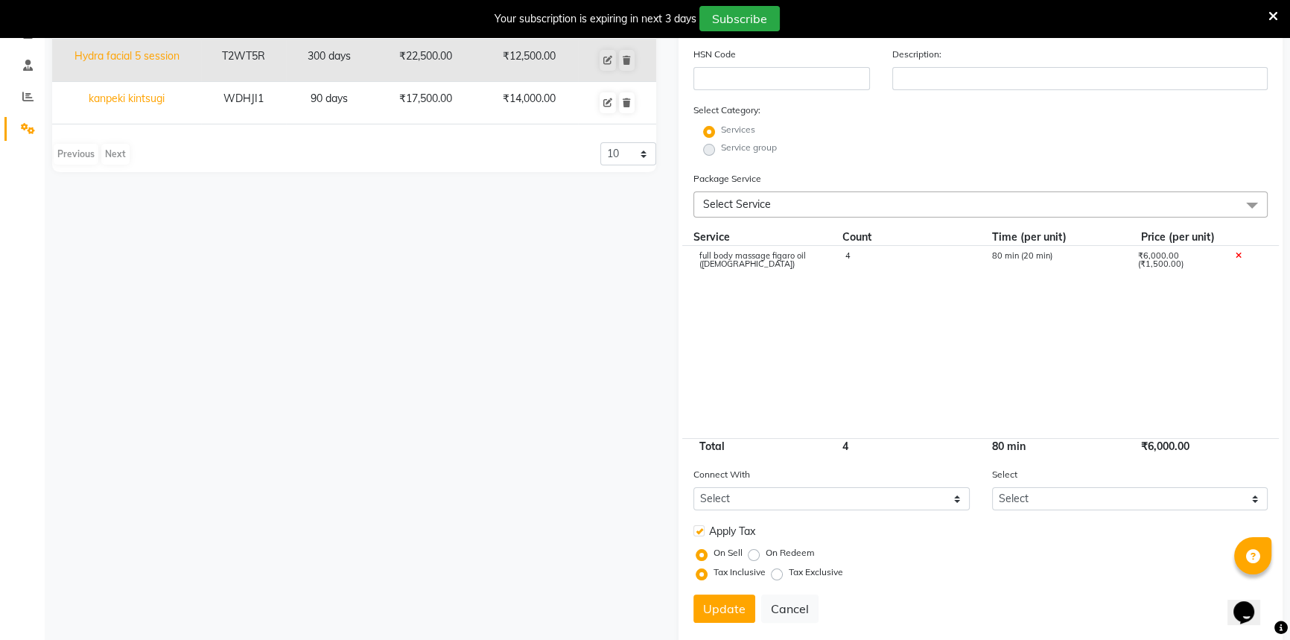
click at [861, 257] on div "4" at bounding box center [907, 264] width 146 height 25
click at [880, 261] on input "4" at bounding box center [907, 263] width 124 height 23
type input "6"
click at [864, 319] on cdk-virtual-scroll-viewport "full body massage figaro oil (male) 6 120 min (20 min) ₹9,000.00 (₹1,500.00)" at bounding box center [980, 342] width 574 height 192
click at [721, 605] on button "Update" at bounding box center [724, 608] width 62 height 28
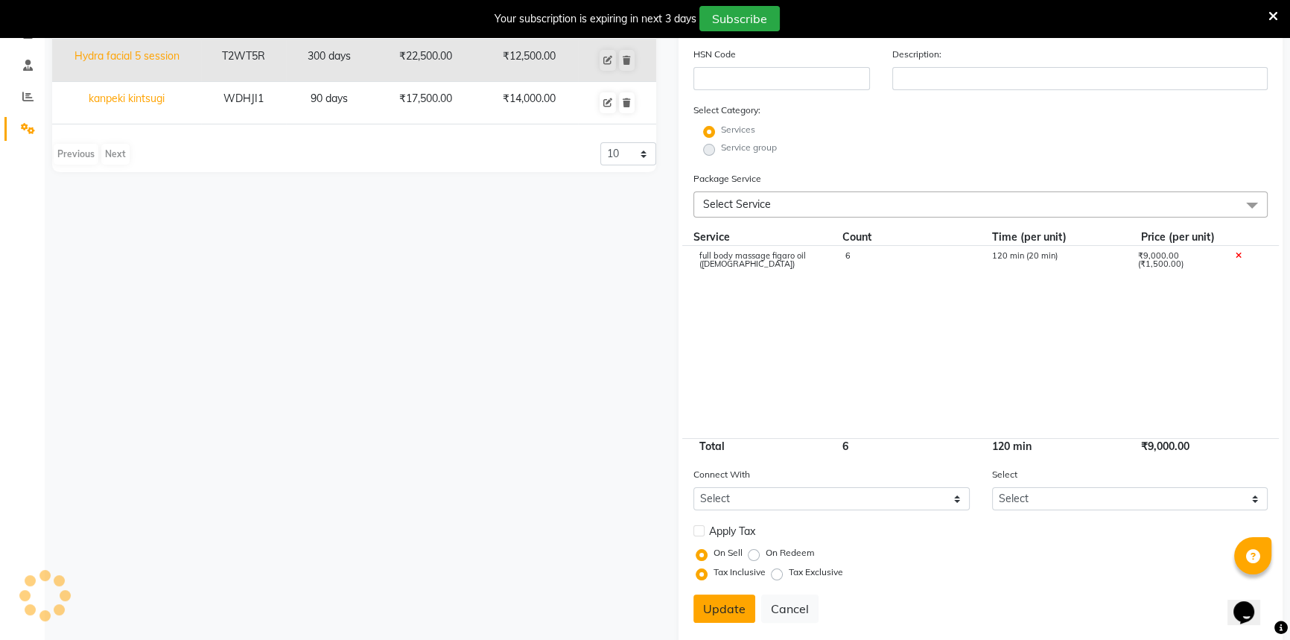
select select
checkbox input "false"
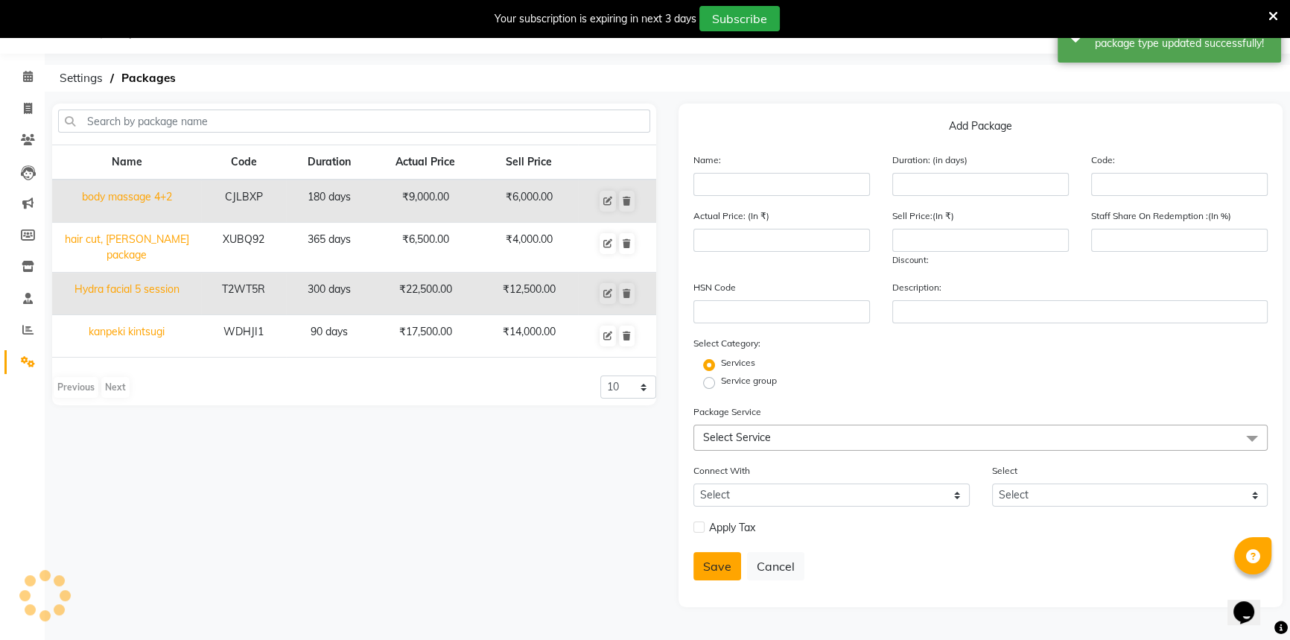
scroll to position [37, 0]
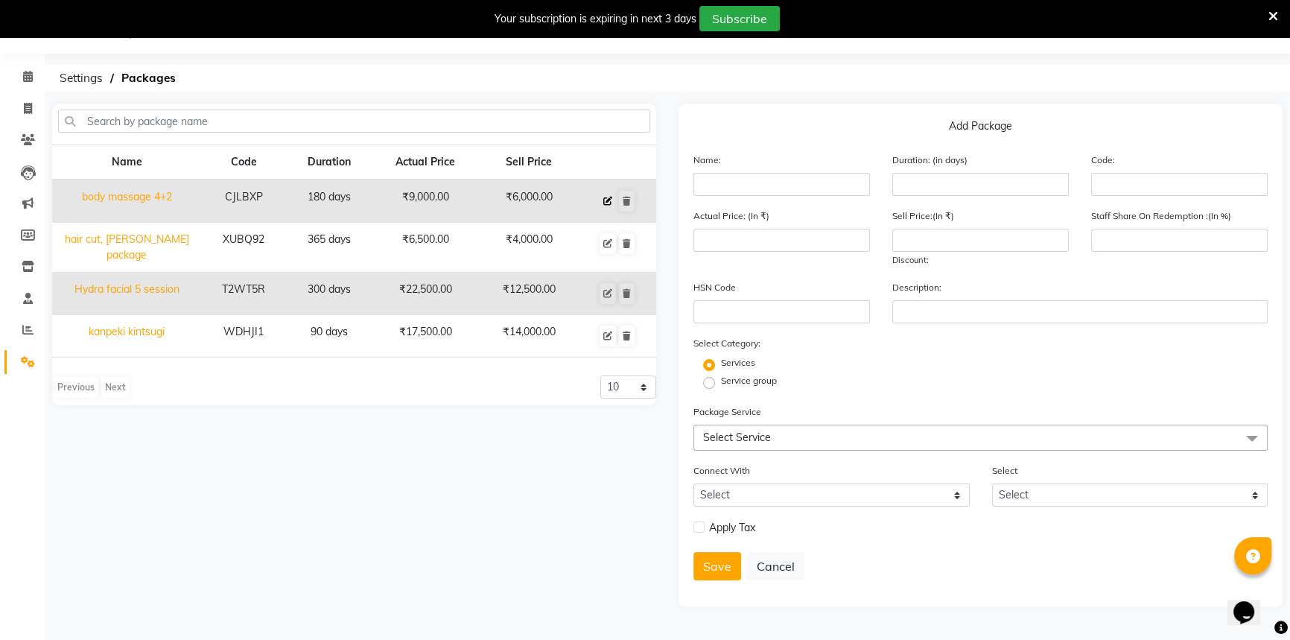
click at [603, 200] on button at bounding box center [607, 201] width 16 height 21
type input "body massage 4+2"
type input "180"
type input "CJLBXP"
type input "9000"
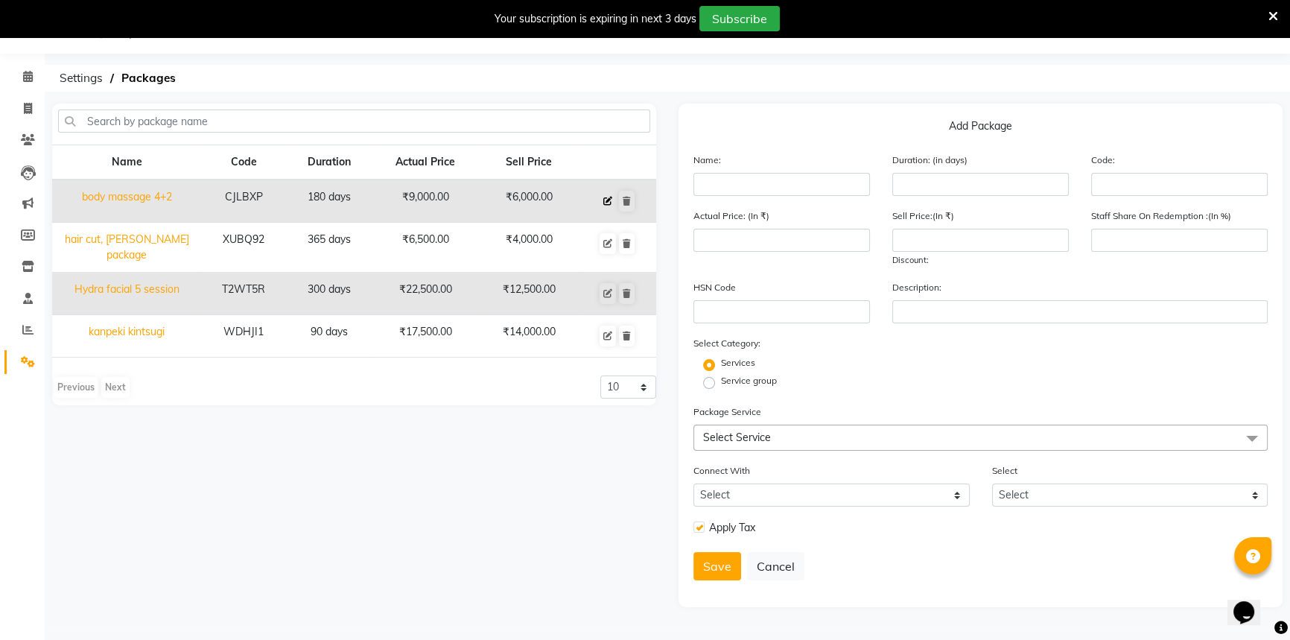
type input "6000"
type input "33.33"
checkbox input "true"
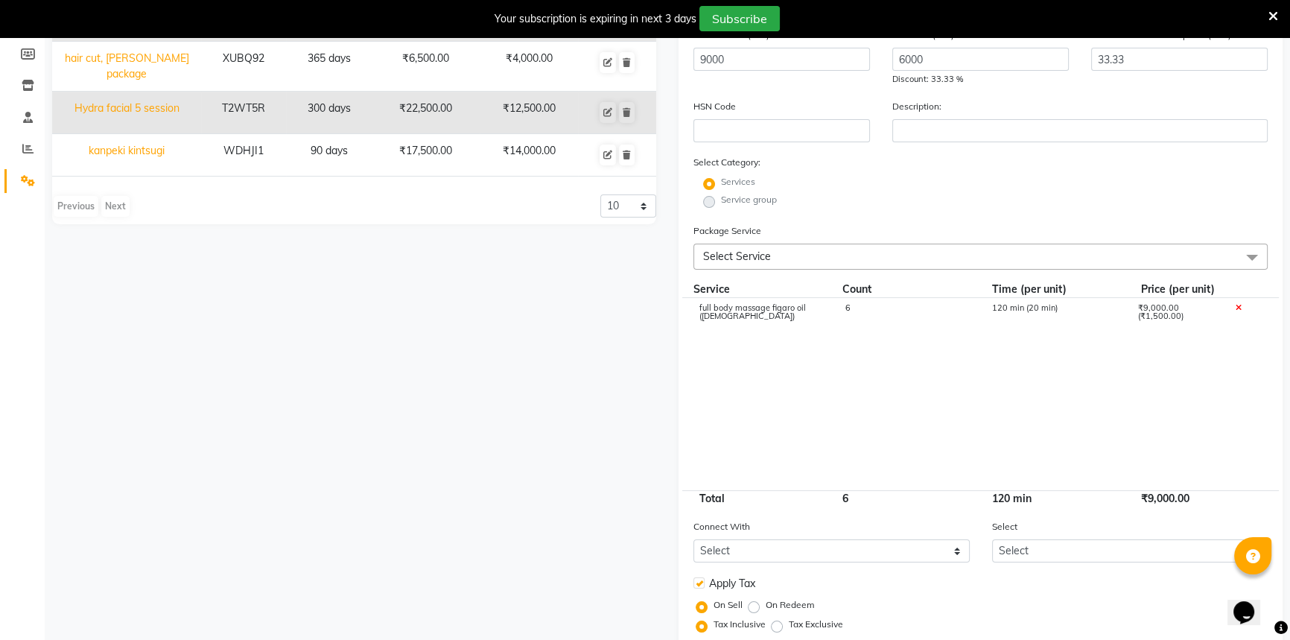
scroll to position [305, 0]
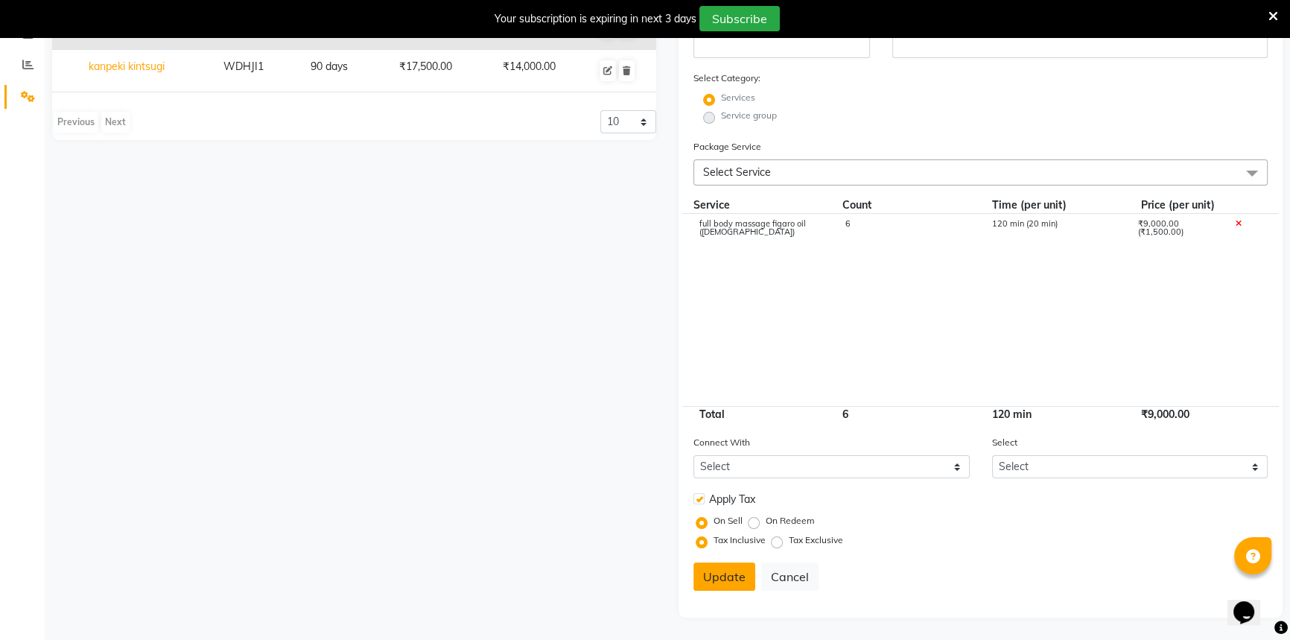
click at [722, 578] on button "Update" at bounding box center [724, 576] width 62 height 28
select select
checkbox input "false"
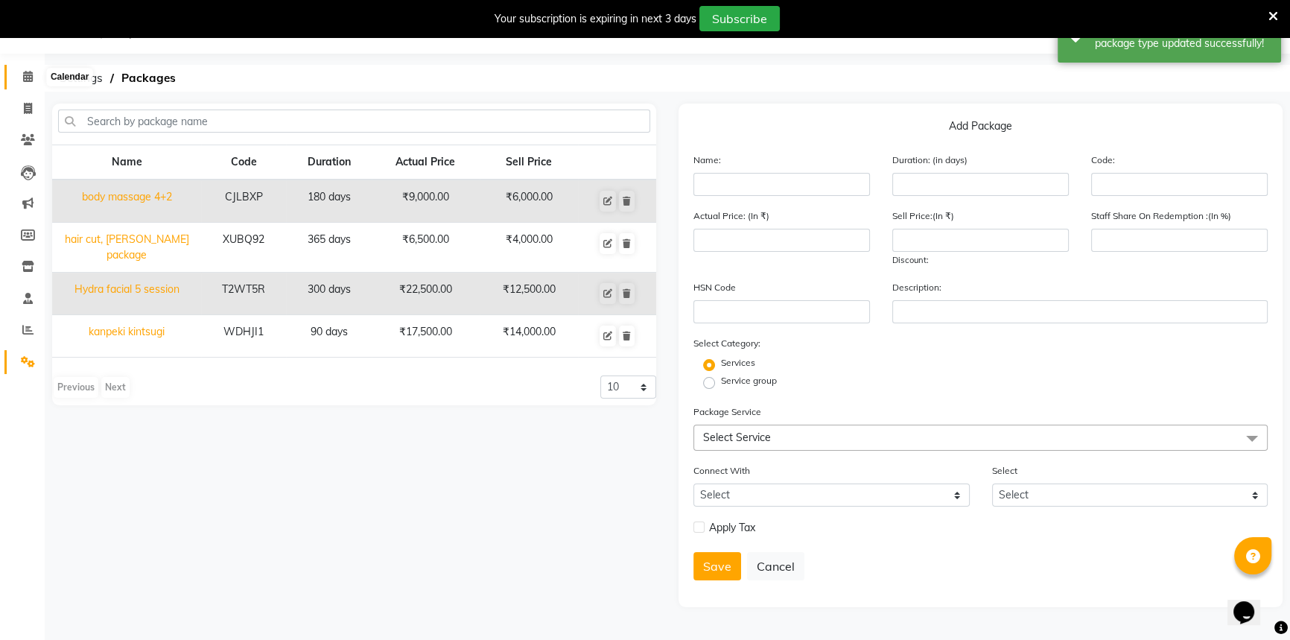
click at [26, 69] on span at bounding box center [28, 77] width 26 height 17
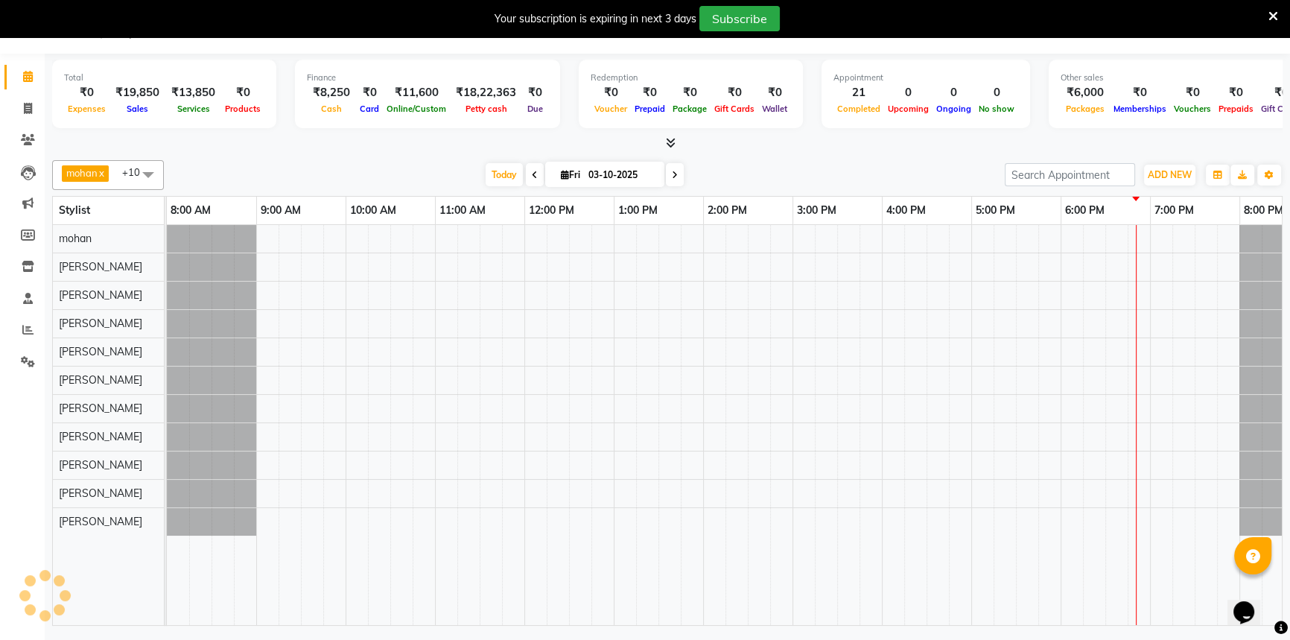
scroll to position [0, 46]
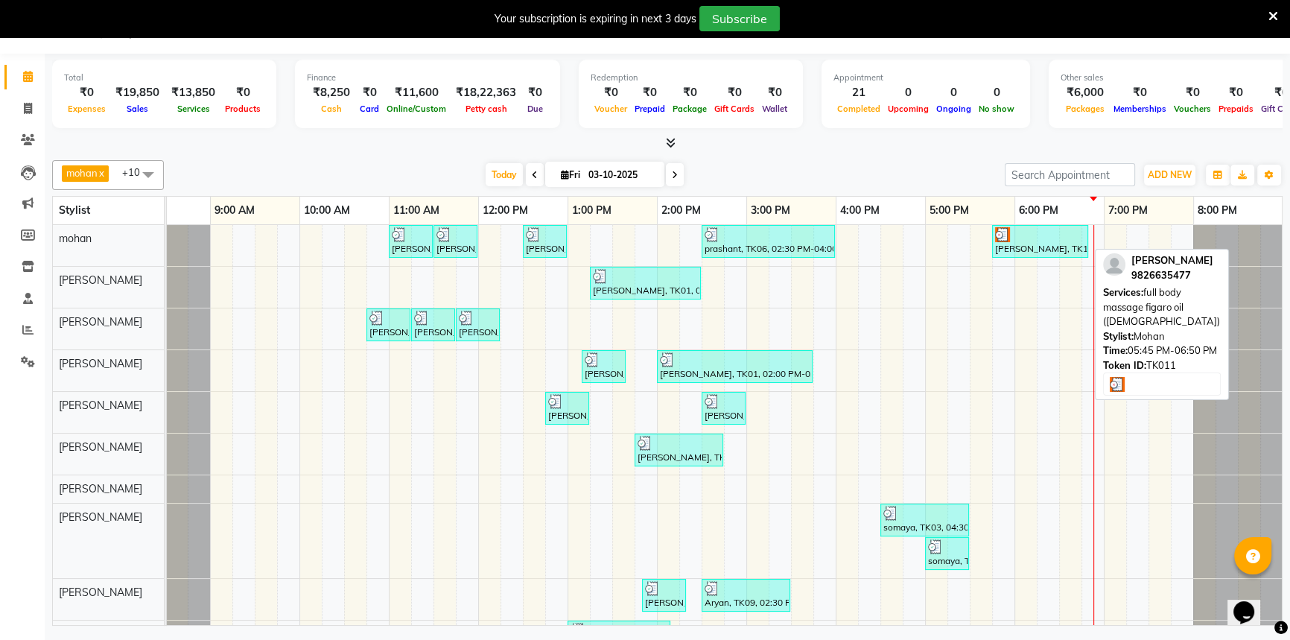
click at [1033, 240] on div "Vijay Shandilya, TK11, 05:45 PM-06:50 PM, full body massage figaro oil (male)" at bounding box center [1039, 241] width 93 height 28
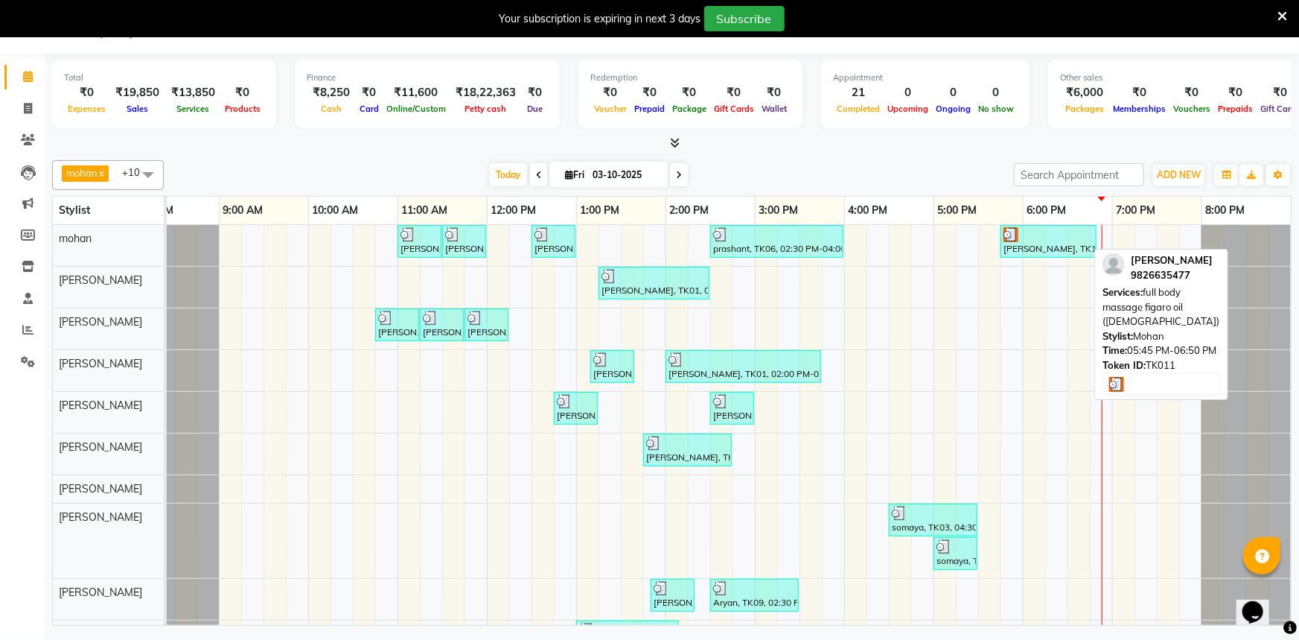
select select "3"
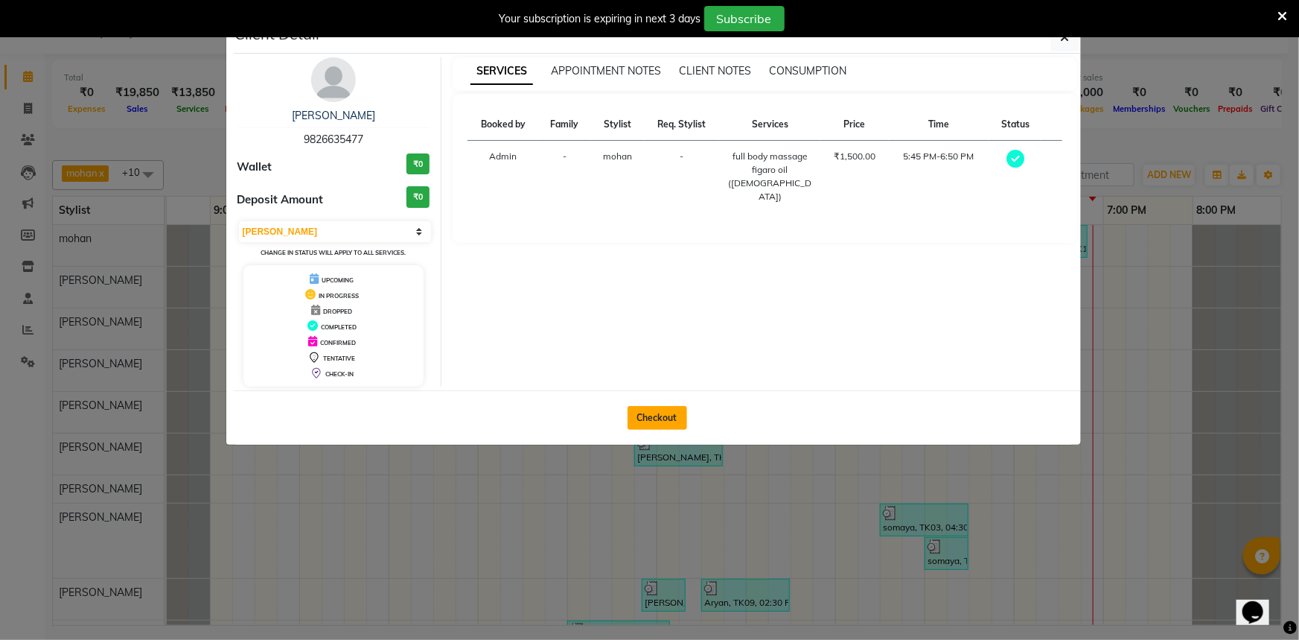
click at [669, 410] on button "Checkout" at bounding box center [658, 418] width 60 height 24
select select "service"
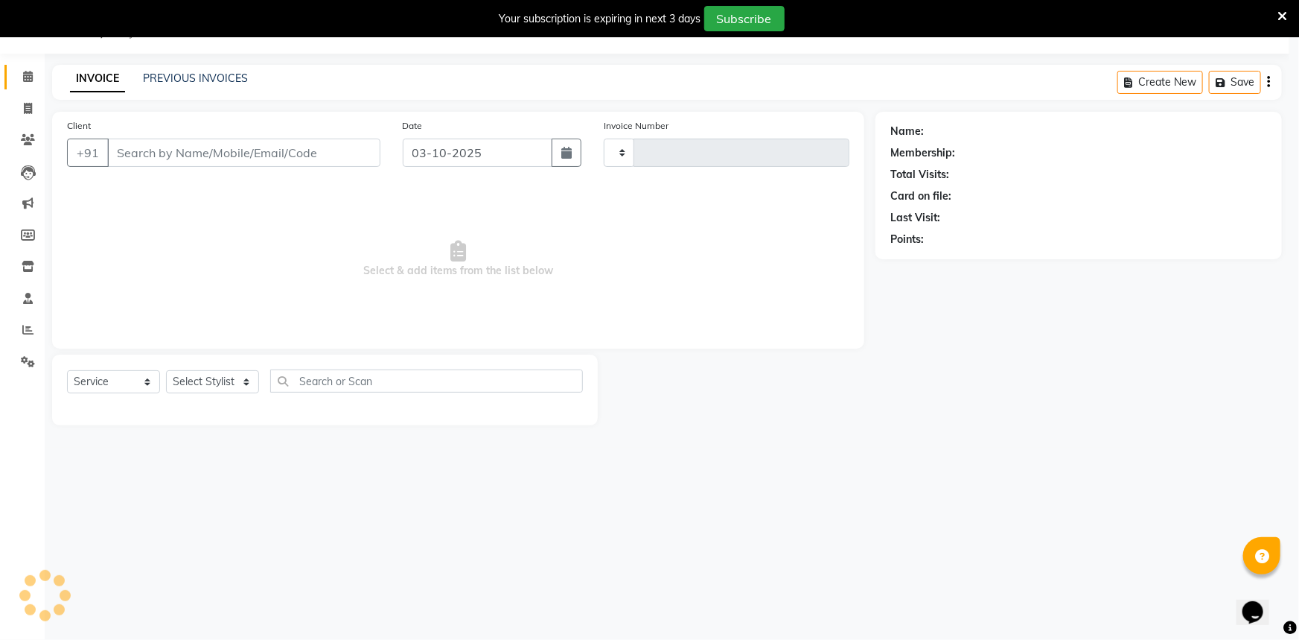
type input "2682"
select select "7066"
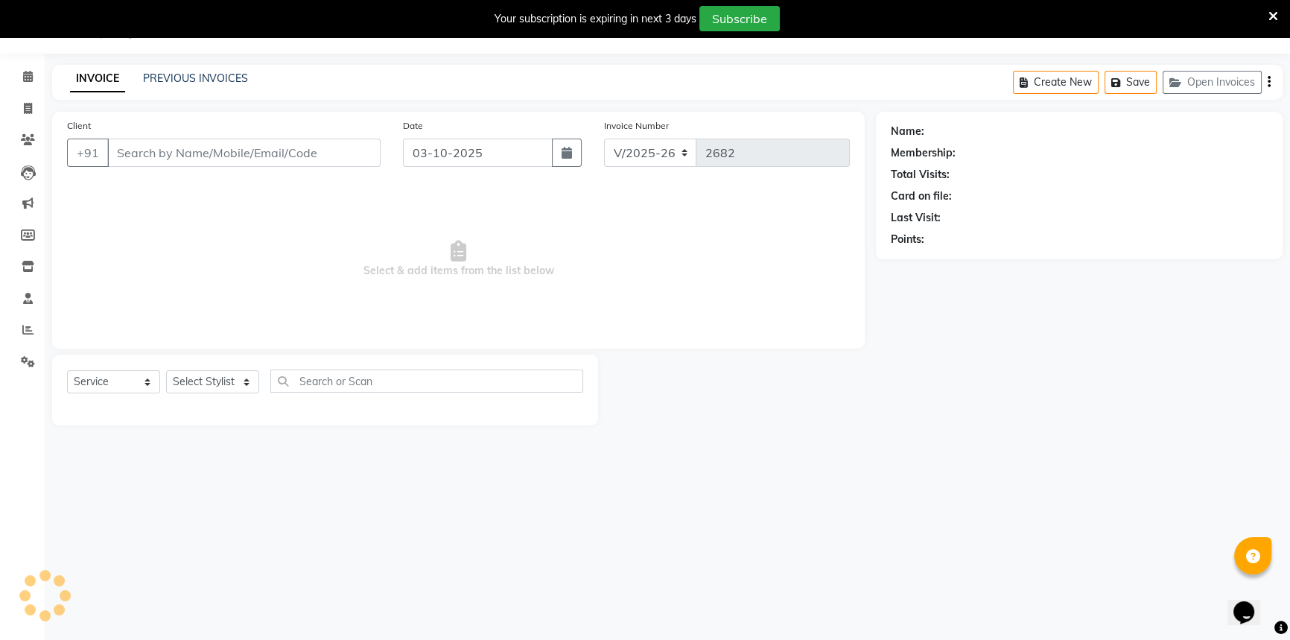
select select "60511"
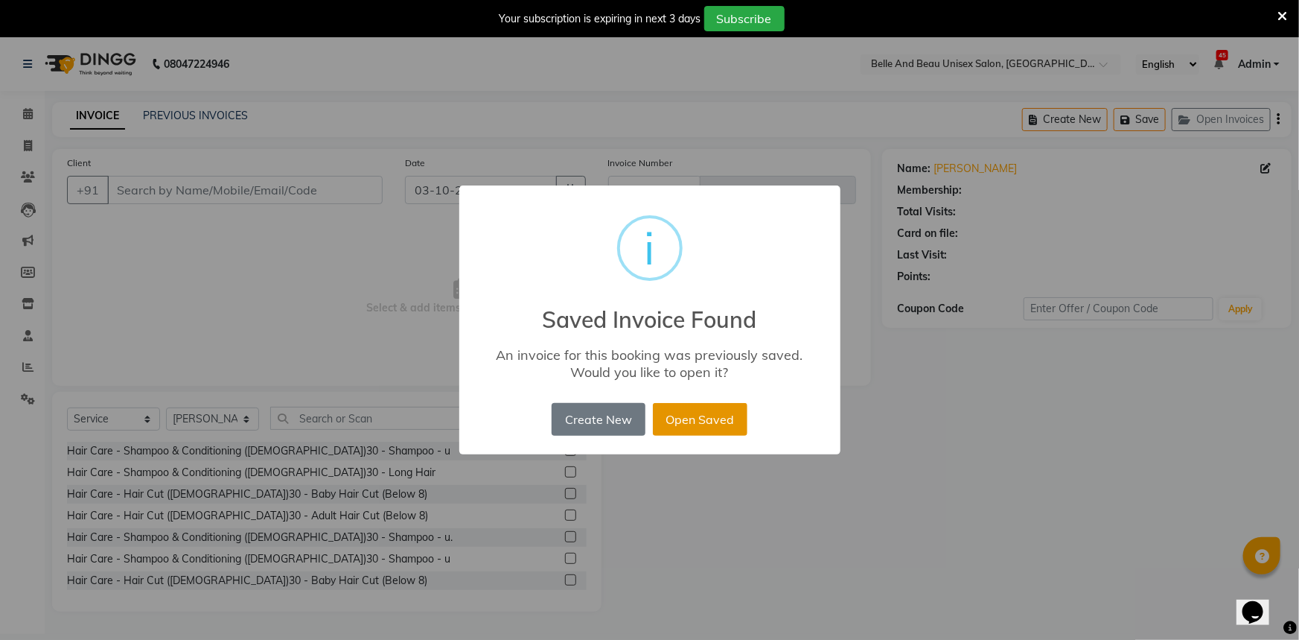
click at [695, 422] on button "Open Saved" at bounding box center [700, 419] width 95 height 33
type input "9826635477"
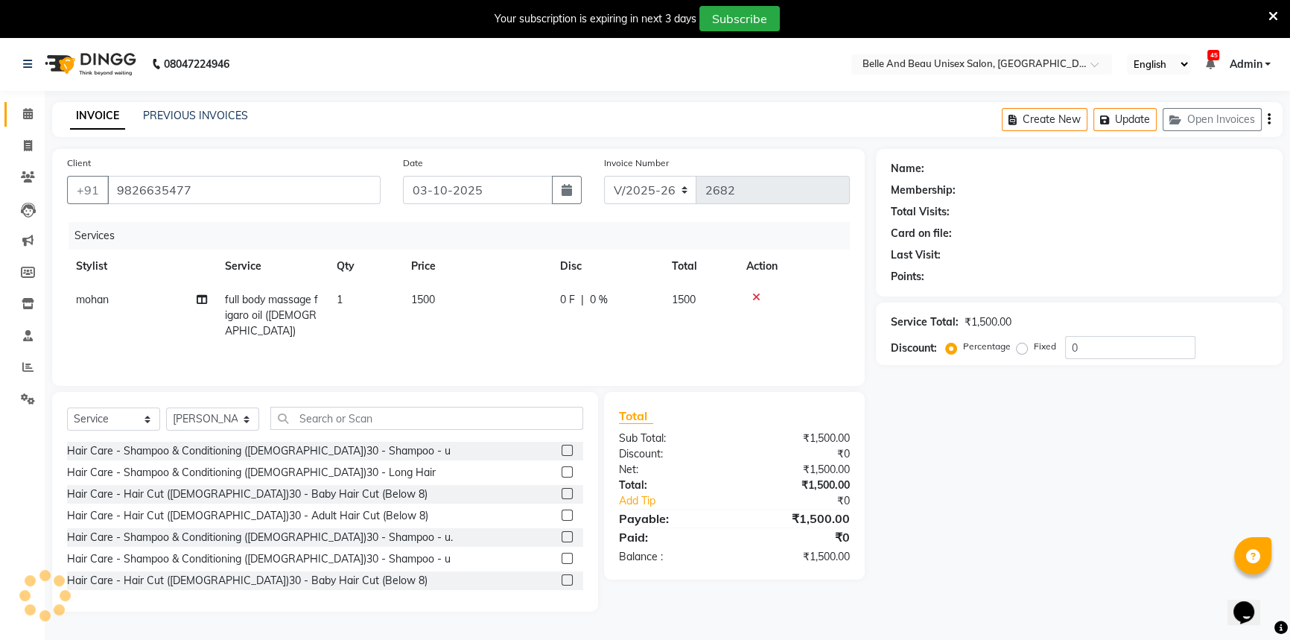
select select "1: Object"
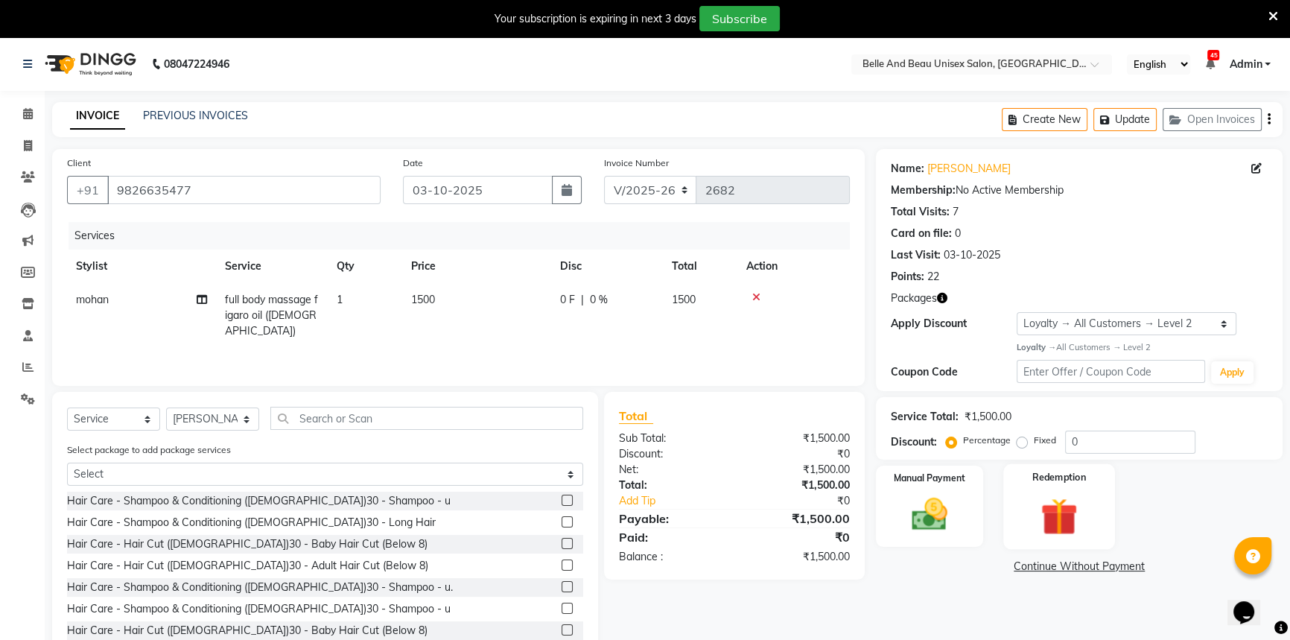
click at [1072, 515] on img at bounding box center [1059, 516] width 60 height 46
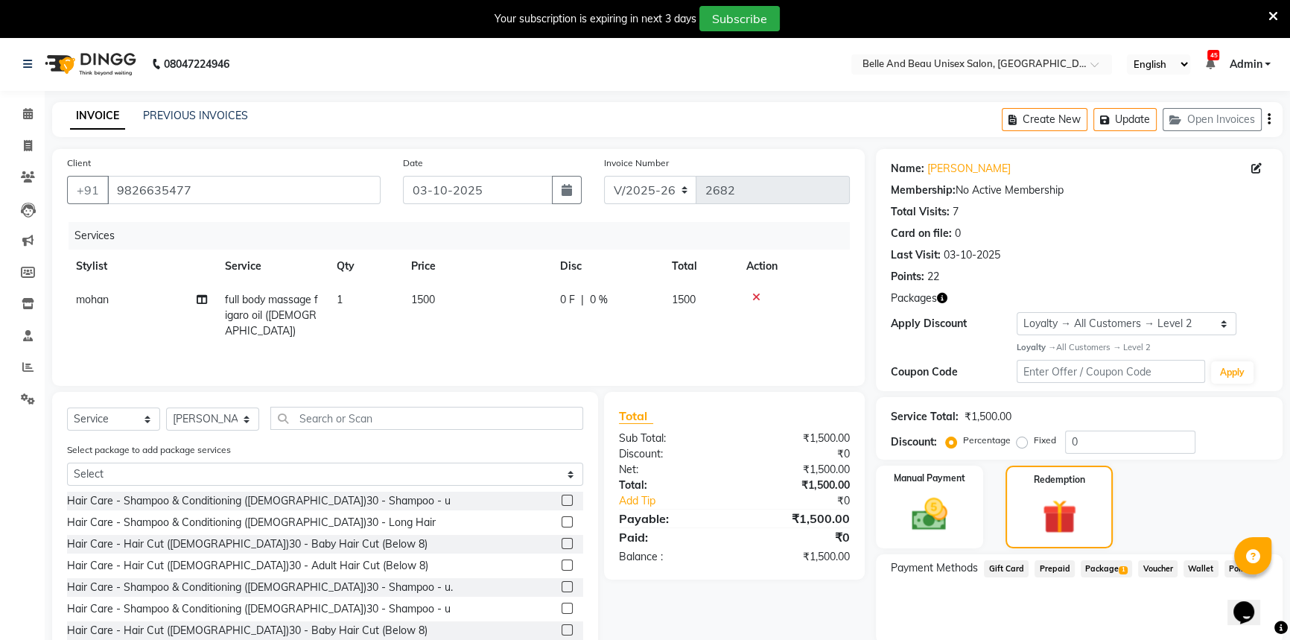
click at [1118, 573] on span "1" at bounding box center [1122, 570] width 8 height 9
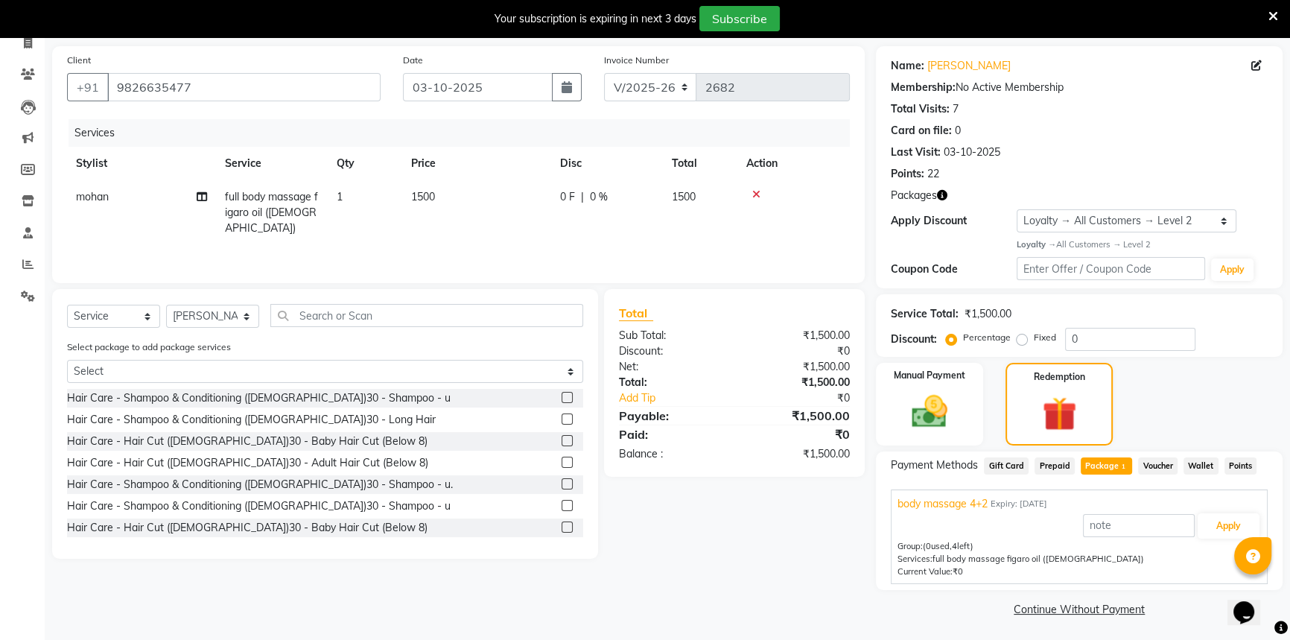
scroll to position [105, 0]
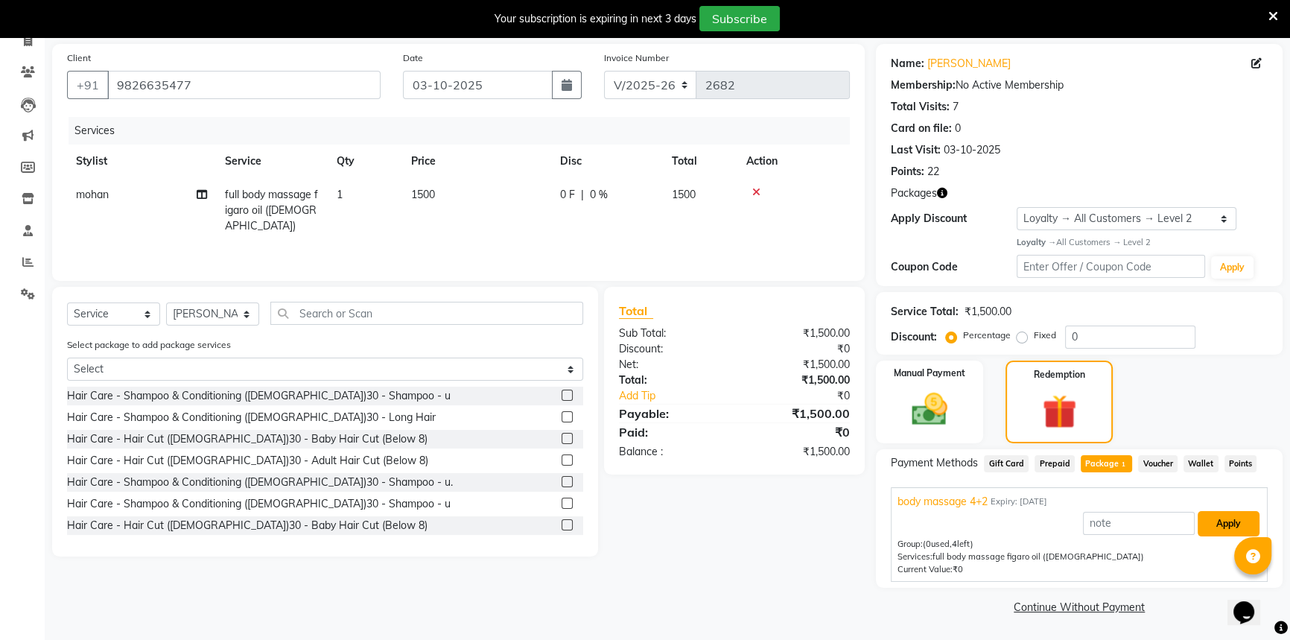
click at [1216, 529] on button "Apply" at bounding box center [1228, 523] width 62 height 25
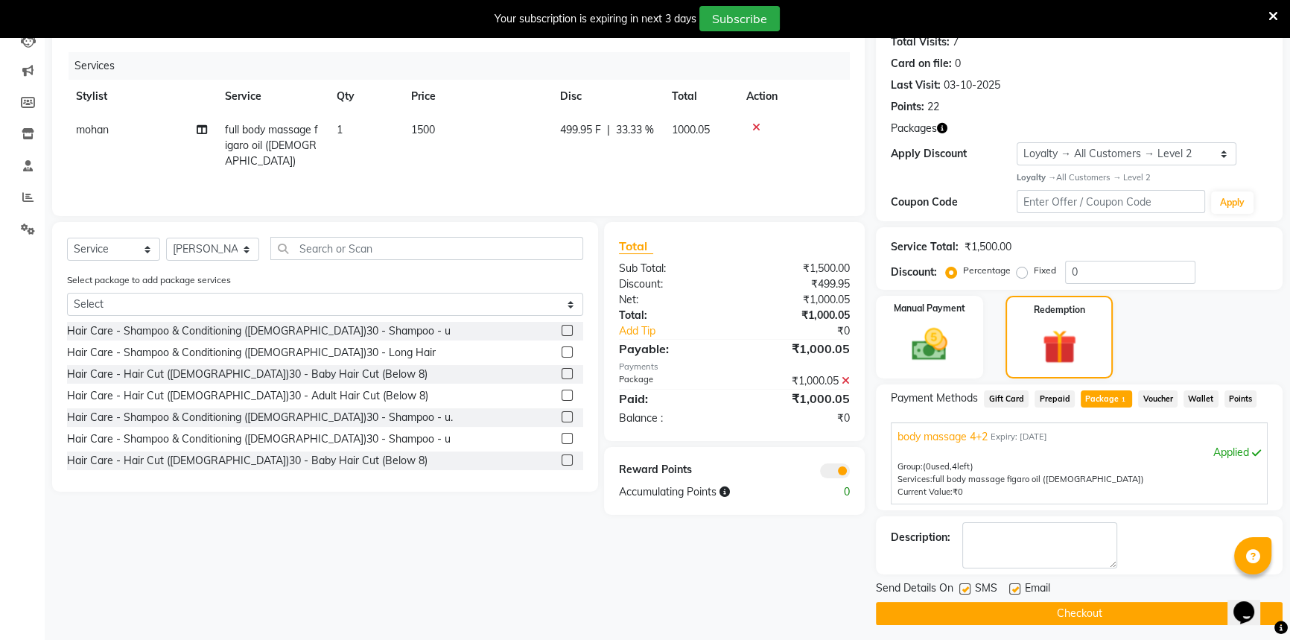
scroll to position [176, 0]
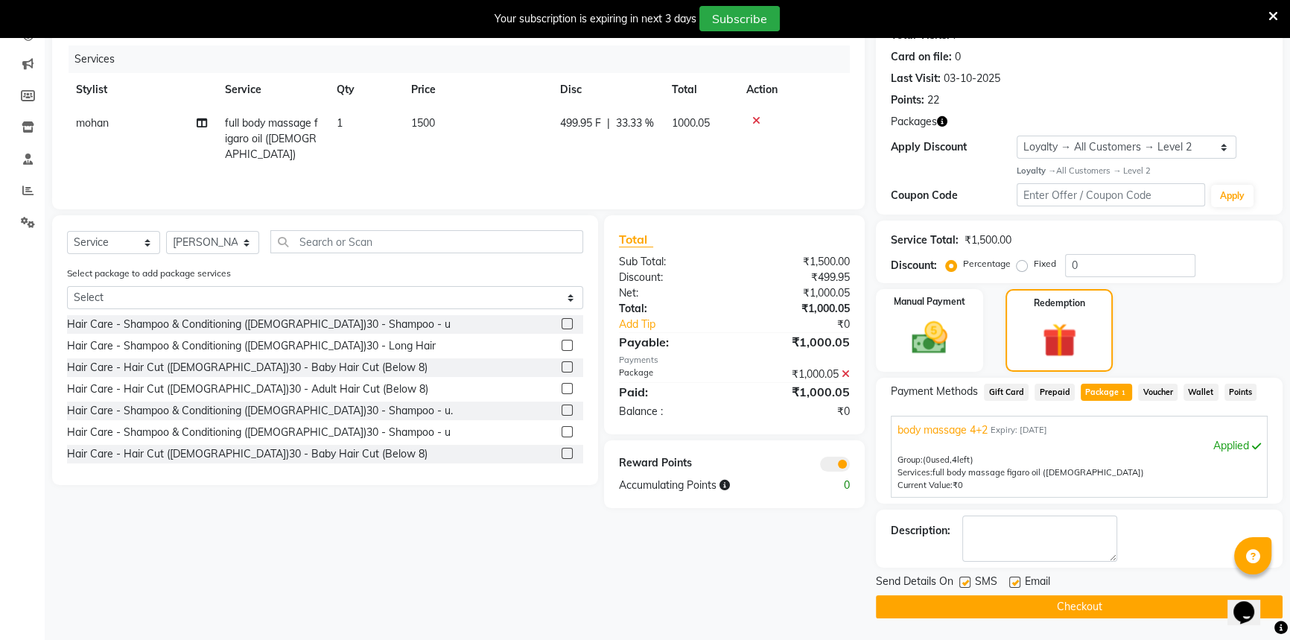
click at [1007, 600] on button "Checkout" at bounding box center [1079, 606] width 407 height 23
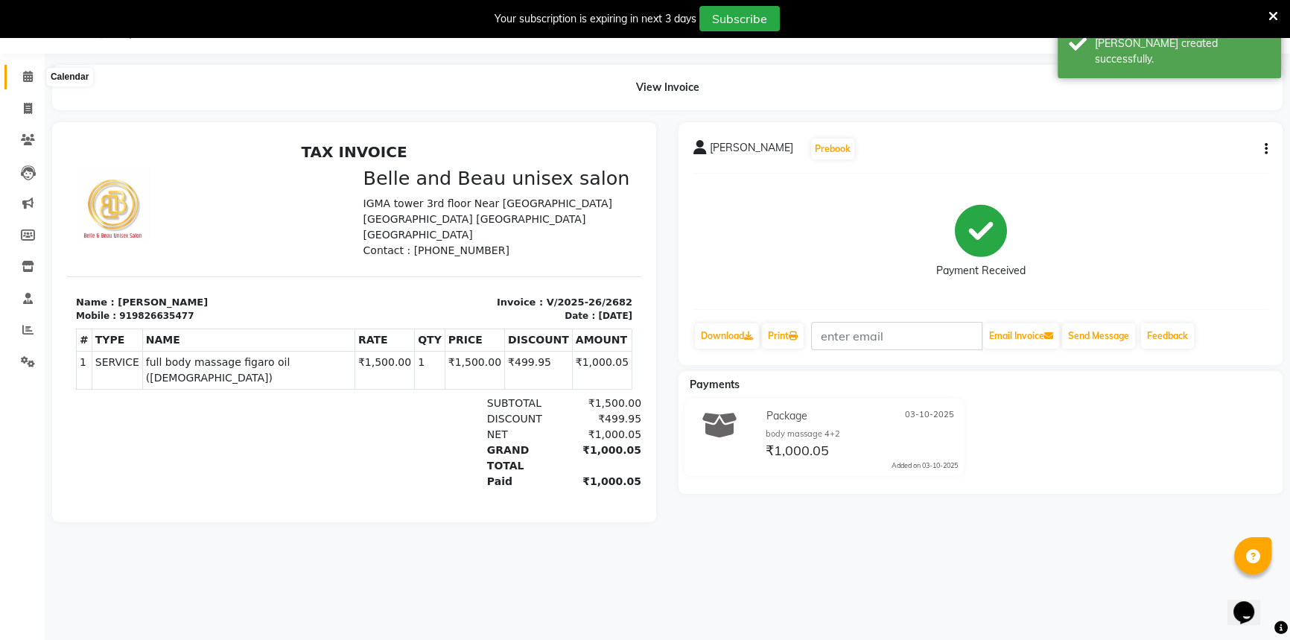
click at [28, 77] on icon at bounding box center [28, 76] width 10 height 11
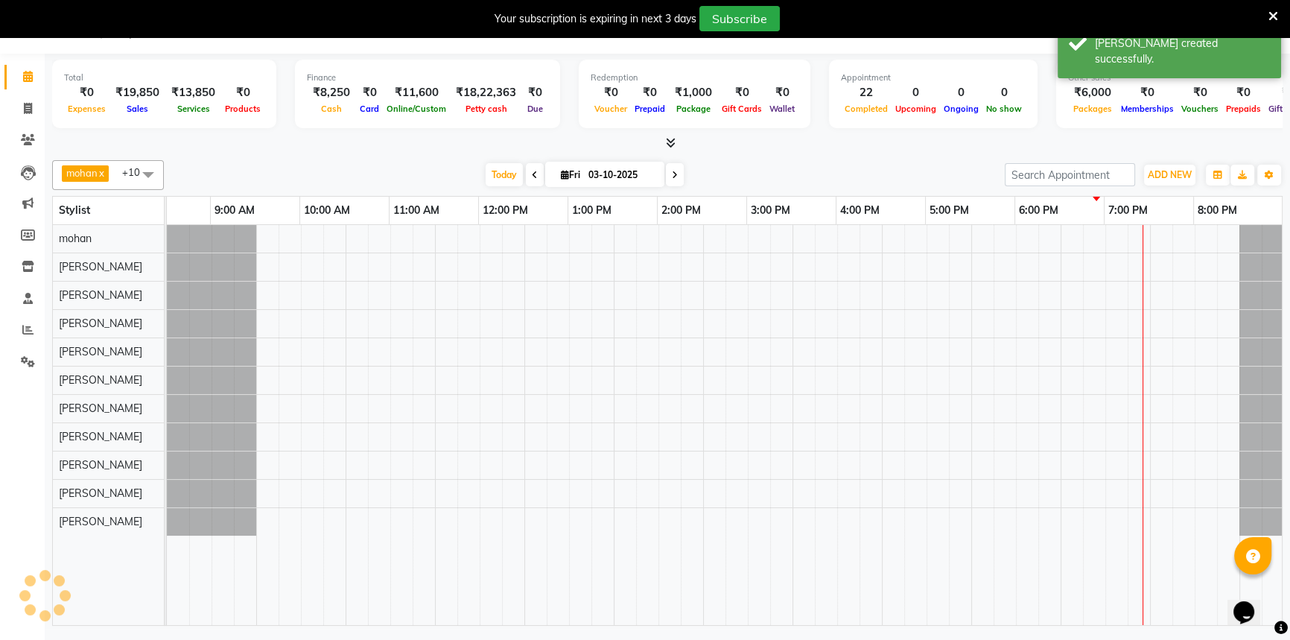
scroll to position [0, 46]
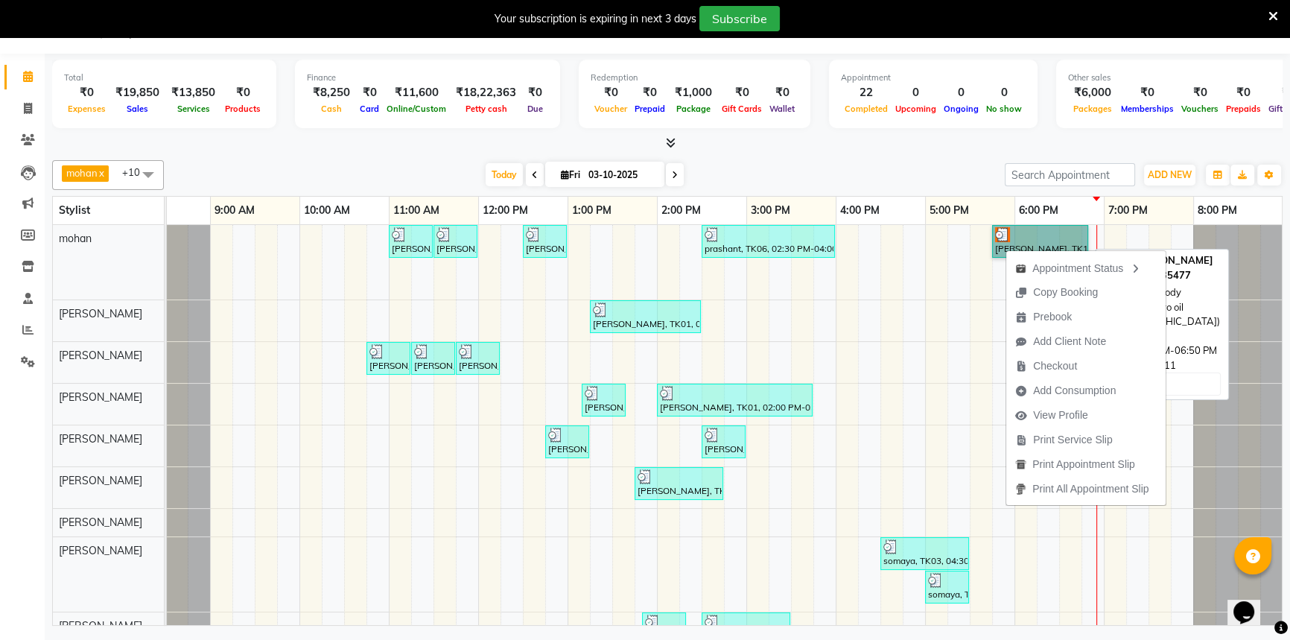
click at [1025, 243] on link "Vijay Shandilya, TK11, 05:45 PM-06:50 PM, full body massage figaro oil (male)" at bounding box center [1040, 241] width 96 height 33
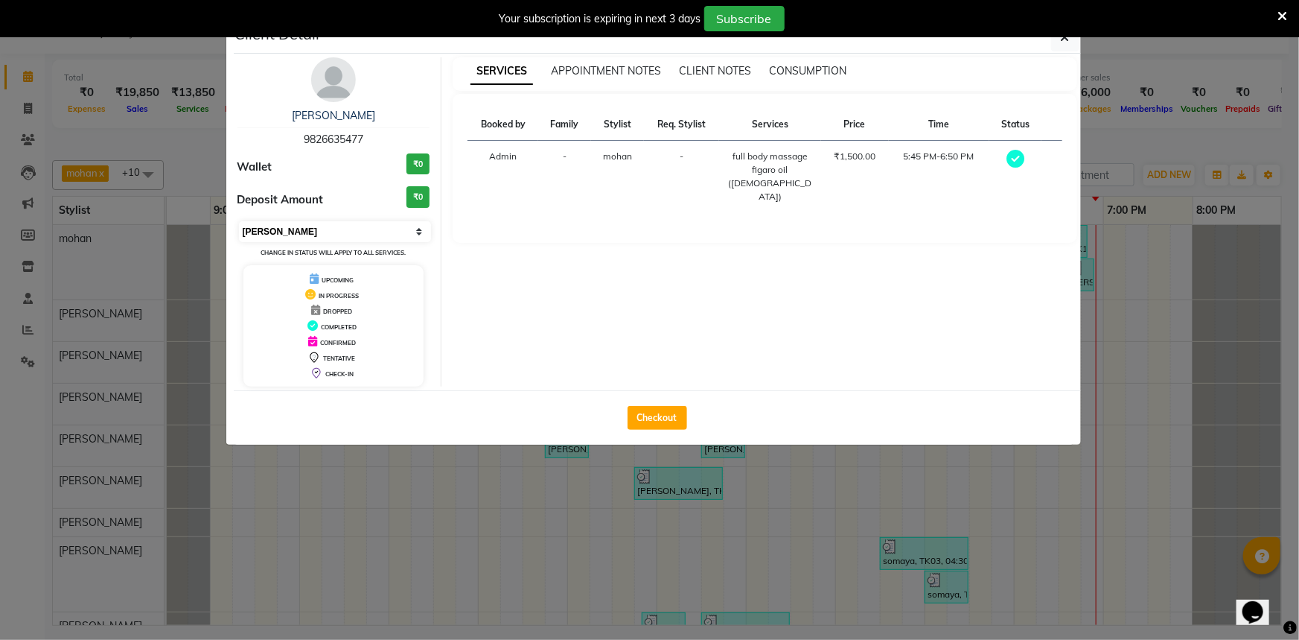
click at [281, 232] on select "Select MARK DONE UPCOMING" at bounding box center [335, 231] width 193 height 21
select select "5"
click at [239, 221] on select "Select MARK DONE UPCOMING" at bounding box center [335, 231] width 193 height 21
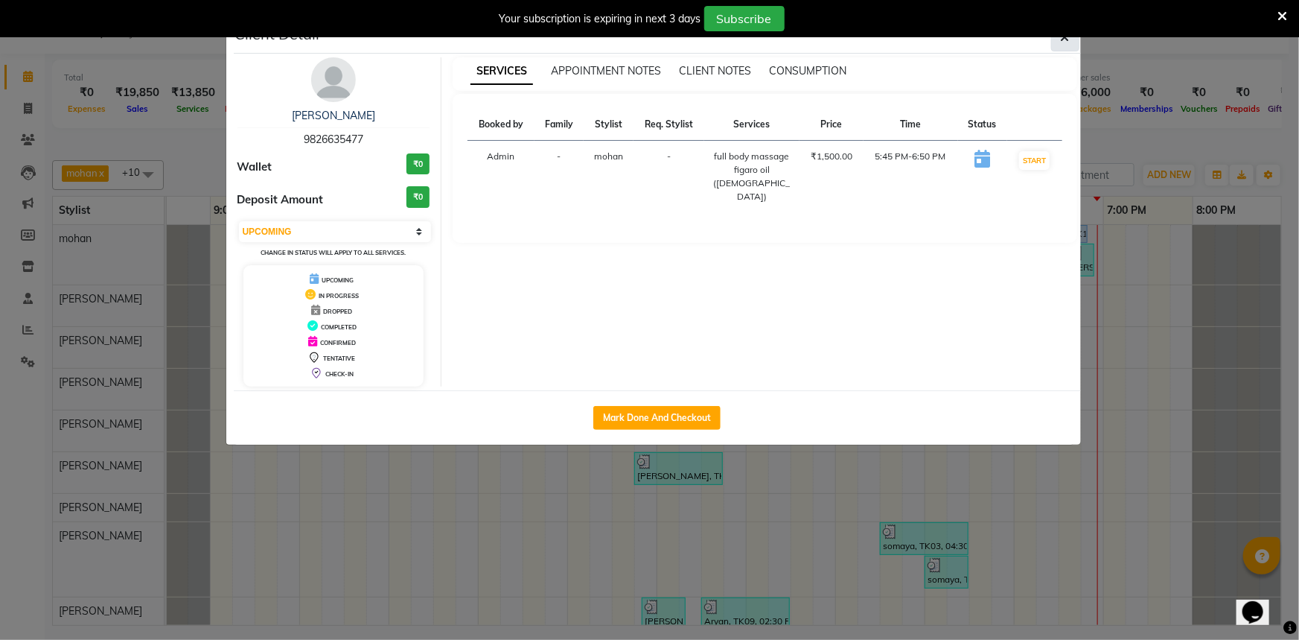
click at [1065, 42] on icon "button" at bounding box center [1065, 37] width 9 height 12
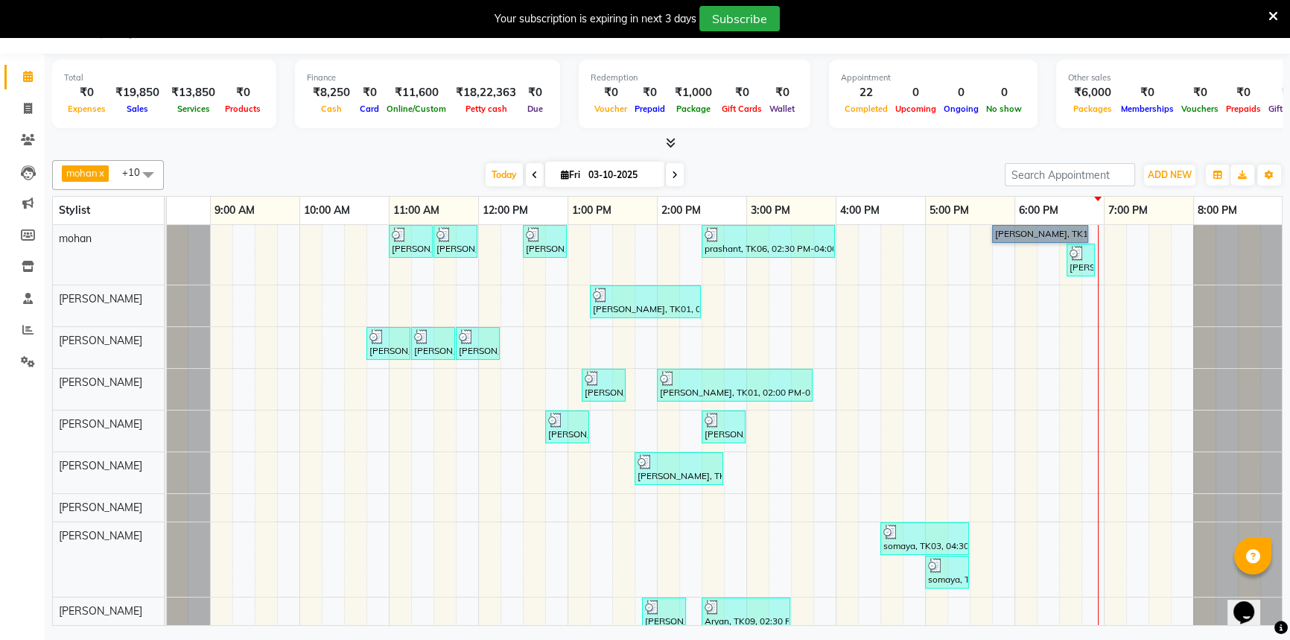
scroll to position [0, 36]
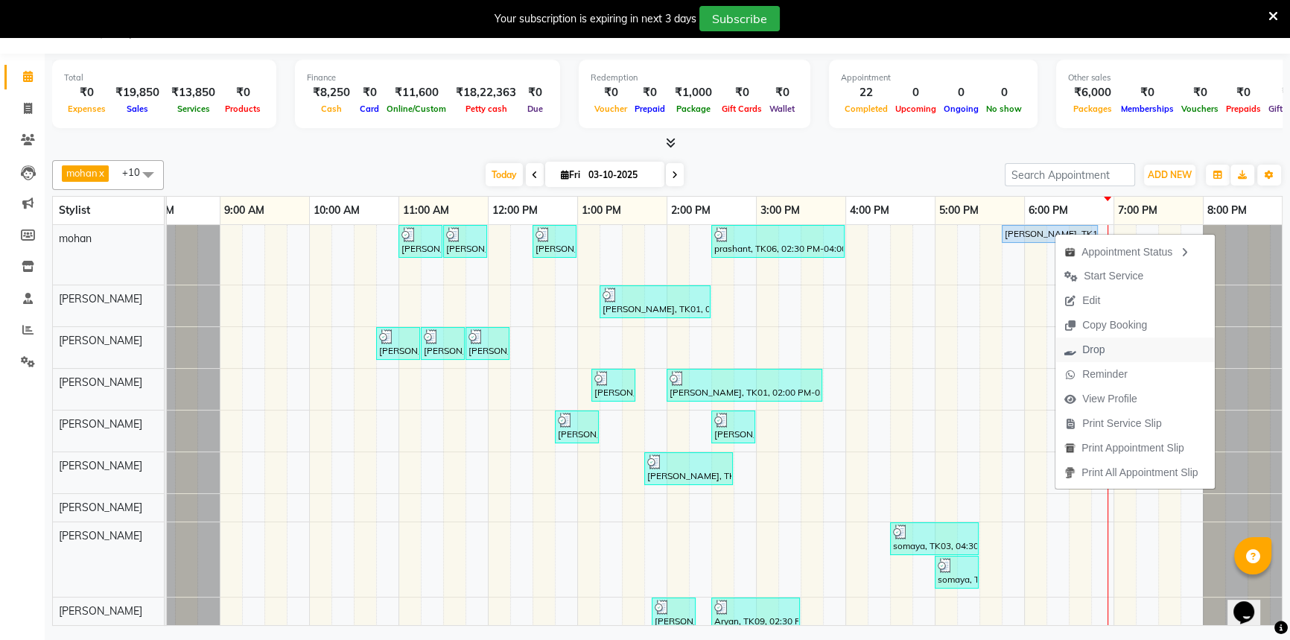
click at [1103, 349] on span "Drop" at bounding box center [1093, 350] width 22 height 16
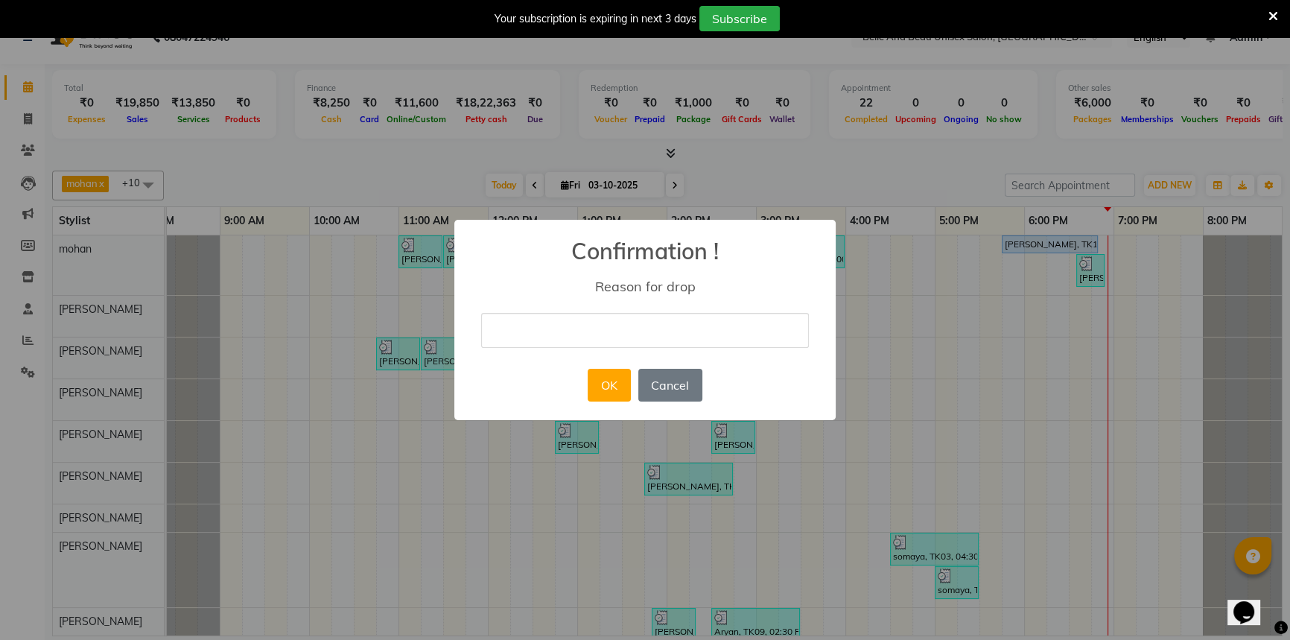
scroll to position [25, 0]
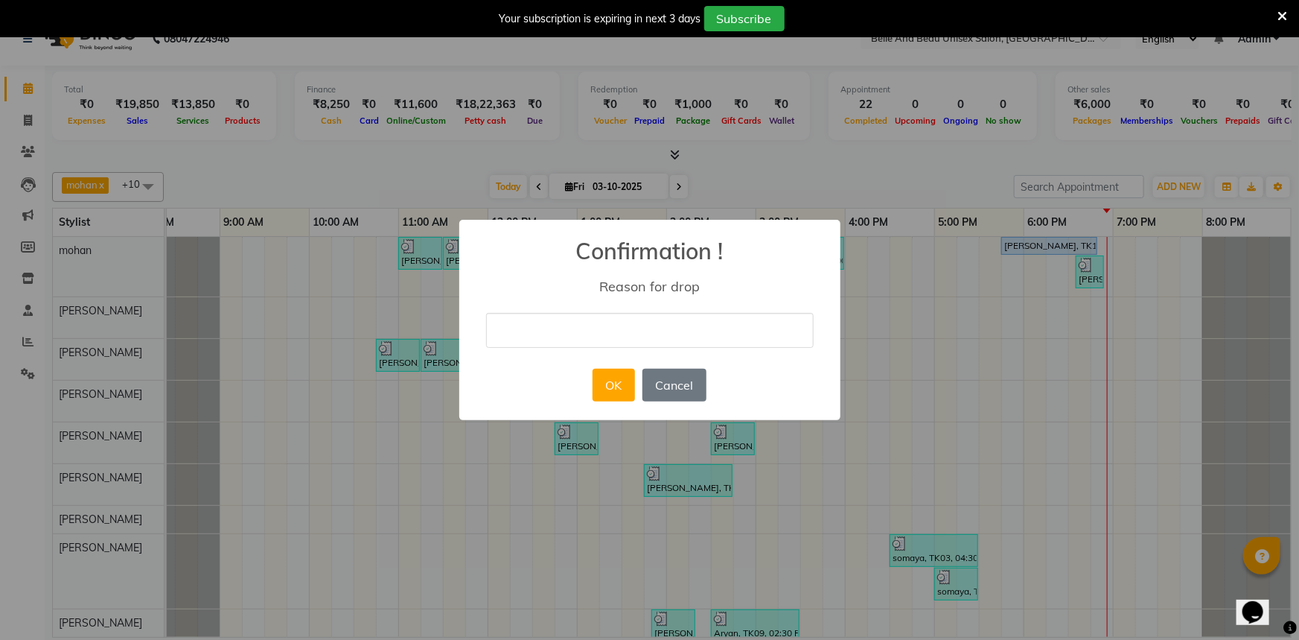
click at [633, 335] on input "text" at bounding box center [650, 330] width 328 height 35
type input "cancel"
click at [601, 386] on button "OK" at bounding box center [614, 385] width 42 height 33
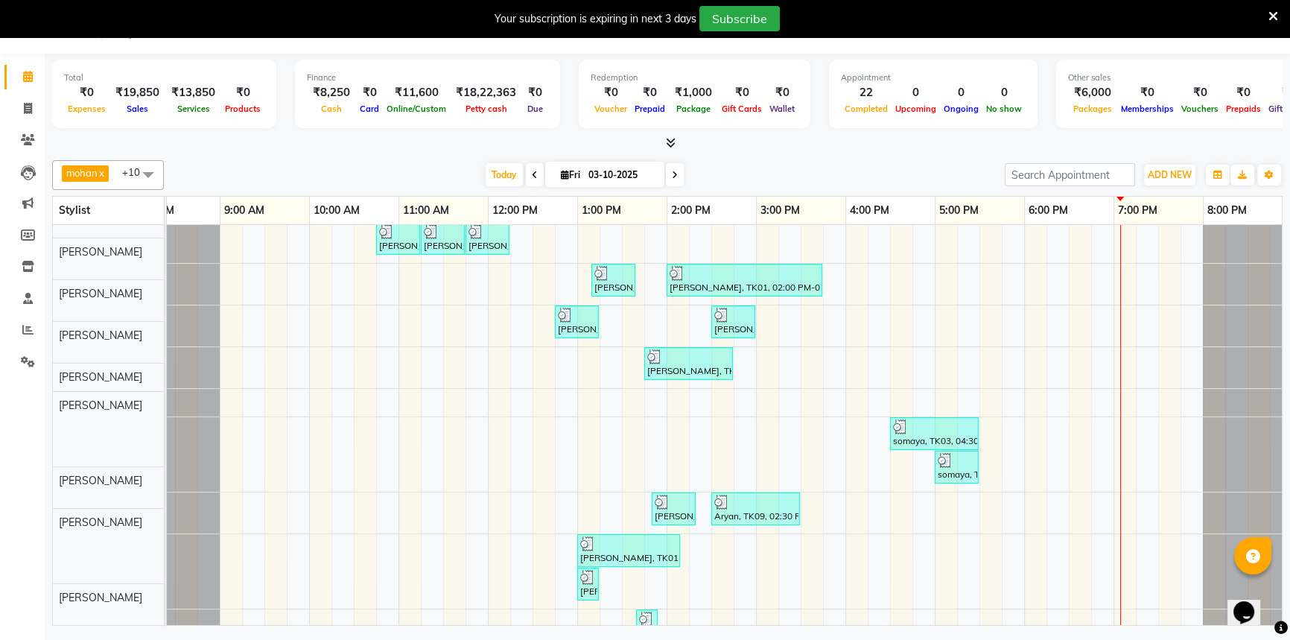
scroll to position [53, 0]
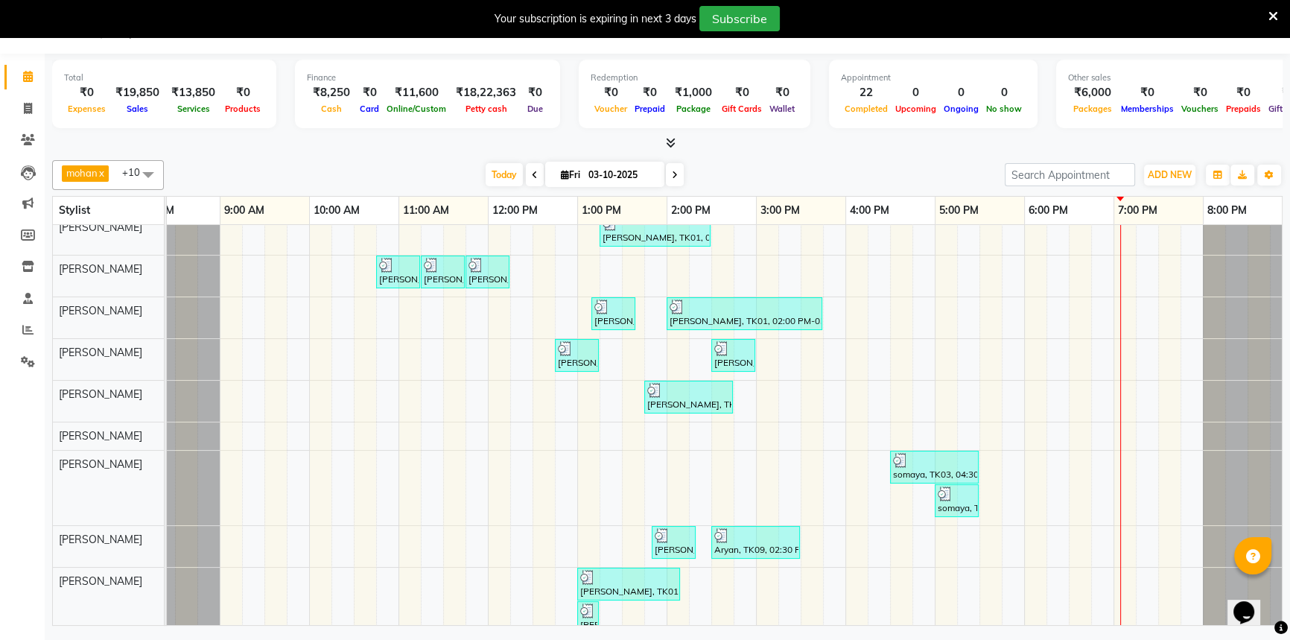
click at [1142, 463] on div "Ankit Singh, TK05, 11:00 AM-11:30 AM, Hair Care - Hair Cut (Male)30 - Adult Hai…" at bounding box center [711, 428] width 1162 height 512
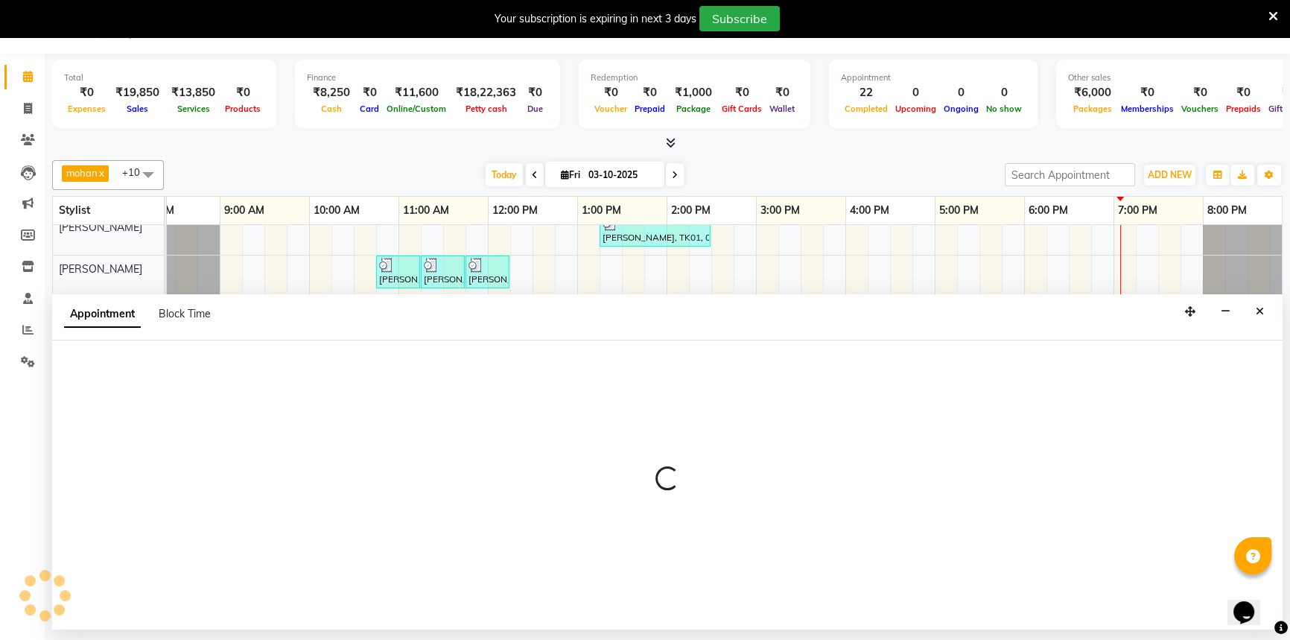
select select "92802"
select select "tentative"
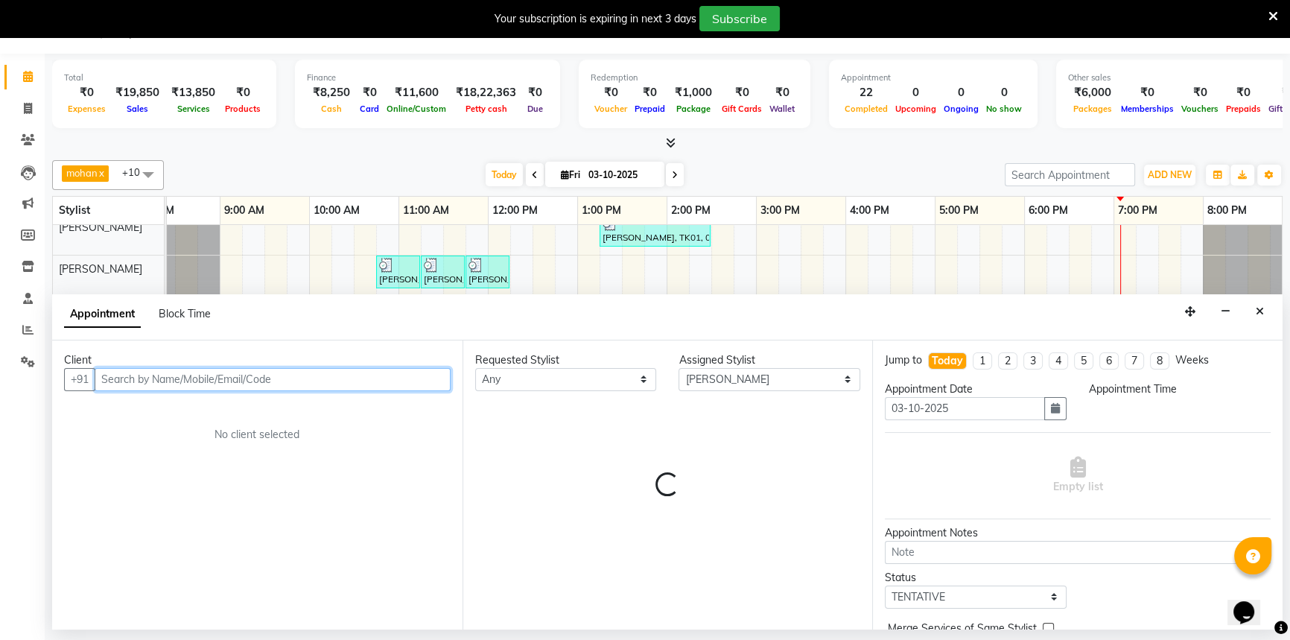
select select "1155"
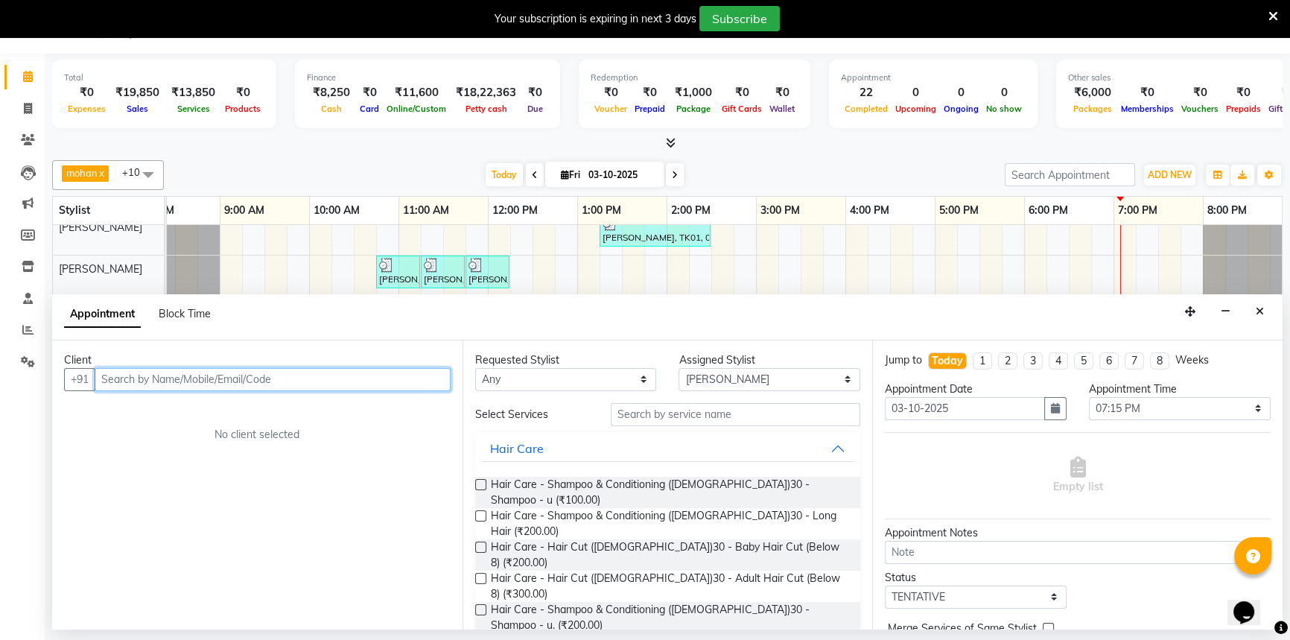
click at [140, 379] on input "text" at bounding box center [273, 379] width 356 height 23
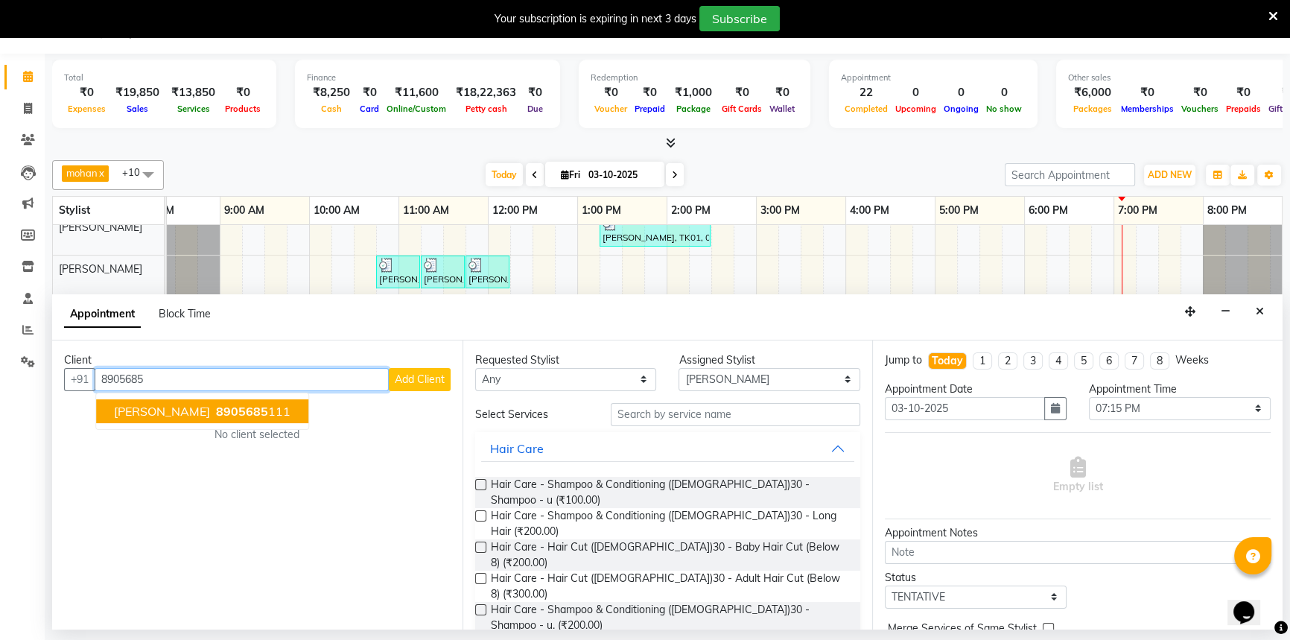
click at [163, 407] on span "Amit agarwal" at bounding box center [162, 411] width 96 height 15
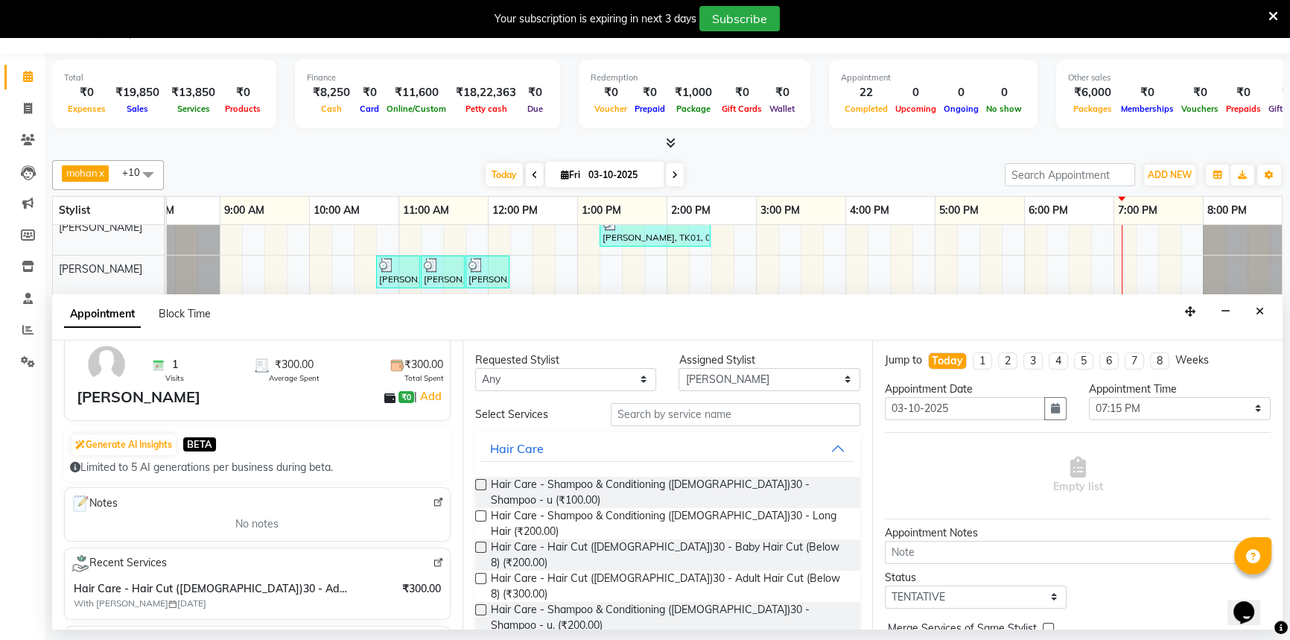
scroll to position [135, 0]
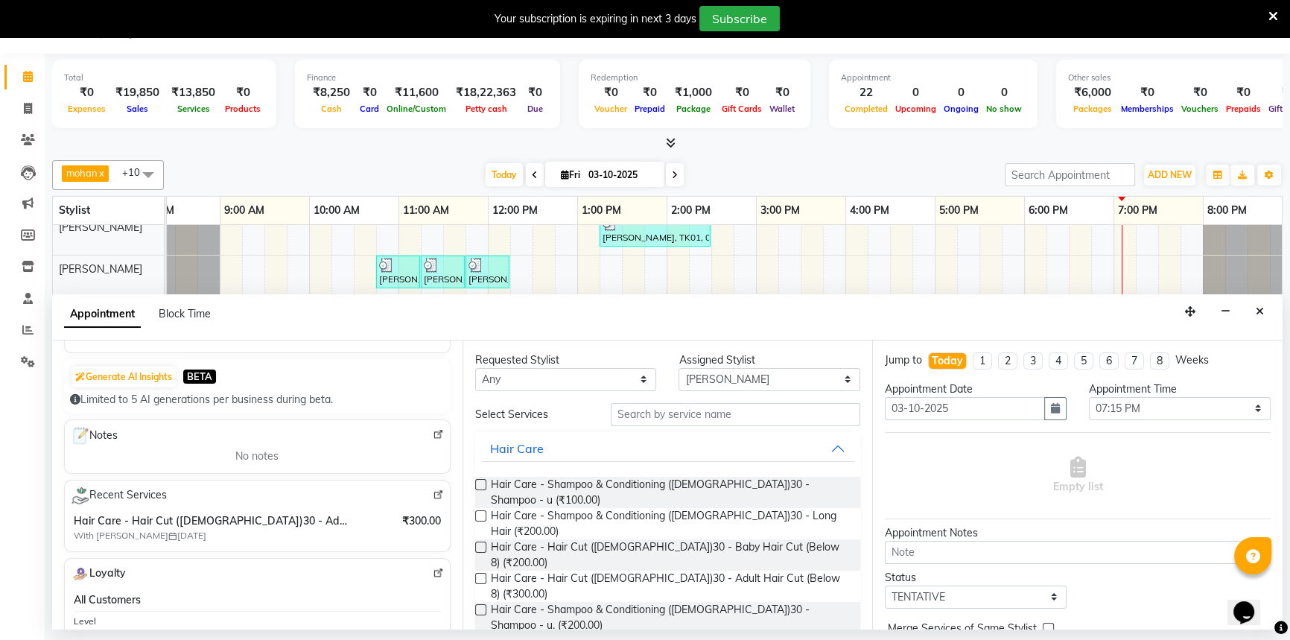
type input "8905685111"
click at [484, 573] on label at bounding box center [480, 578] width 11 height 11
click at [484, 575] on input "checkbox" at bounding box center [480, 580] width 10 height 10
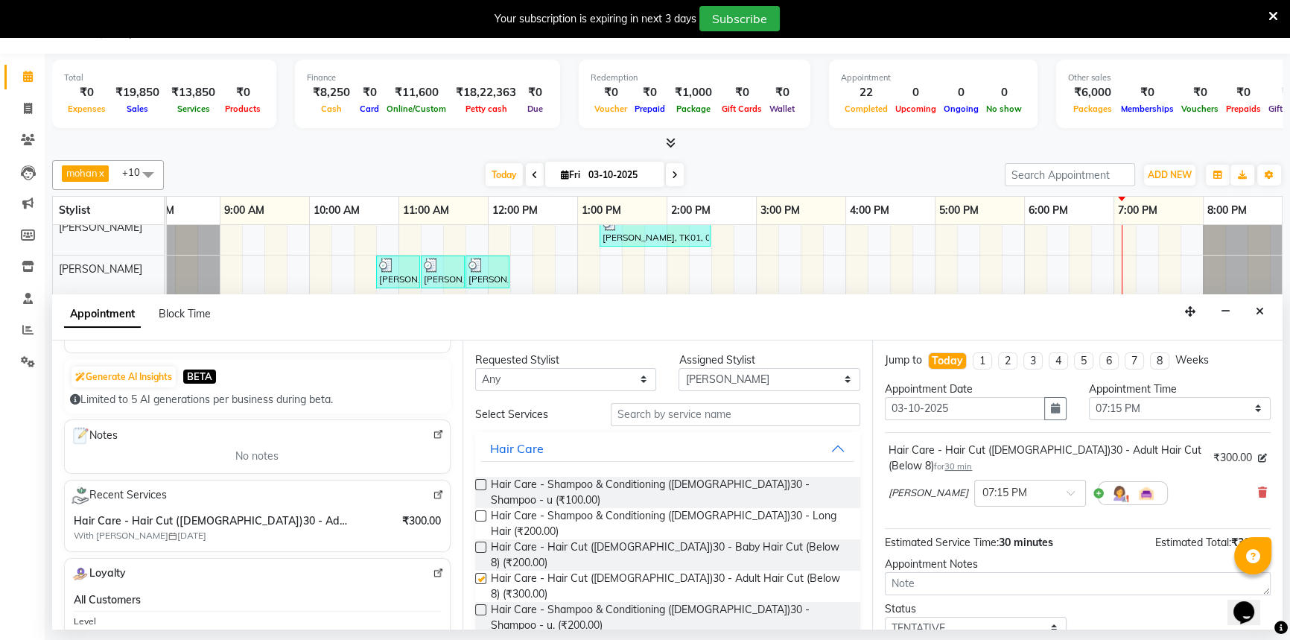
checkbox input "false"
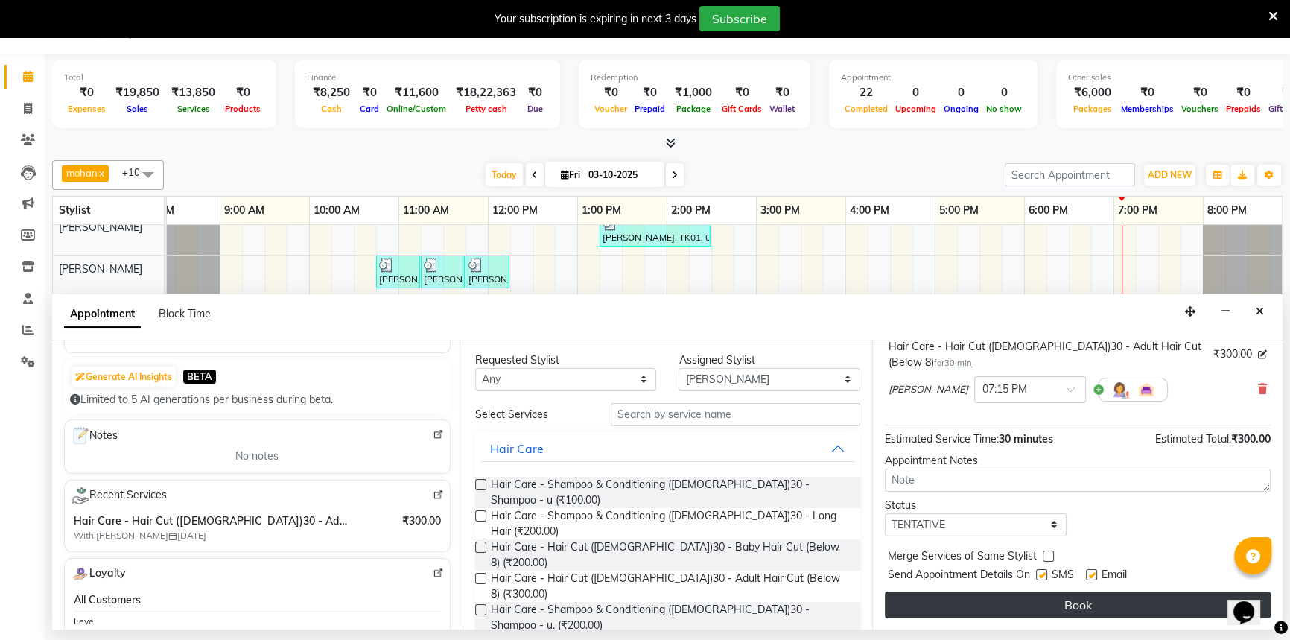
click at [1062, 606] on button "Book" at bounding box center [1078, 604] width 386 height 27
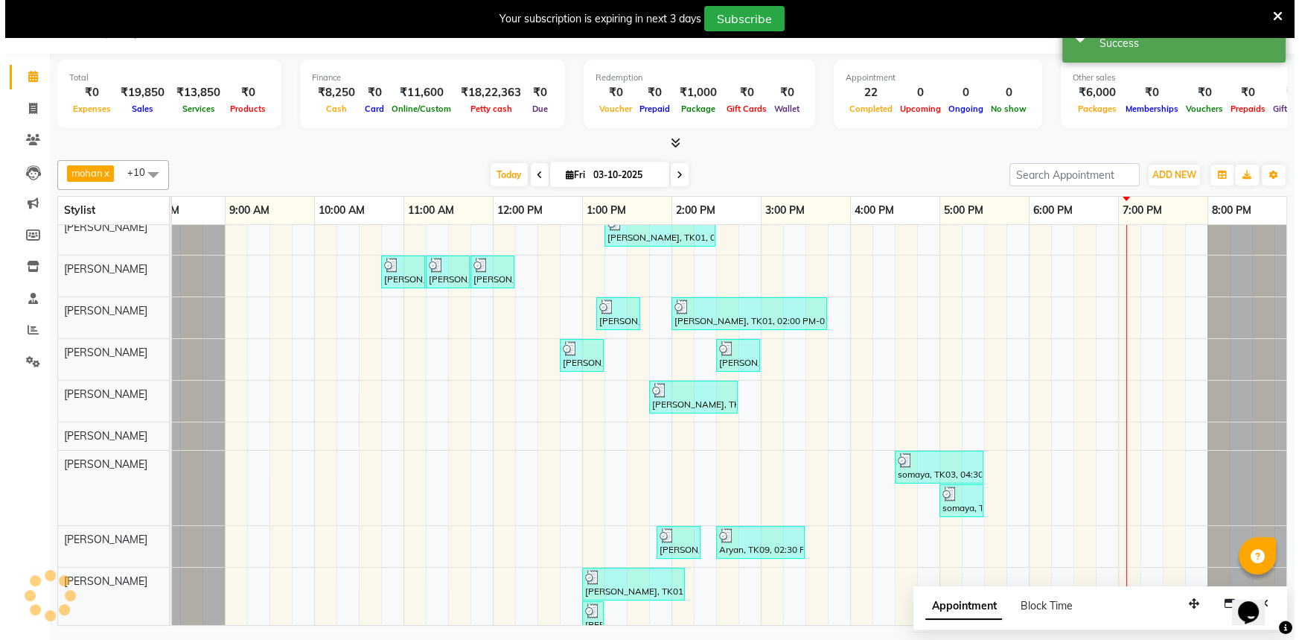
scroll to position [0, 0]
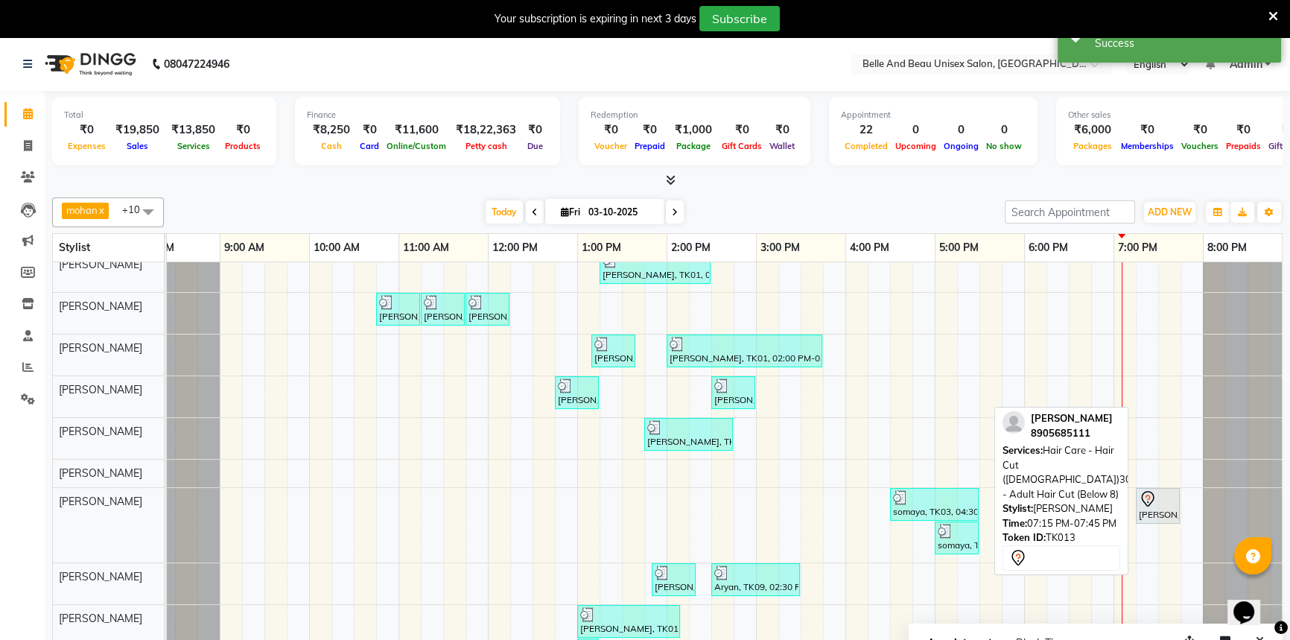
click at [1161, 510] on div "Amit agarwal, TK13, 07:15 PM-07:45 PM, Hair Care - Hair Cut (Male)30 - Adult Ha…" at bounding box center [1157, 505] width 41 height 31
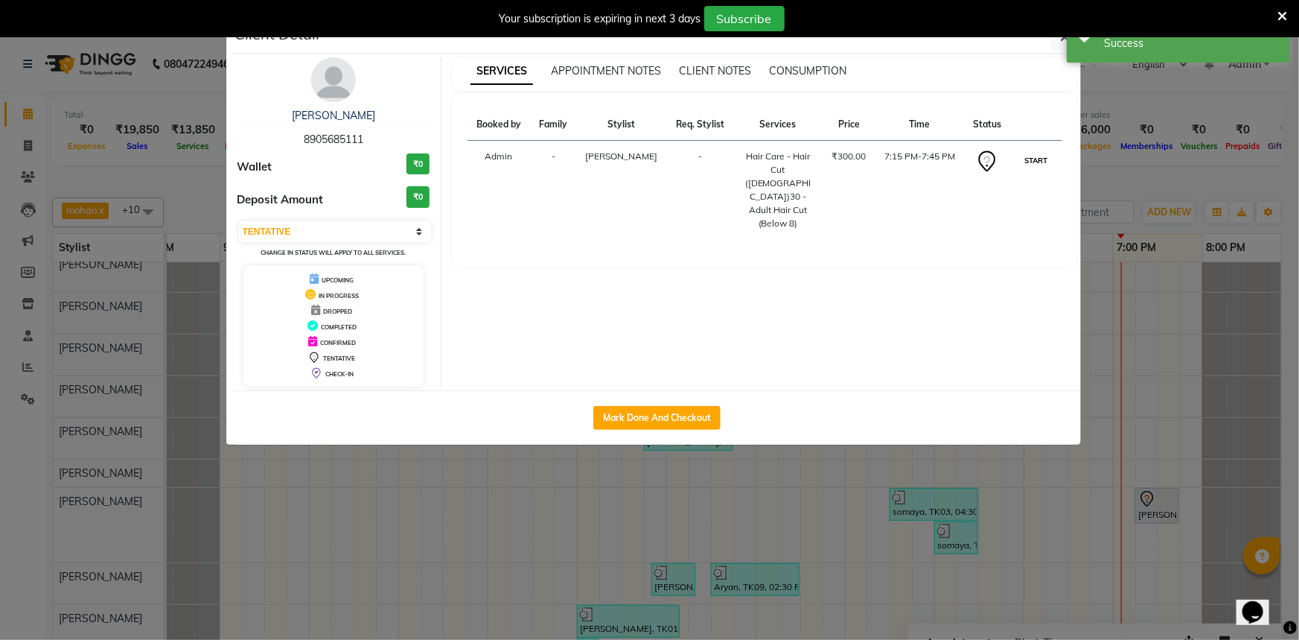
click at [1043, 162] on button "START" at bounding box center [1036, 160] width 31 height 19
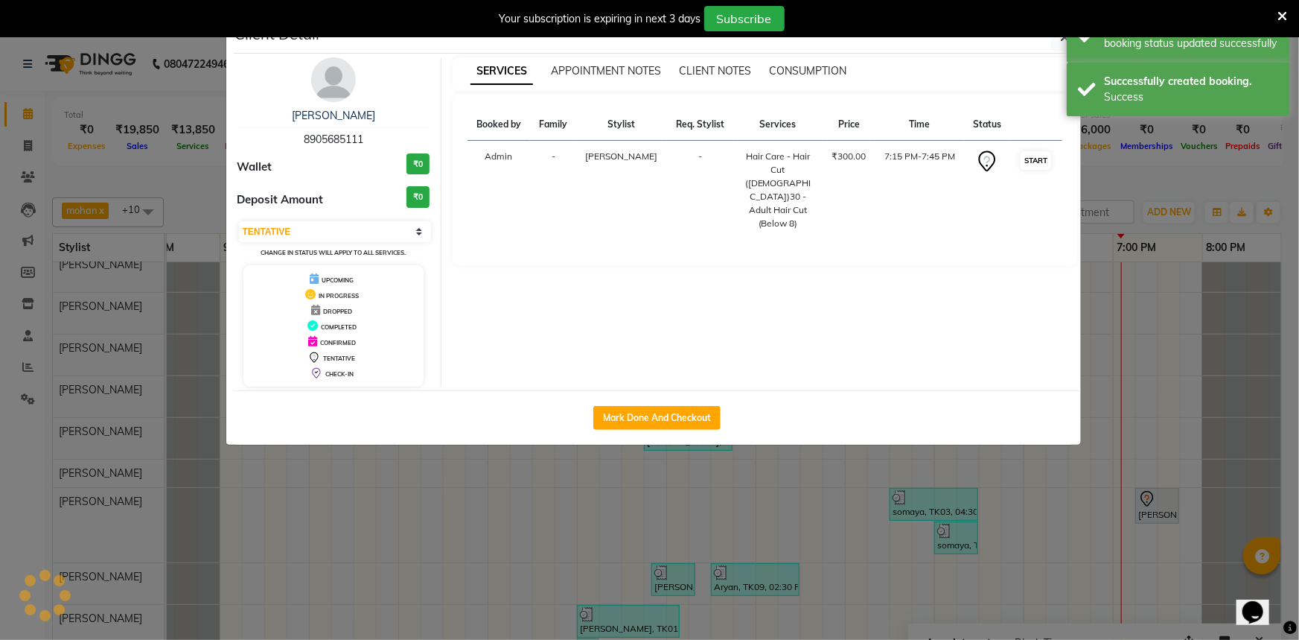
select select "1"
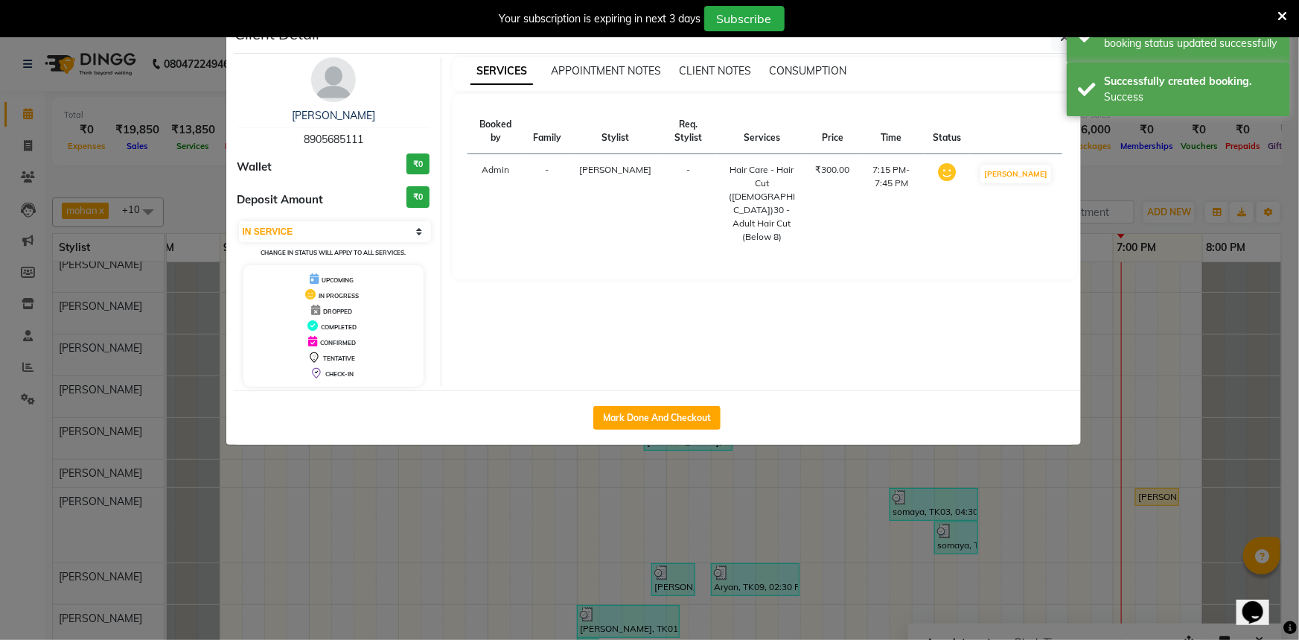
click at [1273, 15] on div "Your subscription is expiring in next 3 days Subscribe" at bounding box center [642, 18] width 1272 height 25
click at [1284, 17] on icon at bounding box center [1283, 16] width 10 height 13
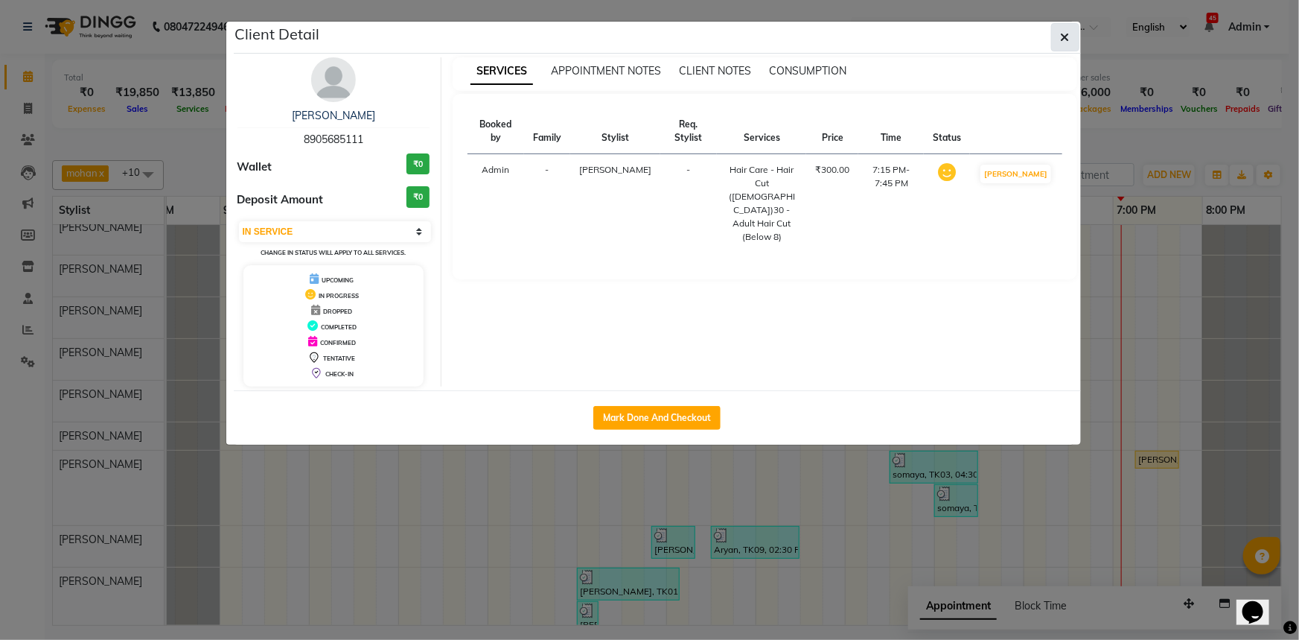
click at [1061, 41] on icon "button" at bounding box center [1065, 37] width 9 height 12
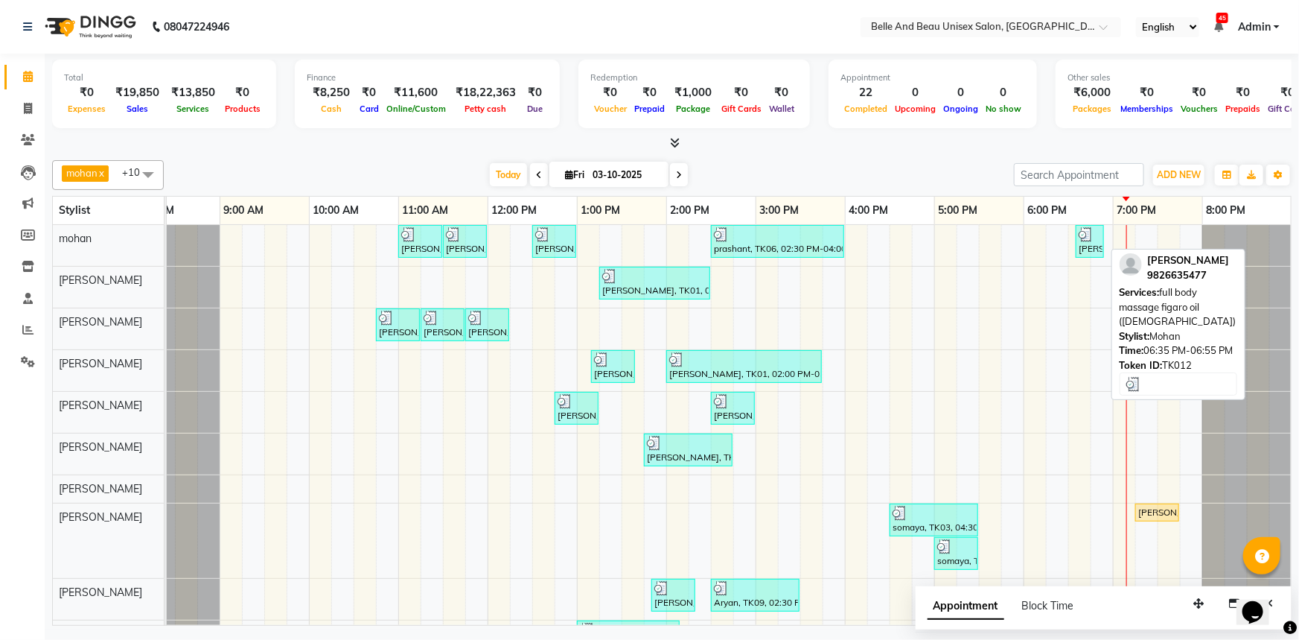
click at [1090, 250] on div "Vijay Shandilya, TK12, 06:35 PM-06:55 PM, full body massage figaro oil (male)" at bounding box center [1089, 241] width 25 height 28
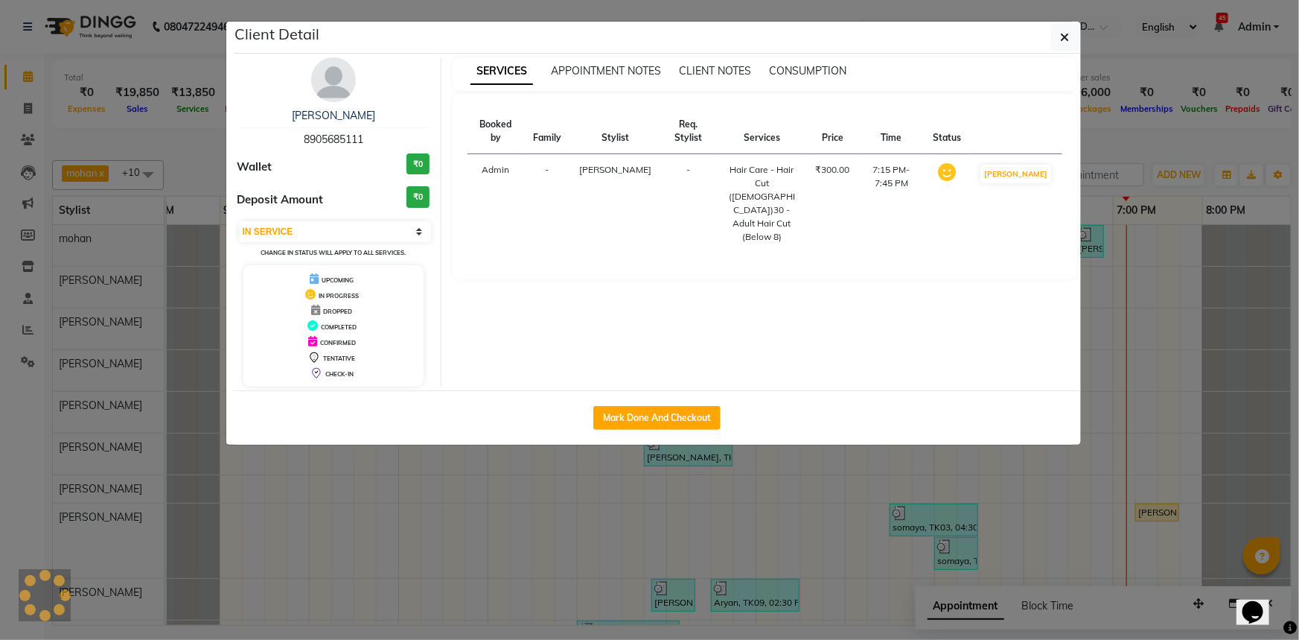
select select "3"
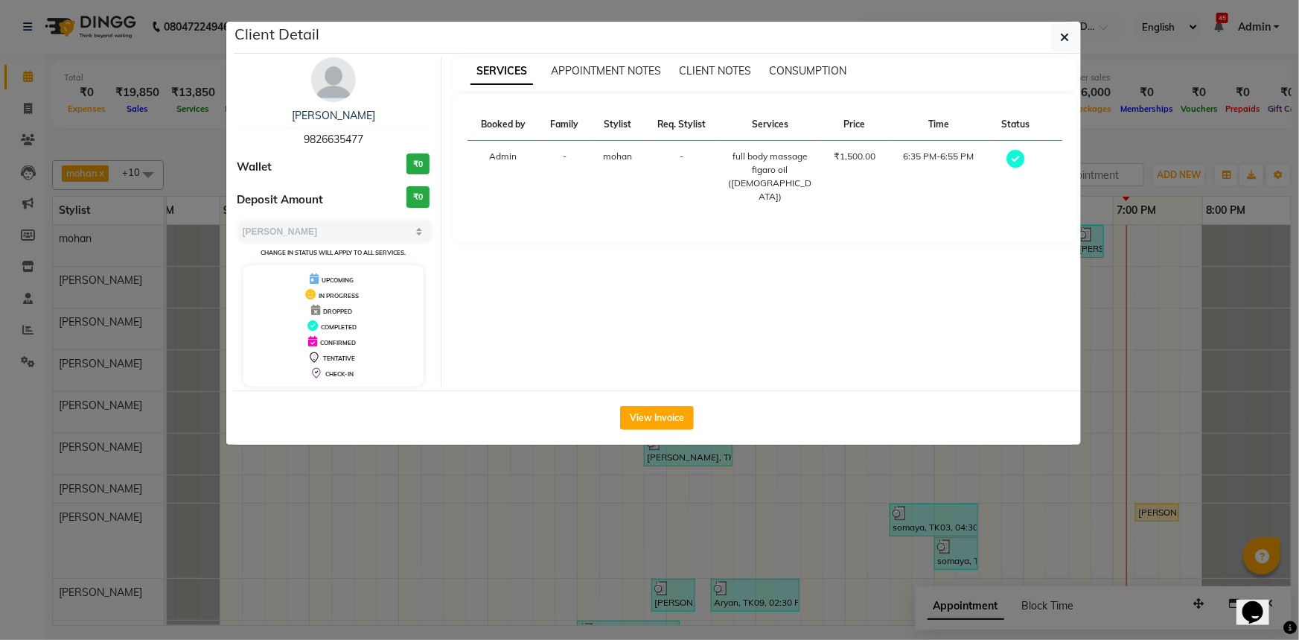
click at [328, 141] on span "9826635477" at bounding box center [334, 139] width 60 height 13
copy span "9826635477"
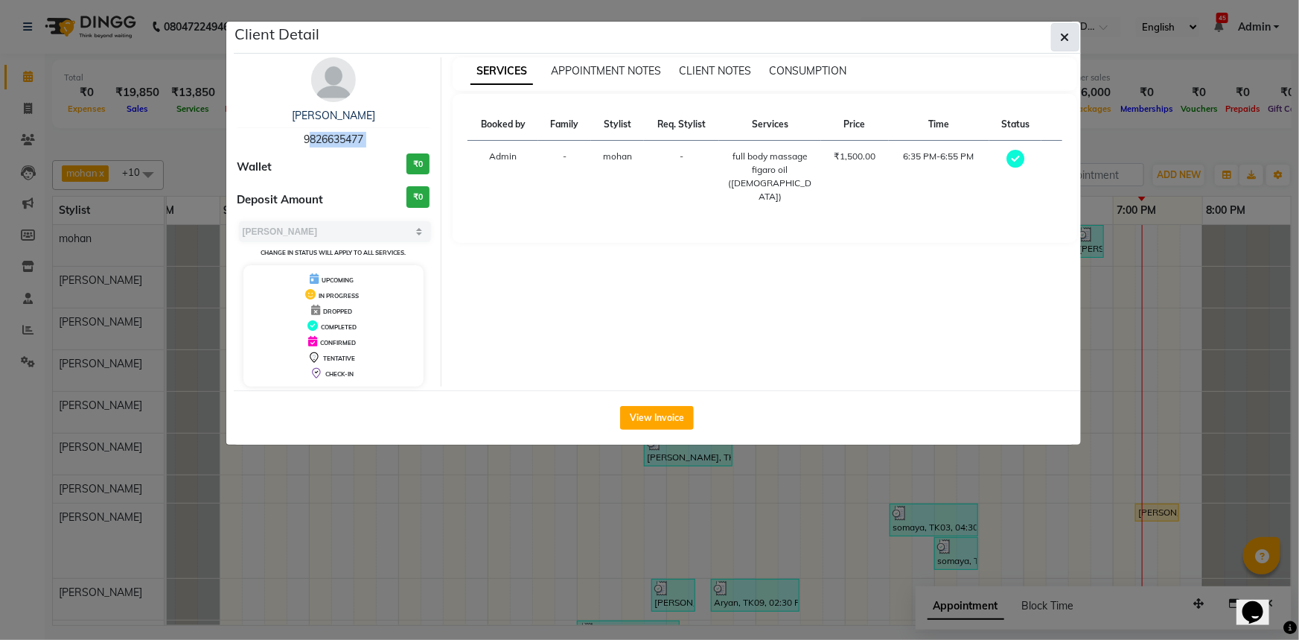
click at [1063, 48] on button "button" at bounding box center [1065, 37] width 28 height 28
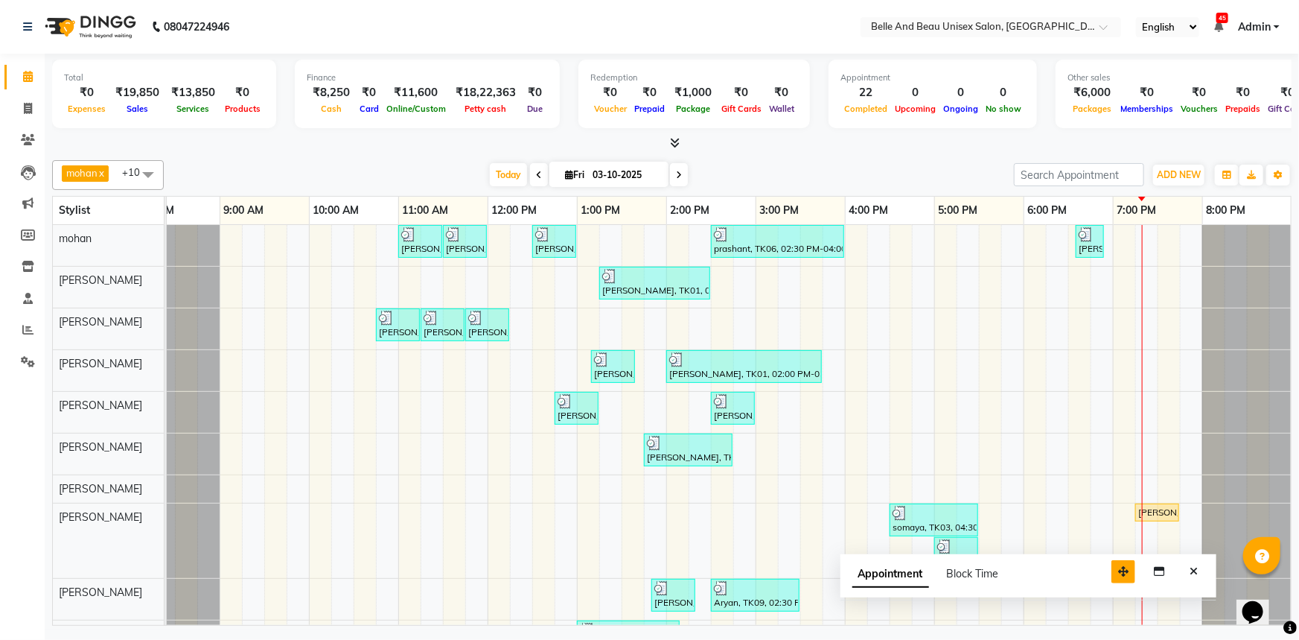
drag, startPoint x: 1202, startPoint y: 605, endPoint x: 1127, endPoint y: 573, distance: 81.7
click at [1127, 573] on icon "button" at bounding box center [1123, 571] width 10 height 10
click at [1182, 575] on div "Appointment Block Time" at bounding box center [1029, 577] width 377 height 46
click at [1184, 575] on button "Close" at bounding box center [1194, 571] width 22 height 23
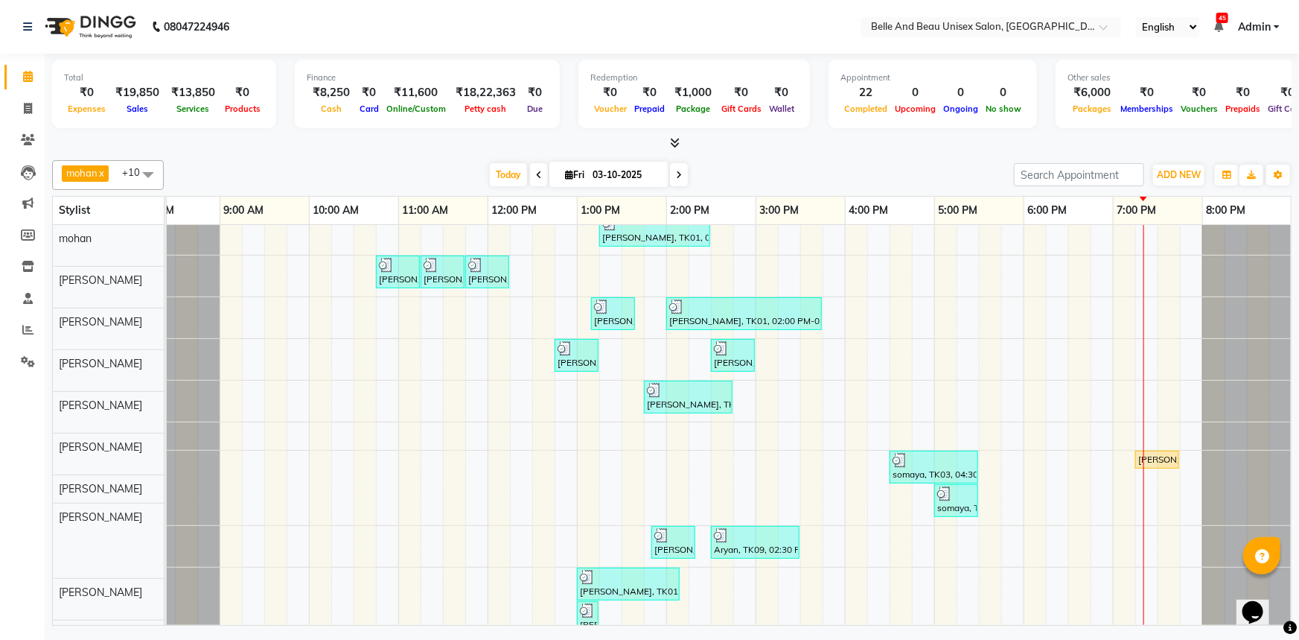
scroll to position [121, 0]
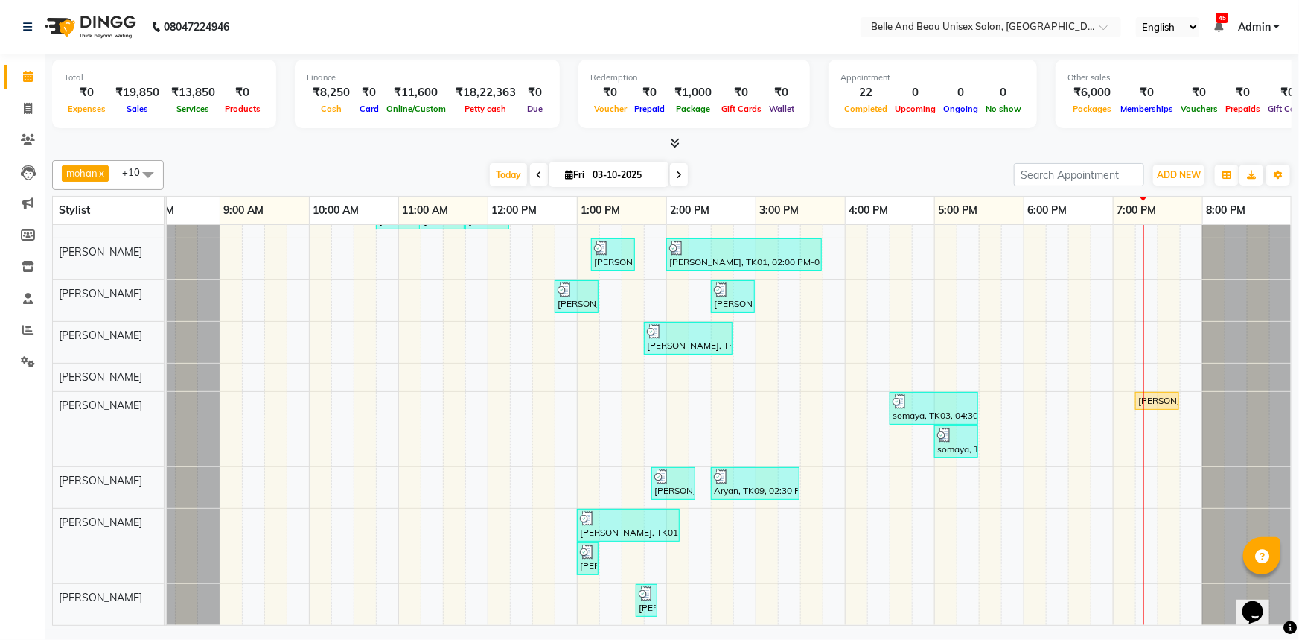
click at [1039, 287] on div "Ankit Singh, TK05, 11:00 AM-11:30 AM, Hair Care - Hair Cut (Male)30 - Adult Hai…" at bounding box center [711, 369] width 1162 height 512
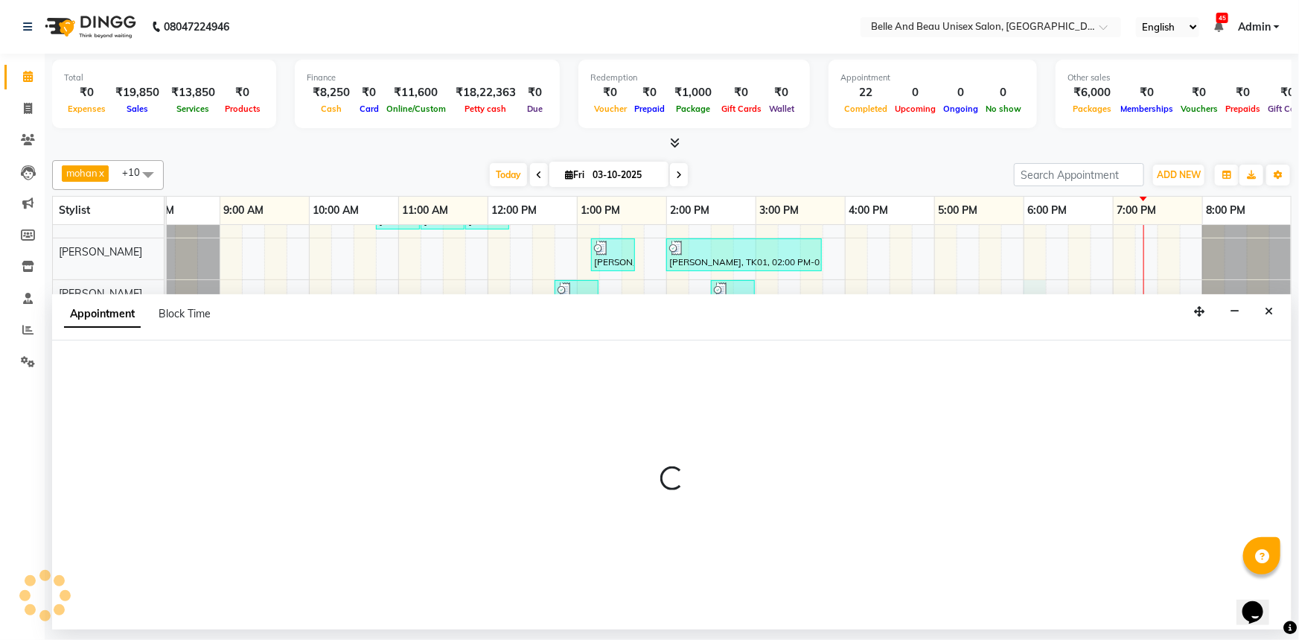
select select "59701"
select select "1080"
select select "tentative"
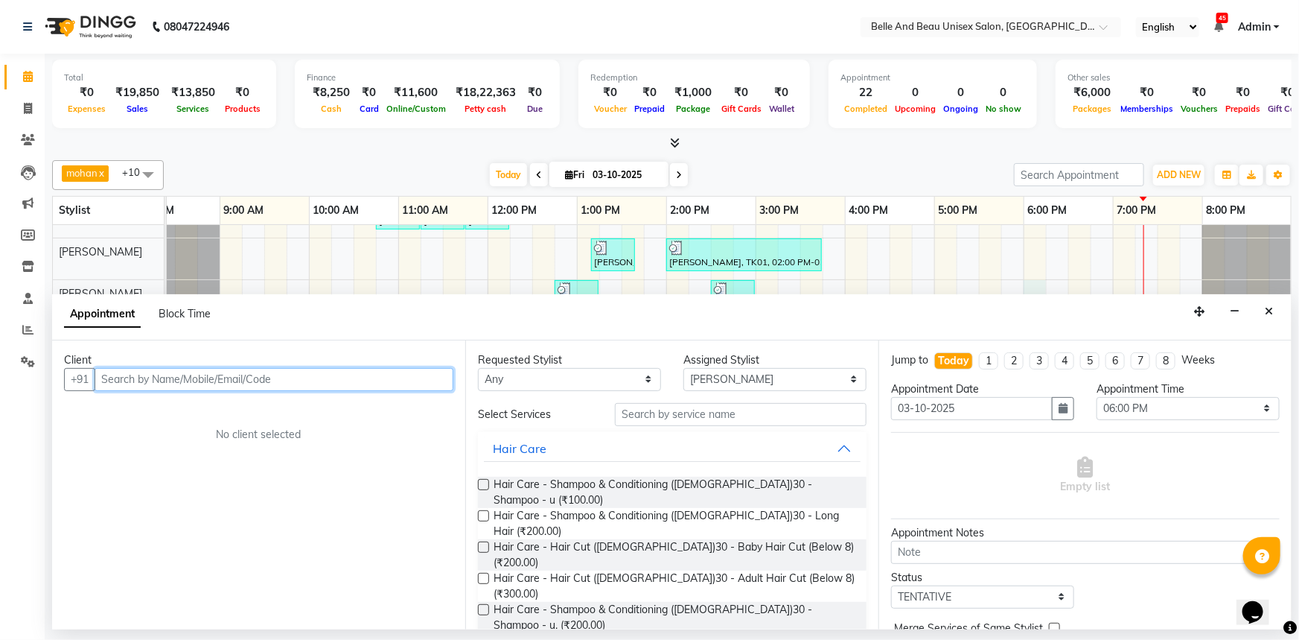
click at [198, 371] on input "text" at bounding box center [274, 379] width 359 height 23
type input "8463000571"
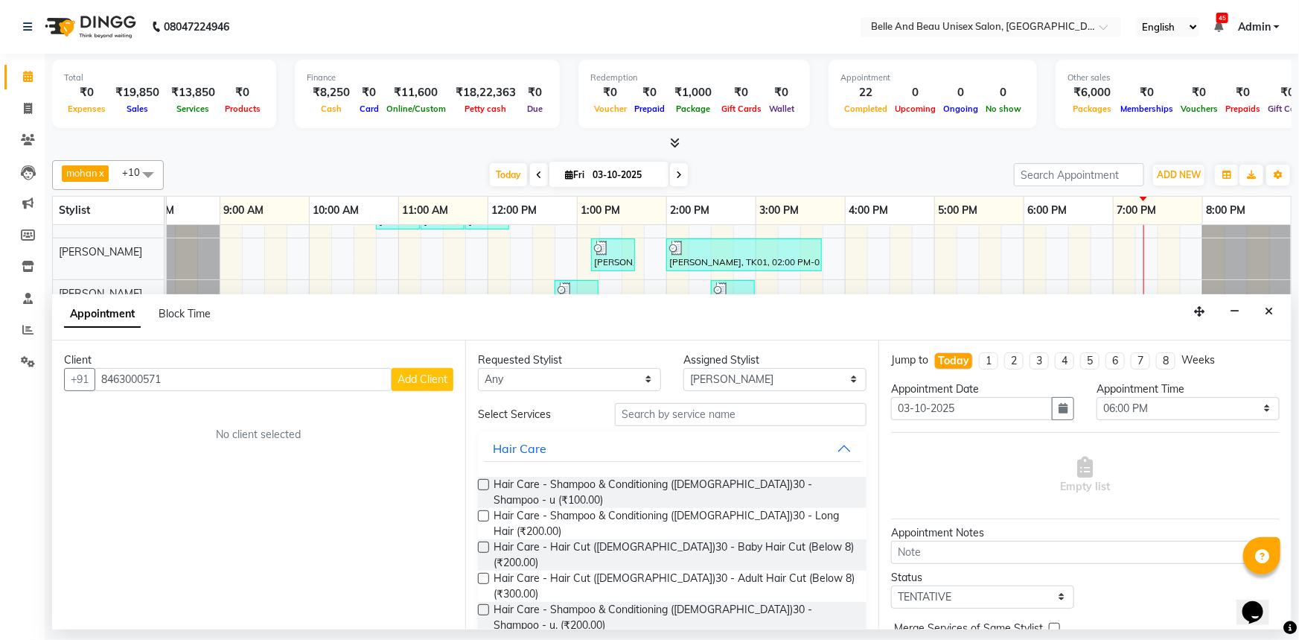
click at [411, 387] on button "Add Client" at bounding box center [423, 379] width 62 height 23
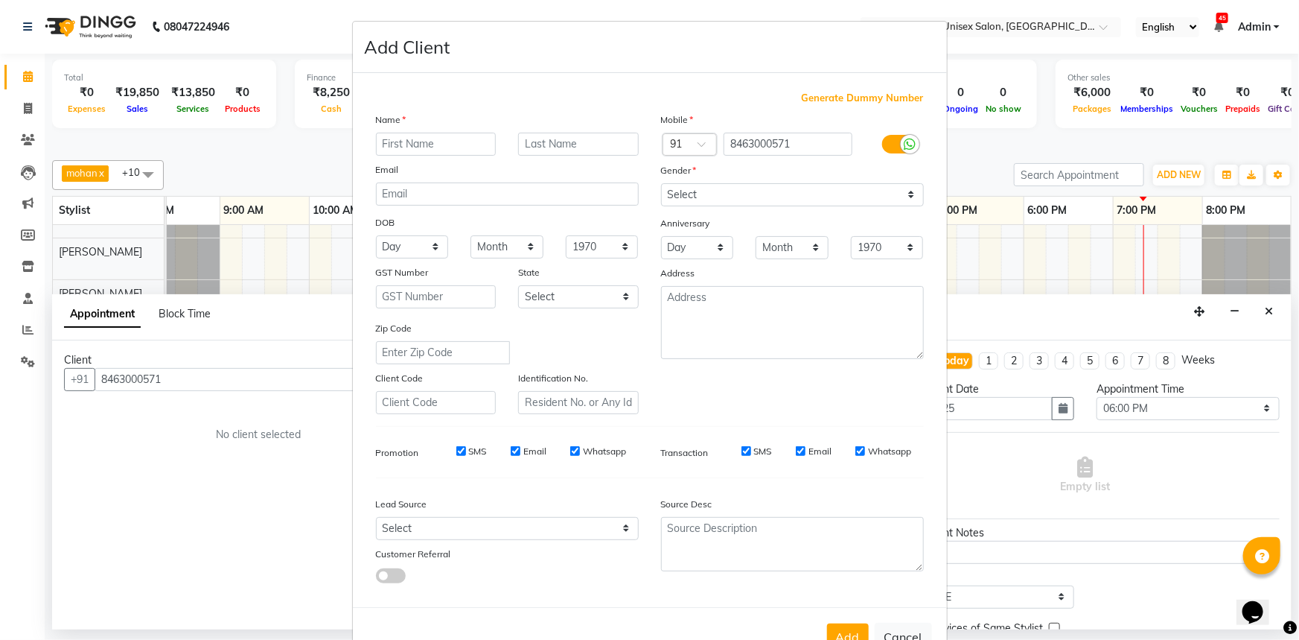
click at [424, 141] on input "text" at bounding box center [436, 144] width 121 height 23
type input "Himanshi"
type input "mam"
click at [744, 194] on select "Select Male Female Other Prefer Not To Say" at bounding box center [792, 194] width 263 height 23
select select "female"
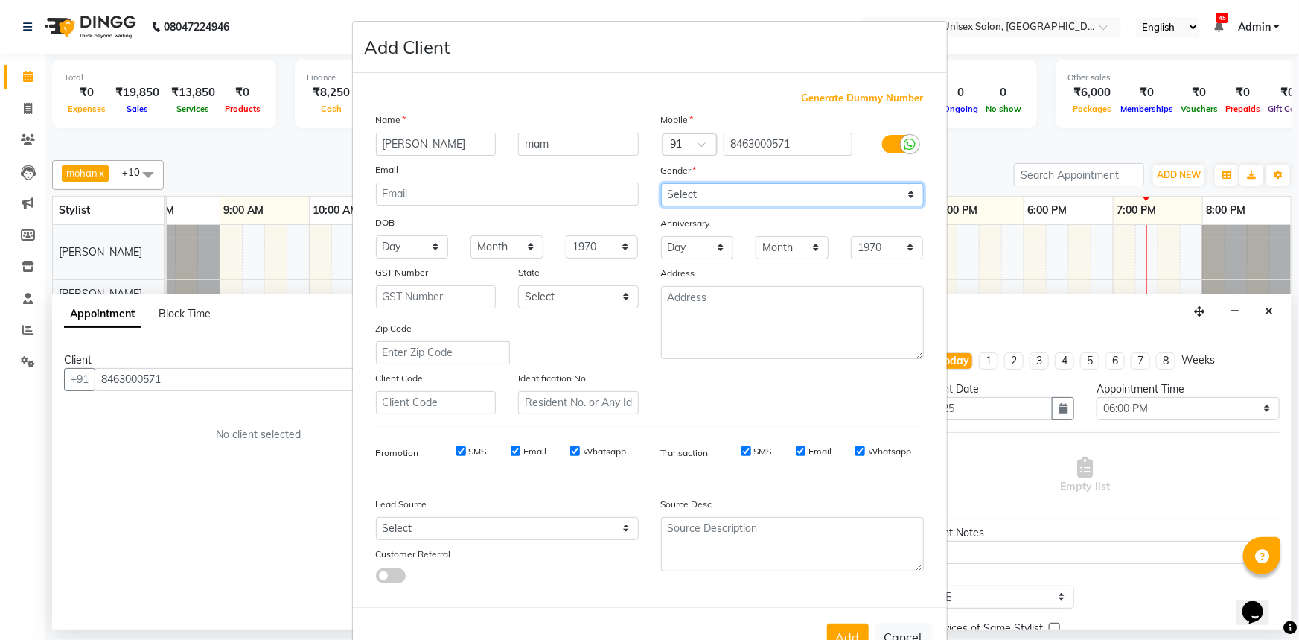
click at [661, 183] on select "Select Male Female Other Prefer Not To Say" at bounding box center [792, 194] width 263 height 23
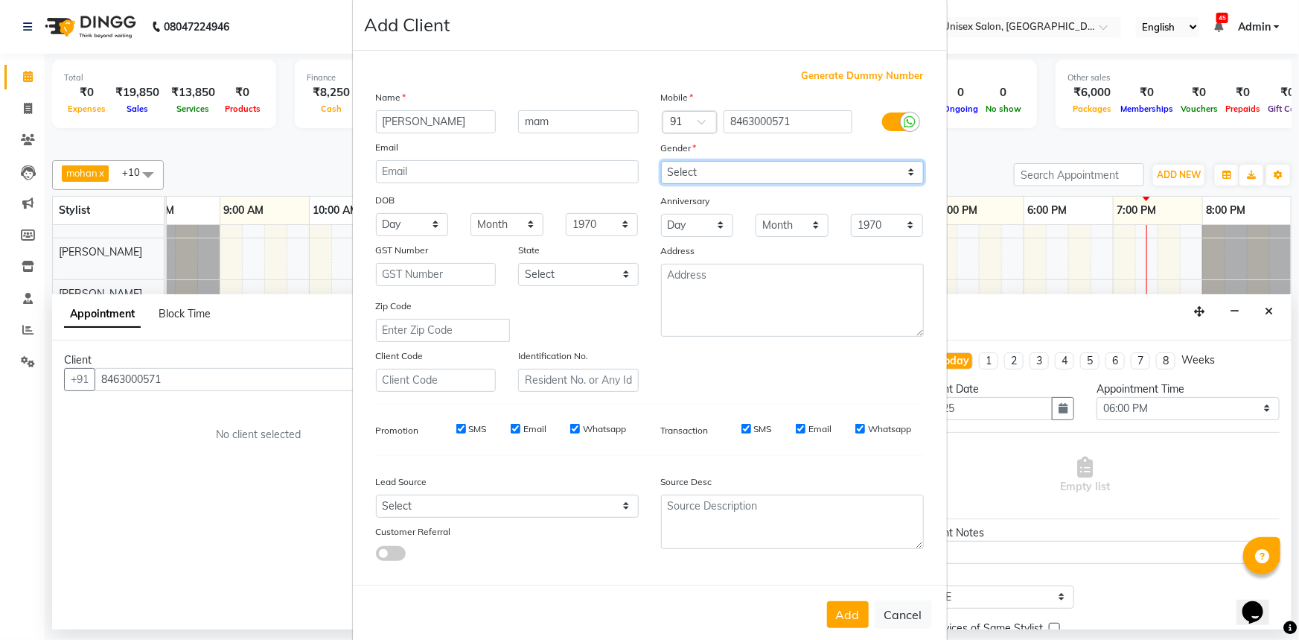
scroll to position [52, 0]
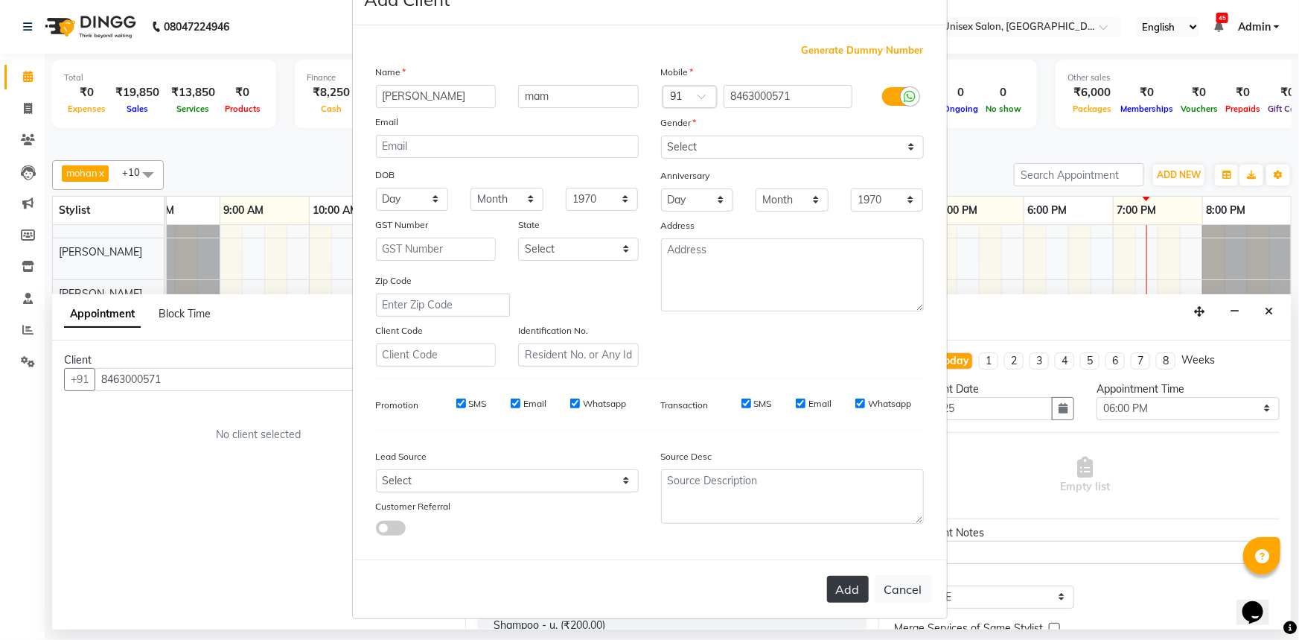
click at [836, 588] on button "Add" at bounding box center [848, 589] width 42 height 27
select select
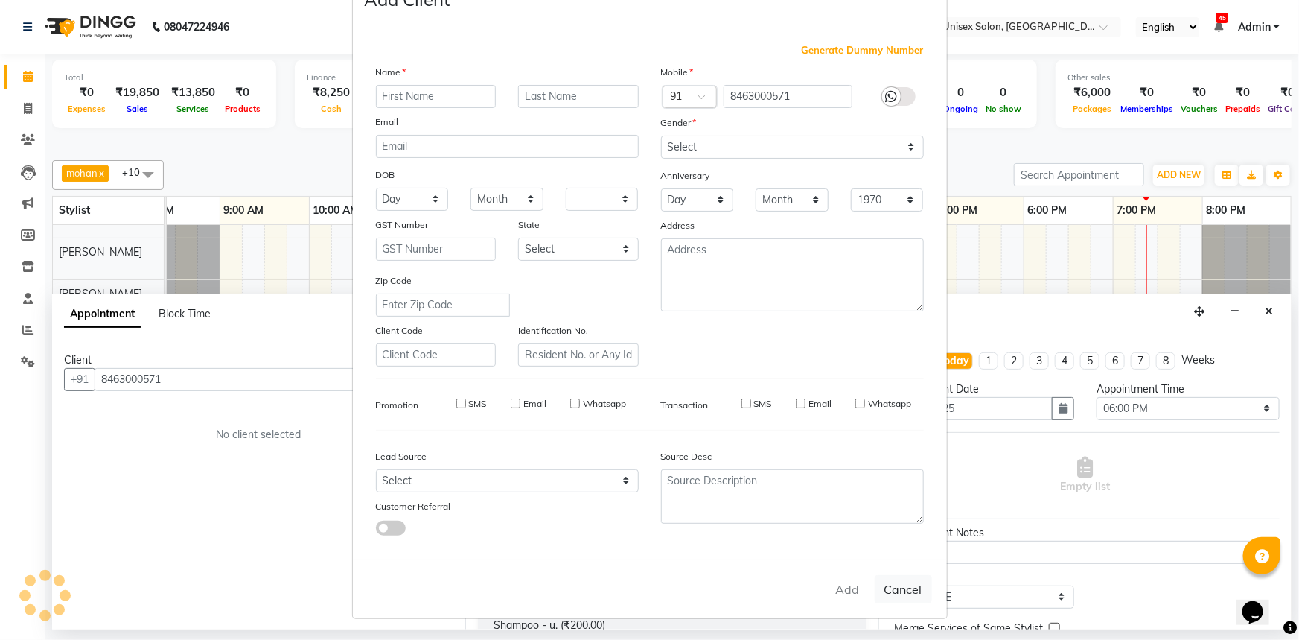
select select
checkbox input "false"
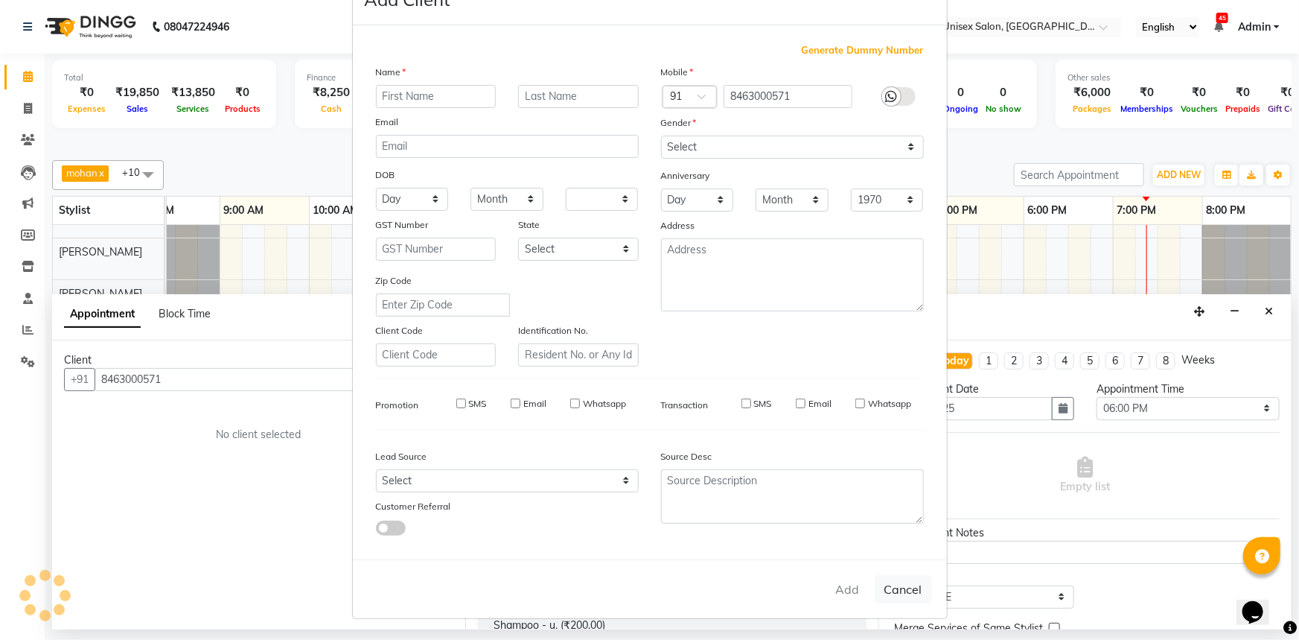
checkbox input "false"
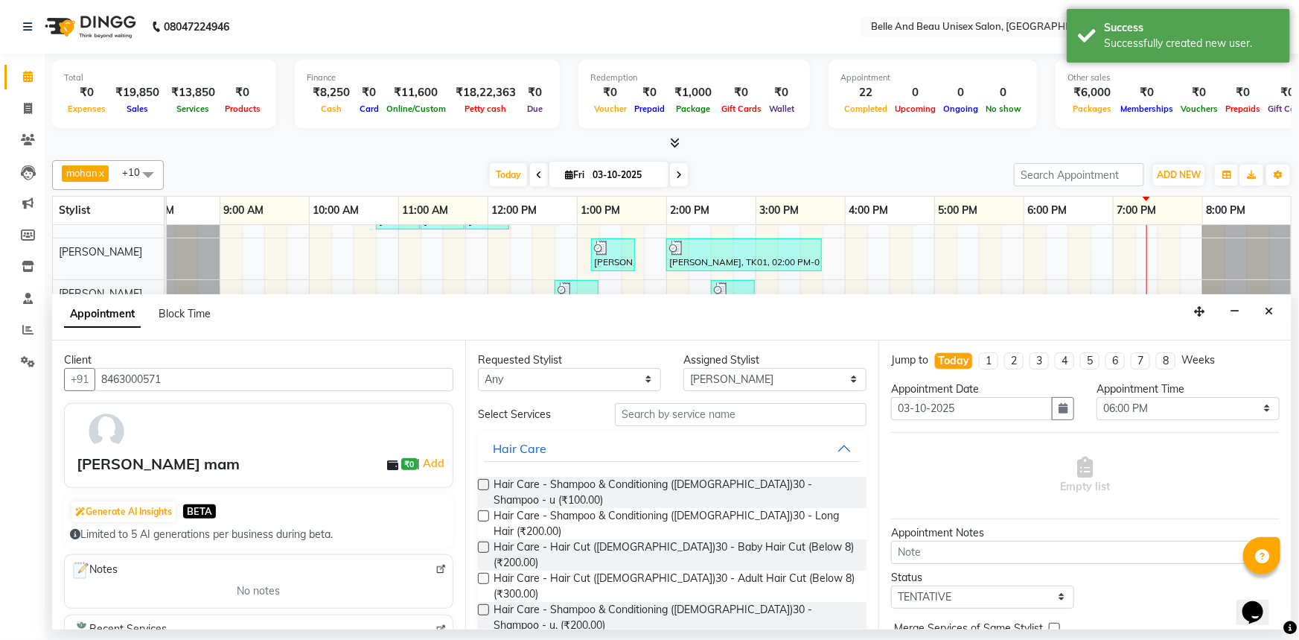
click at [619, 175] on input "03-10-2025" at bounding box center [625, 175] width 74 height 22
select select "10"
select select "2025"
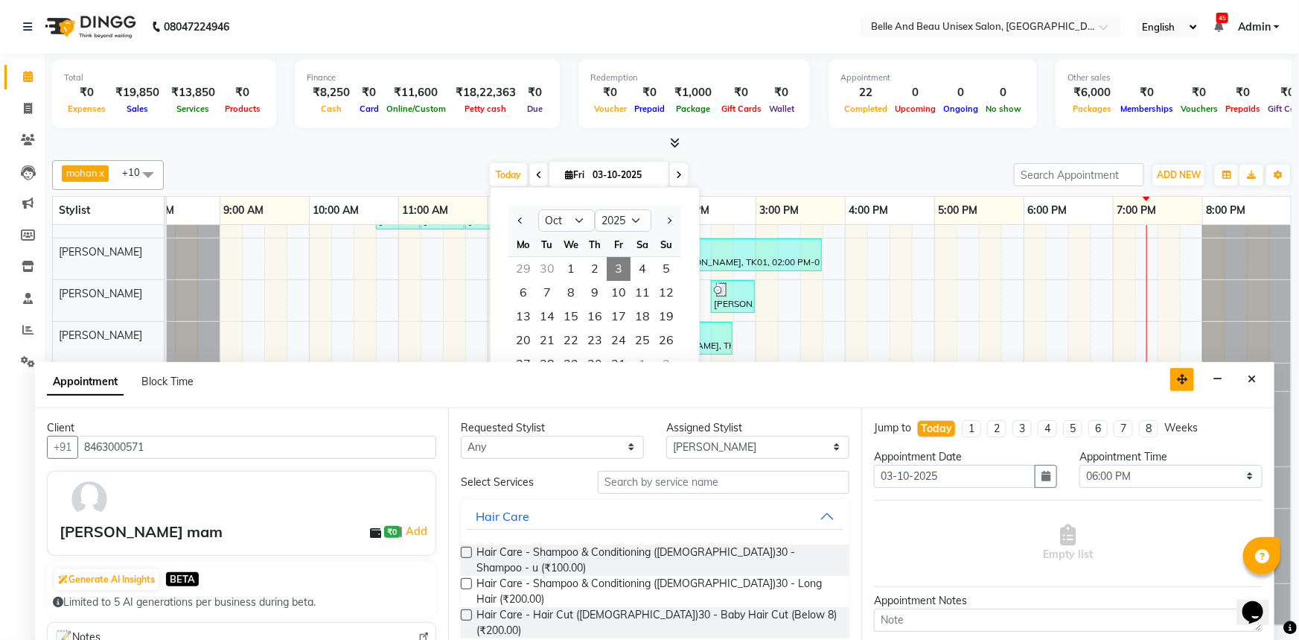
drag, startPoint x: 1191, startPoint y: 310, endPoint x: 1173, endPoint y: 378, distance: 69.9
click at [1173, 378] on button "button" at bounding box center [1182, 379] width 24 height 23
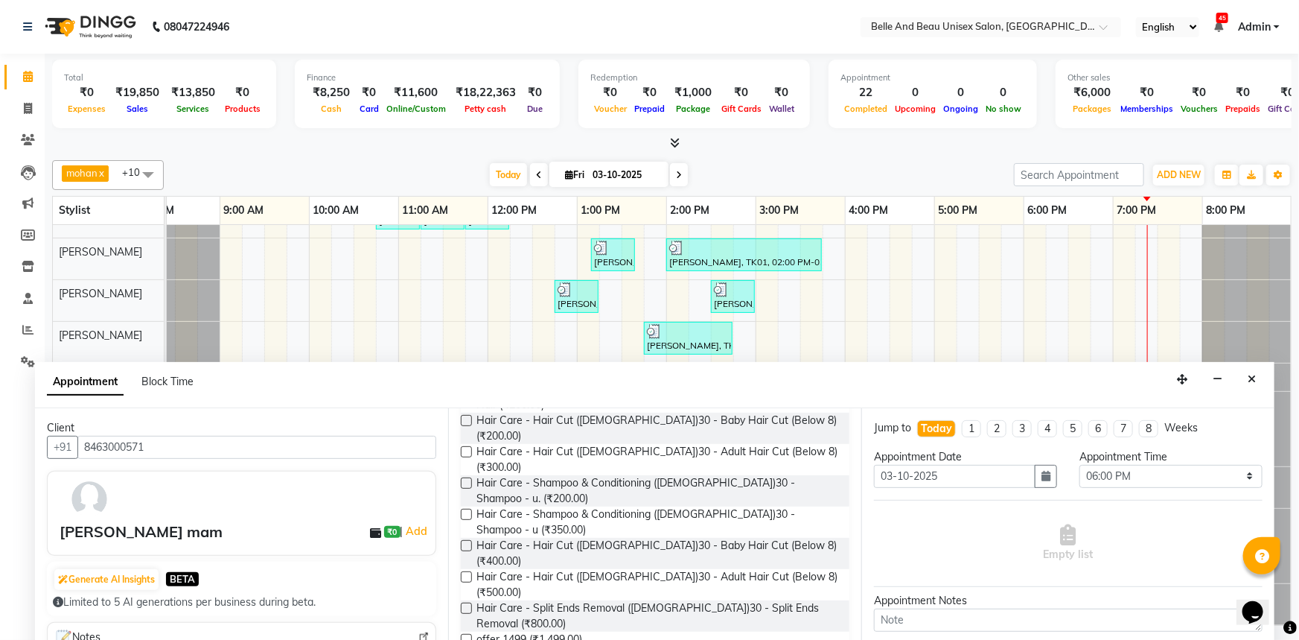
scroll to position [203, 0]
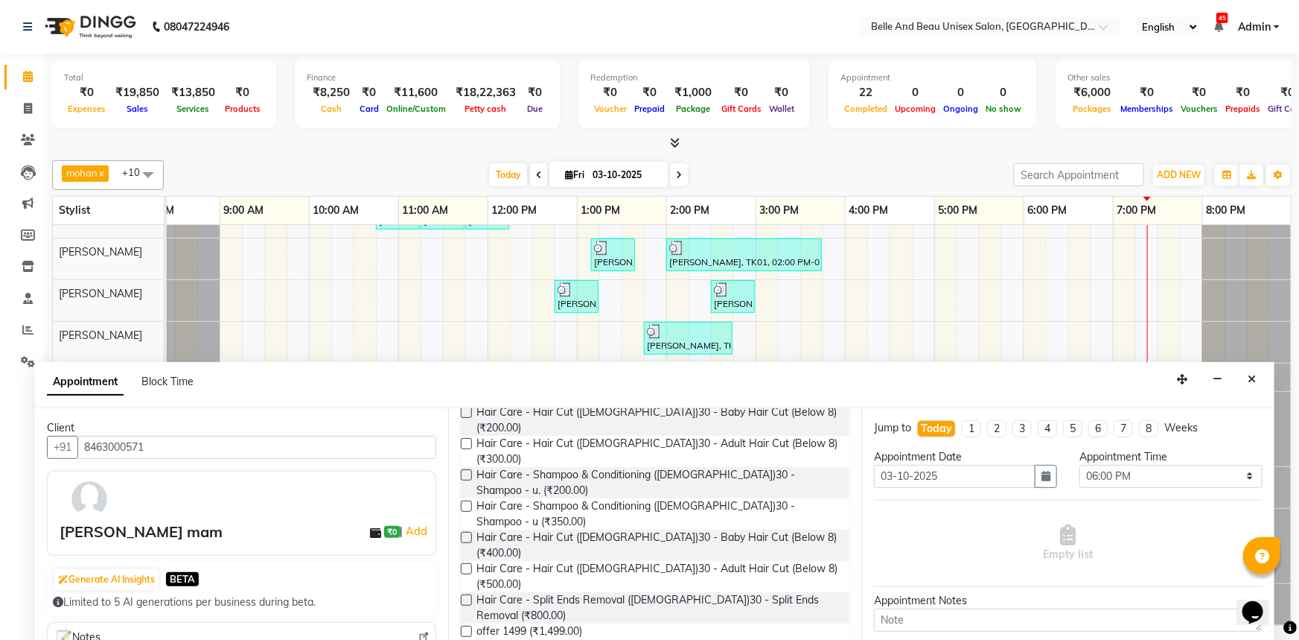
click at [469, 563] on label at bounding box center [466, 568] width 11 height 11
click at [469, 565] on input "checkbox" at bounding box center [466, 570] width 10 height 10
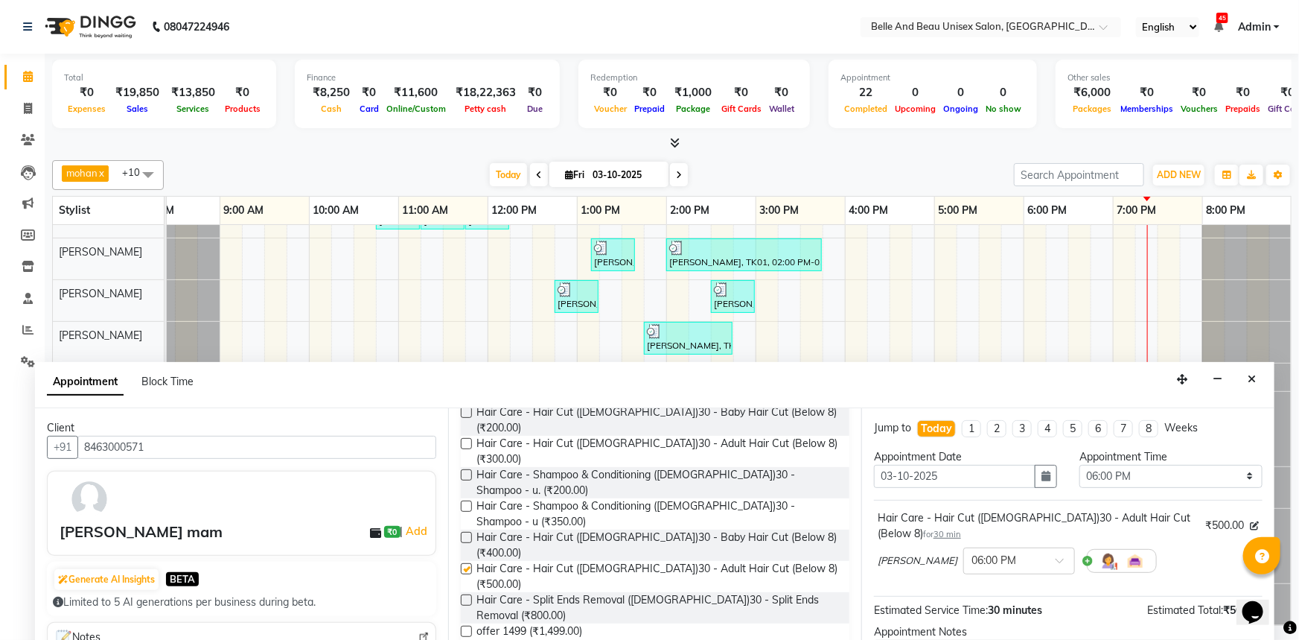
checkbox input "false"
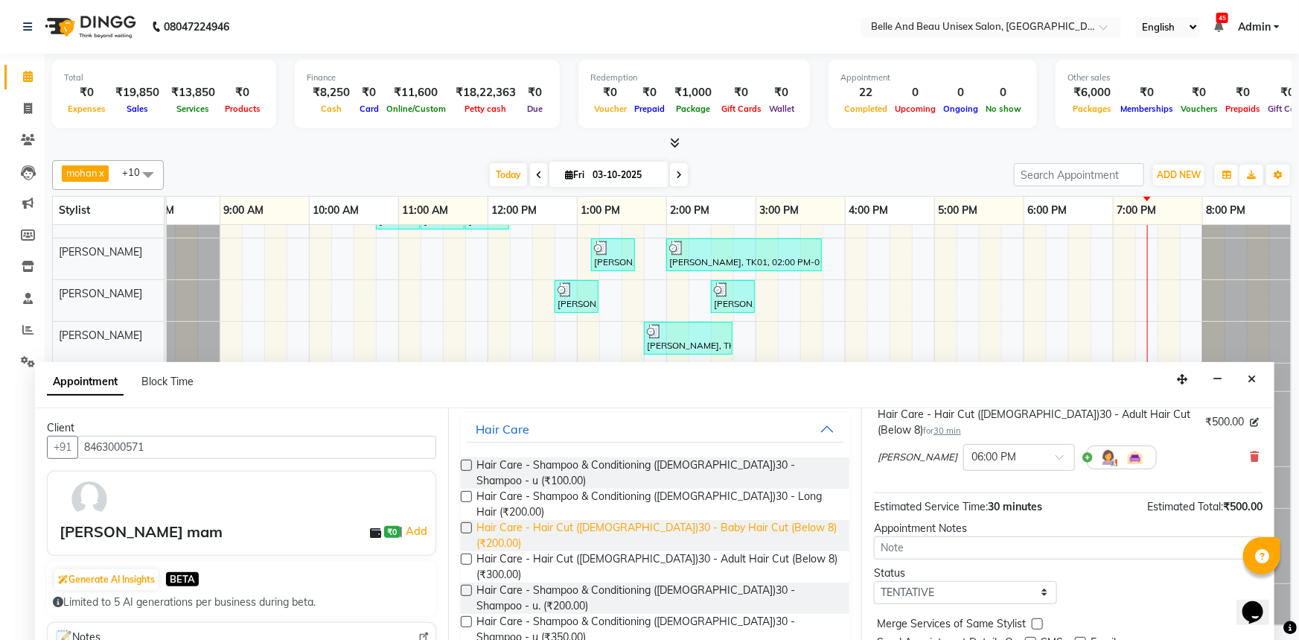
scroll to position [0, 0]
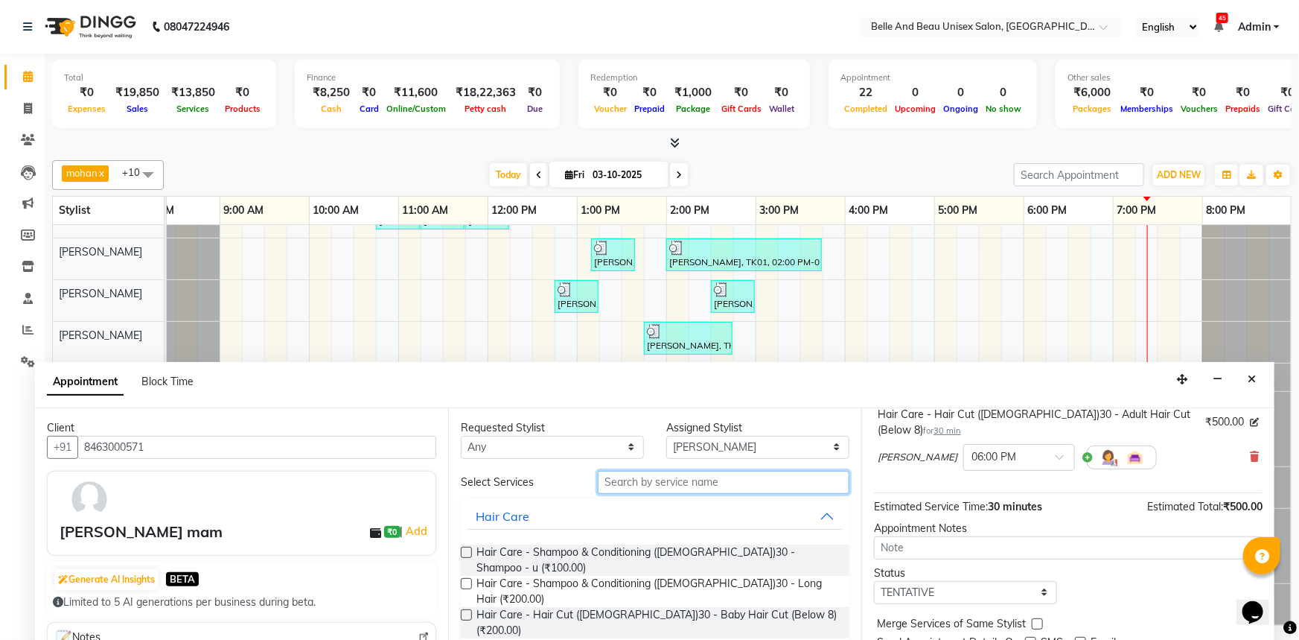
click at [634, 483] on input "text" at bounding box center [724, 482] width 252 height 23
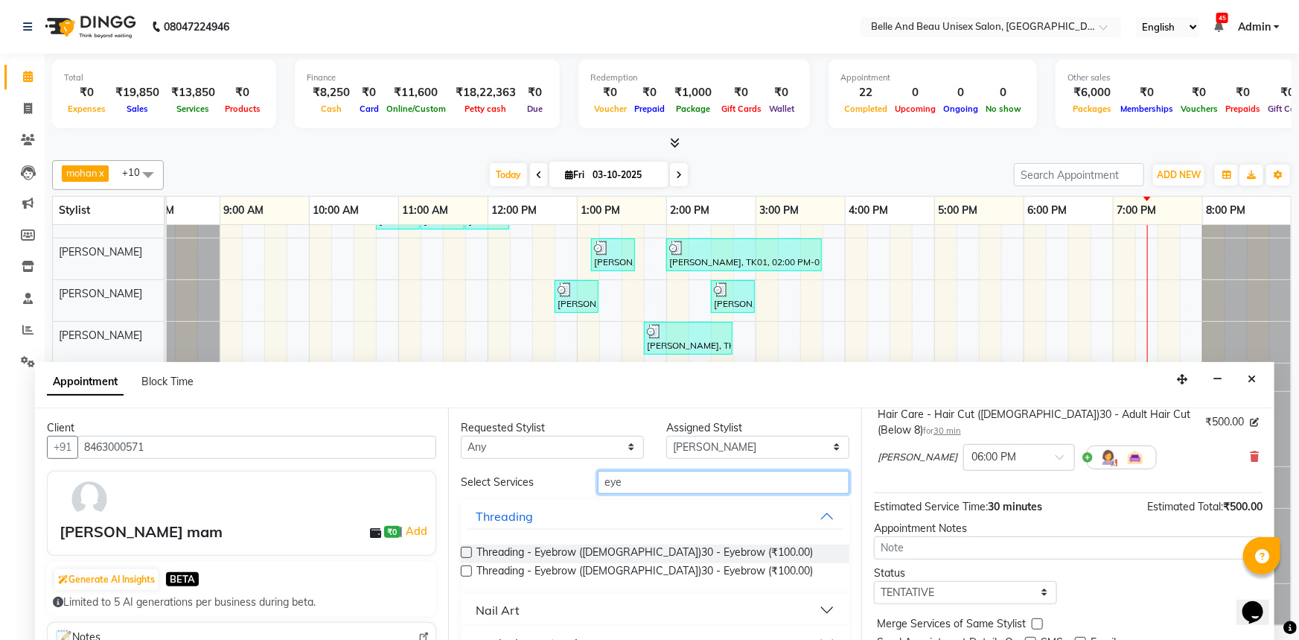
type input "eye"
click at [464, 552] on label at bounding box center [466, 552] width 11 height 11
click at [464, 552] on input "checkbox" at bounding box center [466, 554] width 10 height 10
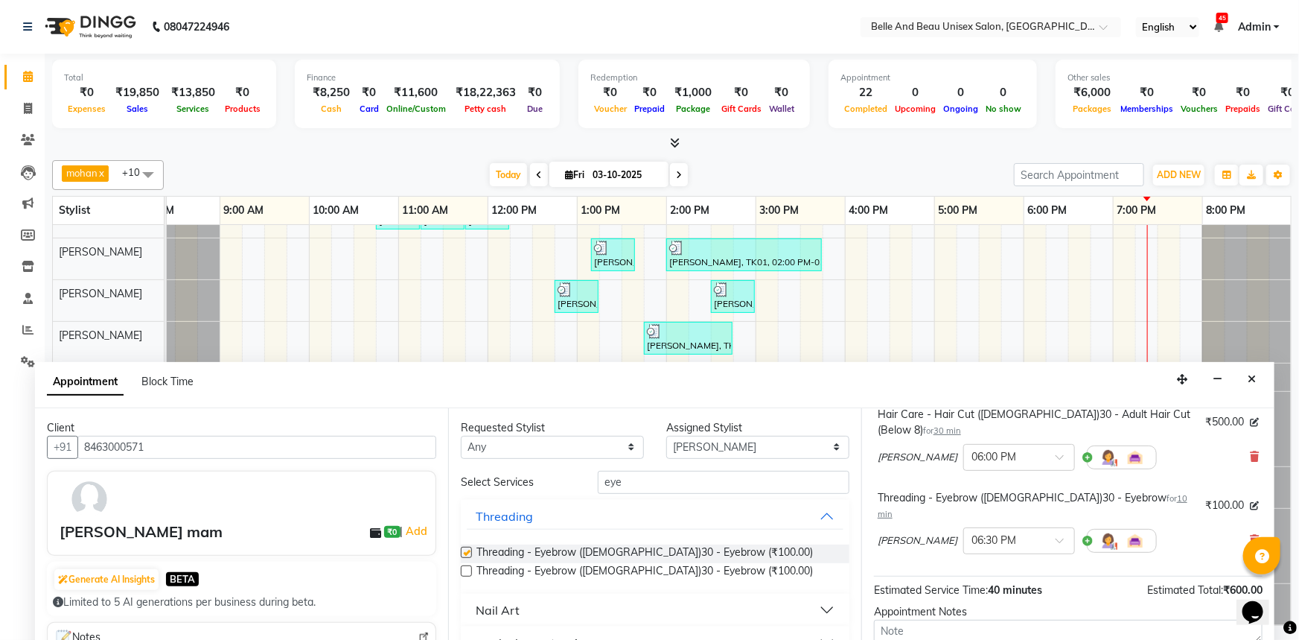
checkbox input "false"
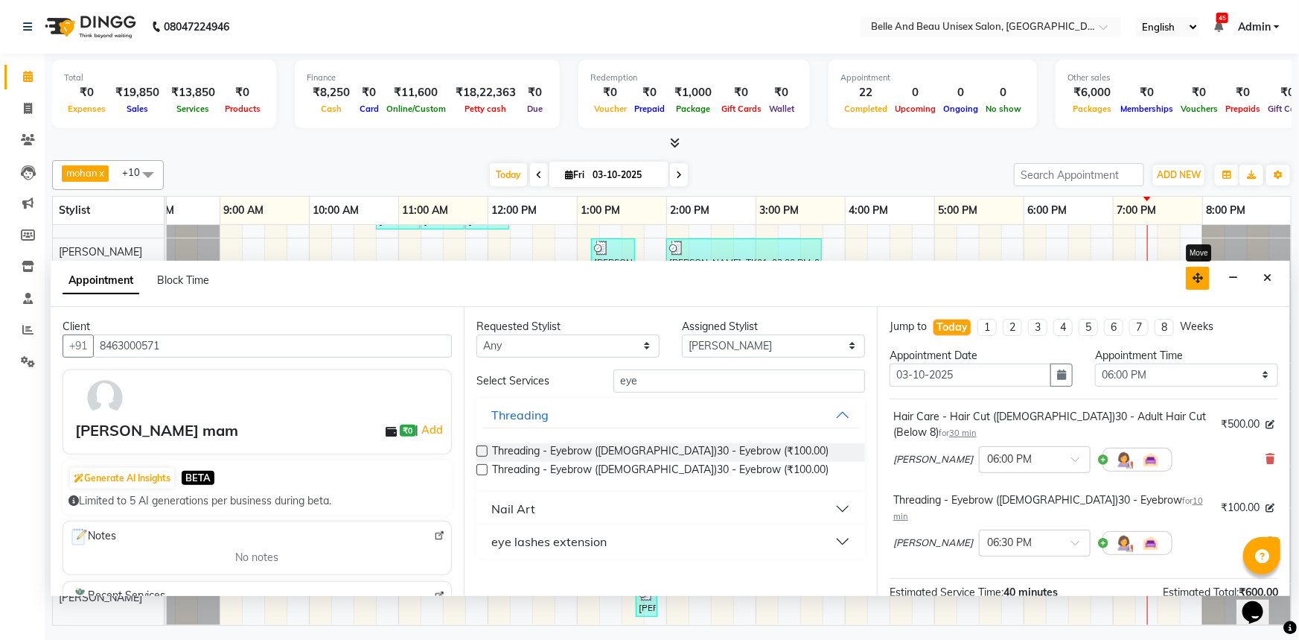
drag, startPoint x: 1184, startPoint y: 384, endPoint x: 1200, endPoint y: 283, distance: 102.5
click at [1200, 283] on button "button" at bounding box center [1198, 278] width 24 height 23
click at [1221, 422] on span "₹500.00" at bounding box center [1240, 424] width 39 height 16
click at [917, 453] on span "[PERSON_NAME]" at bounding box center [933, 459] width 80 height 15
click at [924, 456] on span "[PERSON_NAME]" at bounding box center [933, 459] width 80 height 15
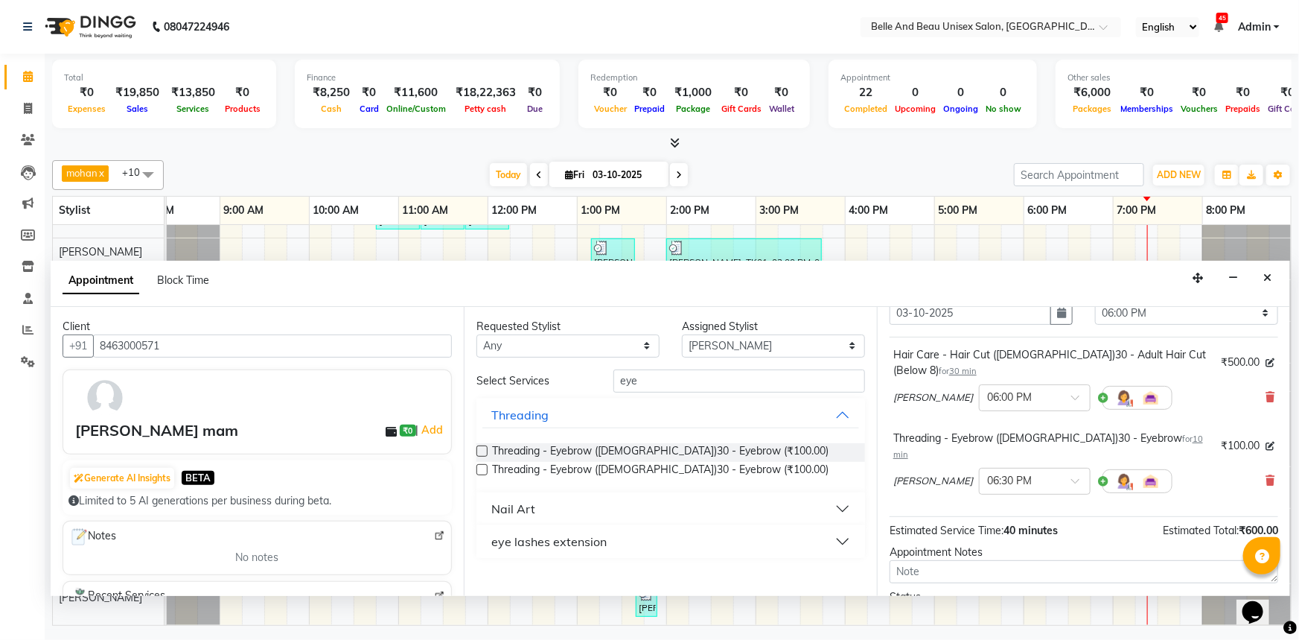
scroll to position [171, 0]
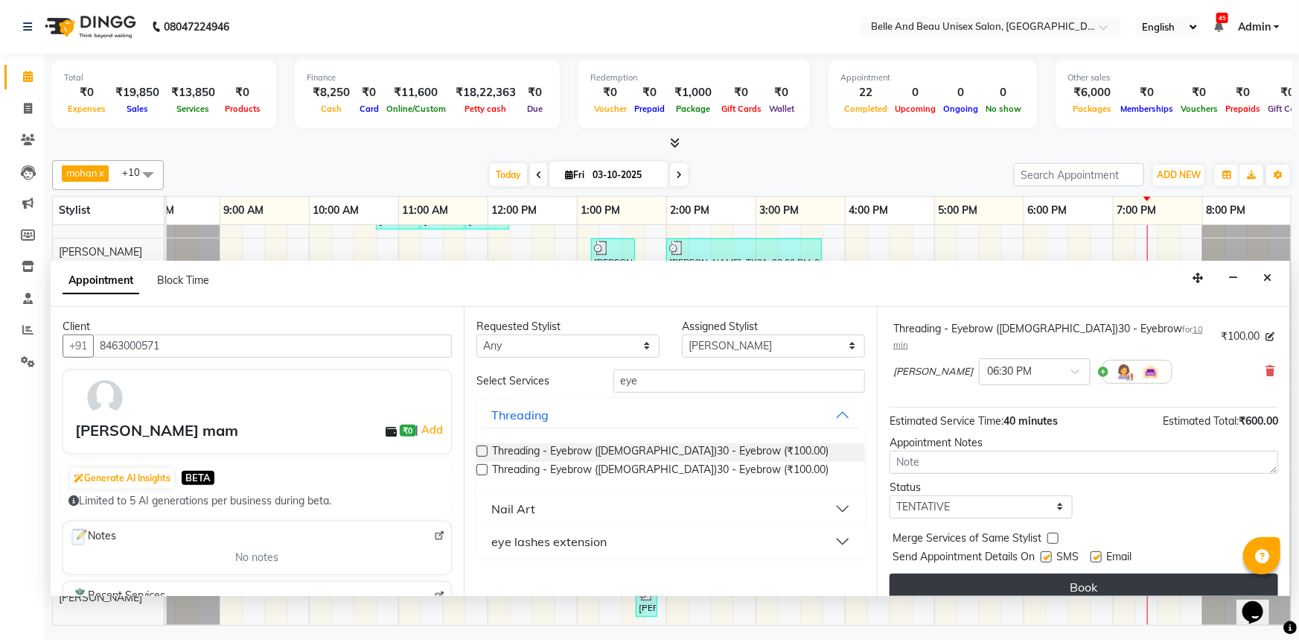
click at [991, 577] on button "Book" at bounding box center [1084, 586] width 389 height 27
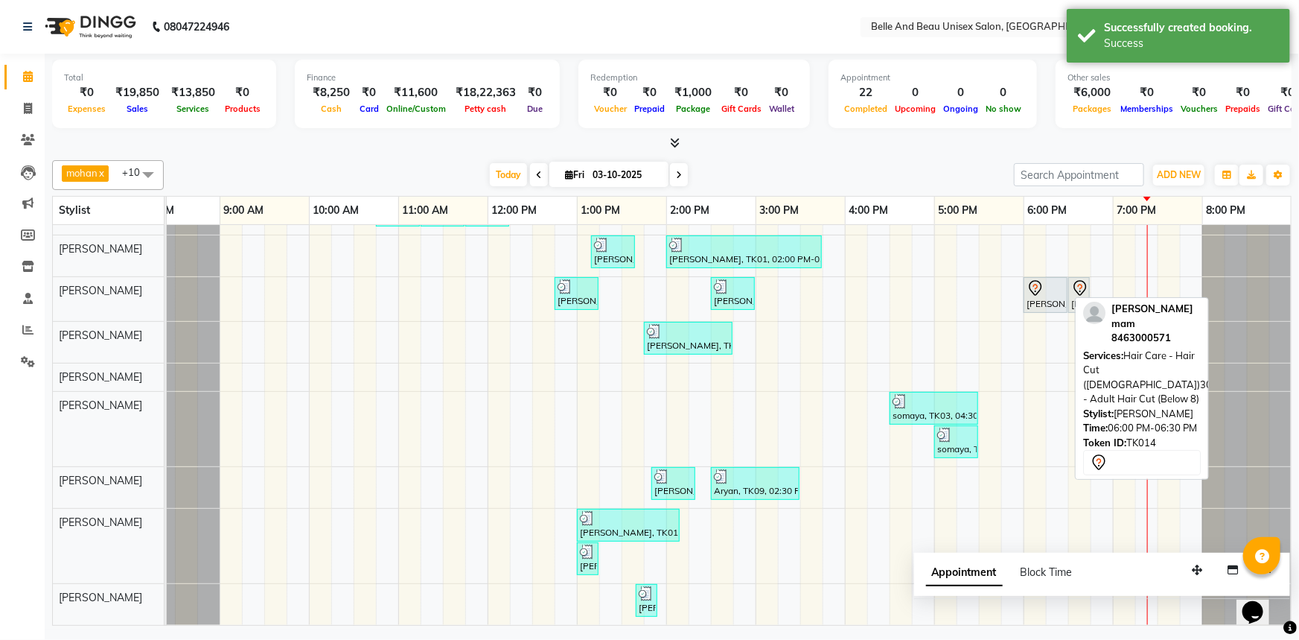
click at [1048, 298] on div "Himanshi mam, TK14, 06:00 PM-06:30 PM, Hair Care - Hair Cut (Female)30 - Adult …" at bounding box center [1045, 294] width 41 height 31
select select "3"
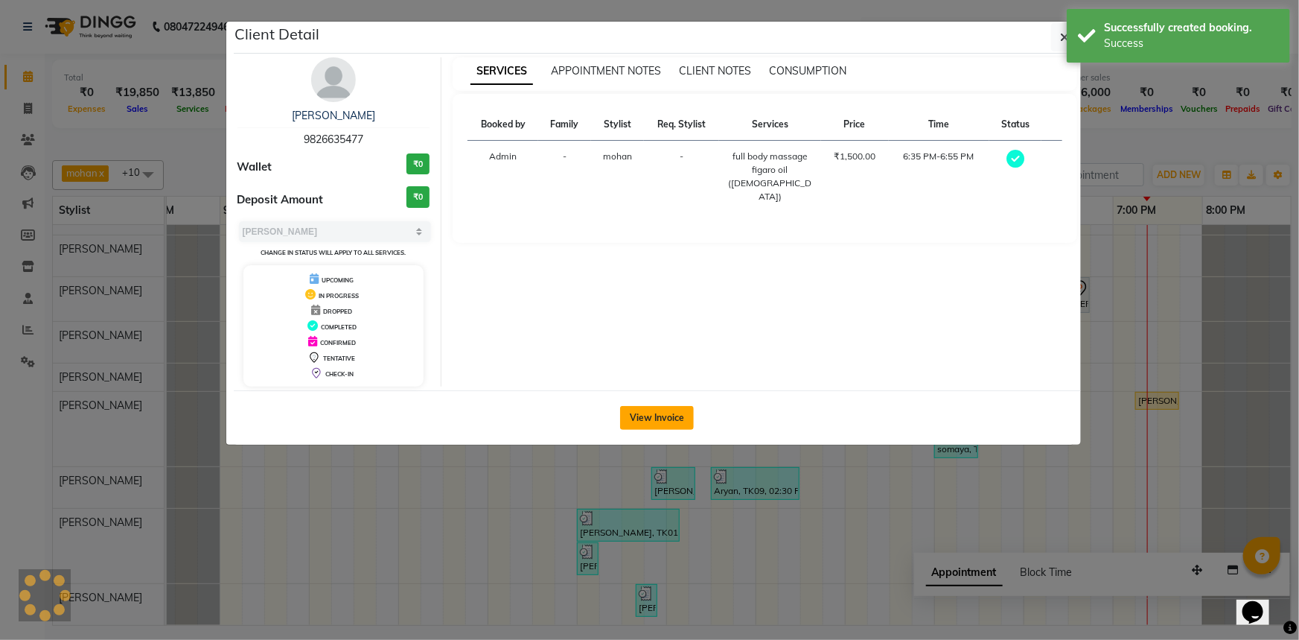
click at [667, 413] on button "View Invoice" at bounding box center [657, 418] width 74 height 24
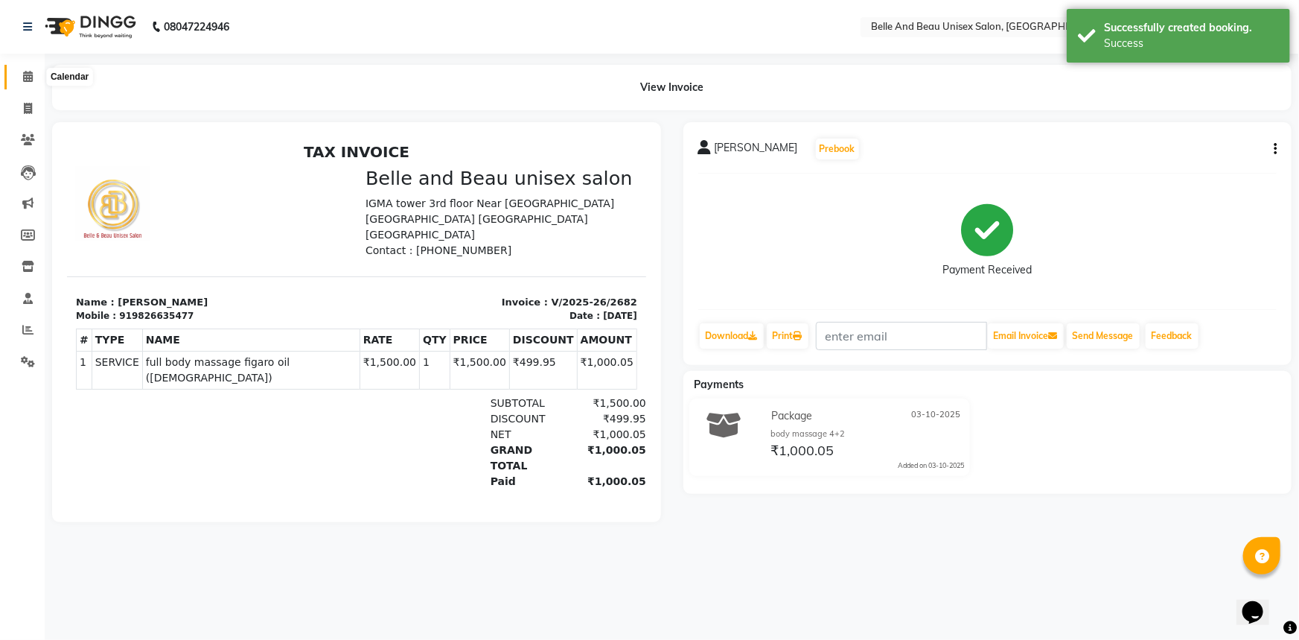
click at [35, 75] on span at bounding box center [28, 77] width 26 height 17
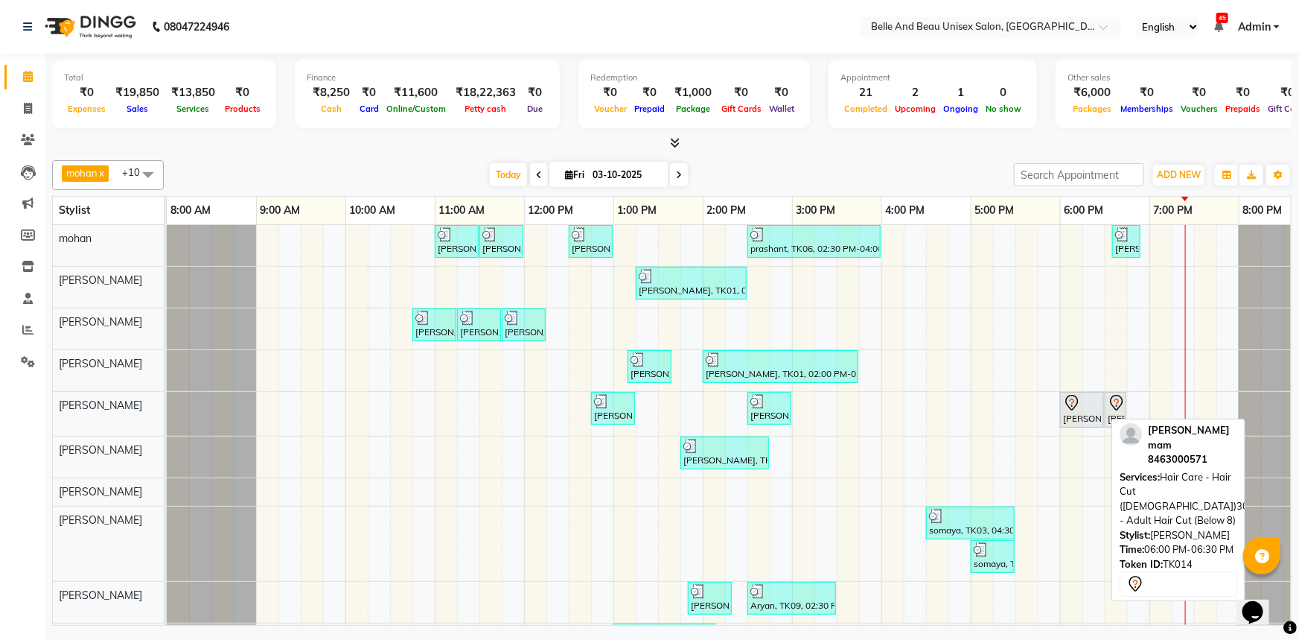
click at [1083, 415] on div "Himanshi mam, TK14, 06:00 PM-06:30 PM, Hair Care - Hair Cut (Female)30 - Adult …" at bounding box center [1082, 409] width 41 height 31
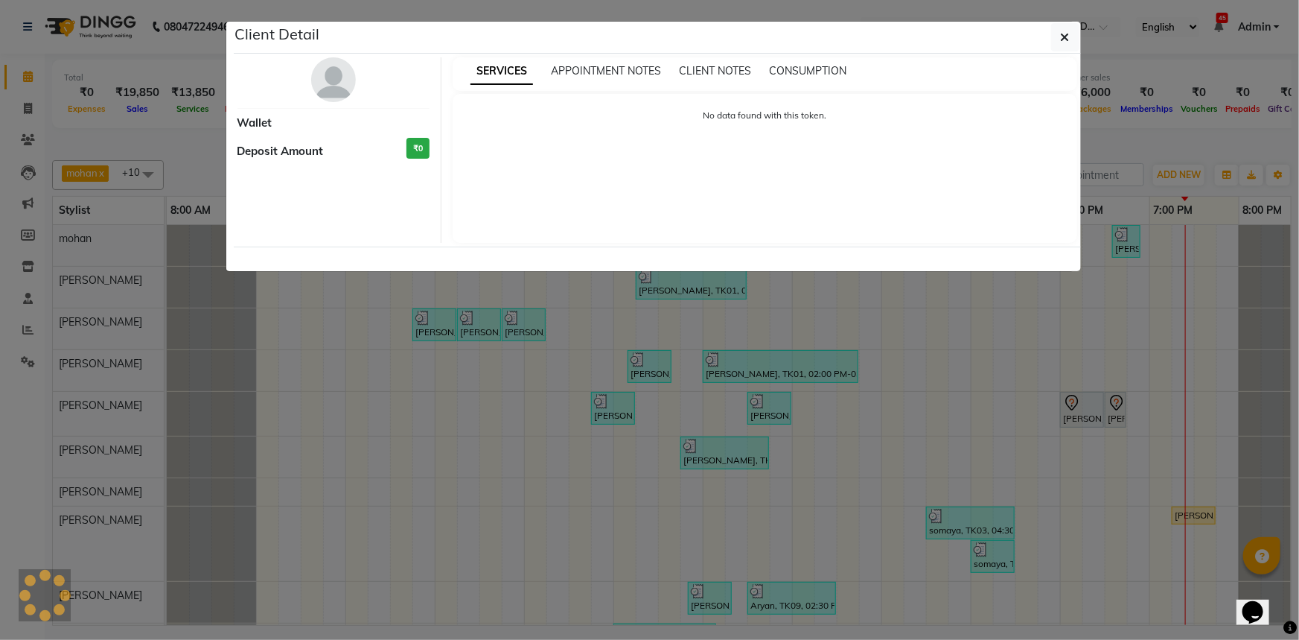
select select "7"
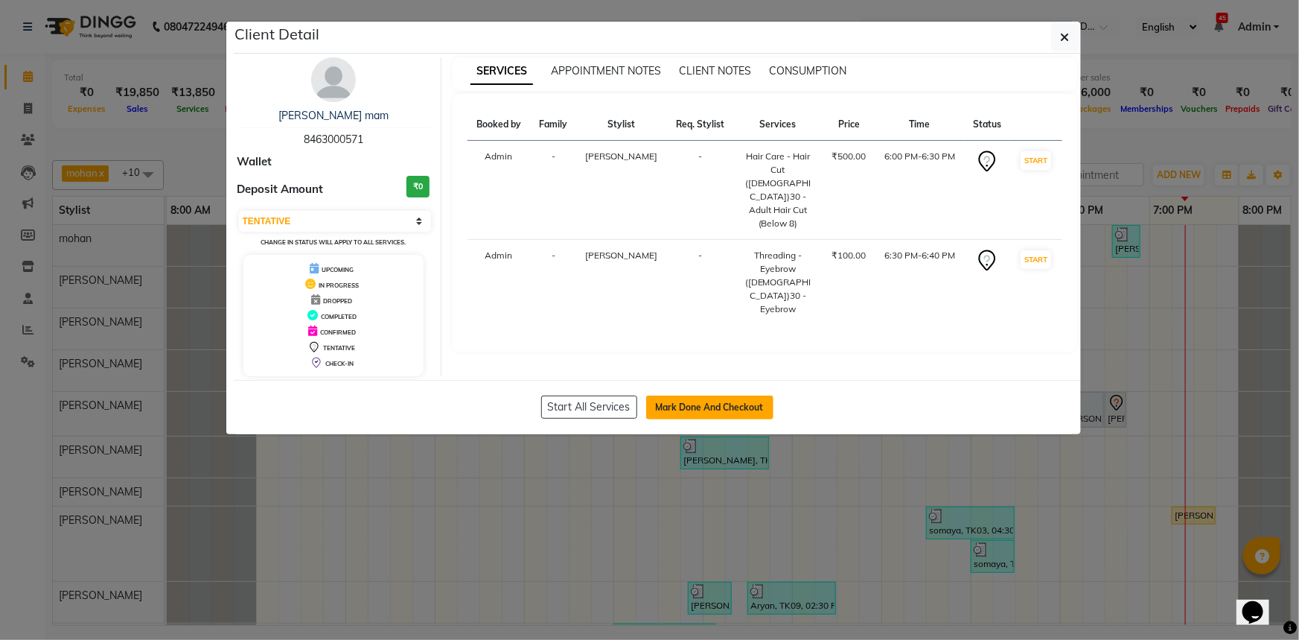
click at [698, 404] on button "Mark Done And Checkout" at bounding box center [709, 407] width 127 height 24
select select "service"
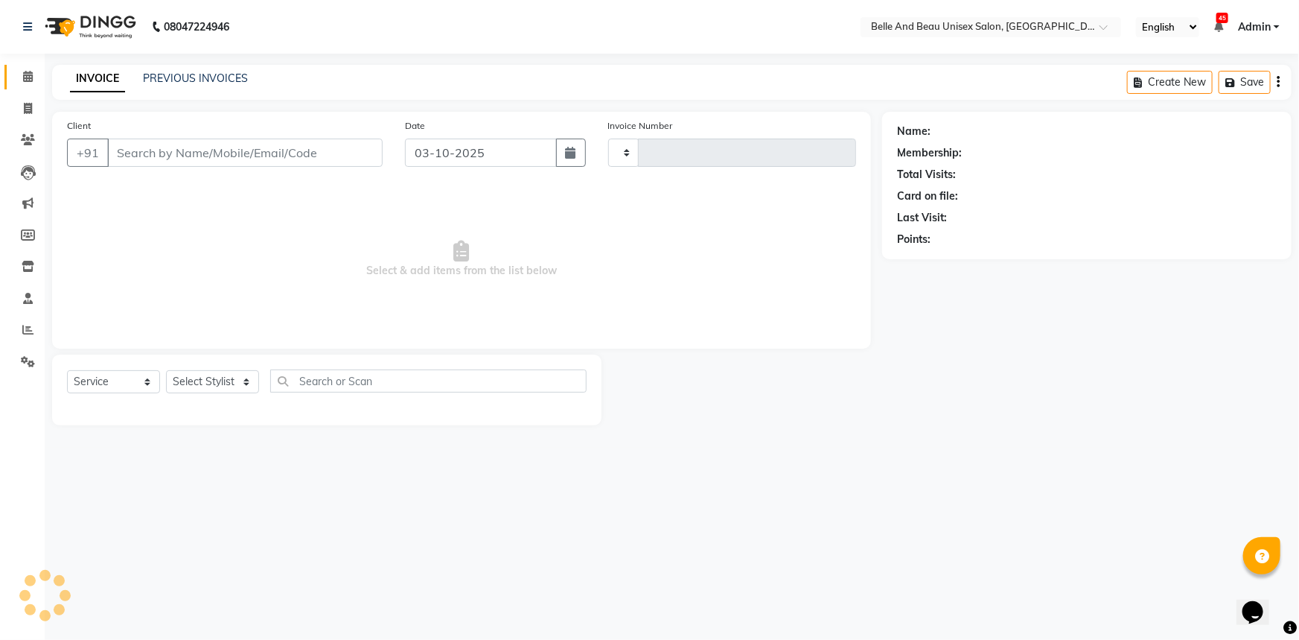
type input "2683"
select select "7066"
select select "60511"
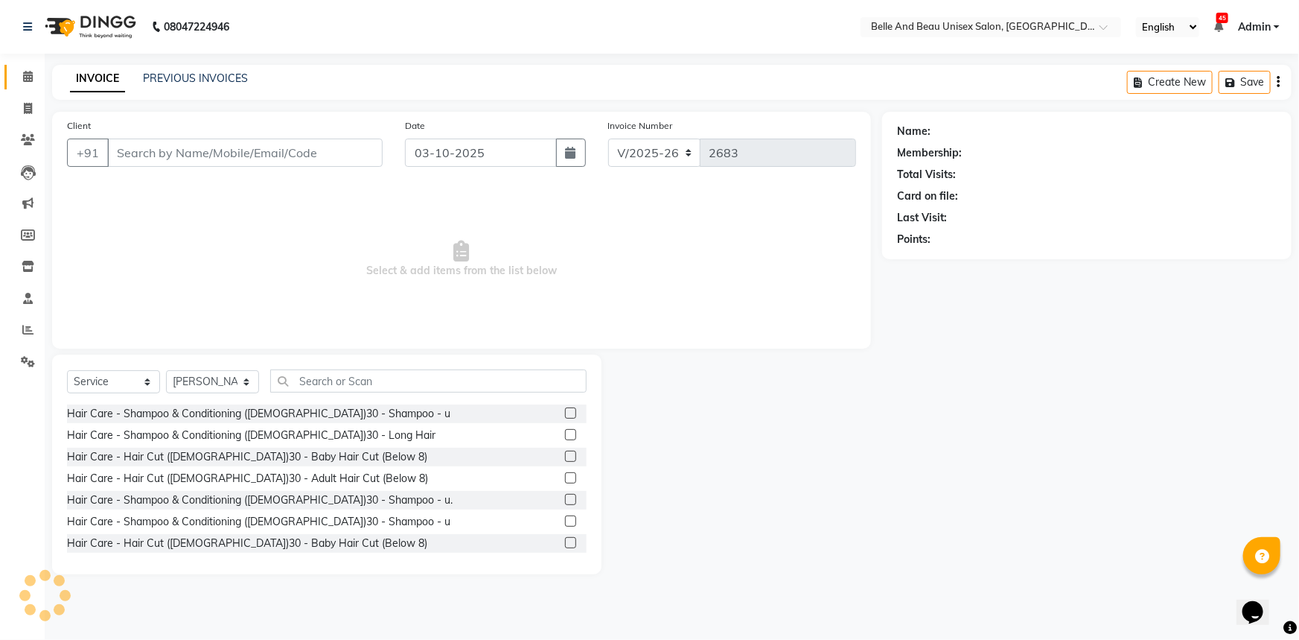
type input "8463000571"
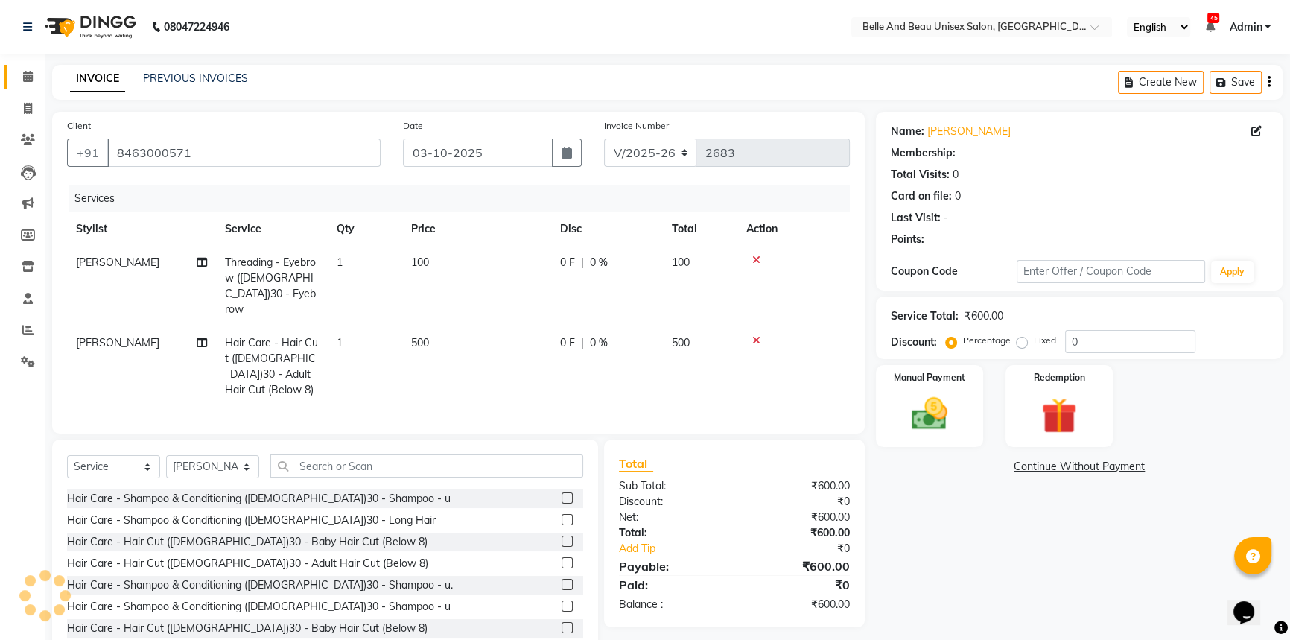
select select "1: Object"
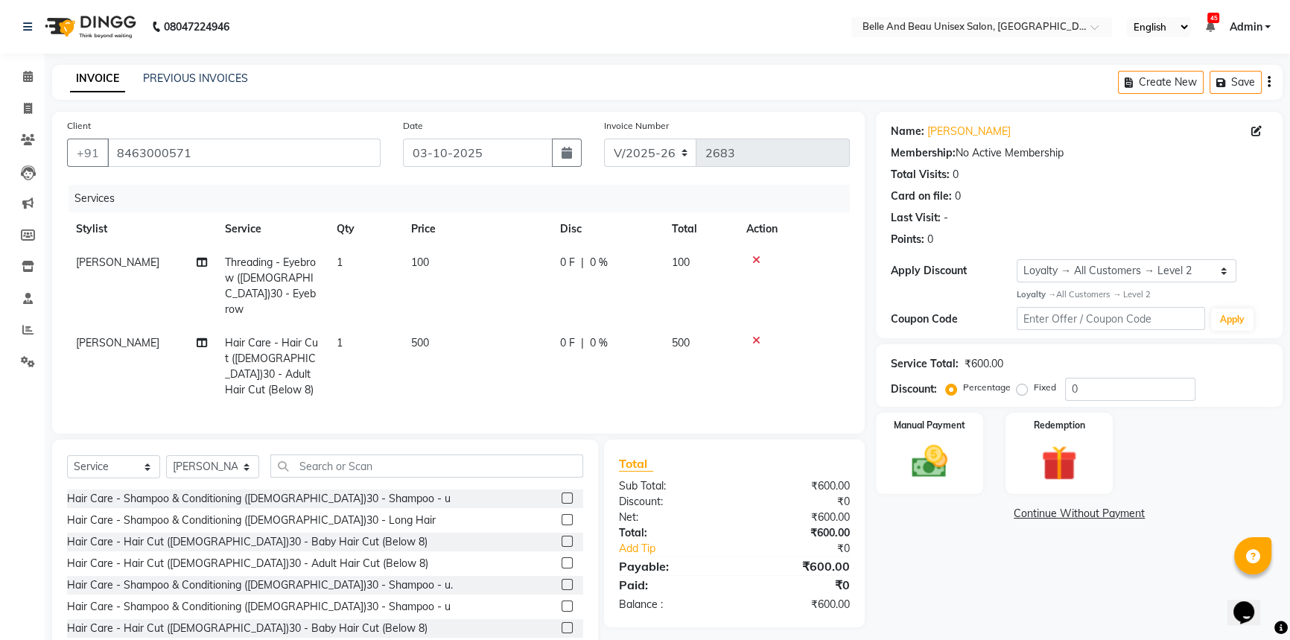
click at [421, 336] on span "500" at bounding box center [420, 342] width 18 height 13
select select "59701"
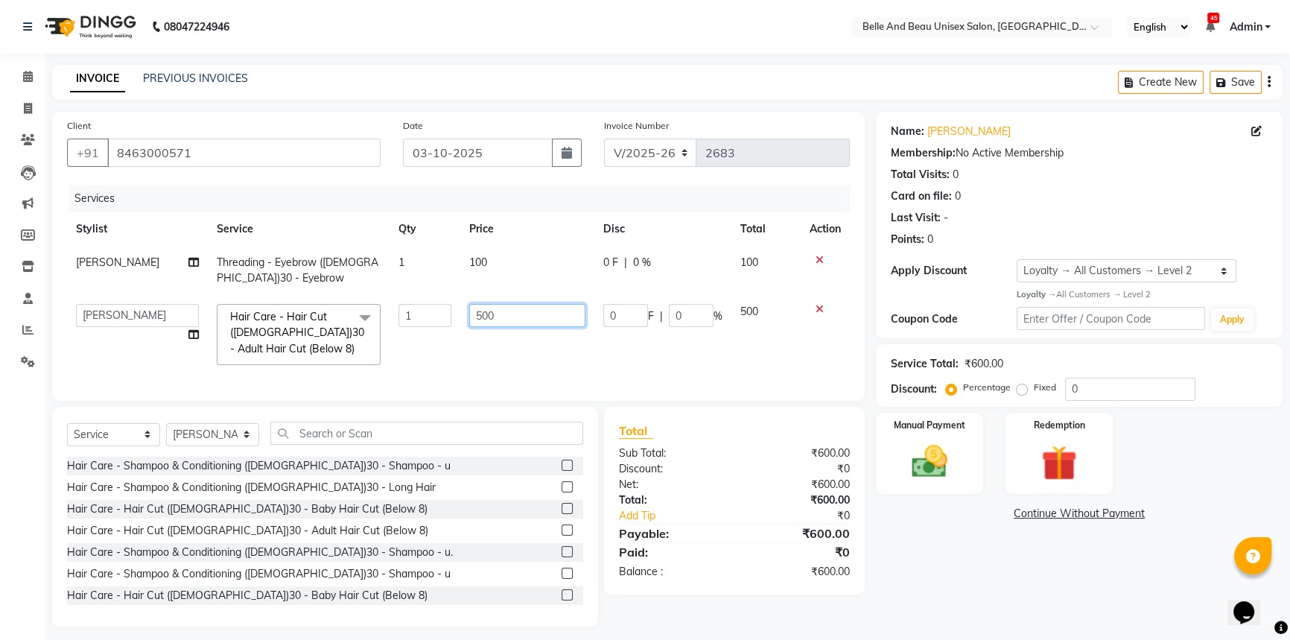
click at [477, 314] on input "500" at bounding box center [527, 315] width 116 height 23
type input "700"
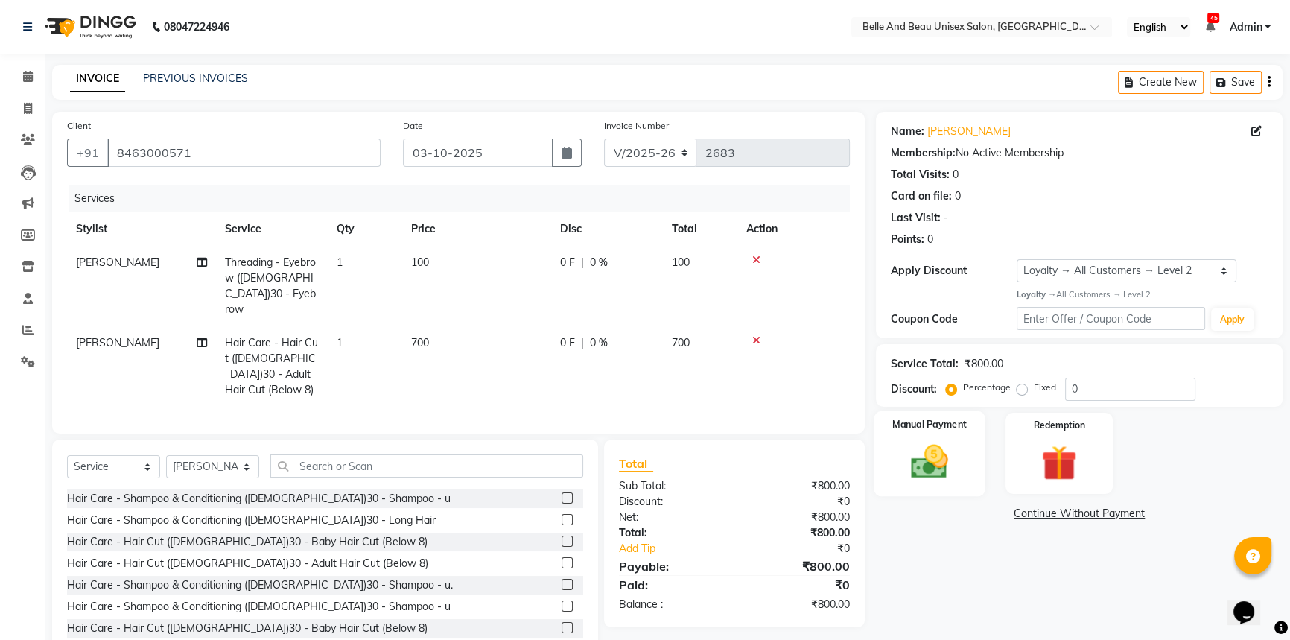
click at [933, 446] on img at bounding box center [929, 461] width 60 height 42
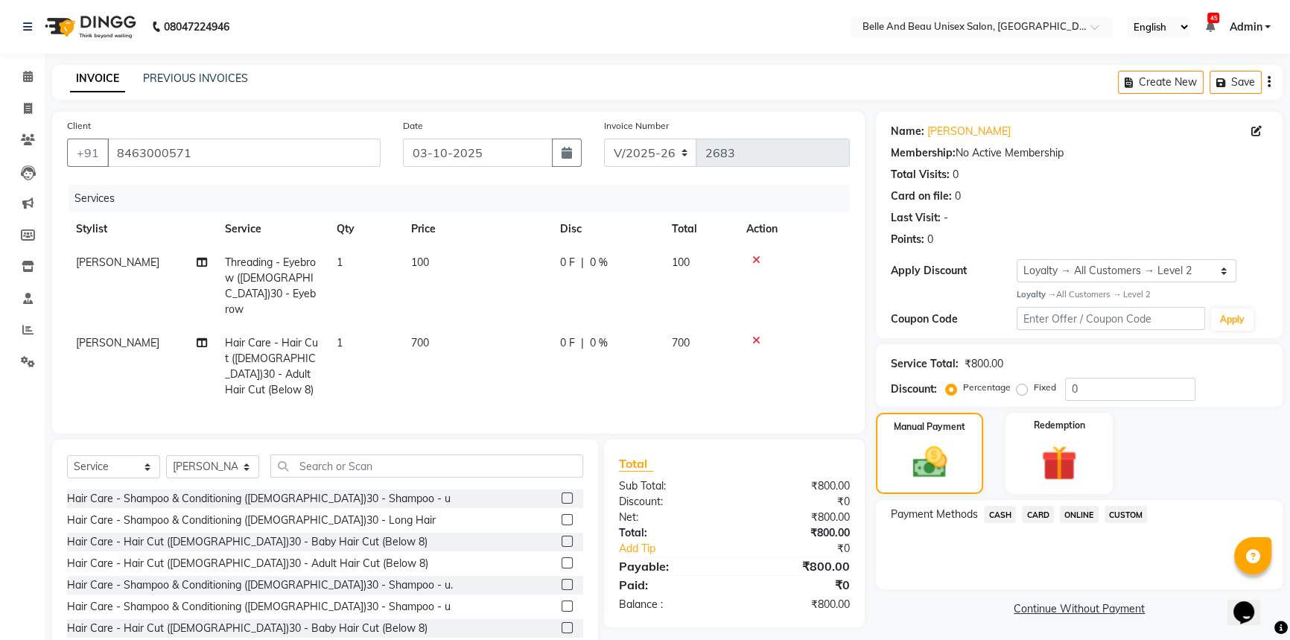
click at [91, 264] on span "[PERSON_NAME]" at bounding box center [117, 261] width 83 height 13
select select "59701"
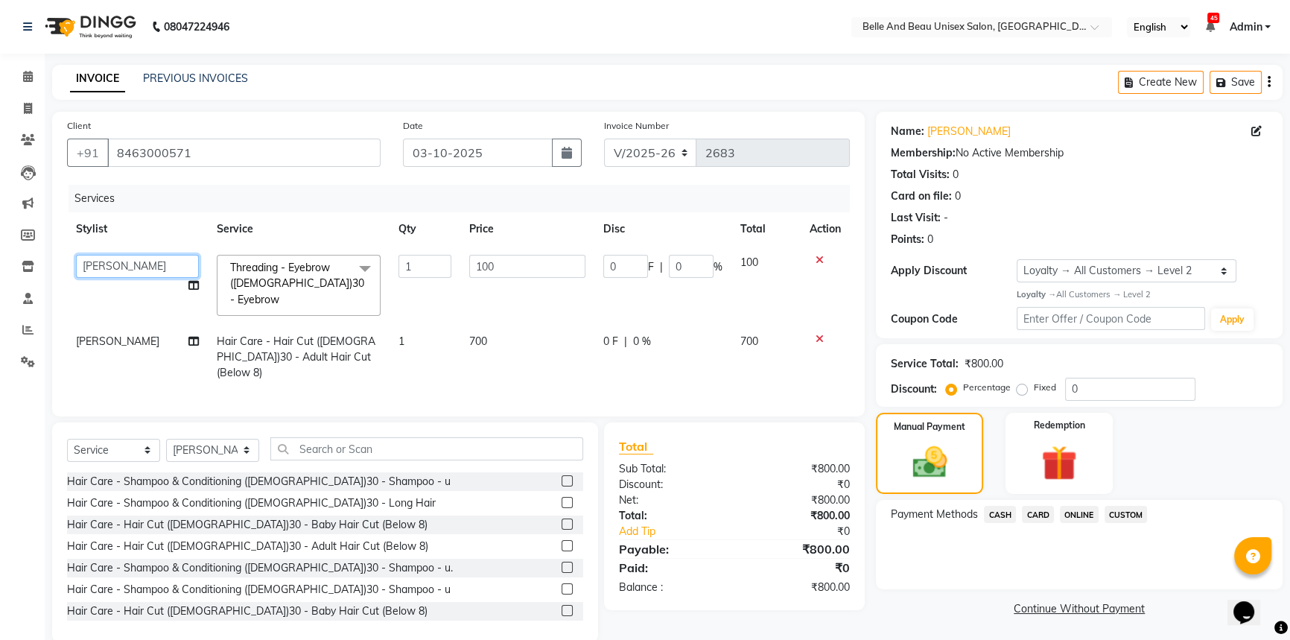
drag, startPoint x: 121, startPoint y: 264, endPoint x: 127, endPoint y: 270, distance: 7.9
click at [123, 264] on select "AVINASH TANDI Gaurav Mandavgane mohan Mukesh Shrivas Nibha Prachi Singh Rahul S…" at bounding box center [137, 266] width 123 height 23
select select "89706"
click at [126, 264] on select "AVINASH TANDI Gaurav Mandavgane mohan Mukesh Shrivas Nibha Prachi Singh Rahul S…" at bounding box center [137, 266] width 123 height 23
select select "84331"
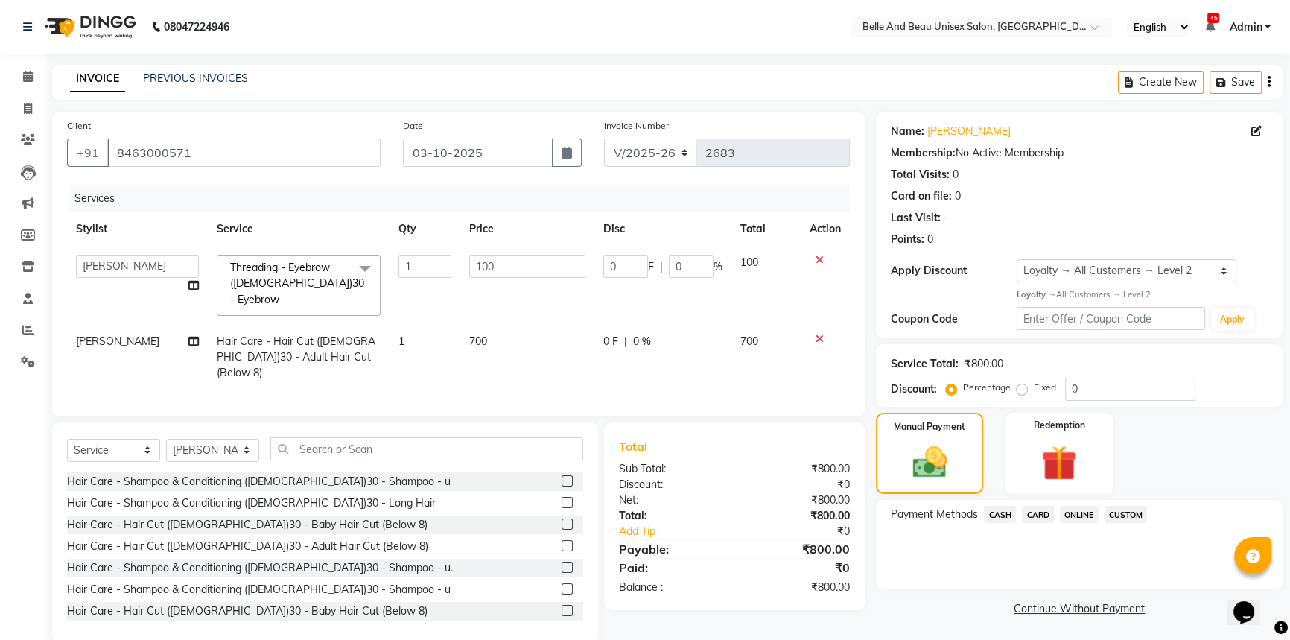
click at [115, 334] on span "[PERSON_NAME]" at bounding box center [117, 340] width 83 height 13
select select "59701"
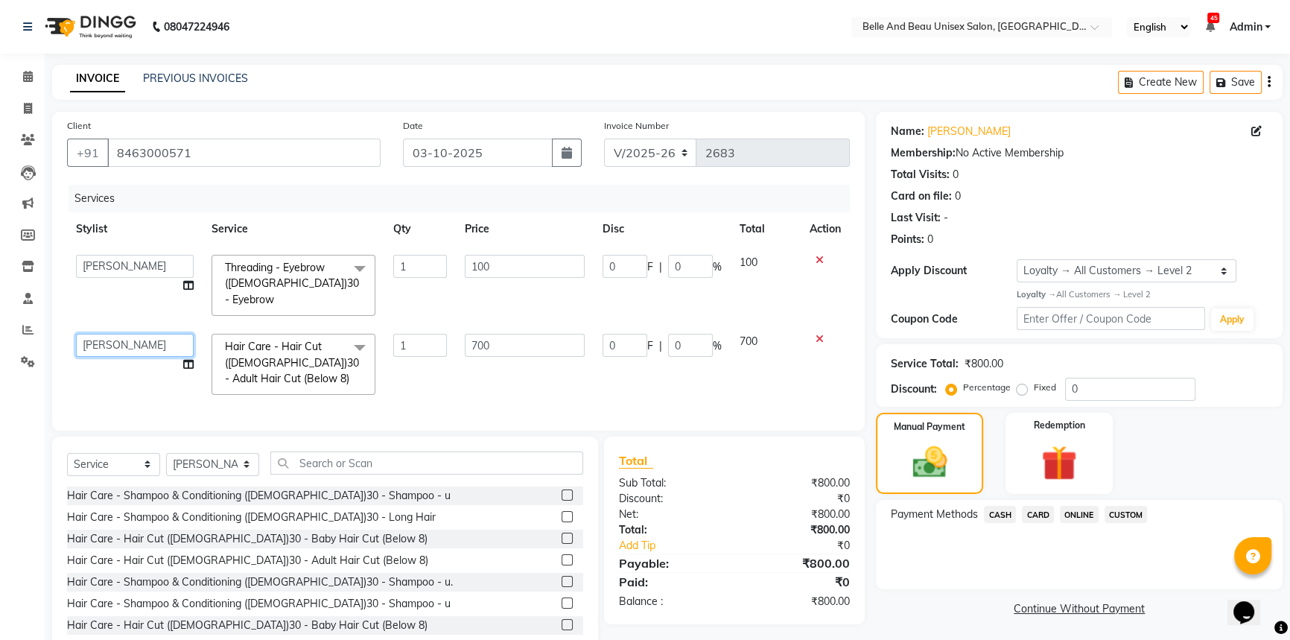
click at [145, 334] on select "AVINASH TANDI Gaurav Mandavgane mohan Mukesh Shrivas Nibha Prachi Singh Rahul S…" at bounding box center [135, 345] width 118 height 23
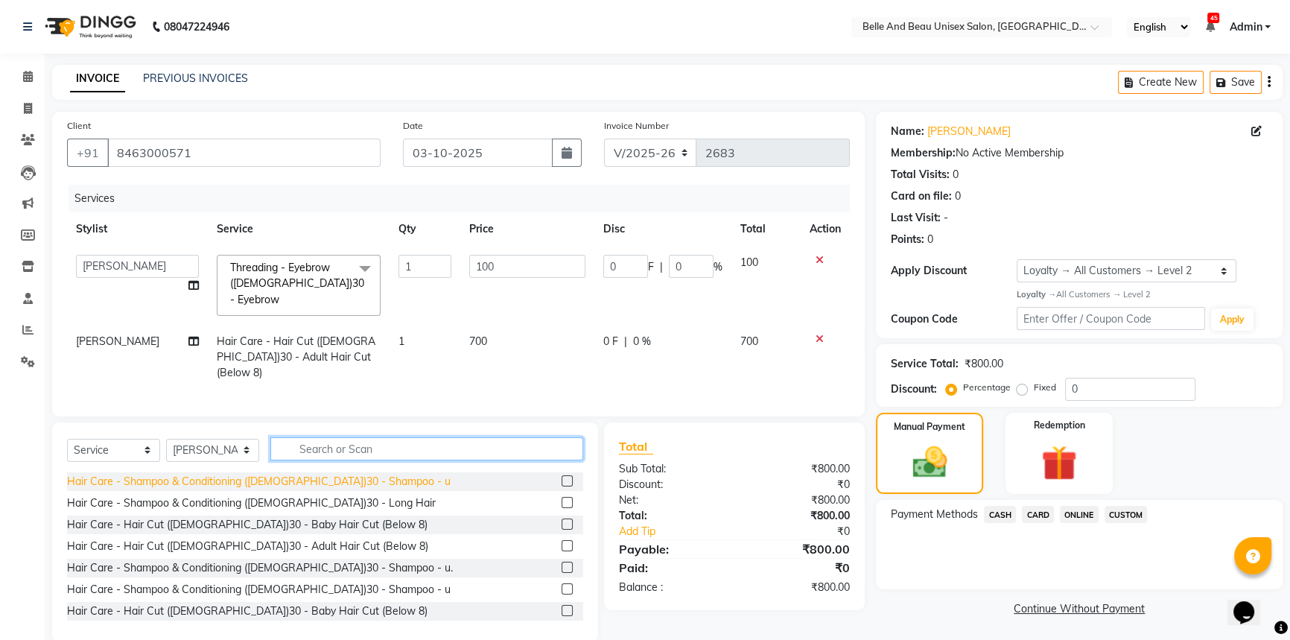
click at [352, 453] on div "Select Service Product Membership Package Voucher Prepaid Gift Card Select Styl…" at bounding box center [325, 532] width 546 height 220
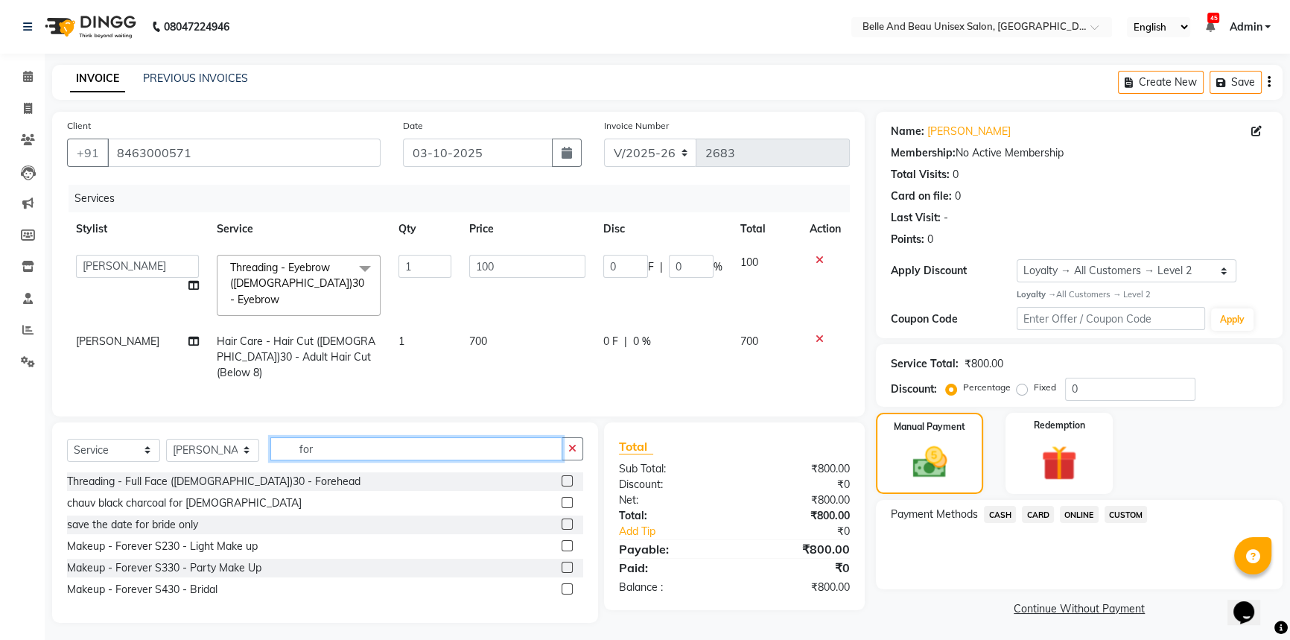
type input "for"
click at [563, 475] on label at bounding box center [566, 480] width 11 height 11
click at [563, 477] on input "checkbox" at bounding box center [566, 482] width 10 height 10
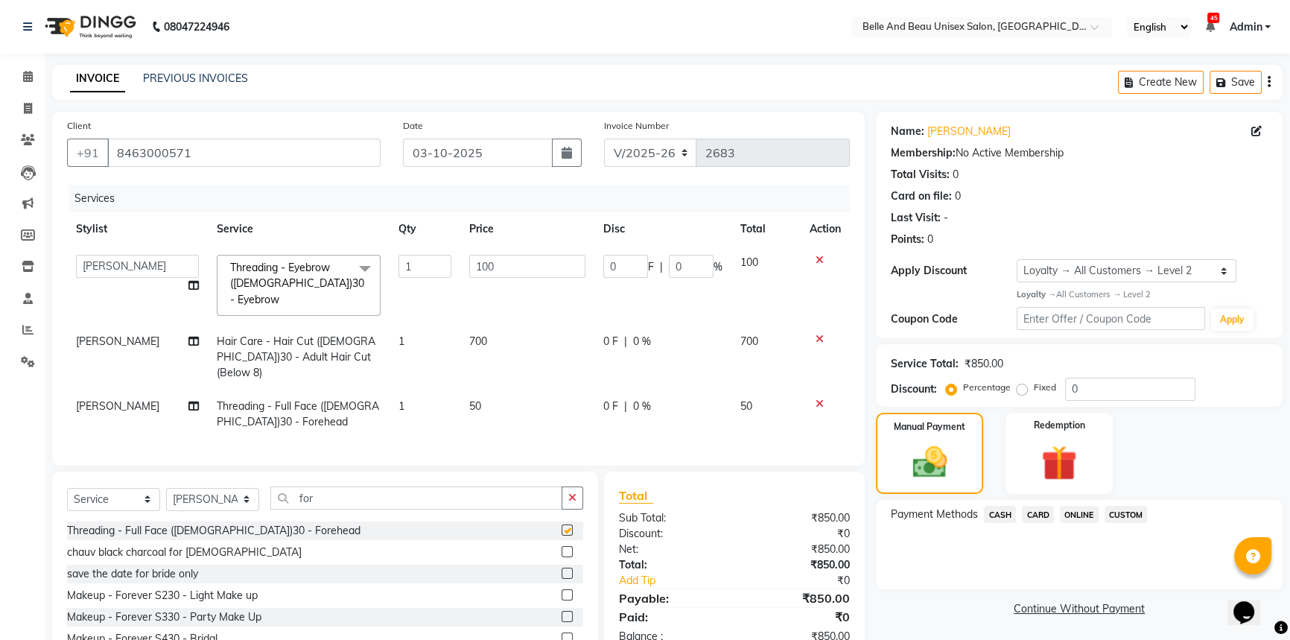
checkbox input "false"
click at [95, 399] on span "[PERSON_NAME]" at bounding box center [117, 405] width 83 height 13
select select "60511"
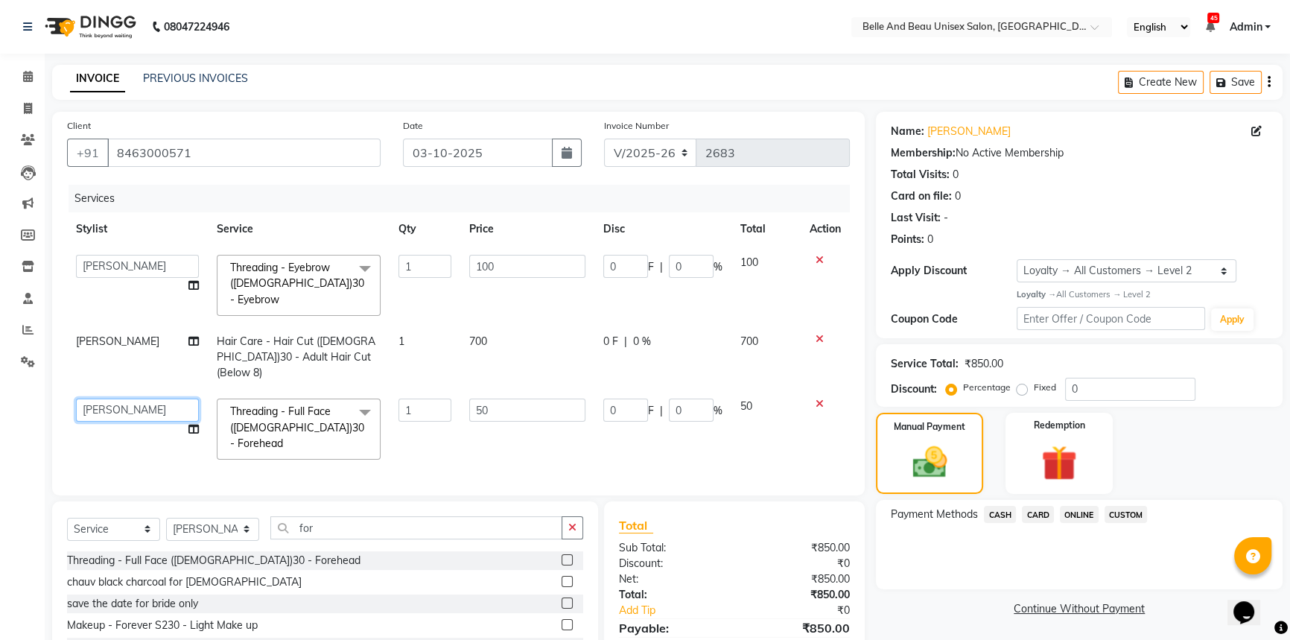
click at [133, 398] on select "AVINASH TANDI Gaurav Mandavgane mohan Mukesh Shrivas Nibha Prachi Singh Rahul S…" at bounding box center [137, 409] width 123 height 23
select select "84331"
click at [959, 442] on div "Manual Payment" at bounding box center [929, 453] width 112 height 85
click at [961, 445] on div "Manual Payment" at bounding box center [929, 453] width 112 height 85
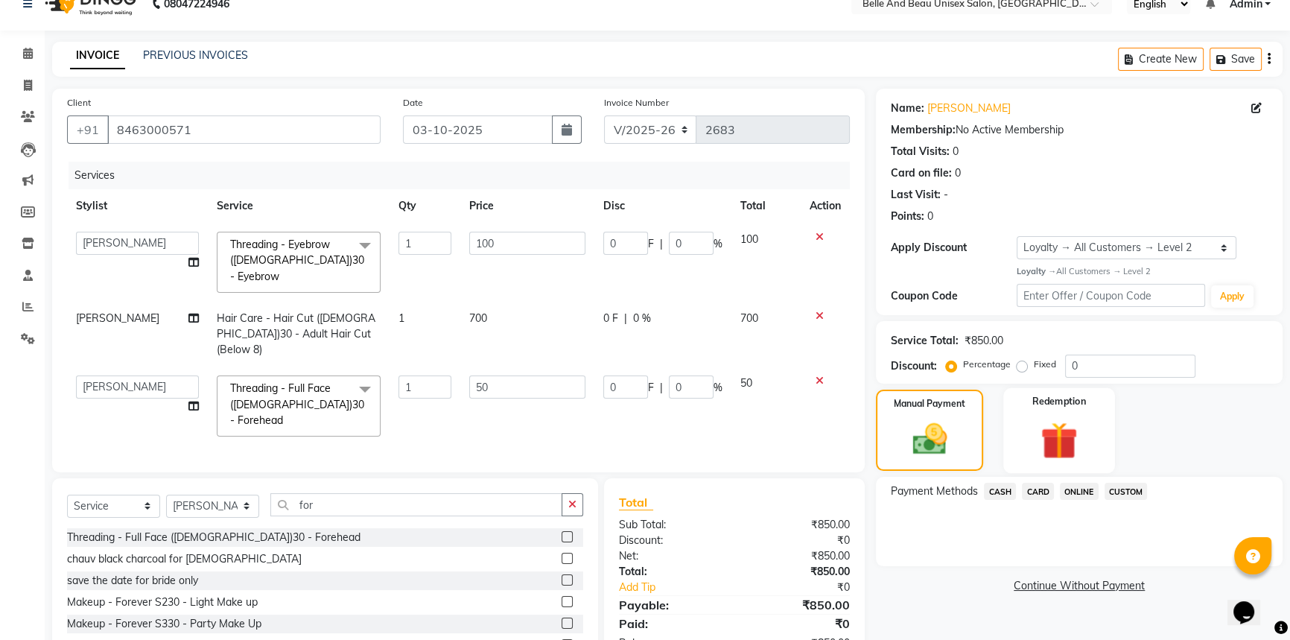
scroll to position [46, 0]
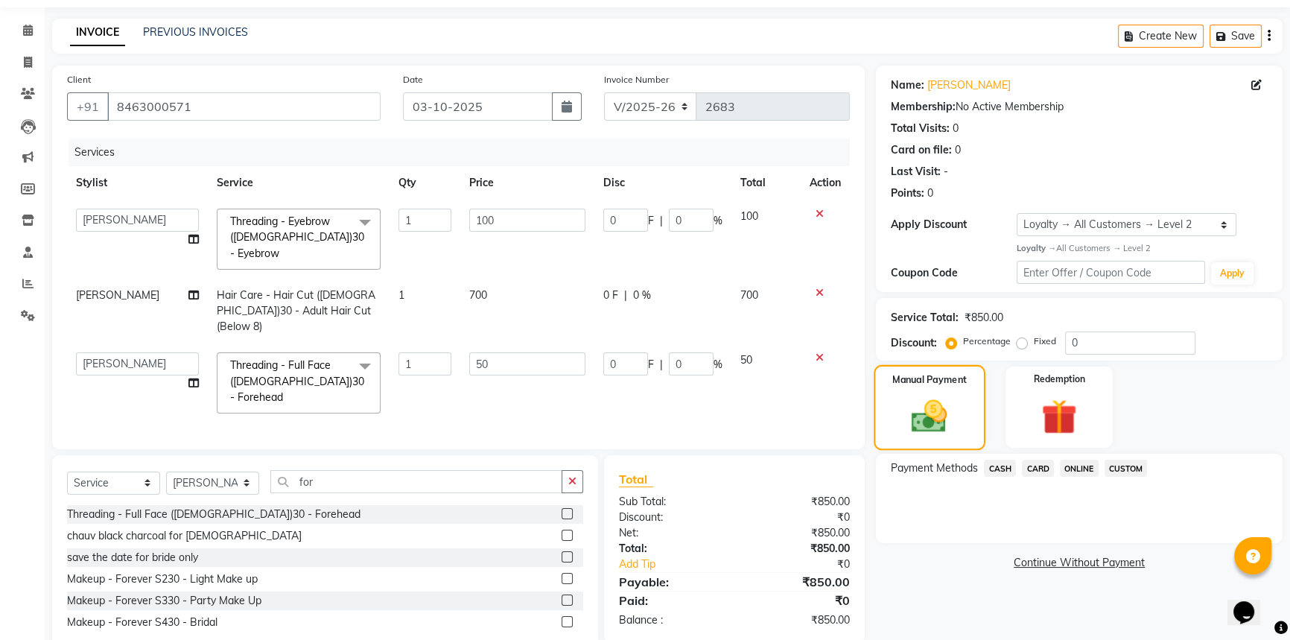
click at [961, 412] on div "Manual Payment" at bounding box center [929, 407] width 112 height 85
click at [962, 415] on div "Manual Payment" at bounding box center [929, 407] width 112 height 85
click at [1080, 470] on span "ONLINE" at bounding box center [1079, 467] width 39 height 17
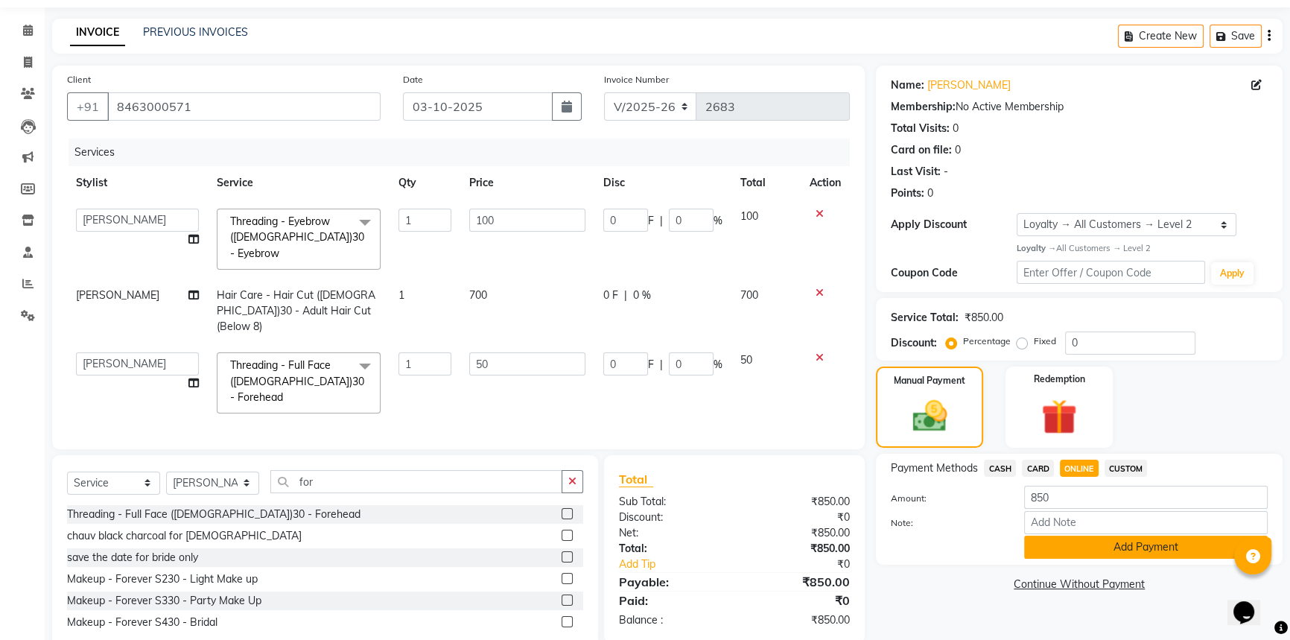
click at [1095, 554] on button "Add Payment" at bounding box center [1145, 546] width 243 height 23
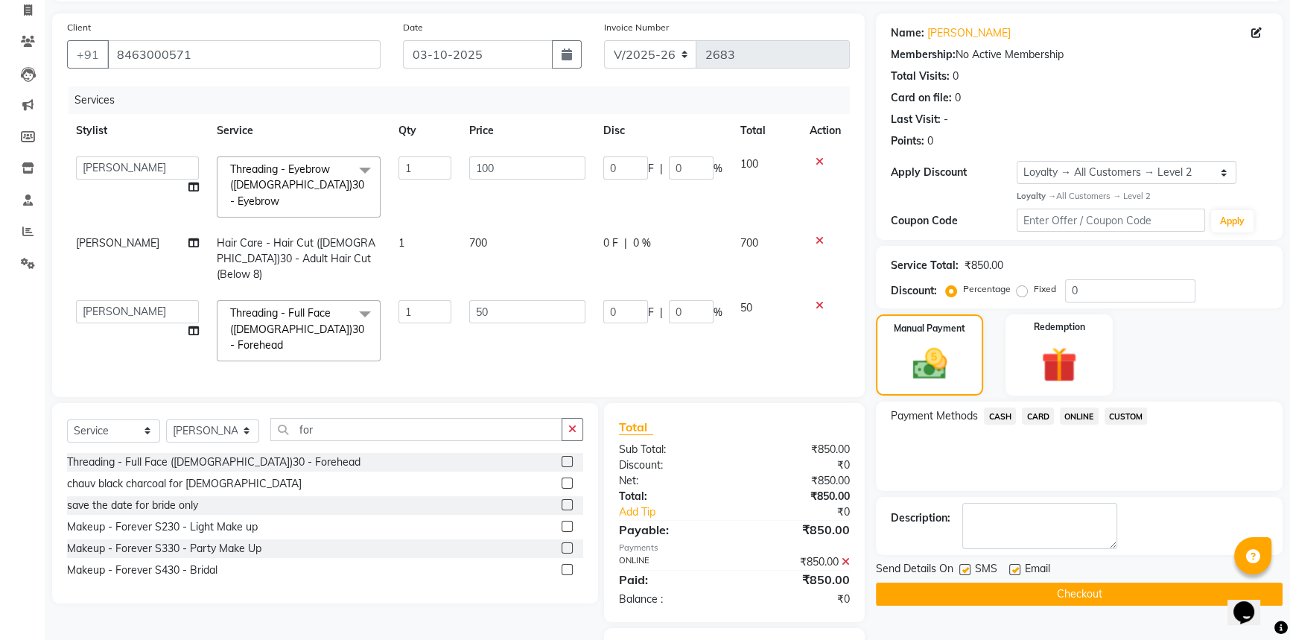
scroll to position [139, 0]
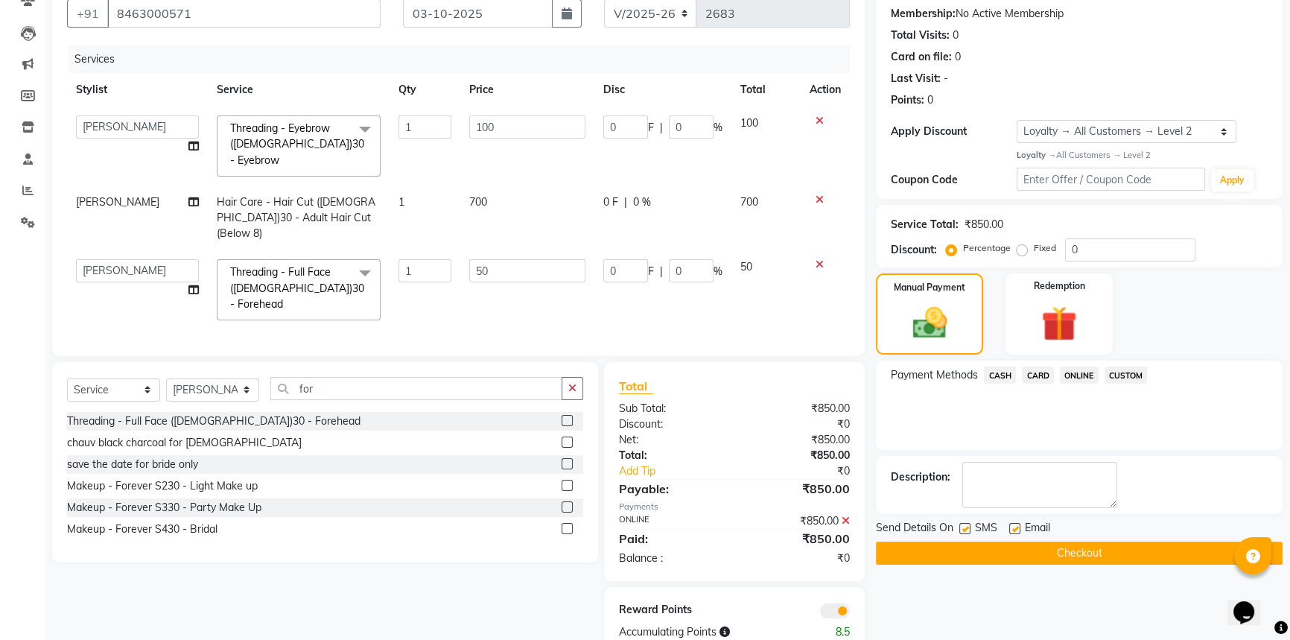
click at [960, 550] on button "Checkout" at bounding box center [1079, 552] width 407 height 23
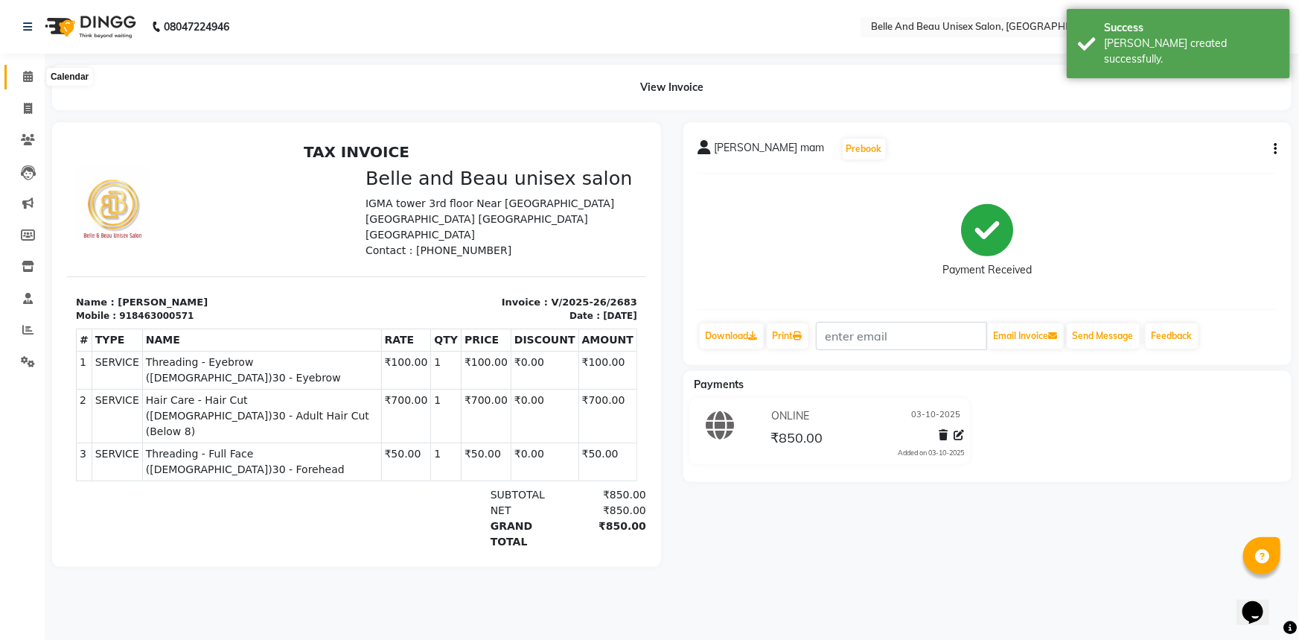
click at [28, 82] on span at bounding box center [28, 77] width 26 height 17
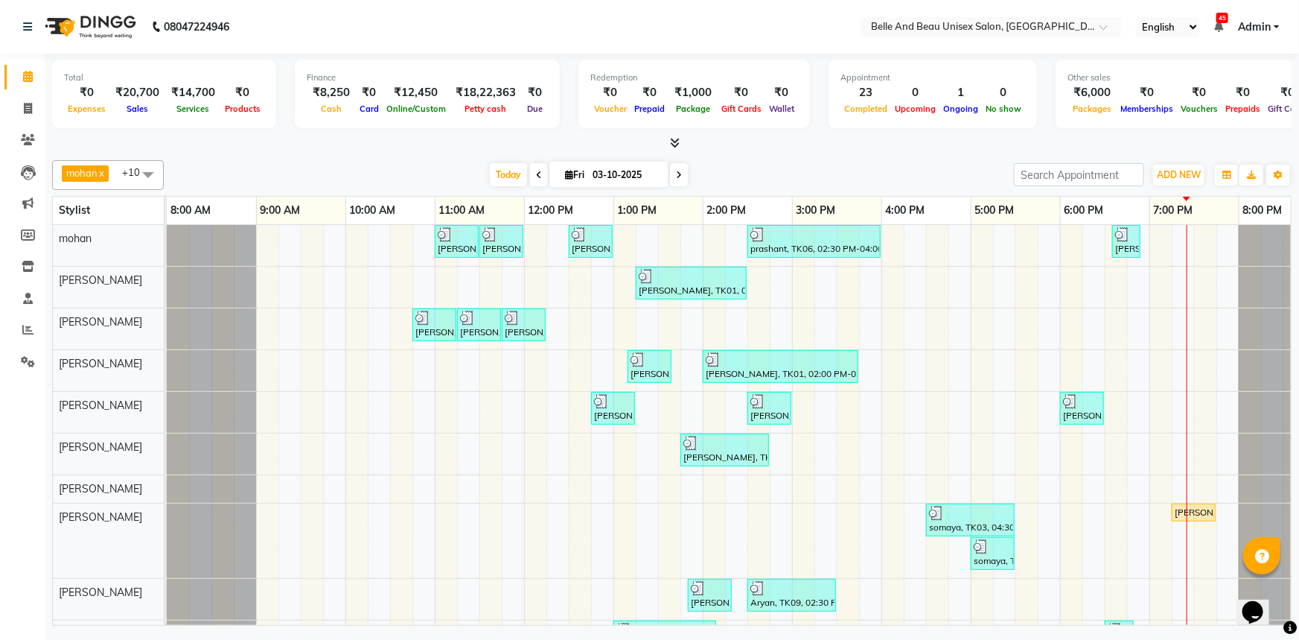
scroll to position [0, 36]
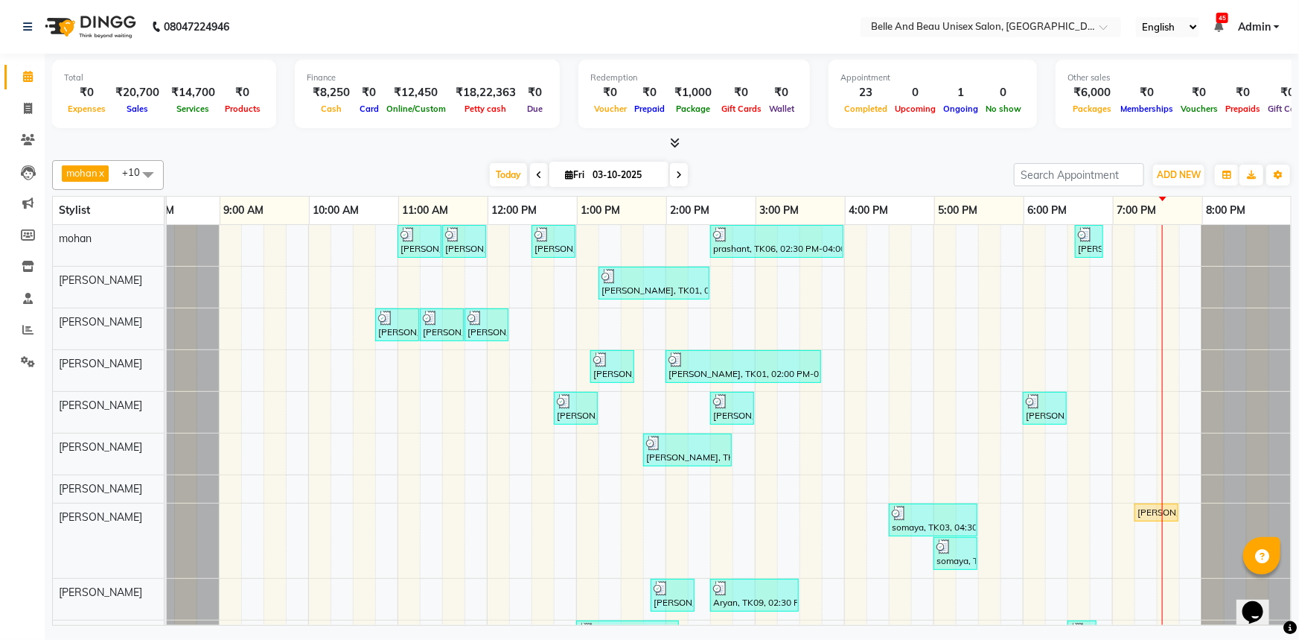
click at [1062, 325] on div "Ankit Singh, TK05, 11:00 AM-11:30 AM, Hair Care - Hair Cut (Male)30 - Adult Hai…" at bounding box center [711, 481] width 1162 height 512
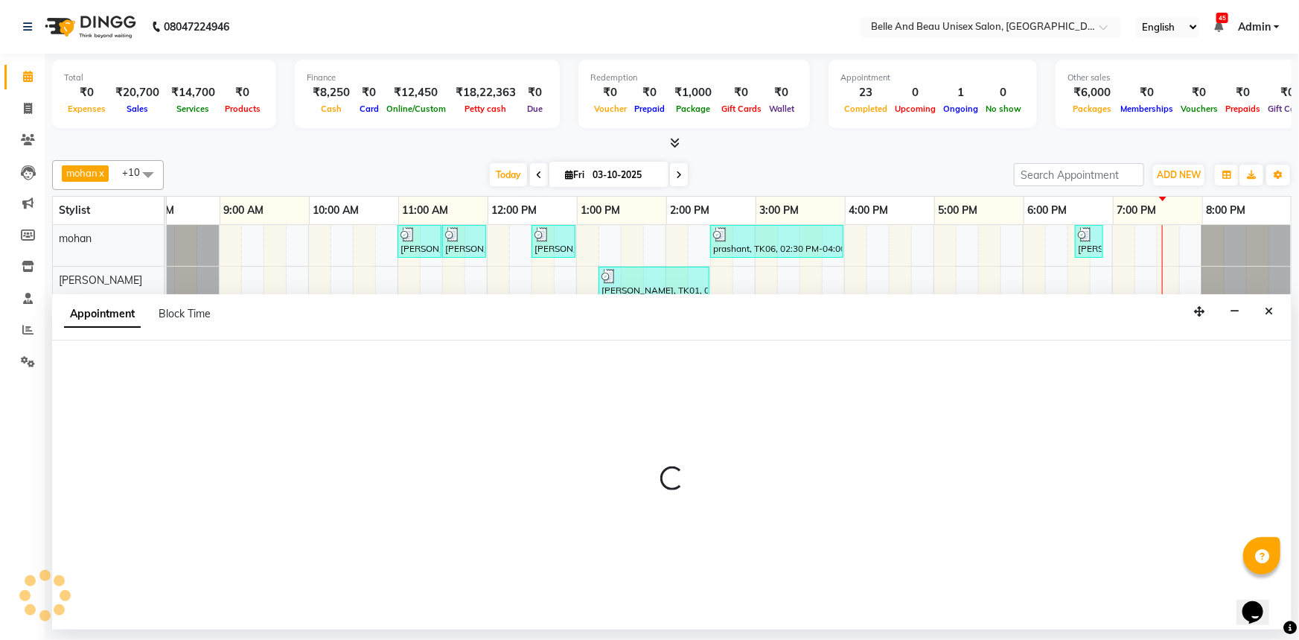
select select "59227"
select select "1110"
select select "tentative"
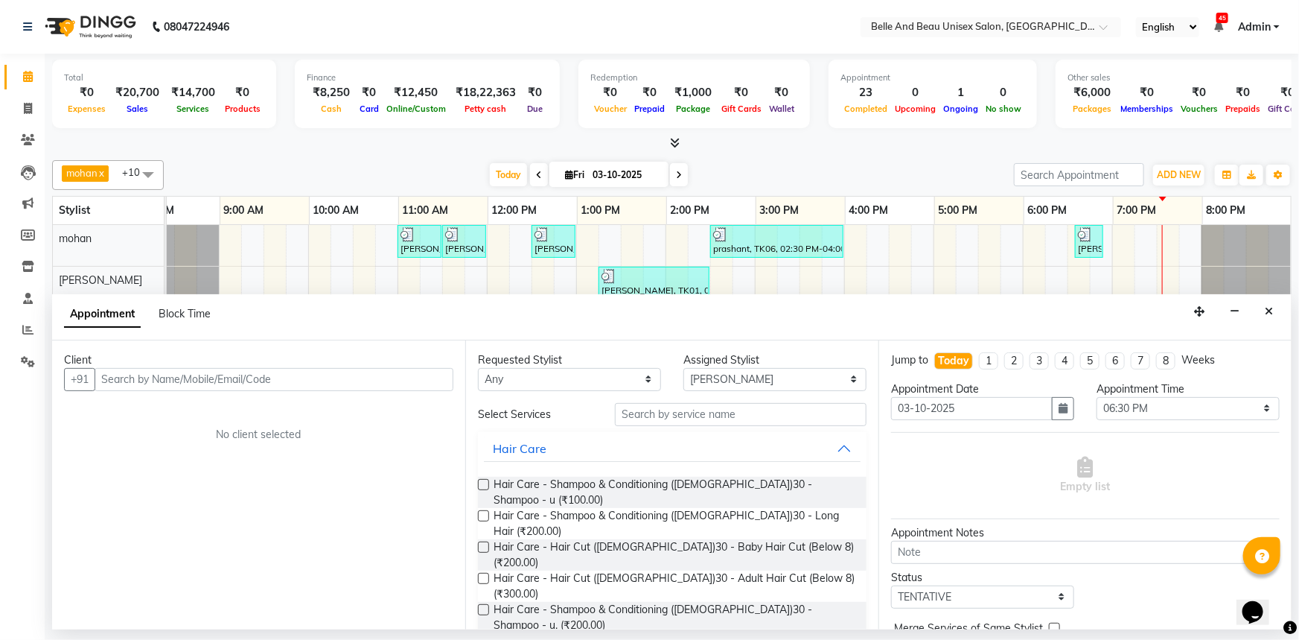
click at [253, 387] on input "text" at bounding box center [274, 379] width 359 height 23
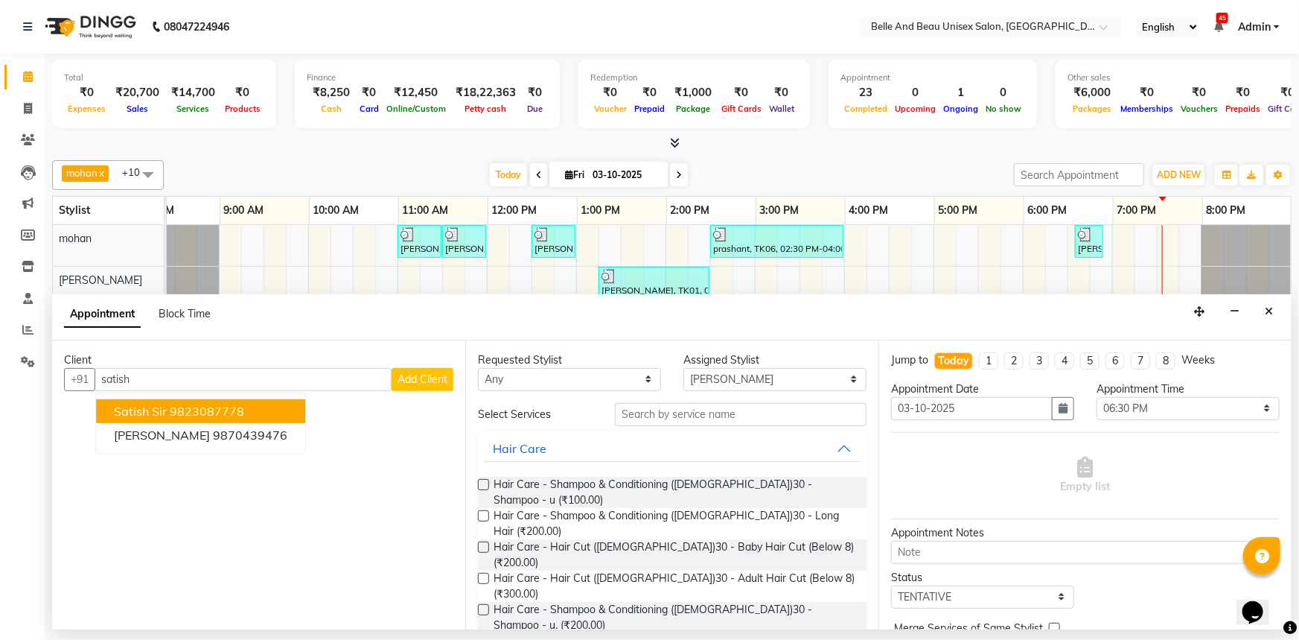
click at [255, 410] on button "satish sir 9823087778" at bounding box center [200, 411] width 209 height 24
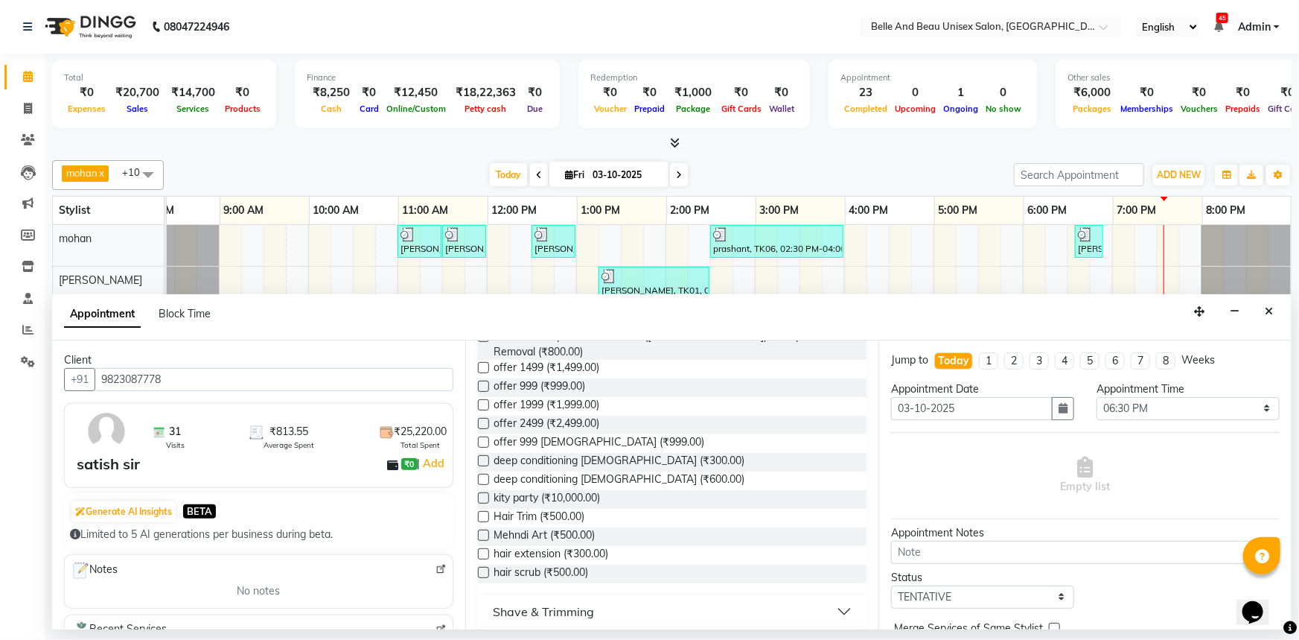
scroll to position [474, 0]
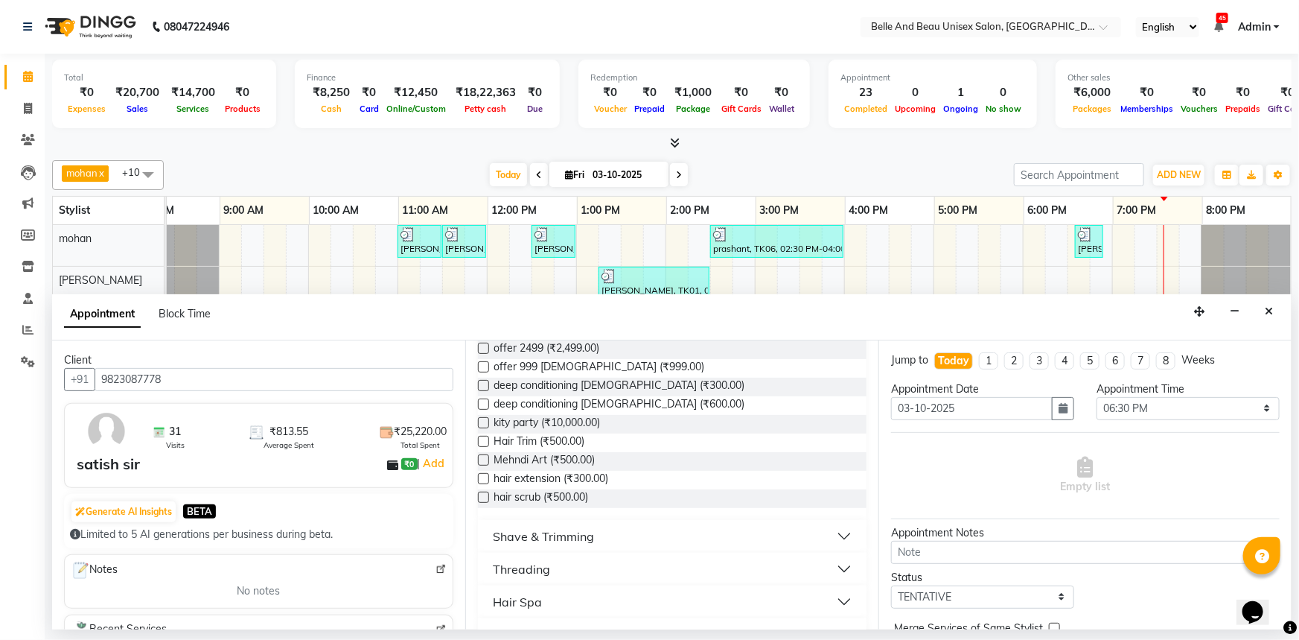
type input "9823087778"
click at [588, 527] on div "Shave & Trimming" at bounding box center [543, 536] width 101 height 18
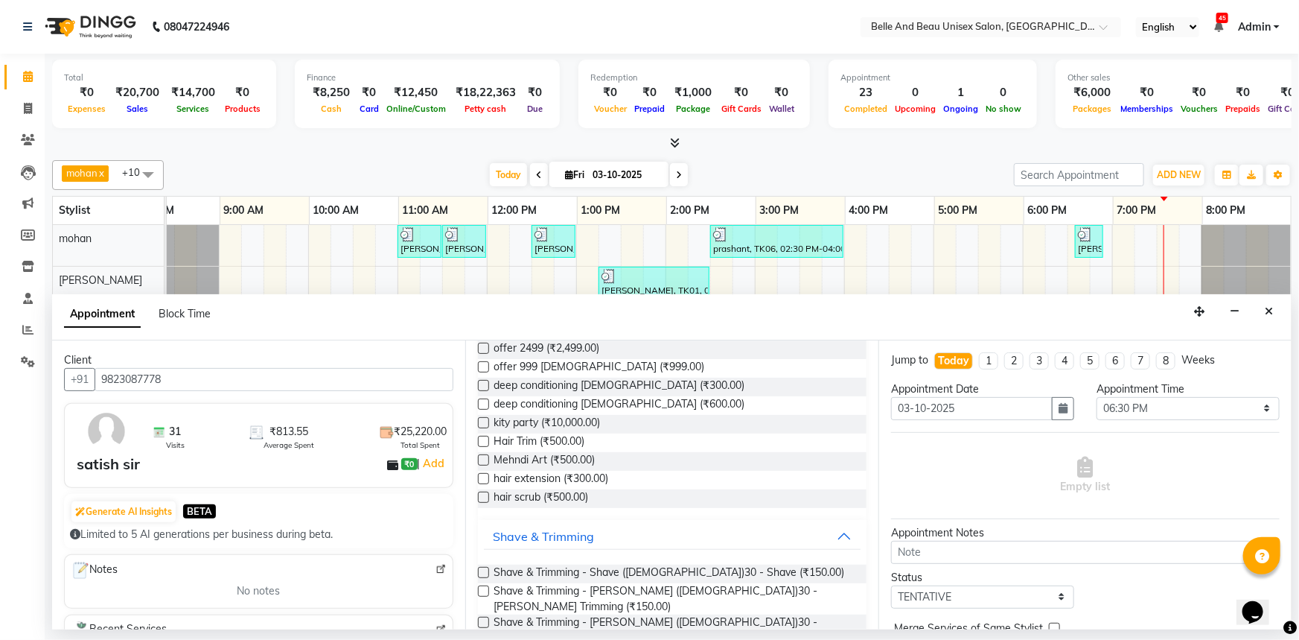
click at [481, 617] on label at bounding box center [483, 622] width 11 height 11
click at [481, 619] on input "checkbox" at bounding box center [483, 624] width 10 height 10
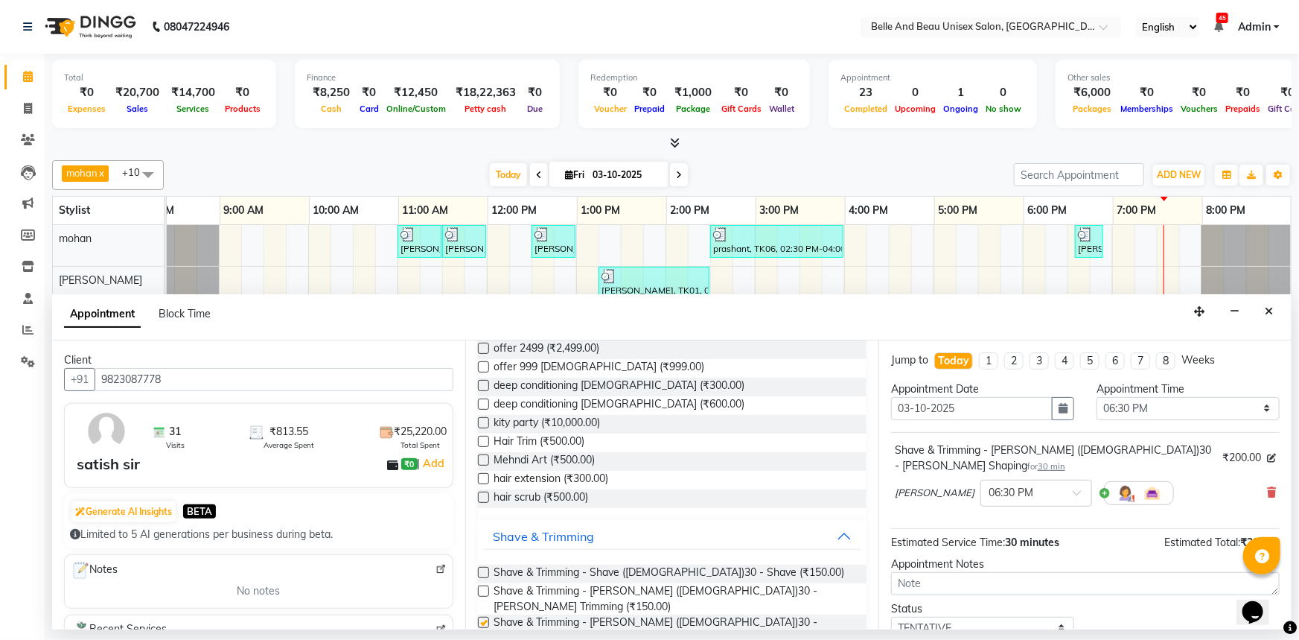
checkbox input "false"
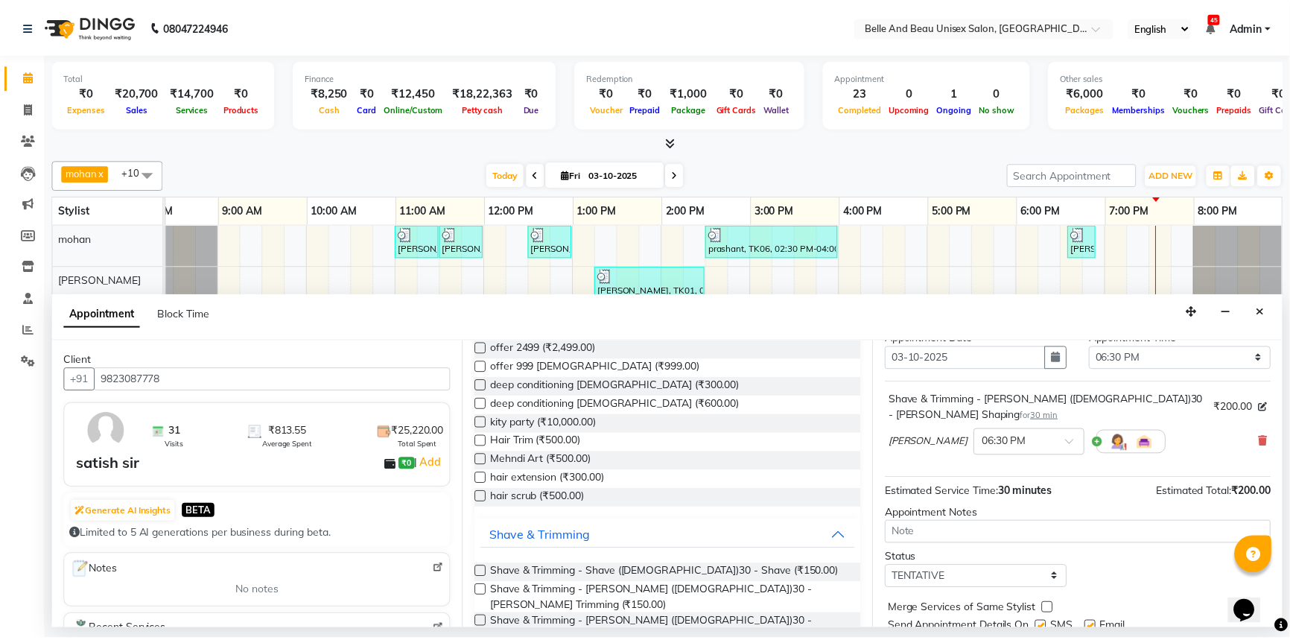
scroll to position [88, 0]
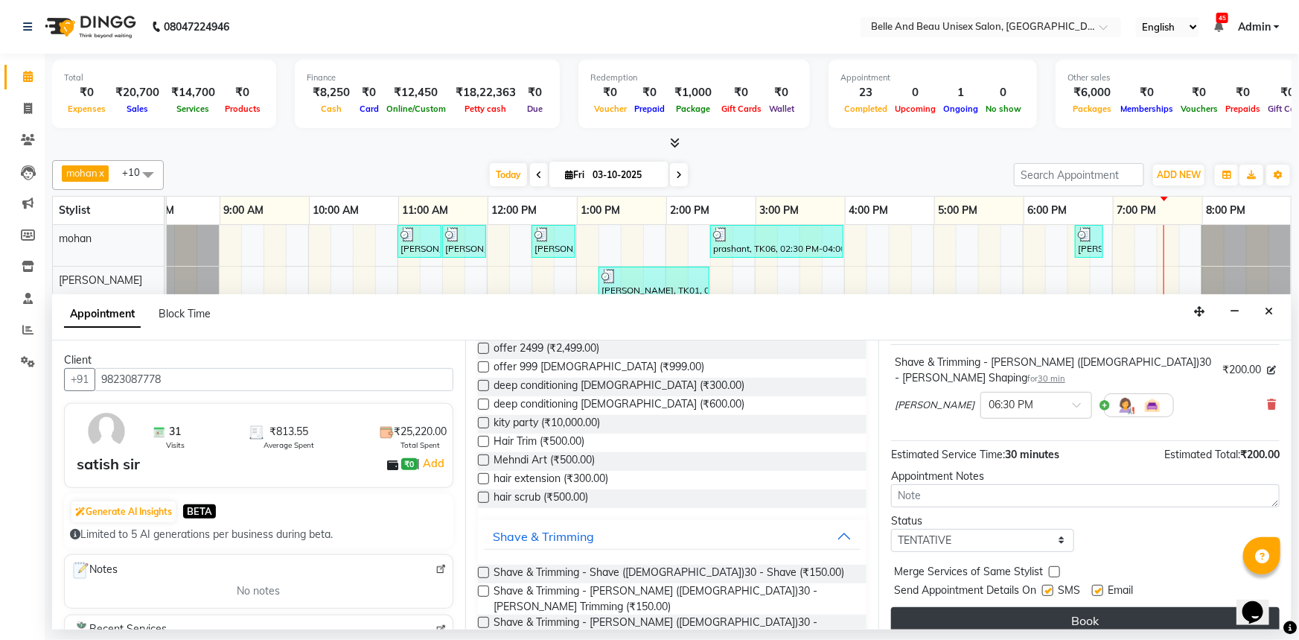
click at [934, 607] on button "Book" at bounding box center [1085, 620] width 389 height 27
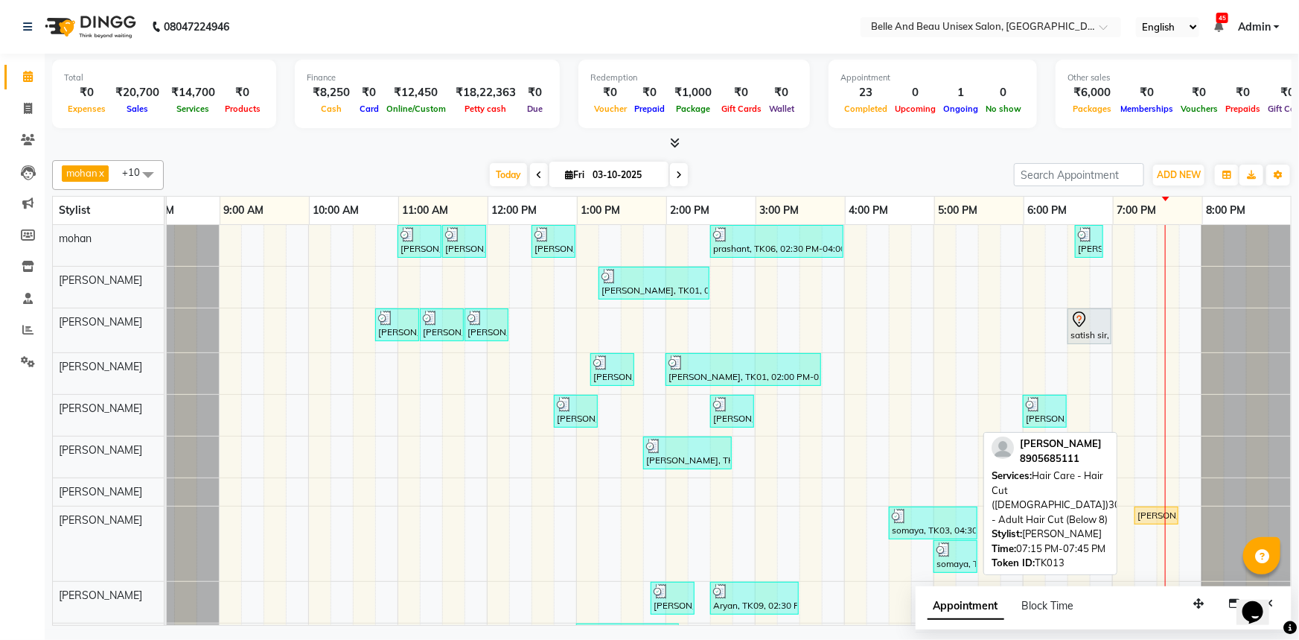
click at [1149, 512] on div "Amit agarwal, TK13, 07:15 PM-07:45 PM, Hair Care - Hair Cut (Male)30 - Adult Ha…" at bounding box center [1156, 515] width 41 height 13
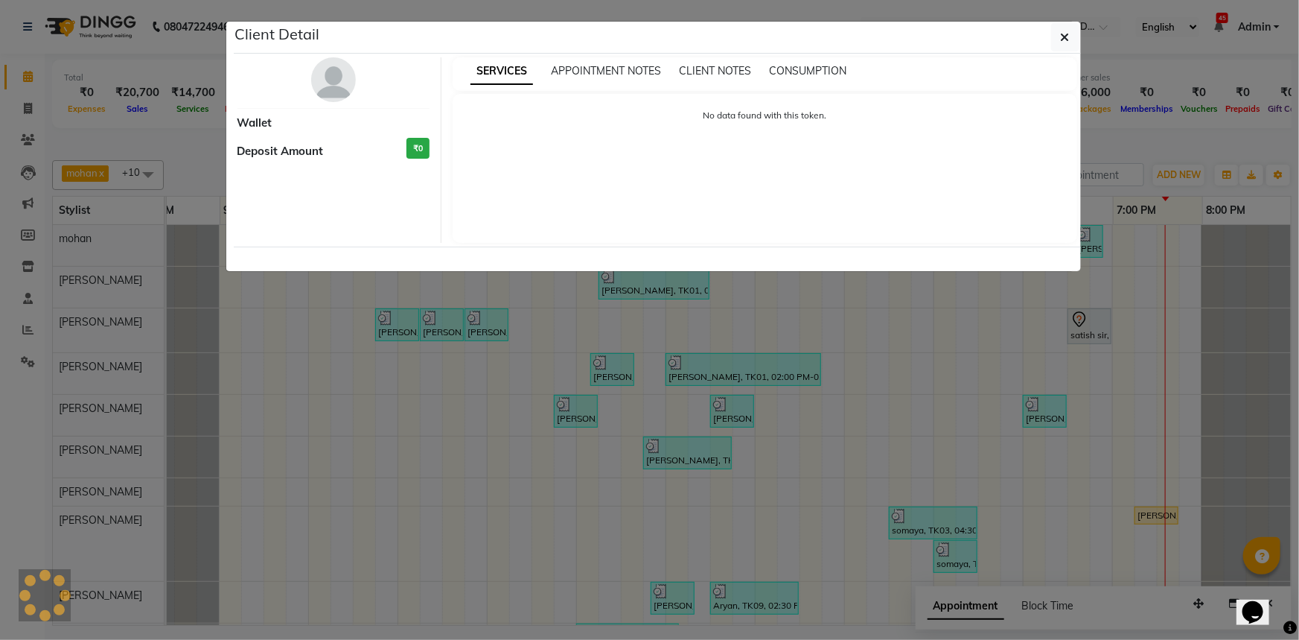
select select "1"
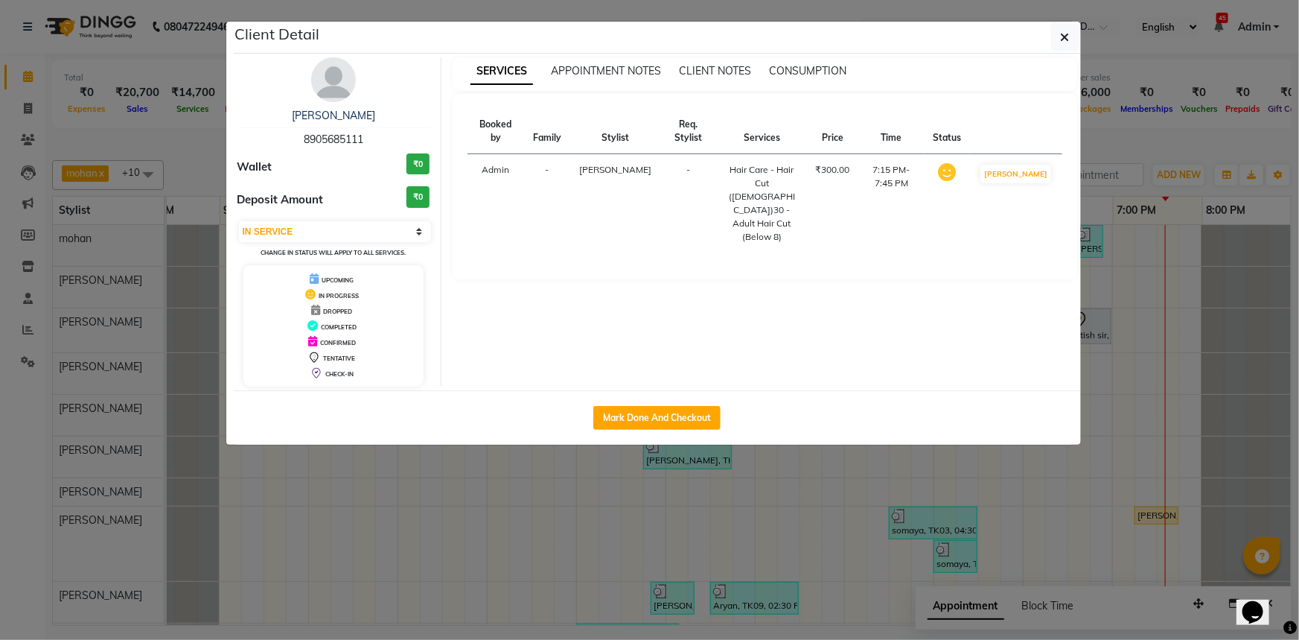
drag, startPoint x: 662, startPoint y: 421, endPoint x: 664, endPoint y: 434, distance: 12.9
click at [663, 420] on button "Mark Done And Checkout" at bounding box center [656, 418] width 127 height 24
select select "service"
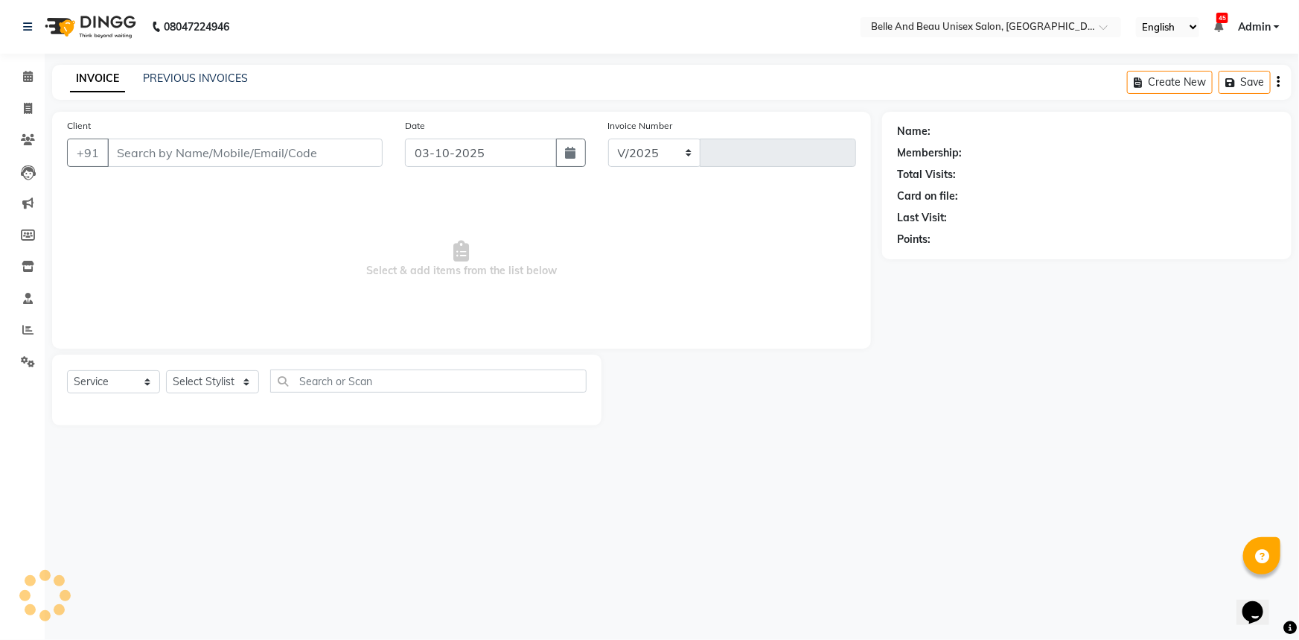
select select "7066"
type input "2684"
select select "60511"
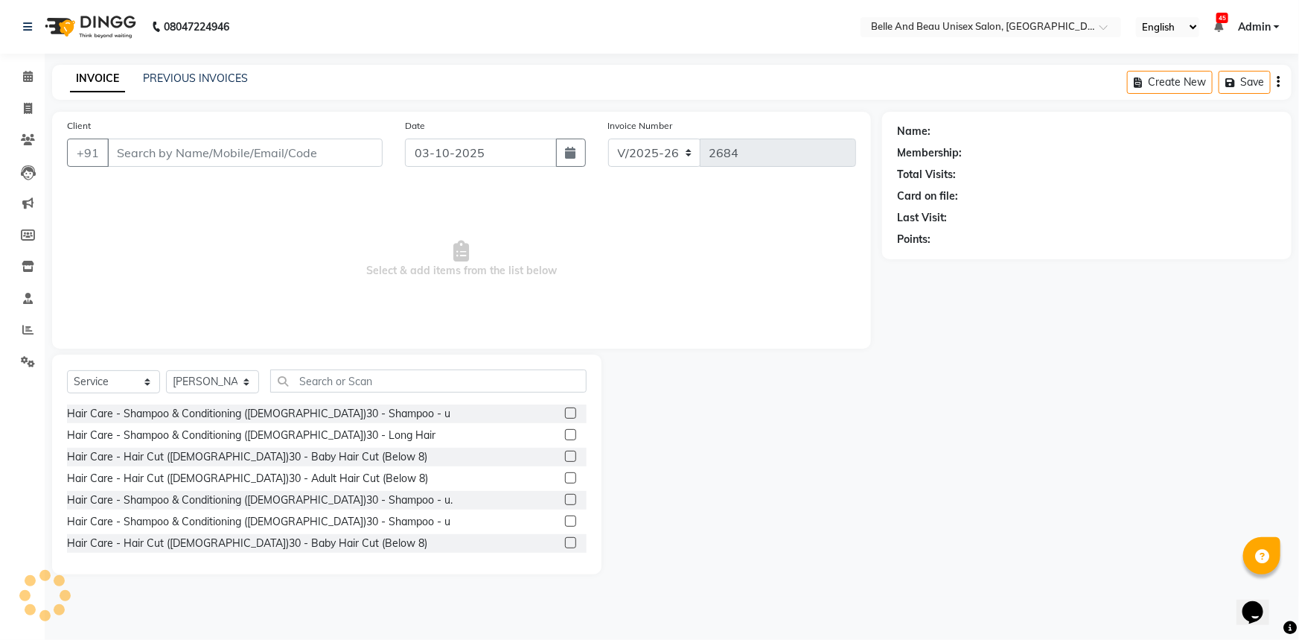
type input "8905685111"
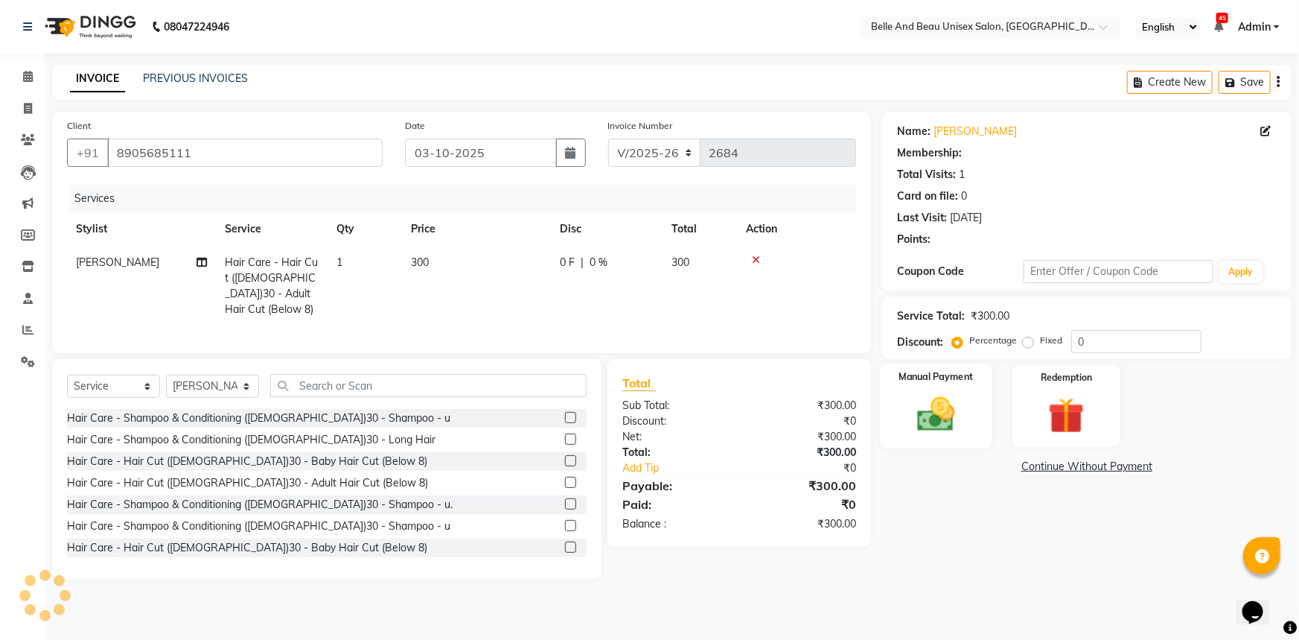
select select "1: Object"
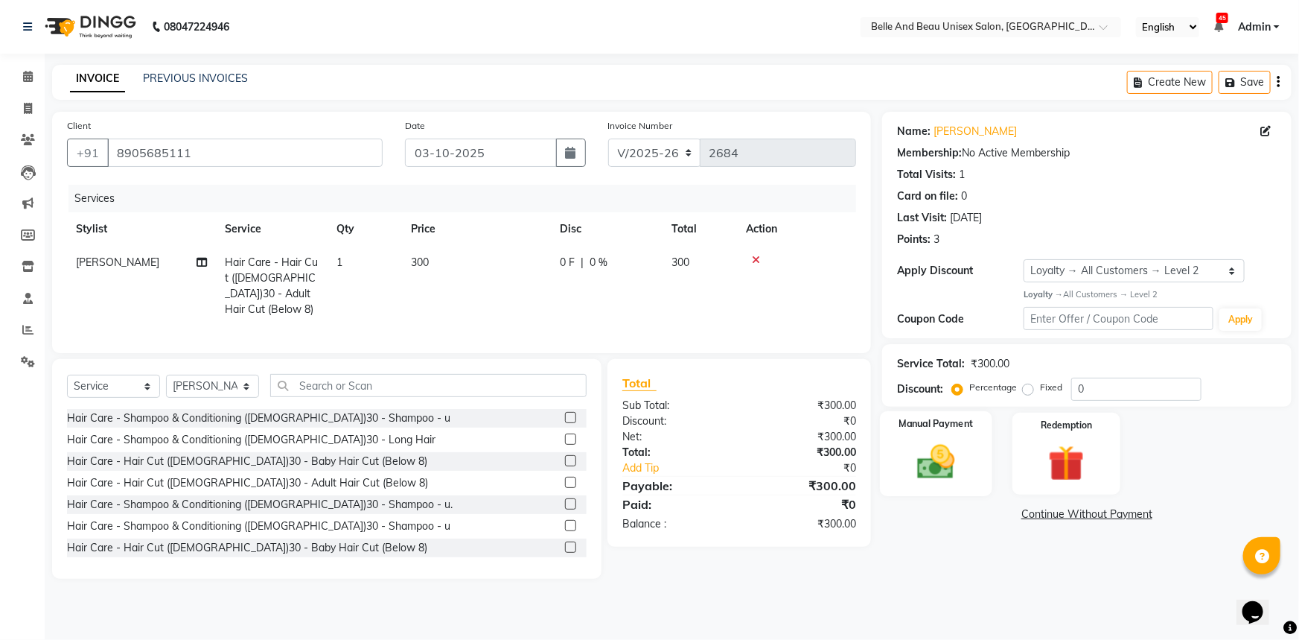
click at [951, 453] on img at bounding box center [936, 461] width 61 height 43
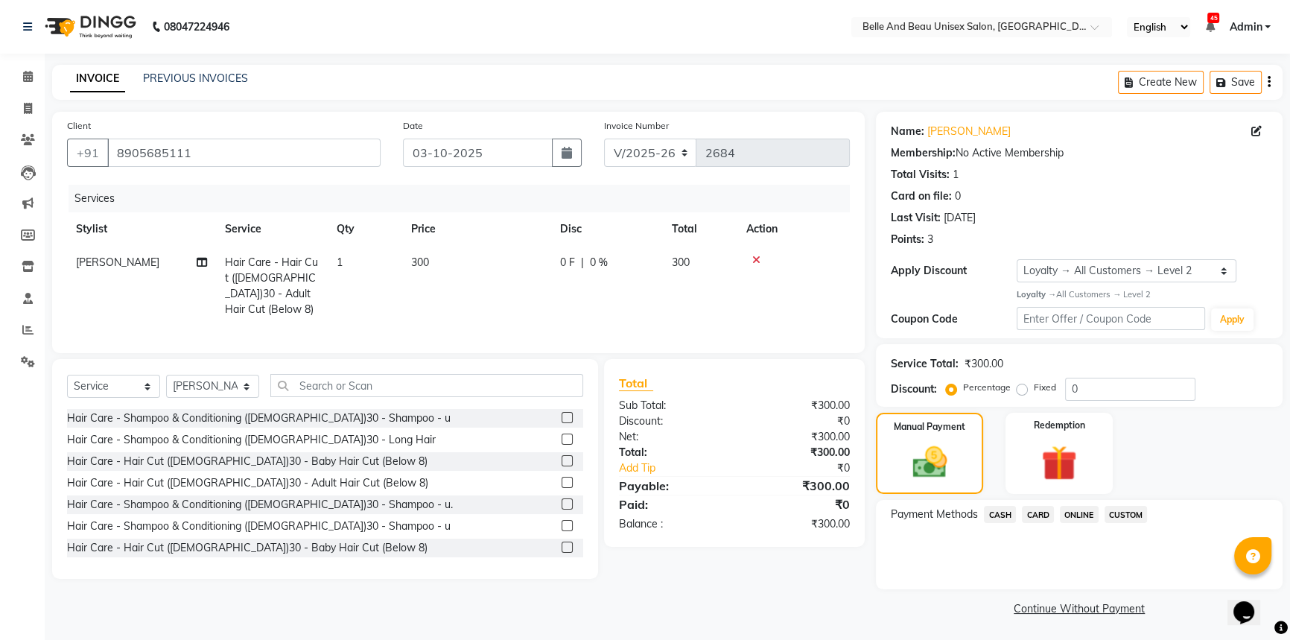
click at [984, 515] on span "CASH" at bounding box center [1000, 514] width 32 height 17
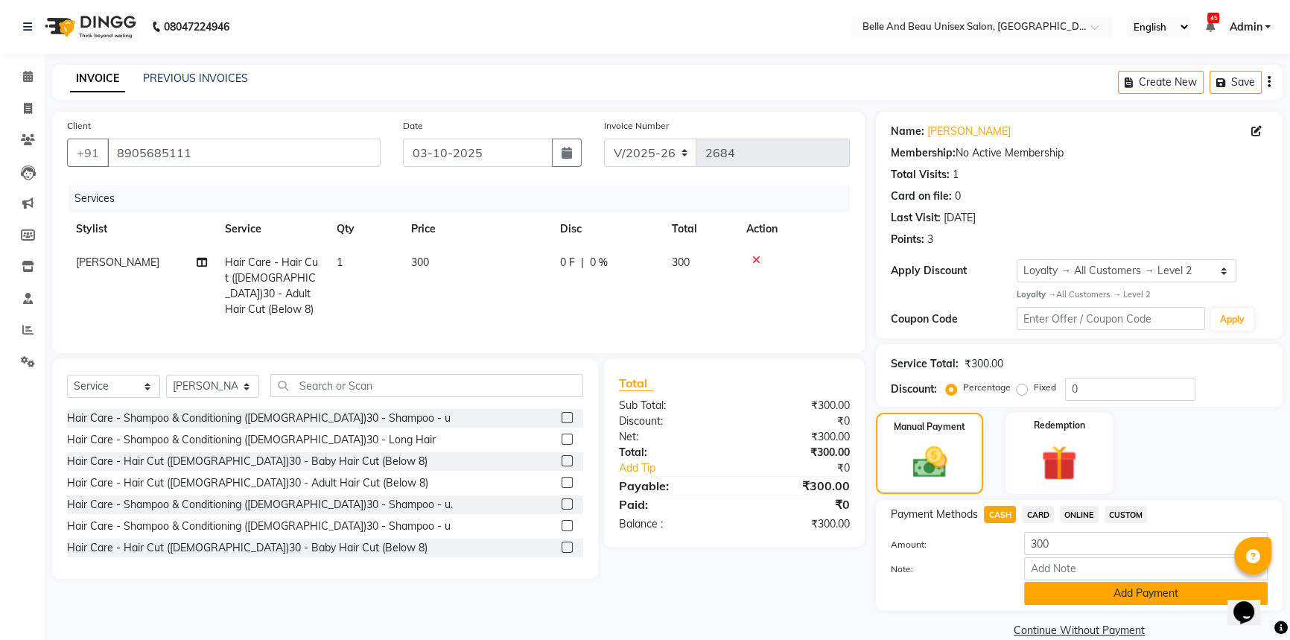
click at [1088, 596] on button "Add Payment" at bounding box center [1145, 593] width 243 height 23
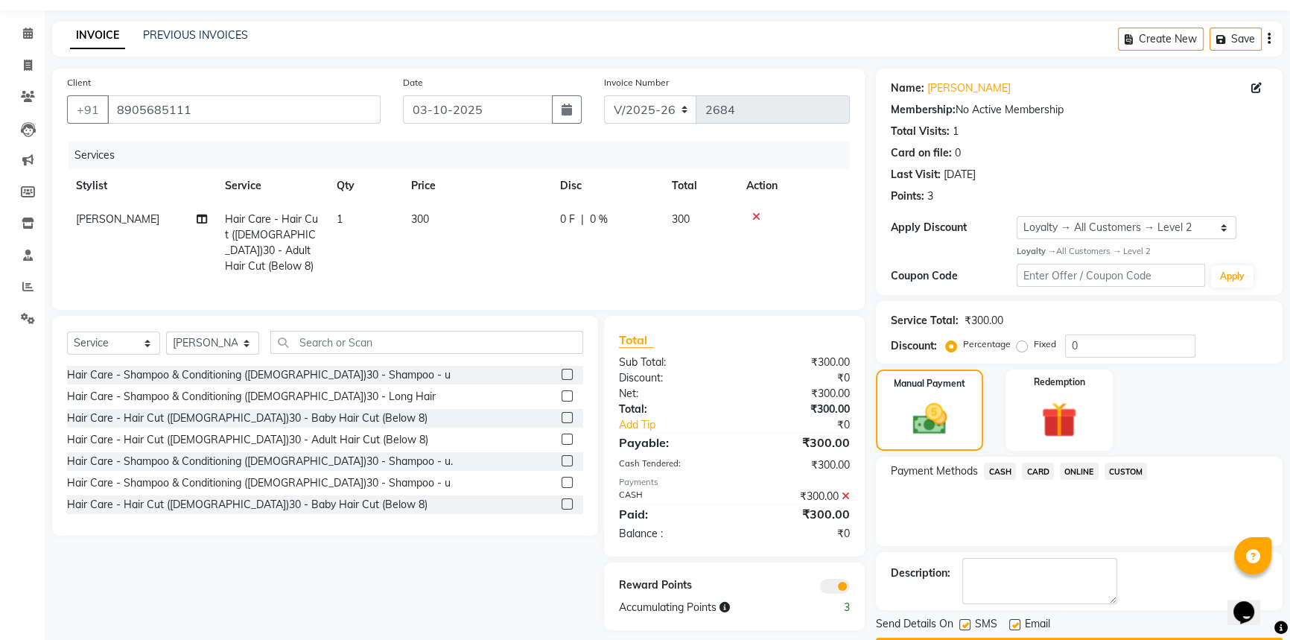
scroll to position [86, 0]
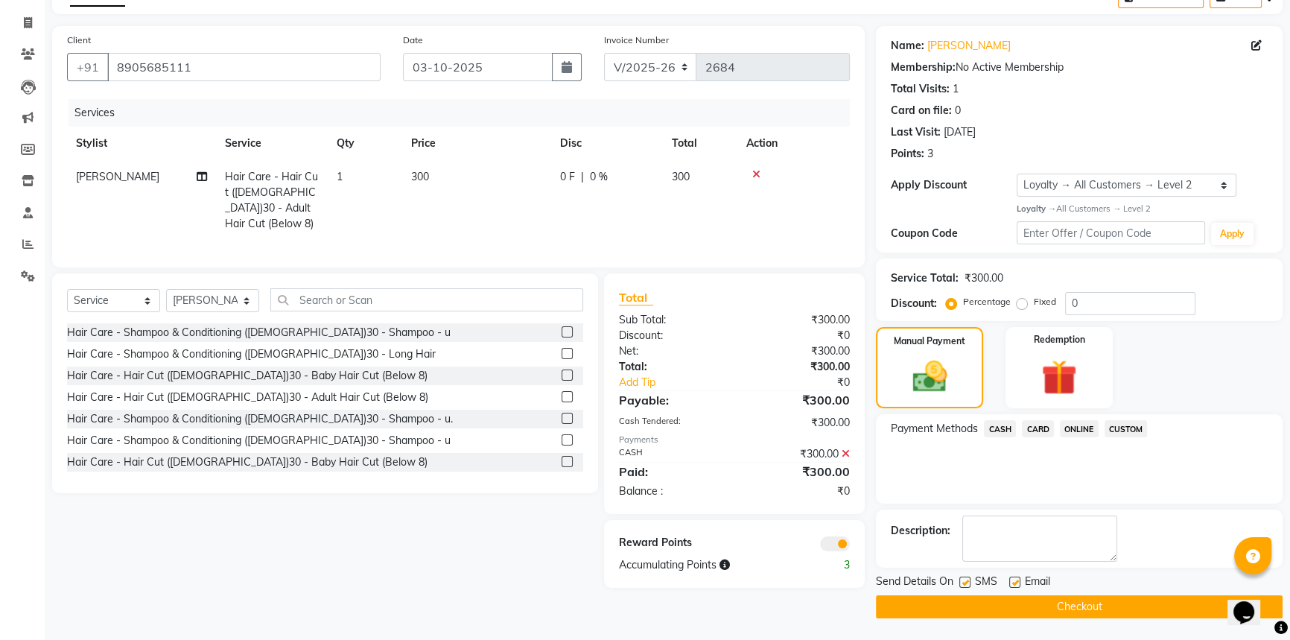
click at [1054, 611] on button "Checkout" at bounding box center [1079, 606] width 407 height 23
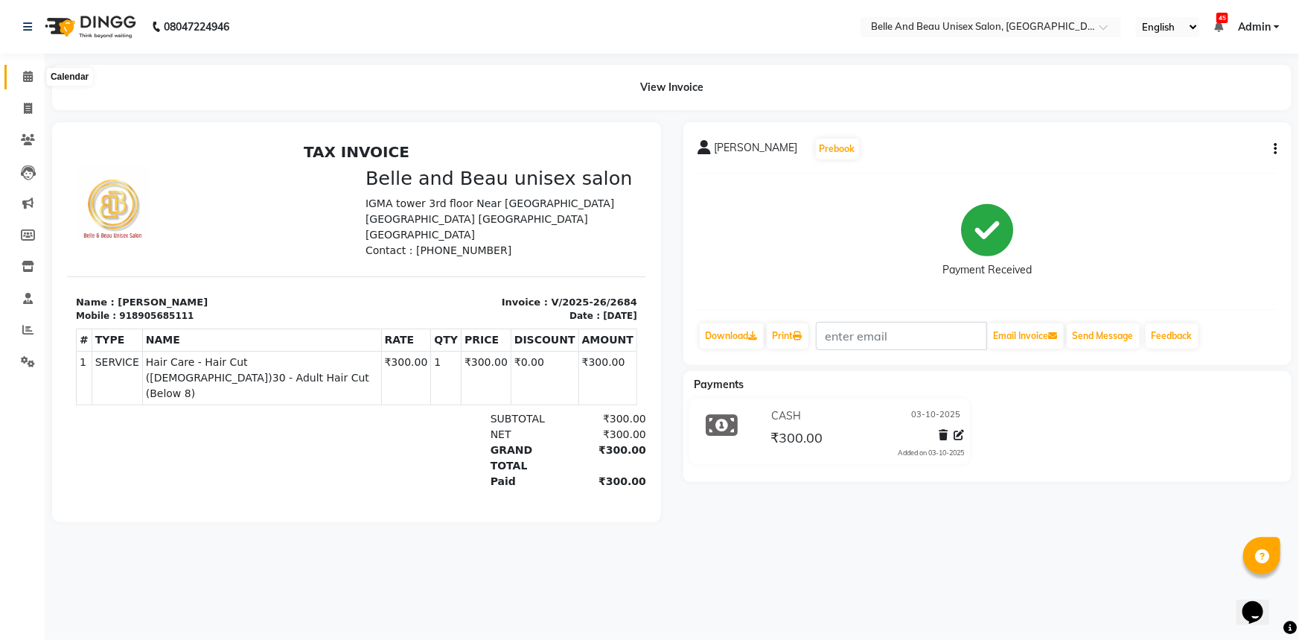
click at [32, 77] on icon at bounding box center [28, 76] width 10 height 11
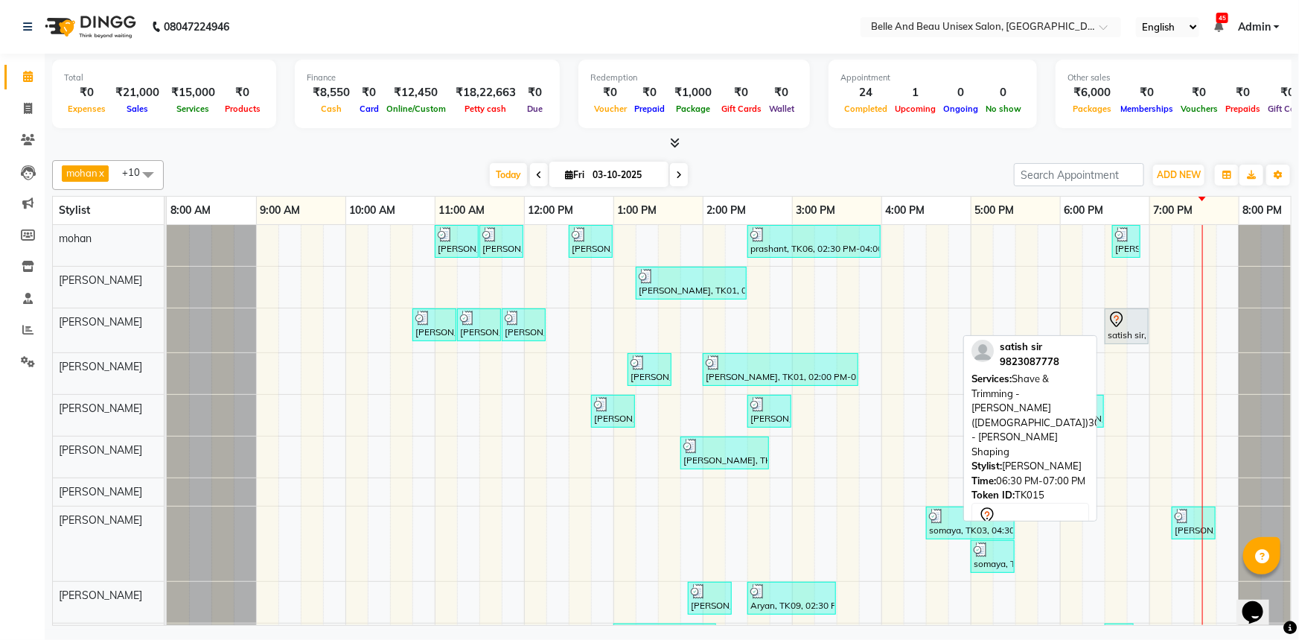
click at [1130, 334] on div "satish sir, TK15, 06:30 PM-07:00 PM, Shave & Trimming - Beard (Male)30 - Beard …" at bounding box center [1126, 325] width 41 height 31
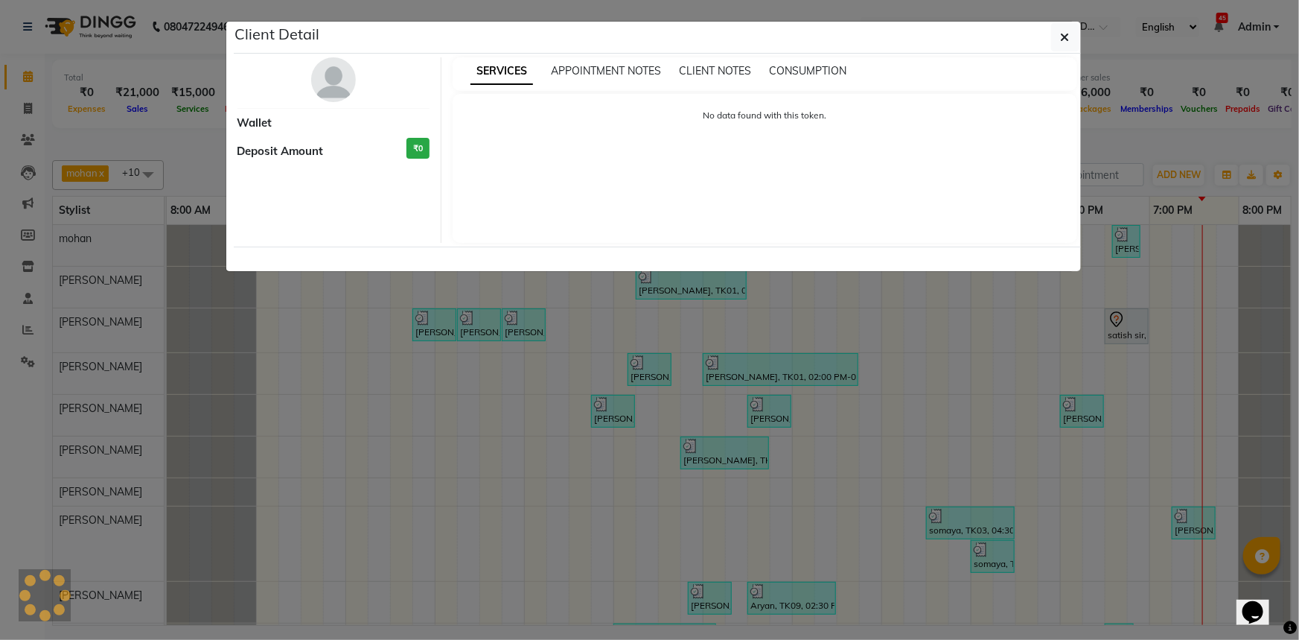
select select "7"
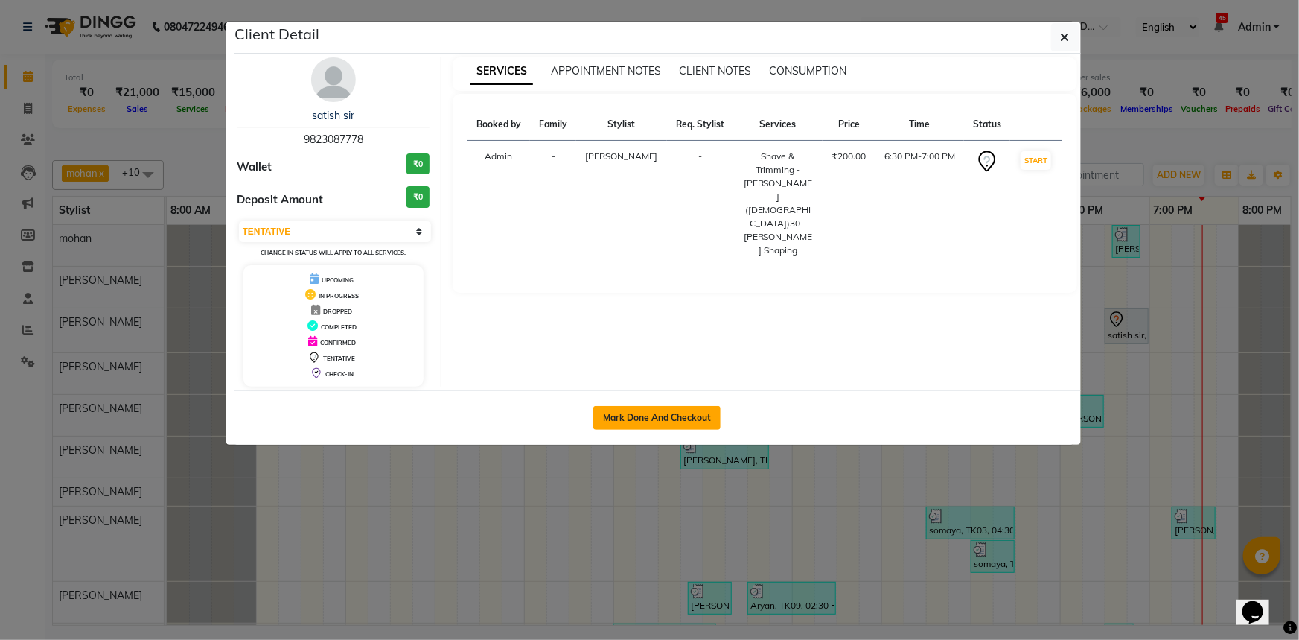
click at [692, 415] on button "Mark Done And Checkout" at bounding box center [656, 418] width 127 height 24
select select "7066"
select select "service"
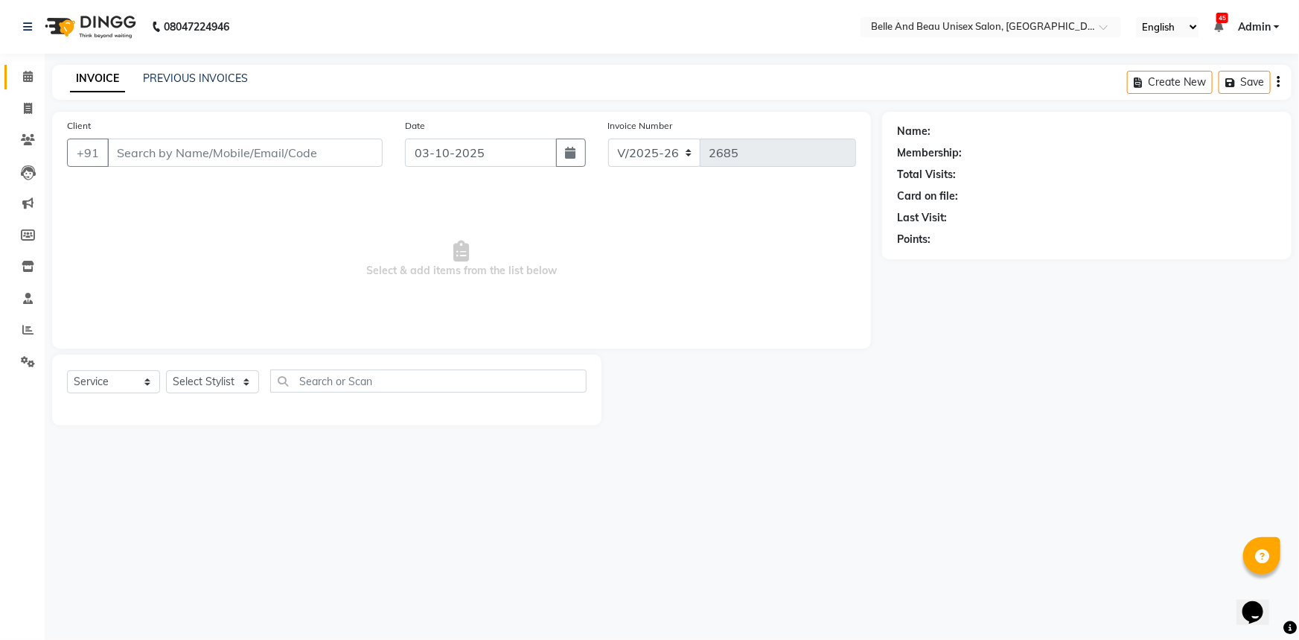
type input "9823087778"
select select "60511"
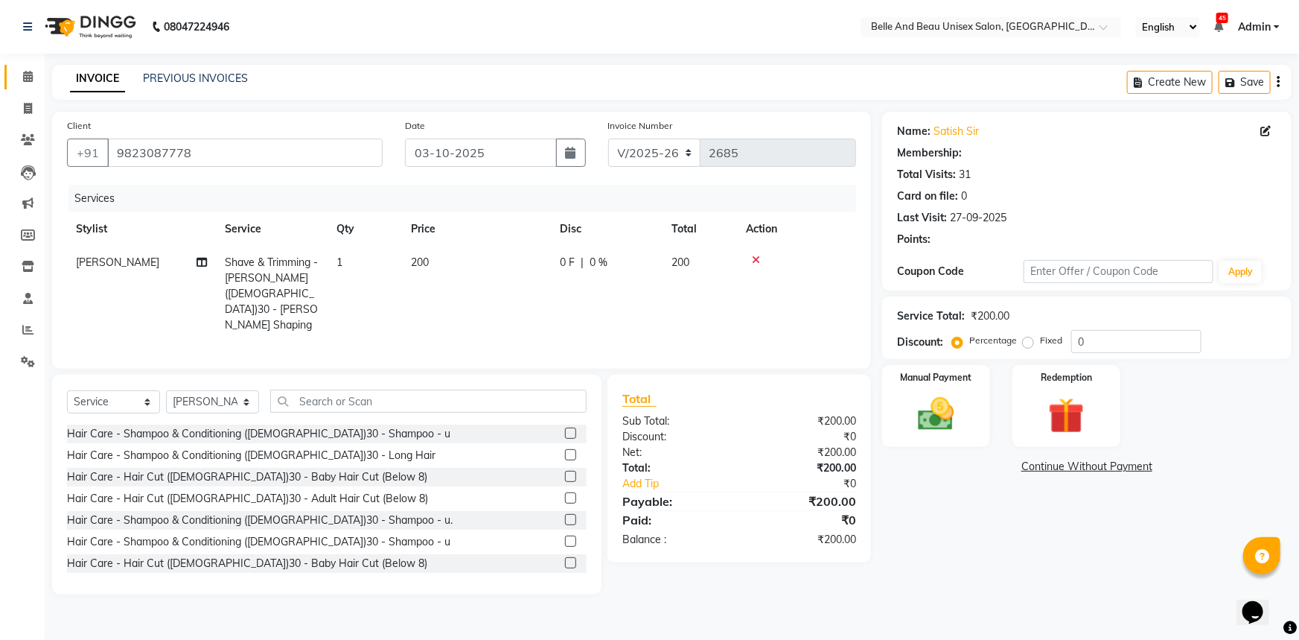
select select "1: Object"
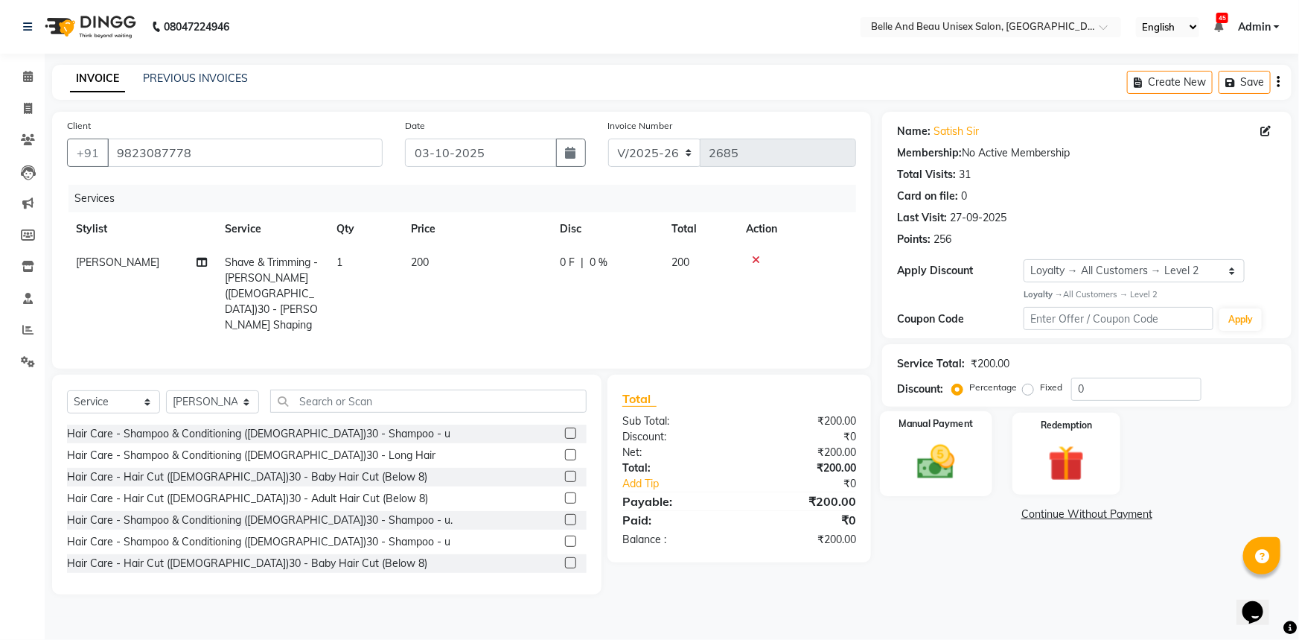
click at [918, 430] on label "Manual Payment" at bounding box center [936, 424] width 74 height 14
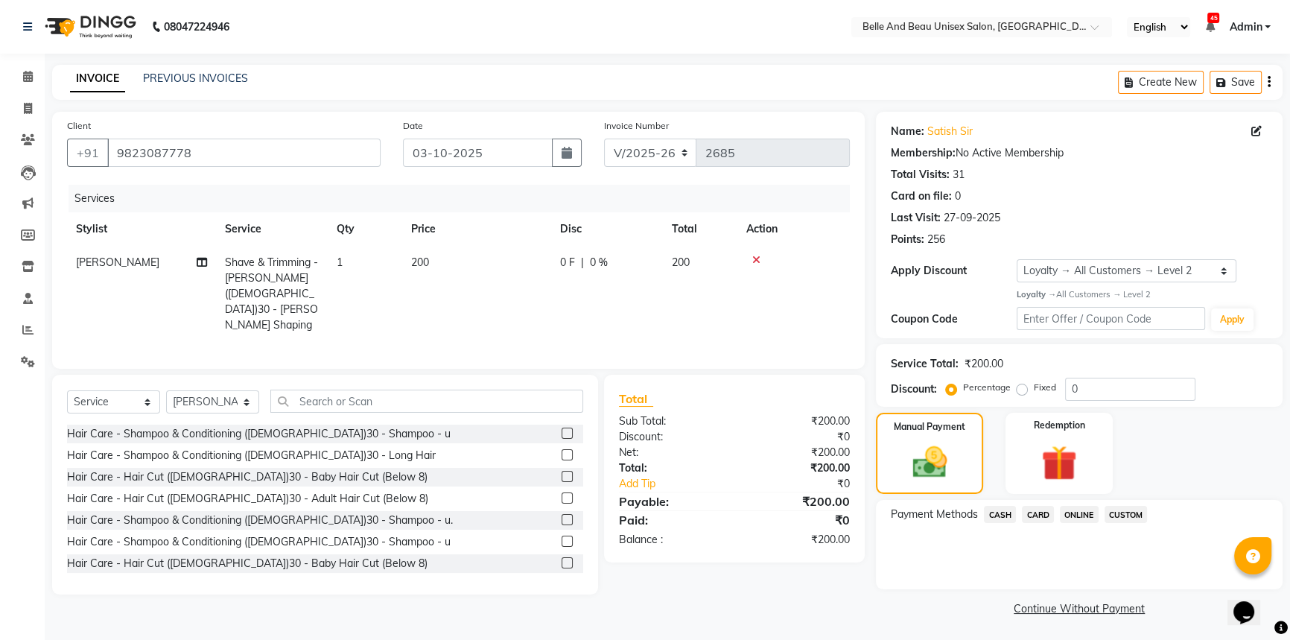
click at [1080, 512] on span "ONLINE" at bounding box center [1079, 514] width 39 height 17
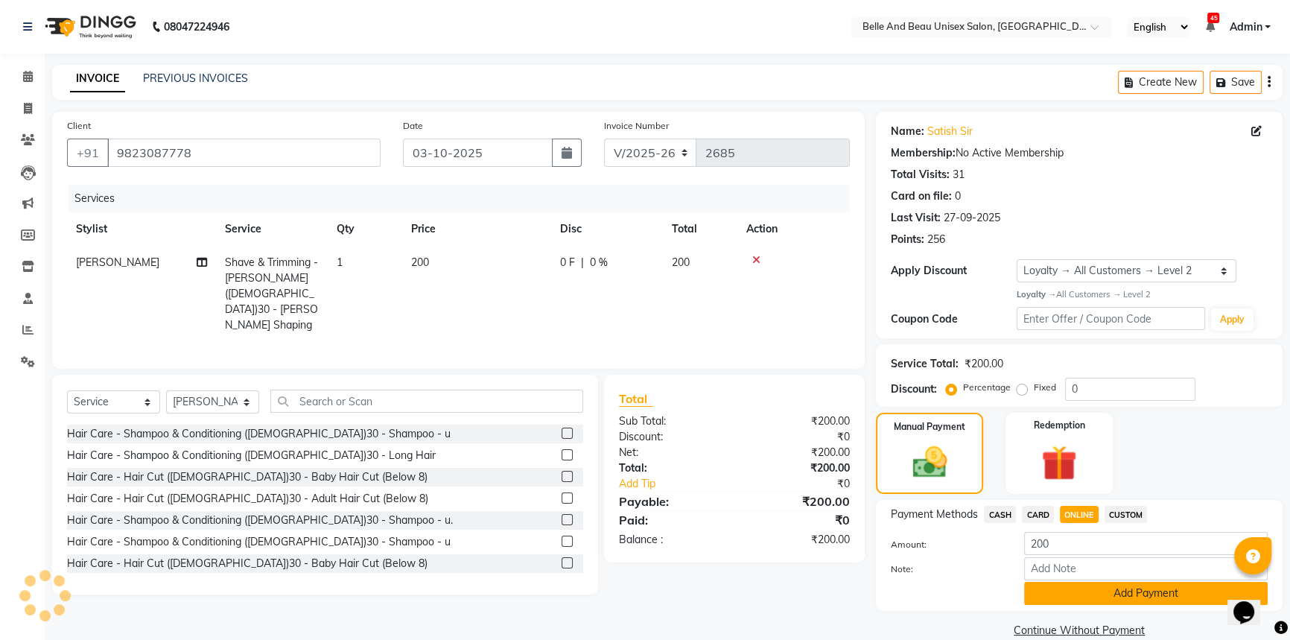
click at [1080, 598] on button "Add Payment" at bounding box center [1145, 593] width 243 height 23
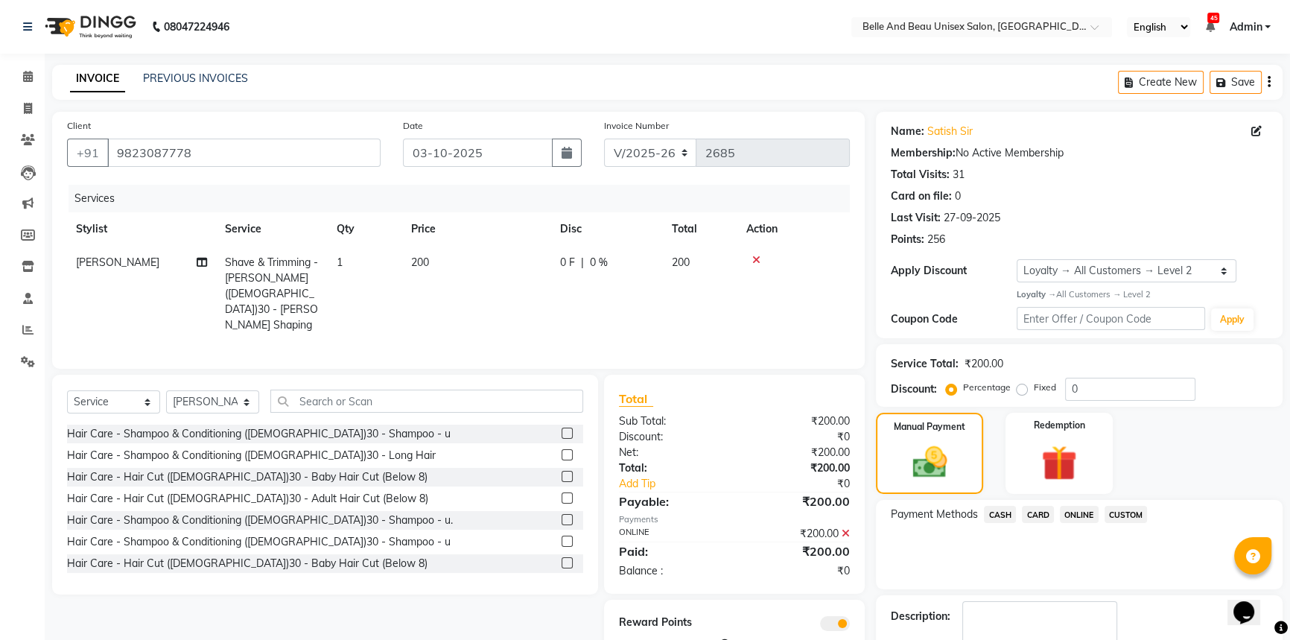
scroll to position [86, 0]
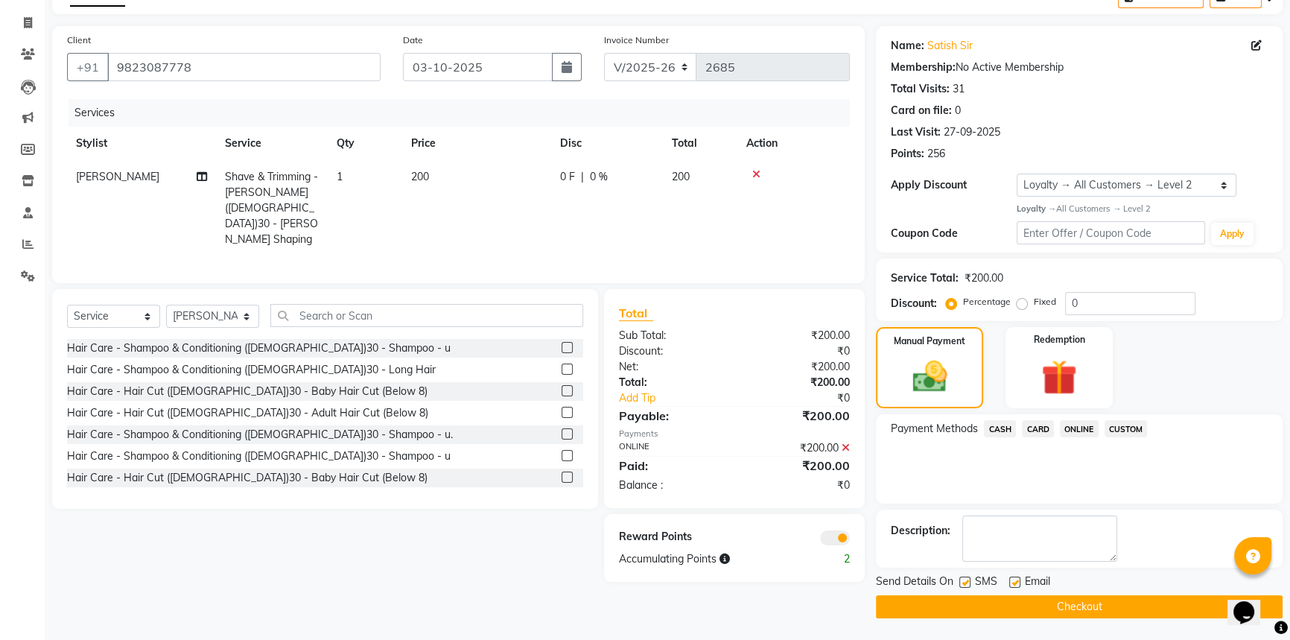
click at [1086, 605] on button "Checkout" at bounding box center [1079, 606] width 407 height 23
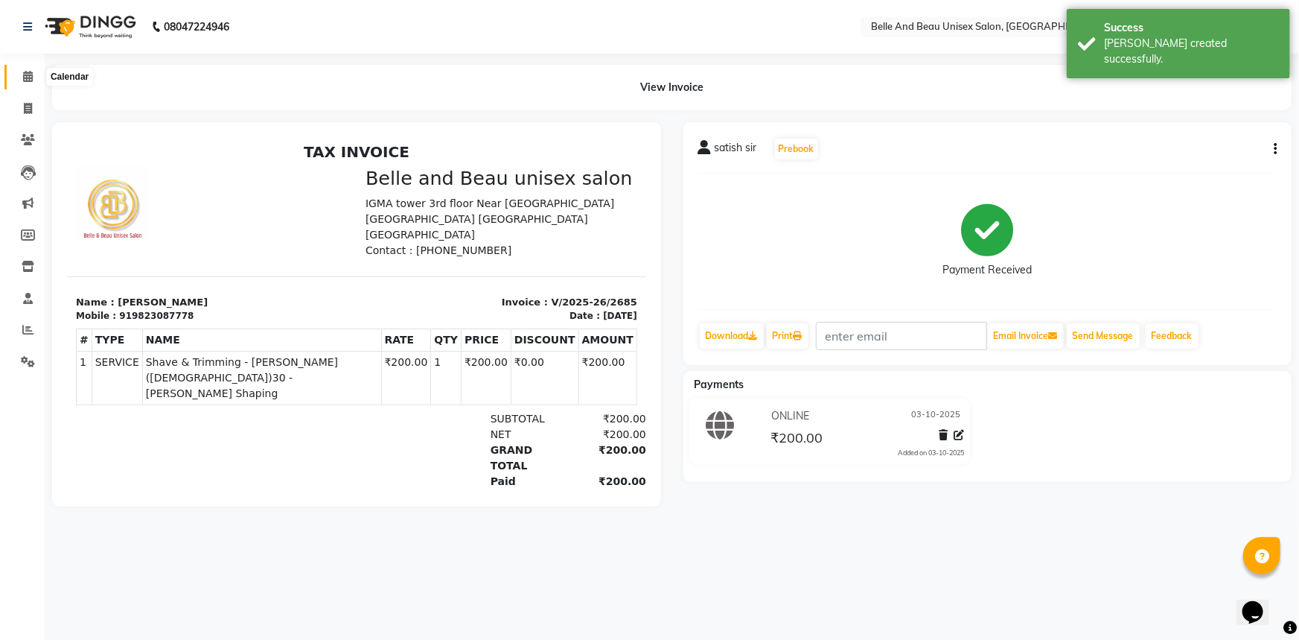
click at [34, 73] on span at bounding box center [28, 77] width 26 height 17
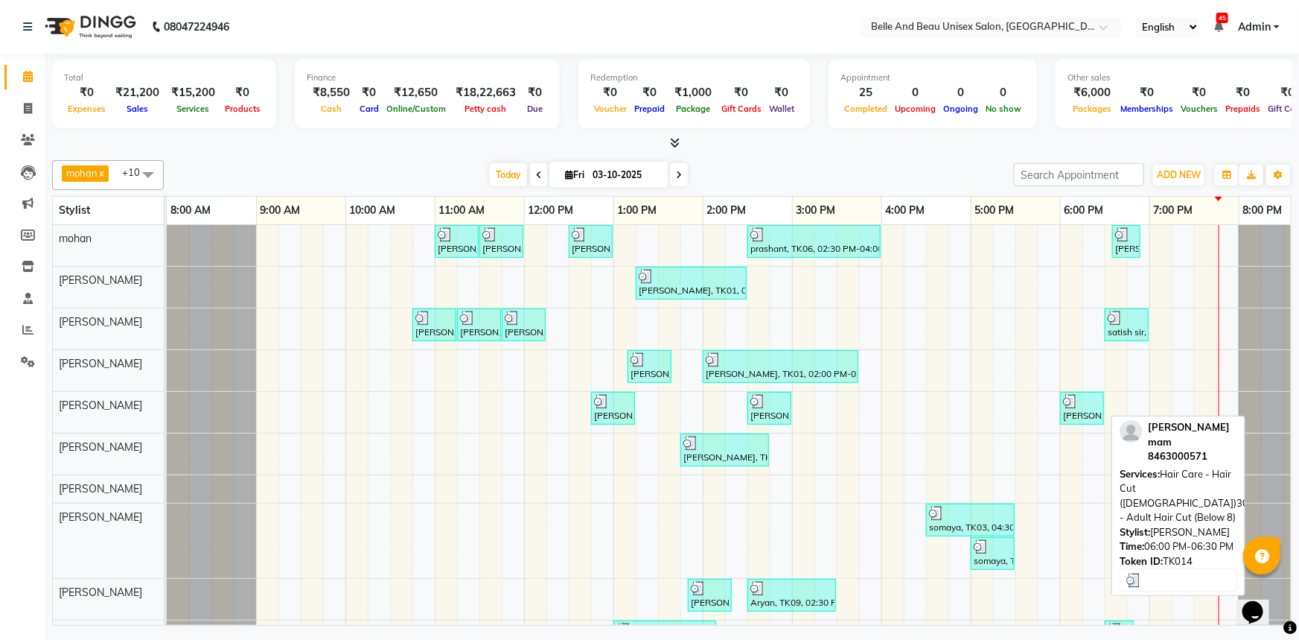
click at [1086, 415] on div "Himanshi mam, TK14, 06:00 PM-06:30 PM, Hair Care - Hair Cut (Female)30 - Adult …" at bounding box center [1082, 408] width 41 height 28
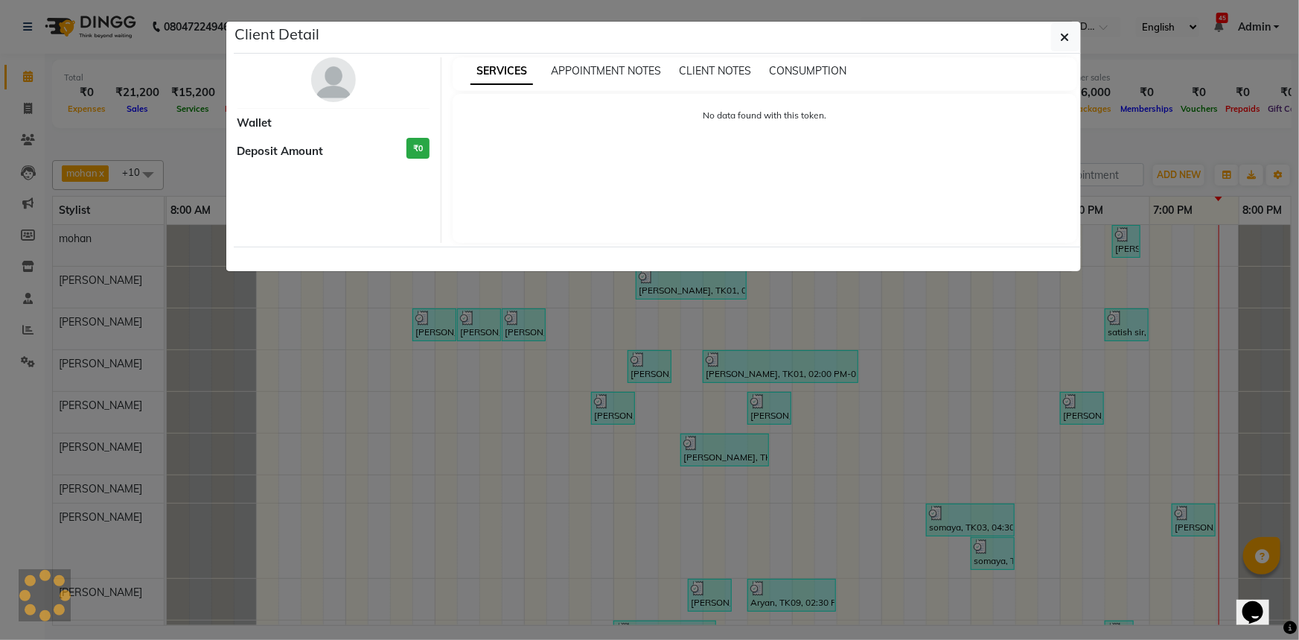
select select "3"
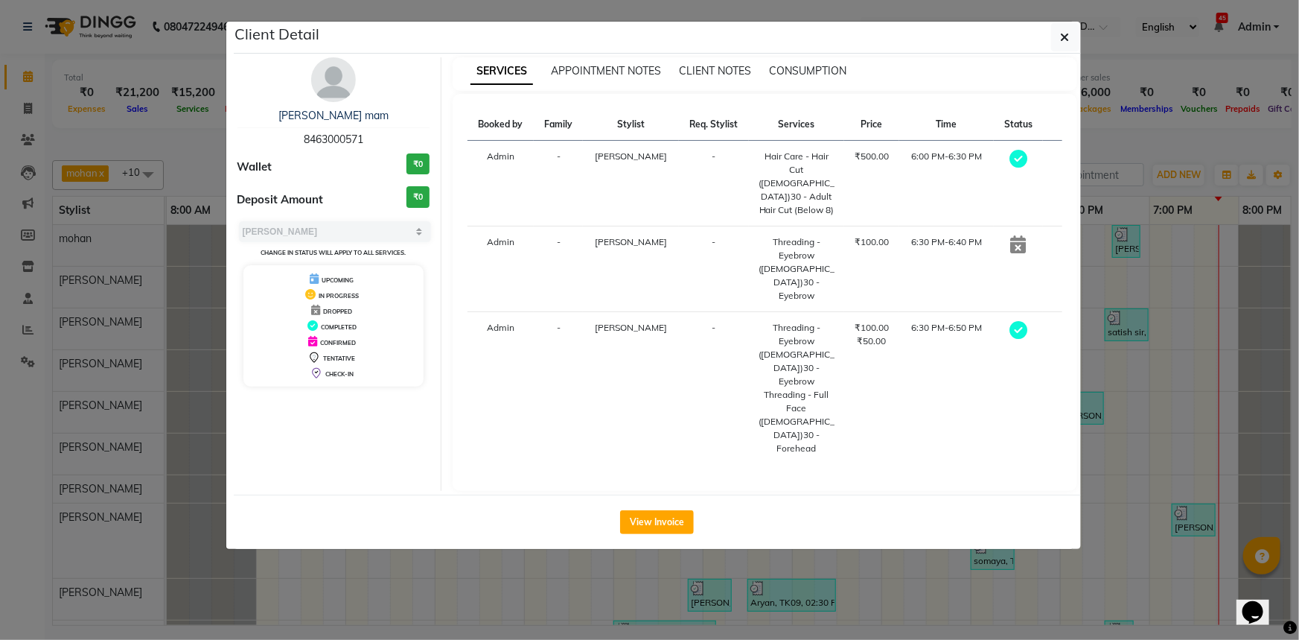
click at [336, 136] on span "8463000571" at bounding box center [334, 139] width 60 height 13
copy span "8463000571"
click at [1060, 33] on button "button" at bounding box center [1065, 37] width 28 height 28
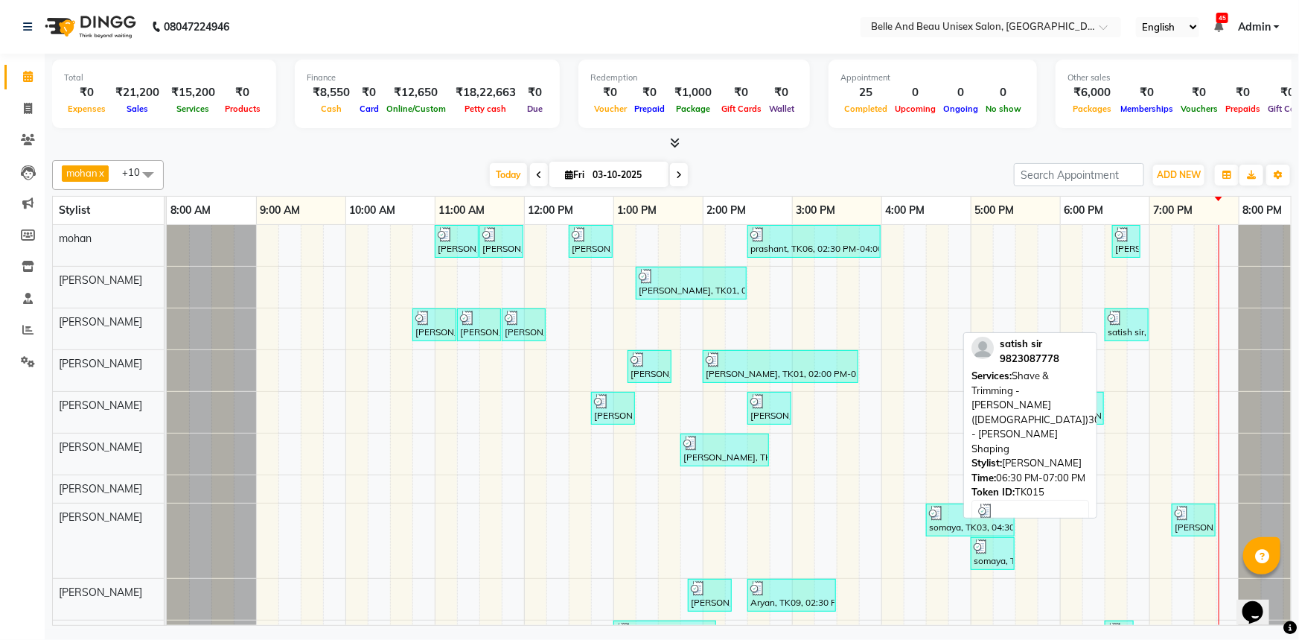
click at [1125, 322] on div at bounding box center [1127, 317] width 38 height 15
select select "3"
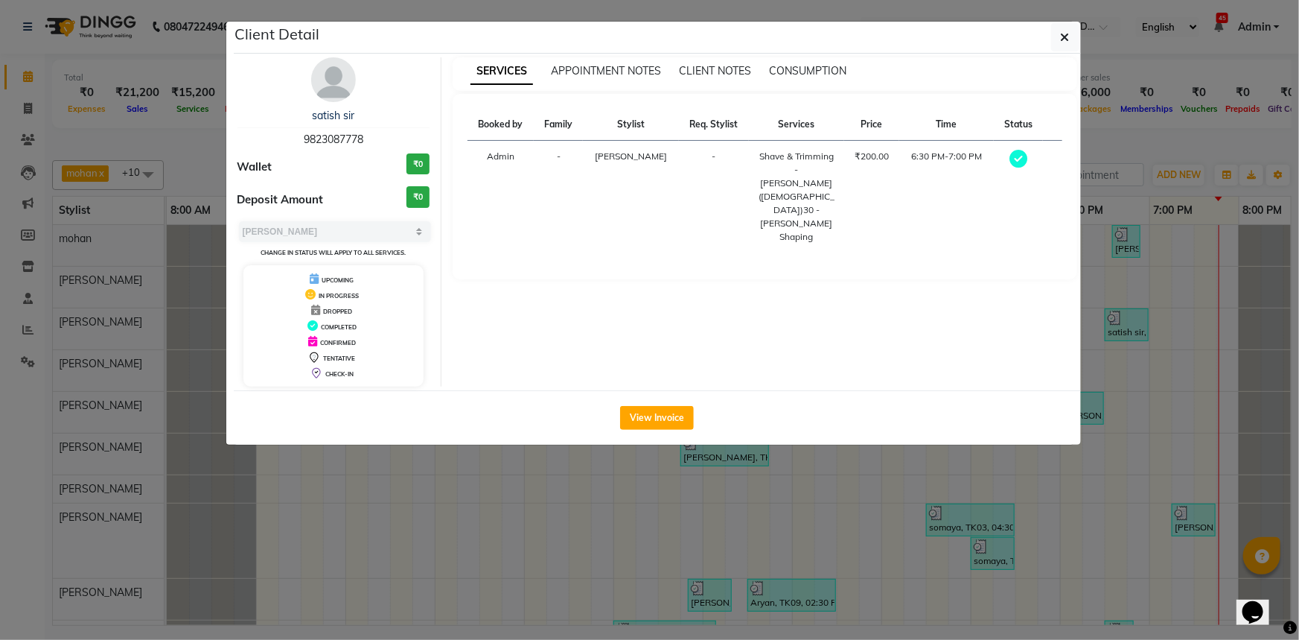
click at [340, 141] on span "9823087778" at bounding box center [334, 139] width 60 height 13
copy span "9823087778"
click at [1064, 37] on icon "button" at bounding box center [1065, 37] width 9 height 12
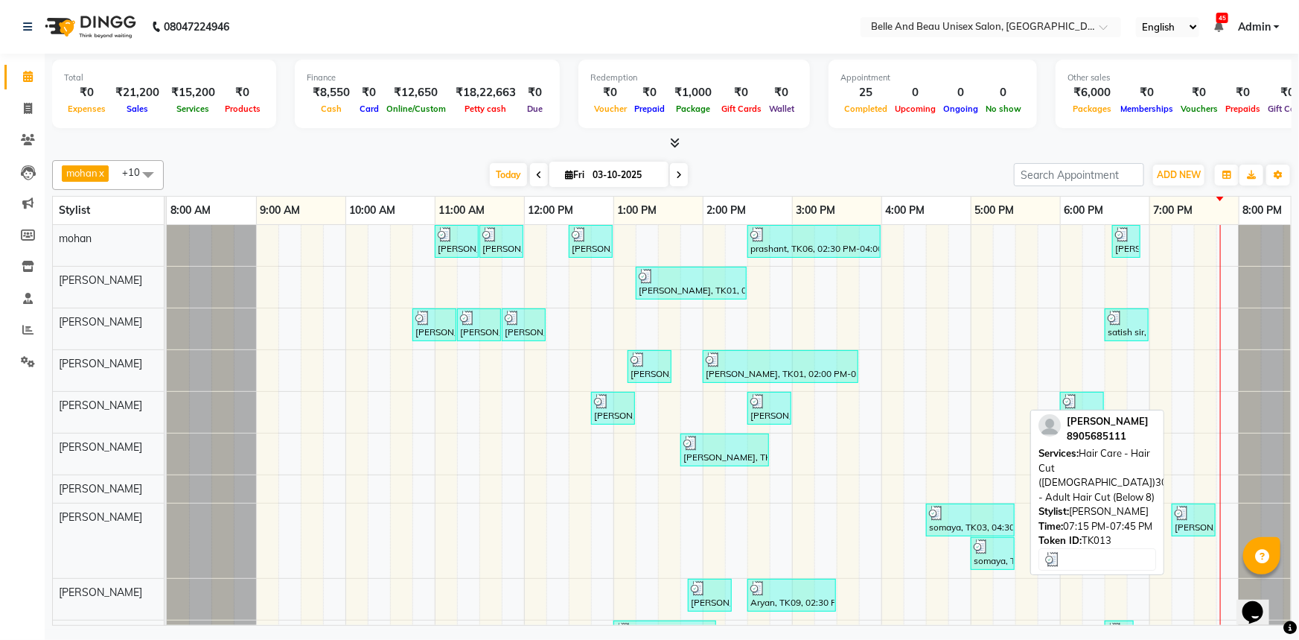
click at [1172, 517] on link "Amit agarwal, TK13, 07:15 PM-07:45 PM, Hair Care - Hair Cut (Male)30 - Adult Ha…" at bounding box center [1194, 519] width 44 height 33
select select "3"
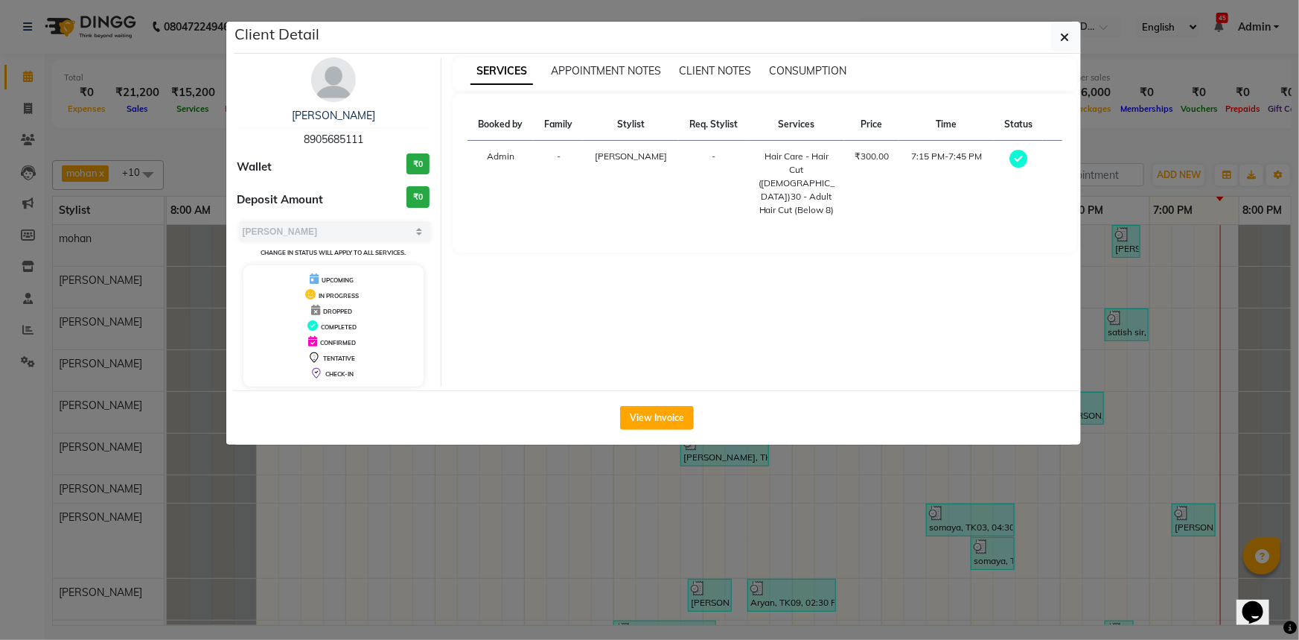
click at [338, 135] on span "8905685111" at bounding box center [334, 139] width 60 height 13
copy span "8905685111"
click at [1065, 33] on icon "button" at bounding box center [1065, 37] width 9 height 12
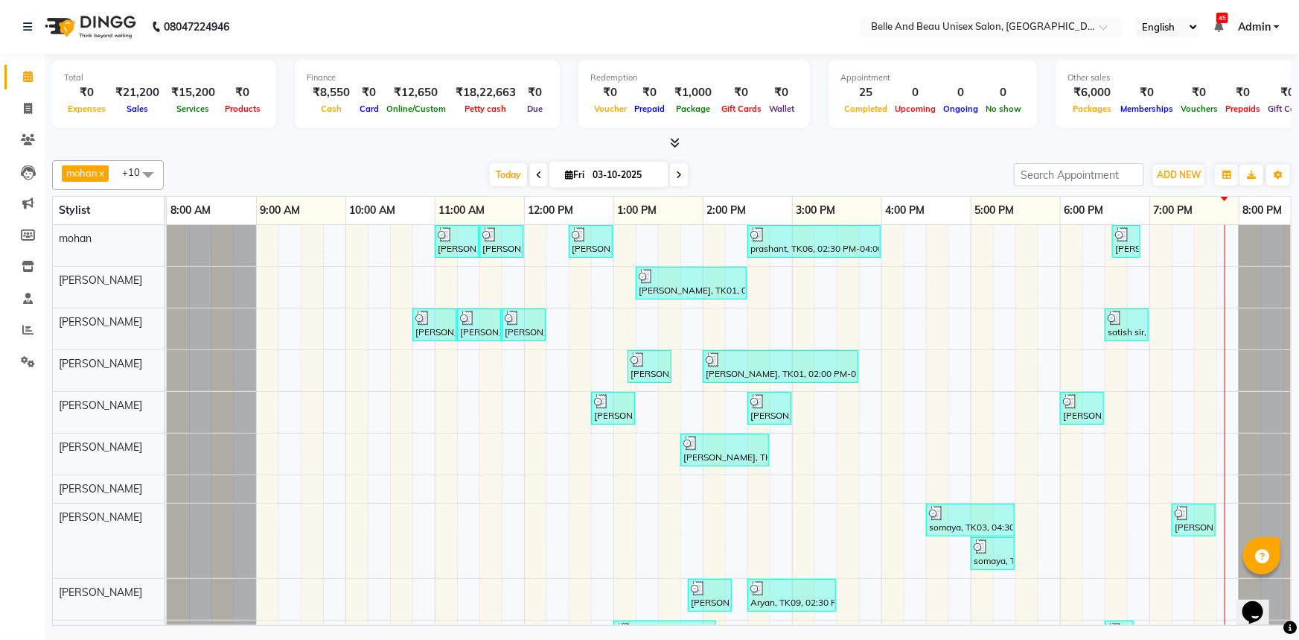
click at [1235, 249] on div "Ankit Singh, TK05, 11:00 AM-11:30 AM, Hair Care - Hair Cut (Male)30 - Adult Hai…" at bounding box center [748, 481] width 1162 height 512
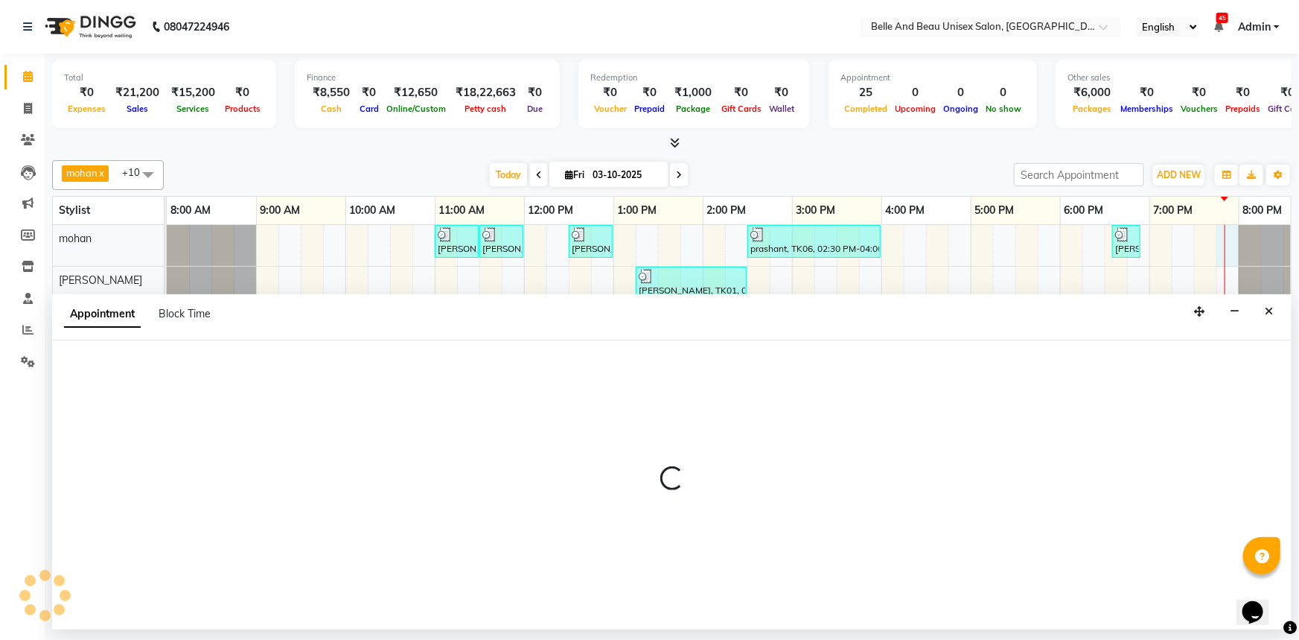
select select "65137"
select select "1185"
select select "tentative"
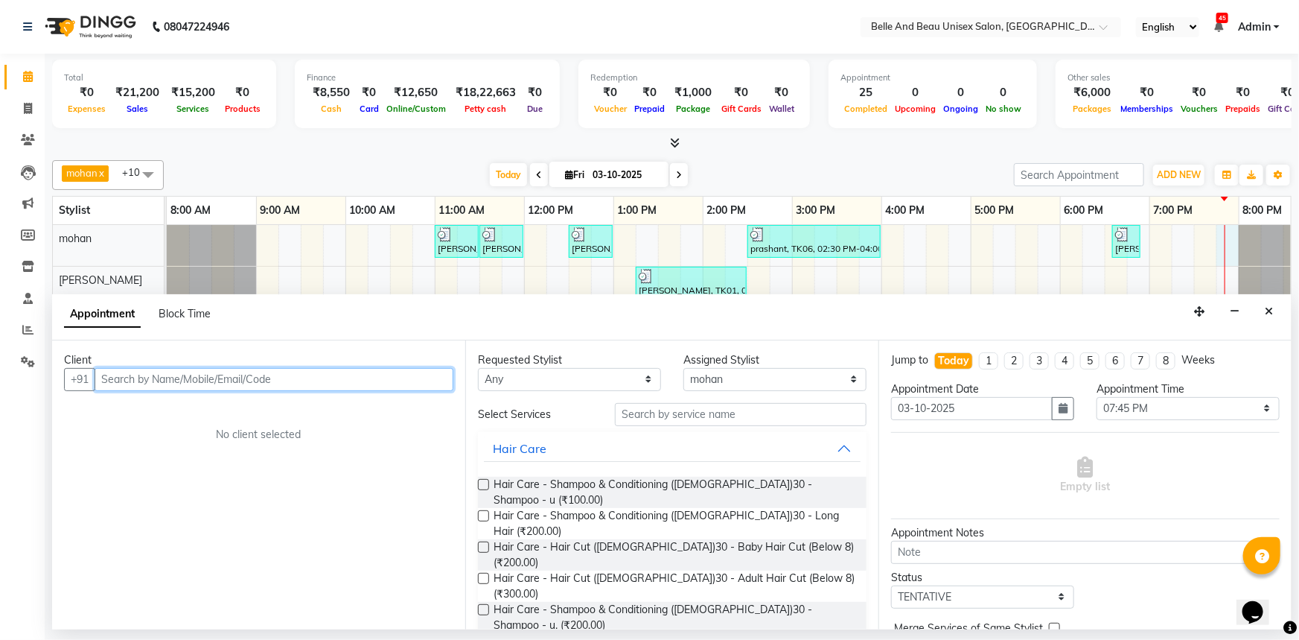
click at [134, 379] on input "text" at bounding box center [274, 379] width 359 height 23
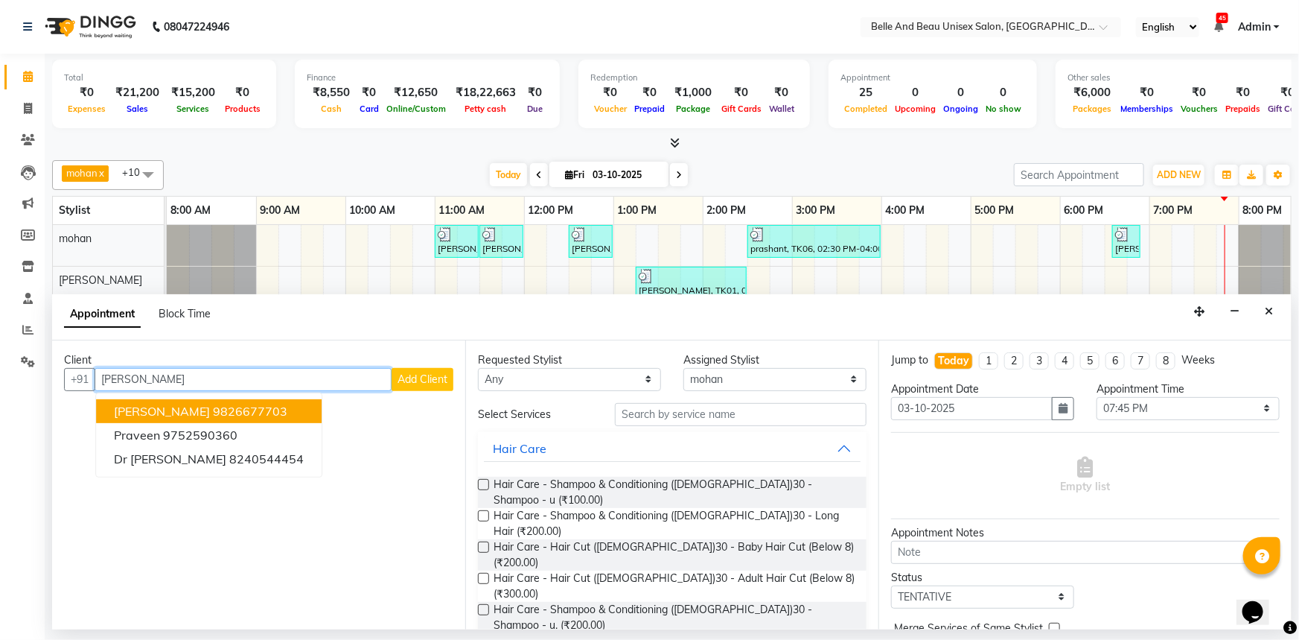
click at [171, 412] on span "PRAVEEN LOKHENDE" at bounding box center [162, 411] width 96 height 15
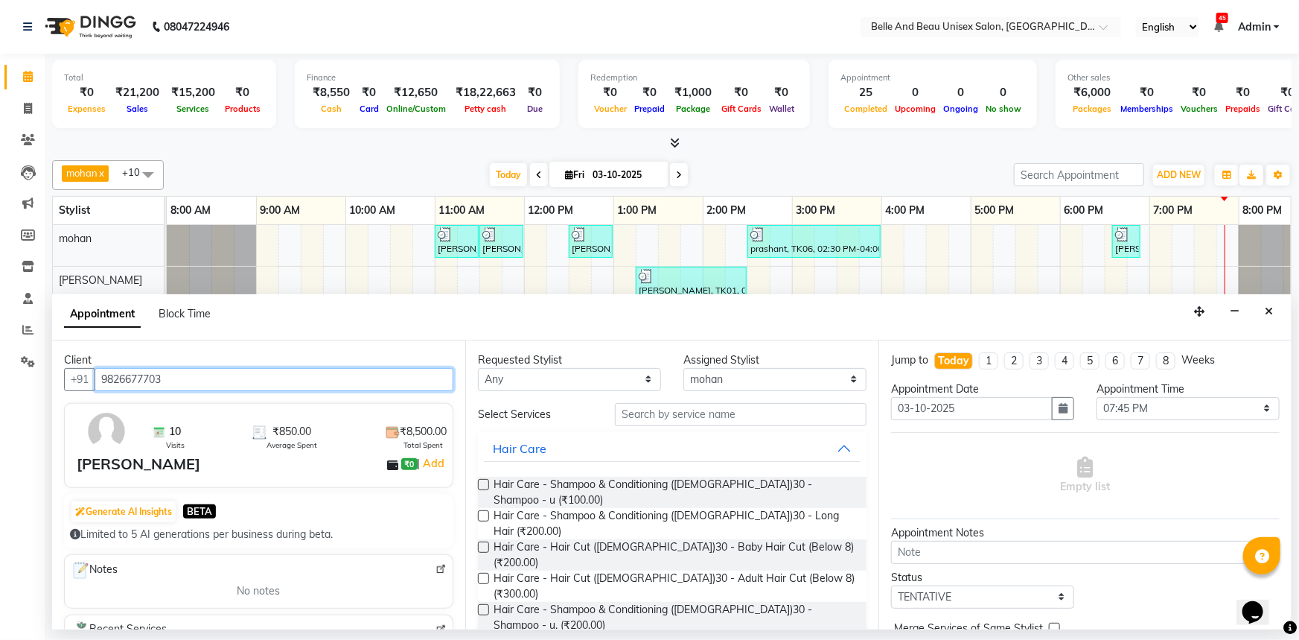
type input "9826677703"
click at [483, 573] on label at bounding box center [483, 578] width 11 height 11
click at [483, 575] on input "checkbox" at bounding box center [483, 580] width 10 height 10
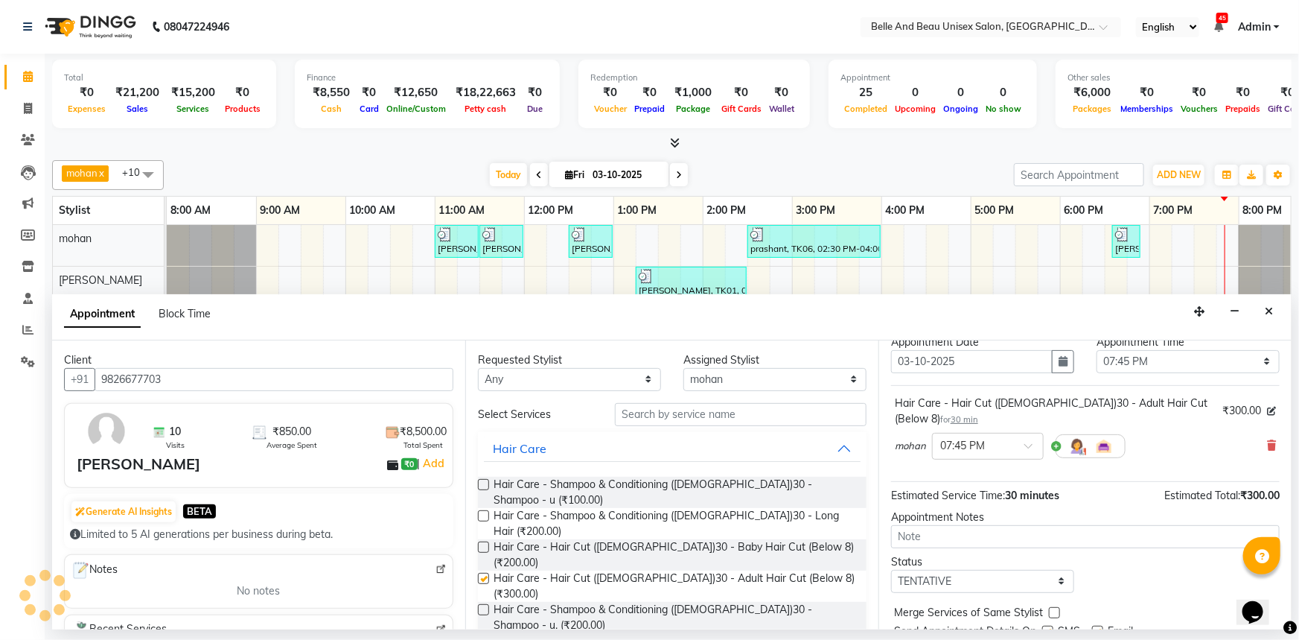
checkbox input "false"
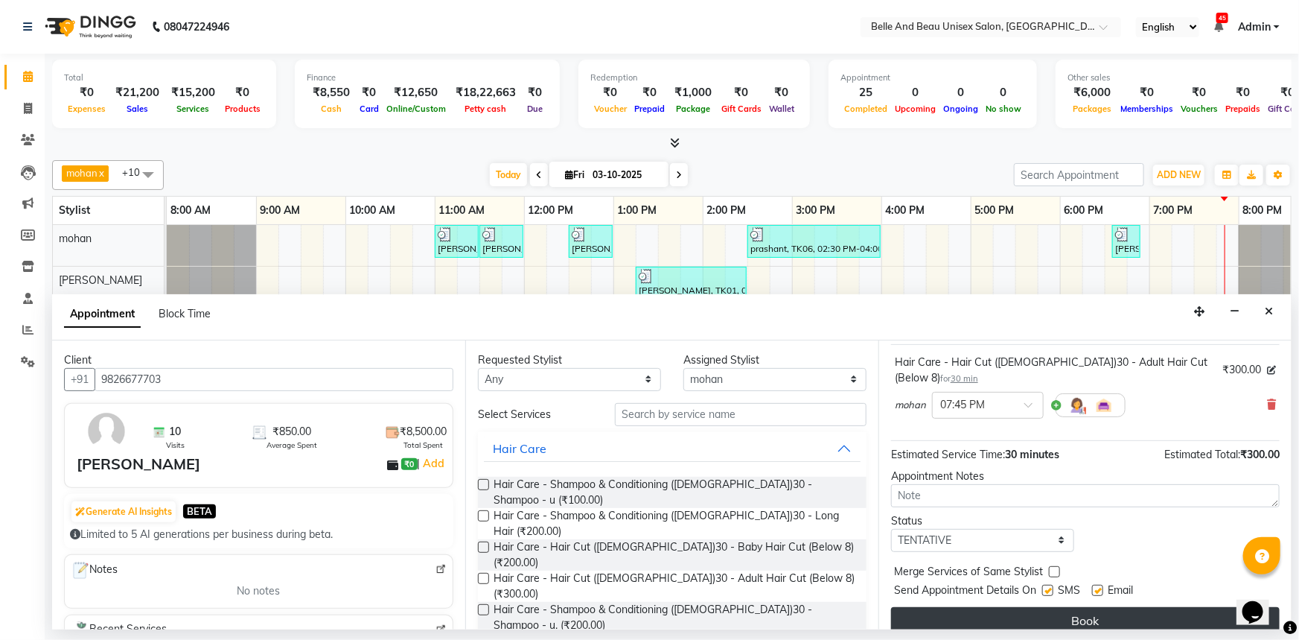
click at [1041, 607] on button "Book" at bounding box center [1085, 620] width 389 height 27
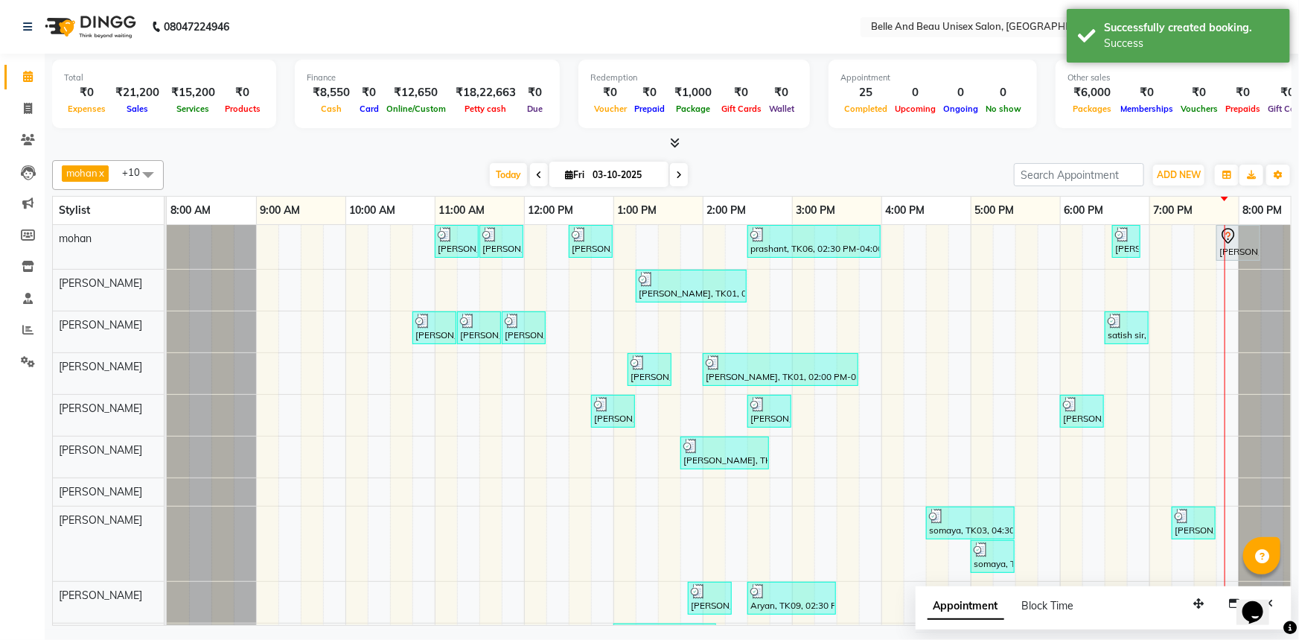
click at [1158, 242] on div "Ankit Singh, TK05, 11:00 AM-11:30 AM, Hair Care - Hair Cut (Male)30 - Adult Hai…" at bounding box center [748, 482] width 1162 height 515
select select "65137"
select select "tentative"
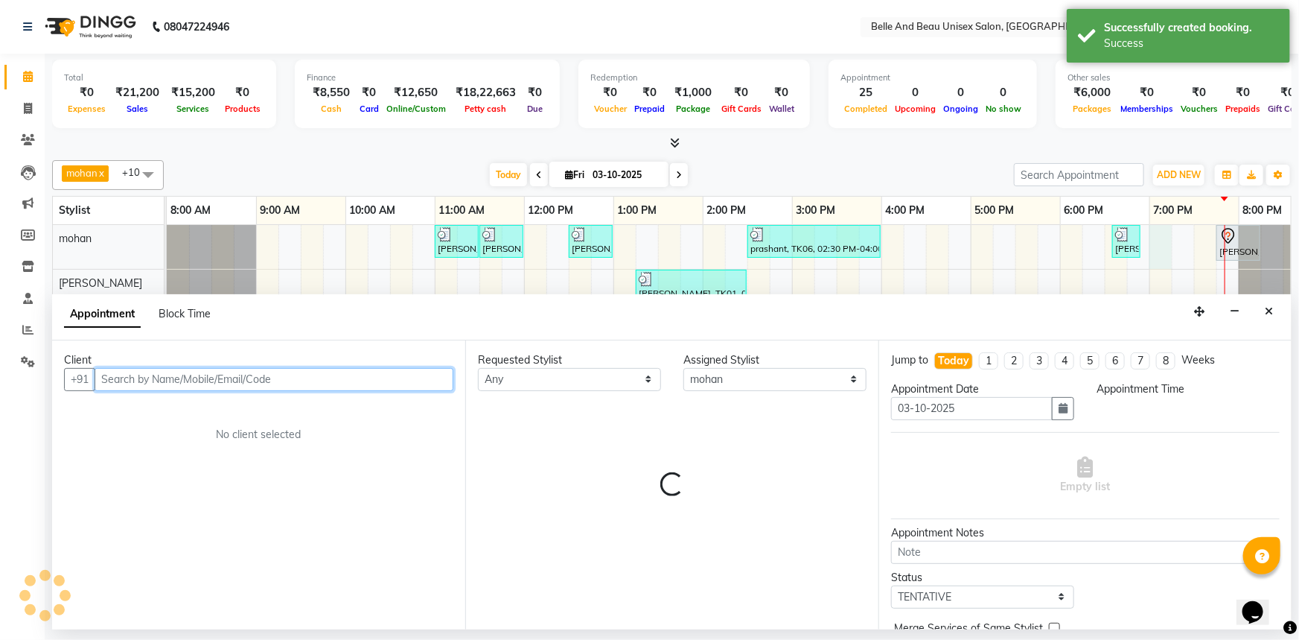
select select "1140"
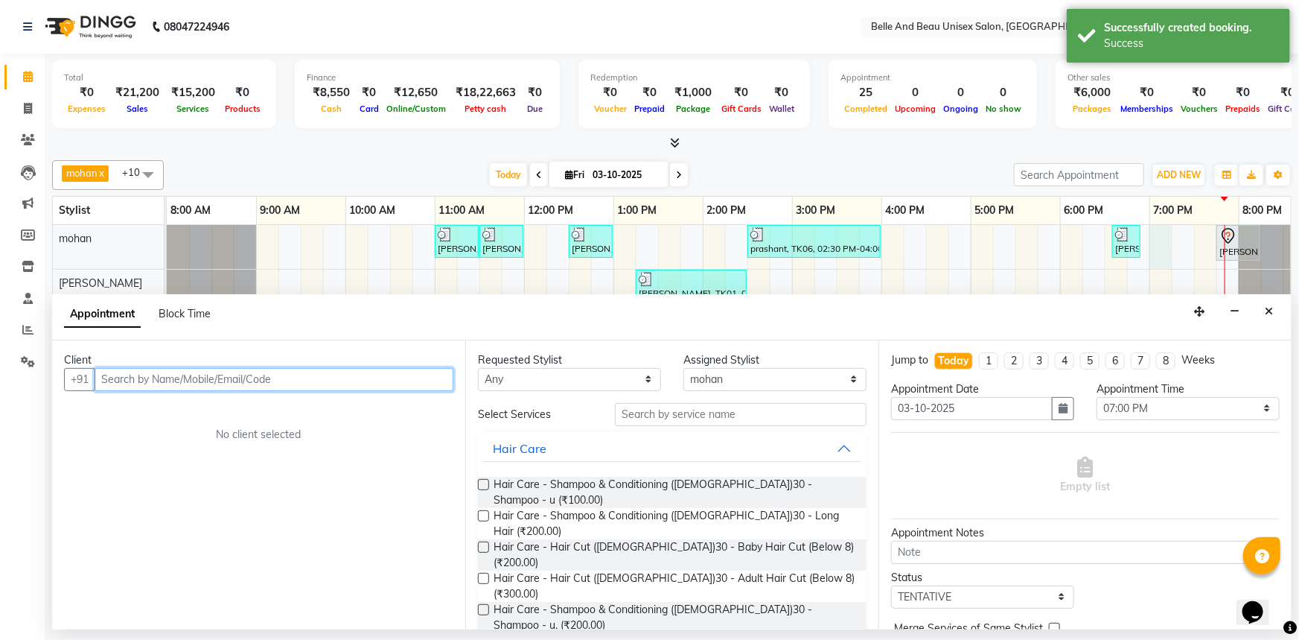
click at [216, 372] on input "text" at bounding box center [274, 379] width 359 height 23
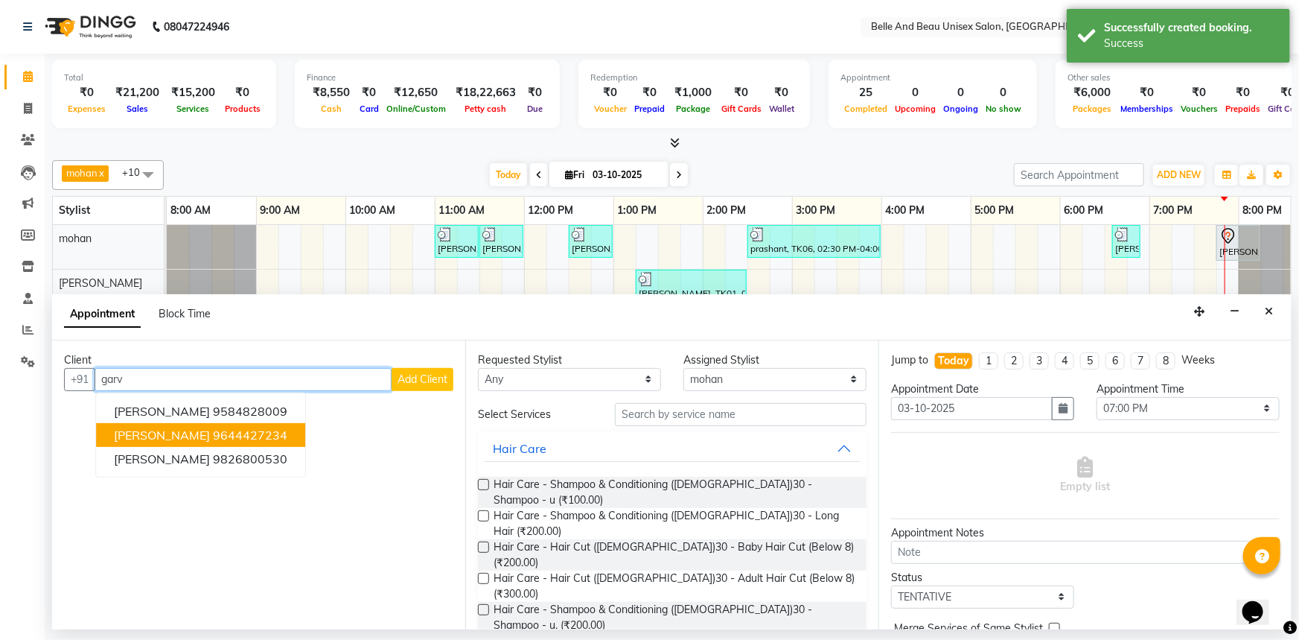
click at [239, 439] on ngb-highlight "9644427234" at bounding box center [250, 434] width 74 height 15
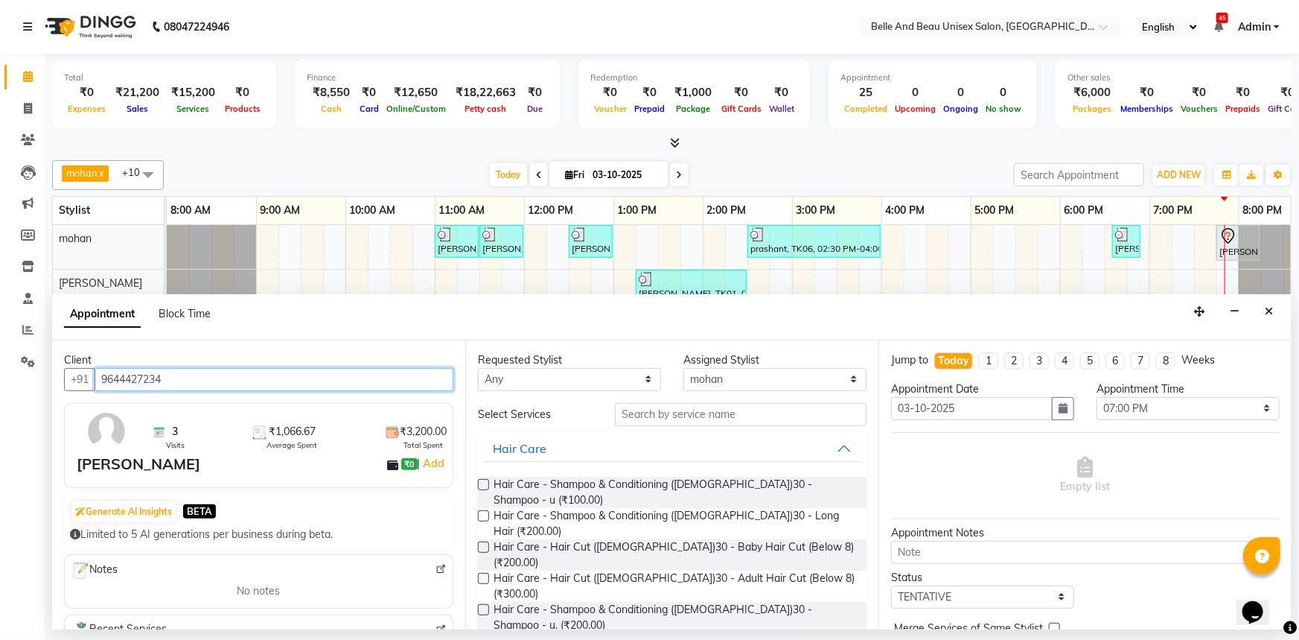
type input "9644427234"
click at [484, 573] on label at bounding box center [483, 578] width 11 height 11
click at [484, 575] on input "checkbox" at bounding box center [483, 580] width 10 height 10
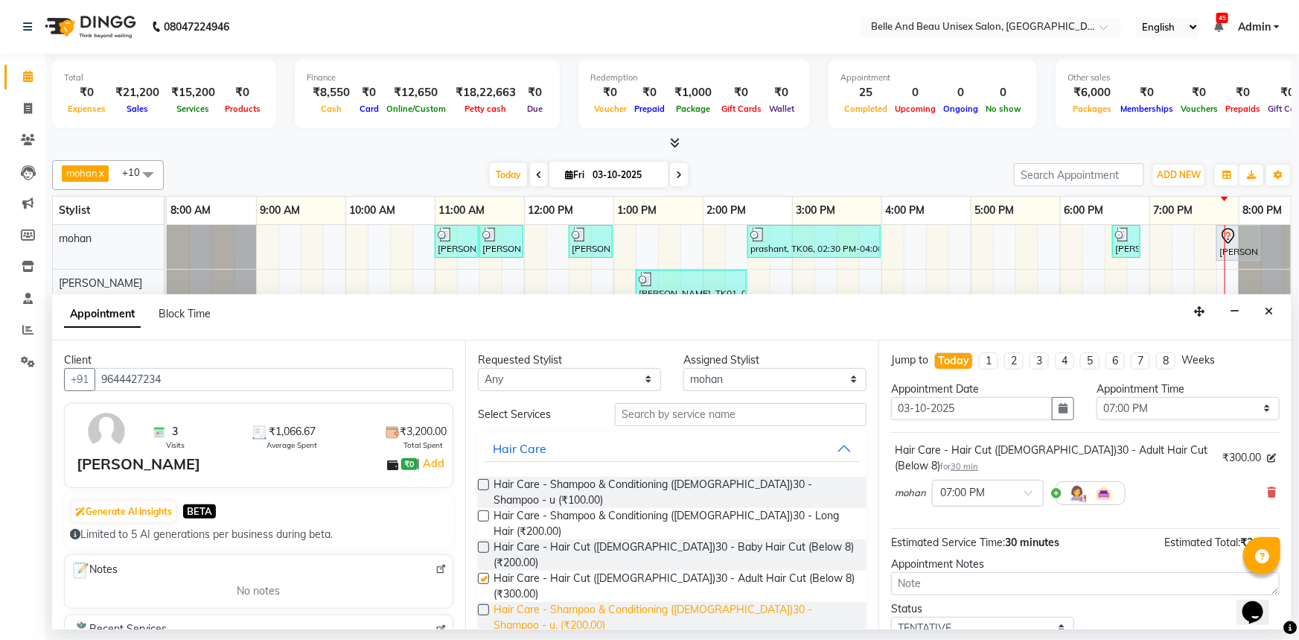
checkbox input "false"
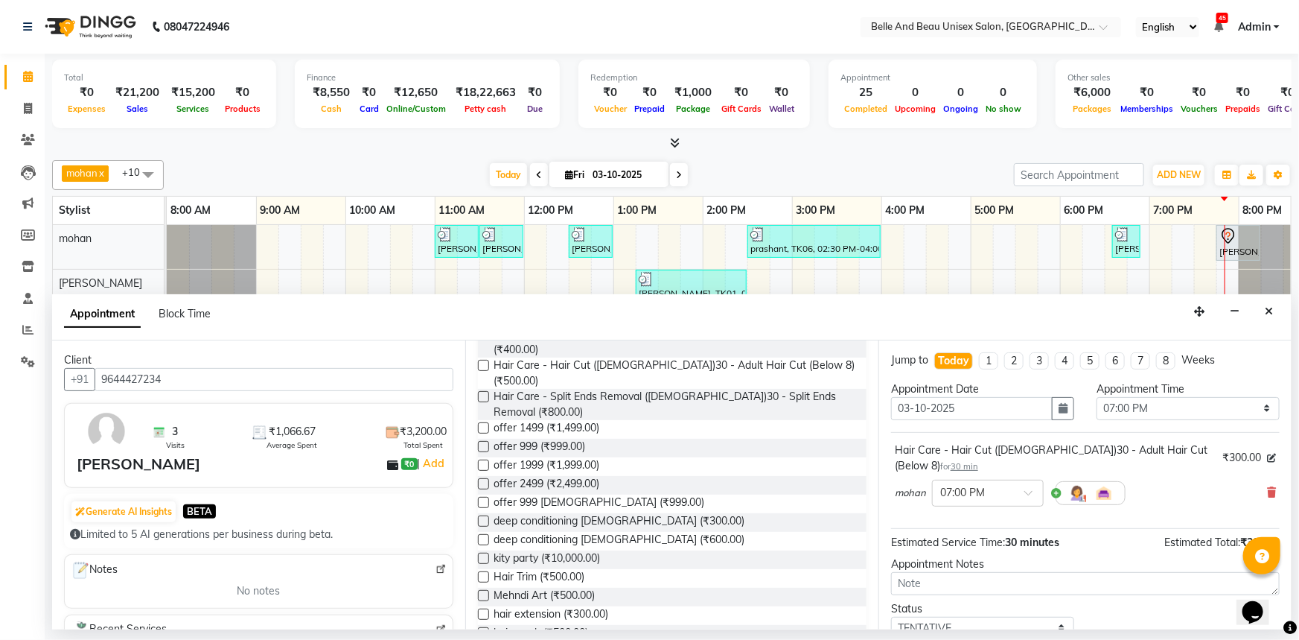
scroll to position [474, 0]
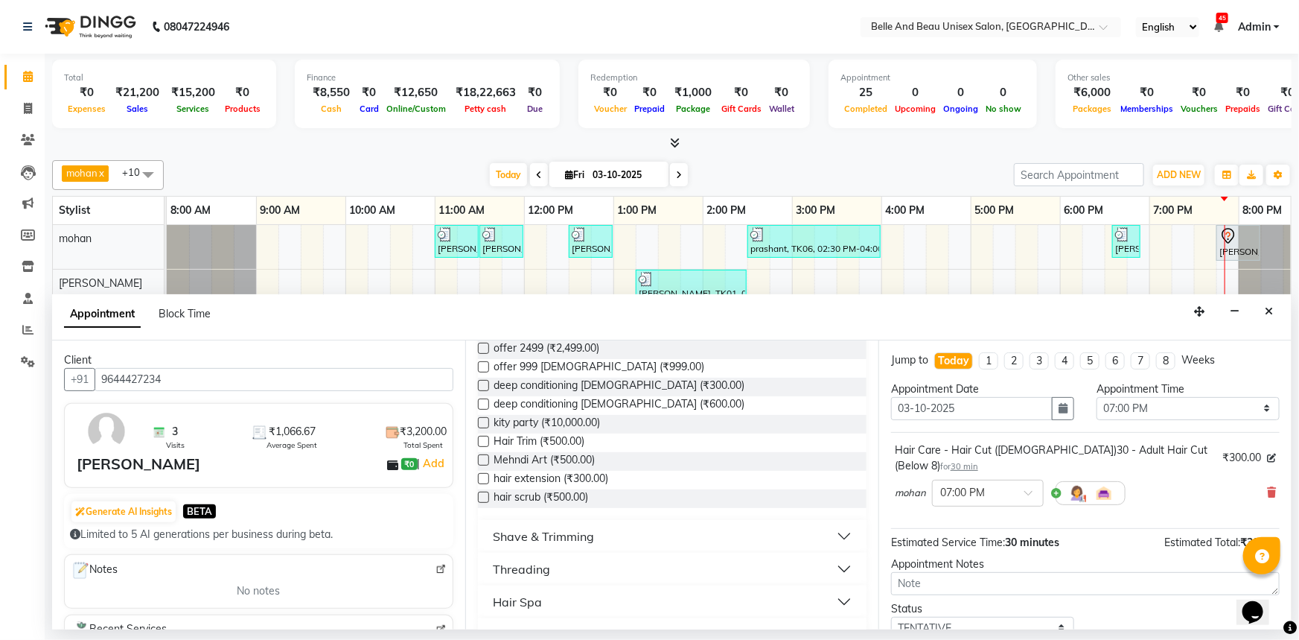
click at [537, 527] on div "Shave & Trimming" at bounding box center [543, 536] width 101 height 18
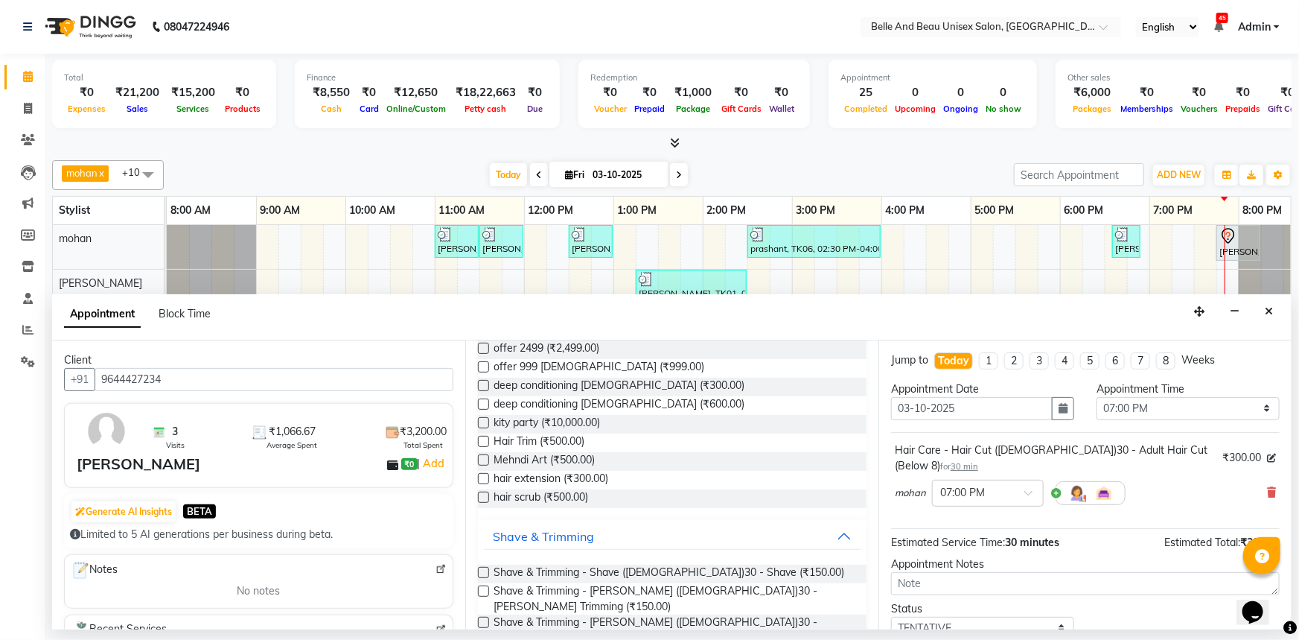
click at [480, 617] on label at bounding box center [483, 622] width 11 height 11
click at [480, 619] on input "checkbox" at bounding box center [483, 624] width 10 height 10
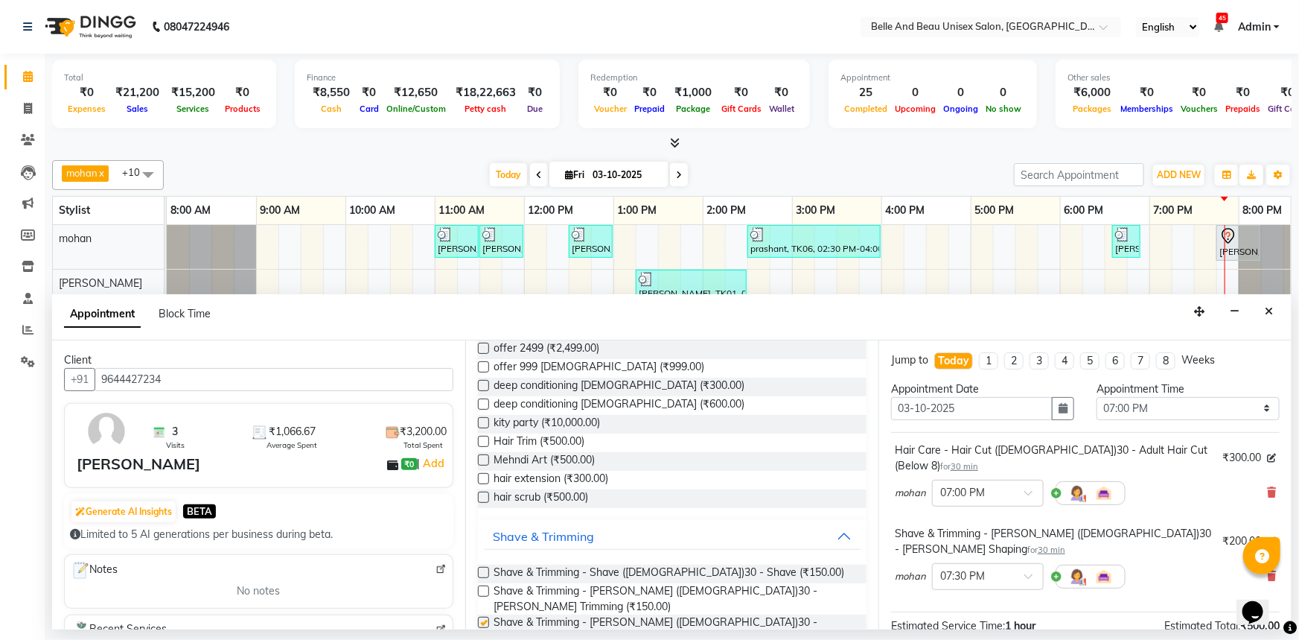
checkbox input "false"
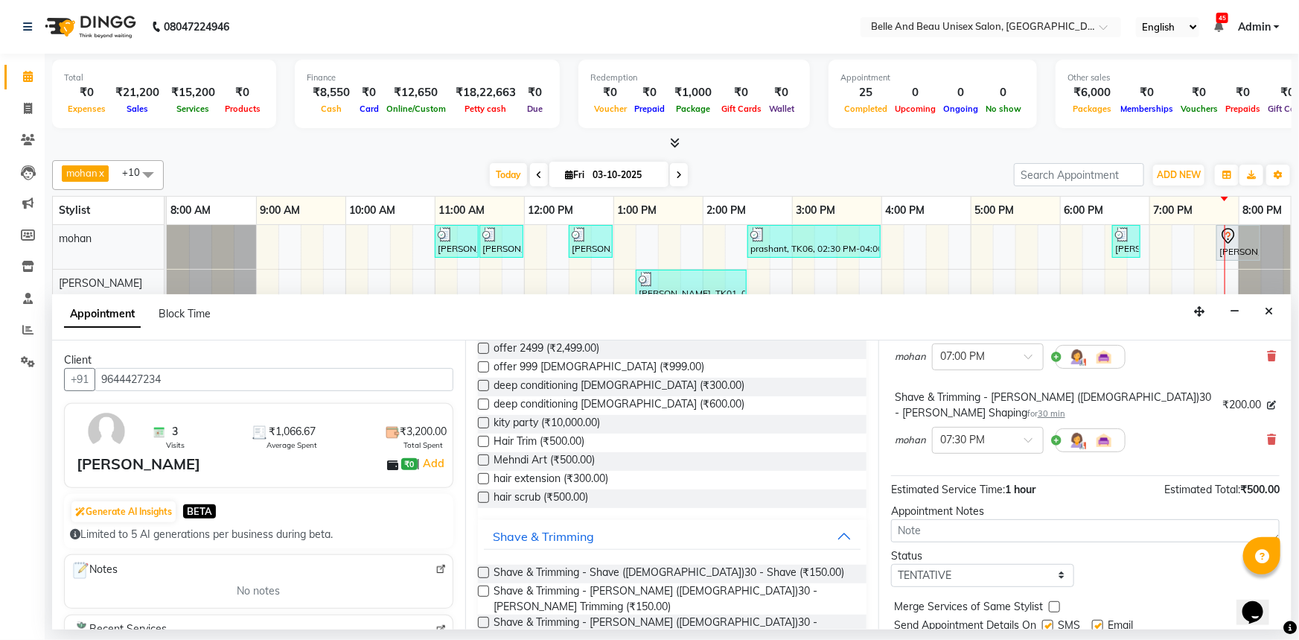
scroll to position [156, 0]
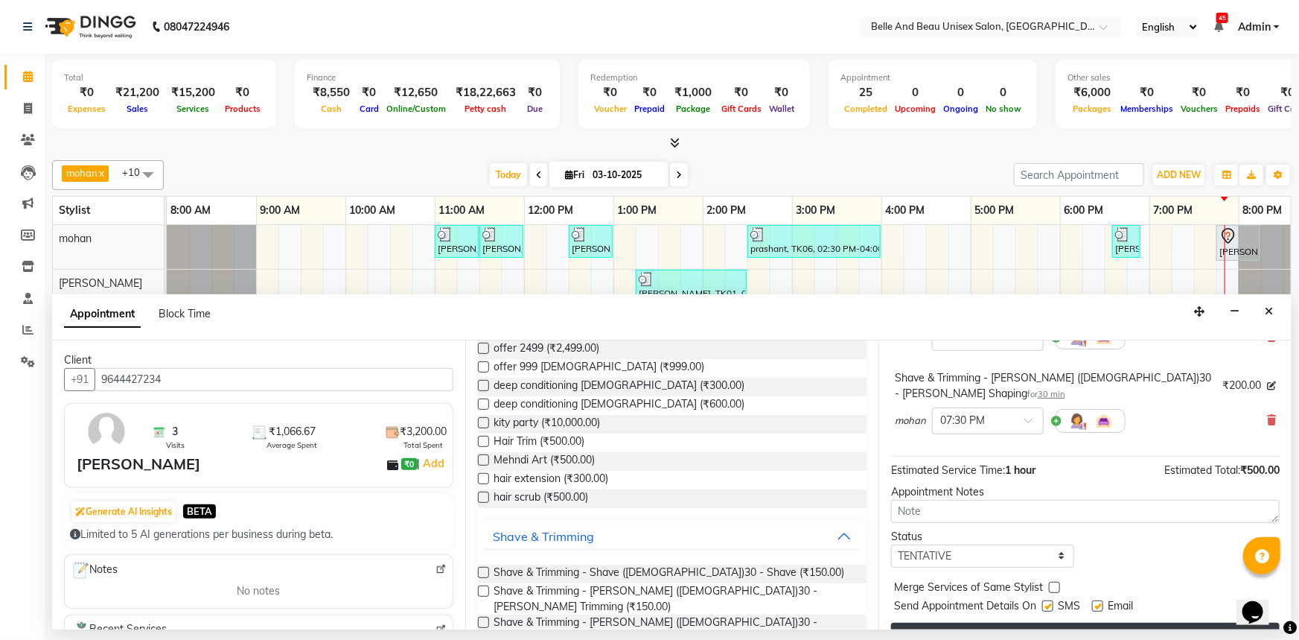
click at [940, 622] on button "Book" at bounding box center [1085, 635] width 389 height 27
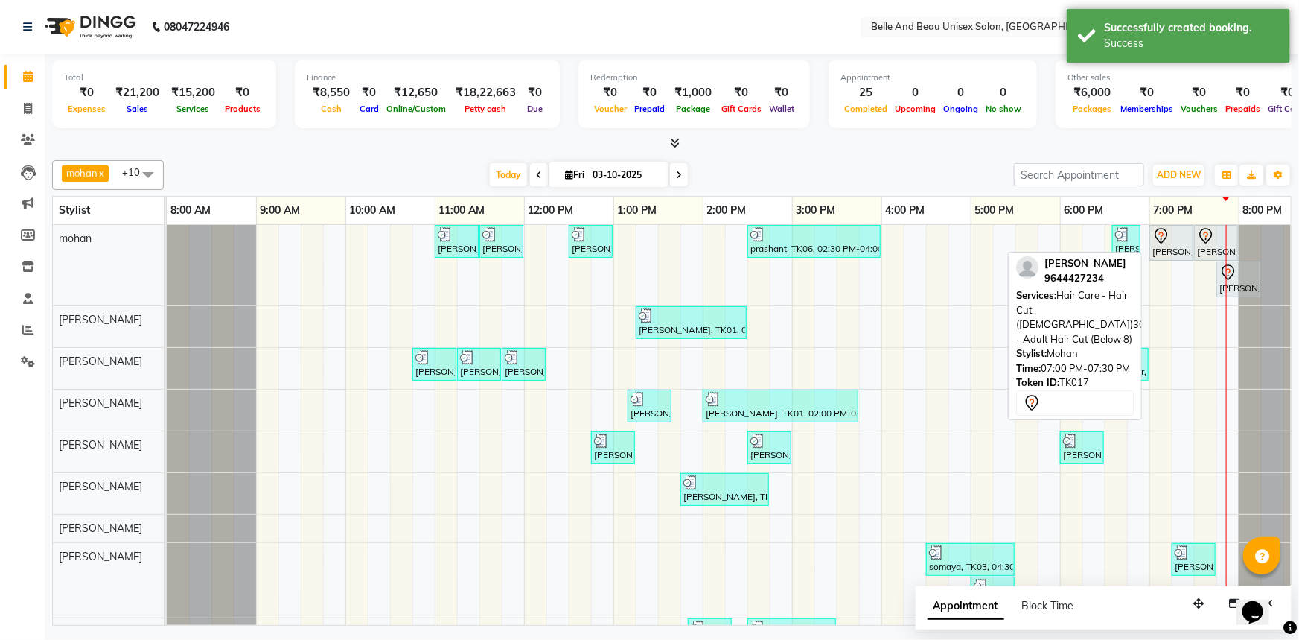
click at [1172, 253] on div "Garvit Benjamin, TK17, 07:00 PM-07:30 PM, Hair Care - Hair Cut (Male)30 - Adult…" at bounding box center [1171, 242] width 41 height 31
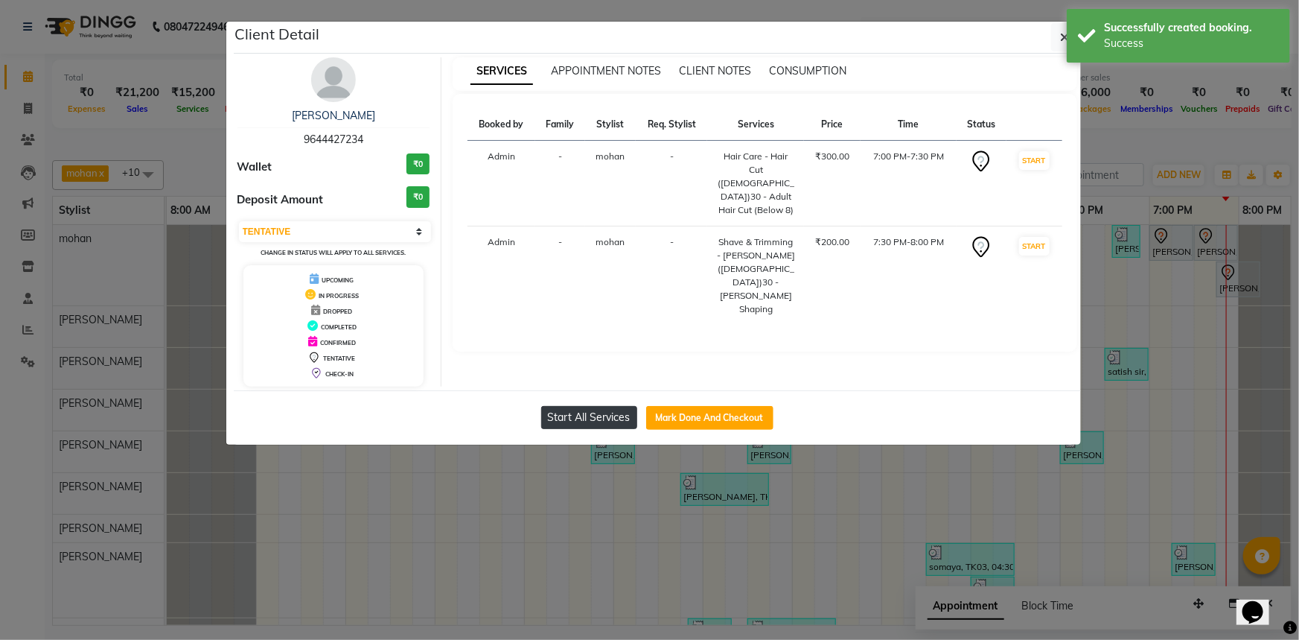
click at [586, 418] on button "Start All Services" at bounding box center [589, 417] width 96 height 23
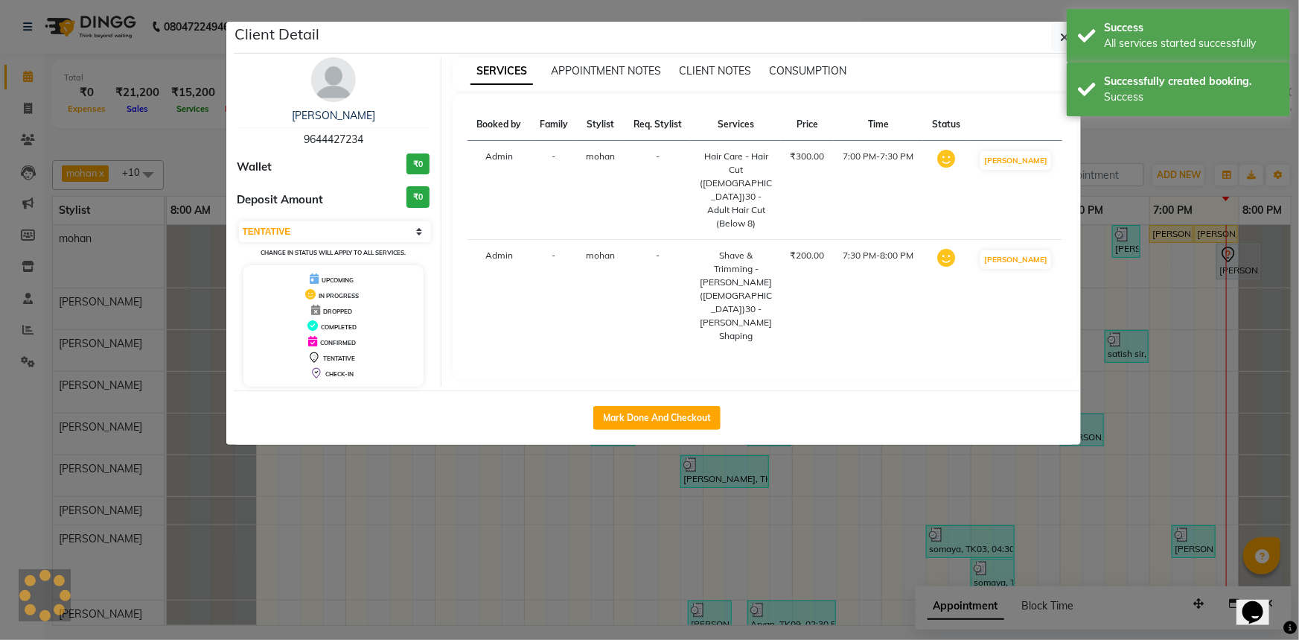
select select "1"
click at [1063, 44] on button "button" at bounding box center [1065, 37] width 28 height 28
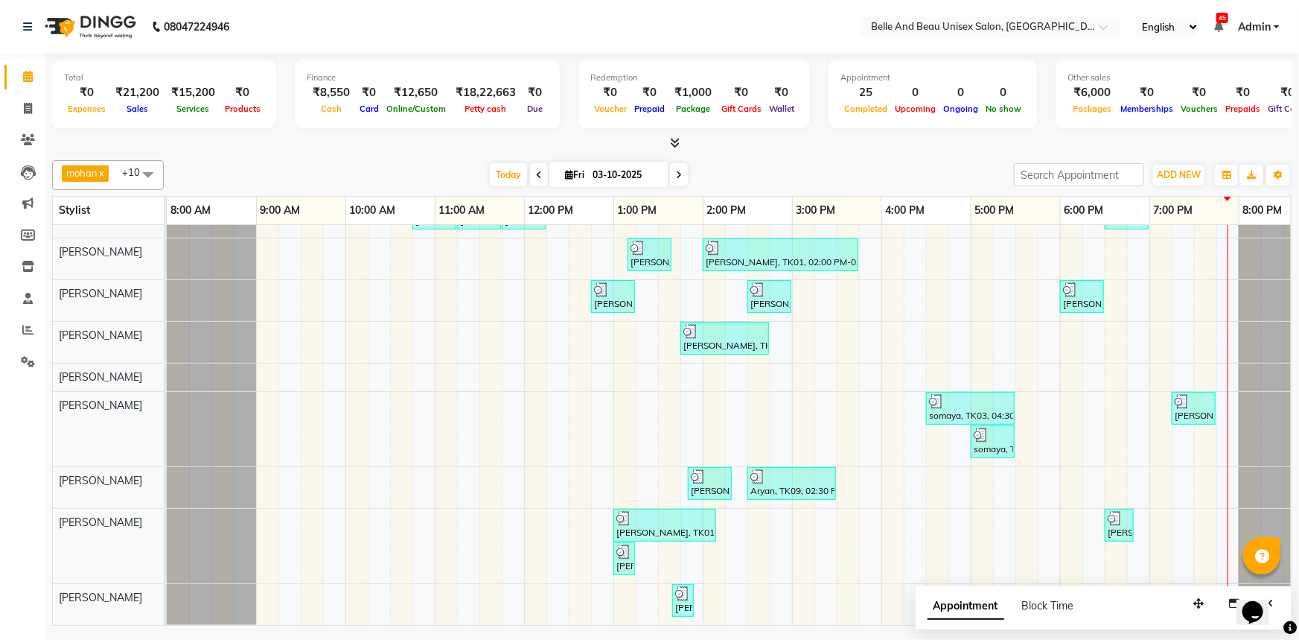
scroll to position [141, 0]
click at [1194, 484] on div "Ankit Singh, TK05, 11:00 AM-11:30 AM, Hair Care - Hair Cut (Male)30 - Adult Hai…" at bounding box center [748, 358] width 1162 height 533
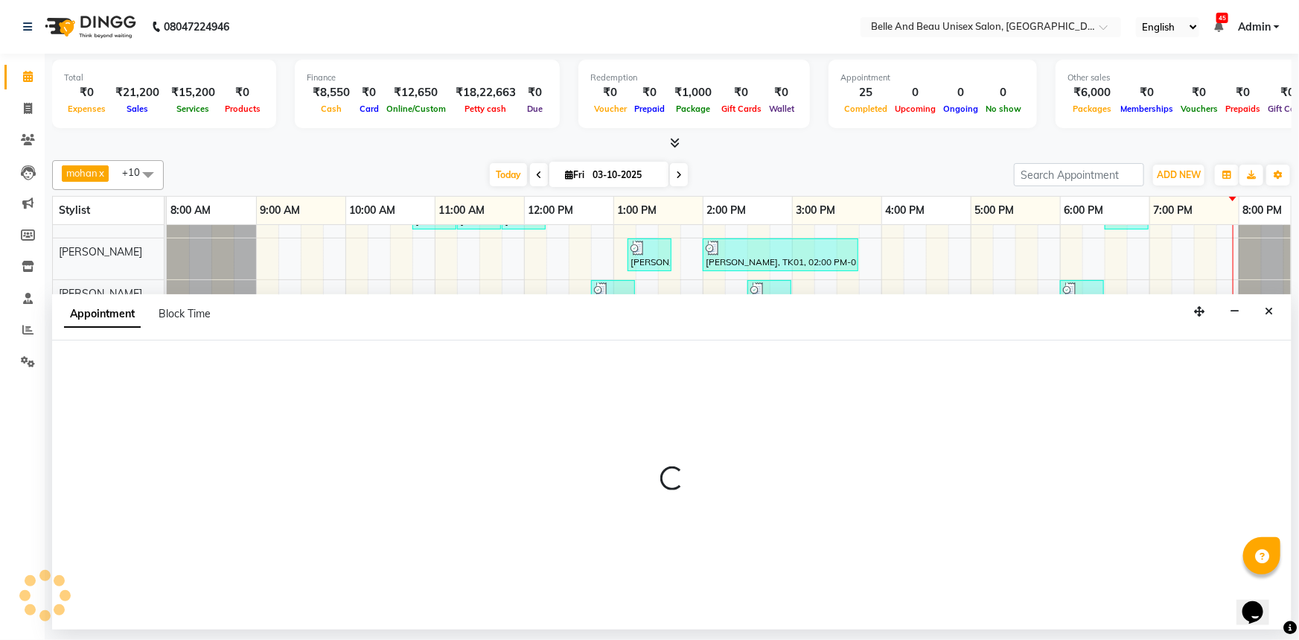
select select "83443"
select select "1170"
select select "tentative"
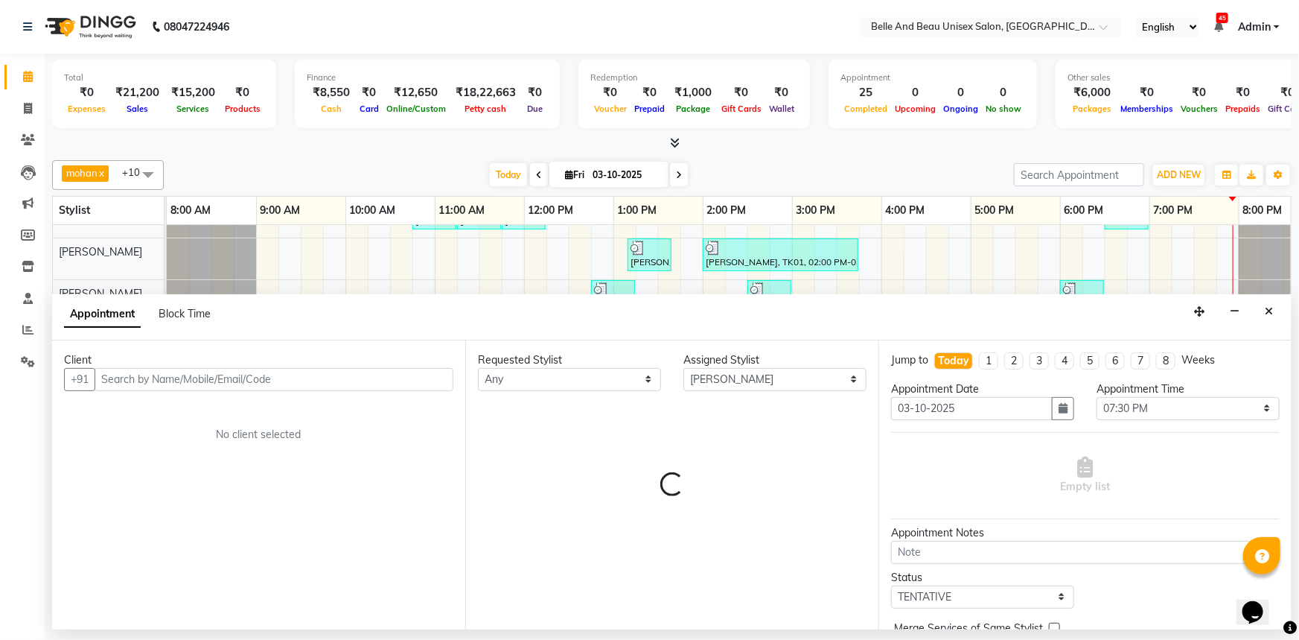
click at [191, 379] on input "text" at bounding box center [274, 379] width 359 height 23
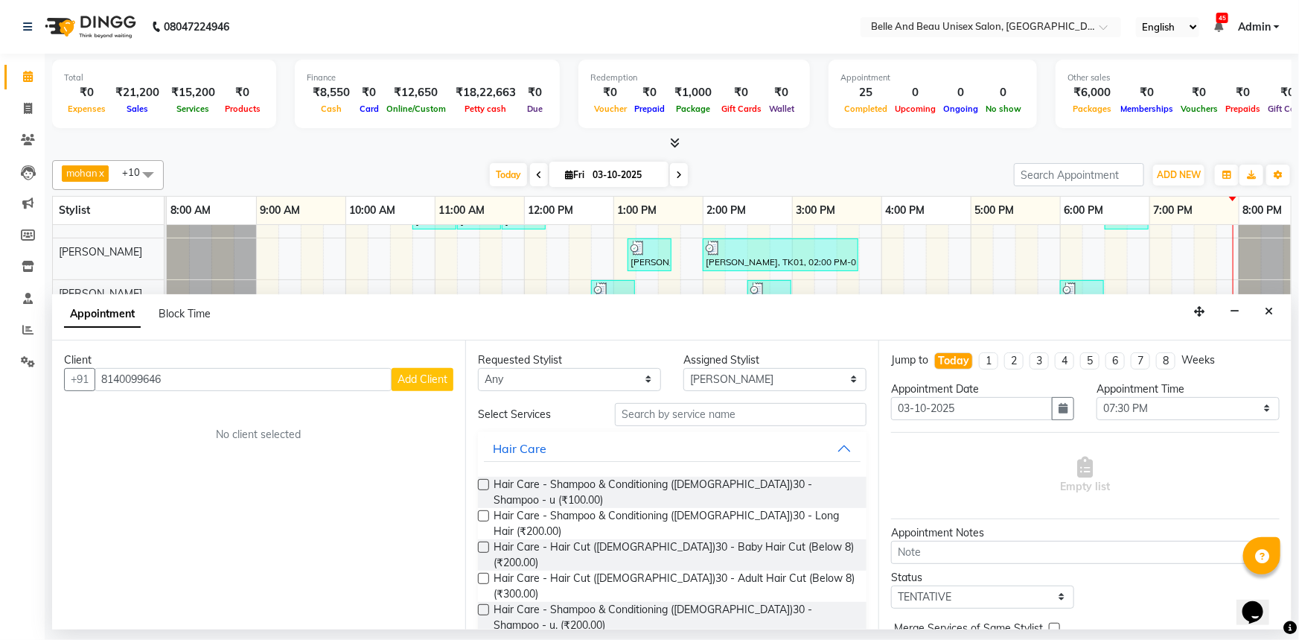
type input "8140099646"
click at [407, 372] on span "Add Client" at bounding box center [423, 378] width 50 height 13
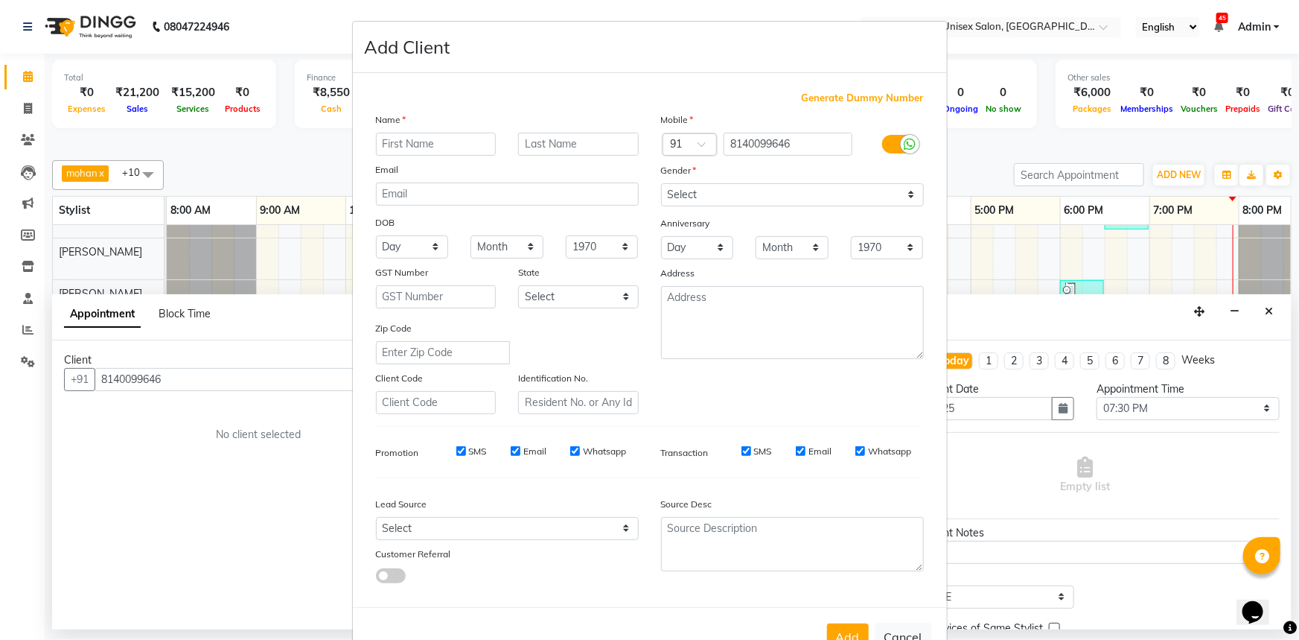
click at [447, 147] on input "text" at bounding box center [436, 144] width 121 height 23
type input "rajesh"
type input "kumar"
click at [767, 200] on select "Select Male Female Other Prefer Not To Say" at bounding box center [792, 194] width 263 height 23
select select "male"
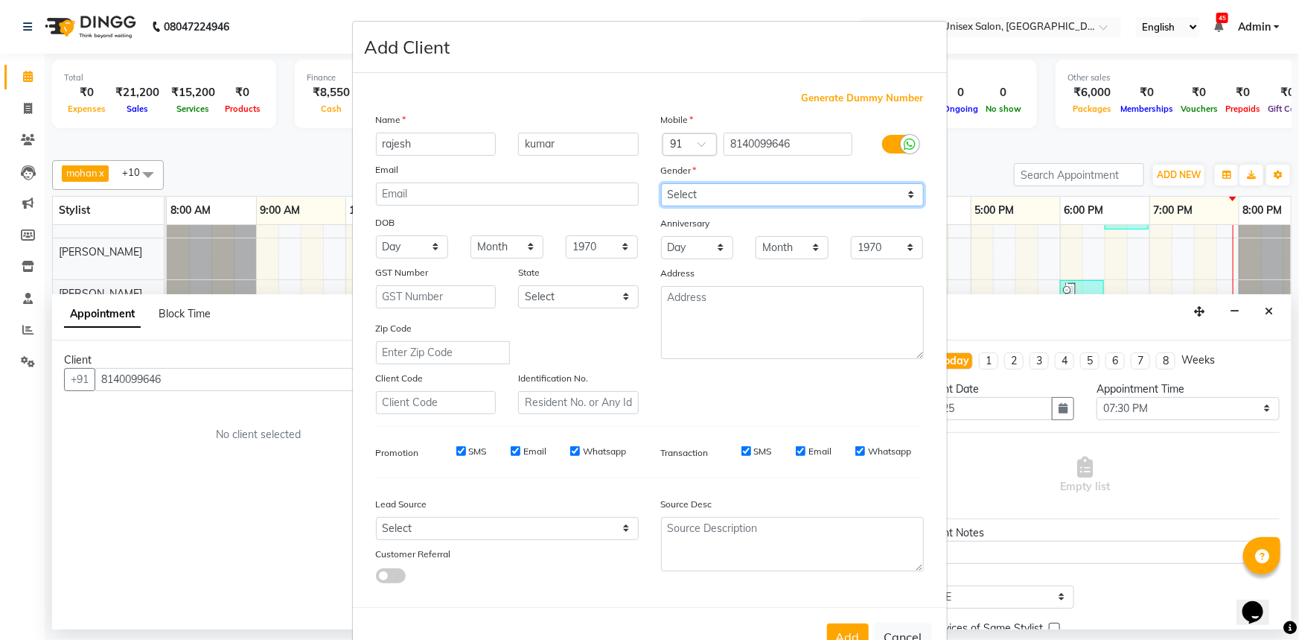
click at [661, 183] on select "Select Male Female Other Prefer Not To Say" at bounding box center [792, 194] width 263 height 23
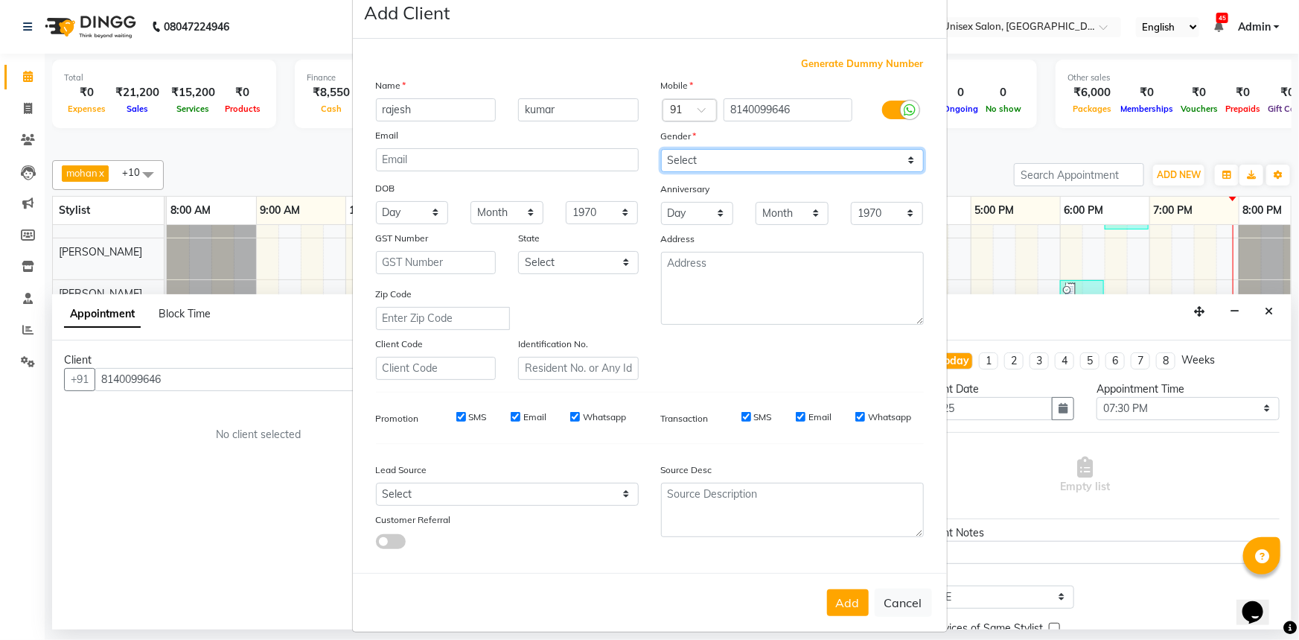
scroll to position [52, 0]
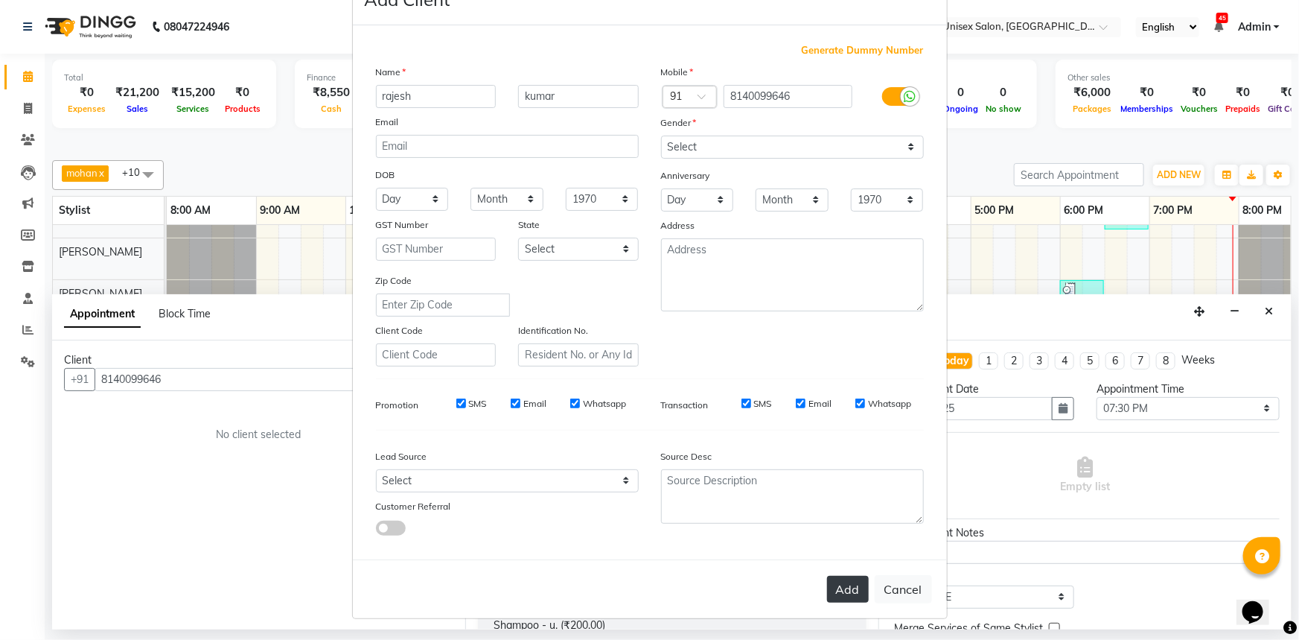
click at [856, 588] on button "Add" at bounding box center [848, 589] width 42 height 27
select select
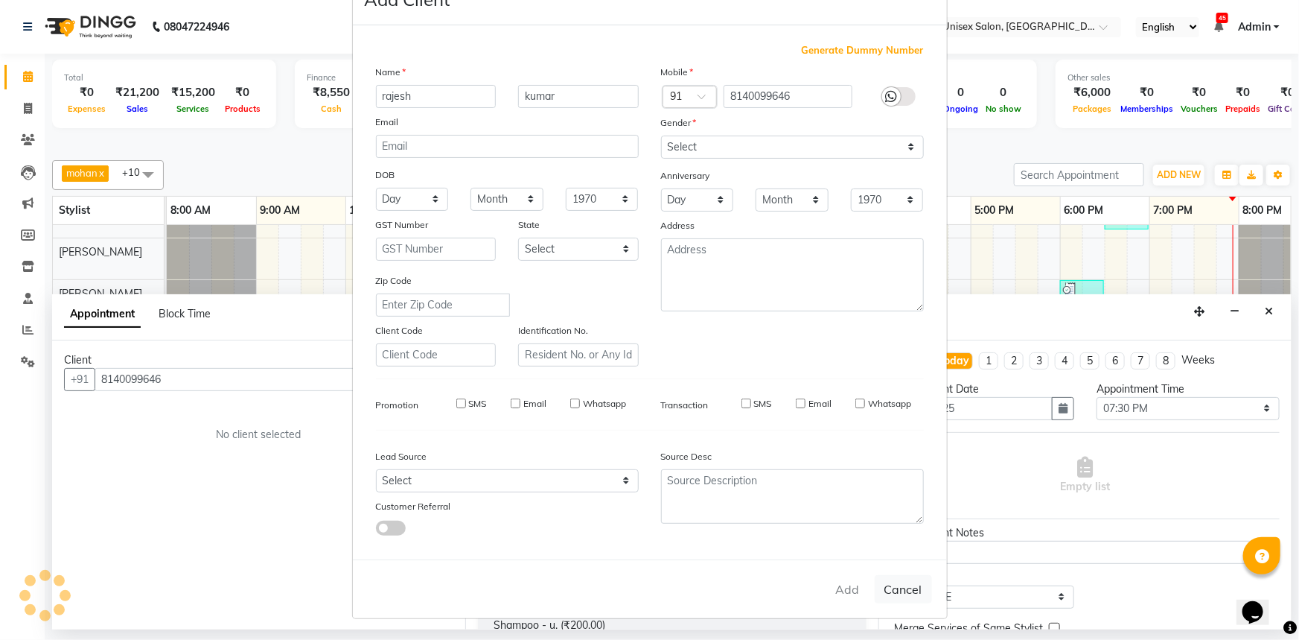
select select
checkbox input "false"
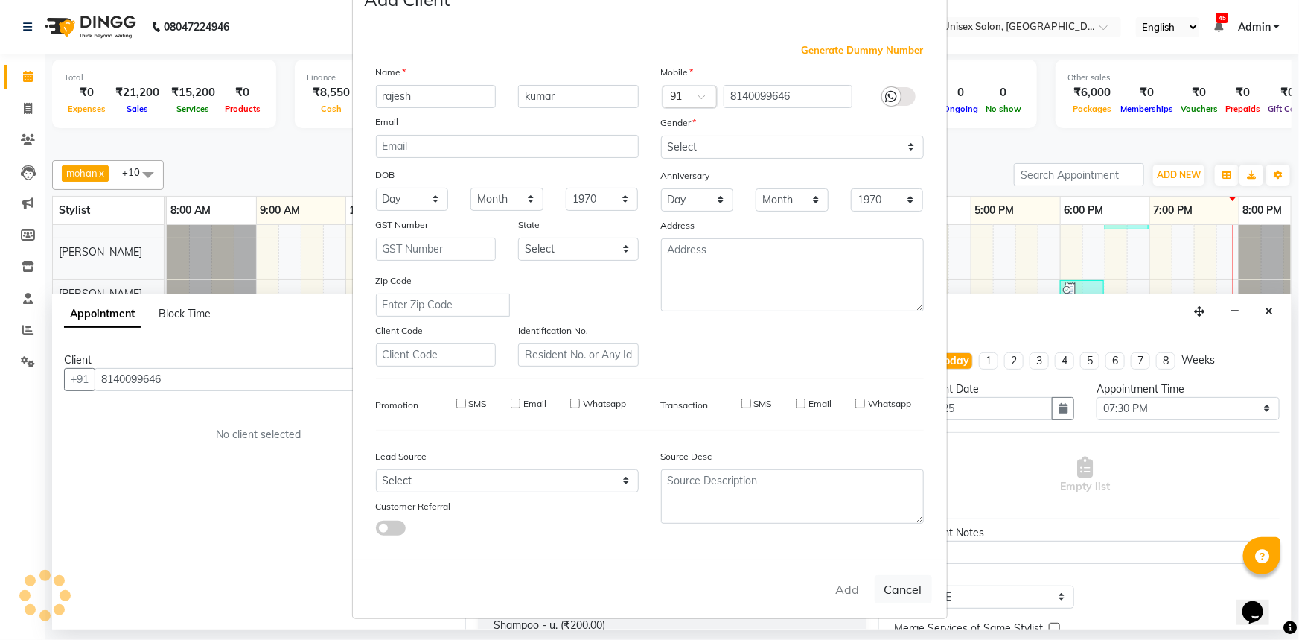
checkbox input "false"
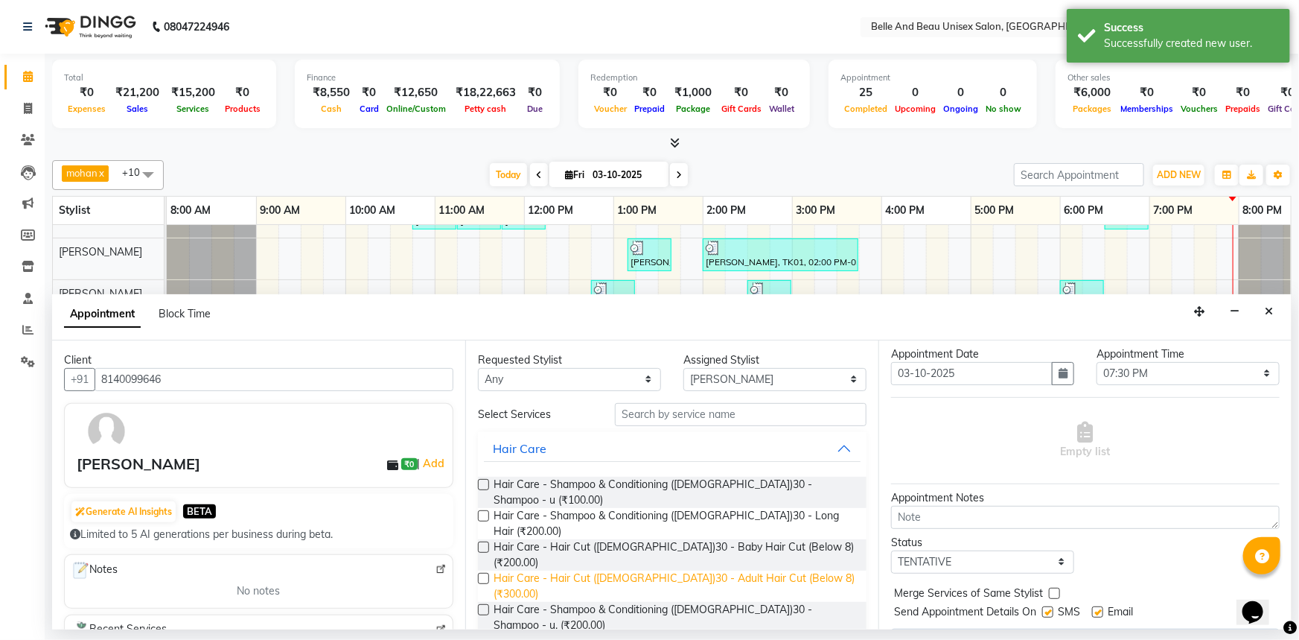
scroll to position [67, 0]
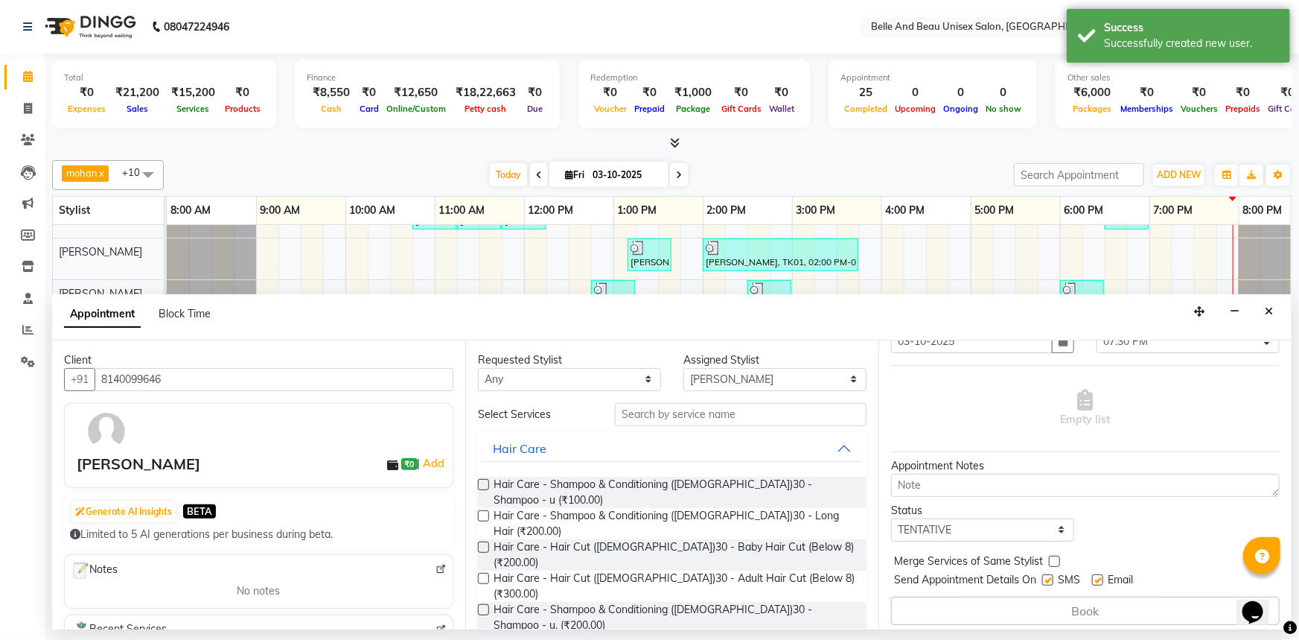
click at [485, 573] on label at bounding box center [483, 578] width 11 height 11
click at [485, 575] on input "checkbox" at bounding box center [483, 580] width 10 height 10
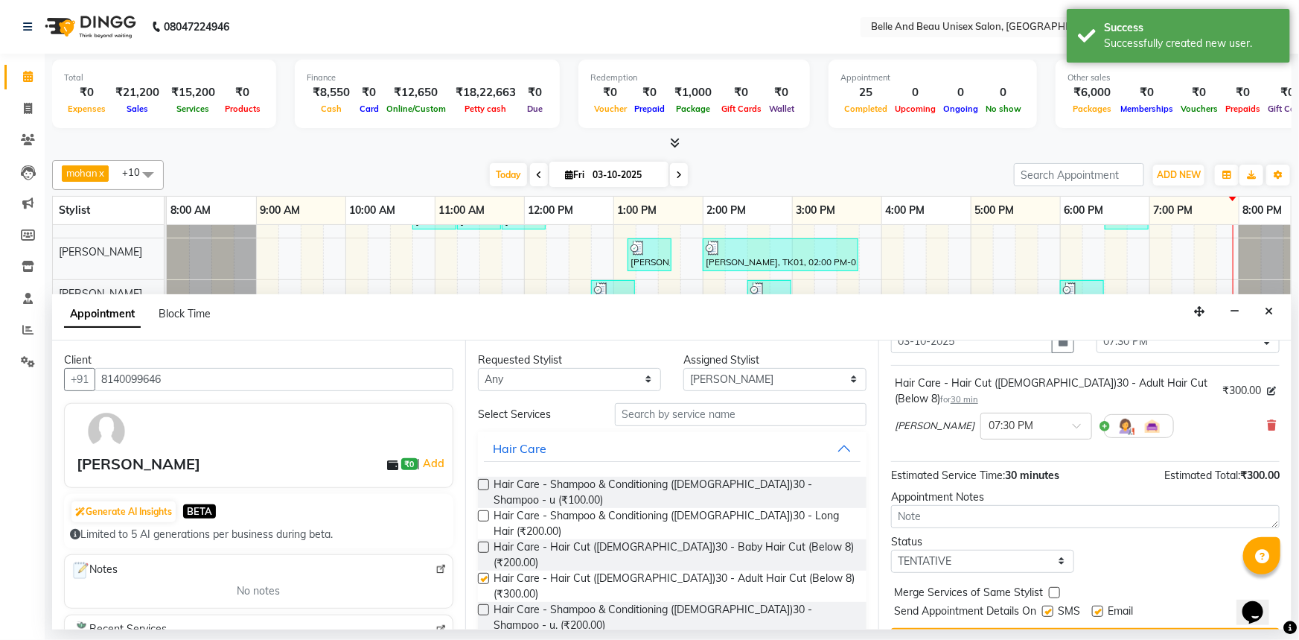
checkbox input "false"
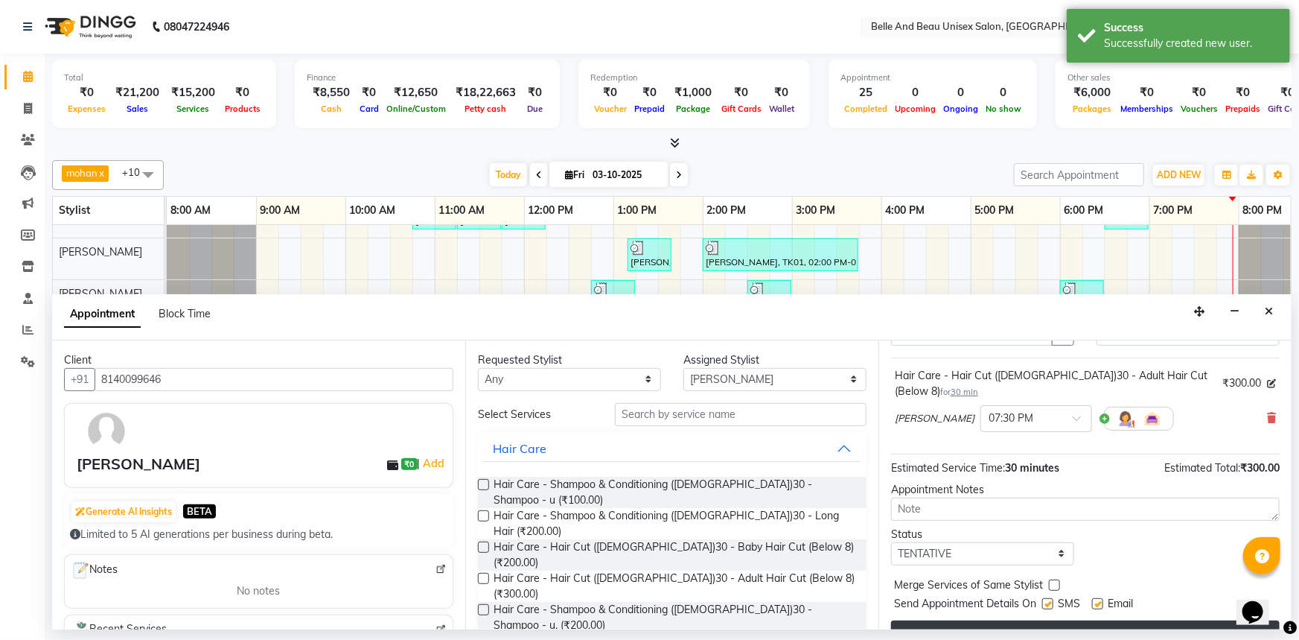
scroll to position [88, 0]
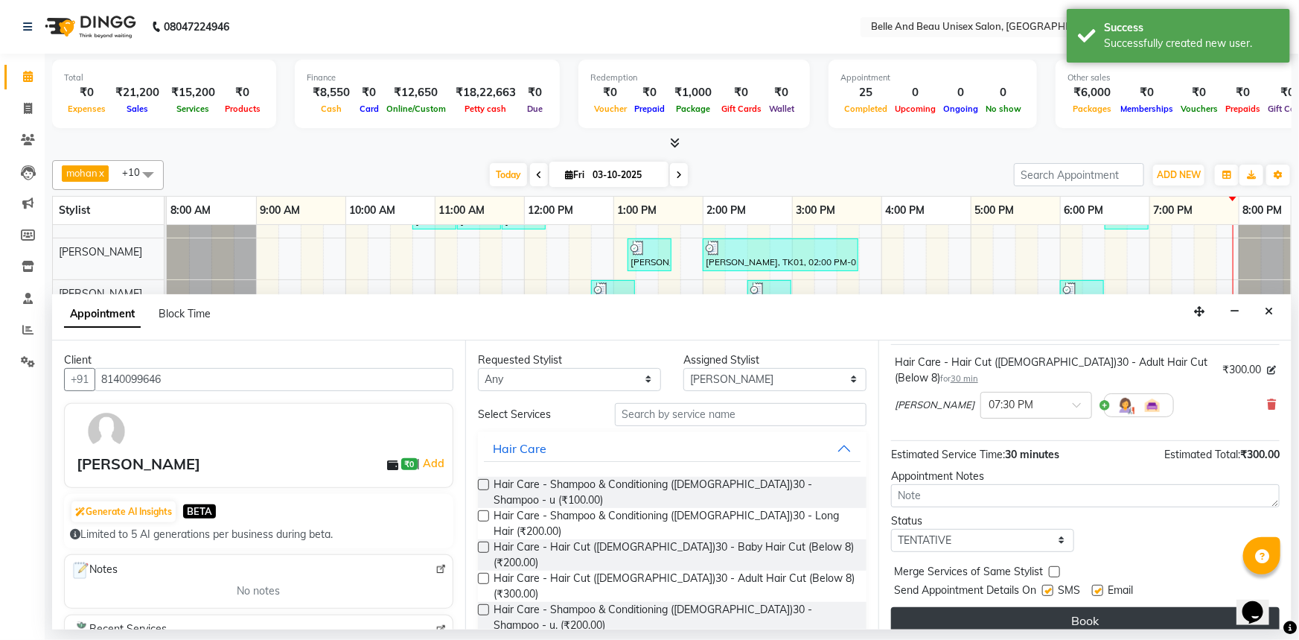
click at [1080, 607] on button "Book" at bounding box center [1085, 620] width 389 height 27
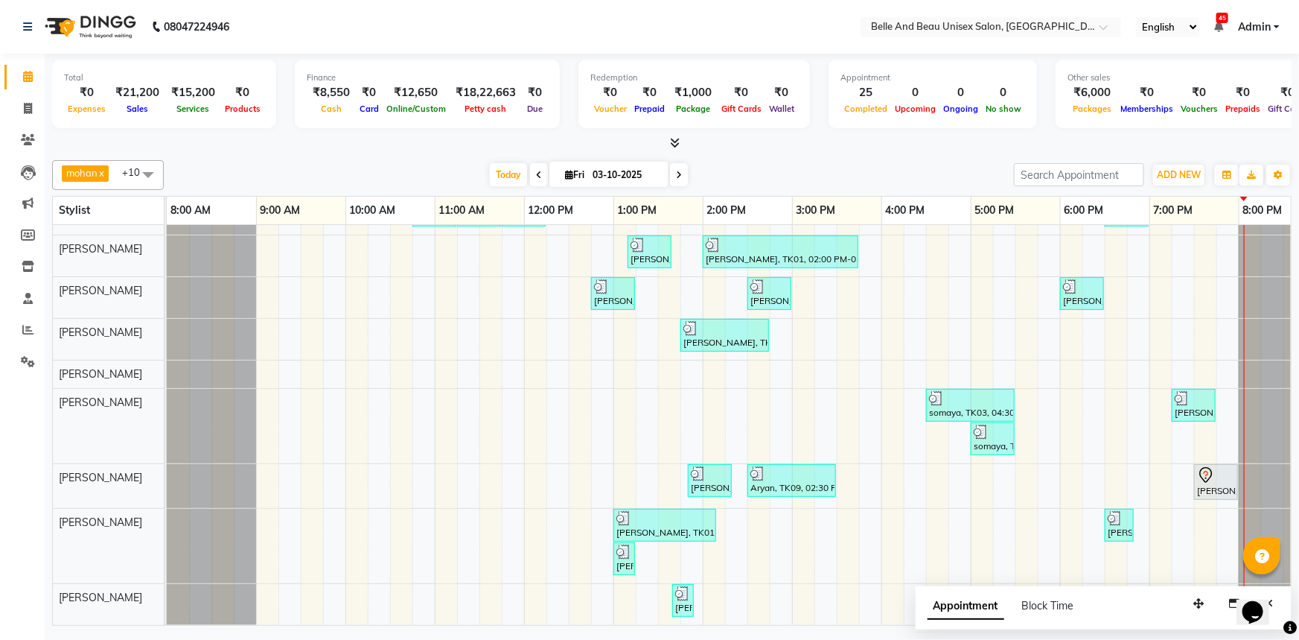
click at [603, 172] on input "03-10-2025" at bounding box center [625, 175] width 74 height 22
select select "10"
select select "2025"
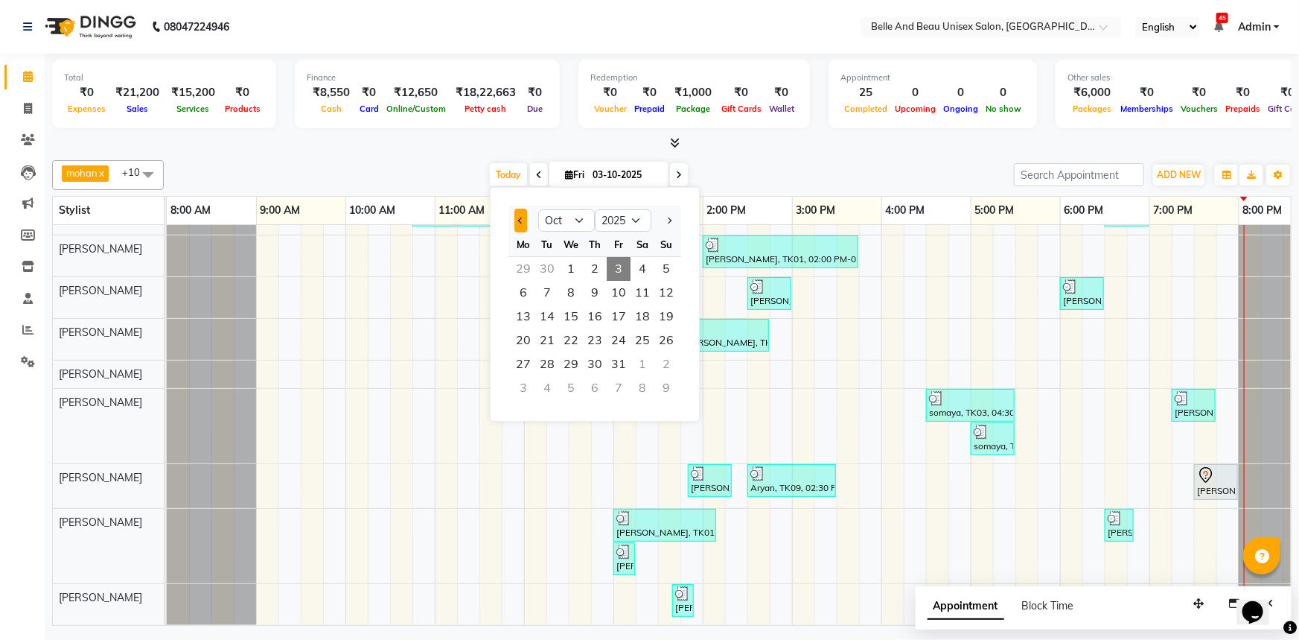
click at [516, 216] on button "Previous month" at bounding box center [521, 220] width 13 height 24
select select "9"
click at [521, 270] on span "1" at bounding box center [524, 269] width 24 height 24
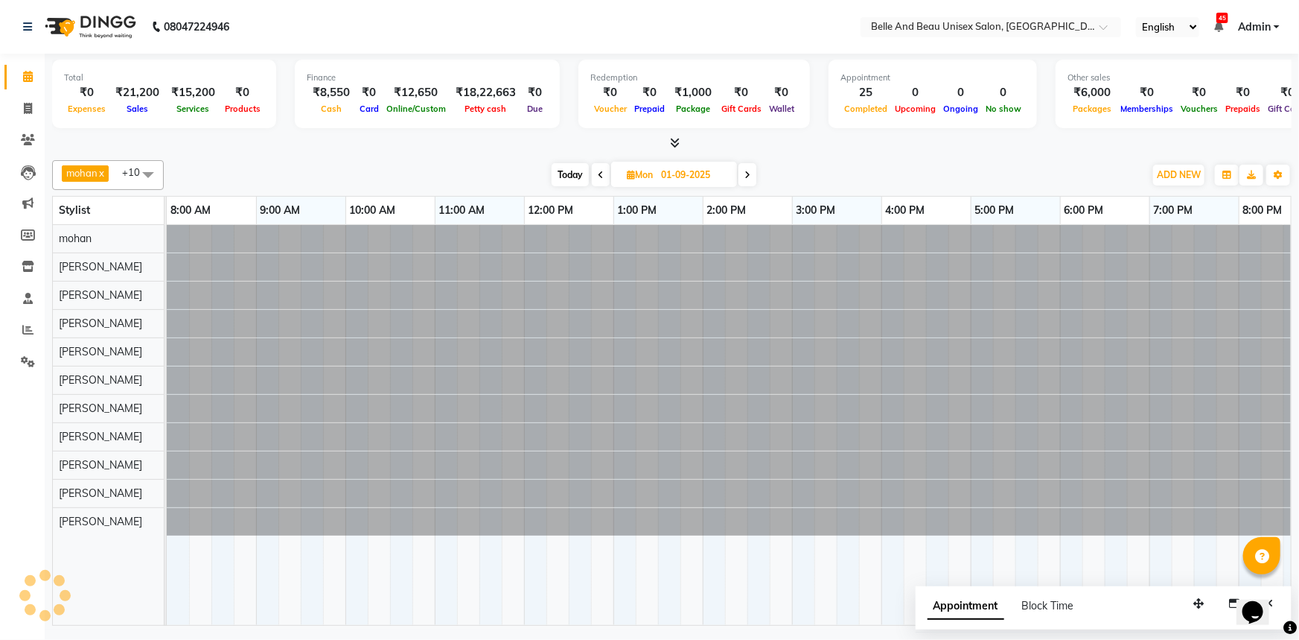
scroll to position [0, 36]
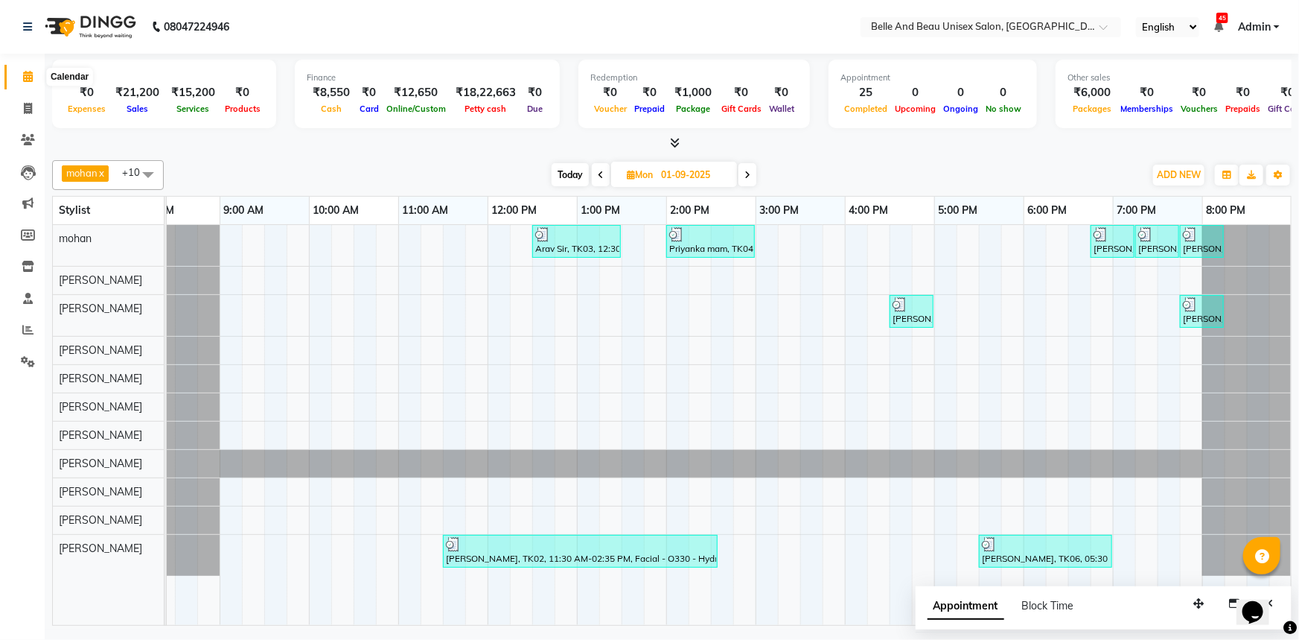
click at [20, 73] on span at bounding box center [28, 77] width 26 height 17
click at [561, 172] on span "Today" at bounding box center [570, 174] width 37 height 23
type input "03-10-2025"
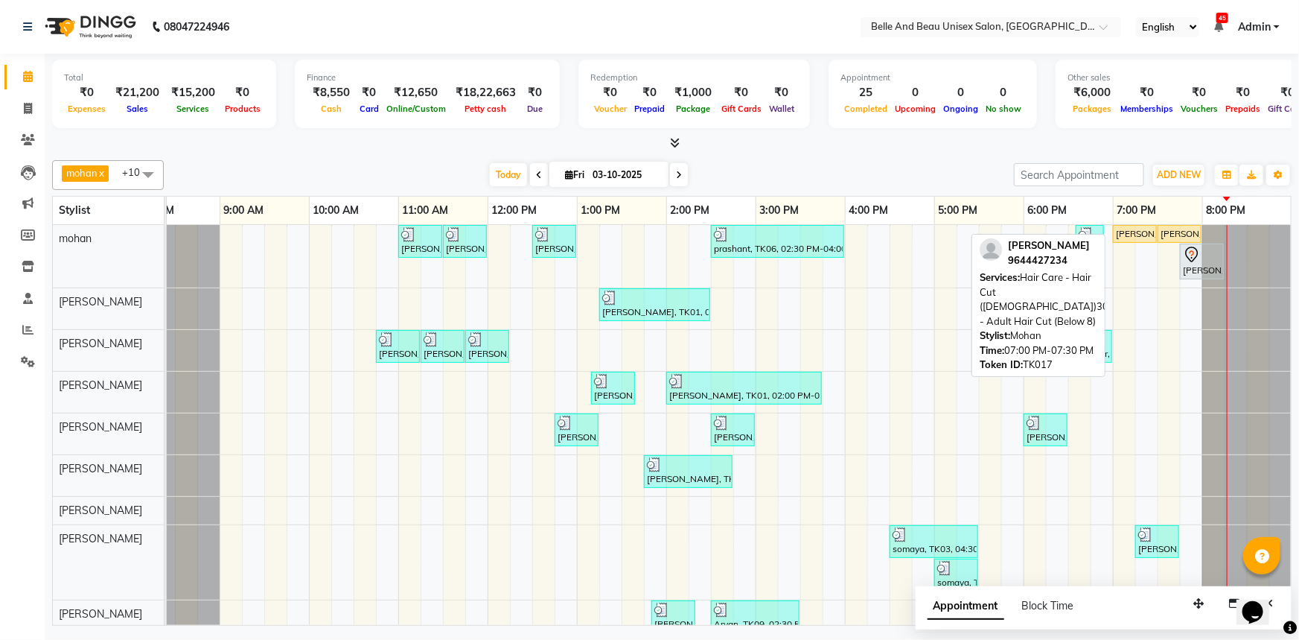
click at [1119, 232] on div "Garvit Benjamin, TK17, 07:00 PM-07:30 PM, Hair Care - Hair Cut (Male)30 - Adult…" at bounding box center [1135, 233] width 41 height 13
select select "1"
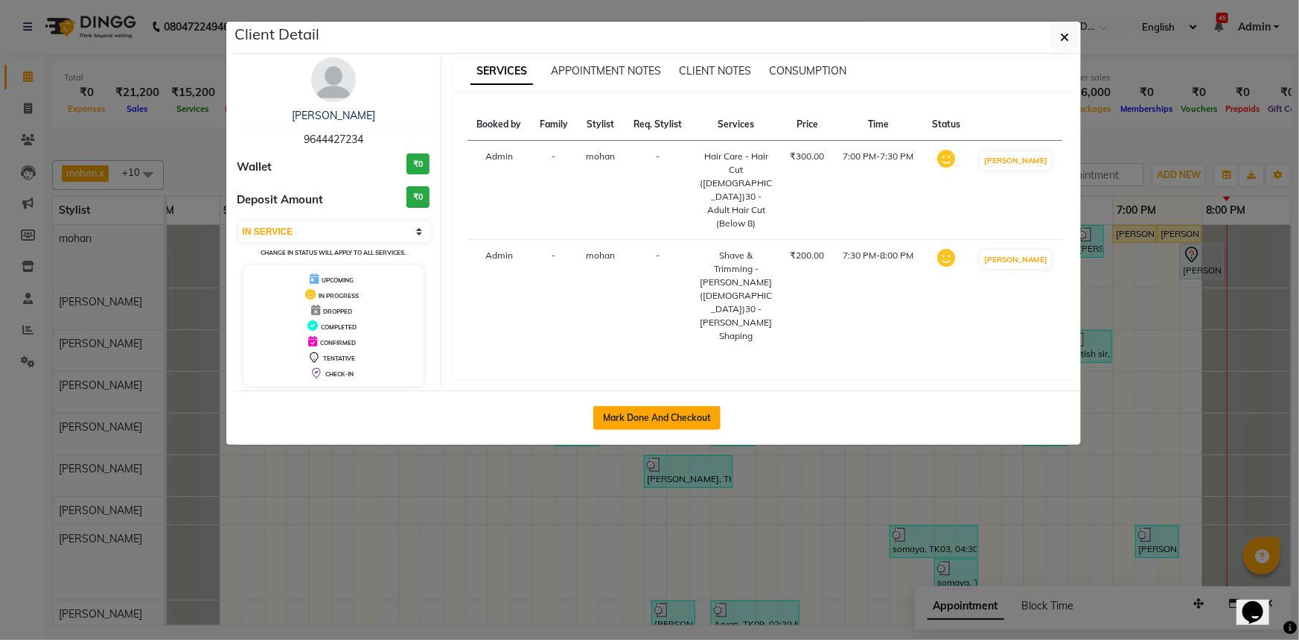
click at [657, 424] on button "Mark Done And Checkout" at bounding box center [656, 418] width 127 height 24
select select "service"
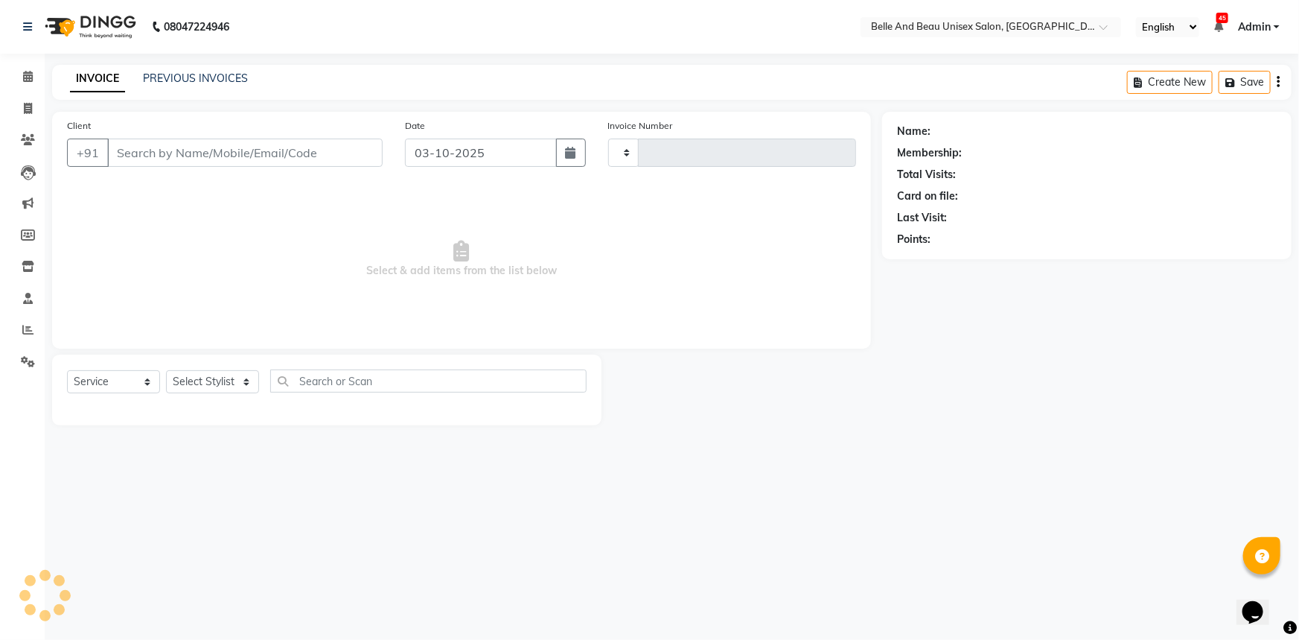
type input "2686"
select select "7066"
select select "60511"
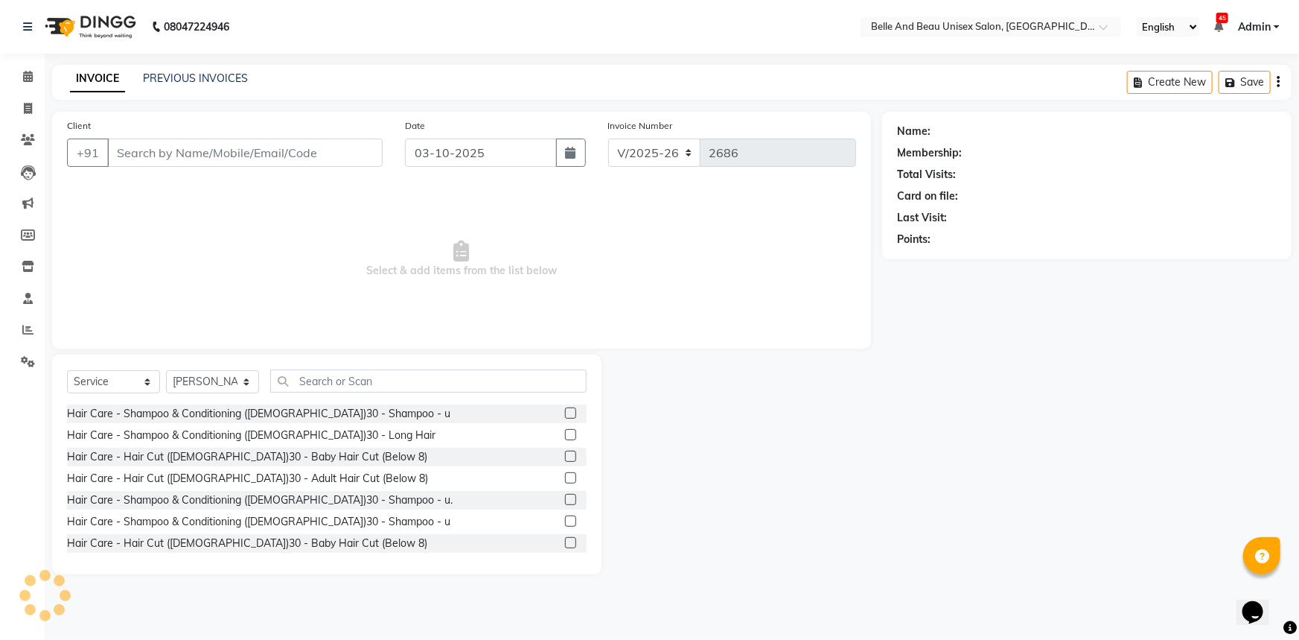
type input "9644427234"
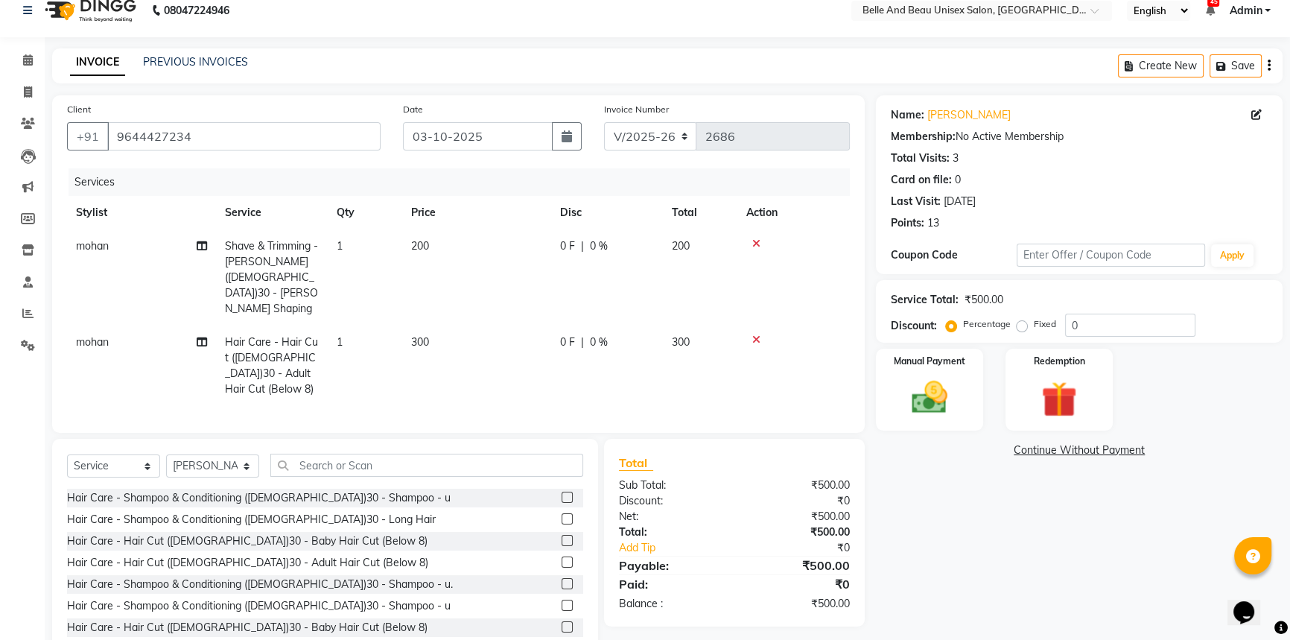
scroll to position [21, 0]
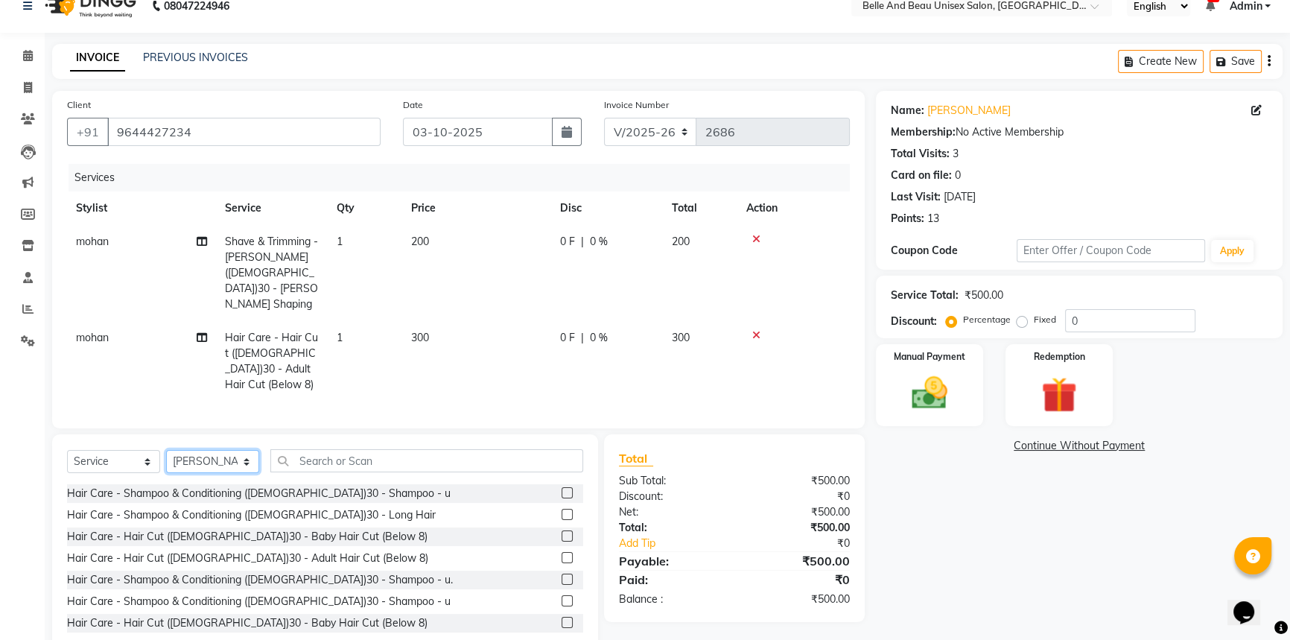
click at [231, 450] on select "Select Stylist AVINASH TANDI Gaurav Mandavgane mohan Mukesh Shrivas Nibha Prach…" at bounding box center [212, 461] width 93 height 23
select select "65137"
click at [166, 450] on select "Select Stylist AVINASH TANDI Gaurav Mandavgane mohan Mukesh Shrivas Nibha Prach…" at bounding box center [212, 461] width 93 height 23
click at [337, 449] on input "text" at bounding box center [426, 460] width 313 height 23
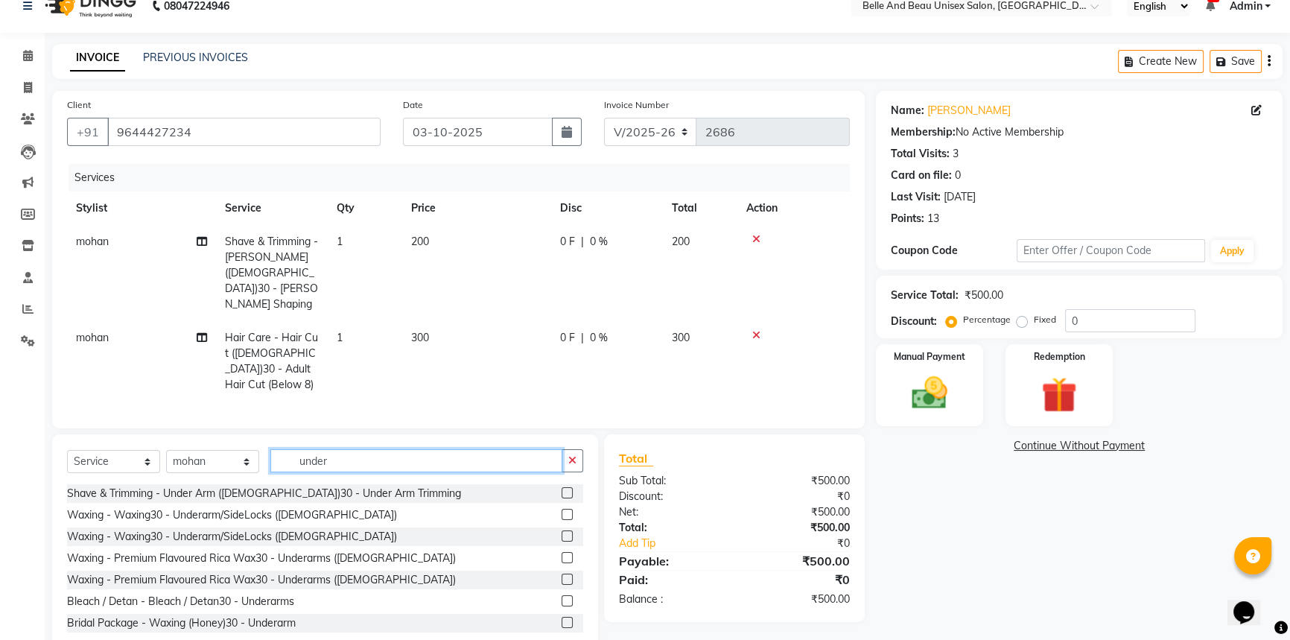
type input "under"
click at [561, 487] on label at bounding box center [566, 492] width 11 height 11
click at [561, 488] on input "checkbox" at bounding box center [566, 493] width 10 height 10
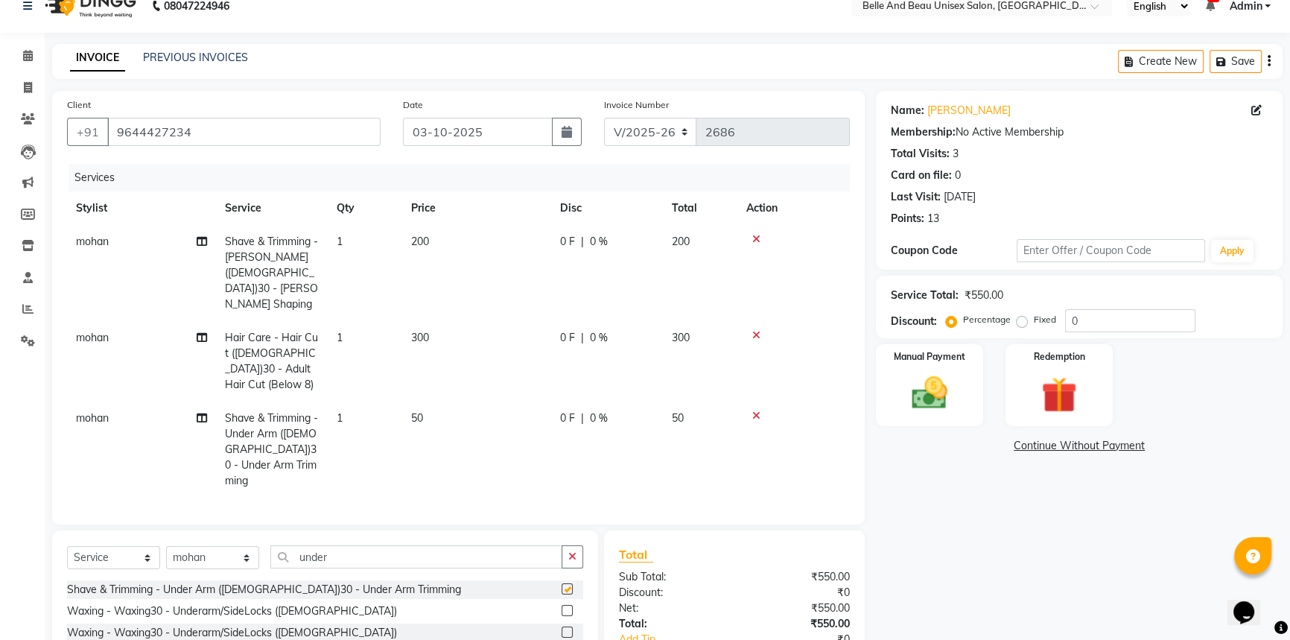
checkbox input "false"
click at [436, 401] on td "50" at bounding box center [476, 449] width 149 height 96
select select "65137"
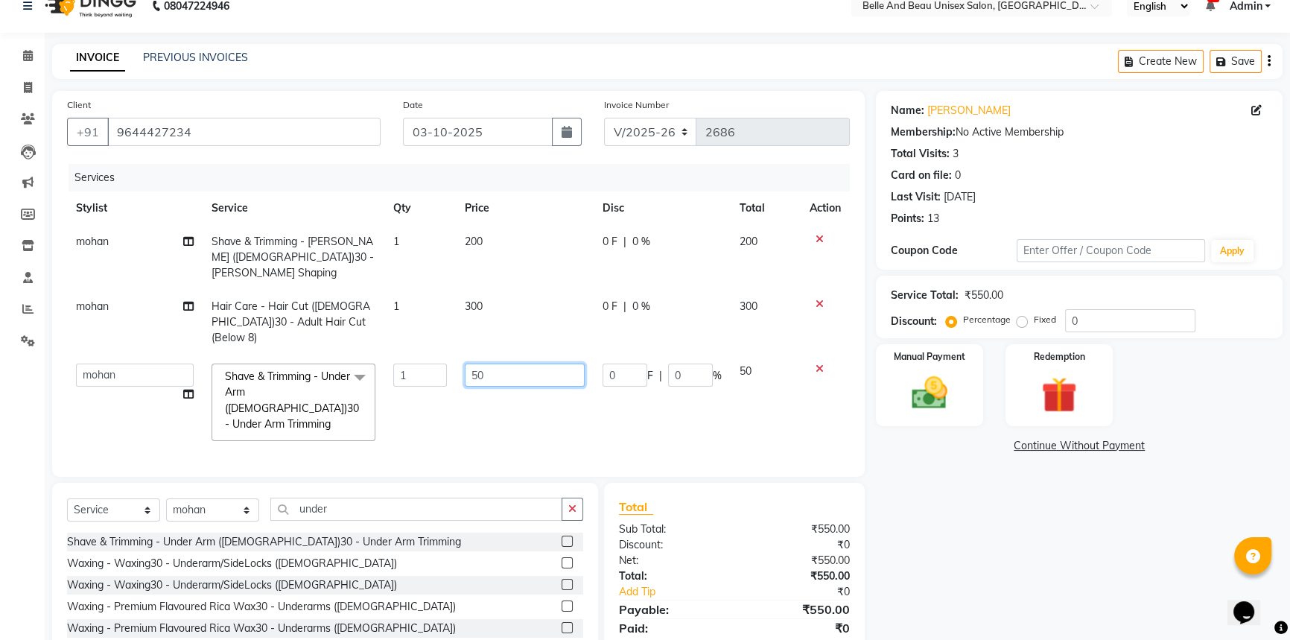
click at [528, 363] on input "50" at bounding box center [525, 374] width 120 height 23
type input "5"
type input "100"
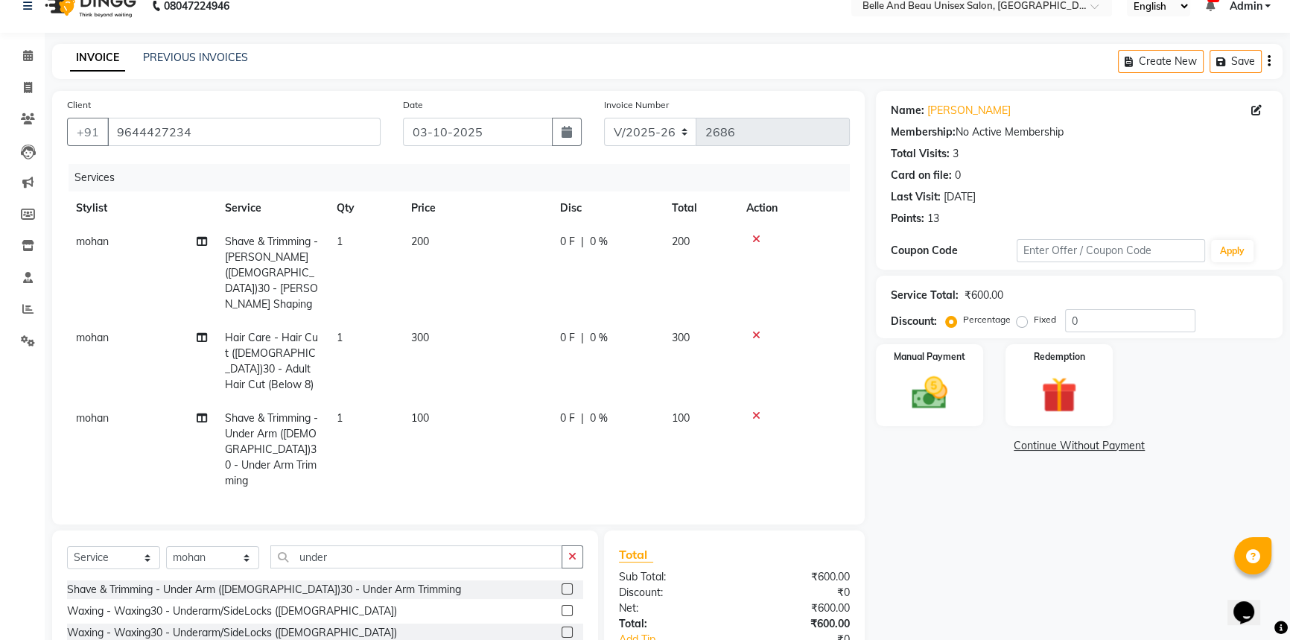
click at [539, 401] on td "100" at bounding box center [476, 449] width 149 height 96
select select "65137"
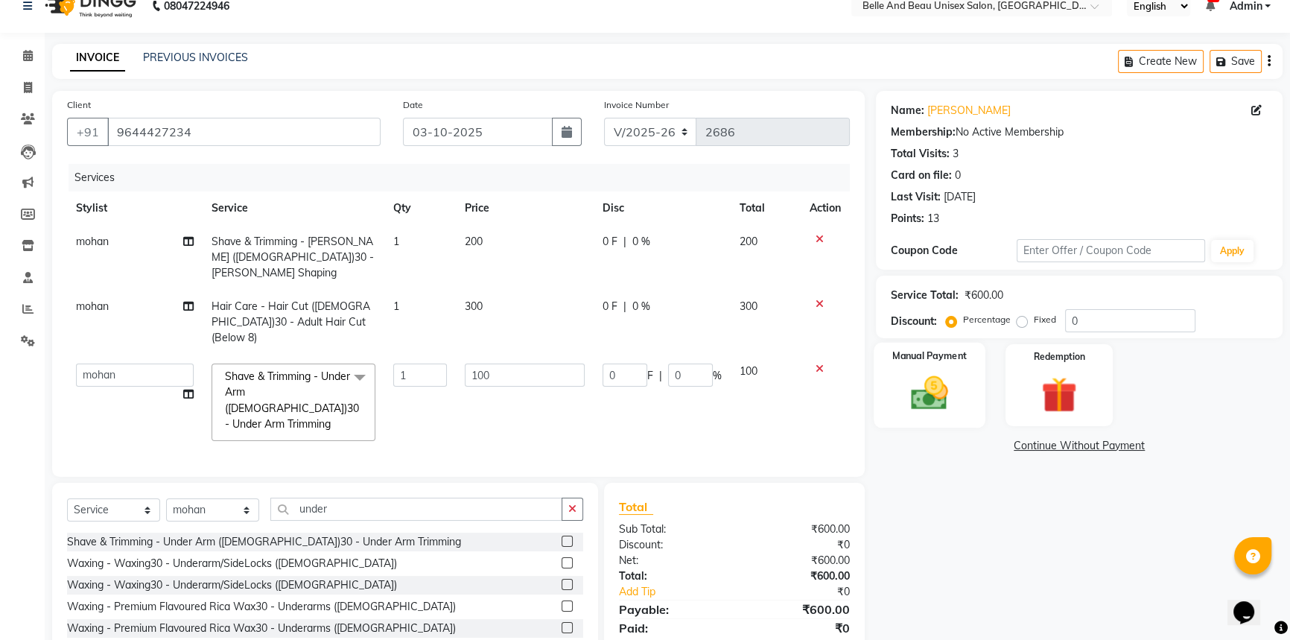
click at [894, 415] on div "Manual Payment" at bounding box center [929, 385] width 112 height 85
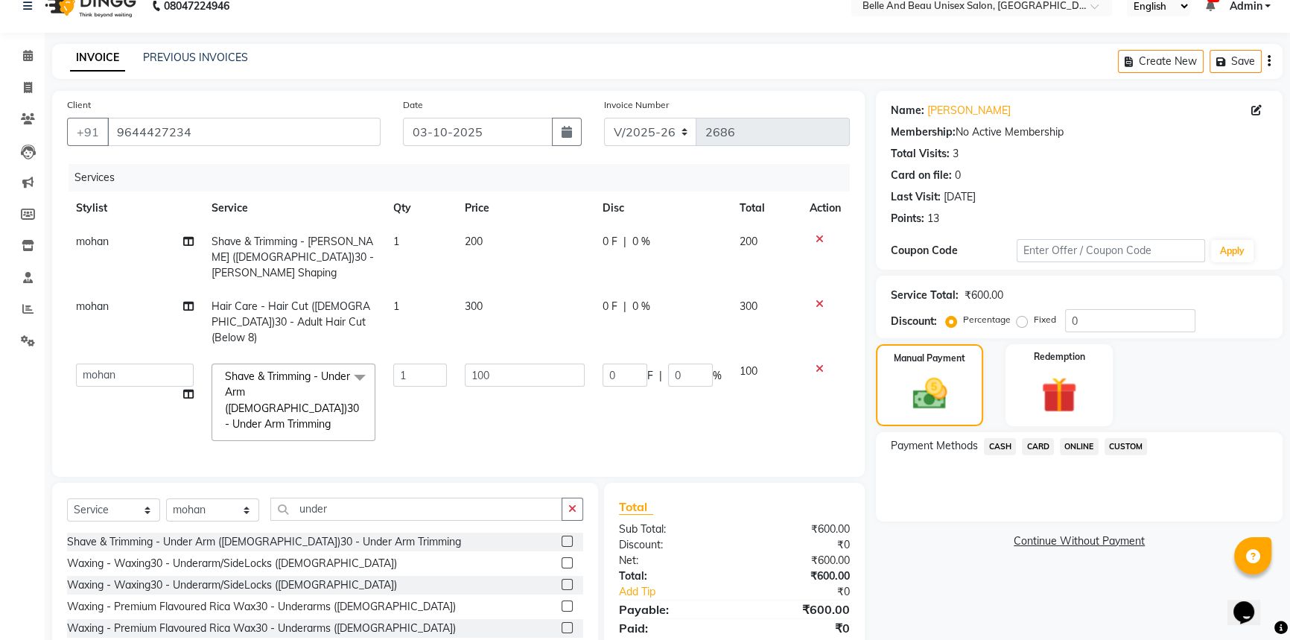
click at [1065, 447] on span "ONLINE" at bounding box center [1079, 446] width 39 height 17
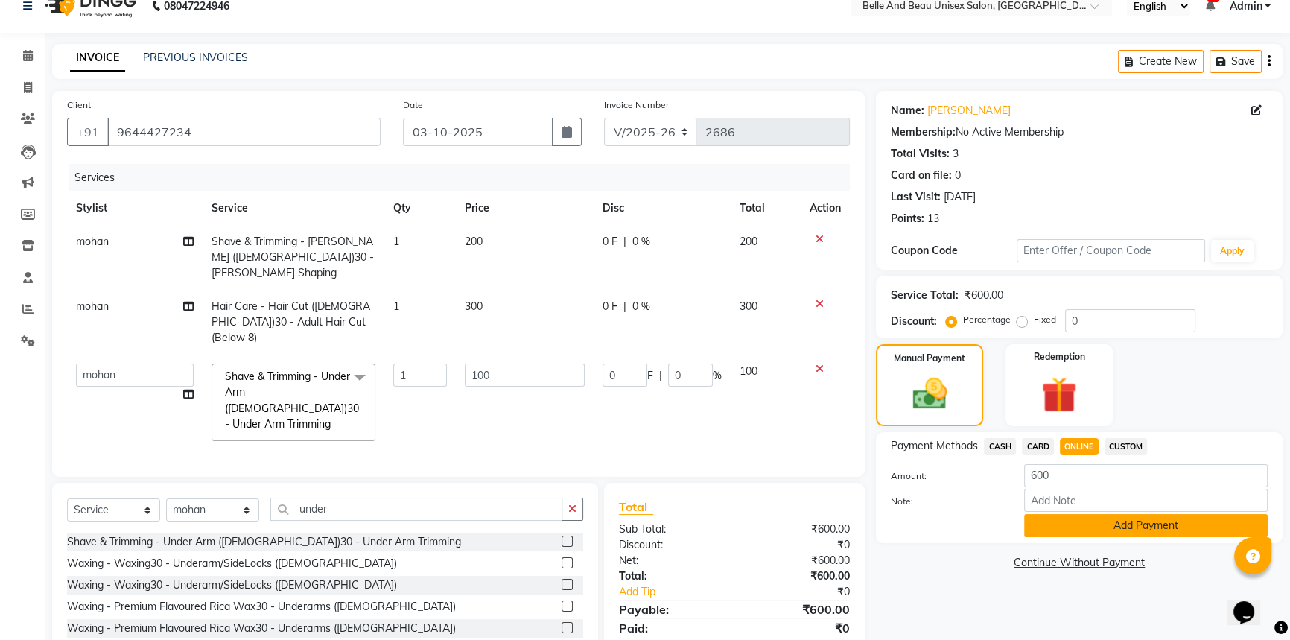
click at [1067, 524] on button "Add Payment" at bounding box center [1145, 525] width 243 height 23
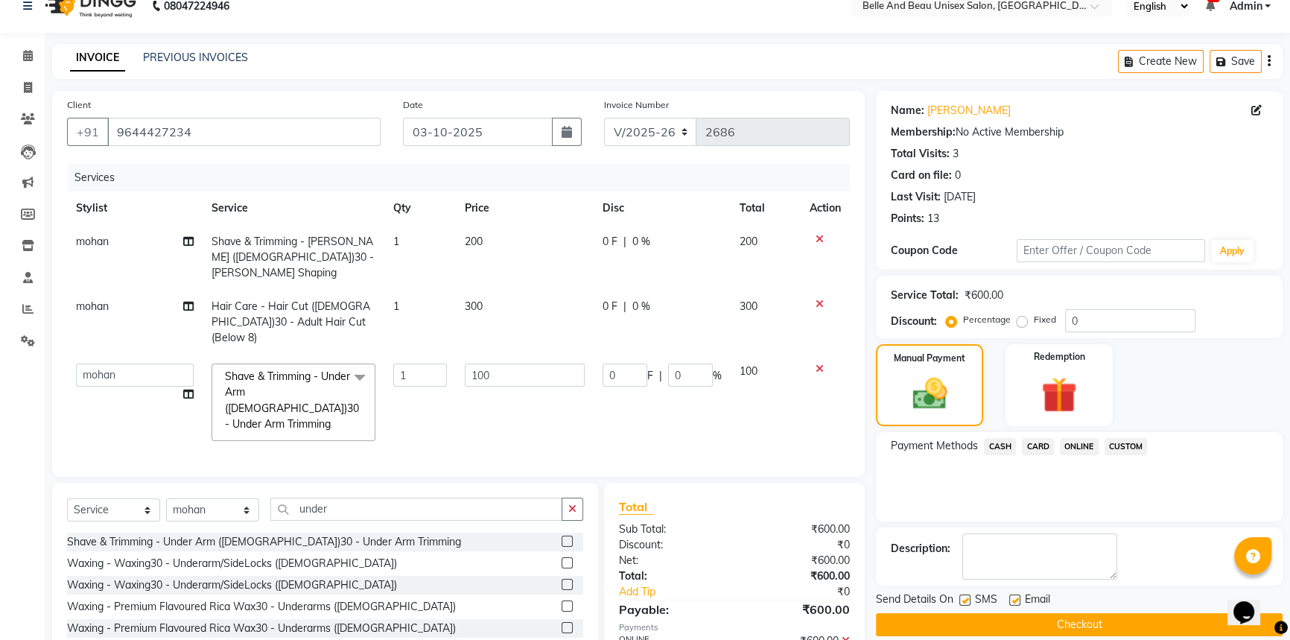
click at [1064, 611] on div "Send Details On SMS Email Checkout" at bounding box center [1079, 613] width 407 height 45
click at [1063, 625] on button "Checkout" at bounding box center [1079, 624] width 407 height 23
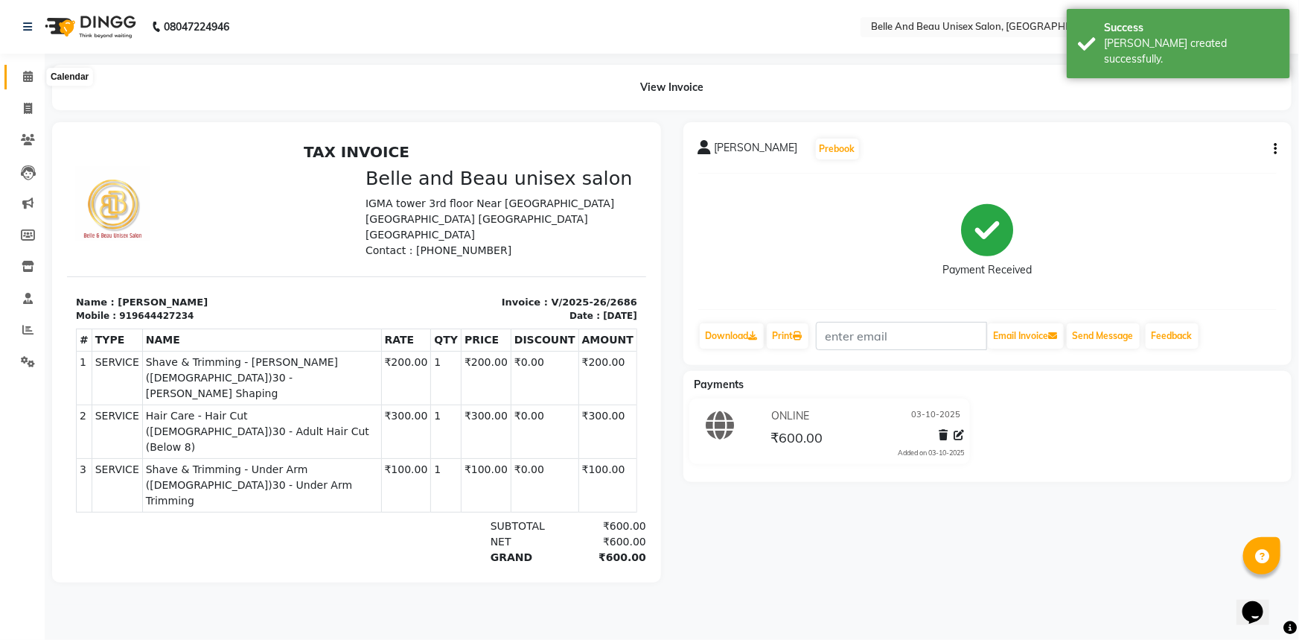
click at [31, 71] on icon at bounding box center [28, 76] width 10 height 11
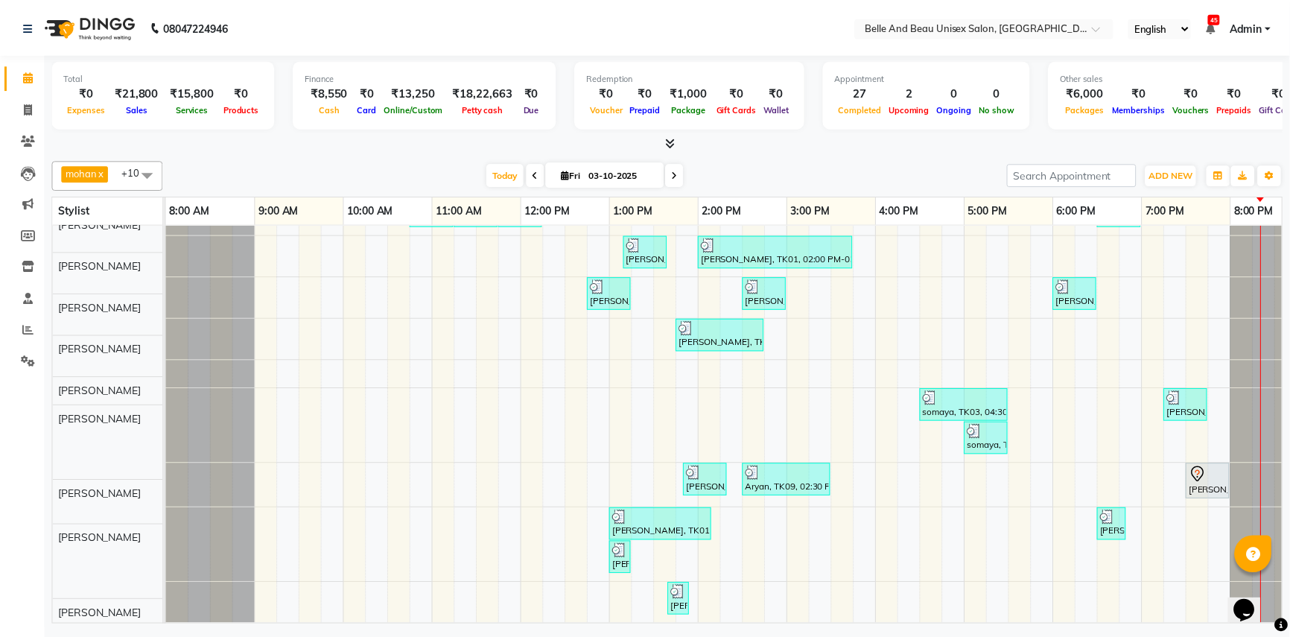
scroll to position [160, 0]
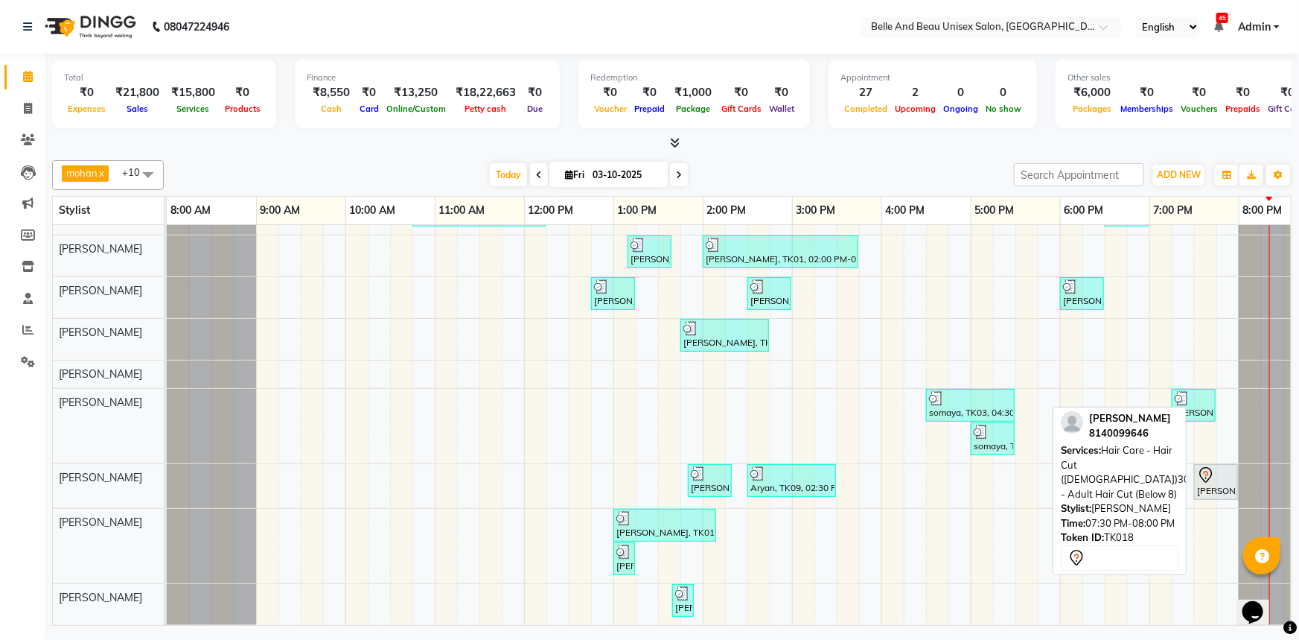
click at [1217, 475] on div "rajesh kumar, TK18, 07:30 PM-08:00 PM, Hair Care - Hair Cut (Male)30 - Adult Ha…" at bounding box center [1216, 481] width 41 height 31
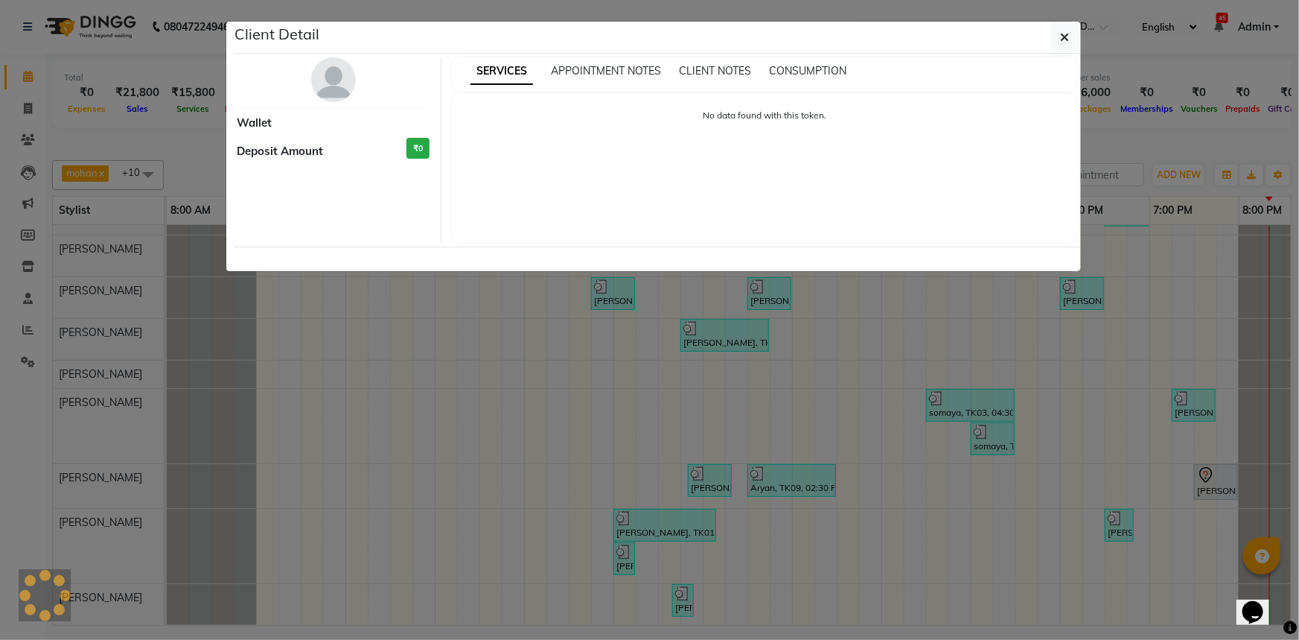
select select "7"
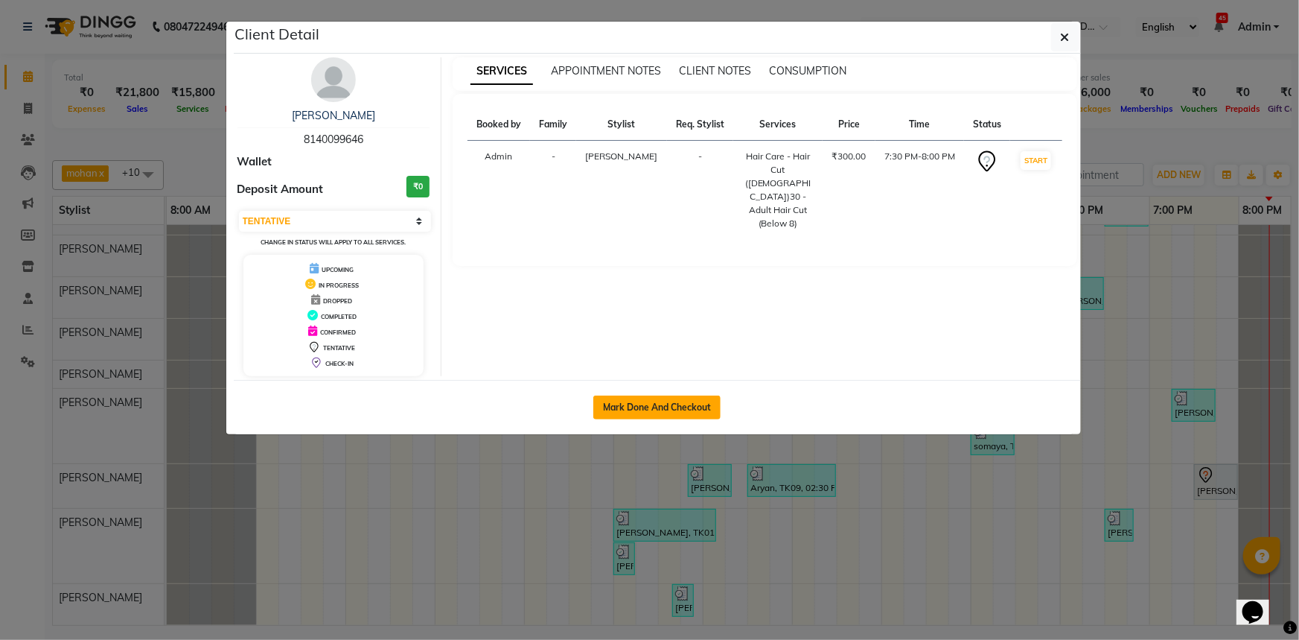
click at [678, 414] on button "Mark Done And Checkout" at bounding box center [656, 407] width 127 height 24
select select "service"
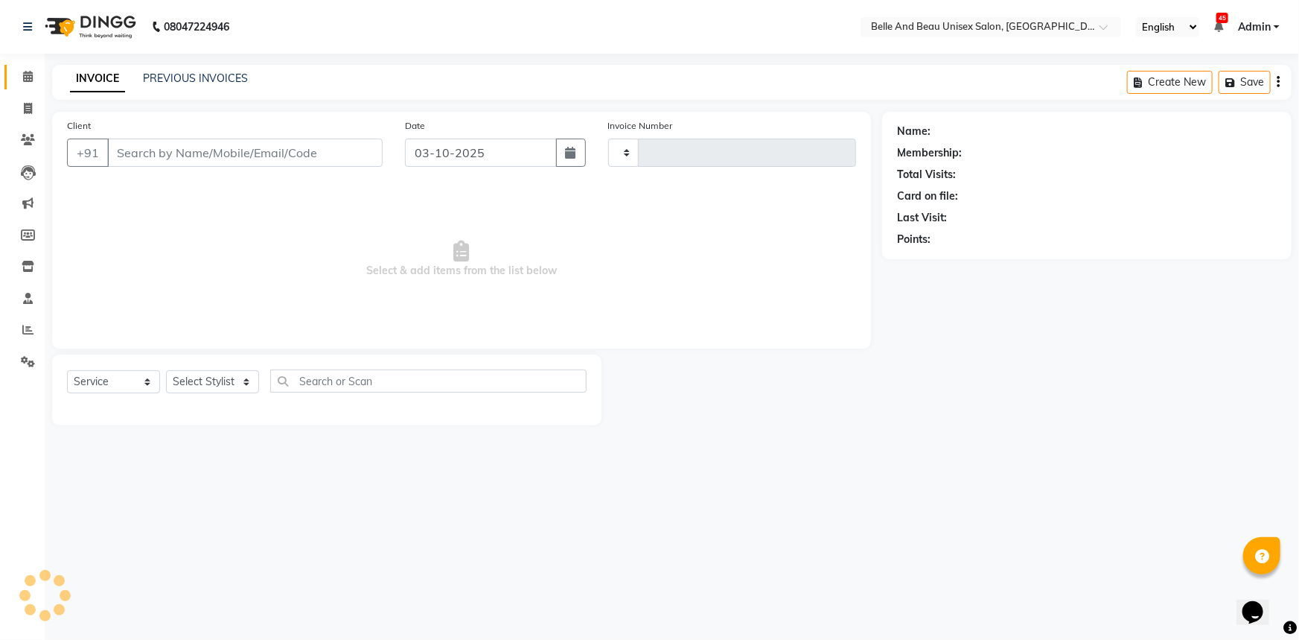
type input "2687"
select select "7066"
select select "60511"
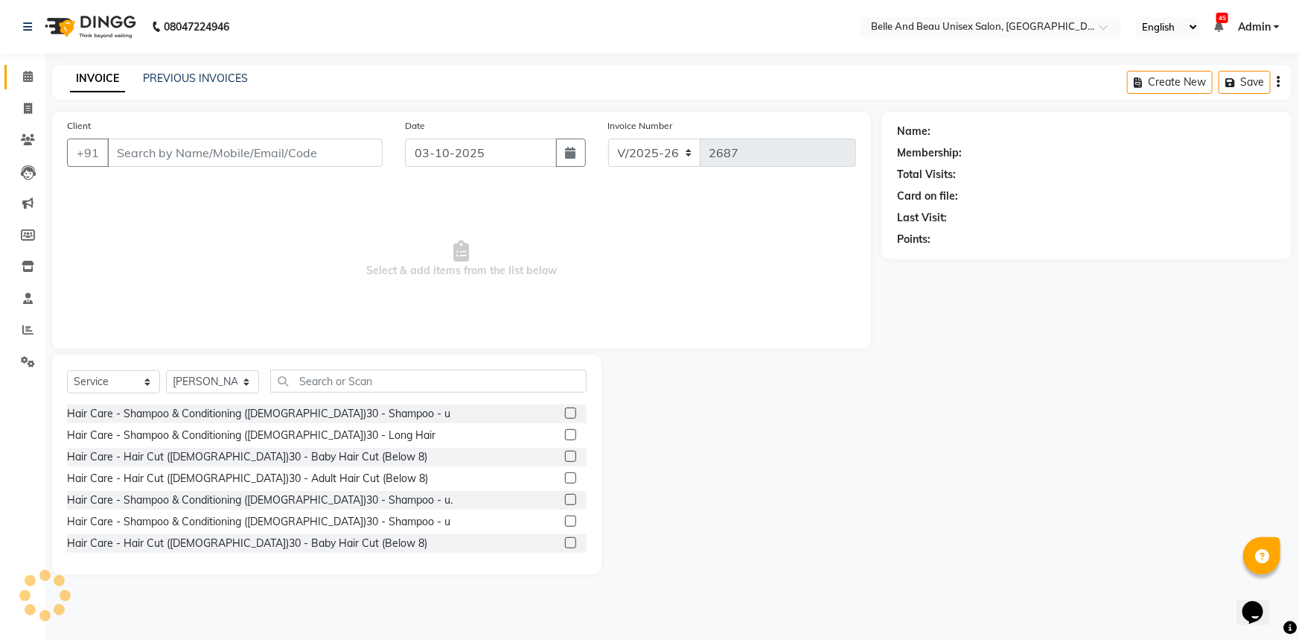
type input "8140099646"
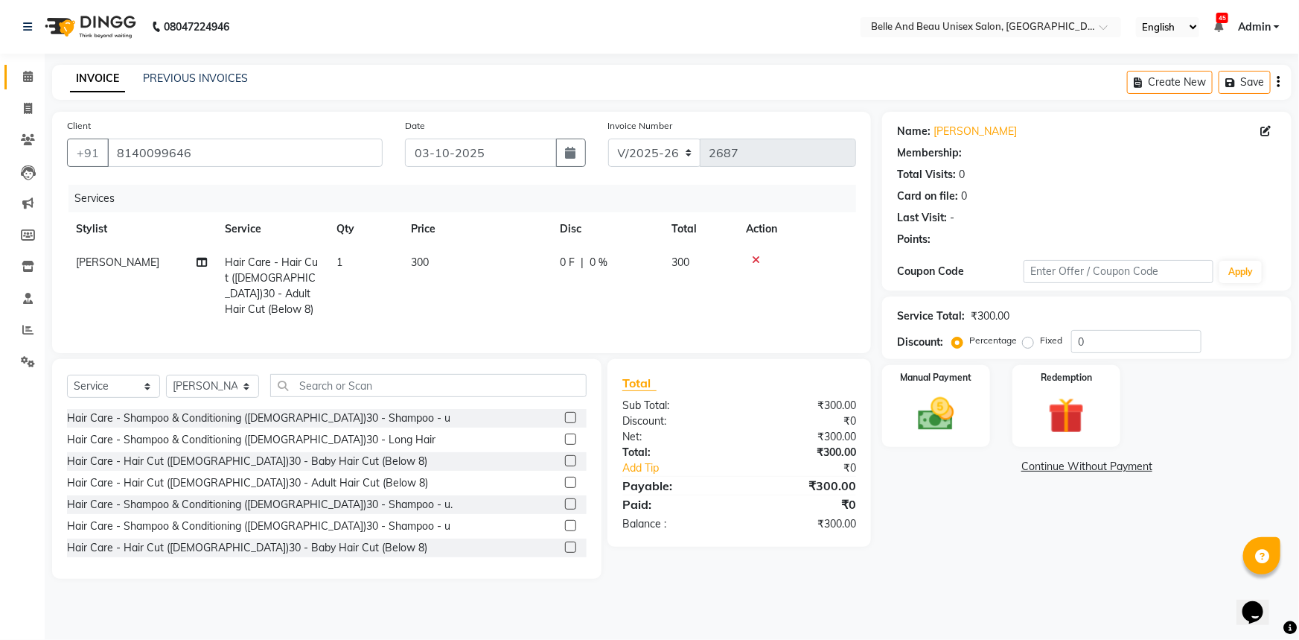
select select "1: Object"
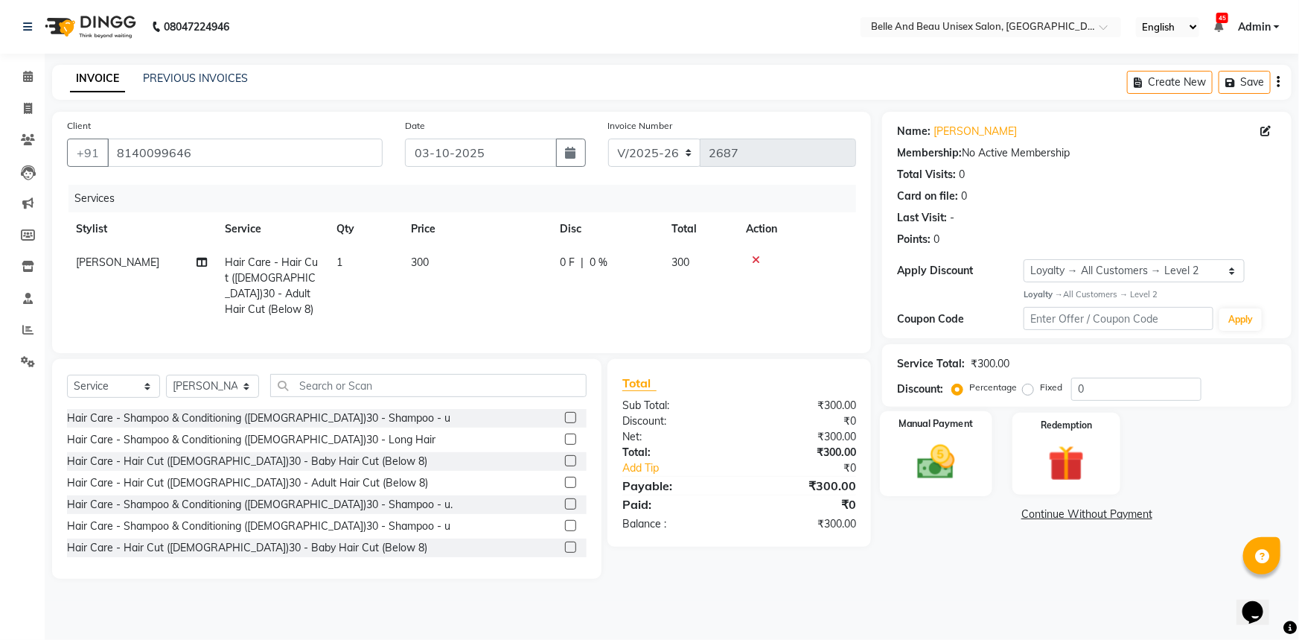
click at [906, 468] on img at bounding box center [936, 461] width 61 height 43
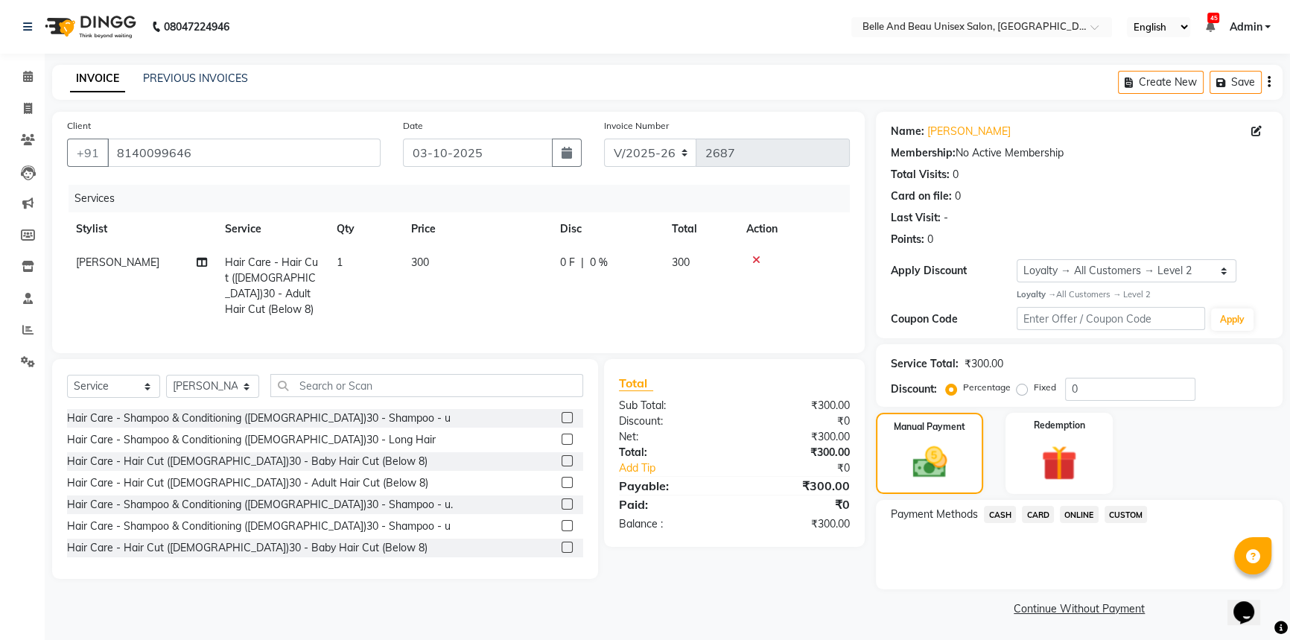
click at [1085, 516] on span "ONLINE" at bounding box center [1079, 514] width 39 height 17
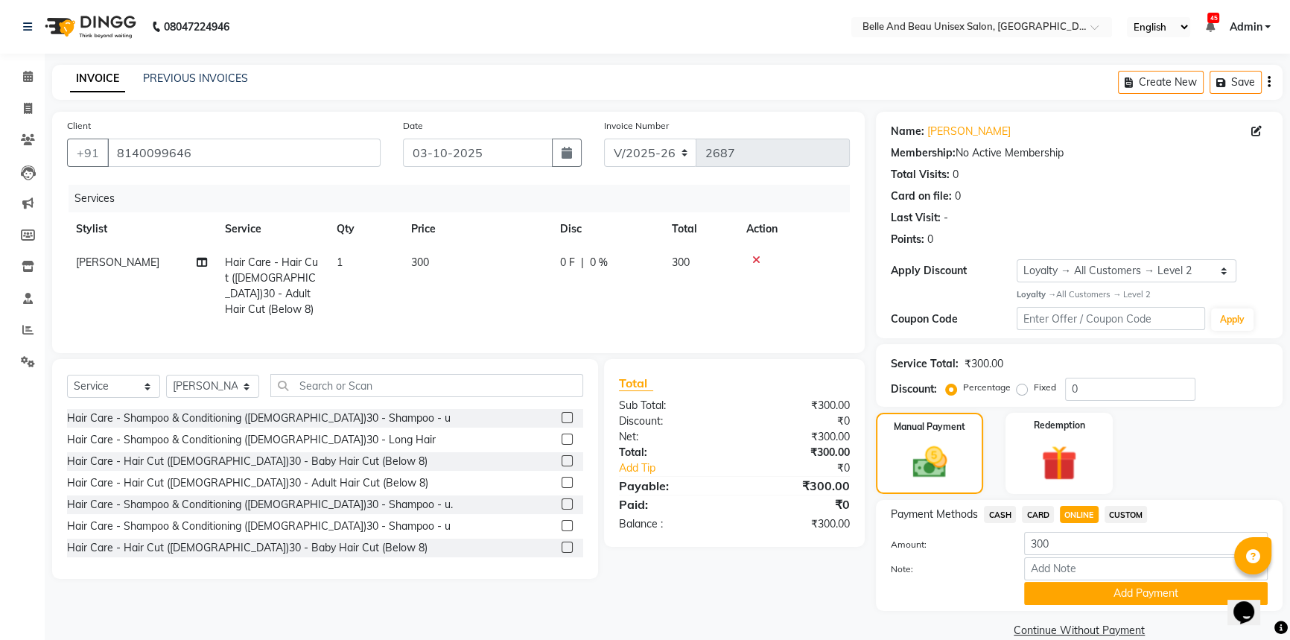
scroll to position [24, 0]
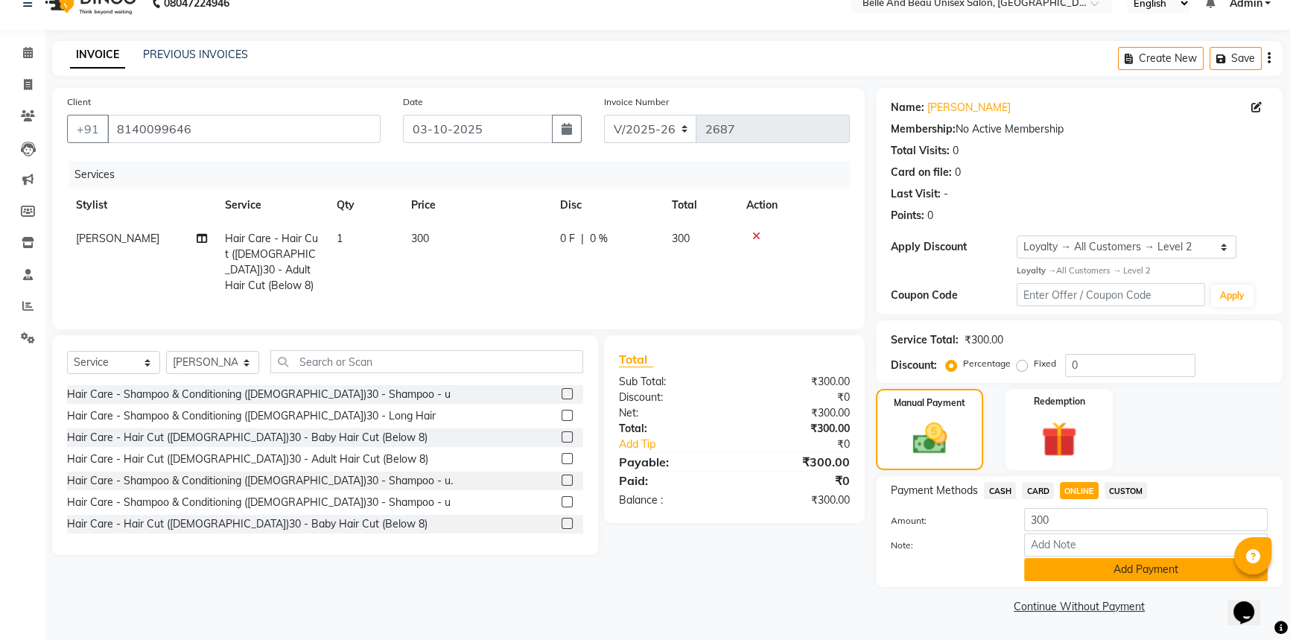
click at [1113, 570] on button "Add Payment" at bounding box center [1145, 569] width 243 height 23
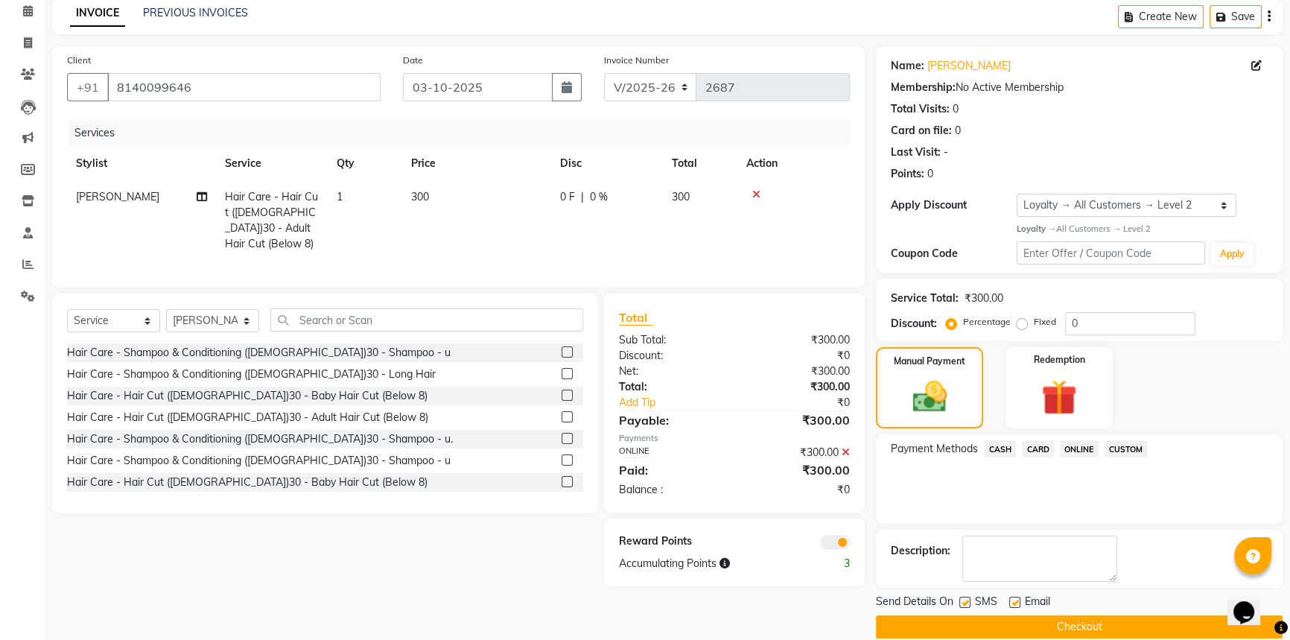
scroll to position [86, 0]
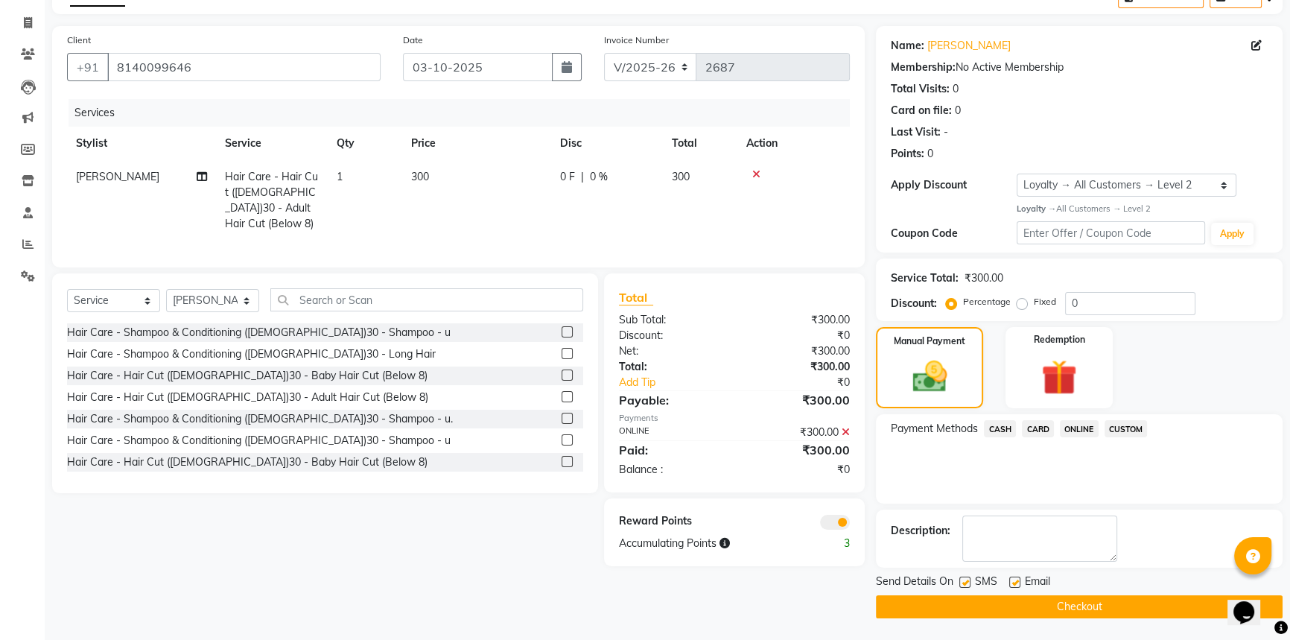
click at [979, 607] on button "Checkout" at bounding box center [1079, 606] width 407 height 23
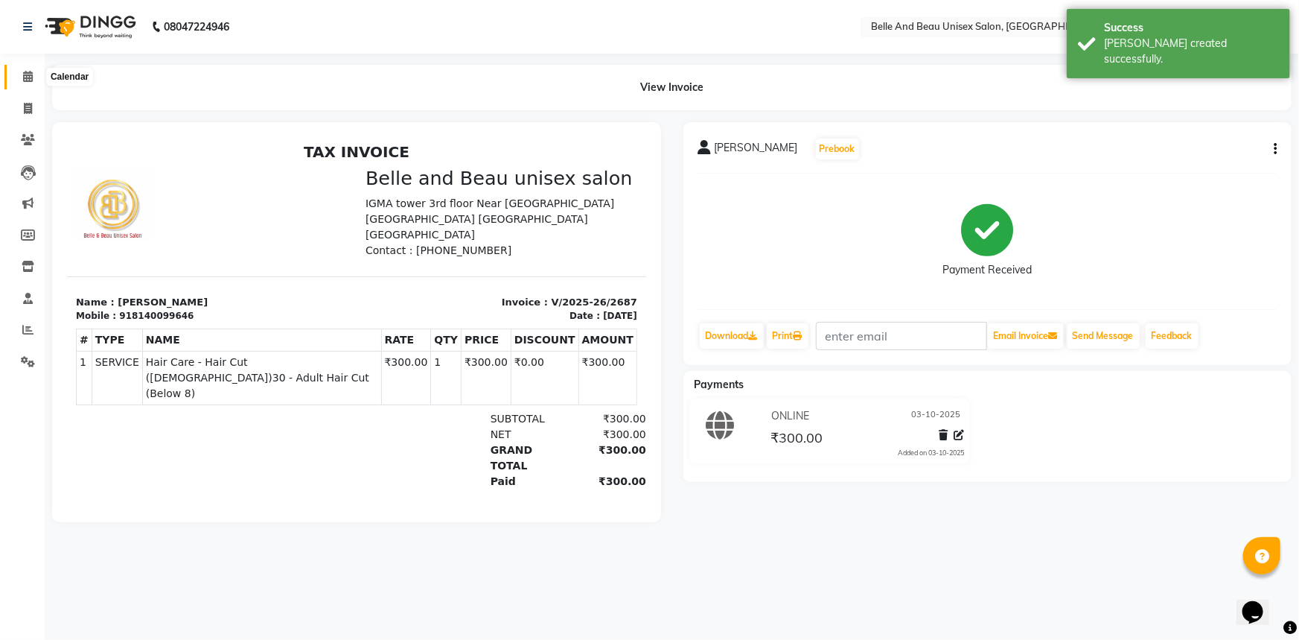
click at [23, 80] on icon at bounding box center [28, 76] width 10 height 11
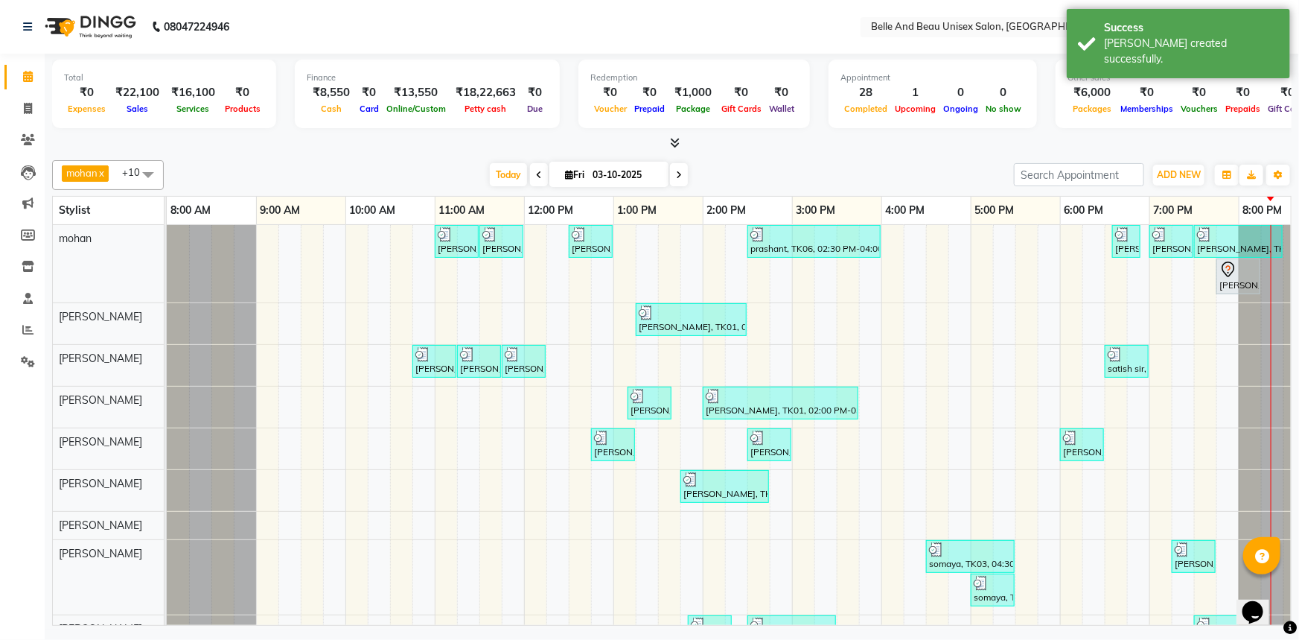
scroll to position [156, 0]
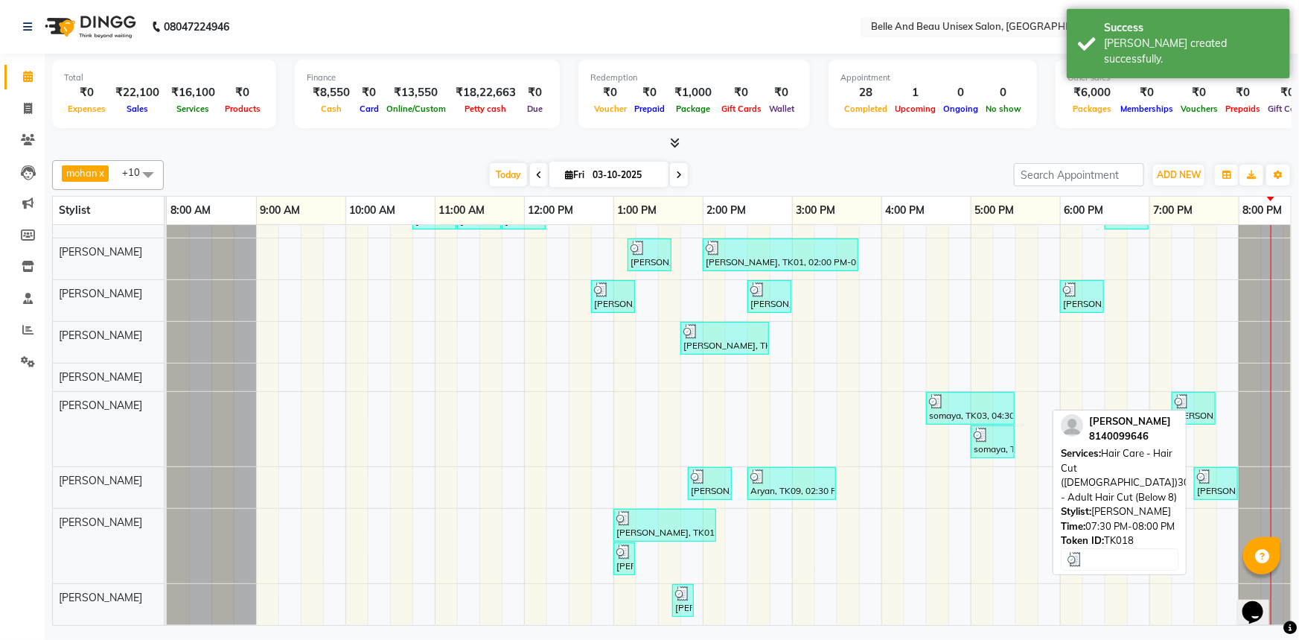
click at [1217, 475] on div "rajesh kumar, TK18, 07:30 PM-08:00 PM, Hair Care - Hair Cut (Male)30 - Adult Ha…" at bounding box center [1216, 483] width 41 height 28
select select "3"
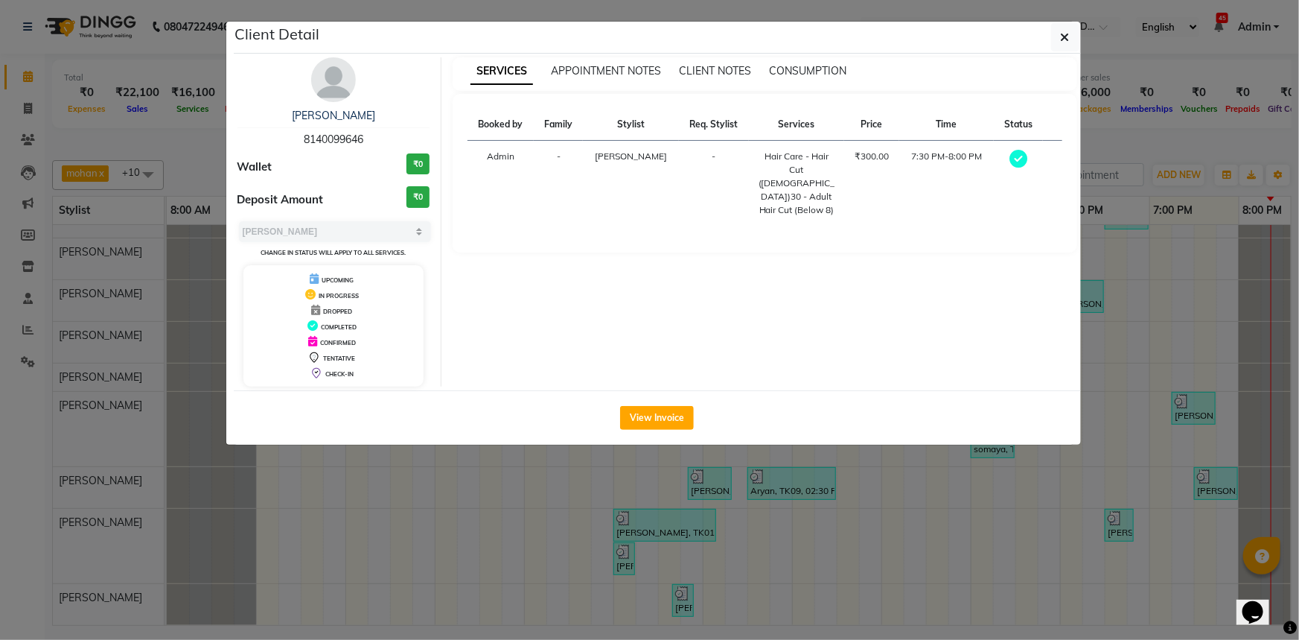
click at [333, 141] on span "8140099646" at bounding box center [334, 139] width 60 height 13
copy span "8140099646"
click at [1055, 49] on button "button" at bounding box center [1065, 37] width 28 height 28
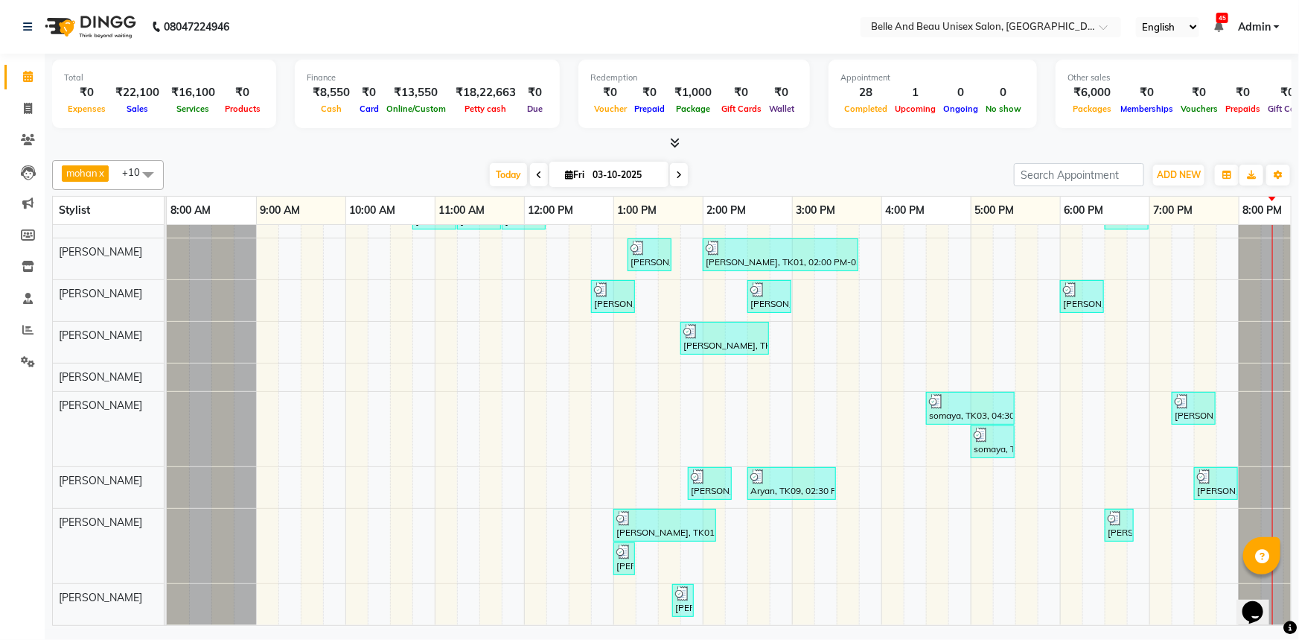
scroll to position [0, 0]
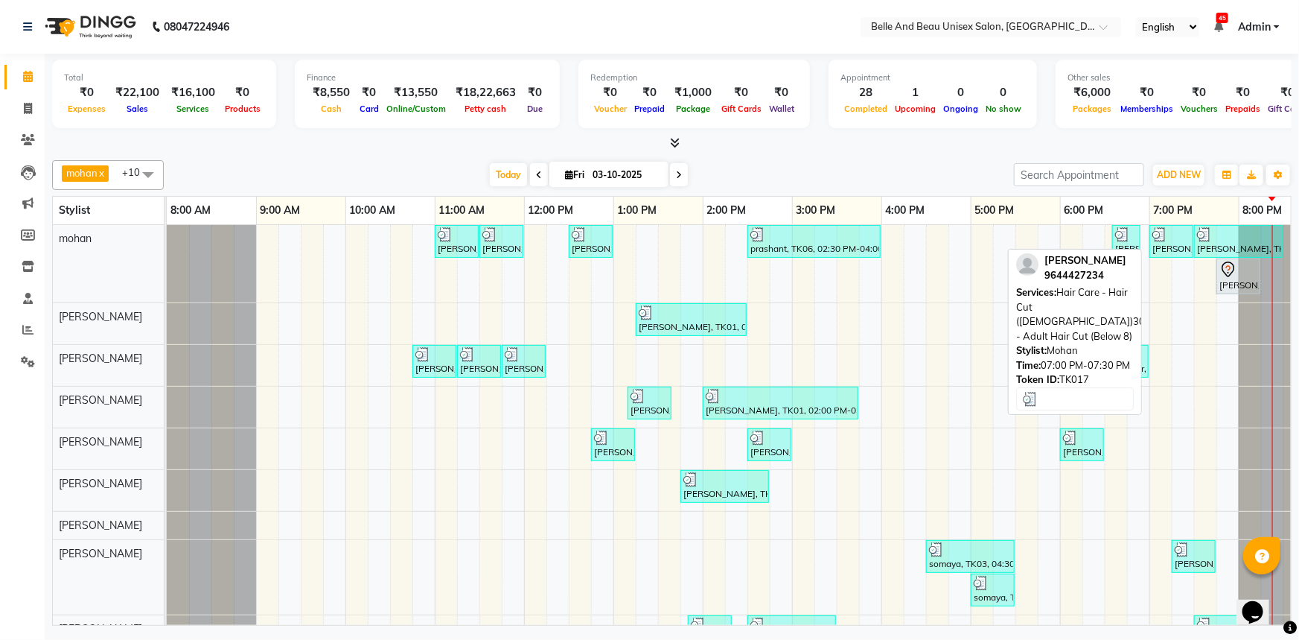
click at [1185, 250] on div "Garvit Benjamin, TK17, 07:00 PM-07:30 PM, Hair Care - Hair Cut (Male)30 - Adult…" at bounding box center [1171, 241] width 41 height 28
select select "3"
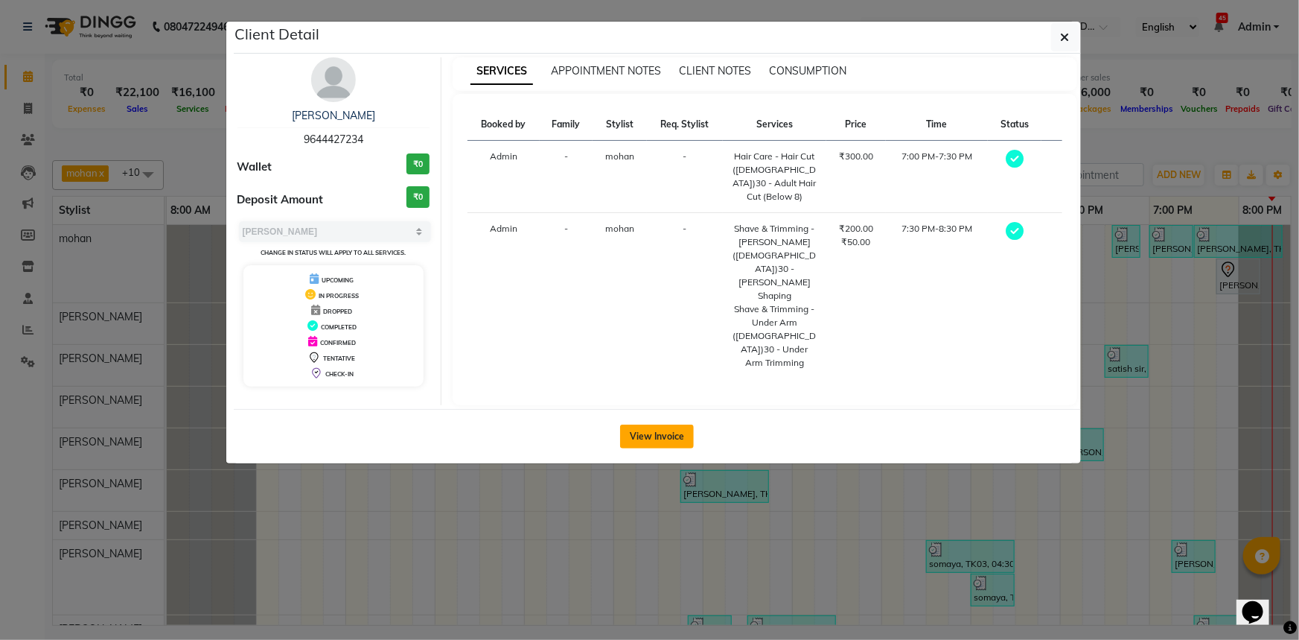
click at [654, 424] on button "View Invoice" at bounding box center [657, 436] width 74 height 24
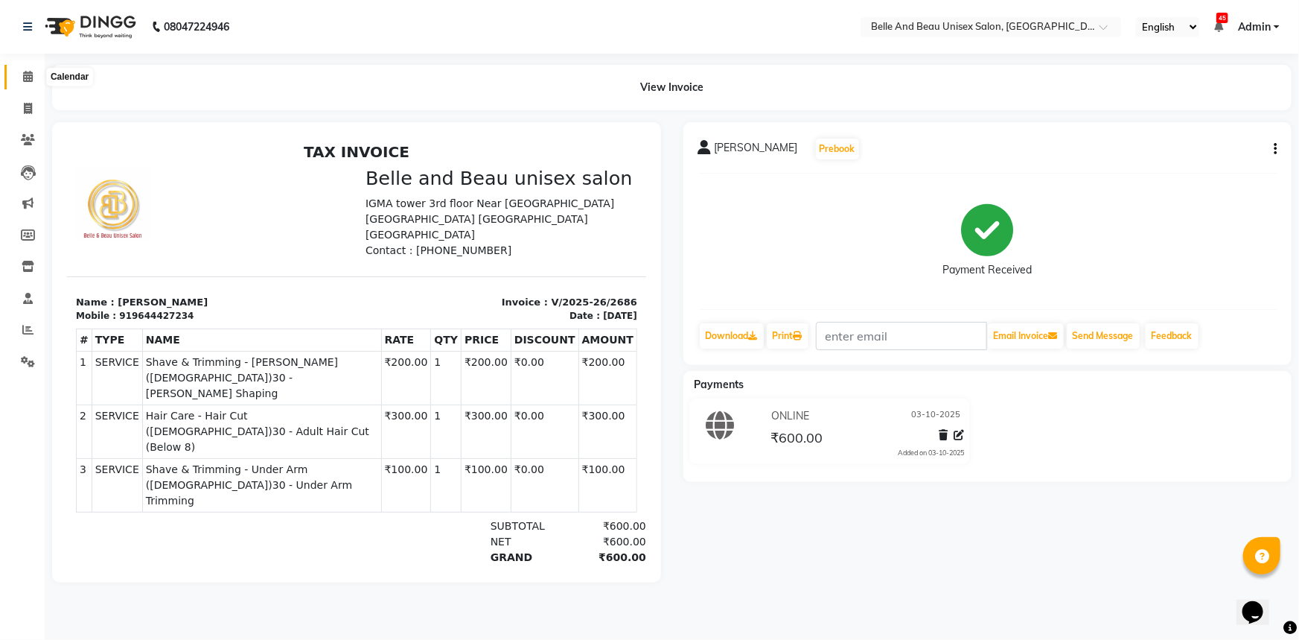
click at [23, 74] on icon at bounding box center [28, 76] width 10 height 11
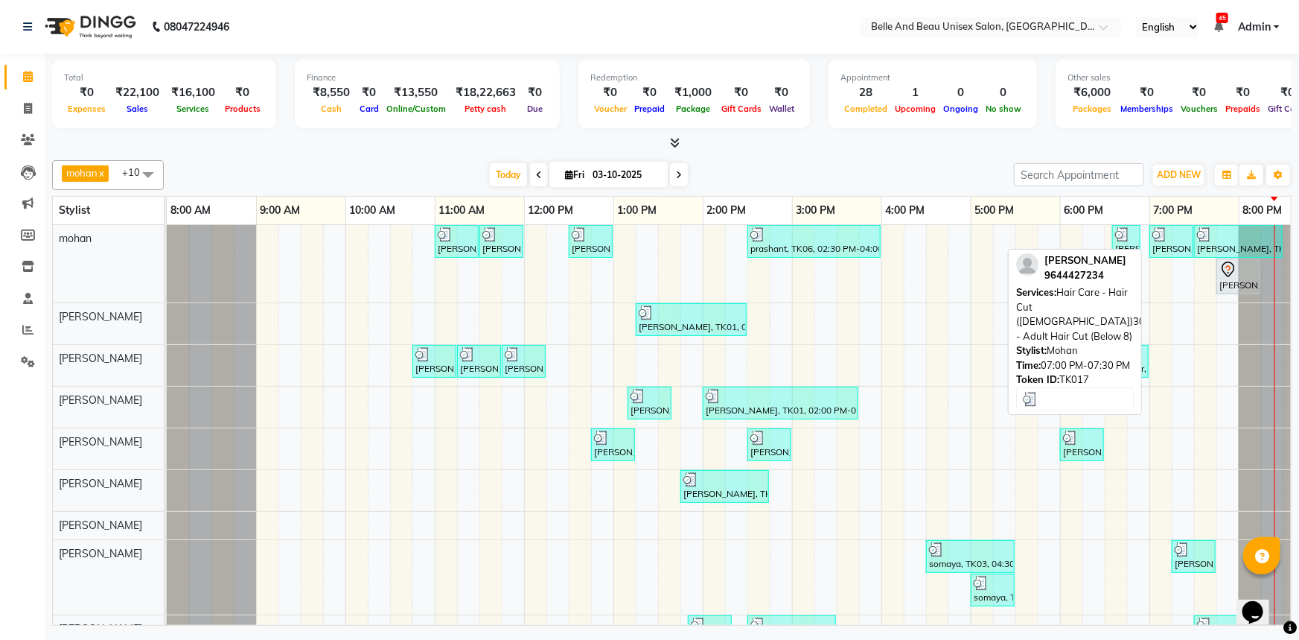
click at [1177, 246] on div "Garvit Benjamin, TK17, 07:00 PM-07:30 PM, Hair Care - Hair Cut (Male)30 - Adult…" at bounding box center [1171, 241] width 41 height 28
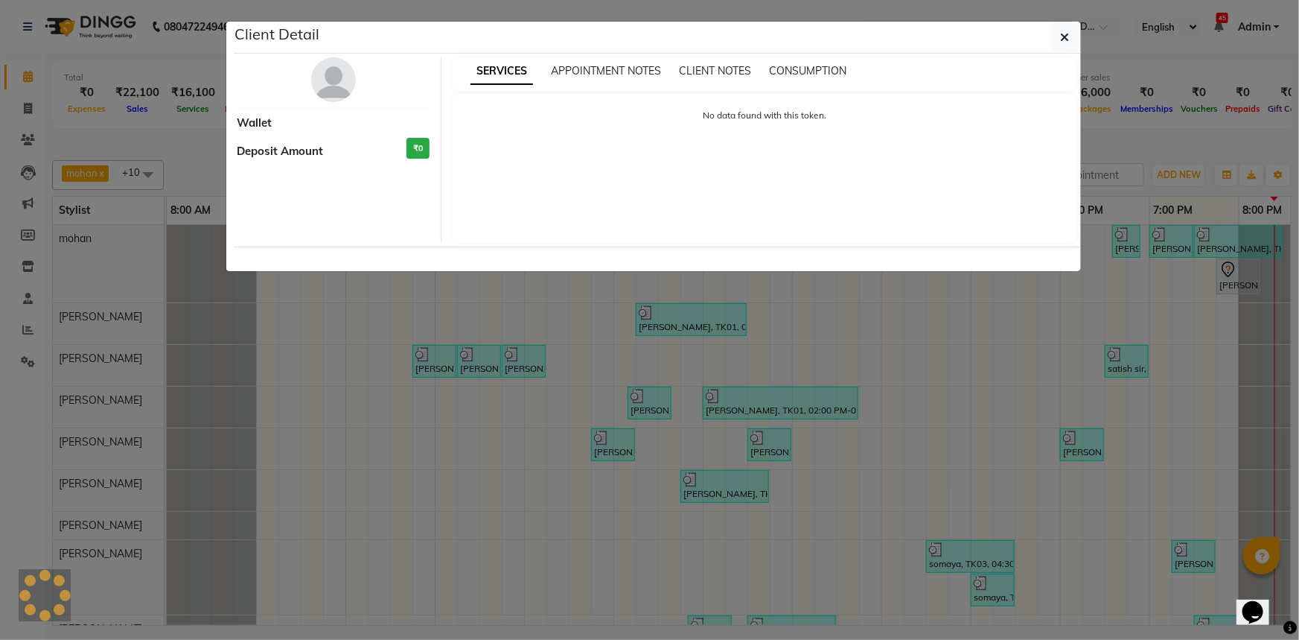
select select "3"
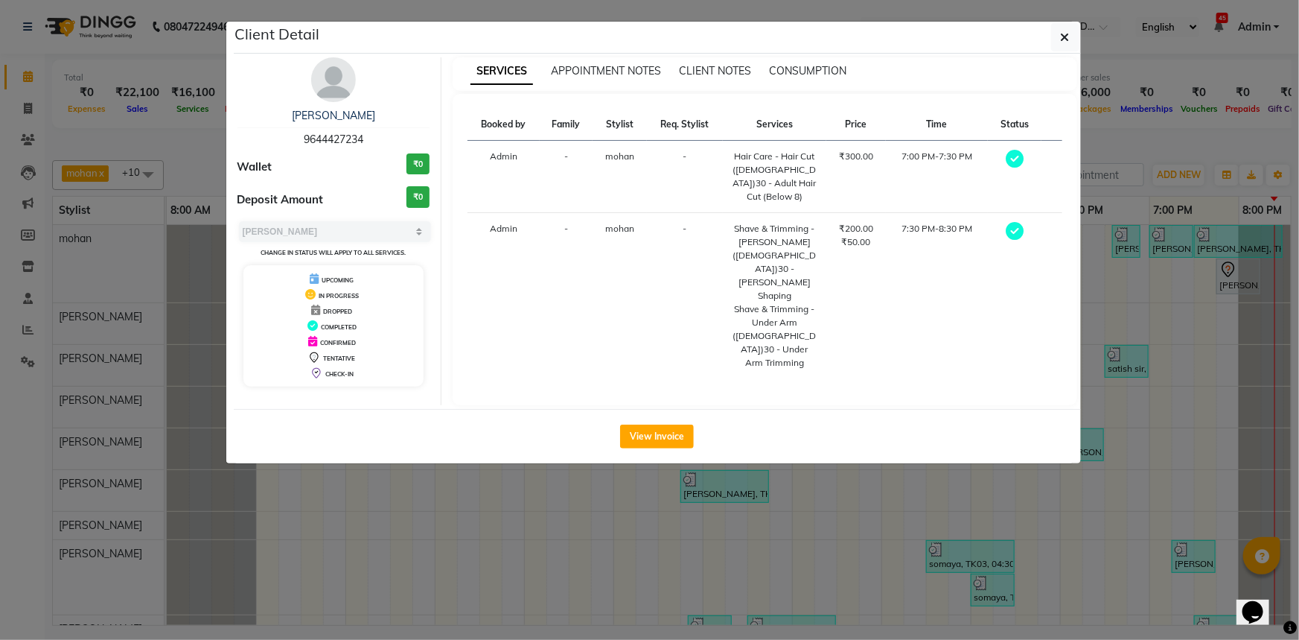
click at [343, 140] on span "9644427234" at bounding box center [334, 139] width 60 height 13
copy span "9644427234"
click at [1057, 42] on button "button" at bounding box center [1065, 37] width 28 height 28
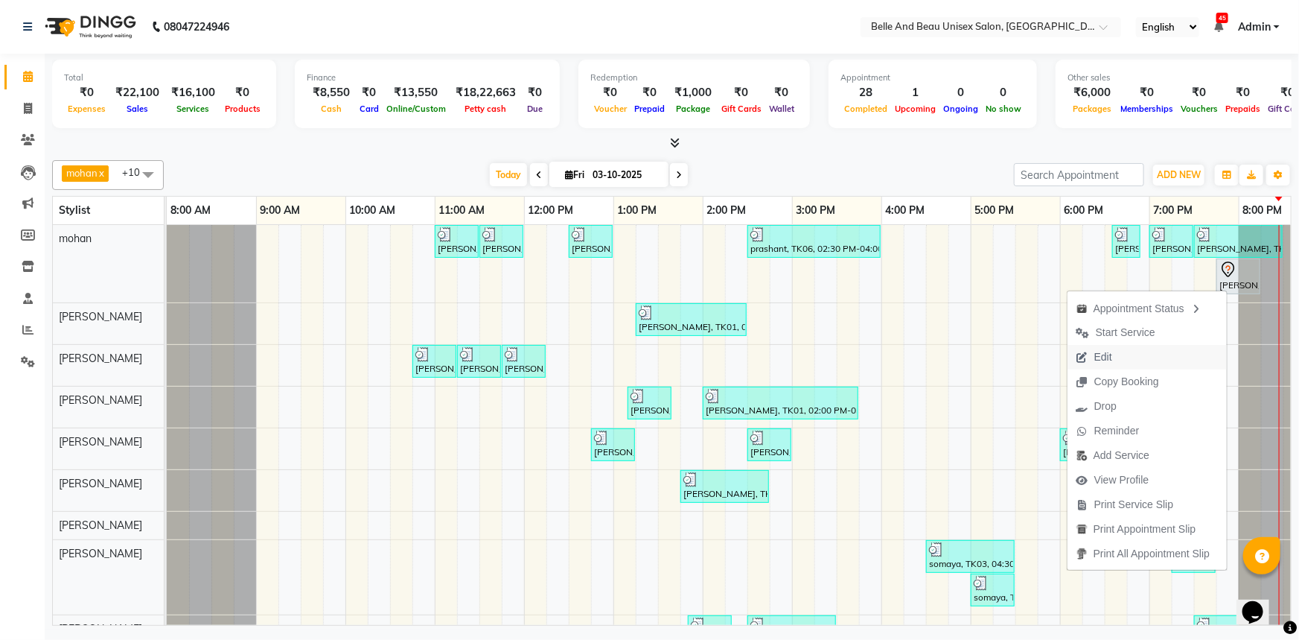
click at [1109, 358] on span "Edit" at bounding box center [1095, 357] width 54 height 25
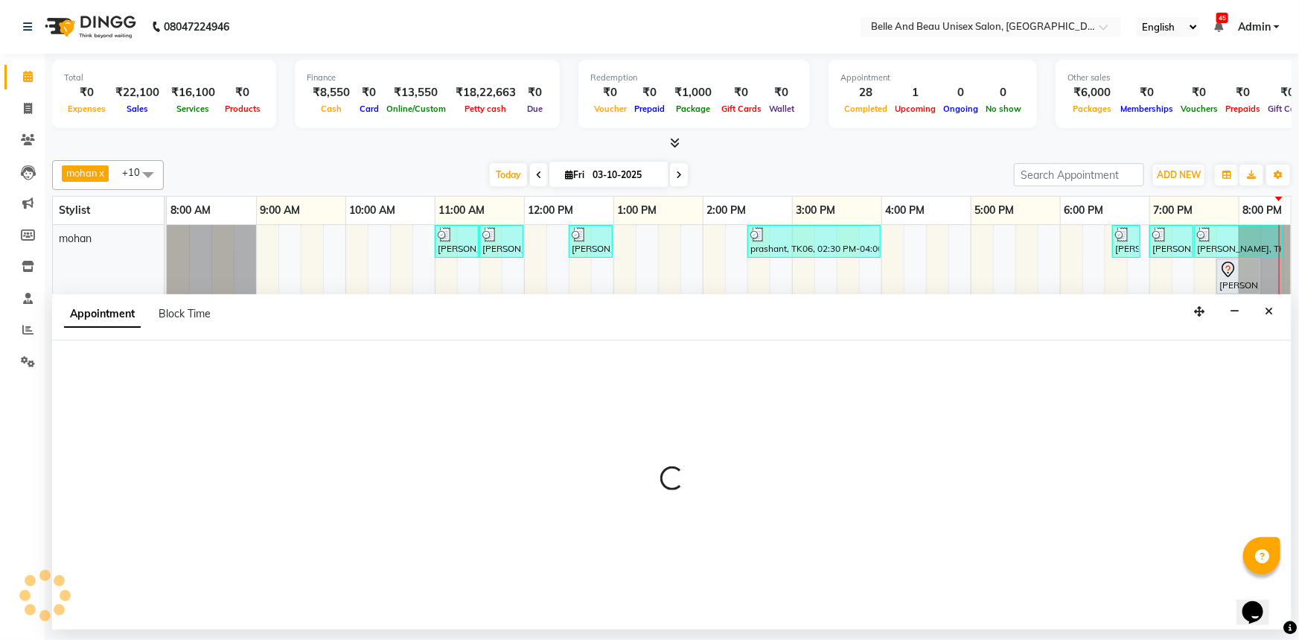
select select "tentative"
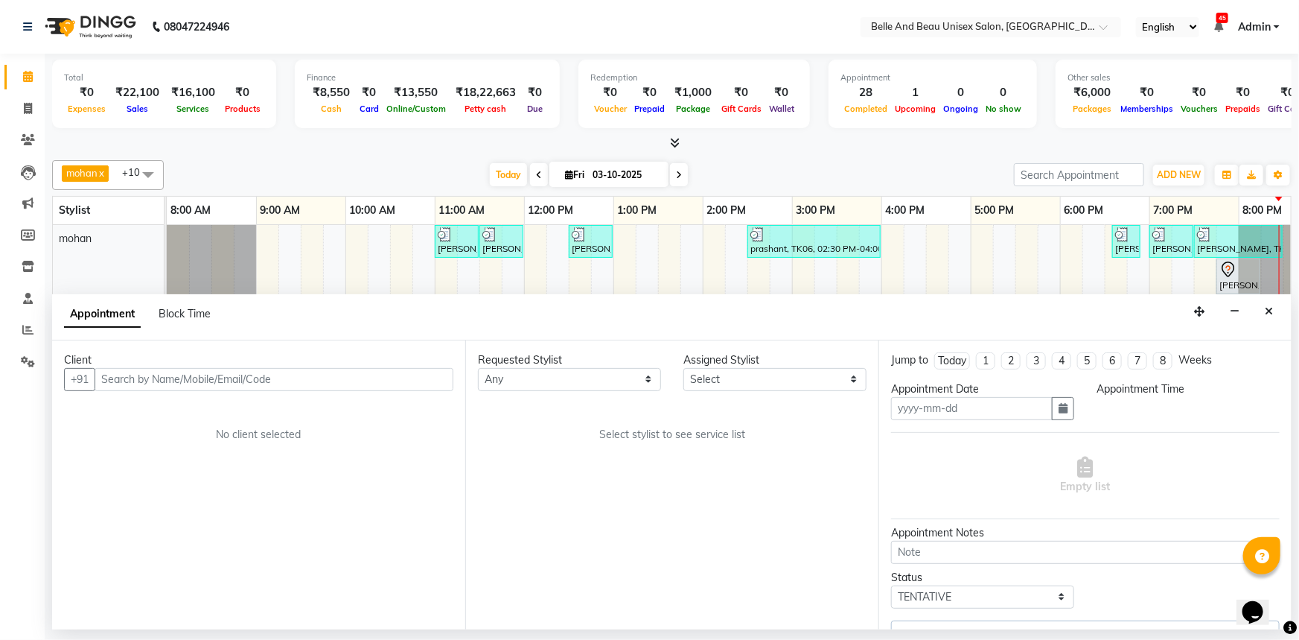
type input "03-10-2025"
select select "1185"
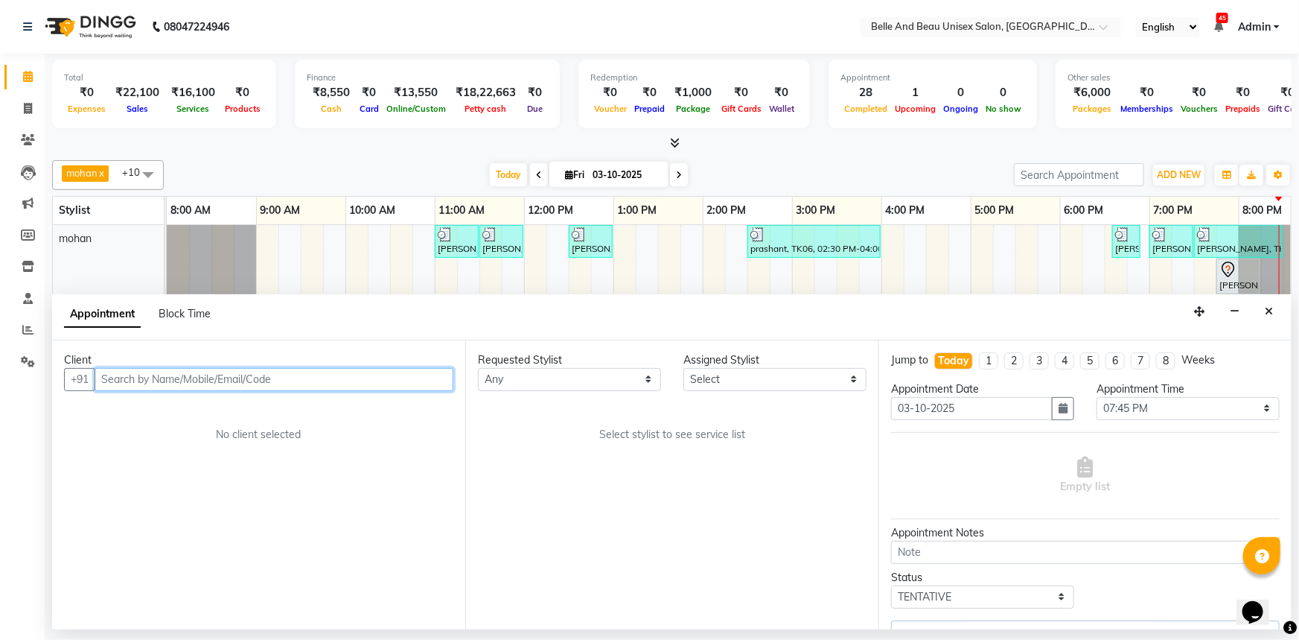
scroll to position [0, 36]
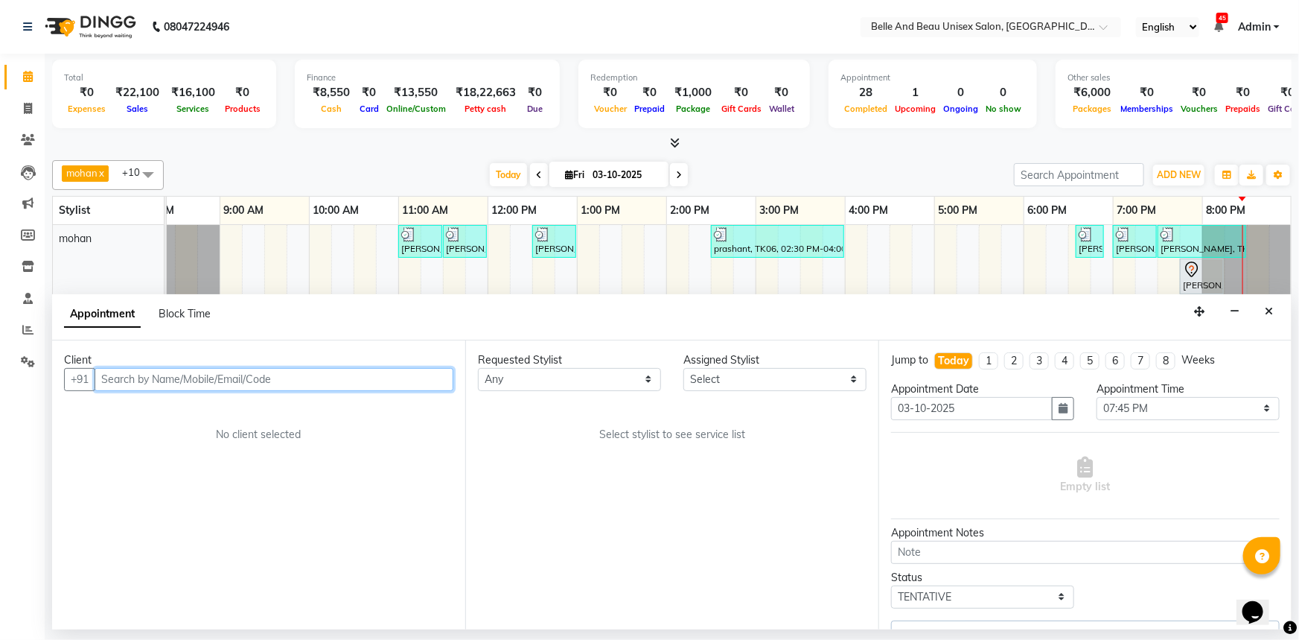
select select "65137"
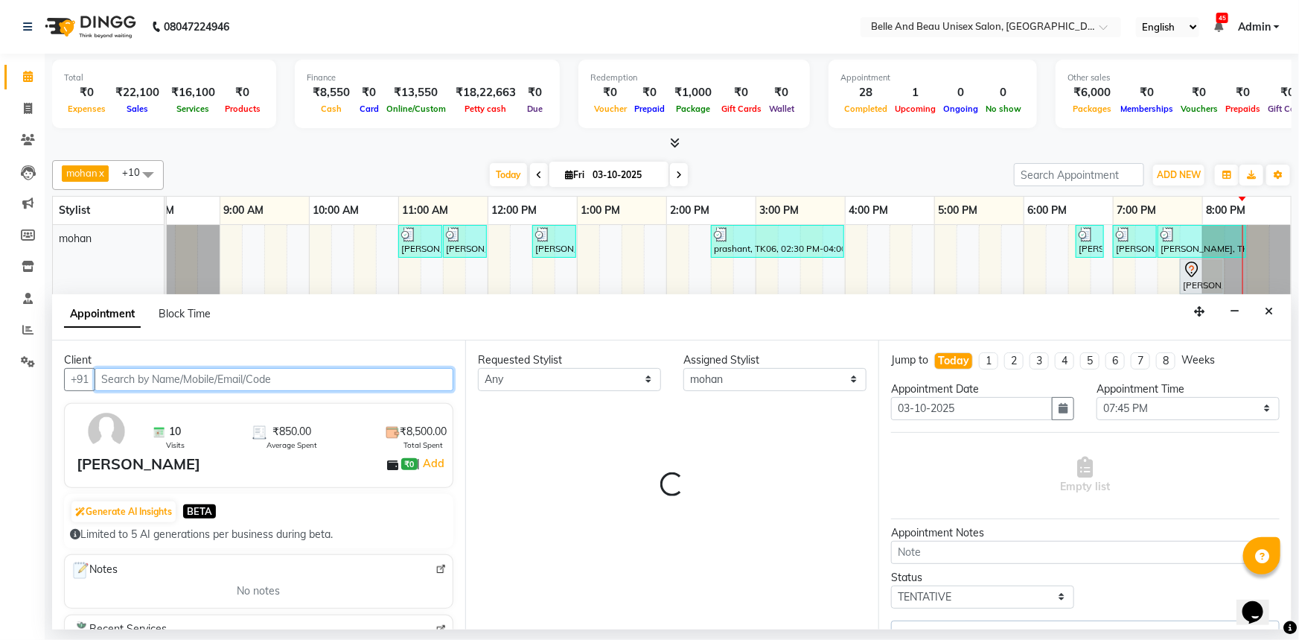
select select "3555"
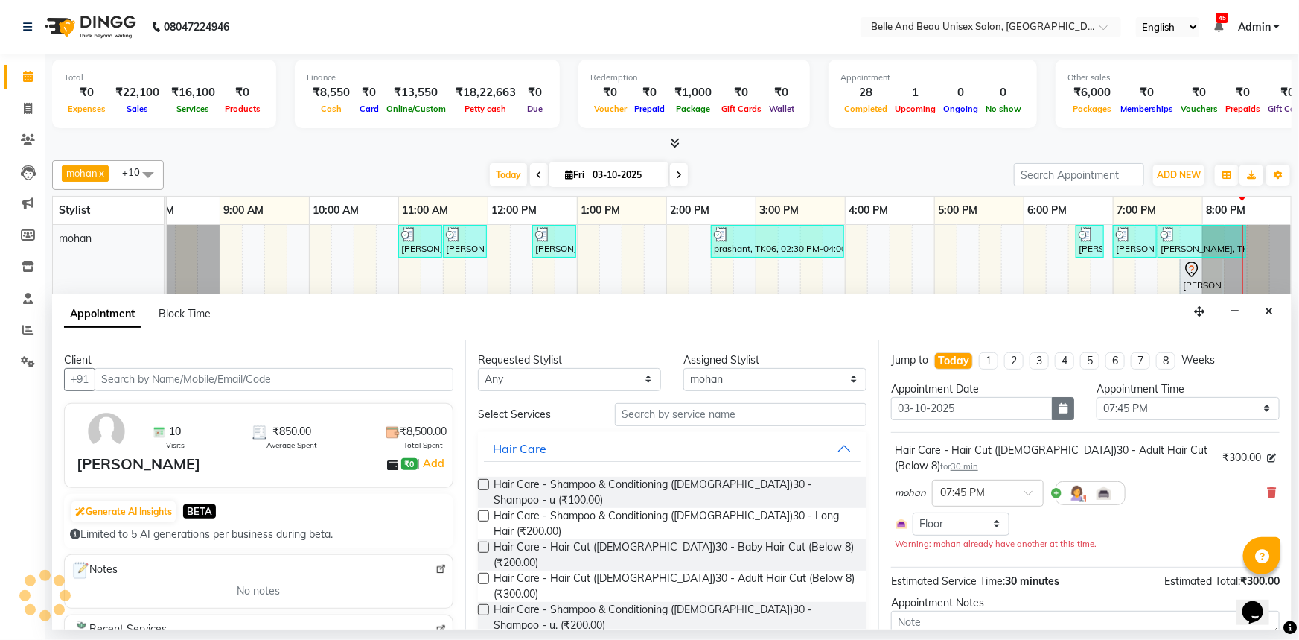
click at [1053, 417] on button "button" at bounding box center [1063, 408] width 22 height 23
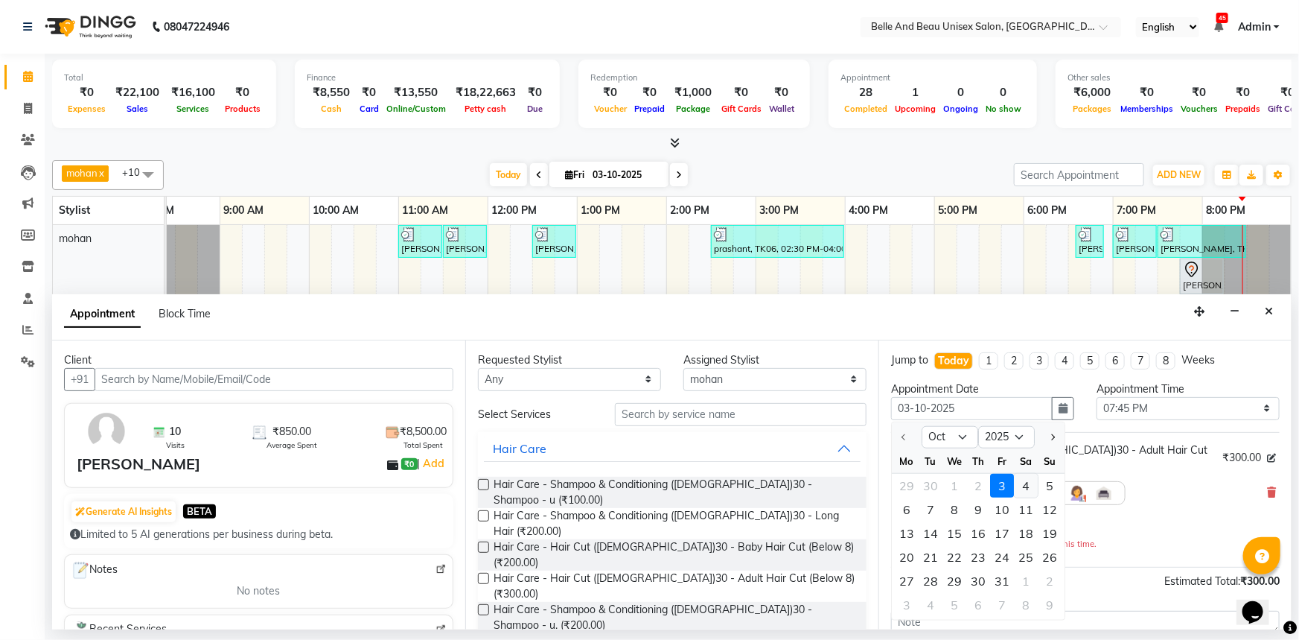
click at [1020, 491] on div "4" at bounding box center [1026, 486] width 24 height 24
type input "04-10-2025"
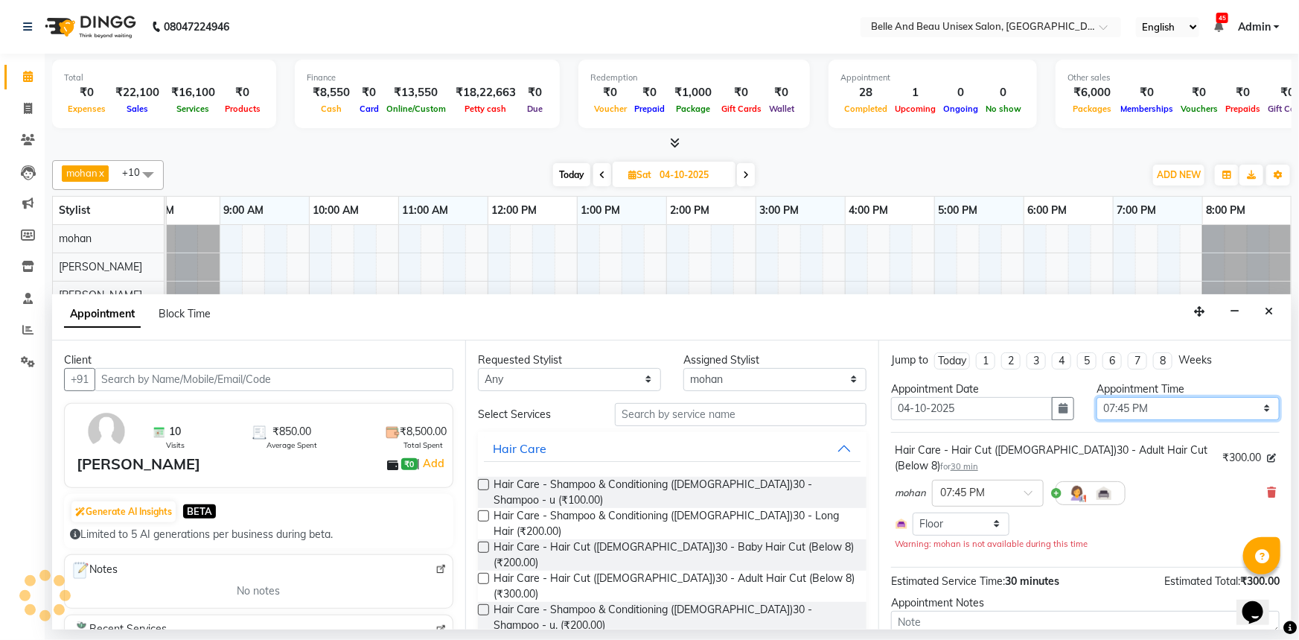
click at [1133, 412] on select "Select 09:00 AM 09:15 AM 09:30 AM 09:45 AM 10:00 AM 10:15 AM 10:30 AM 10:45 AM …" at bounding box center [1188, 408] width 183 height 23
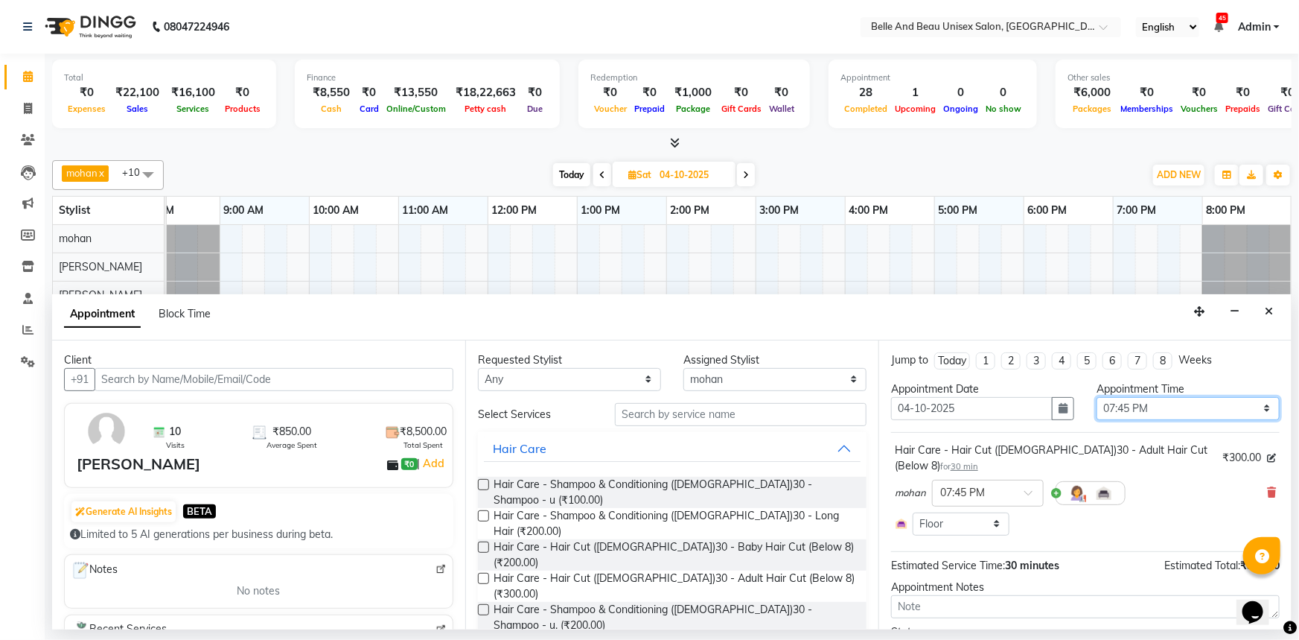
select select "600"
click at [1097, 397] on select "Select 09:00 AM 09:15 AM 09:30 AM 09:45 AM 10:00 AM 10:15 AM 10:30 AM 10:45 AM …" at bounding box center [1188, 408] width 183 height 23
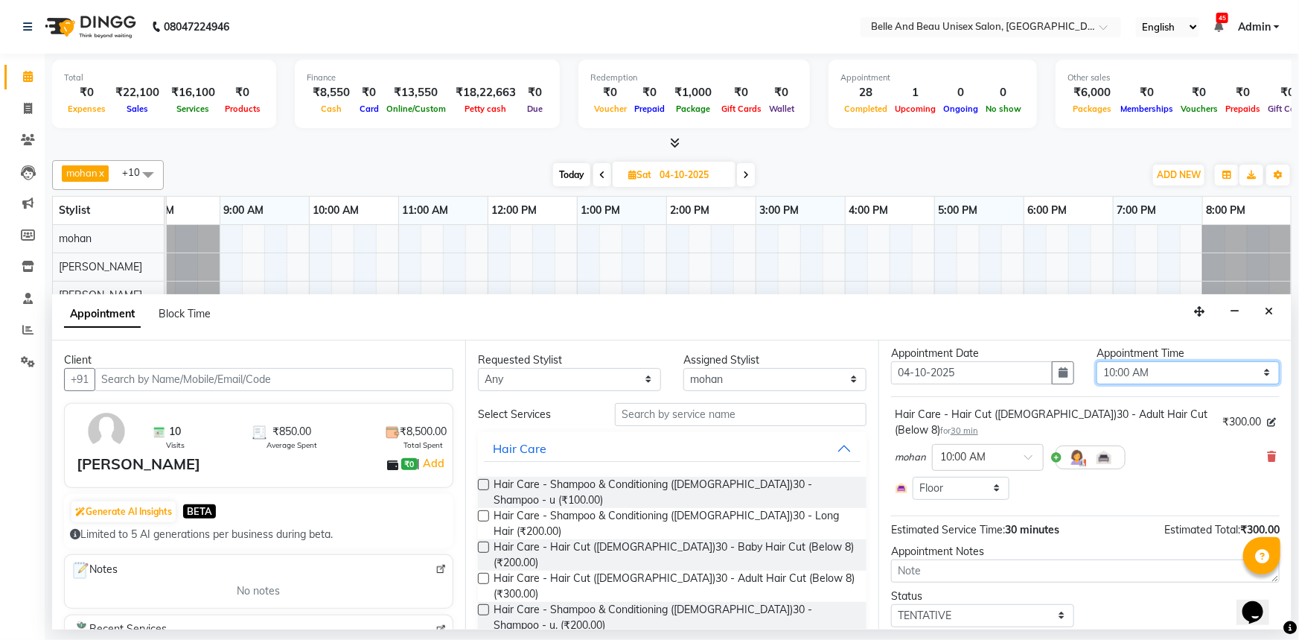
scroll to position [68, 0]
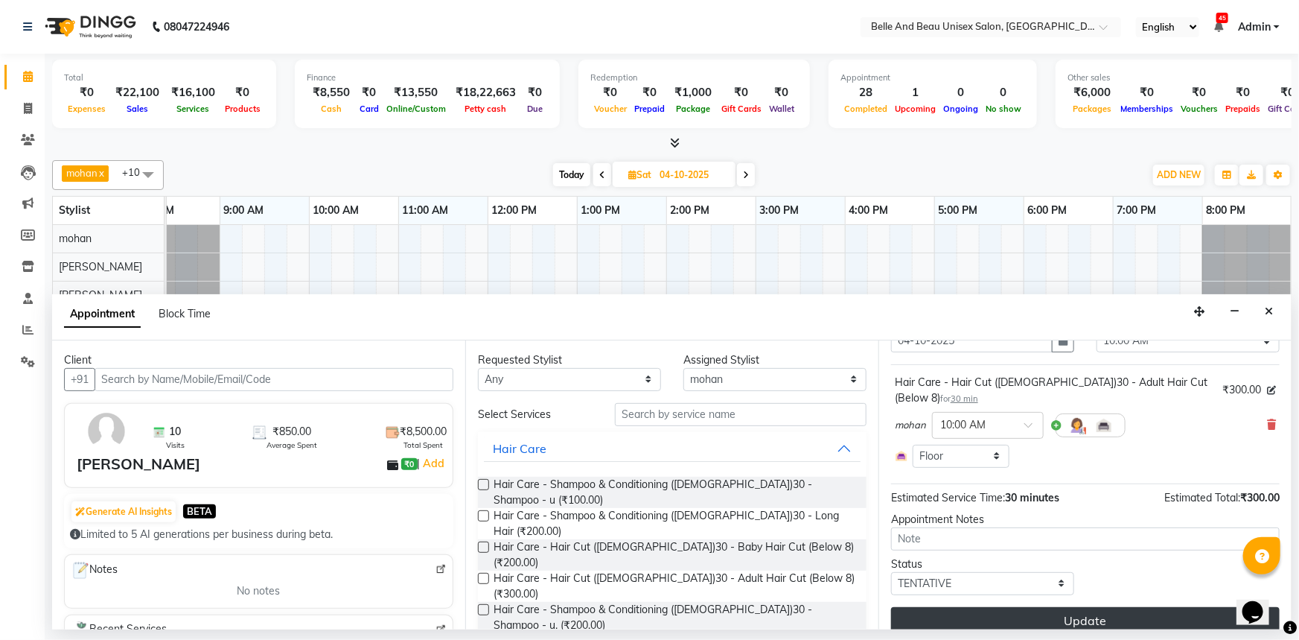
click at [1144, 607] on button "Update" at bounding box center [1085, 620] width 389 height 27
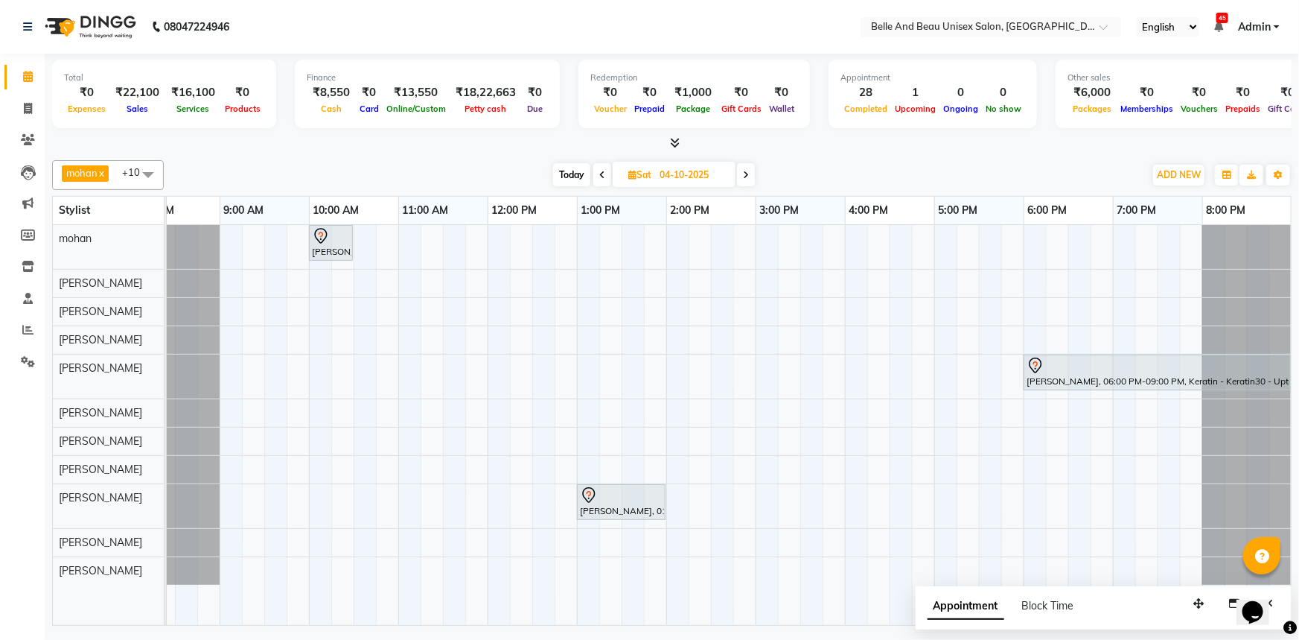
click at [565, 181] on span "Today" at bounding box center [571, 174] width 37 height 23
type input "03-10-2025"
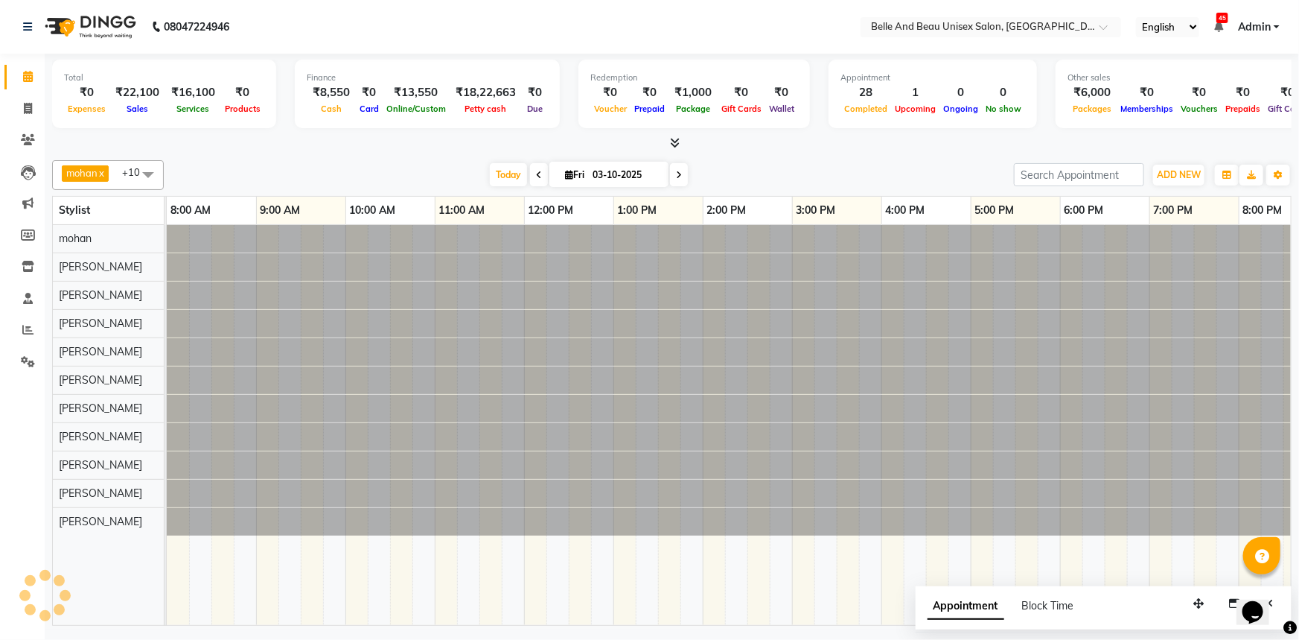
scroll to position [0, 36]
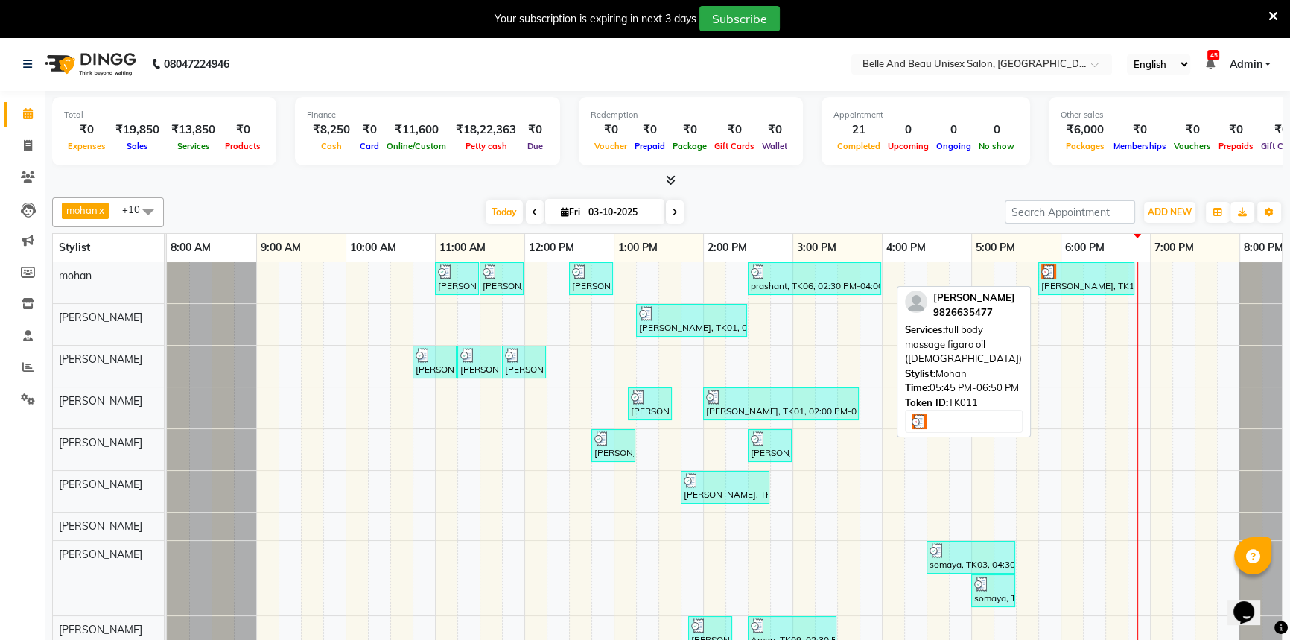
click at [1099, 284] on div "[PERSON_NAME], TK11, 05:45 PM-06:50 PM, full body massage figaro oil ([DEMOGRAP…" at bounding box center [1085, 278] width 93 height 28
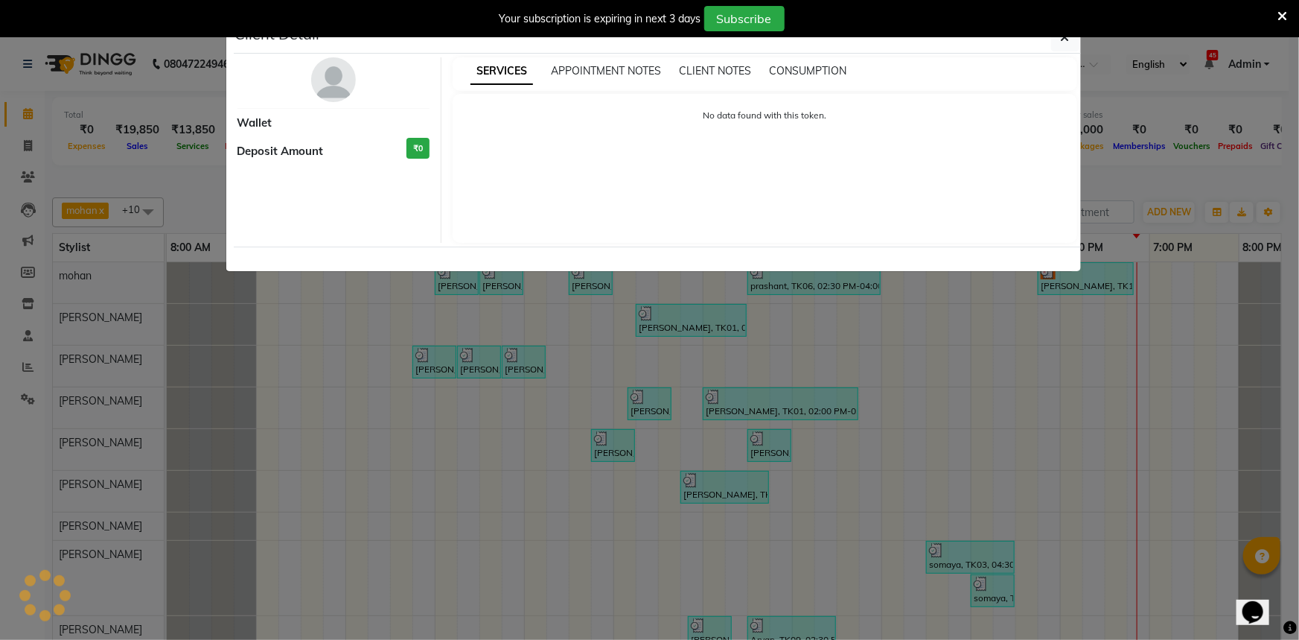
select select "3"
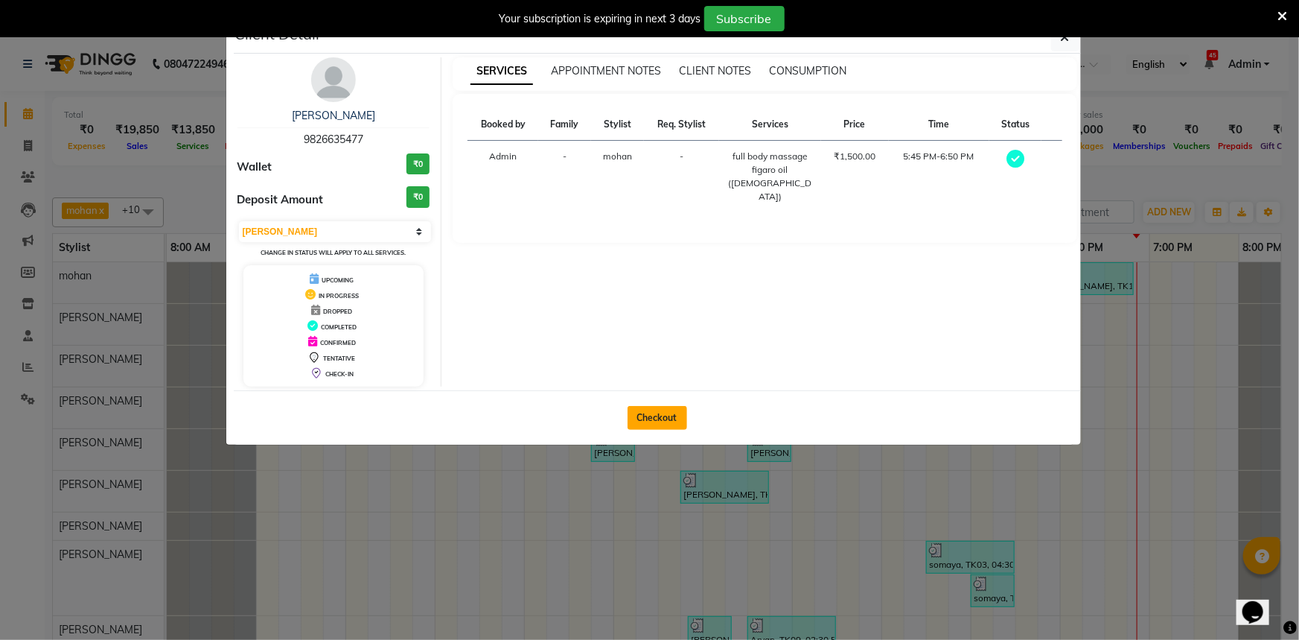
click at [643, 424] on button "Checkout" at bounding box center [658, 418] width 60 height 24
select select "service"
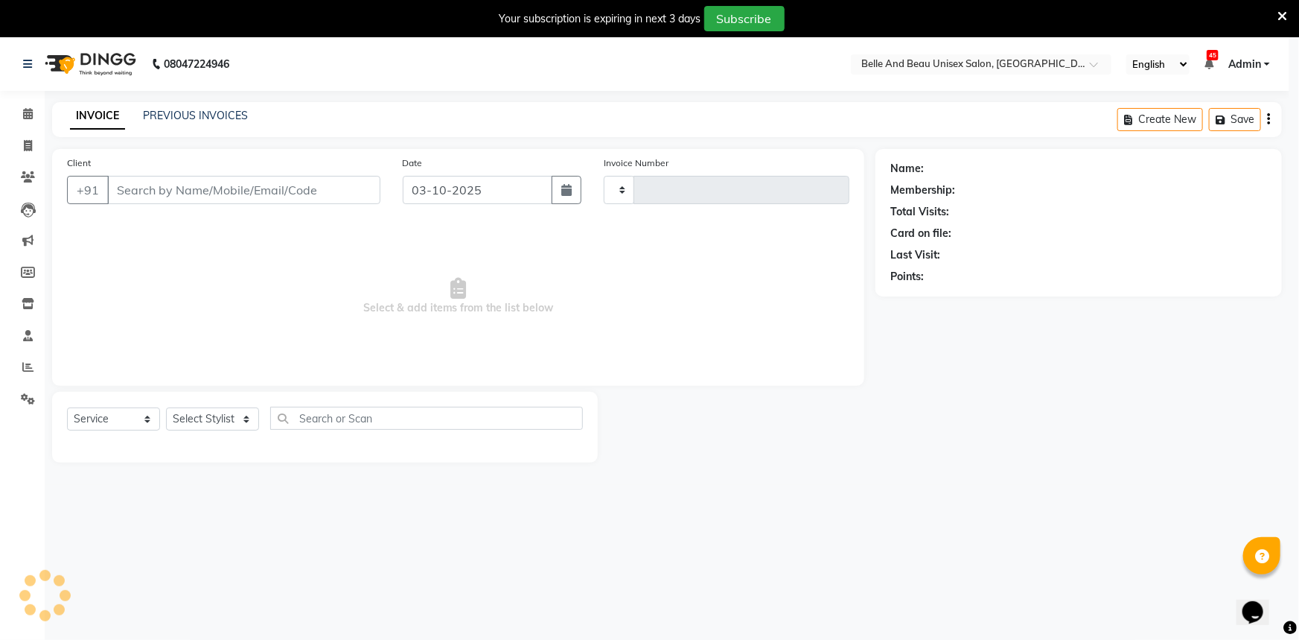
type input "2682"
select select "7066"
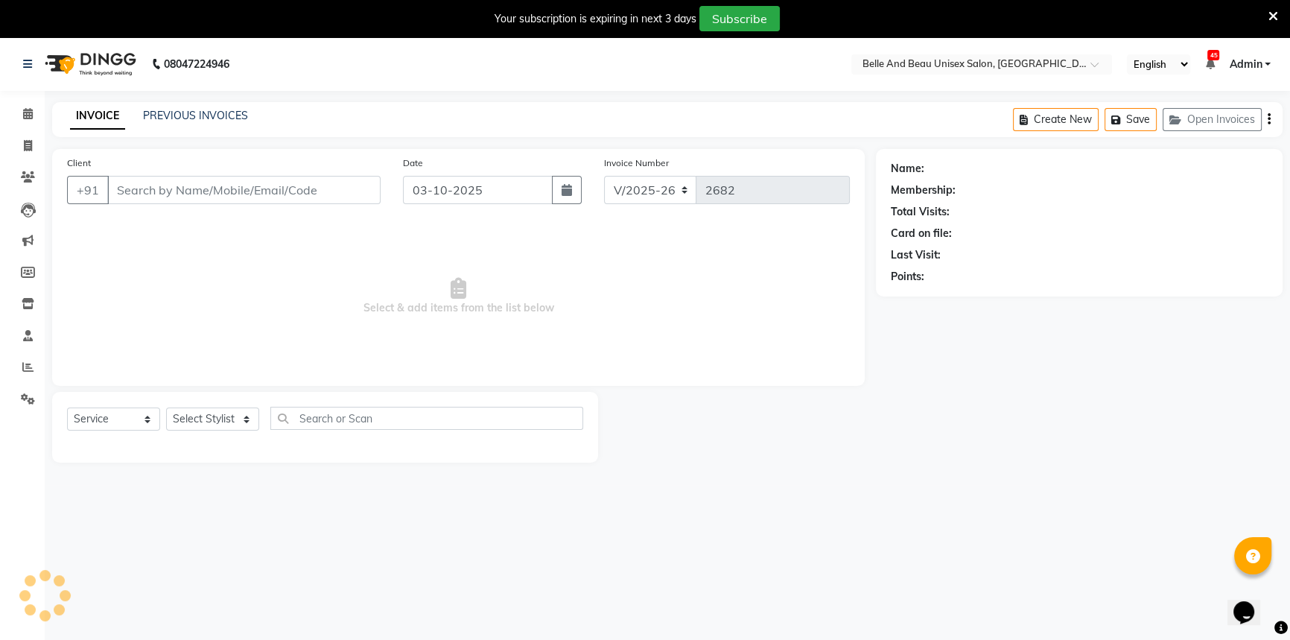
select select "60511"
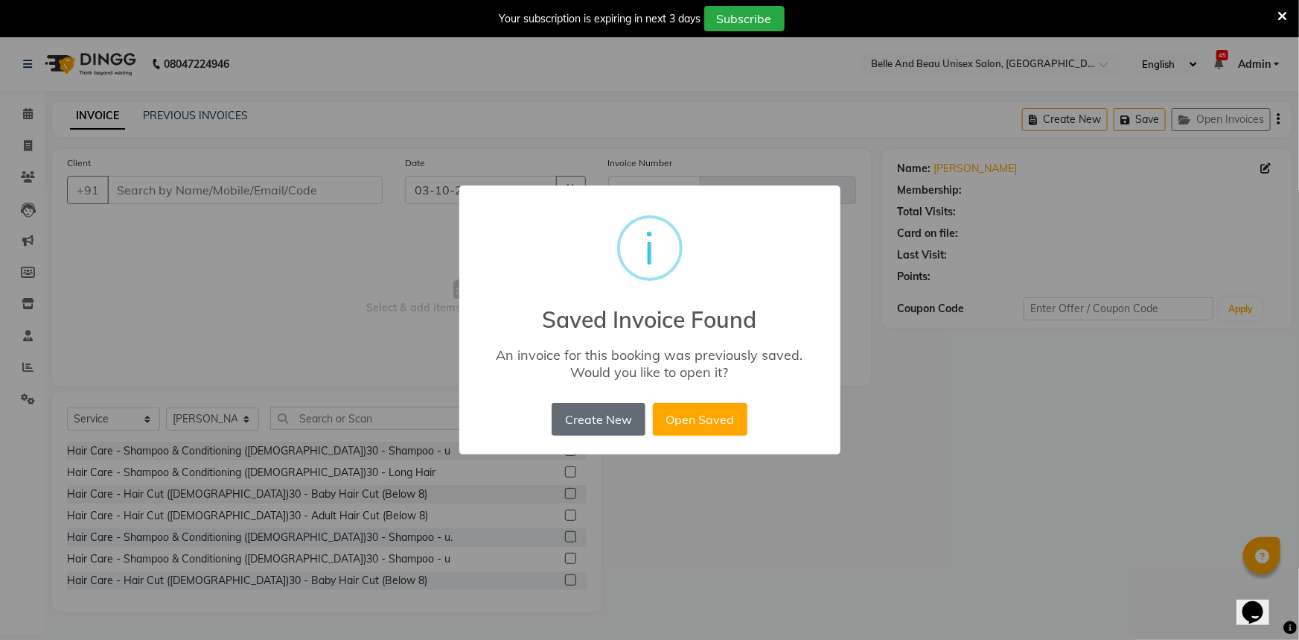
click at [632, 430] on button "Create New" at bounding box center [598, 419] width 93 height 33
type input "9826635477"
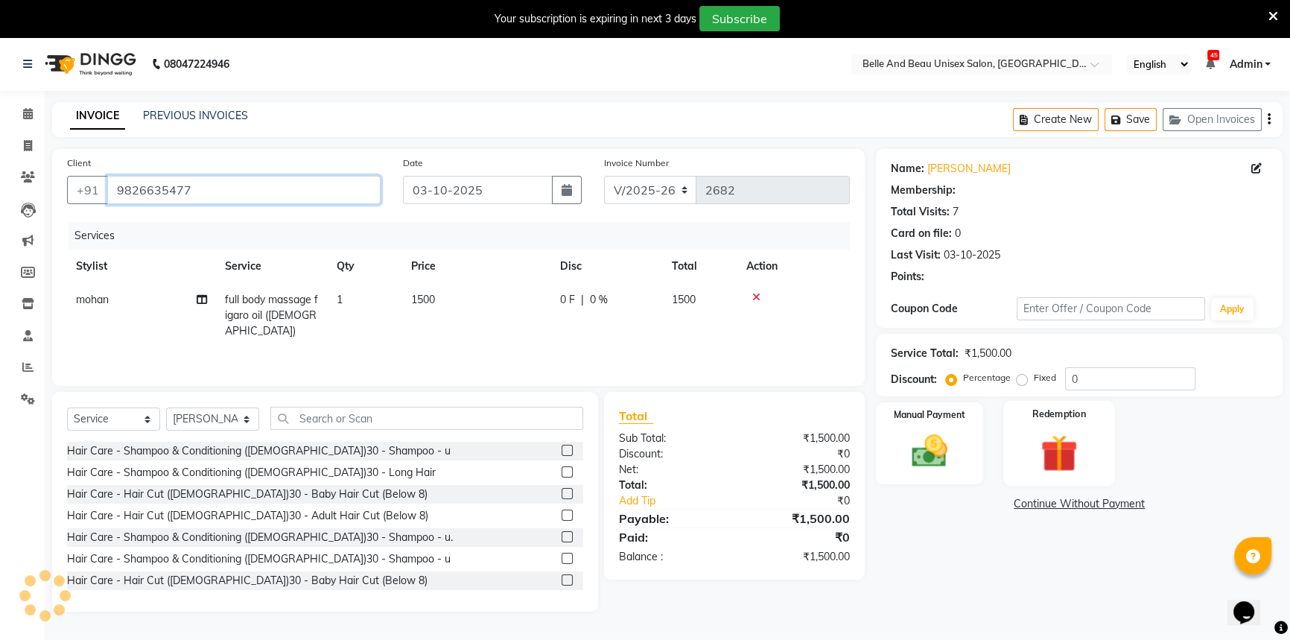
select select "1: Object"
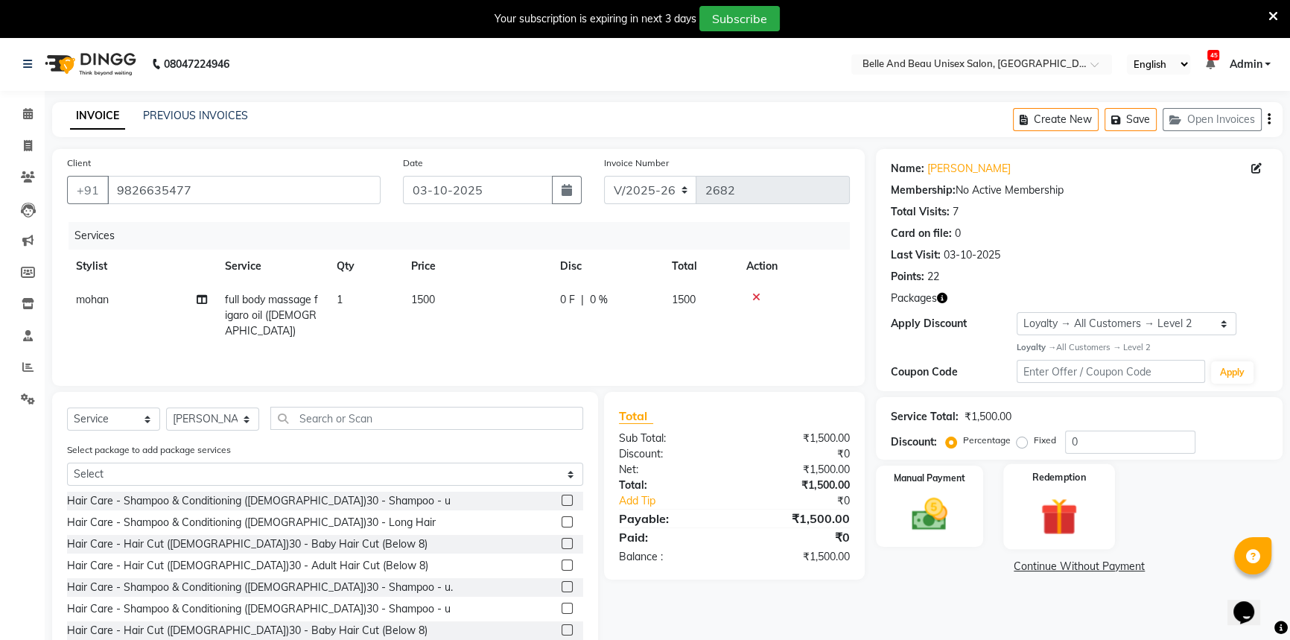
click at [1070, 504] on img at bounding box center [1059, 516] width 60 height 46
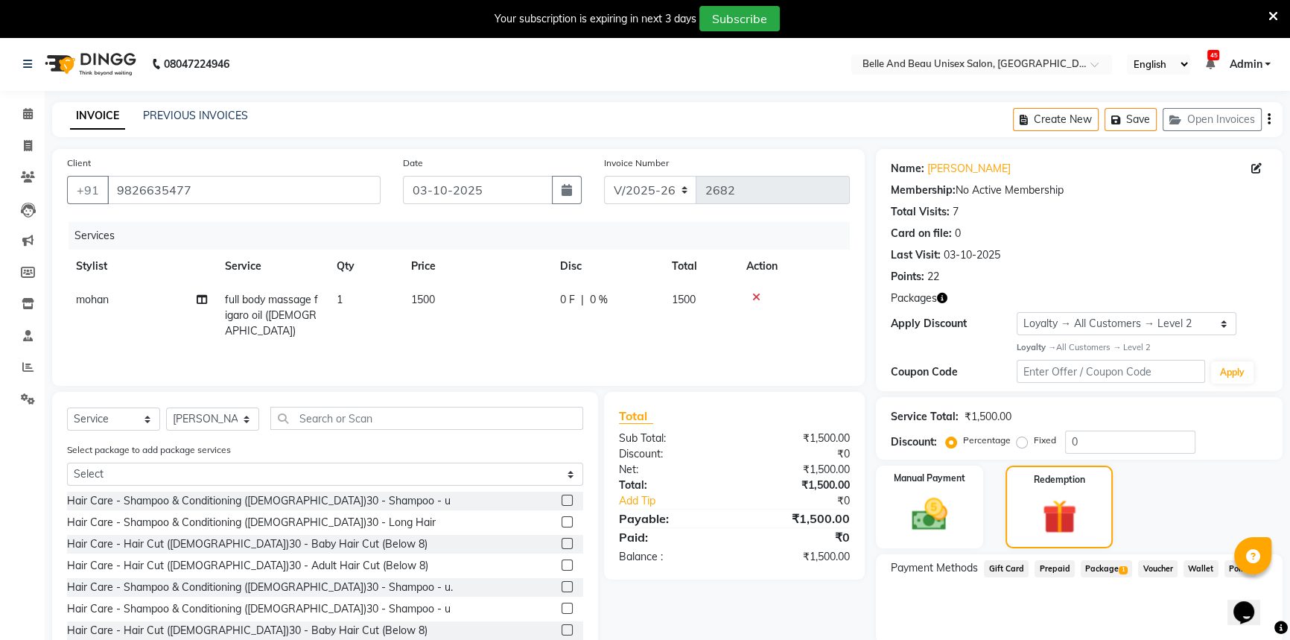
click at [1108, 573] on span "Package 1" at bounding box center [1105, 568] width 51 height 17
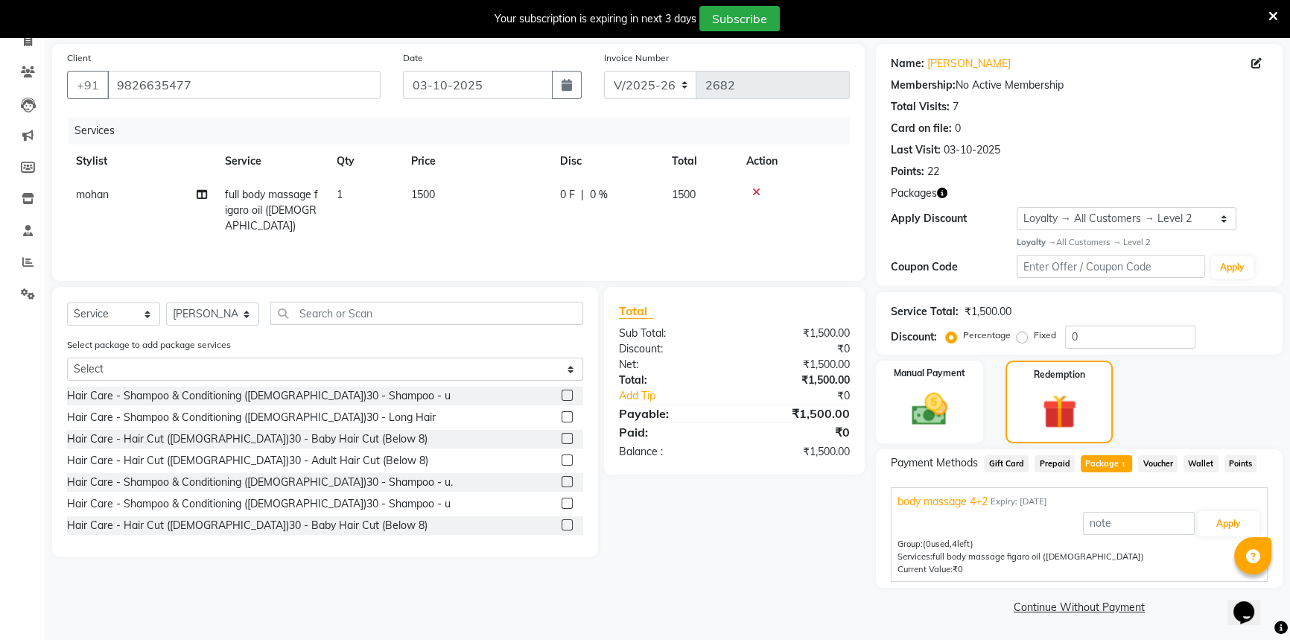
click at [1104, 462] on span "Package 1" at bounding box center [1105, 463] width 51 height 17
click at [963, 541] on span "(0 used, 4 left)" at bounding box center [948, 543] width 51 height 10
click at [1098, 464] on span "Package 1" at bounding box center [1105, 463] width 51 height 17
click at [961, 447] on div "Name: [PERSON_NAME] Membership: No Active Membership Total Visits: 7 Card on fi…" at bounding box center [1085, 331] width 418 height 574
click at [961, 436] on div "Manual Payment" at bounding box center [929, 402] width 112 height 86
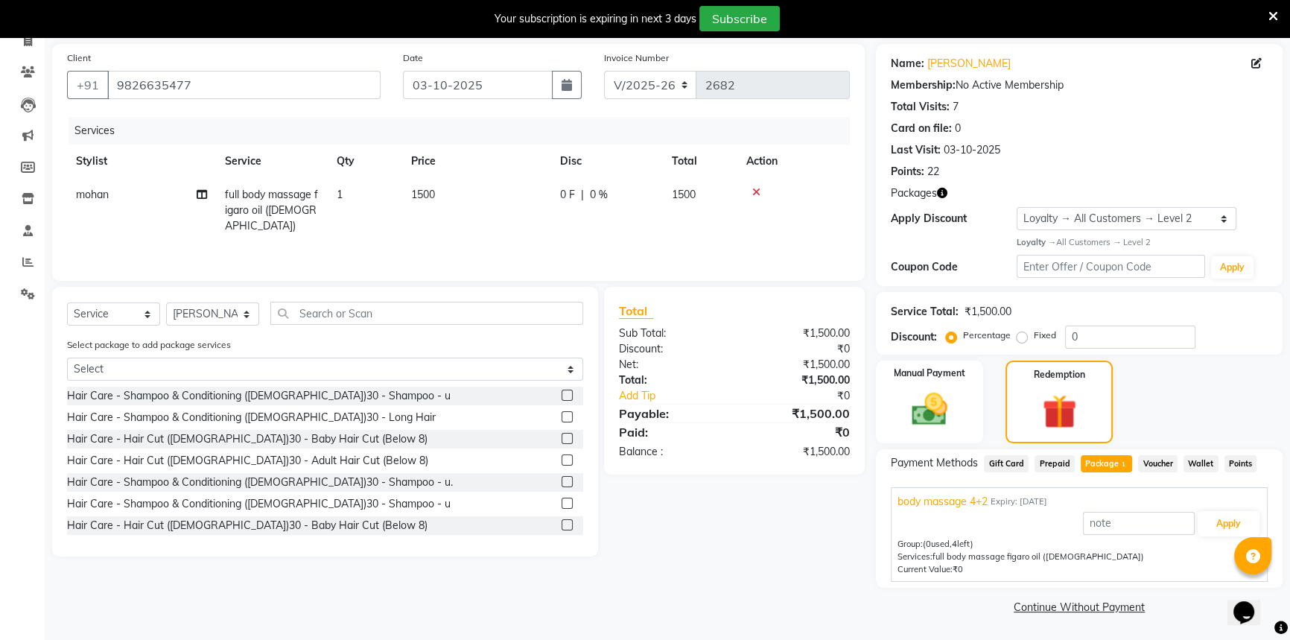
scroll to position [54, 0]
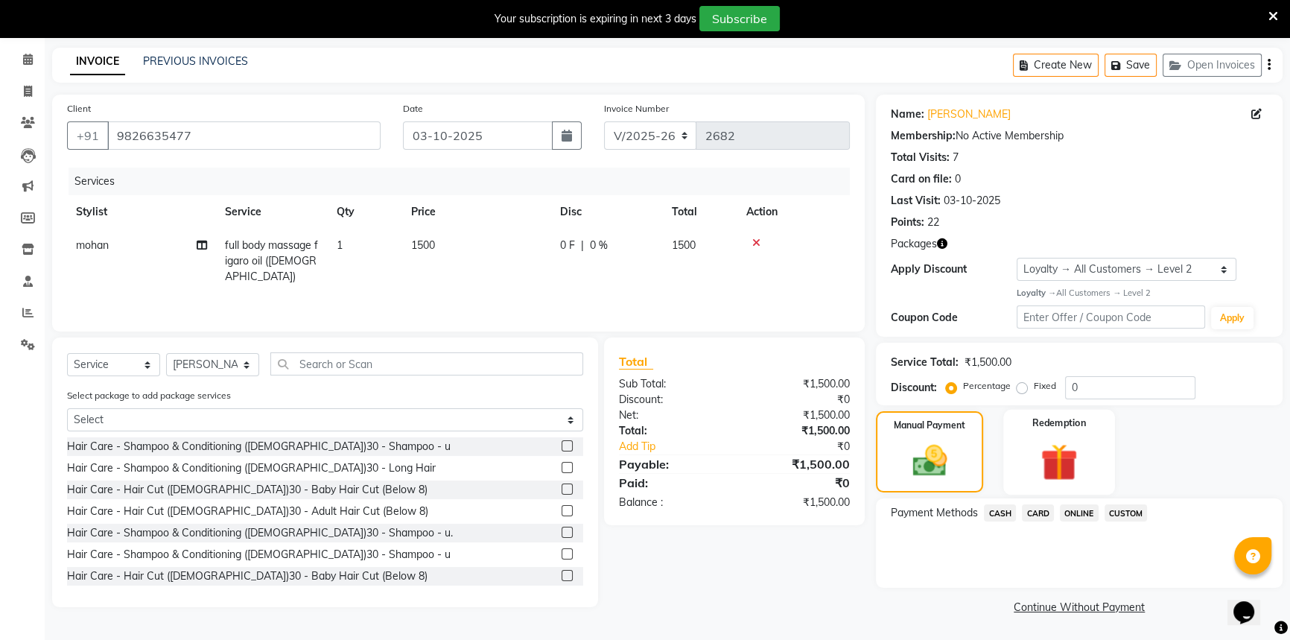
click at [1061, 462] on img at bounding box center [1059, 462] width 60 height 46
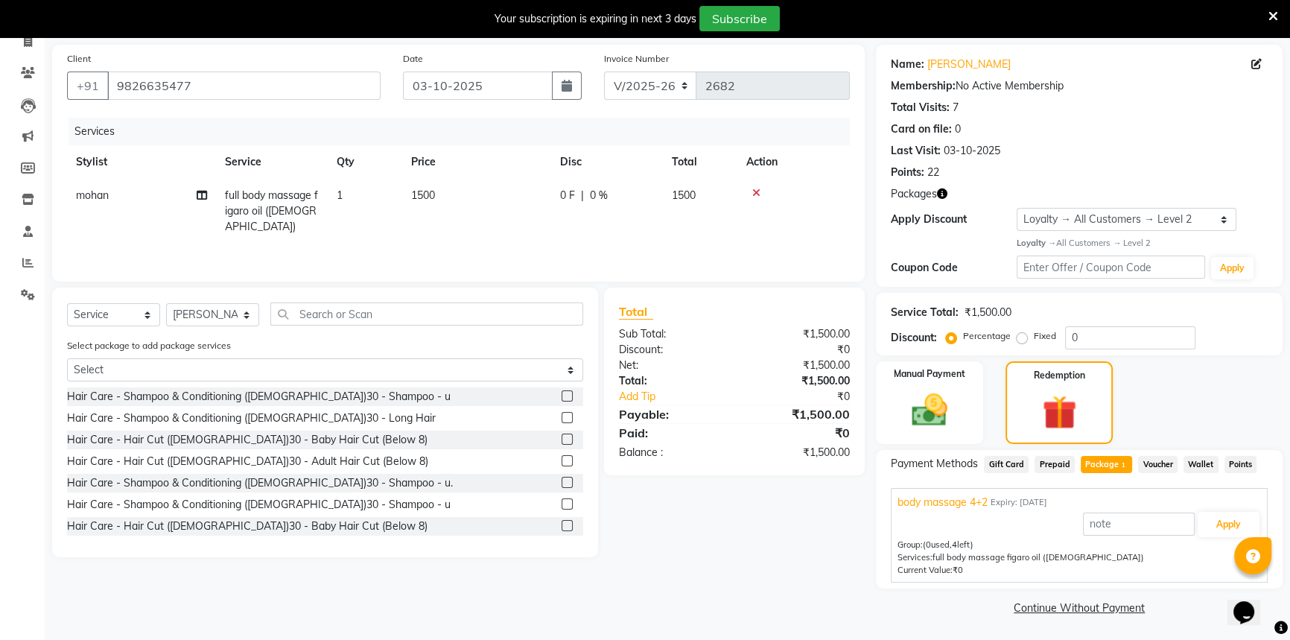
scroll to position [105, 0]
click at [1047, 499] on span "Expiry: [DATE]" at bounding box center [1018, 501] width 57 height 13
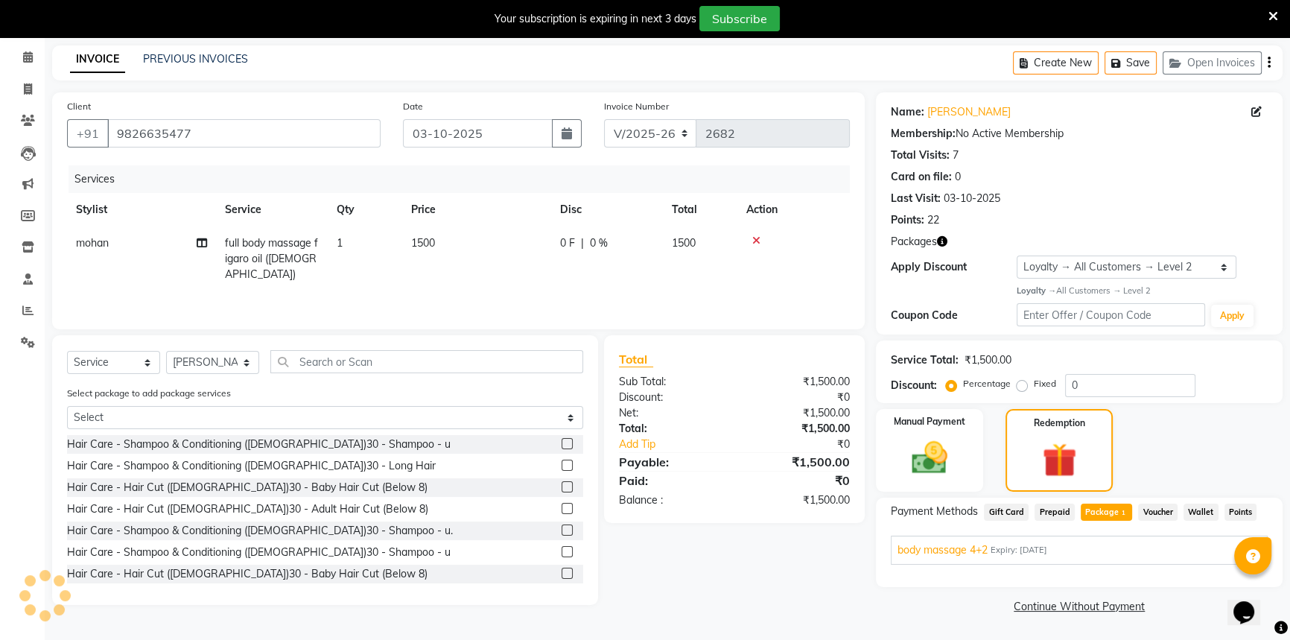
scroll to position [56, 0]
click at [1109, 514] on span "Package 1" at bounding box center [1105, 512] width 51 height 17
